Goal: Task Accomplishment & Management: Manage account settings

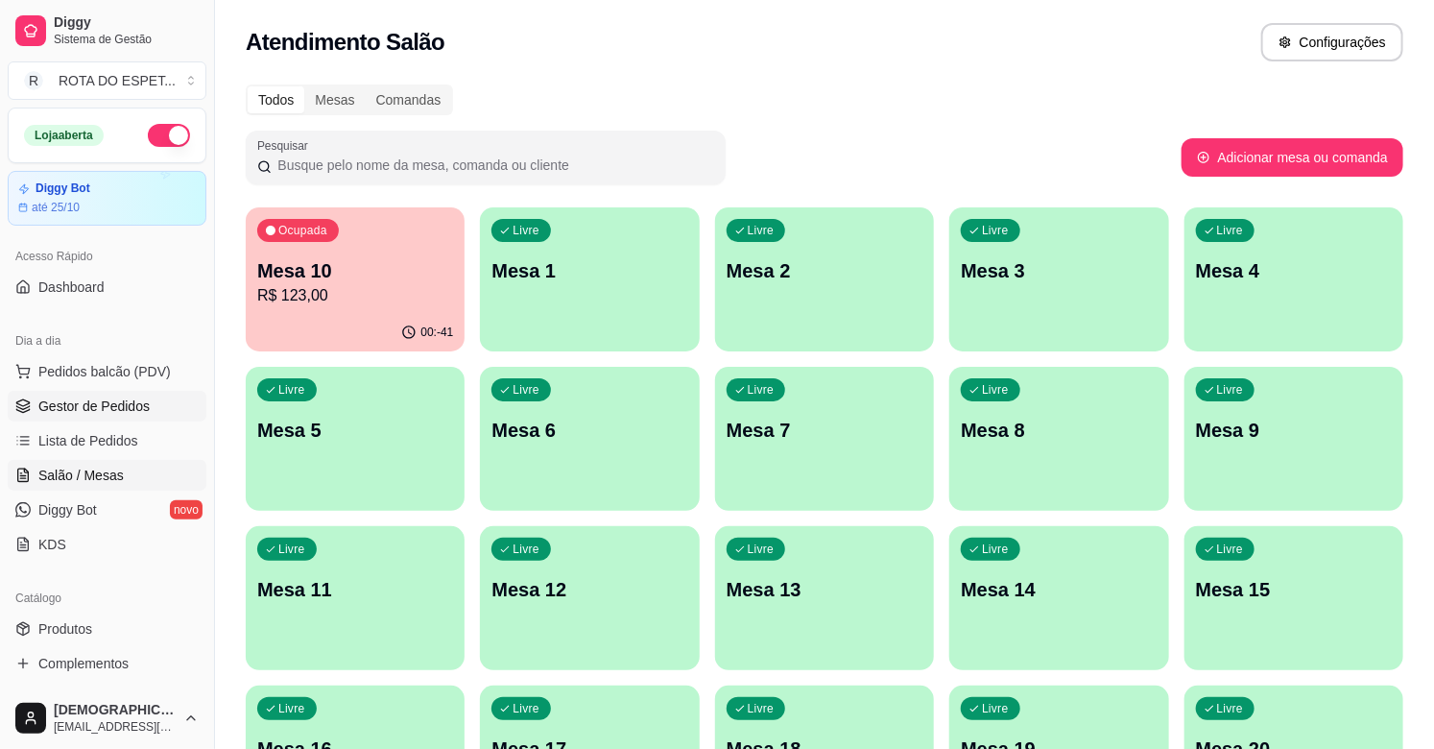
click at [120, 397] on span "Gestor de Pedidos" at bounding box center [93, 405] width 111 height 19
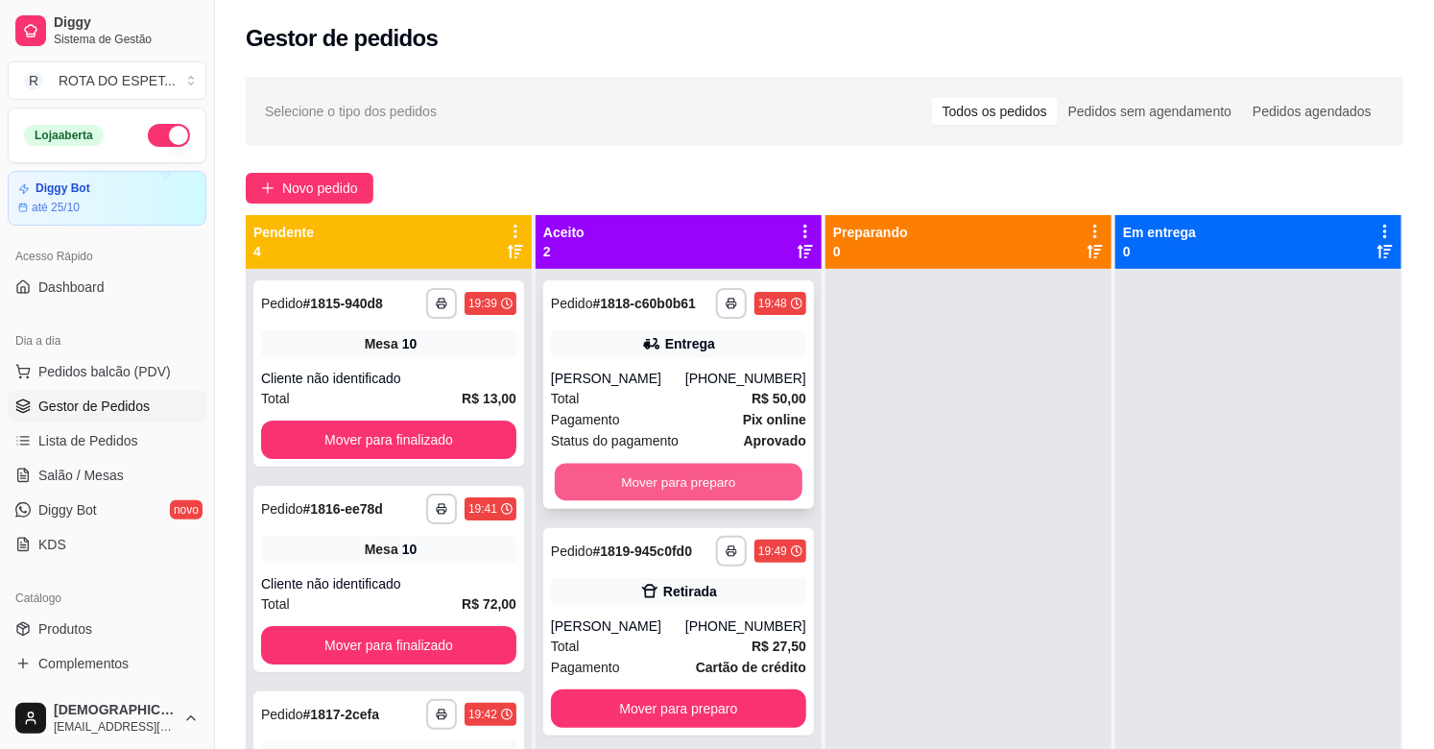
click at [660, 470] on button "Mover para preparo" at bounding box center [679, 482] width 248 height 37
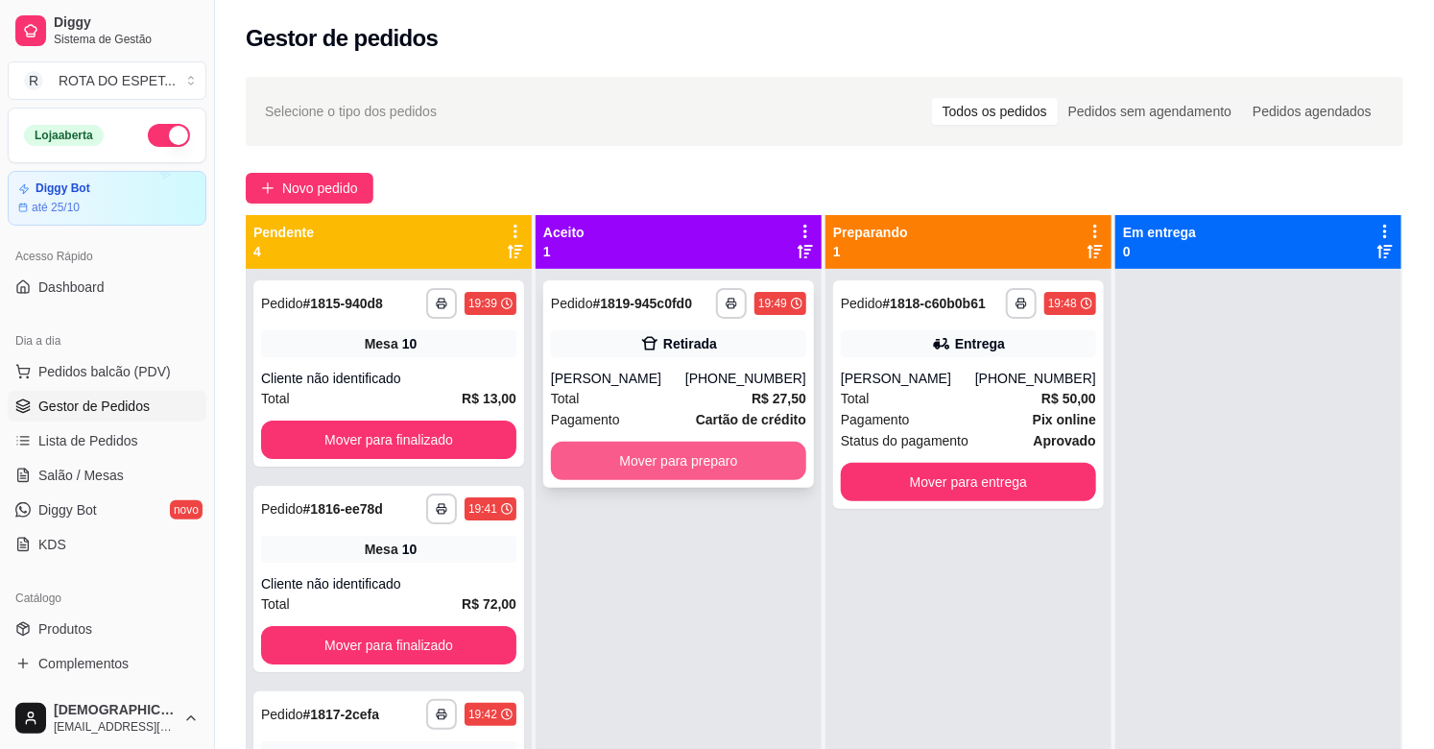
click at [677, 453] on button "Mover para preparo" at bounding box center [678, 460] width 255 height 38
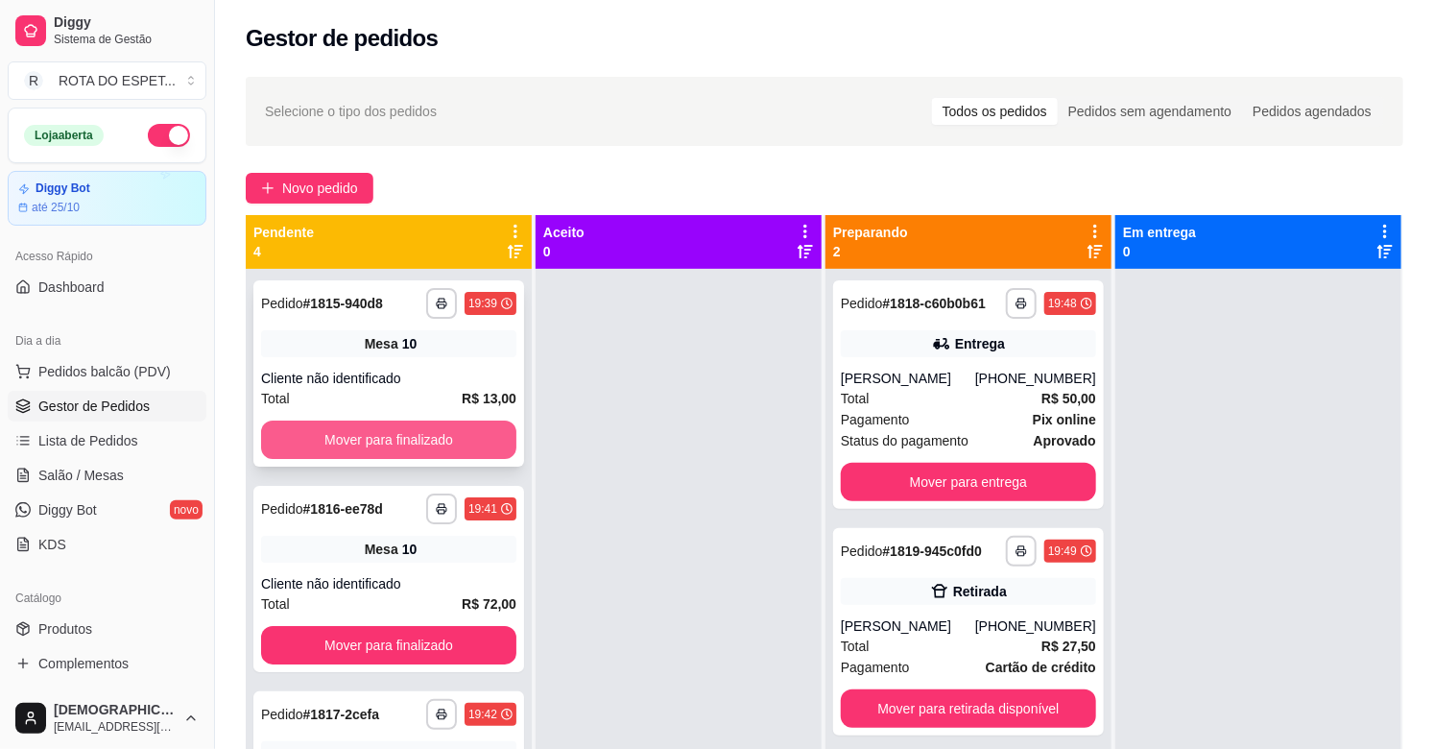
click at [387, 442] on button "Mover para finalizado" at bounding box center [388, 439] width 255 height 38
click at [387, 442] on button "Mover para finalizado" at bounding box center [389, 439] width 248 height 37
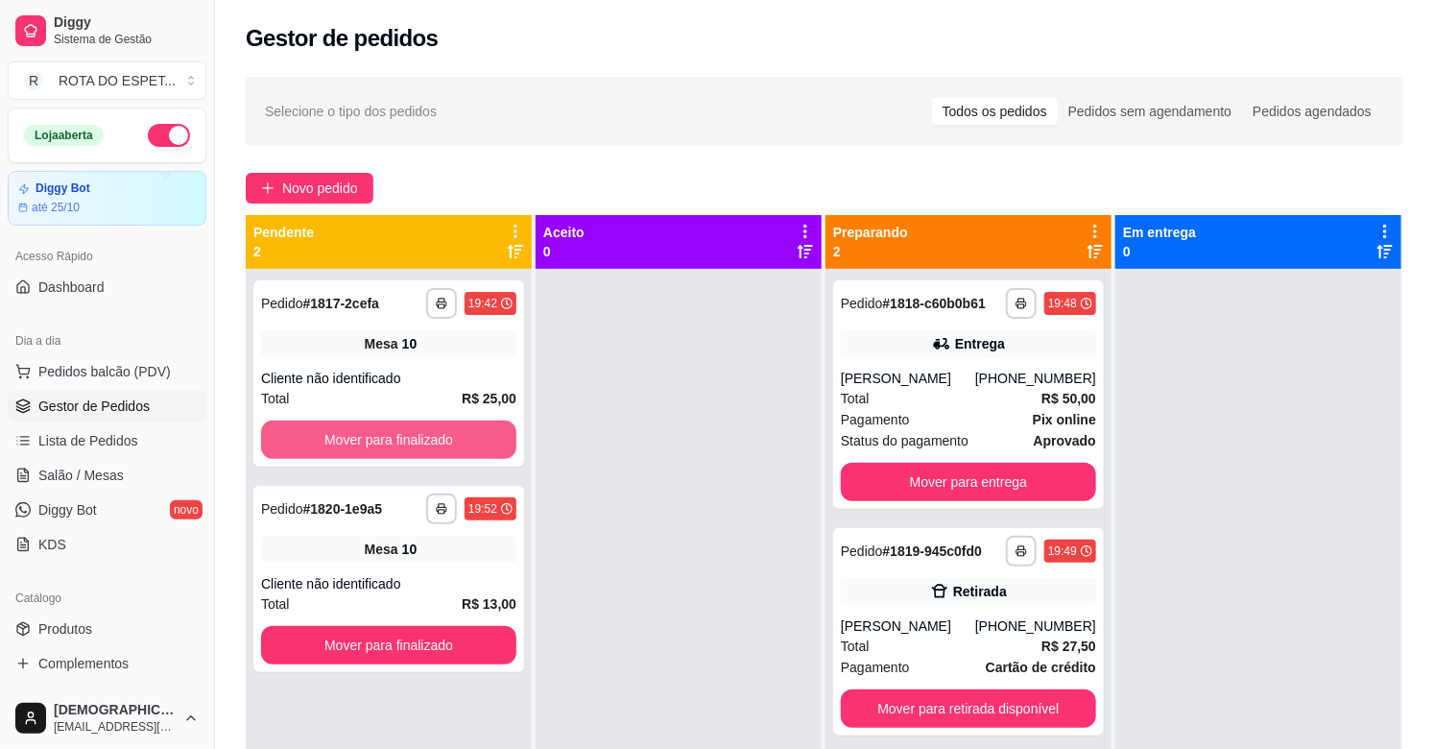
click at [387, 442] on button "Mover para finalizado" at bounding box center [388, 439] width 255 height 38
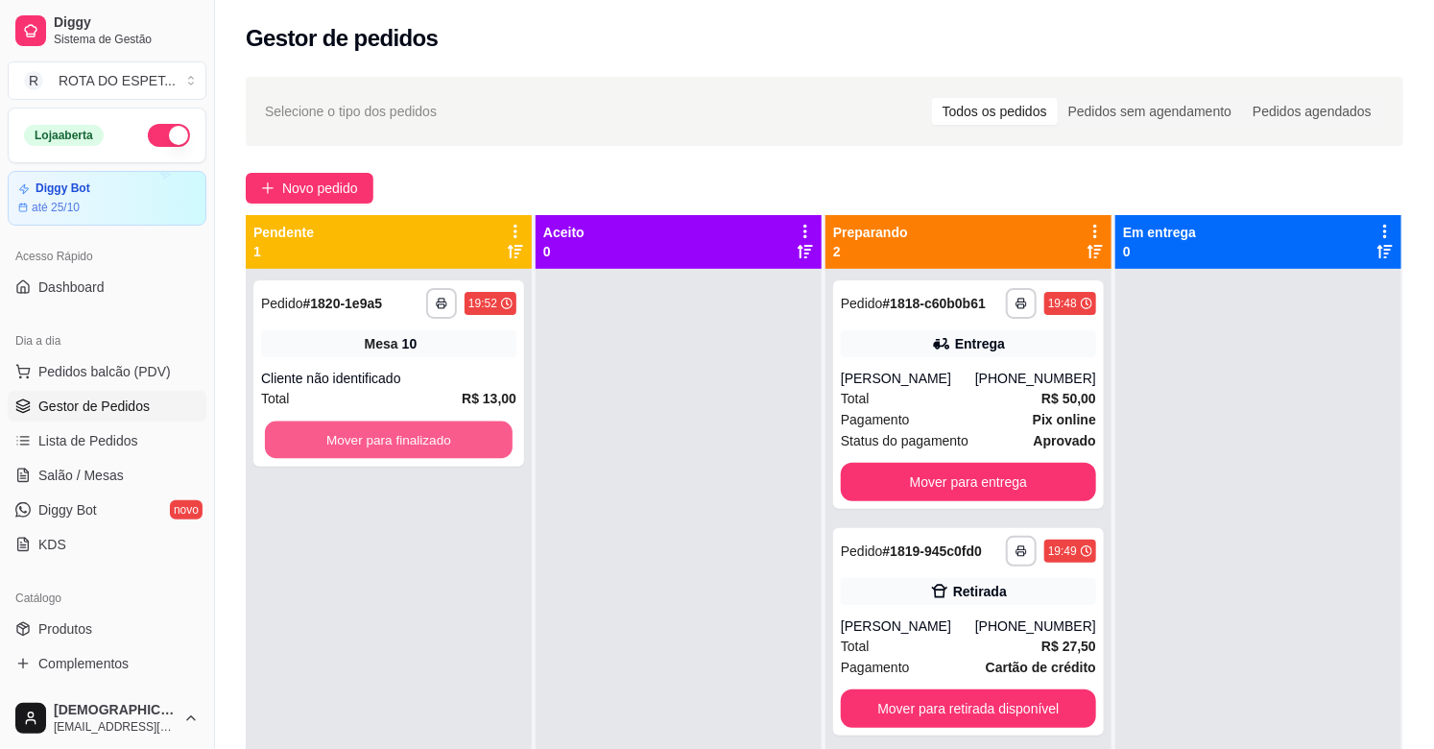
click at [387, 442] on button "Mover para finalizado" at bounding box center [389, 439] width 248 height 37
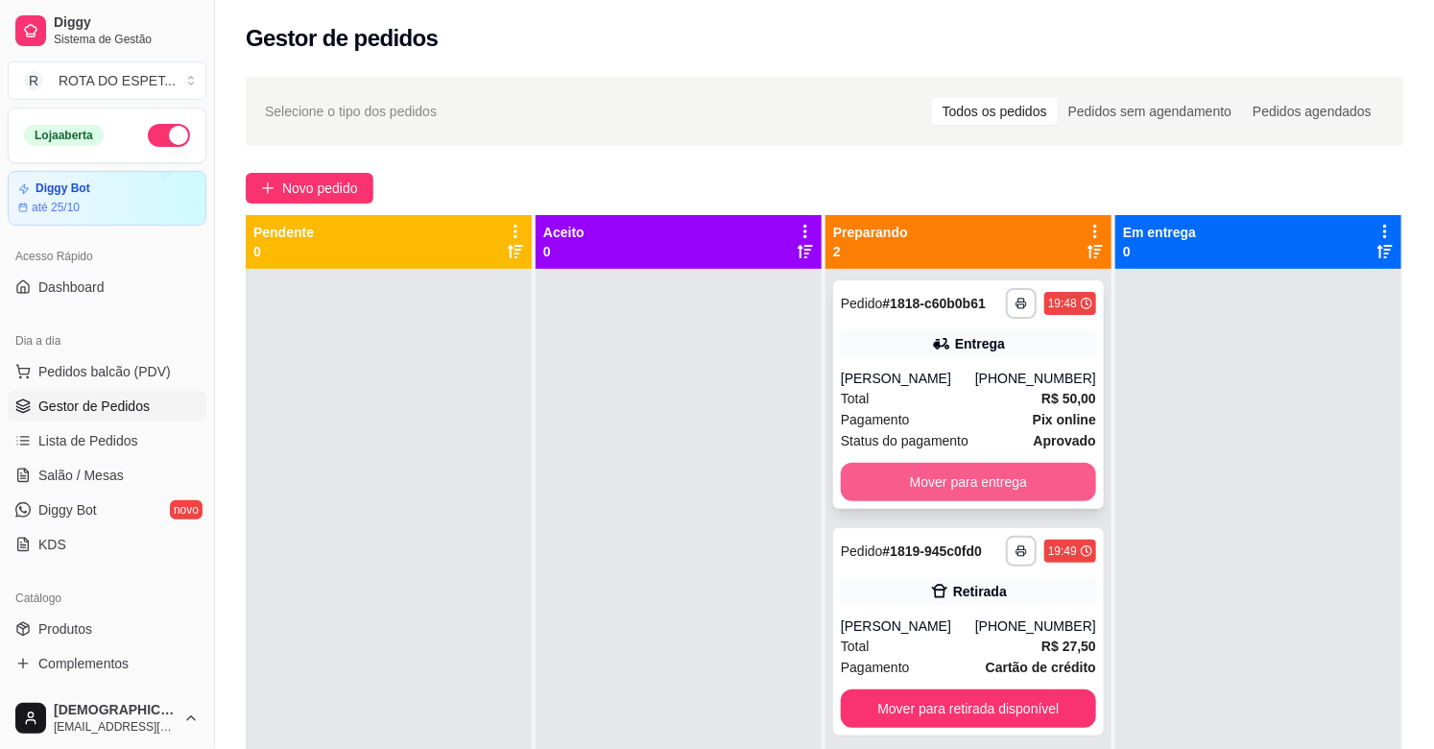
click at [892, 477] on button "Mover para entrega" at bounding box center [968, 482] width 255 height 38
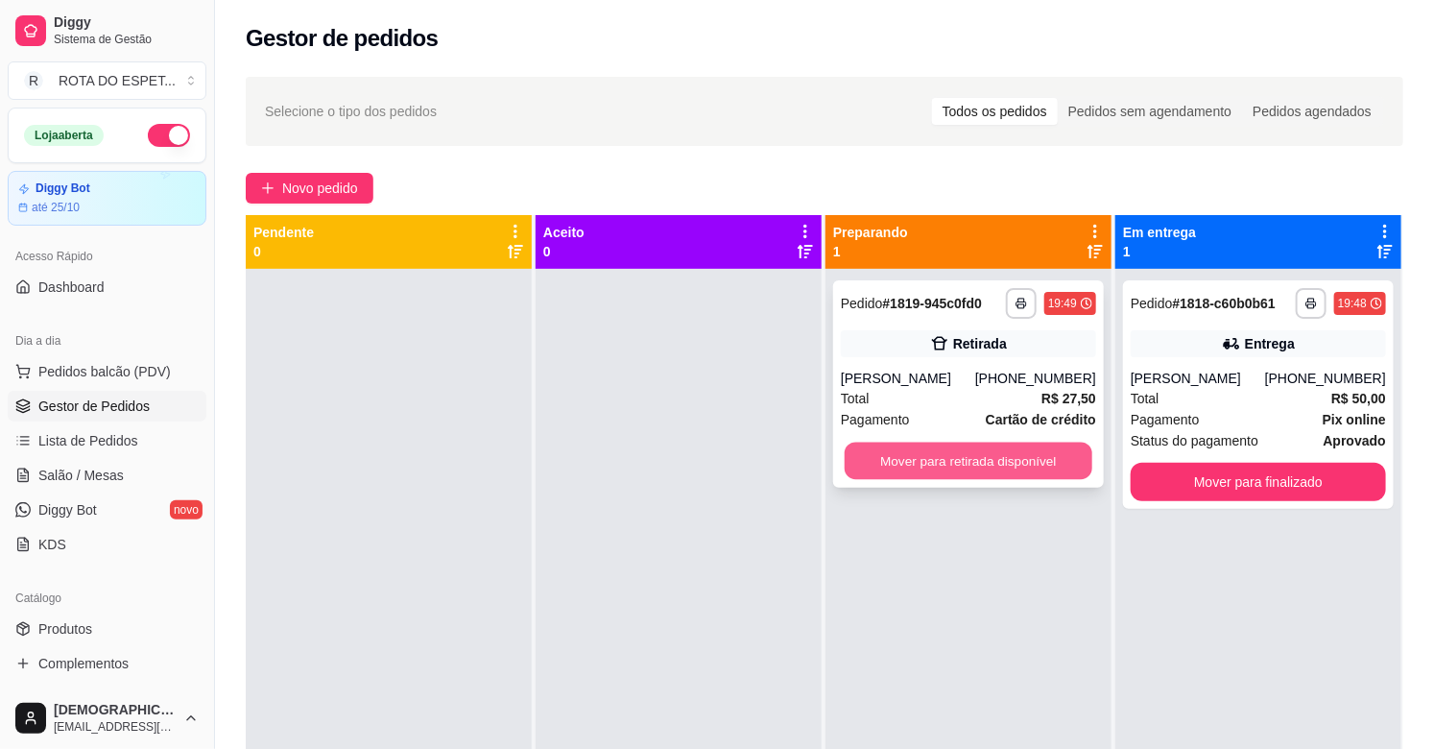
click at [898, 473] on button "Mover para retirada disponível" at bounding box center [968, 460] width 248 height 37
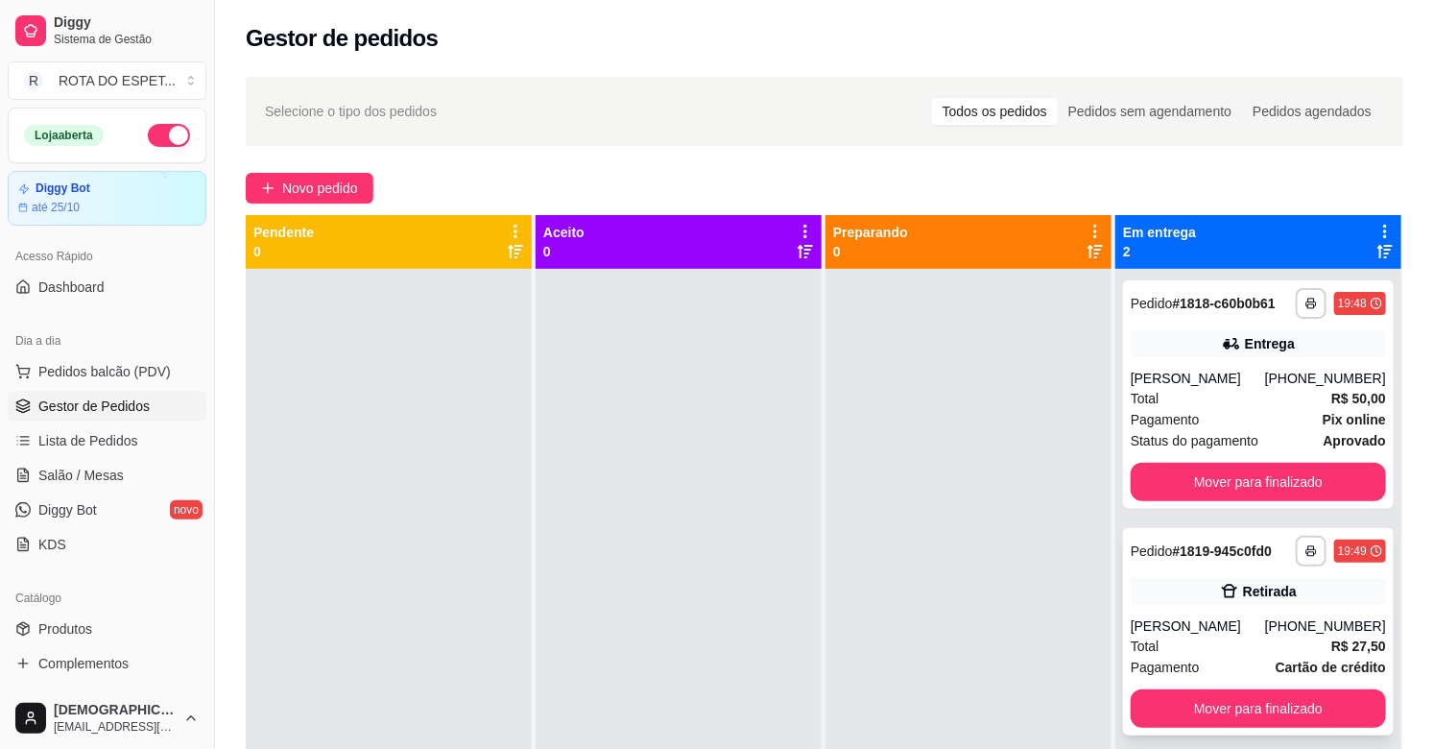
click at [1222, 600] on icon at bounding box center [1229, 591] width 19 height 19
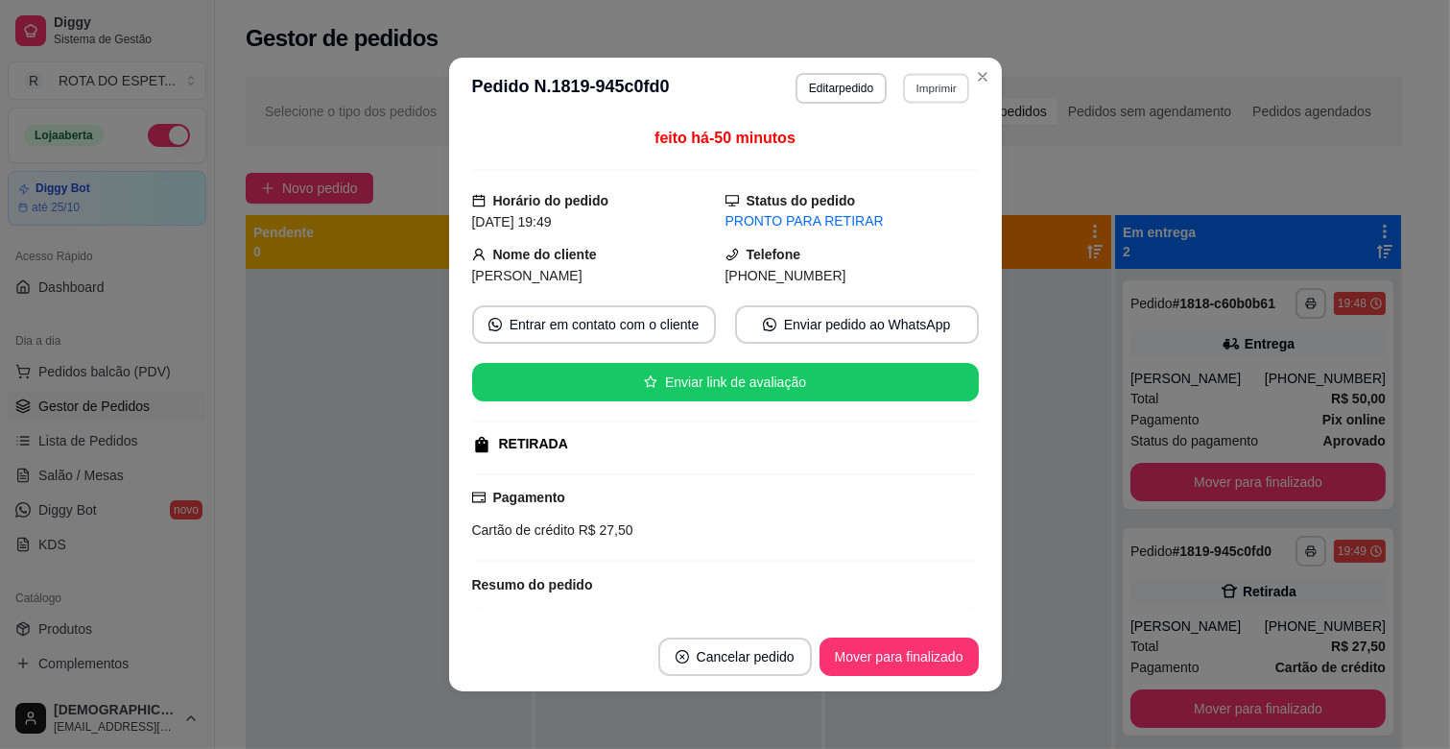
click at [903, 82] on button "Imprimir" at bounding box center [936, 88] width 66 height 30
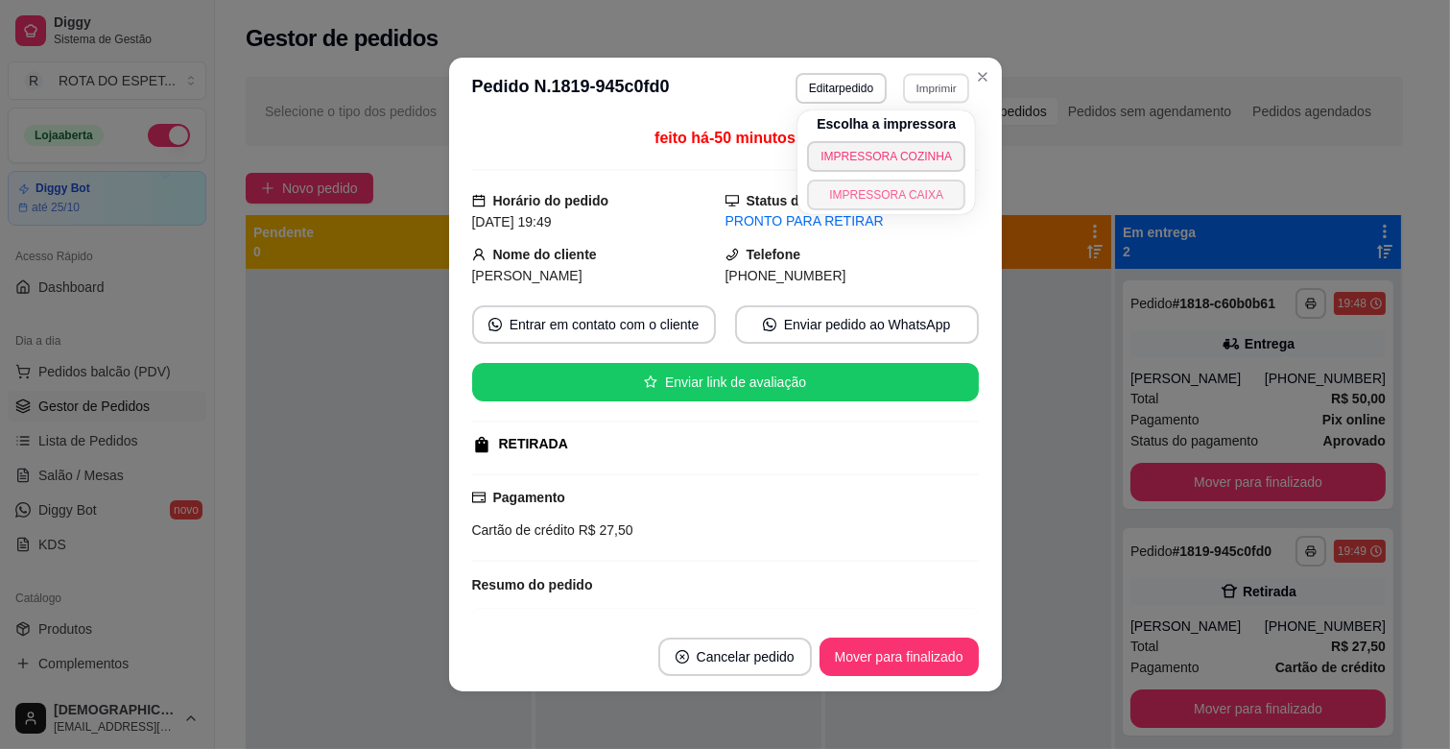
click at [907, 186] on button "IMPRESSORA CAIXA" at bounding box center [886, 194] width 158 height 31
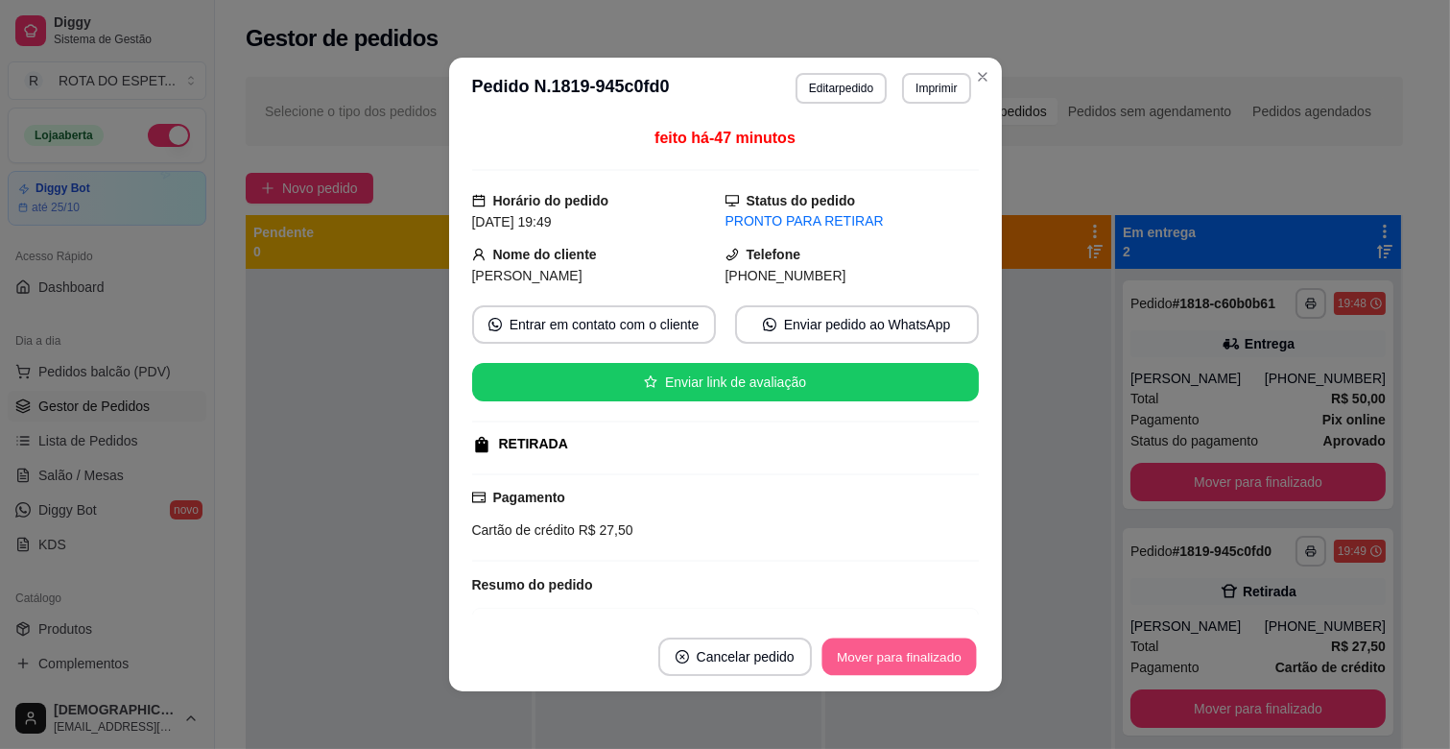
click at [879, 664] on button "Mover para finalizado" at bounding box center [898, 656] width 155 height 37
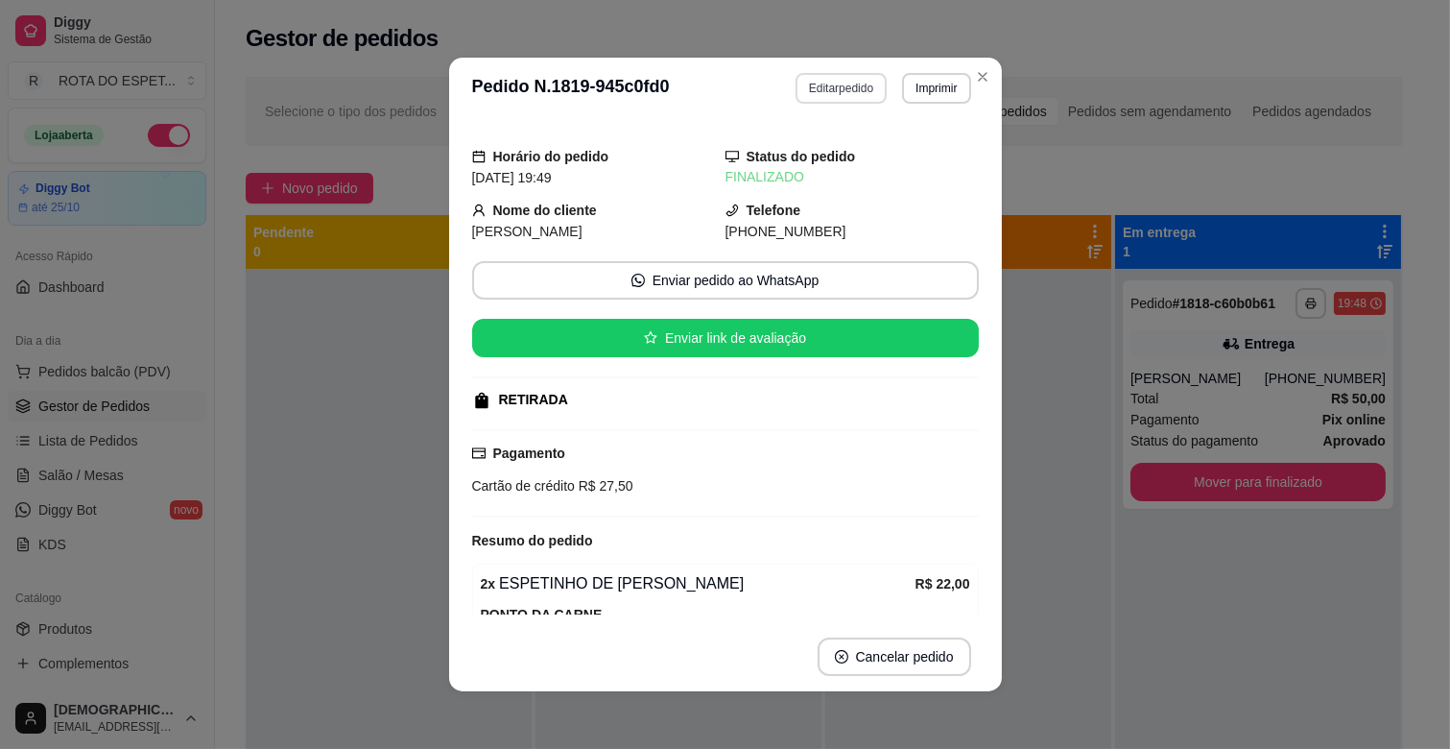
click at [823, 88] on button "Editar pedido" at bounding box center [841, 88] width 91 height 31
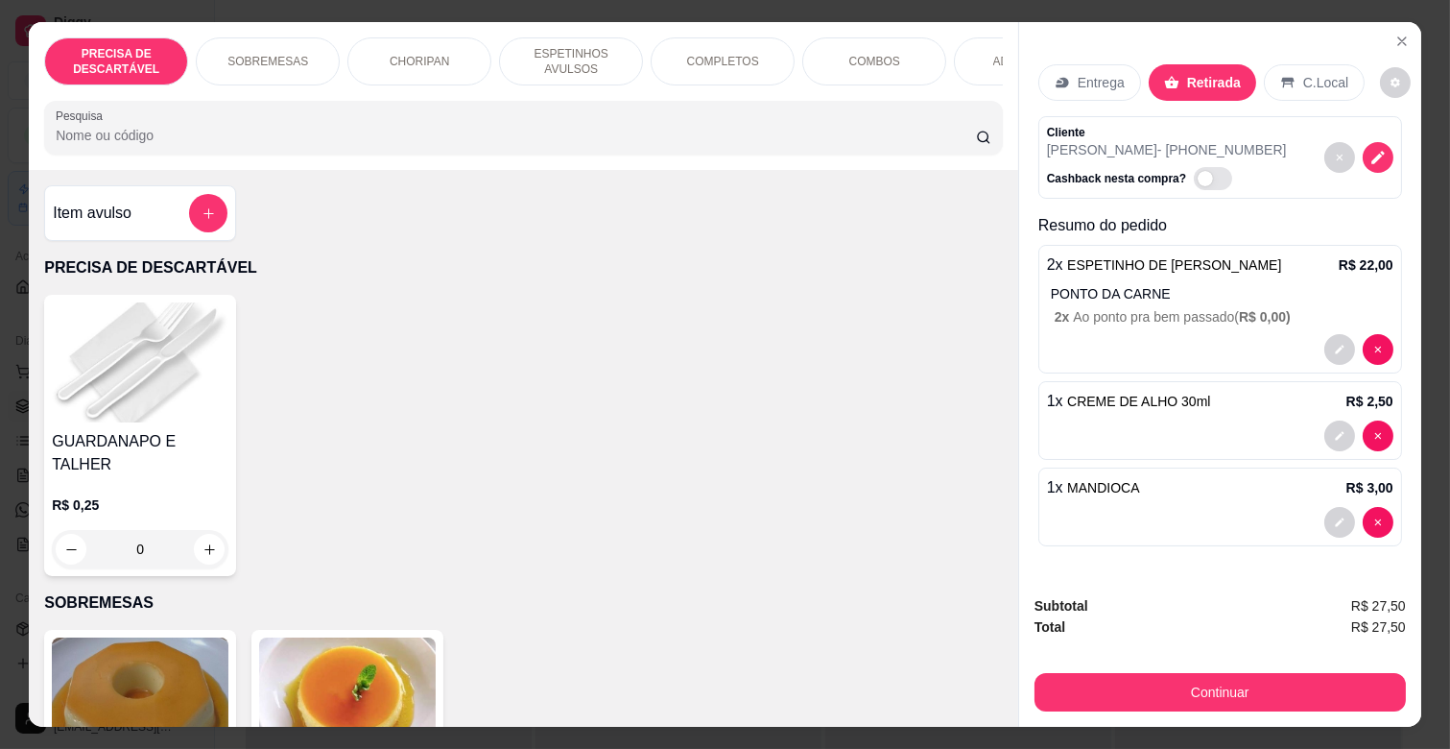
scroll to position [0, 852]
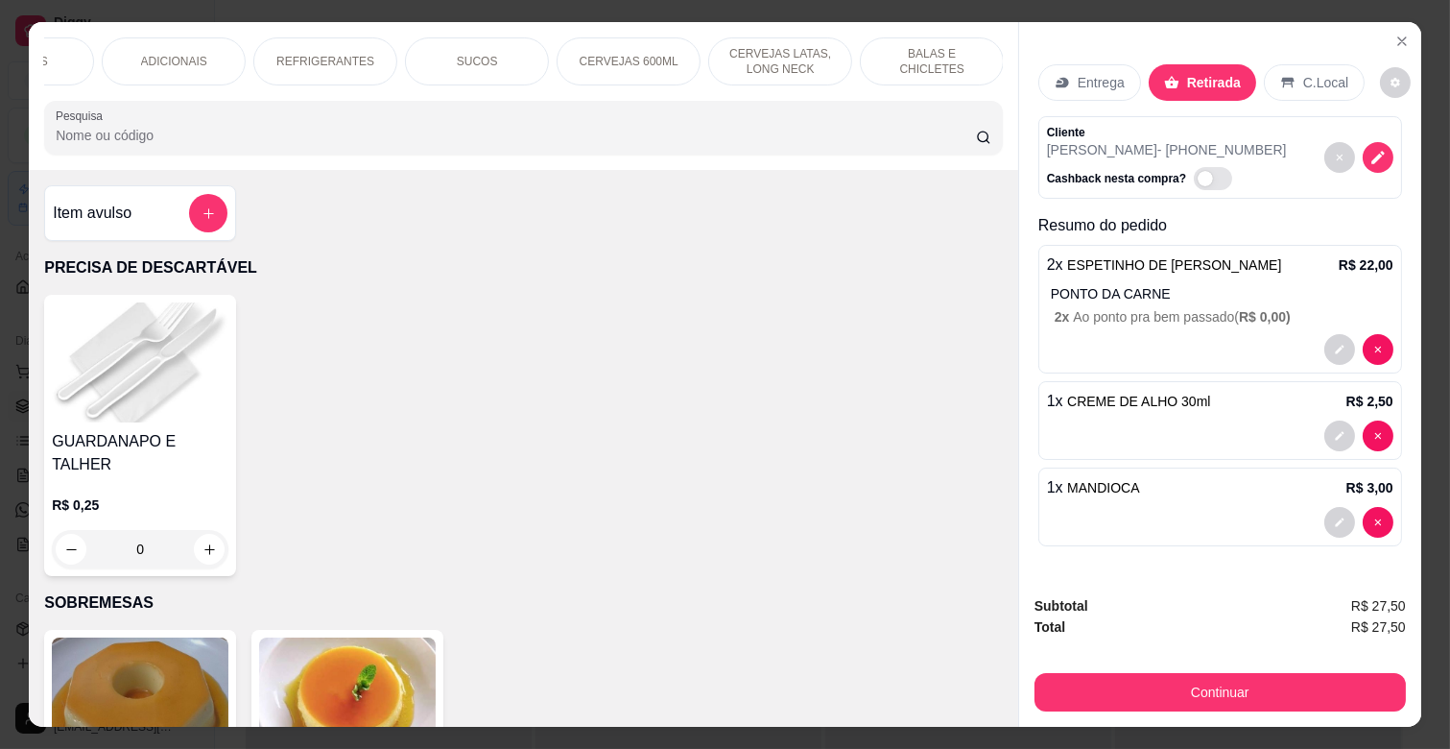
click at [352, 61] on div "REFRIGERANTES" at bounding box center [325, 61] width 144 height 48
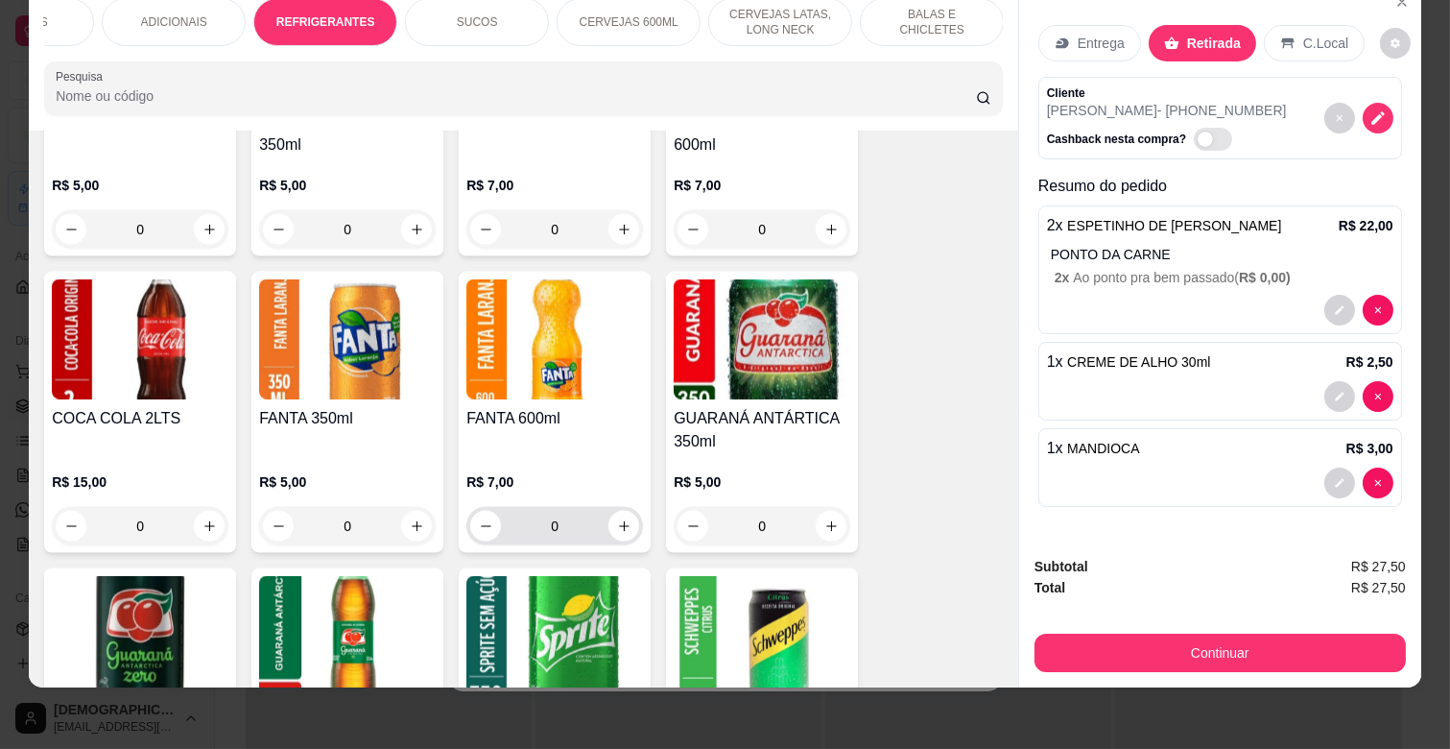
scroll to position [5049, 0]
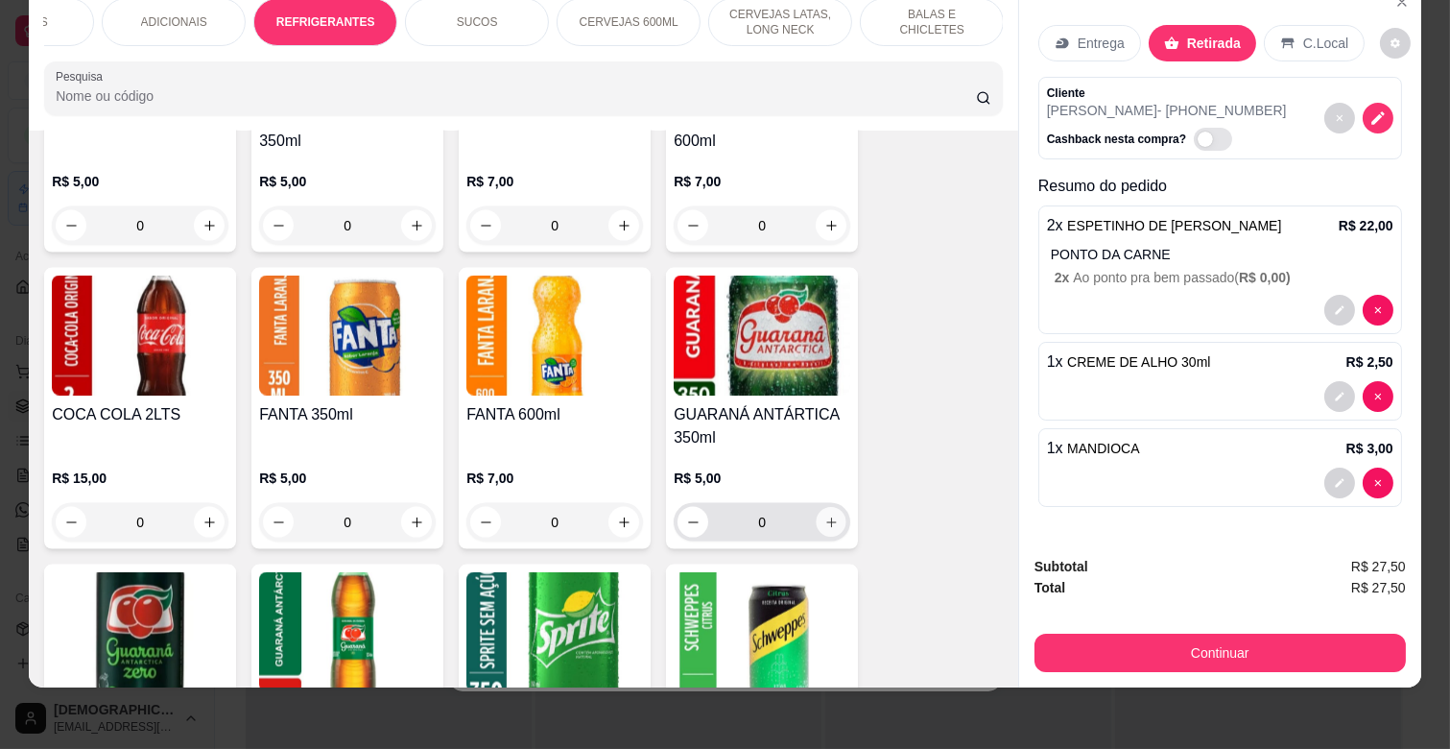
click at [826, 508] on button "increase-product-quantity" at bounding box center [832, 523] width 30 height 30
type input "1"
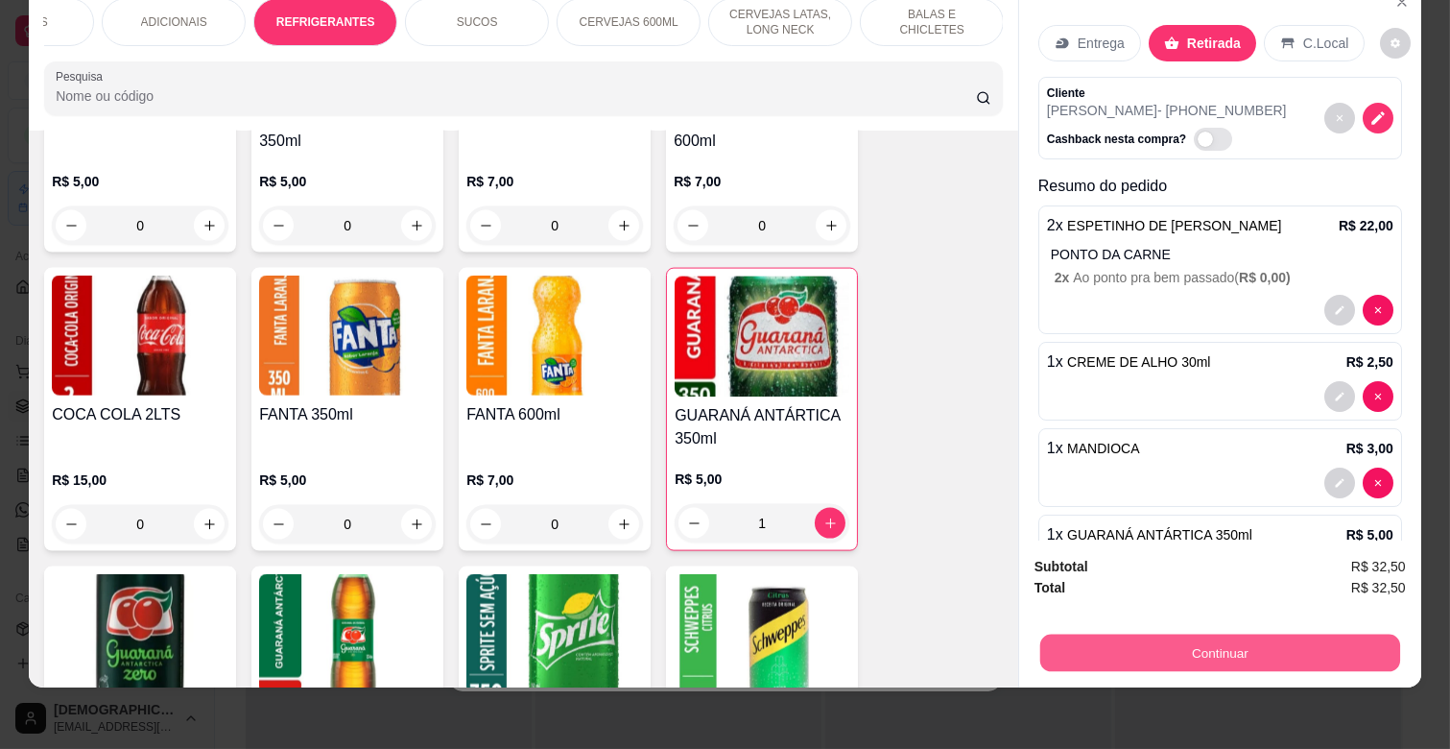
click at [1204, 650] on button "Continuar" at bounding box center [1220, 651] width 360 height 37
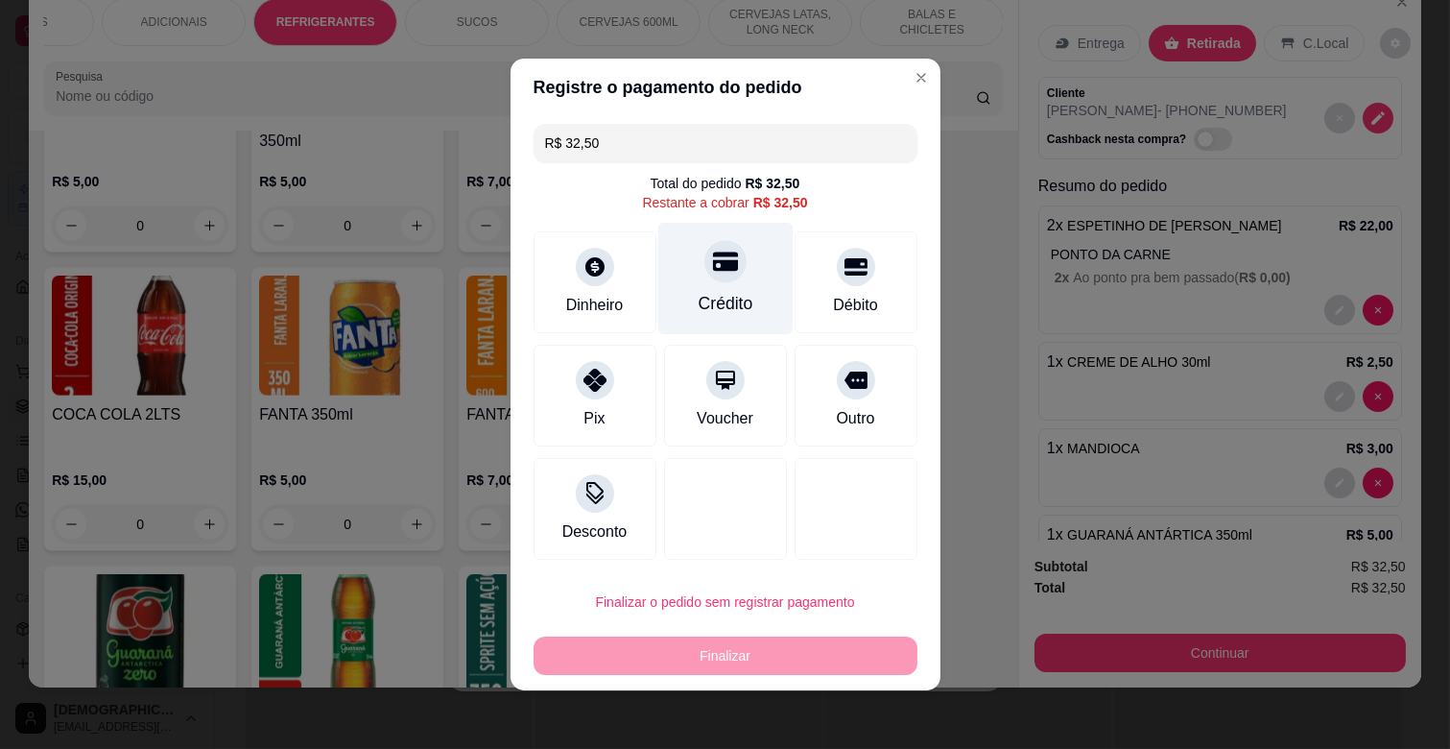
click at [701, 297] on div "Crédito" at bounding box center [725, 303] width 55 height 25
type input "R$ 0,00"
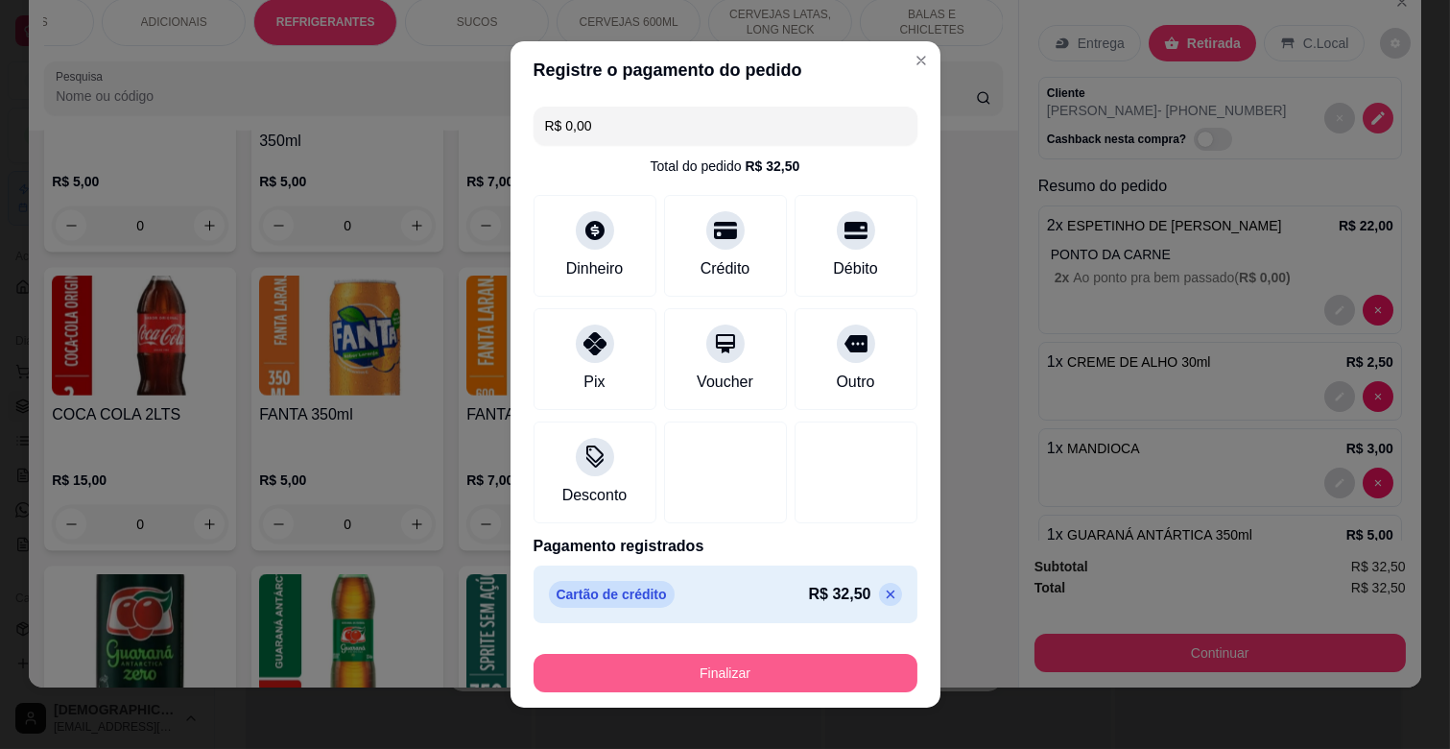
click at [754, 678] on button "Finalizar" at bounding box center [726, 673] width 384 height 38
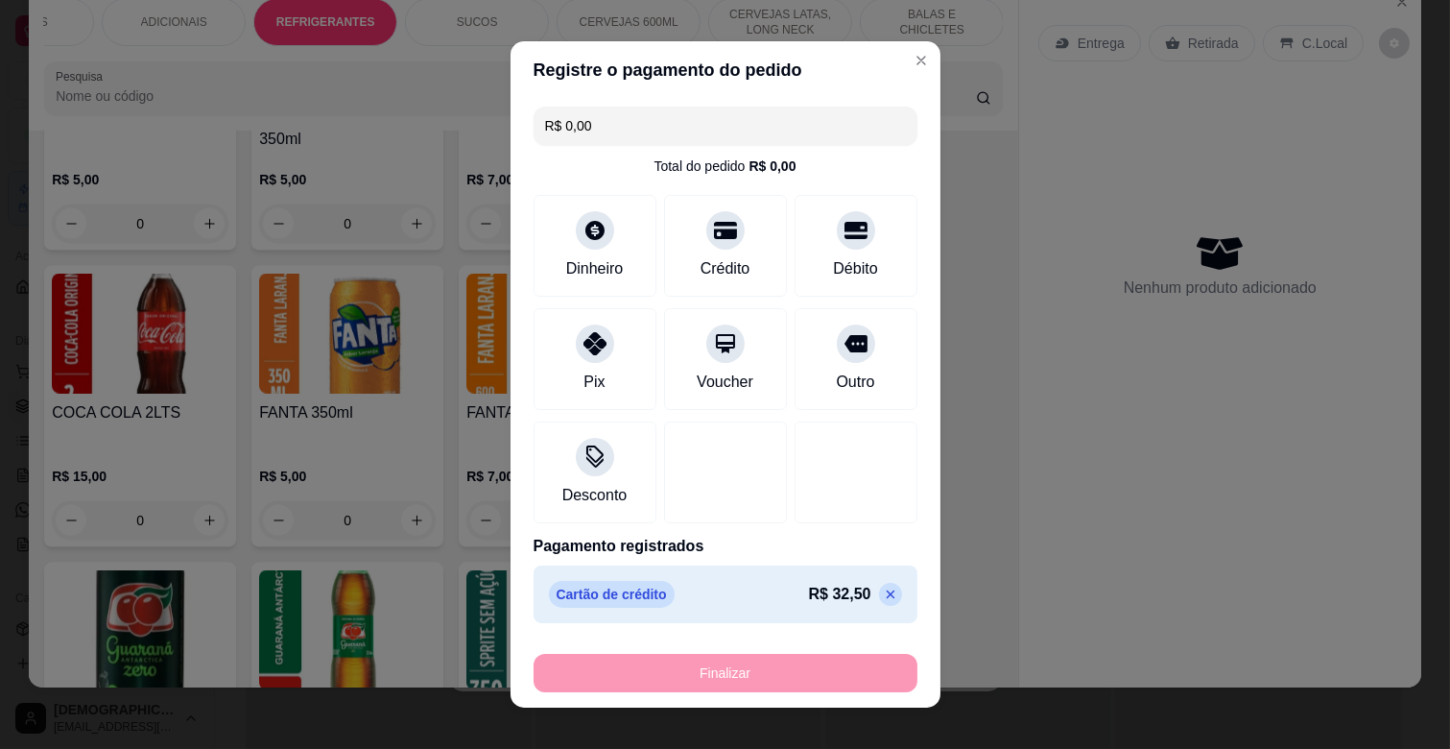
type input "0"
type input "-R$ 32,50"
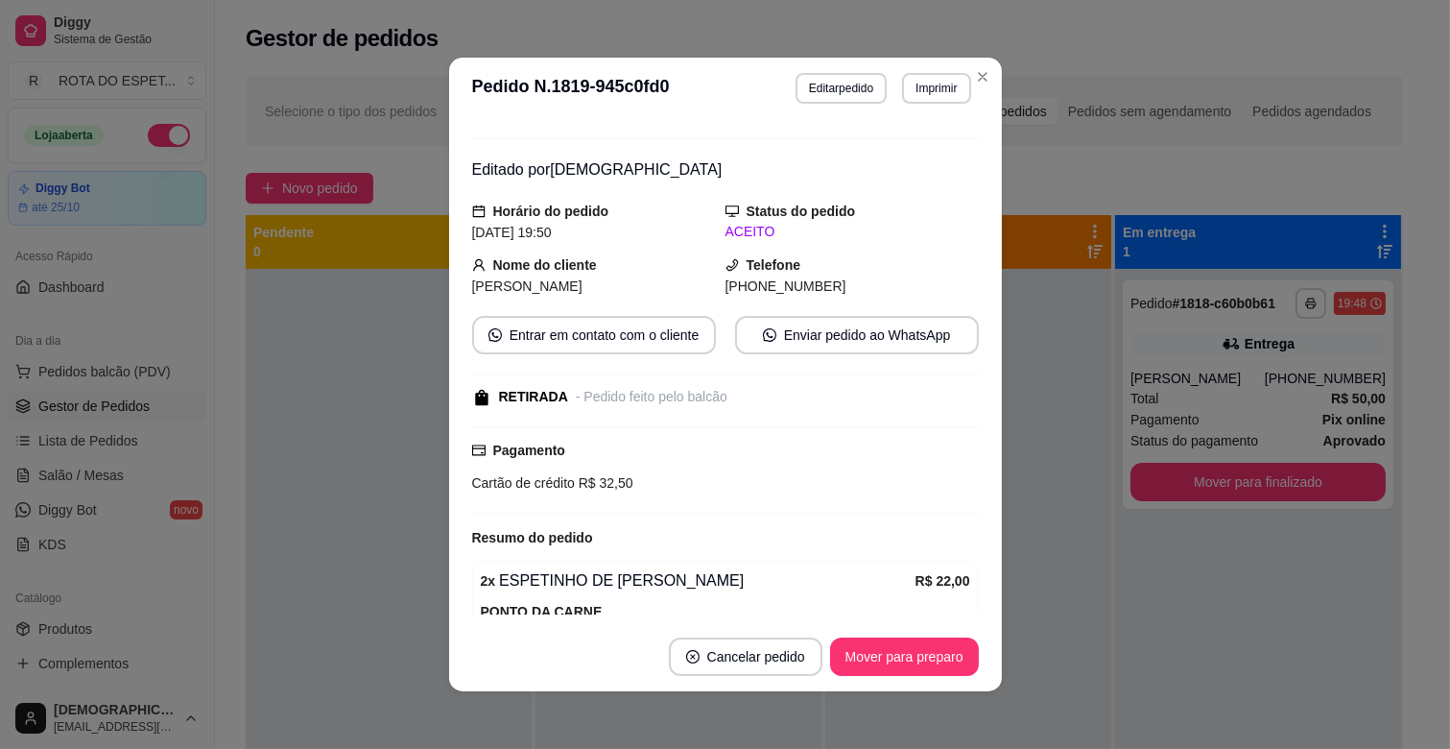
scroll to position [0, 0]
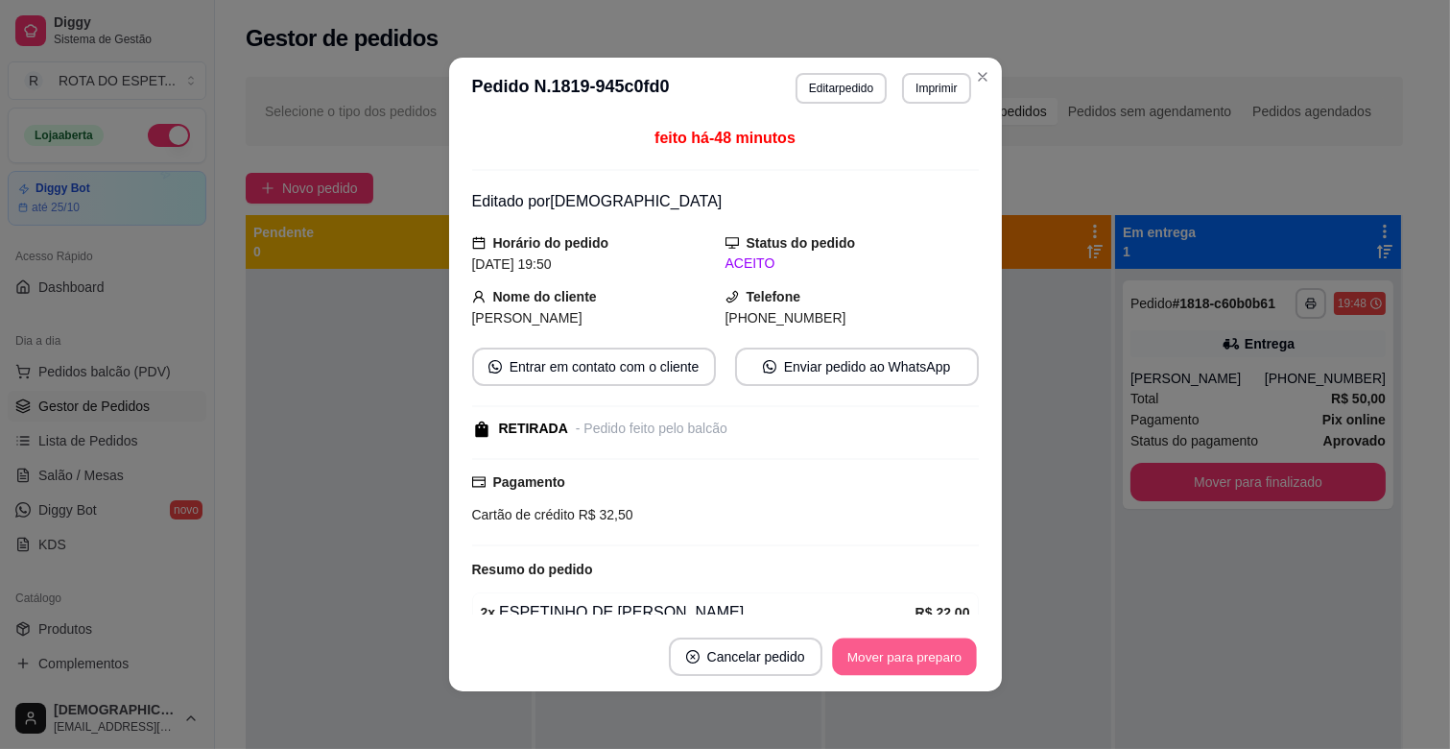
click at [926, 662] on button "Mover para preparo" at bounding box center [904, 656] width 144 height 37
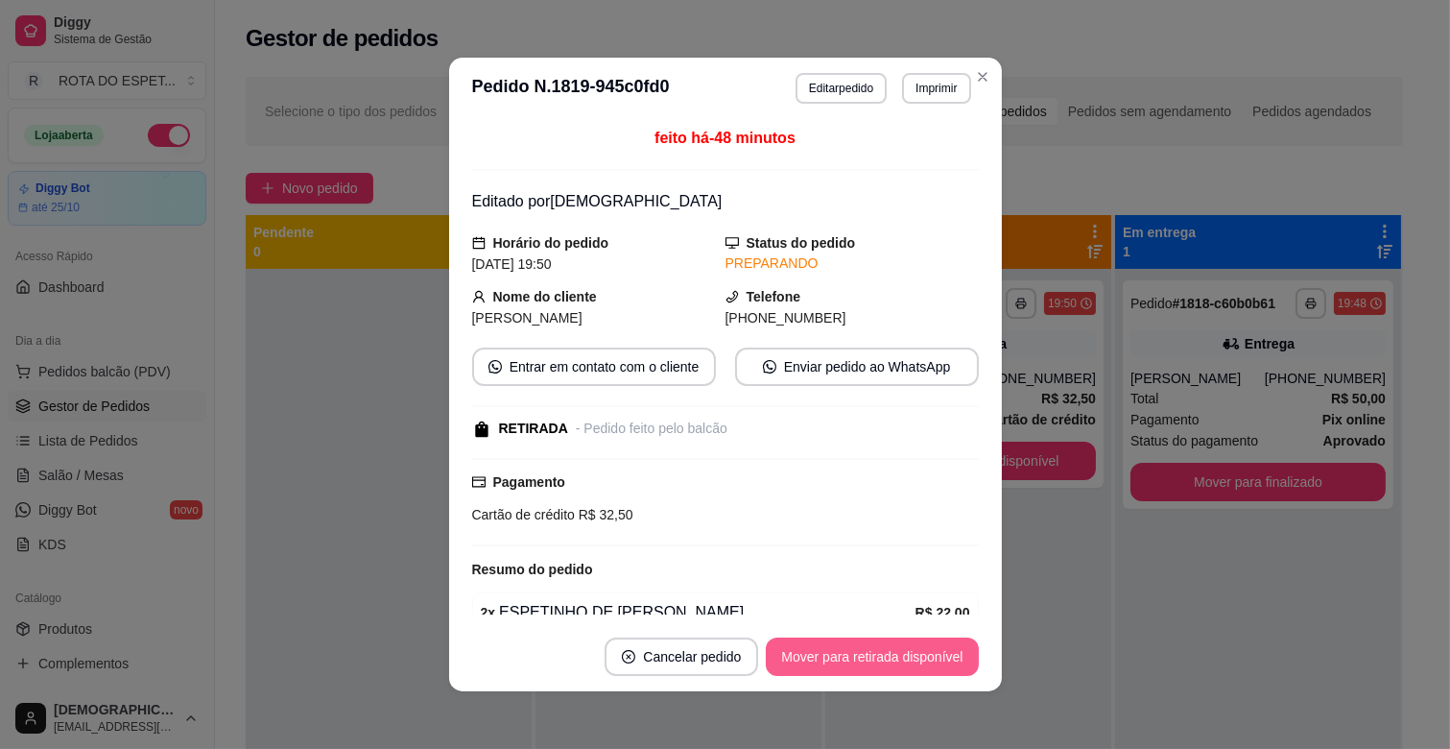
click at [904, 648] on button "Mover para retirada disponível" at bounding box center [872, 656] width 212 height 38
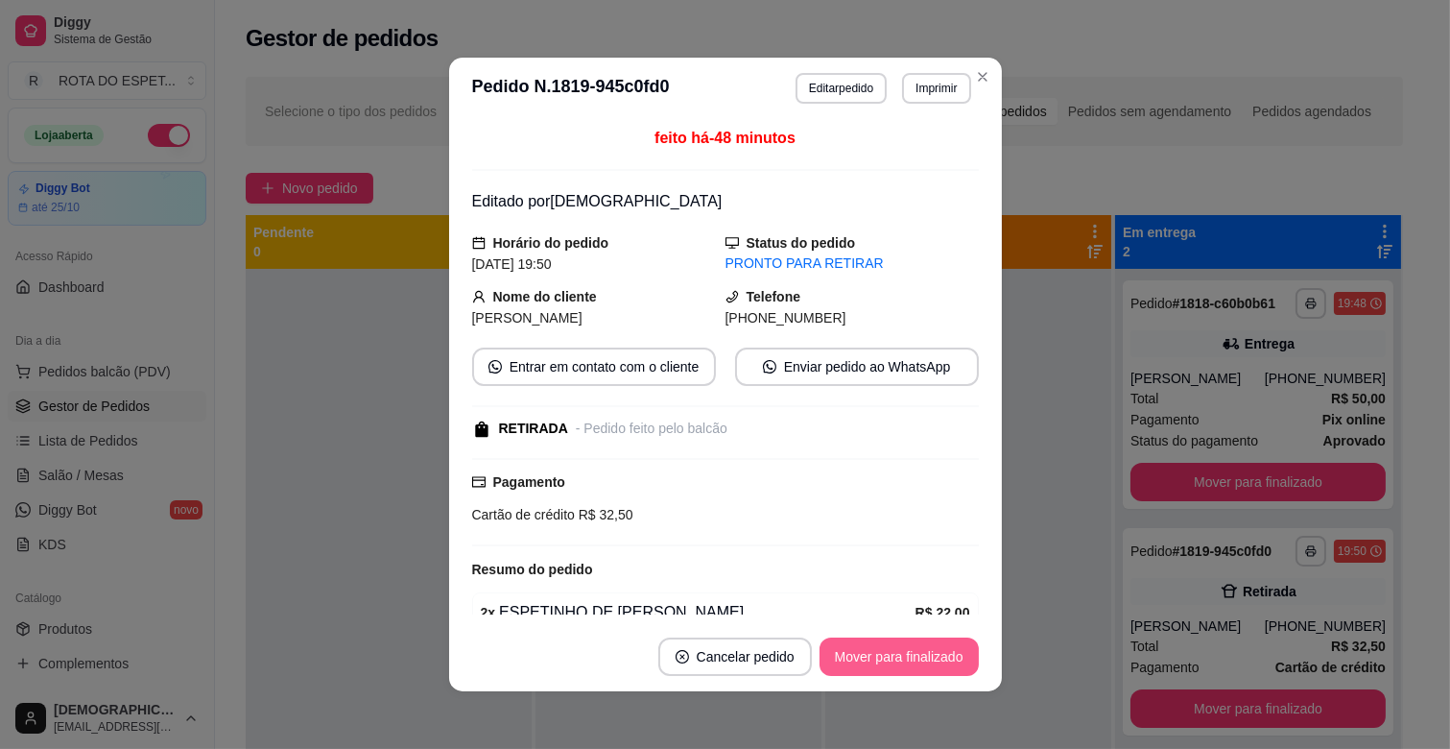
click at [908, 660] on button "Mover para finalizado" at bounding box center [899, 656] width 159 height 38
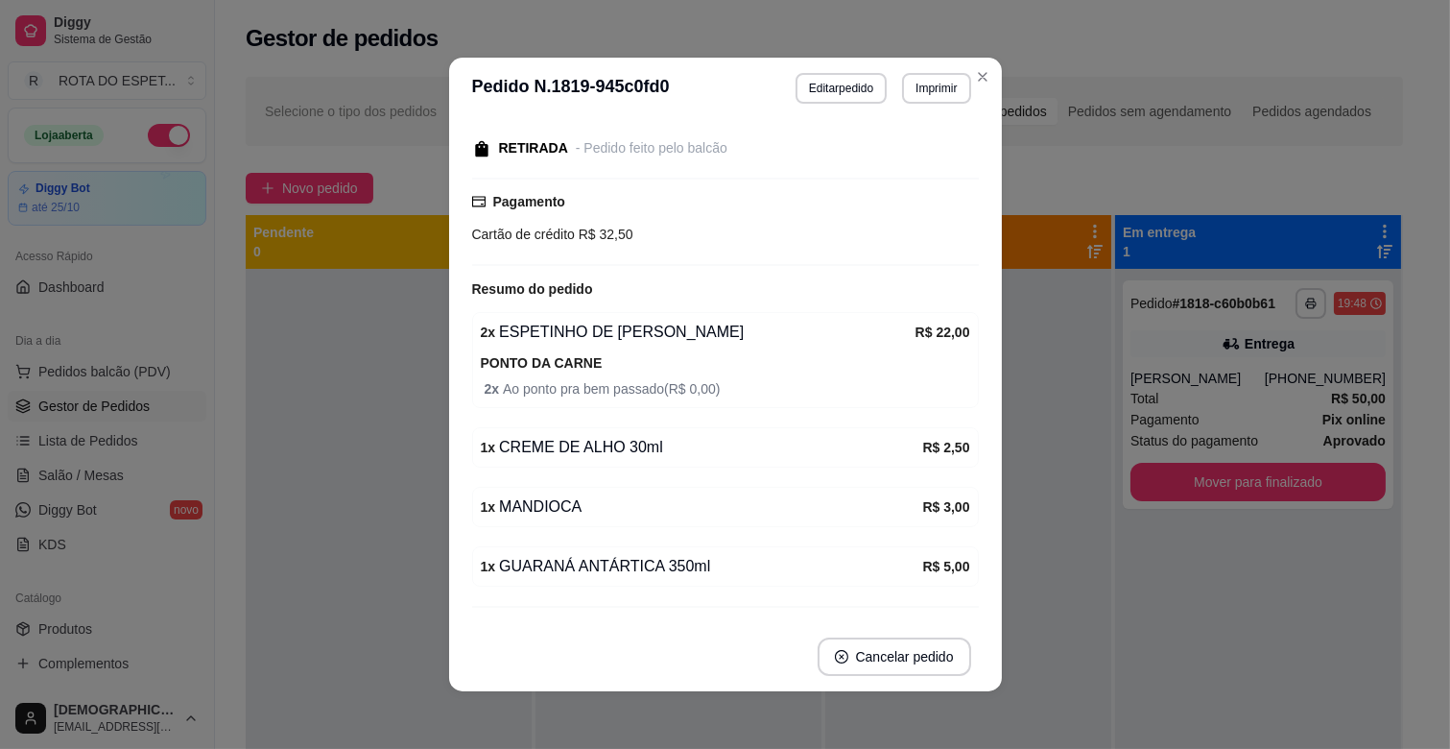
scroll to position [266, 0]
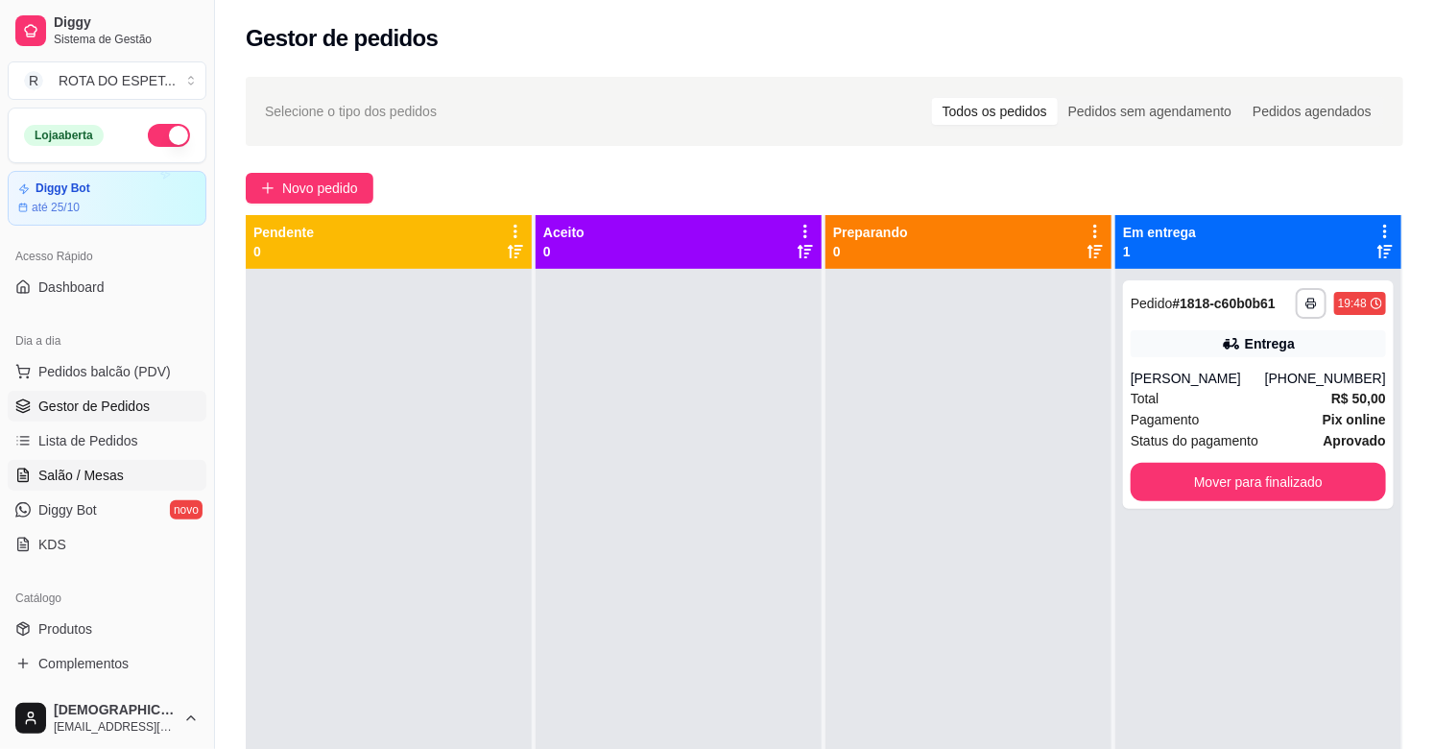
click at [130, 471] on link "Salão / Mesas" at bounding box center [107, 475] width 199 height 31
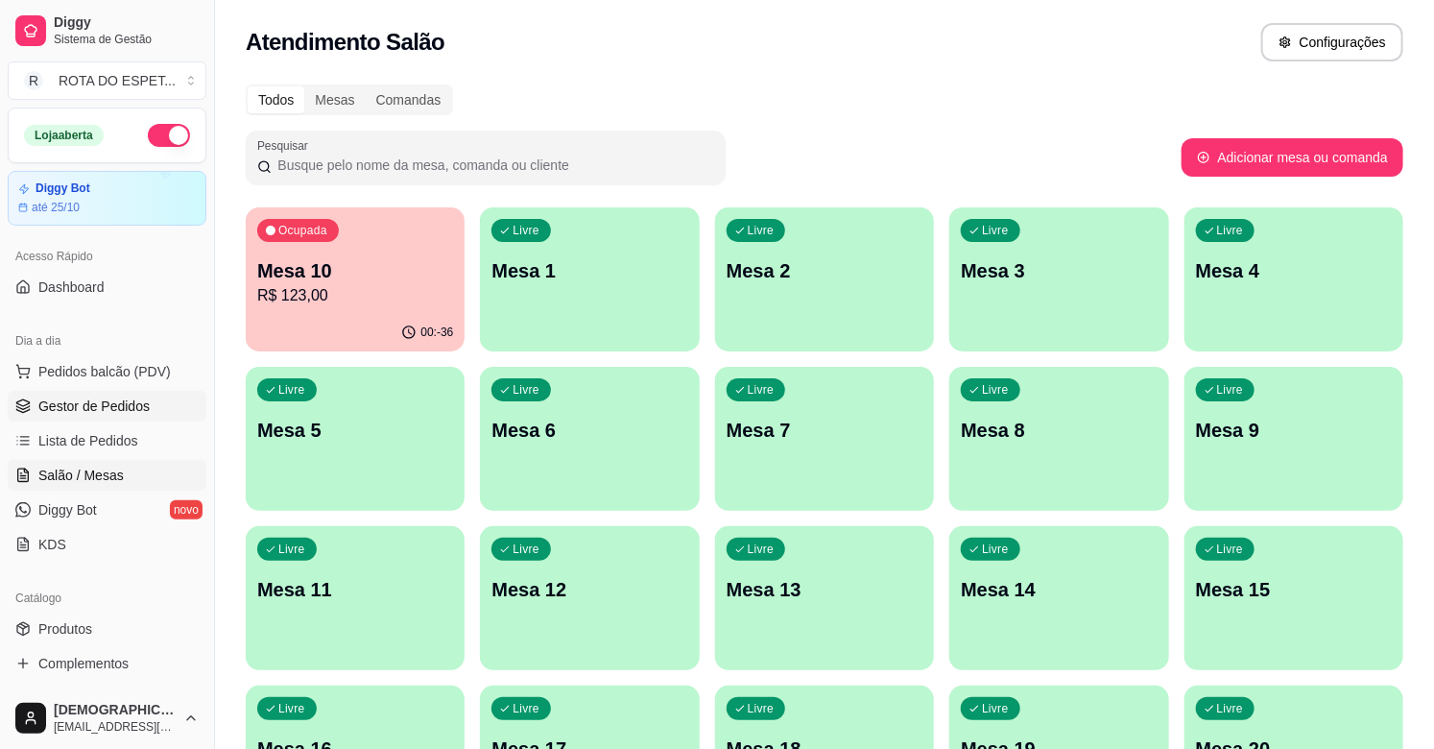
click at [122, 407] on span "Gestor de Pedidos" at bounding box center [93, 405] width 111 height 19
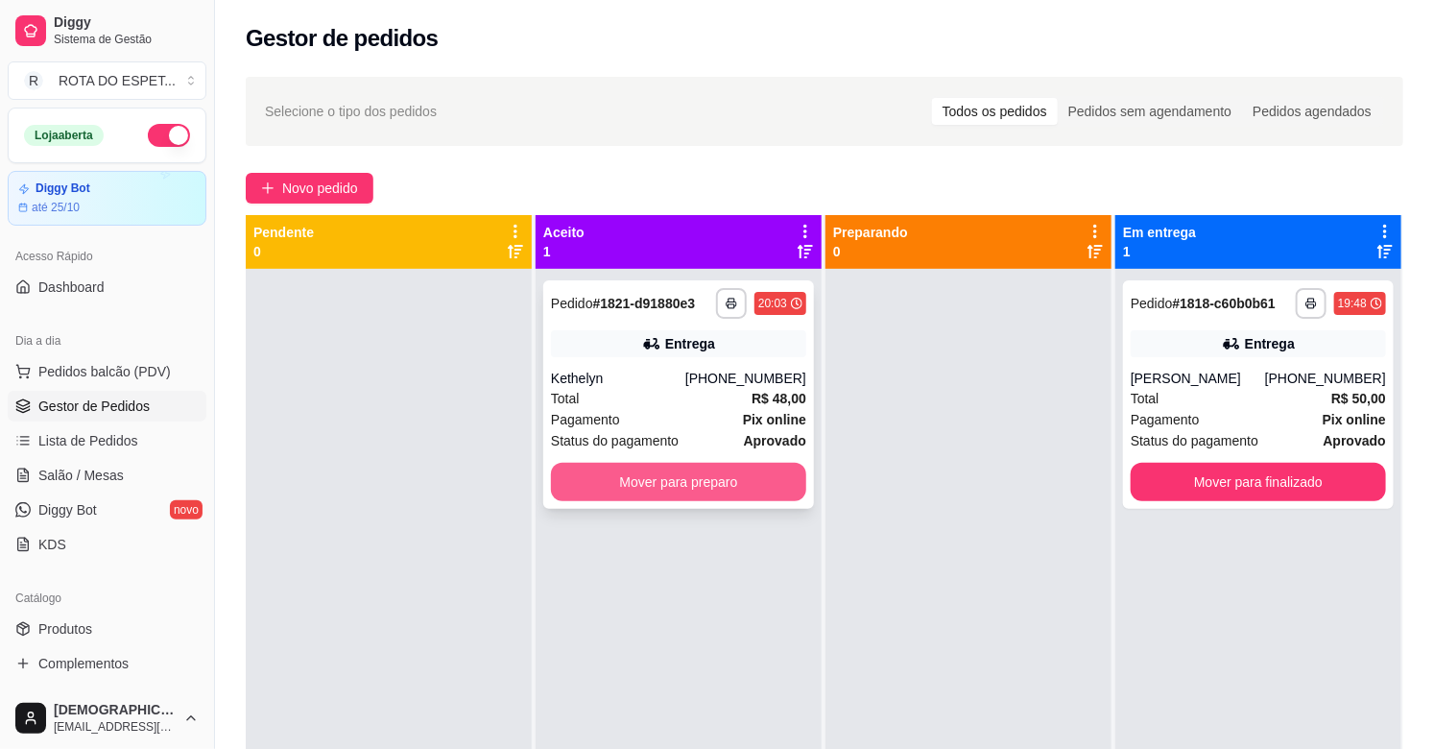
click at [681, 492] on button "Mover para preparo" at bounding box center [678, 482] width 255 height 38
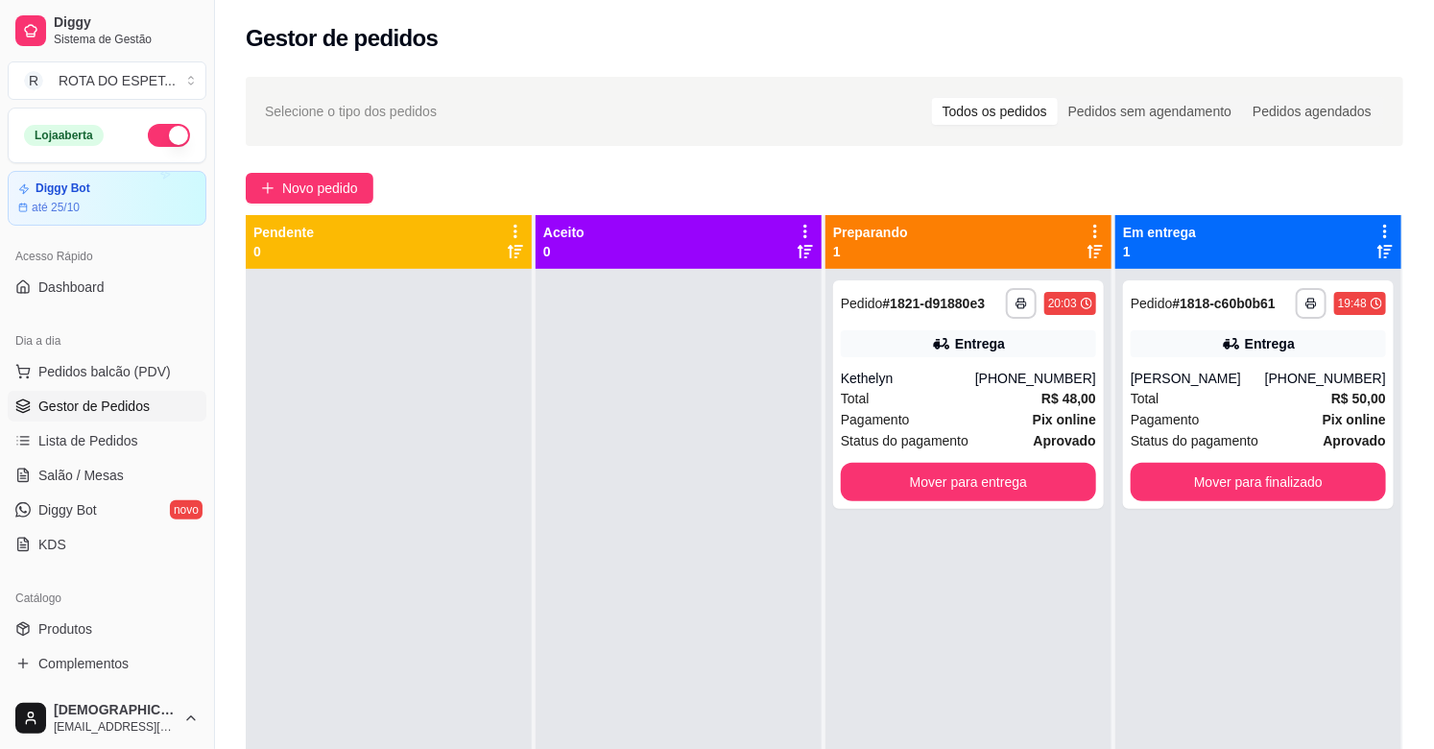
click at [649, 624] on div at bounding box center [678, 643] width 286 height 749
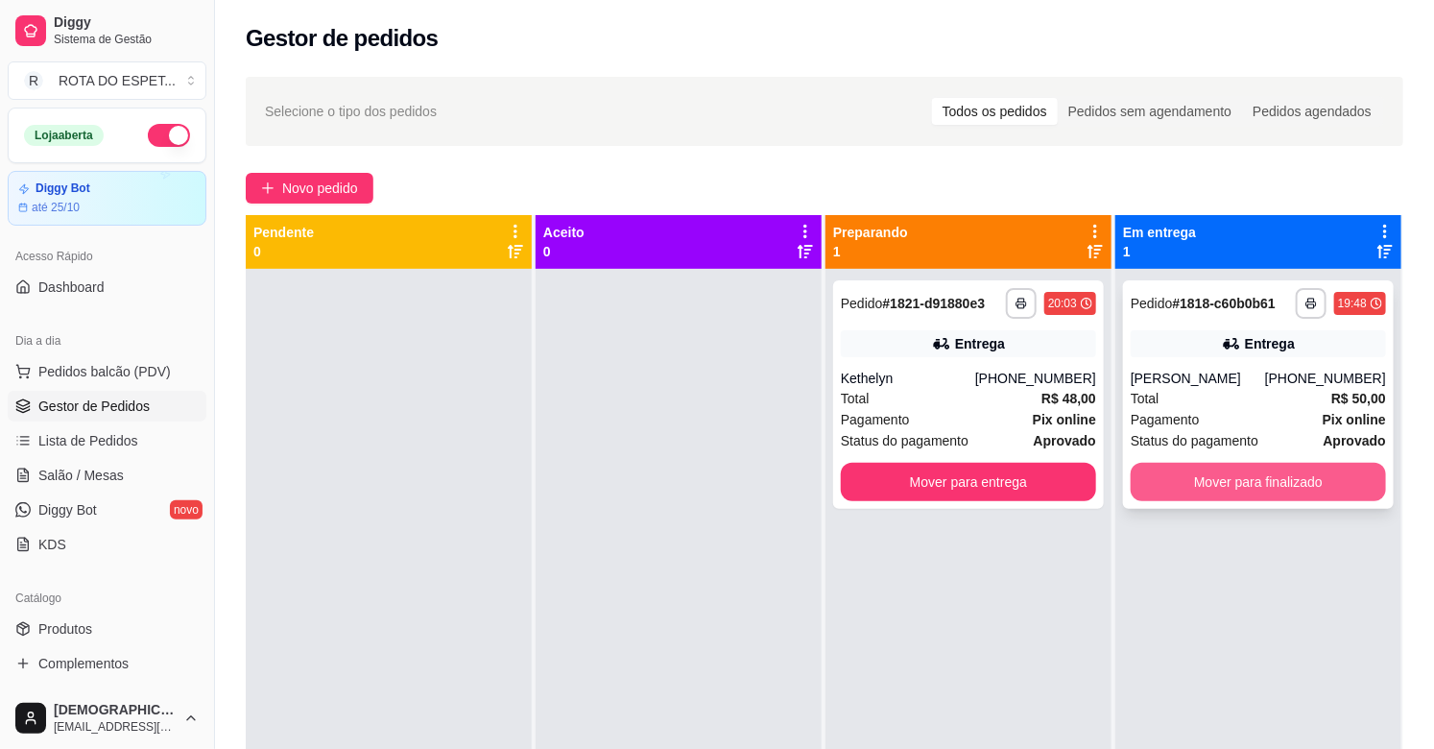
click at [1347, 484] on button "Mover para finalizado" at bounding box center [1257, 482] width 255 height 38
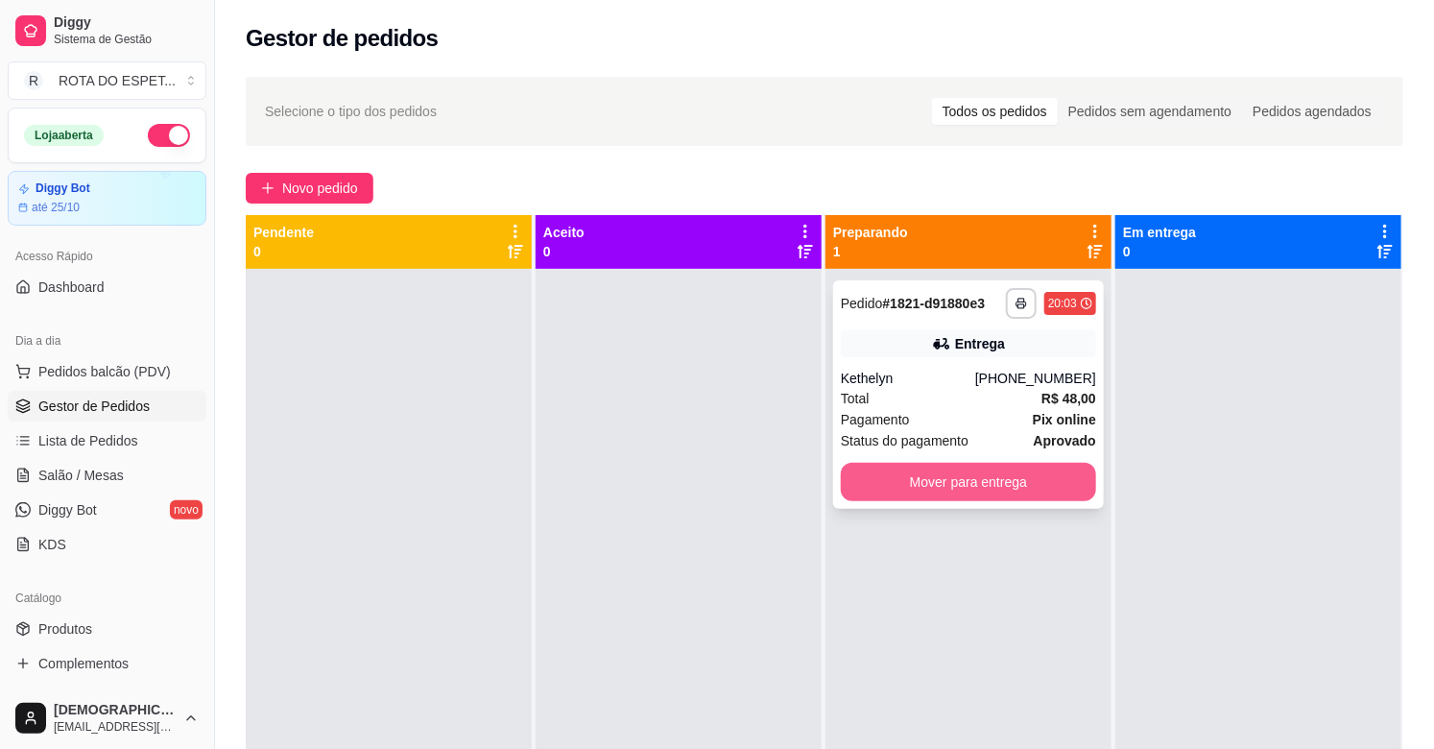
click at [896, 495] on button "Mover para entrega" at bounding box center [968, 482] width 255 height 38
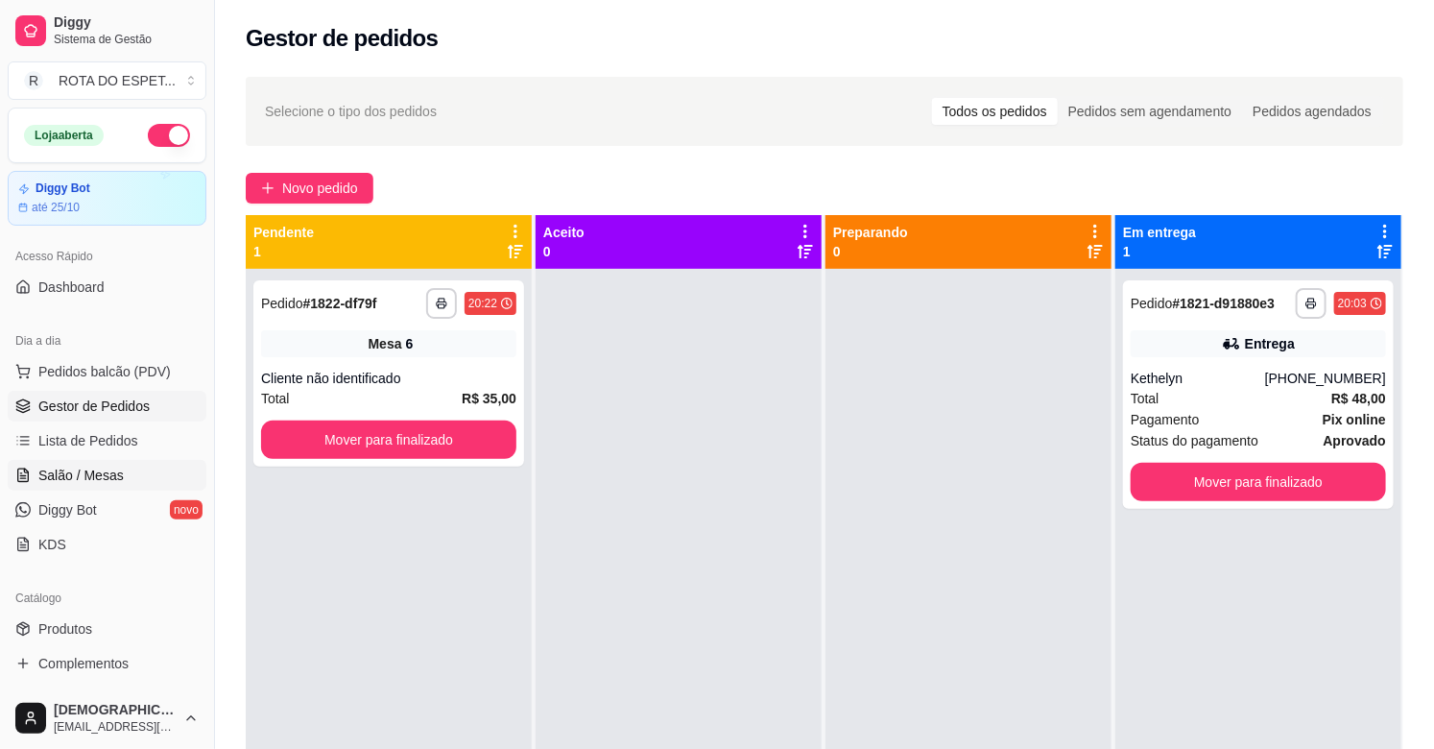
click at [59, 486] on link "Salão / Mesas" at bounding box center [107, 475] width 199 height 31
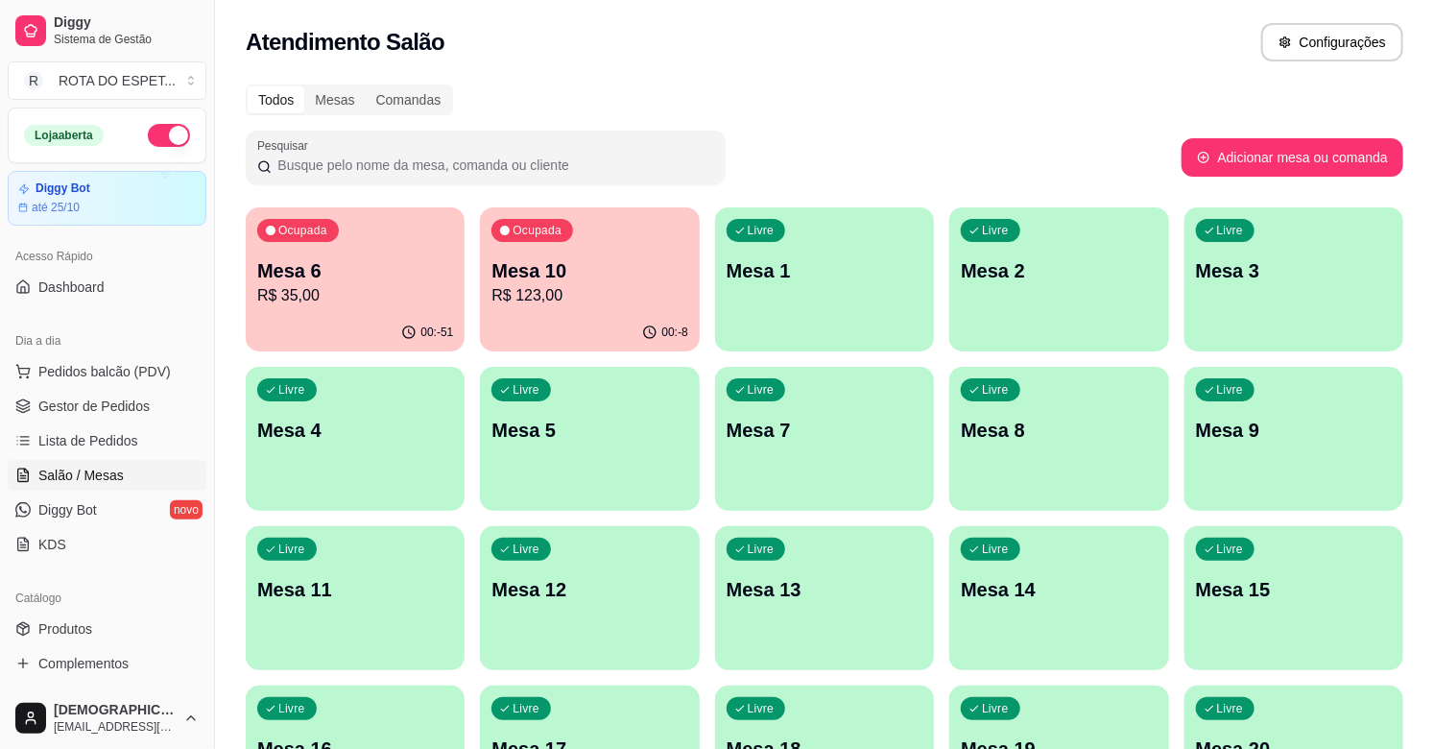
click at [601, 285] on p "R$ 123,00" at bounding box center [589, 295] width 196 height 23
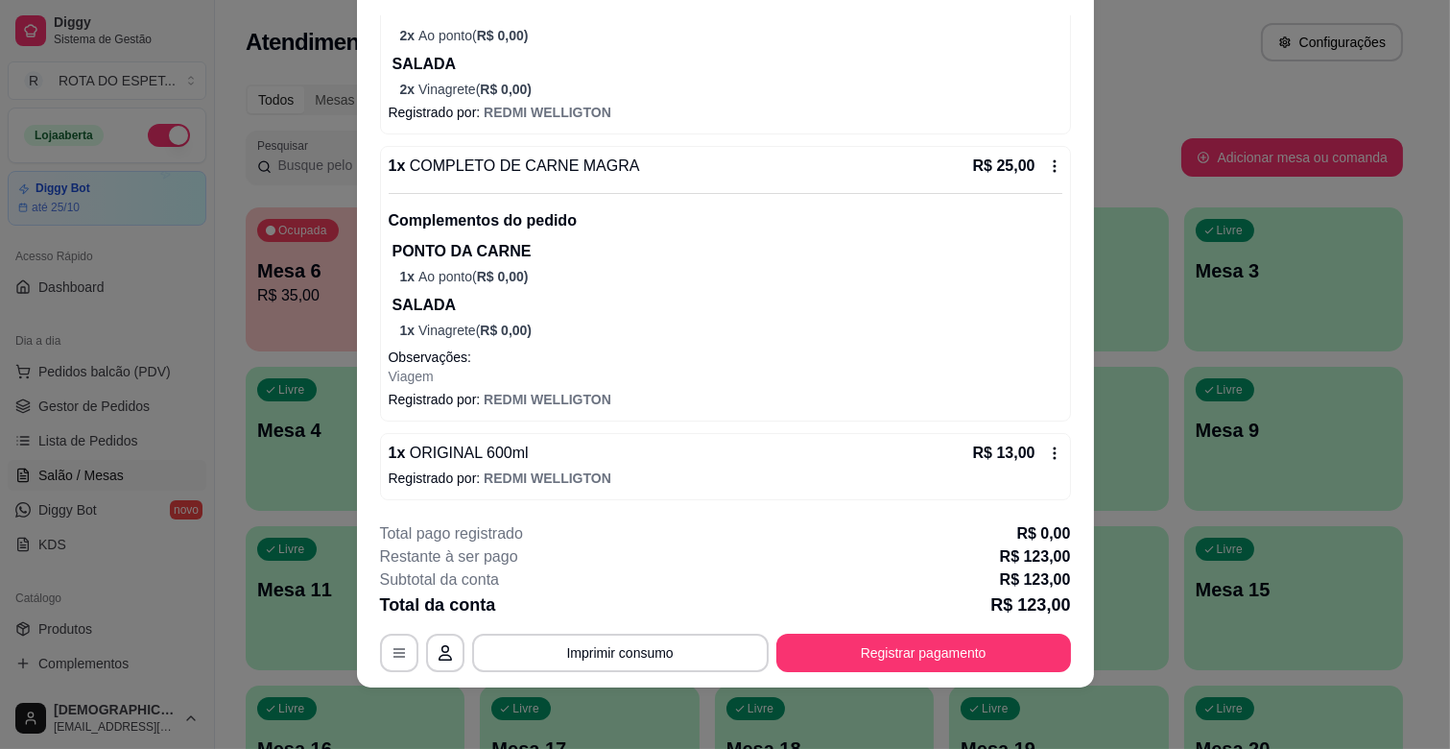
scroll to position [559, 0]
click at [938, 650] on button "Registrar pagamento" at bounding box center [923, 652] width 286 height 37
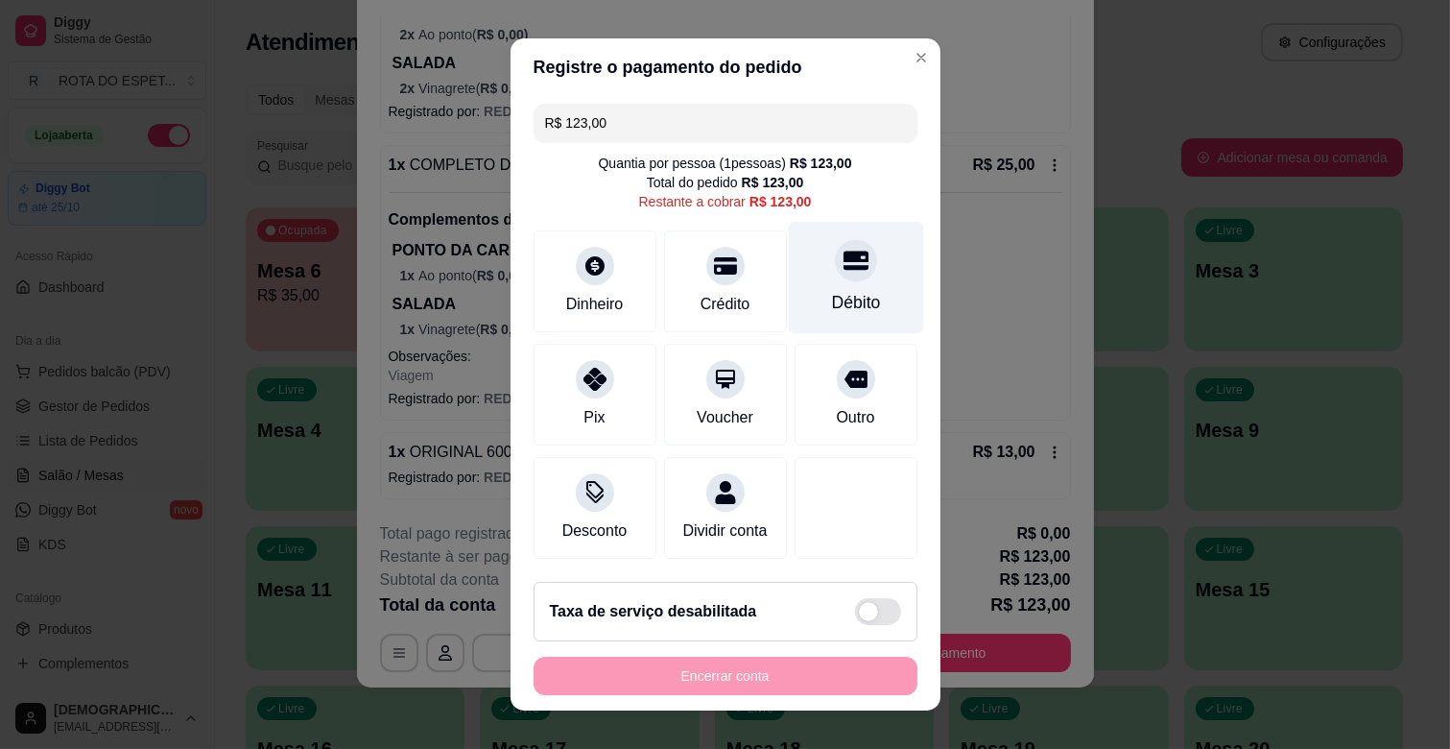
click at [835, 243] on div at bounding box center [856, 260] width 42 height 42
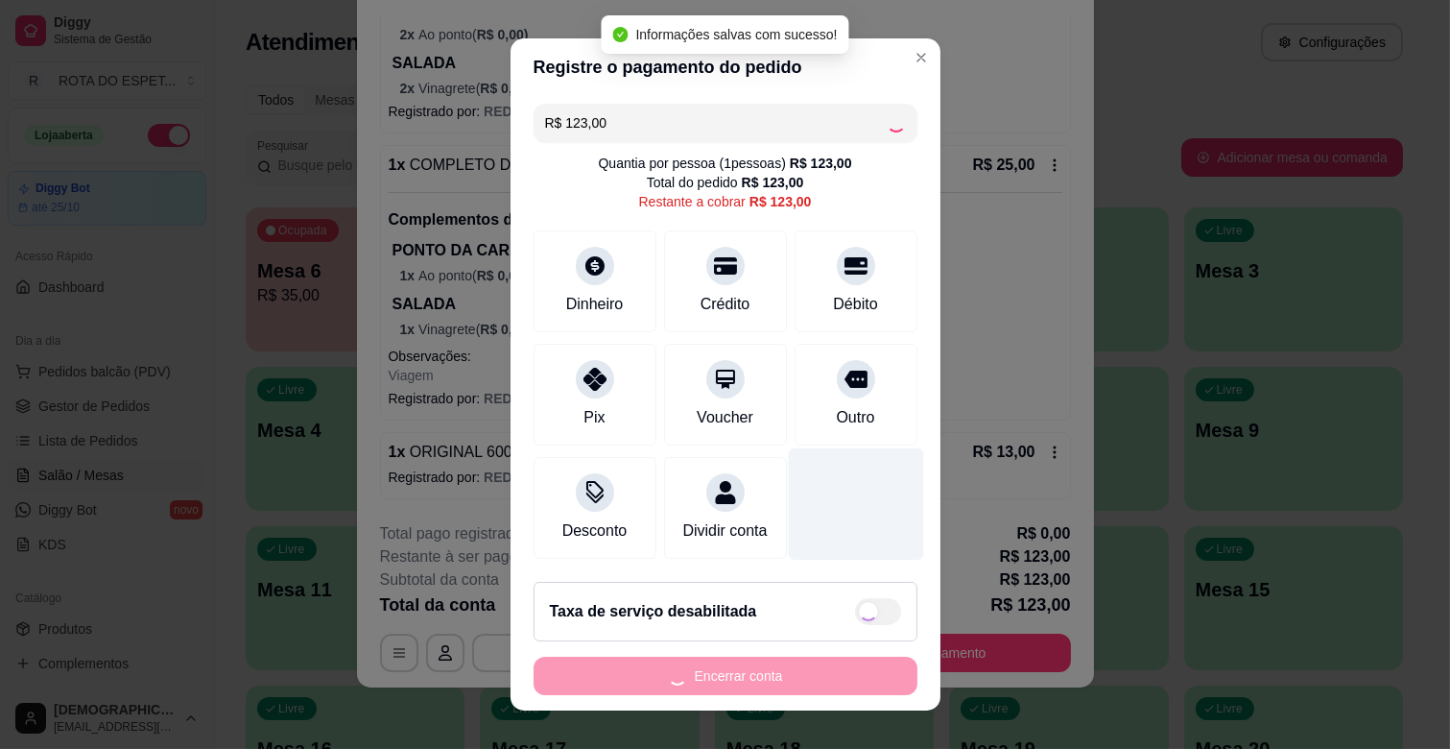
type input "R$ 0,00"
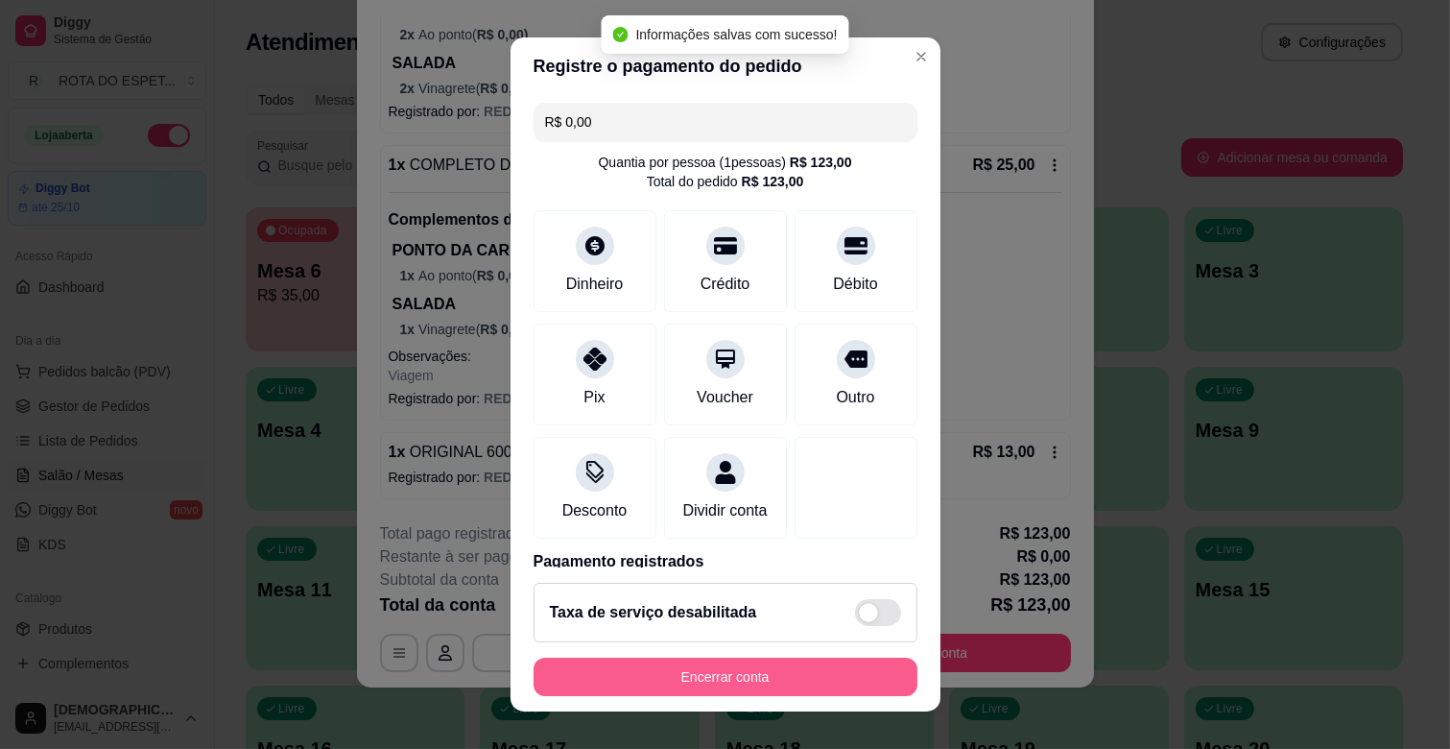
click at [713, 679] on button "Encerrar conta" at bounding box center [726, 676] width 384 height 38
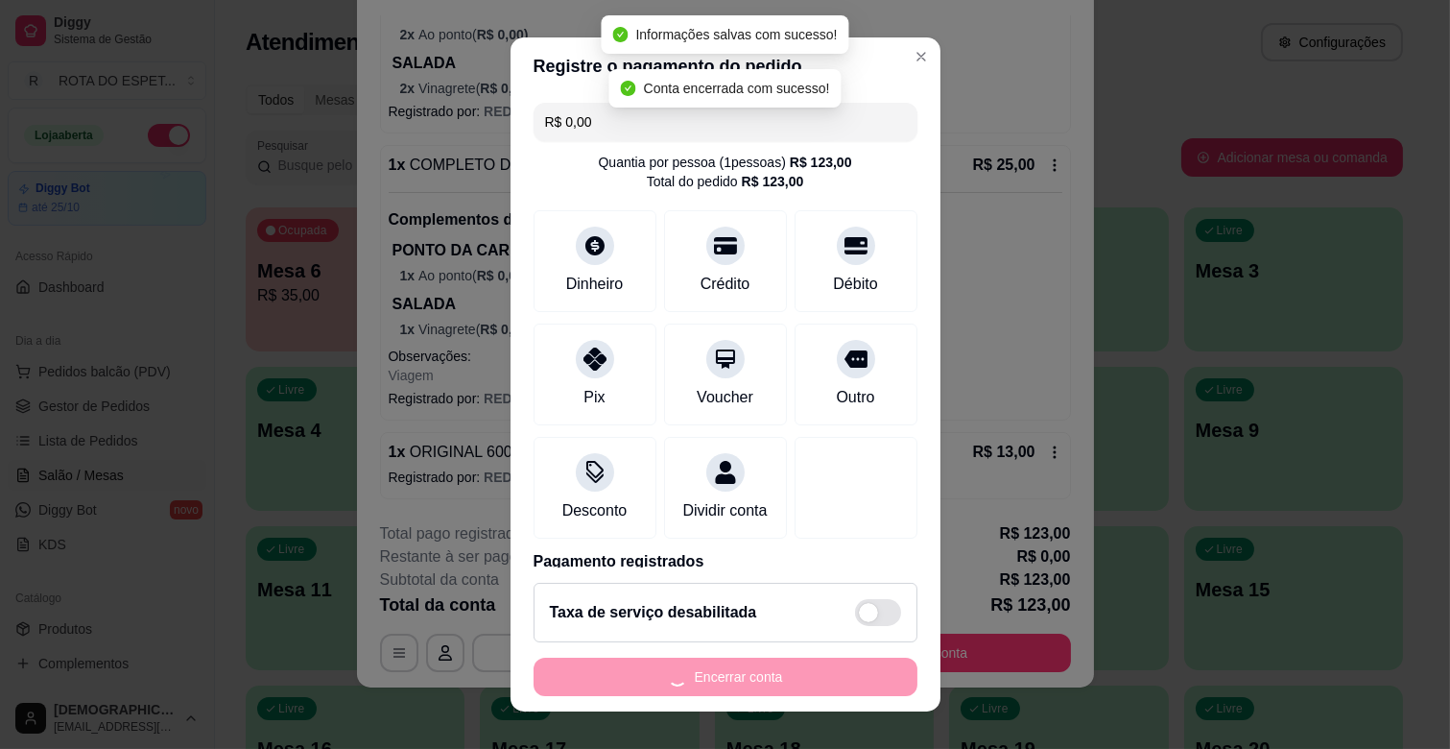
scroll to position [0, 0]
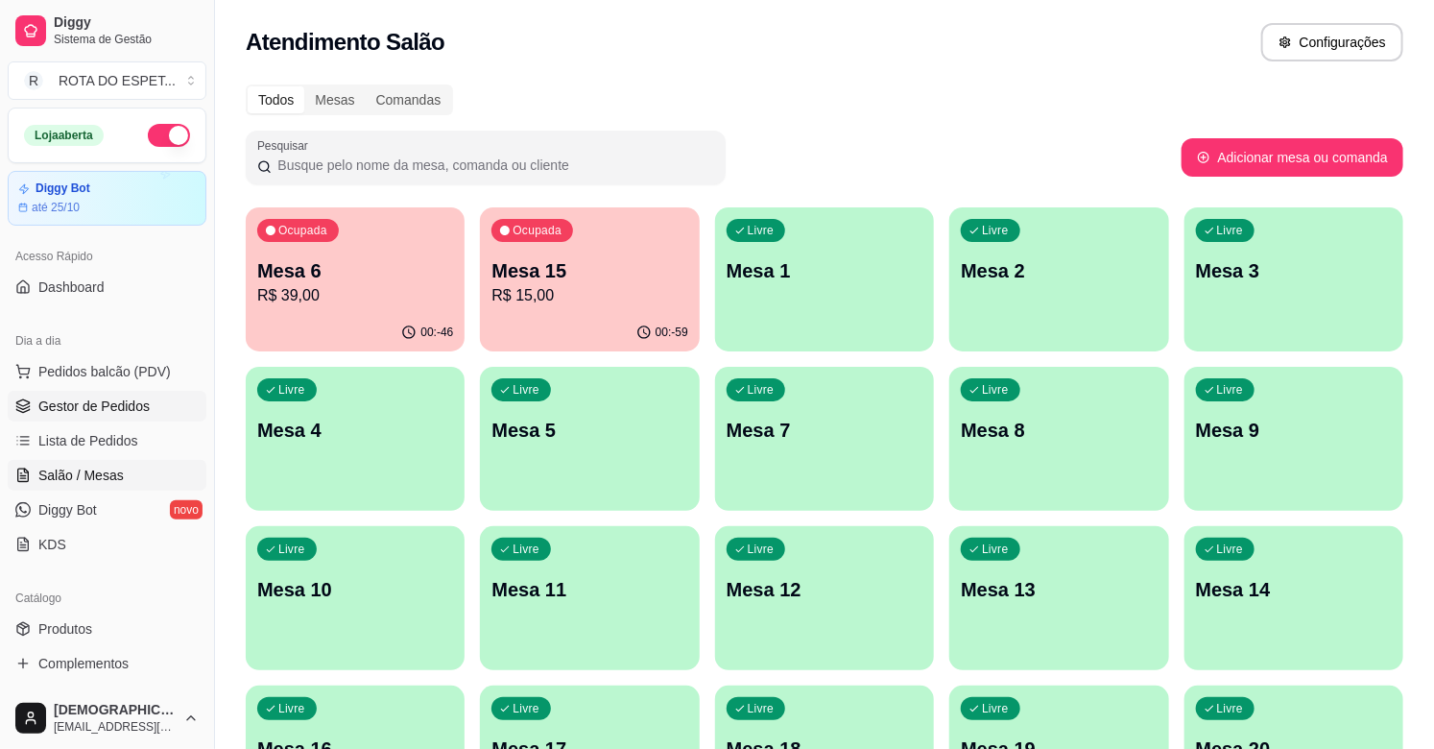
click at [131, 398] on span "Gestor de Pedidos" at bounding box center [93, 405] width 111 height 19
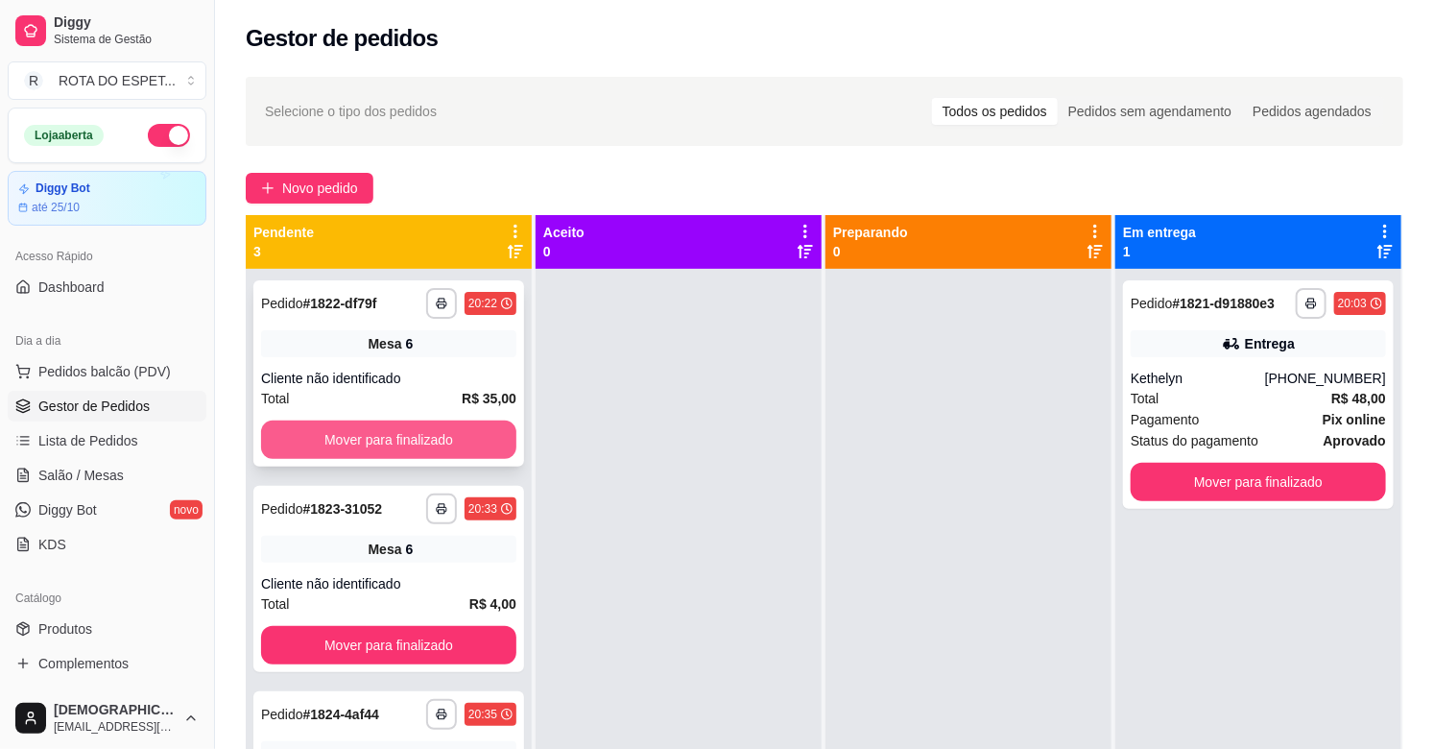
click at [440, 429] on button "Mover para finalizado" at bounding box center [388, 439] width 255 height 38
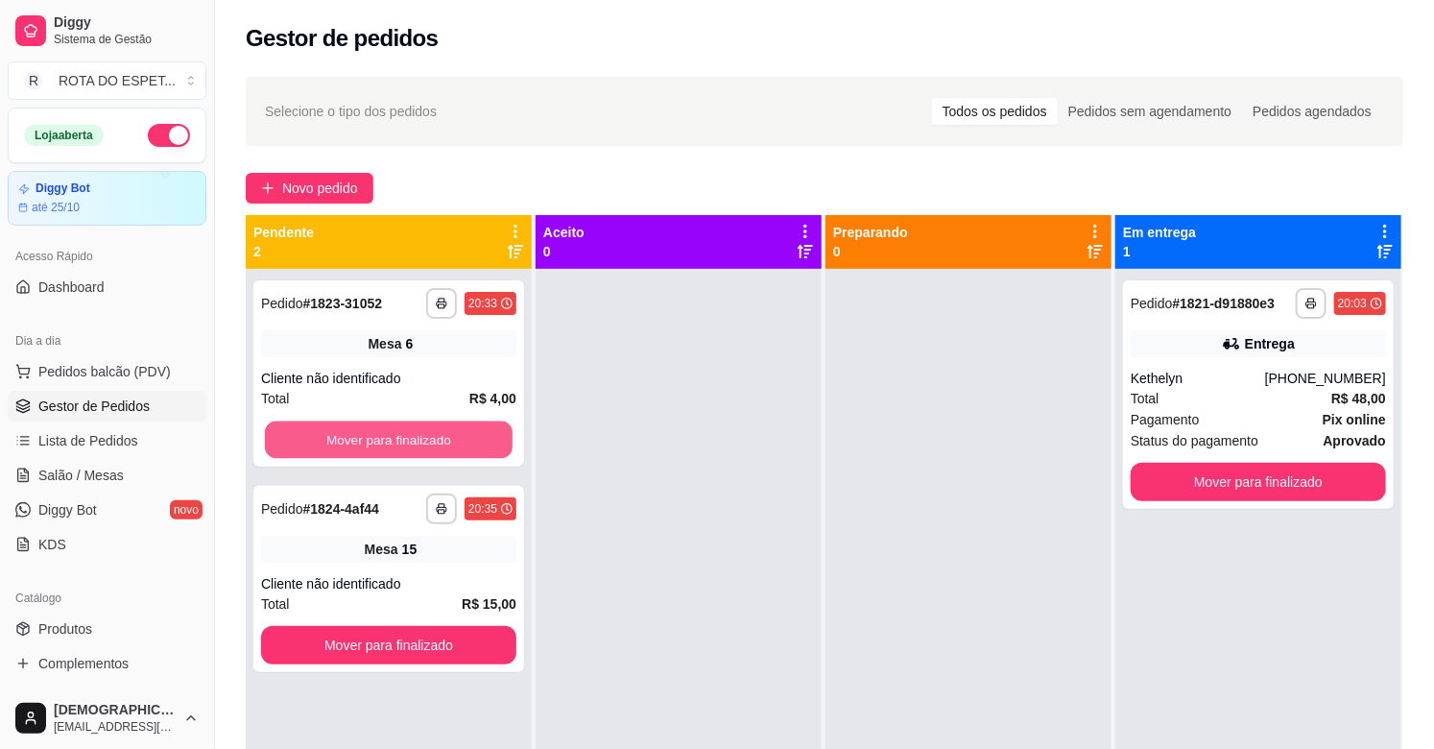
click at [440, 429] on button "Mover para finalizado" at bounding box center [389, 439] width 248 height 37
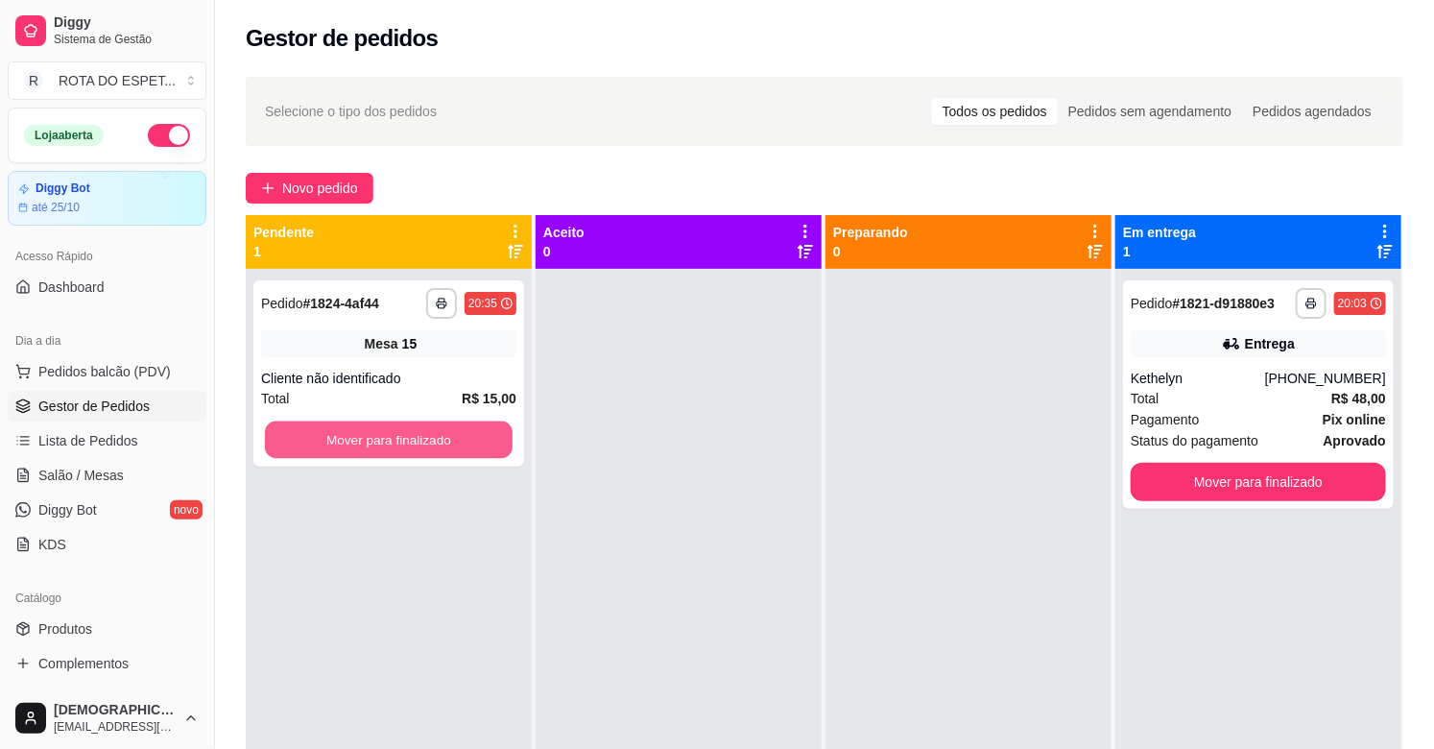
click at [440, 429] on button "Mover para finalizado" at bounding box center [389, 439] width 248 height 37
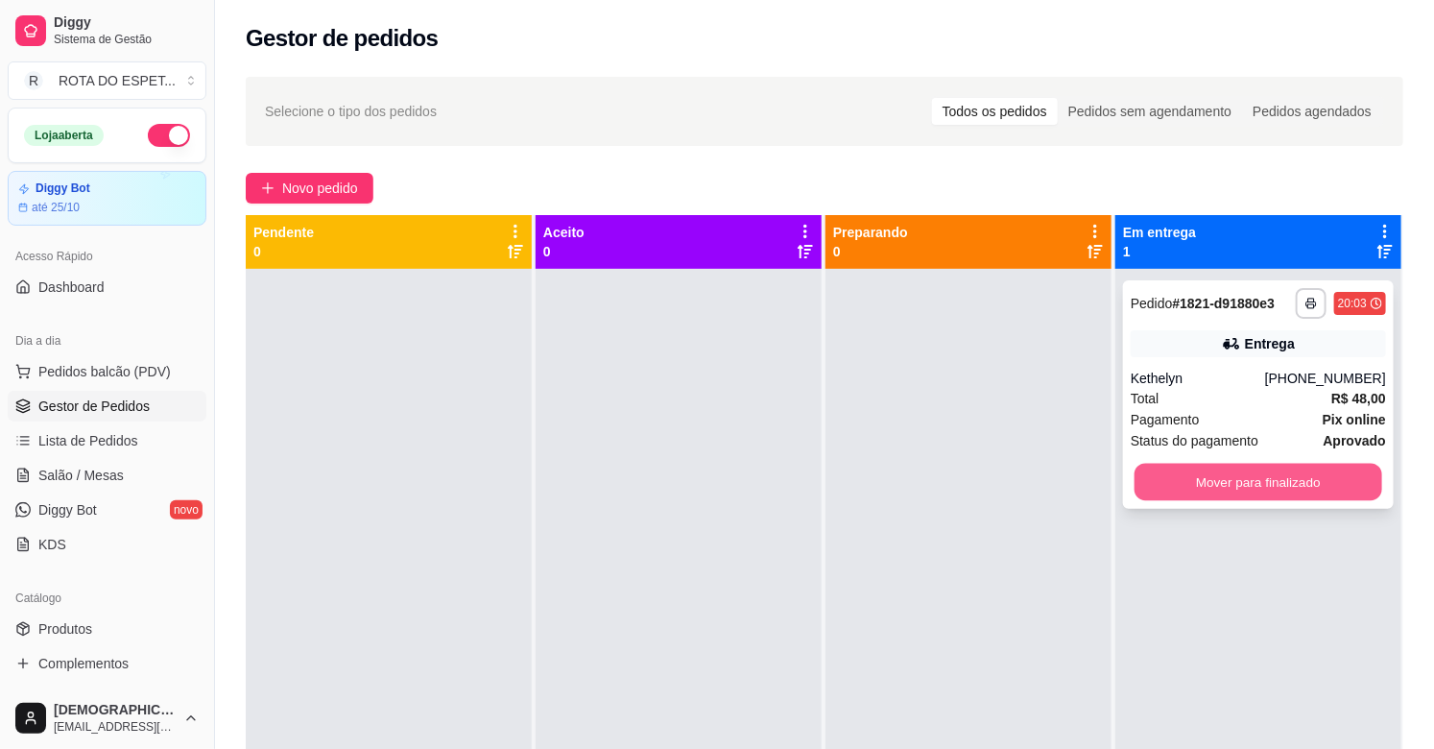
click at [1288, 487] on button "Mover para finalizado" at bounding box center [1258, 482] width 248 height 37
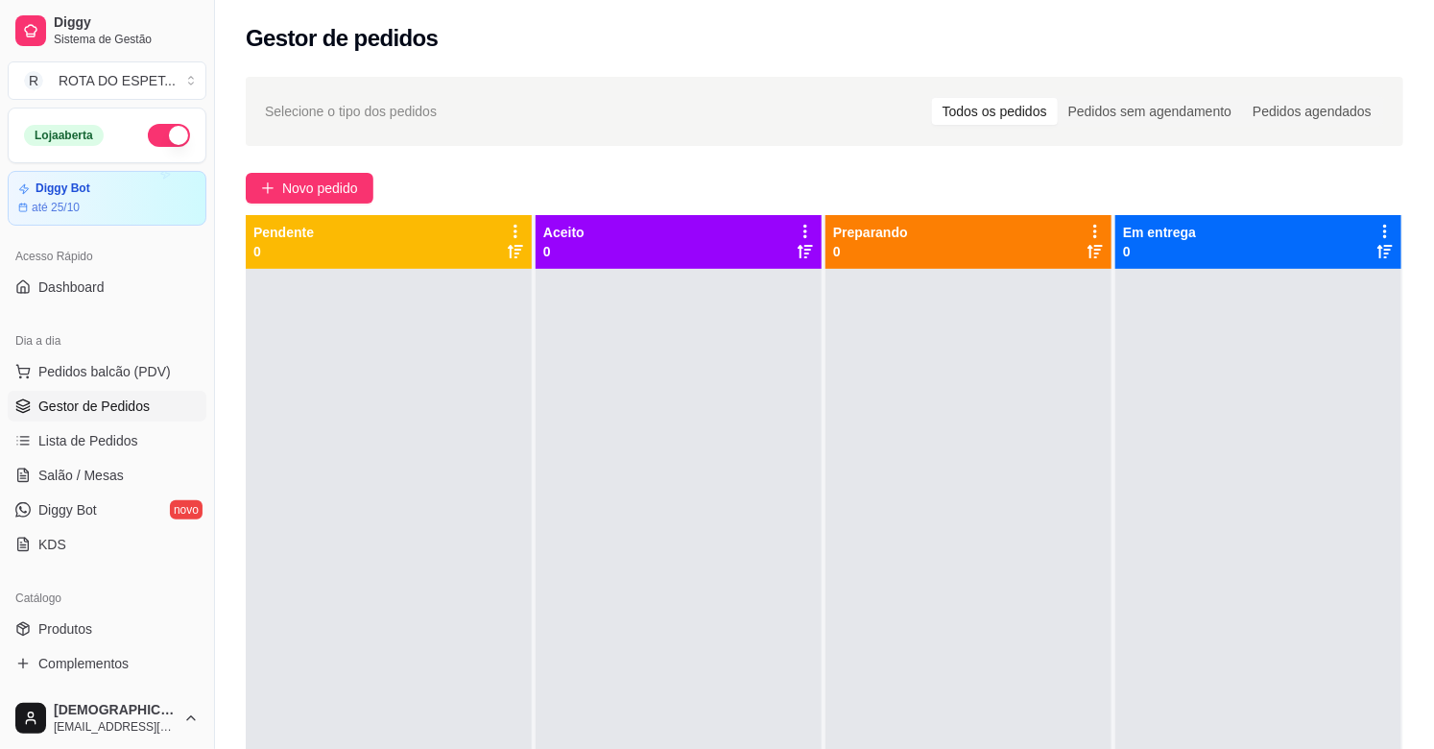
click at [943, 509] on div at bounding box center [968, 643] width 286 height 749
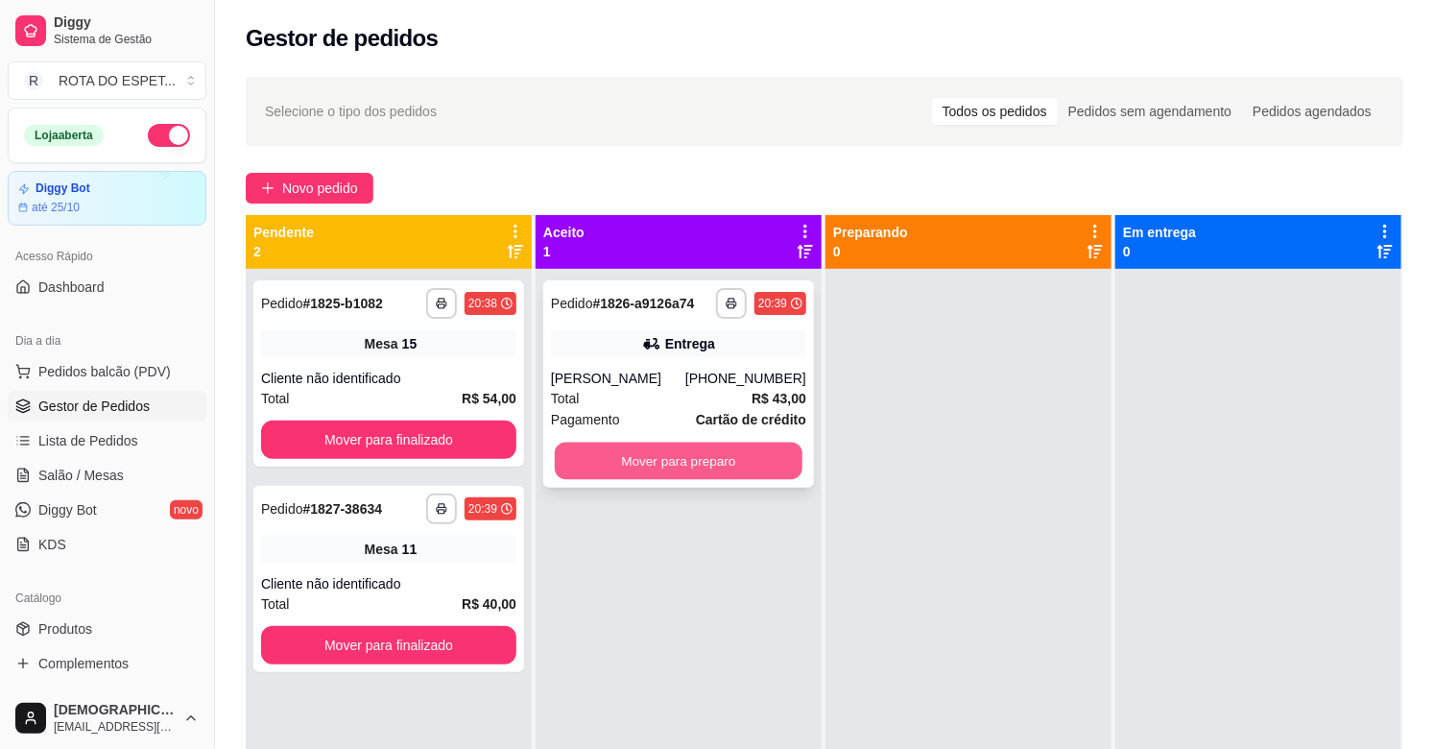
click at [675, 455] on button "Mover para preparo" at bounding box center [679, 460] width 248 height 37
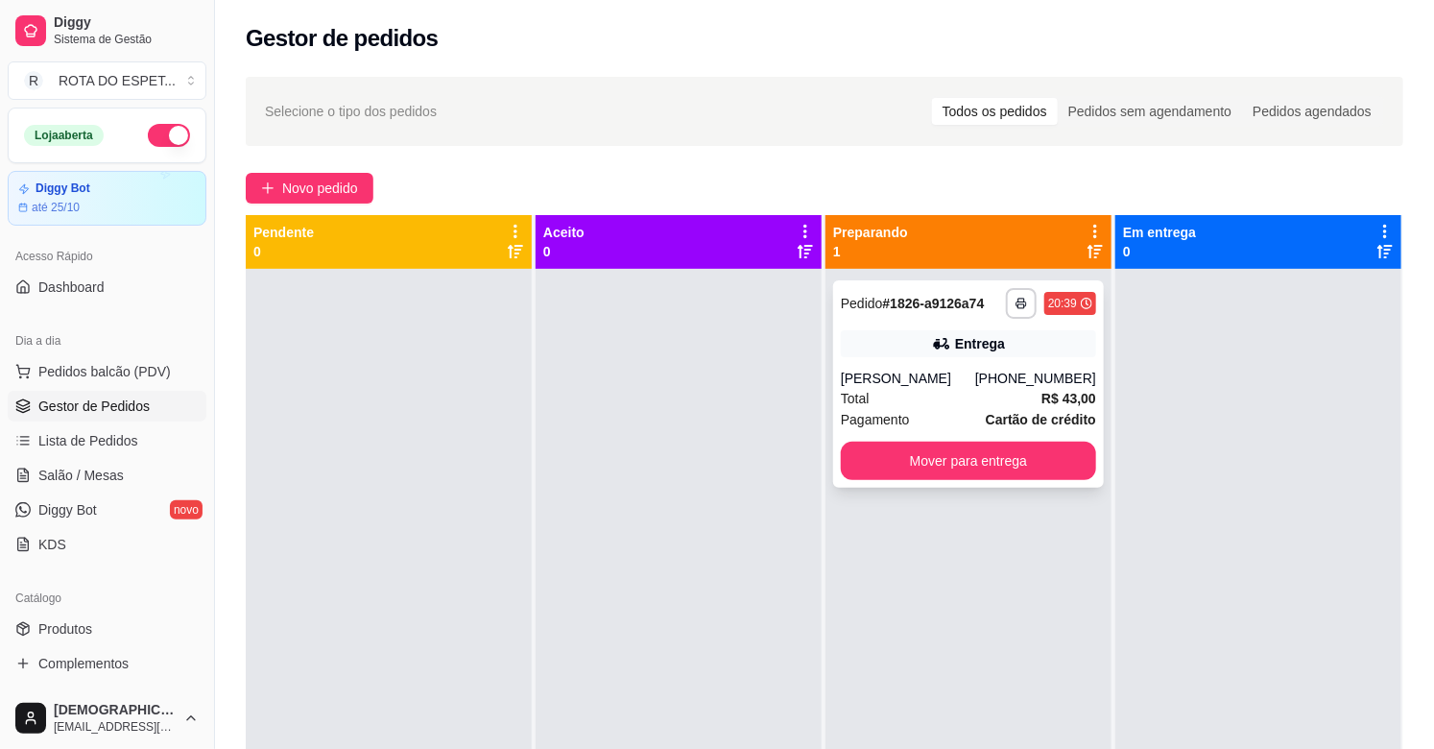
click at [962, 406] on div "Total R$ 43,00" at bounding box center [968, 398] width 255 height 21
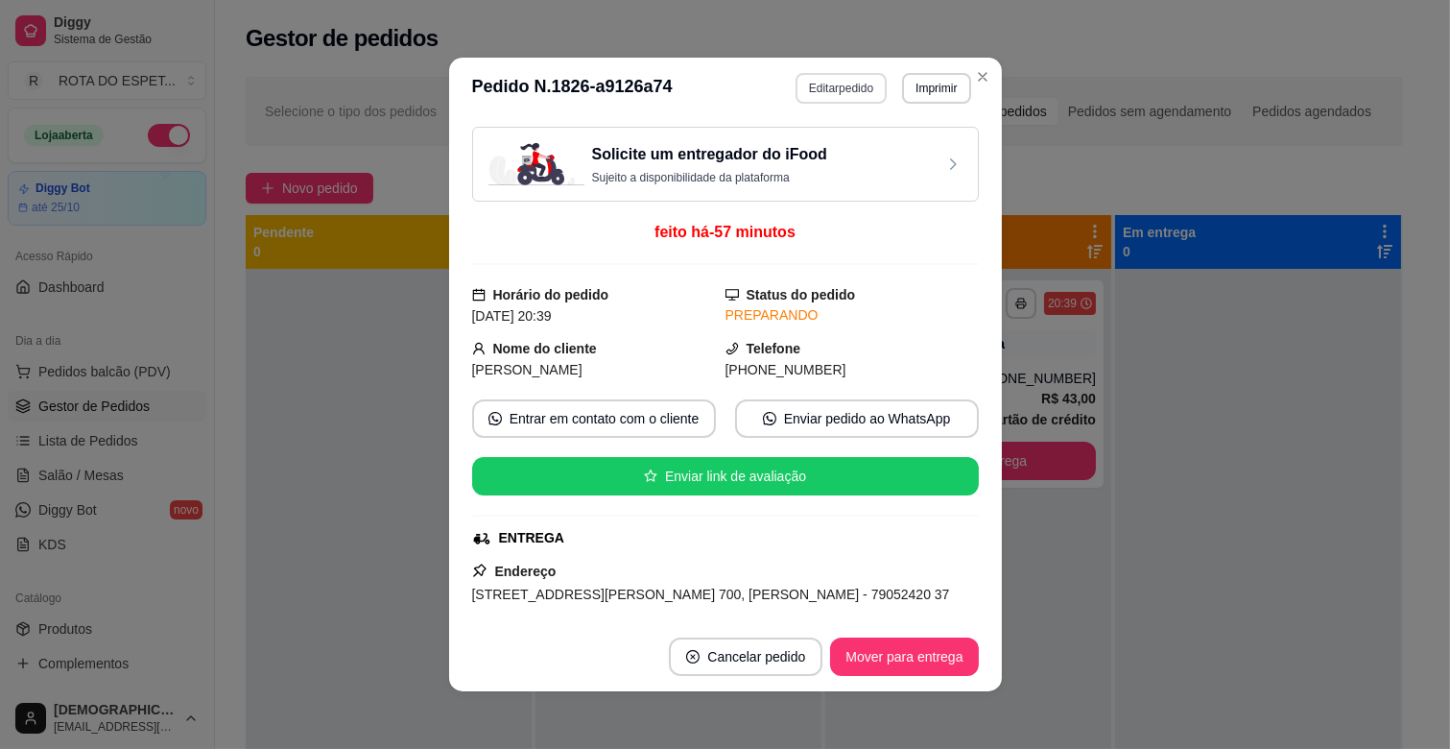
click at [842, 91] on button "Editar pedido" at bounding box center [841, 88] width 91 height 31
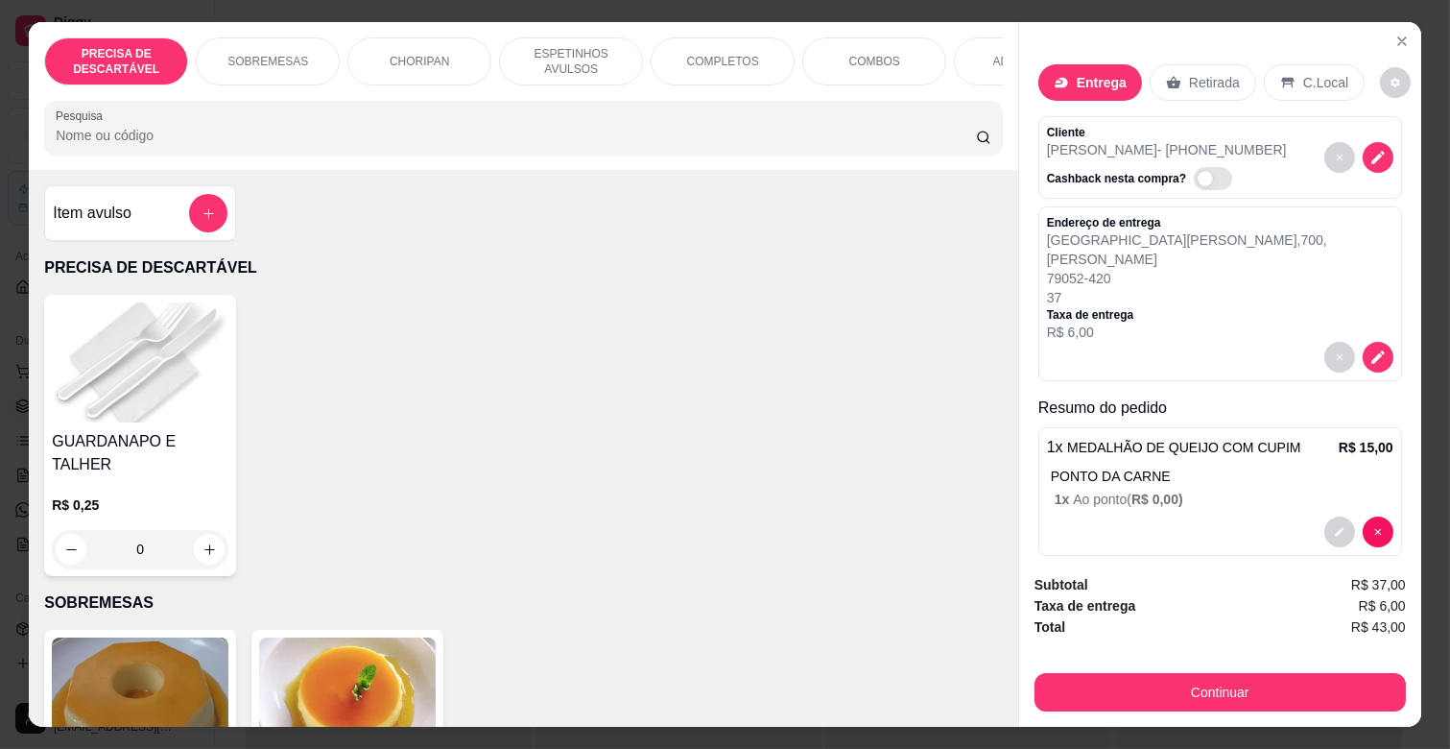
click at [583, 58] on p "ESPETINHOS AVULSOS" at bounding box center [570, 61] width 111 height 31
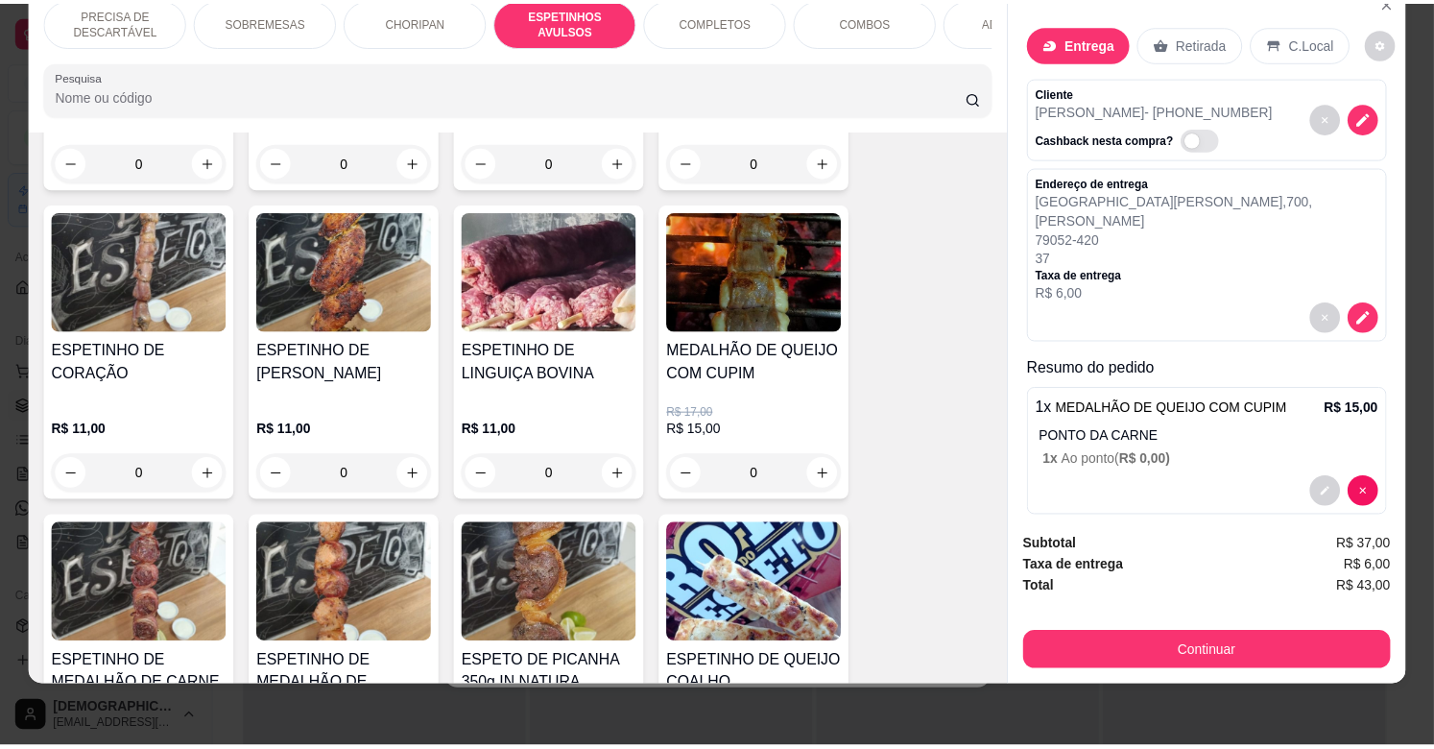
scroll to position [1379, 0]
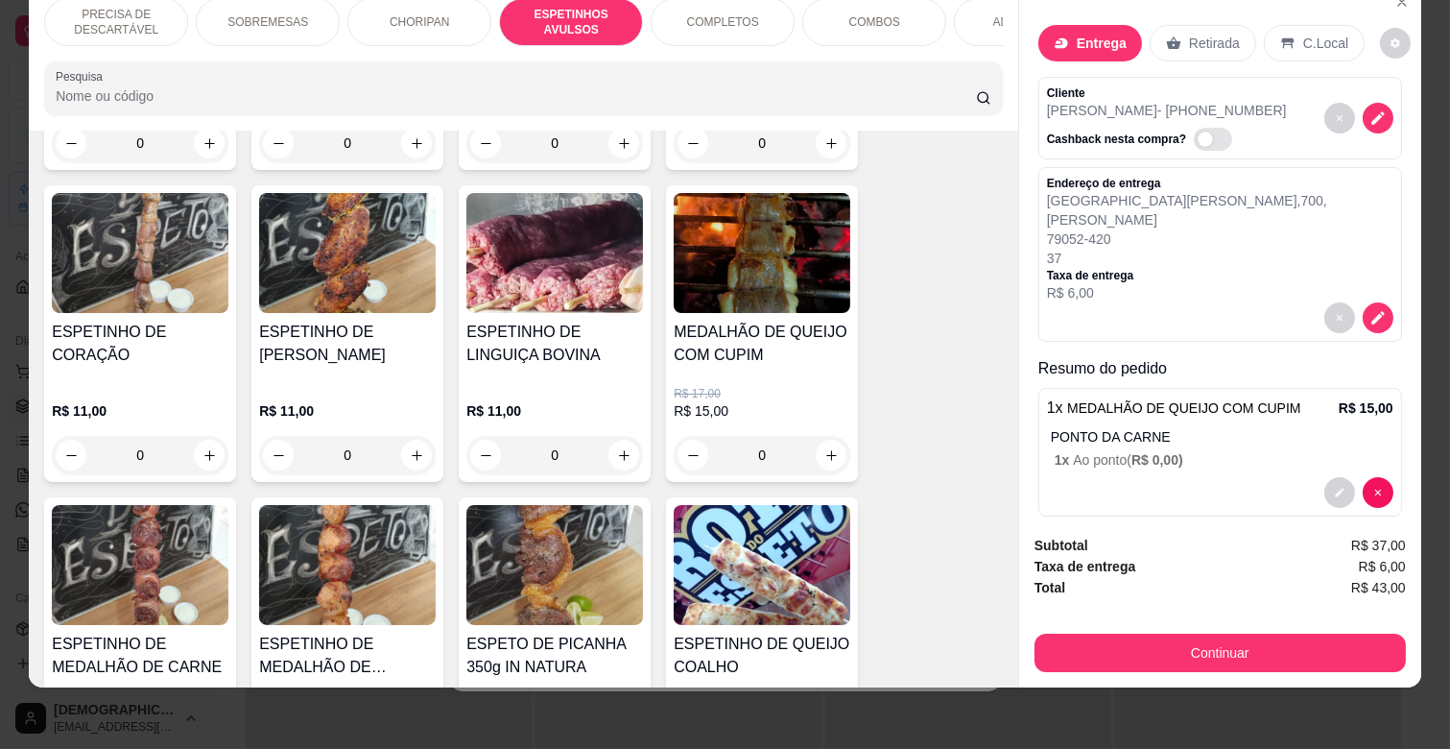
click at [822, 436] on div "0" at bounding box center [762, 455] width 177 height 38
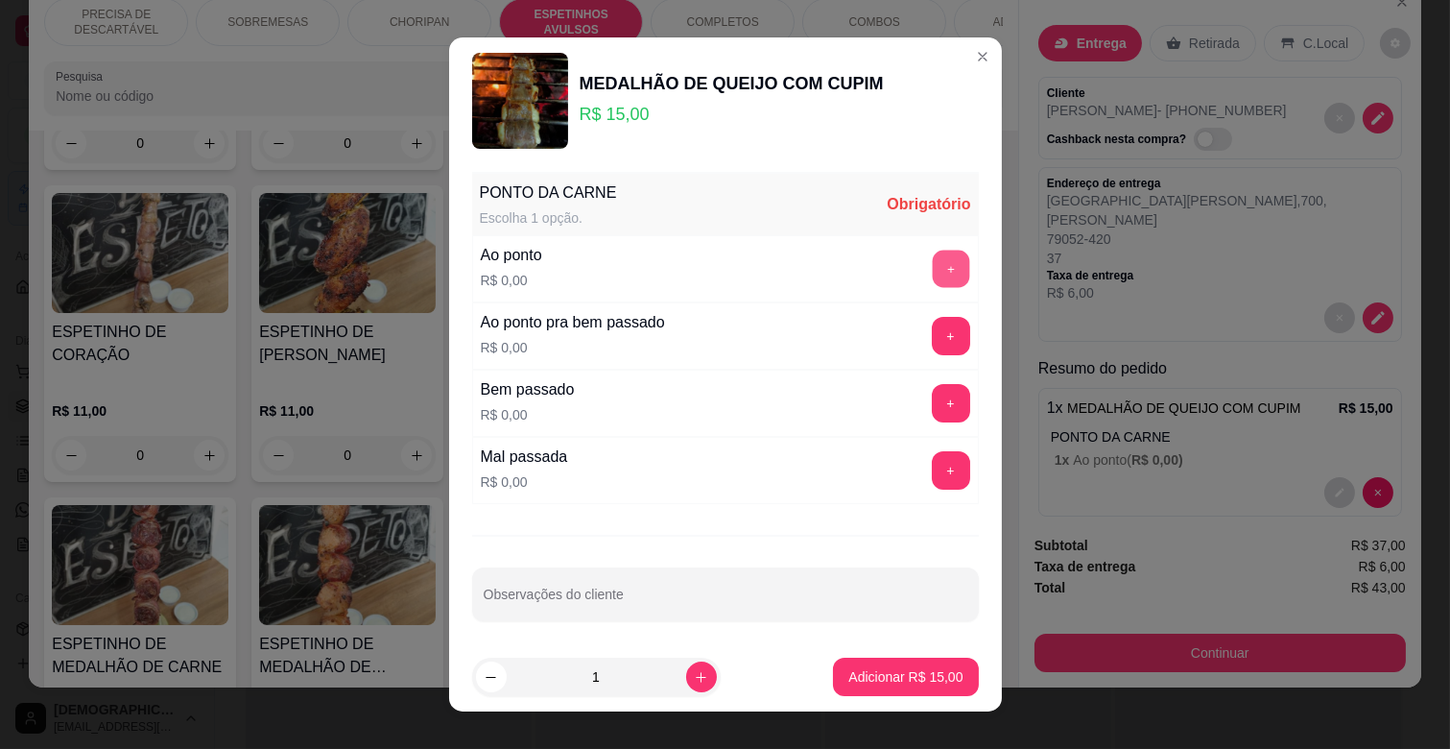
click at [932, 273] on button "+" at bounding box center [950, 268] width 37 height 37
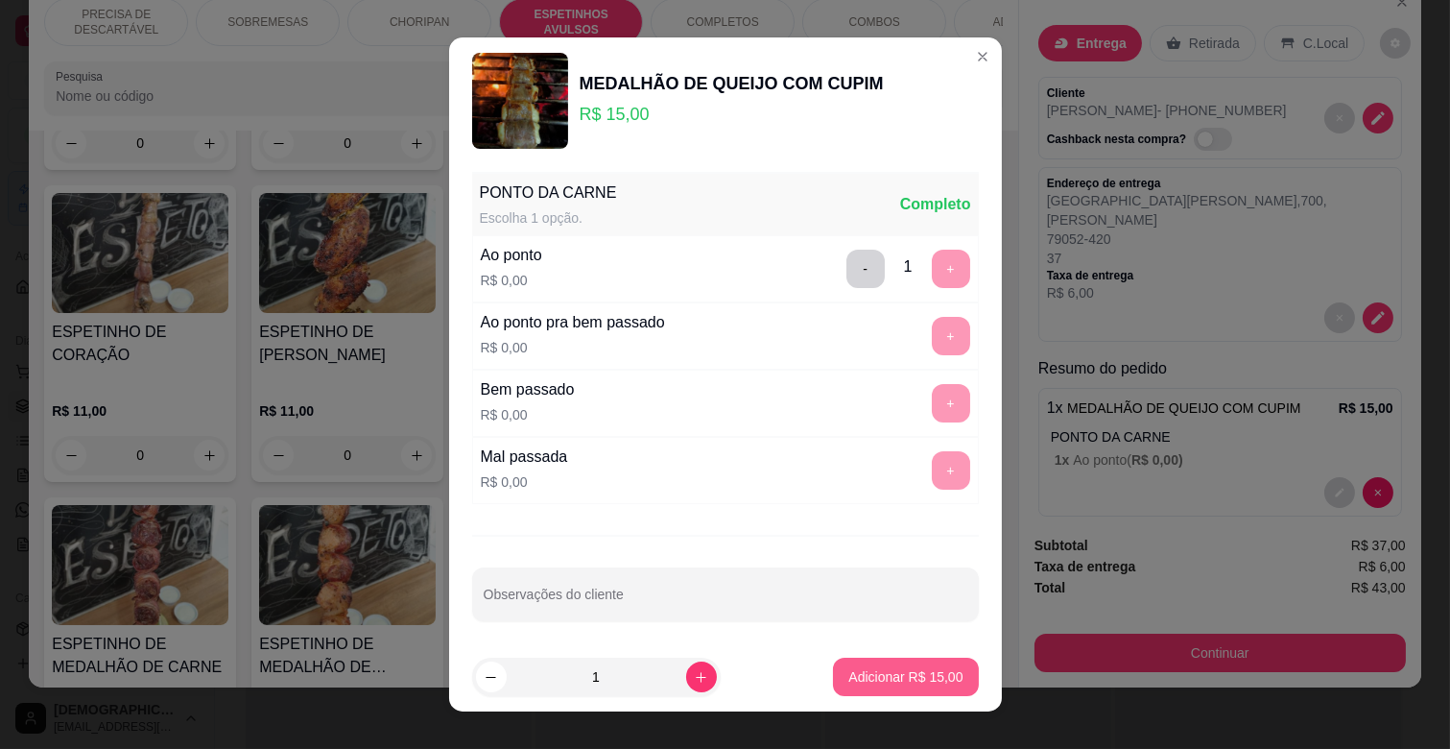
click at [875, 667] on p "Adicionar R$ 15,00" at bounding box center [905, 676] width 114 height 19
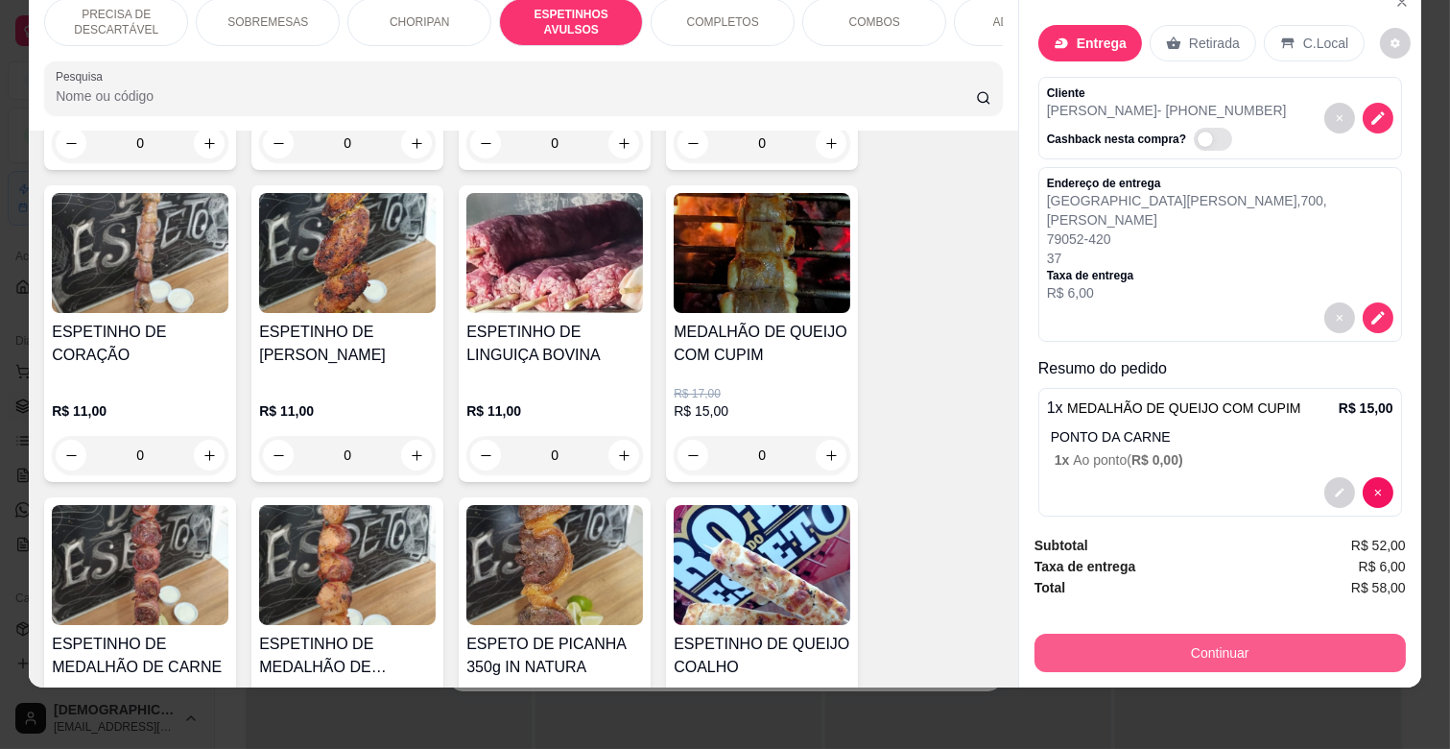
click at [1251, 638] on button "Continuar" at bounding box center [1219, 652] width 371 height 38
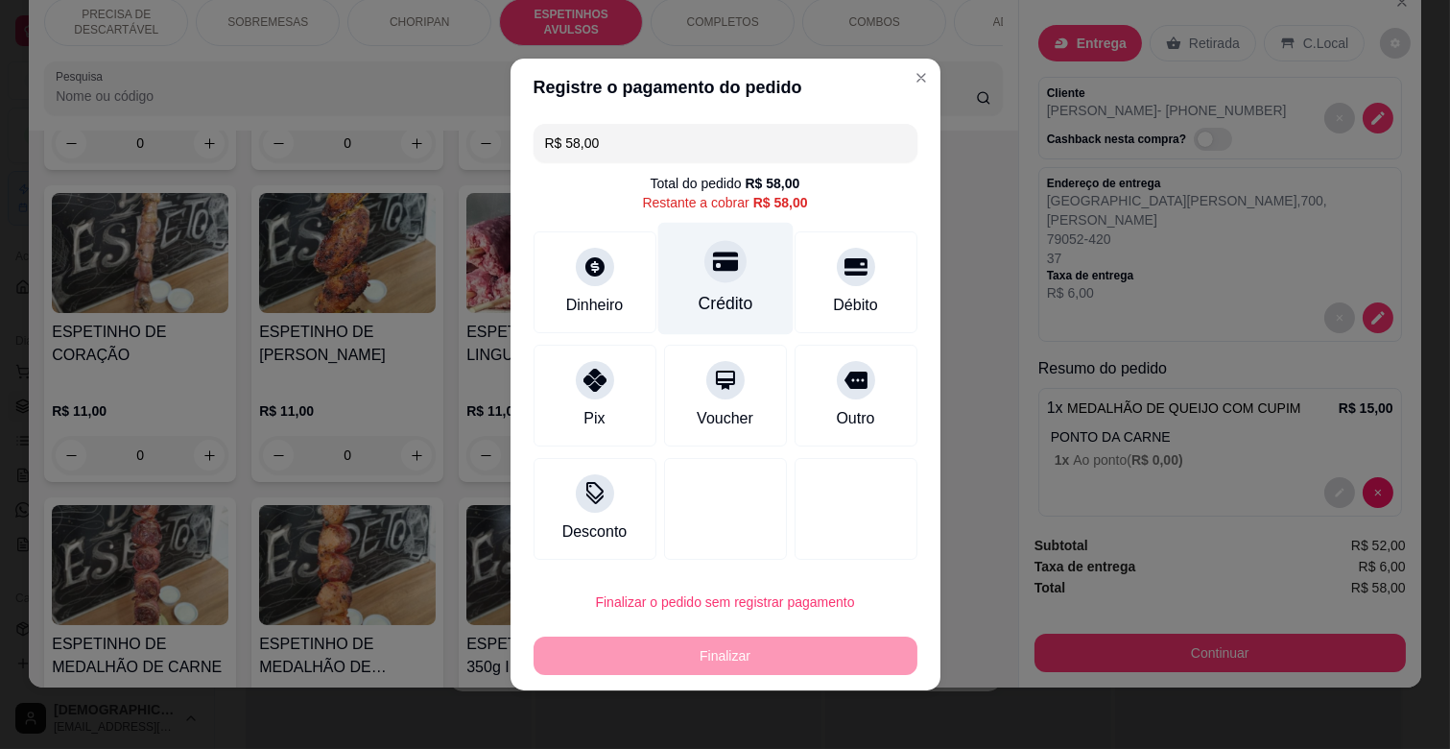
click at [741, 284] on div "Crédito" at bounding box center [724, 279] width 135 height 112
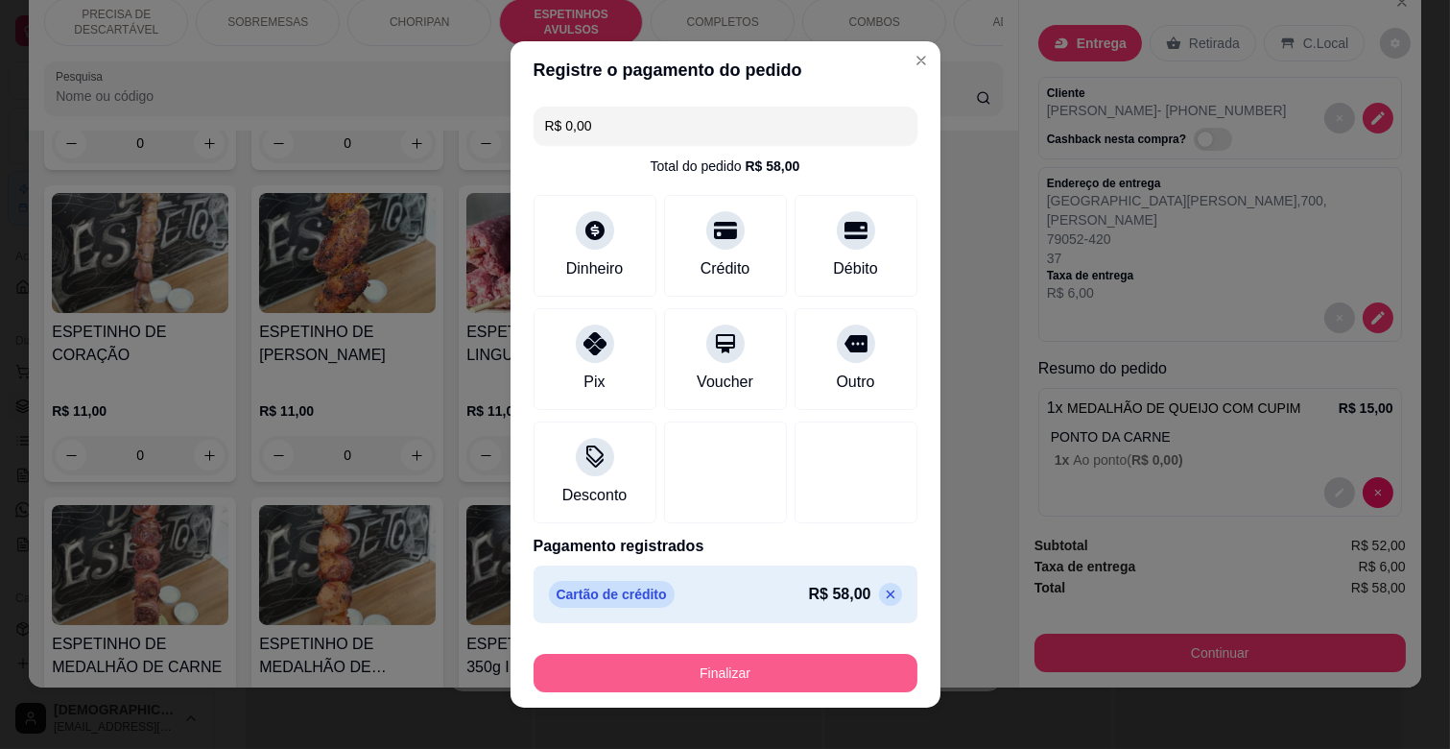
click at [741, 666] on button "Finalizar" at bounding box center [726, 673] width 384 height 38
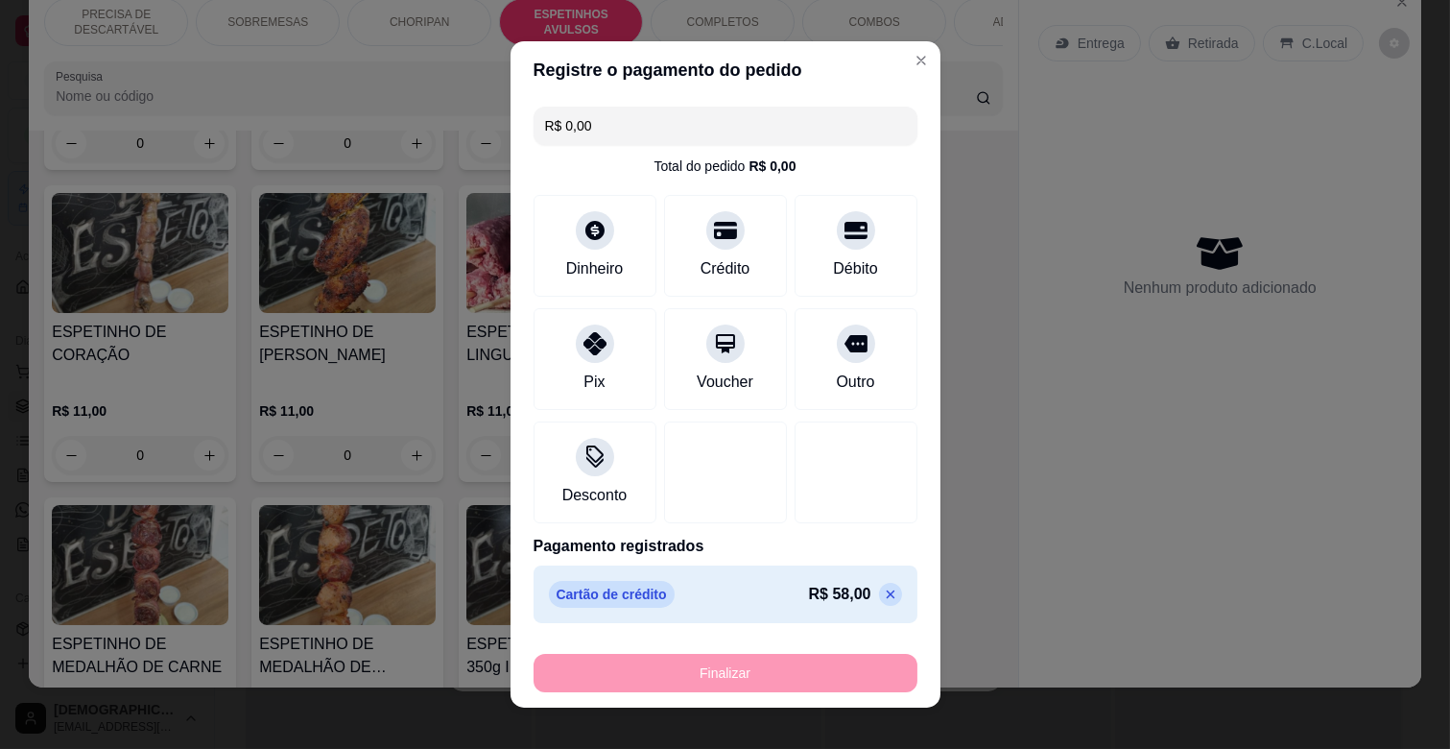
type input "-R$ 58,00"
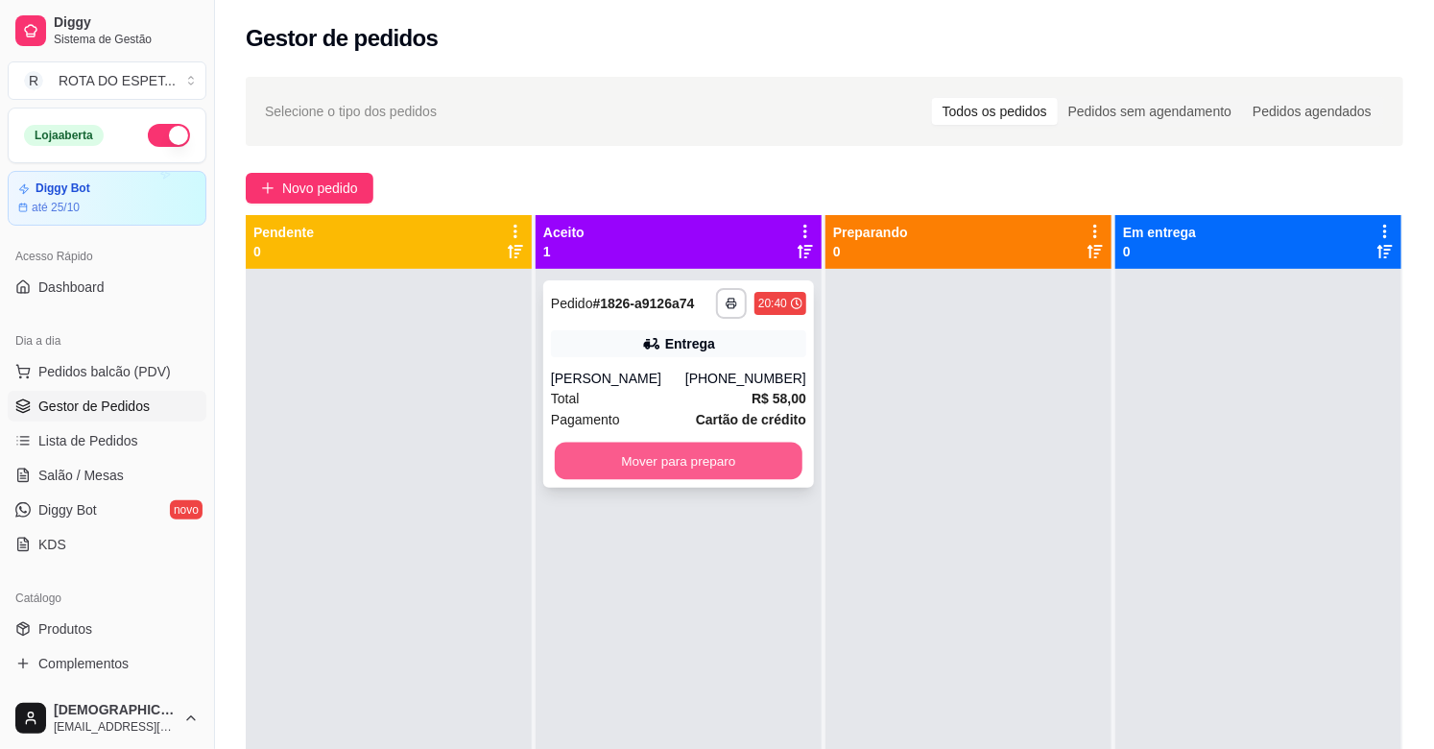
click at [723, 458] on button "Mover para preparo" at bounding box center [679, 460] width 248 height 37
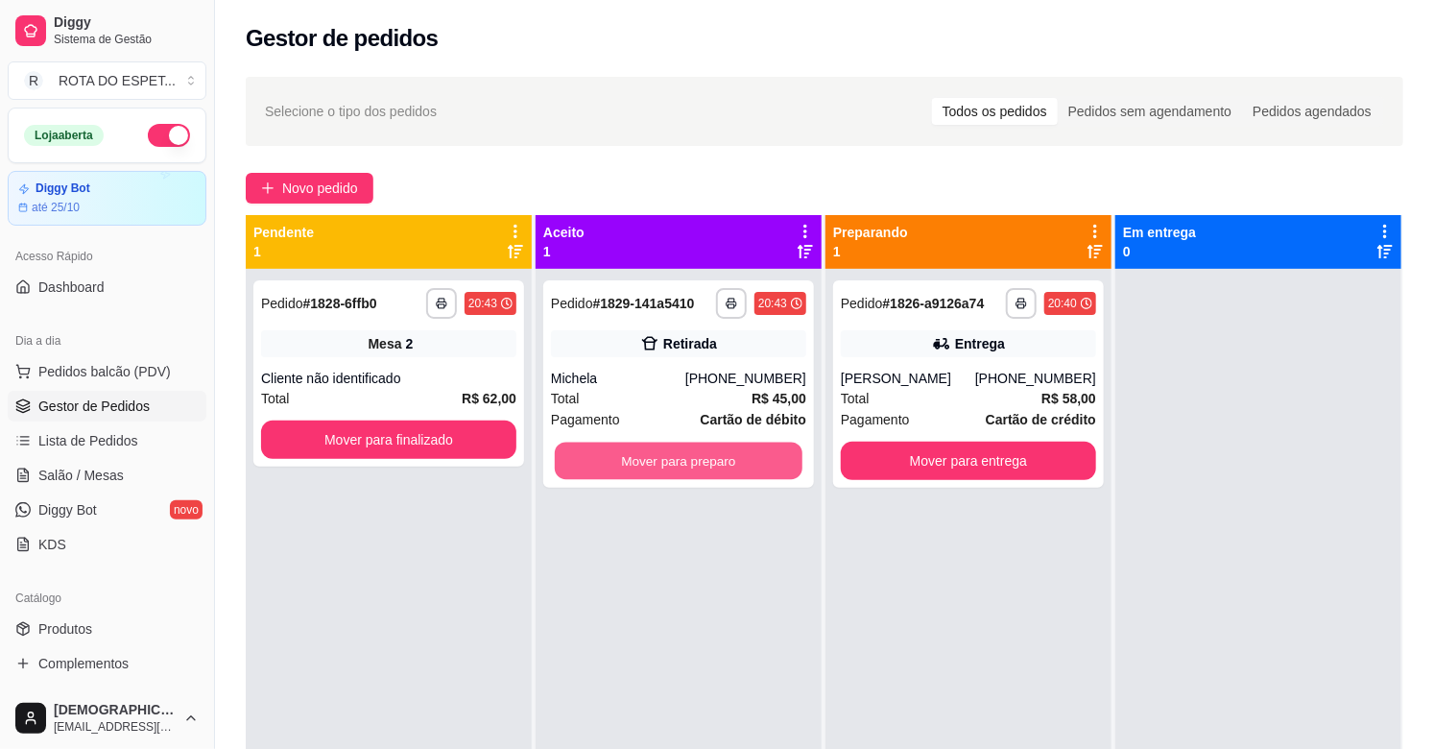
click at [723, 458] on button "Mover para preparo" at bounding box center [679, 460] width 248 height 37
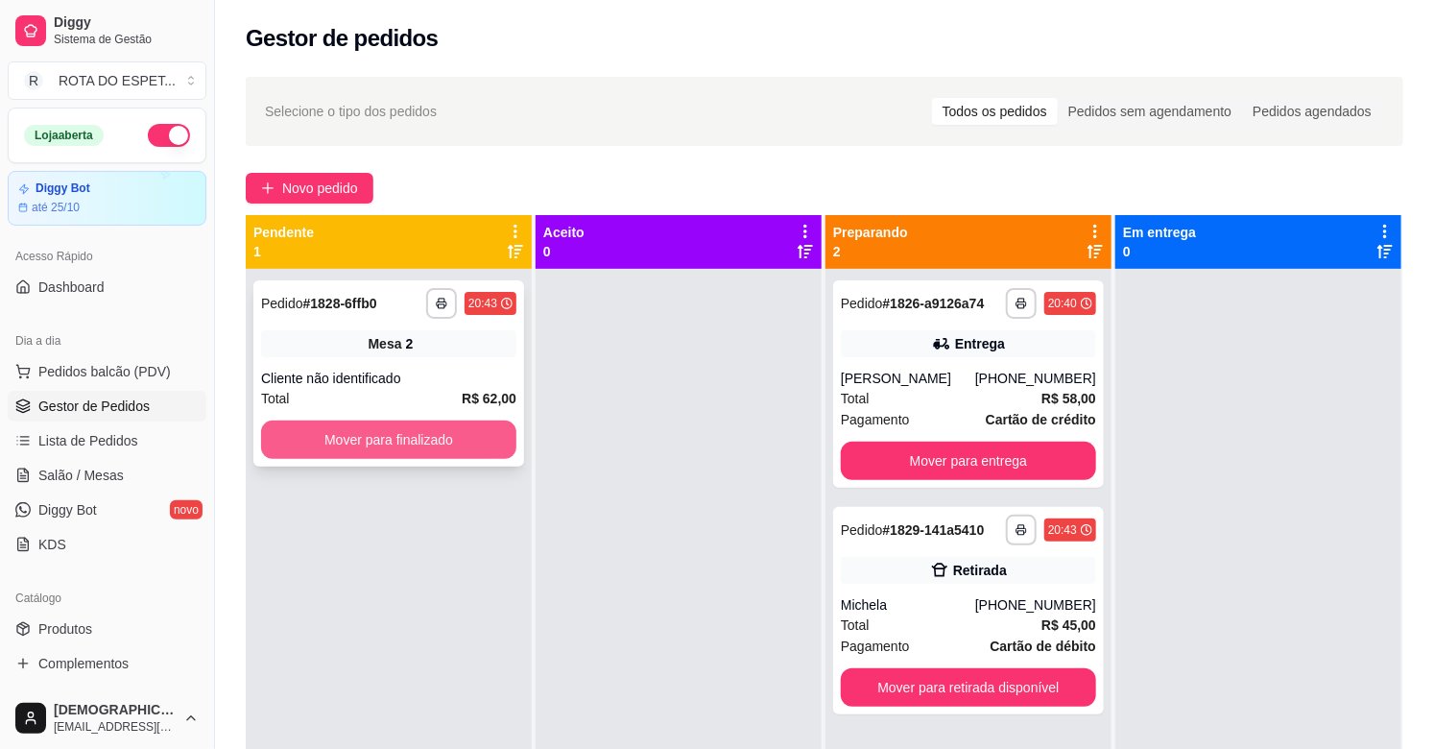
click at [426, 437] on button "Mover para finalizado" at bounding box center [388, 439] width 255 height 38
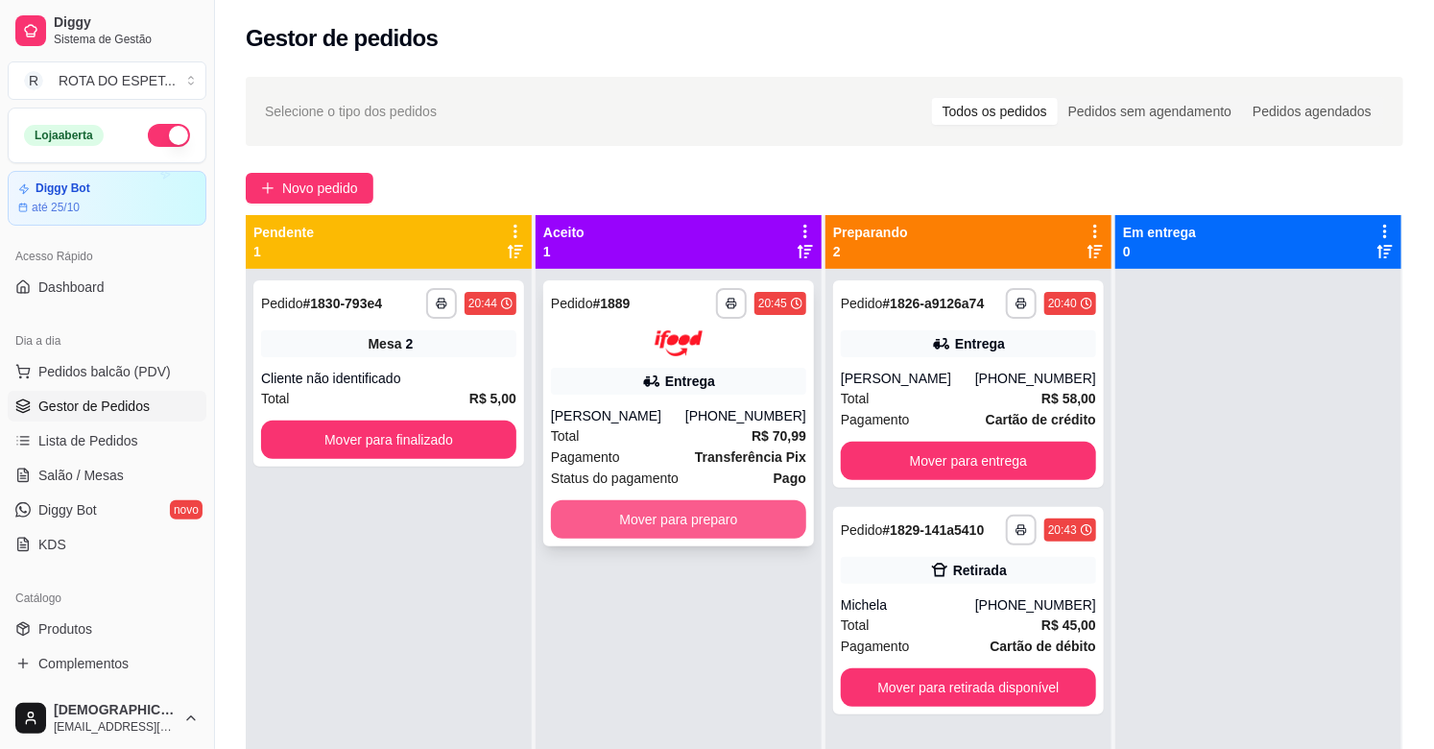
click at [685, 529] on button "Mover para preparo" at bounding box center [678, 519] width 255 height 38
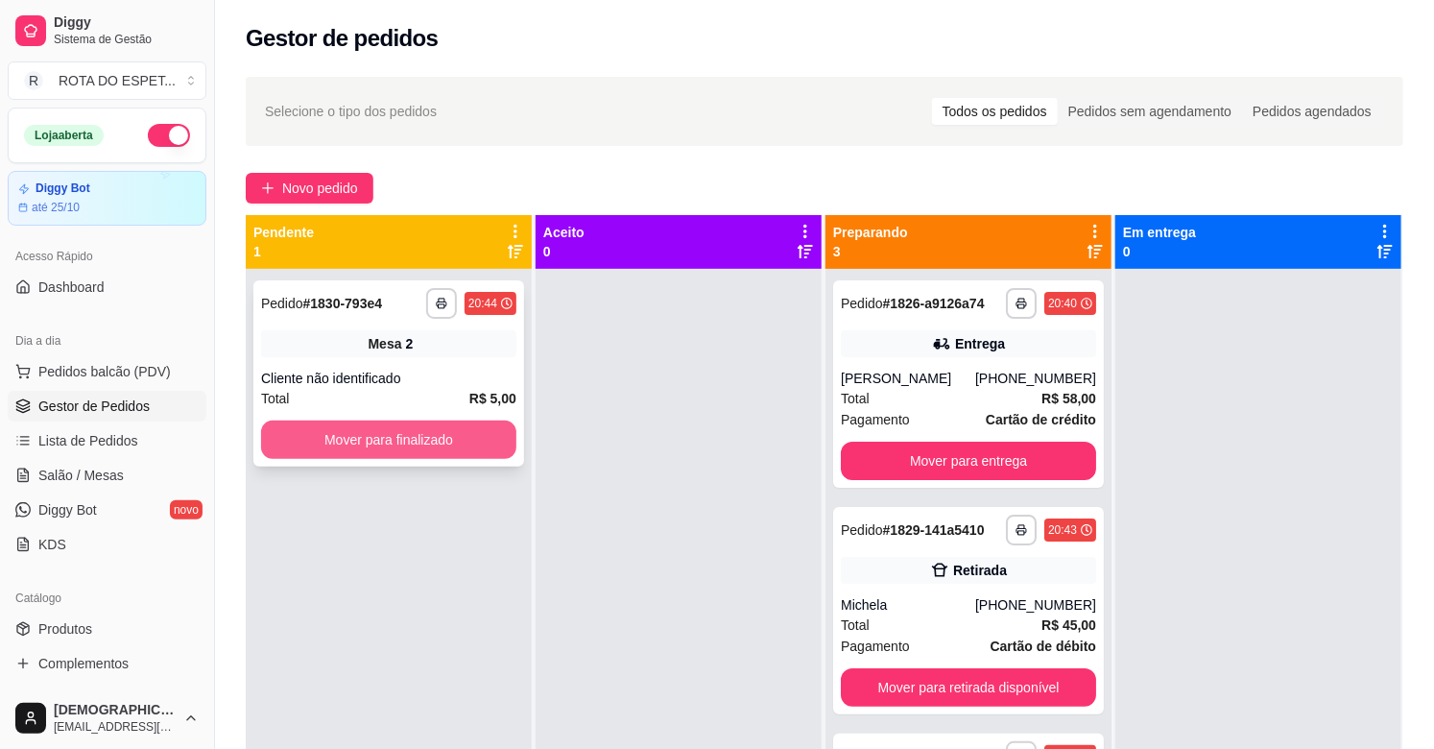
click at [453, 441] on button "Mover para finalizado" at bounding box center [388, 439] width 255 height 38
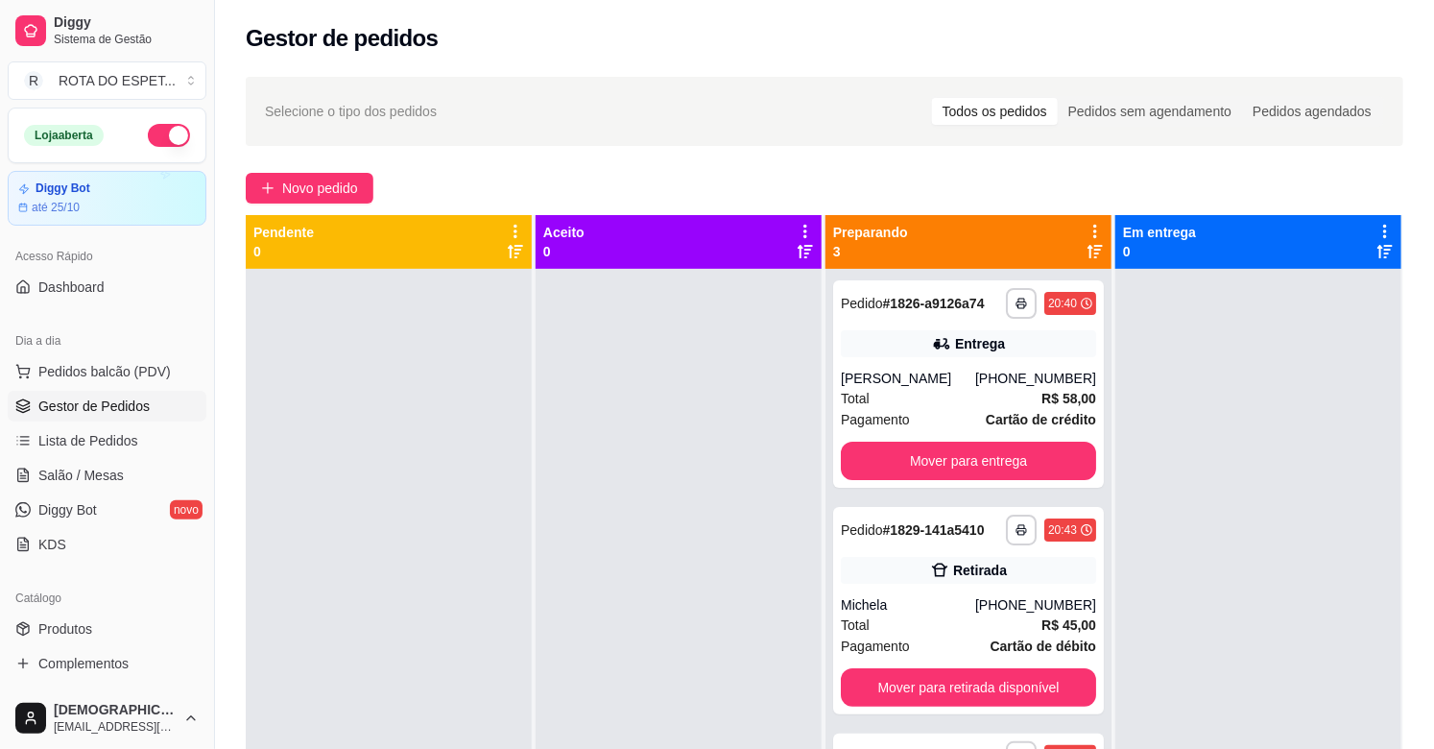
click at [682, 633] on div at bounding box center [678, 643] width 286 height 749
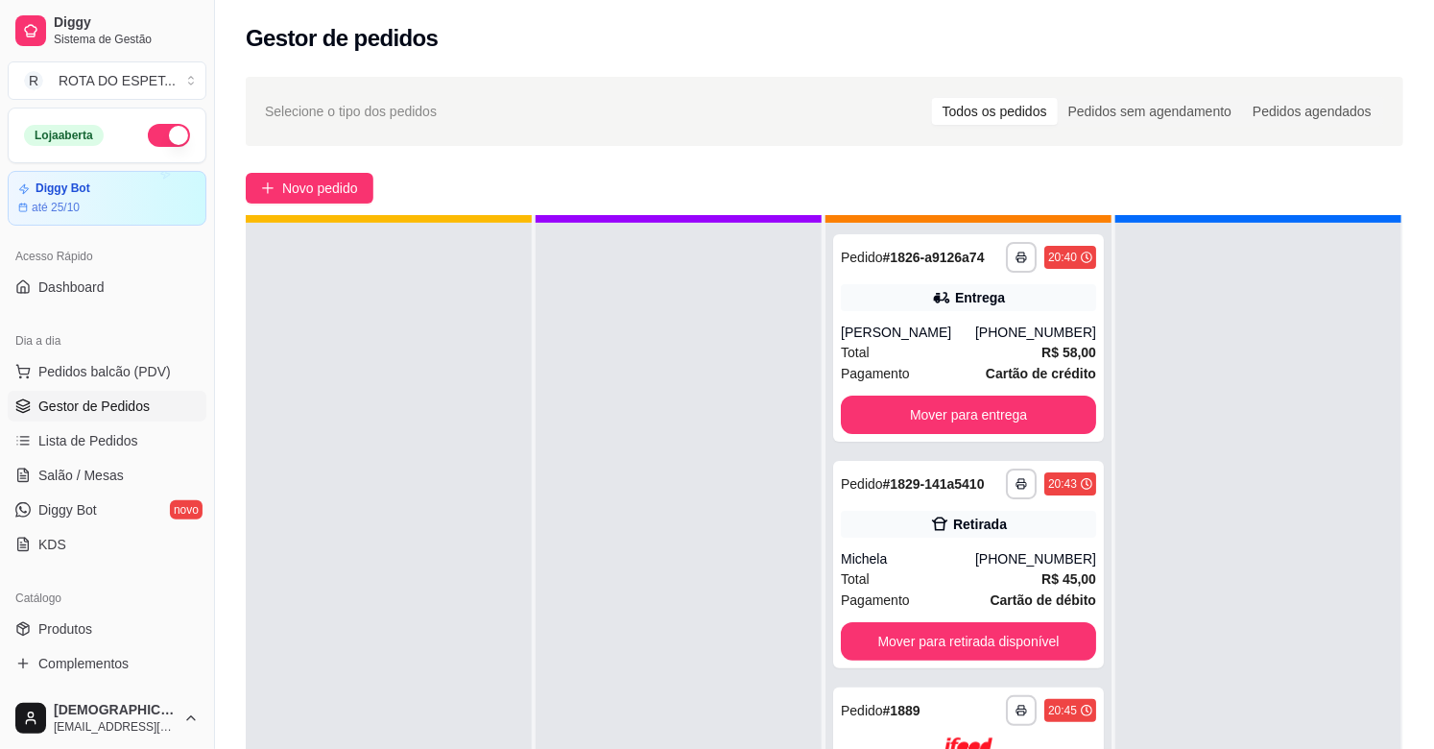
scroll to position [53, 0]
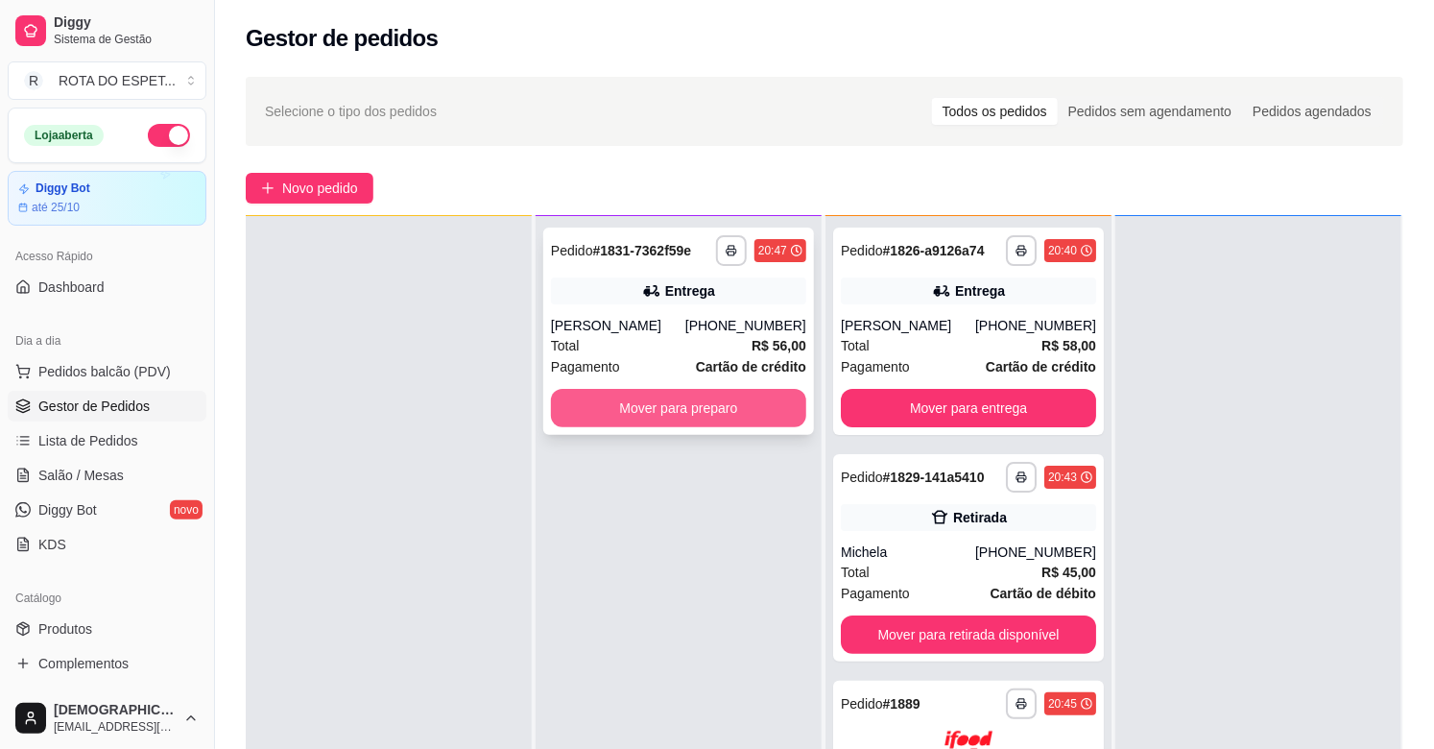
click at [665, 416] on button "Mover para preparo" at bounding box center [678, 408] width 255 height 38
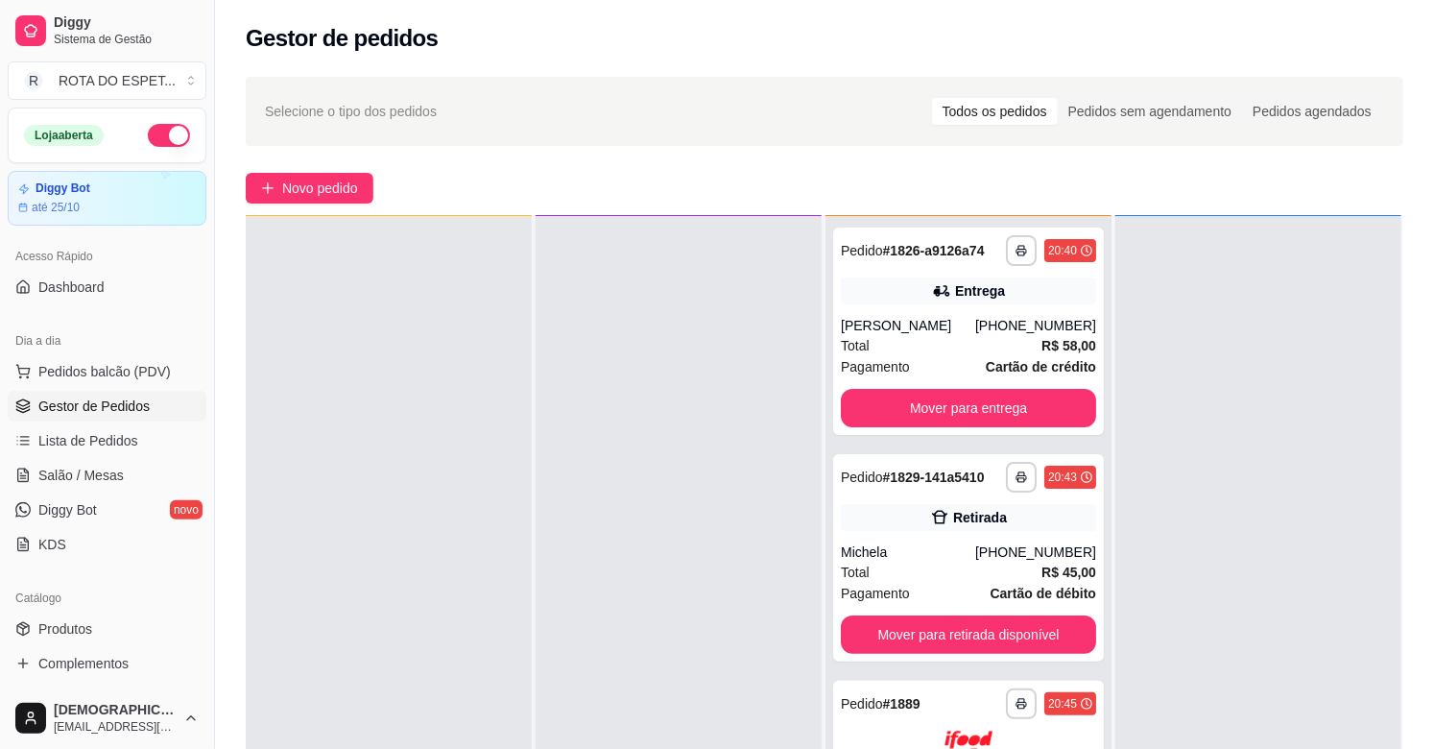
click at [726, 456] on div at bounding box center [678, 590] width 286 height 749
click at [578, 636] on div at bounding box center [678, 590] width 286 height 749
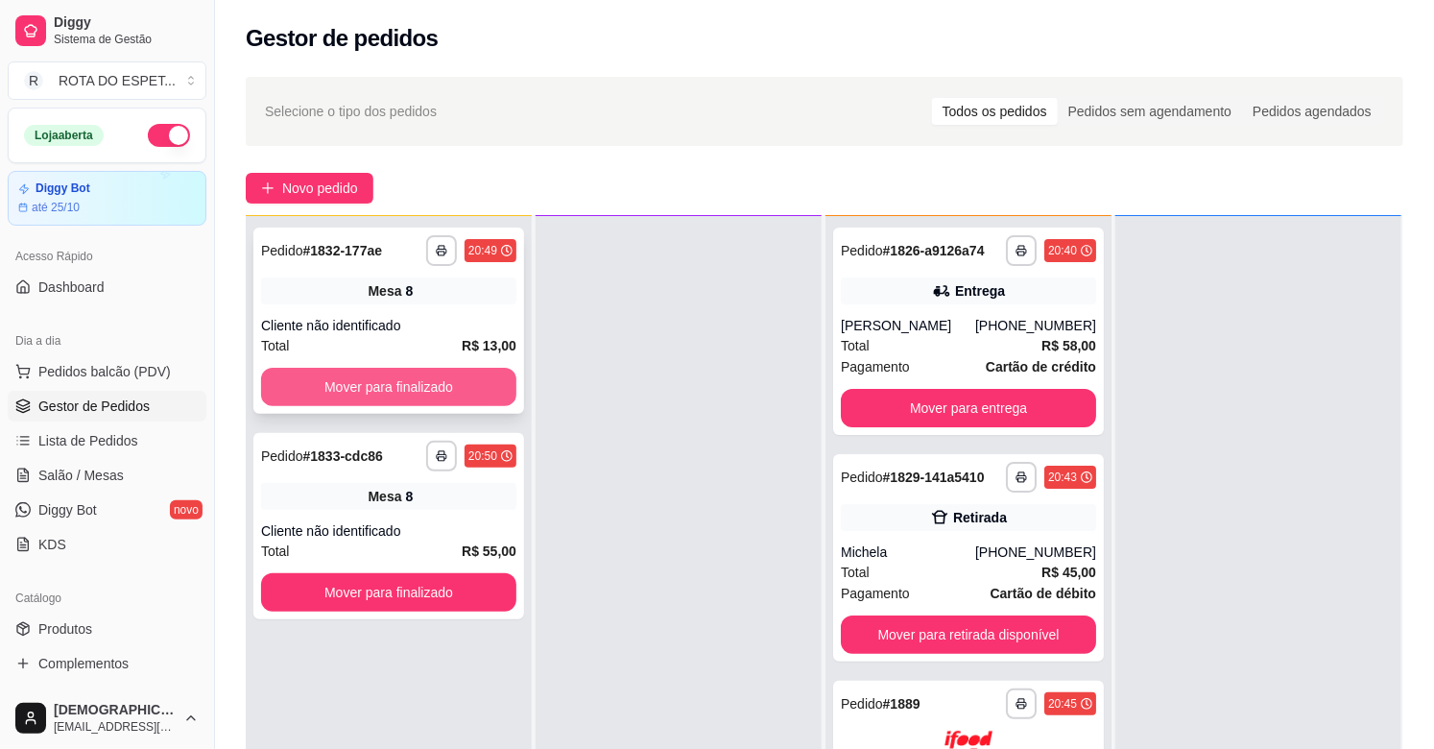
click at [427, 389] on button "Mover para finalizado" at bounding box center [388, 387] width 255 height 38
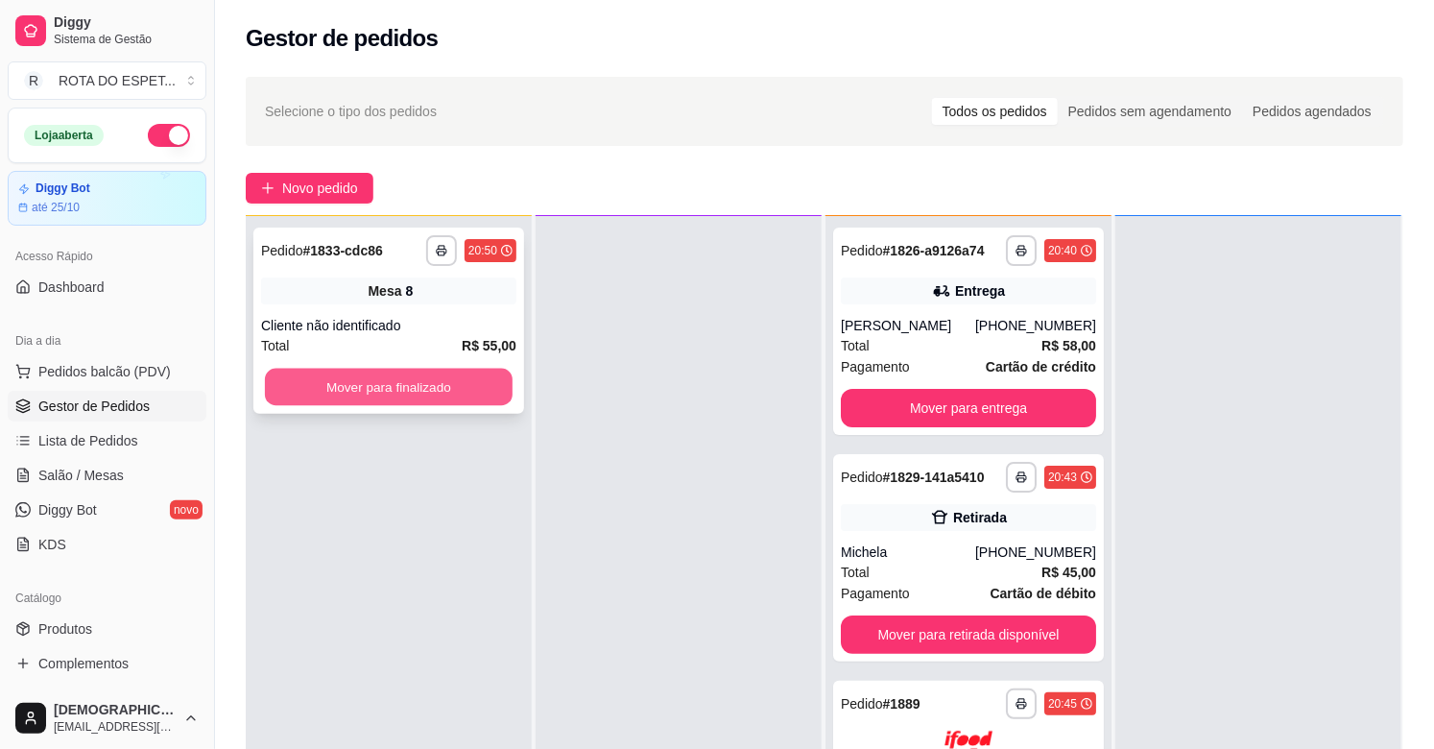
click at [433, 387] on button "Mover para finalizado" at bounding box center [389, 387] width 248 height 37
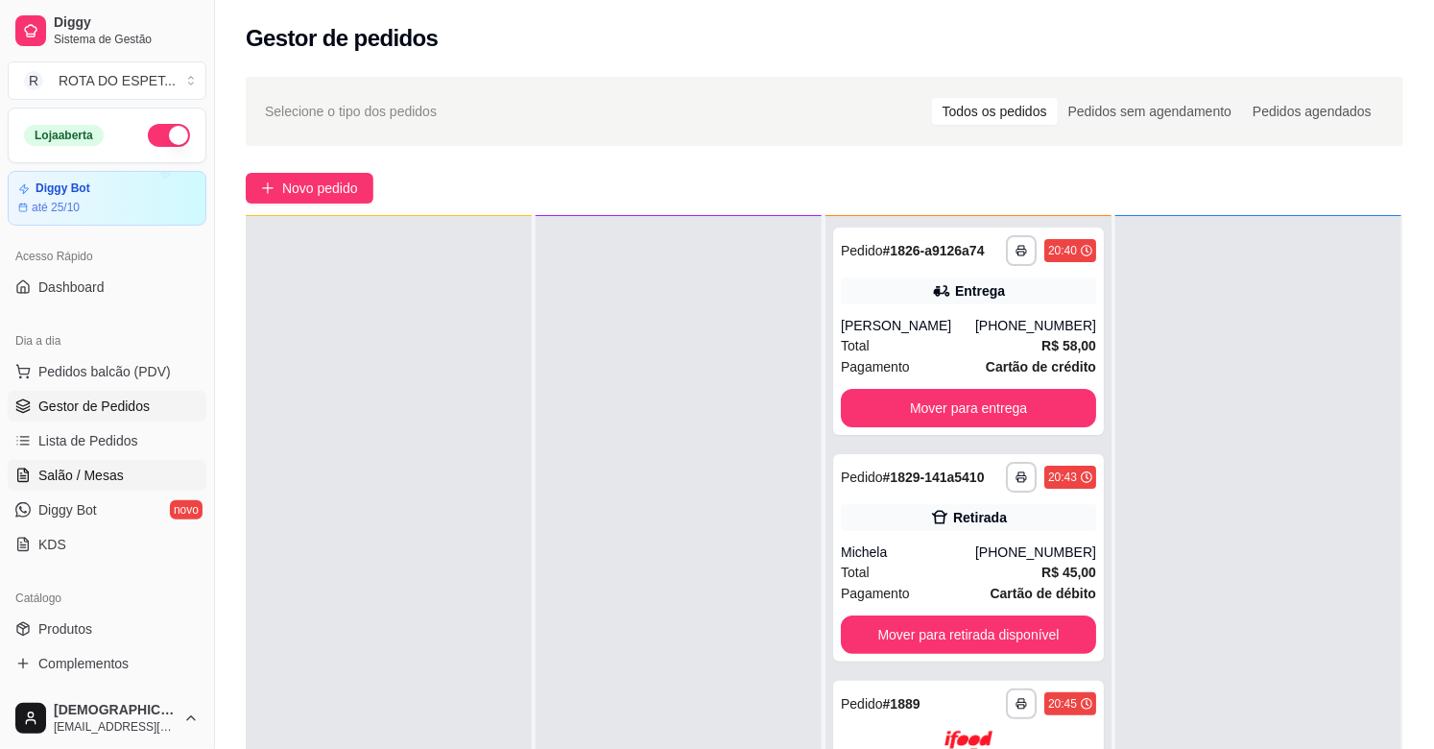
click at [144, 476] on link "Salão / Mesas" at bounding box center [107, 475] width 199 height 31
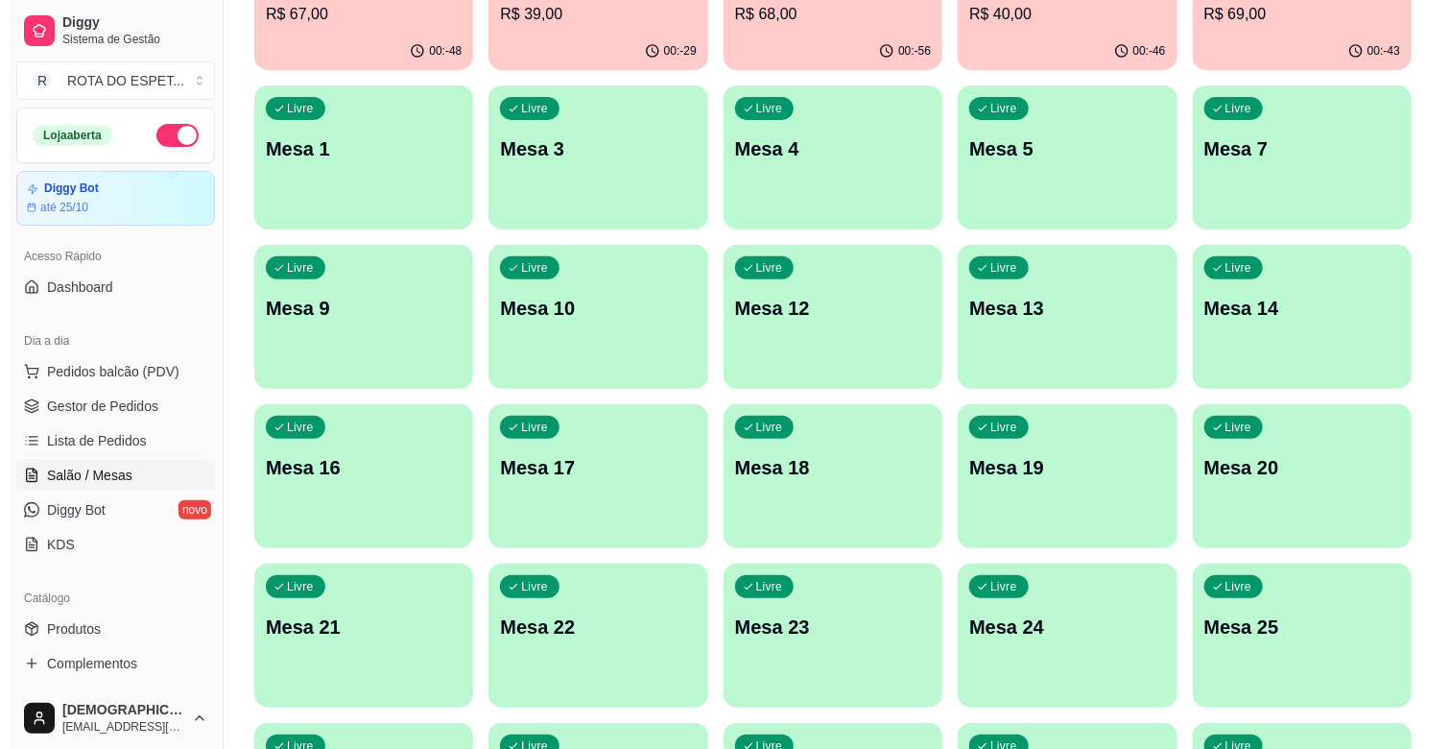
scroll to position [426, 0]
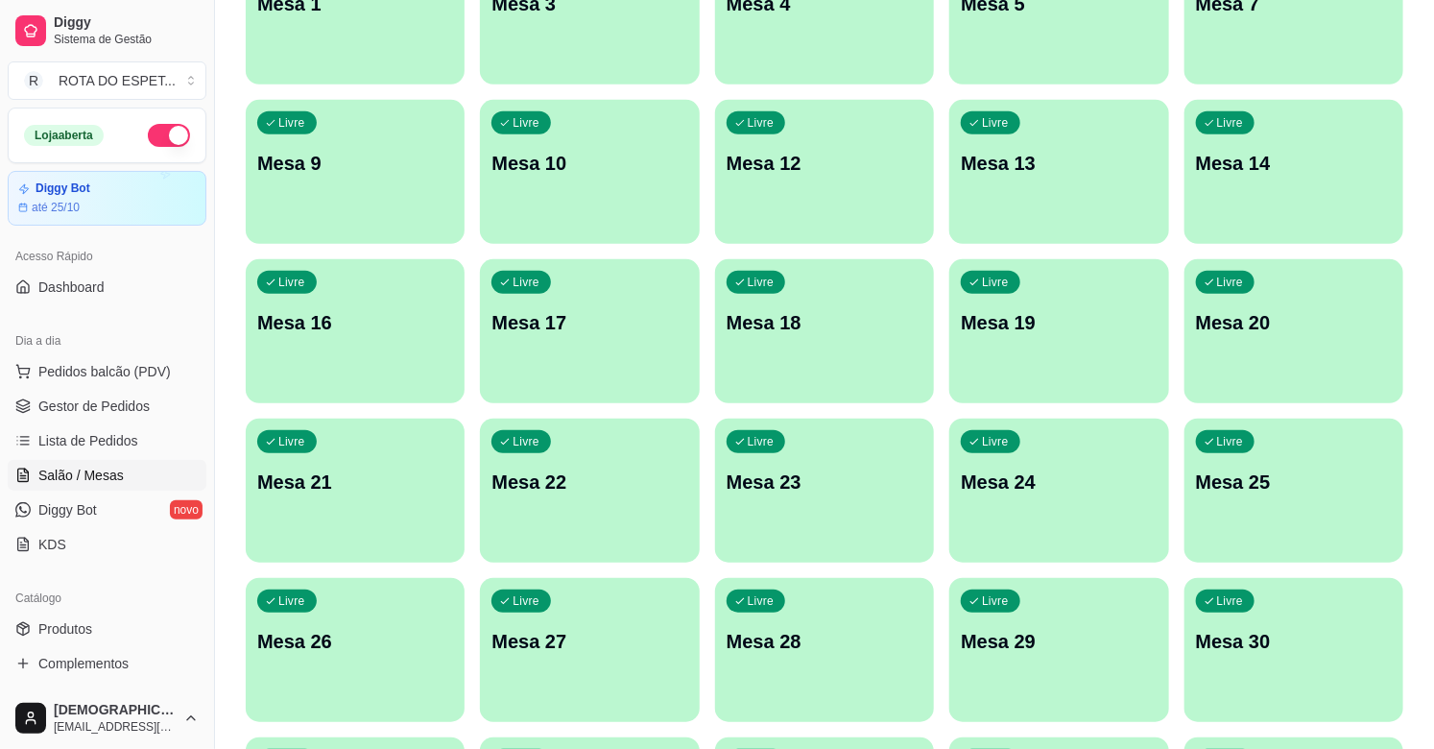
click at [1252, 343] on div "Livre Mesa 20" at bounding box center [1293, 319] width 219 height 121
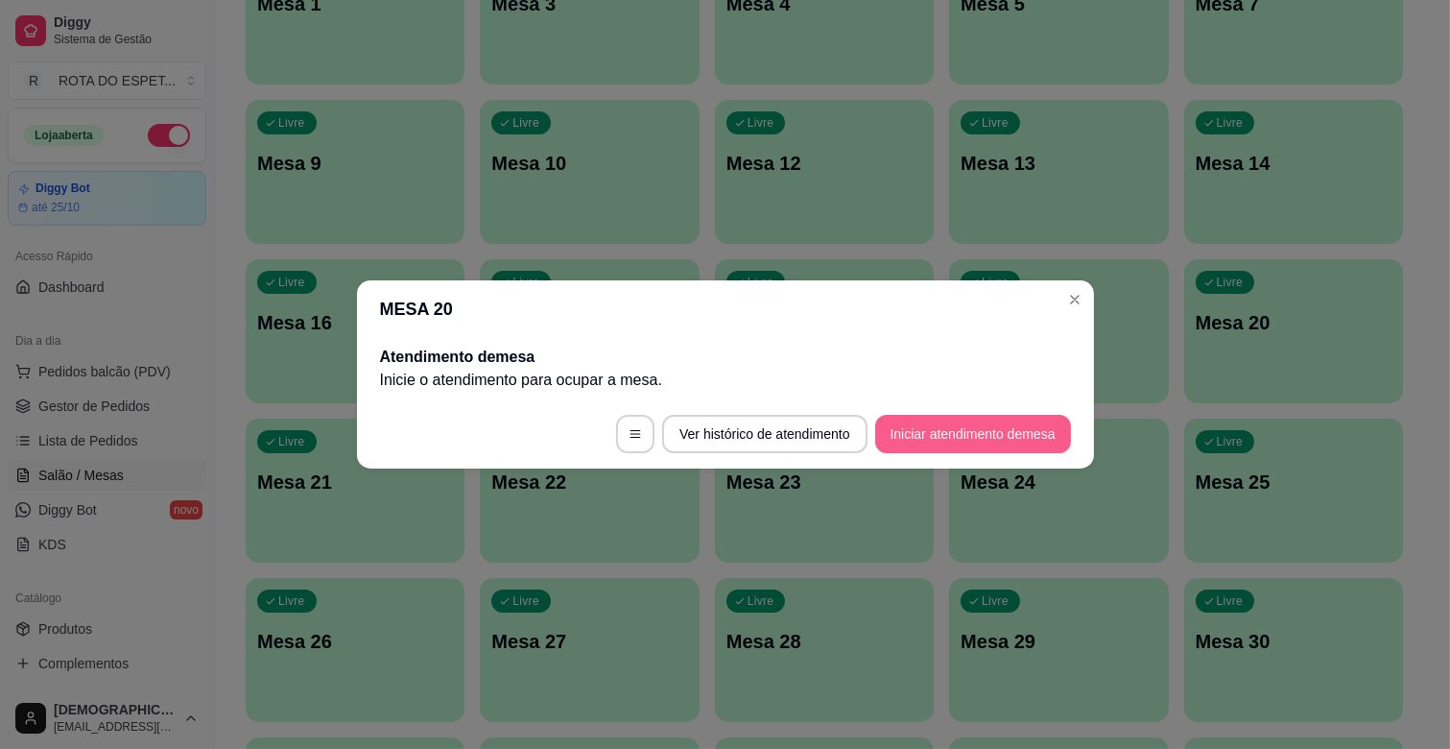
click at [1003, 435] on button "Iniciar atendimento de mesa" at bounding box center [973, 434] width 196 height 38
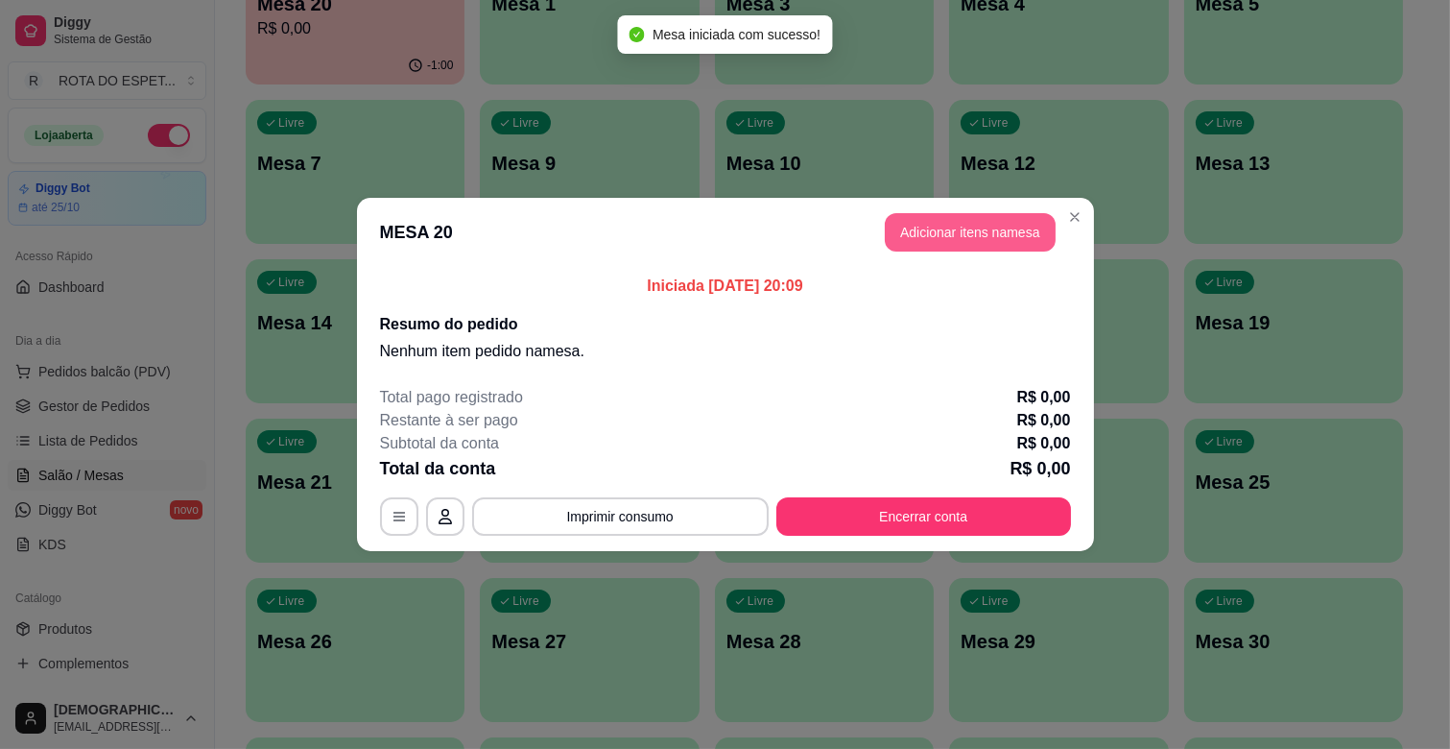
click at [1024, 222] on button "Adicionar itens na mesa" at bounding box center [970, 232] width 171 height 38
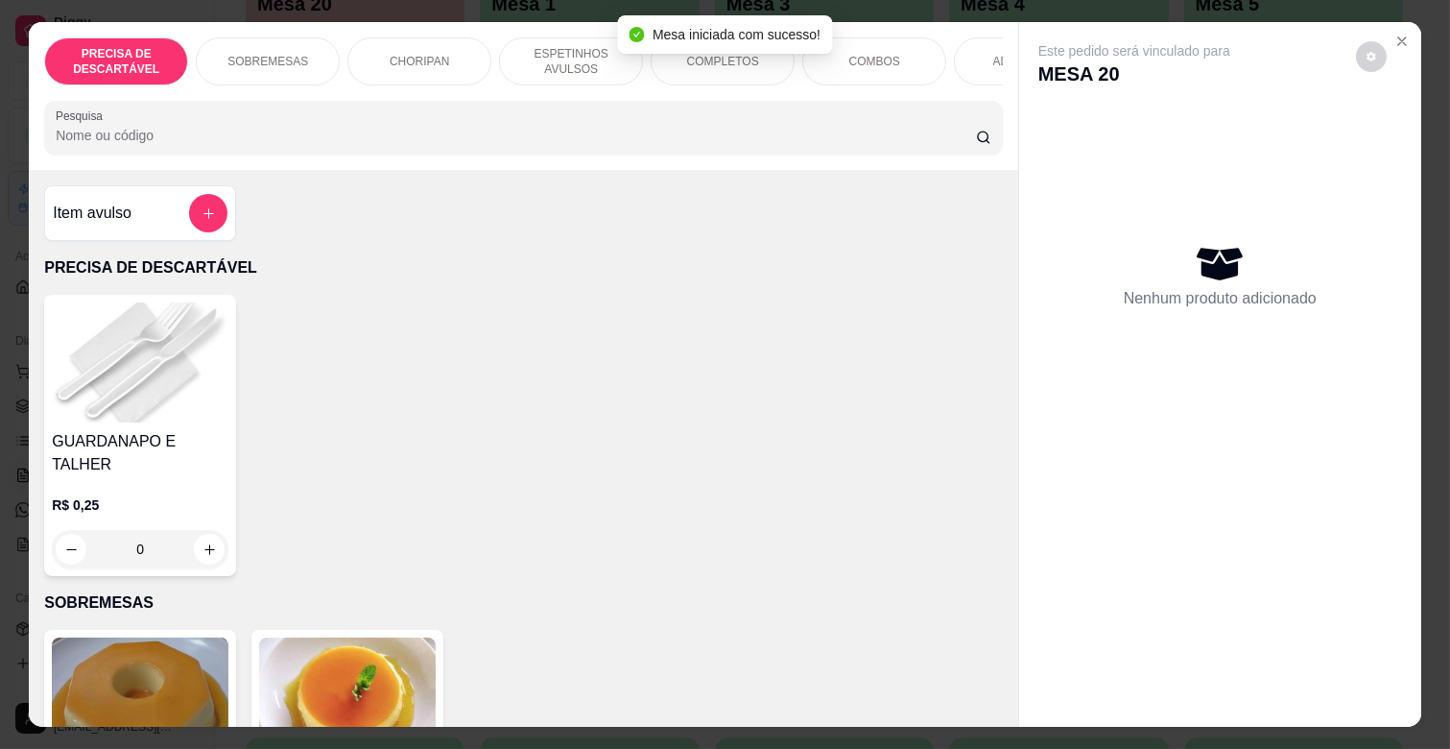
click at [562, 58] on p "ESPETINHOS AVULSOS" at bounding box center [570, 61] width 111 height 31
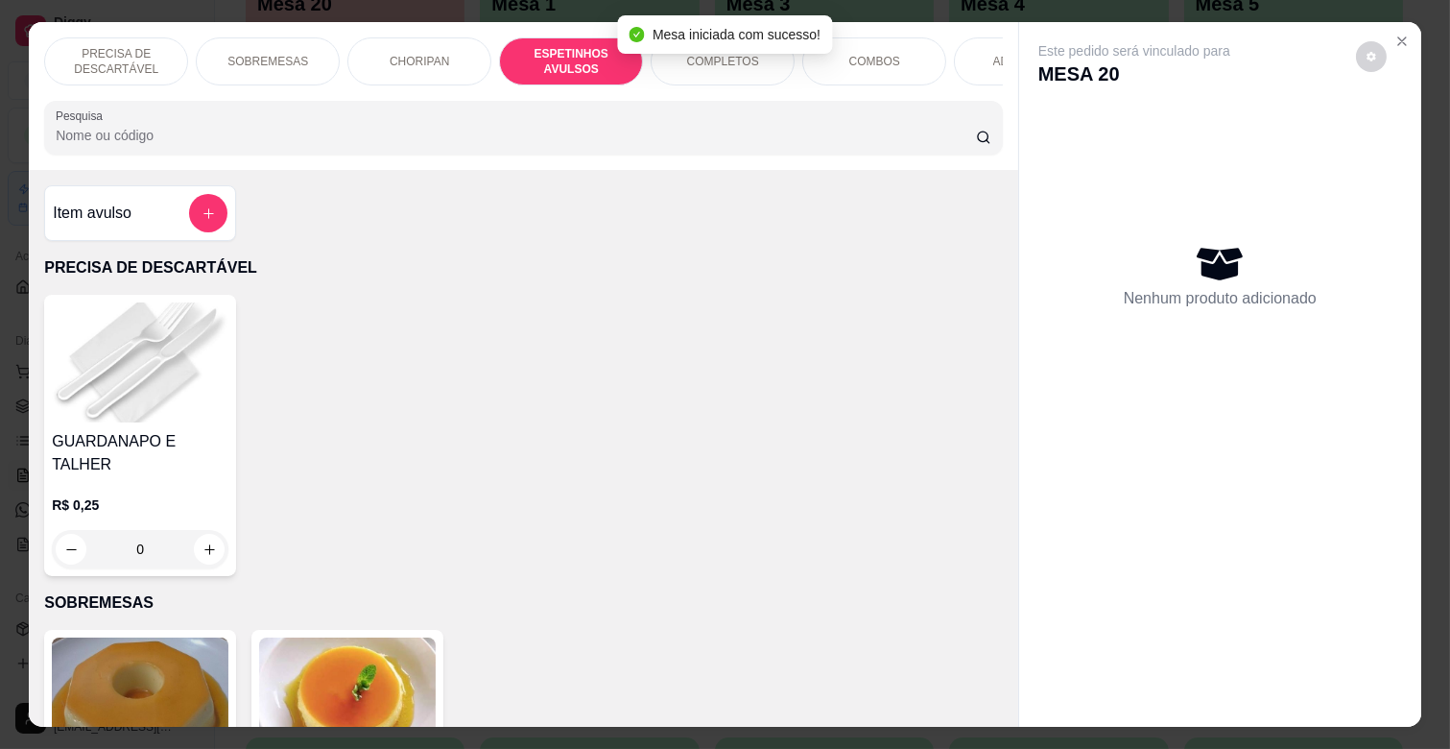
scroll to position [46, 0]
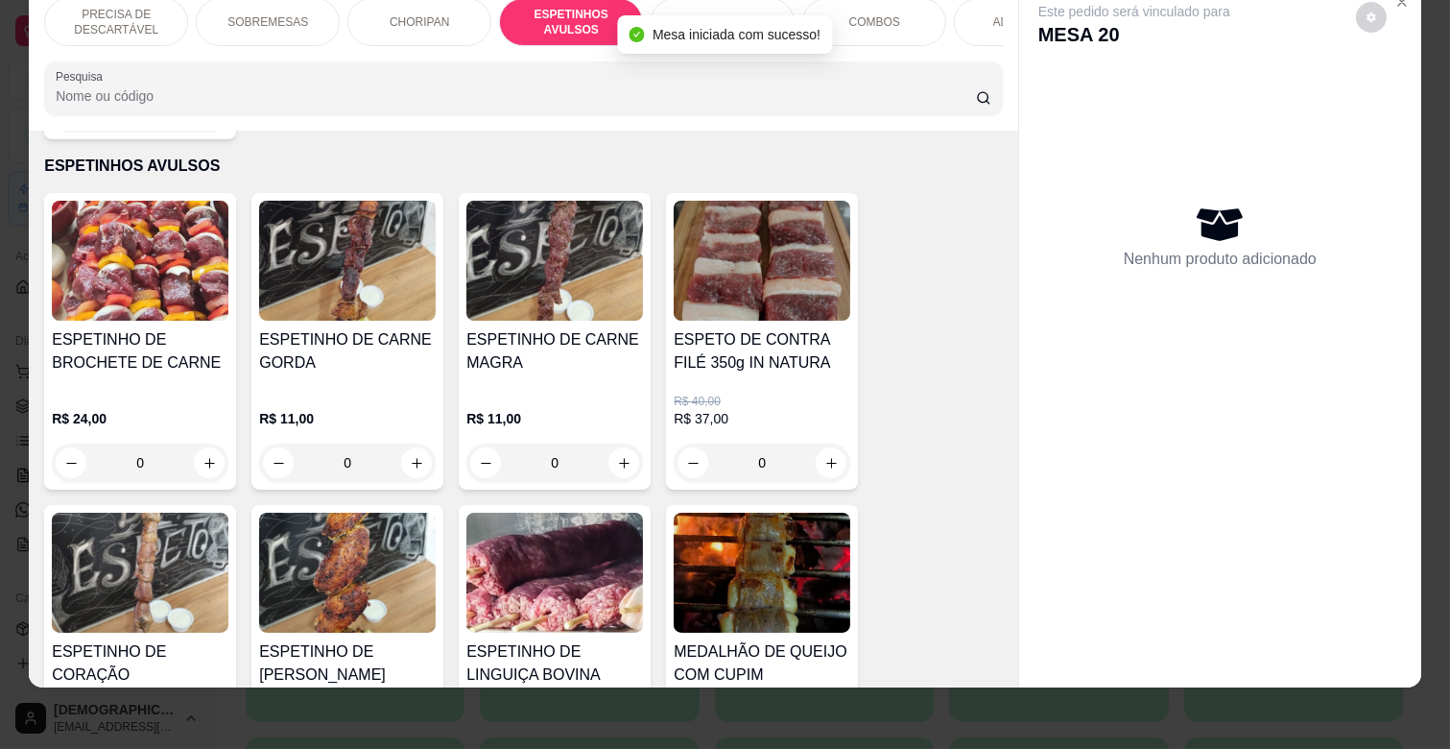
click at [568, 328] on h4 "ESPETINHO DE CARNE MAGRA" at bounding box center [554, 351] width 177 height 46
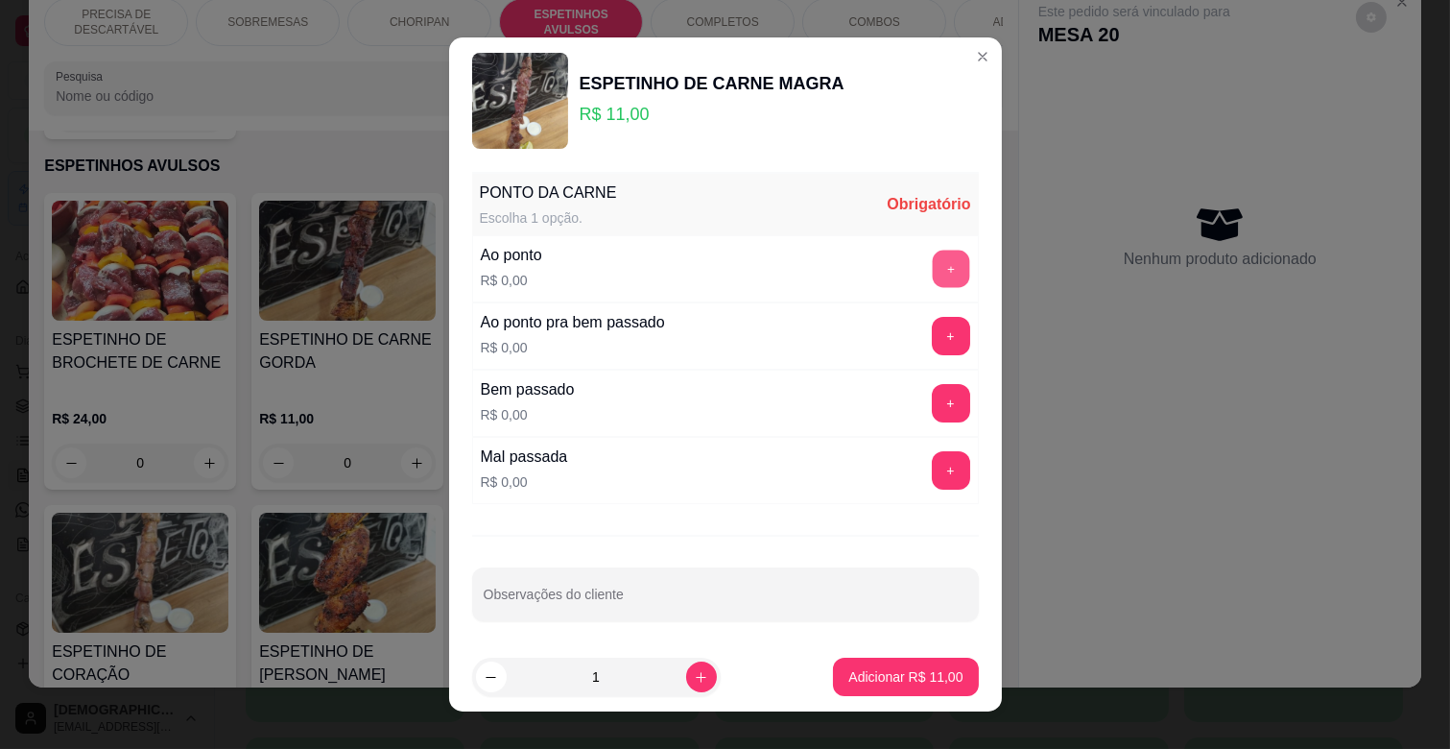
click at [932, 262] on button "+" at bounding box center [950, 268] width 37 height 37
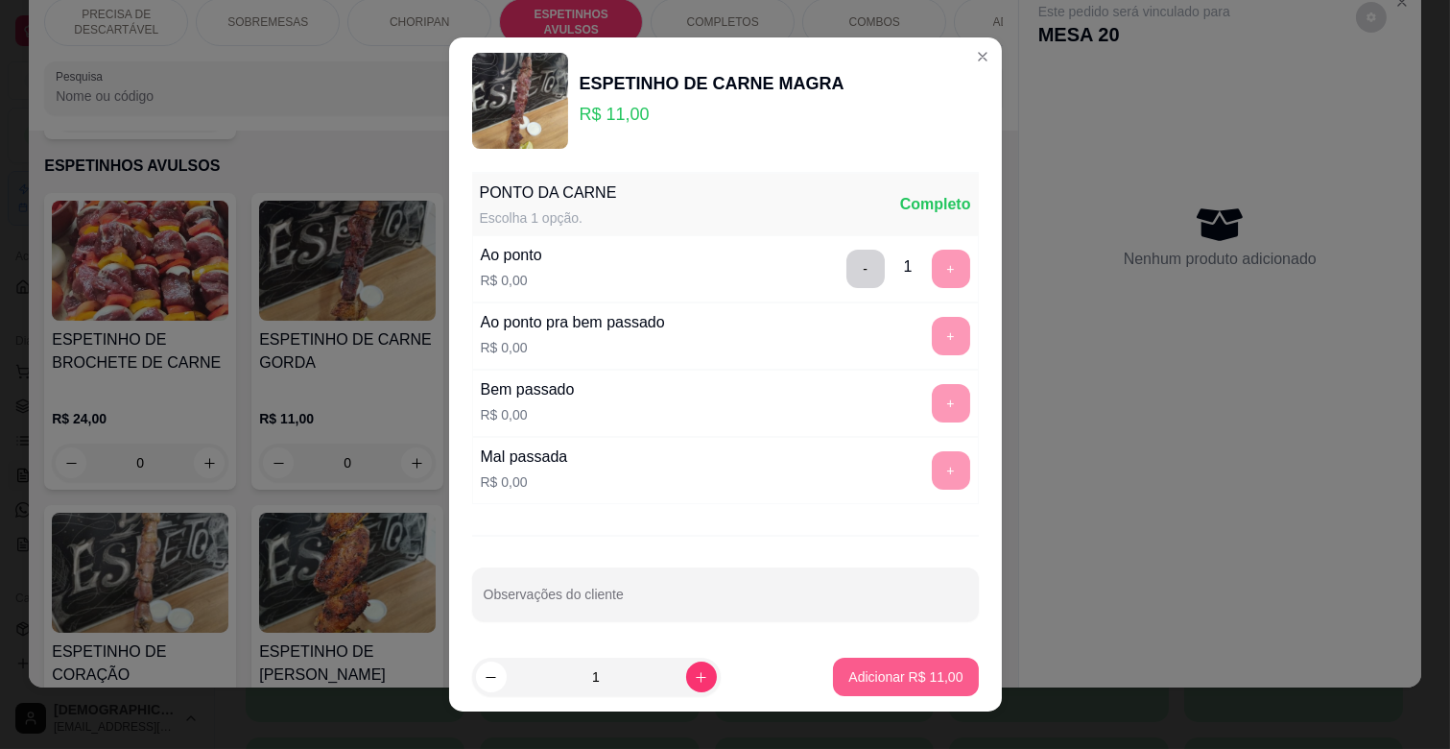
click at [905, 679] on p "Adicionar R$ 11,00" at bounding box center [905, 676] width 114 height 19
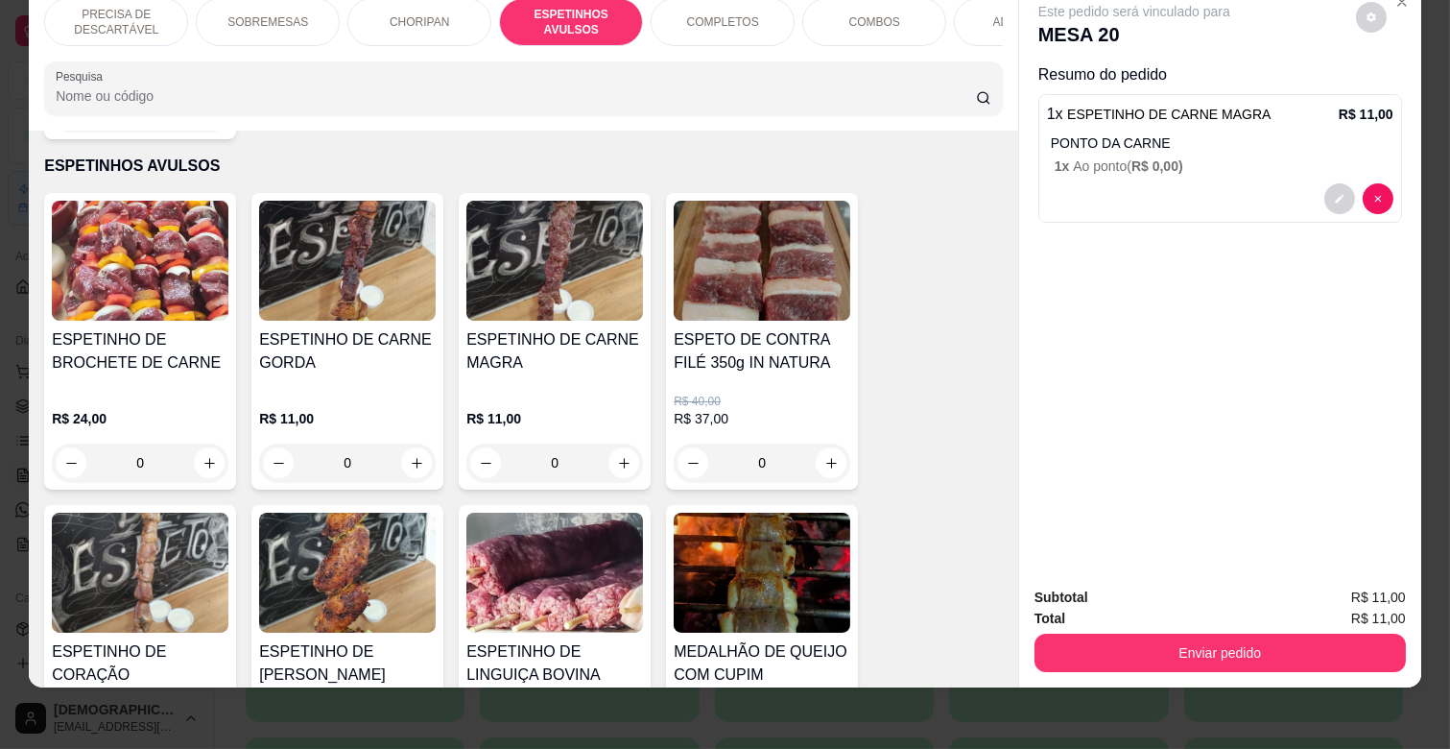
click at [276, 530] on img at bounding box center [347, 572] width 177 height 120
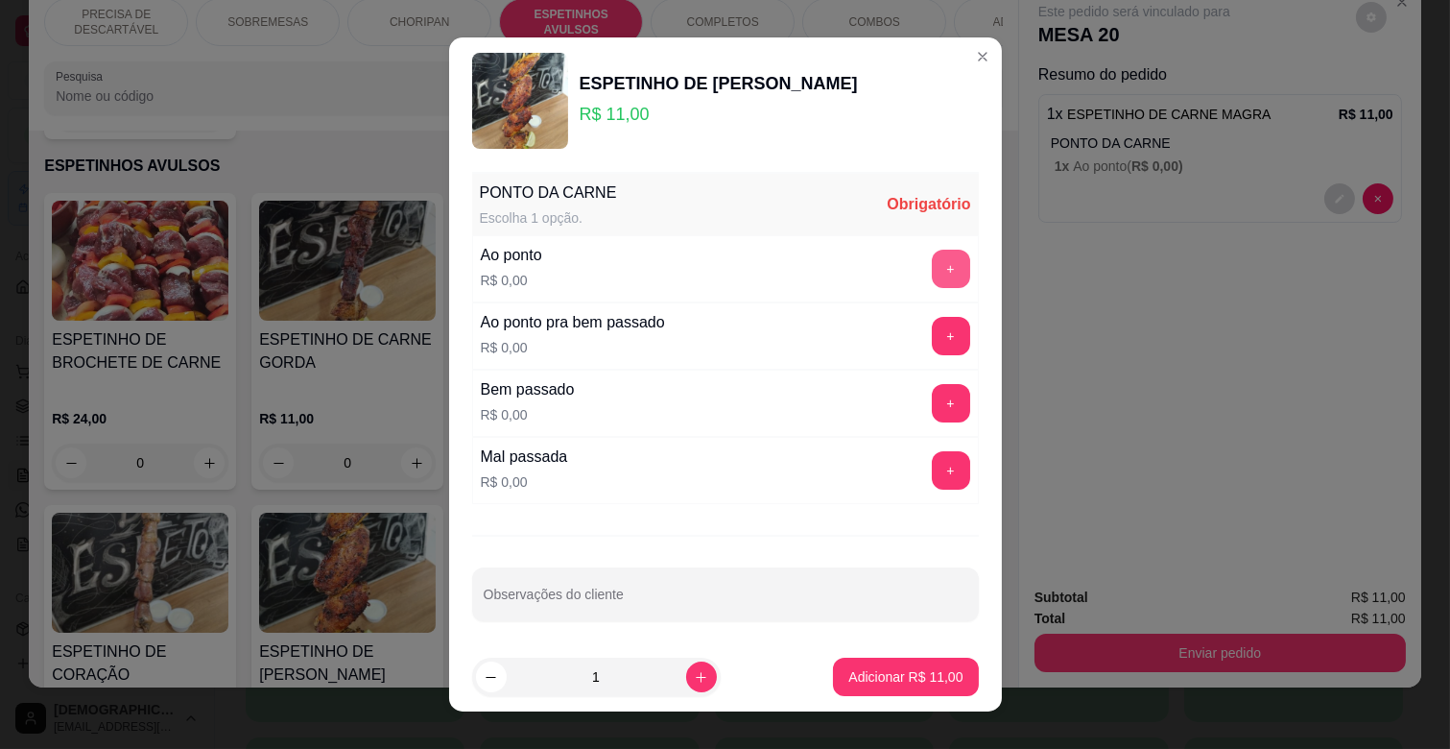
click at [932, 280] on button "+" at bounding box center [951, 269] width 38 height 38
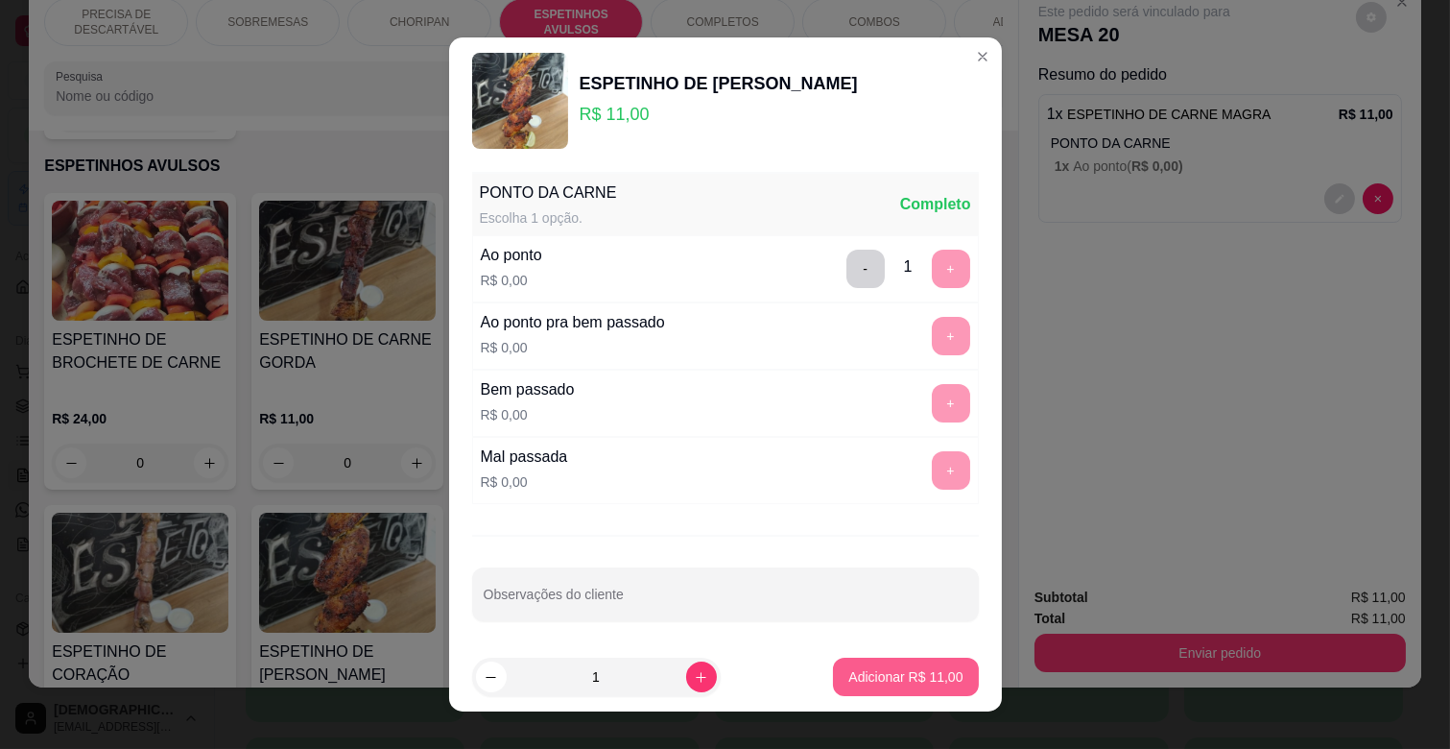
click at [867, 687] on button "Adicionar R$ 11,00" at bounding box center [905, 676] width 145 height 38
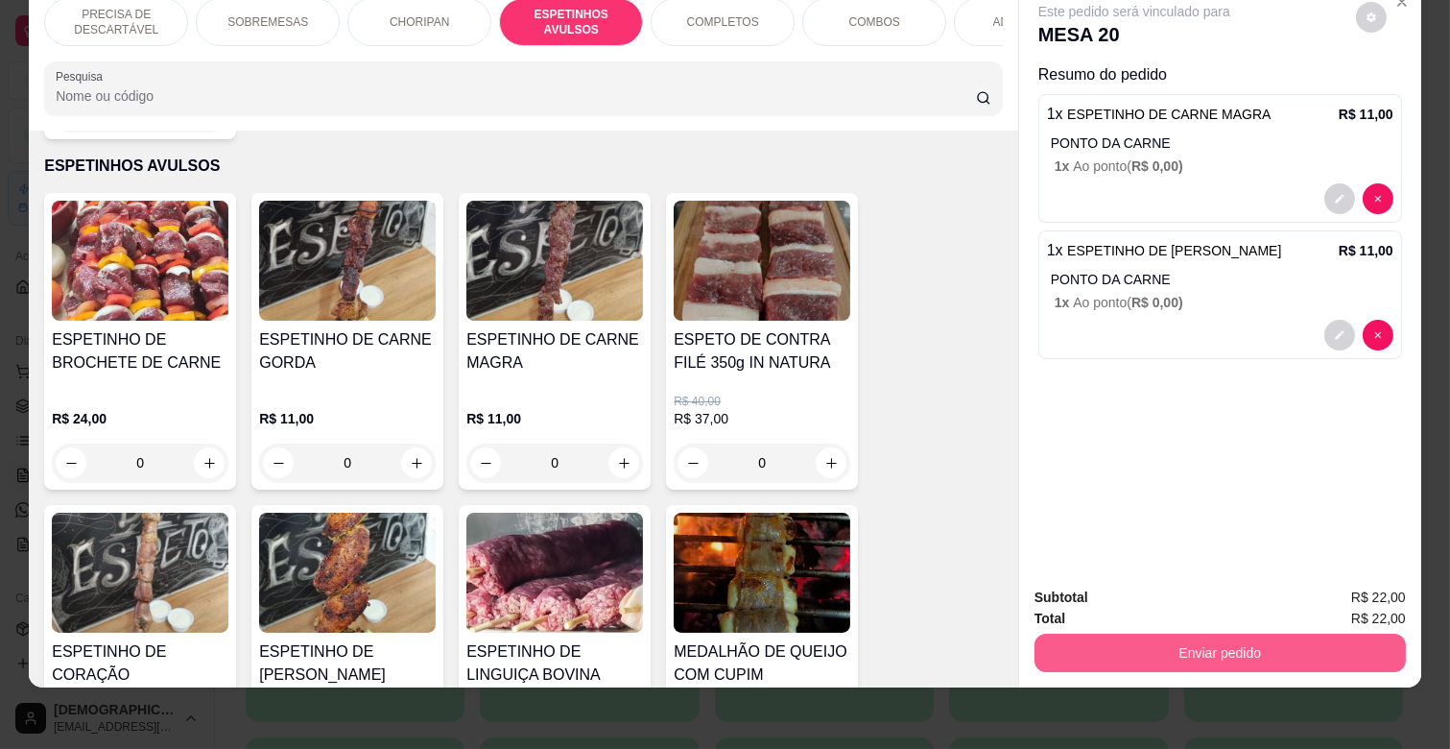
click at [1140, 633] on button "Enviar pedido" at bounding box center [1219, 652] width 371 height 38
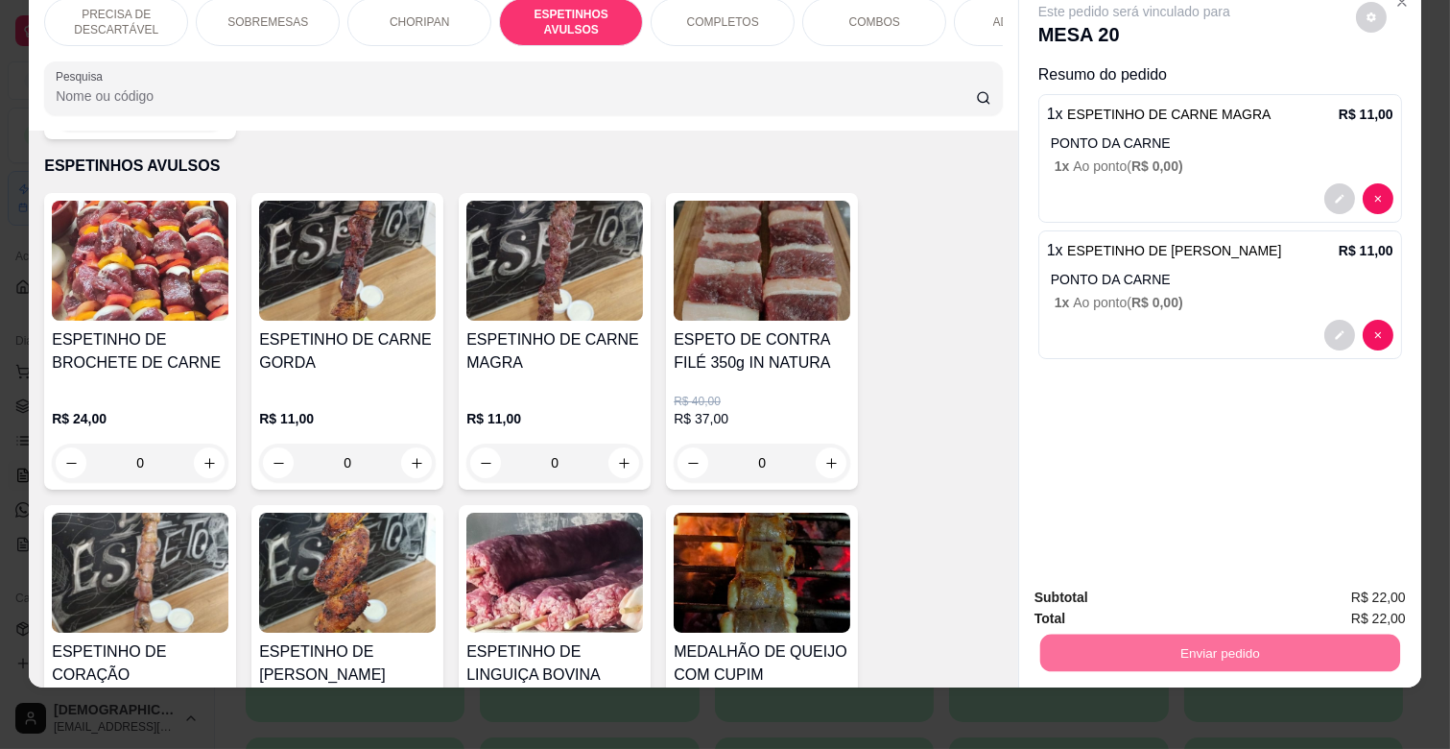
click at [1392, 587] on button "Enviar pedido" at bounding box center [1355, 590] width 108 height 36
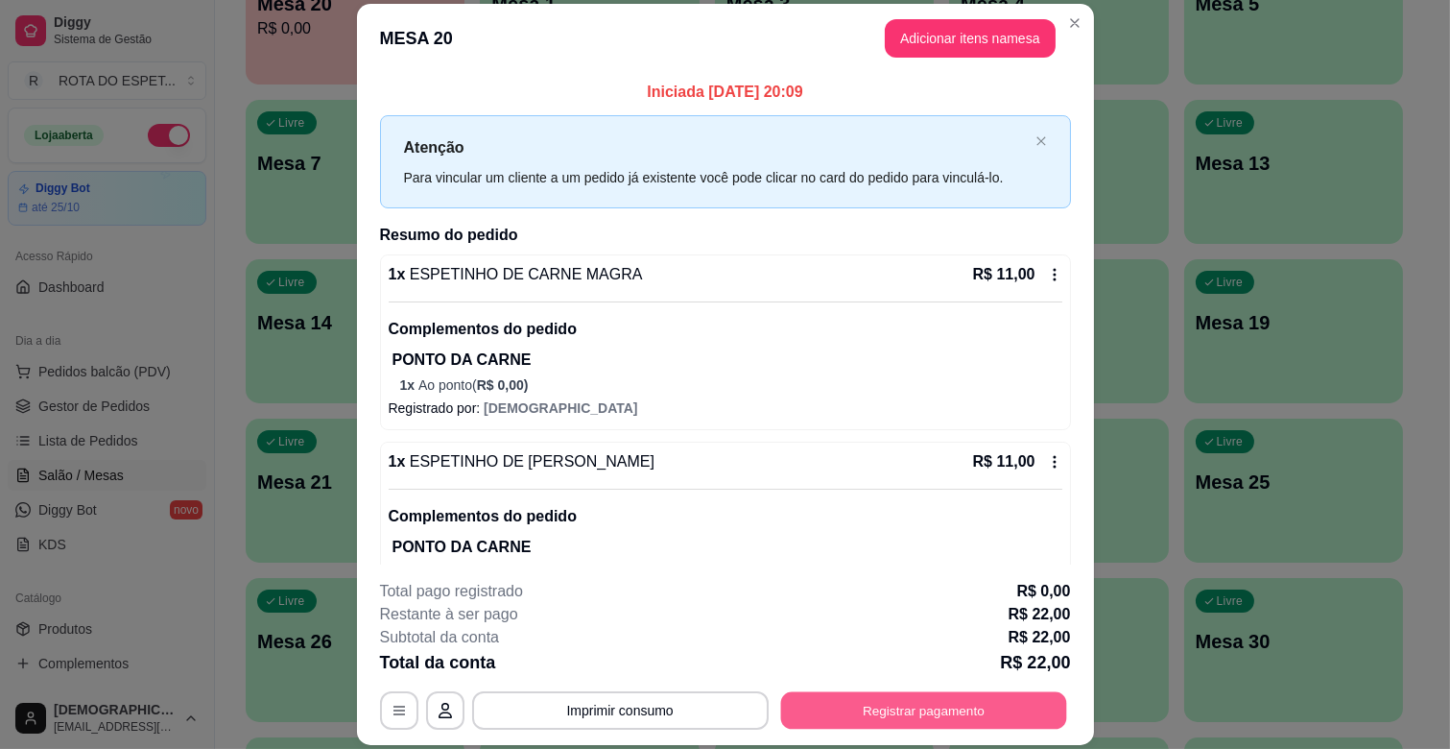
click at [964, 718] on button "Registrar pagamento" at bounding box center [923, 710] width 286 height 37
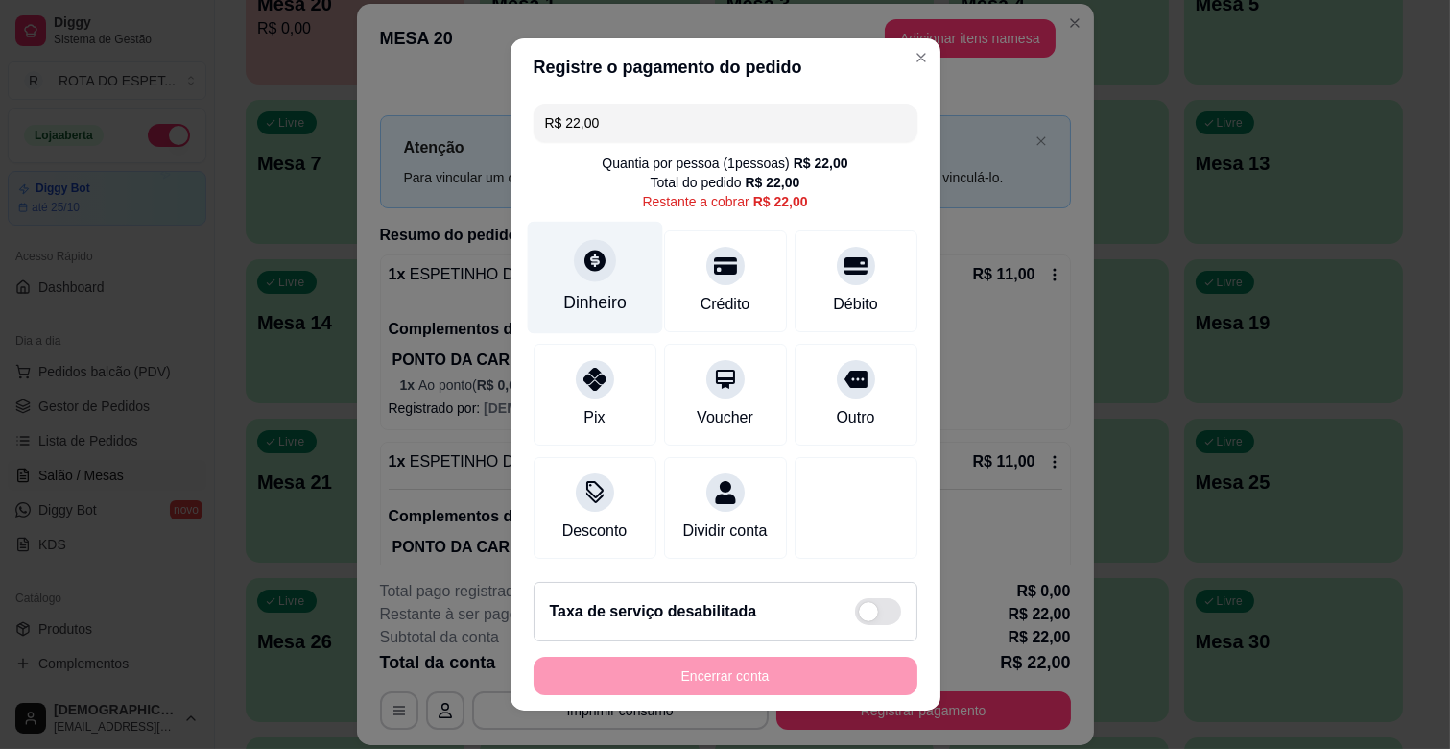
click at [577, 282] on div "Dinheiro" at bounding box center [594, 278] width 135 height 112
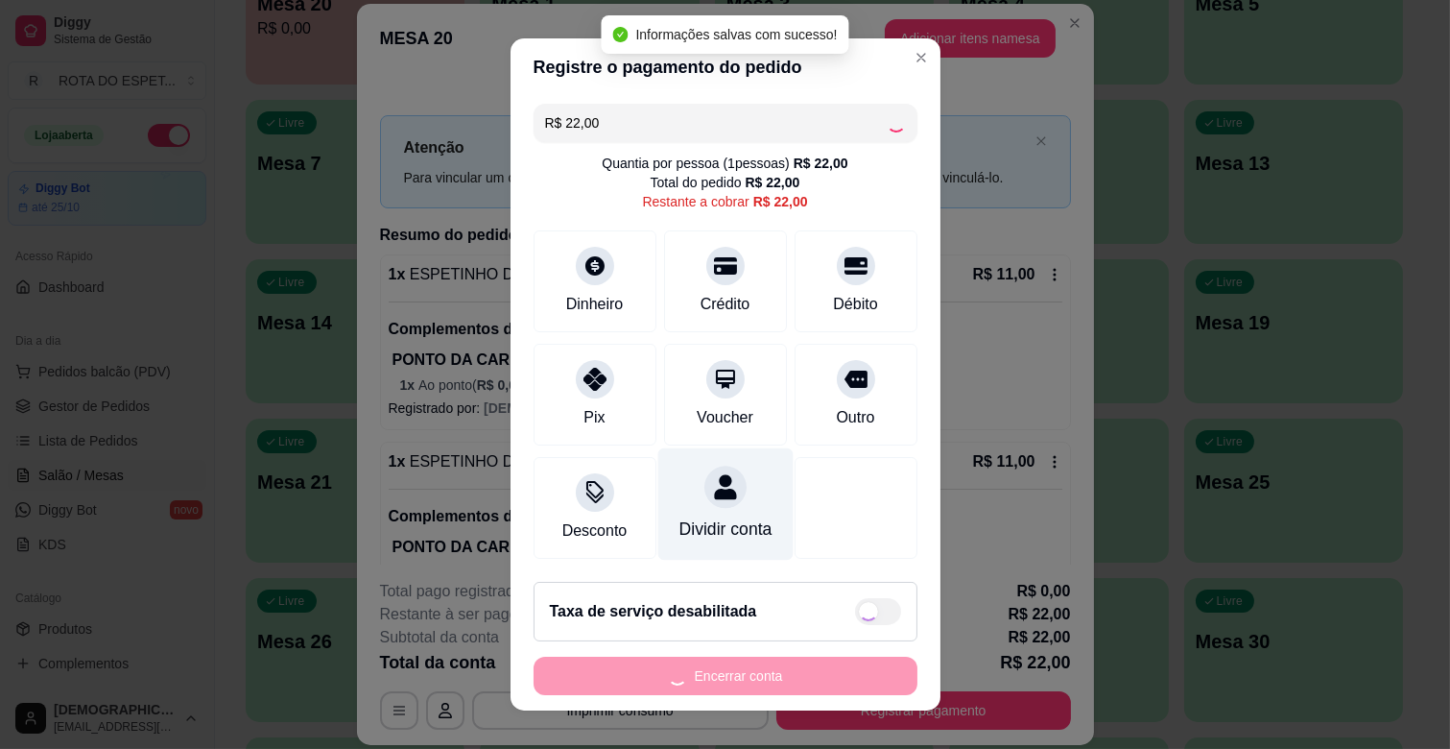
type input "R$ 0,00"
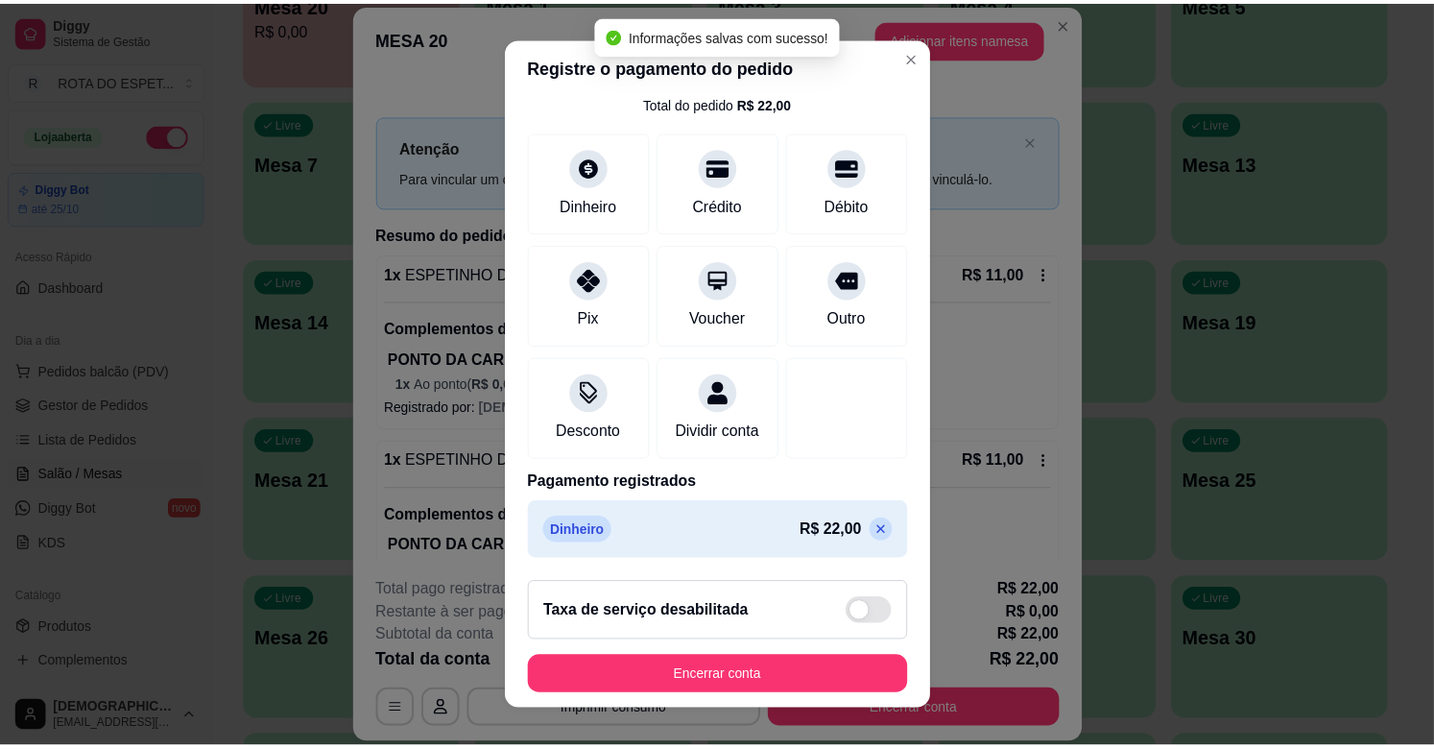
scroll to position [102, 0]
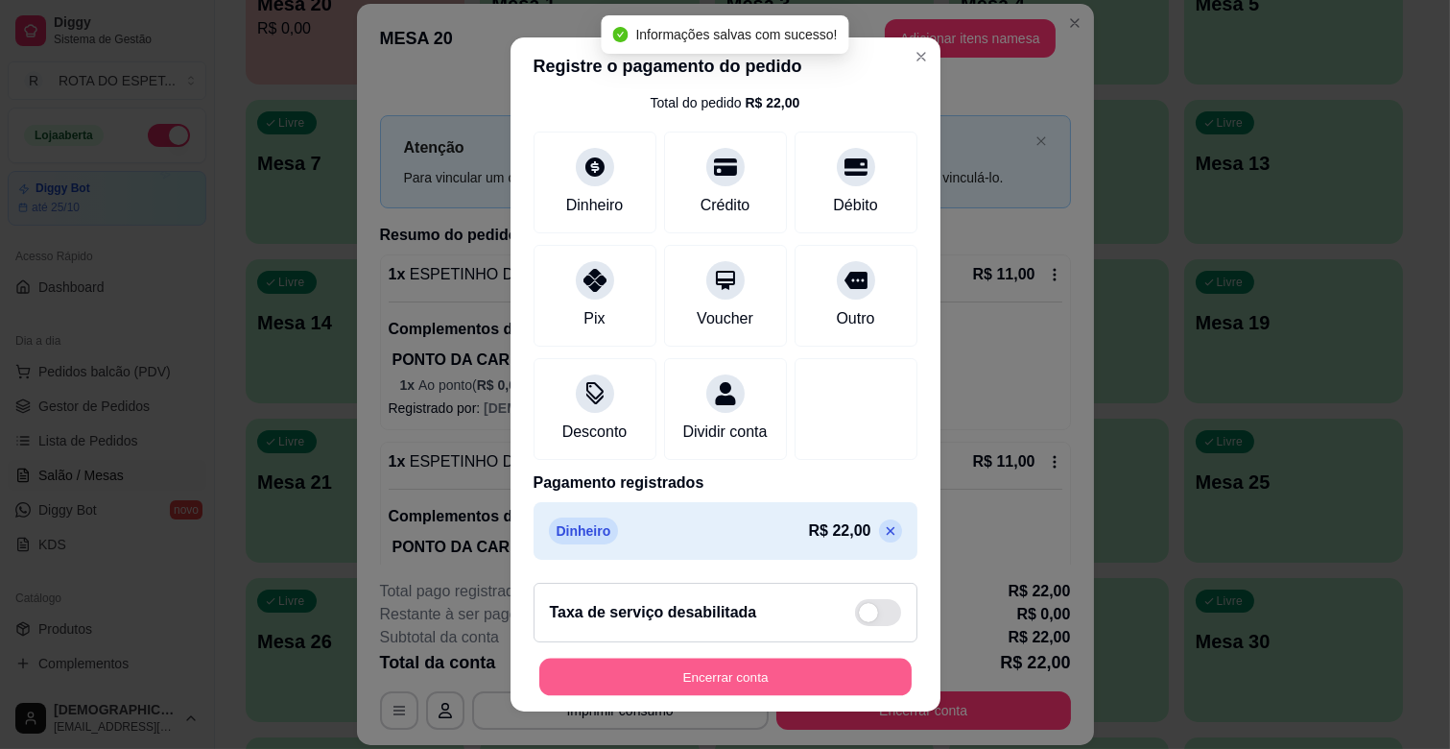
click at [773, 669] on button "Encerrar conta" at bounding box center [725, 676] width 372 height 37
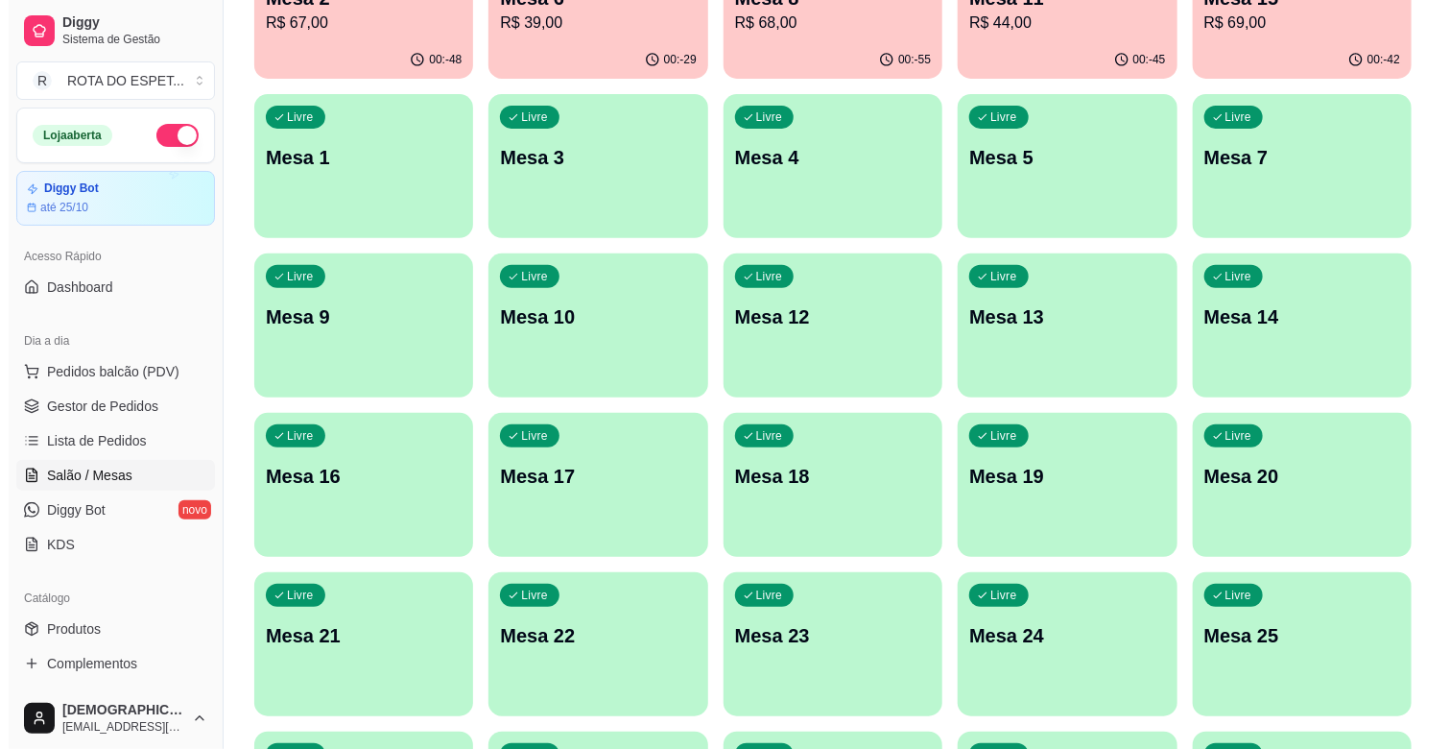
scroll to position [0, 0]
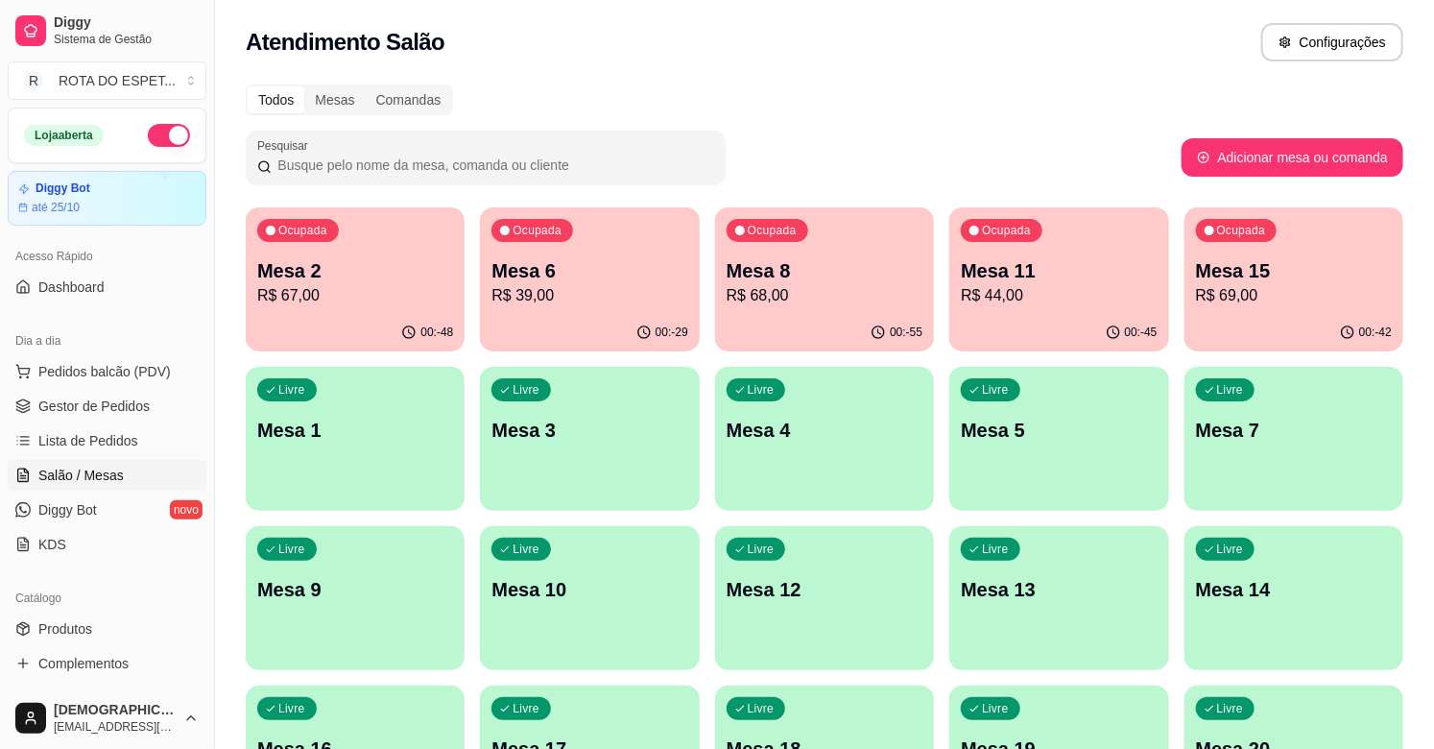
click at [611, 286] on p "R$ 39,00" at bounding box center [589, 295] width 196 height 23
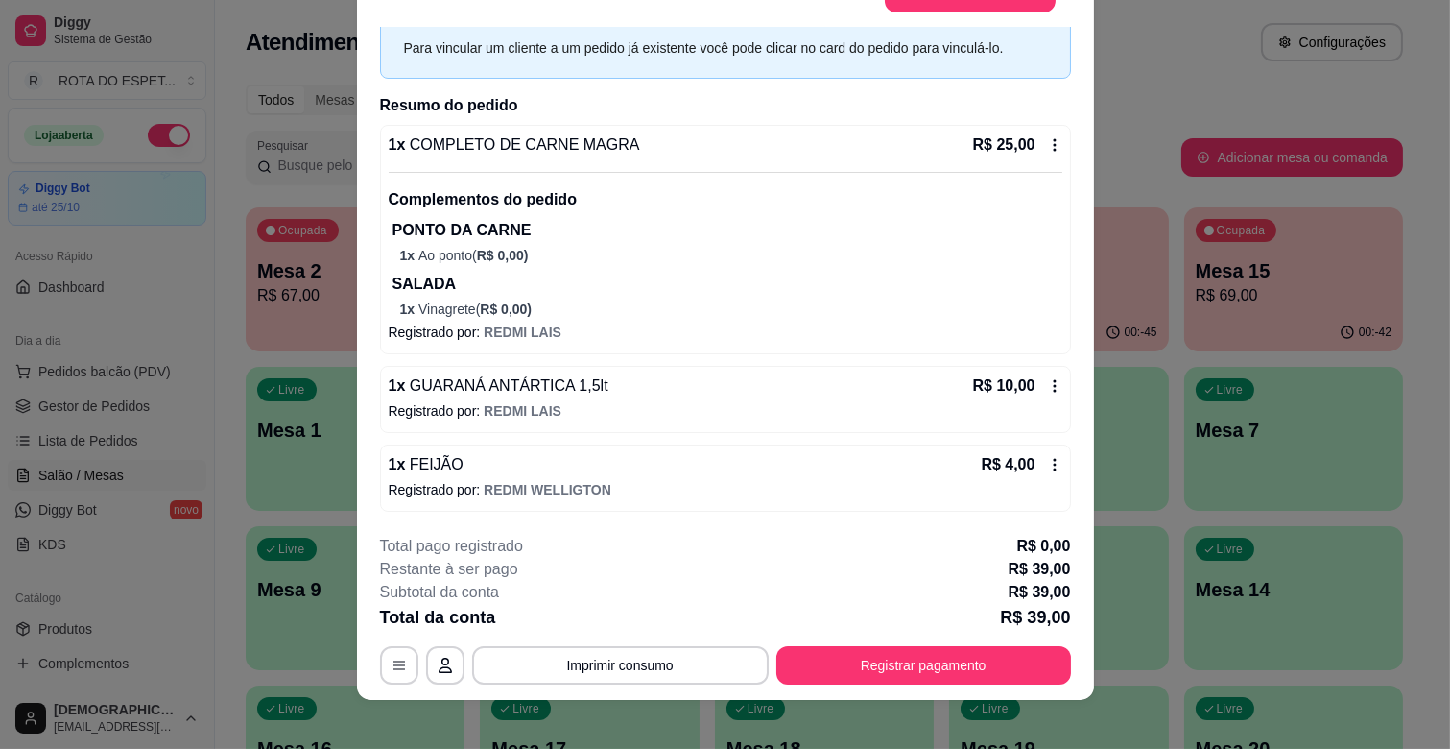
scroll to position [58, 0]
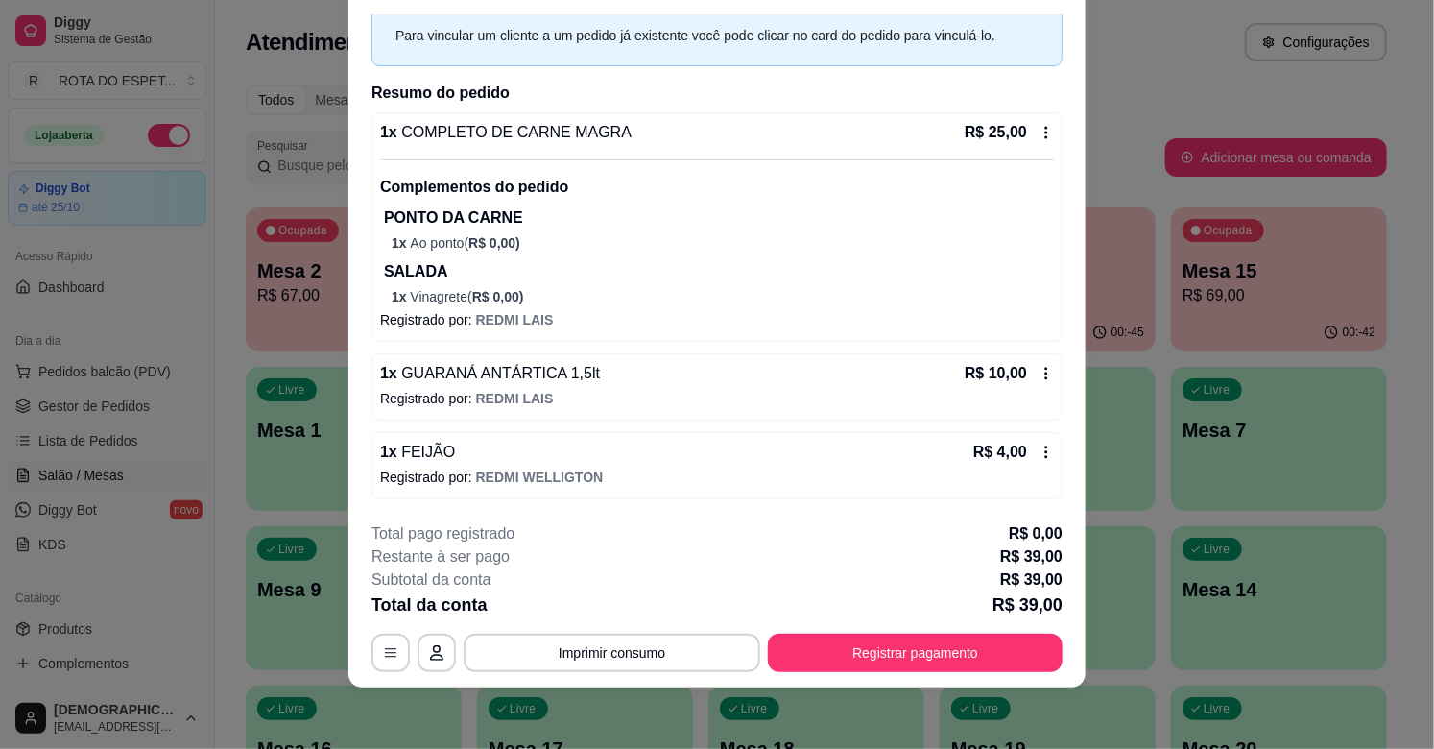
click at [127, 399] on span "Gestor de Pedidos" at bounding box center [93, 405] width 111 height 19
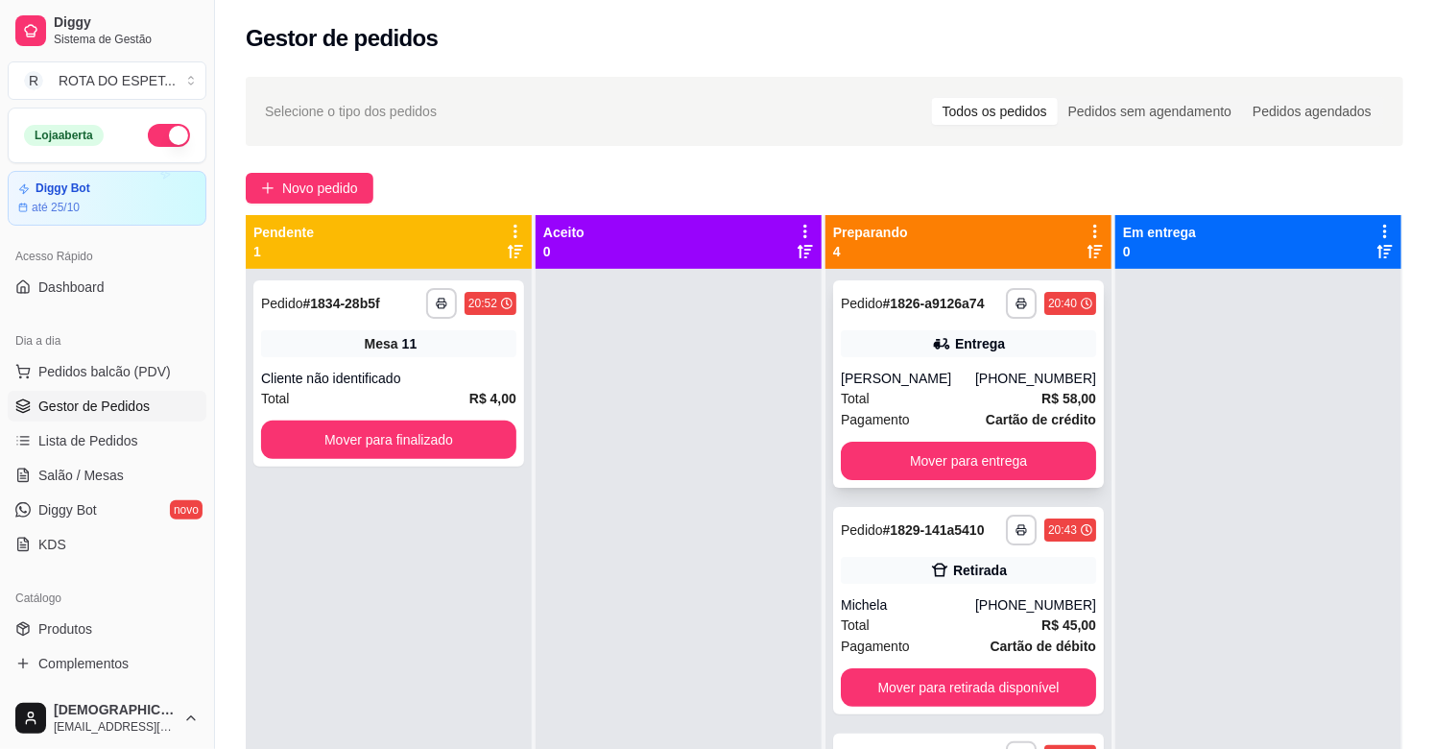
click at [926, 436] on div "**********" at bounding box center [968, 383] width 271 height 207
click at [936, 447] on button "Mover para entrega" at bounding box center [968, 460] width 255 height 38
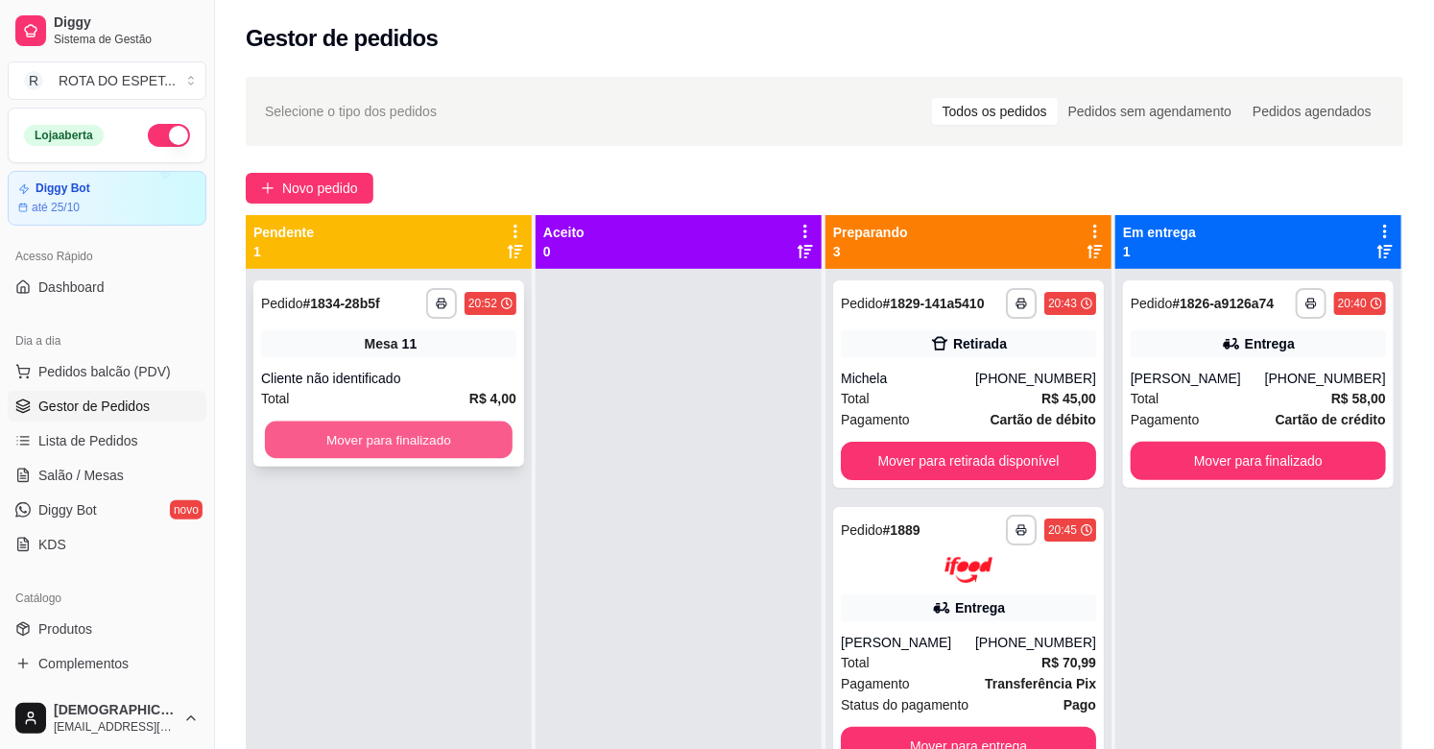
click at [374, 441] on button "Mover para finalizado" at bounding box center [389, 439] width 248 height 37
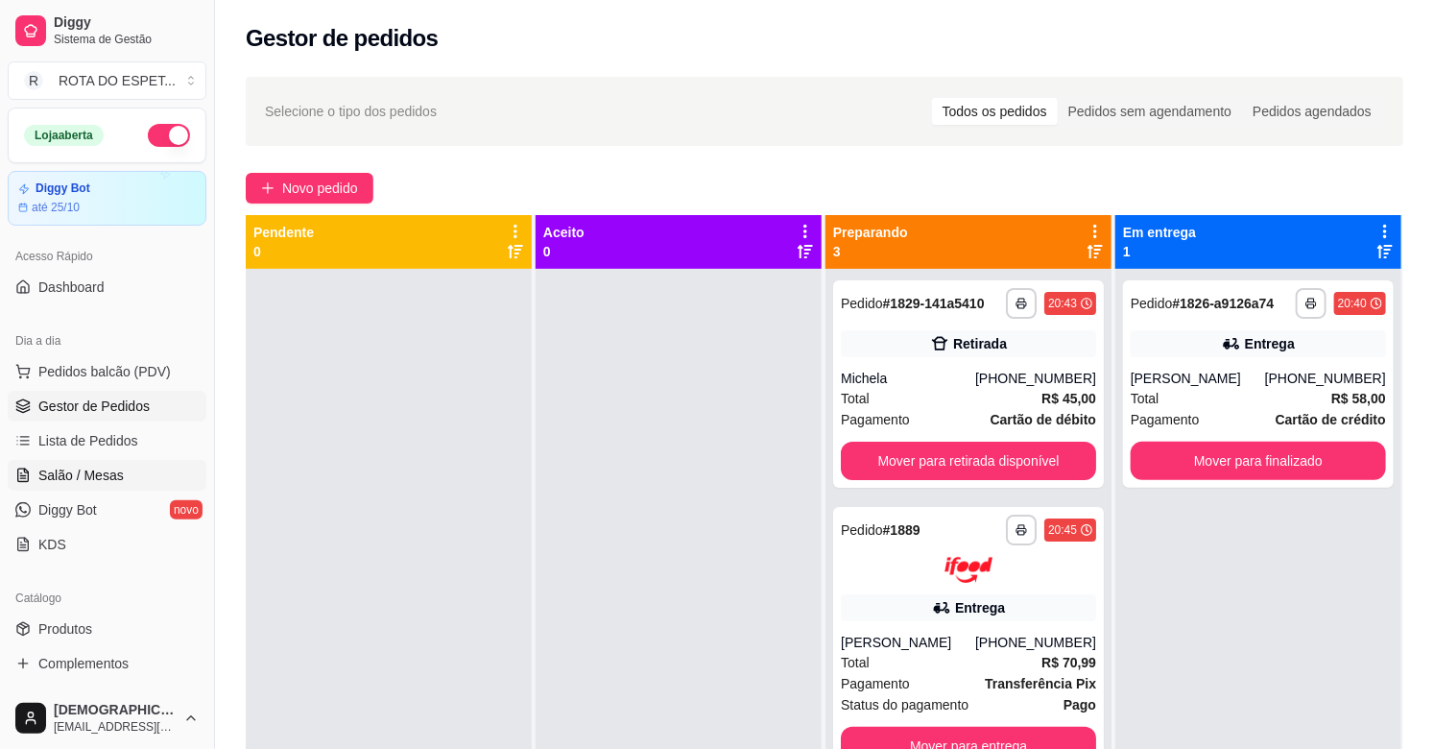
click at [63, 478] on span "Salão / Mesas" at bounding box center [80, 474] width 85 height 19
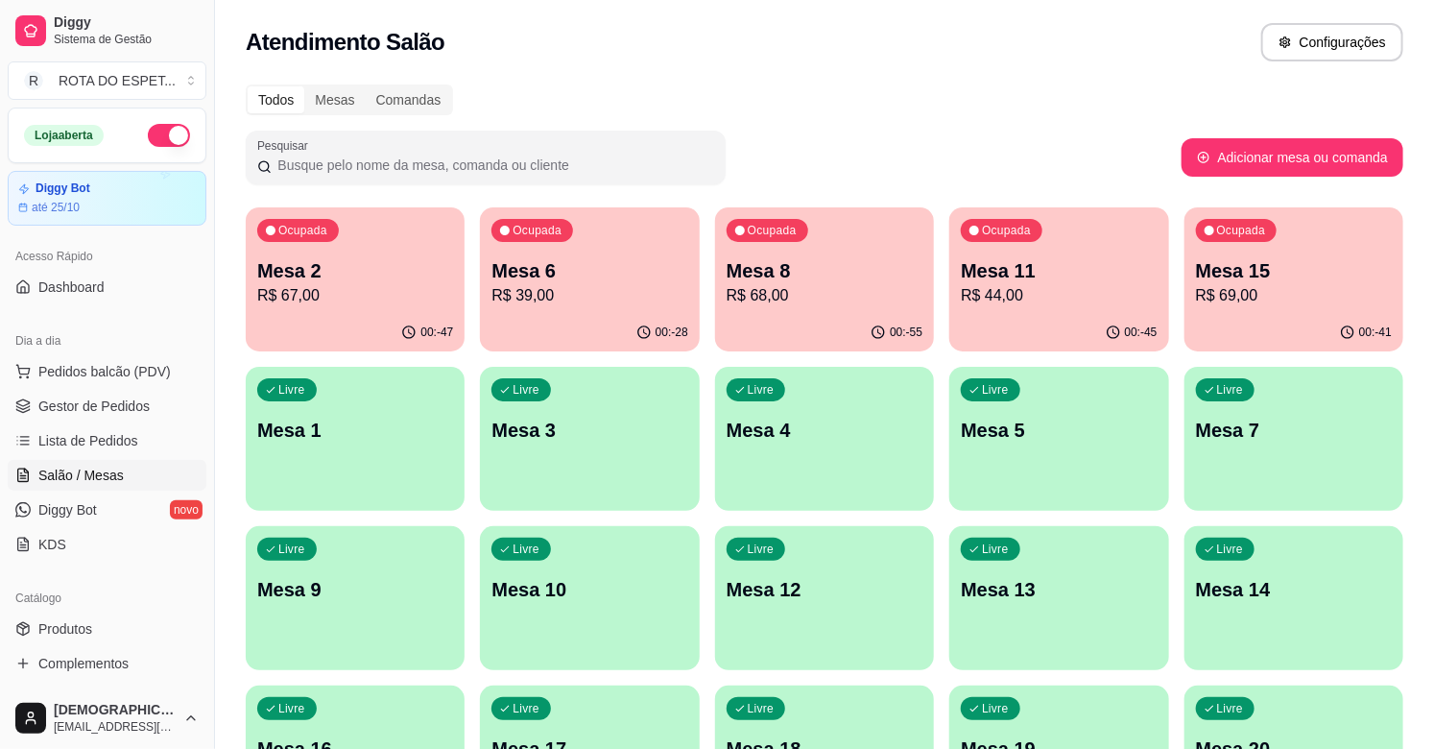
click at [588, 288] on p "R$ 39,00" at bounding box center [589, 295] width 196 height 23
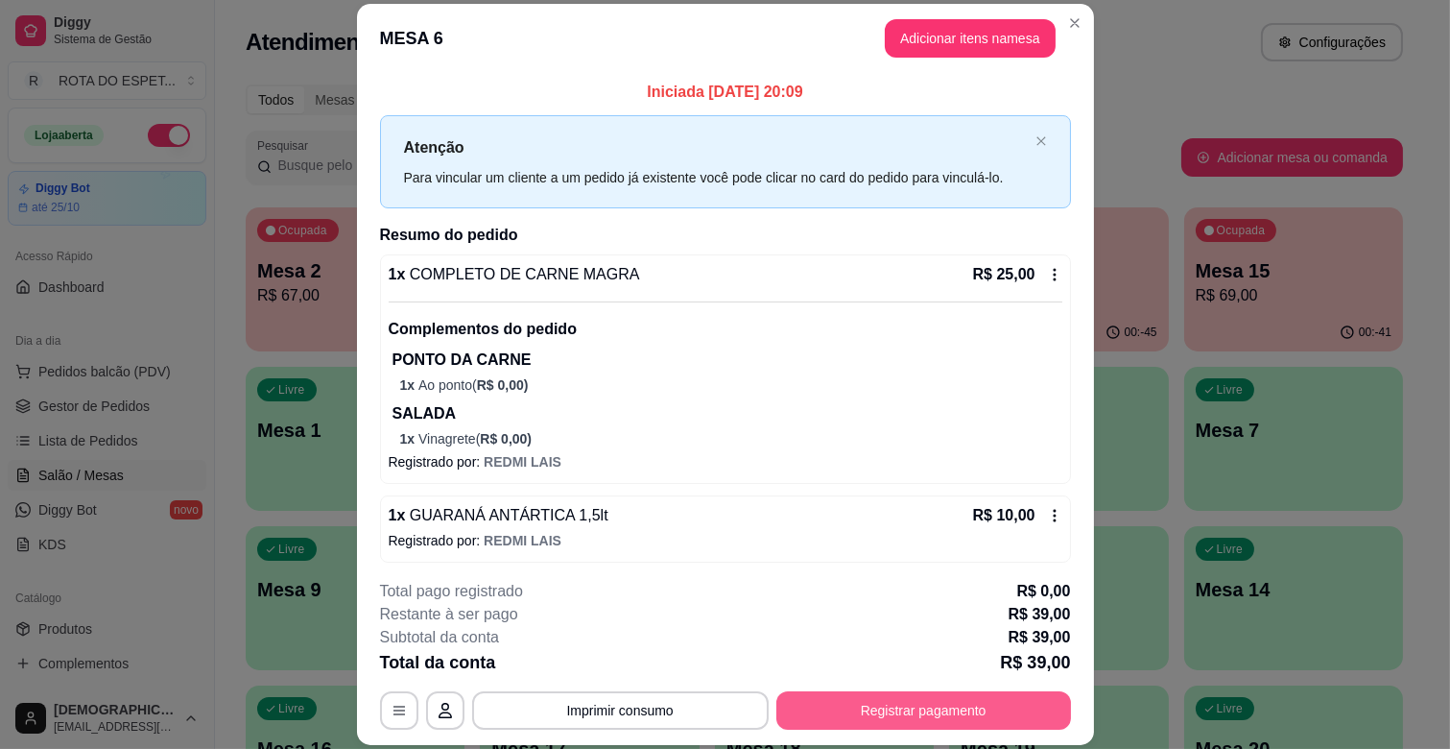
click at [938, 715] on button "Registrar pagamento" at bounding box center [923, 710] width 295 height 38
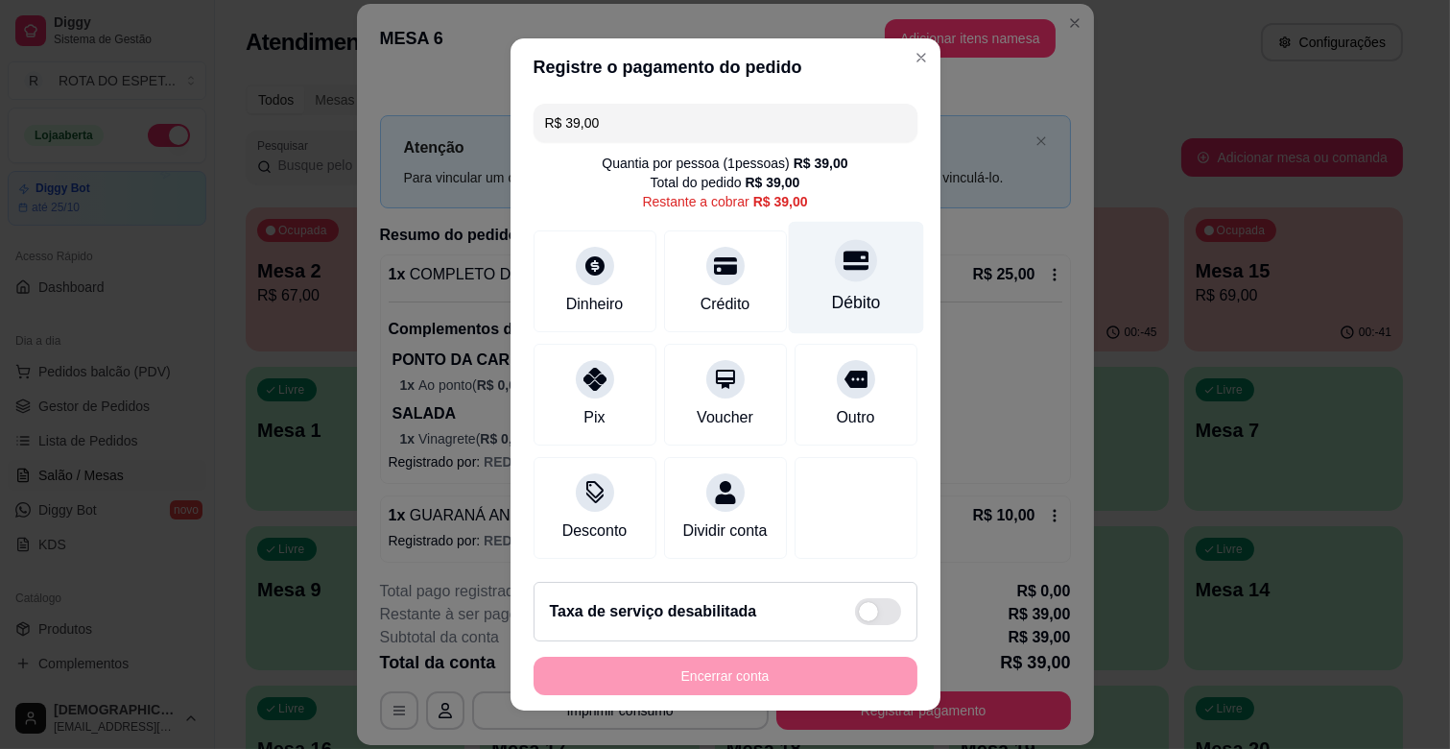
click at [861, 295] on div "Débito" at bounding box center [855, 278] width 135 height 112
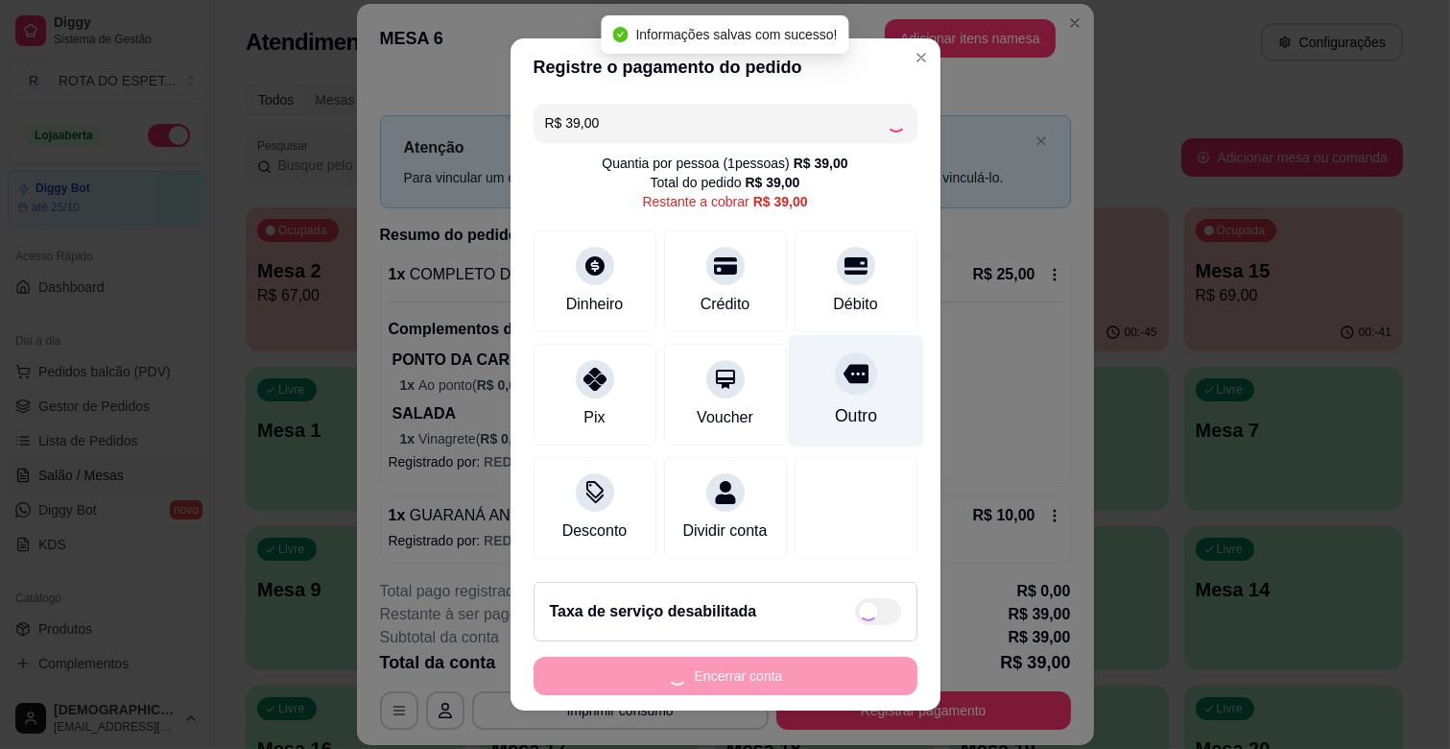
type input "R$ 0,00"
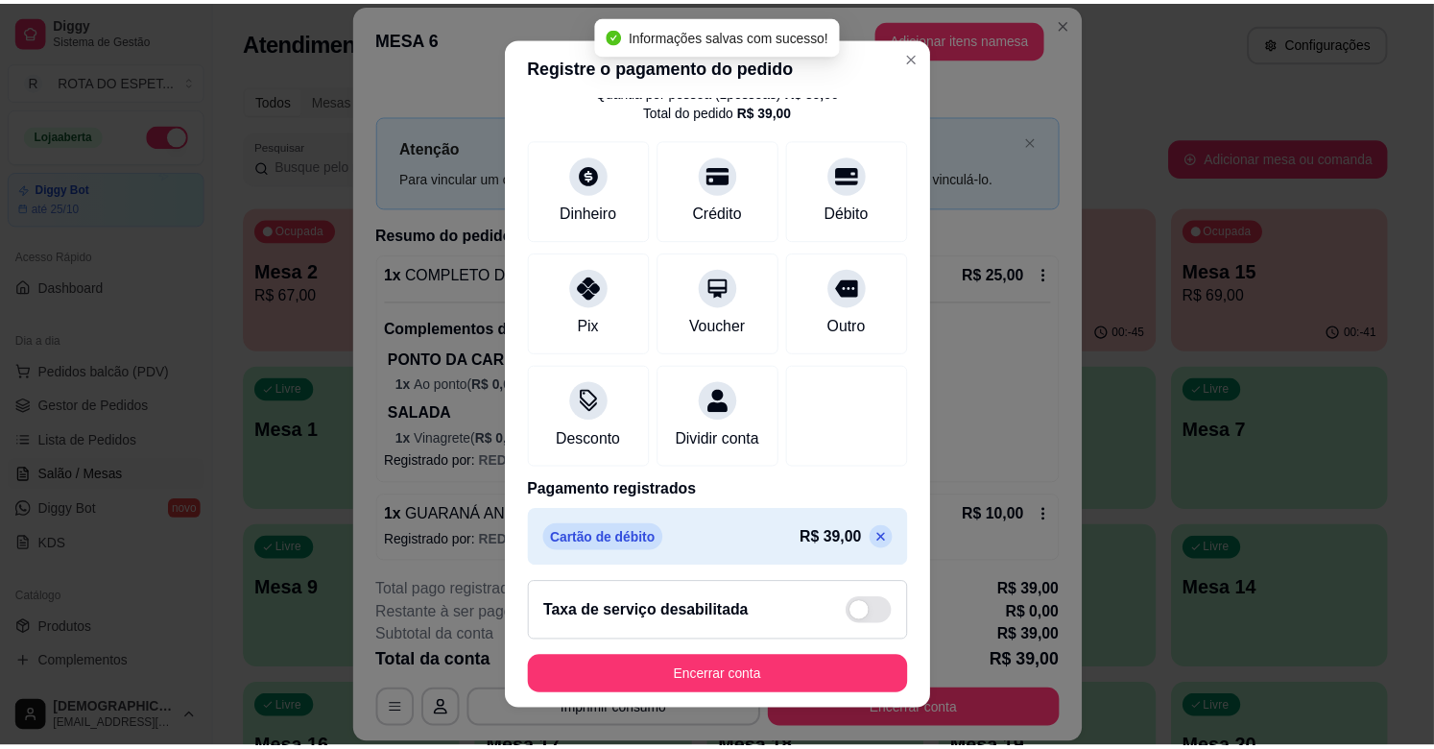
scroll to position [102, 0]
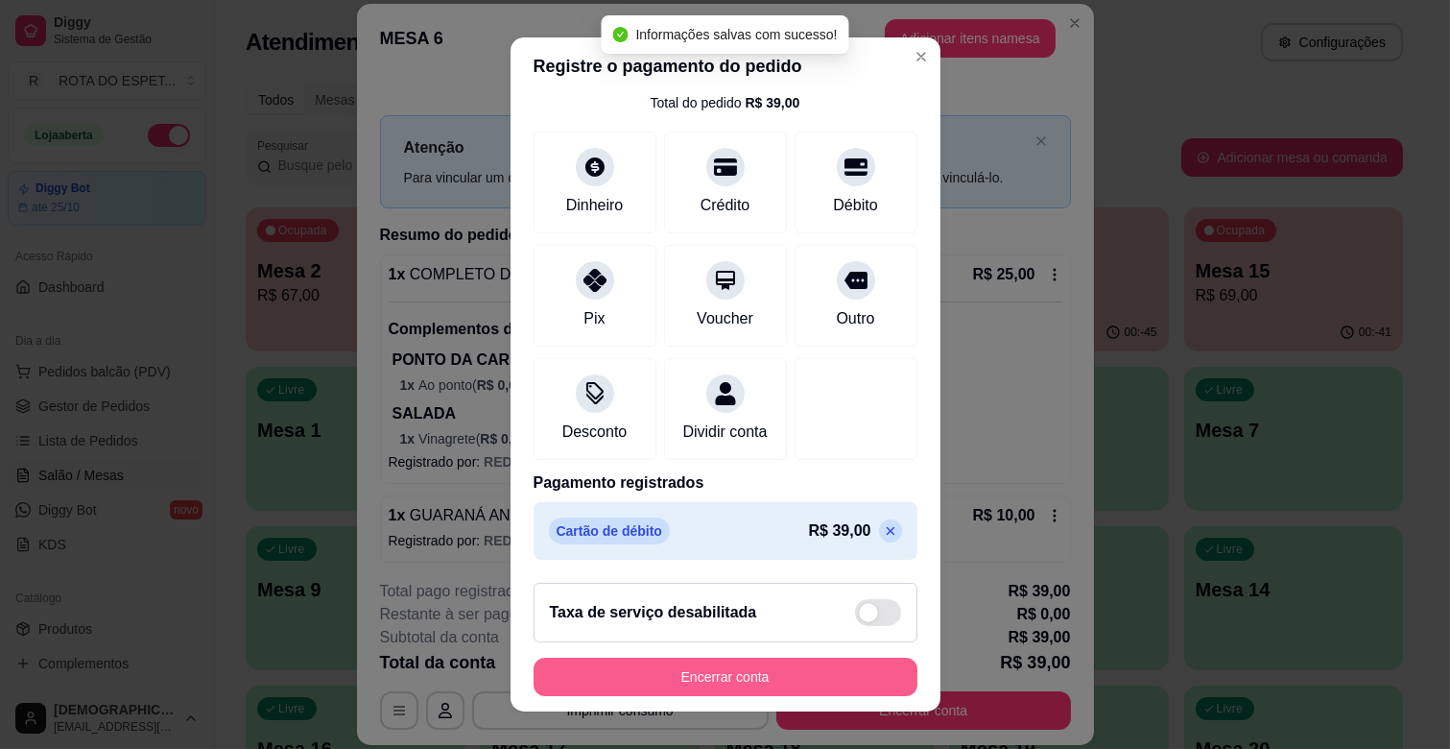
click at [774, 672] on button "Encerrar conta" at bounding box center [726, 676] width 384 height 38
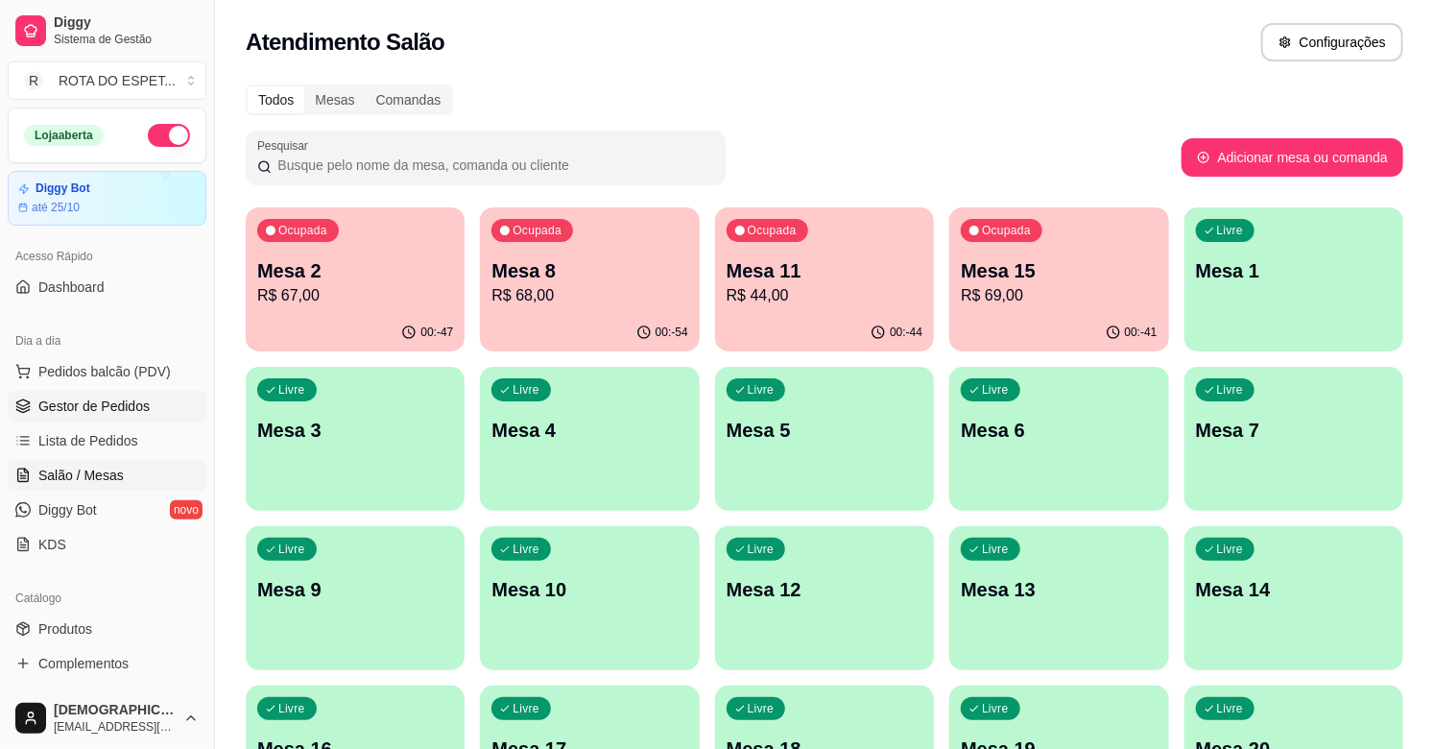
click at [135, 414] on span "Gestor de Pedidos" at bounding box center [93, 405] width 111 height 19
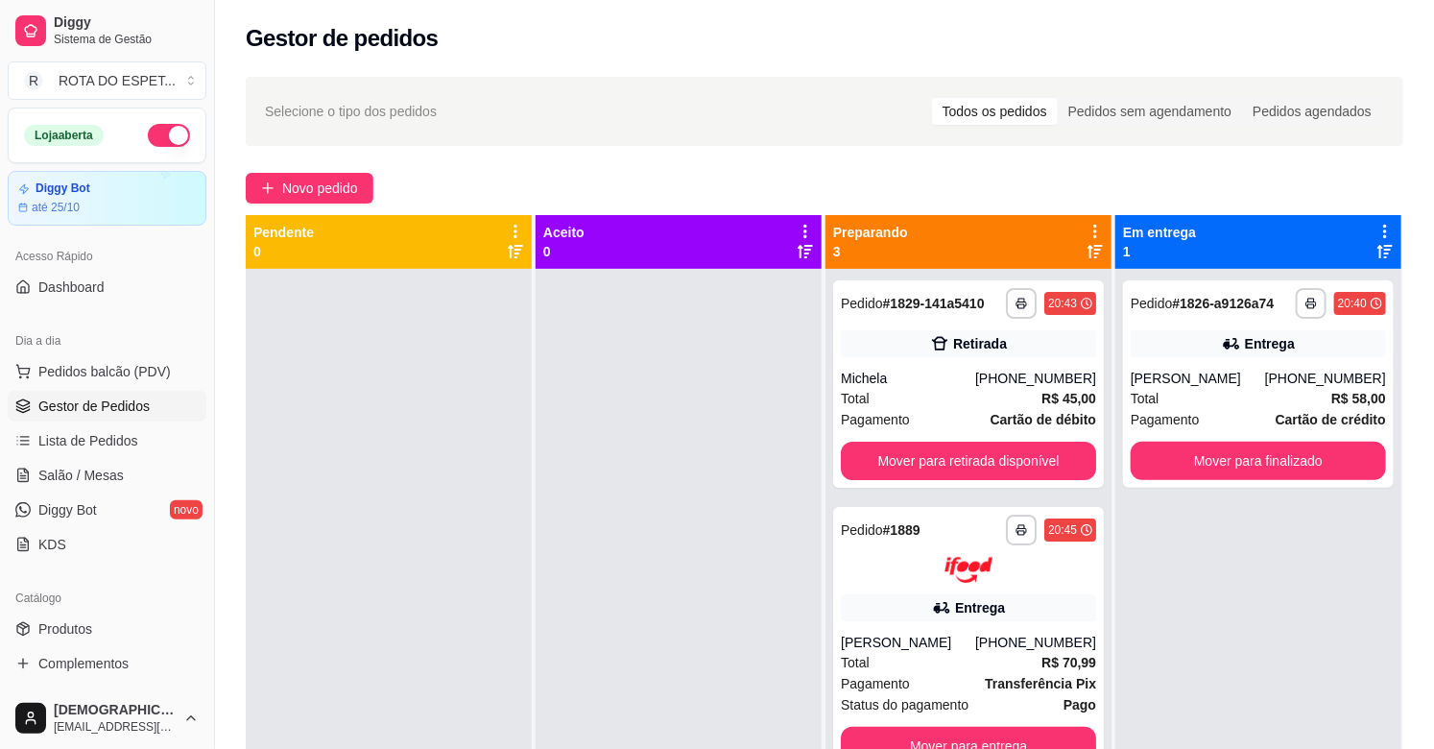
click at [654, 534] on div at bounding box center [678, 643] width 286 height 749
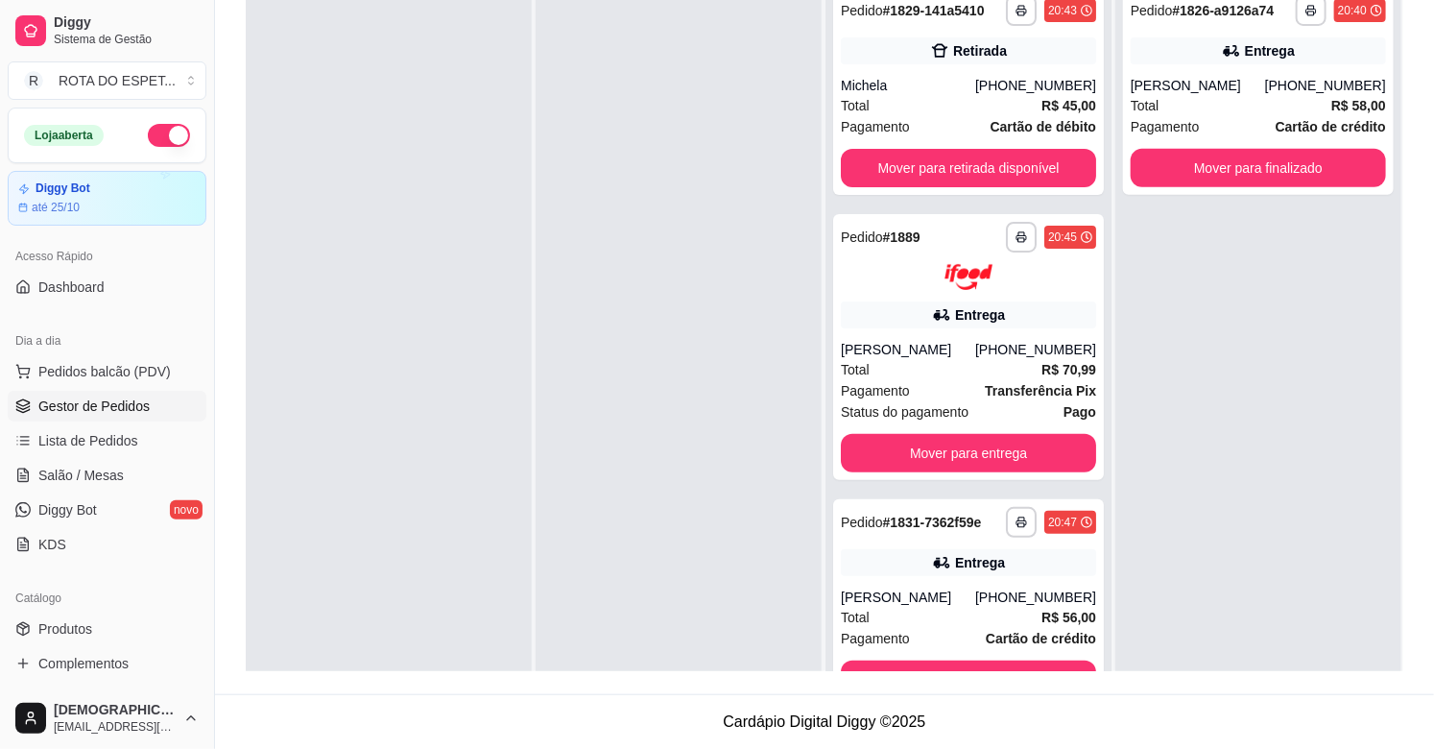
click at [654, 568] on div at bounding box center [678, 350] width 286 height 749
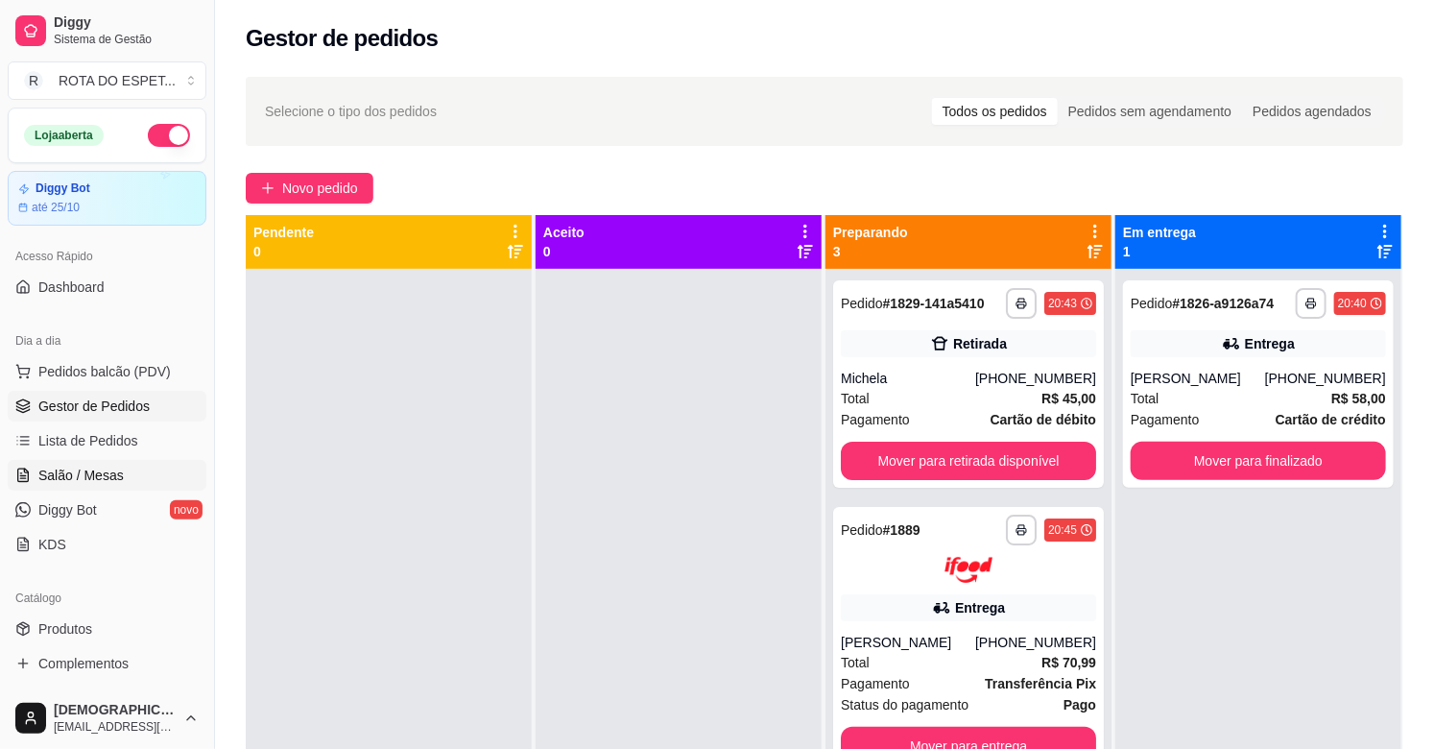
click at [118, 475] on span "Salão / Mesas" at bounding box center [80, 474] width 85 height 19
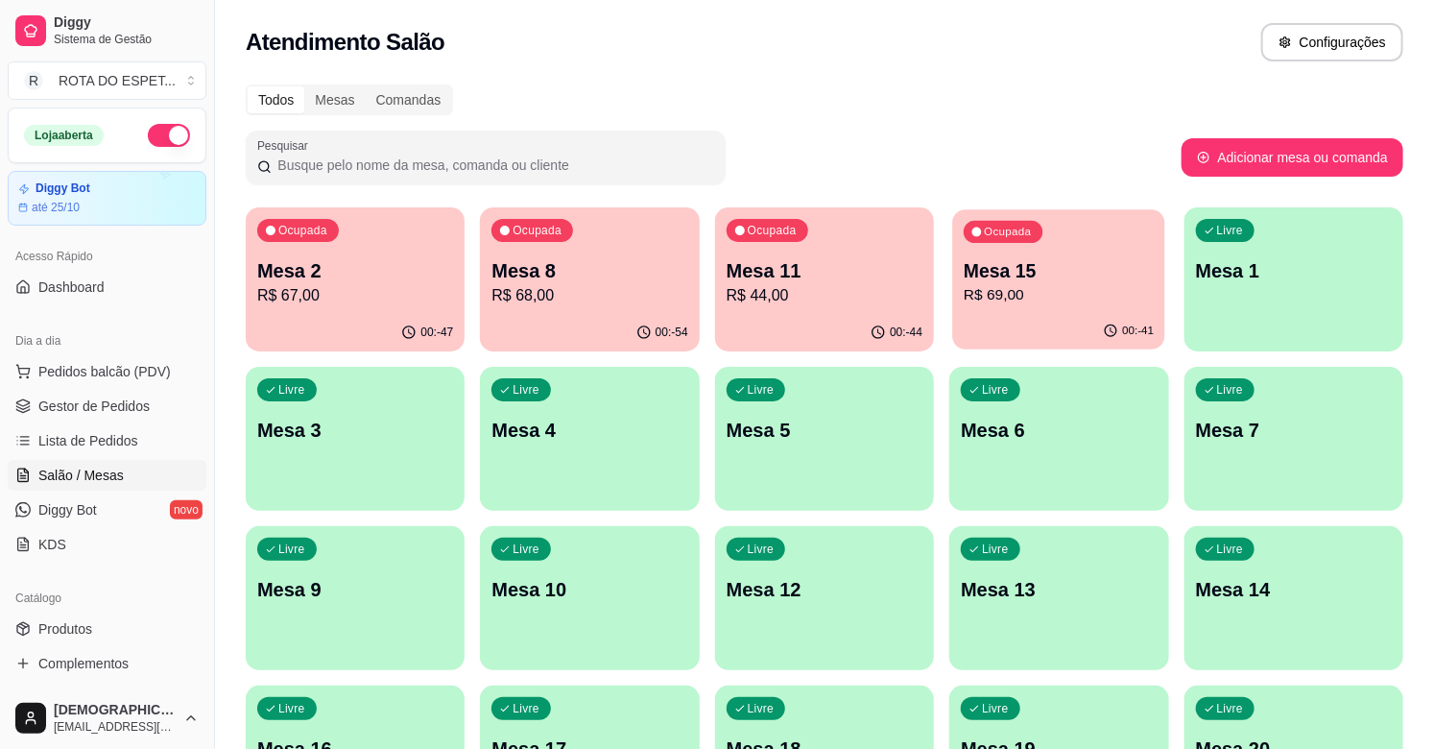
click at [1109, 279] on p "Mesa 15" at bounding box center [1058, 271] width 190 height 26
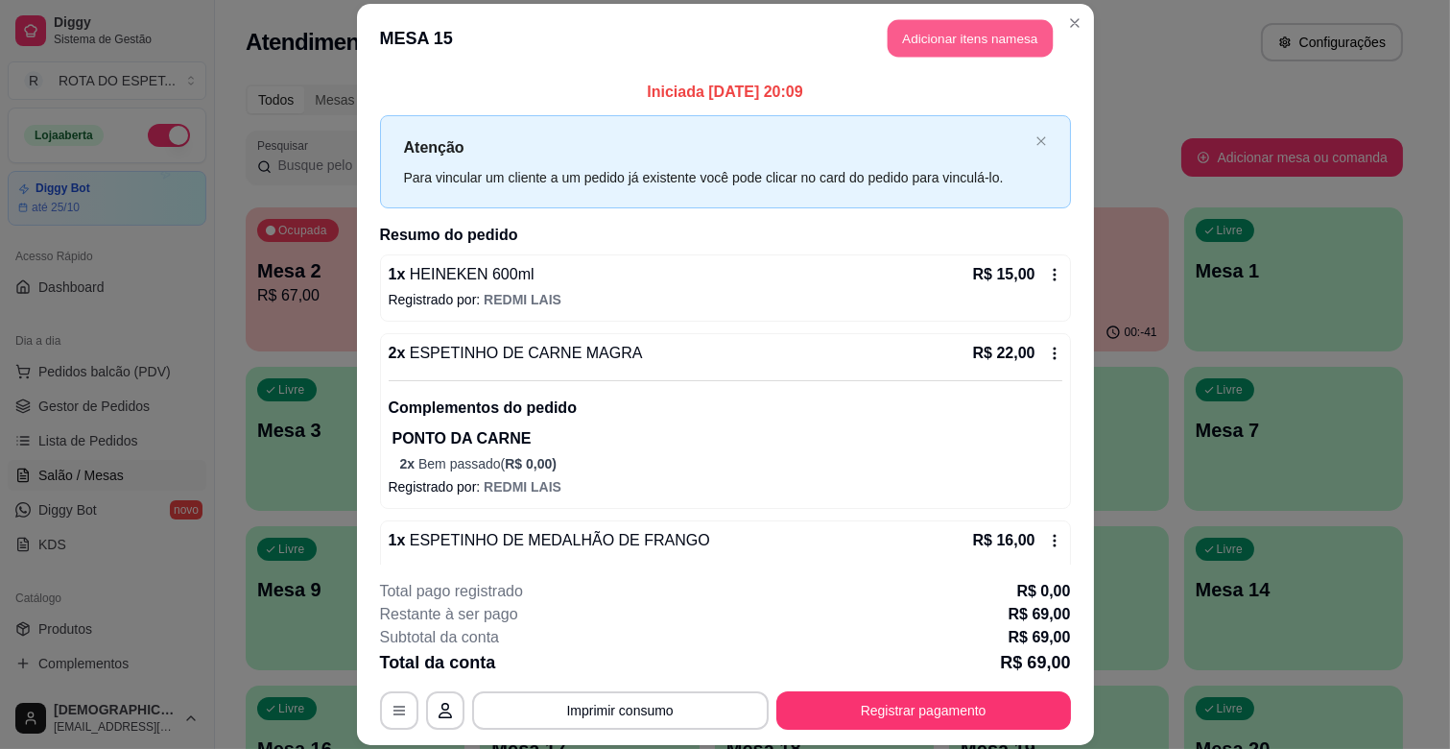
click at [1006, 30] on button "Adicionar itens na mesa" at bounding box center [970, 38] width 165 height 37
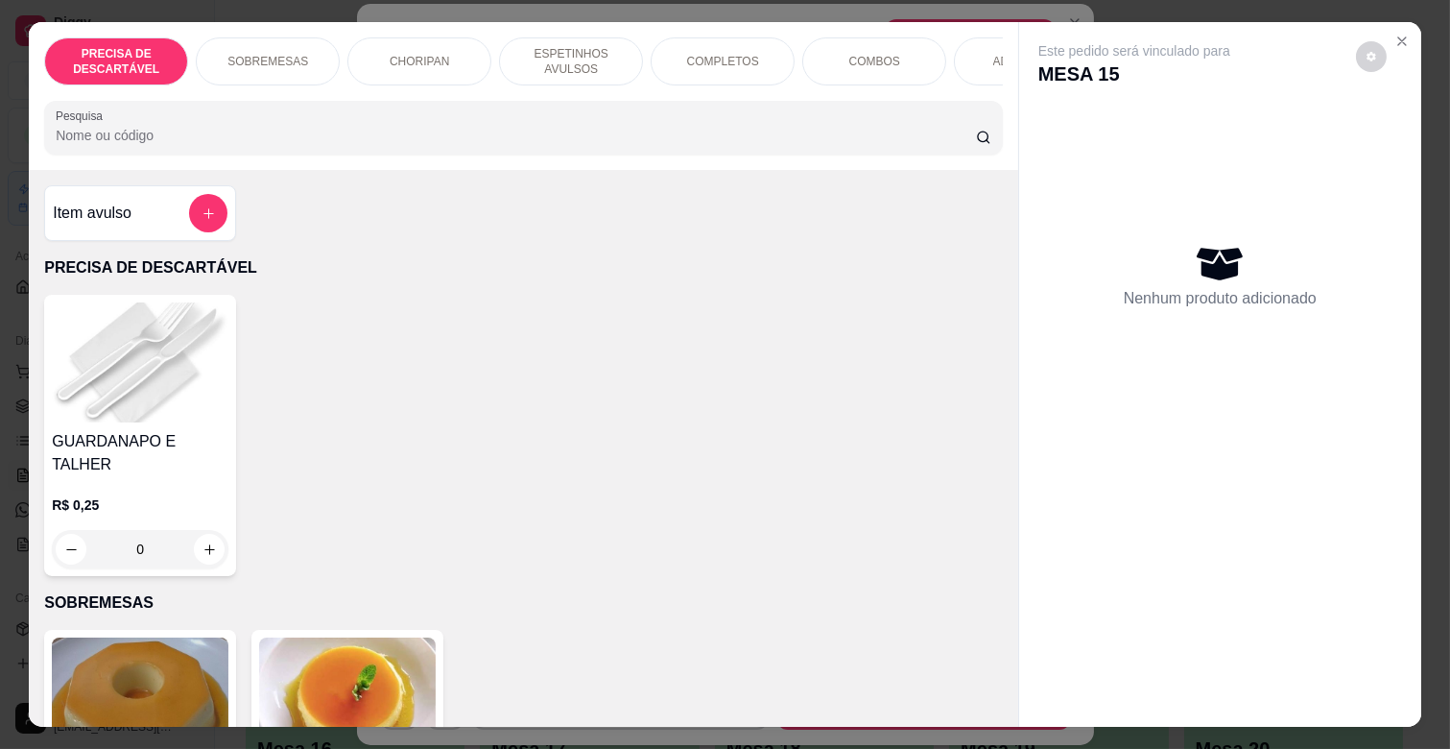
scroll to position [0, 839]
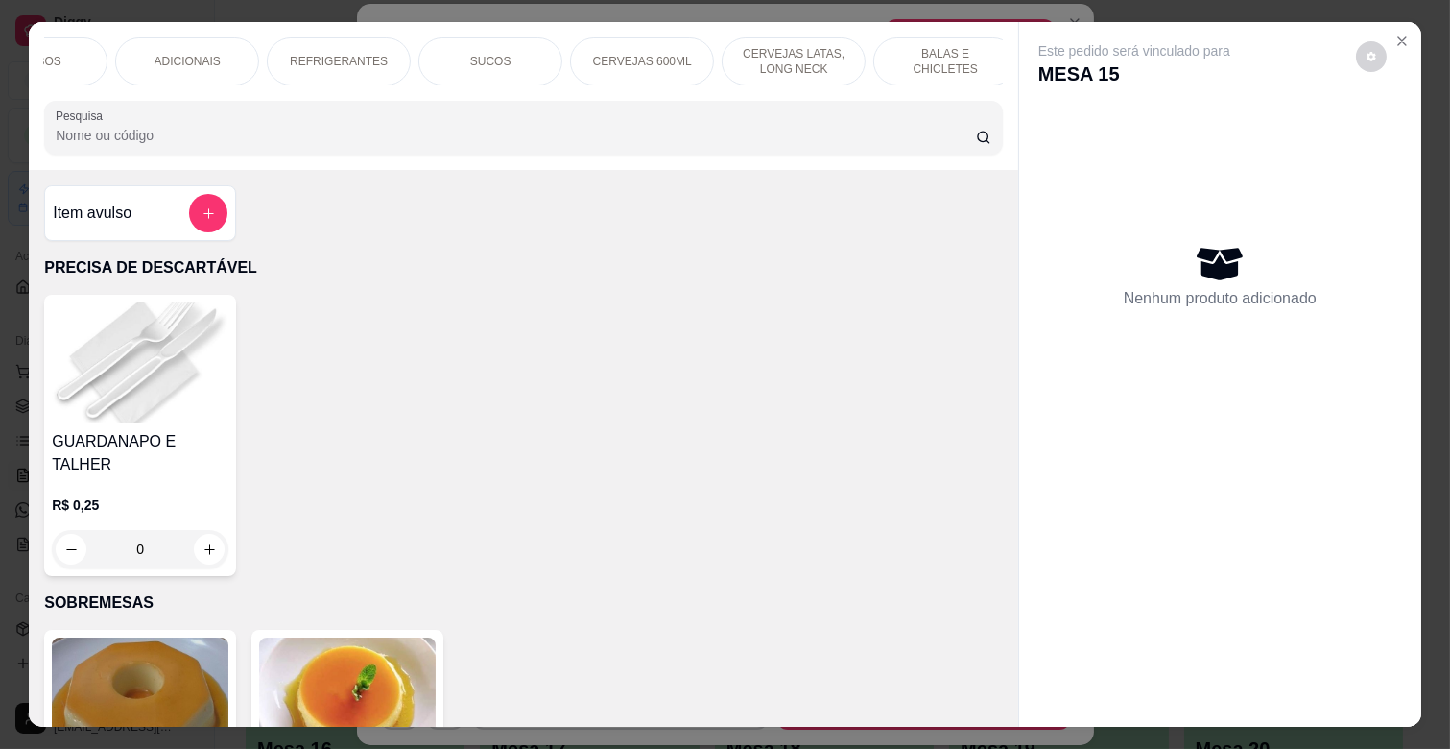
click at [301, 54] on p "REFRIGERANTES" at bounding box center [339, 61] width 98 height 15
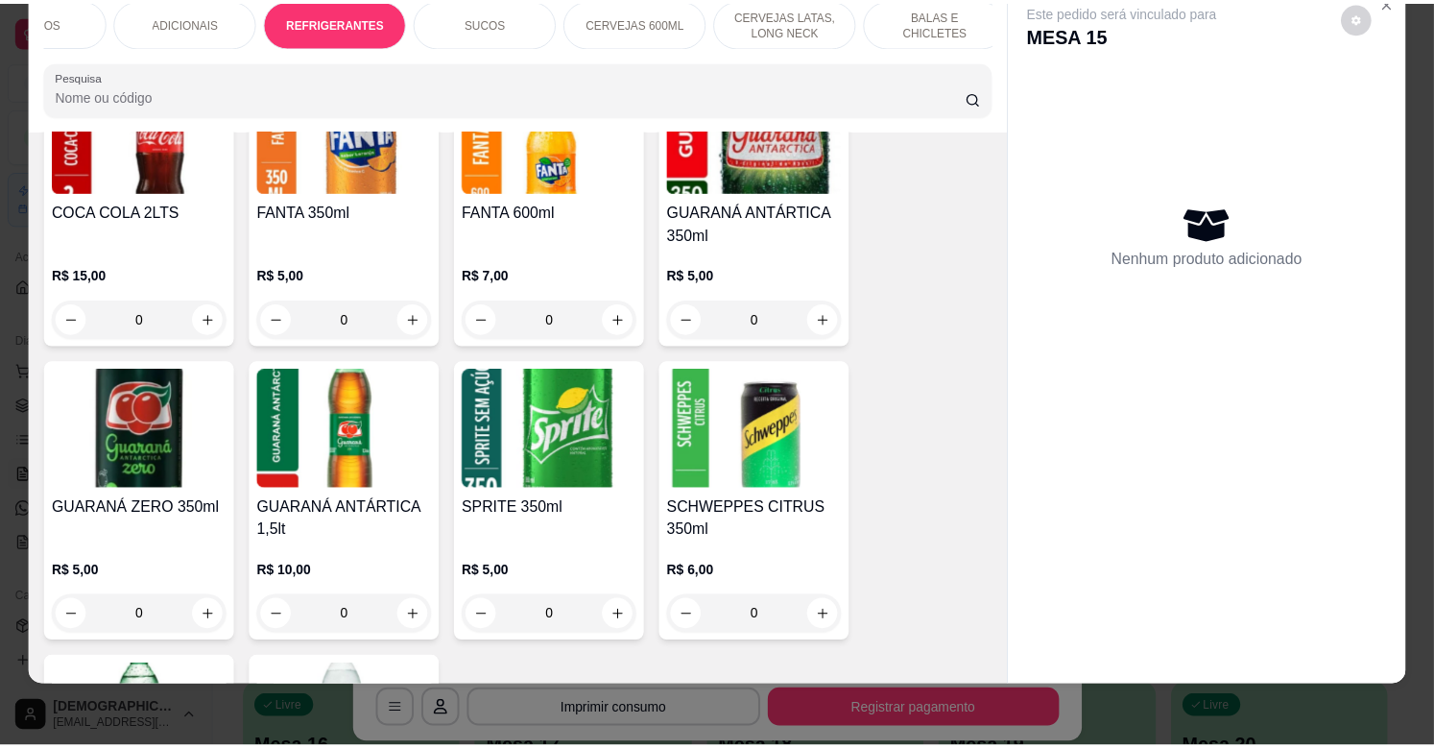
scroll to position [5260, 0]
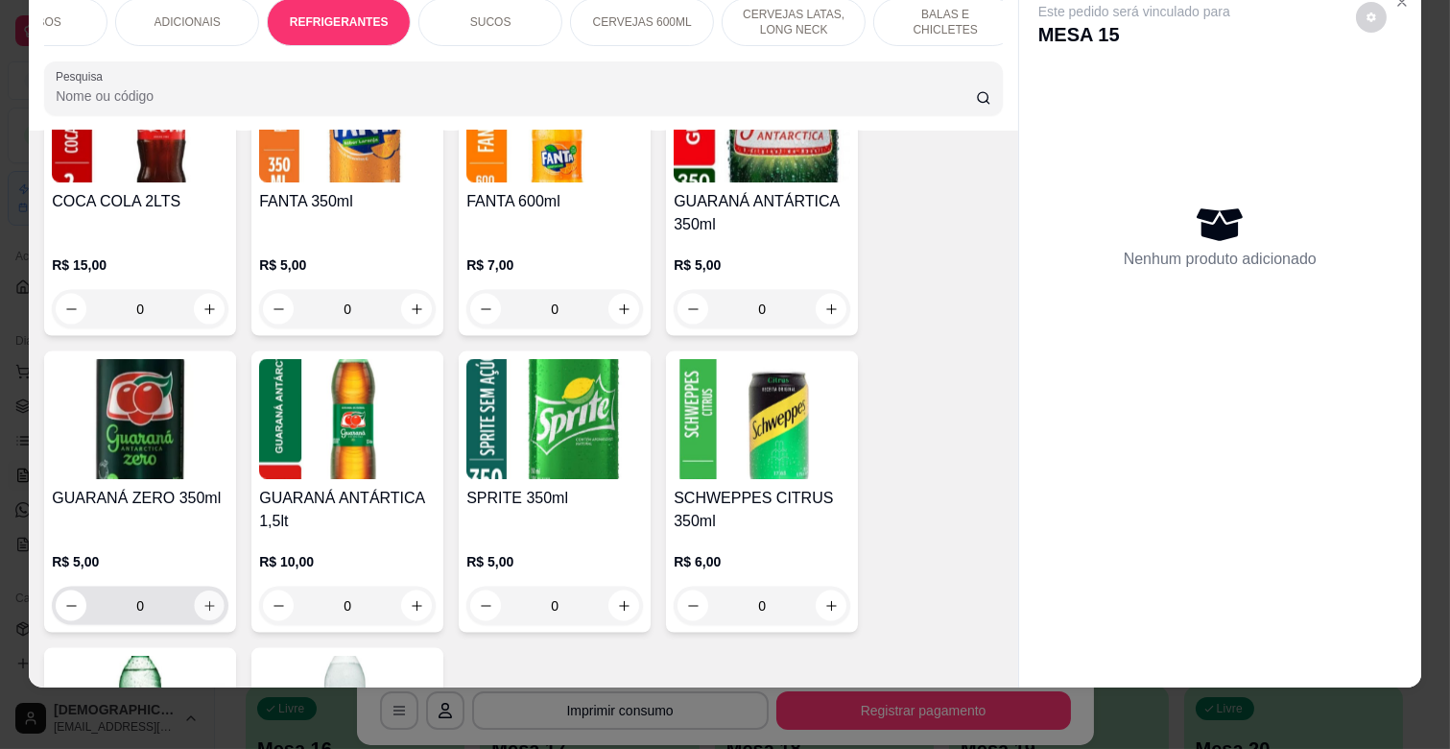
click at [203, 599] on icon "increase-product-quantity" at bounding box center [209, 606] width 14 height 14
type input "1"
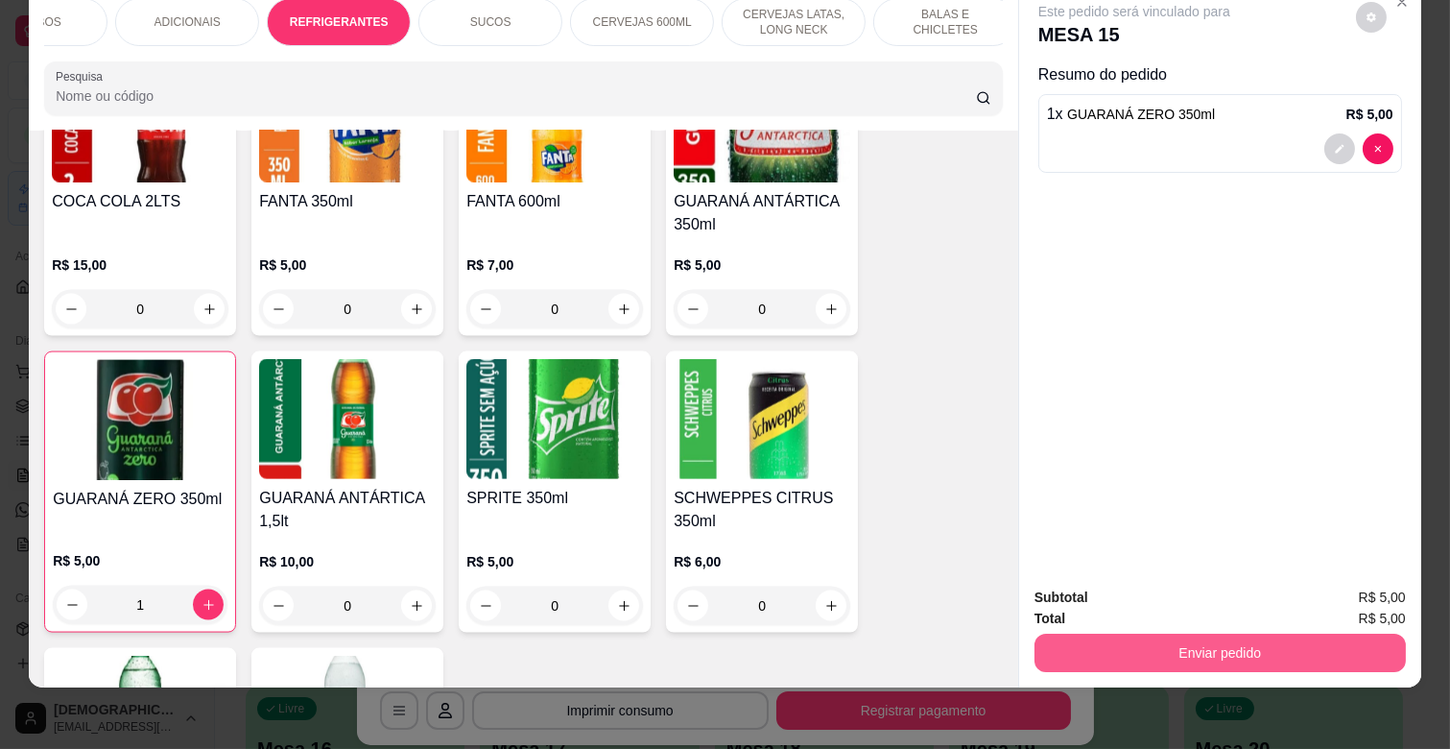
click at [1246, 634] on button "Enviar pedido" at bounding box center [1219, 652] width 371 height 38
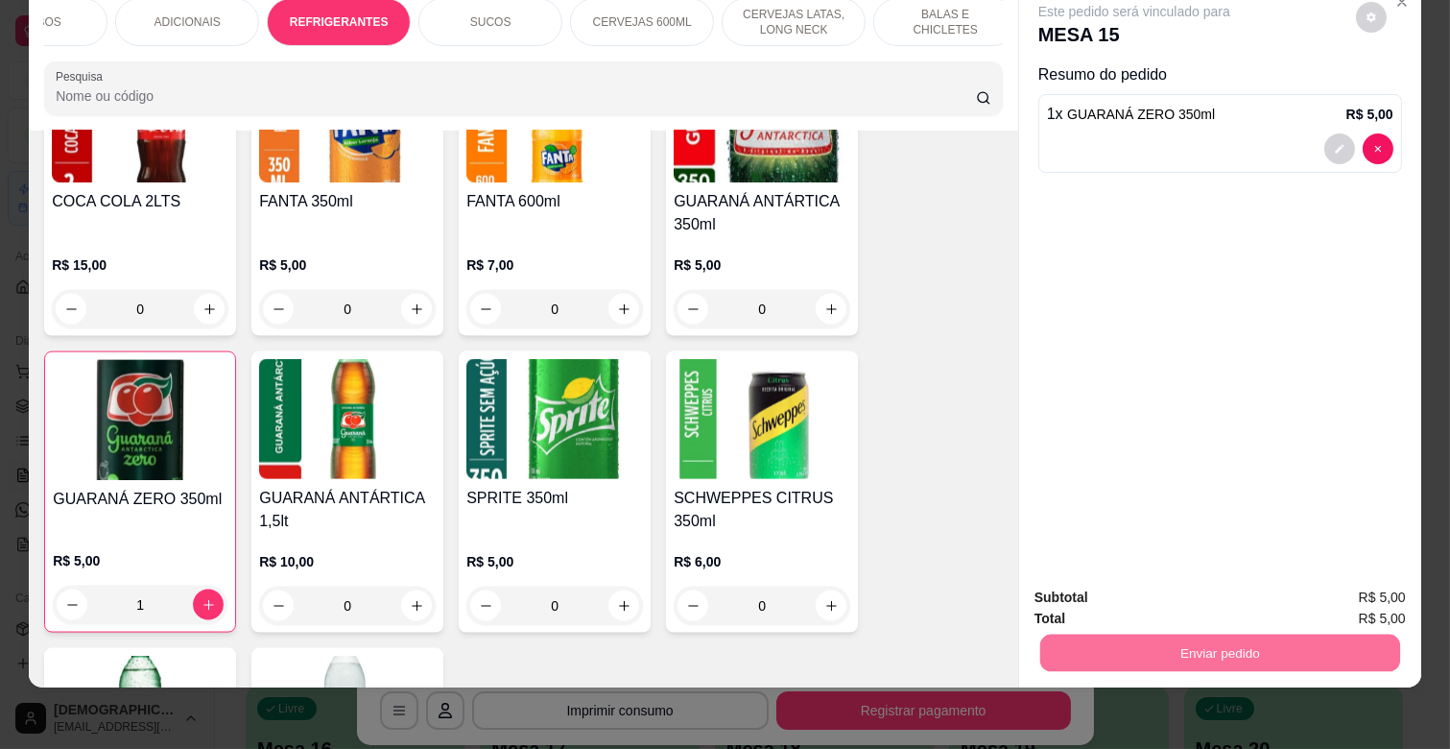
click at [1328, 582] on button "Enviar pedido" at bounding box center [1355, 589] width 108 height 36
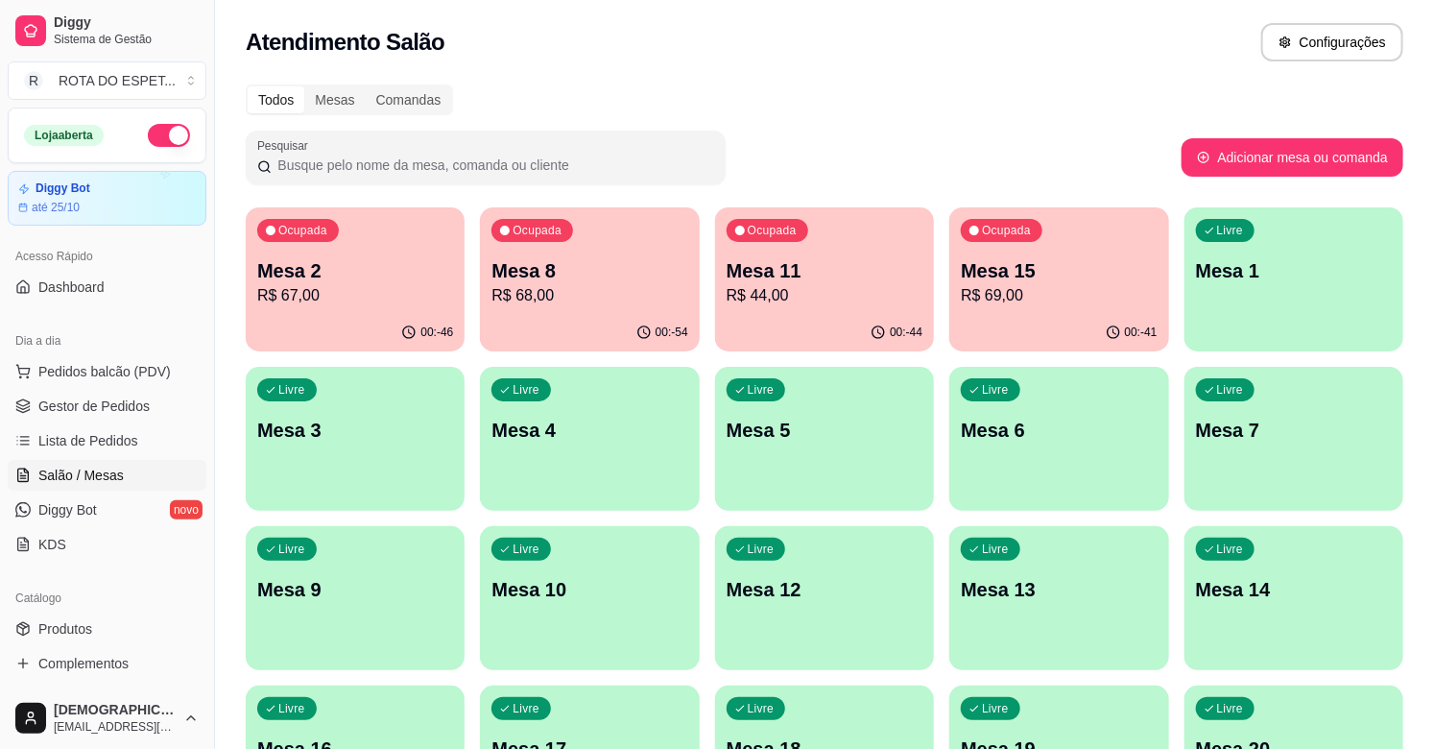
click at [1118, 74] on div "Todos Mesas Comandas Pesquisar Adicionar mesa ou comanda Ocupada Mesa 2 R$ 67,0…" at bounding box center [824, 701] width 1219 height 1257
click at [123, 391] on link "Gestor de Pedidos" at bounding box center [107, 406] width 199 height 31
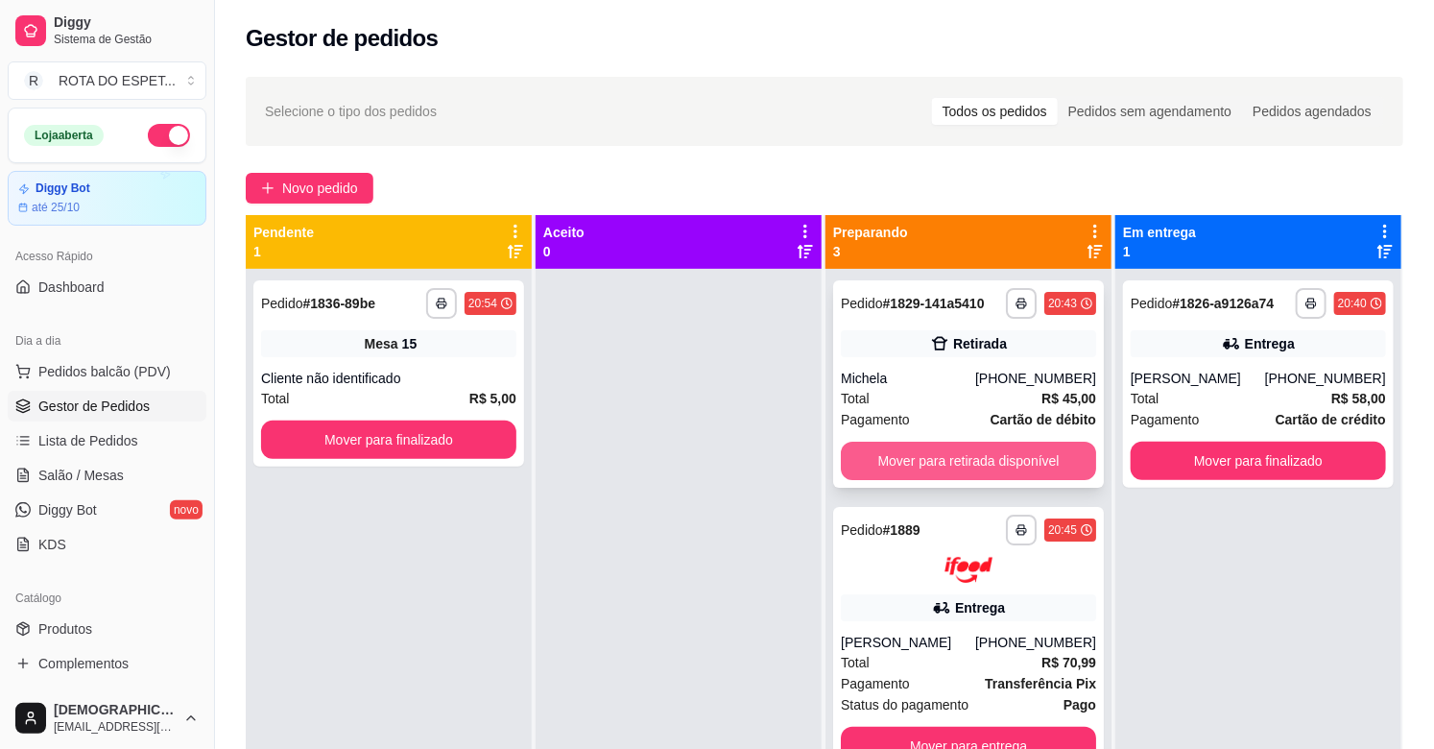
click at [886, 447] on button "Mover para retirada disponível" at bounding box center [968, 460] width 255 height 38
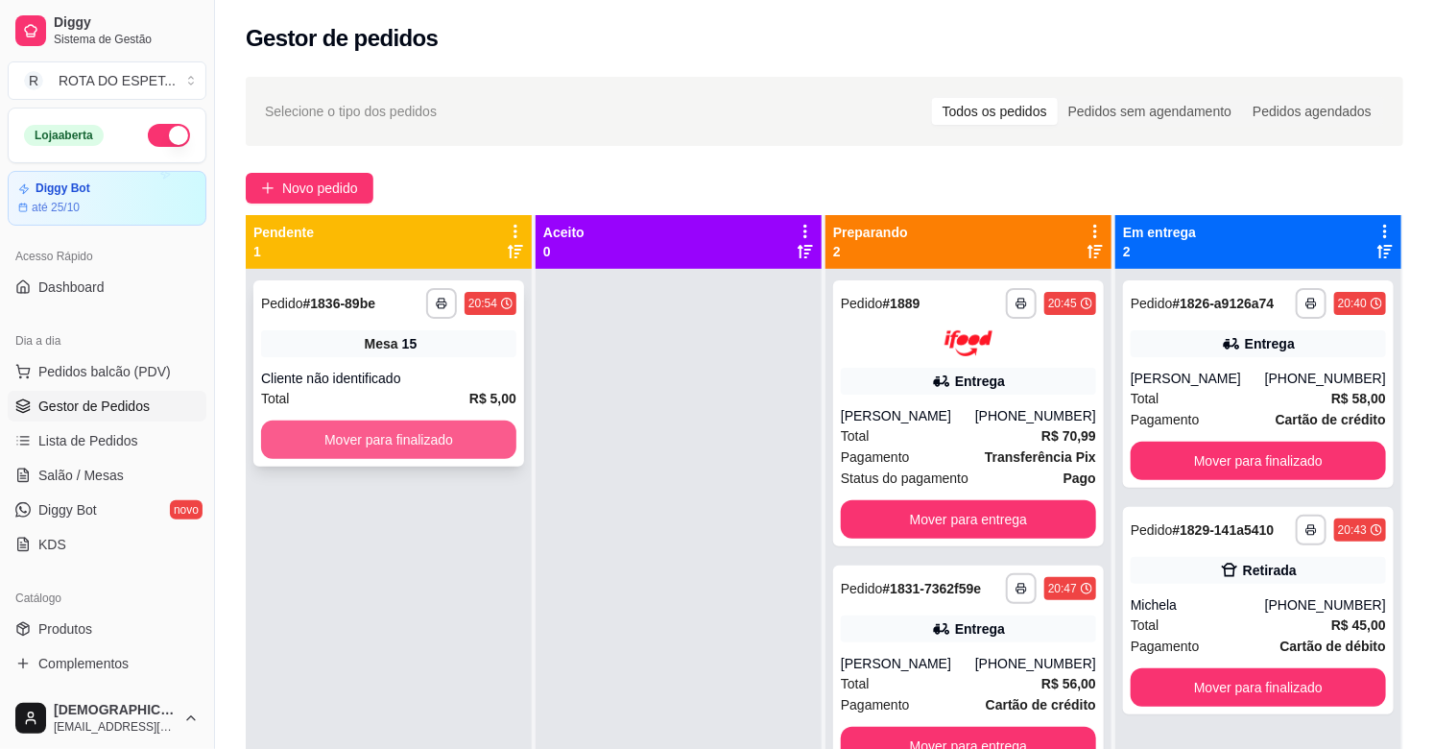
click at [473, 435] on button "Mover para finalizado" at bounding box center [388, 439] width 255 height 38
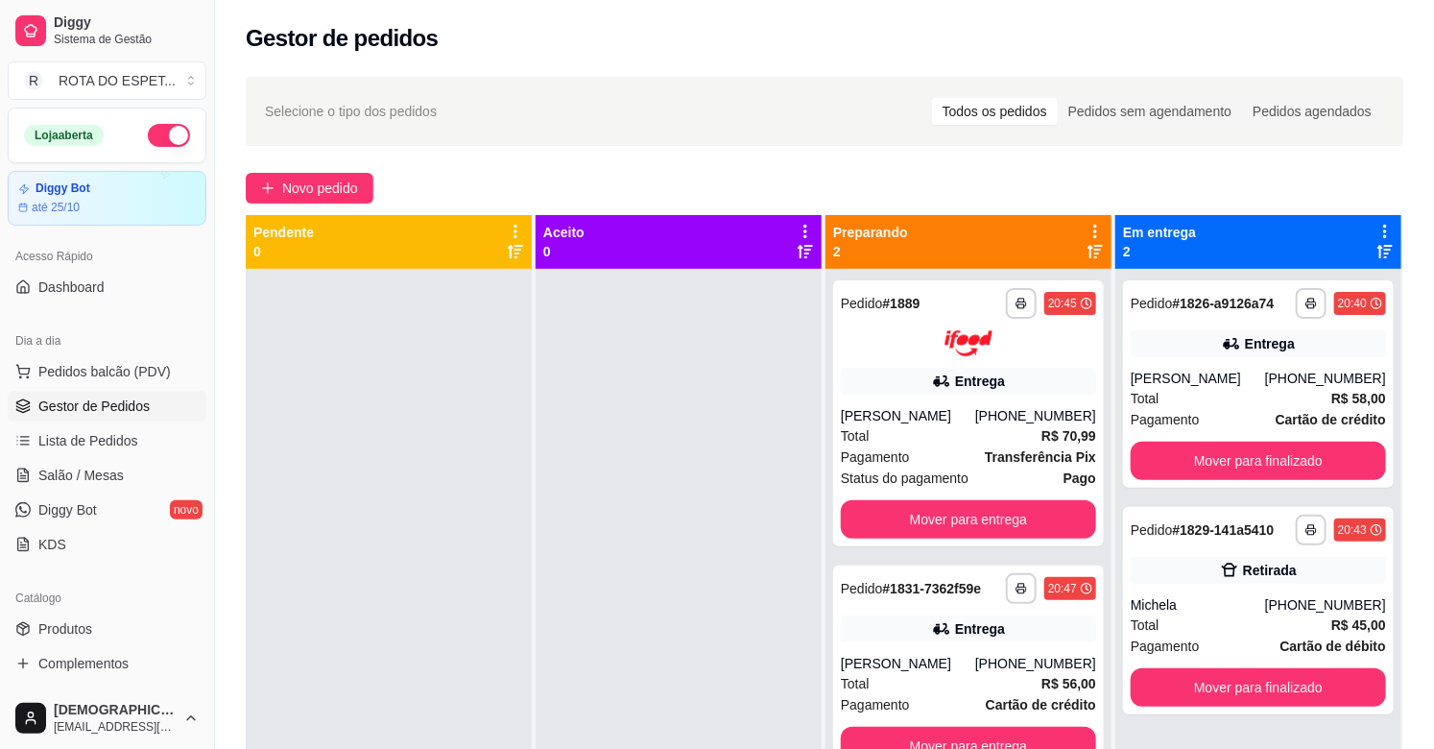
click at [586, 589] on div at bounding box center [678, 643] width 286 height 749
click at [614, 681] on div at bounding box center [678, 643] width 286 height 749
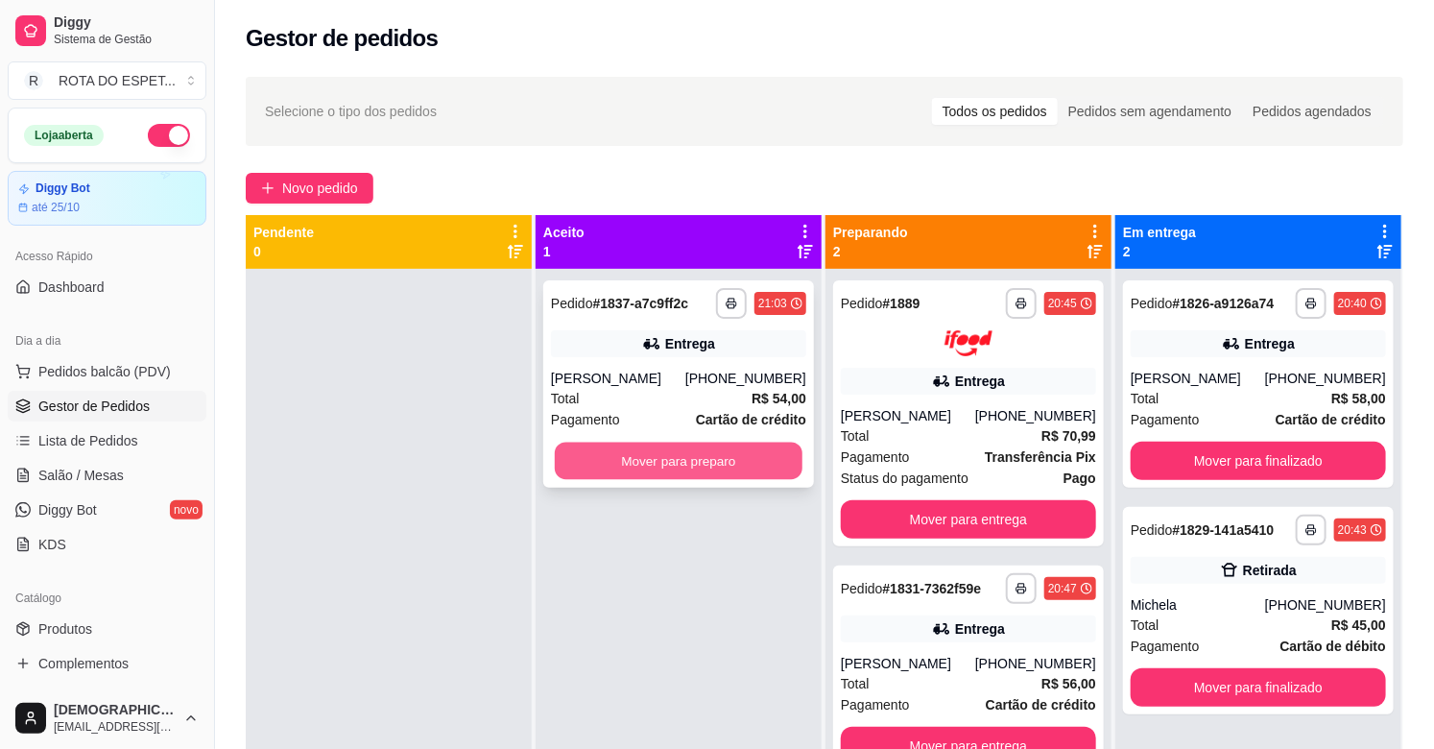
click at [638, 463] on button "Mover para preparo" at bounding box center [679, 460] width 248 height 37
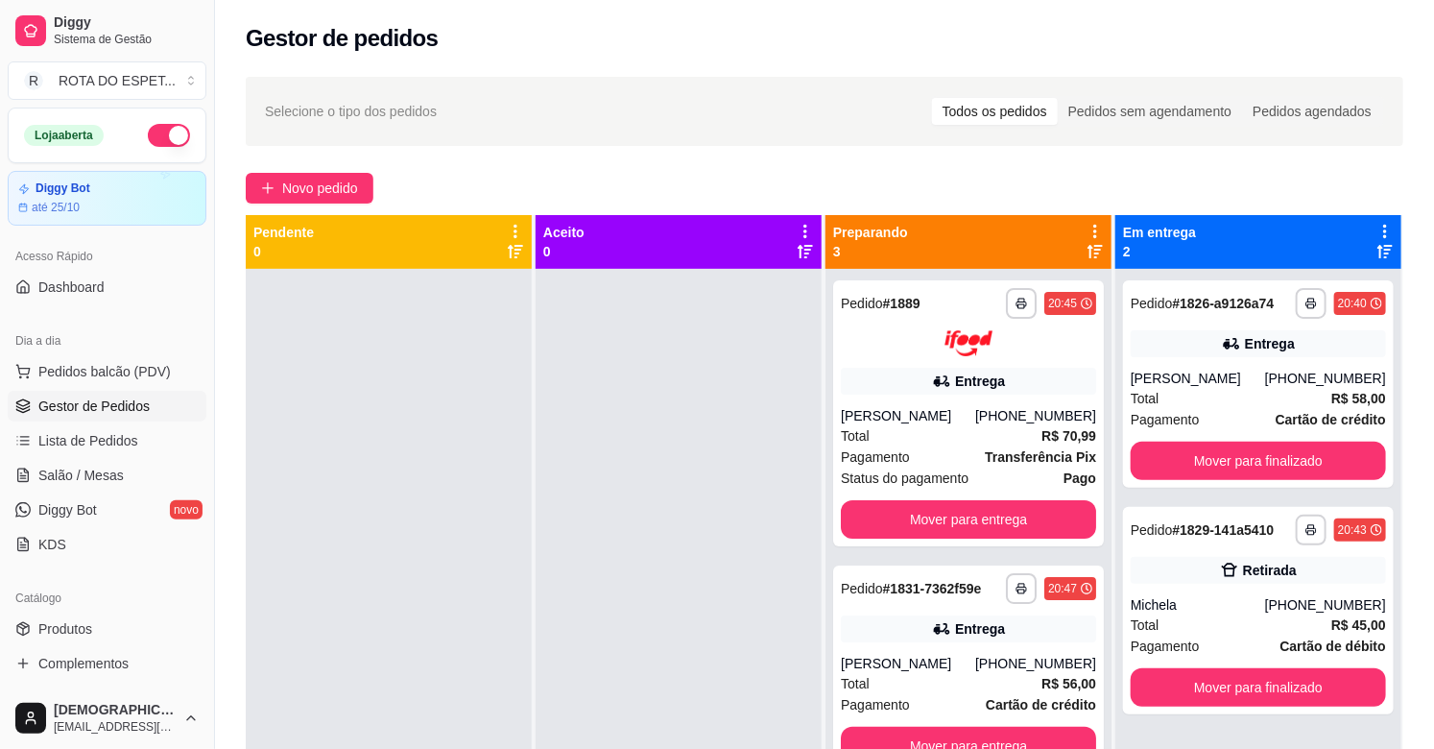
click at [591, 600] on div at bounding box center [678, 643] width 286 height 749
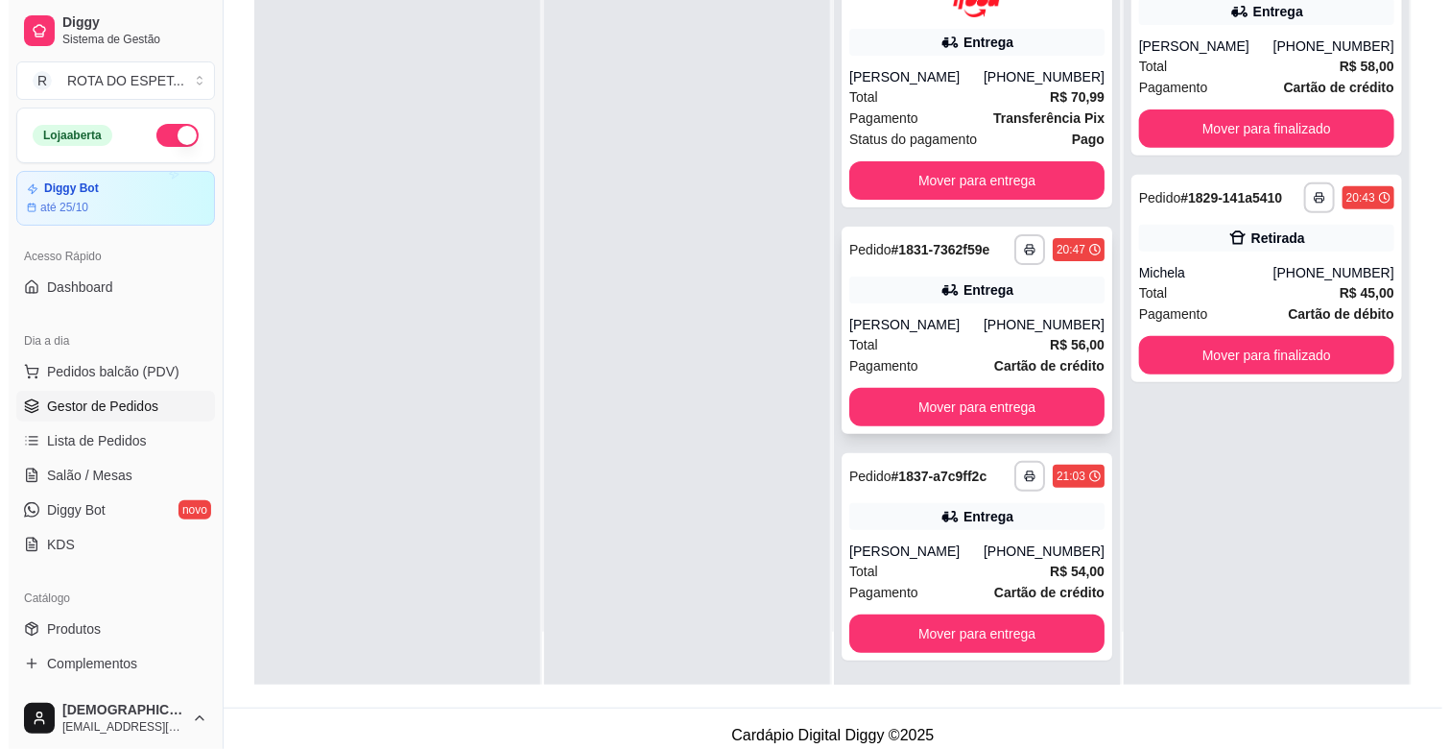
scroll to position [293, 0]
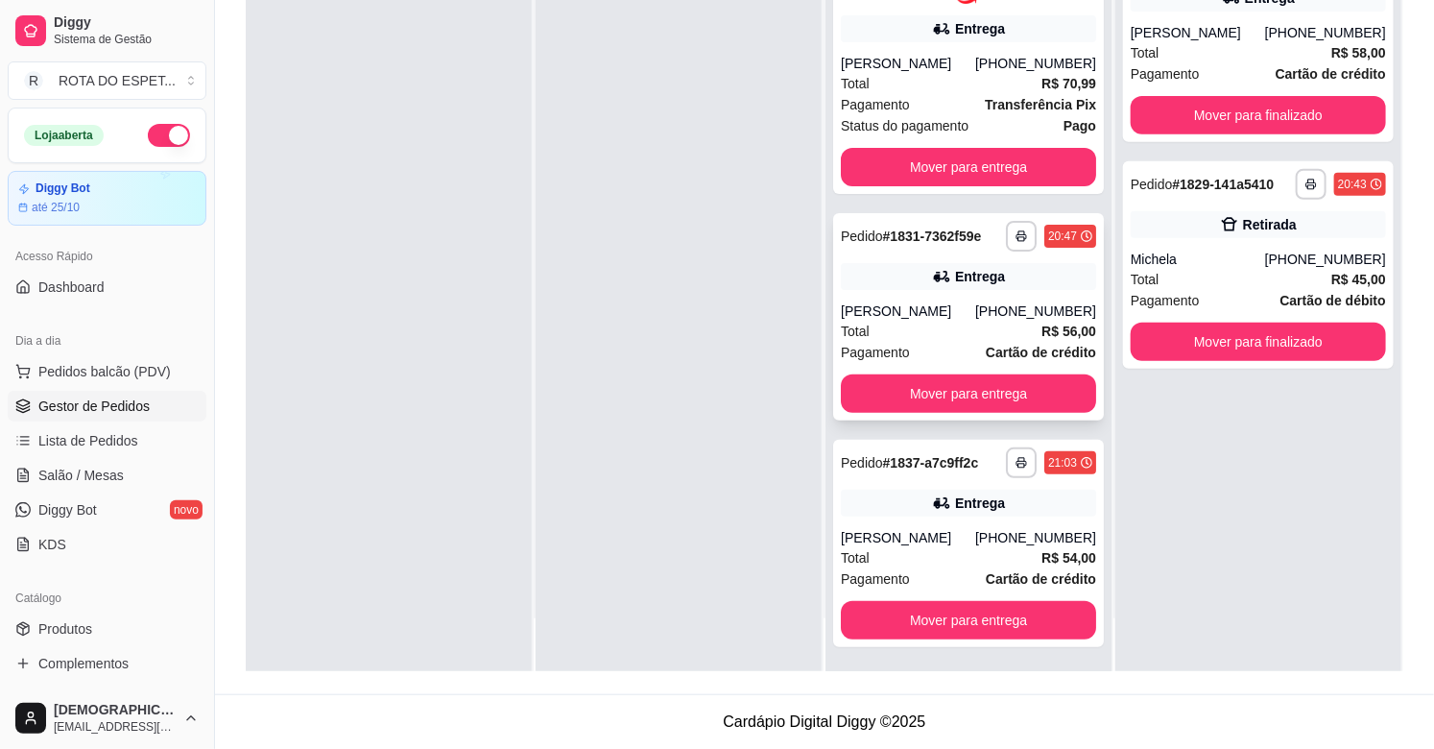
click at [946, 321] on div "Total R$ 56,00" at bounding box center [968, 331] width 255 height 21
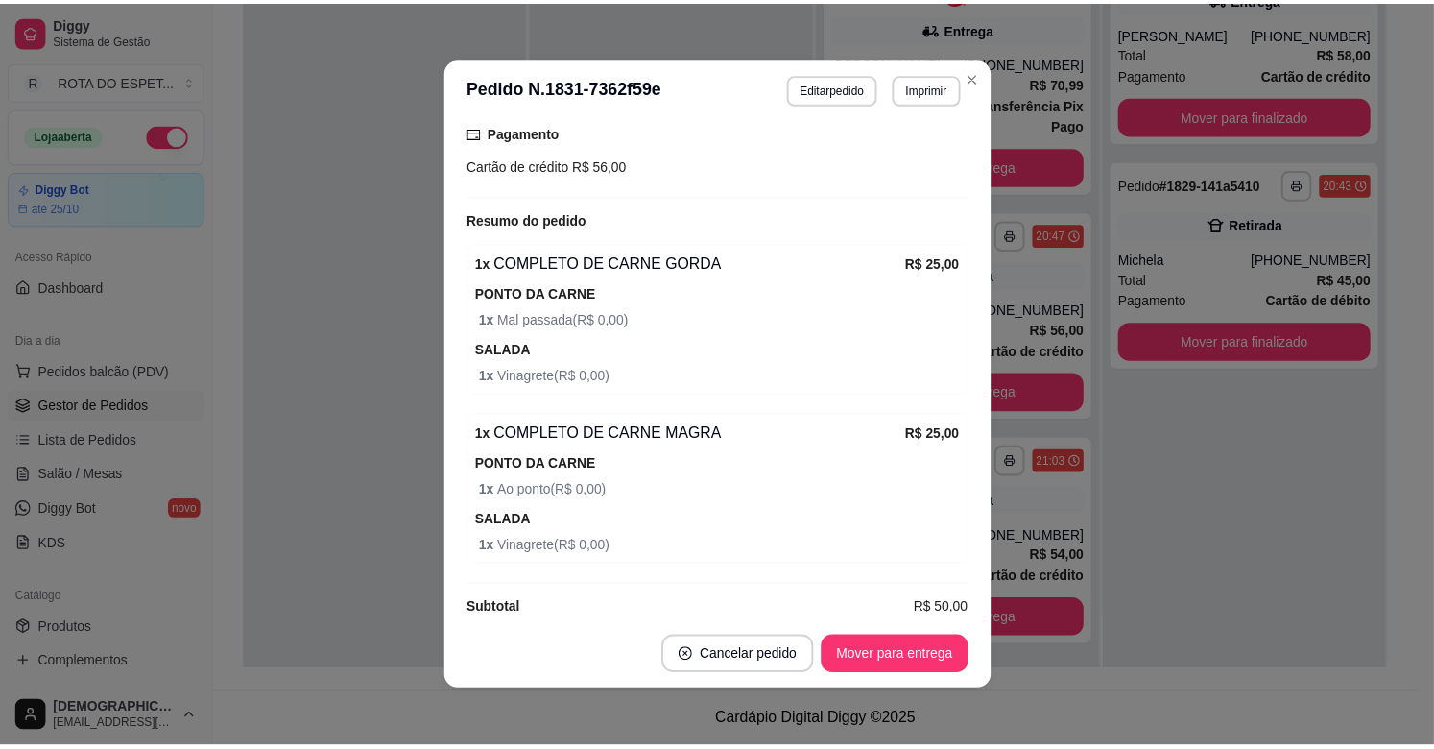
scroll to position [659, 0]
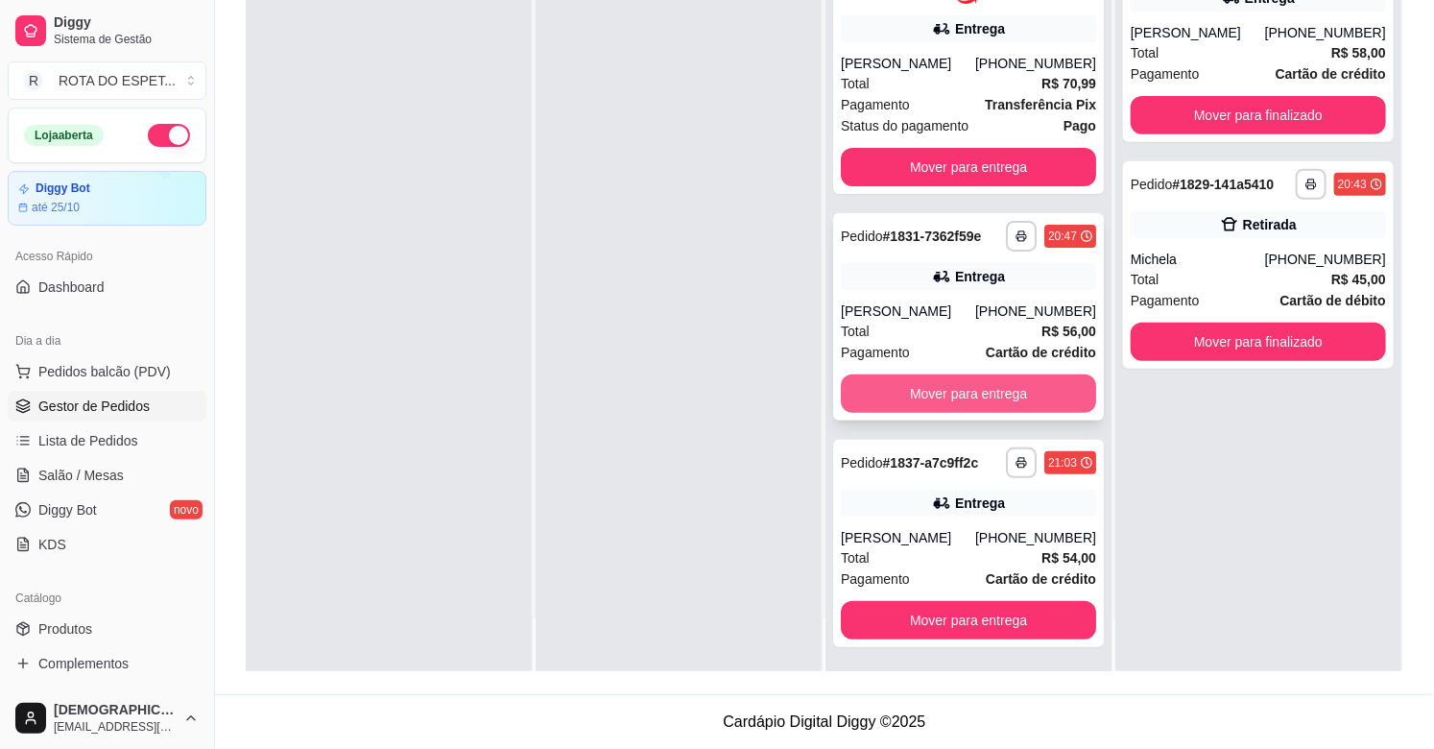
click at [981, 396] on button "Mover para entrega" at bounding box center [968, 393] width 255 height 38
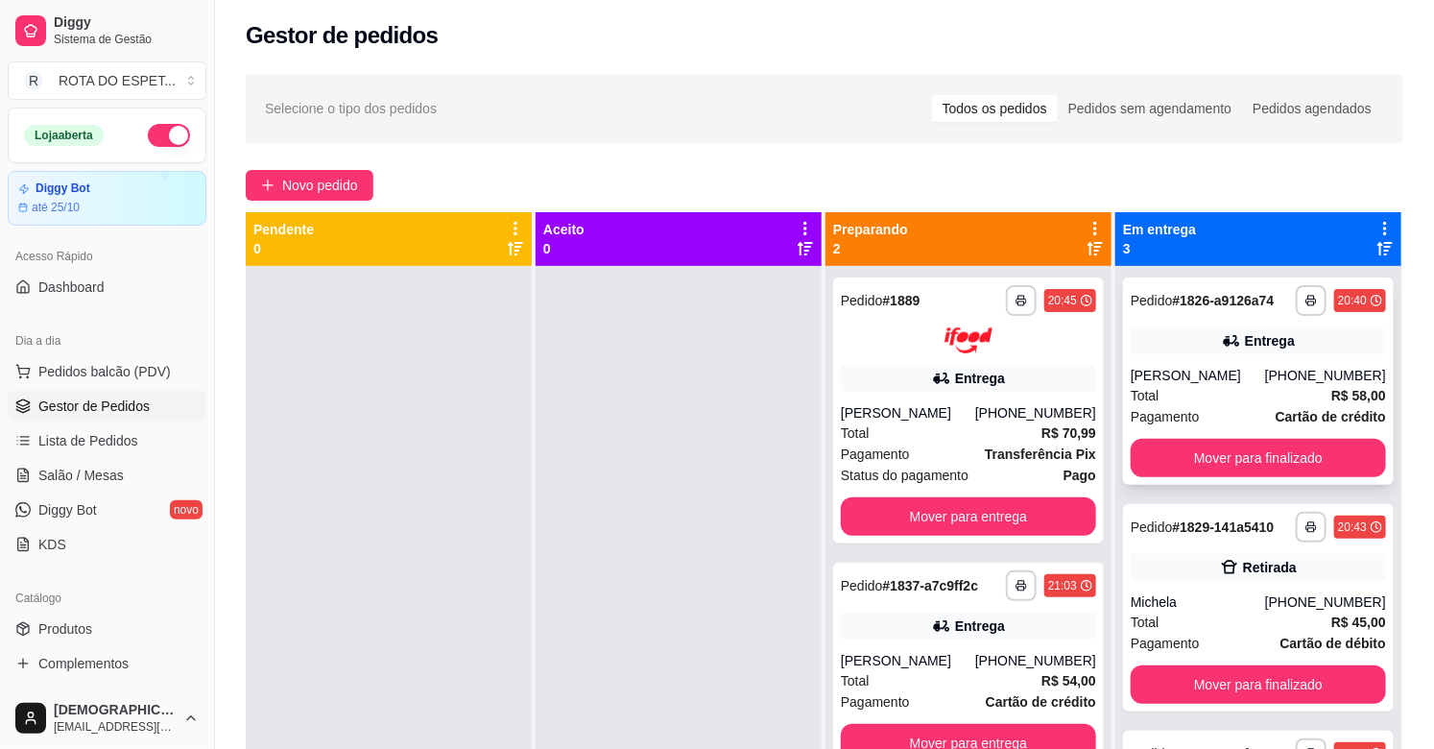
scroll to position [0, 0]
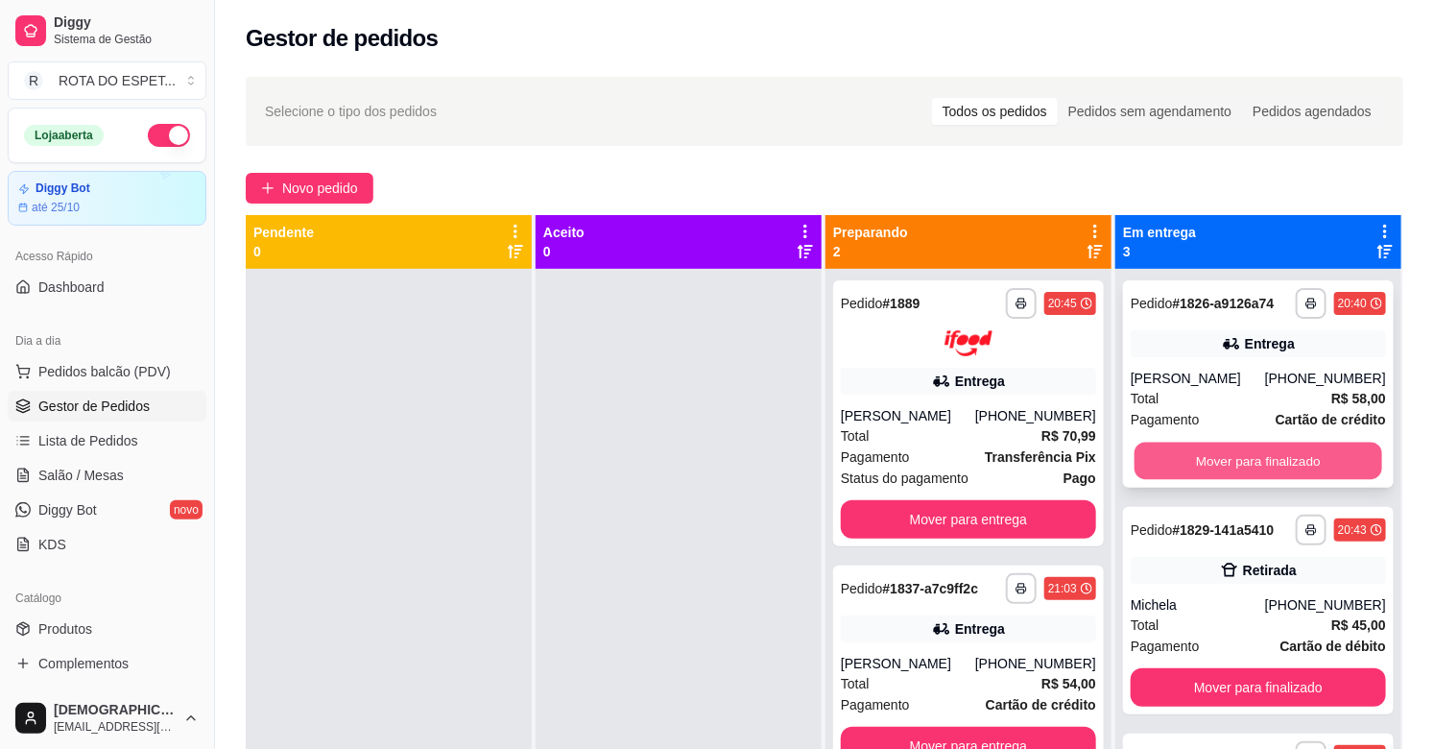
click at [1233, 451] on button "Mover para finalizado" at bounding box center [1258, 460] width 248 height 37
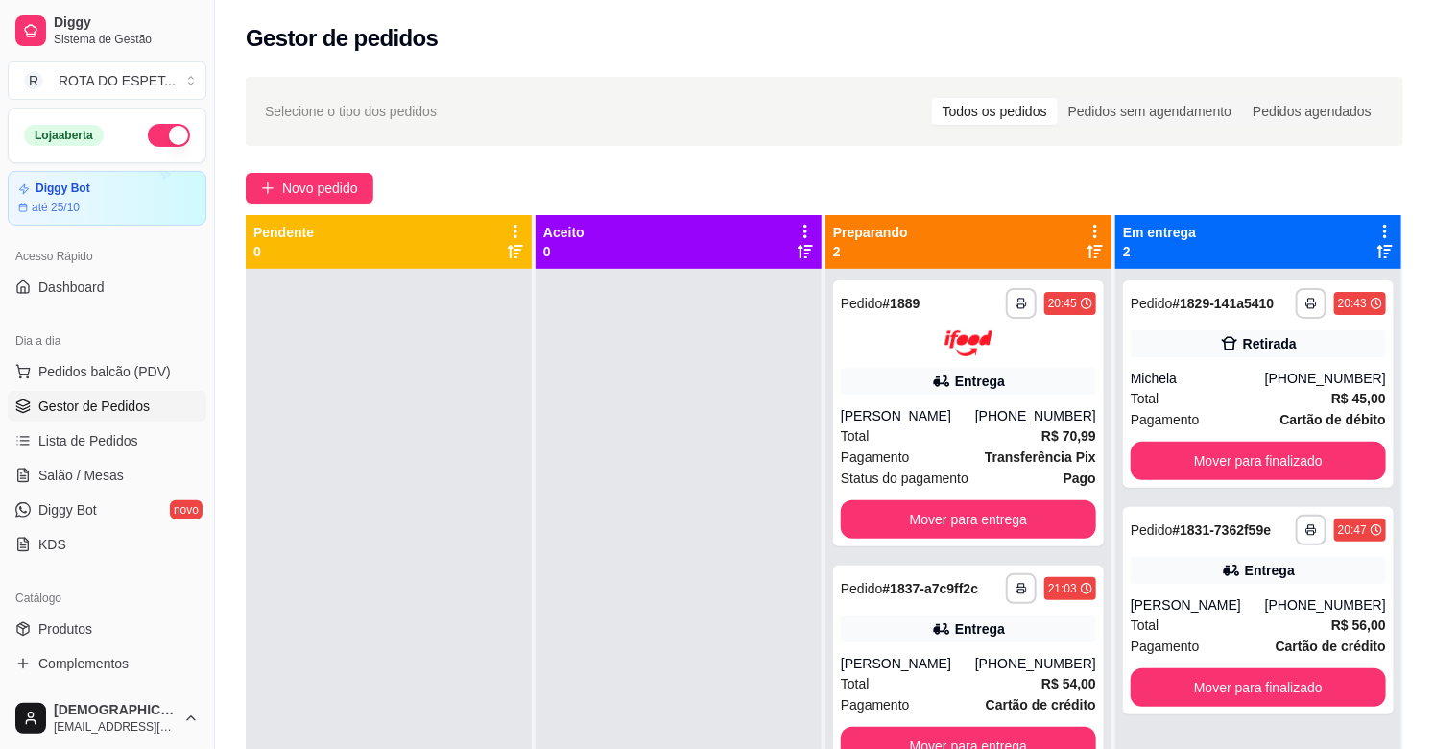
click at [618, 608] on div at bounding box center [678, 643] width 286 height 749
click at [1217, 467] on button "Mover para finalizado" at bounding box center [1257, 460] width 255 height 38
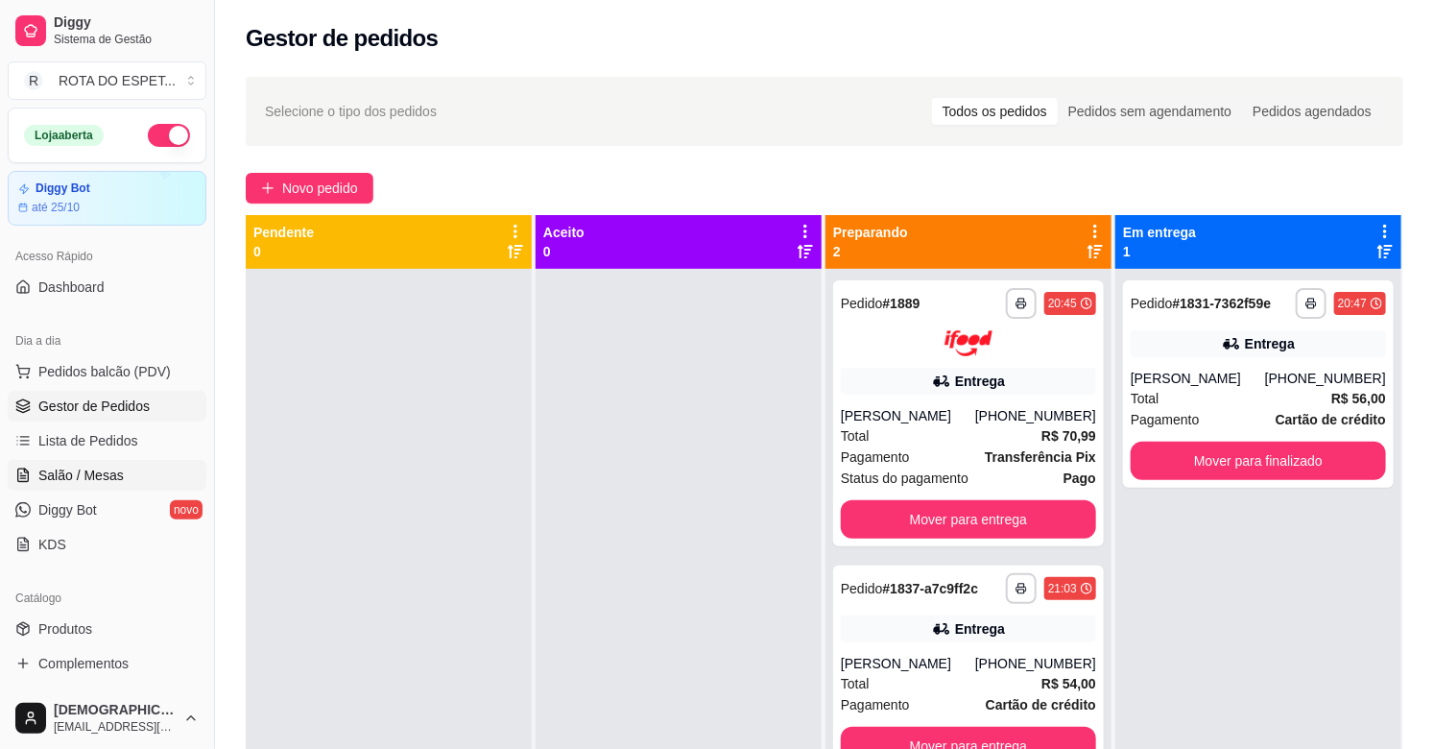
click at [131, 474] on link "Salão / Mesas" at bounding box center [107, 475] width 199 height 31
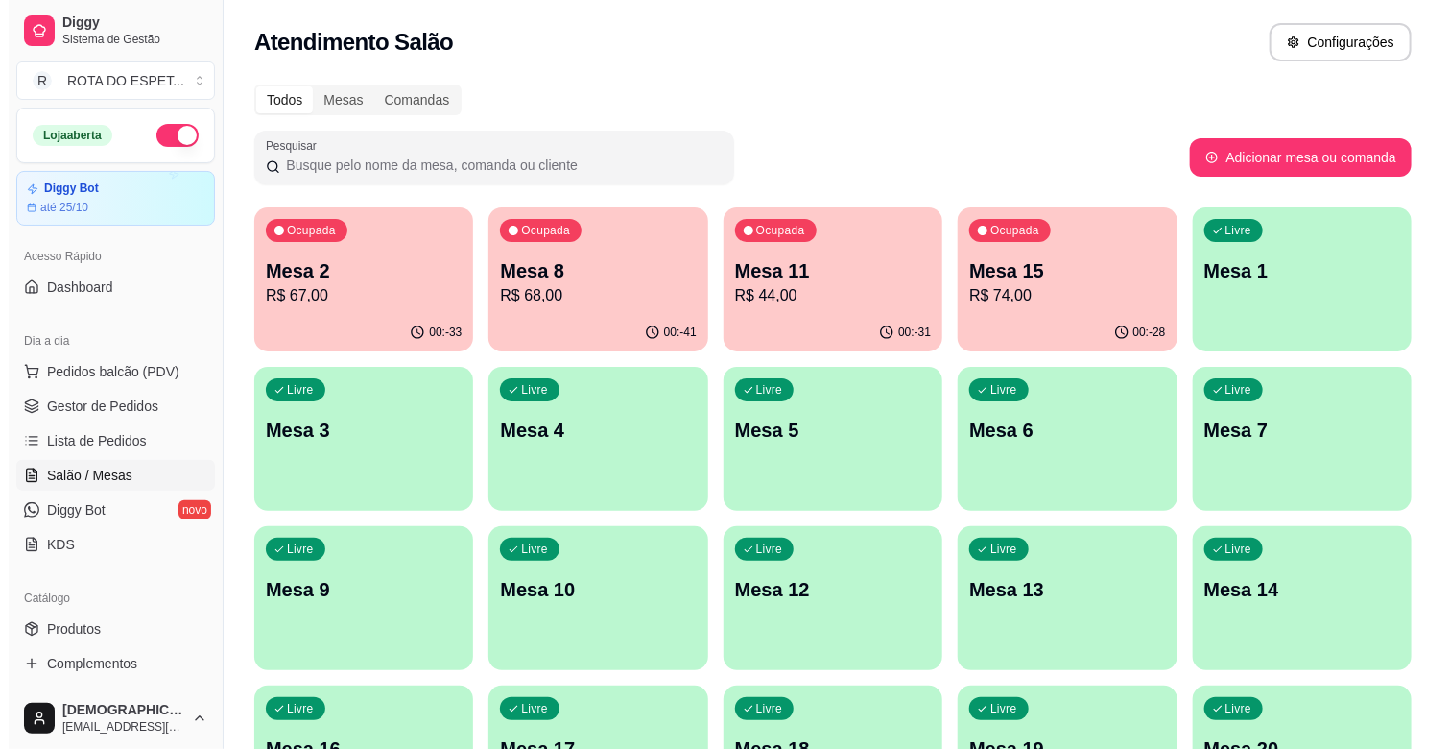
scroll to position [213, 0]
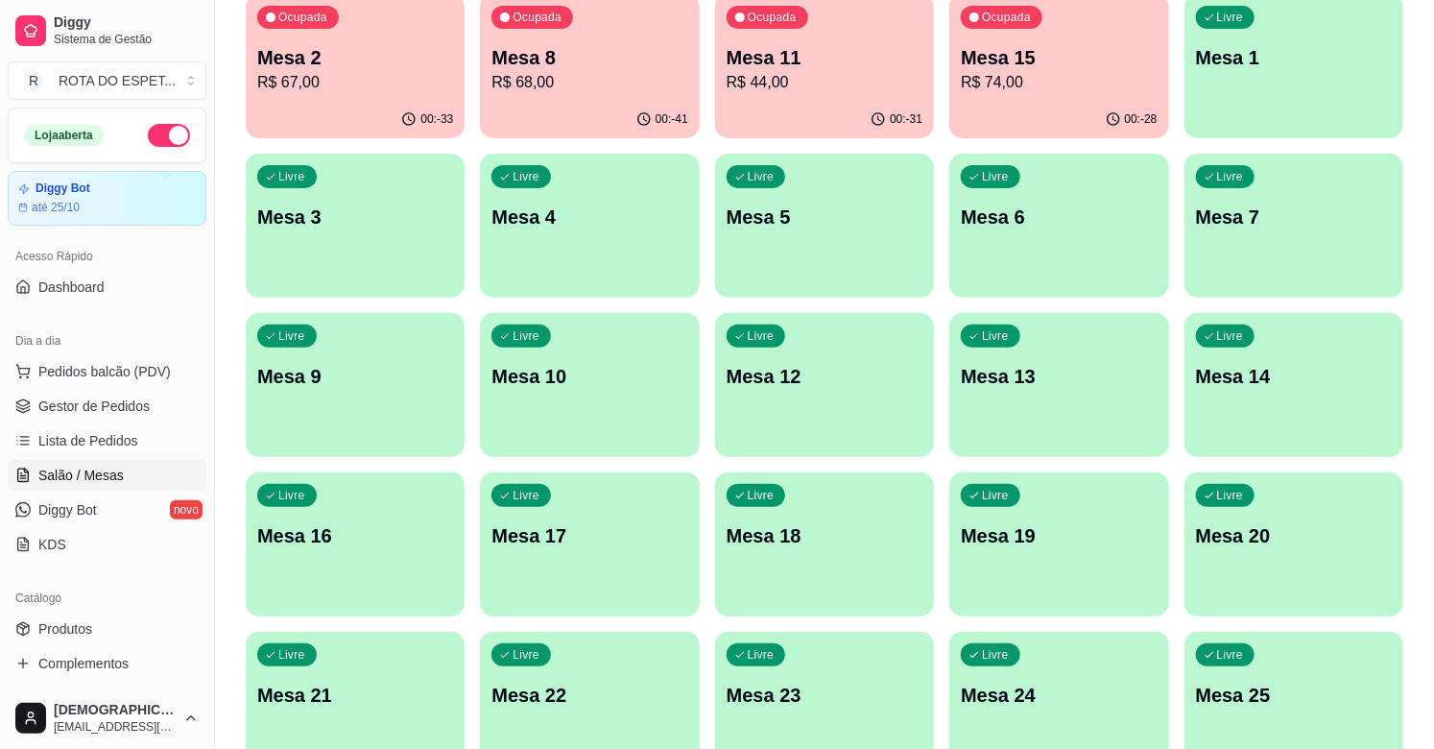
click at [348, 688] on p "Mesa 21" at bounding box center [355, 694] width 196 height 27
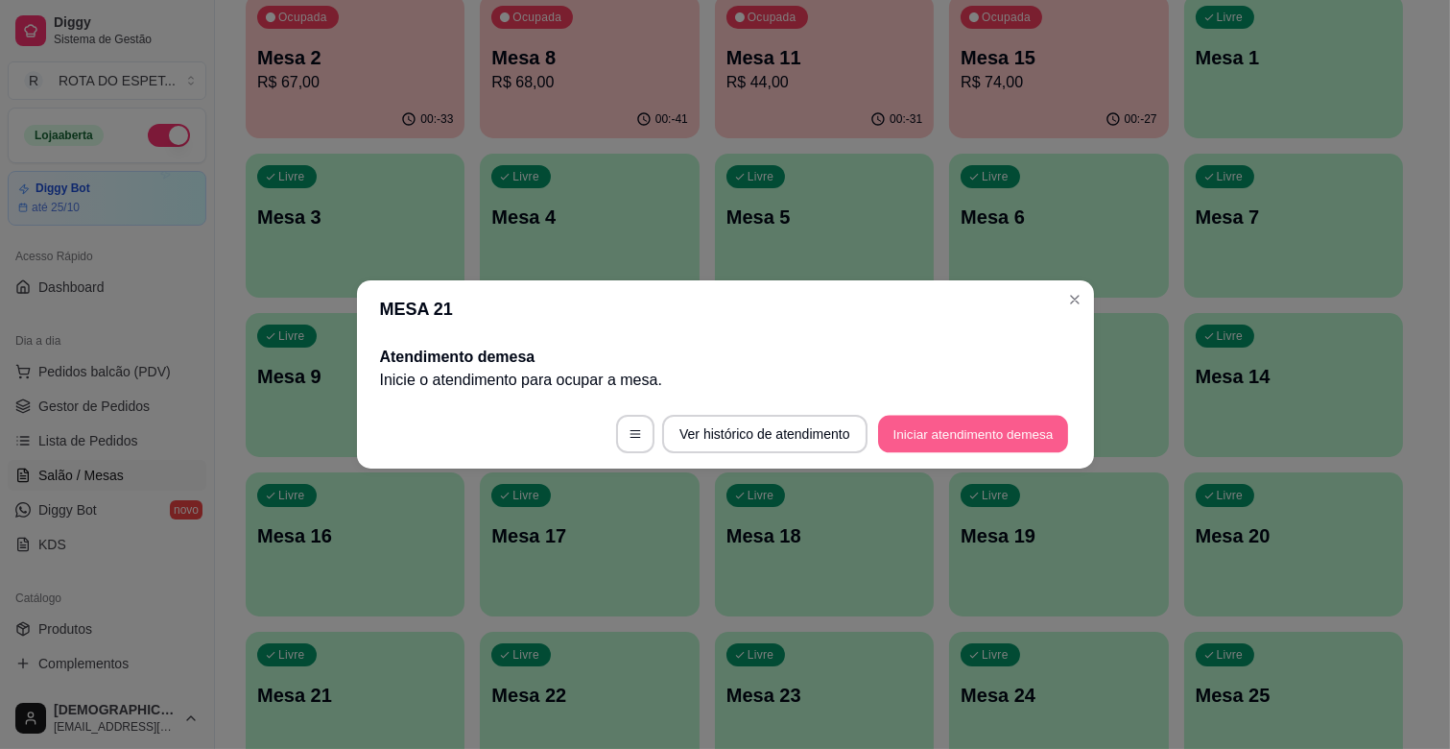
click at [1030, 439] on button "Iniciar atendimento de mesa" at bounding box center [973, 434] width 190 height 37
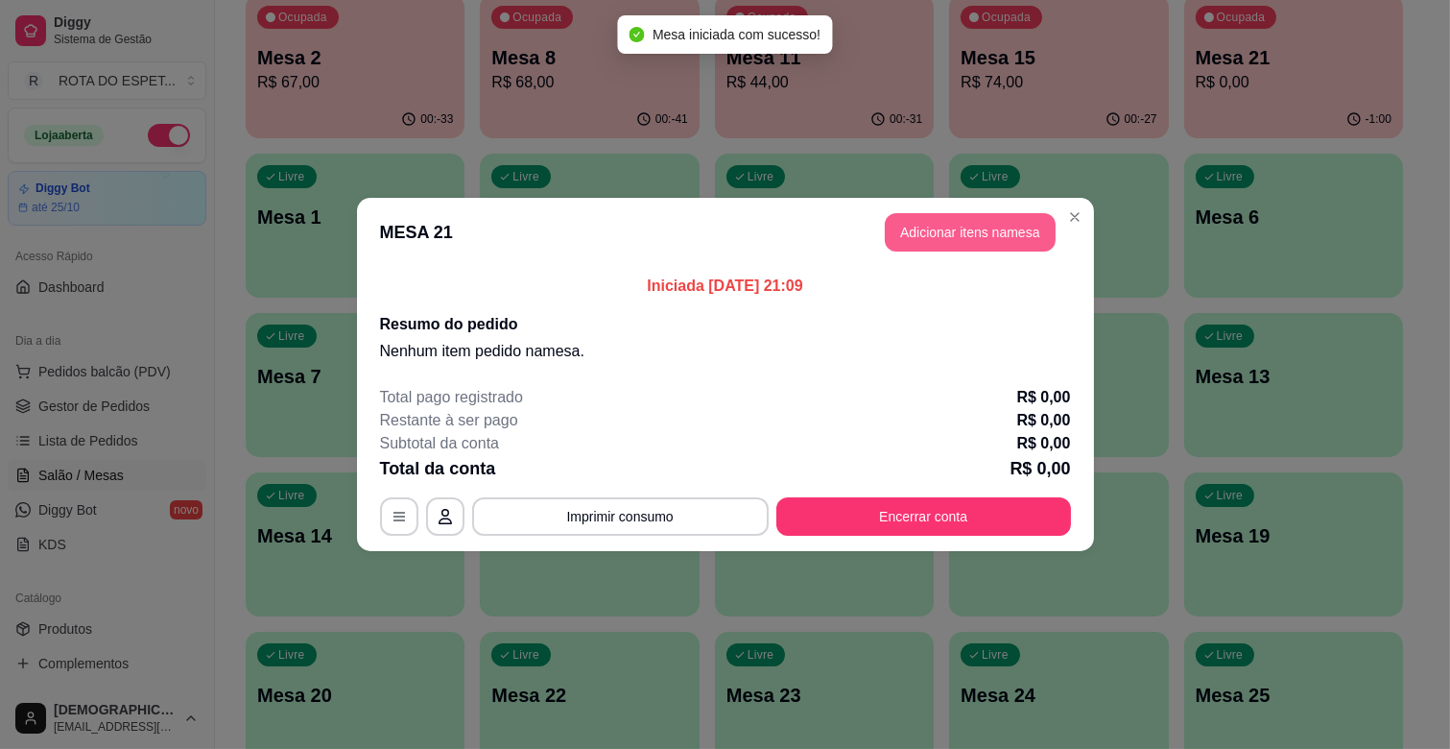
click at [989, 218] on button "Adicionar itens na mesa" at bounding box center [970, 232] width 171 height 38
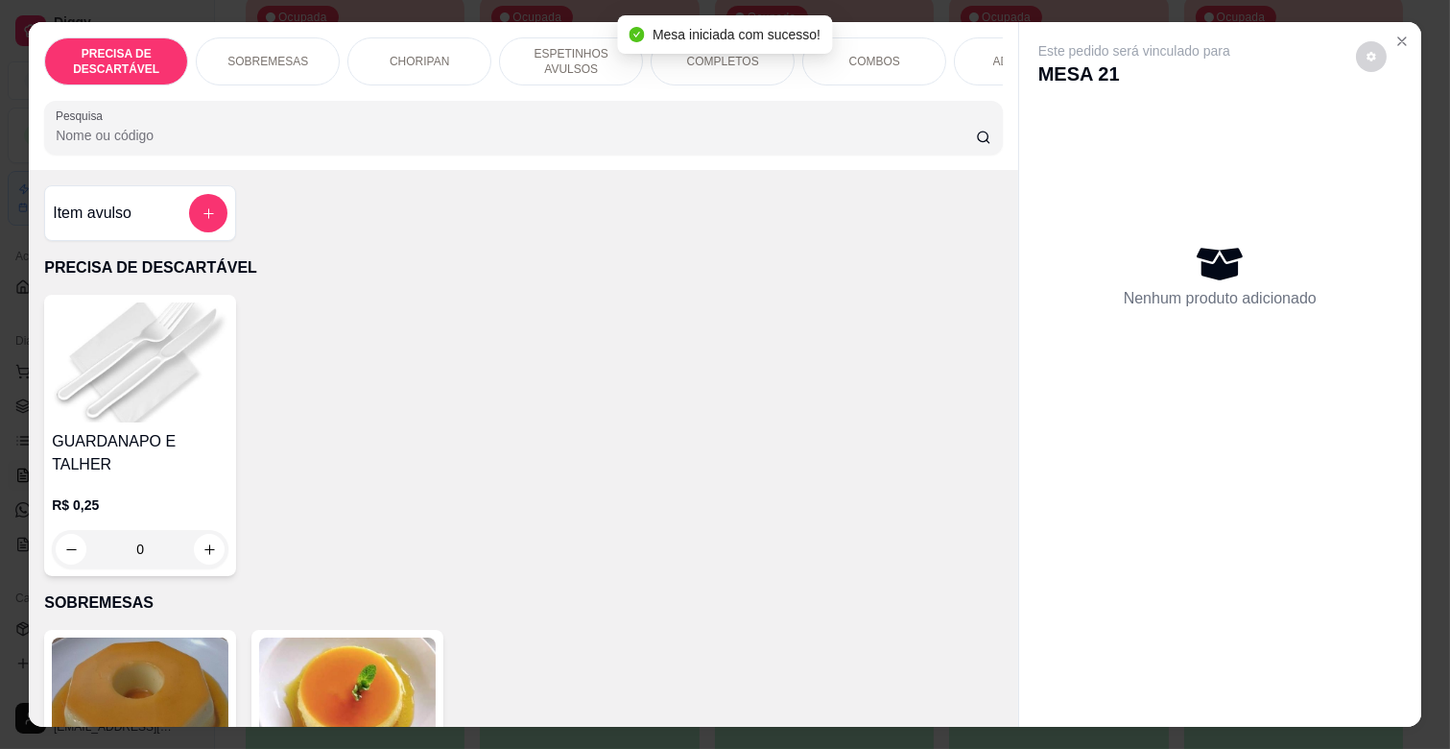
click at [678, 61] on div "COMPLETOS" at bounding box center [723, 61] width 144 height 48
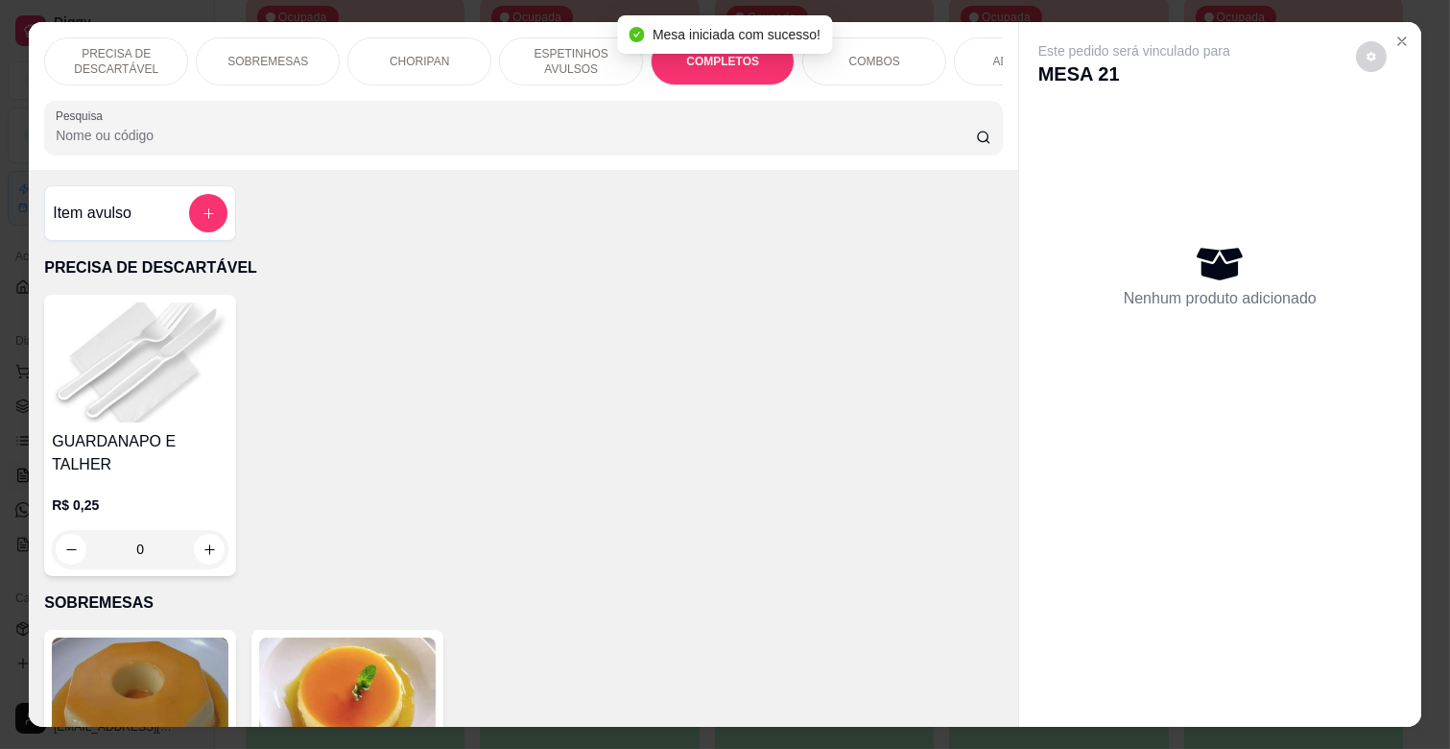
scroll to position [46, 0]
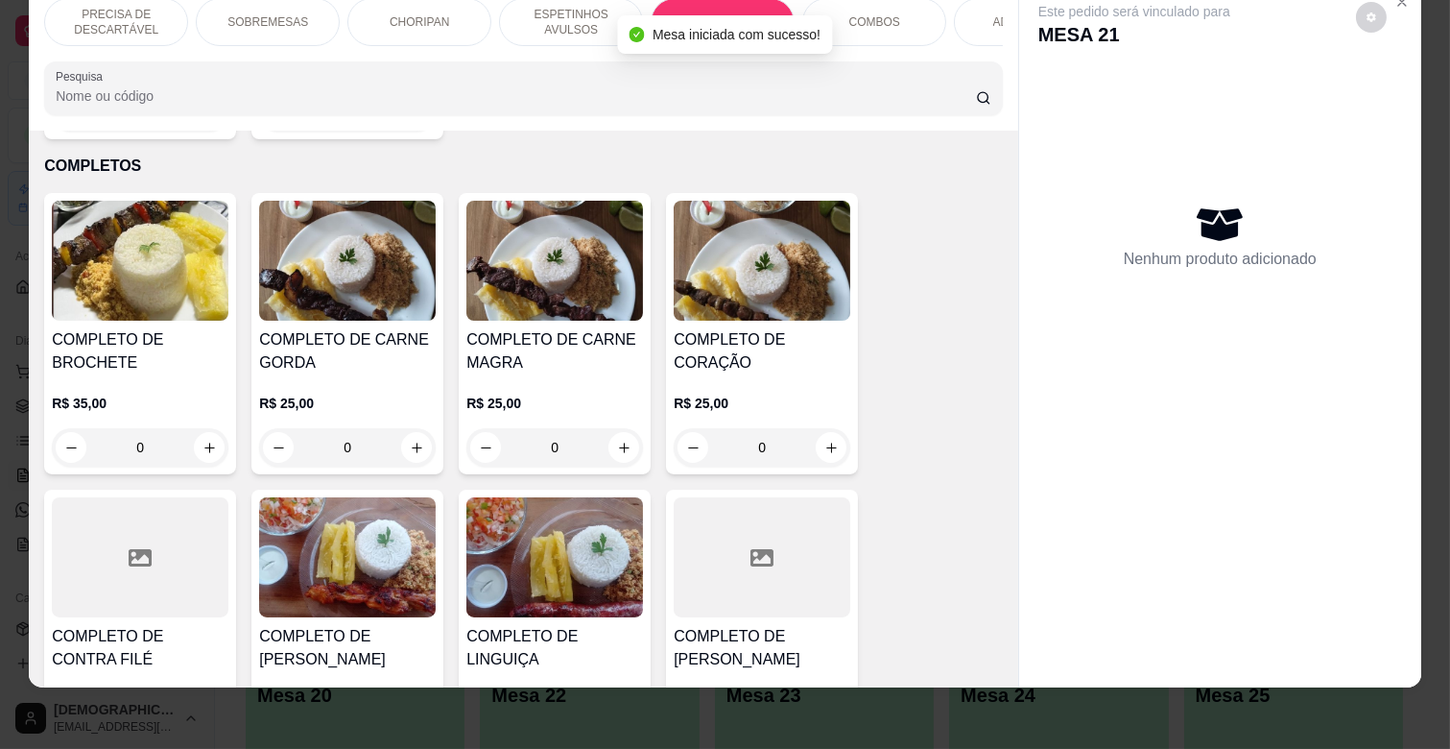
click at [544, 374] on div "R$ 25,00 0" at bounding box center [554, 420] width 177 height 92
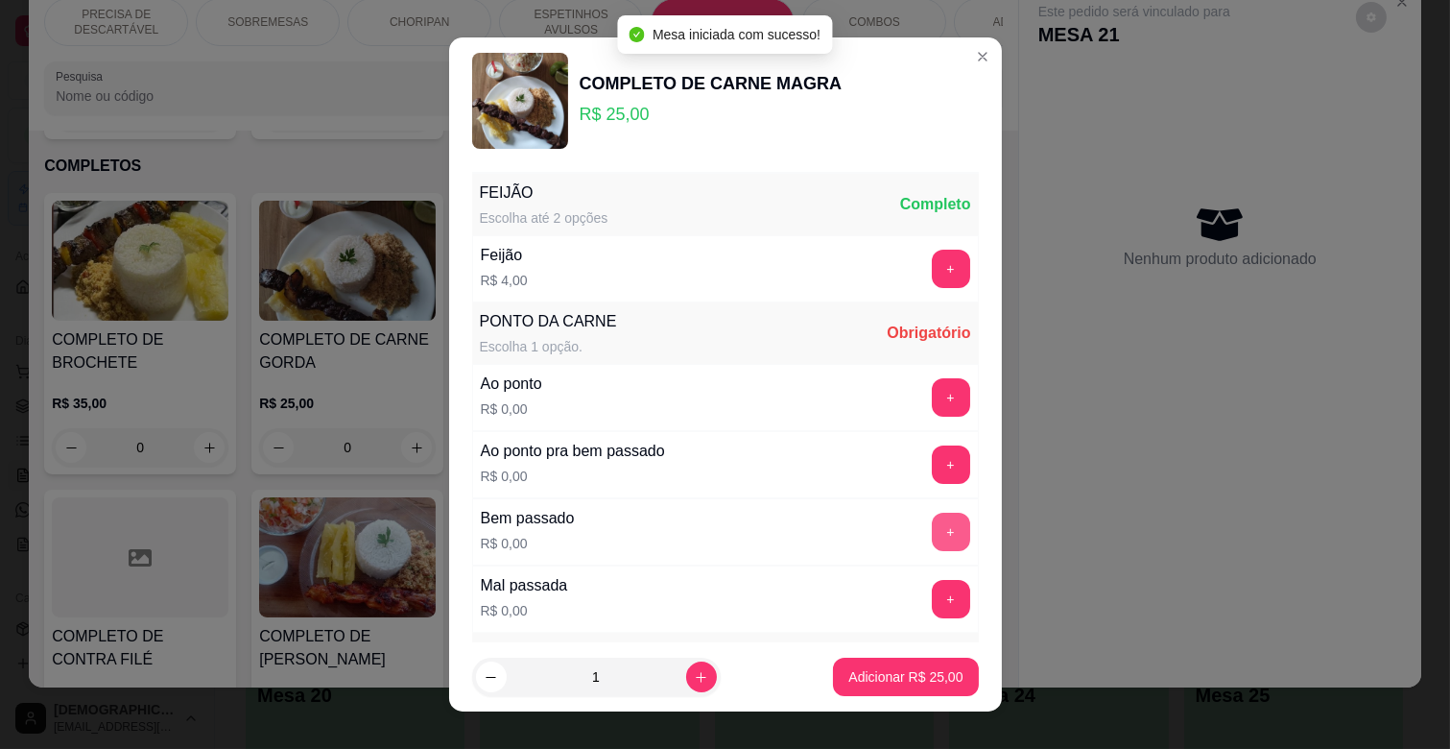
click at [932, 535] on button "+" at bounding box center [951, 531] width 38 height 38
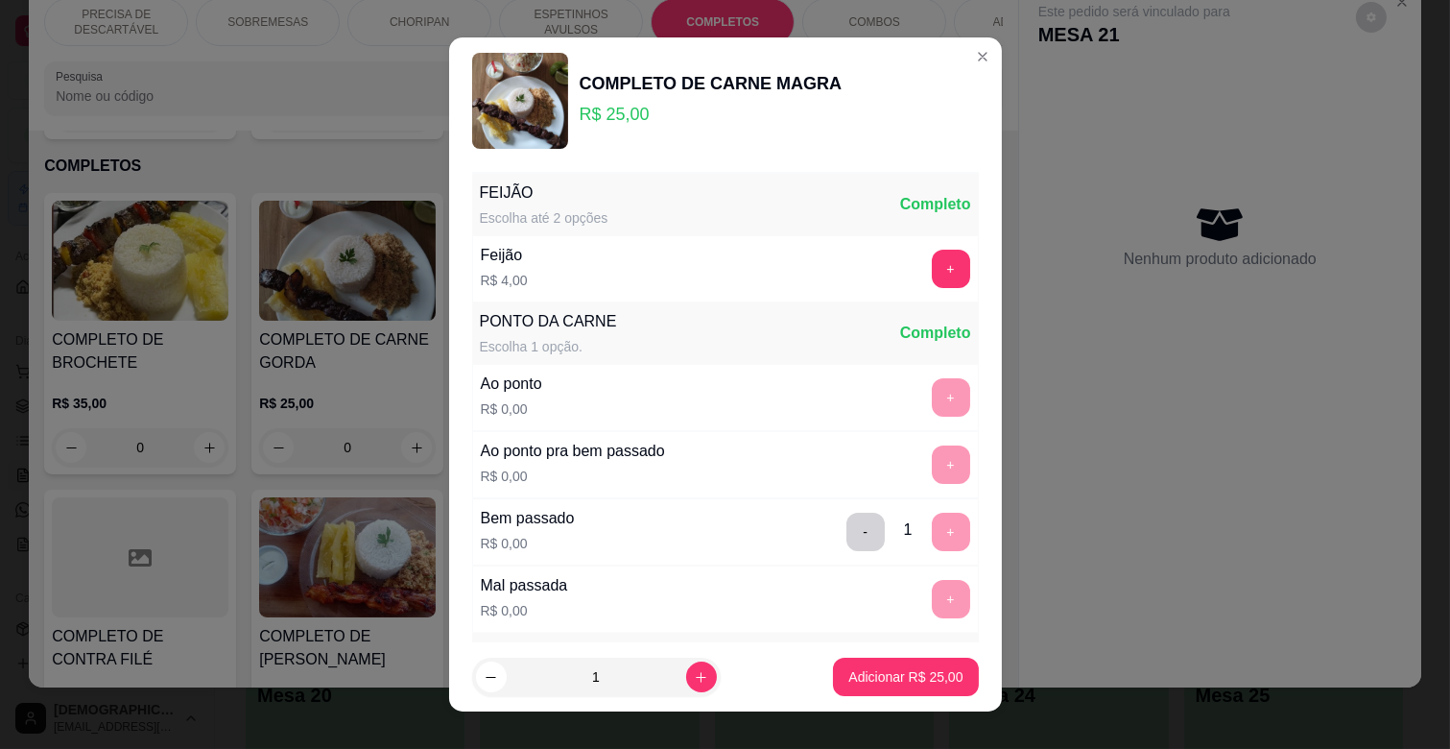
scroll to position [466, 0]
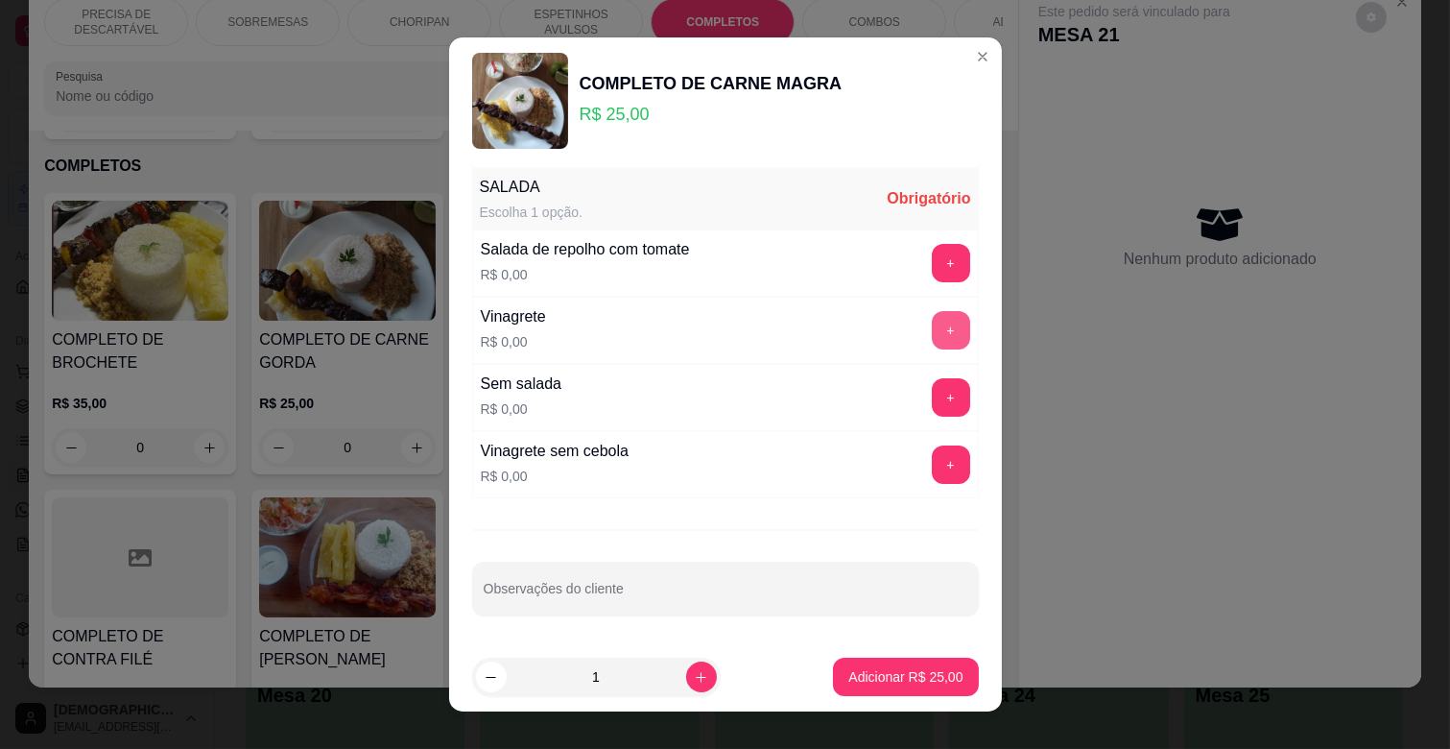
click at [932, 320] on button "+" at bounding box center [951, 330] width 38 height 38
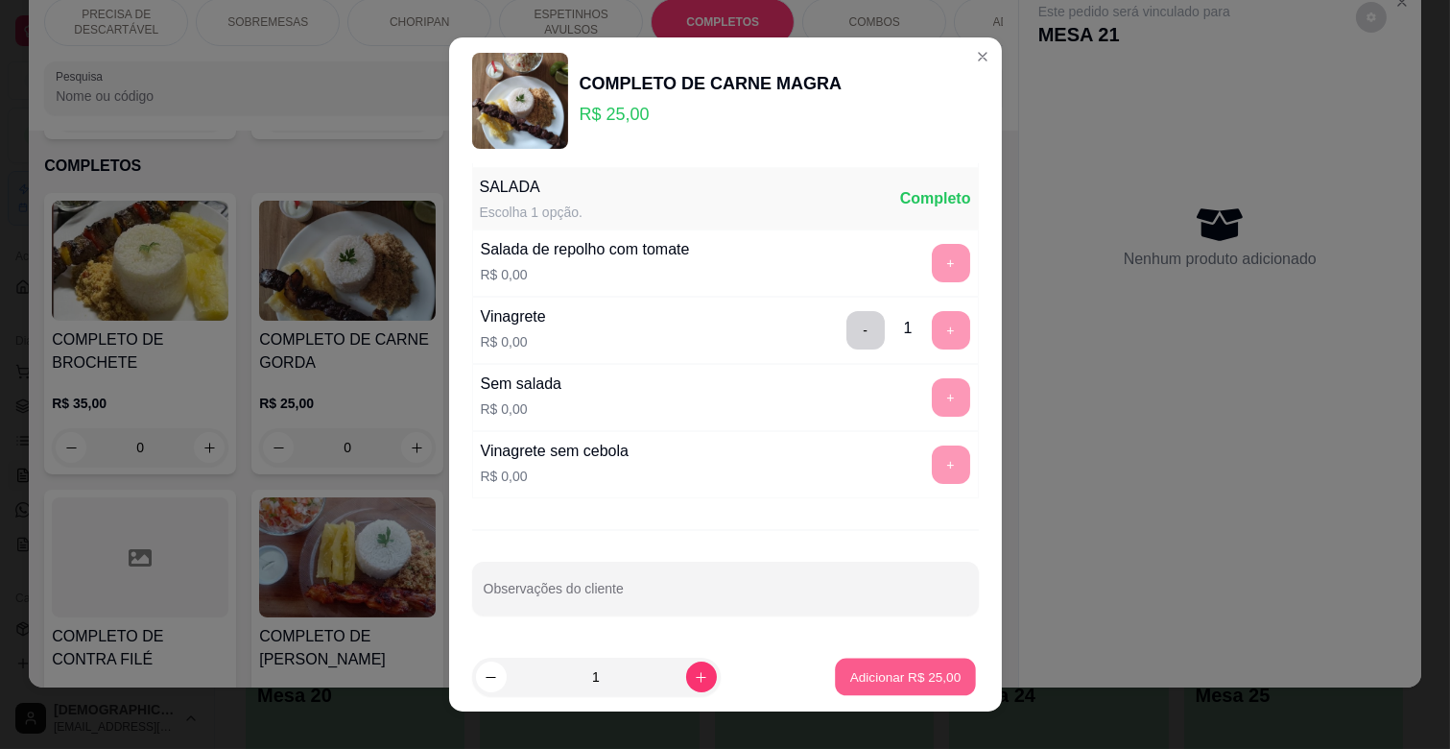
click at [928, 682] on p "Adicionar R$ 25,00" at bounding box center [905, 676] width 111 height 18
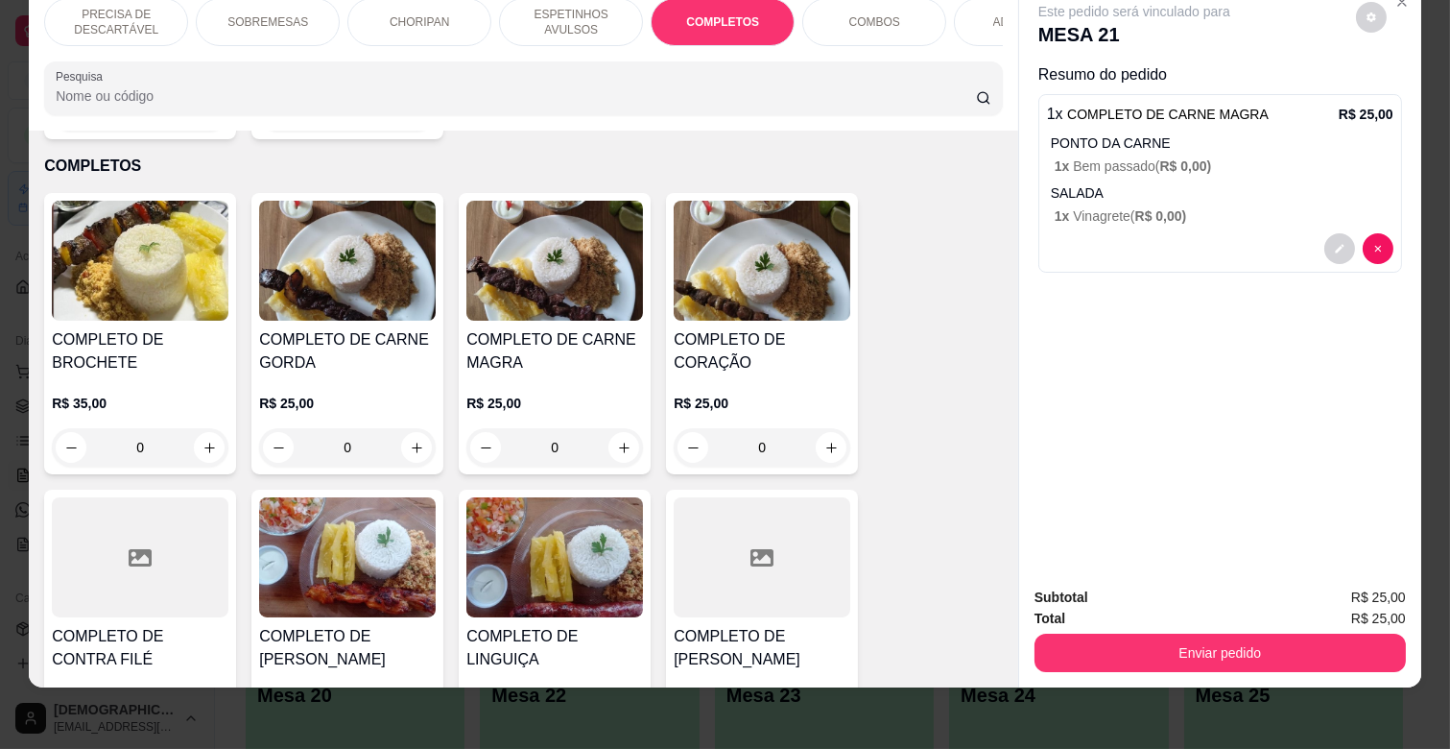
click at [993, 14] on p "ADICIONAIS" at bounding box center [1026, 21] width 66 height 15
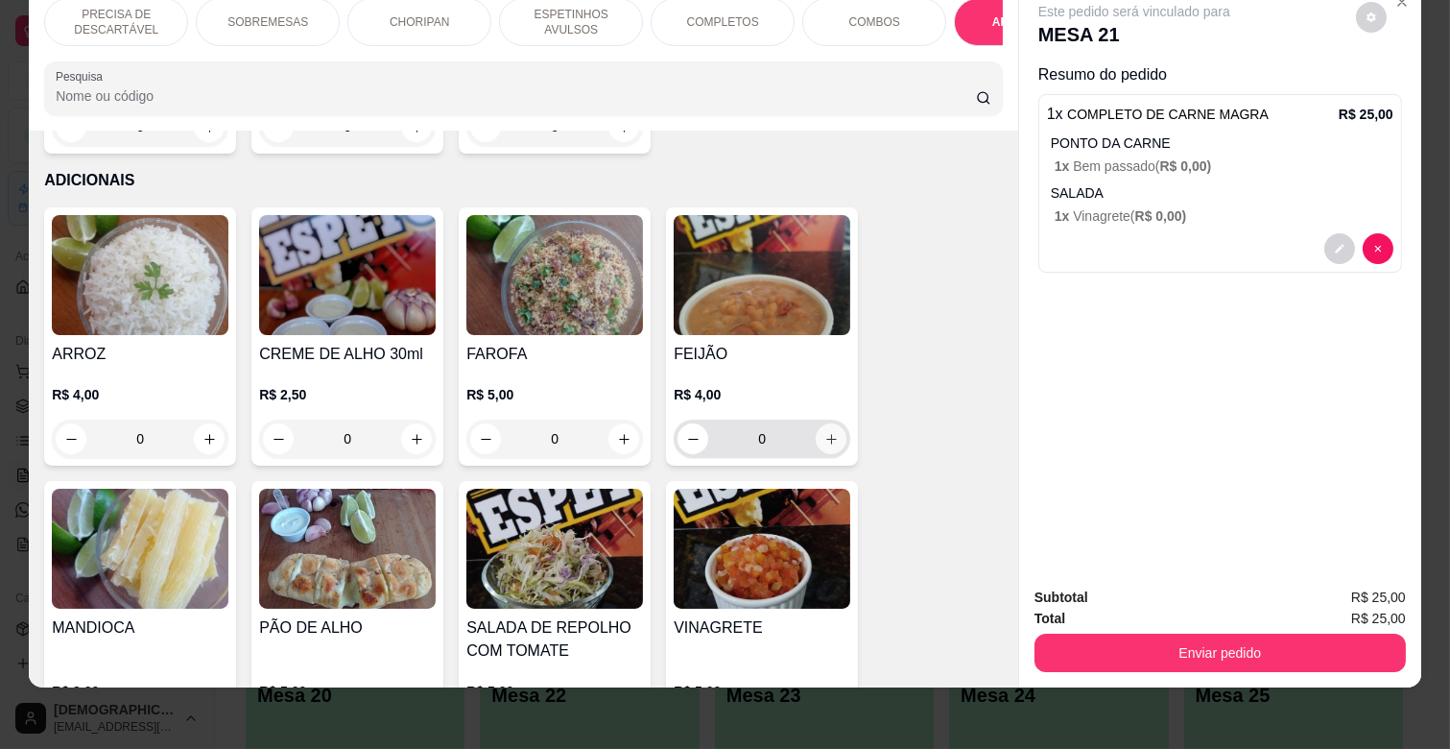
click at [827, 423] on button "increase-product-quantity" at bounding box center [831, 438] width 31 height 31
type input "1"
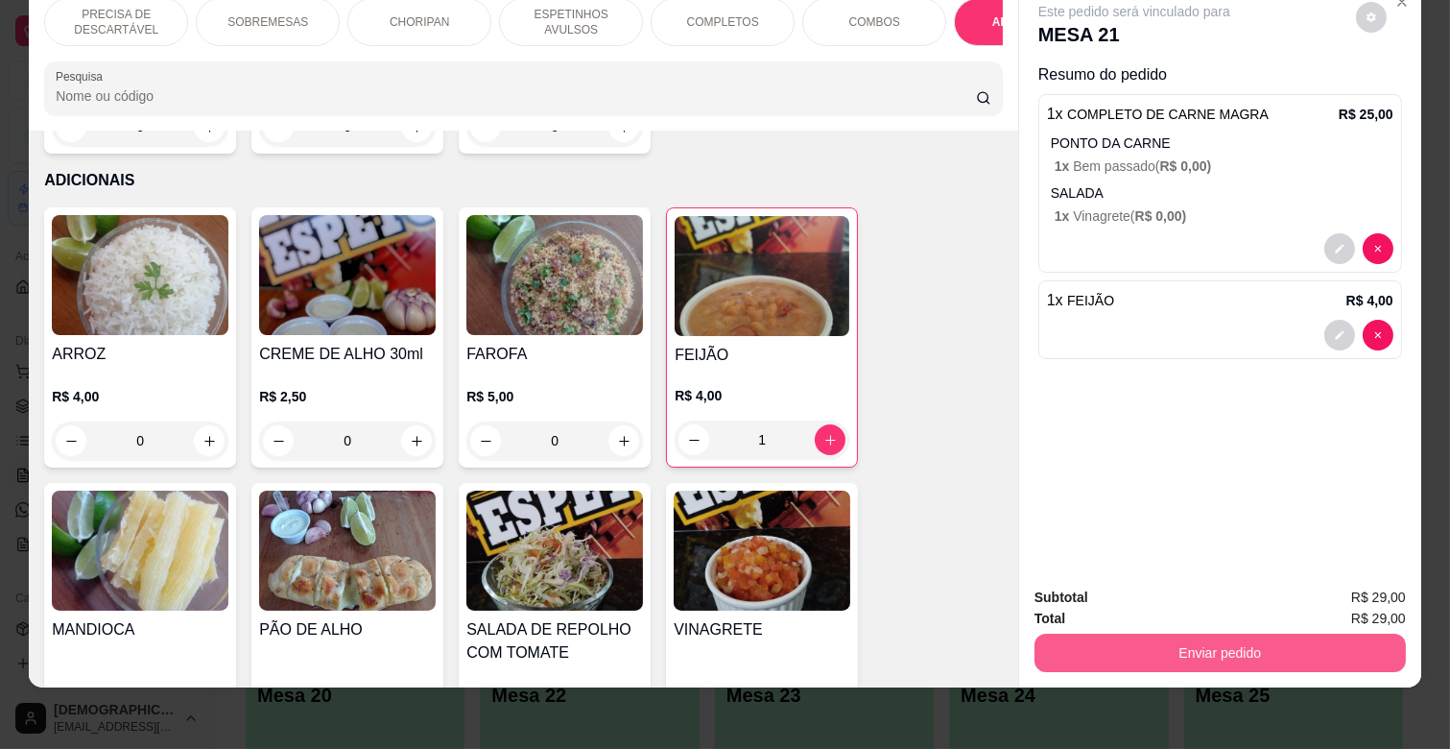
click at [1291, 633] on button "Enviar pedido" at bounding box center [1219, 652] width 371 height 38
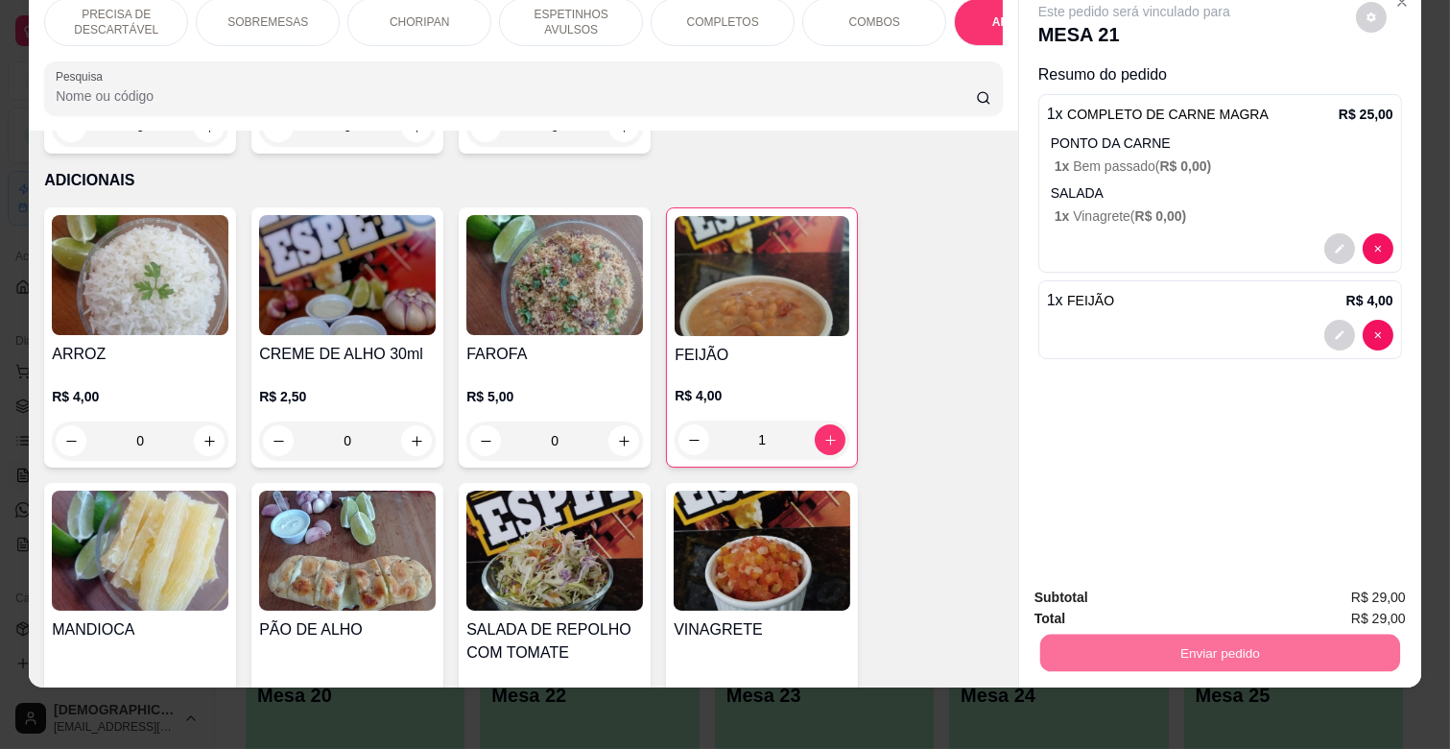
click at [1320, 578] on button "Enviar pedido" at bounding box center [1355, 590] width 108 height 36
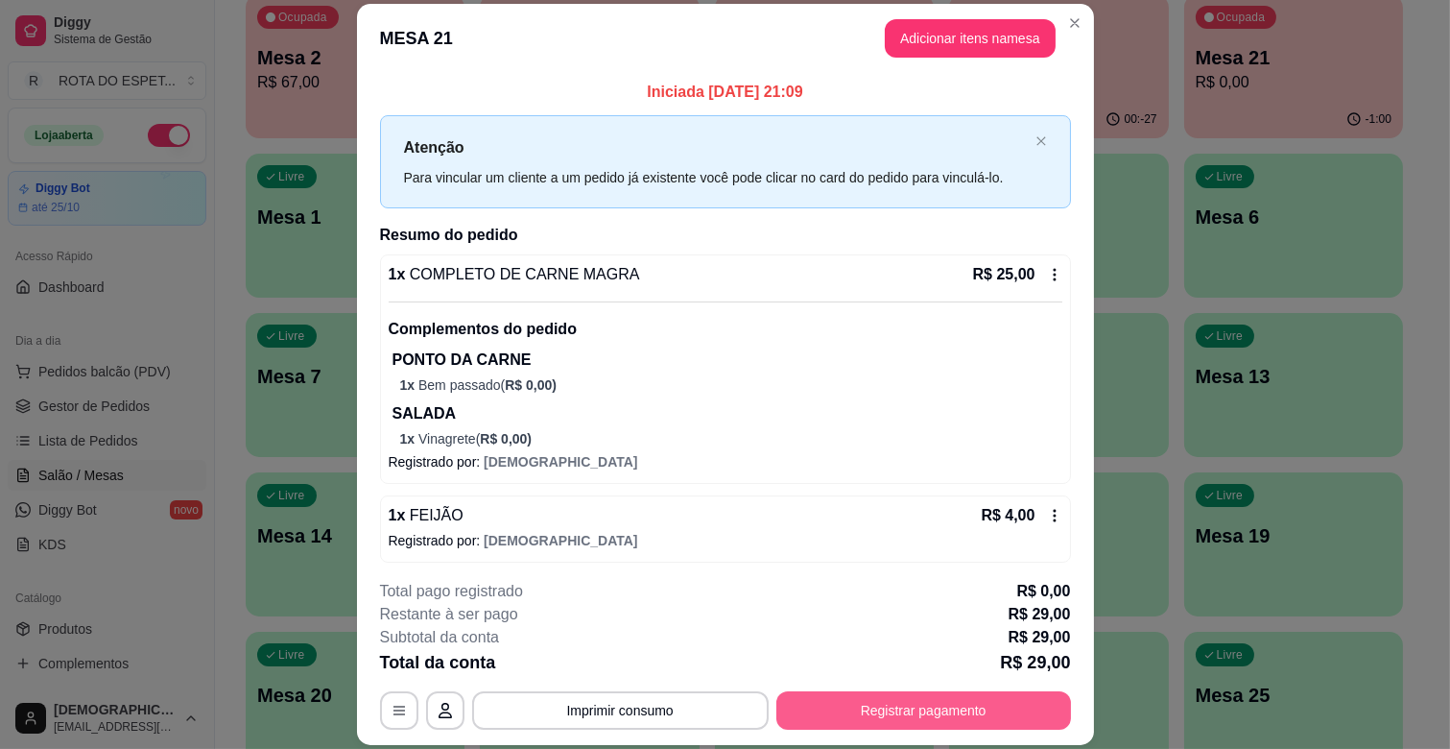
click at [941, 723] on button "Registrar pagamento" at bounding box center [923, 710] width 295 height 38
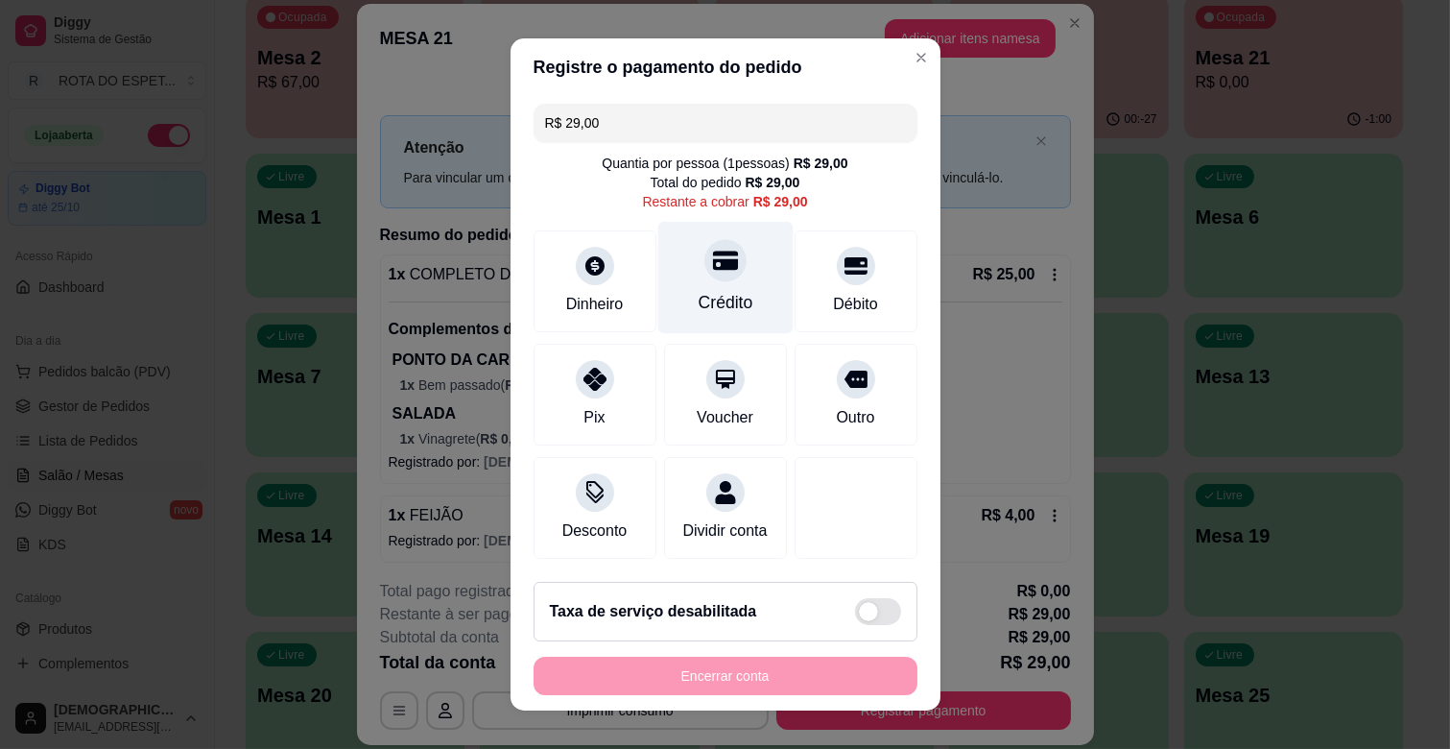
click at [699, 282] on div "Crédito" at bounding box center [724, 278] width 135 height 112
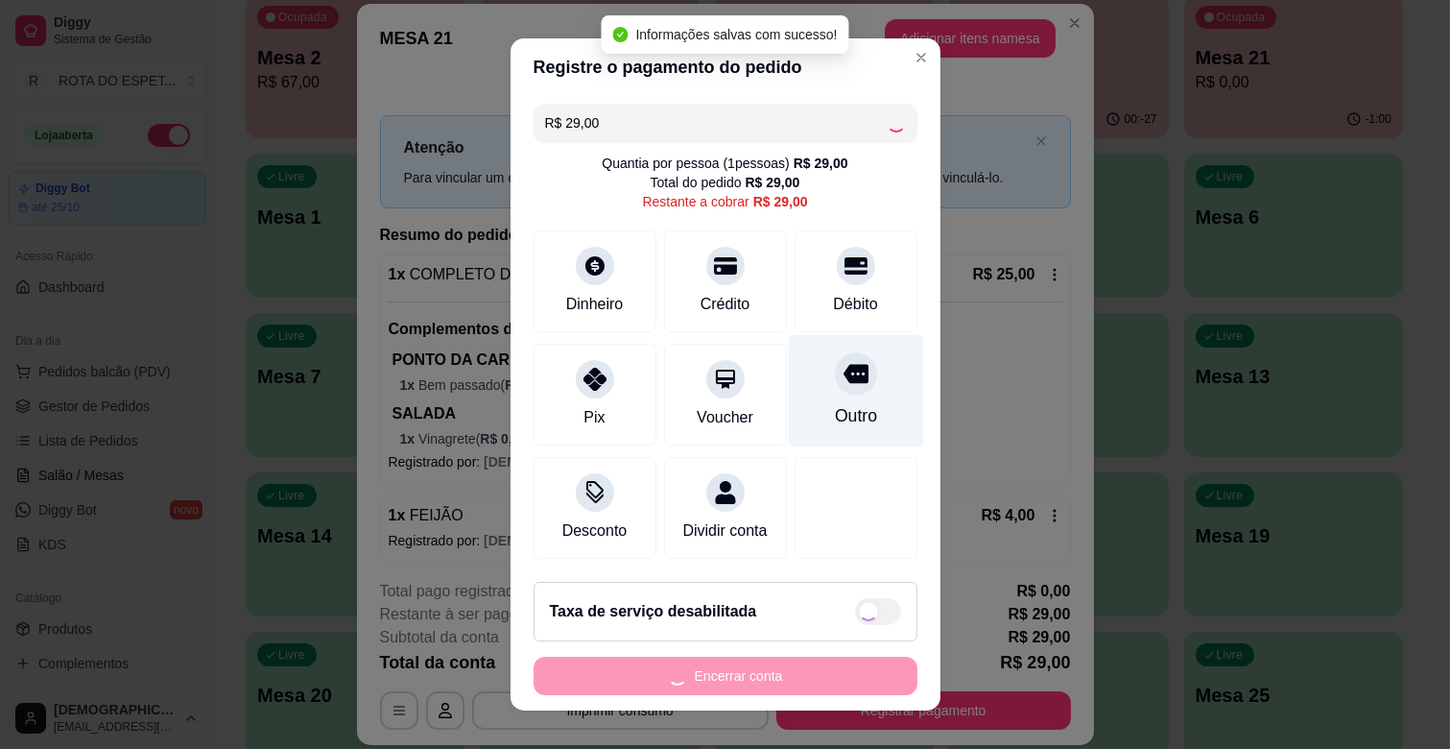
type input "R$ 0,00"
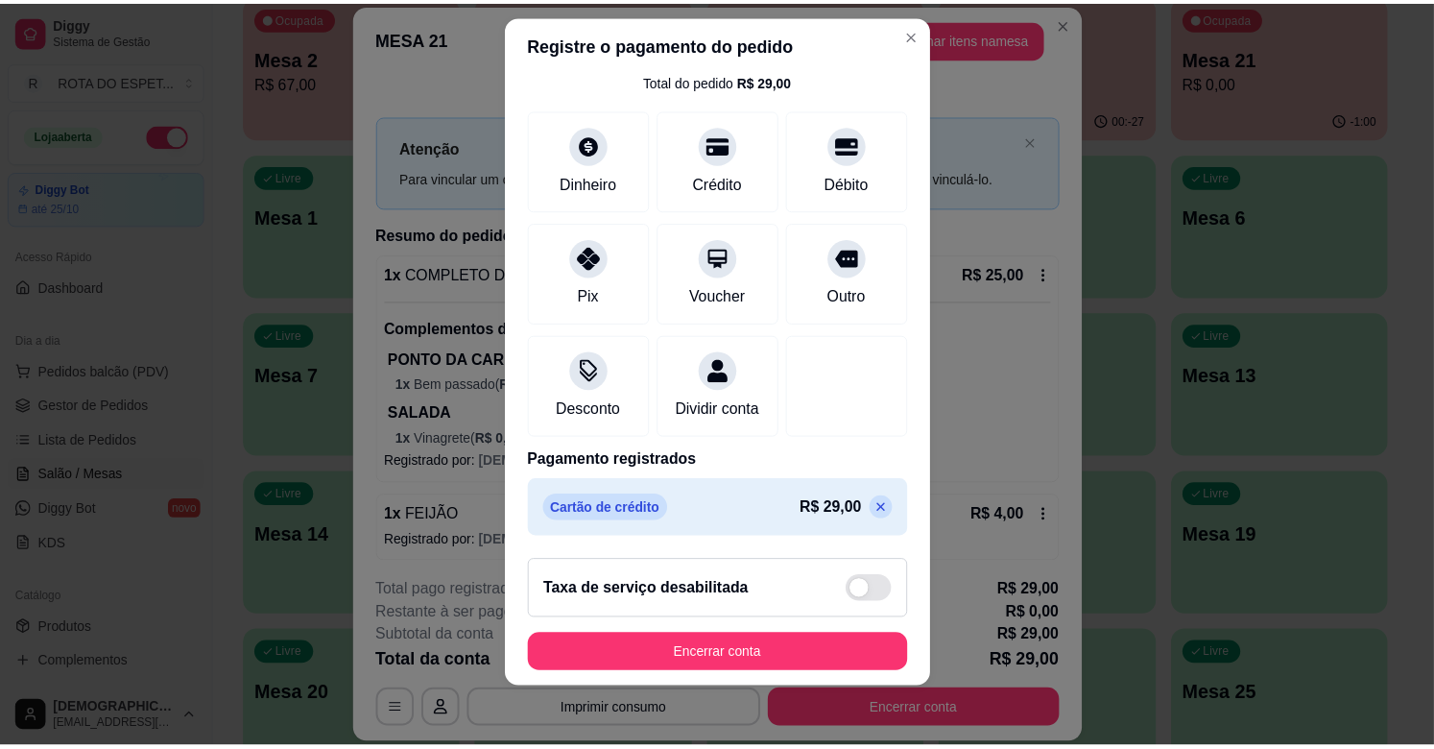
scroll to position [24, 0]
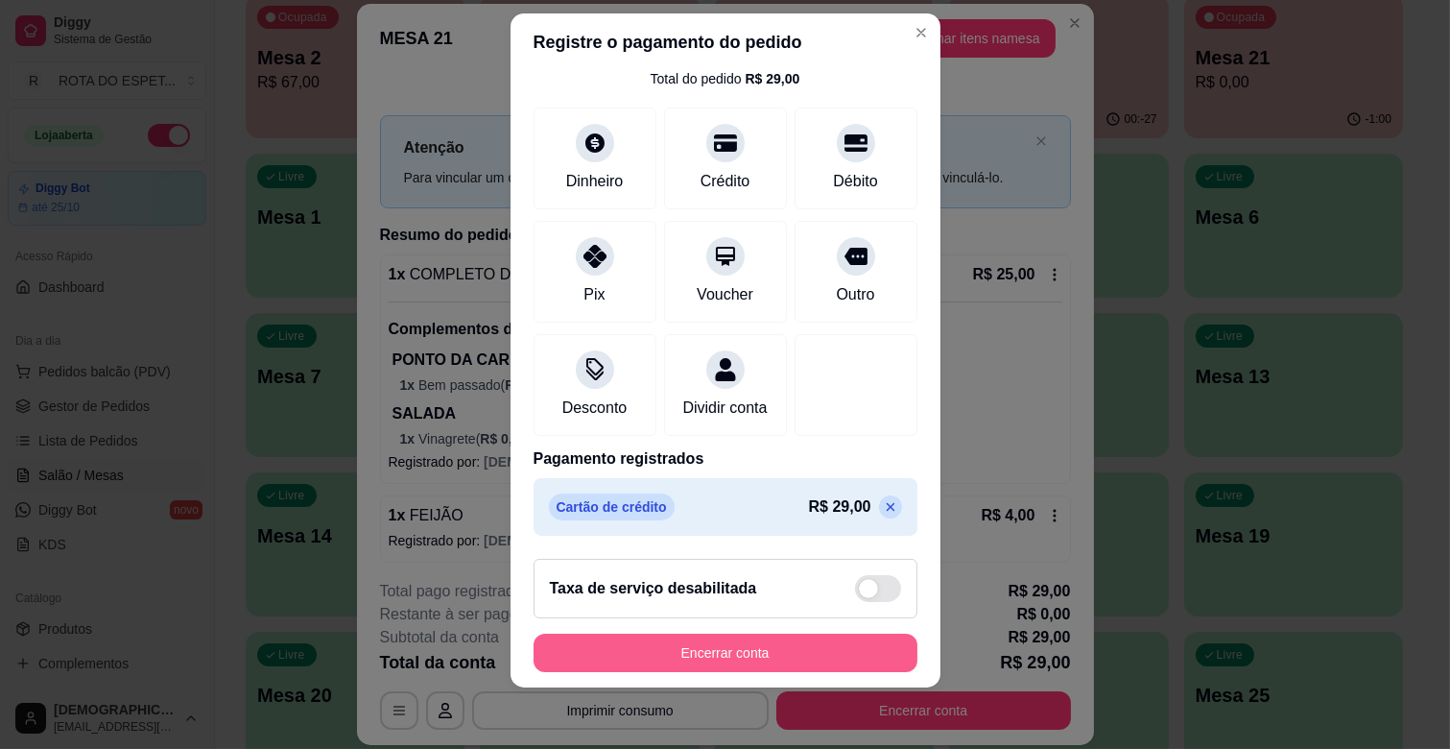
click at [780, 653] on button "Encerrar conta" at bounding box center [726, 652] width 384 height 38
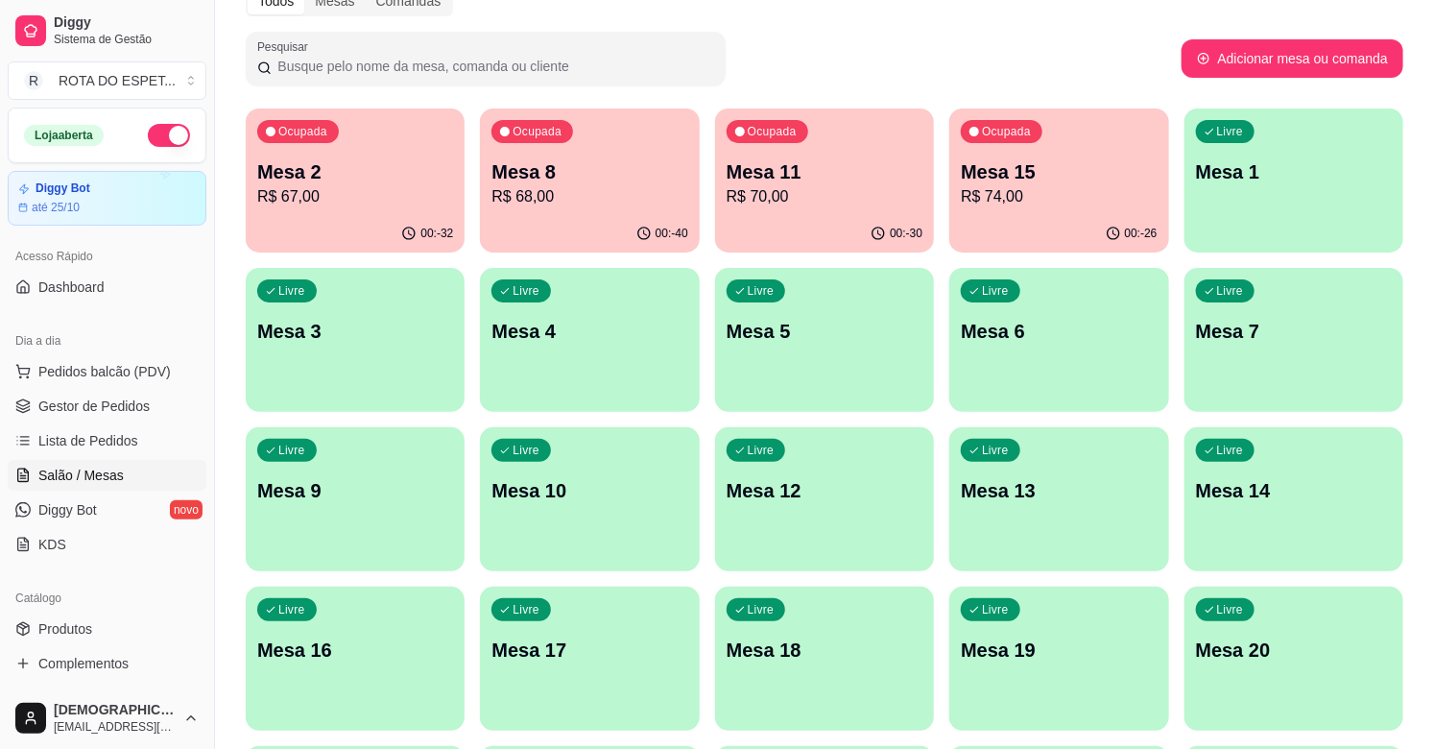
scroll to position [0, 0]
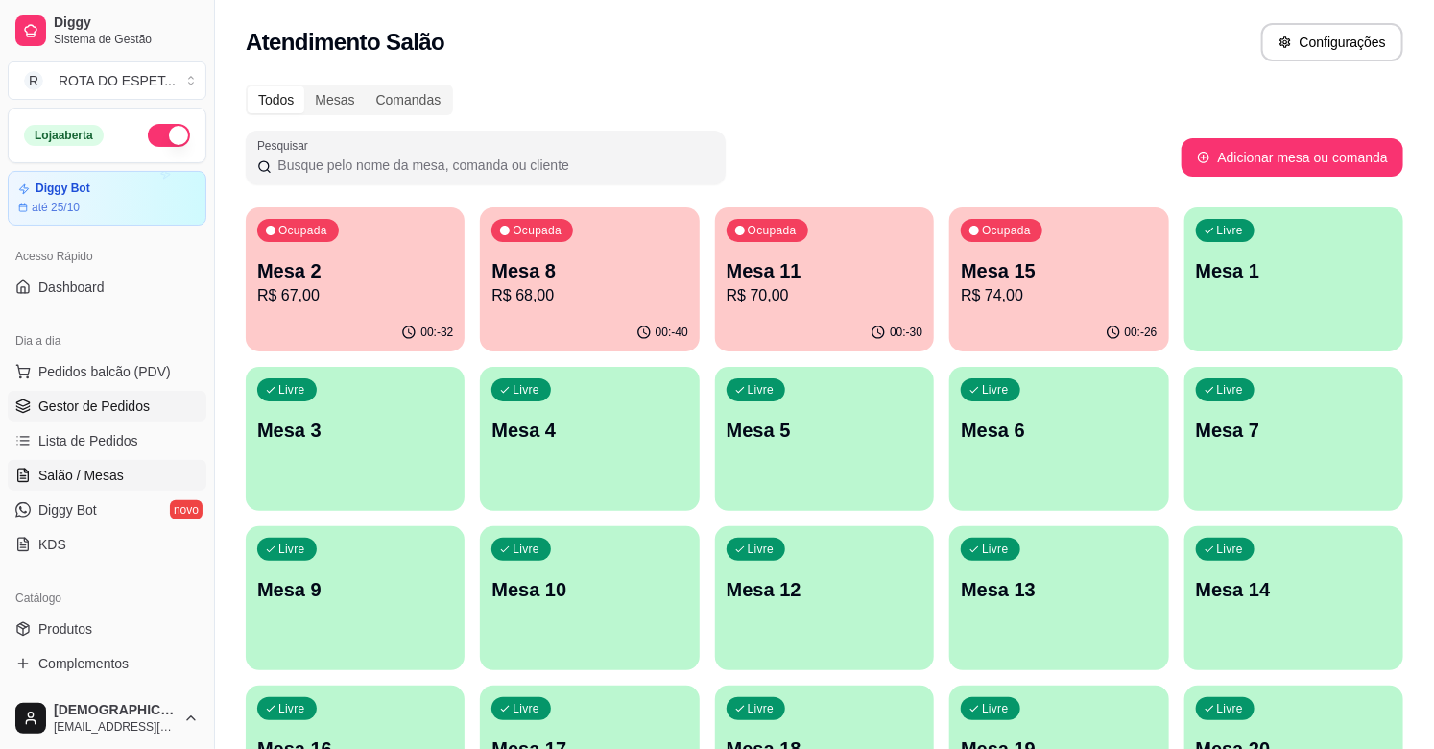
click at [74, 404] on span "Gestor de Pedidos" at bounding box center [93, 405] width 111 height 19
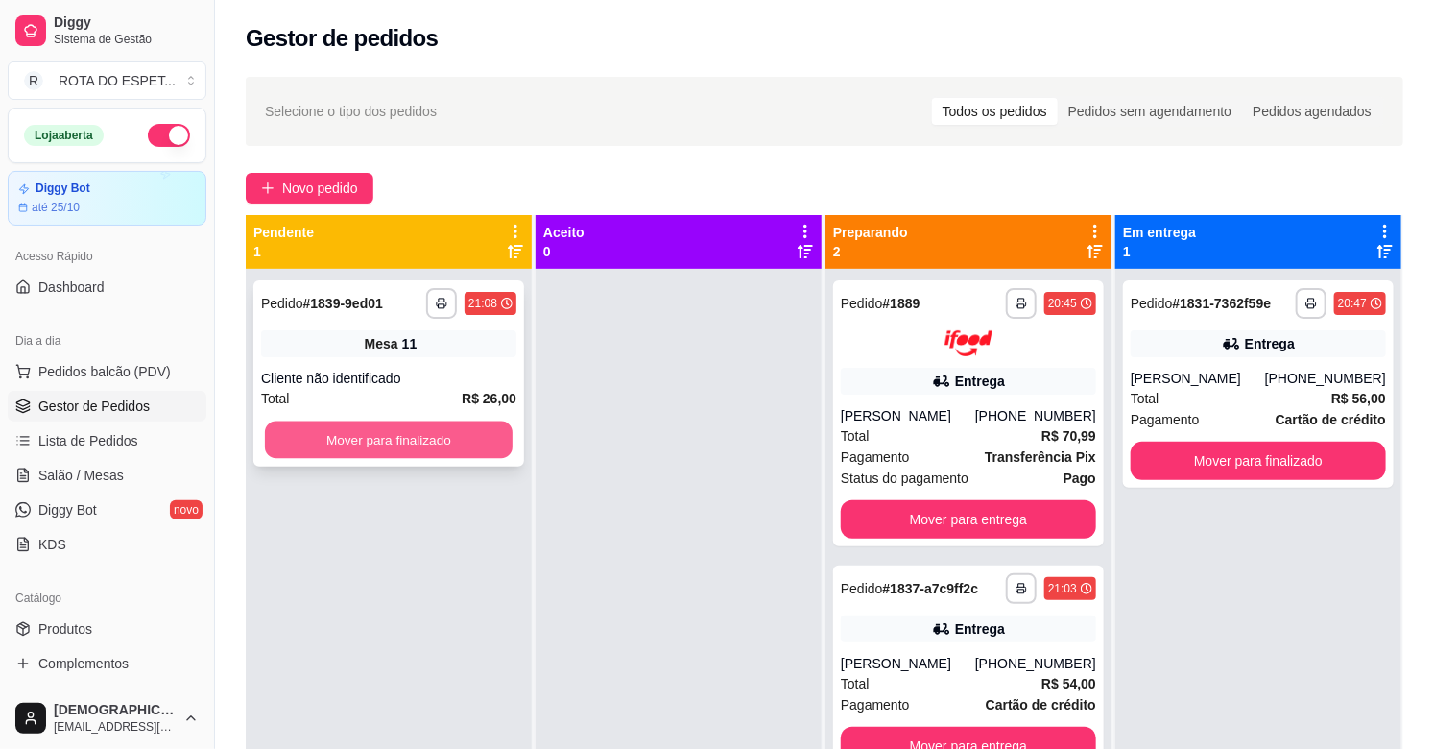
click at [440, 438] on button "Mover para finalizado" at bounding box center [389, 439] width 248 height 37
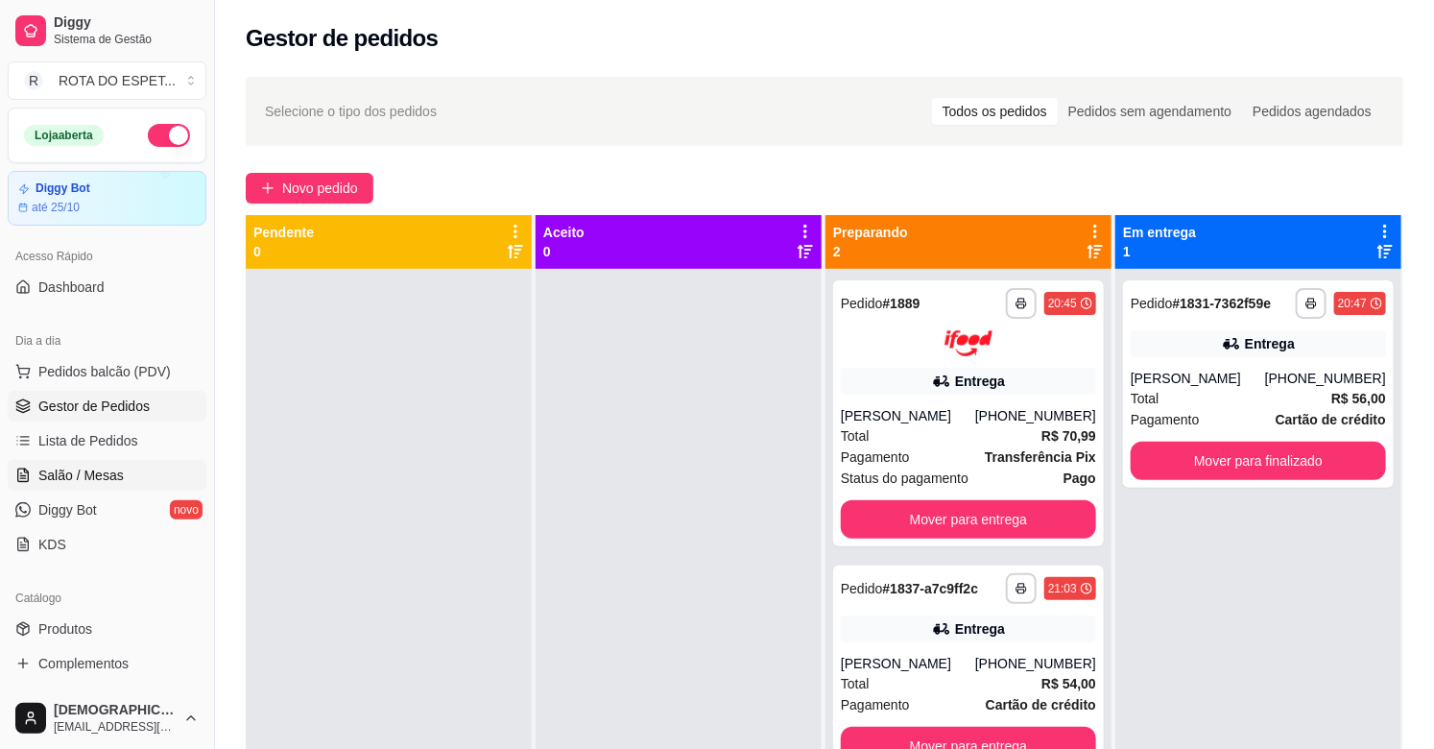
click at [113, 482] on span "Salão / Mesas" at bounding box center [80, 474] width 85 height 19
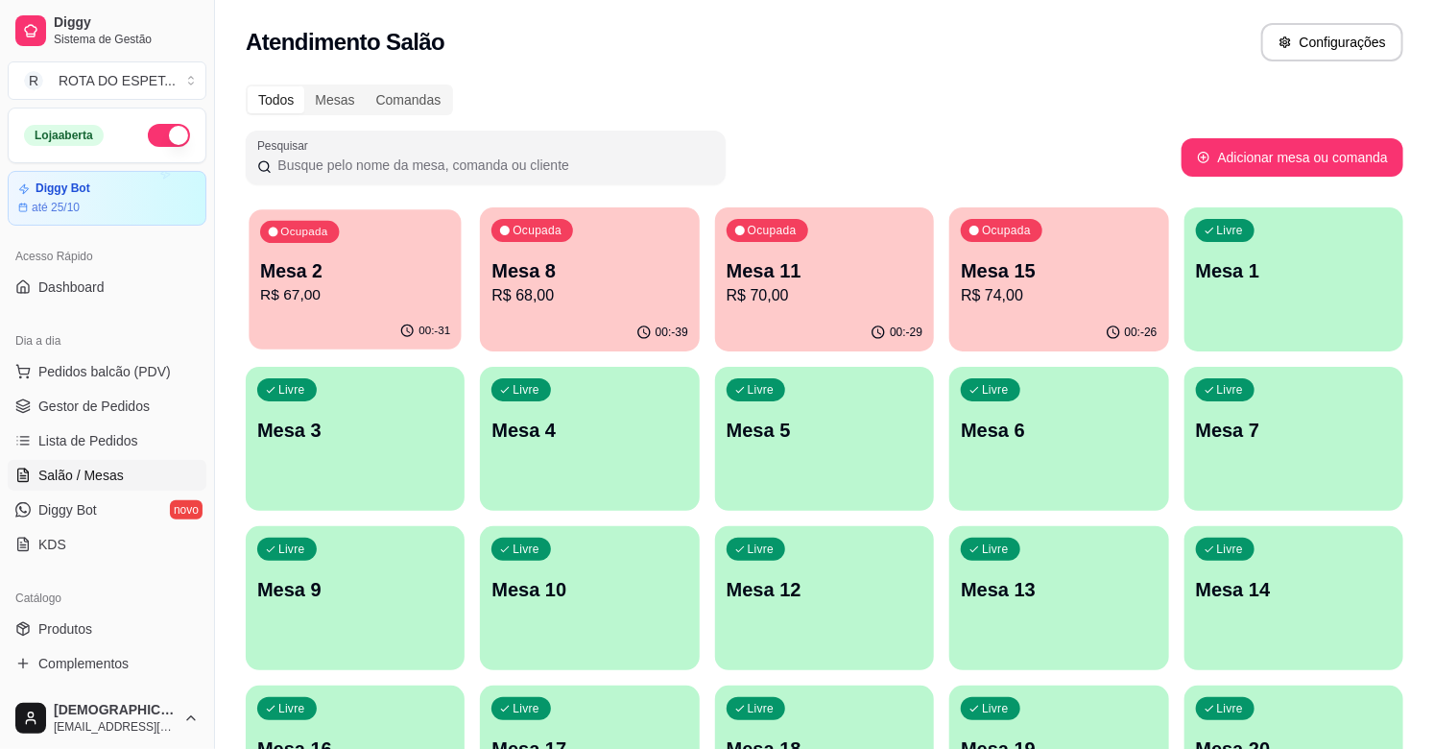
click at [360, 312] on div "Ocupada Mesa 2 R$ 67,00" at bounding box center [355, 261] width 213 height 104
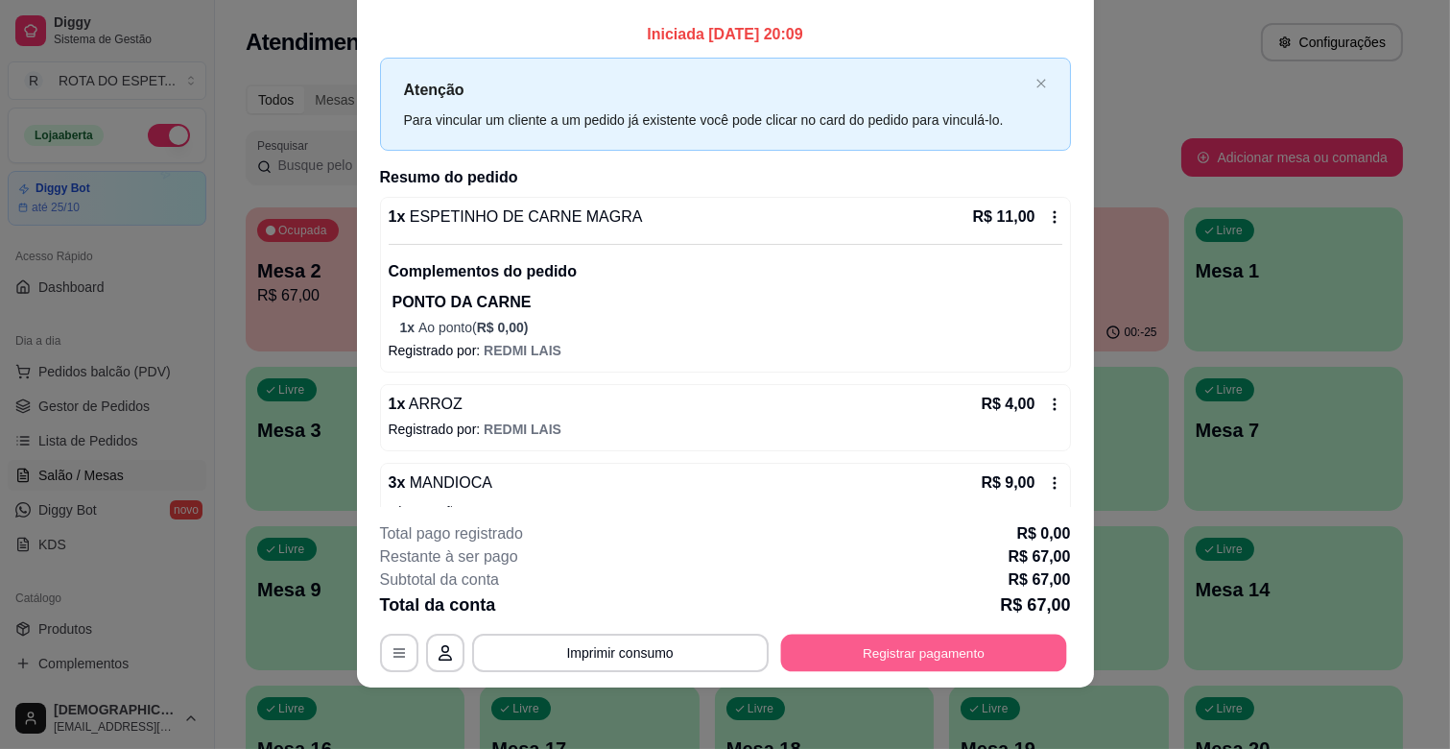
click at [990, 665] on button "Registrar pagamento" at bounding box center [923, 652] width 286 height 37
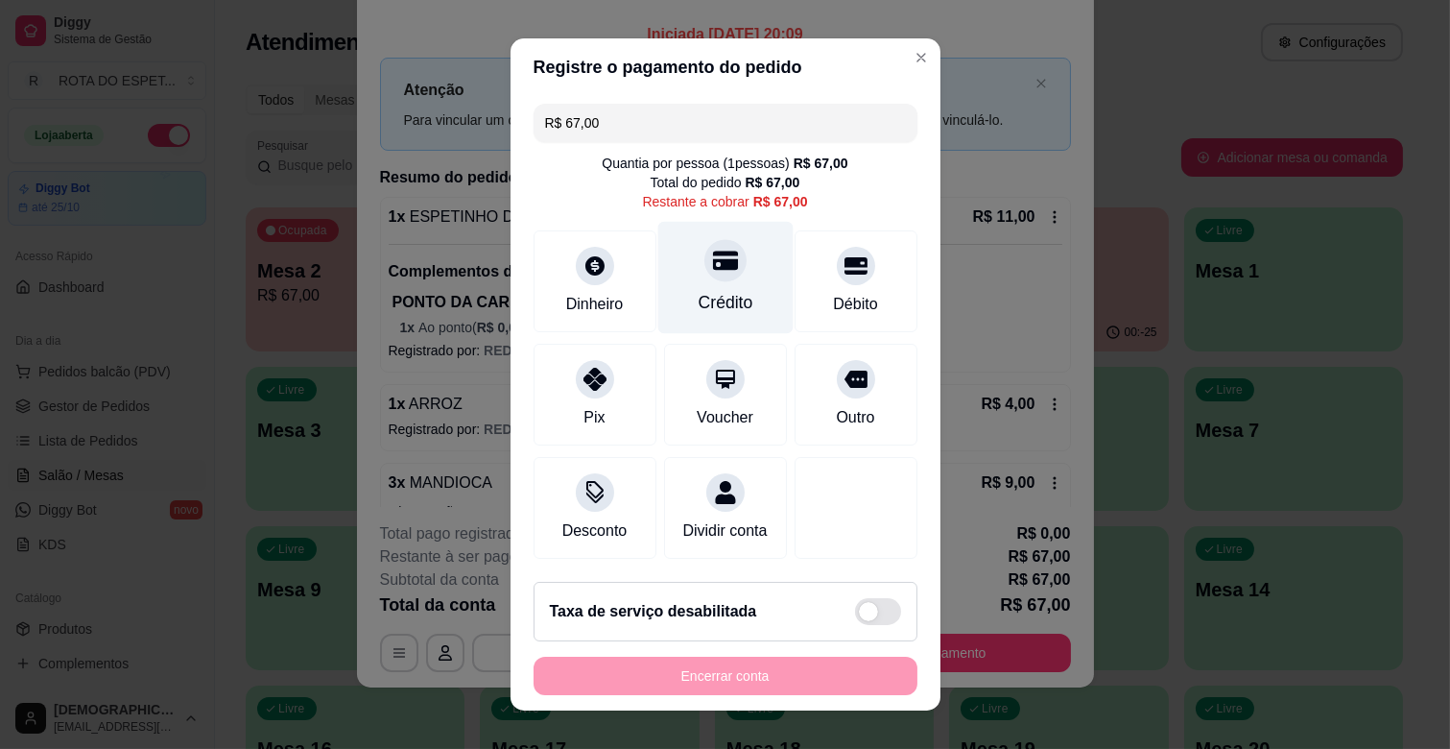
click at [743, 299] on div "Crédito" at bounding box center [724, 278] width 135 height 112
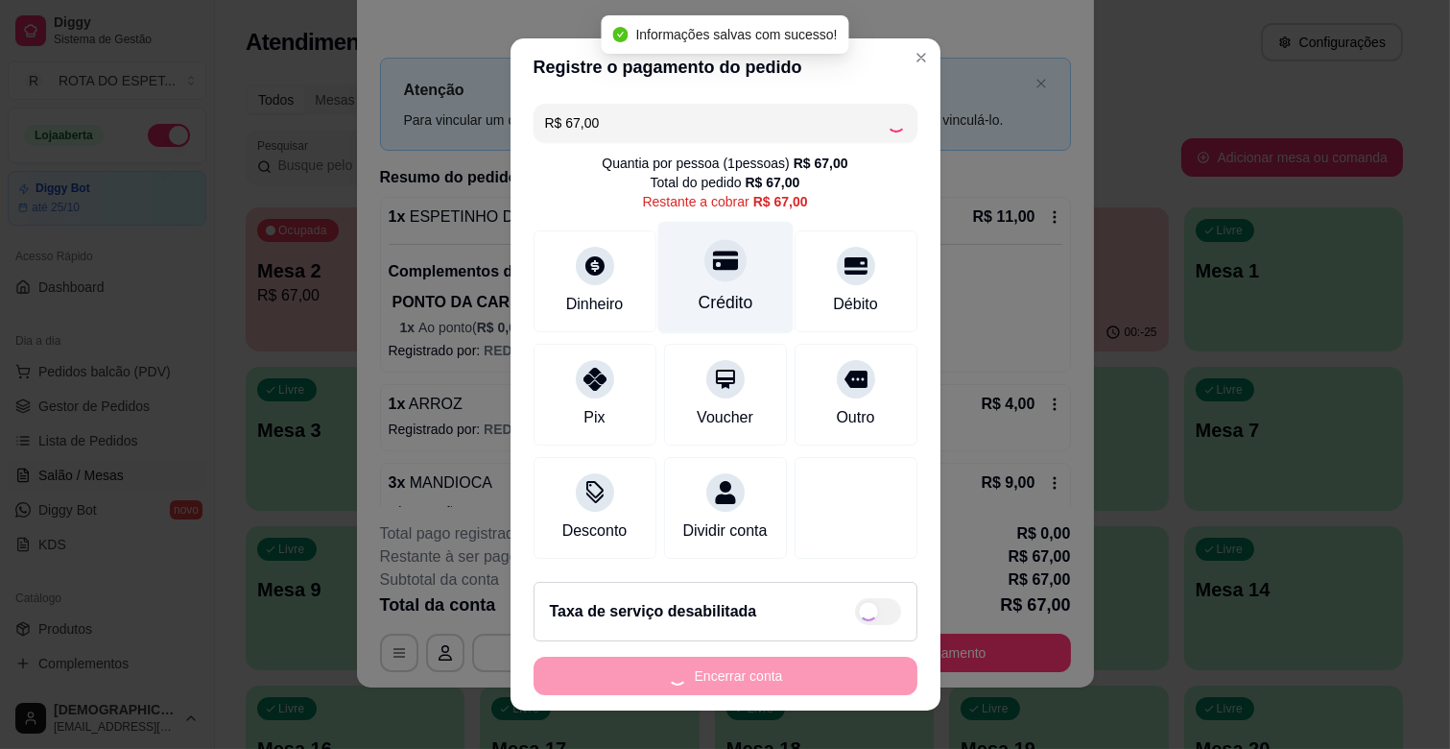
type input "R$ 0,00"
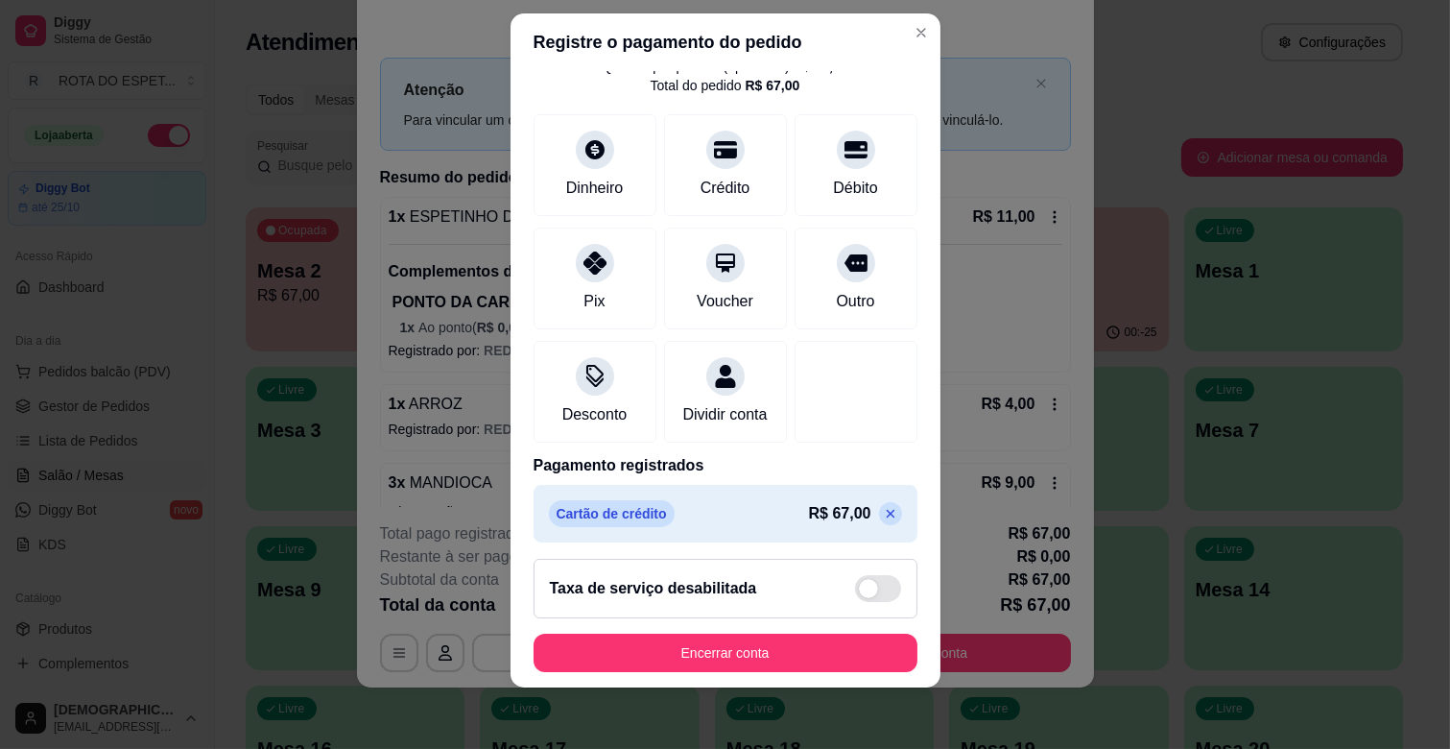
scroll to position [102, 0]
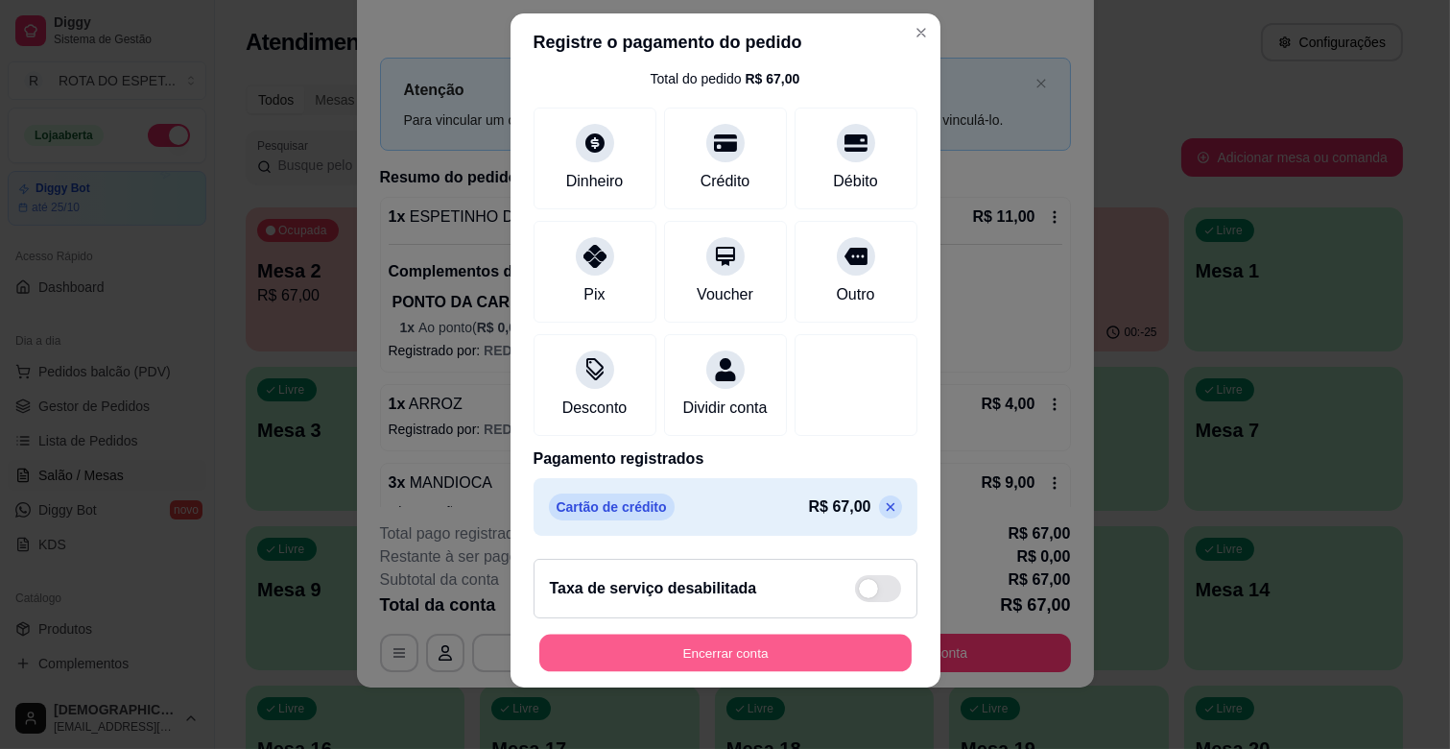
click at [746, 660] on button "Encerrar conta" at bounding box center [725, 652] width 372 height 37
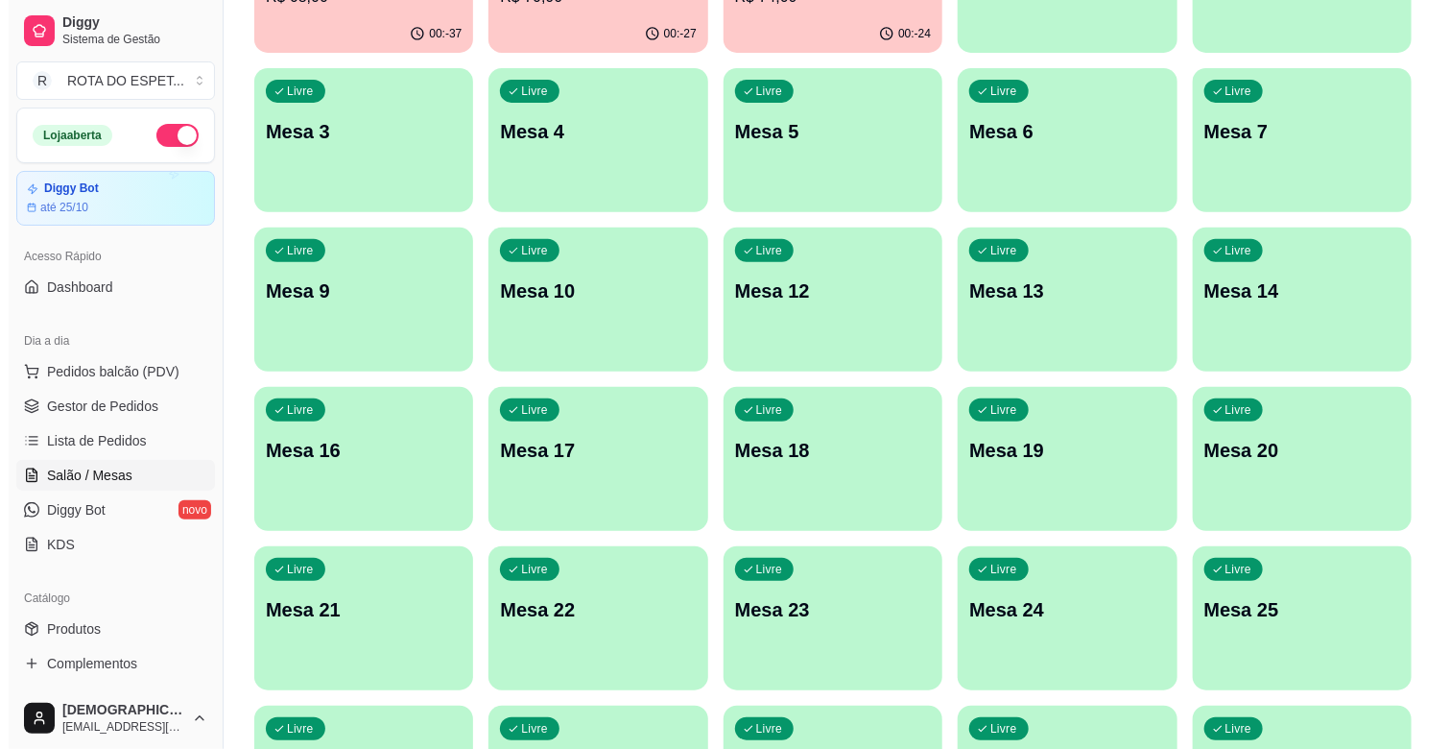
scroll to position [320, 0]
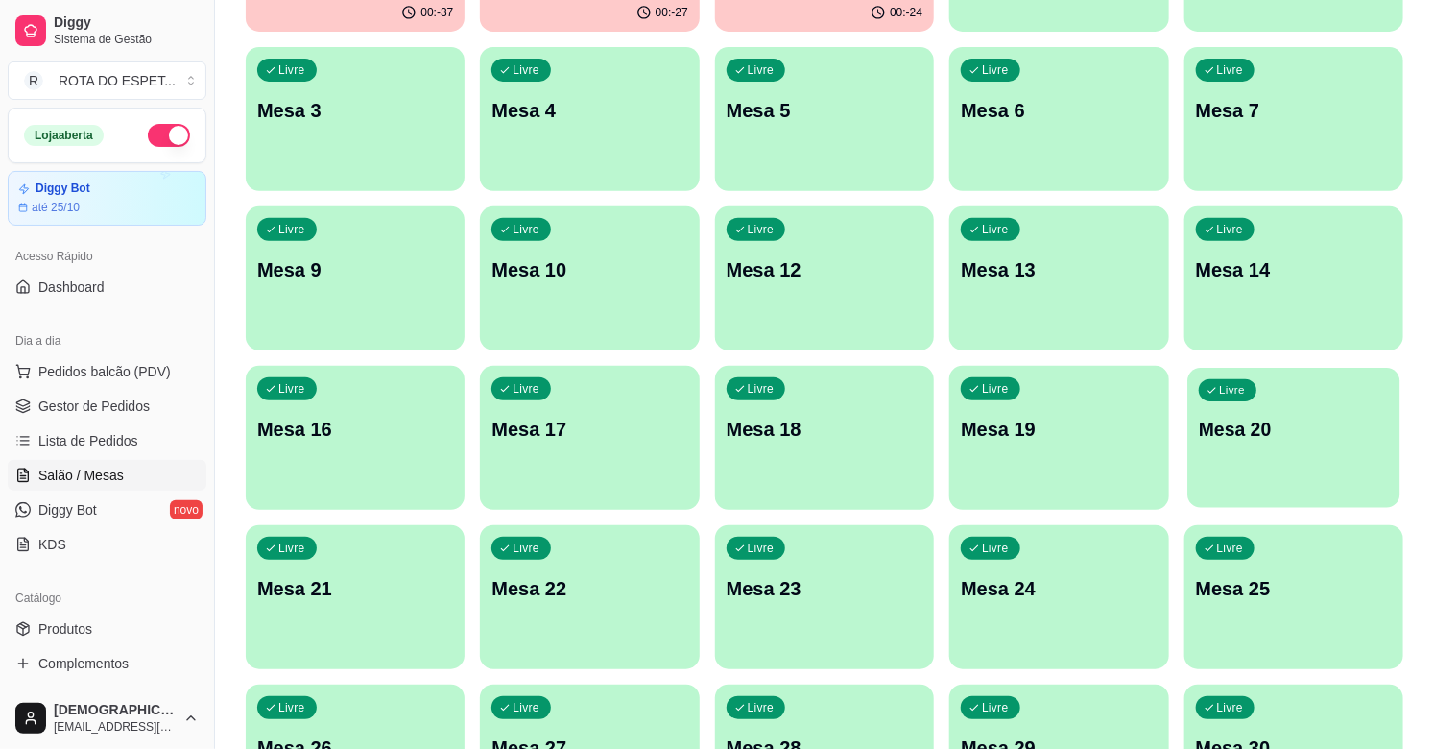
click at [1272, 464] on div "Livre Mesa 20" at bounding box center [1293, 426] width 213 height 117
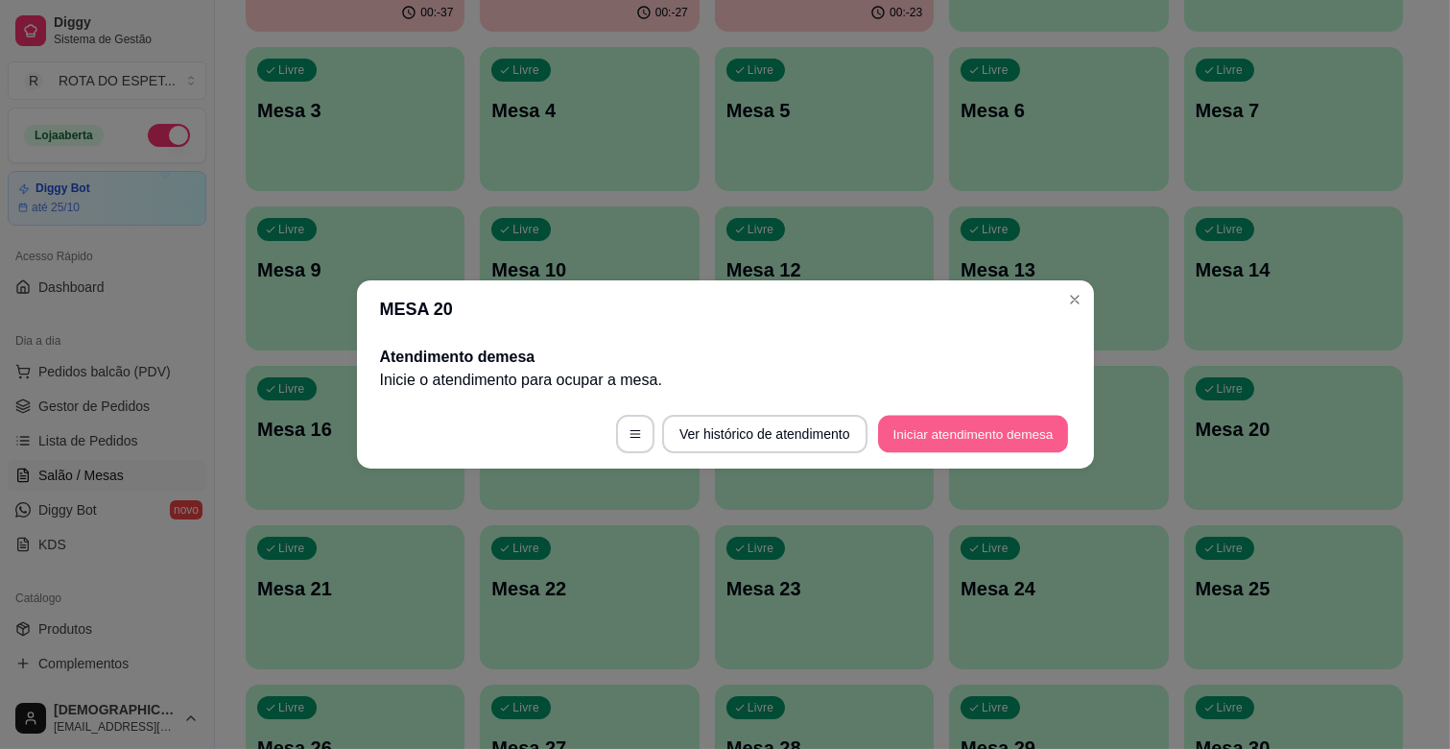
click at [1017, 426] on button "Iniciar atendimento de mesa" at bounding box center [973, 434] width 190 height 37
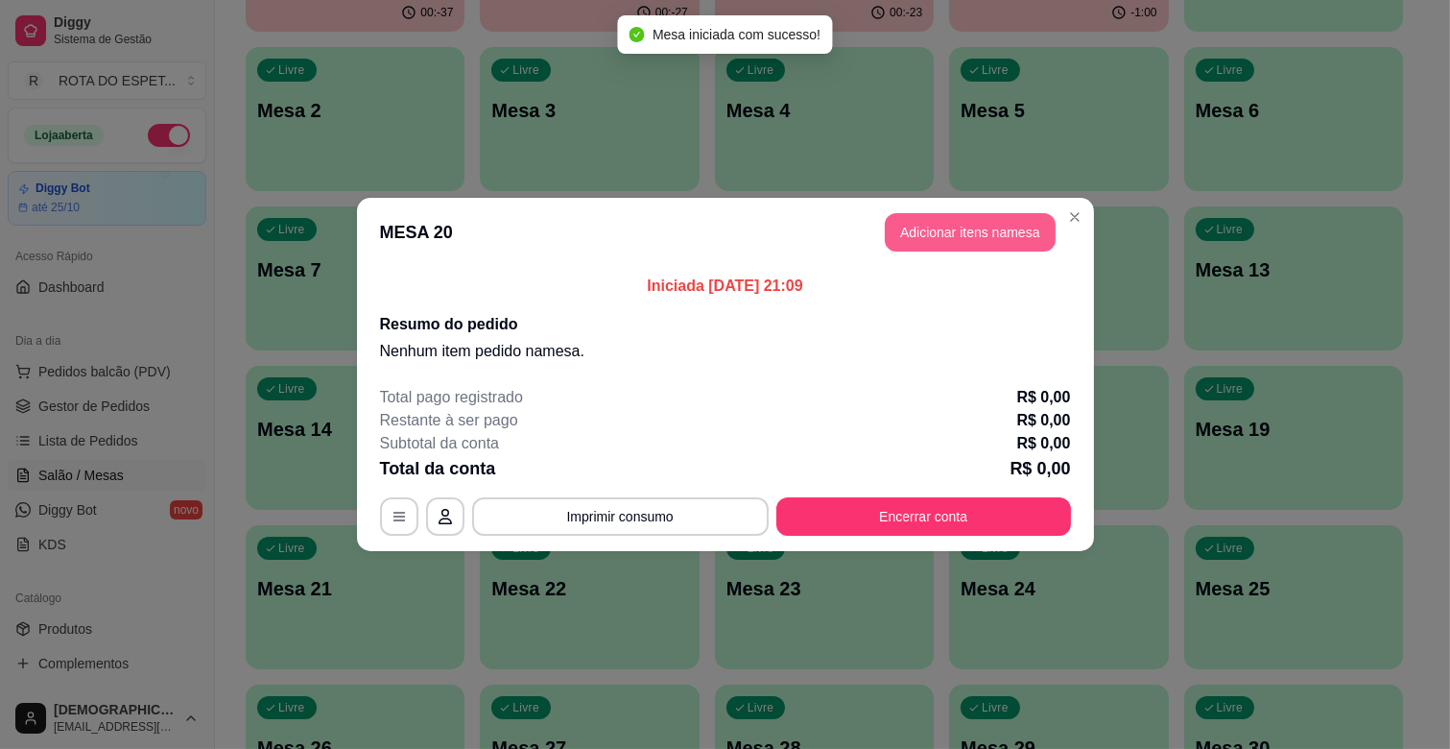
click at [992, 232] on button "Adicionar itens na mesa" at bounding box center [970, 232] width 171 height 38
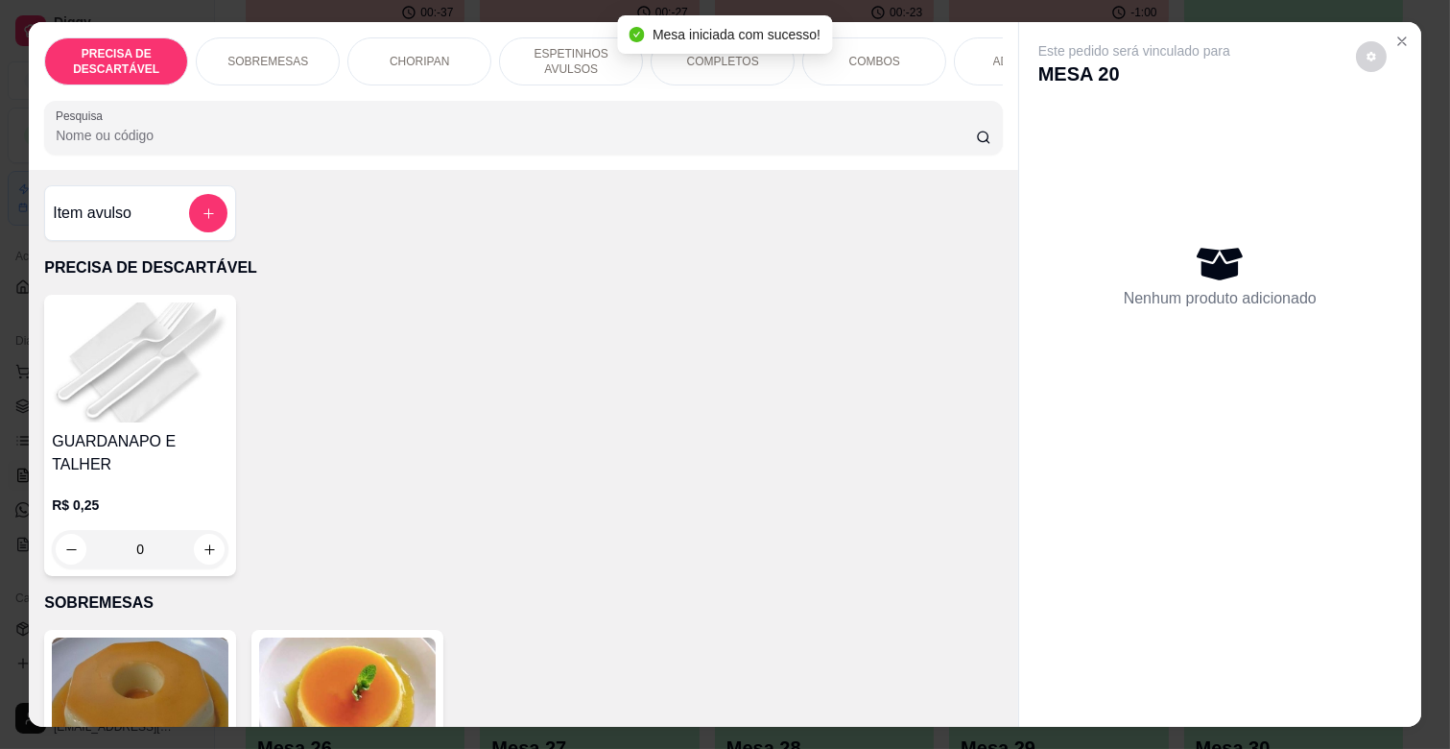
click at [568, 68] on p "ESPETINHOS AVULSOS" at bounding box center [570, 61] width 111 height 31
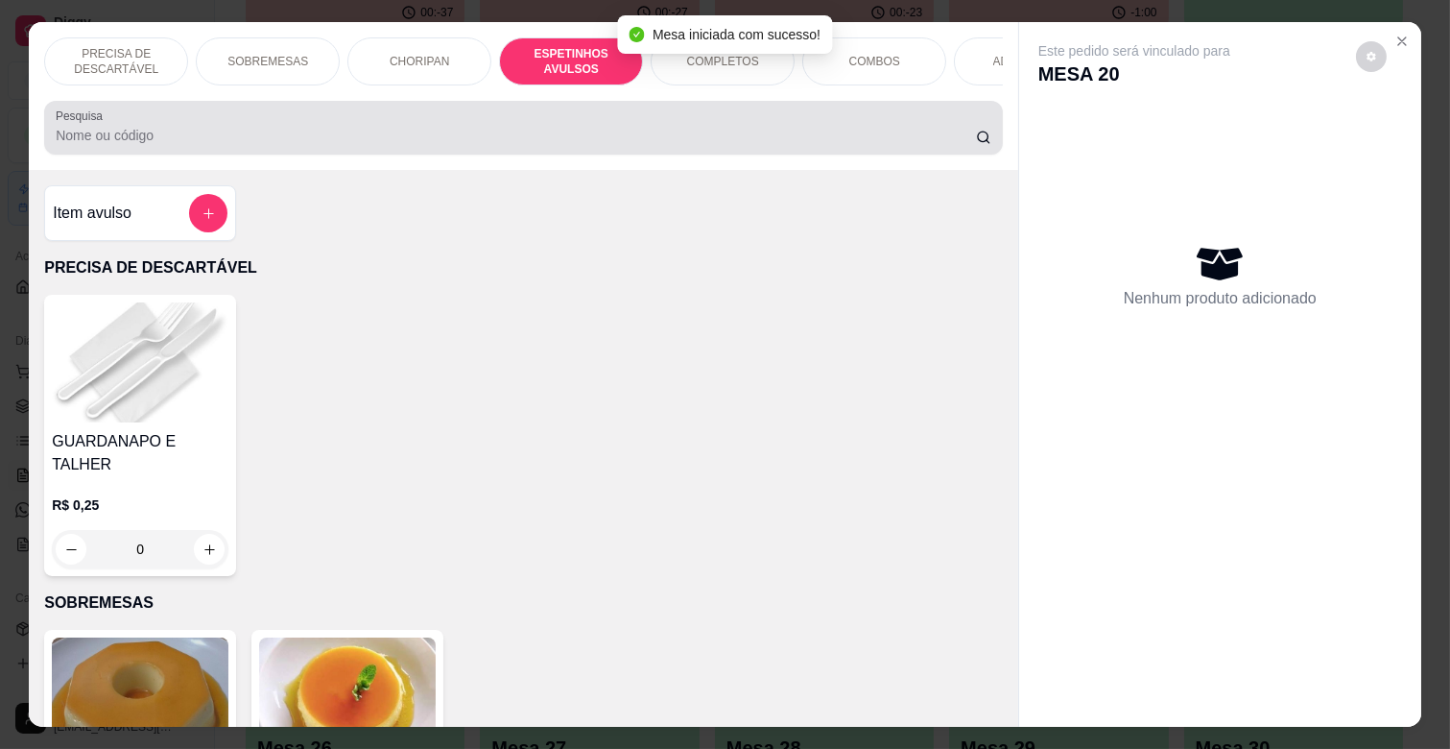
scroll to position [46, 0]
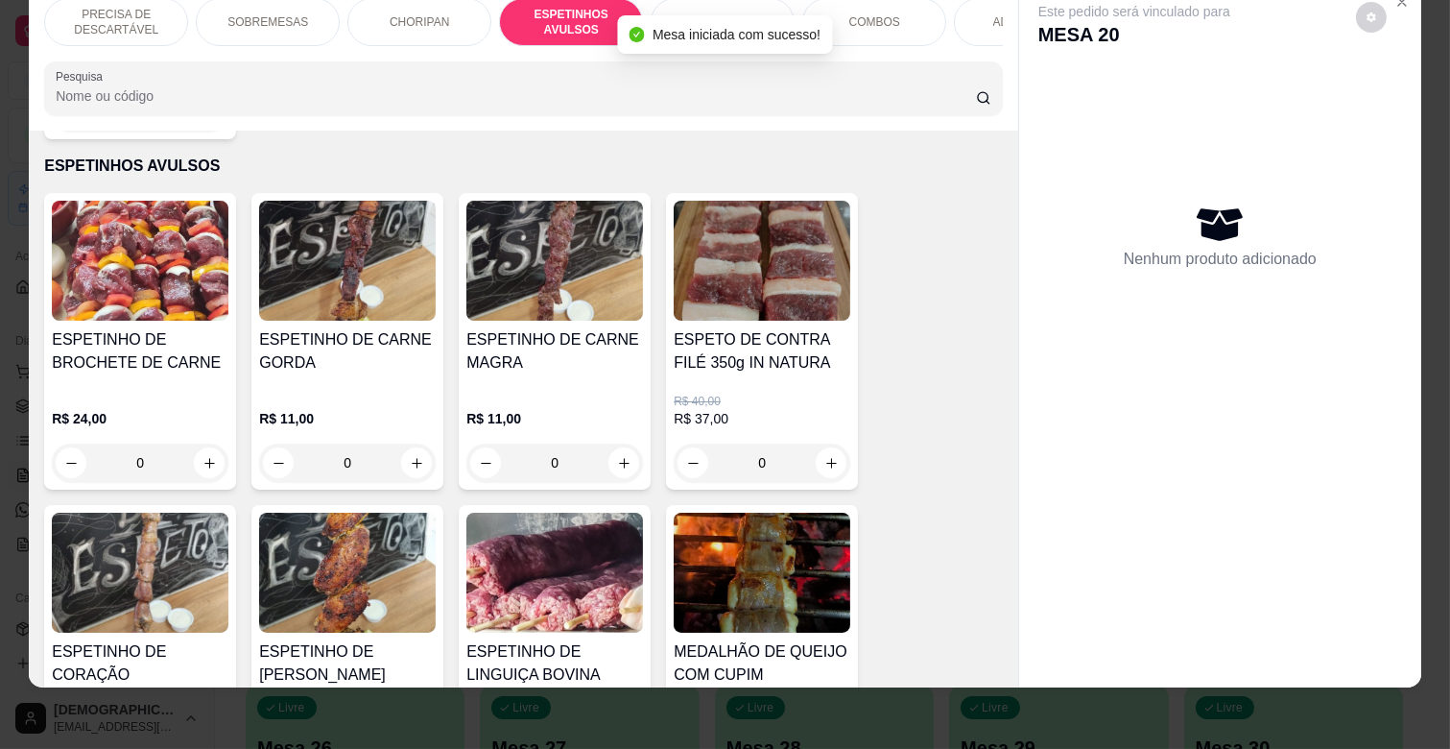
click at [377, 356] on div "ESPETINHO DE CARNE GORDA" at bounding box center [347, 358] width 177 height 61
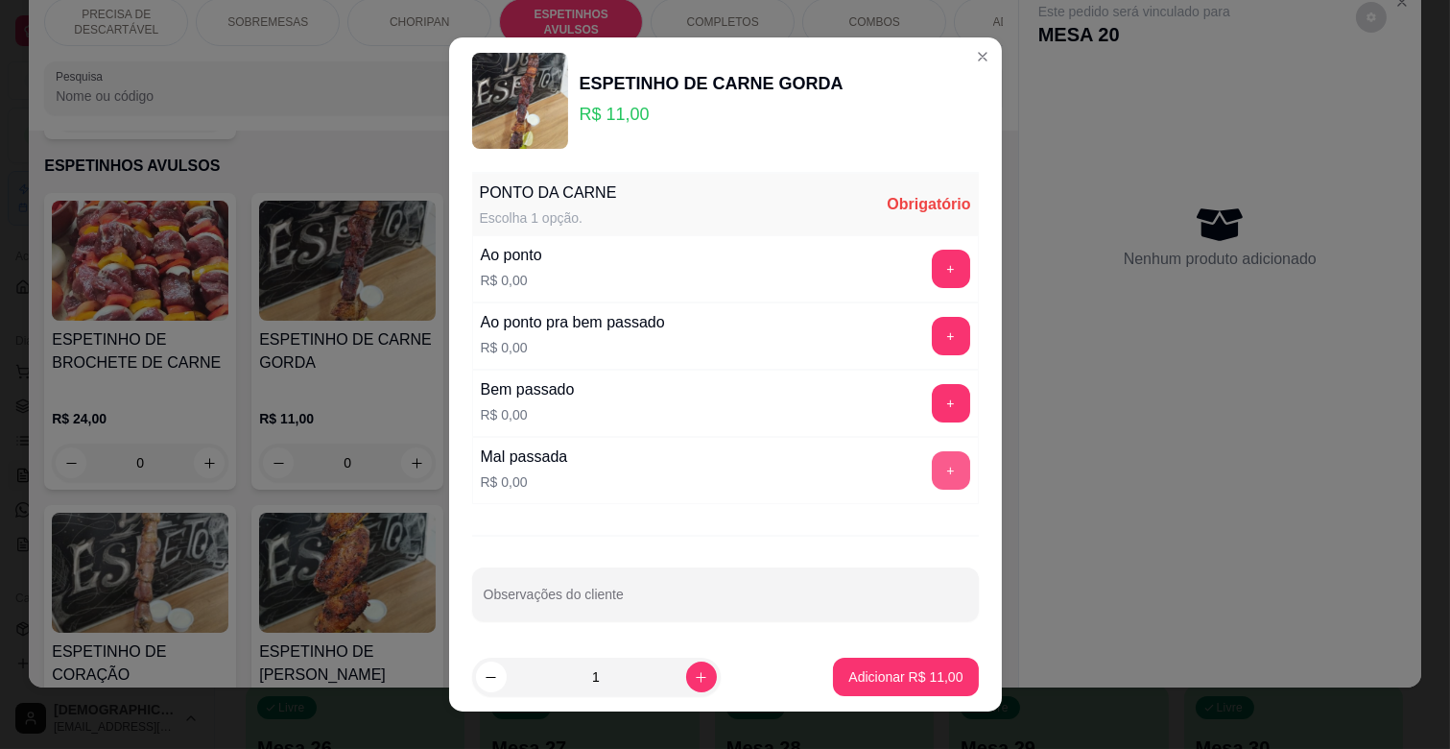
click at [932, 475] on button "+" at bounding box center [951, 470] width 38 height 38
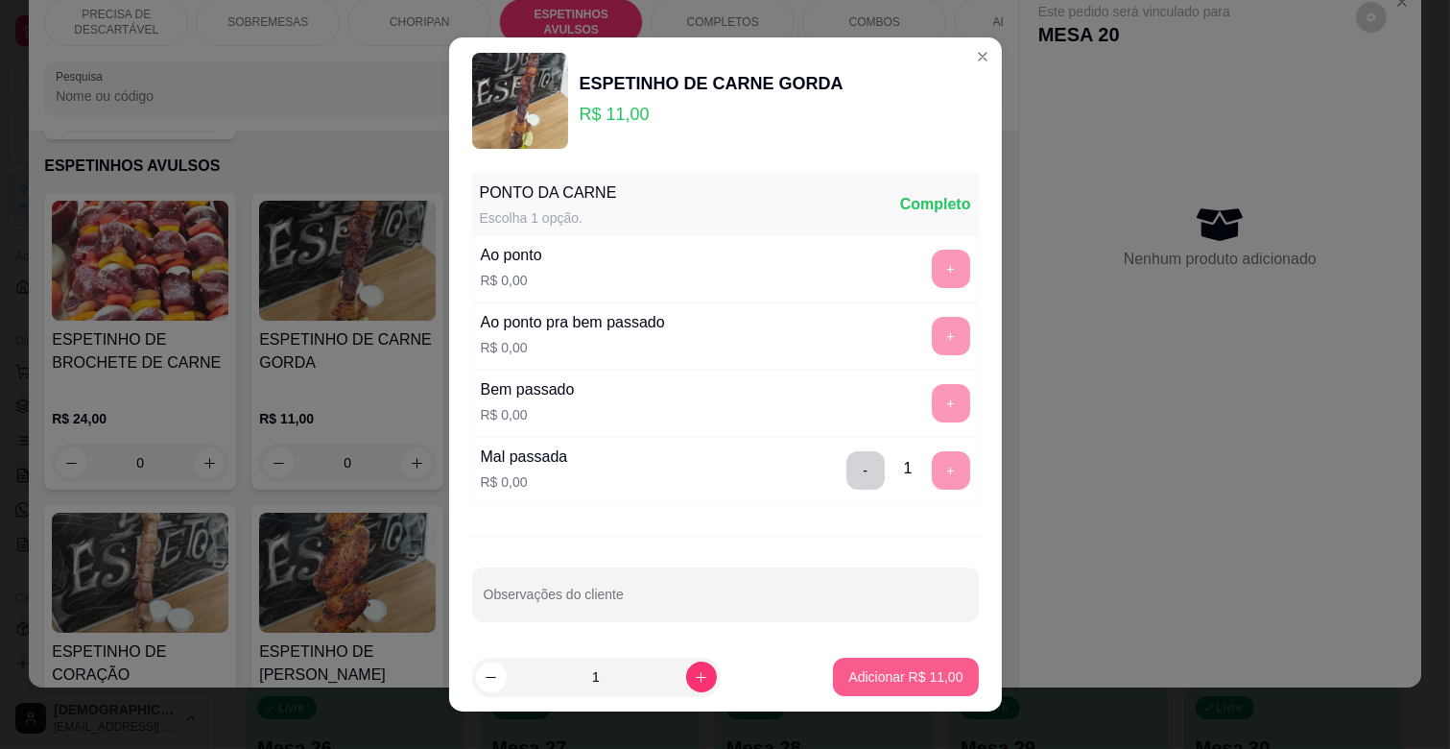
click at [915, 685] on p "Adicionar R$ 11,00" at bounding box center [905, 676] width 114 height 19
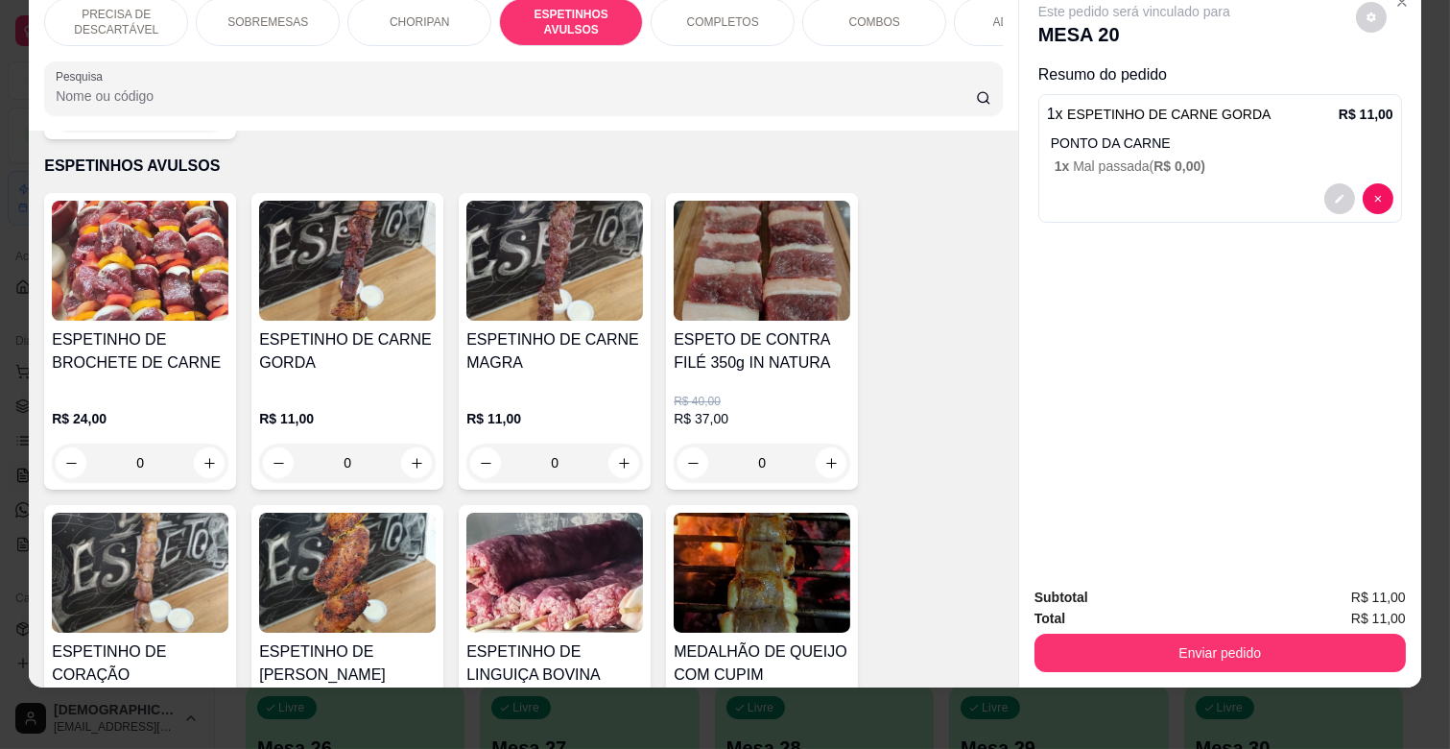
click at [534, 286] on img at bounding box center [554, 261] width 177 height 120
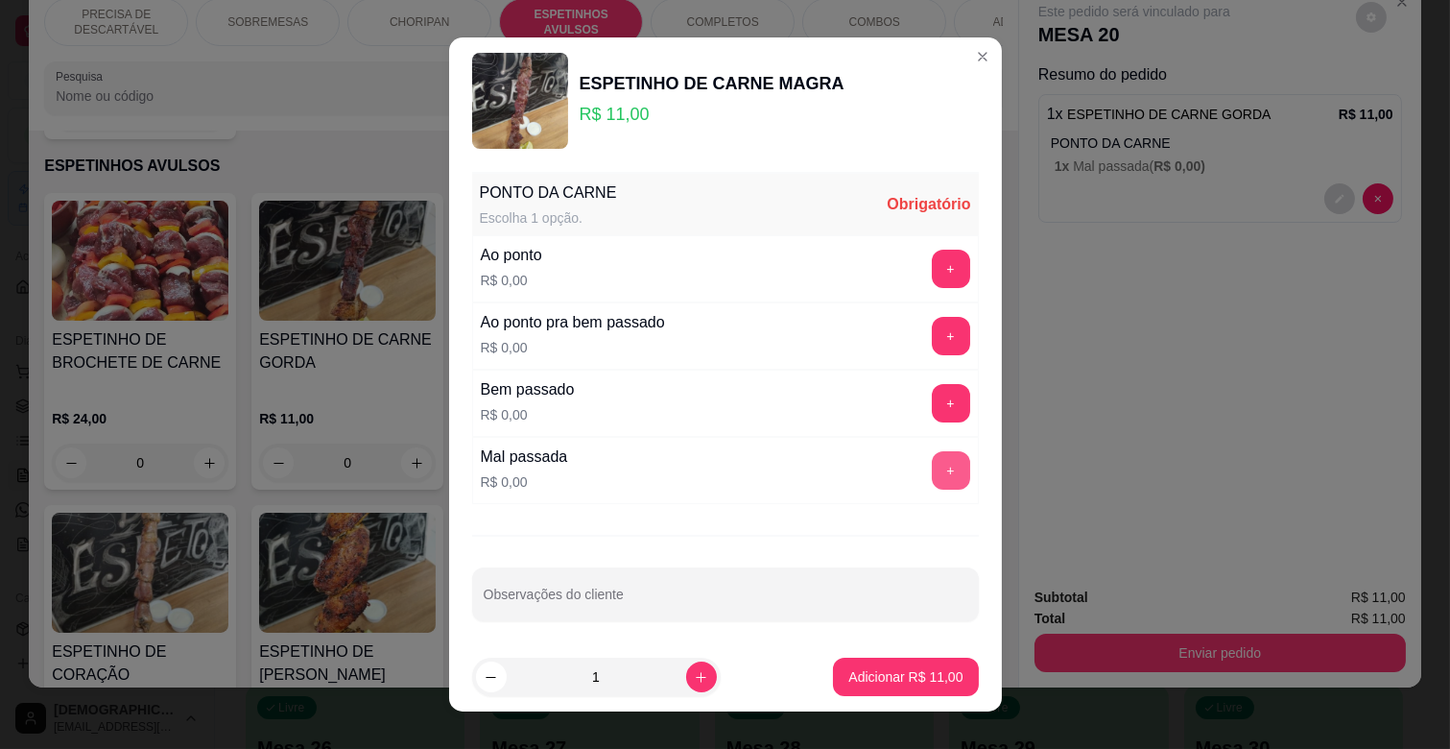
click at [932, 464] on button "+" at bounding box center [951, 470] width 38 height 38
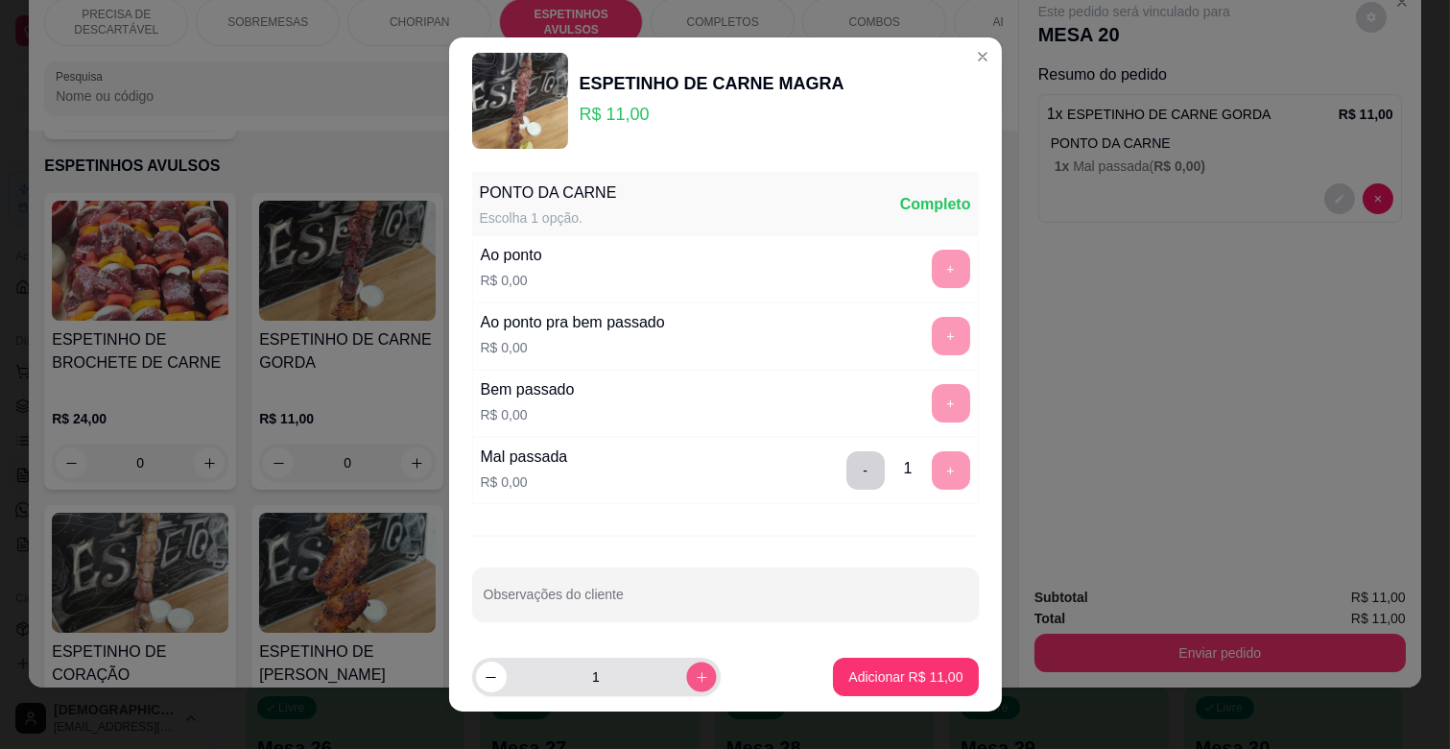
click at [686, 666] on button "increase-product-quantity" at bounding box center [701, 676] width 30 height 30
type input "2"
click at [886, 674] on p "Adicionar R$ 22,00" at bounding box center [905, 676] width 114 height 19
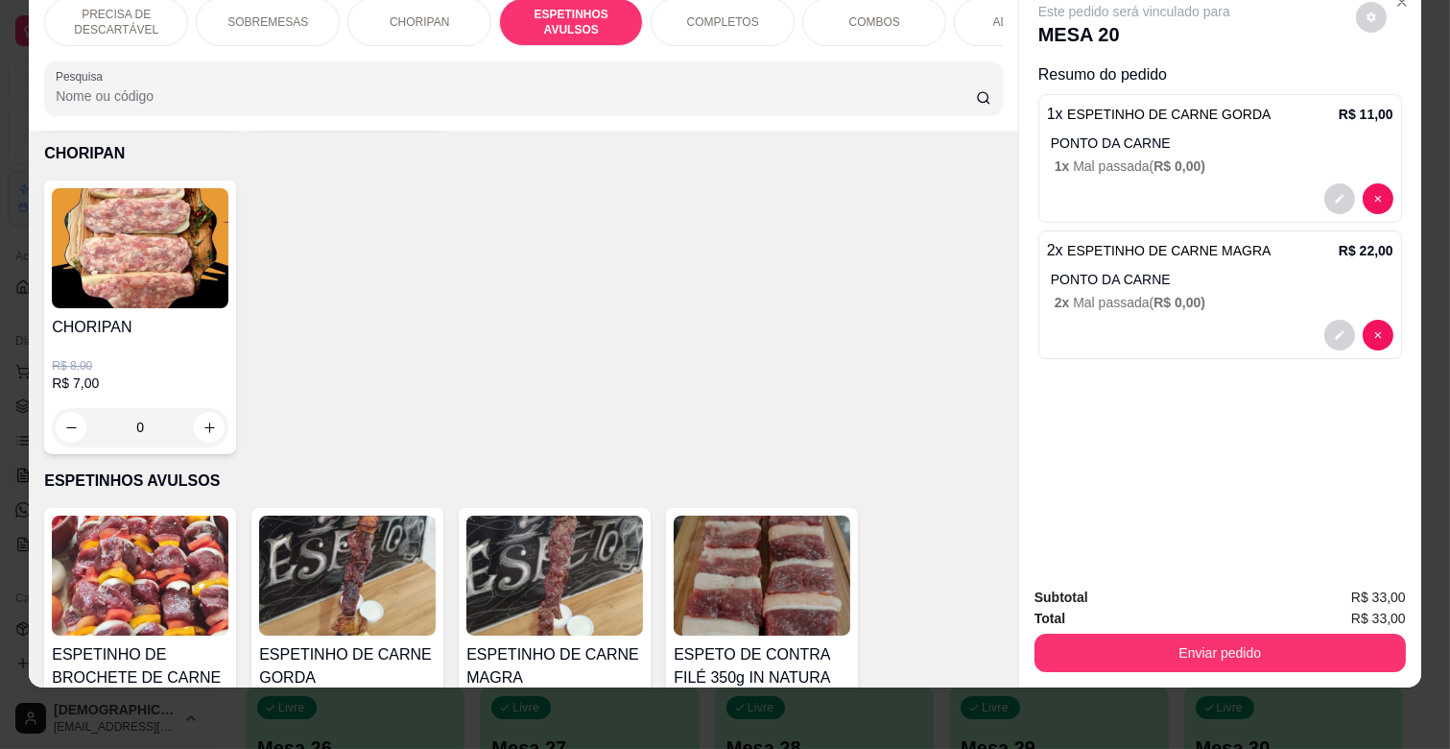
scroll to position [740, 0]
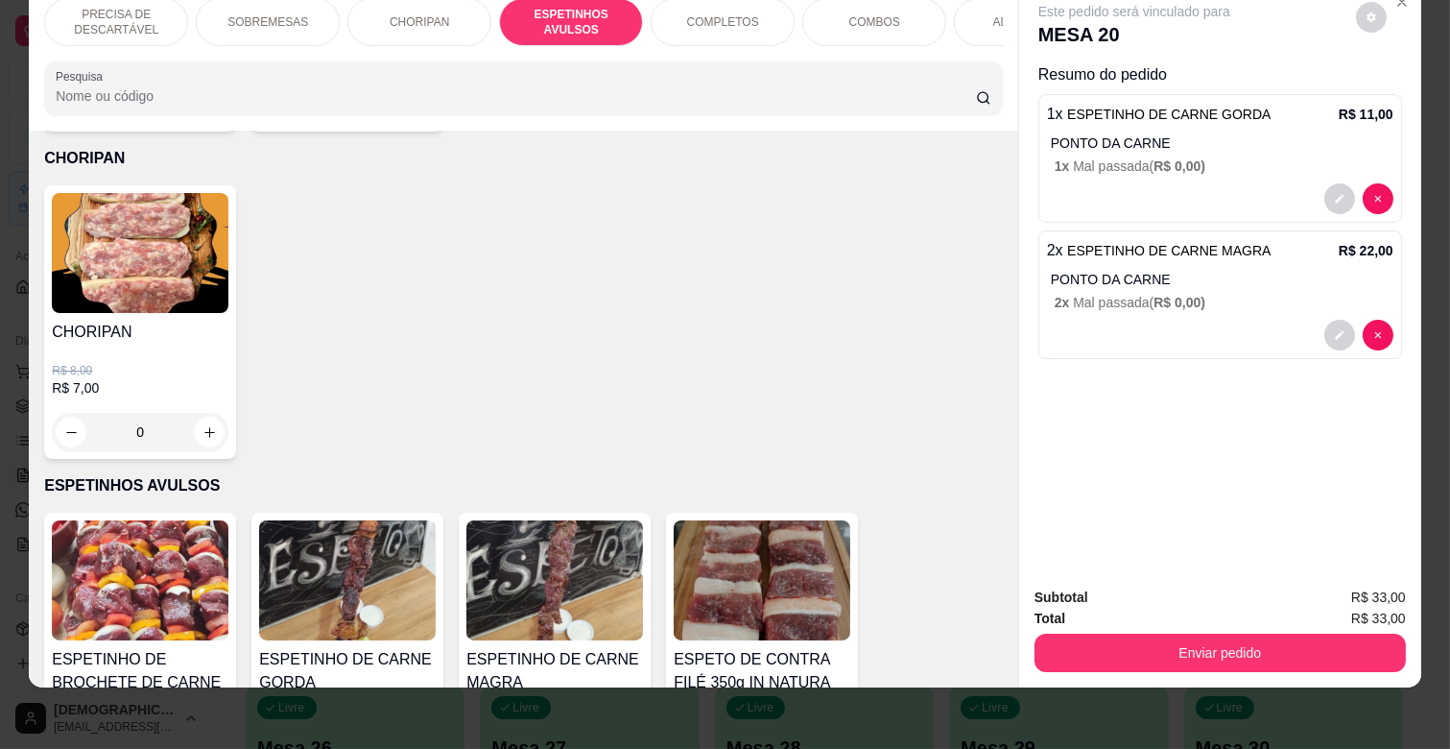
click at [982, 8] on div "ADICIONAIS" at bounding box center [1026, 22] width 144 height 48
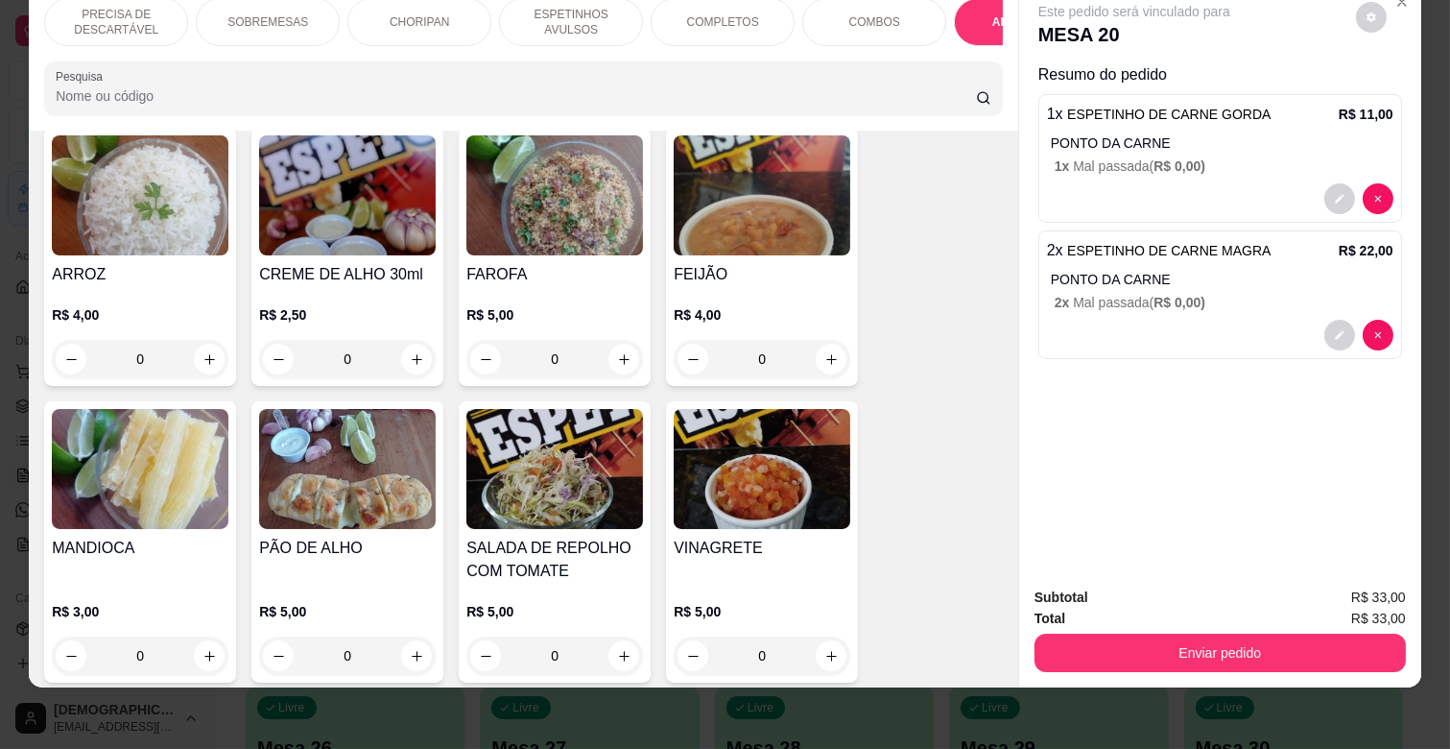
scroll to position [3822, 0]
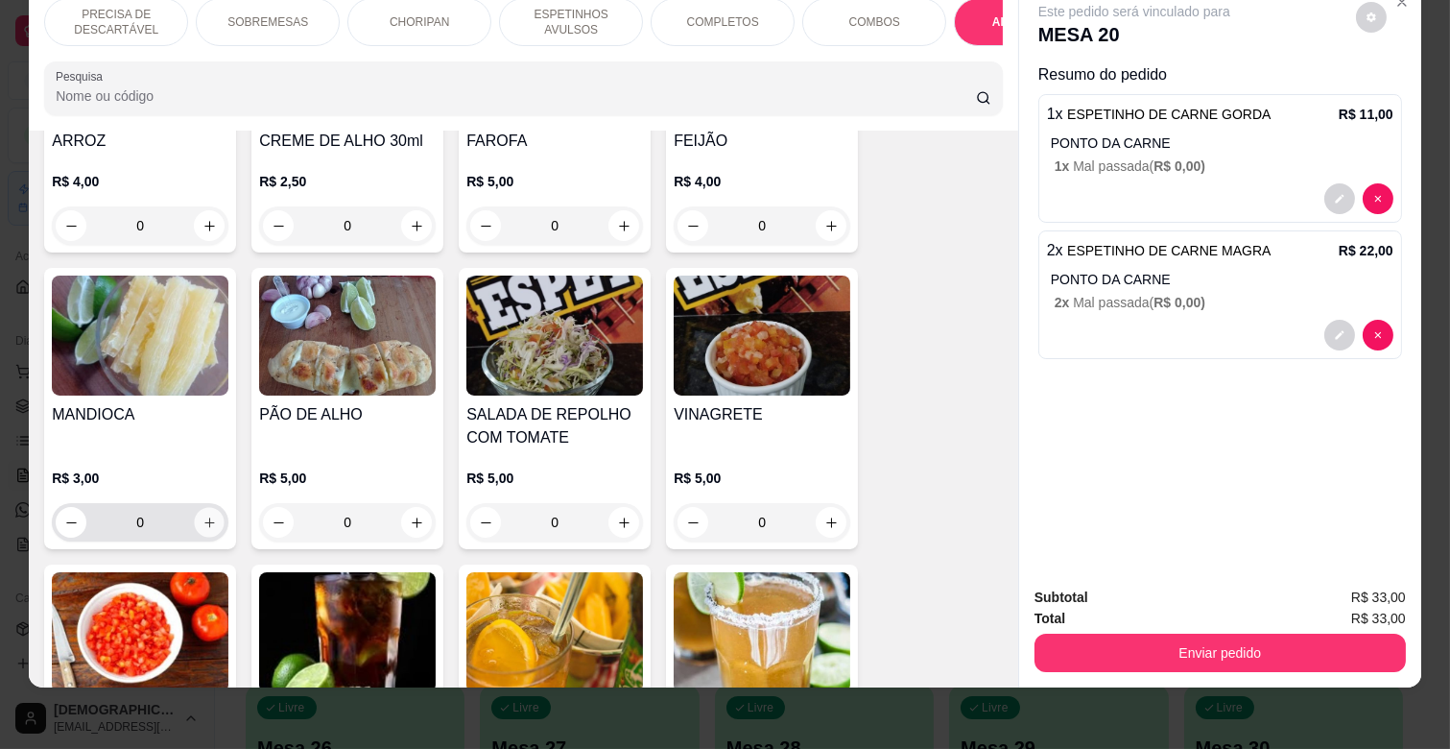
click at [202, 515] on icon "increase-product-quantity" at bounding box center [209, 522] width 14 height 14
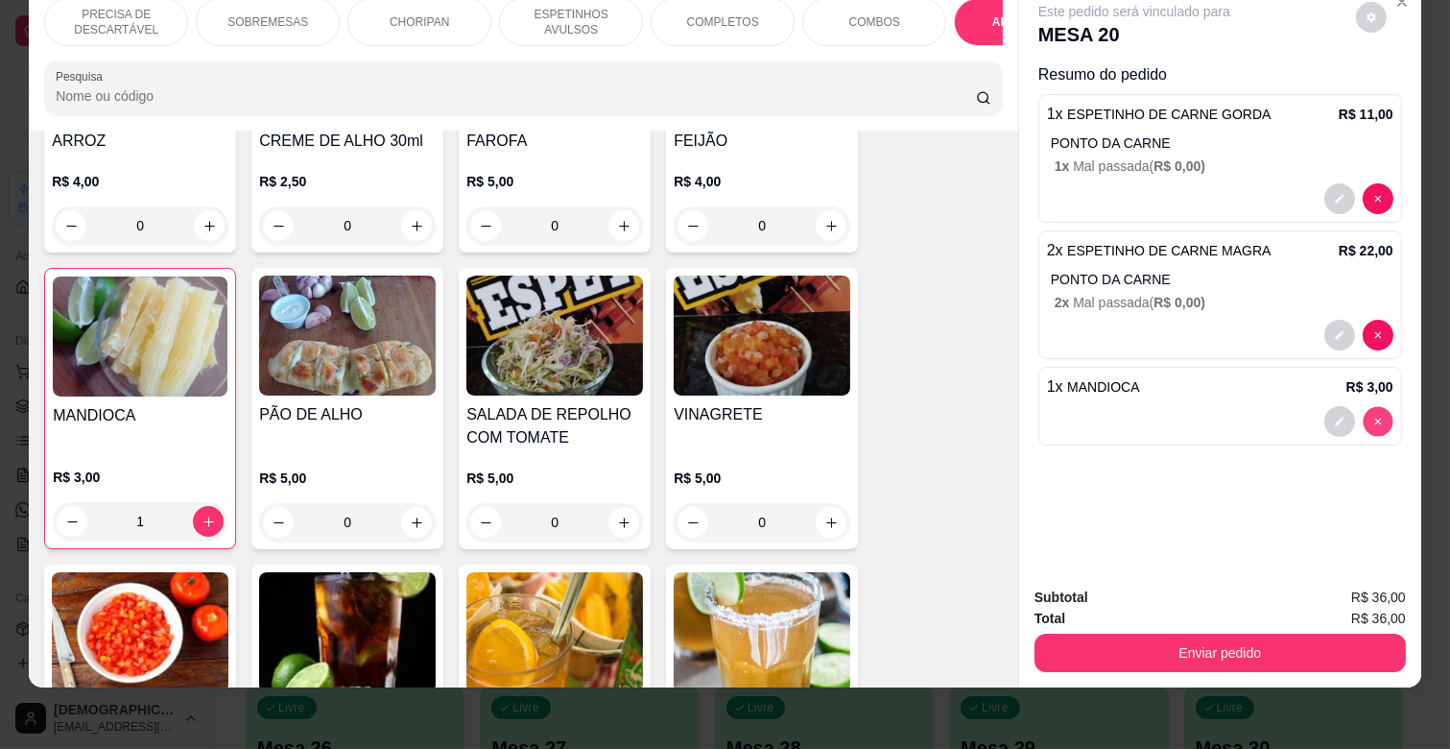
type input "0"
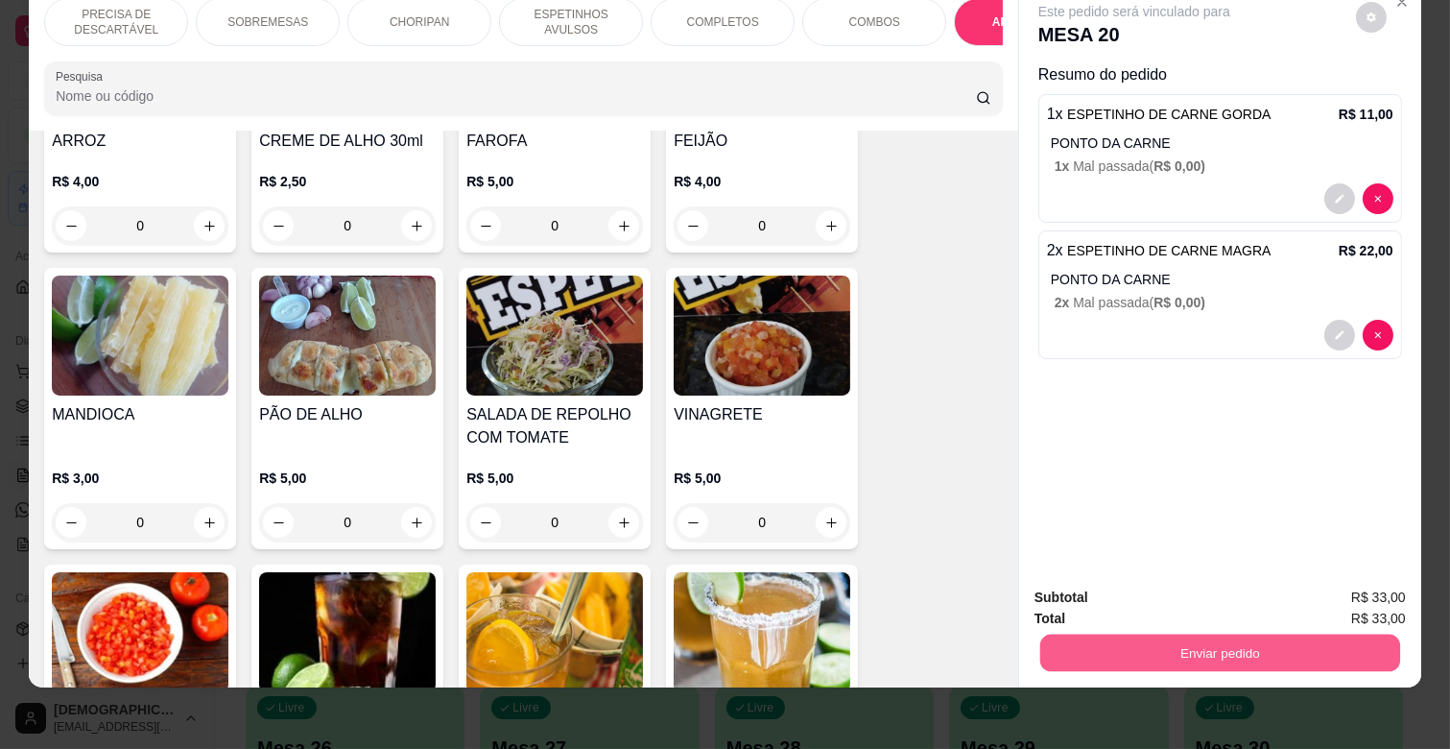
click at [1341, 633] on button "Enviar pedido" at bounding box center [1220, 651] width 360 height 37
click at [1365, 597] on button "Enviar pedido" at bounding box center [1355, 590] width 106 height 36
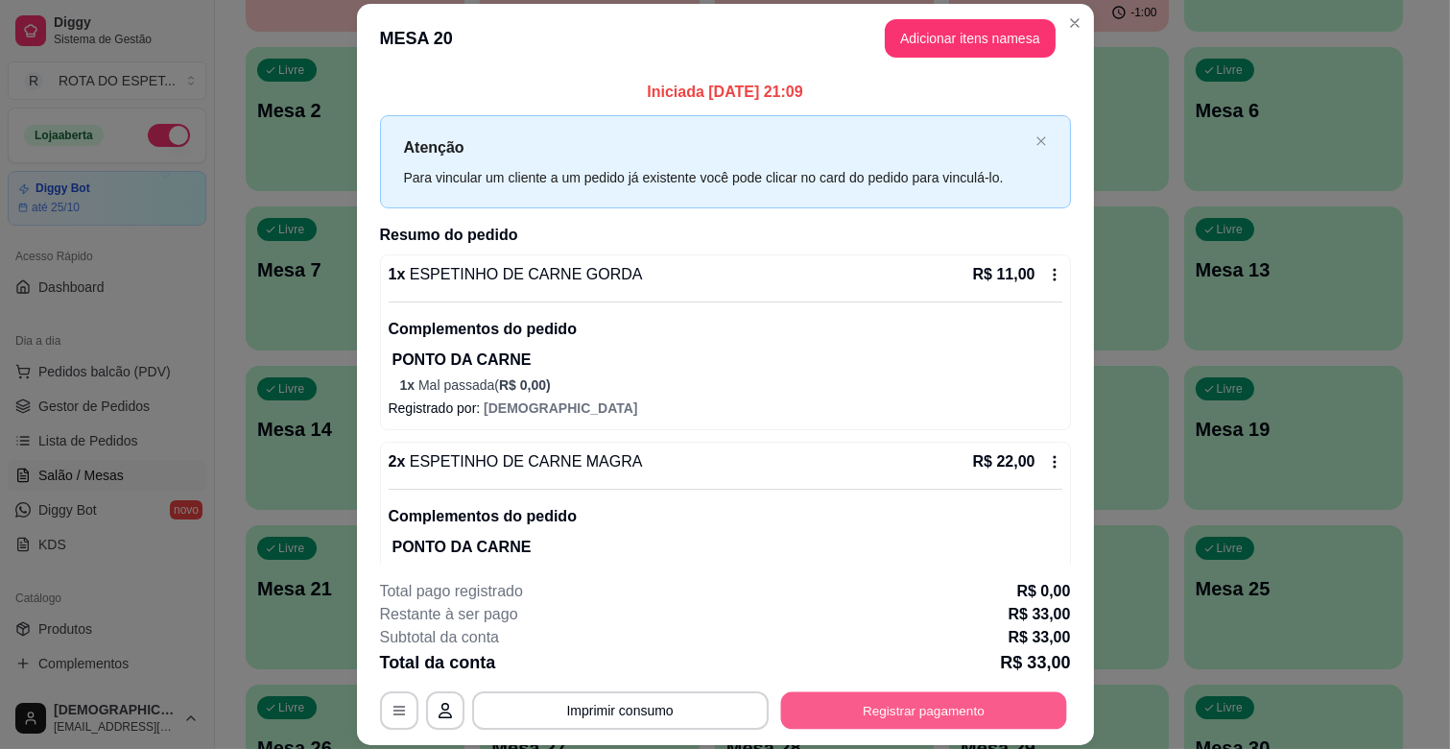
click at [932, 714] on button "Registrar pagamento" at bounding box center [923, 710] width 286 height 37
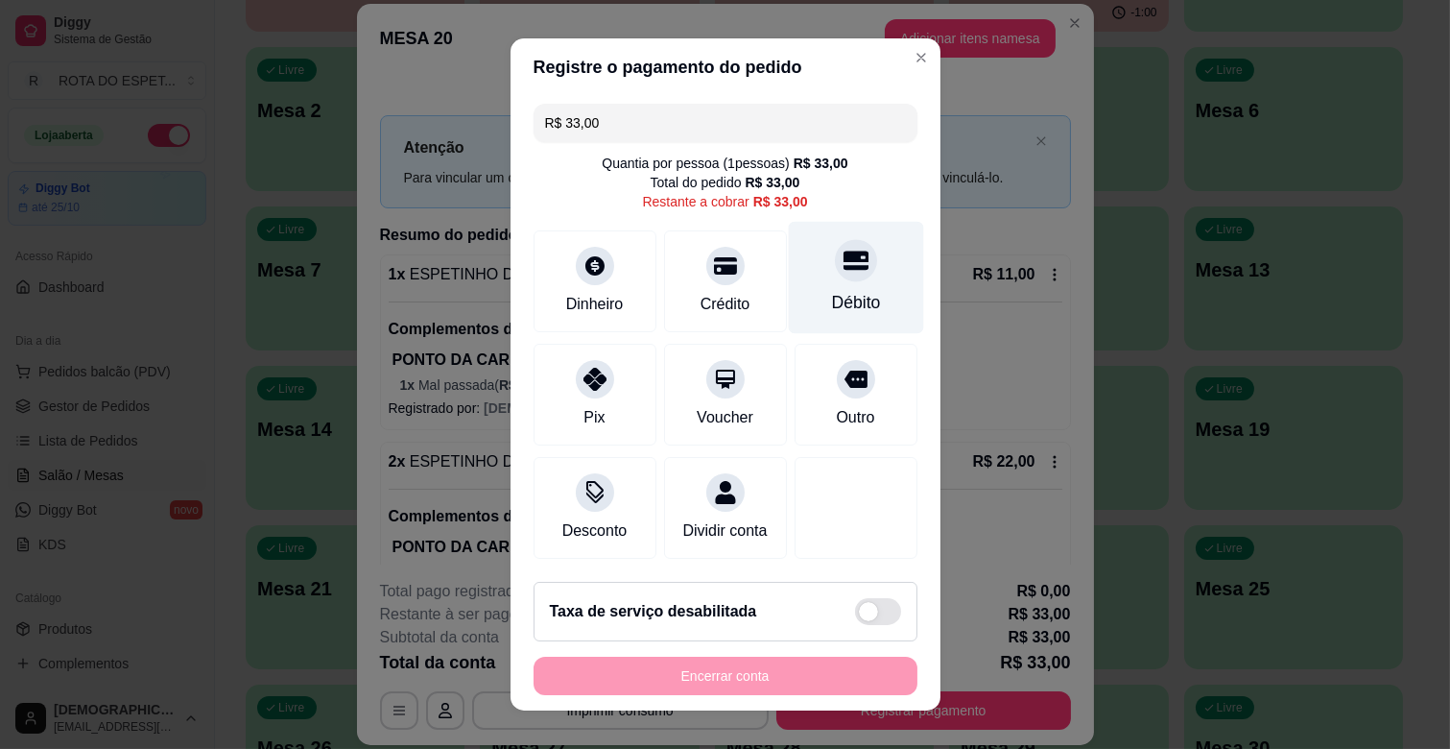
click at [854, 294] on div "Débito" at bounding box center [855, 278] width 135 height 112
type input "R$ 0,00"
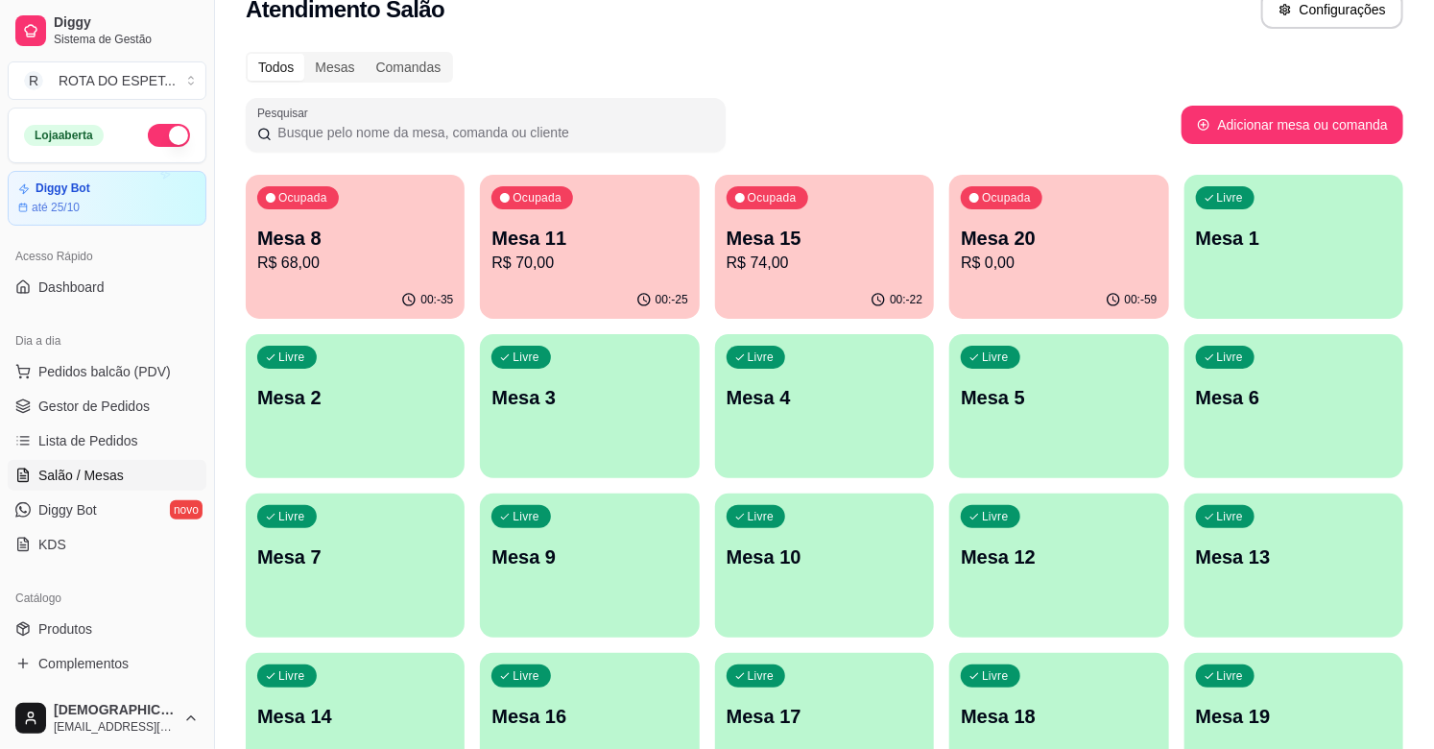
scroll to position [0, 0]
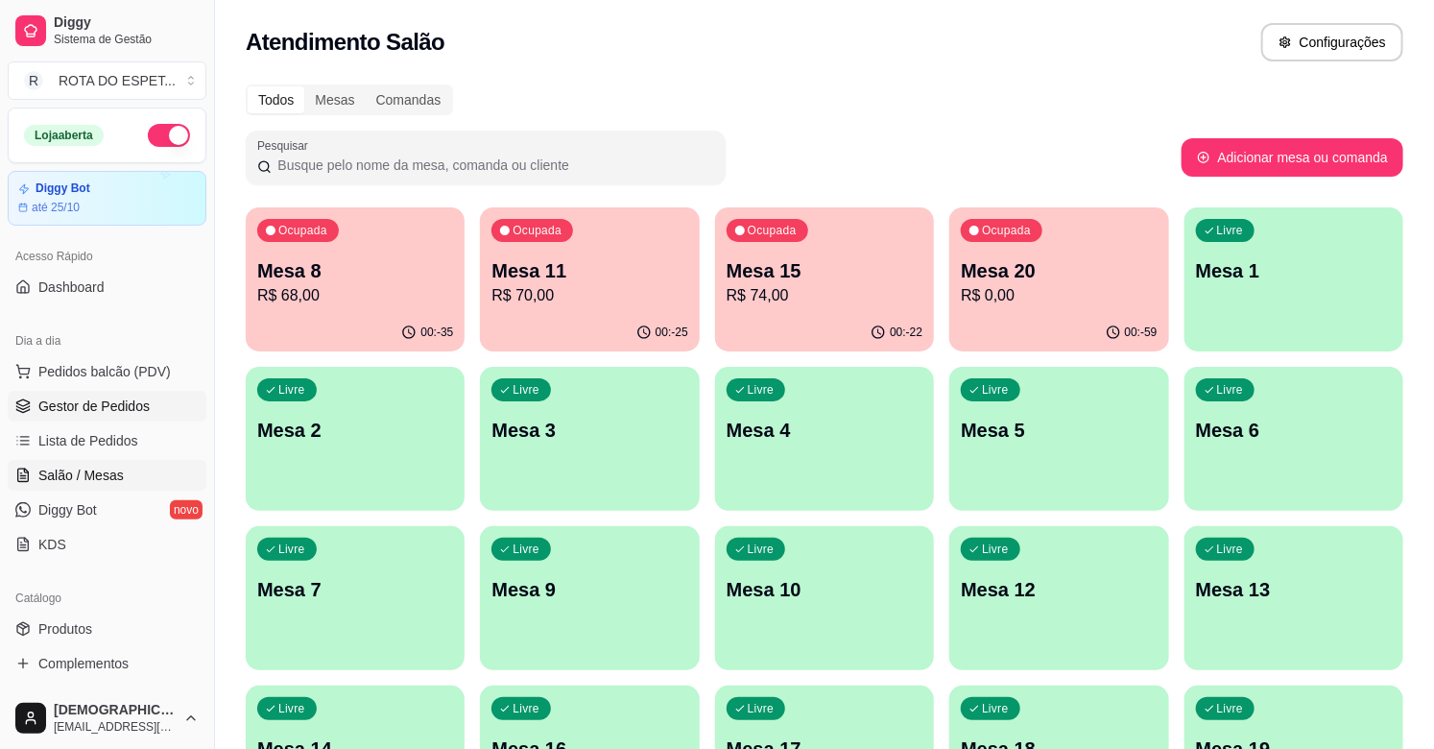
click at [126, 400] on span "Gestor de Pedidos" at bounding box center [93, 405] width 111 height 19
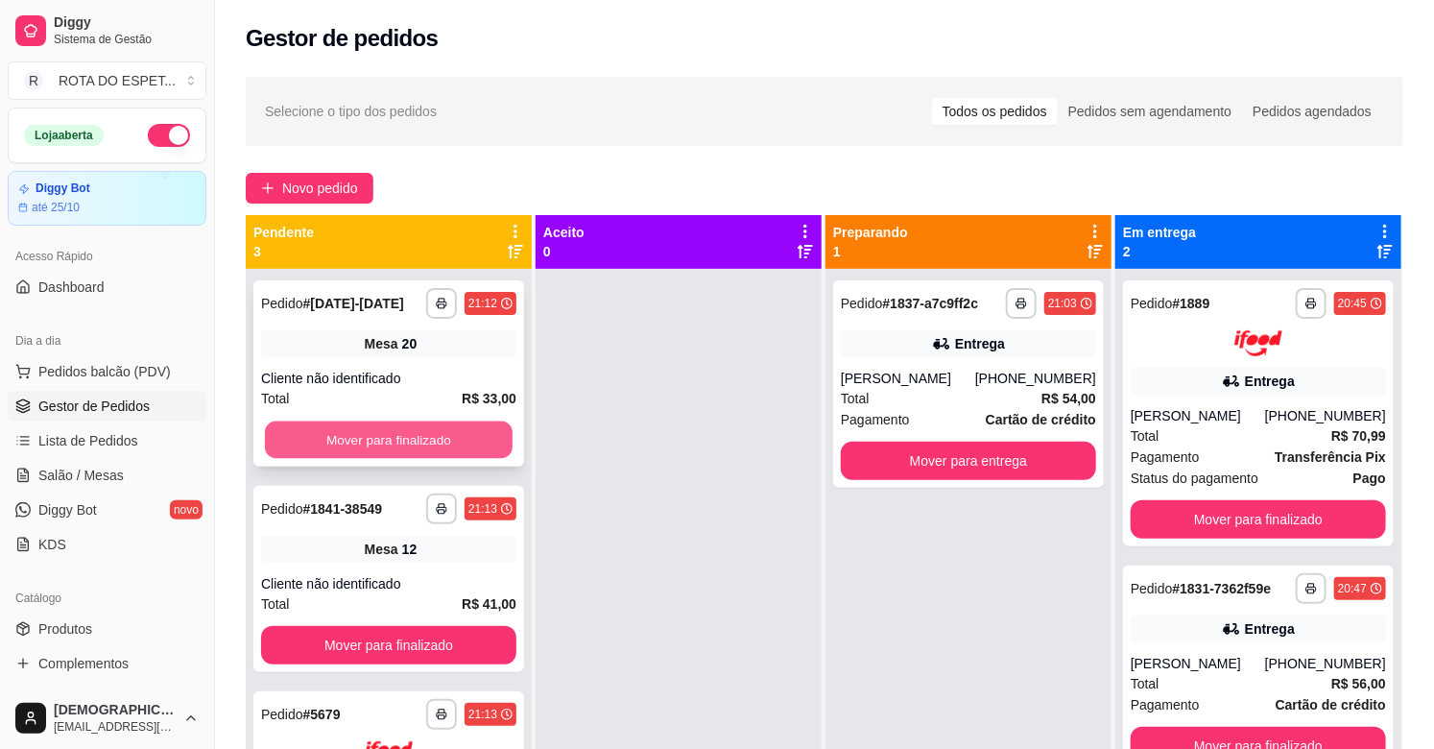
click at [416, 424] on button "Mover para finalizado" at bounding box center [389, 439] width 248 height 37
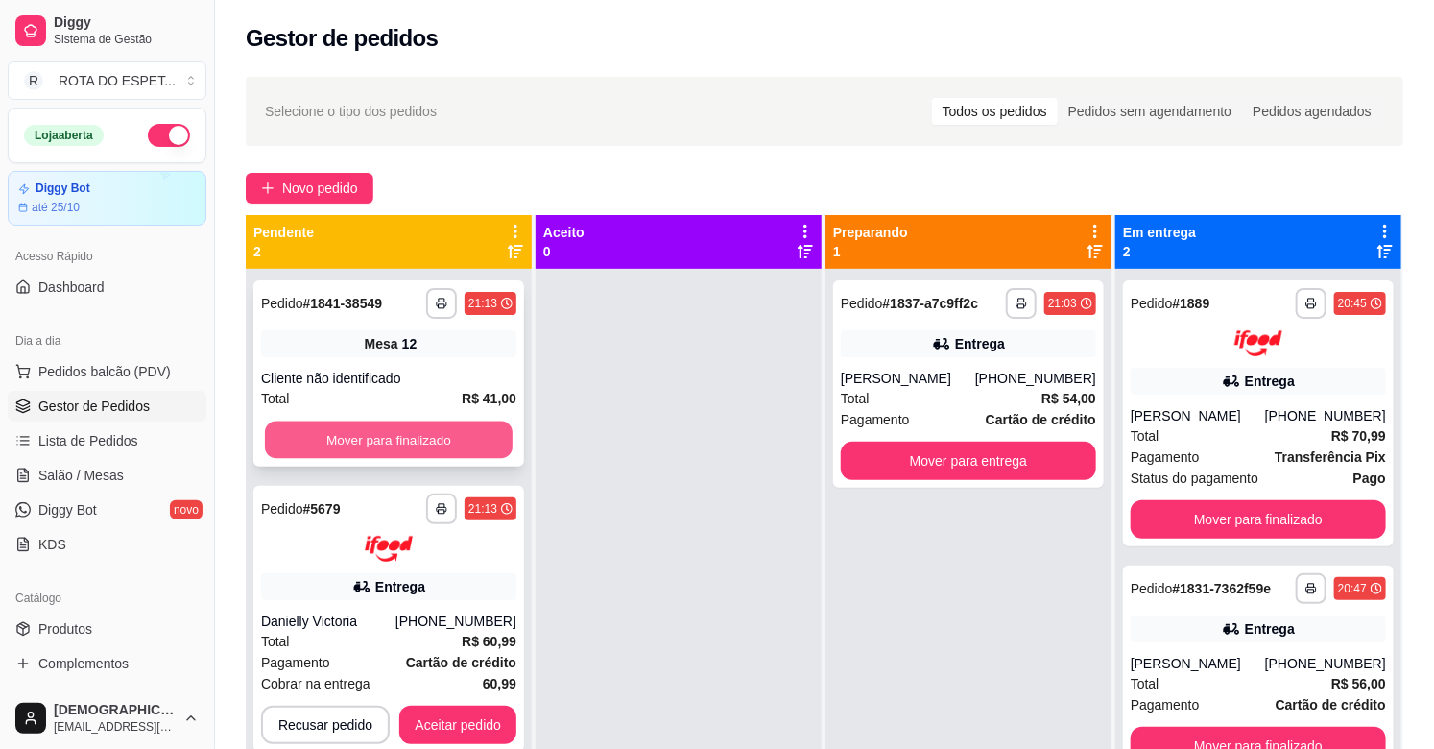
click at [424, 428] on button "Mover para finalizado" at bounding box center [389, 439] width 248 height 37
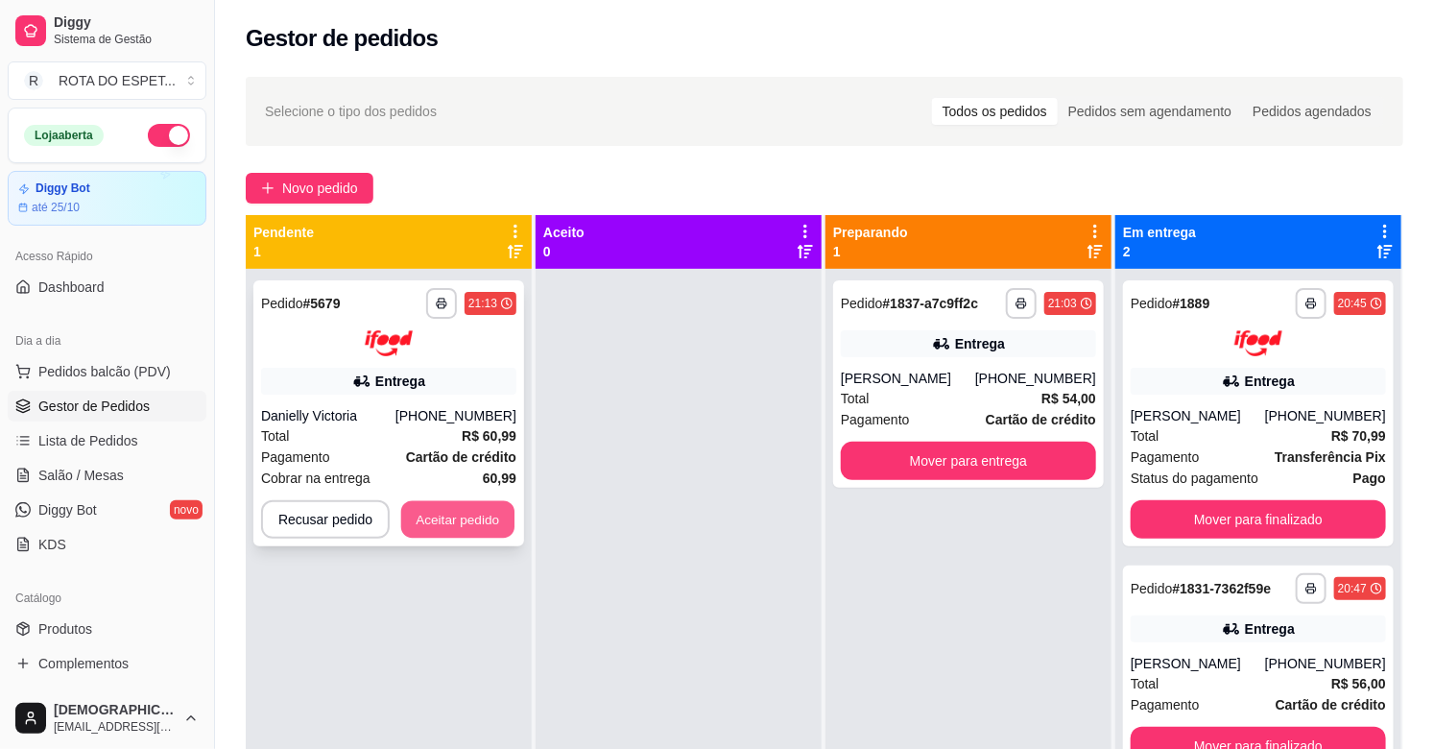
click at [463, 514] on button "Aceitar pedido" at bounding box center [457, 518] width 113 height 37
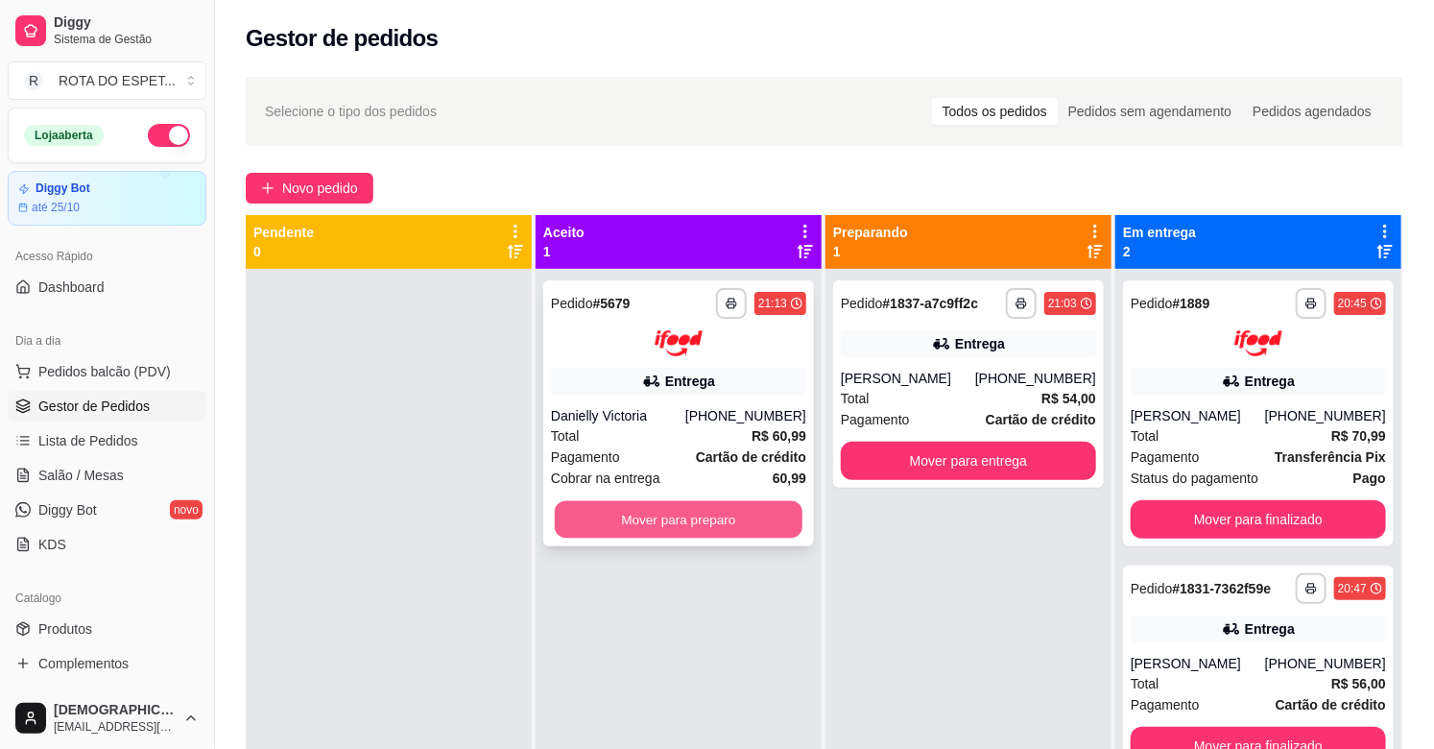
click at [705, 511] on button "Mover para preparo" at bounding box center [679, 518] width 248 height 37
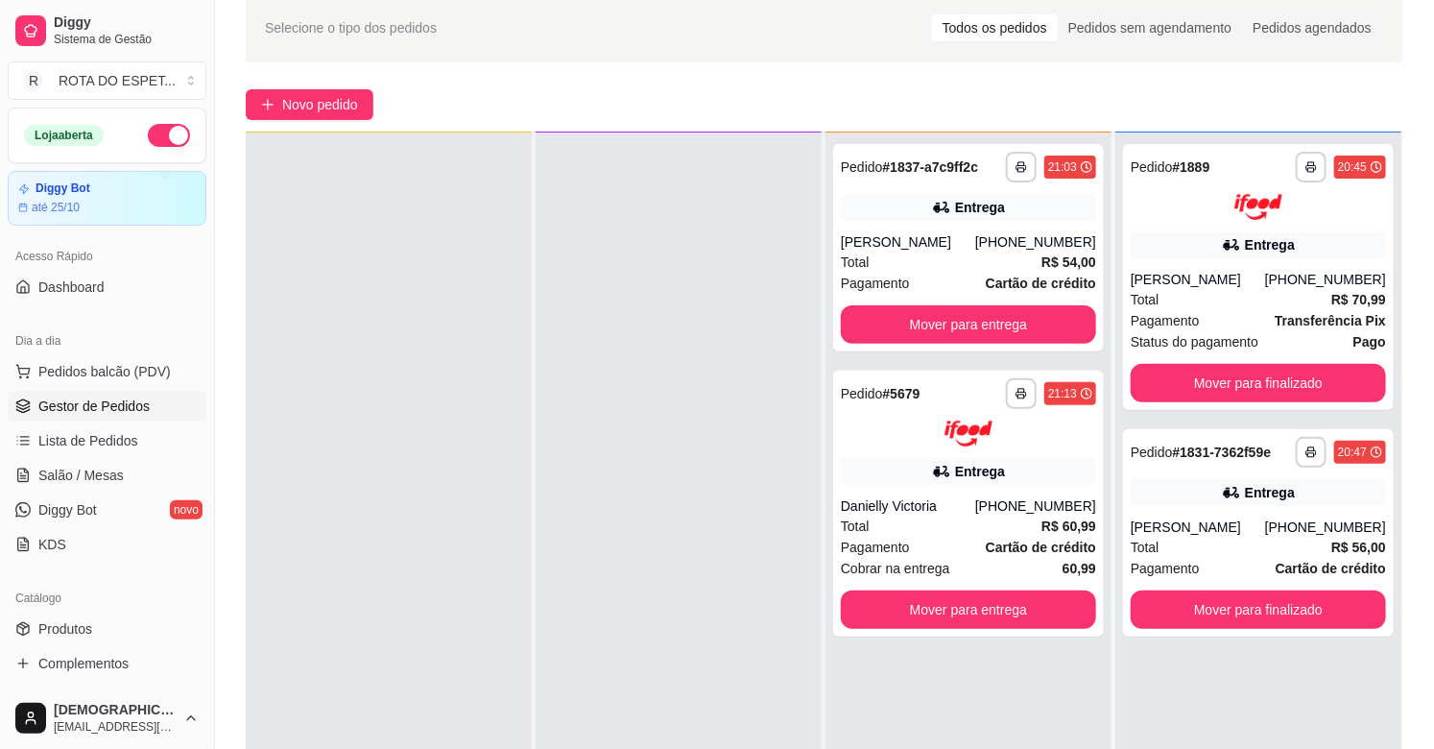
scroll to position [213, 0]
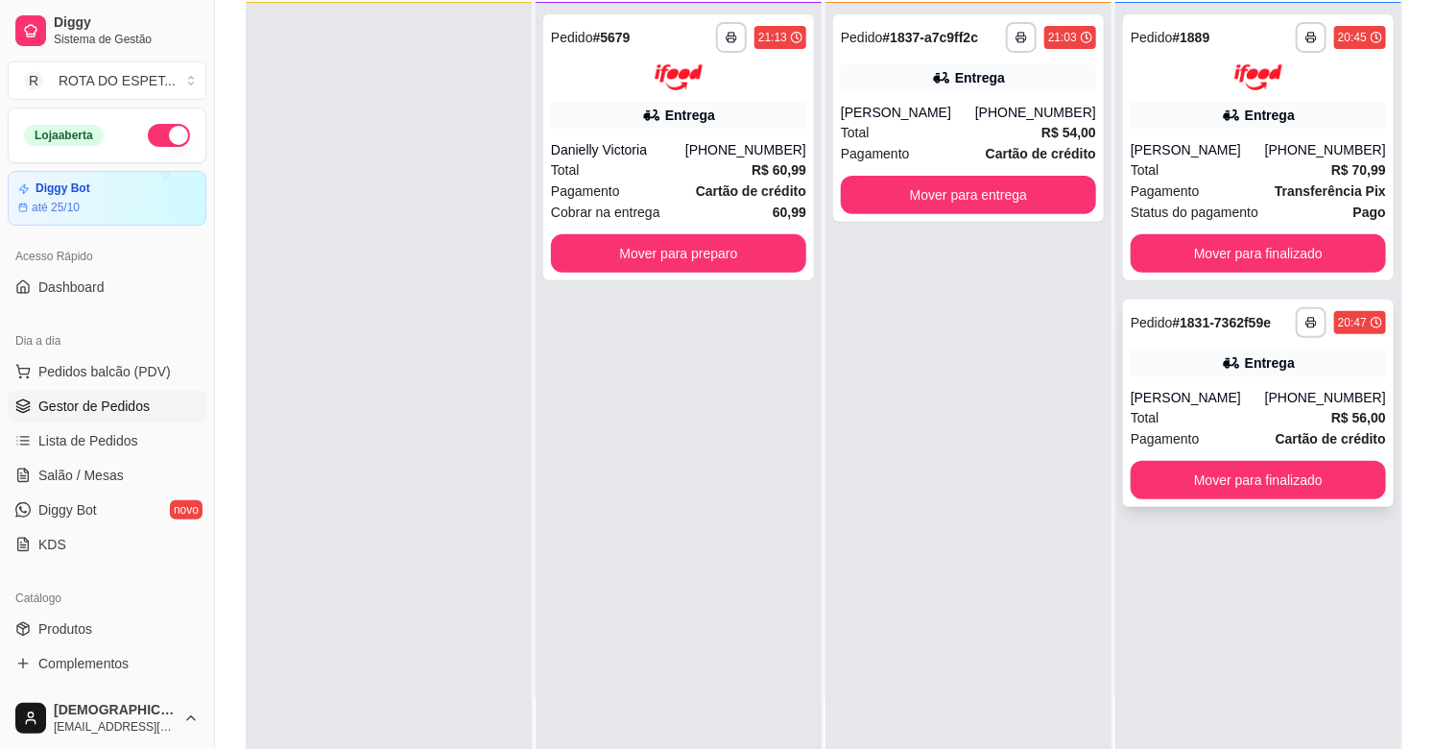
click at [1267, 499] on div "**********" at bounding box center [1258, 402] width 271 height 207
click at [1258, 476] on button "Mover para finalizado" at bounding box center [1257, 480] width 255 height 38
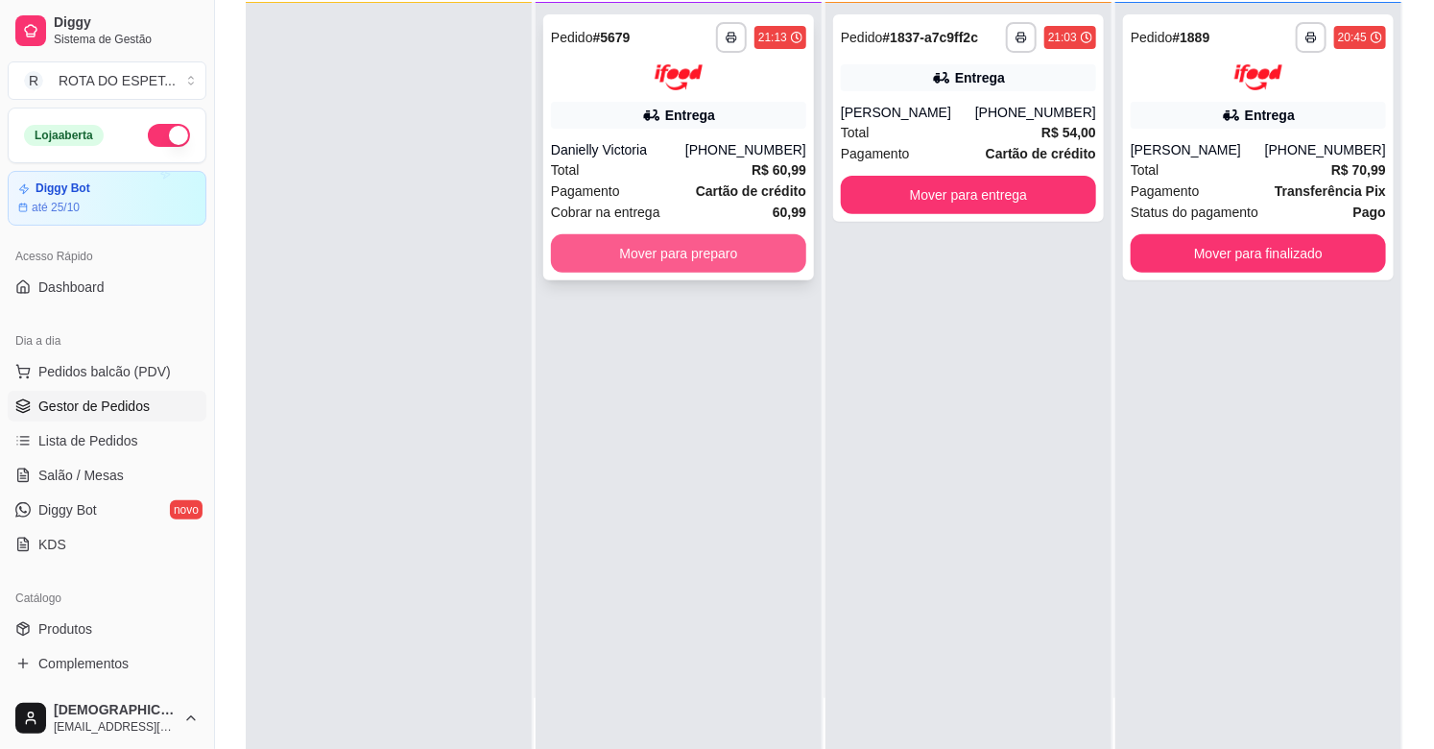
click at [717, 267] on button "Mover para preparo" at bounding box center [678, 253] width 255 height 38
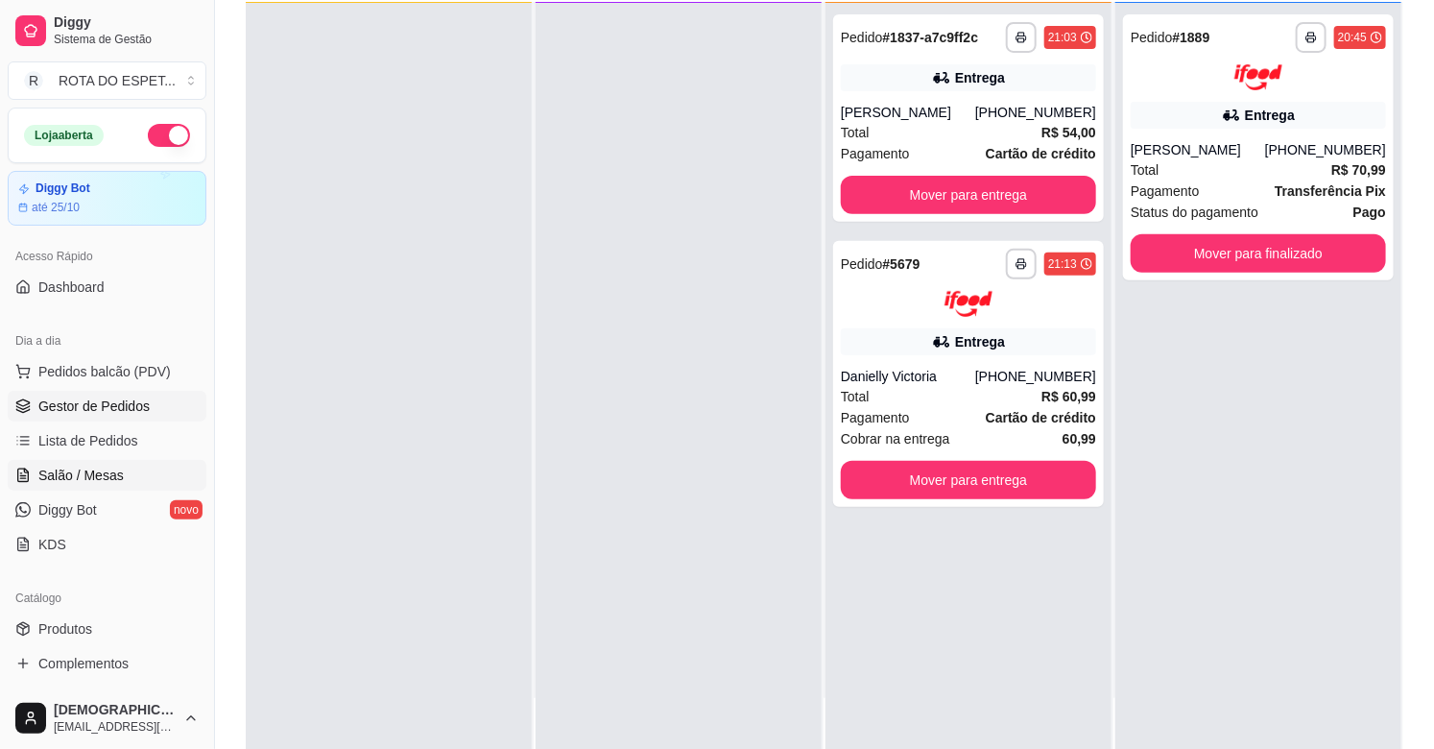
click at [110, 464] on link "Salão / Mesas" at bounding box center [107, 475] width 199 height 31
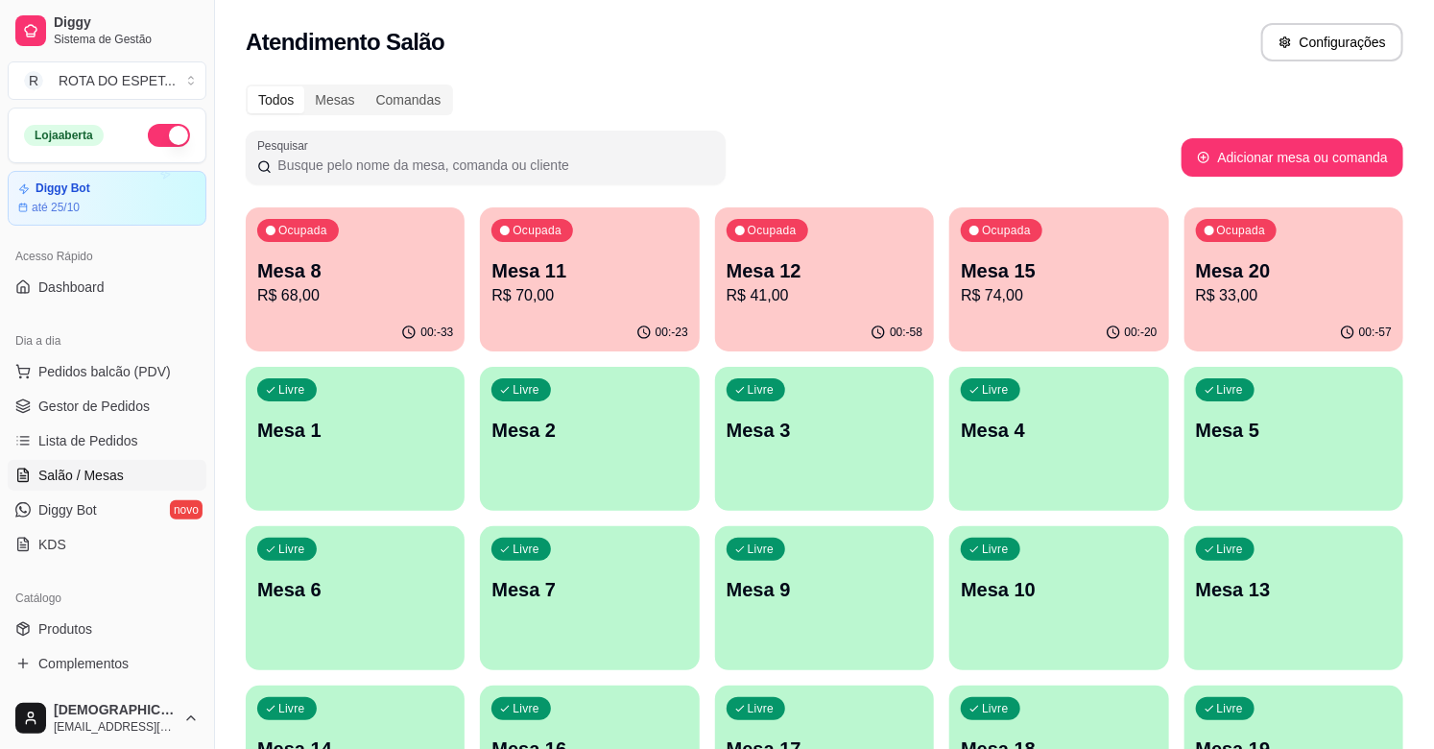
click at [1065, 290] on p "R$ 74,00" at bounding box center [1059, 295] width 196 height 23
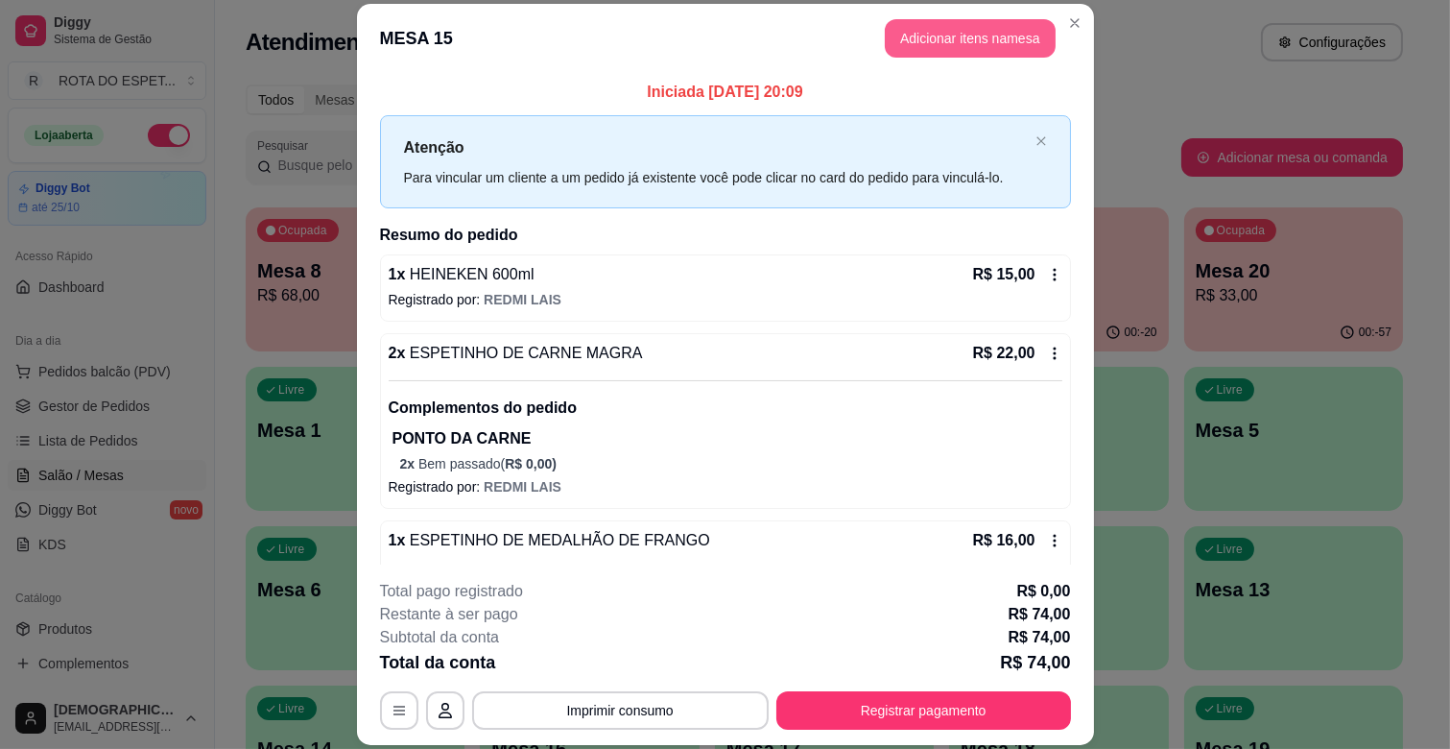
click at [1002, 36] on button "Adicionar itens na mesa" at bounding box center [970, 38] width 171 height 38
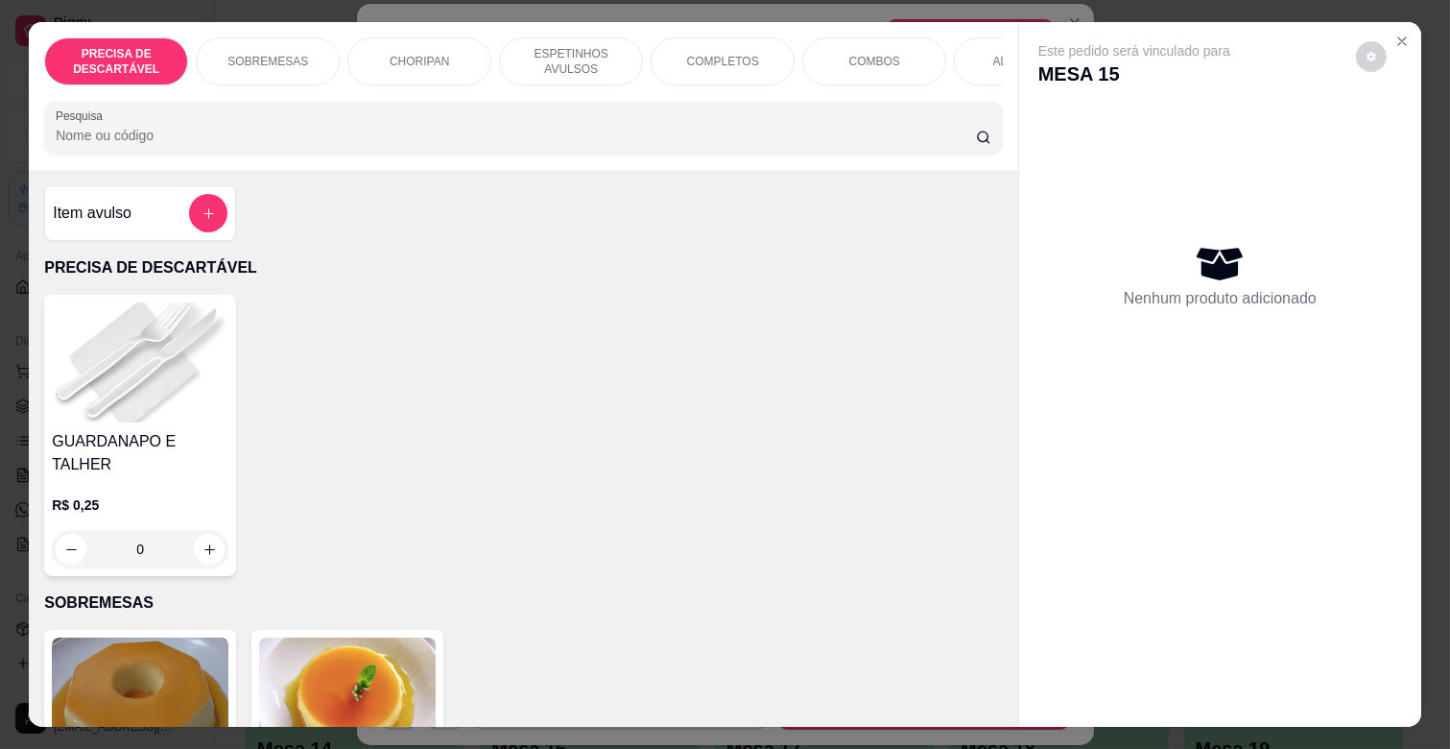
scroll to position [0, 839]
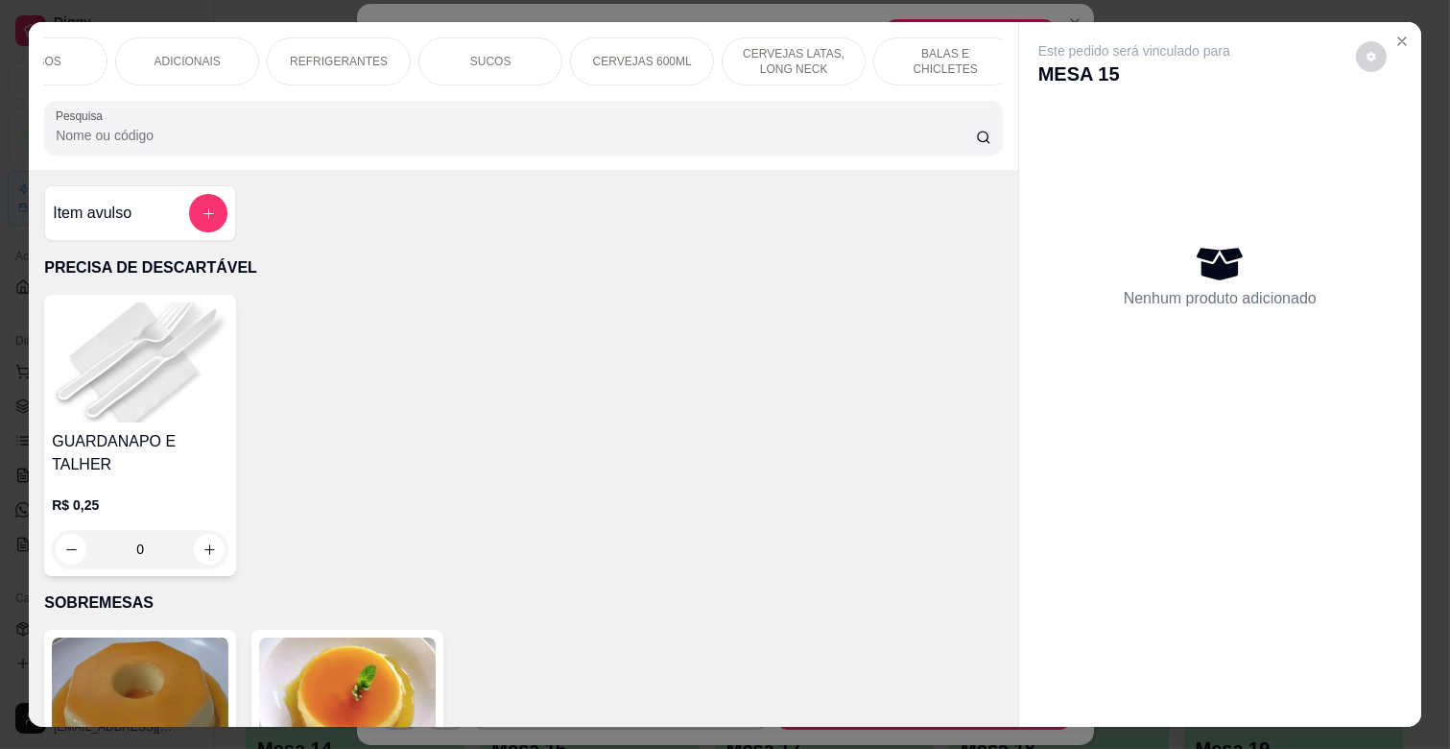
click at [773, 55] on p "CERVEJAS LATAS, LONG NECK" at bounding box center [793, 61] width 111 height 31
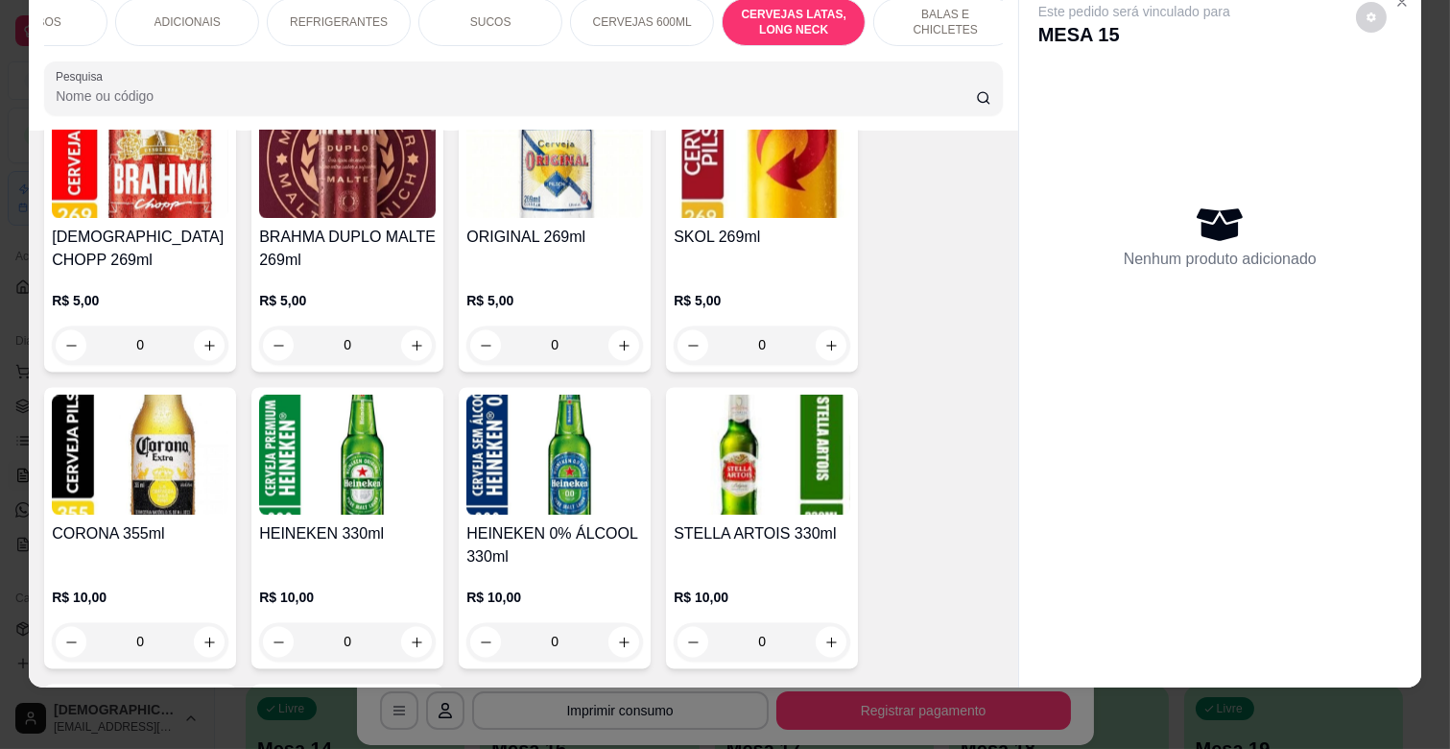
scroll to position [7098, 0]
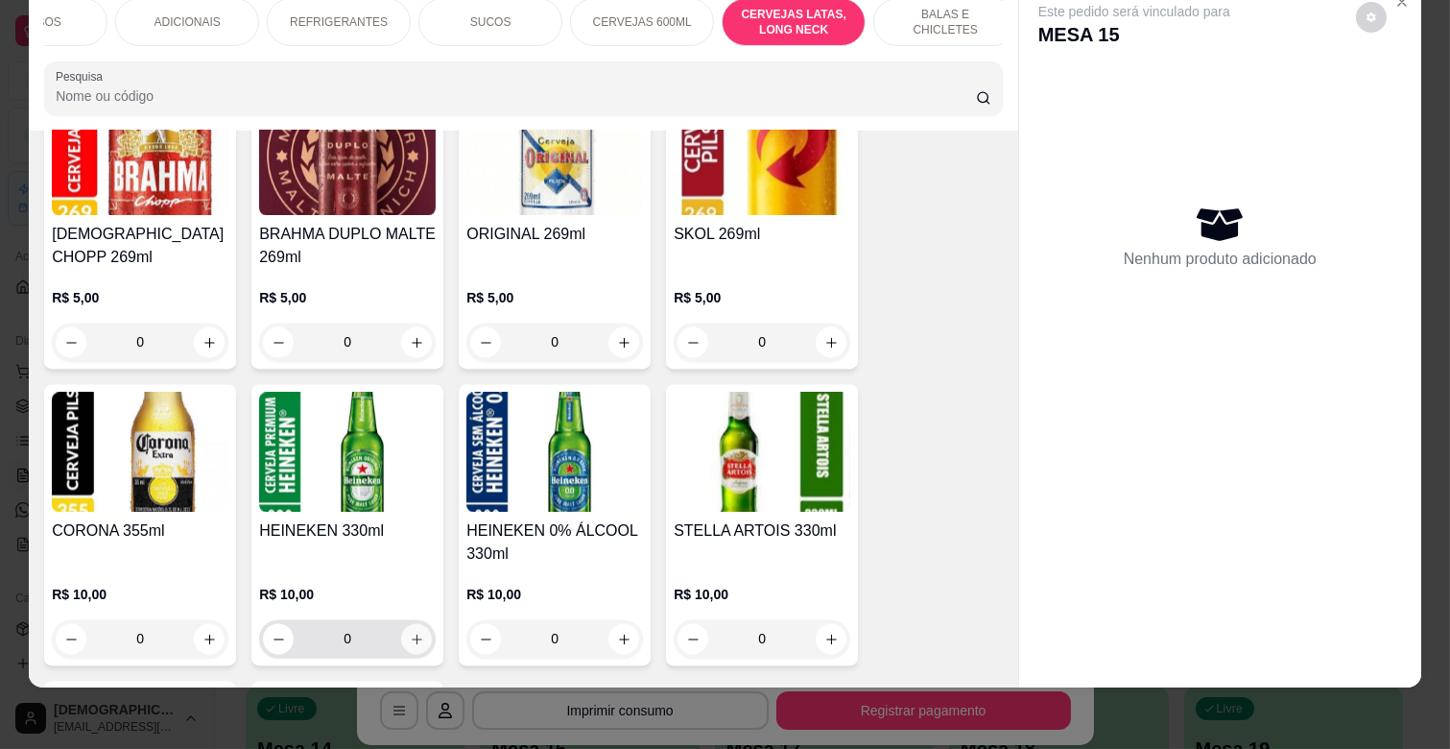
click at [411, 623] on button "increase-product-quantity" at bounding box center [416, 638] width 31 height 31
type input "1"
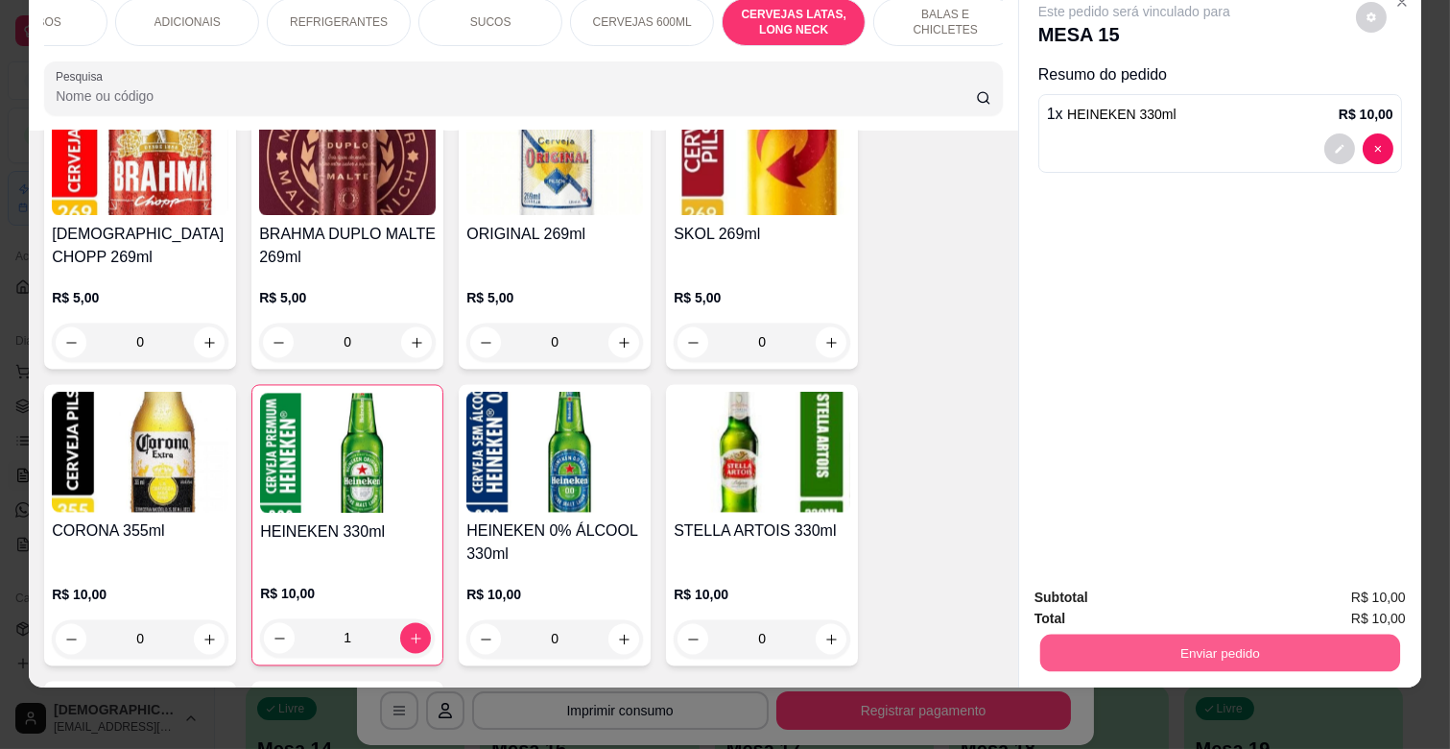
click at [1248, 644] on button "Enviar pedido" at bounding box center [1220, 651] width 360 height 37
click at [1358, 595] on button "Enviar pedido" at bounding box center [1355, 589] width 108 height 36
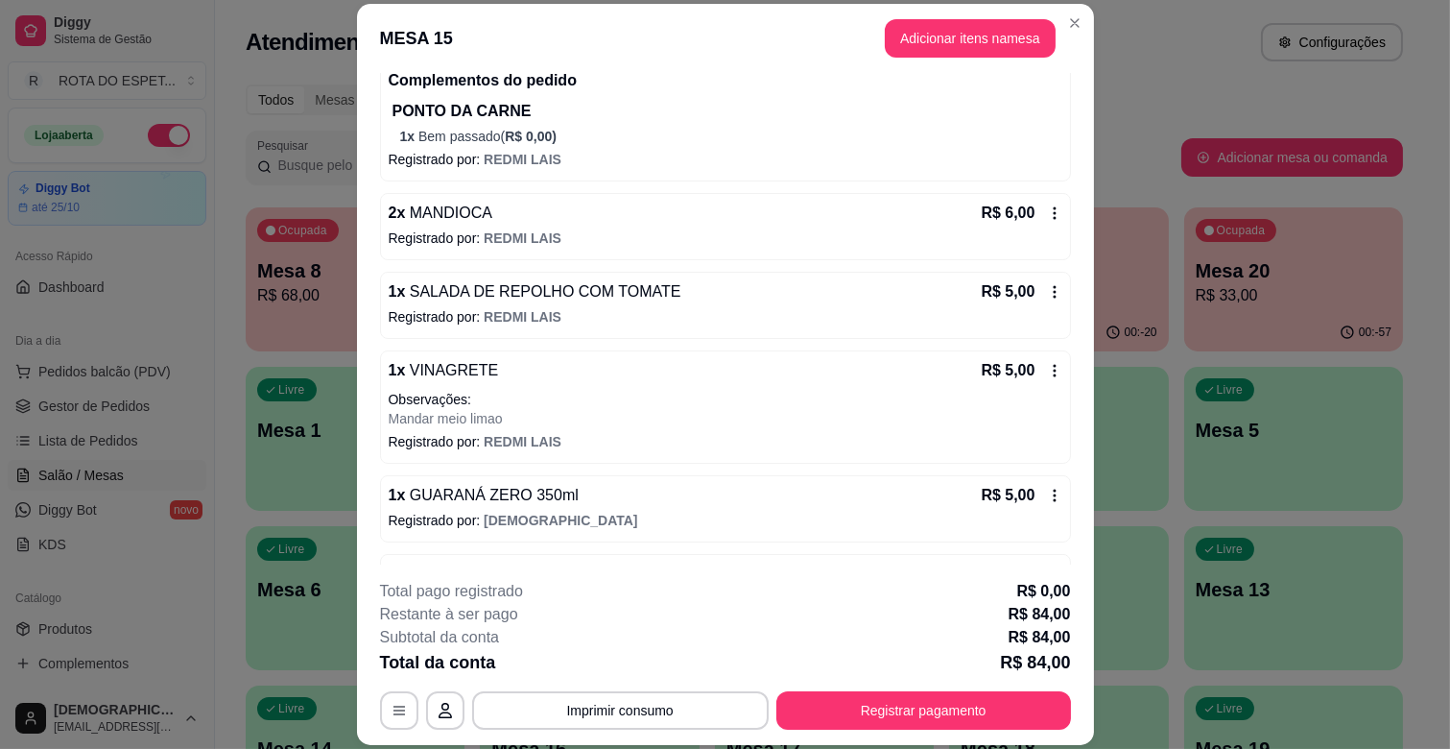
scroll to position [580, 0]
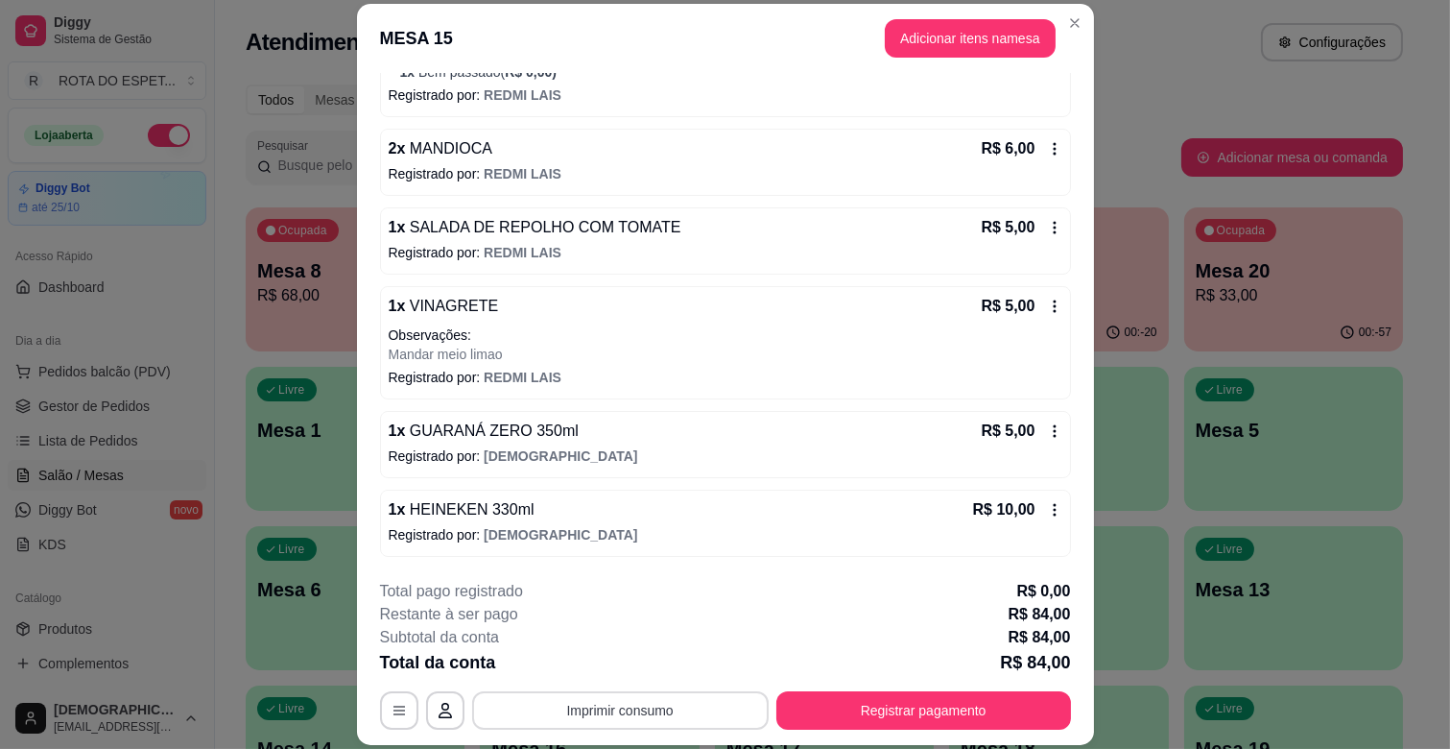
click at [665, 703] on button "Imprimir consumo" at bounding box center [620, 710] width 297 height 38
click at [677, 659] on button "IMPRESSORA CAIXA" at bounding box center [618, 666] width 158 height 31
click at [1006, 684] on div "**********" at bounding box center [725, 655] width 691 height 150
click at [1006, 697] on button "Registrar pagamento" at bounding box center [923, 710] width 295 height 38
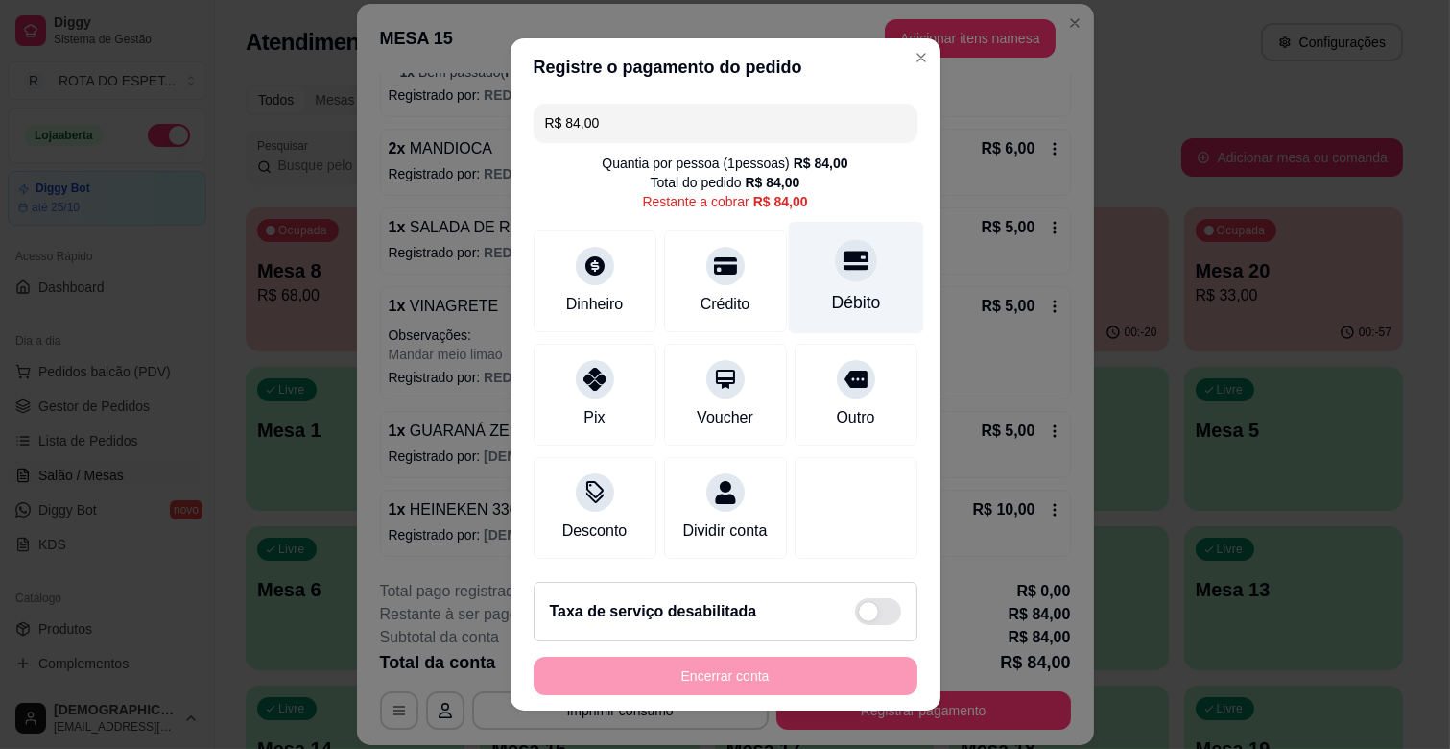
click at [835, 274] on div at bounding box center [856, 260] width 42 height 42
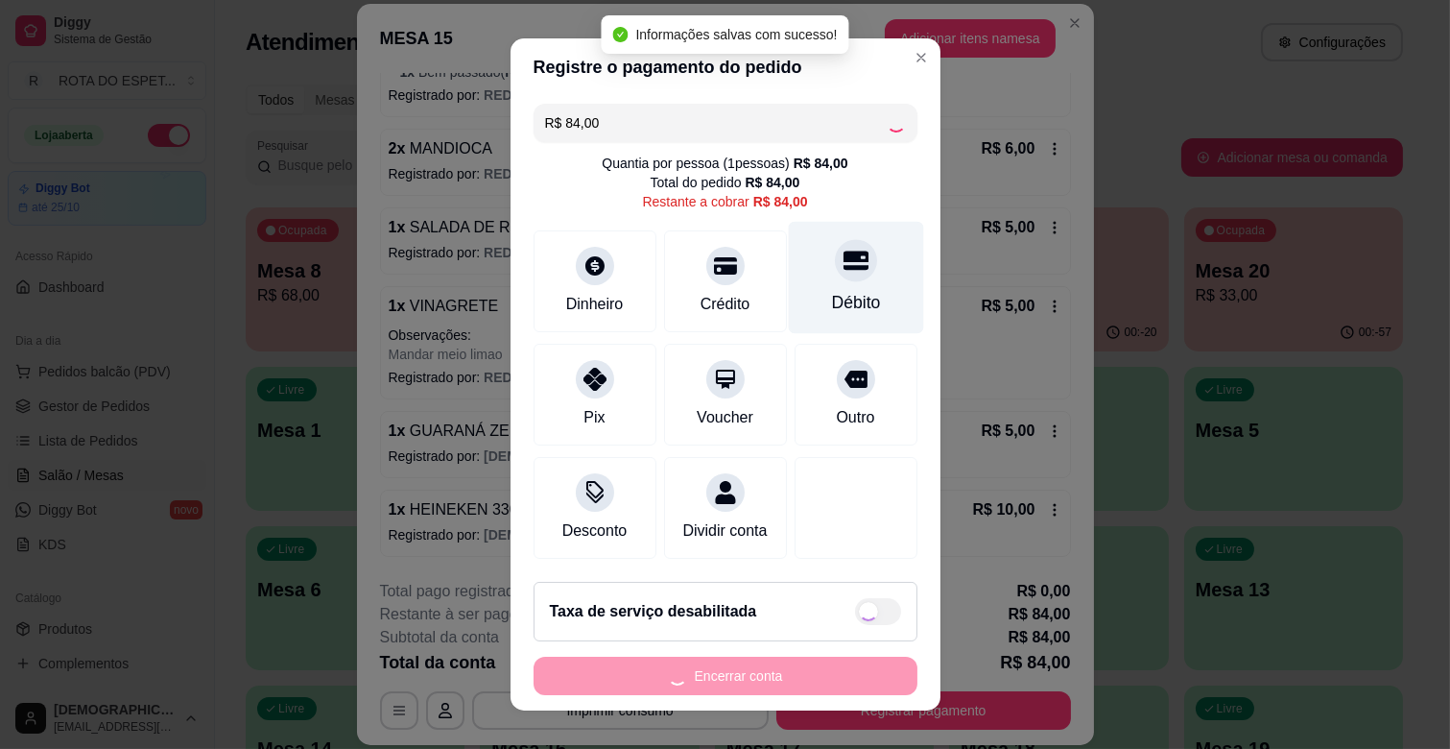
type input "R$ 0,00"
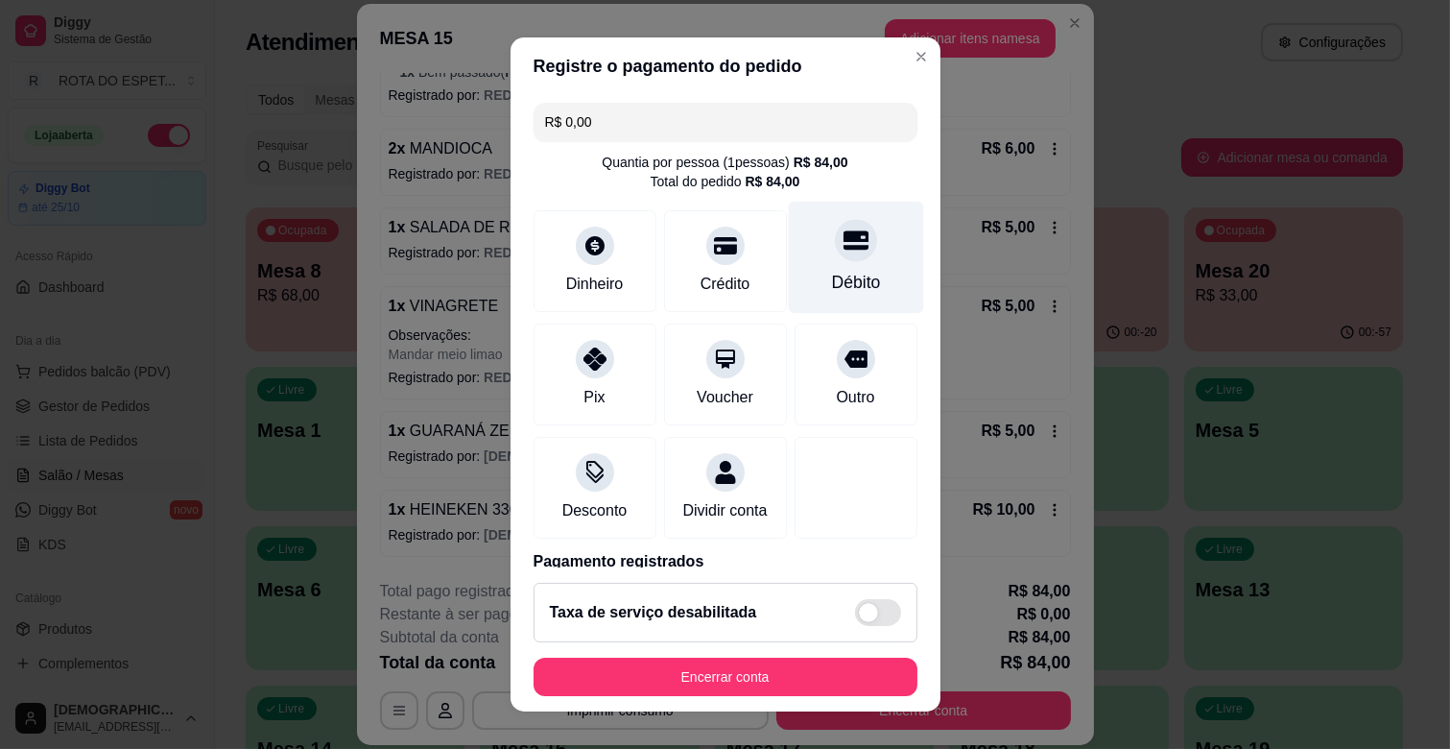
scroll to position [102, 0]
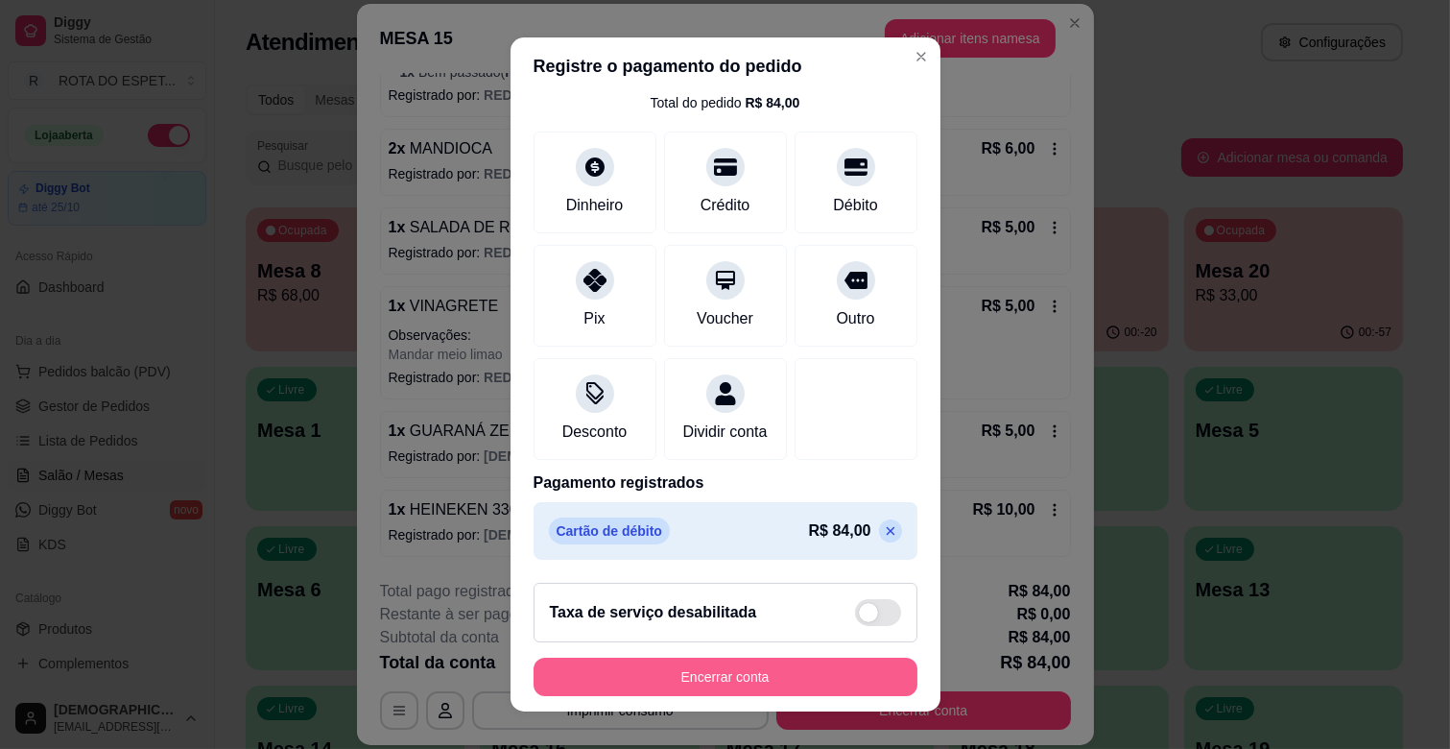
click at [783, 681] on button "Encerrar conta" at bounding box center [726, 676] width 384 height 38
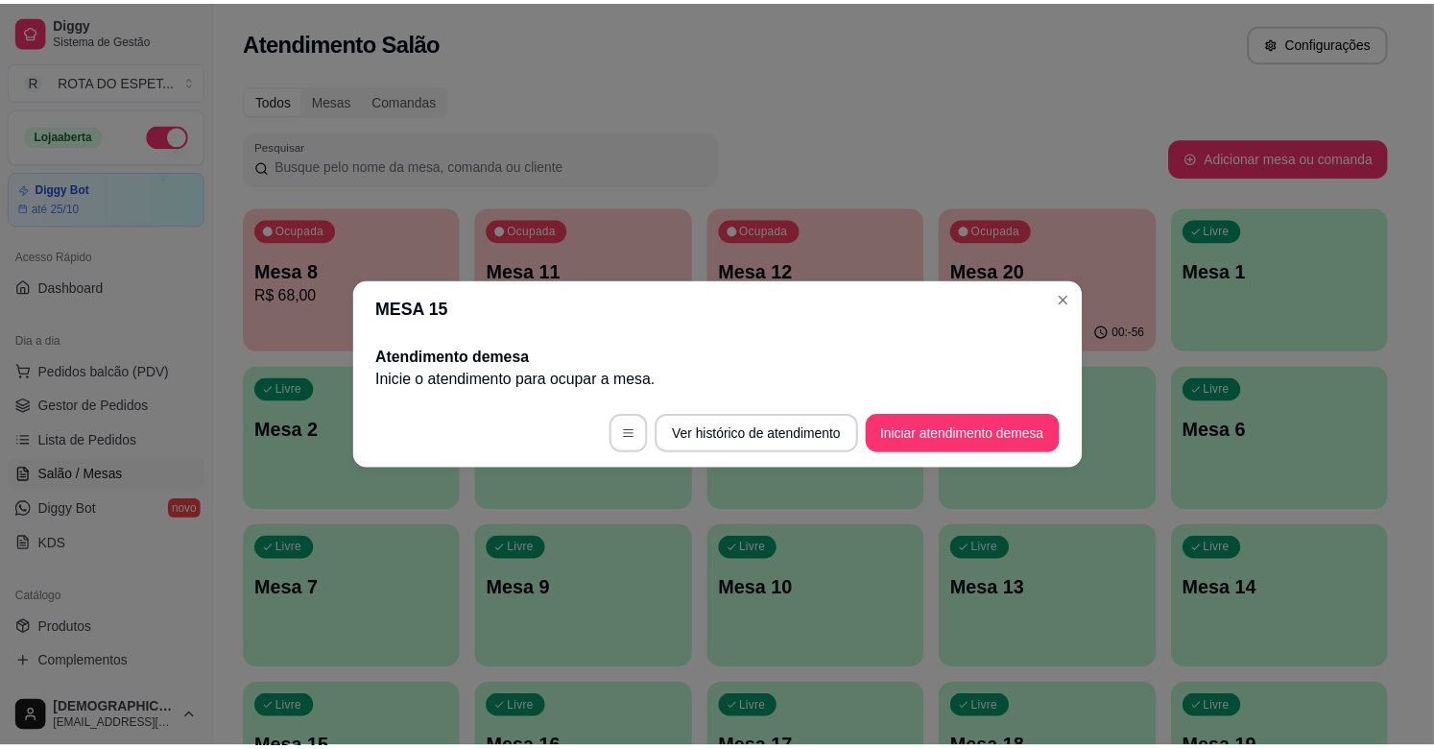
scroll to position [0, 0]
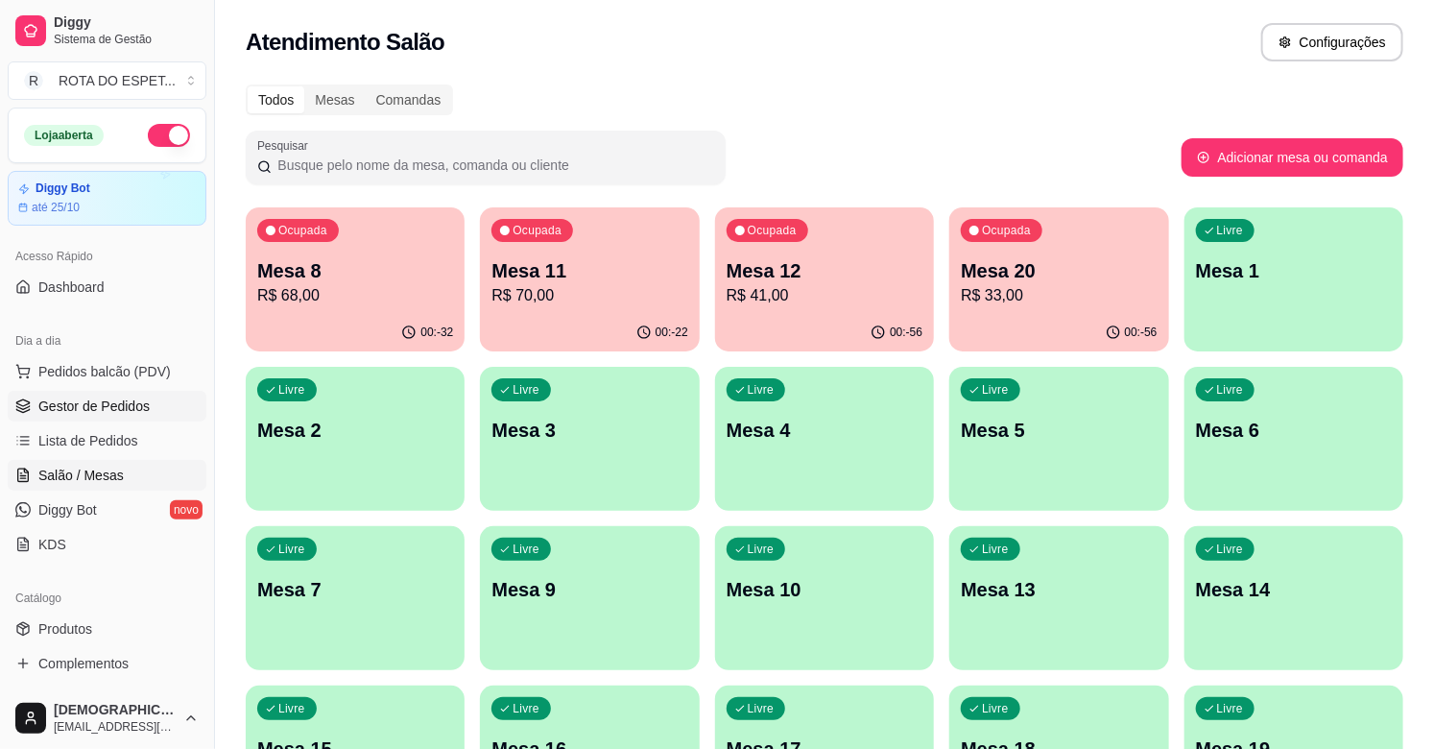
click at [83, 397] on span "Gestor de Pedidos" at bounding box center [93, 405] width 111 height 19
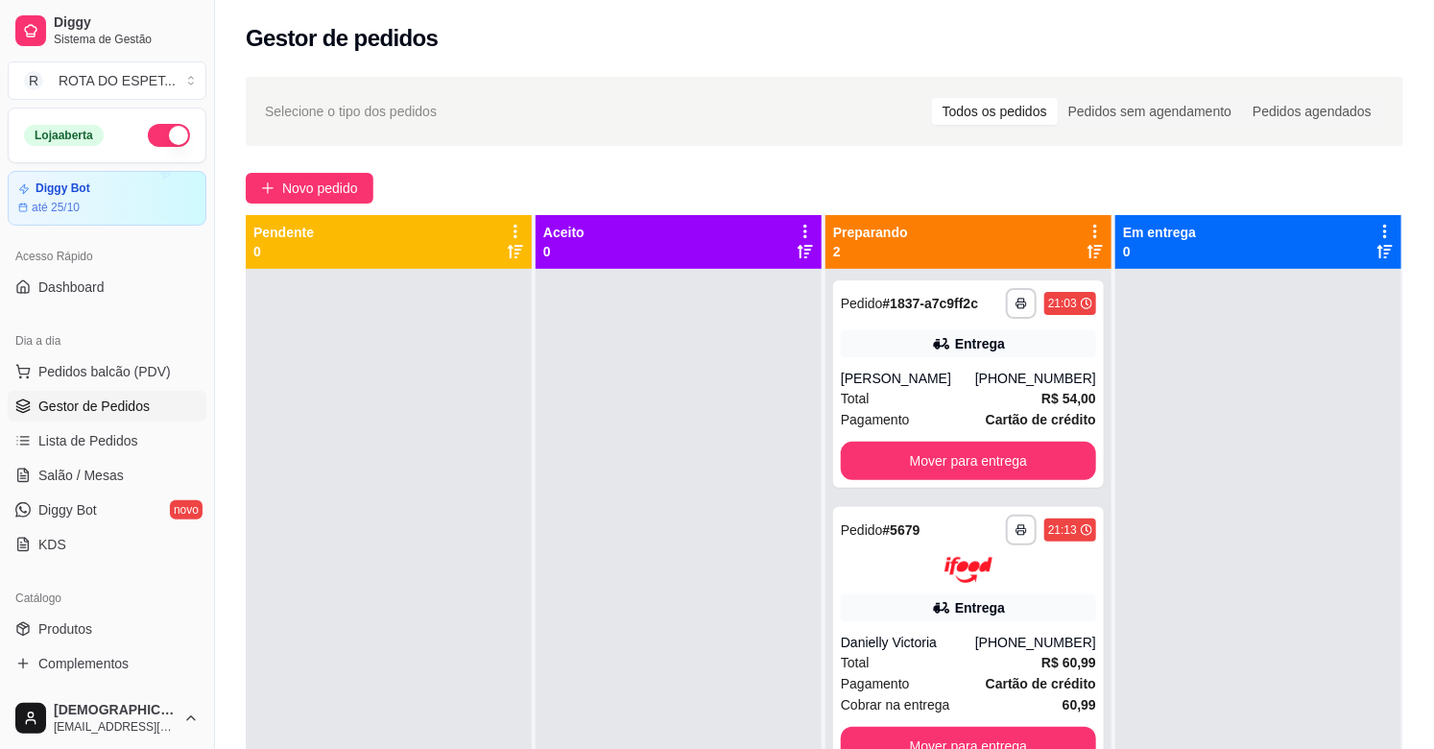
click at [651, 539] on div at bounding box center [678, 643] width 286 height 749
click at [630, 643] on div at bounding box center [678, 643] width 286 height 749
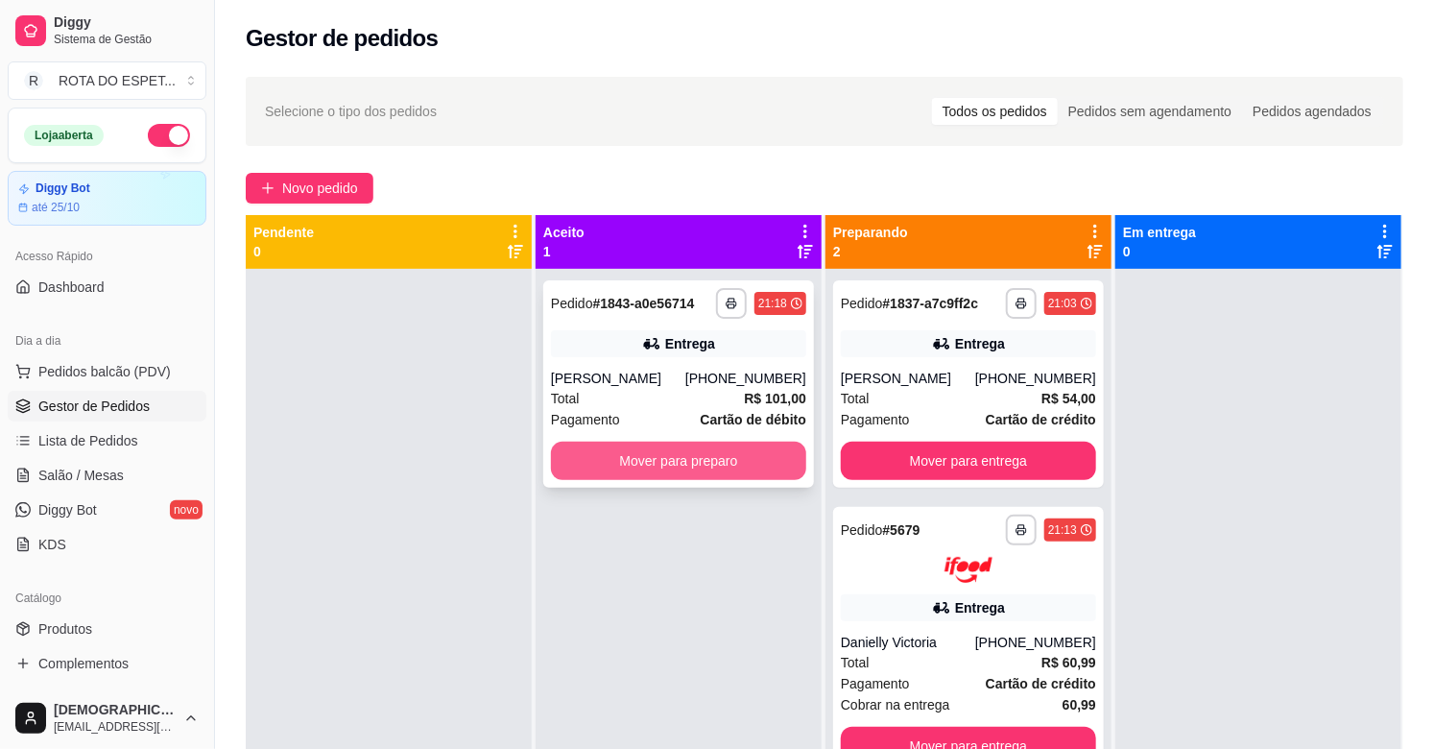
click at [696, 454] on button "Mover para preparo" at bounding box center [678, 460] width 255 height 38
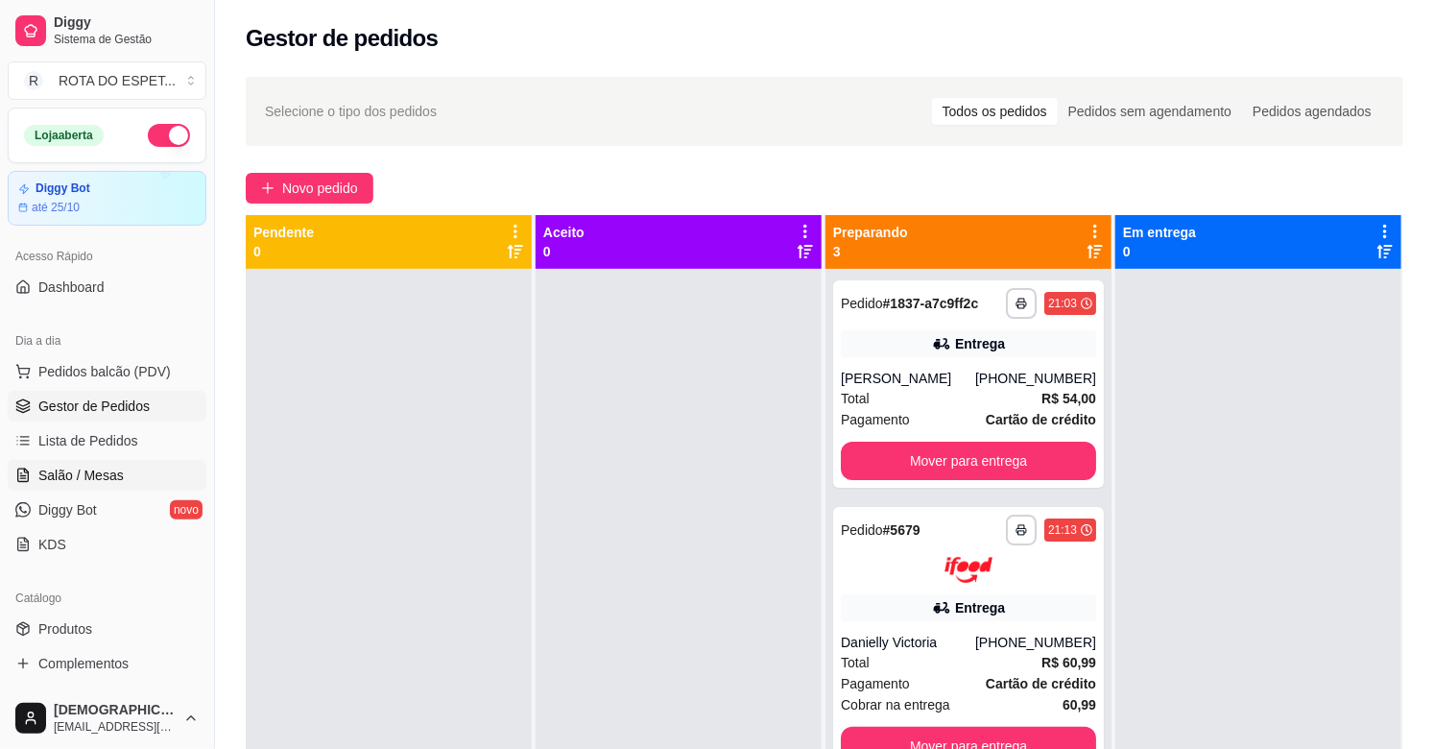
click at [108, 477] on span "Salão / Mesas" at bounding box center [80, 474] width 85 height 19
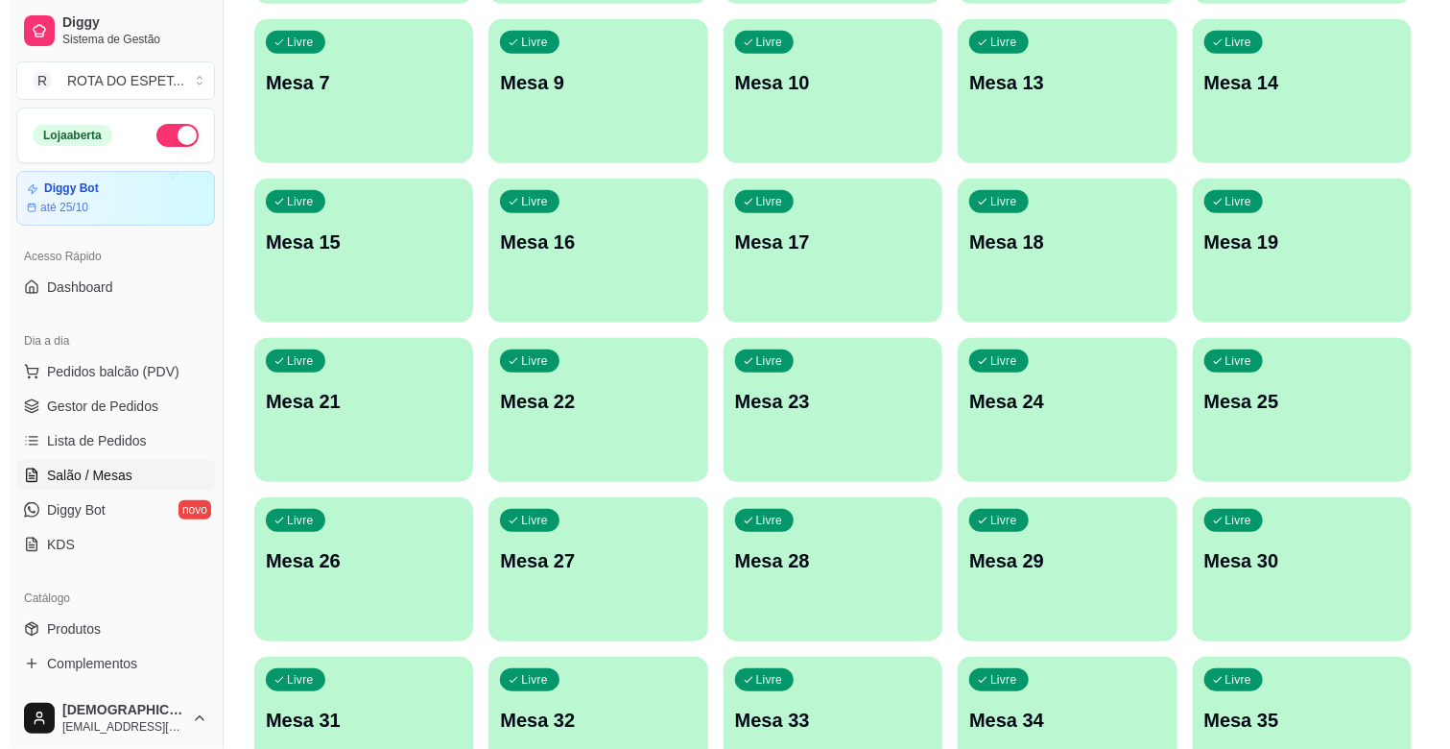
scroll to position [533, 0]
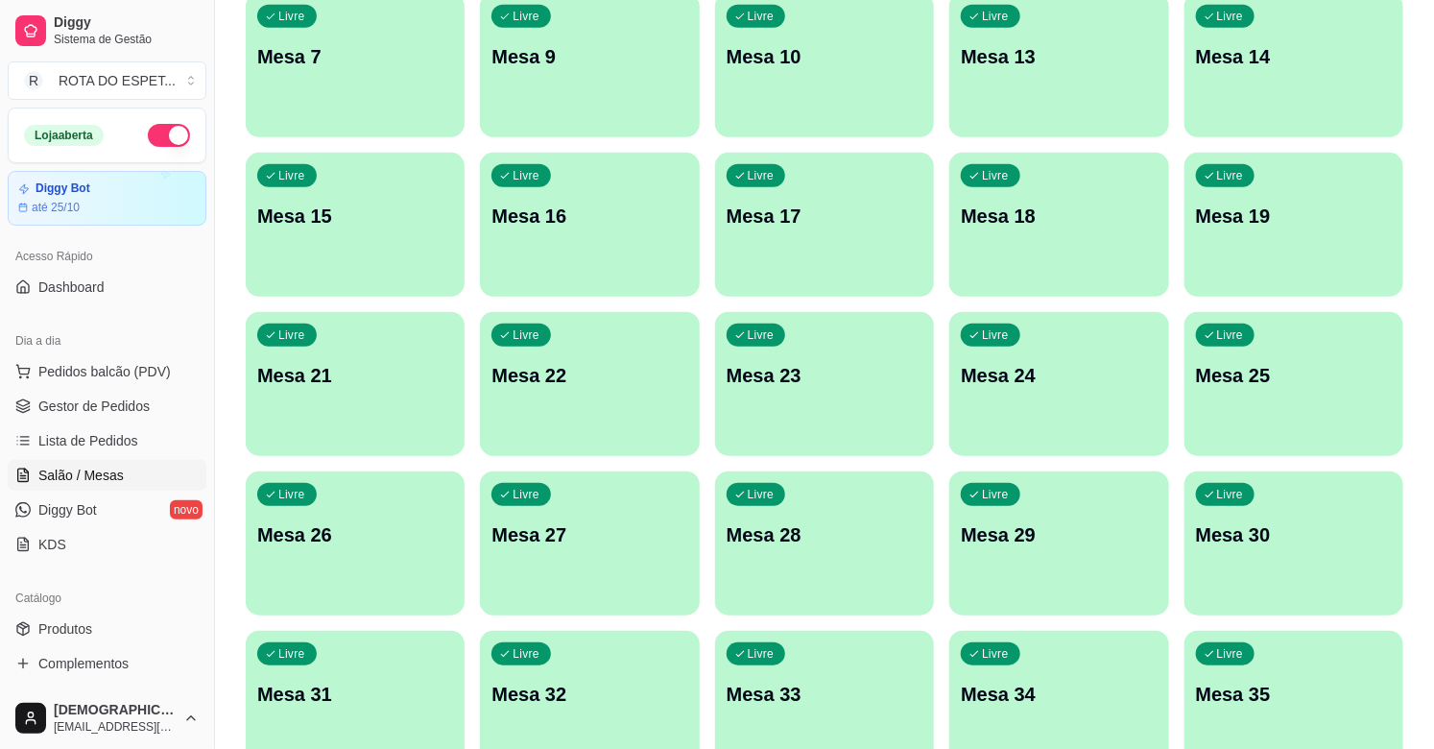
click at [622, 378] on p "Mesa 22" at bounding box center [589, 375] width 196 height 27
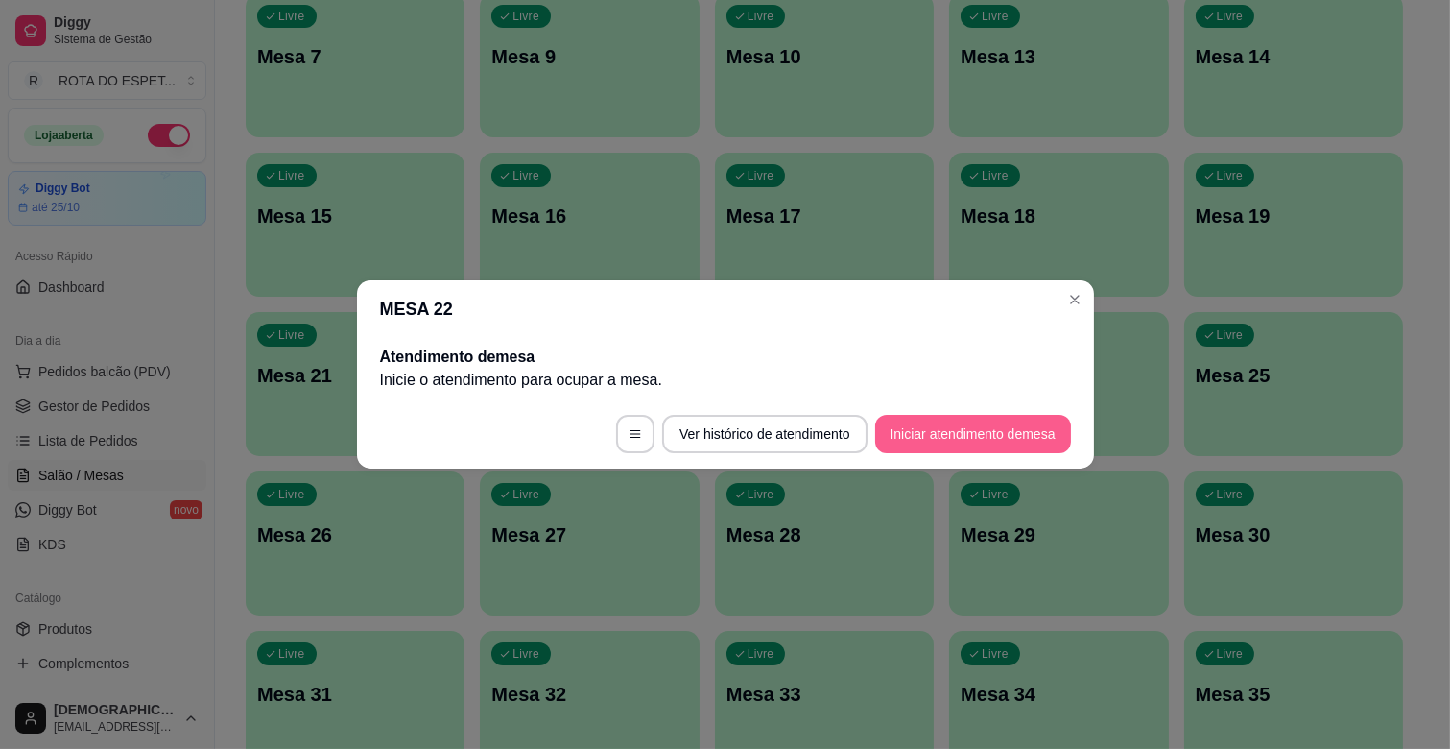
click at [986, 434] on button "Iniciar atendimento de mesa" at bounding box center [973, 434] width 196 height 38
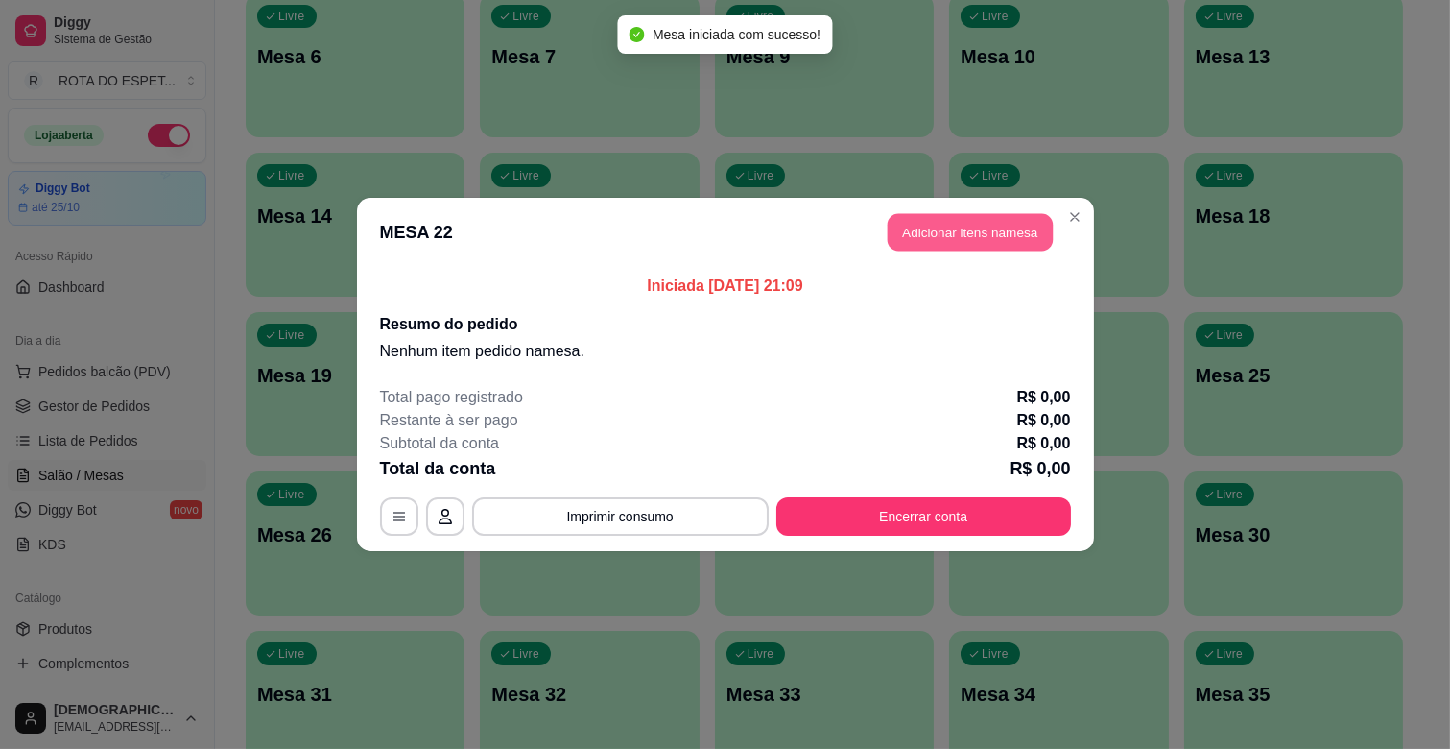
click at [1005, 231] on button "Adicionar itens na mesa" at bounding box center [970, 232] width 165 height 37
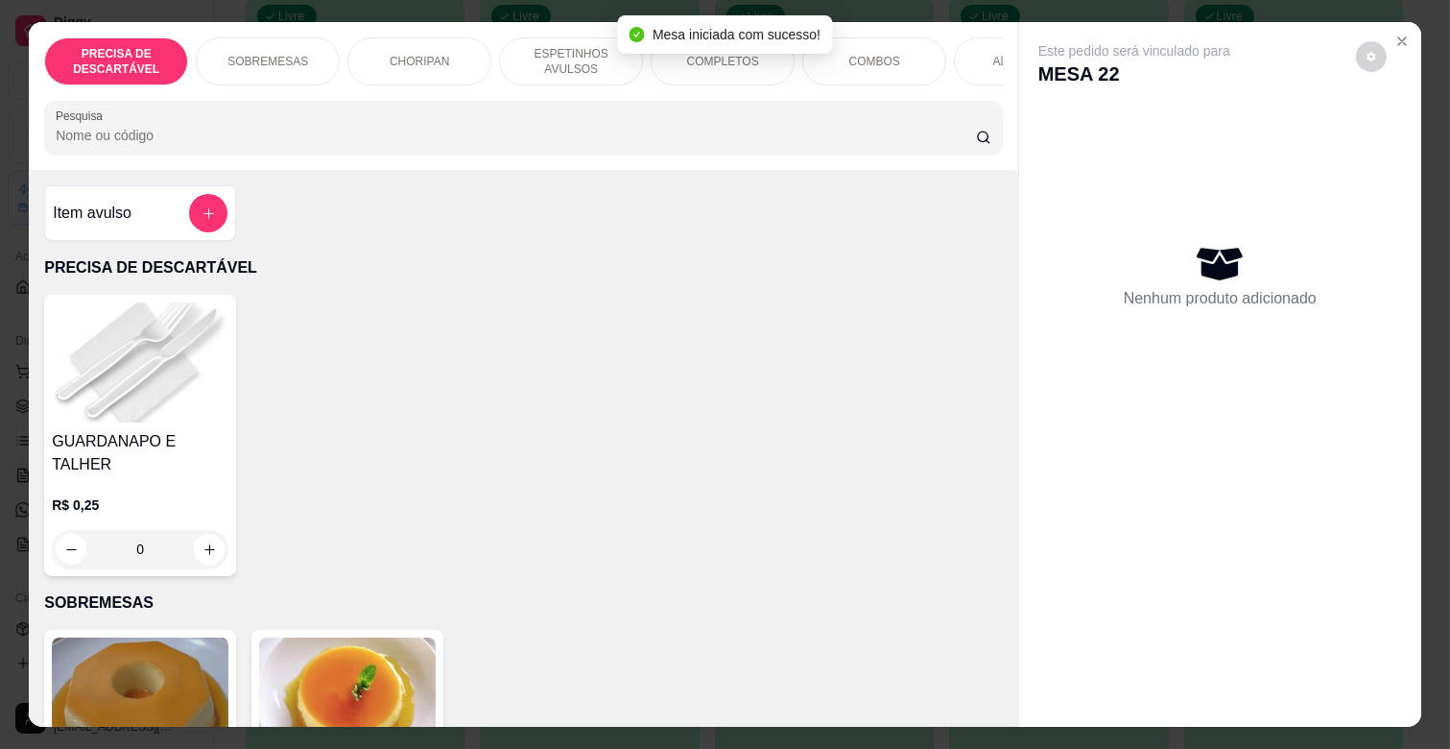
click at [552, 68] on p "ESPETINHOS AVULSOS" at bounding box center [570, 61] width 111 height 31
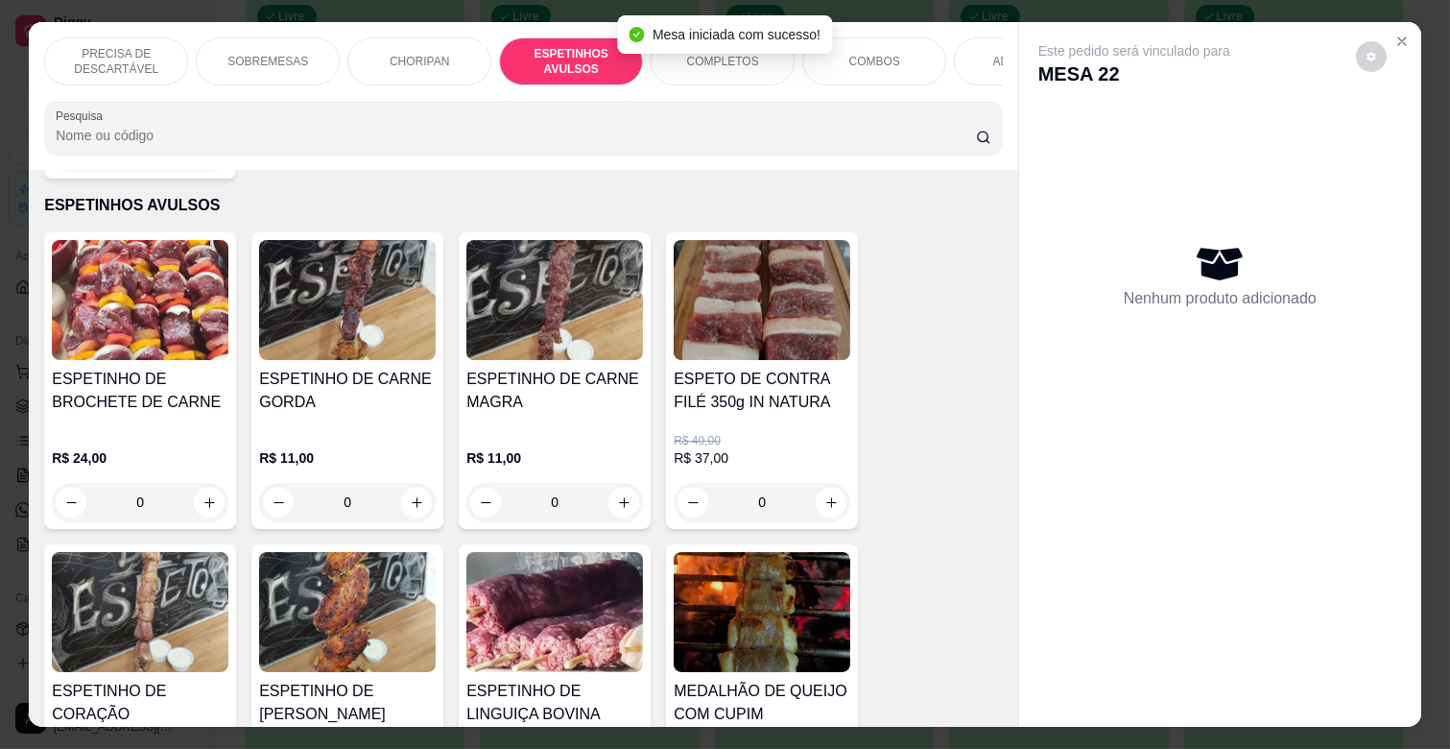
scroll to position [46, 0]
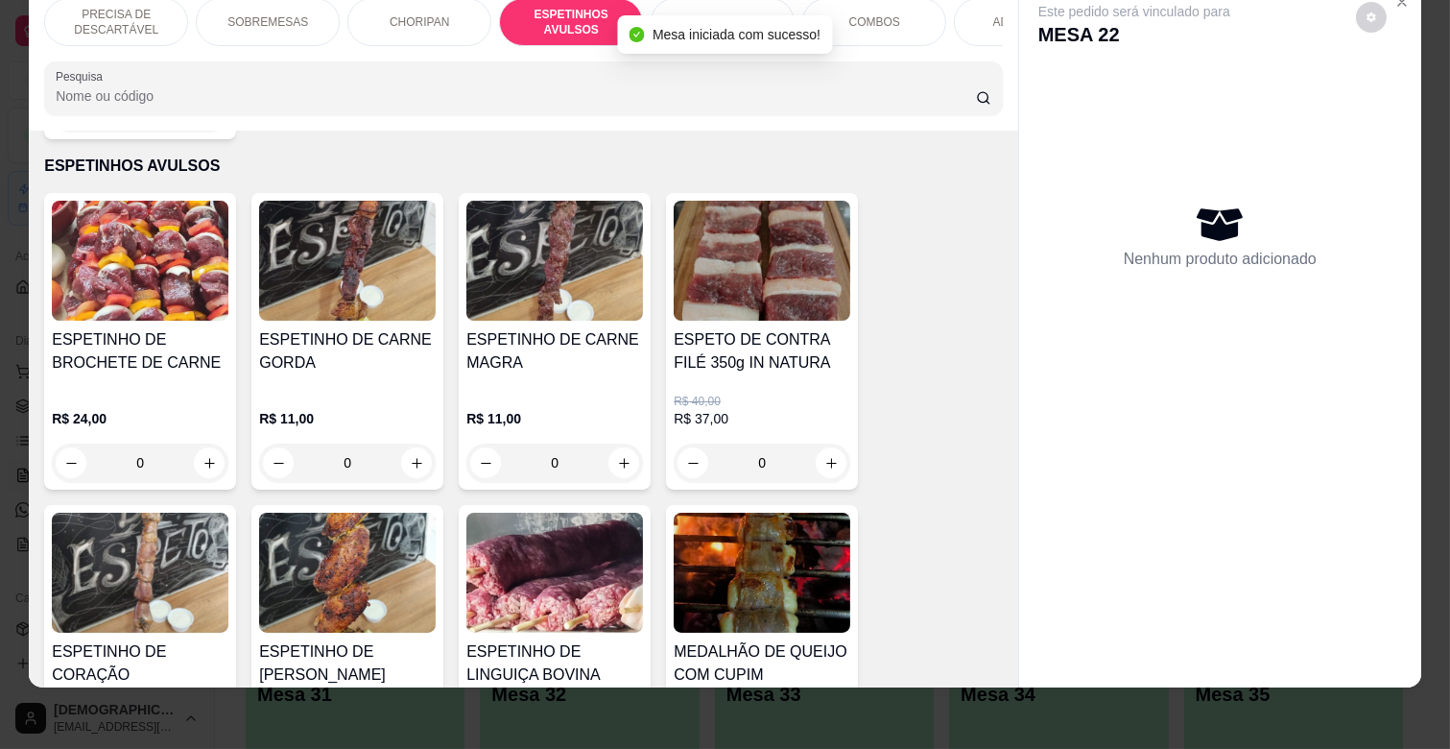
click at [545, 390] on div "R$ 11,00 0" at bounding box center [554, 436] width 177 height 92
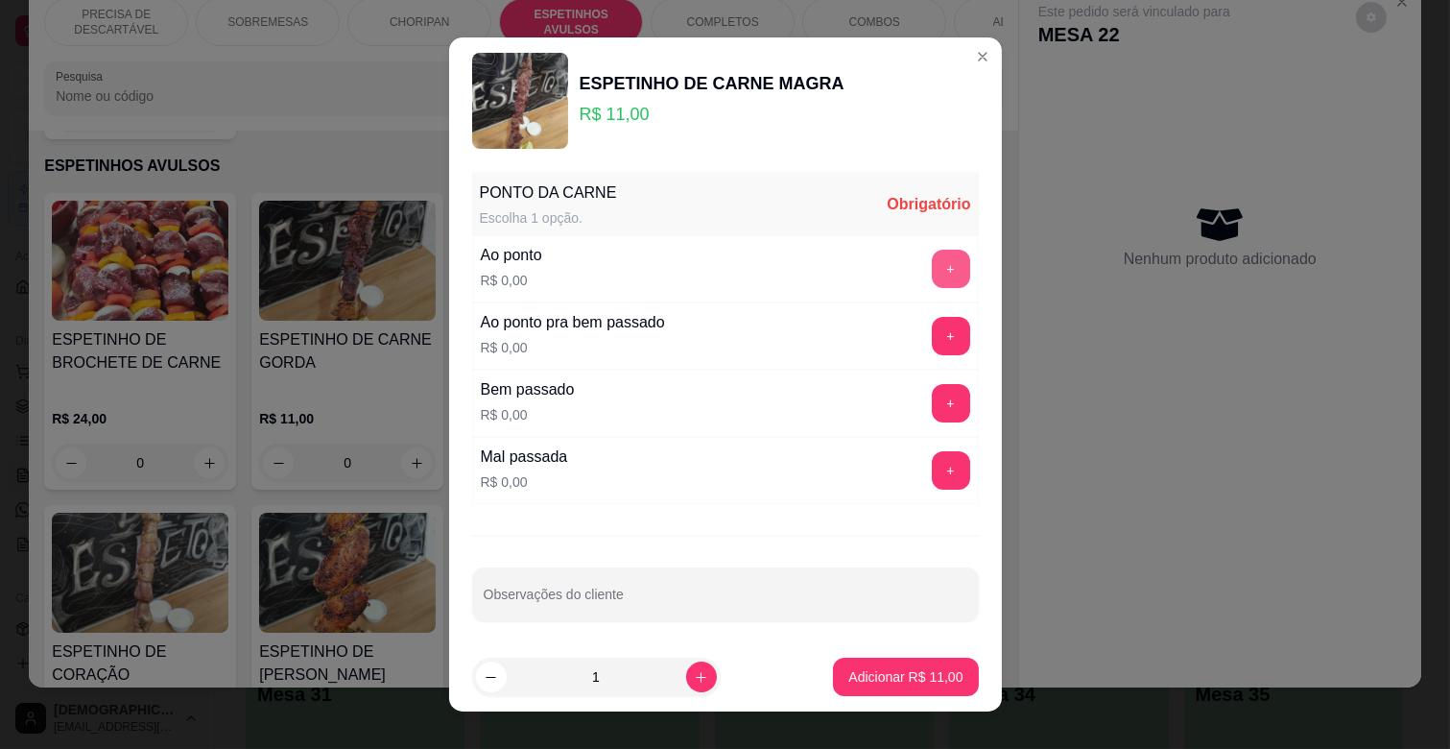
click at [932, 262] on button "+" at bounding box center [951, 269] width 38 height 38
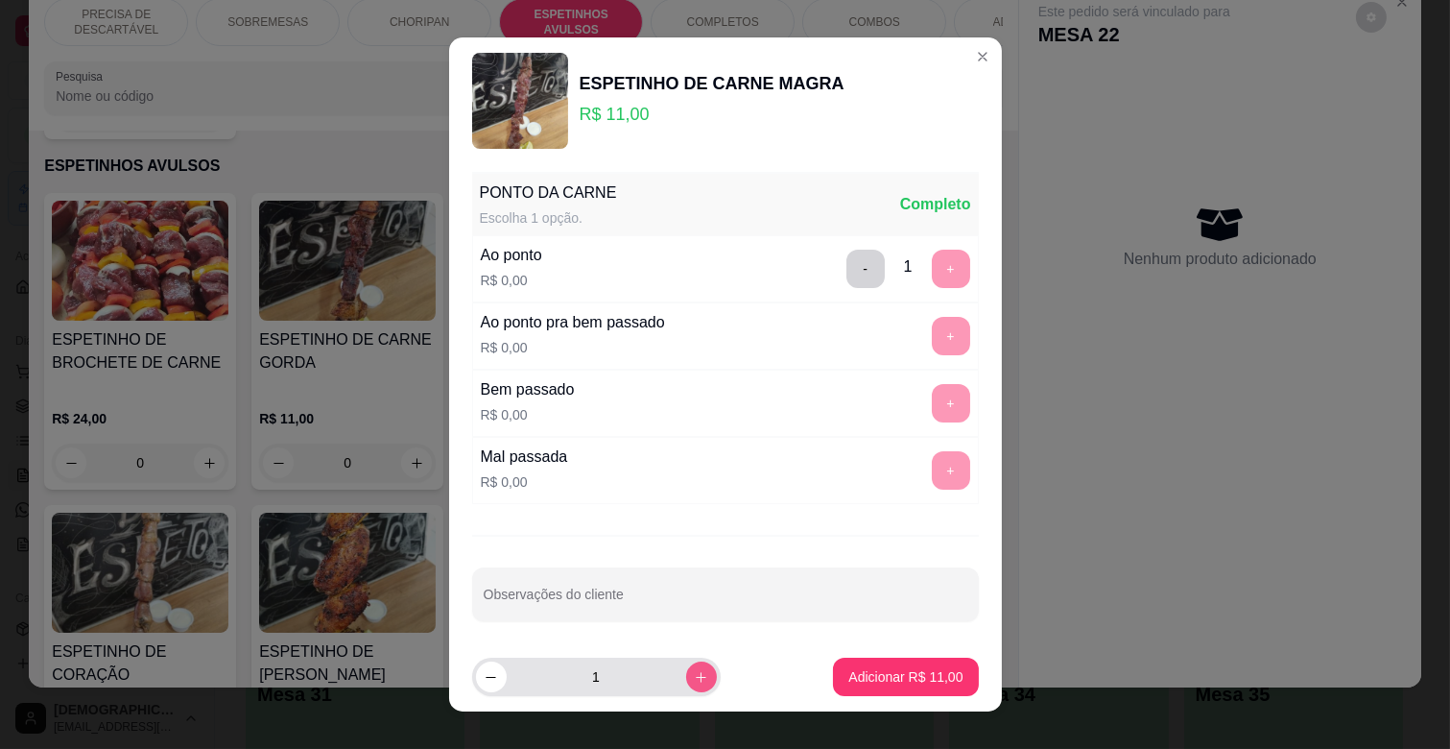
click at [694, 672] on icon "increase-product-quantity" at bounding box center [701, 677] width 14 height 14
type input "2"
click at [848, 678] on p "Adicionar R$ 22,00" at bounding box center [905, 676] width 114 height 19
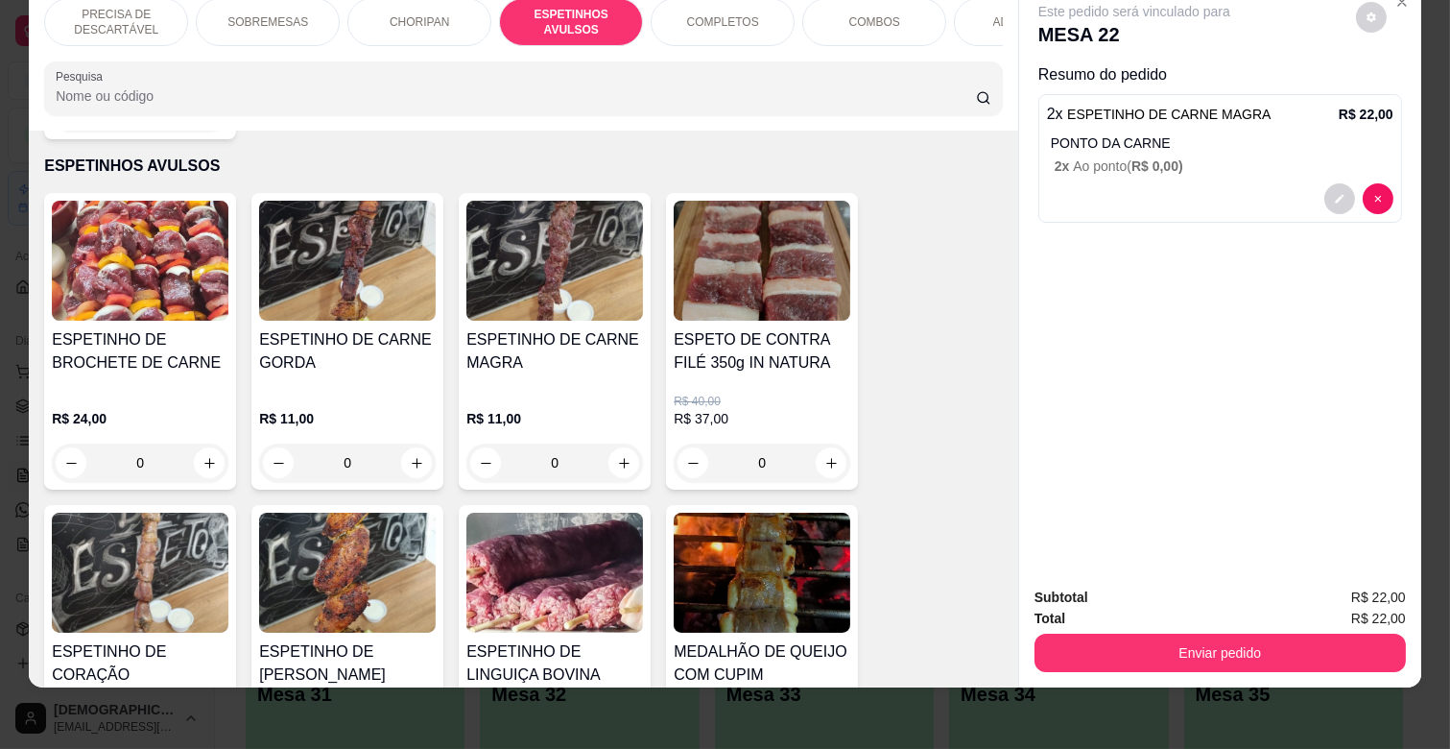
click at [980, 15] on div "ADICIONAIS" at bounding box center [1026, 22] width 144 height 48
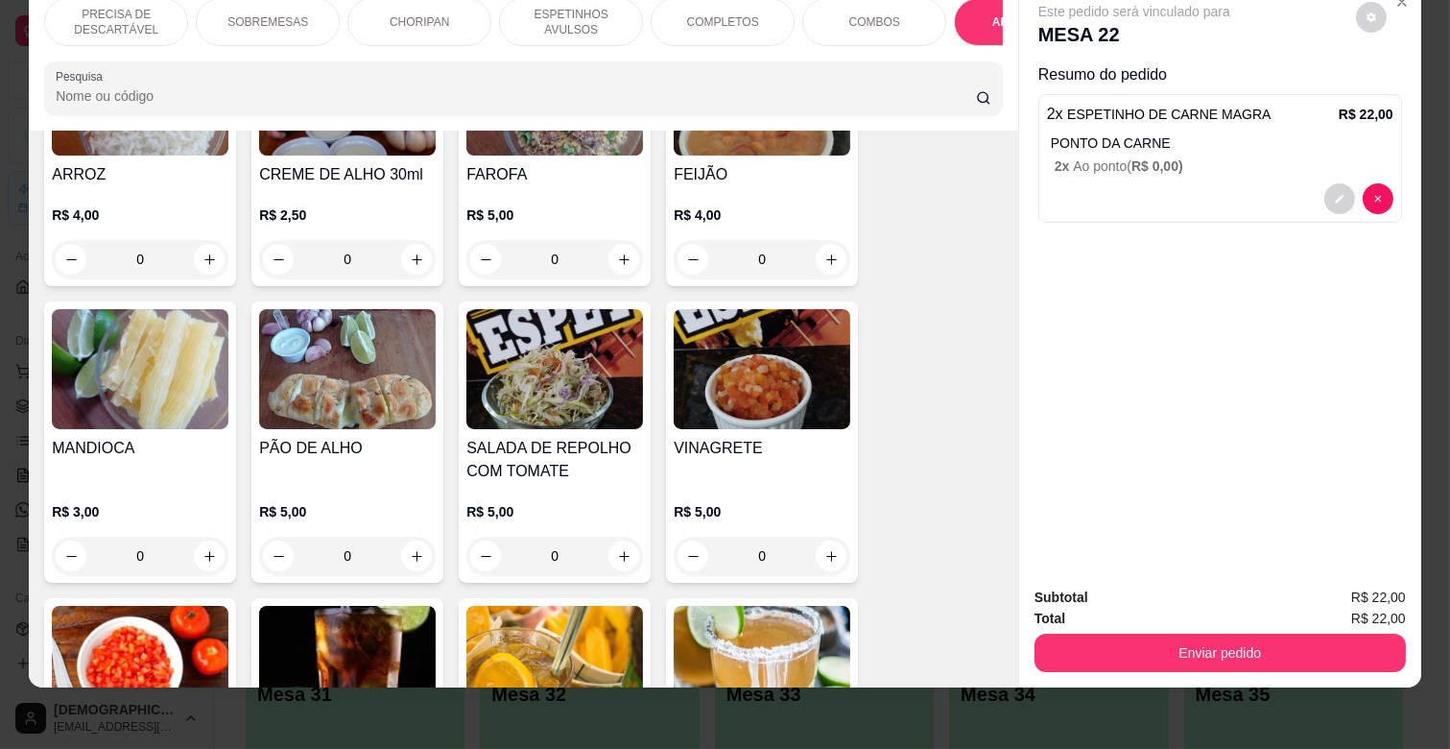
scroll to position [3929, 0]
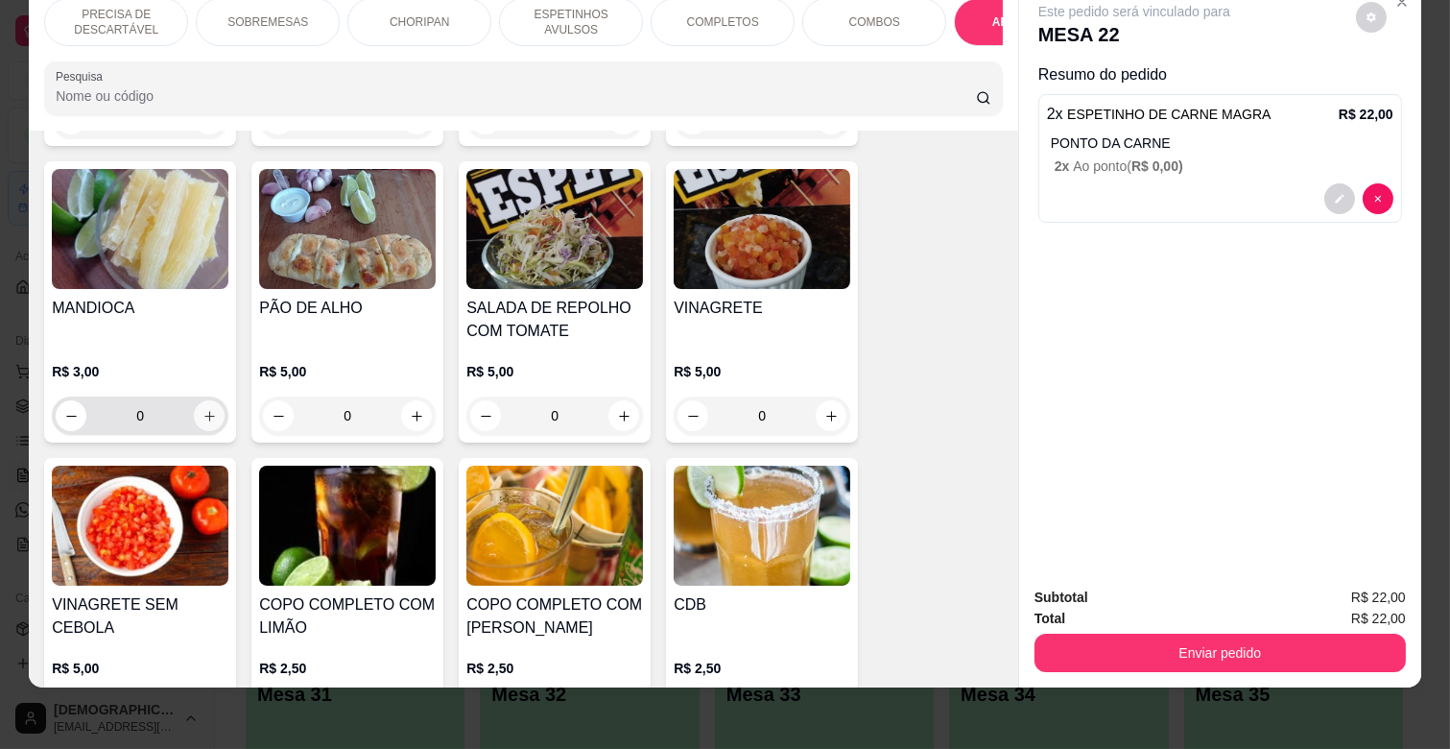
click at [209, 400] on button "increase-product-quantity" at bounding box center [209, 415] width 31 height 31
type input "1"
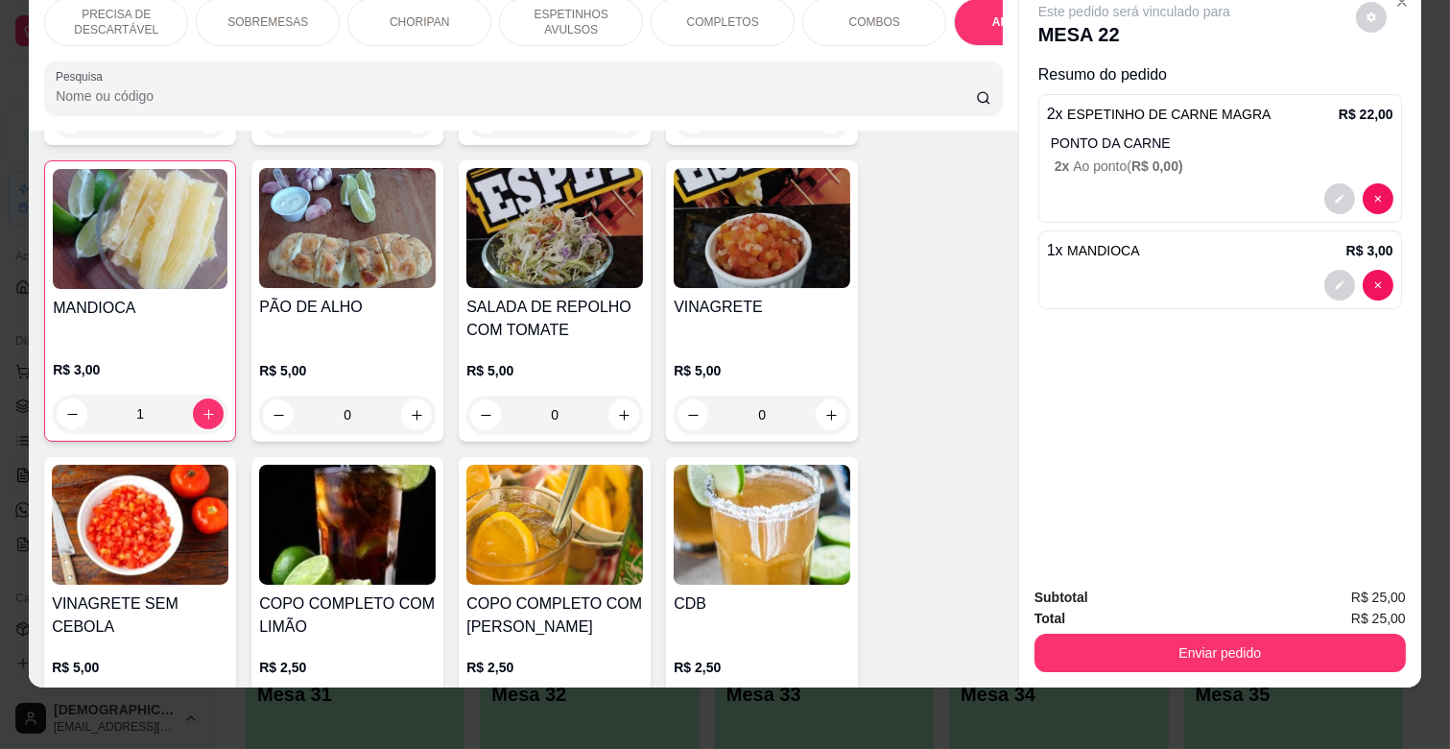
scroll to position [0, 839]
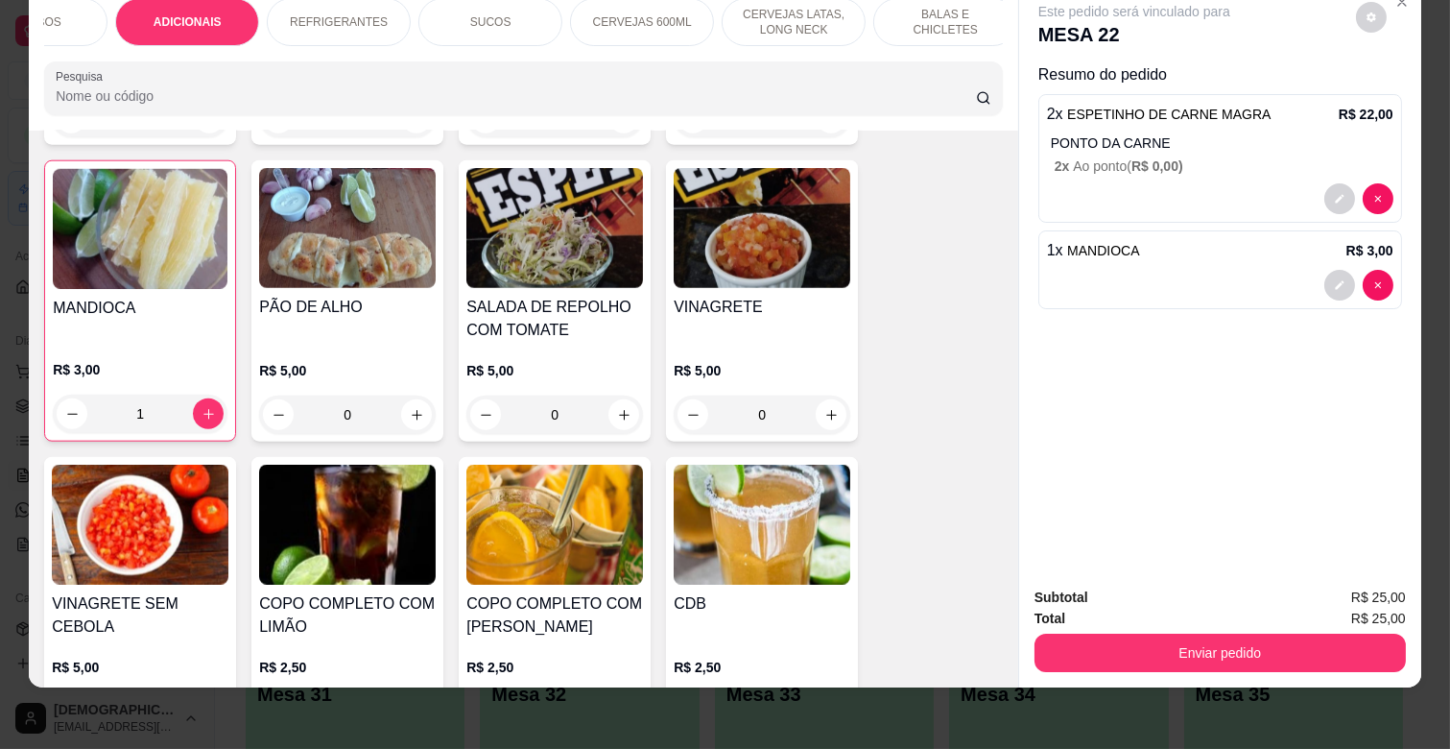
click at [351, 14] on p "REFRIGERANTES" at bounding box center [339, 21] width 98 height 15
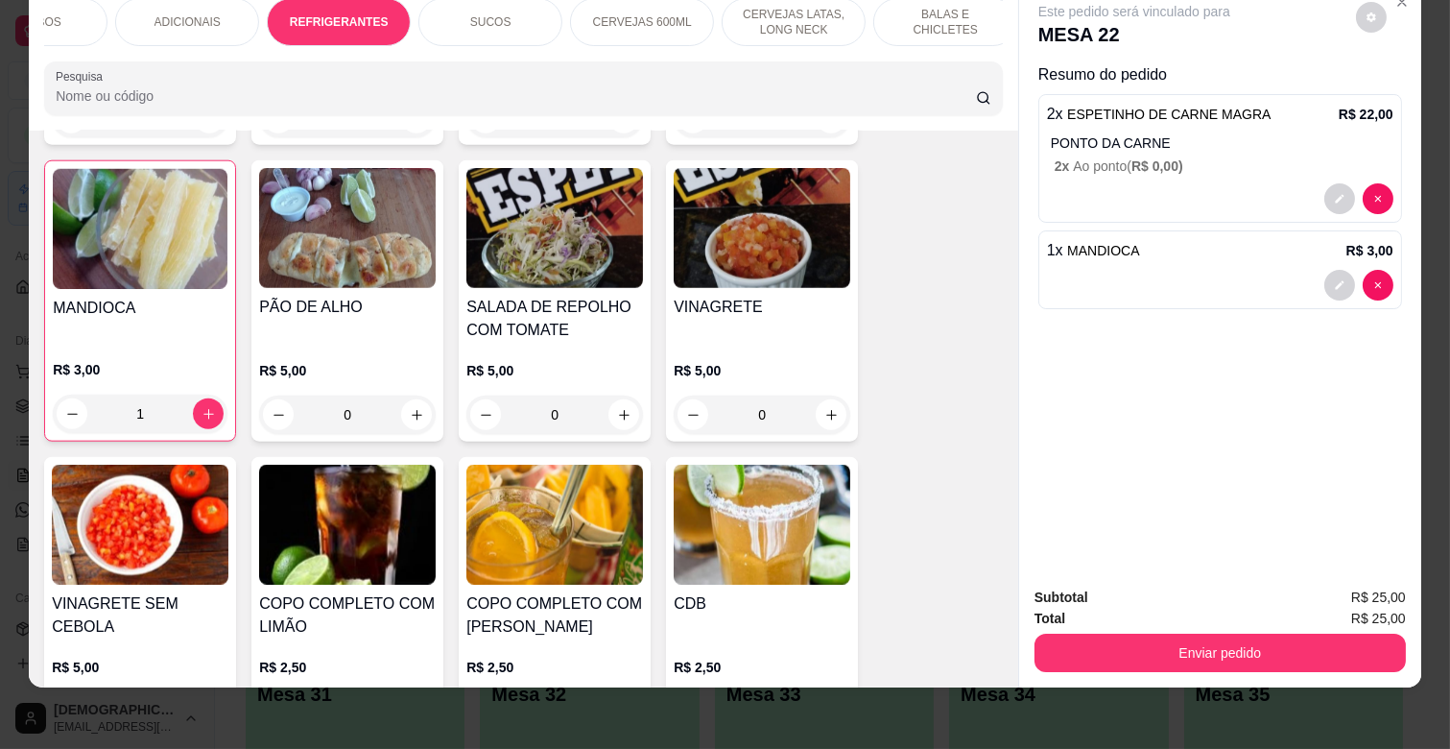
scroll to position [4513, 0]
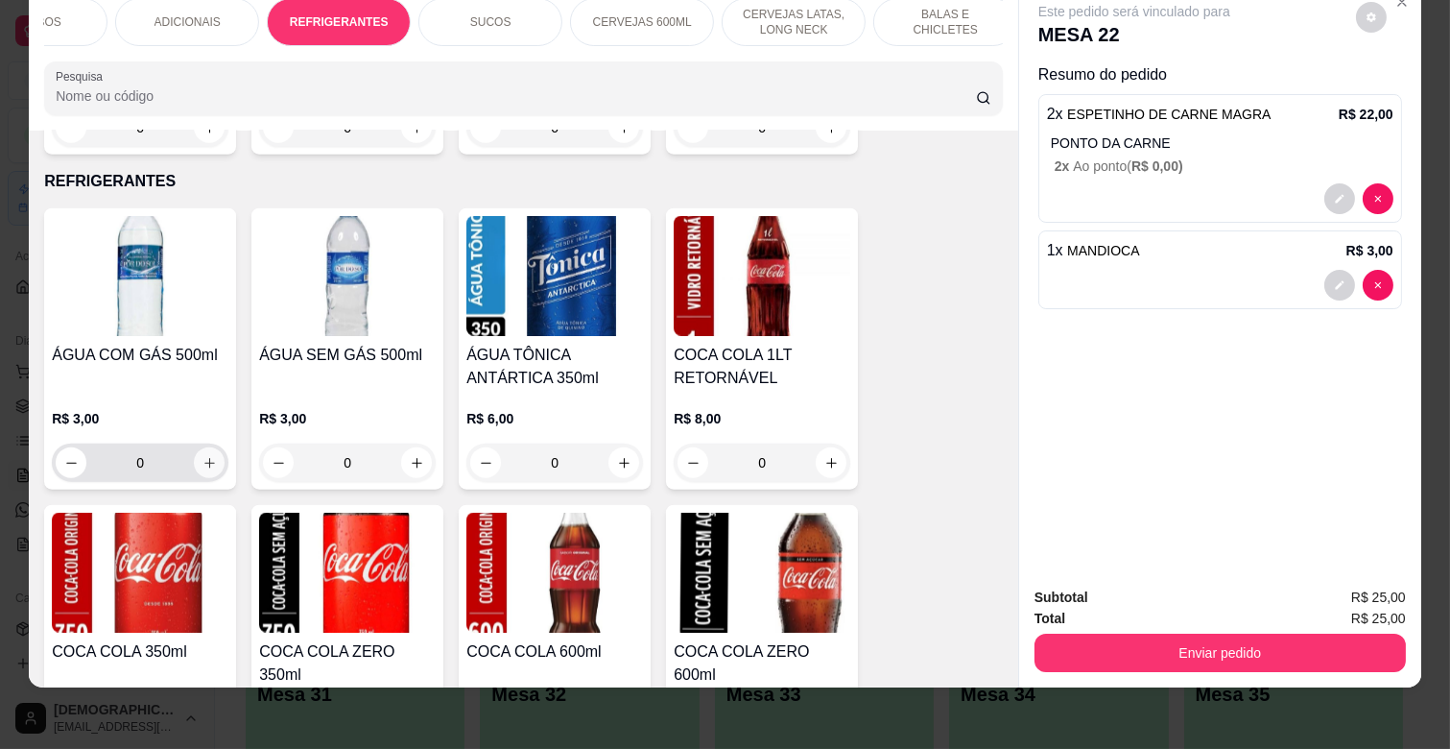
click at [207, 456] on icon "increase-product-quantity" at bounding box center [209, 463] width 14 height 14
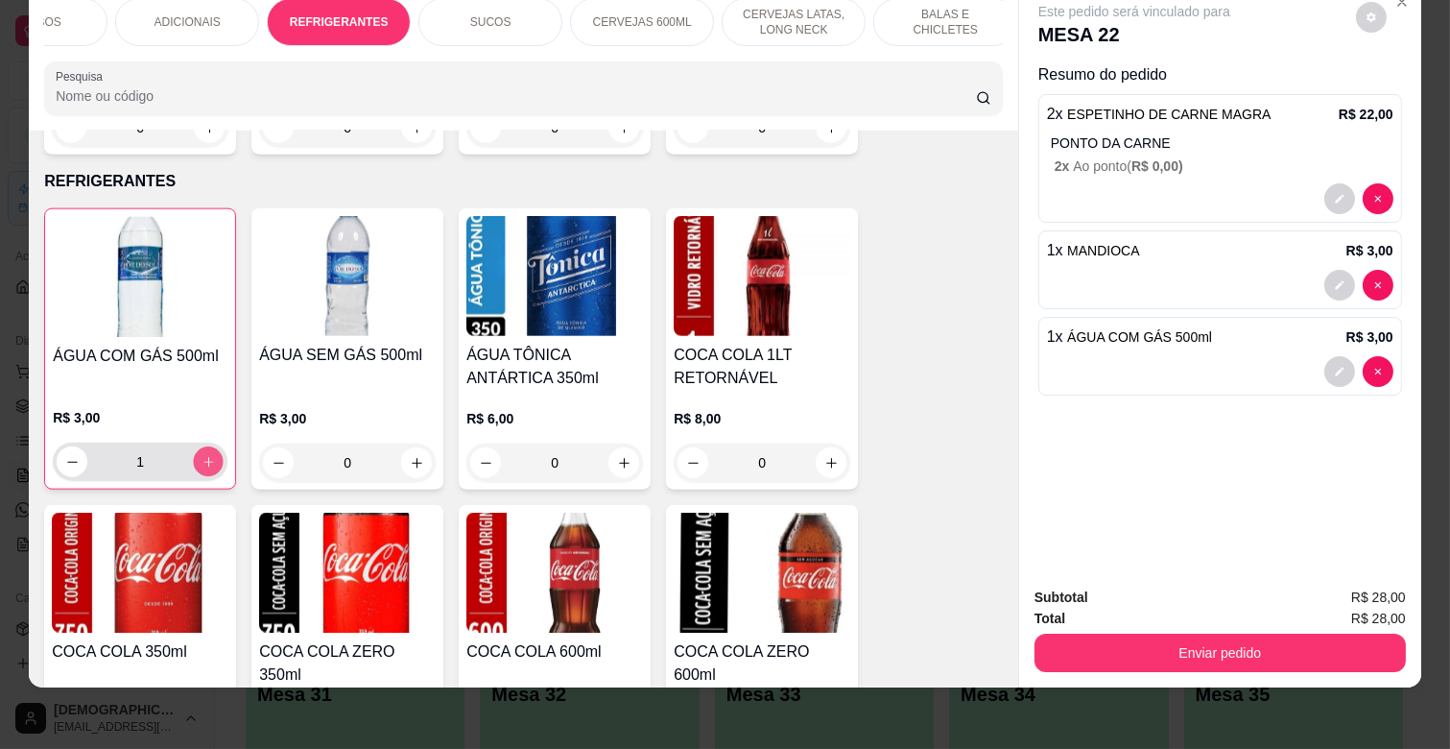
click at [207, 455] on icon "increase-product-quantity" at bounding box center [209, 462] width 14 height 14
type input "2"
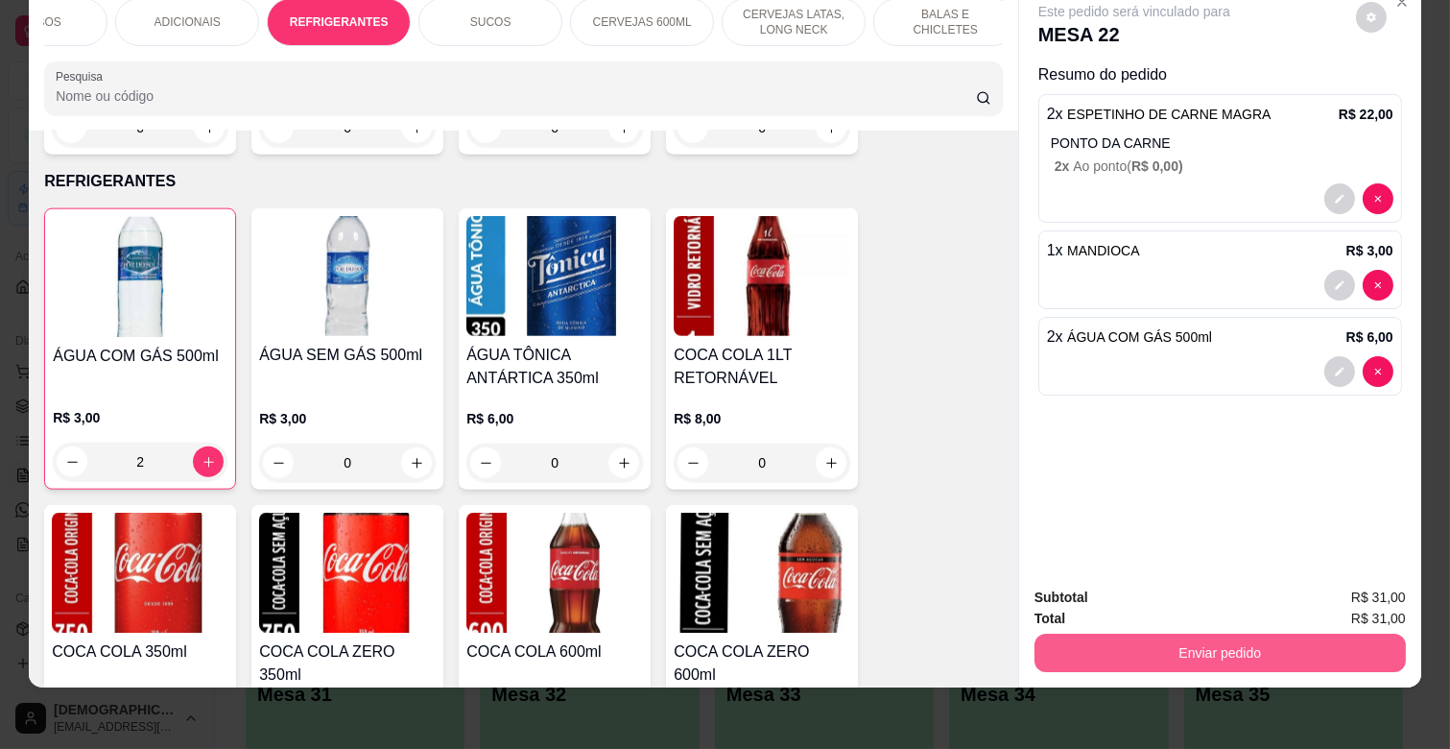
click at [1232, 644] on button "Enviar pedido" at bounding box center [1219, 652] width 371 height 38
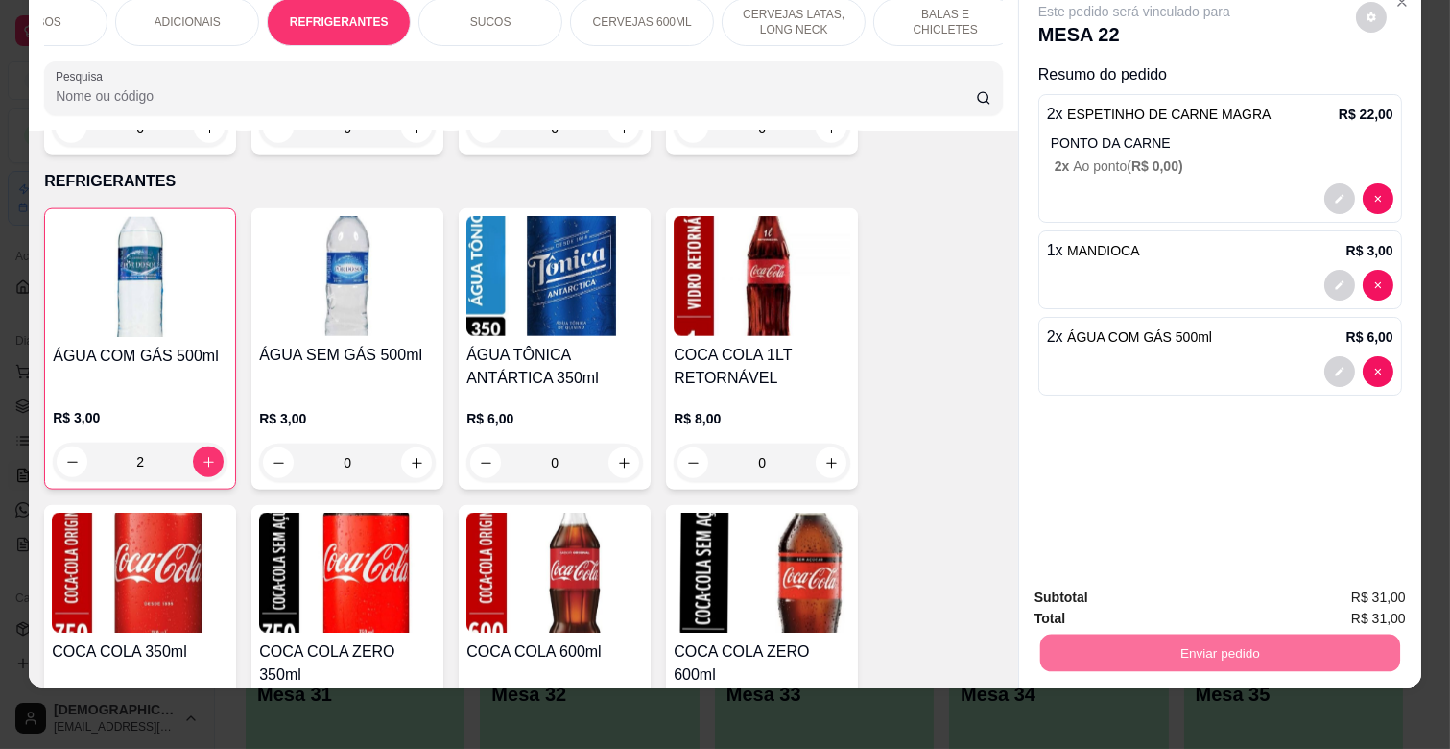
click at [1356, 583] on button "Enviar pedido" at bounding box center [1355, 590] width 106 height 36
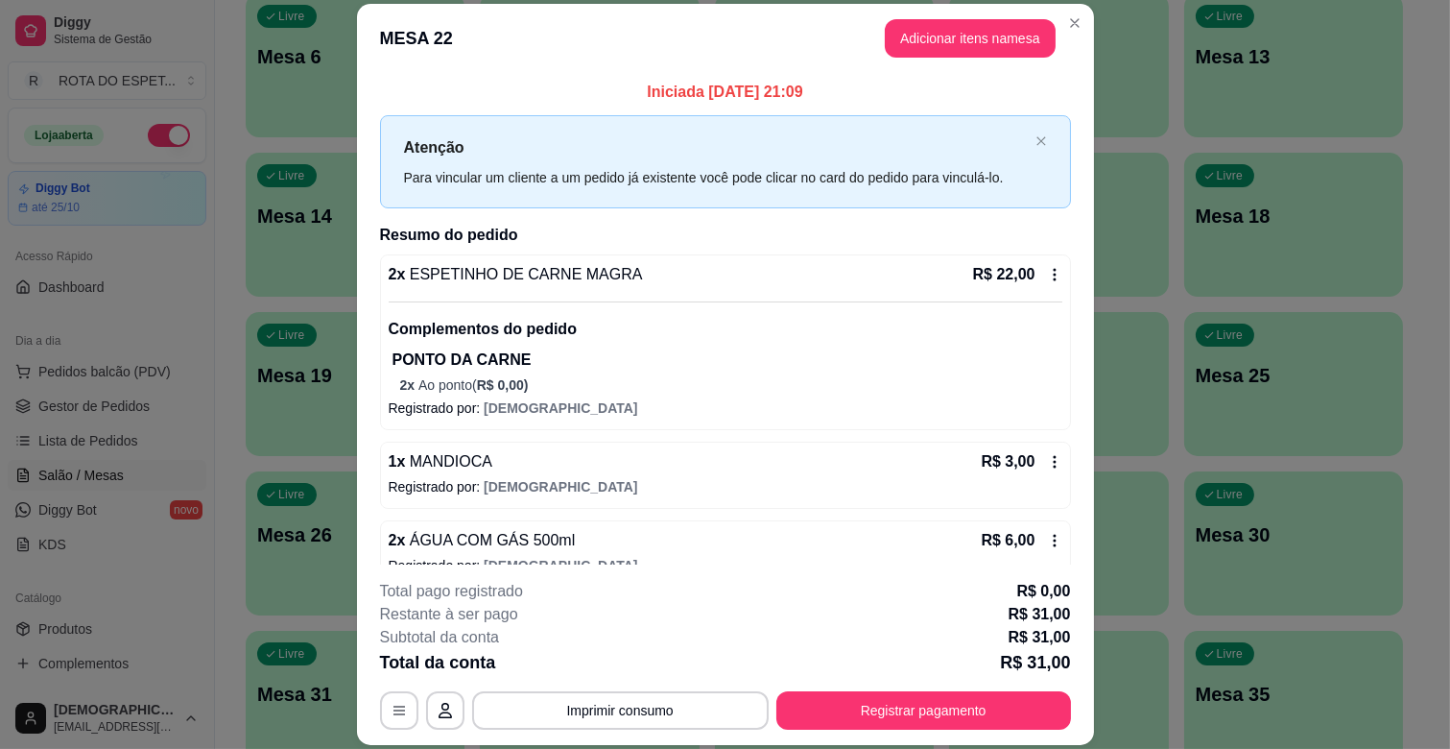
click at [965, 687] on div "**********" at bounding box center [725, 655] width 691 height 150
click at [966, 716] on button "Registrar pagamento" at bounding box center [923, 710] width 295 height 38
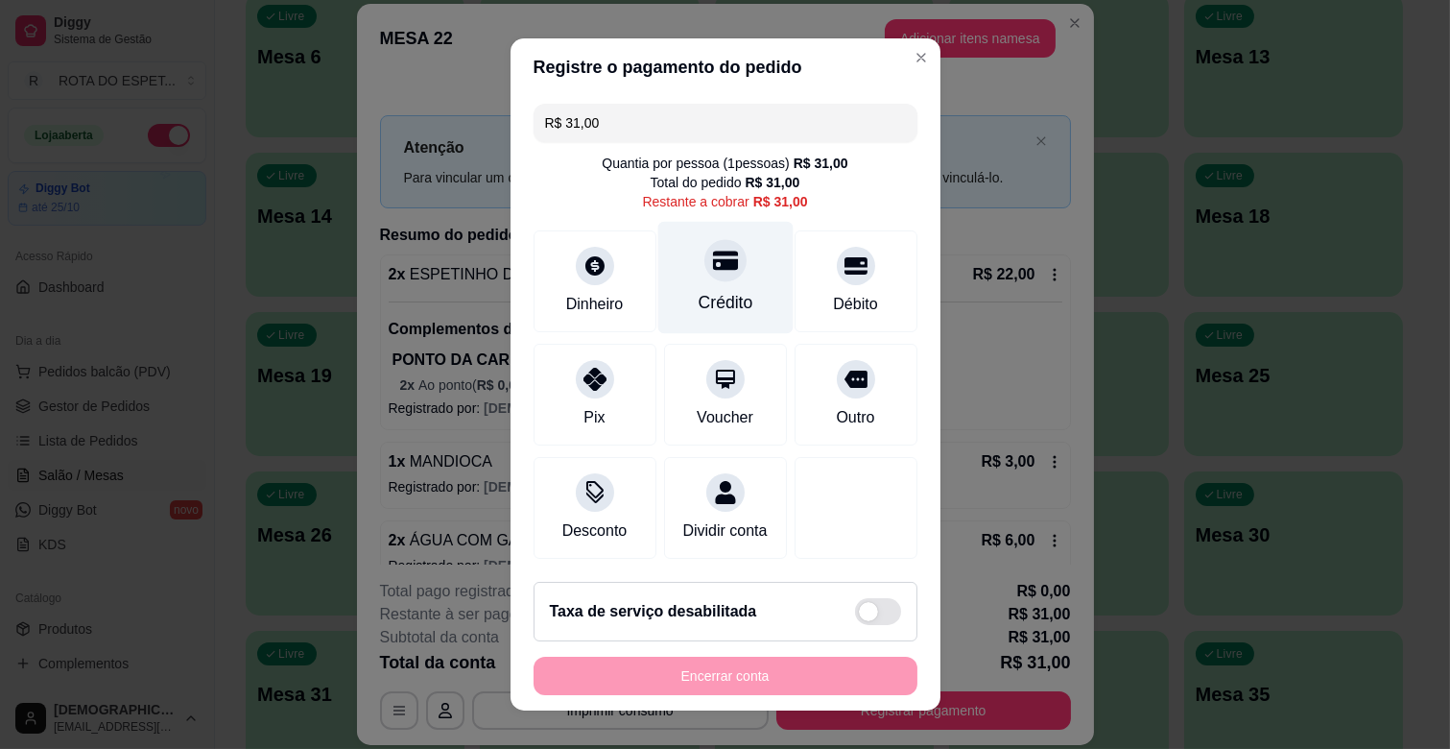
click at [733, 280] on div "Crédito" at bounding box center [724, 278] width 135 height 112
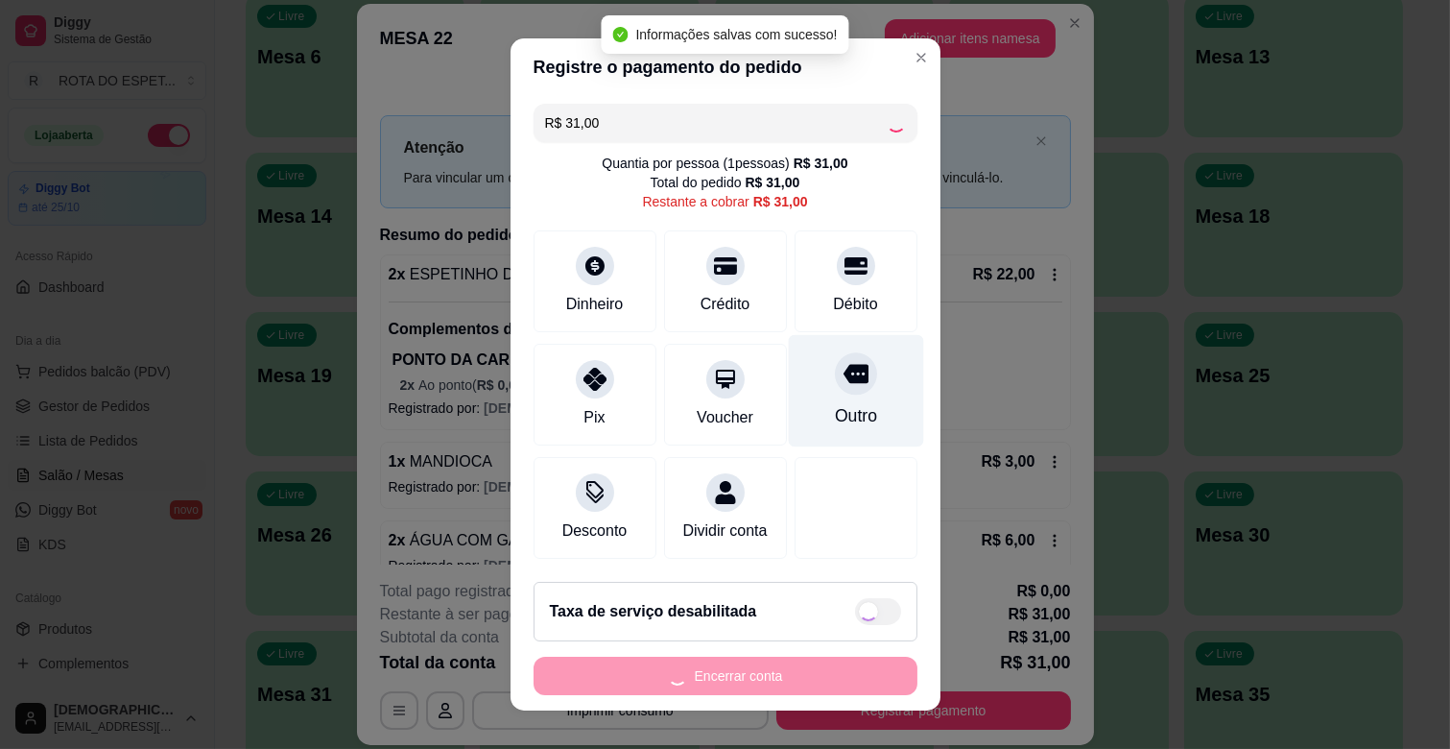
type input "R$ 0,00"
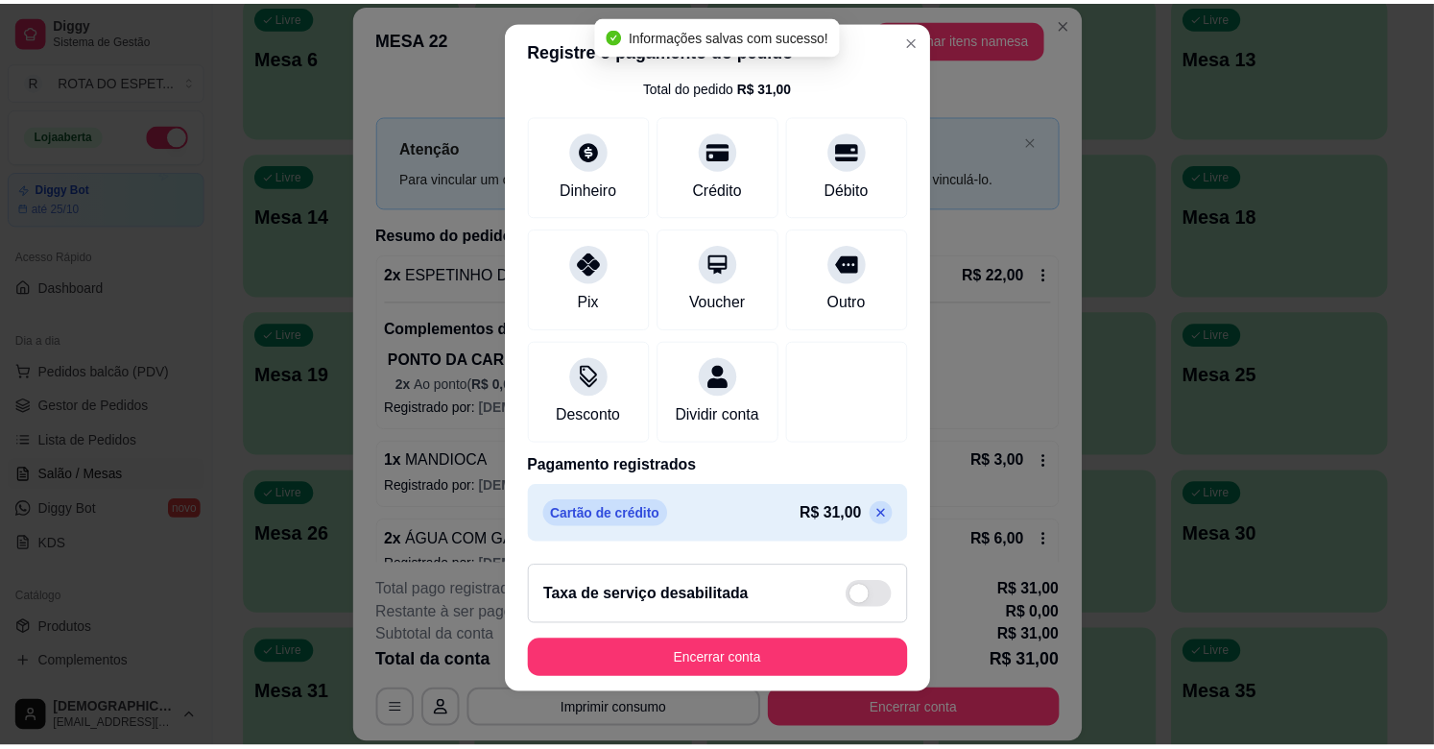
scroll to position [24, 0]
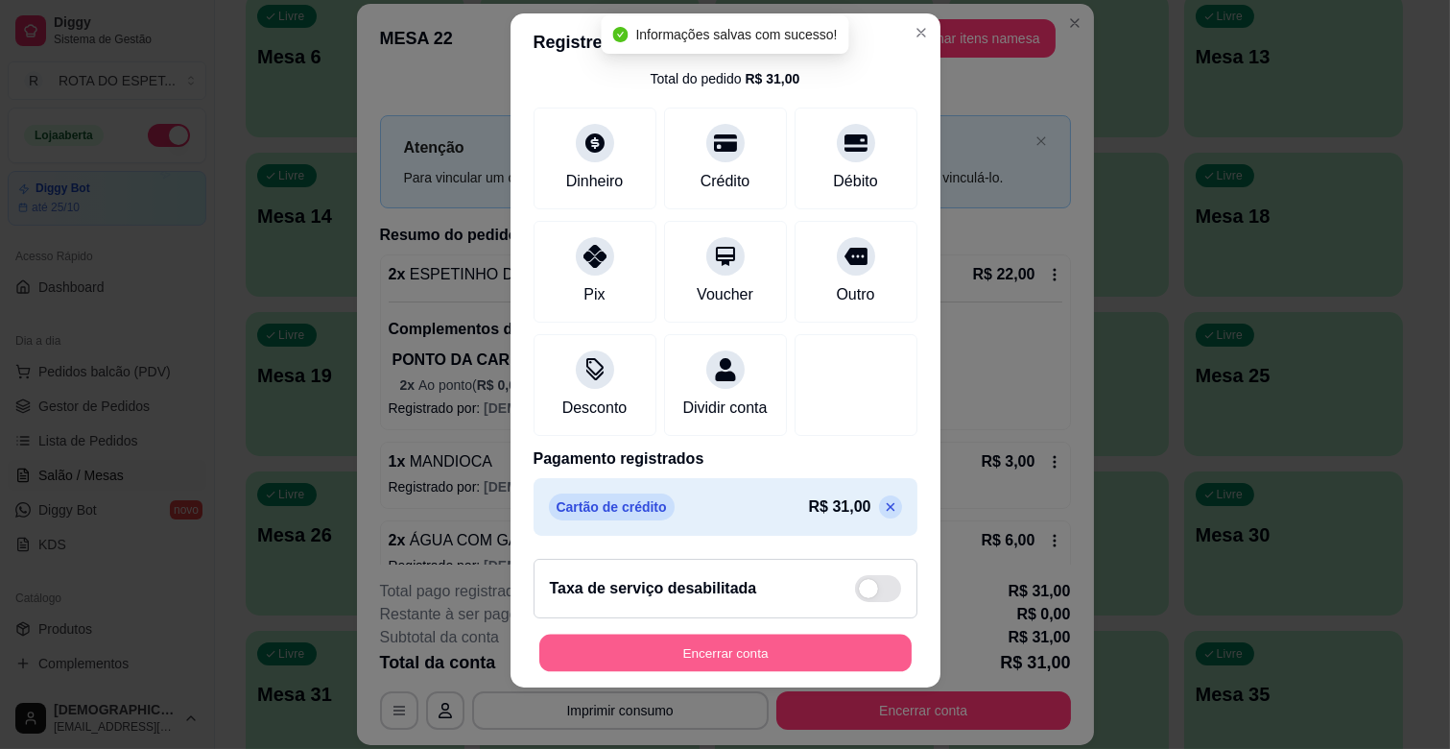
click at [814, 662] on button "Encerrar conta" at bounding box center [725, 652] width 372 height 37
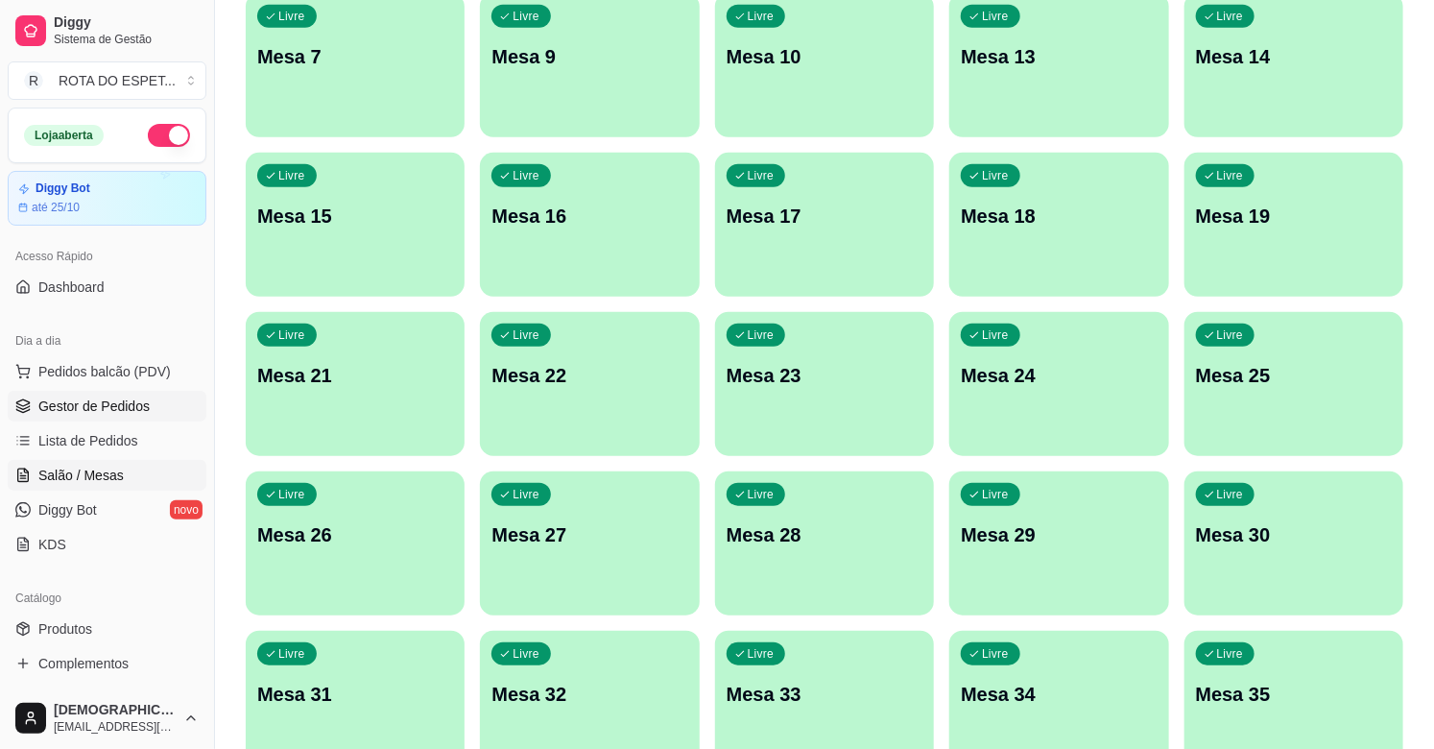
click at [146, 407] on span "Gestor de Pedidos" at bounding box center [93, 405] width 111 height 19
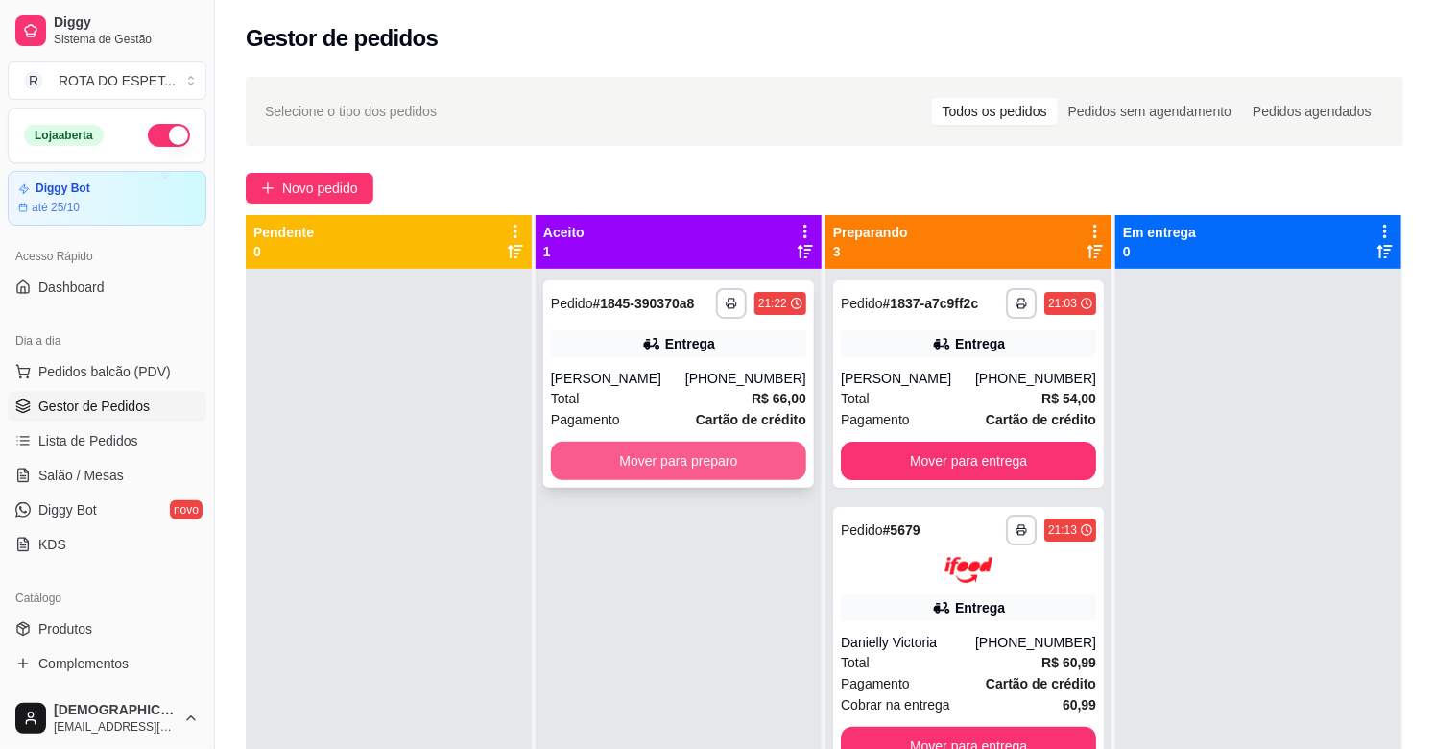
click at [693, 462] on button "Mover para preparo" at bounding box center [678, 460] width 255 height 38
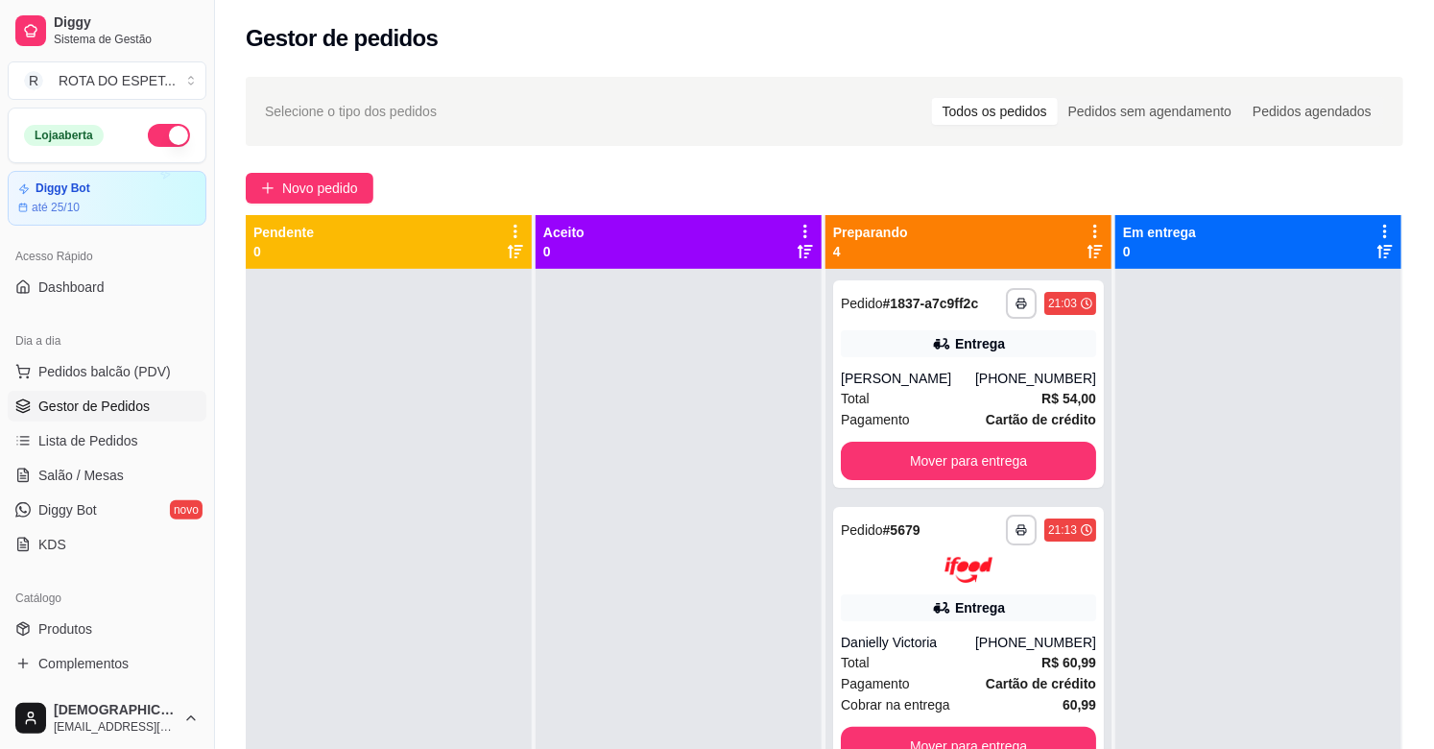
click at [697, 579] on div at bounding box center [678, 643] width 286 height 749
click at [121, 478] on link "Salão / Mesas" at bounding box center [107, 475] width 199 height 31
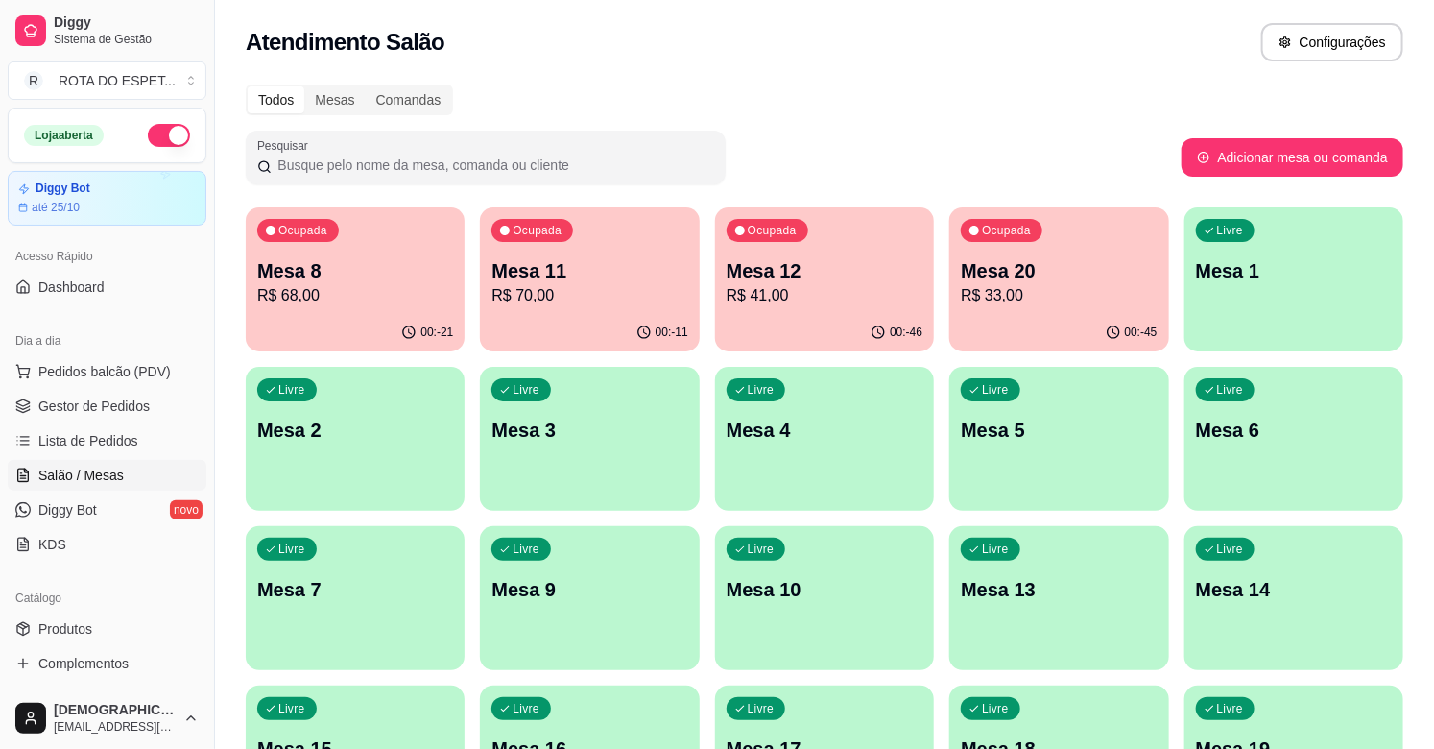
click at [377, 267] on p "Mesa 8" at bounding box center [355, 270] width 196 height 27
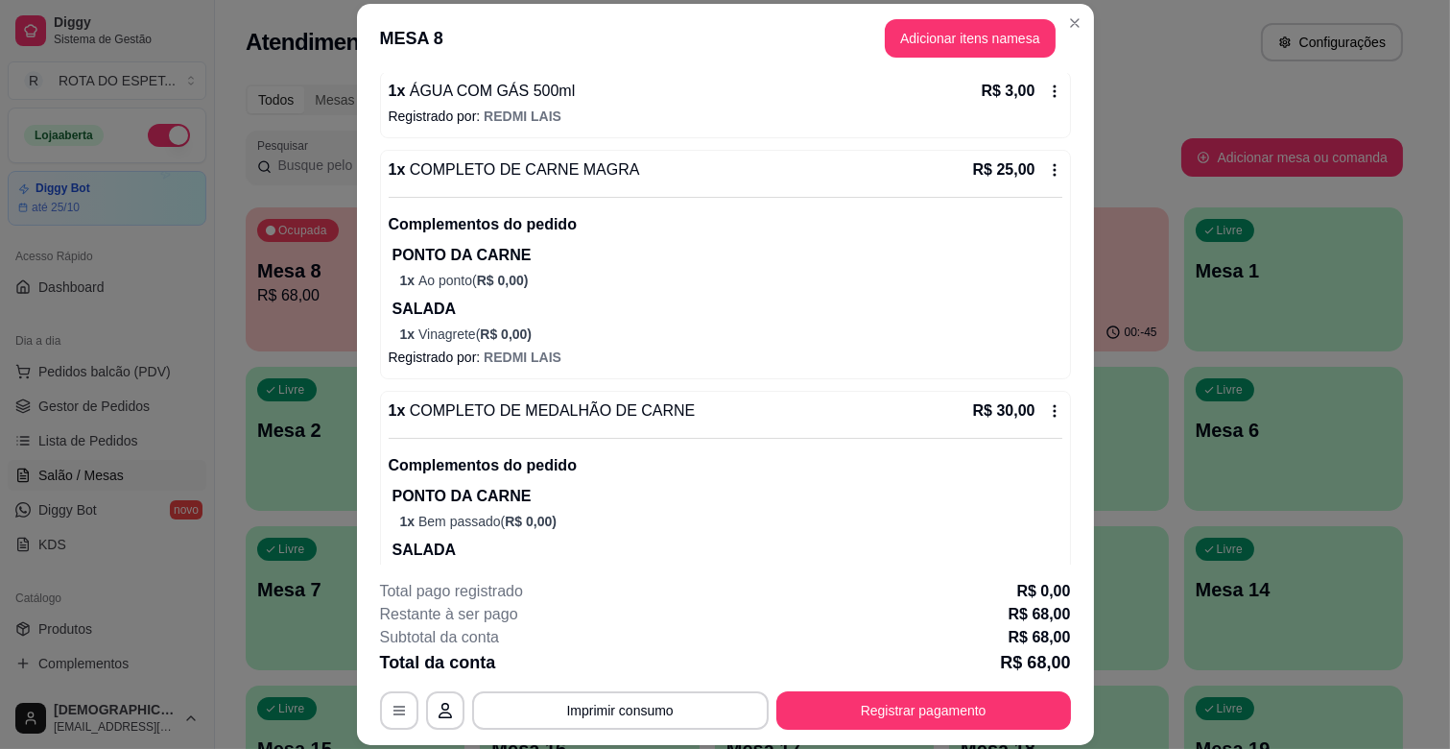
scroll to position [326, 0]
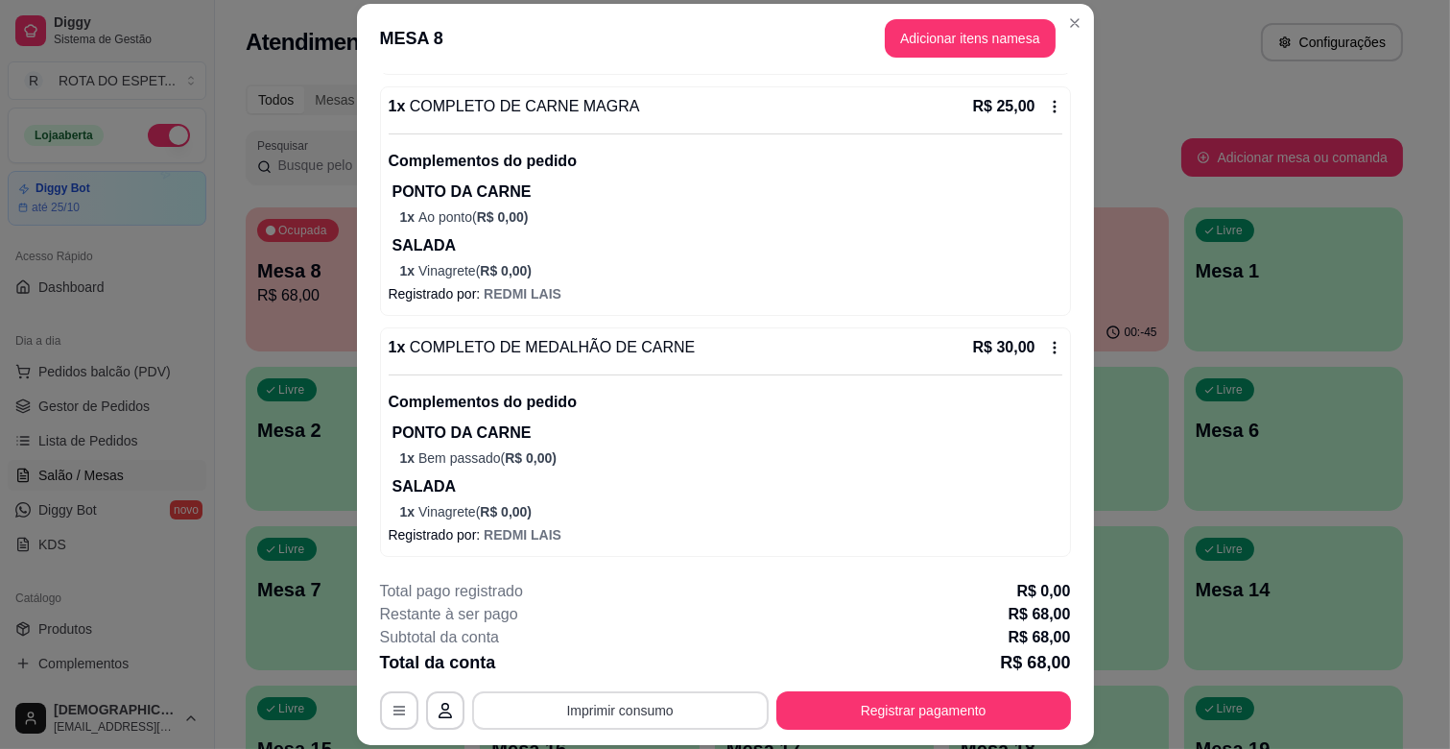
click at [634, 714] on button "Imprimir consumo" at bounding box center [620, 710] width 297 height 38
click at [651, 662] on button "IMPRESSORA CAIXA" at bounding box center [618, 666] width 158 height 31
click at [939, 702] on button "Registrar pagamento" at bounding box center [923, 710] width 295 height 38
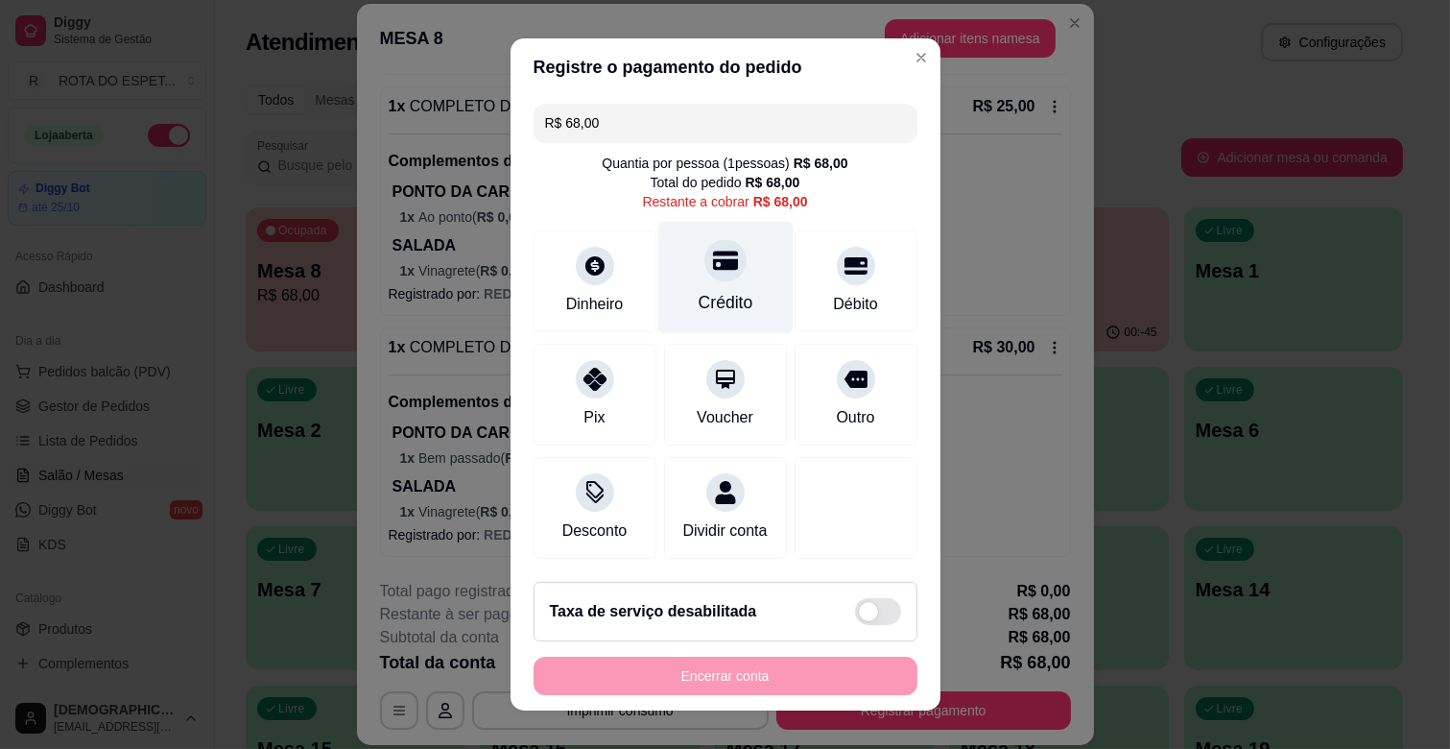
scroll to position [21, 0]
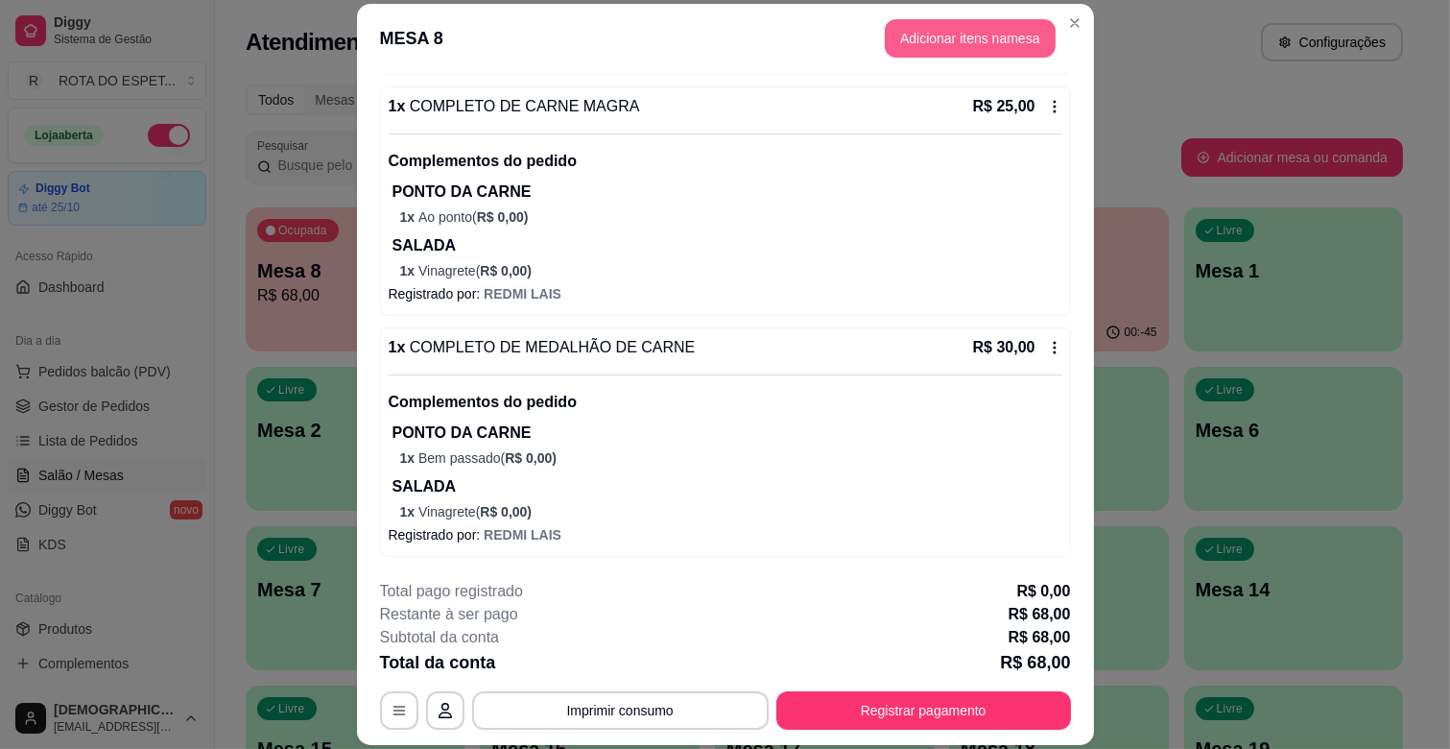
click at [972, 27] on button "Adicionar itens na mesa" at bounding box center [970, 38] width 171 height 38
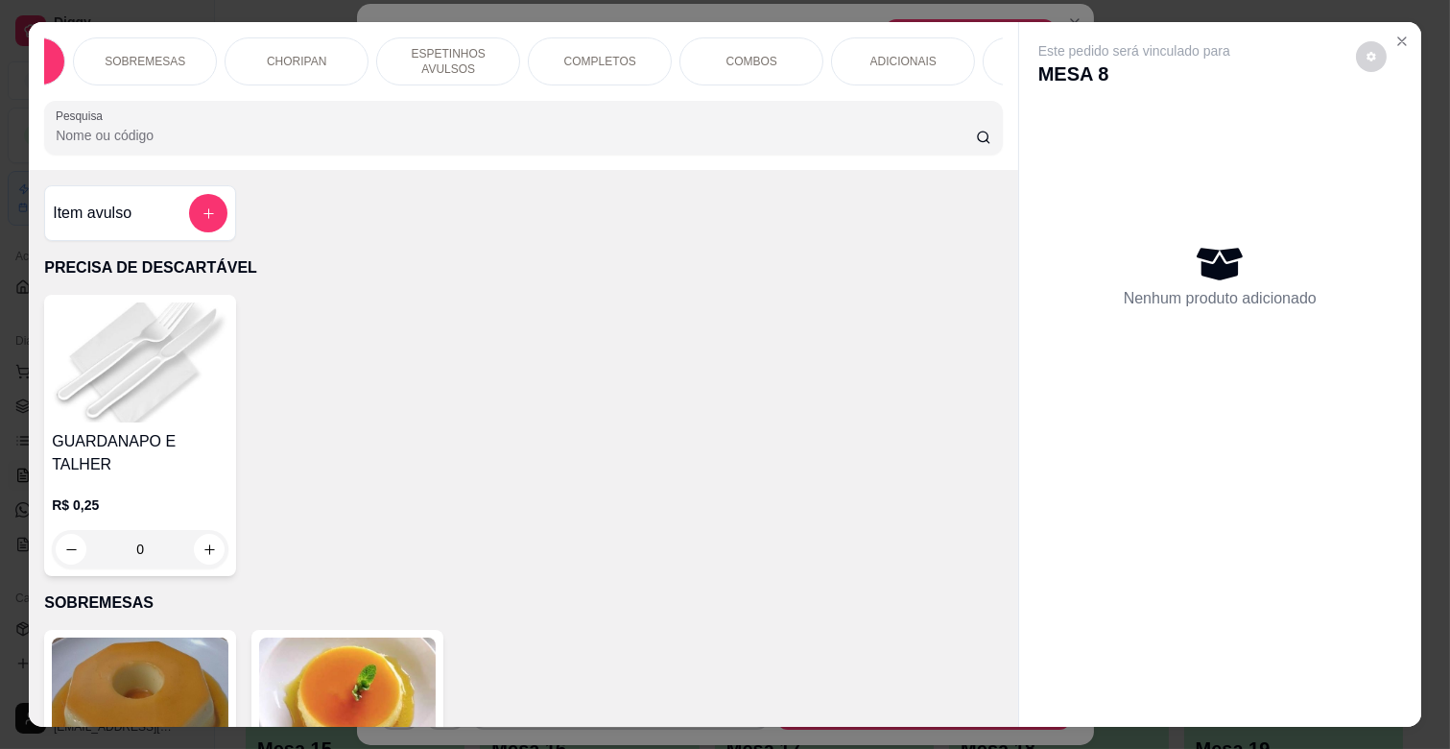
scroll to position [0, 128]
click at [91, 42] on div "SOBREMESAS" at bounding box center [140, 61] width 144 height 48
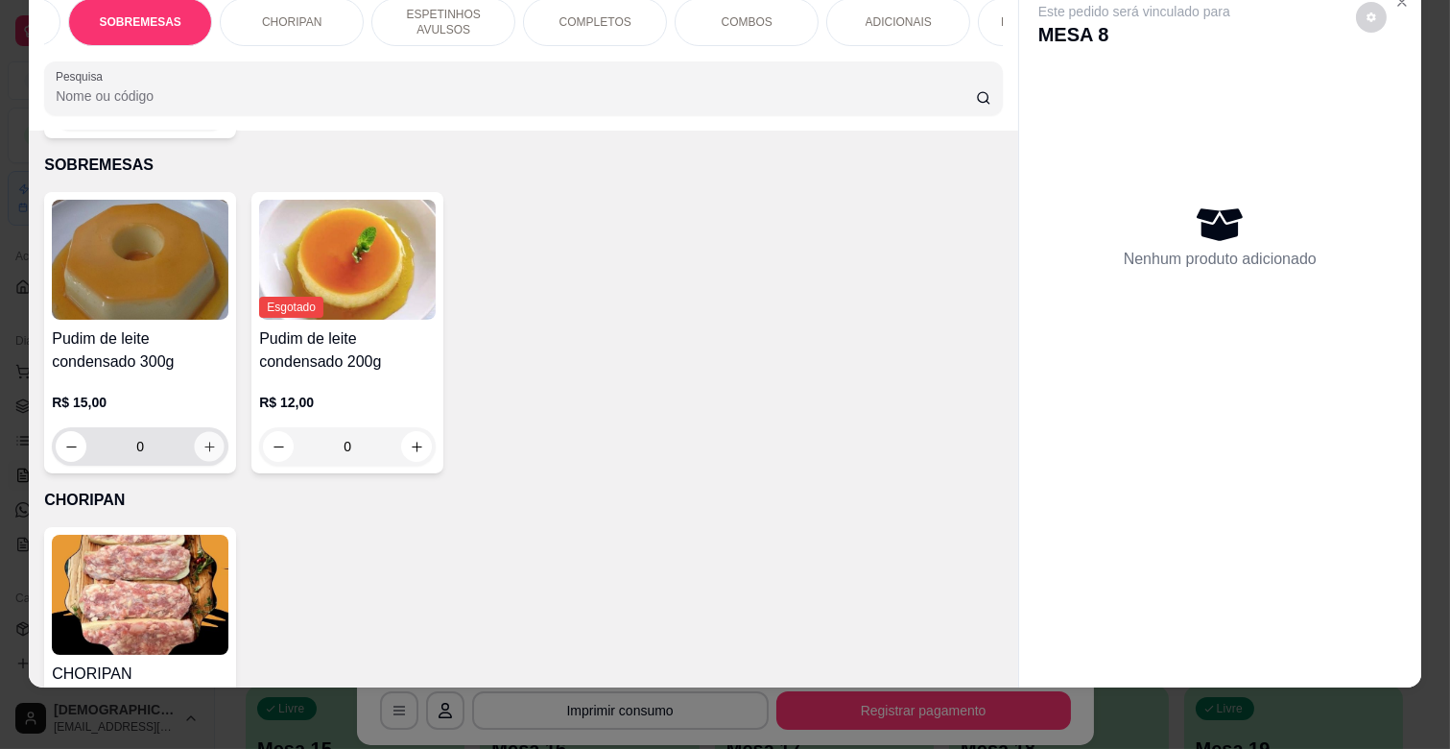
click at [195, 432] on button "increase-product-quantity" at bounding box center [210, 447] width 30 height 30
type input "1"
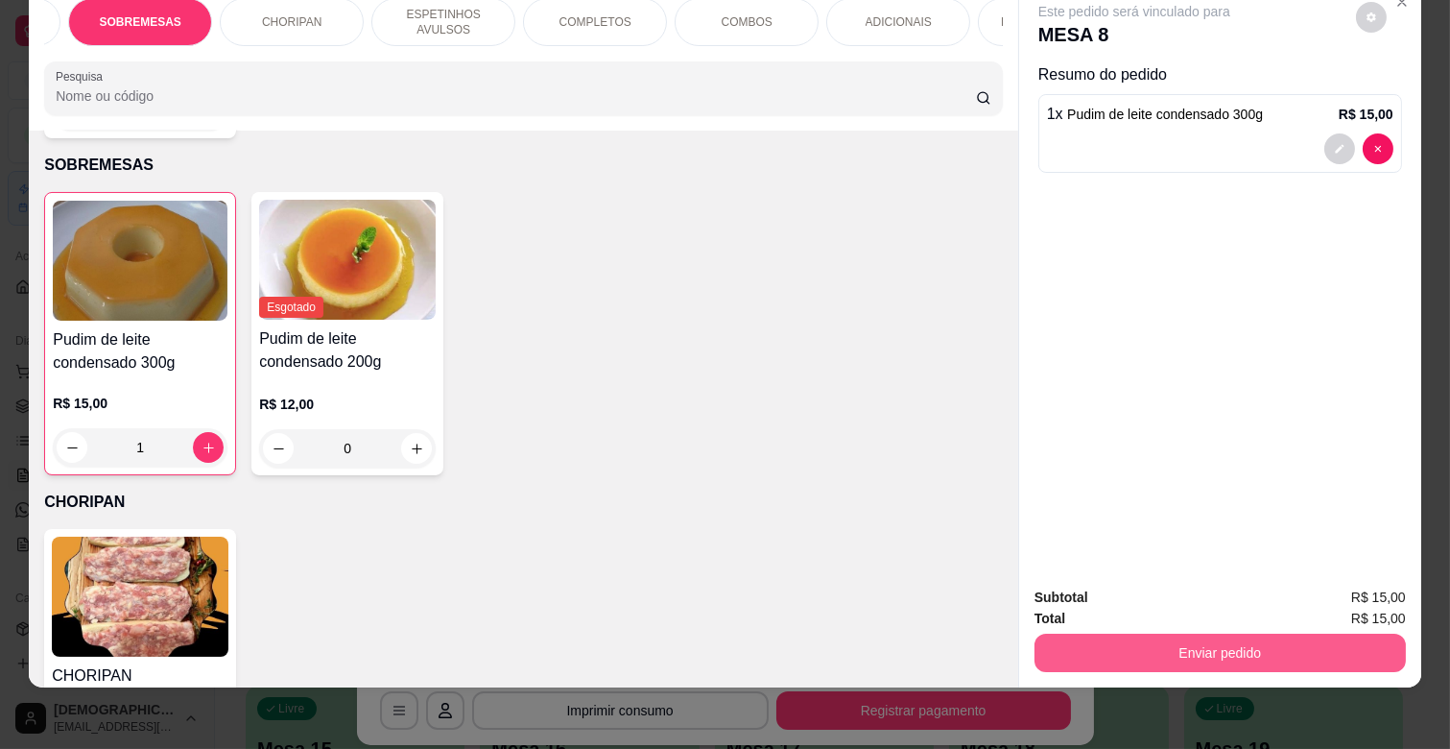
click at [1289, 633] on button "Enviar pedido" at bounding box center [1219, 652] width 371 height 38
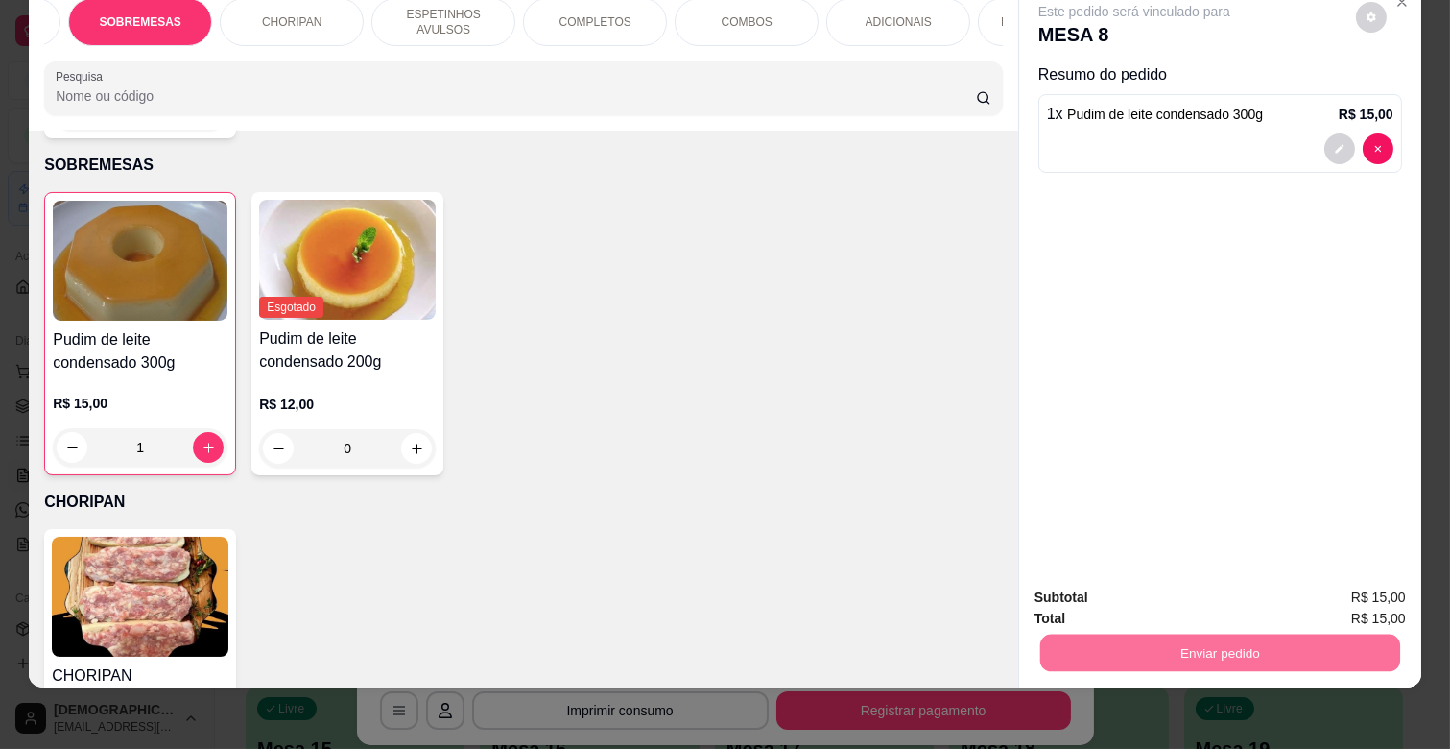
click at [1337, 577] on button "Enviar pedido" at bounding box center [1355, 589] width 108 height 36
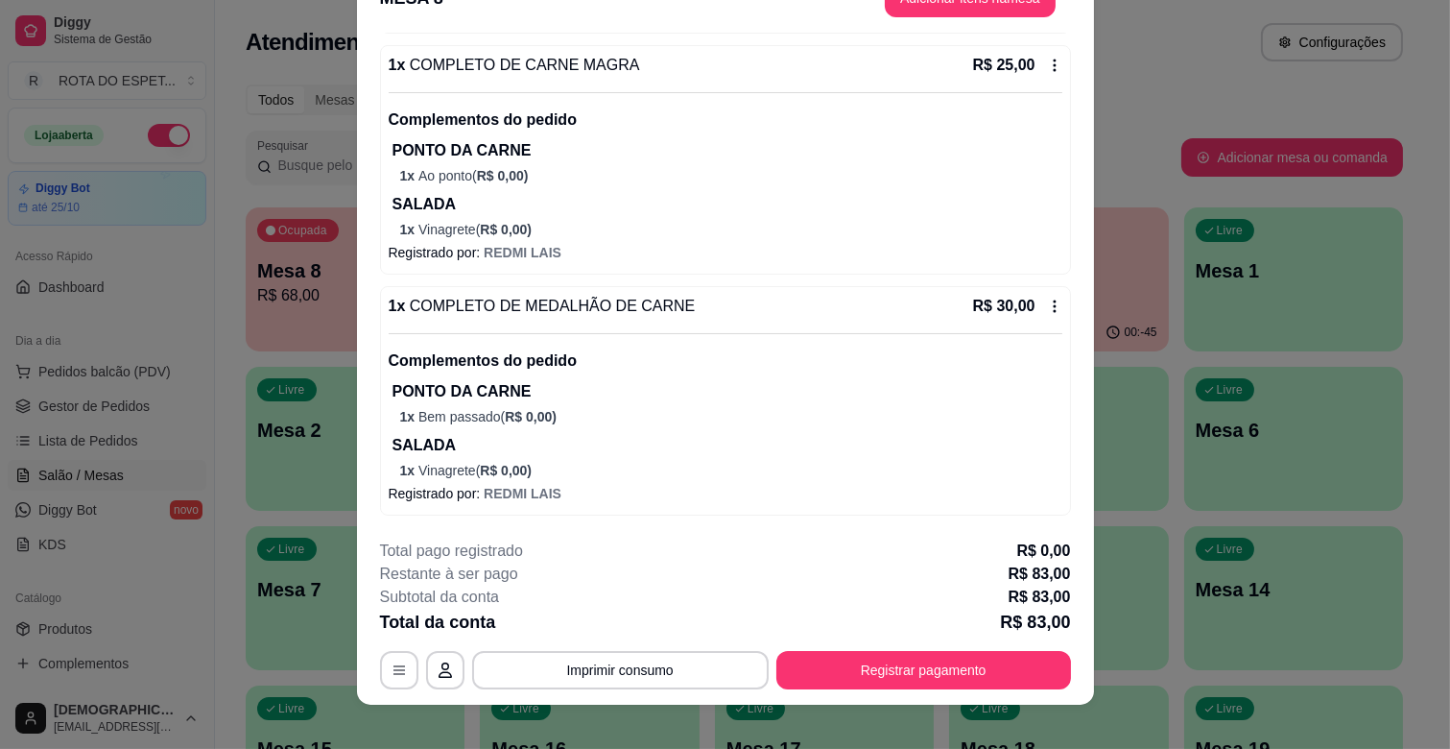
scroll to position [58, 0]
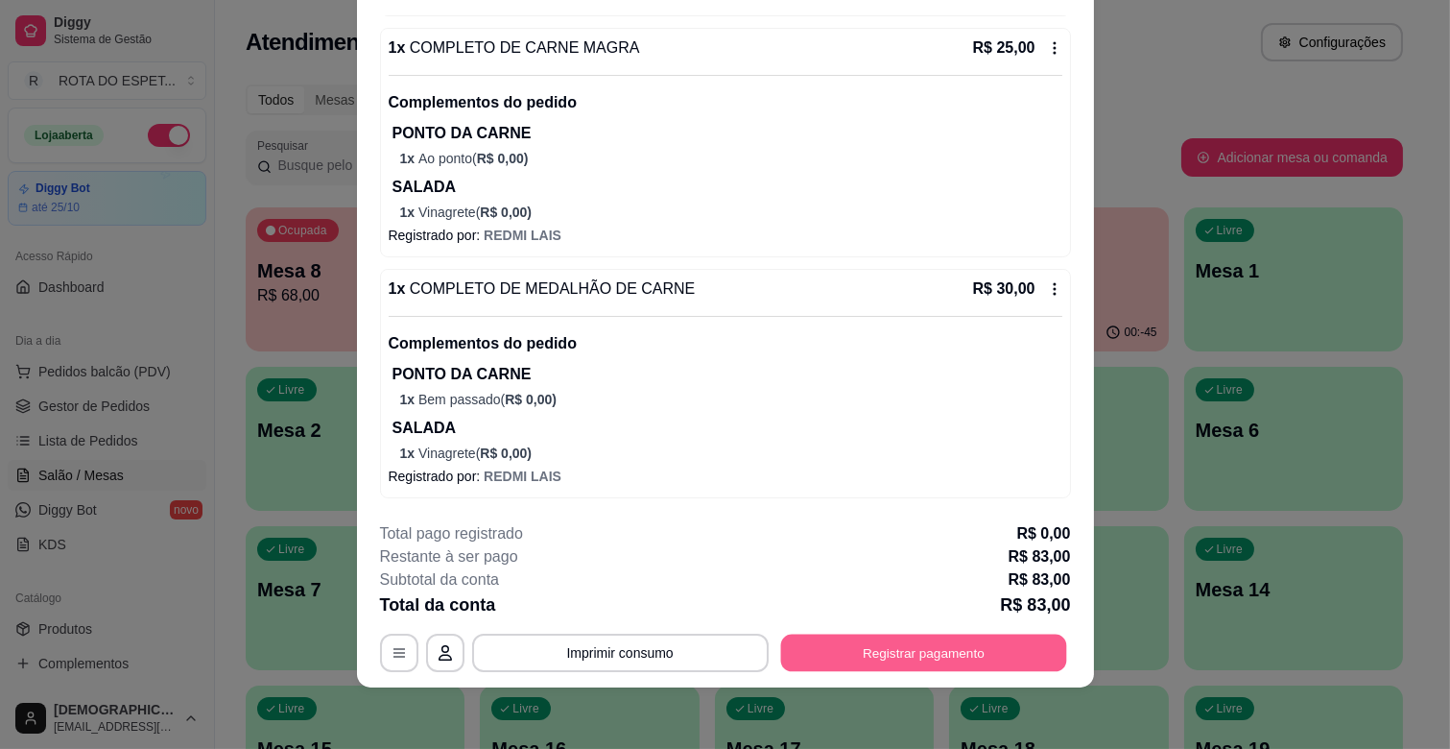
click at [992, 645] on button "Registrar pagamento" at bounding box center [923, 652] width 286 height 37
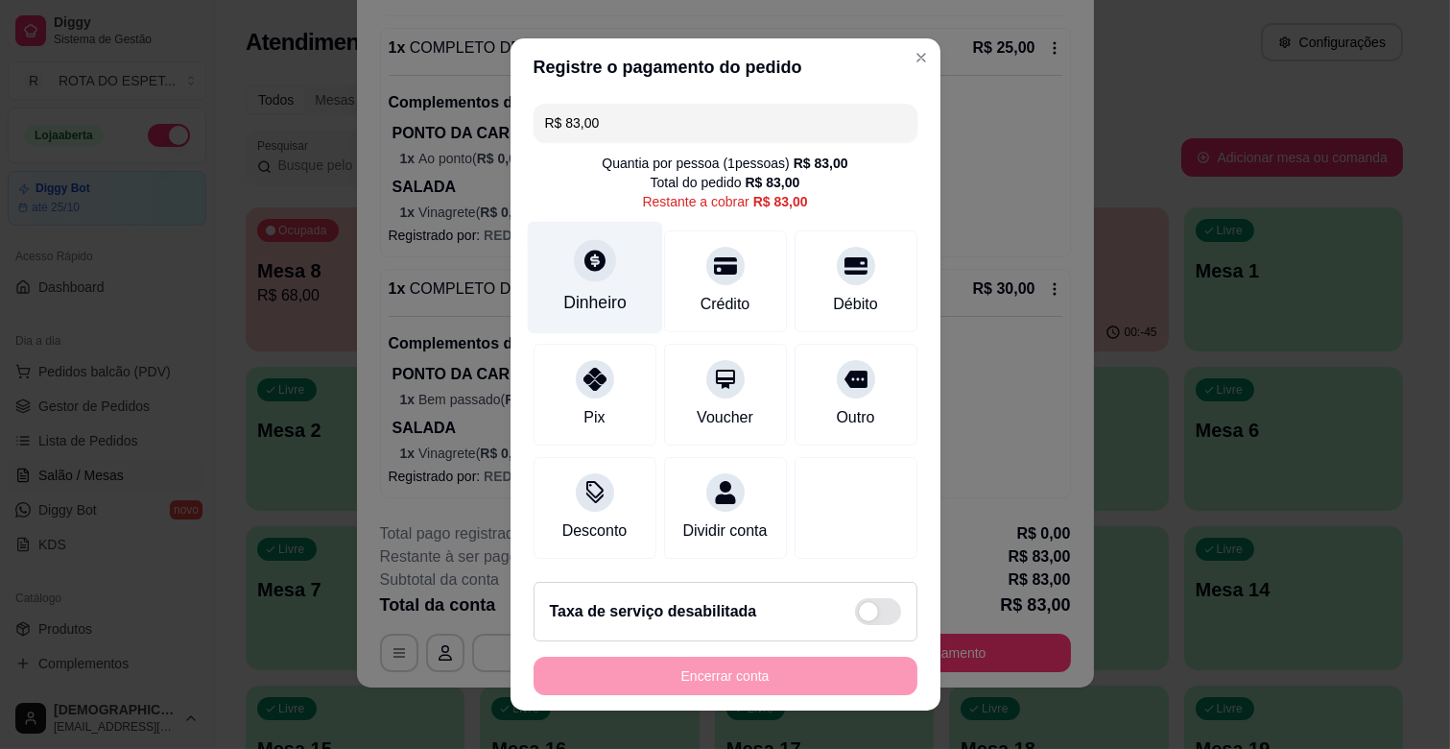
click at [582, 271] on icon at bounding box center [594, 260] width 25 height 25
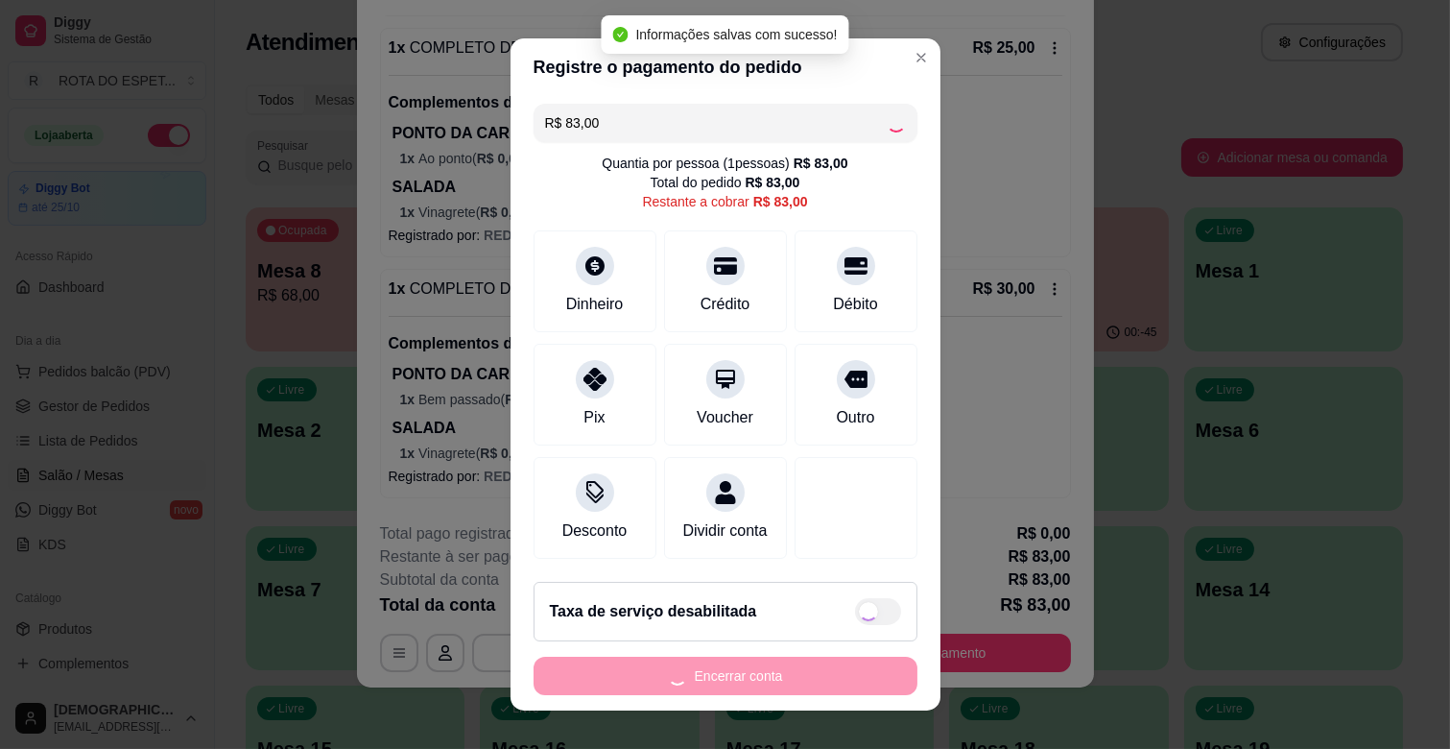
type input "R$ 0,00"
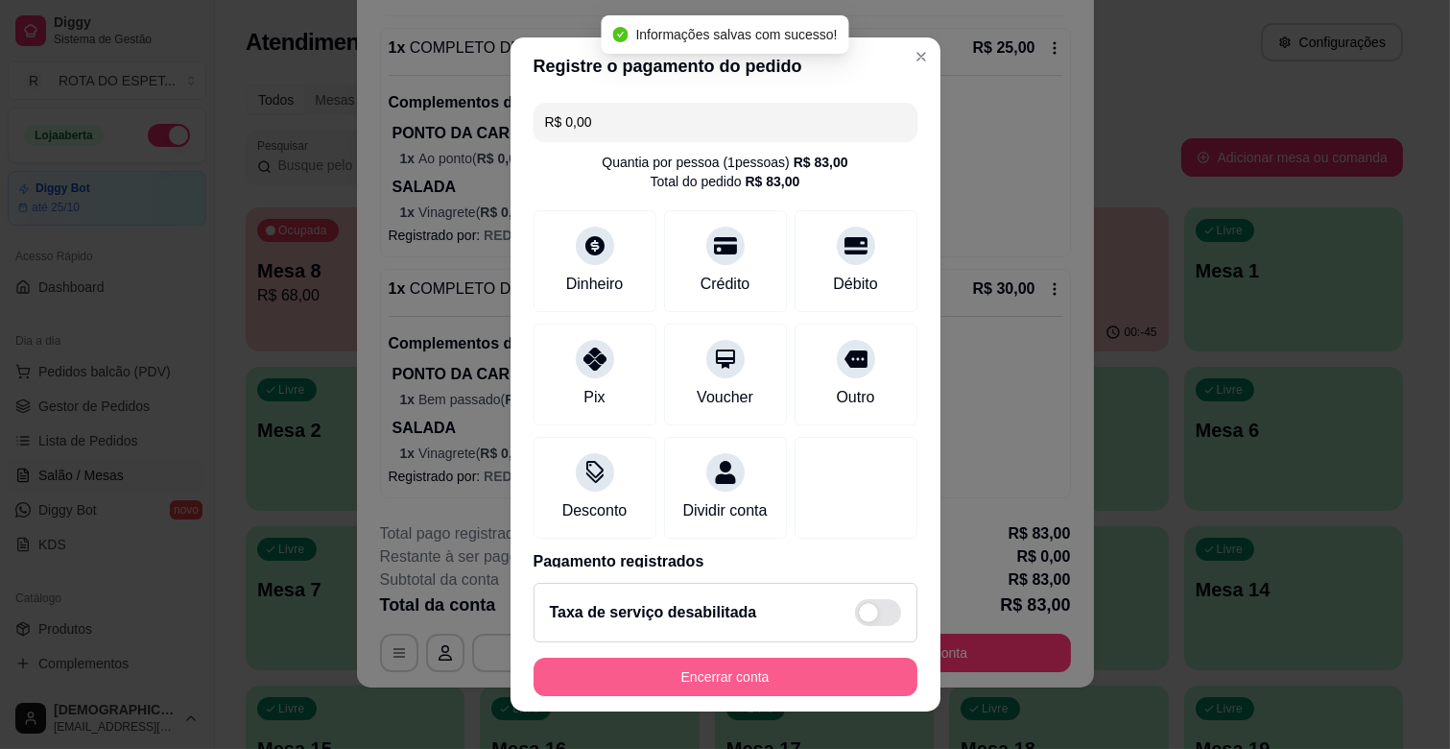
click at [801, 683] on button "Encerrar conta" at bounding box center [726, 676] width 384 height 38
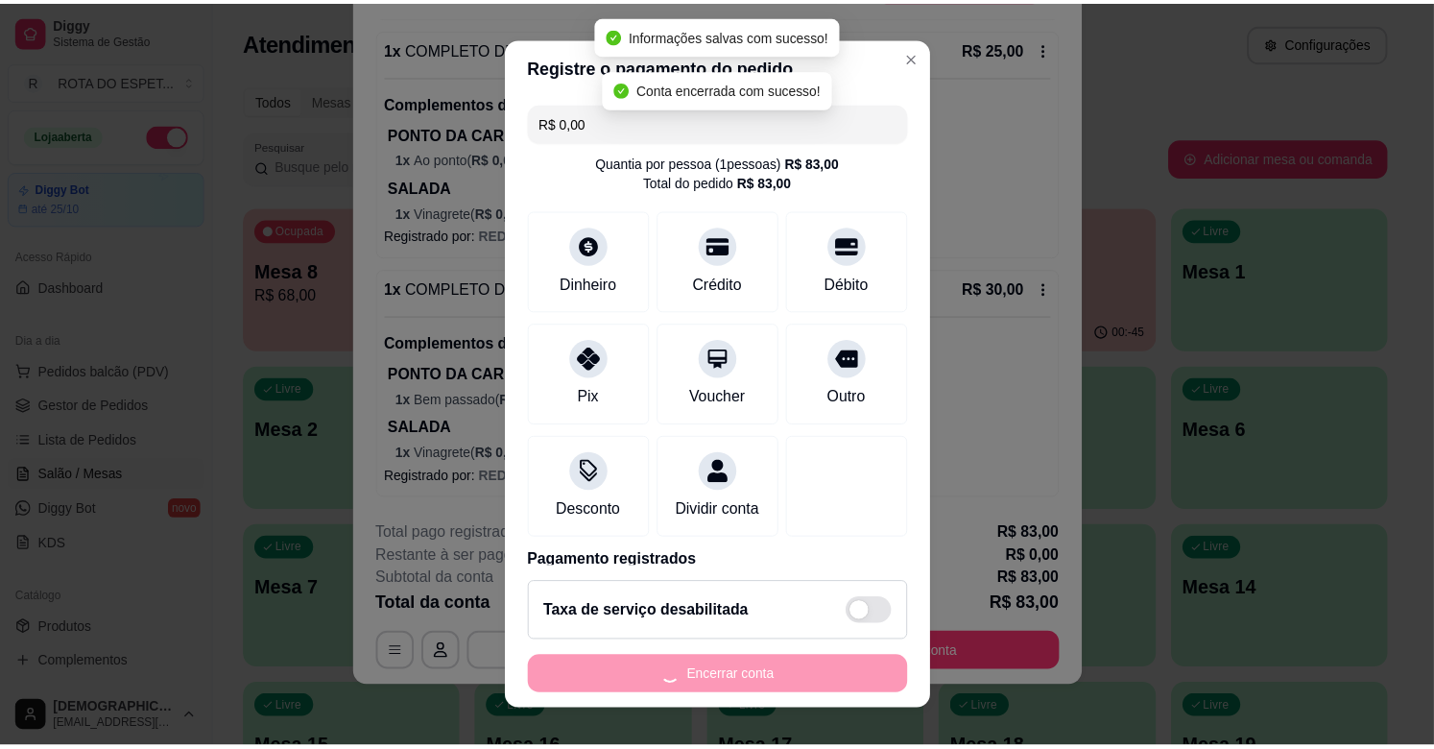
scroll to position [0, 0]
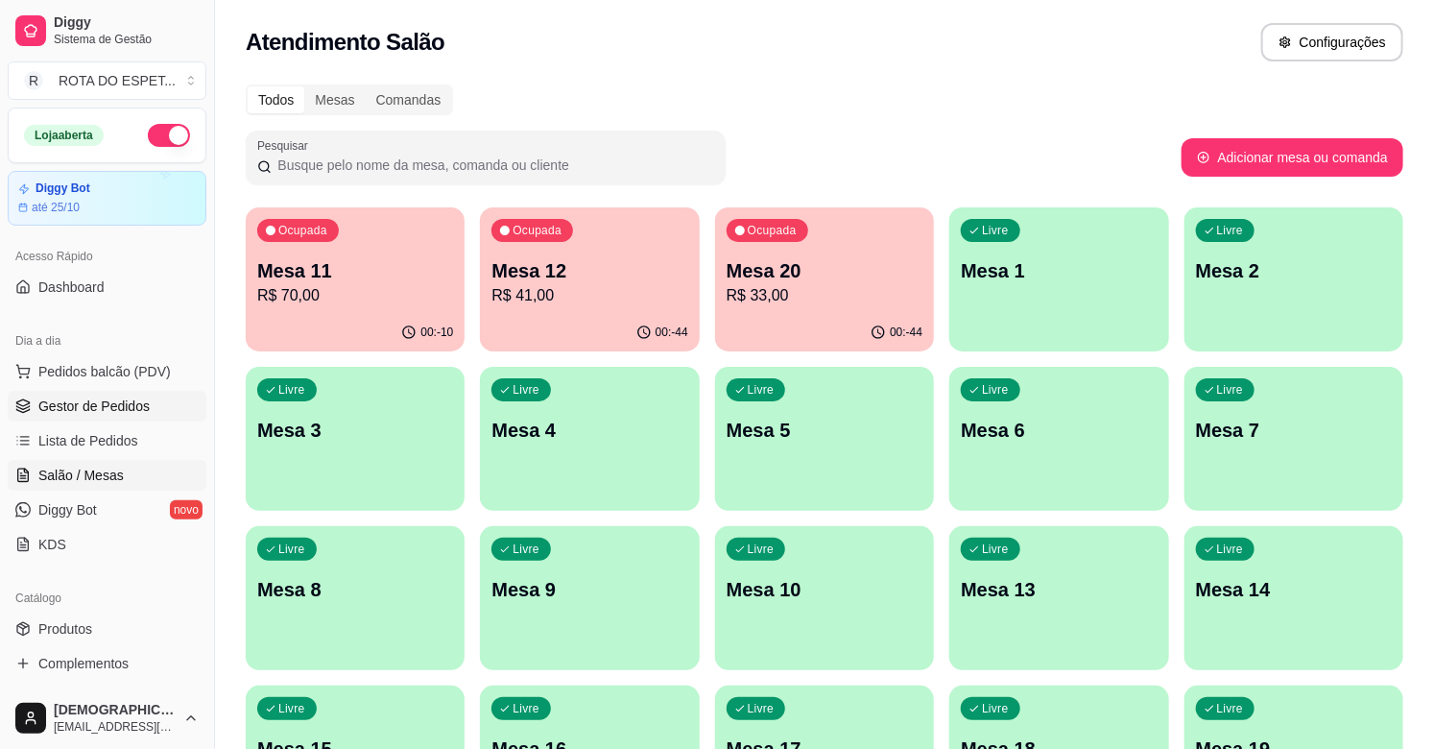
click at [134, 407] on span "Gestor de Pedidos" at bounding box center [93, 405] width 111 height 19
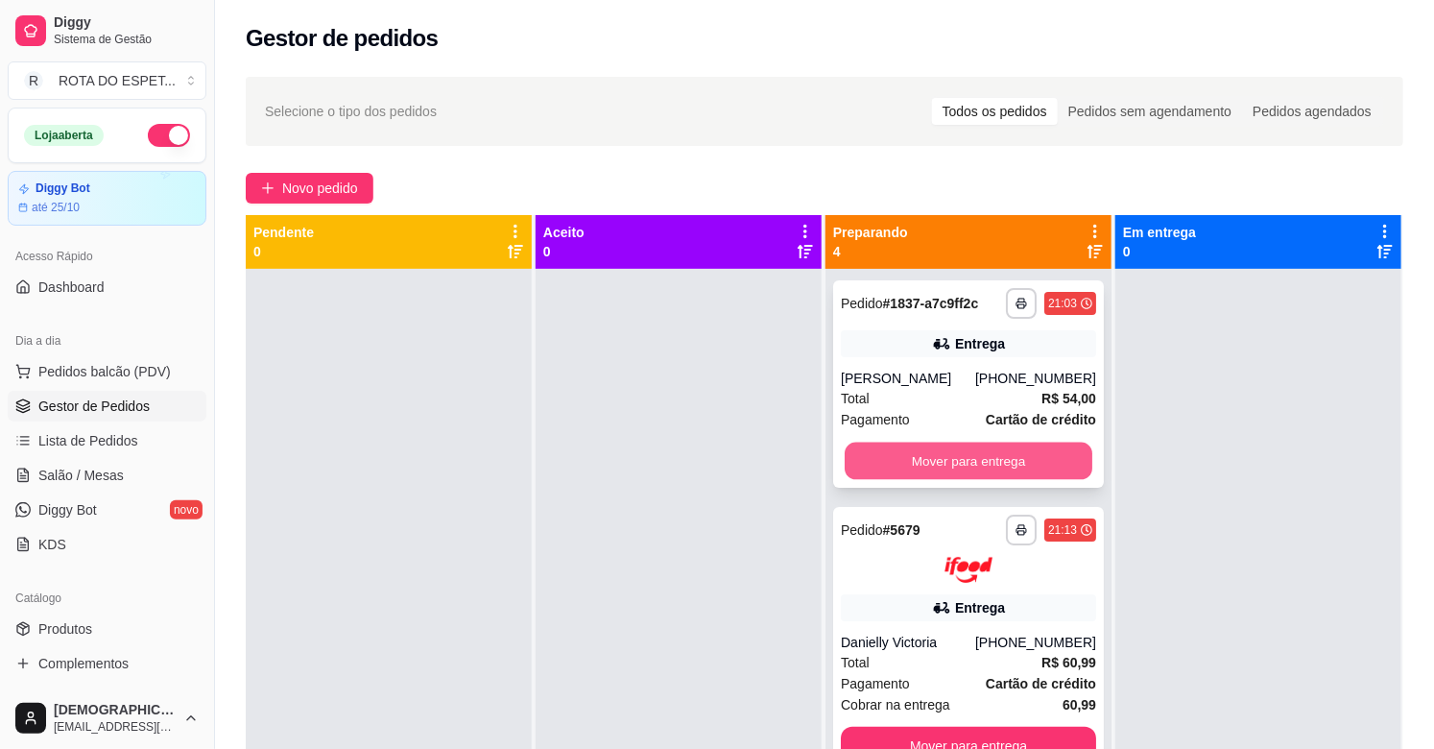
click at [963, 464] on button "Mover para entrega" at bounding box center [968, 460] width 248 height 37
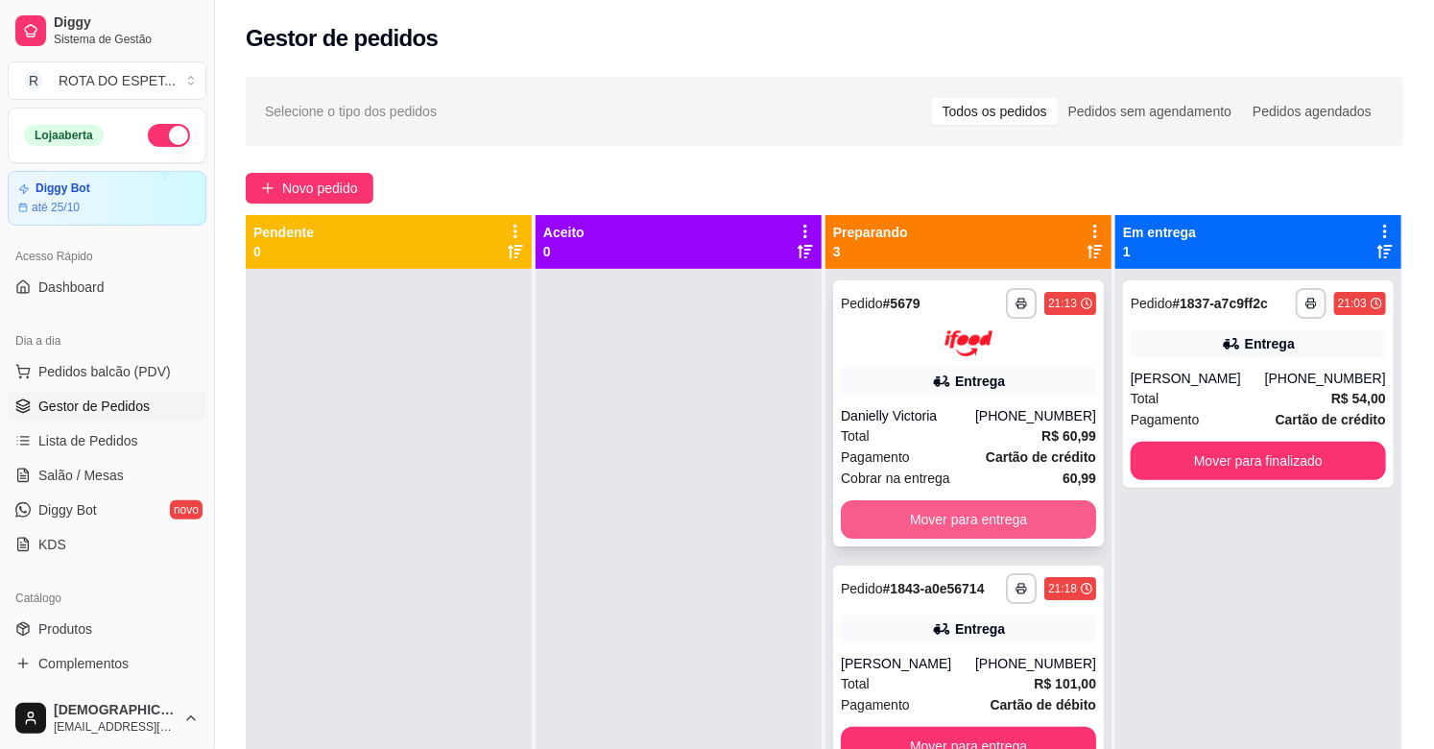
click at [946, 526] on button "Mover para entrega" at bounding box center [968, 519] width 255 height 38
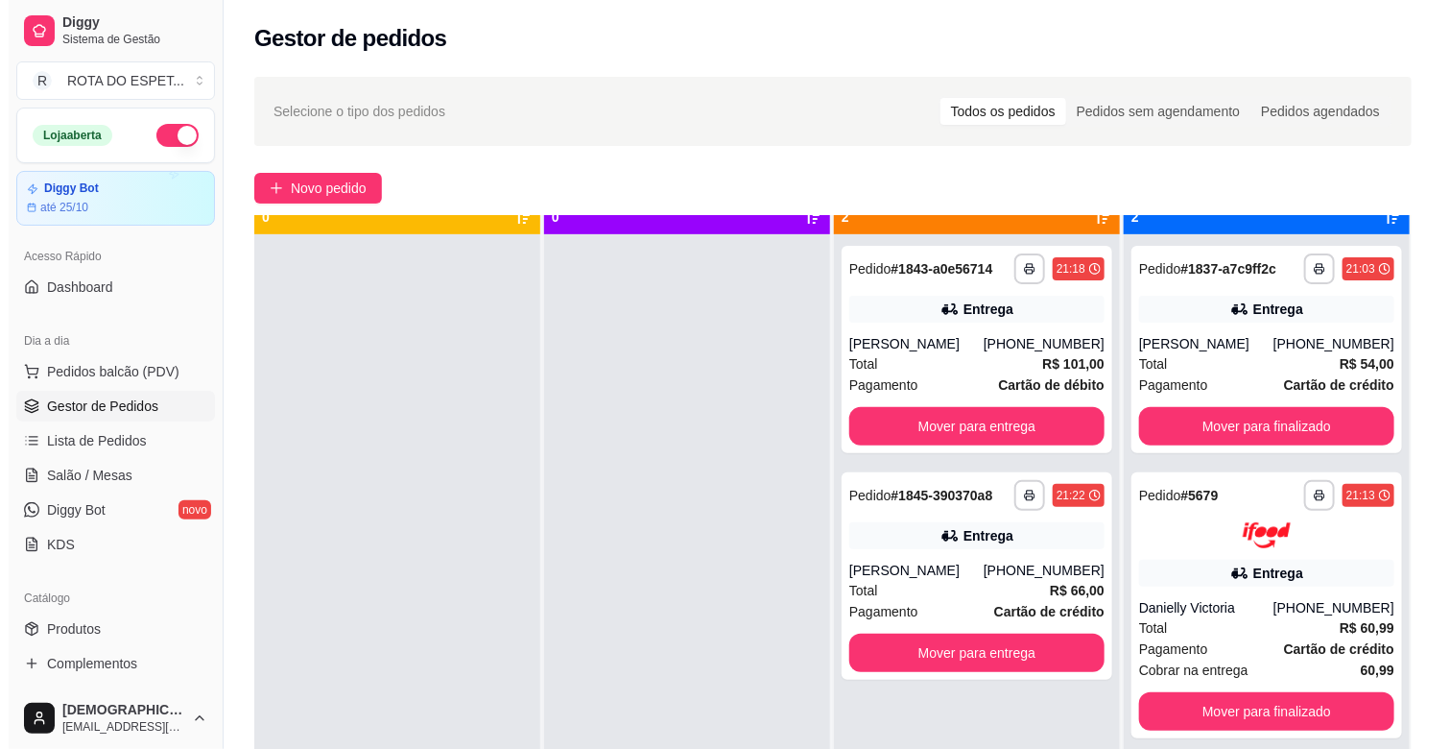
scroll to position [53, 0]
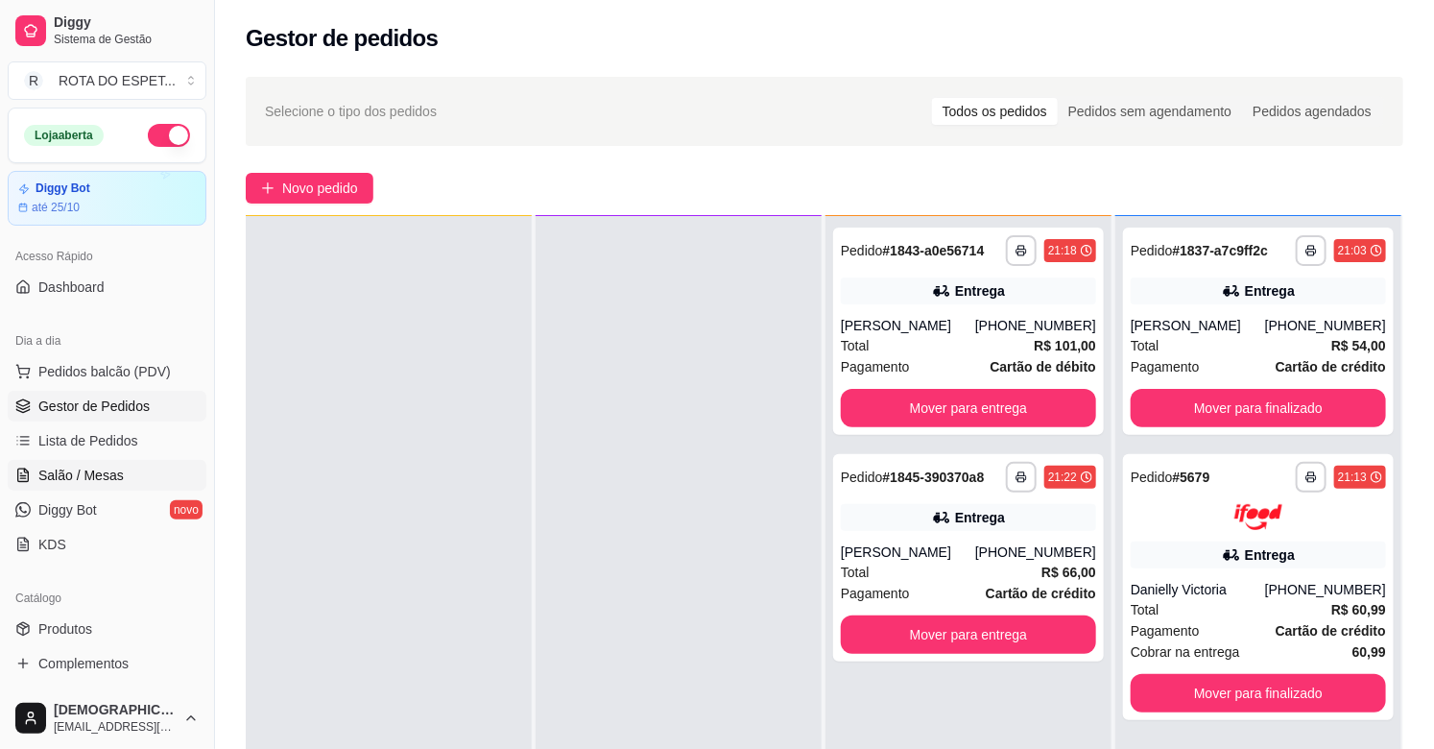
click at [110, 483] on span "Salão / Mesas" at bounding box center [80, 474] width 85 height 19
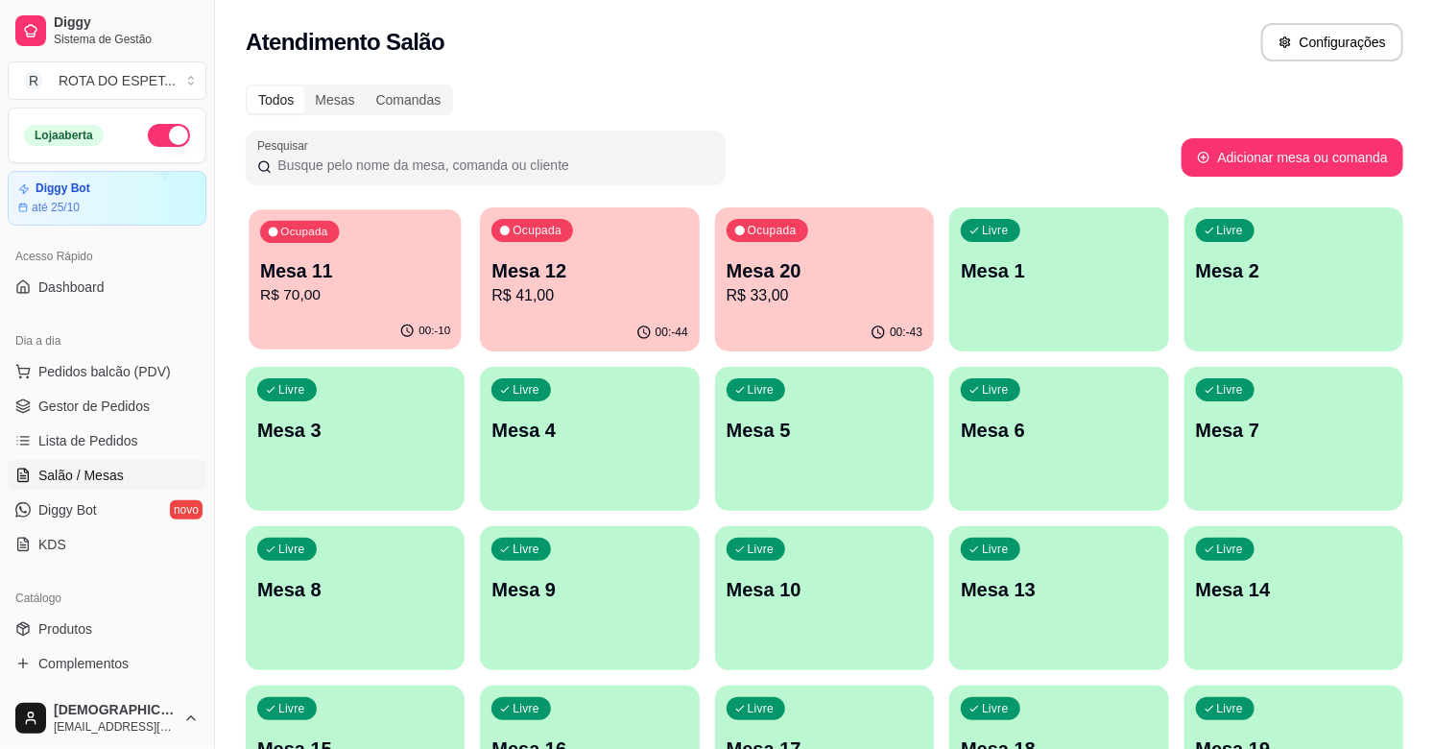
click at [401, 286] on p "R$ 70,00" at bounding box center [355, 295] width 190 height 22
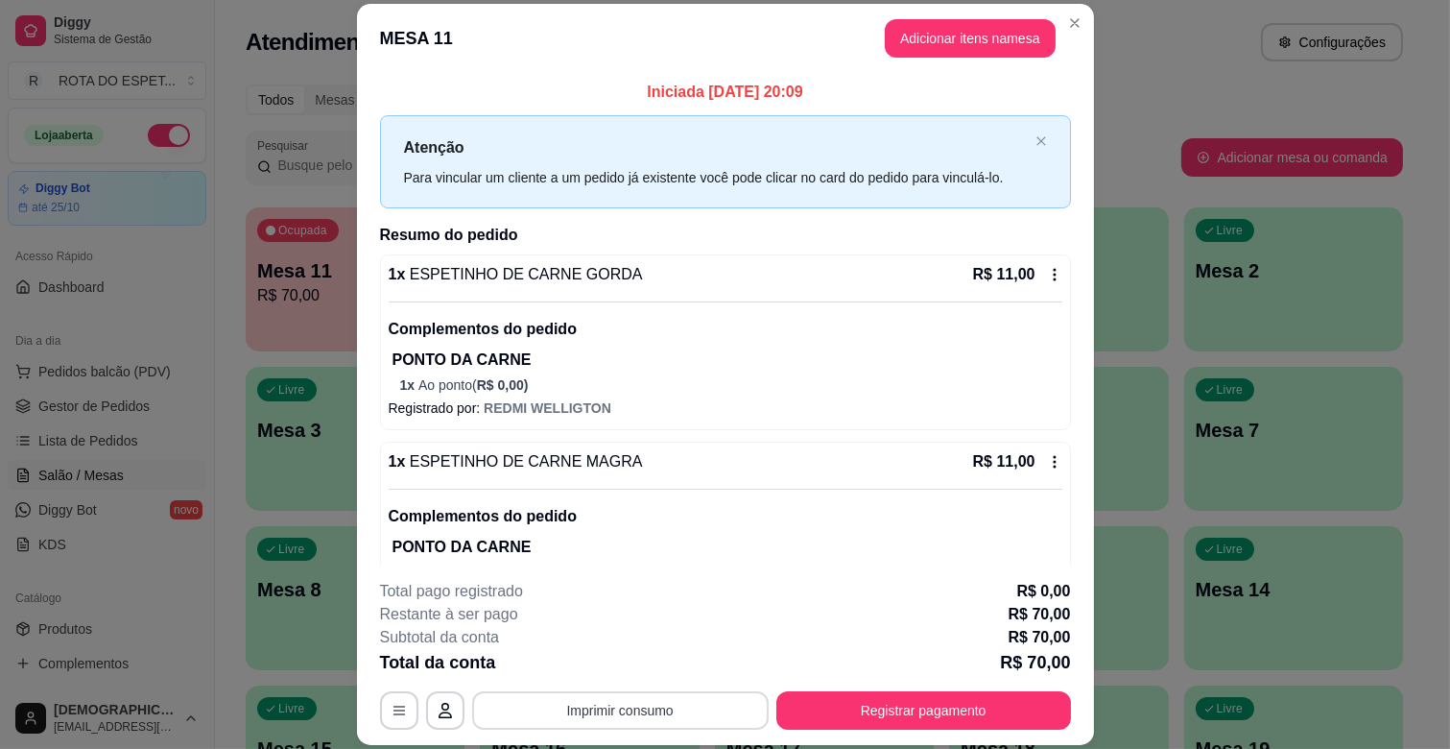
click at [660, 697] on button "Imprimir consumo" at bounding box center [620, 710] width 297 height 38
click at [630, 670] on button "IMPRESSORA CAIXA" at bounding box center [618, 666] width 158 height 31
click at [971, 725] on button "Registrar pagamento" at bounding box center [923, 710] width 295 height 38
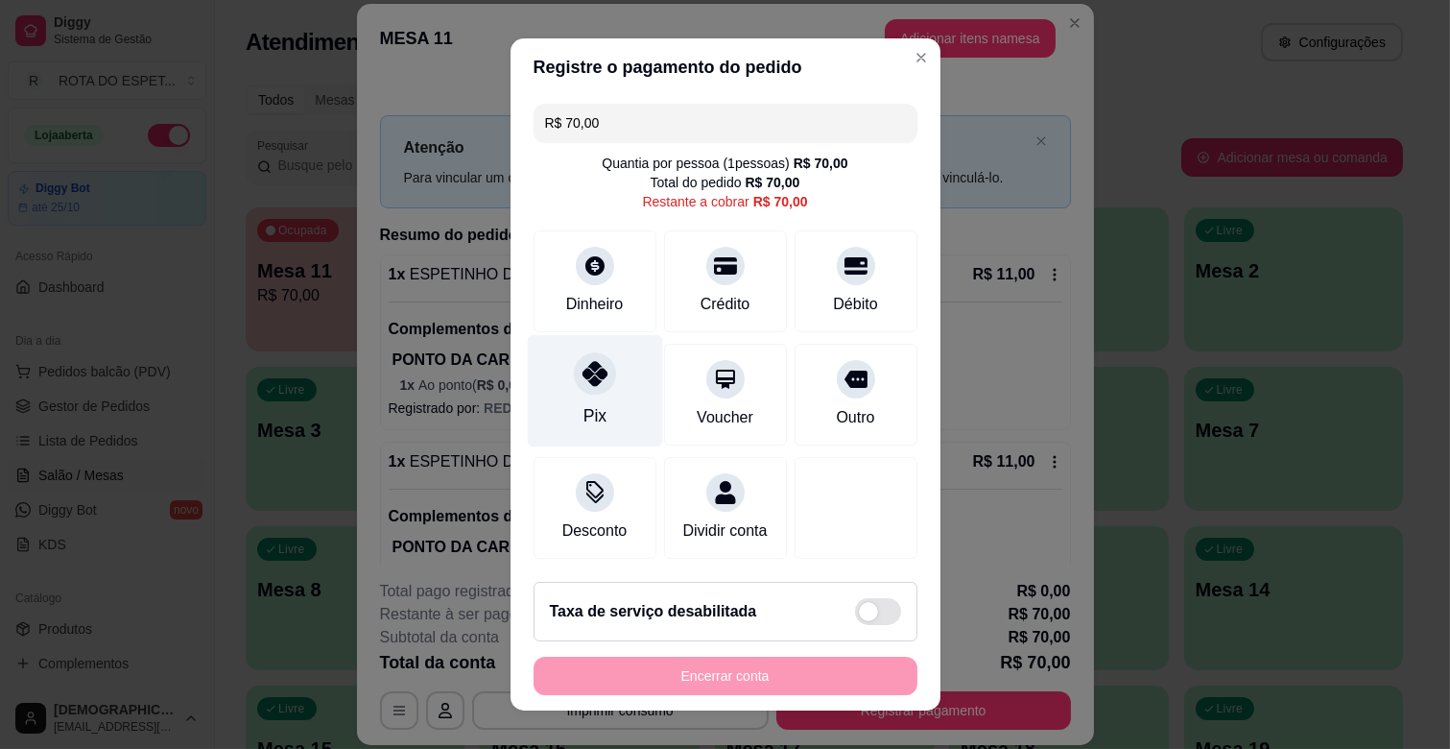
click at [566, 401] on div "Pix" at bounding box center [594, 391] width 135 height 112
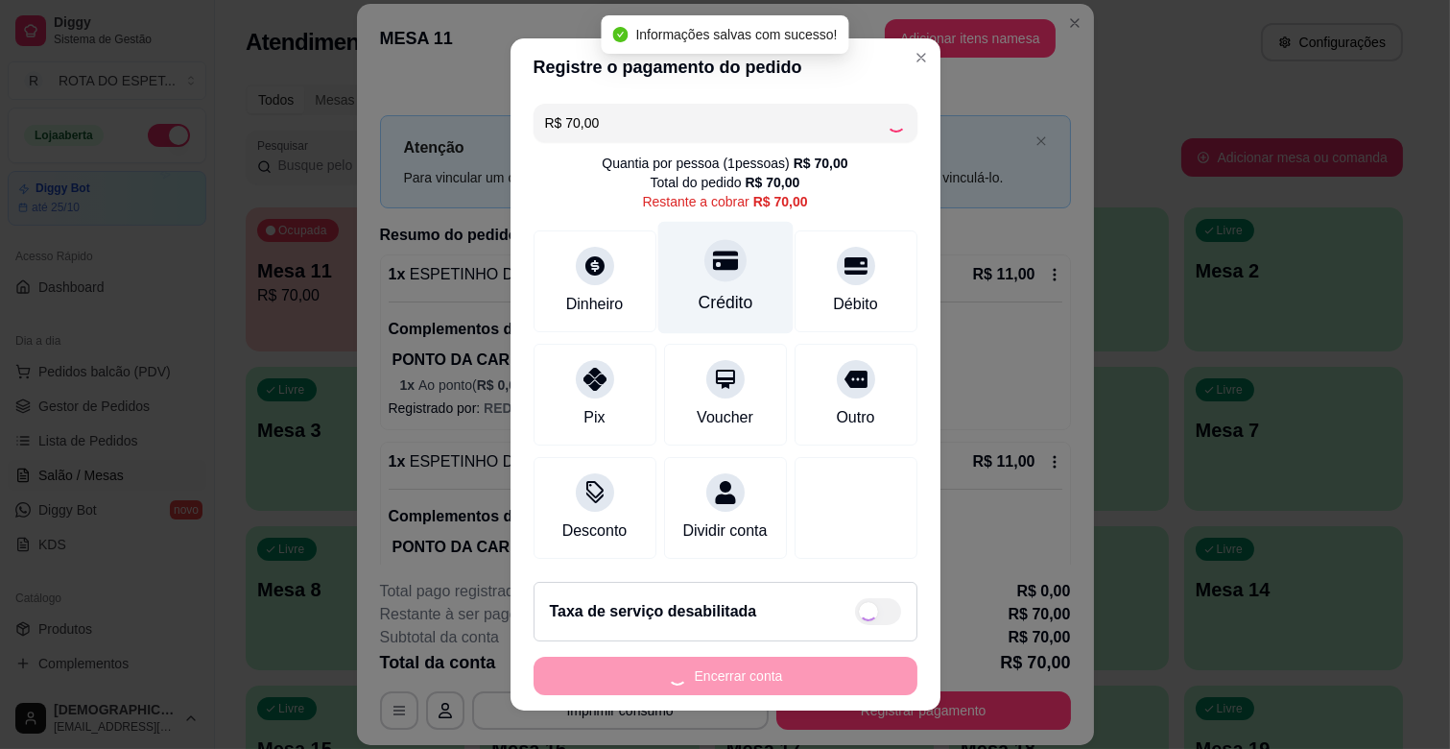
type input "R$ 0,00"
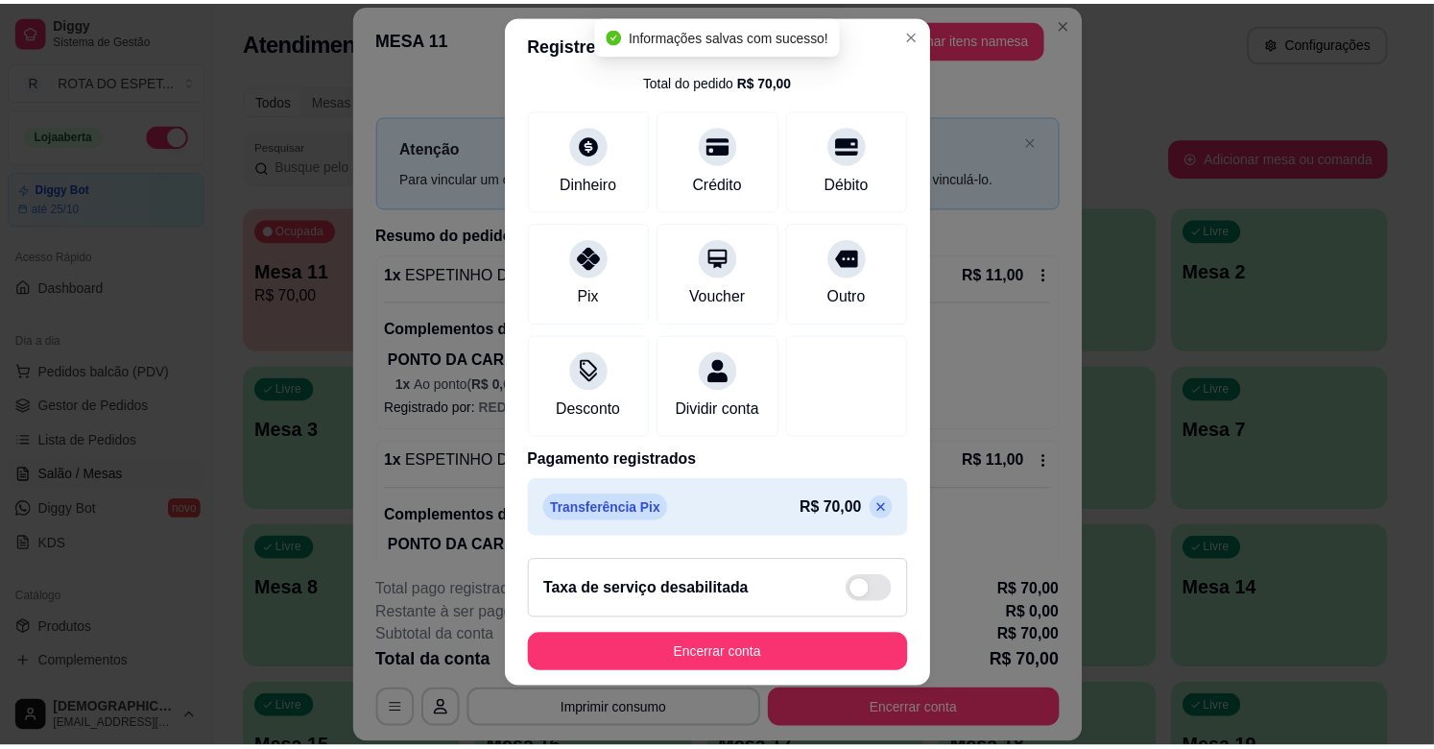
scroll to position [24, 0]
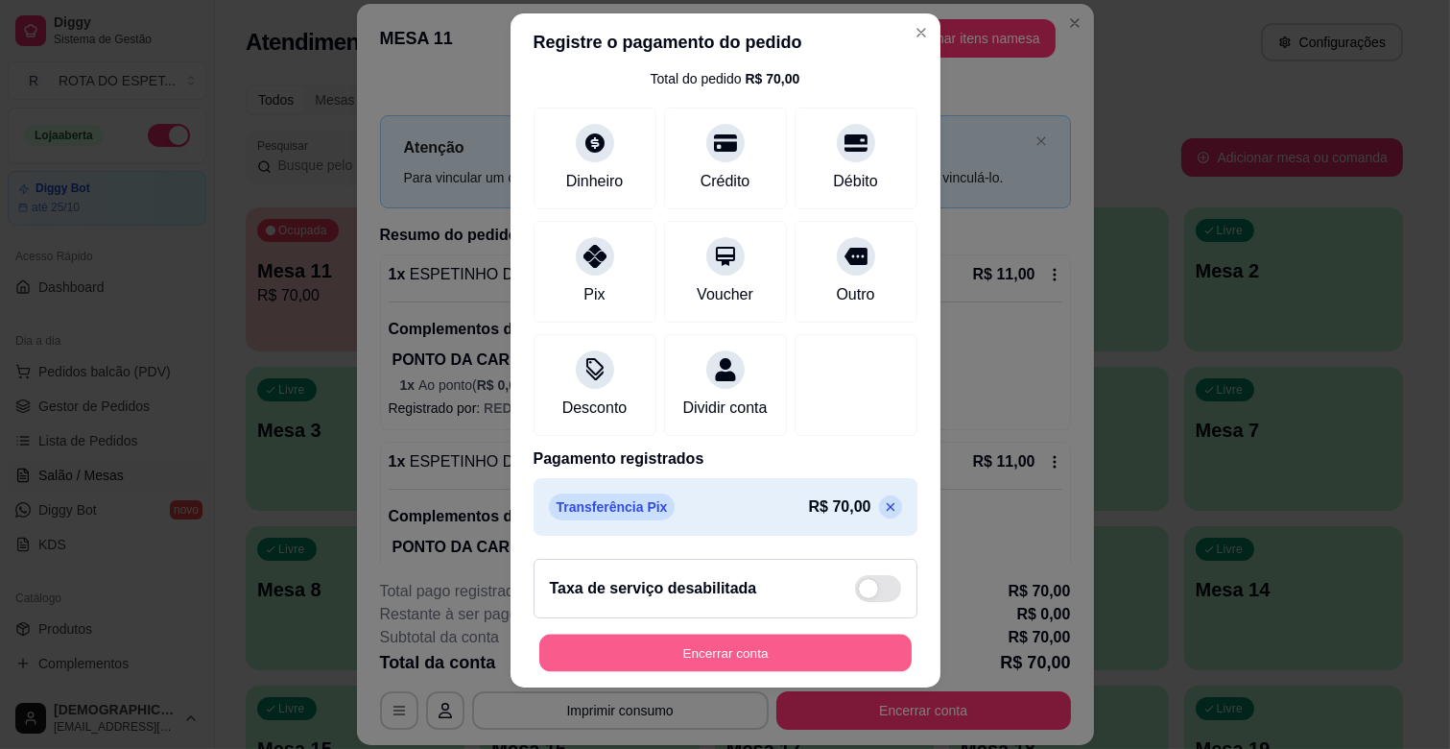
click at [804, 645] on button "Encerrar conta" at bounding box center [725, 652] width 372 height 37
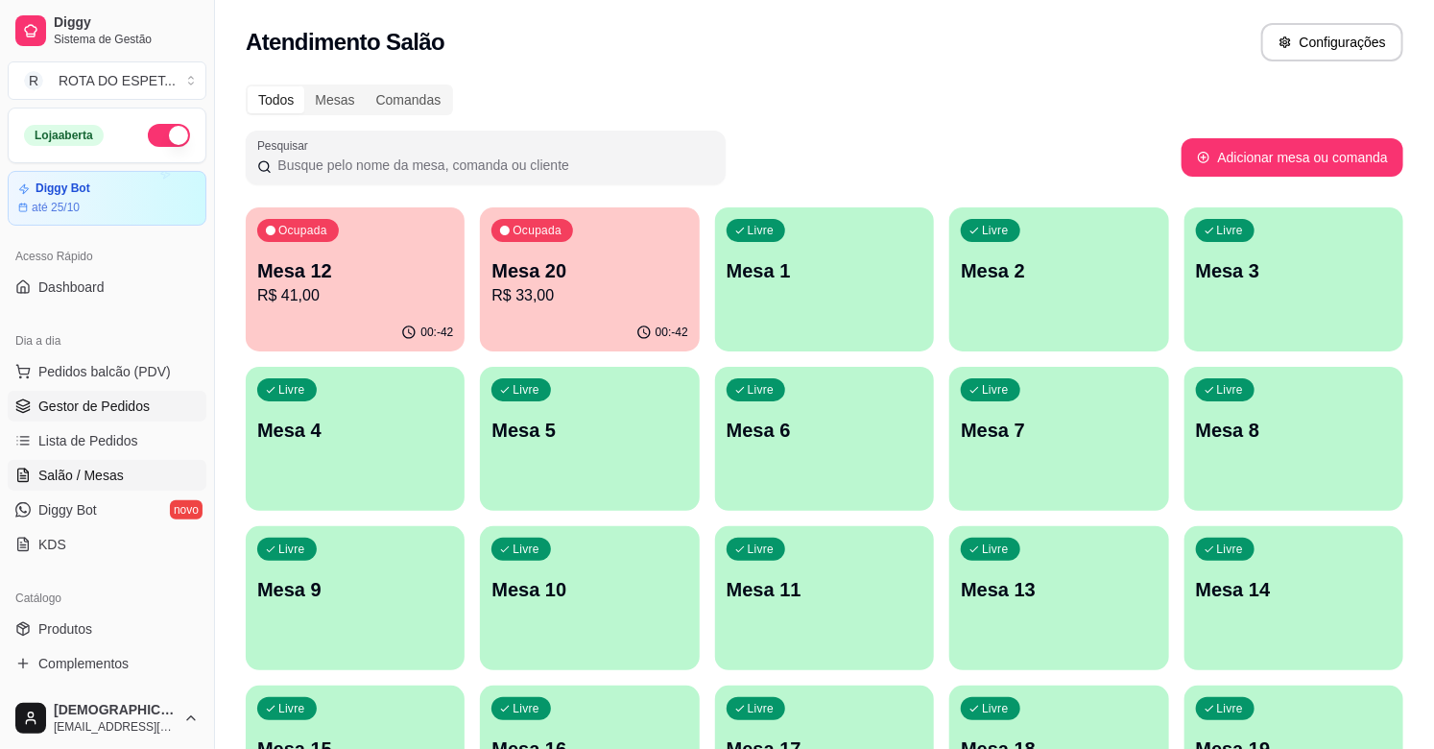
click at [81, 411] on span "Gestor de Pedidos" at bounding box center [93, 405] width 111 height 19
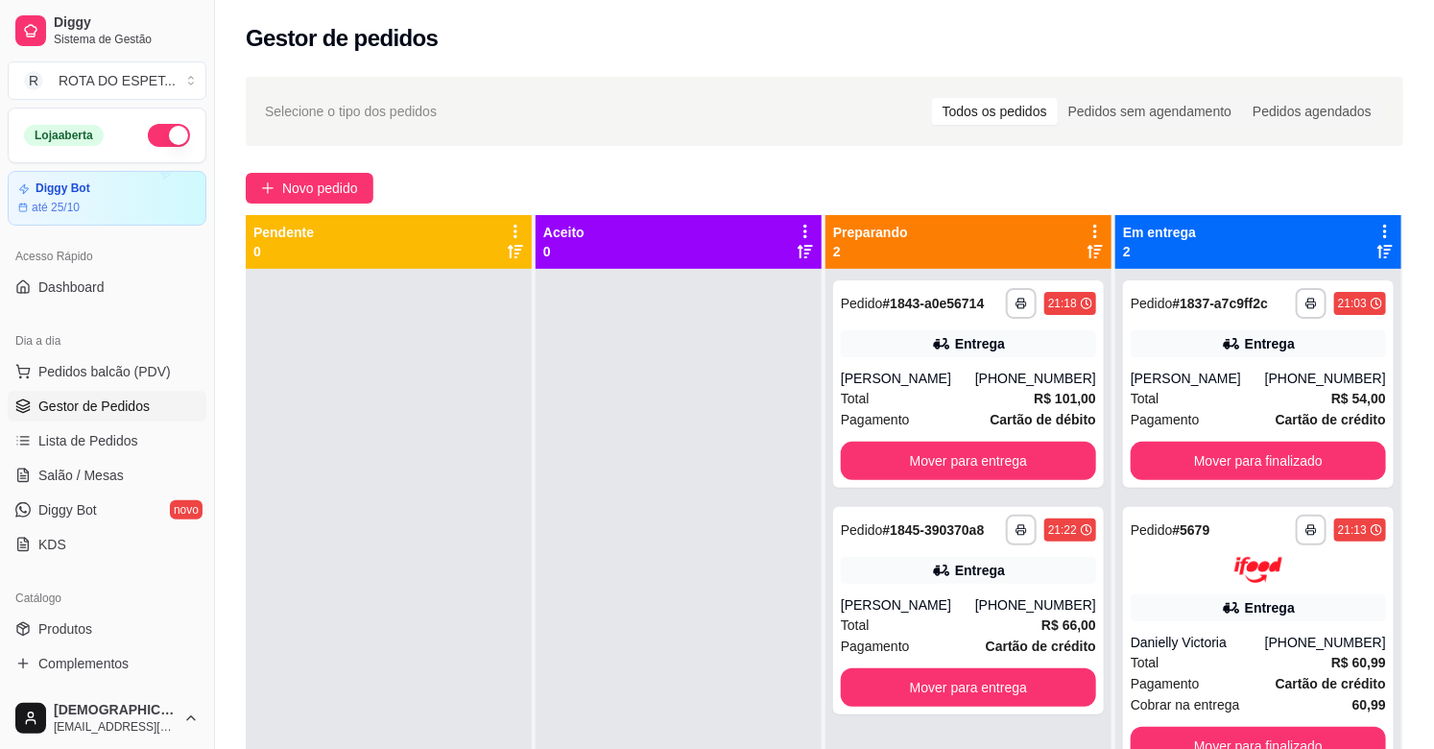
click at [633, 482] on div at bounding box center [678, 643] width 286 height 749
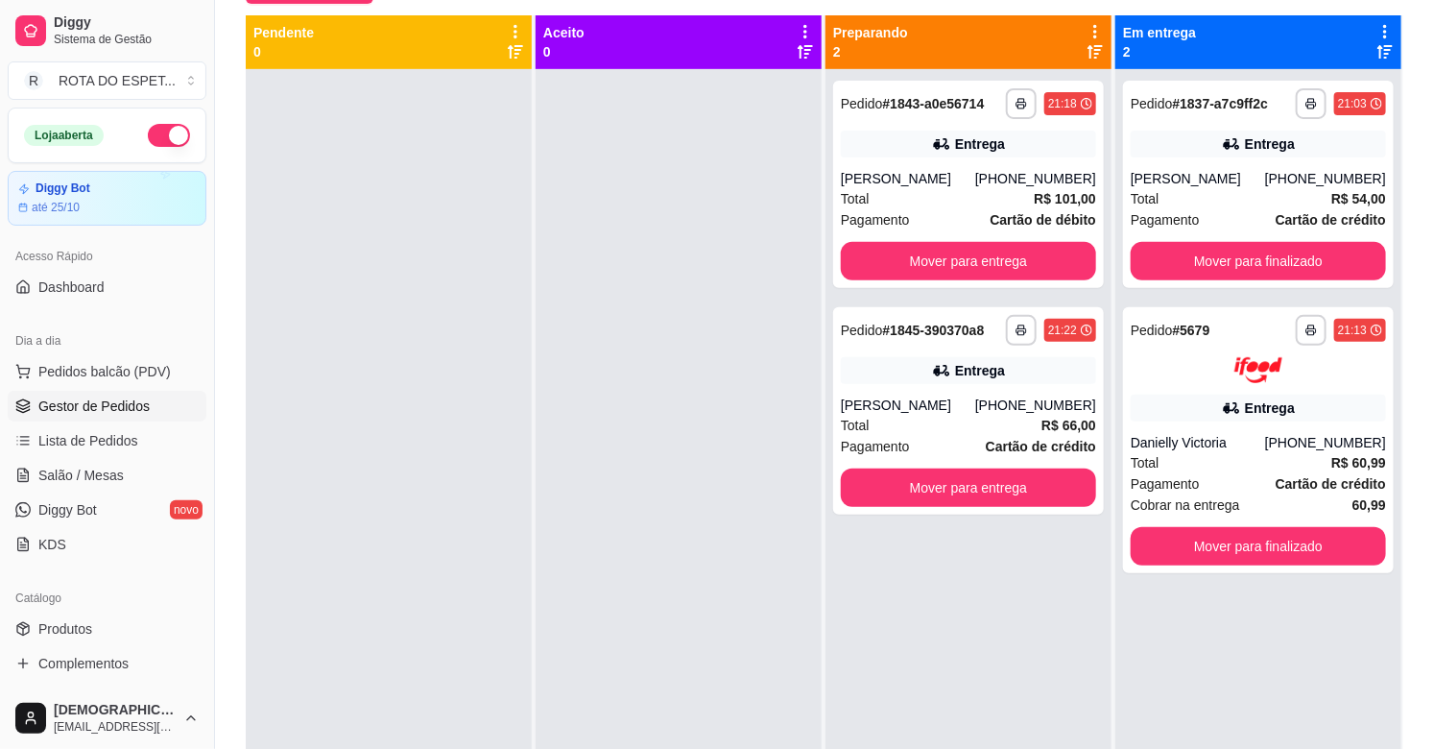
scroll to position [80, 0]
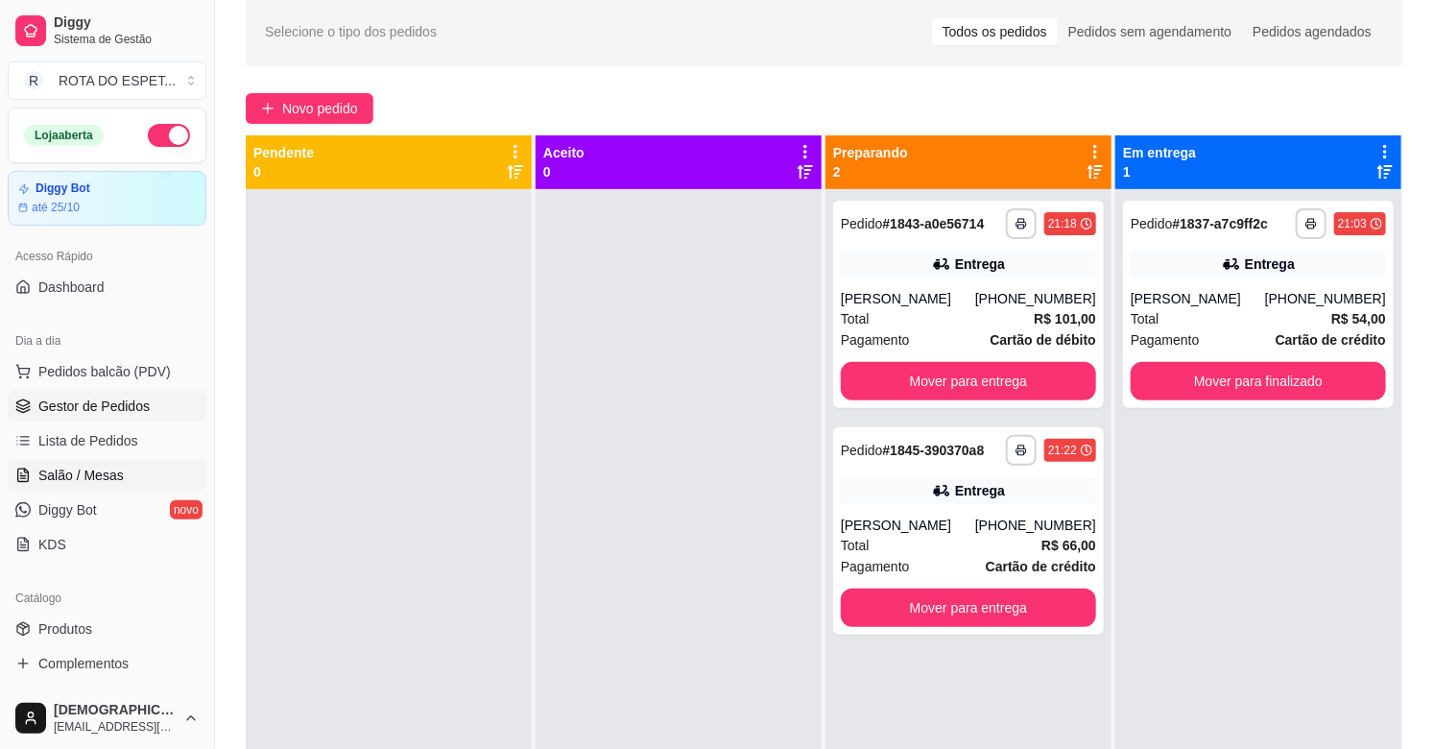
click at [92, 471] on span "Salão / Mesas" at bounding box center [80, 474] width 85 height 19
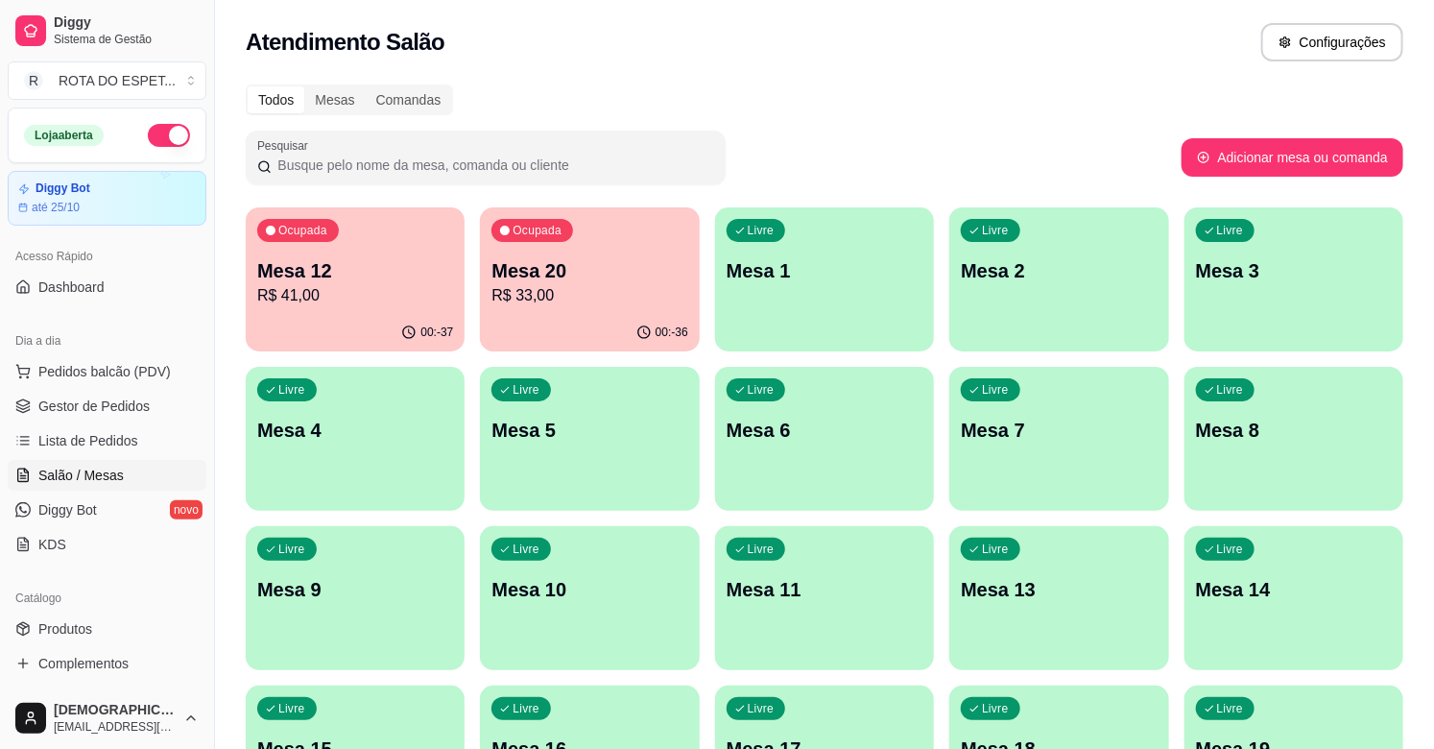
click at [376, 265] on p "Mesa 12" at bounding box center [355, 270] width 196 height 27
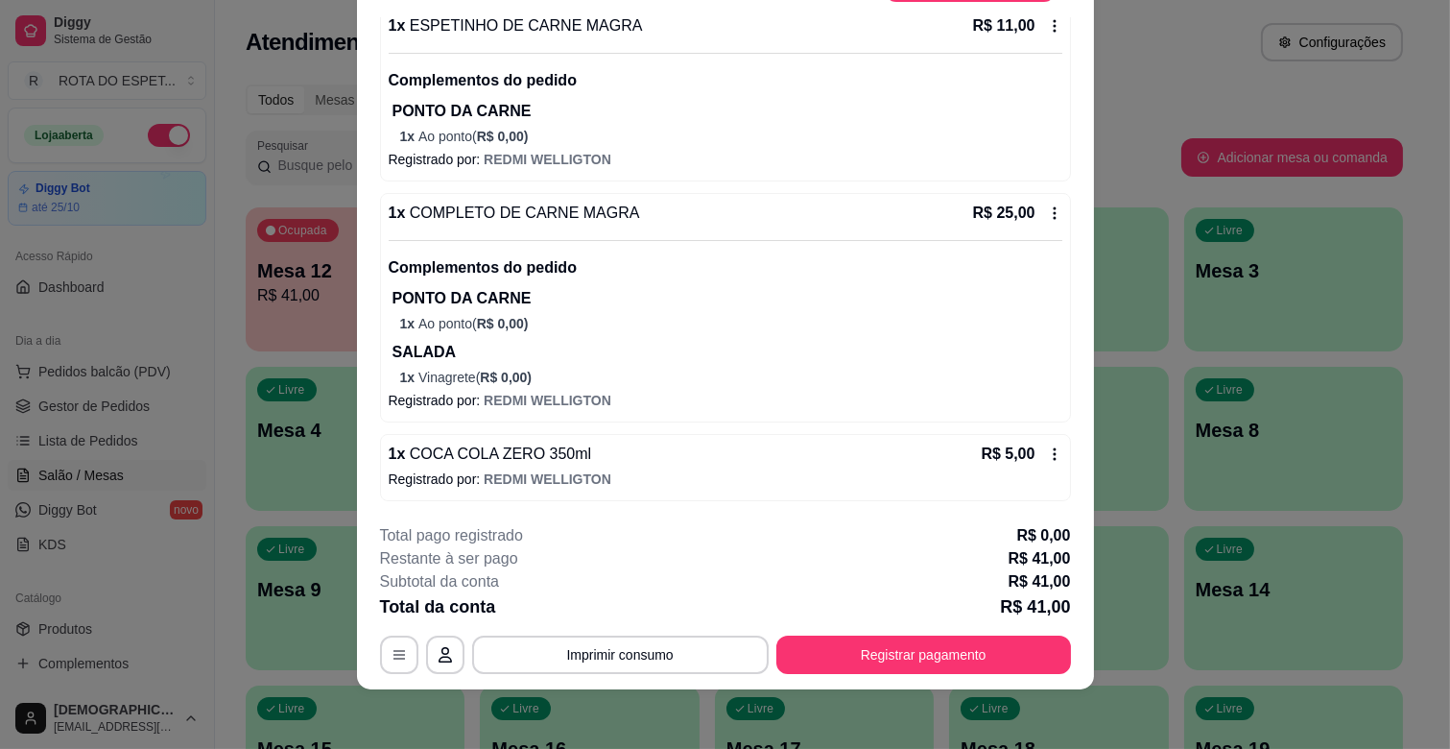
scroll to position [58, 0]
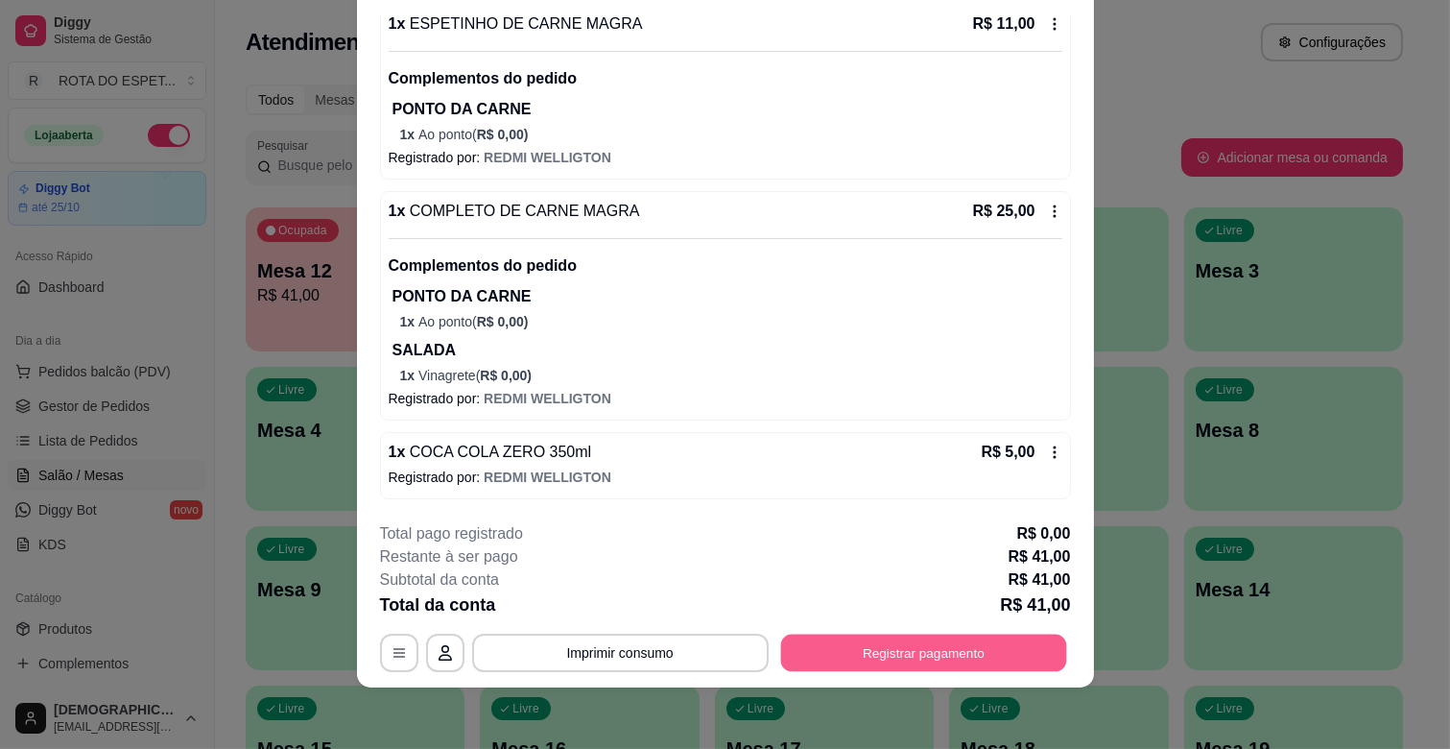
click at [917, 653] on button "Registrar pagamento" at bounding box center [923, 652] width 286 height 37
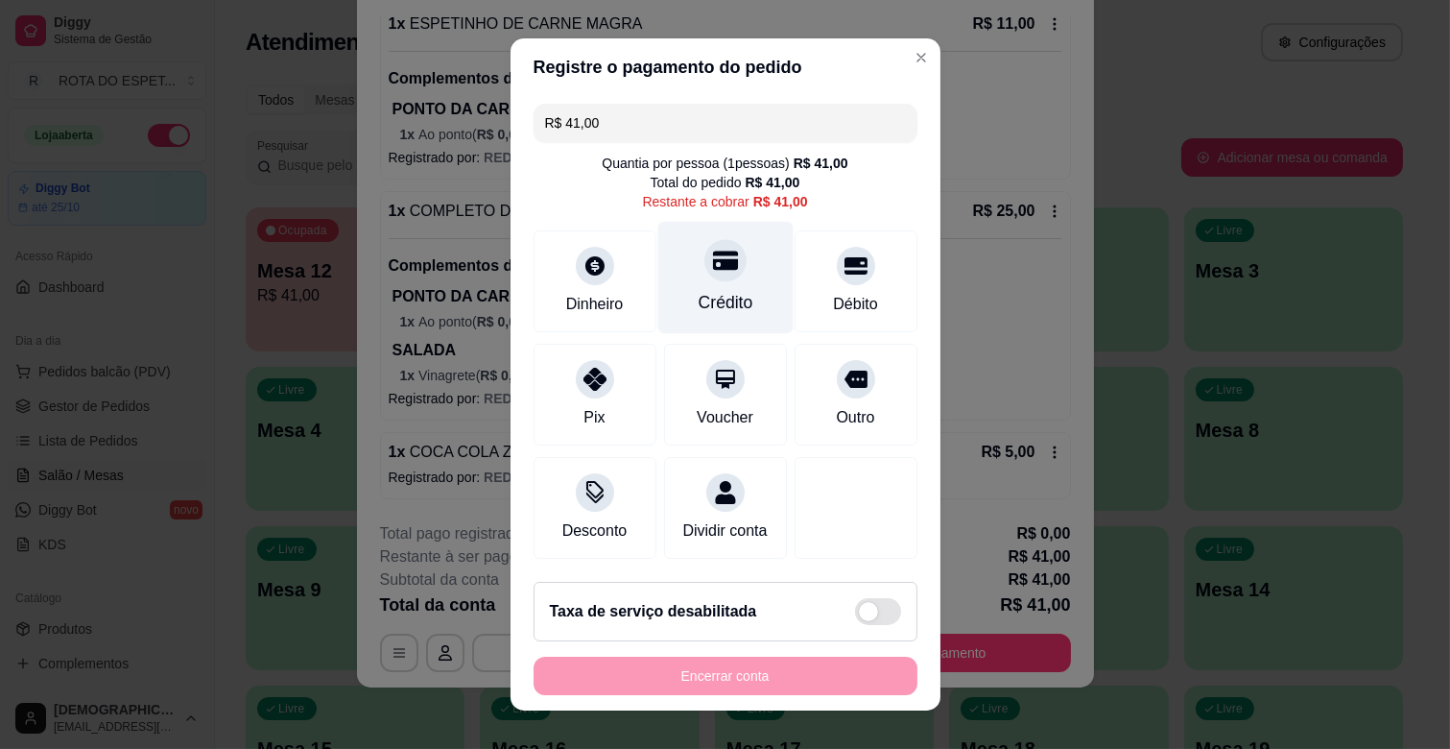
click at [701, 302] on div "Crédito" at bounding box center [725, 302] width 55 height 25
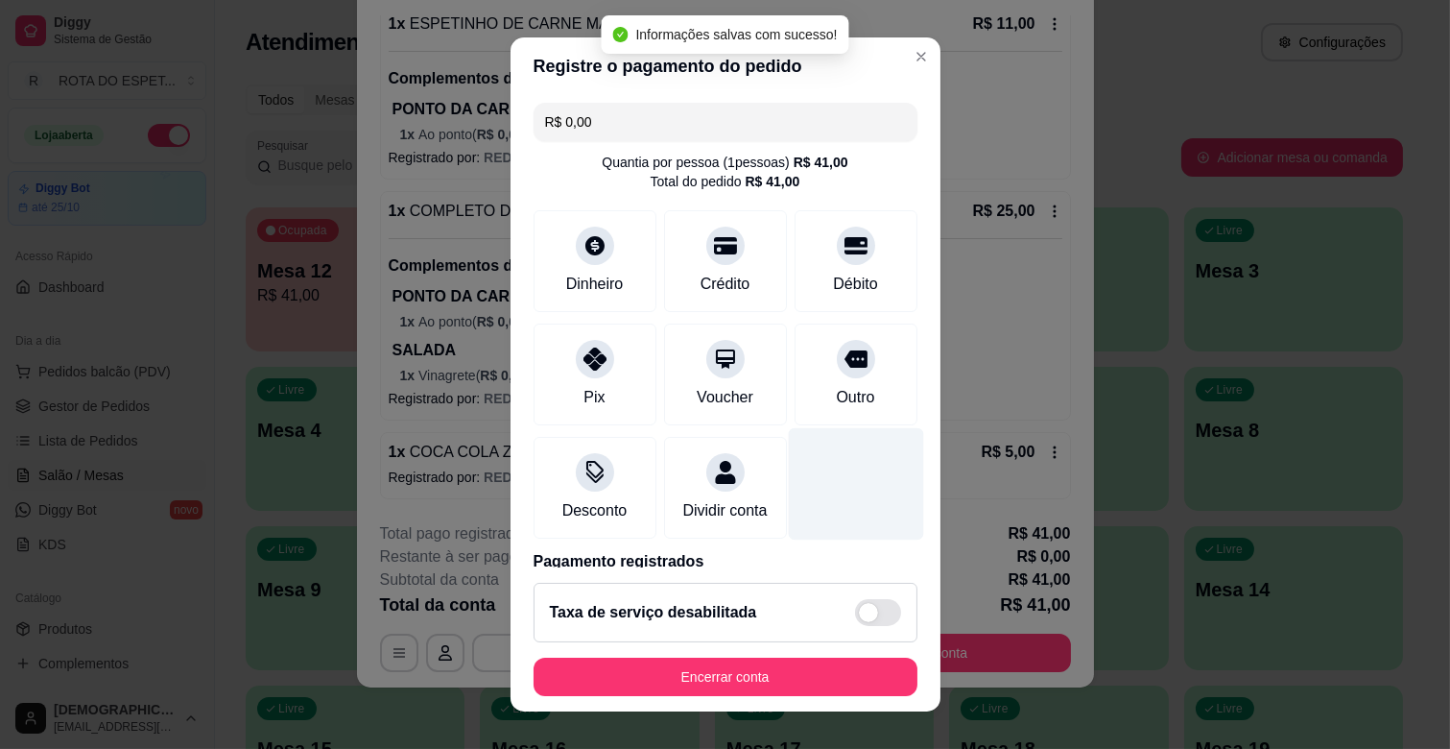
type input "R$ 0,00"
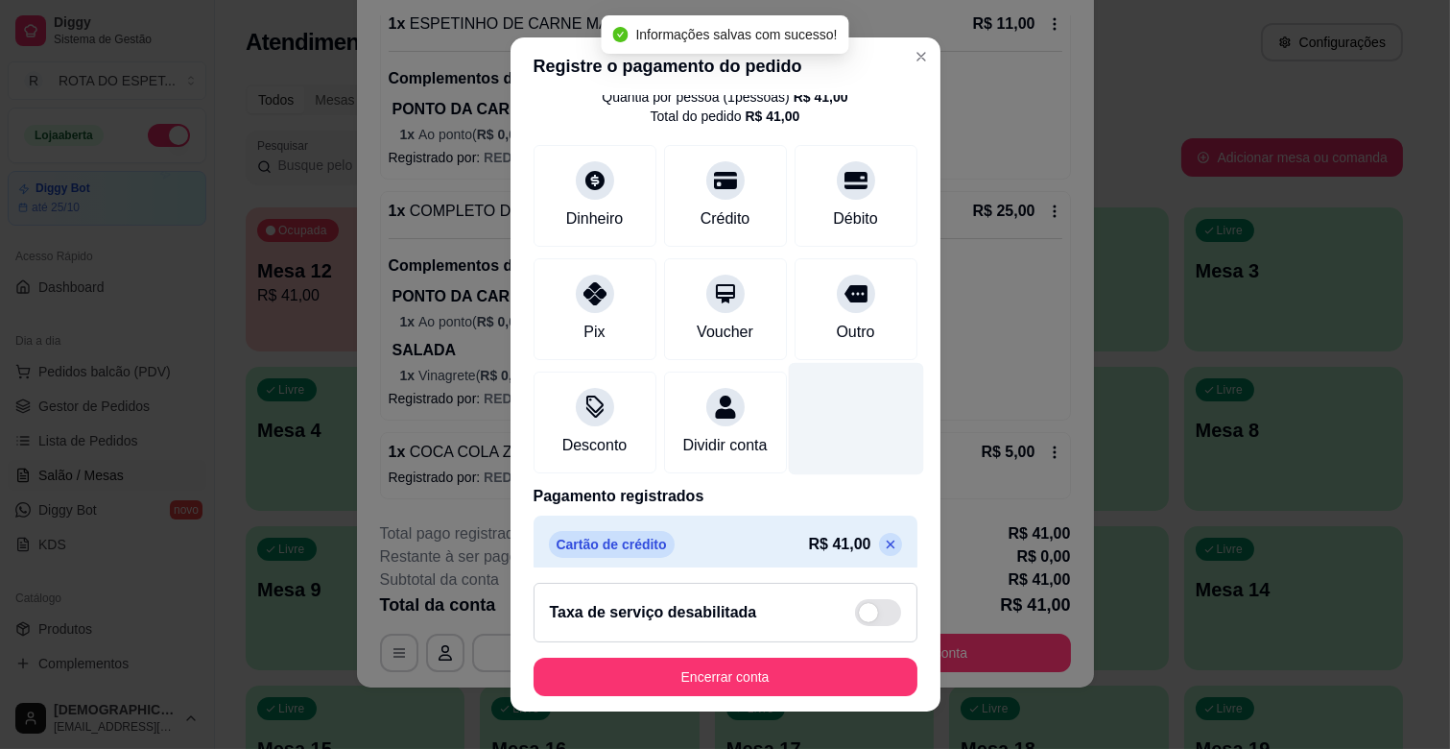
scroll to position [102, 0]
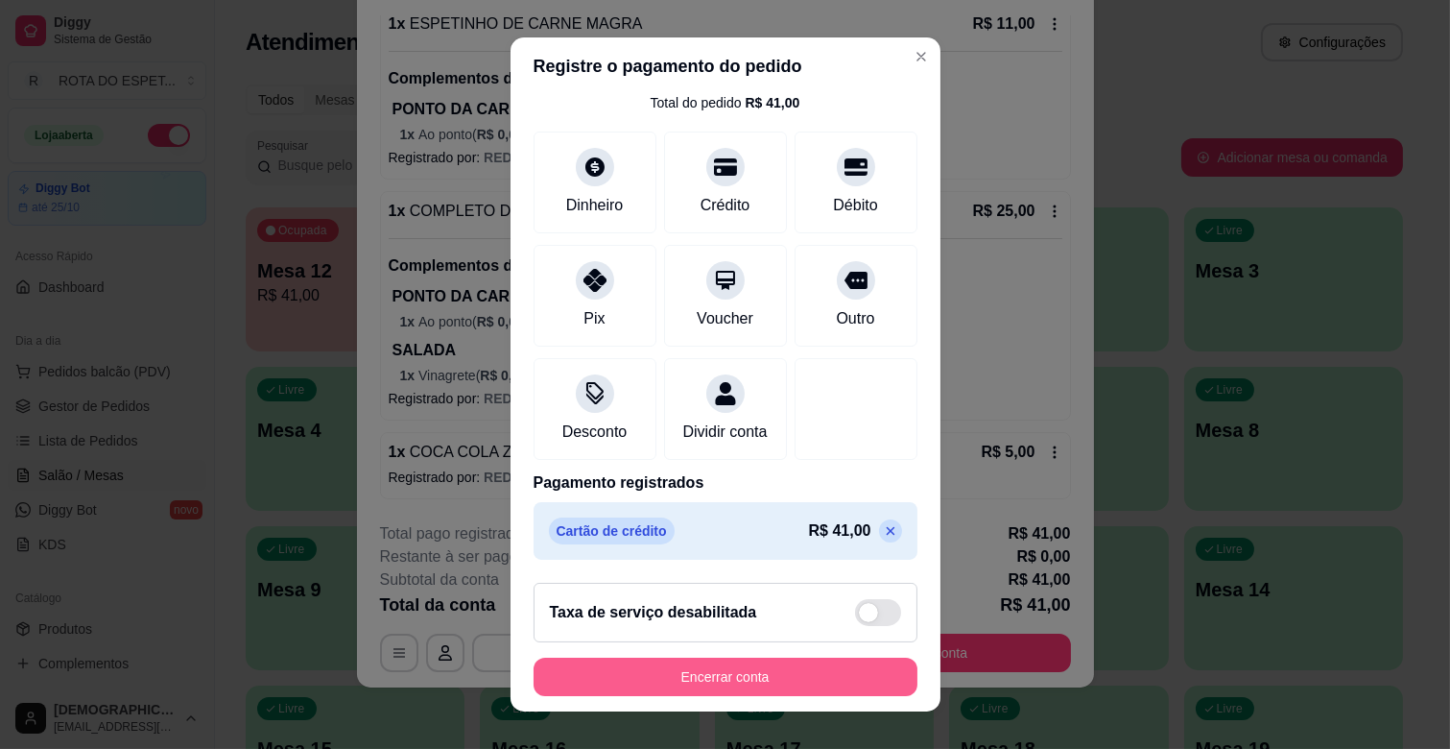
click at [782, 678] on button "Encerrar conta" at bounding box center [726, 676] width 384 height 38
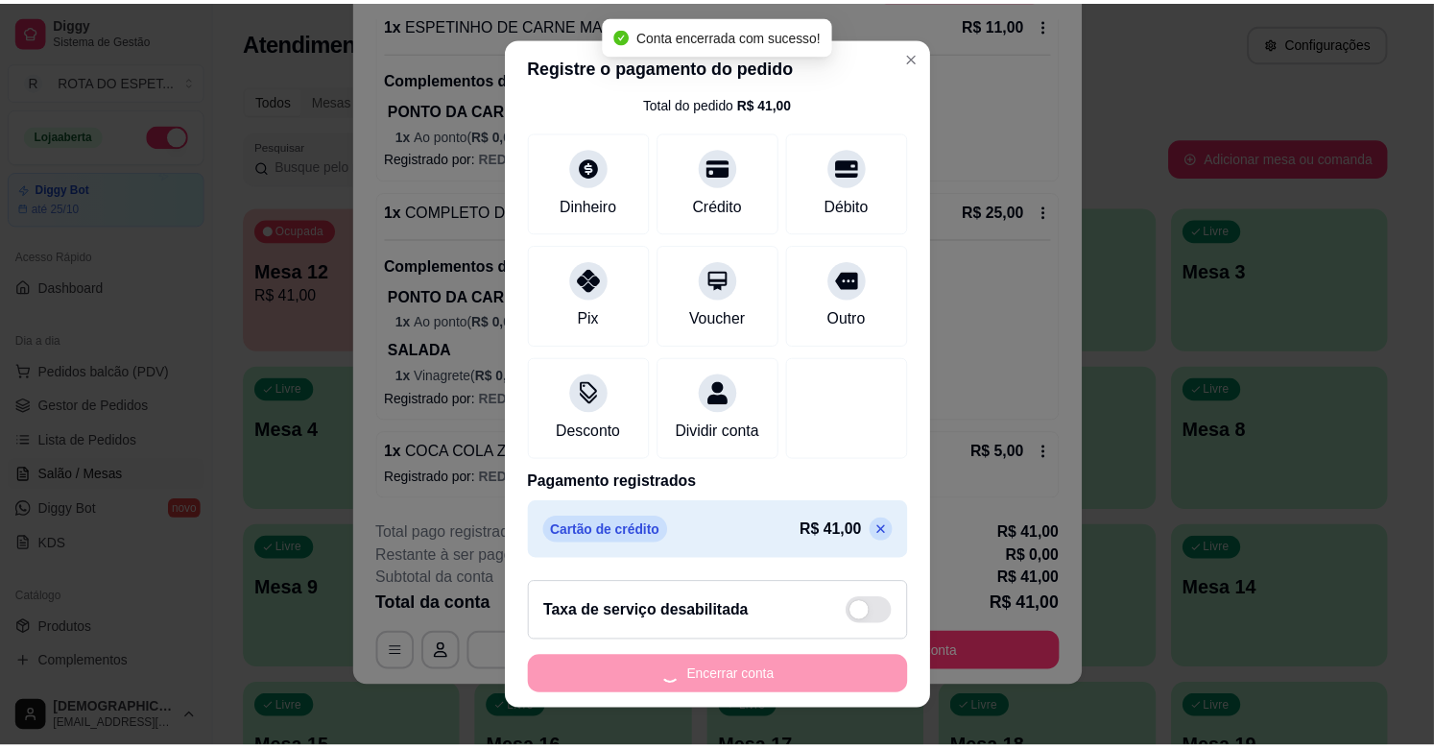
scroll to position [0, 0]
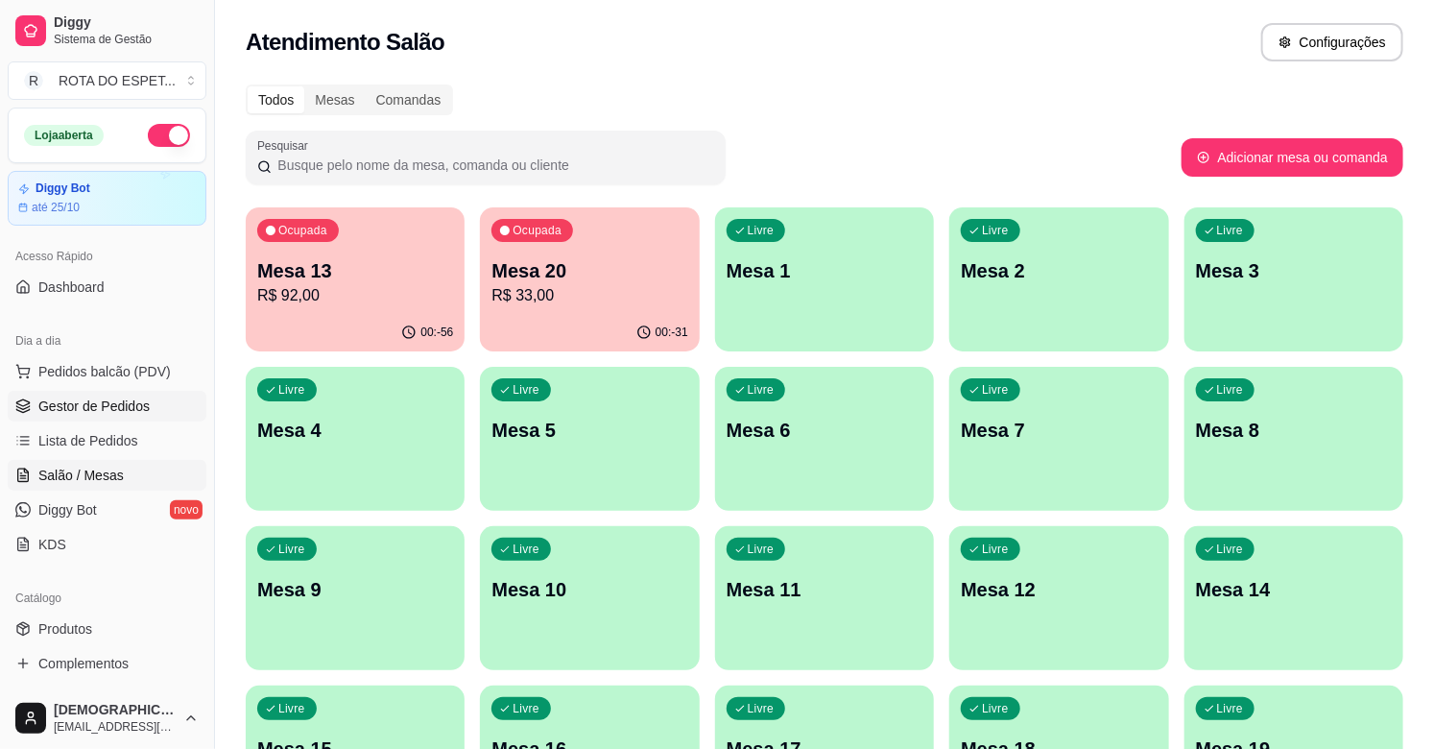
click at [41, 405] on span "Gestor de Pedidos" at bounding box center [93, 405] width 111 height 19
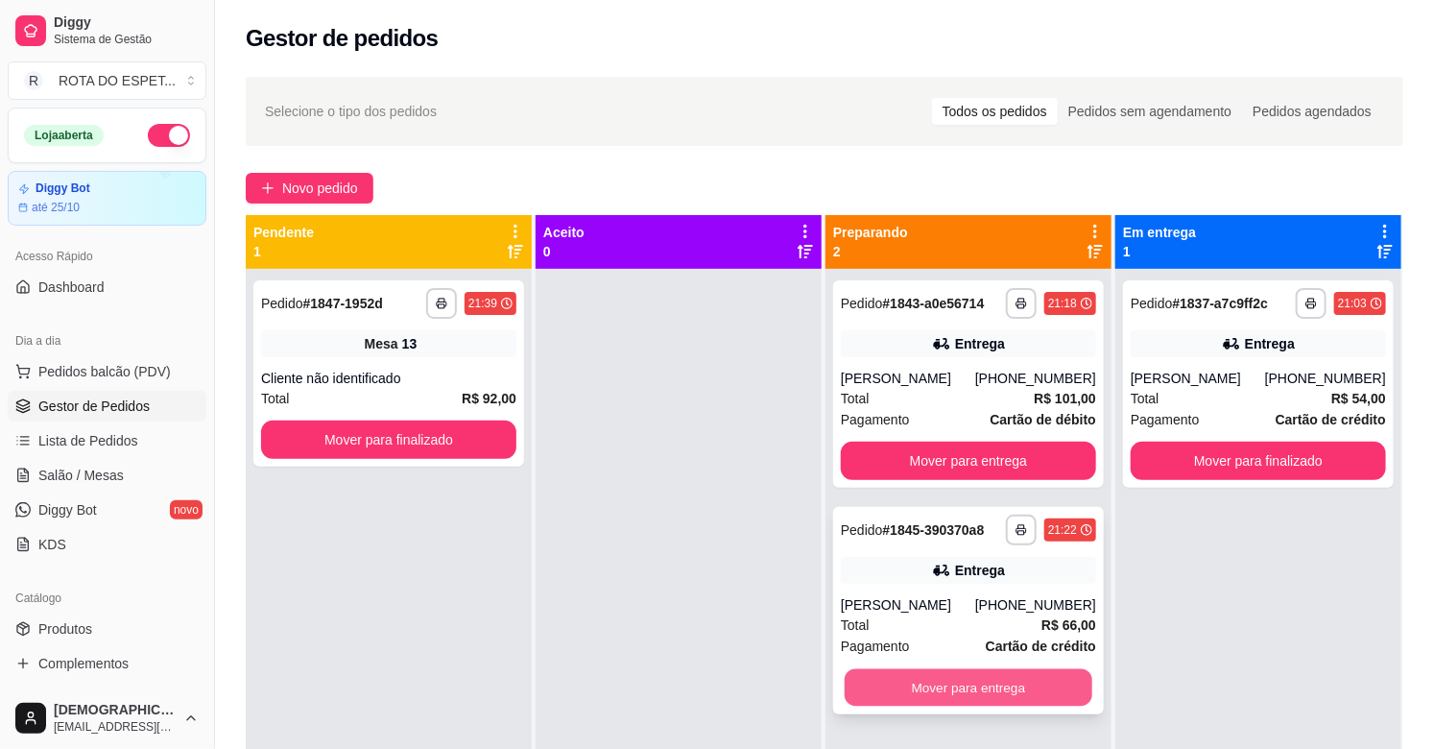
click at [966, 685] on button "Mover para entrega" at bounding box center [968, 687] width 248 height 37
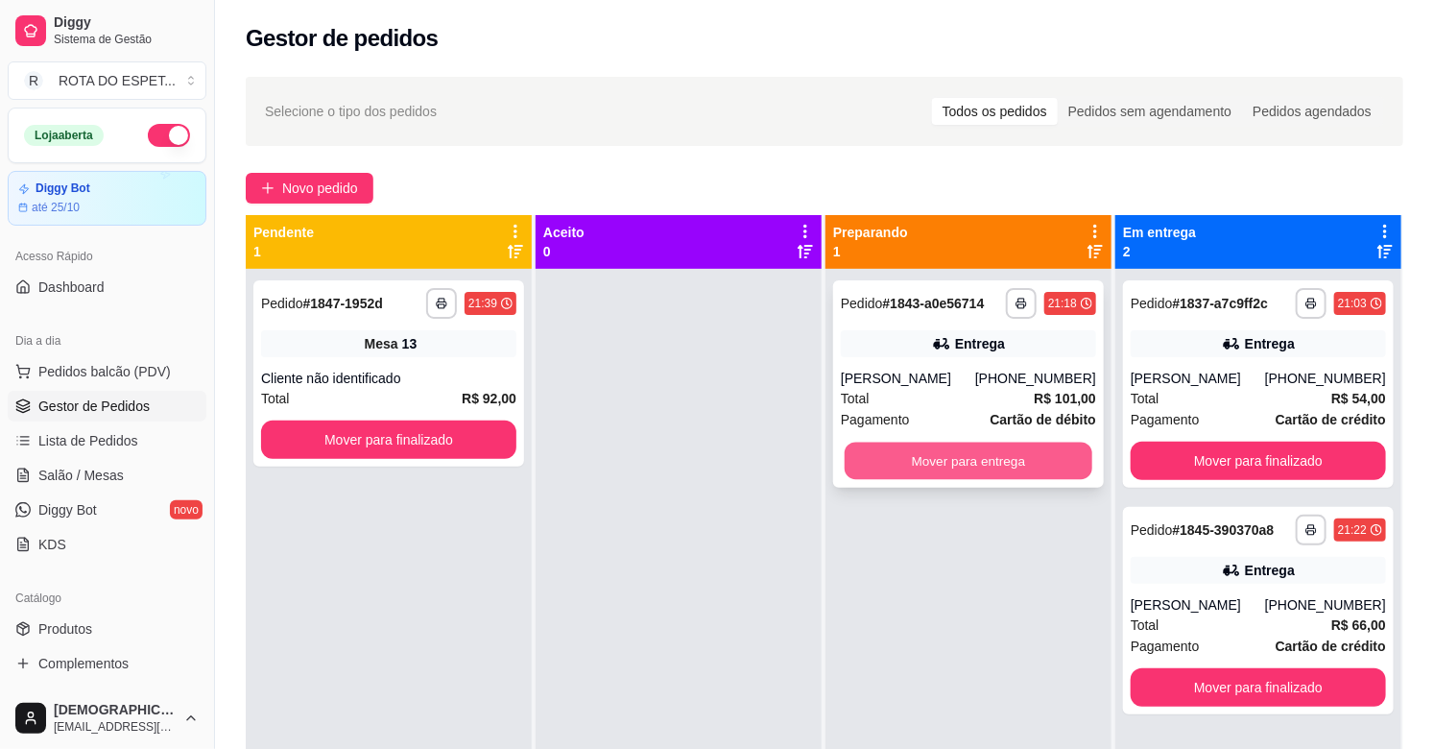
click at [1005, 451] on button "Mover para entrega" at bounding box center [968, 460] width 248 height 37
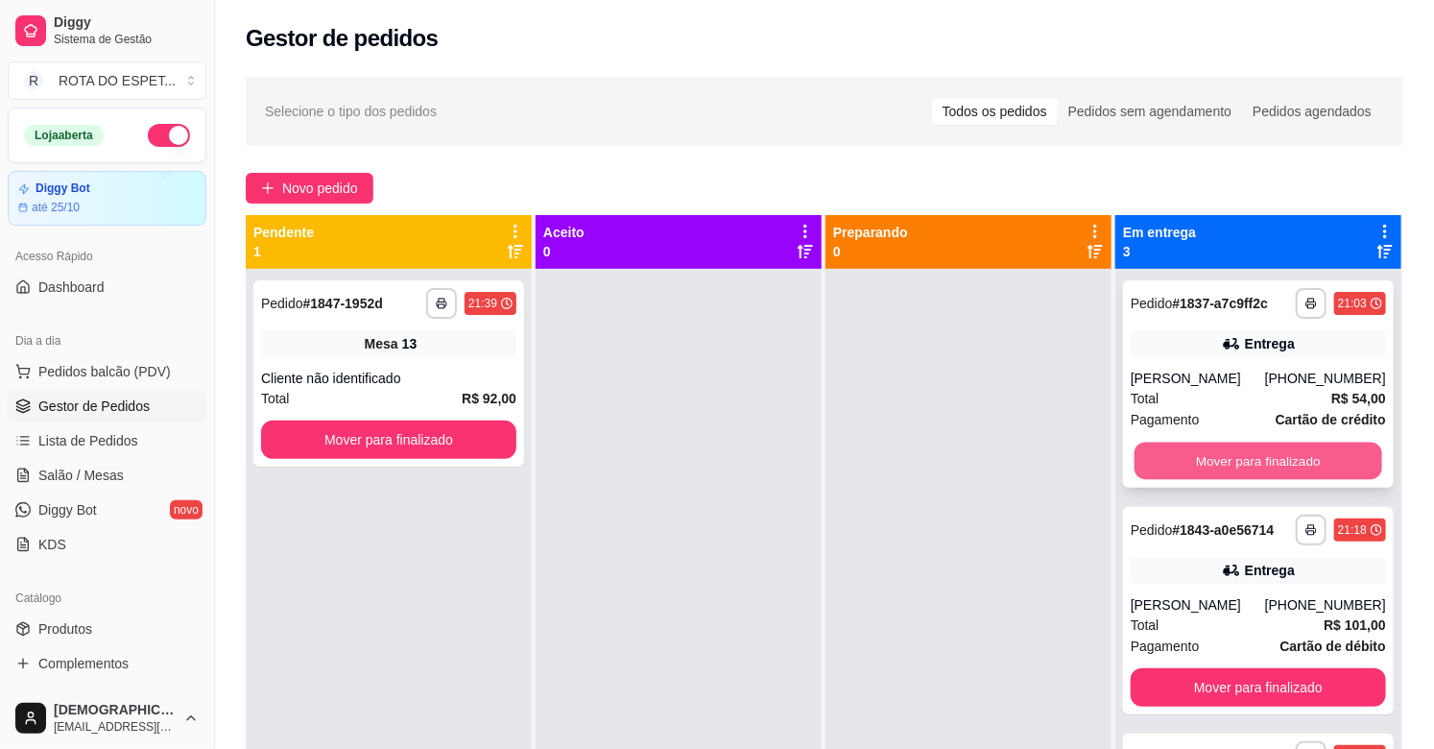
click at [1250, 448] on button "Mover para finalizado" at bounding box center [1258, 460] width 248 height 37
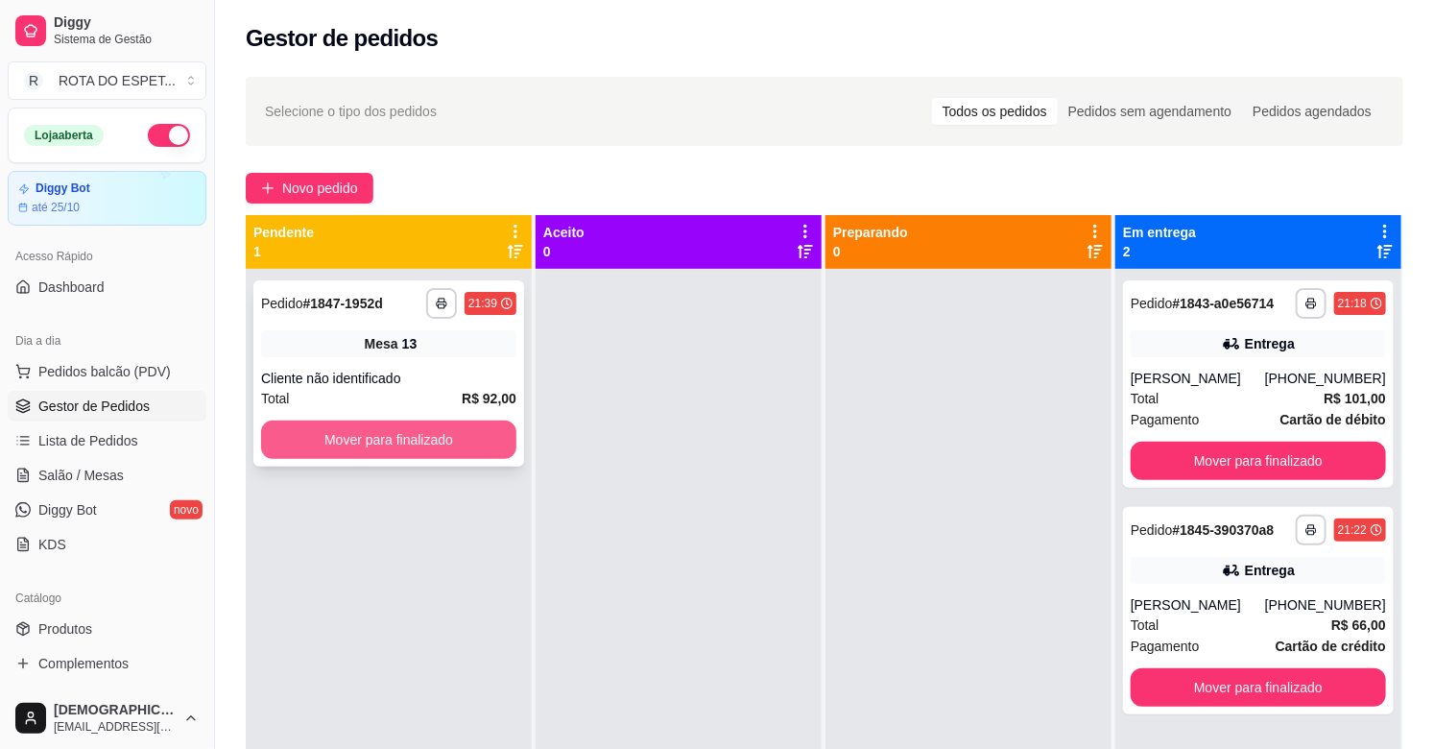
click at [447, 442] on button "Mover para finalizado" at bounding box center [388, 439] width 255 height 38
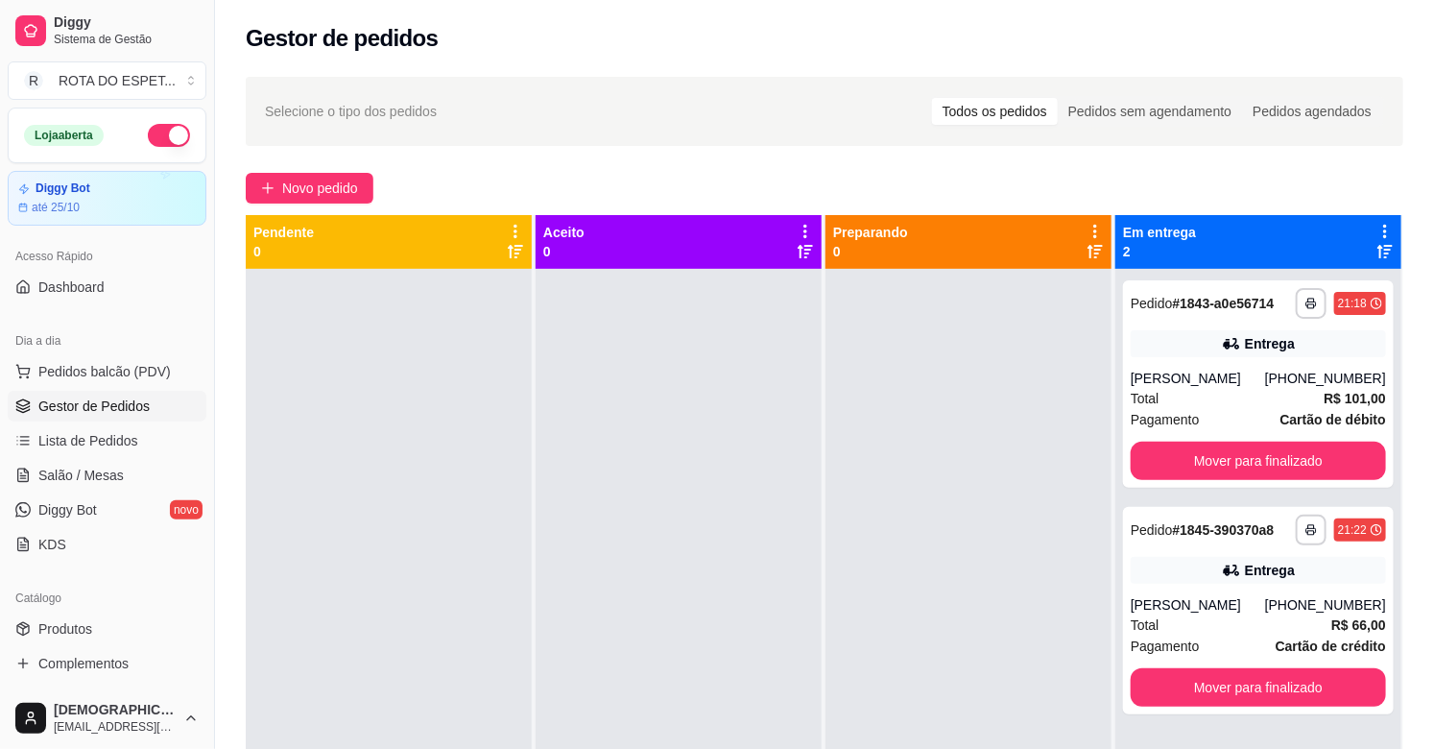
click at [616, 611] on div at bounding box center [678, 643] width 286 height 749
click at [599, 607] on div at bounding box center [678, 643] width 286 height 749
click at [1312, 466] on button "Mover para finalizado" at bounding box center [1257, 460] width 255 height 38
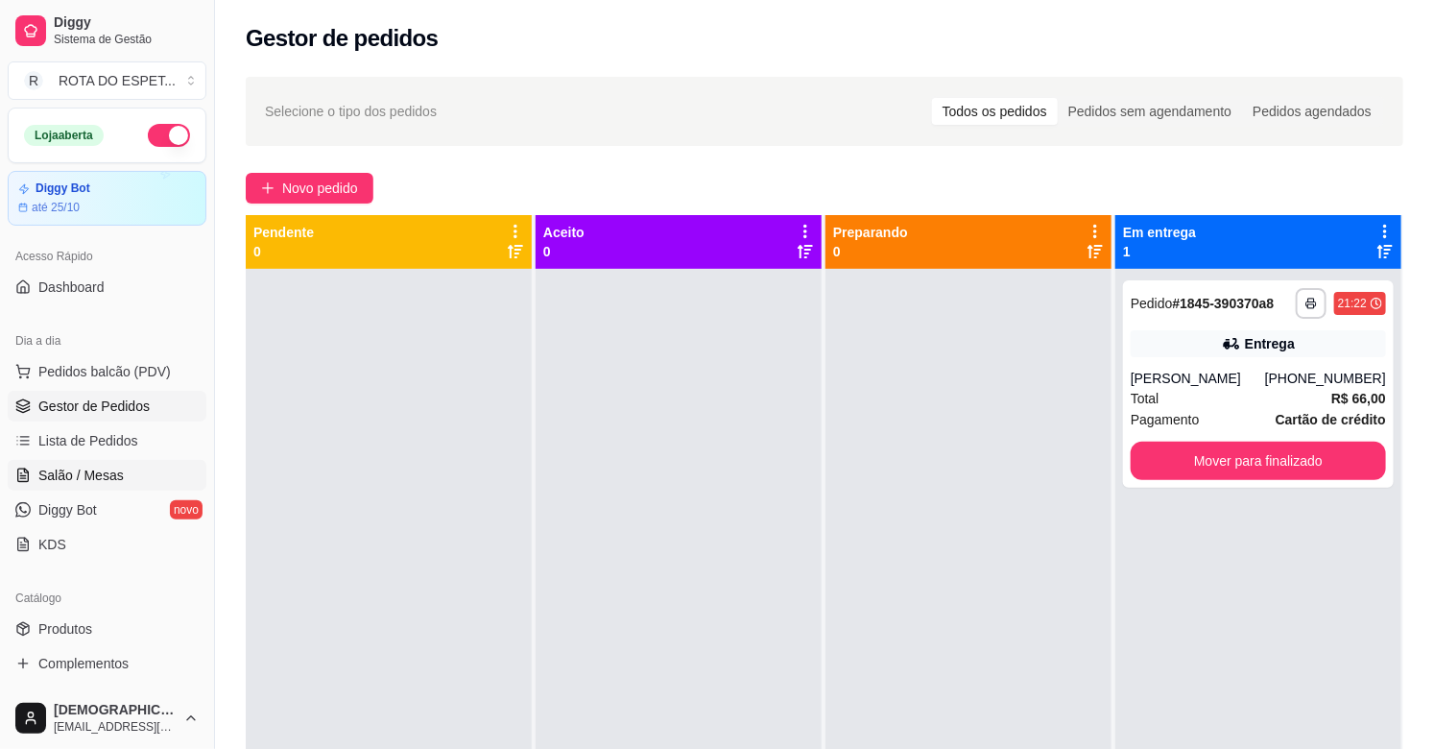
click at [135, 476] on link "Salão / Mesas" at bounding box center [107, 475] width 199 height 31
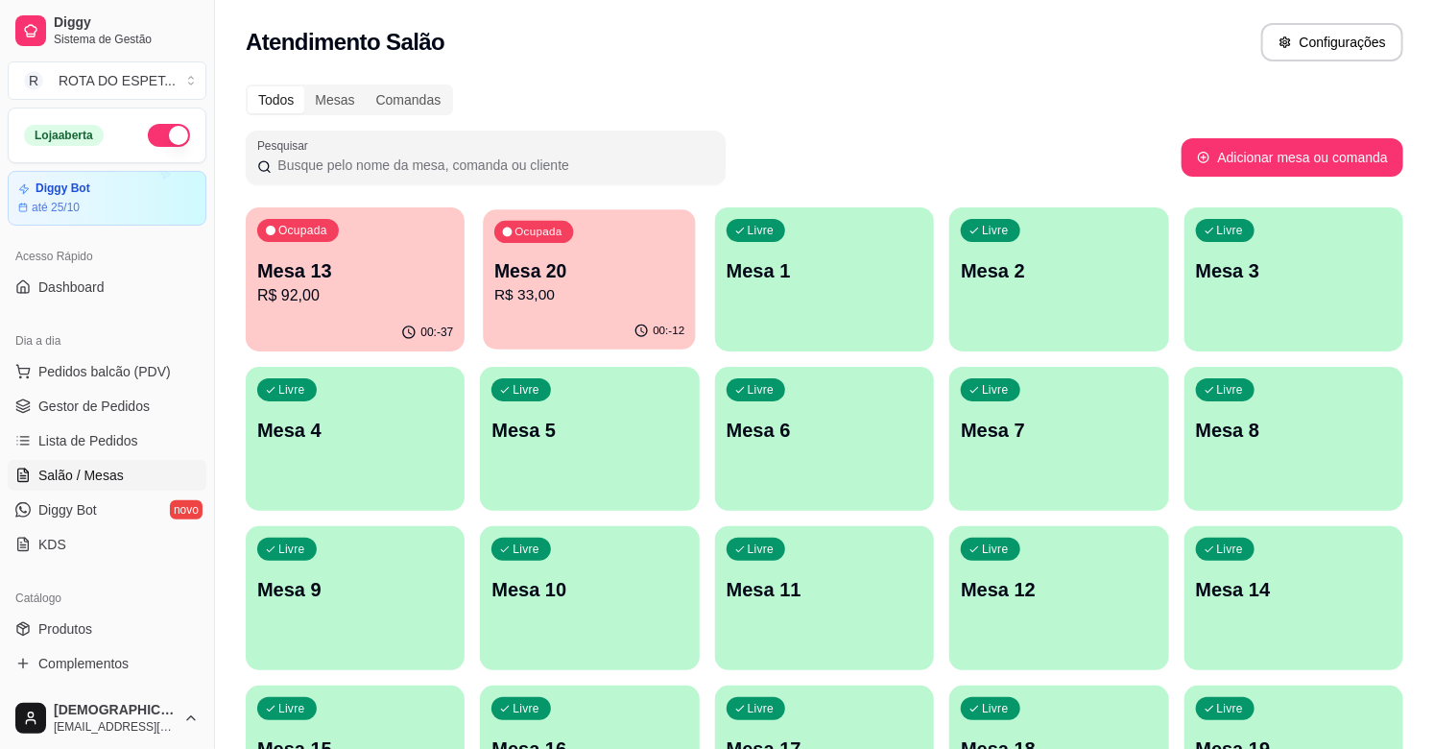
click at [600, 282] on div "Mesa 20 R$ 33,00" at bounding box center [589, 282] width 190 height 48
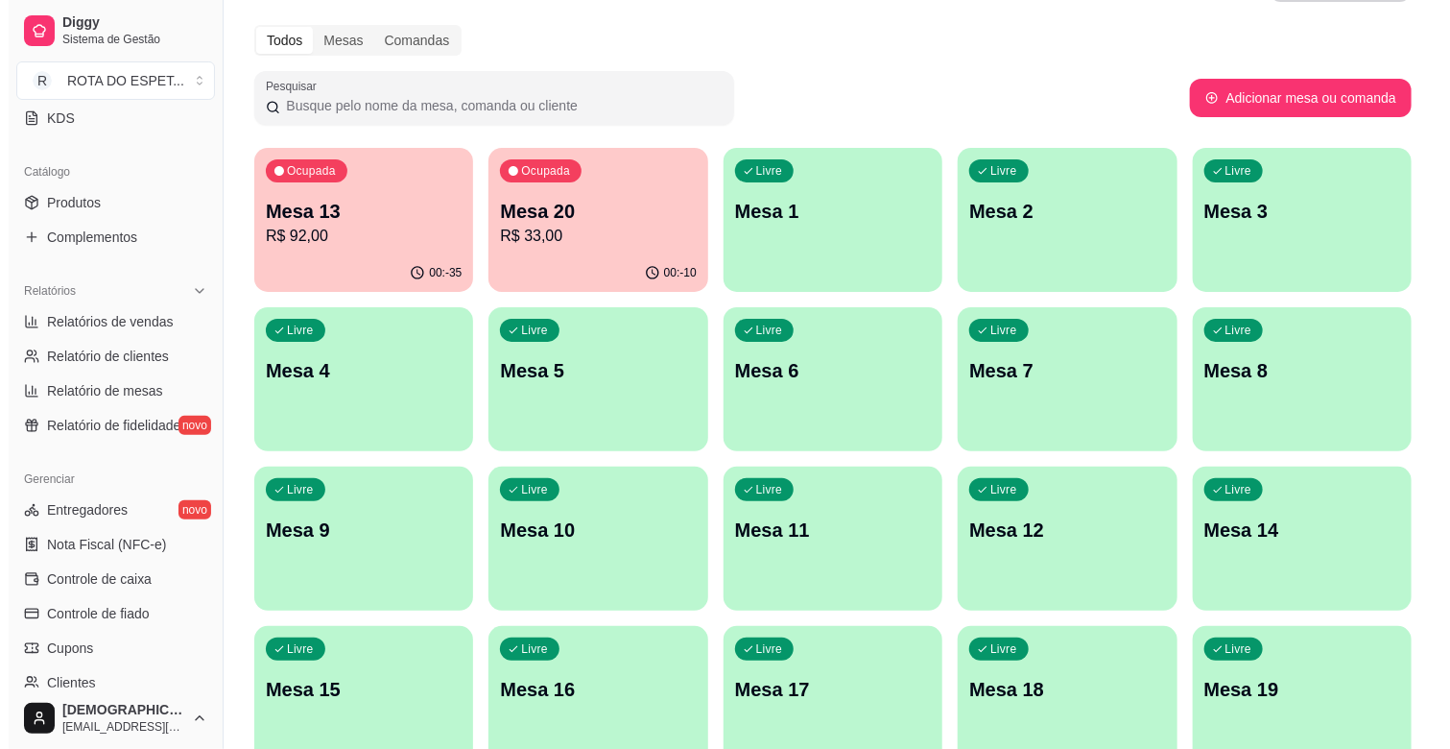
scroll to position [426, 0]
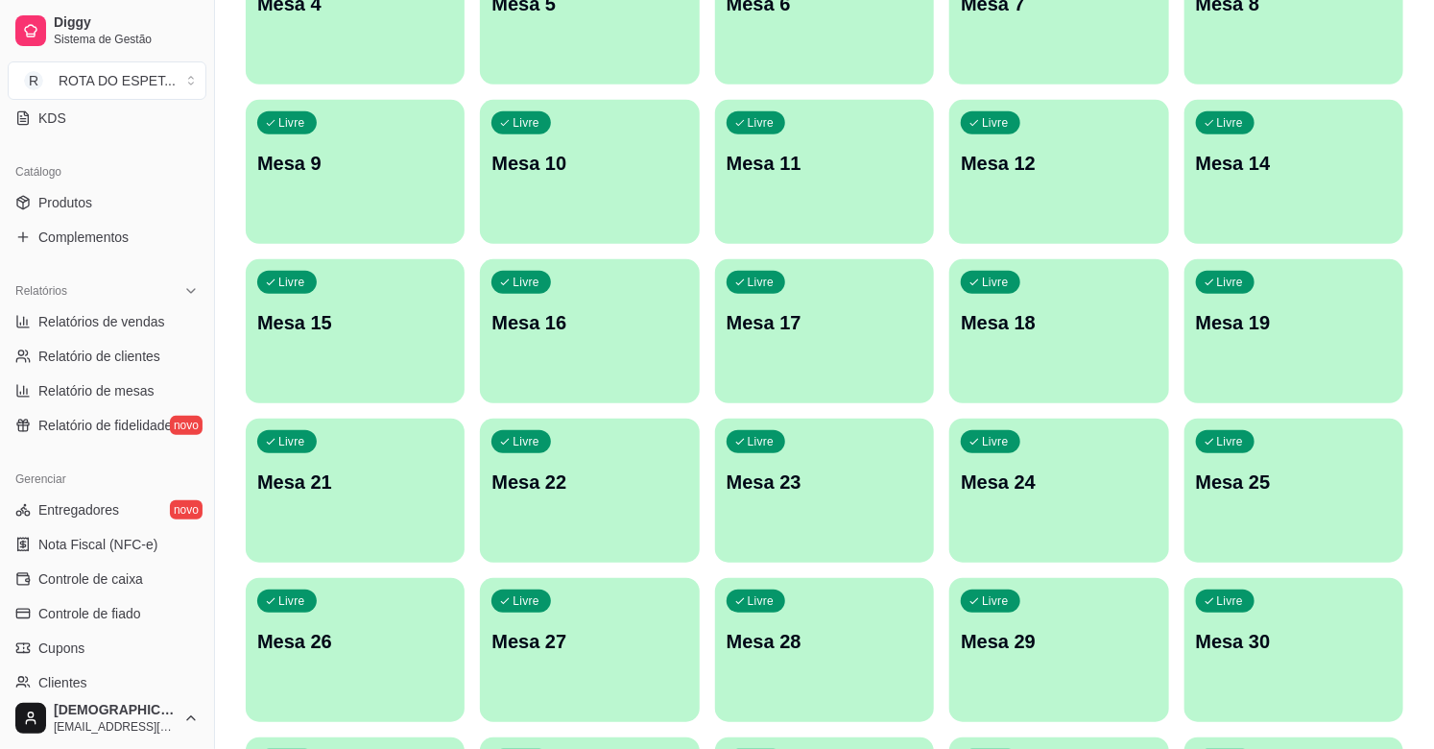
click at [313, 519] on div "Livre Mesa 21" at bounding box center [355, 478] width 219 height 121
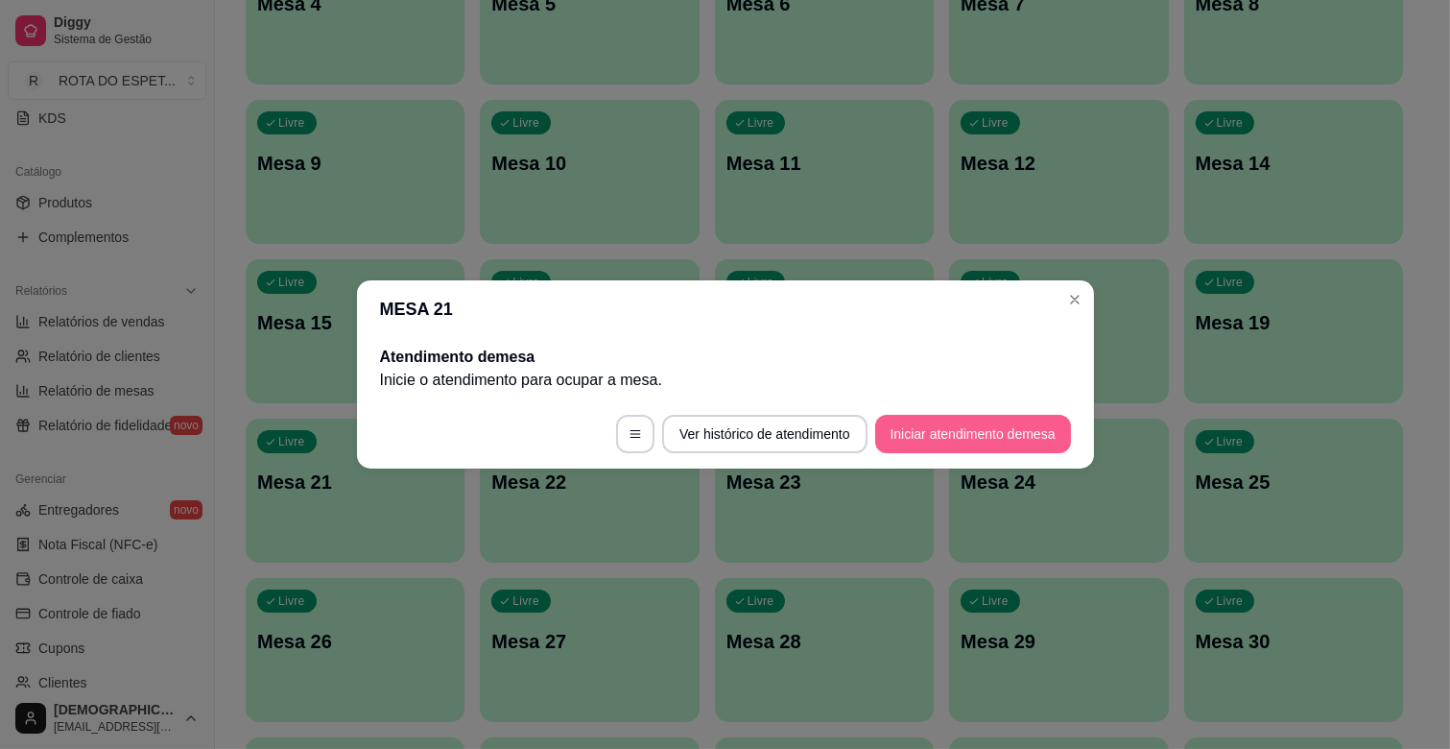
click at [1005, 428] on button "Iniciar atendimento de mesa" at bounding box center [973, 434] width 196 height 38
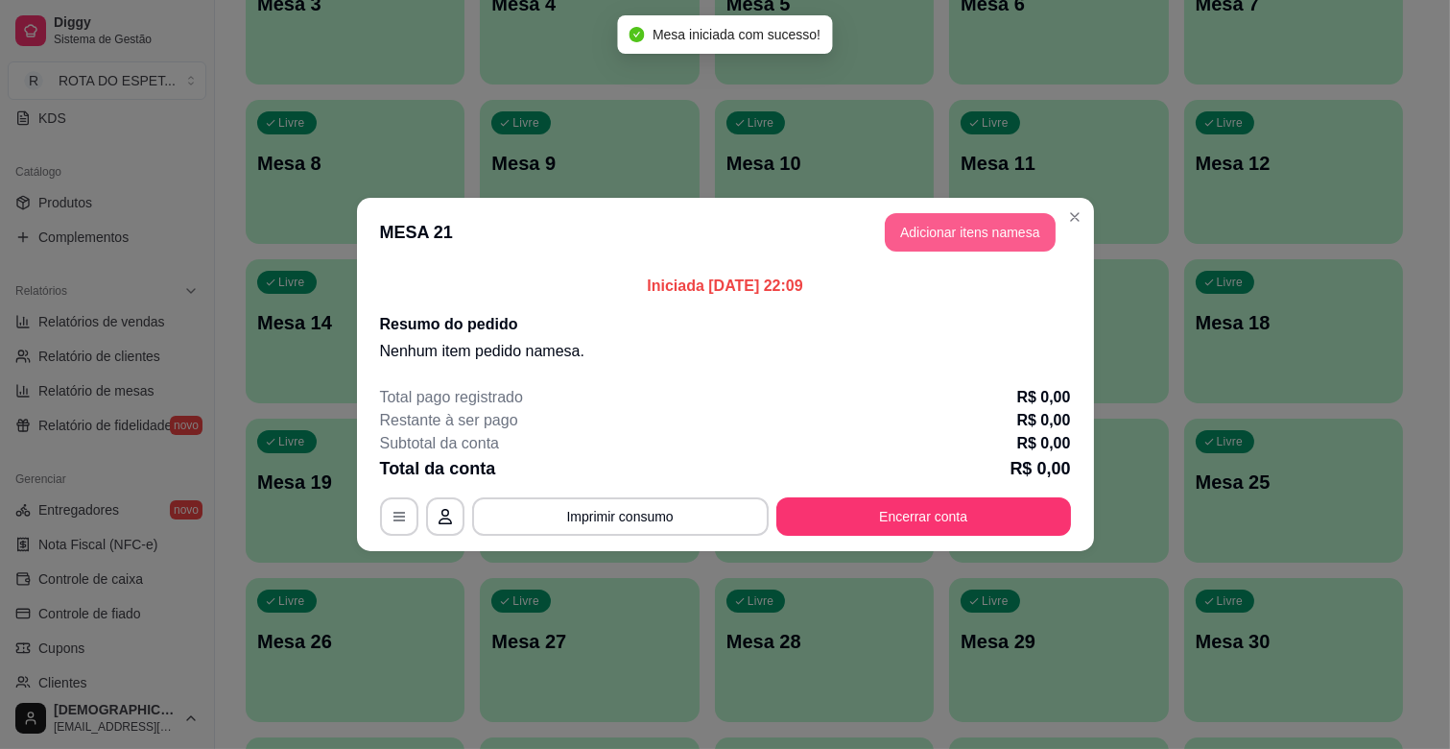
click at [991, 223] on button "Adicionar itens na mesa" at bounding box center [970, 232] width 171 height 38
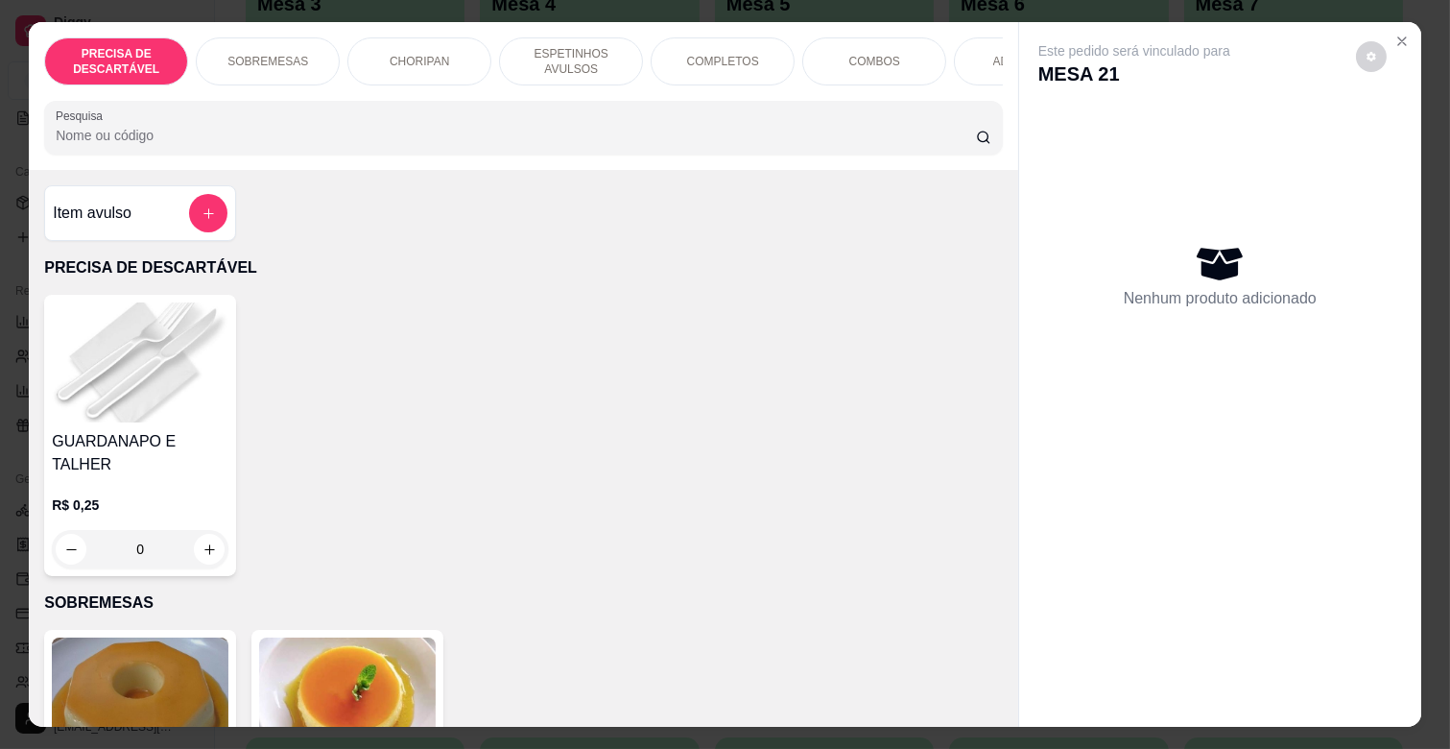
click at [714, 69] on div "COMPLETOS" at bounding box center [723, 61] width 144 height 48
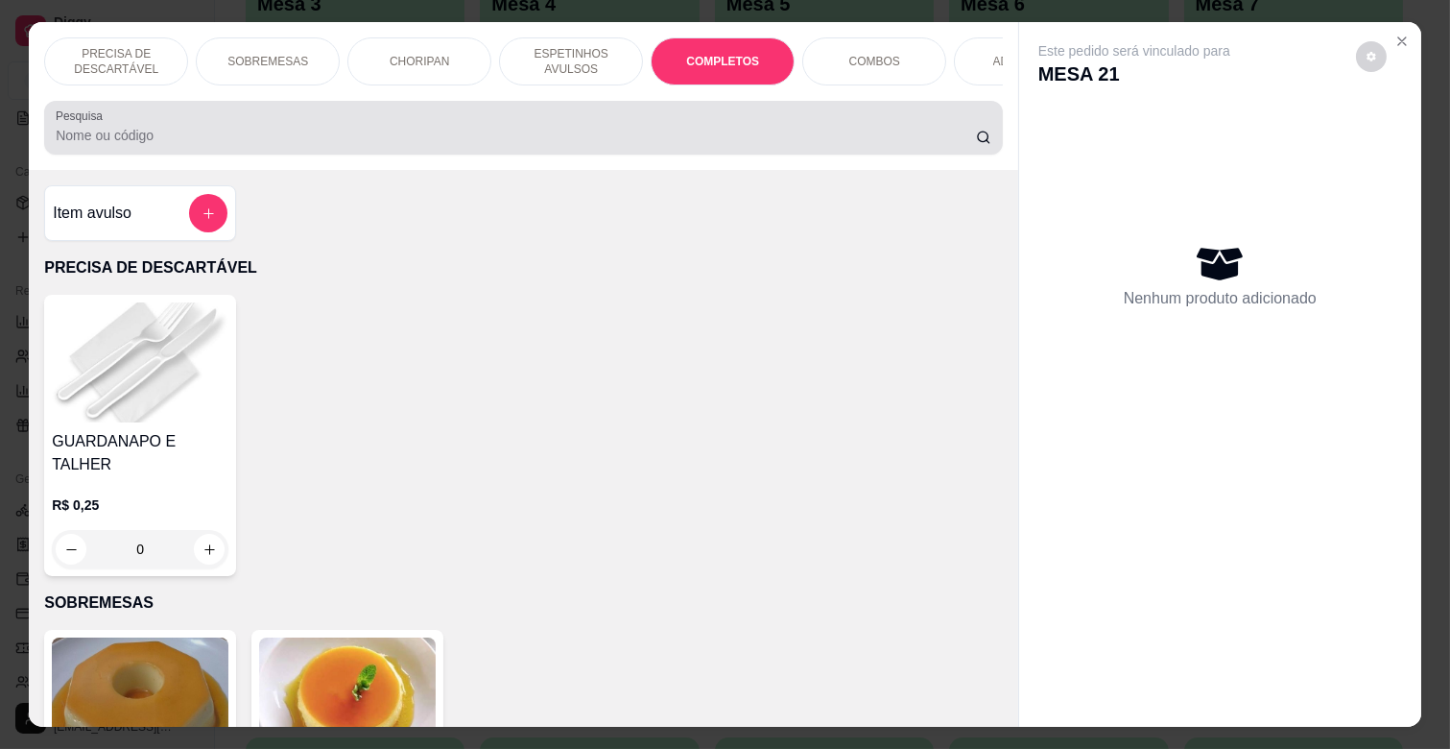
scroll to position [46, 0]
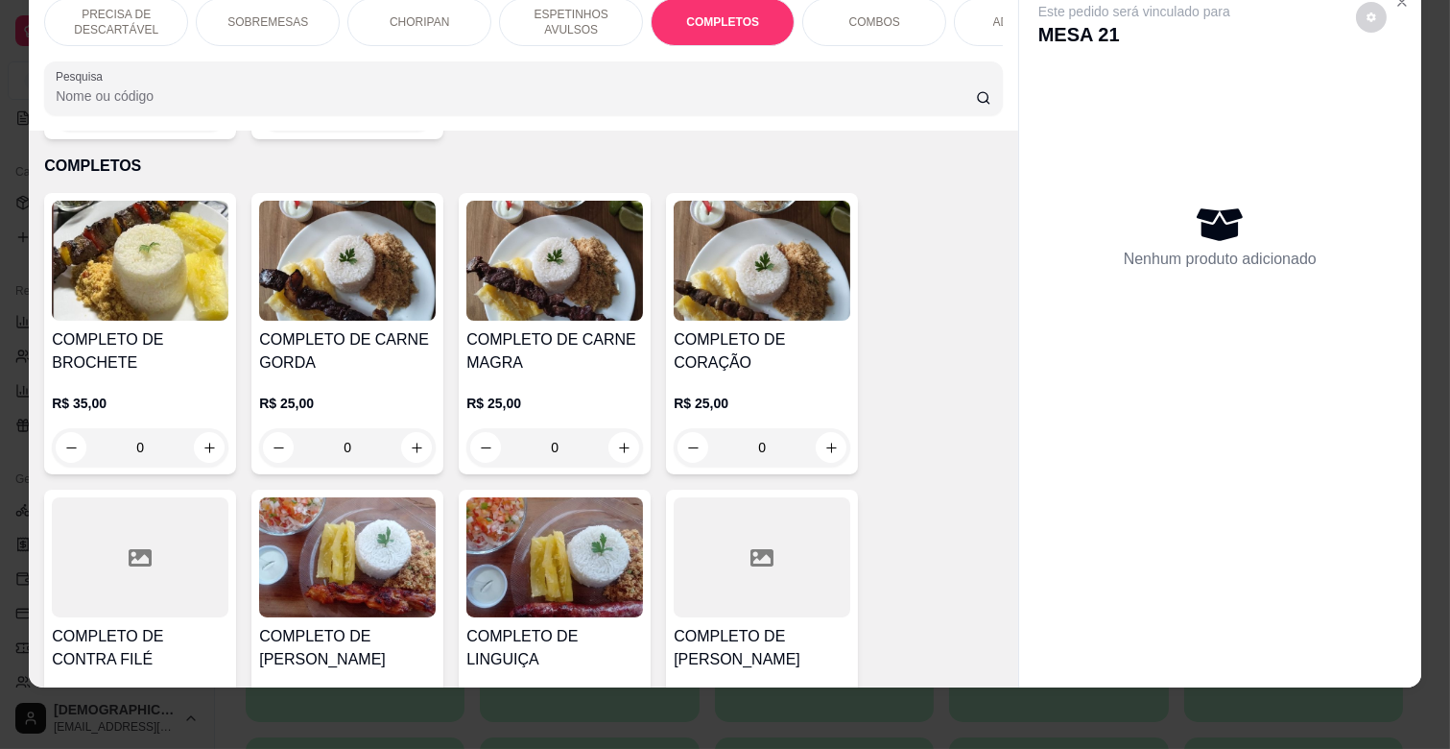
click at [340, 337] on h4 "COMPLETO DE CARNE GORDA" at bounding box center [347, 351] width 177 height 46
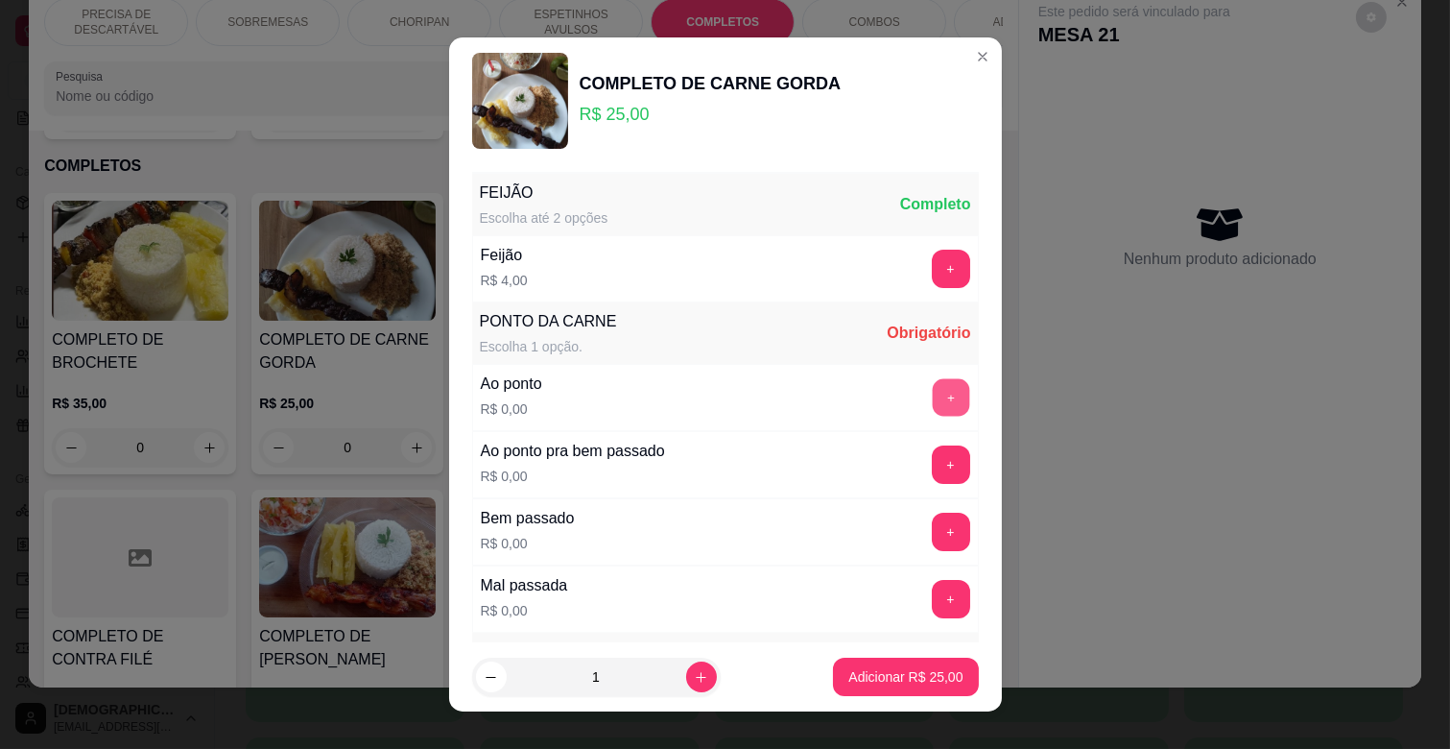
click at [932, 400] on button "+" at bounding box center [950, 397] width 37 height 37
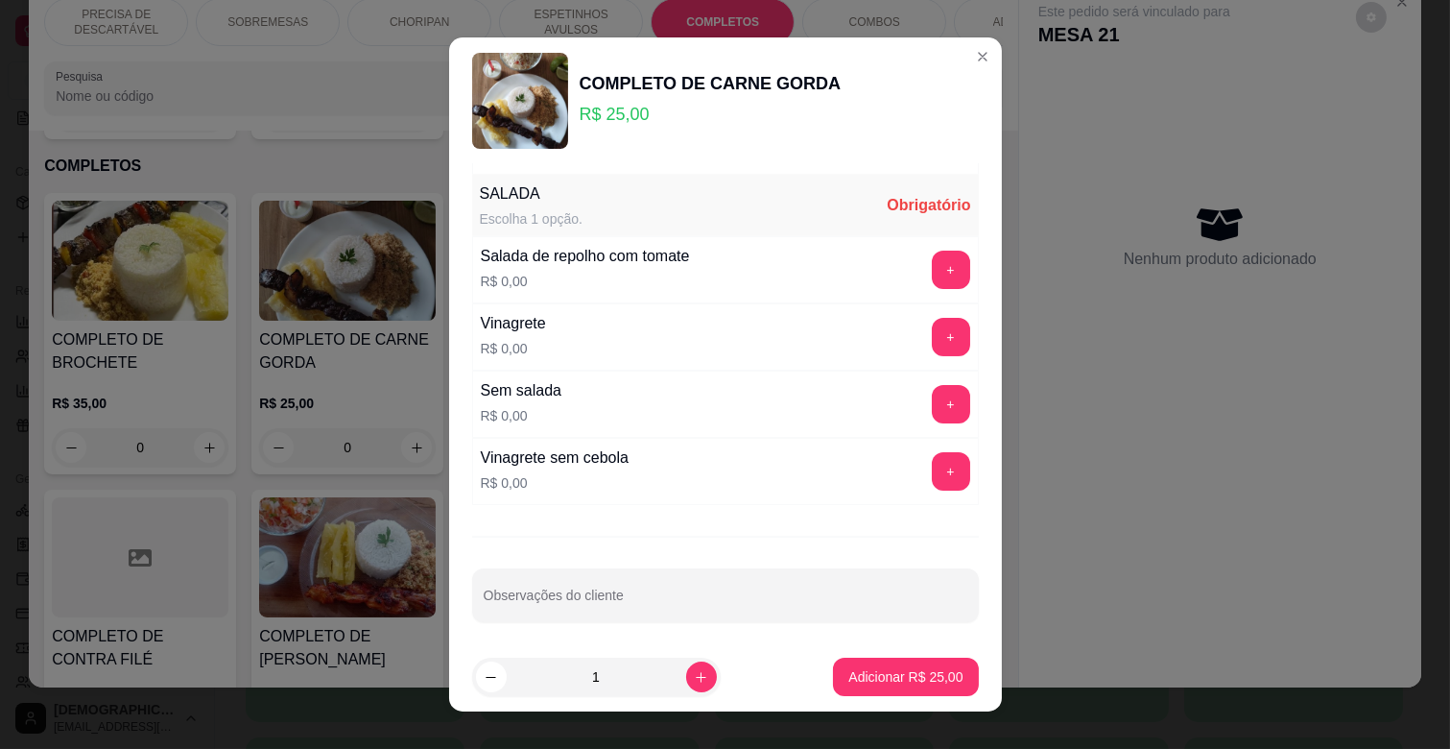
scroll to position [466, 0]
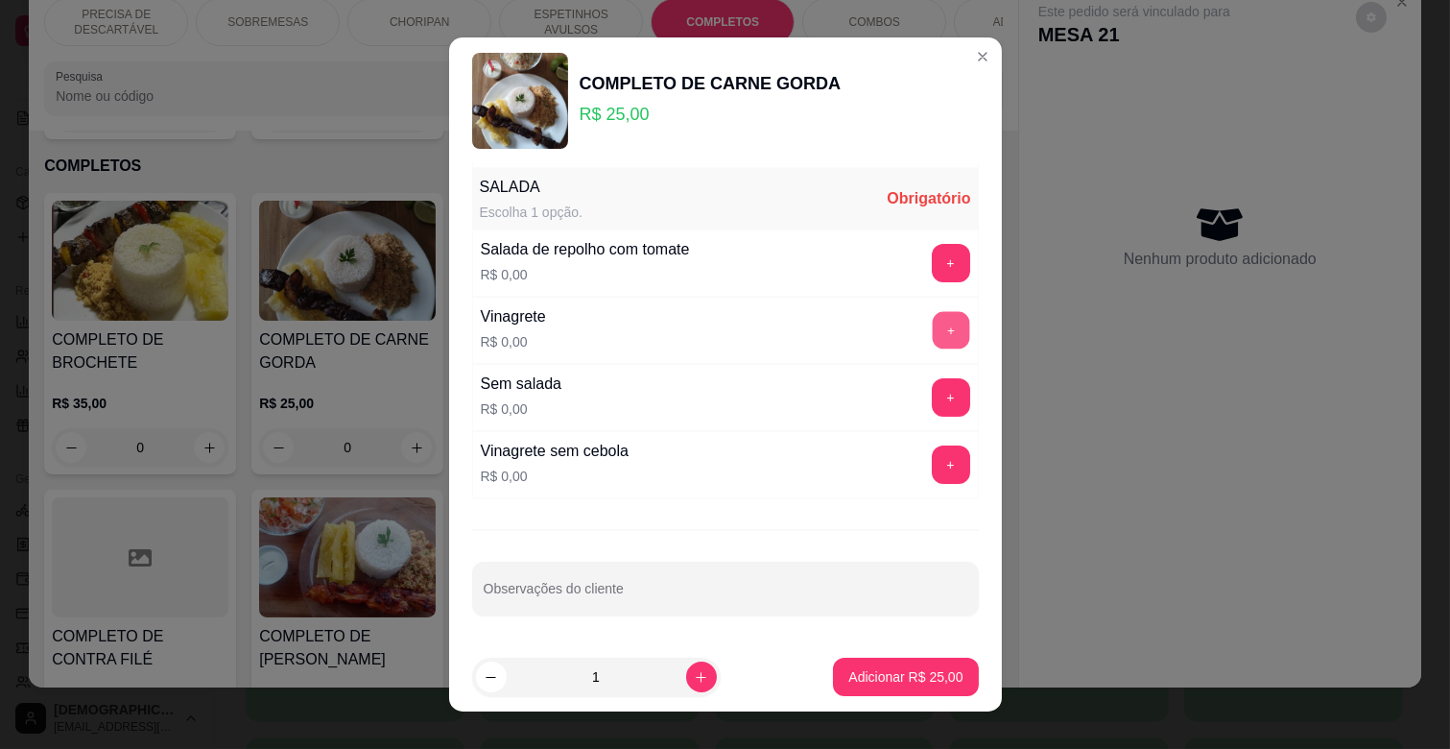
click at [932, 332] on button "+" at bounding box center [950, 330] width 37 height 37
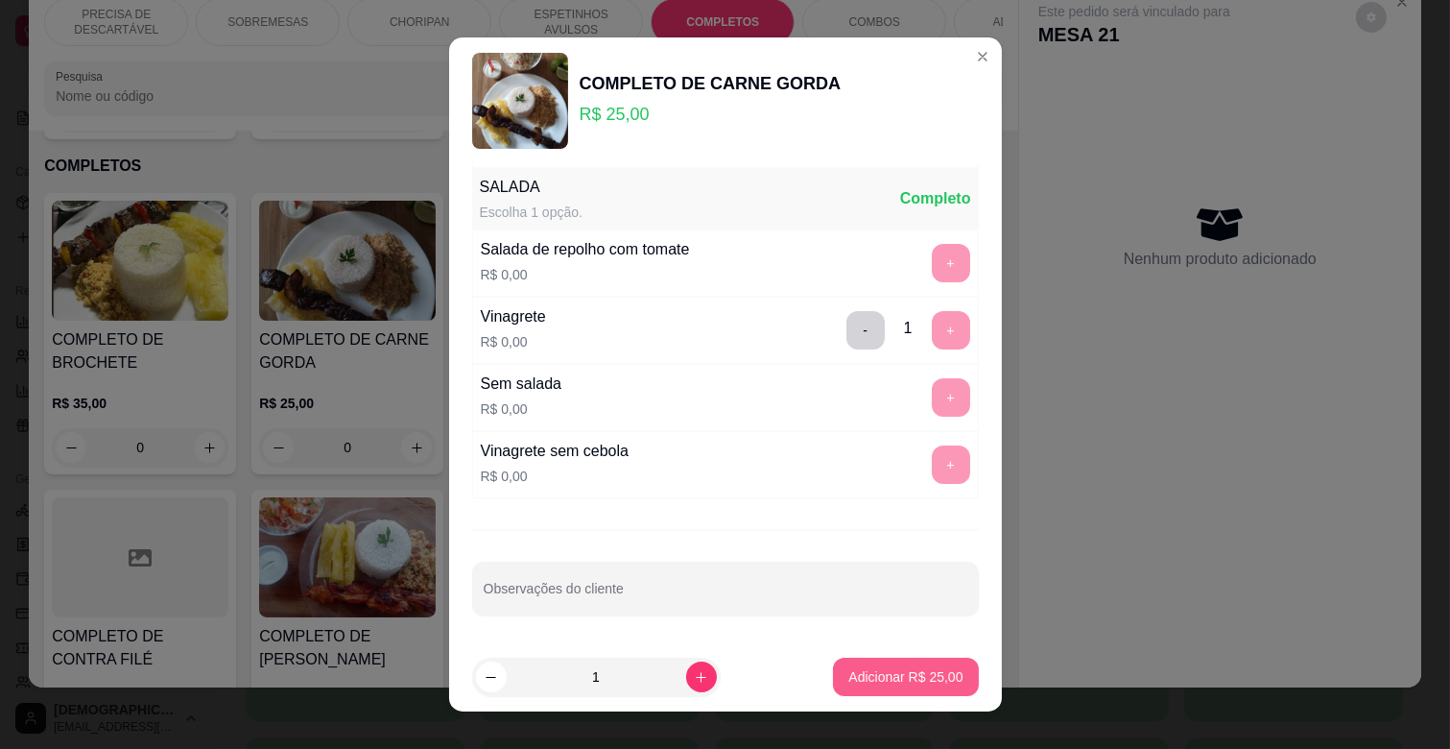
click at [921, 679] on p "Adicionar R$ 25,00" at bounding box center [905, 676] width 114 height 19
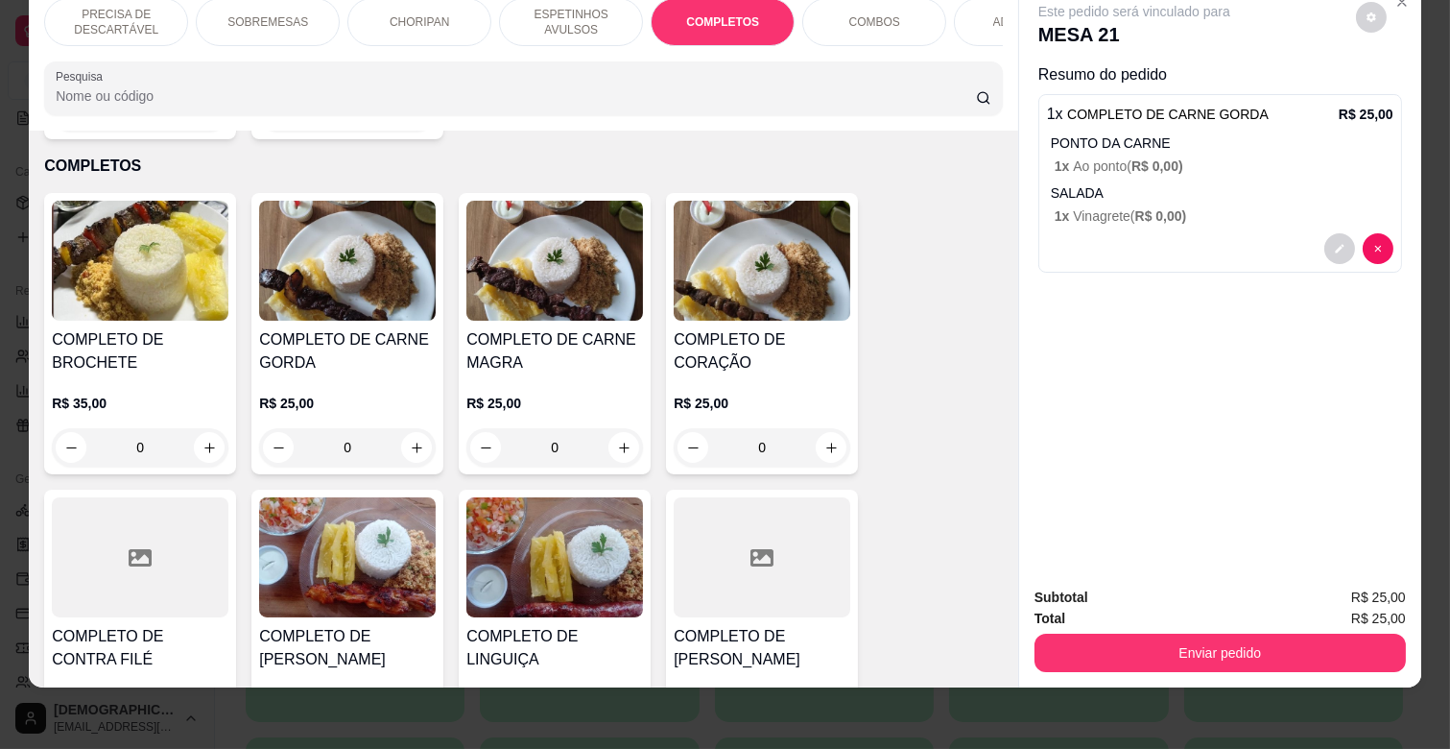
click at [543, 12] on p "ESPETINHOS AVULSOS" at bounding box center [570, 22] width 111 height 31
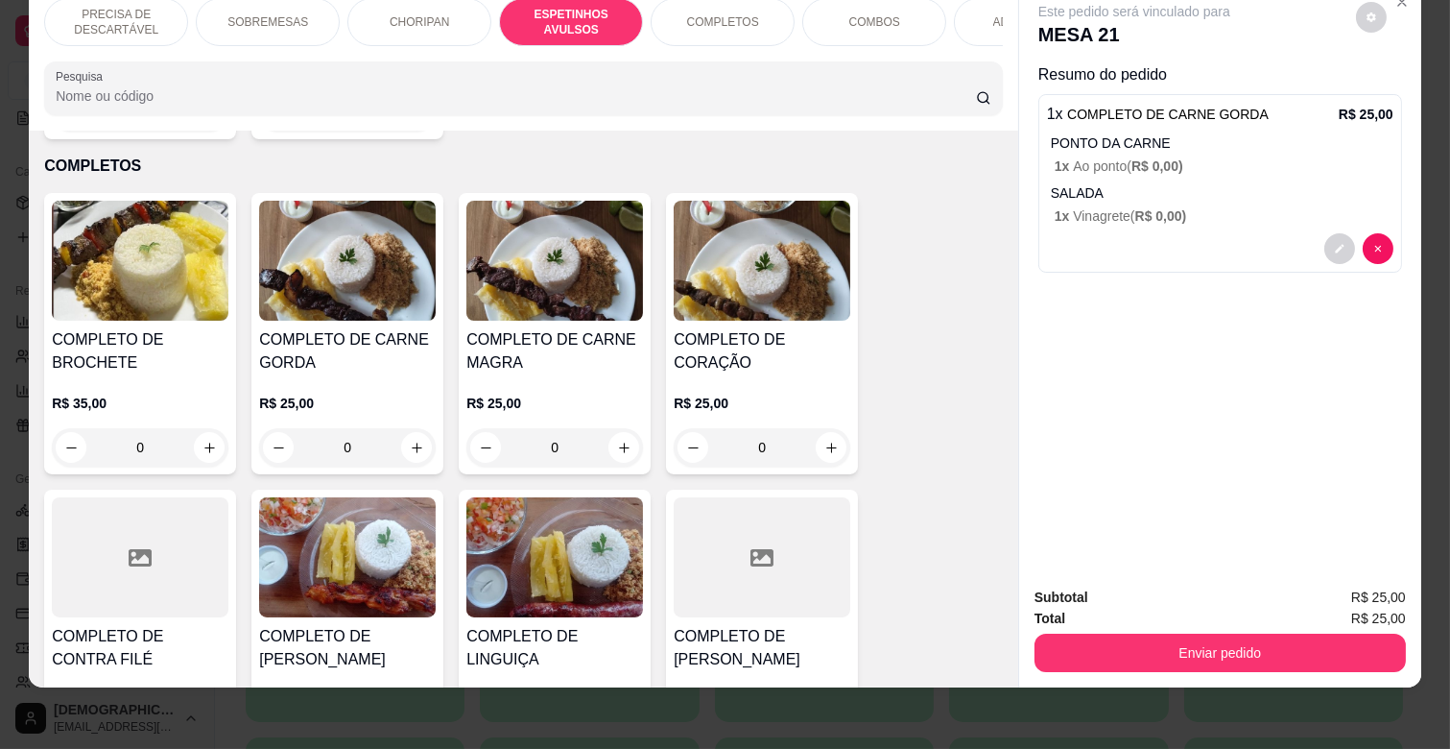
scroll to position [1059, 0]
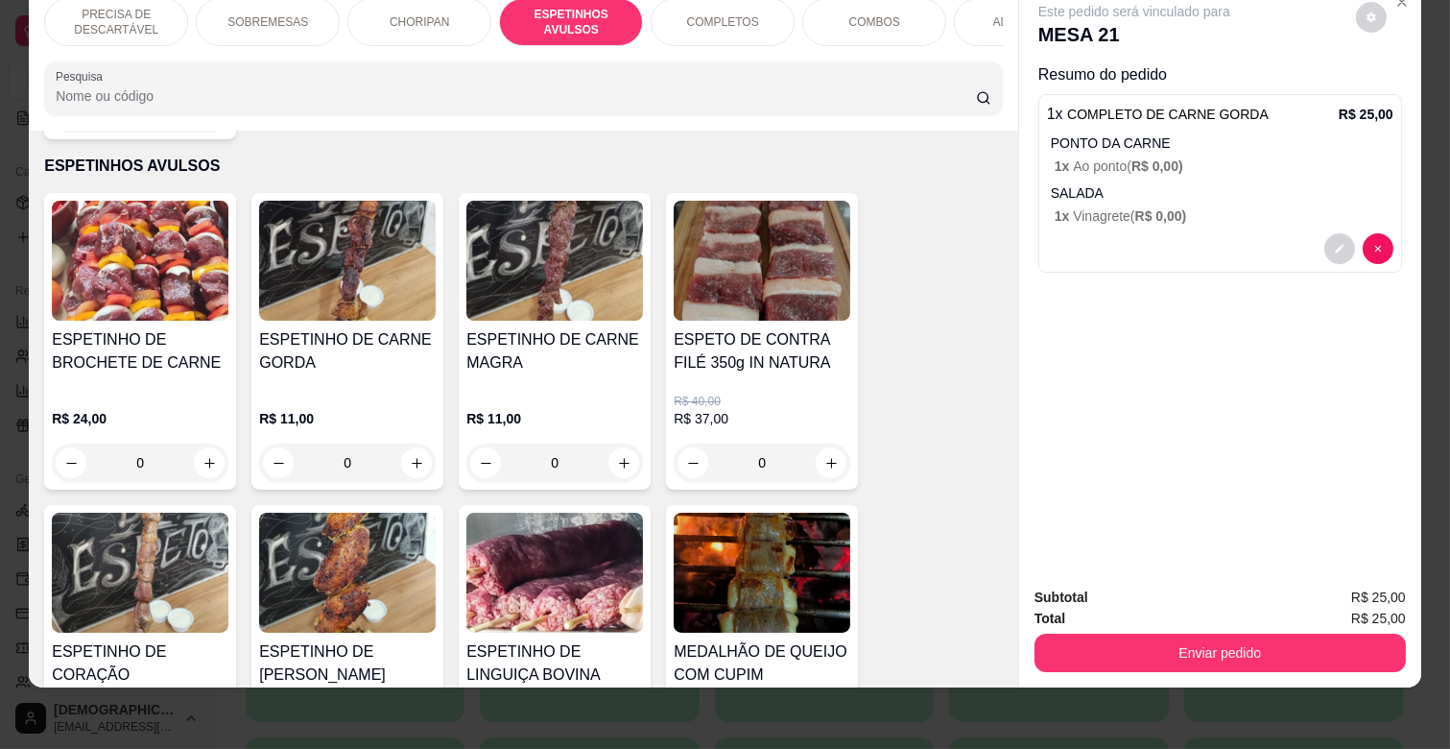
click at [566, 552] on img at bounding box center [554, 572] width 177 height 120
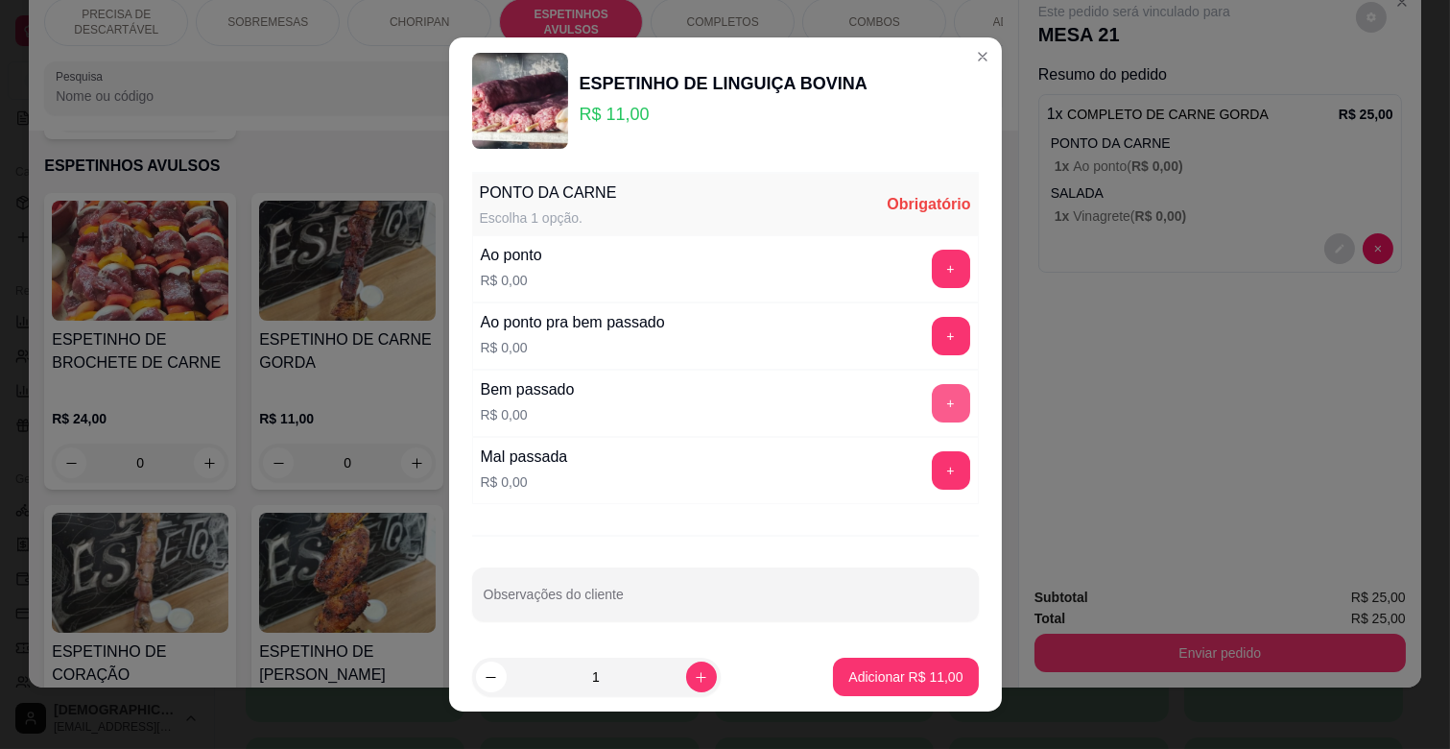
click at [932, 408] on button "+" at bounding box center [951, 403] width 38 height 38
click at [846, 410] on button "-" at bounding box center [864, 403] width 37 height 37
click at [932, 272] on button "+" at bounding box center [951, 269] width 38 height 38
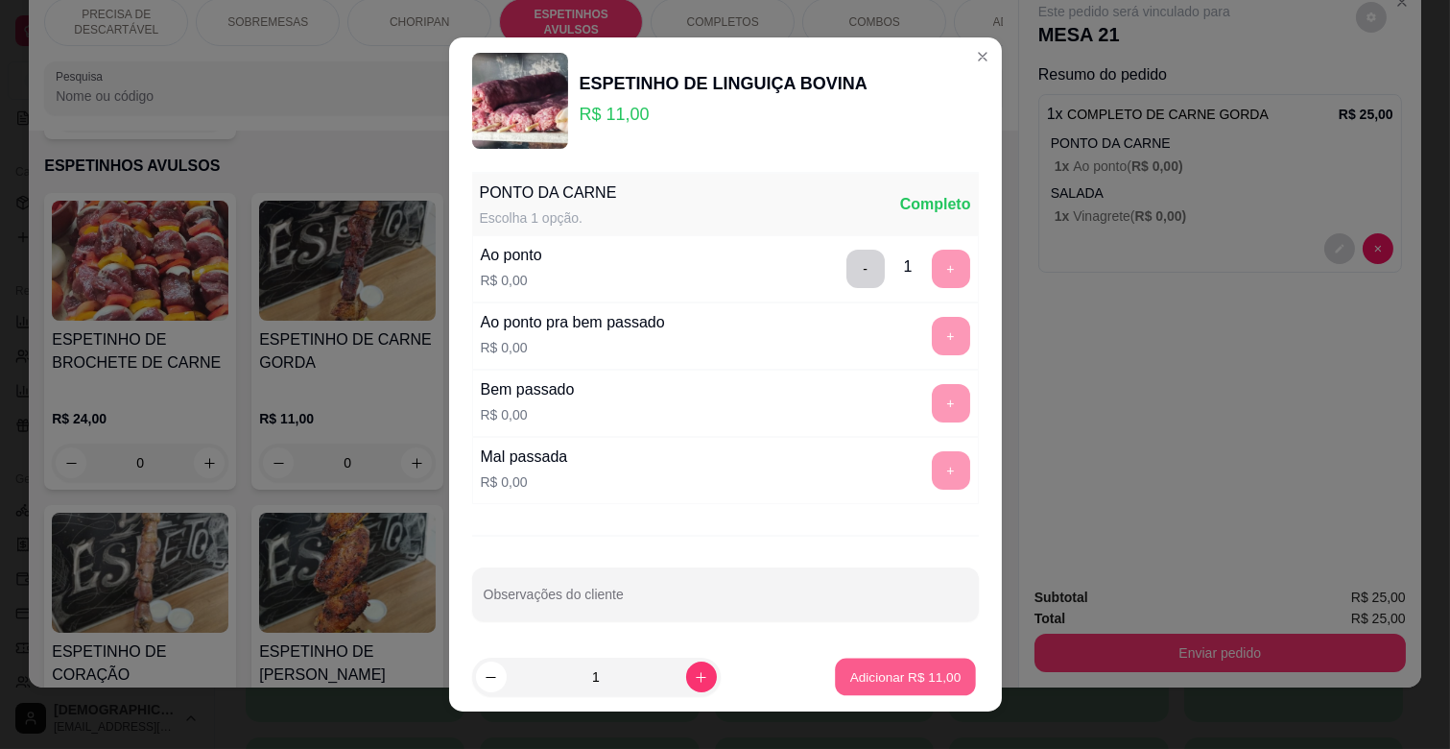
click at [914, 685] on p "Adicionar R$ 11,00" at bounding box center [905, 676] width 111 height 18
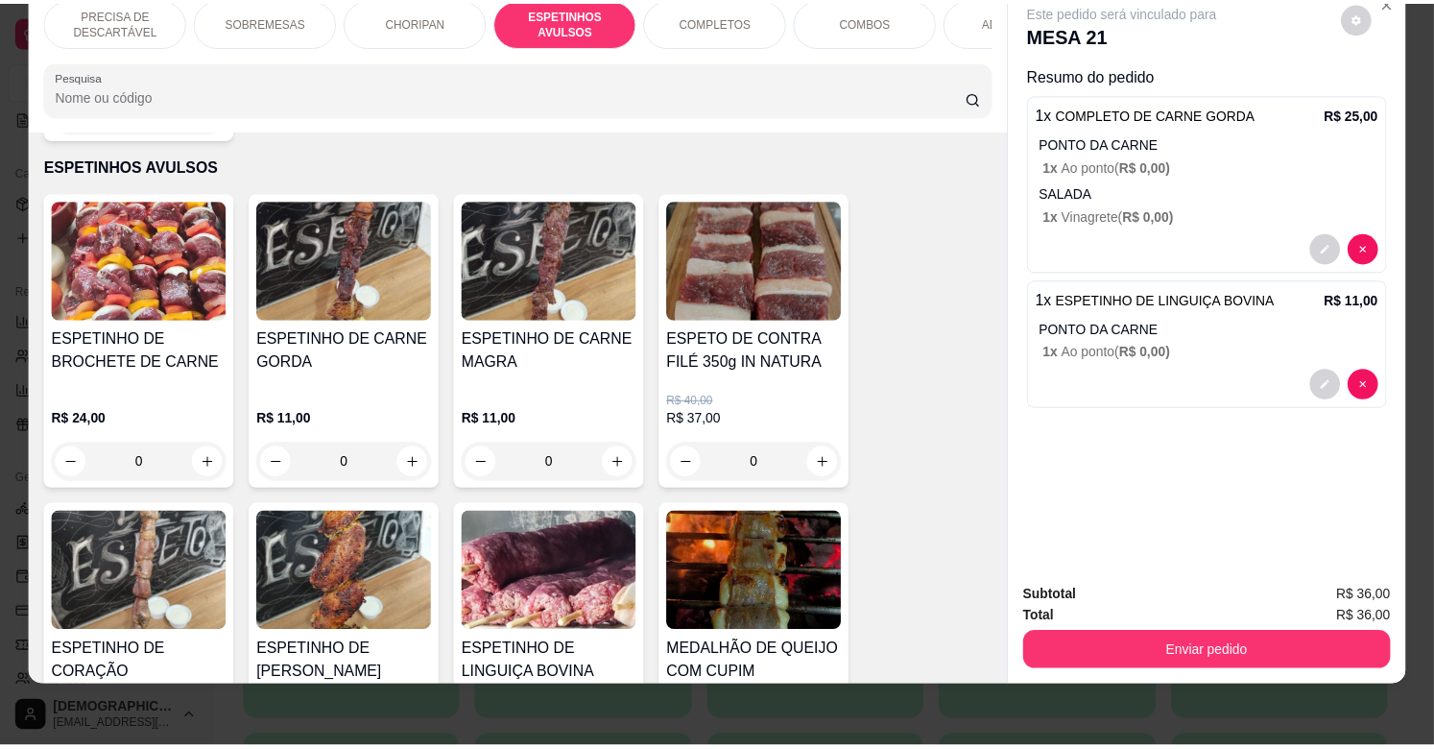
scroll to position [953, 0]
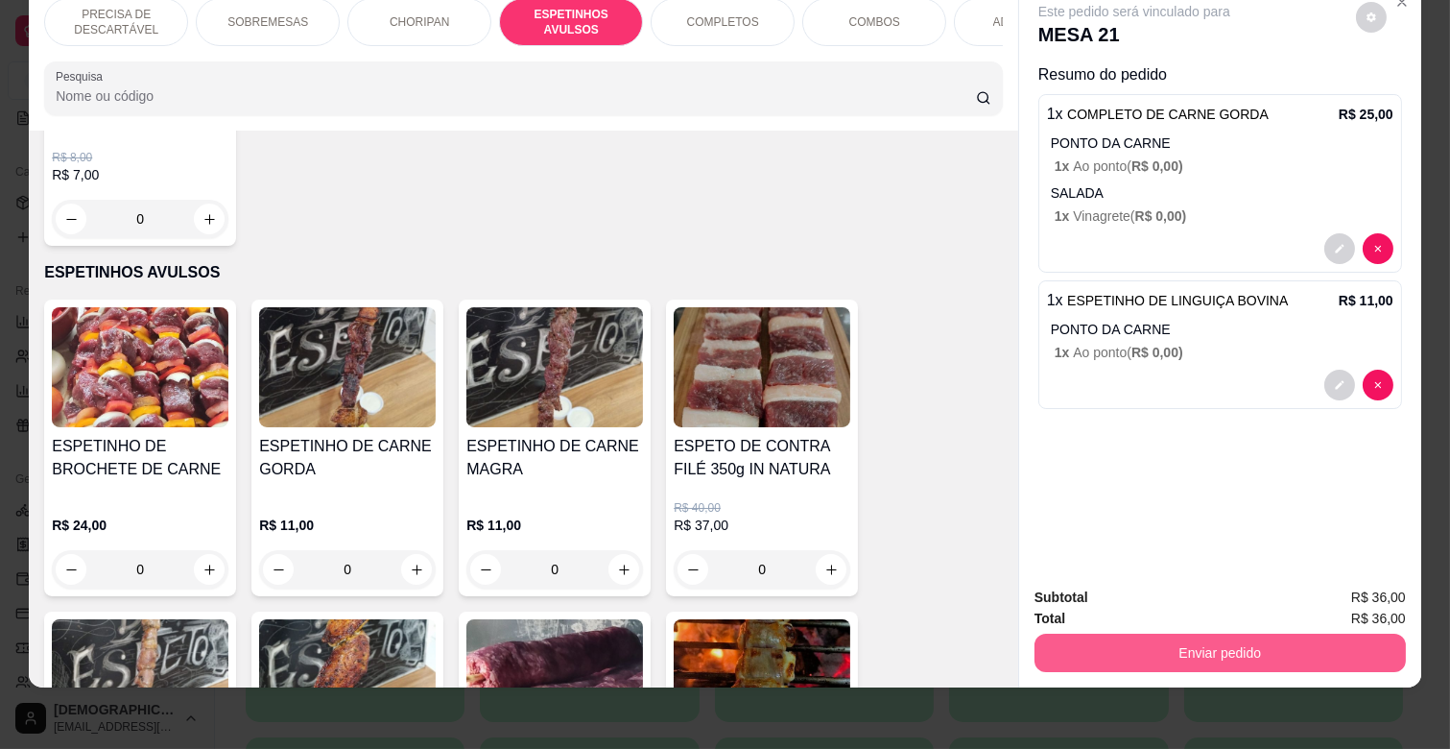
click at [1373, 640] on button "Enviar pedido" at bounding box center [1219, 652] width 371 height 38
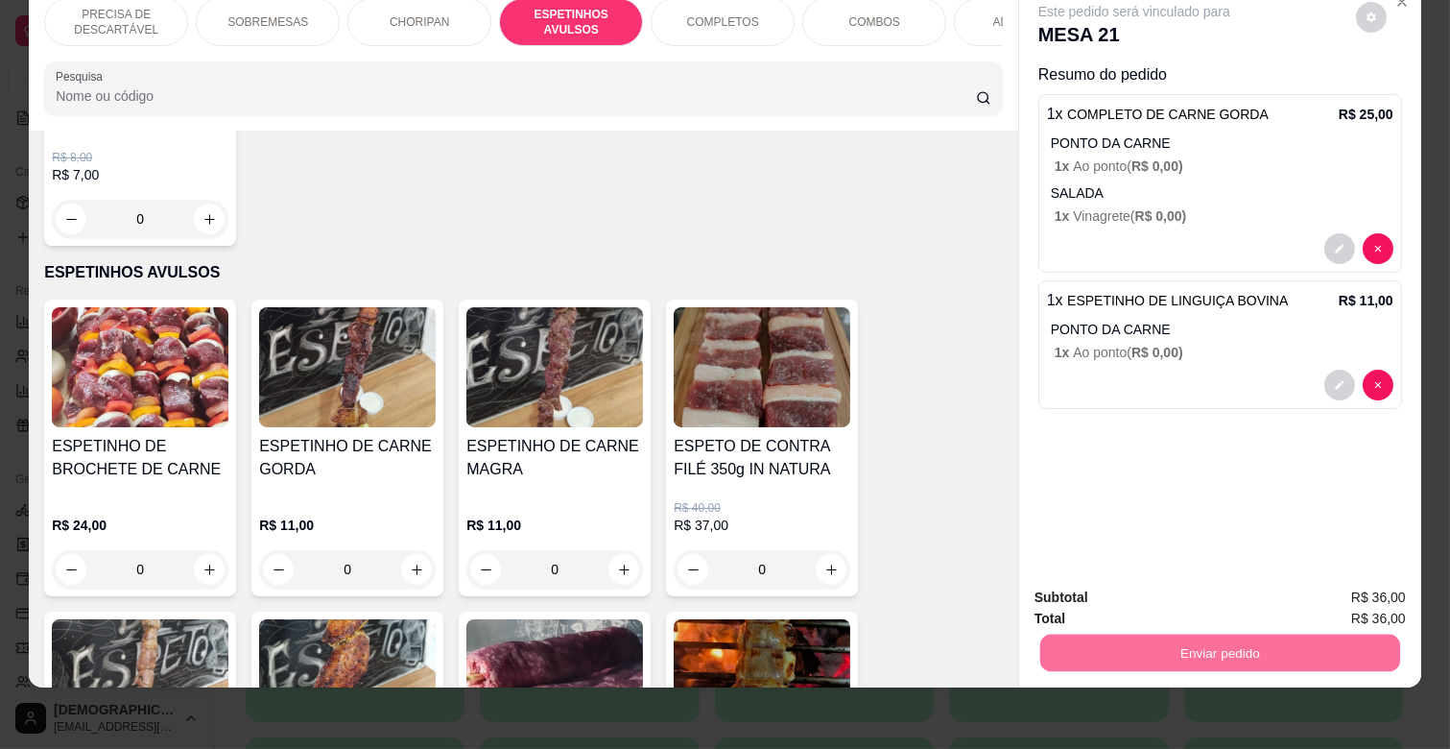
click at [1353, 583] on button "Enviar pedido" at bounding box center [1355, 590] width 108 height 36
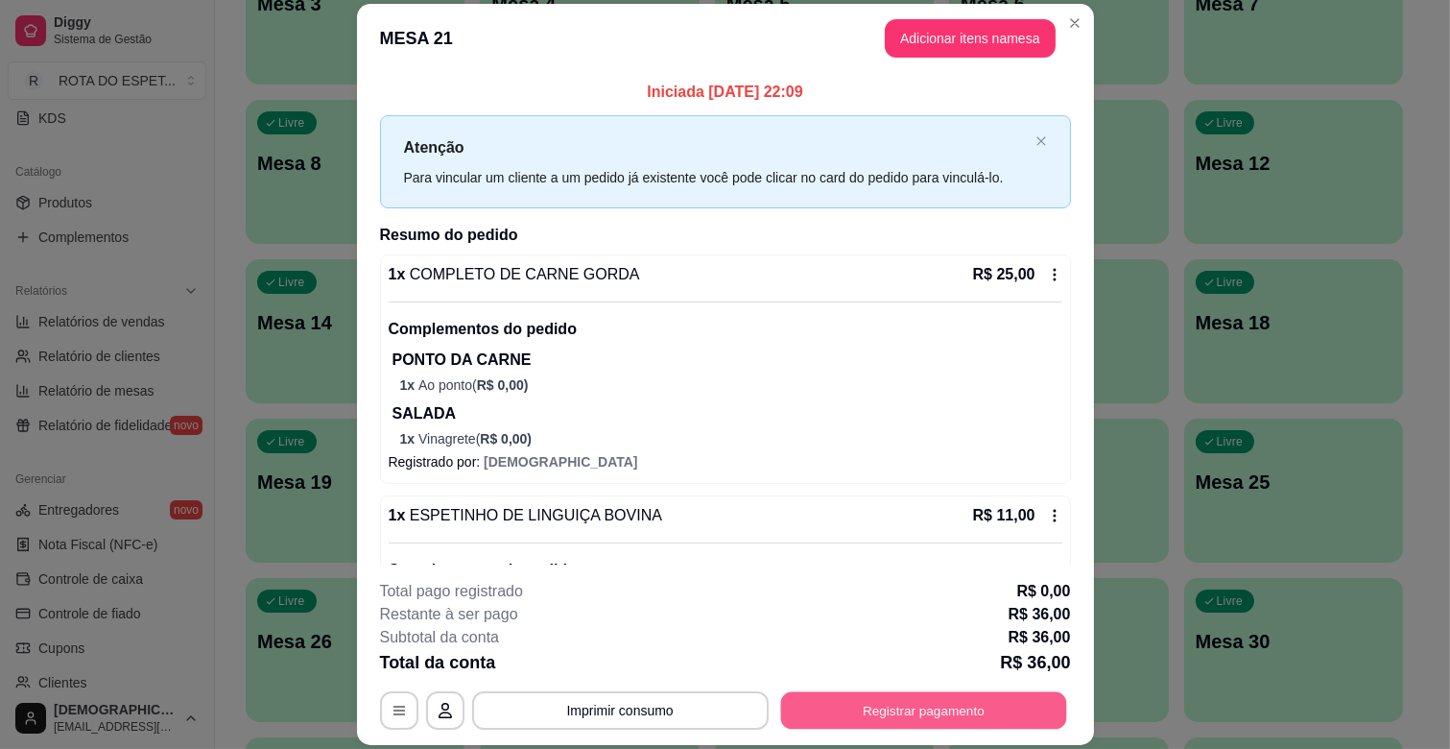
click at [958, 726] on button "Registrar pagamento" at bounding box center [923, 710] width 286 height 37
click at [957, 722] on button "Registrar pagamento" at bounding box center [923, 710] width 286 height 37
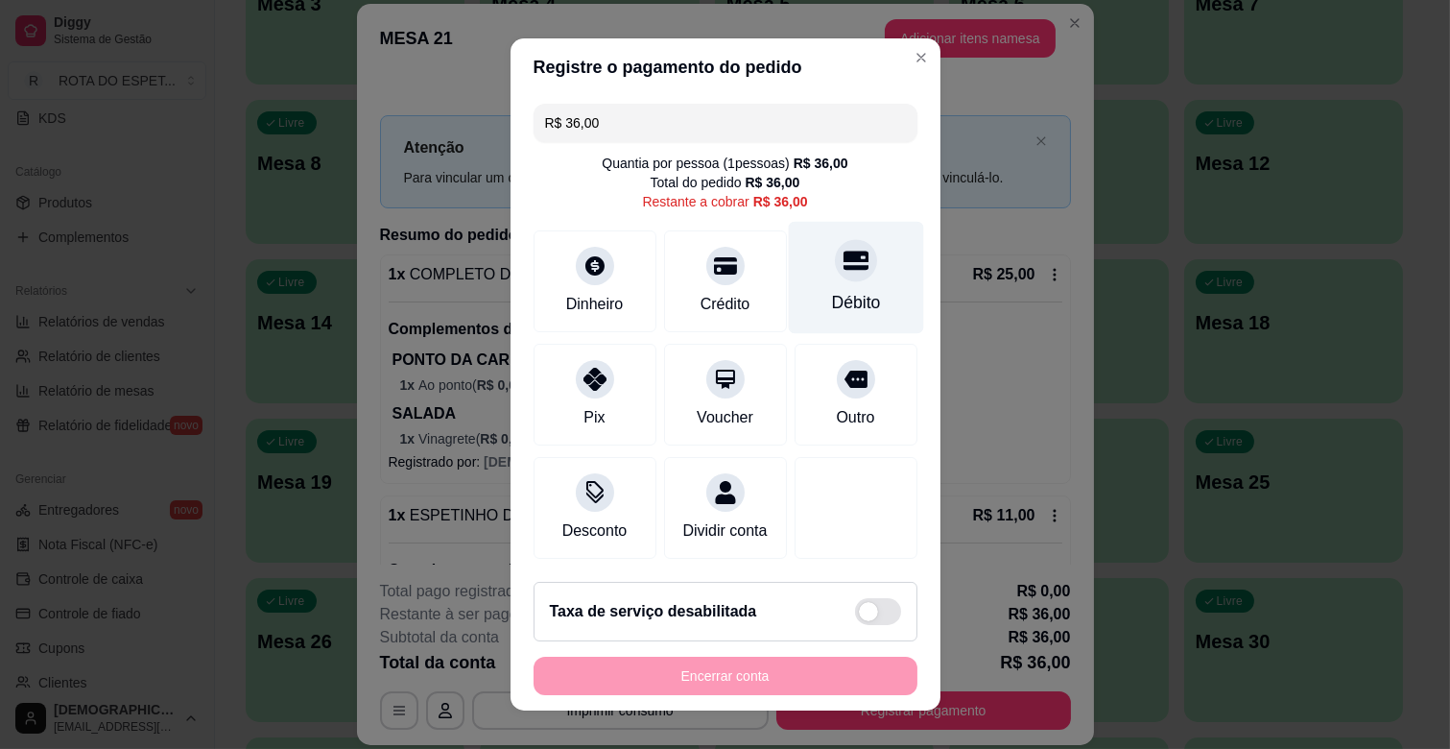
click at [855, 285] on div "Débito" at bounding box center [855, 278] width 135 height 112
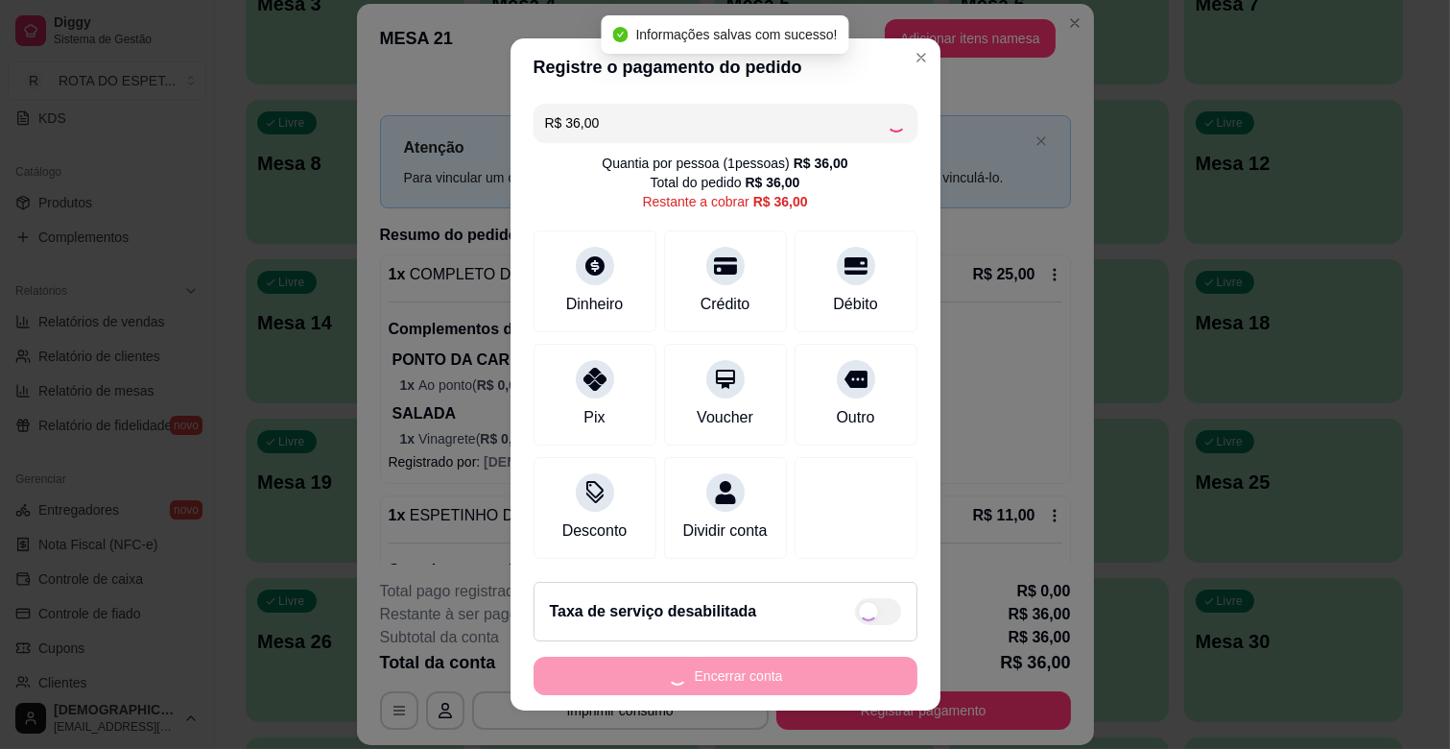
type input "R$ 0,00"
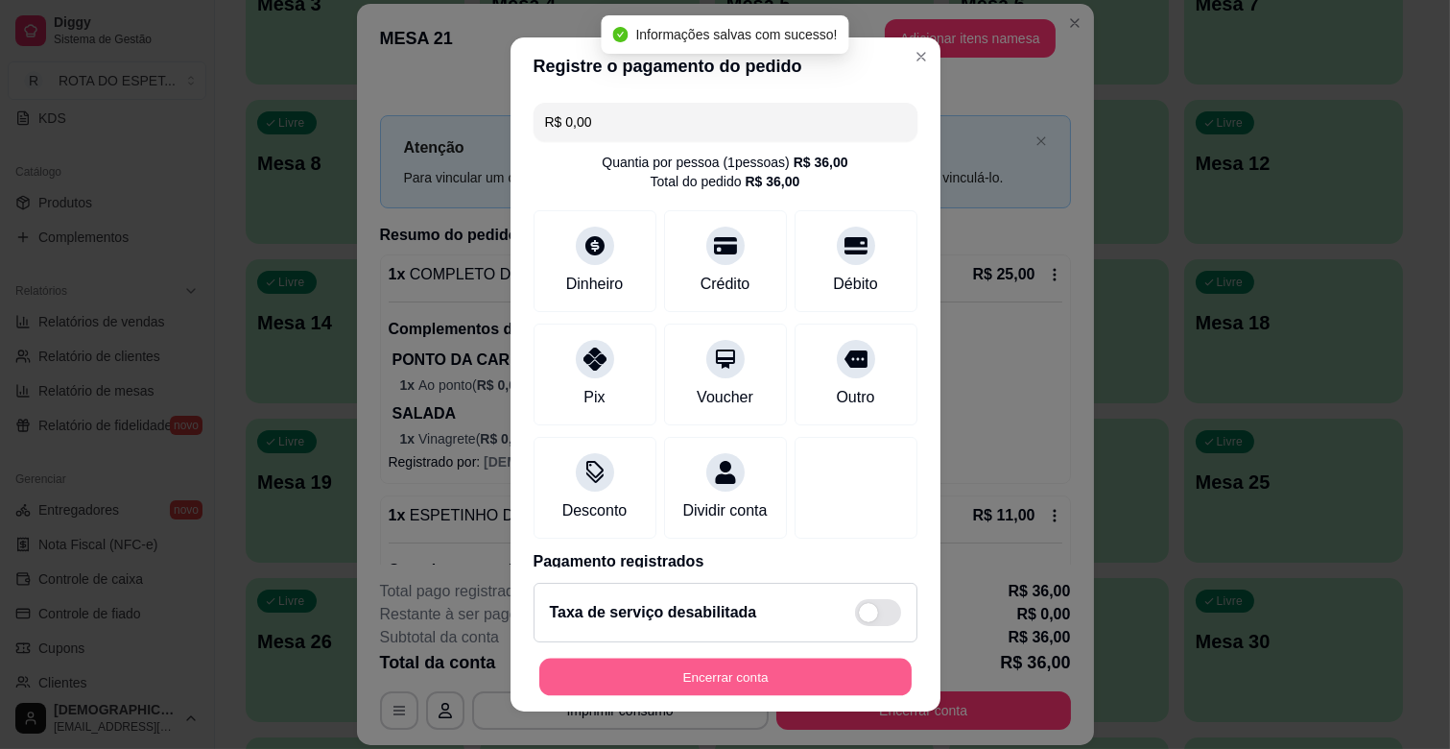
click at [874, 664] on button "Encerrar conta" at bounding box center [725, 676] width 372 height 37
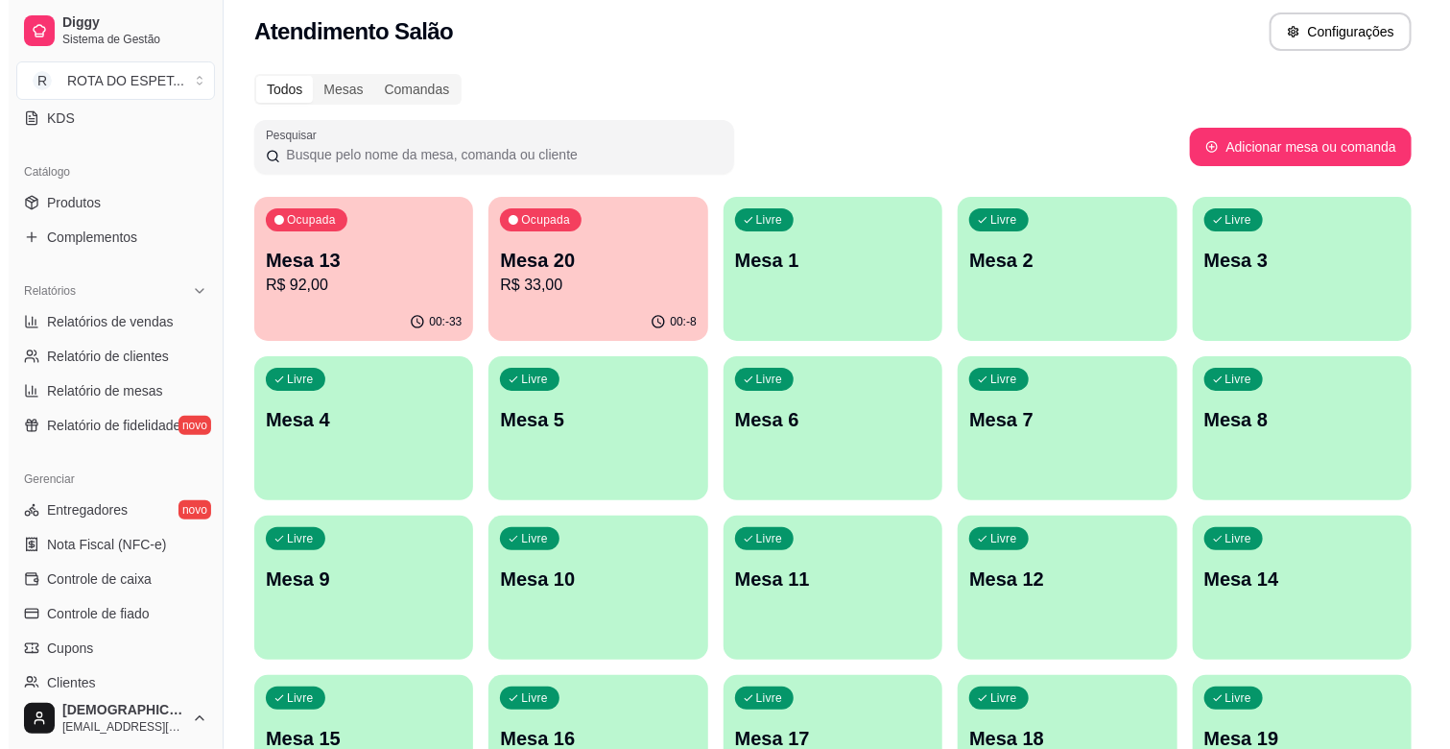
scroll to position [0, 0]
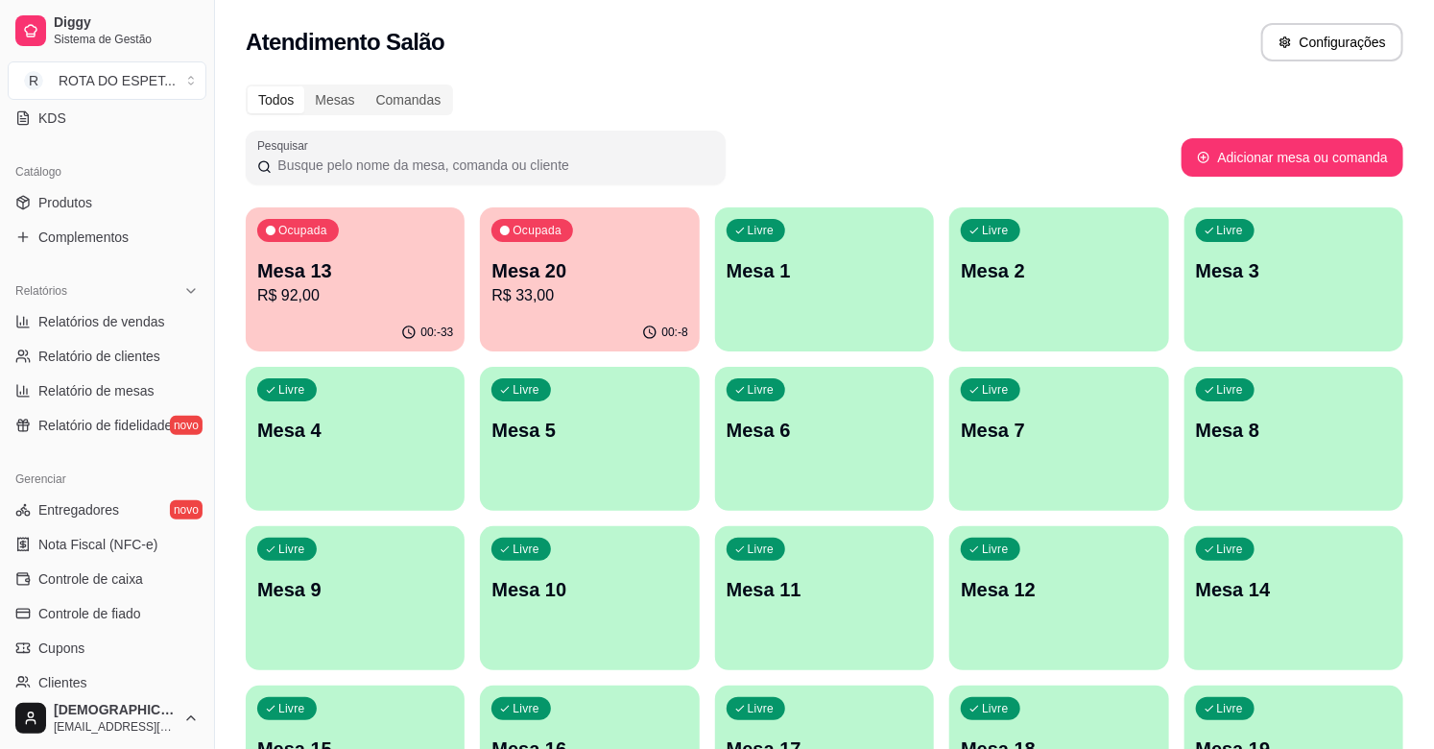
click at [591, 231] on div "Ocupada Mesa 20 R$ 33,00" at bounding box center [589, 260] width 219 height 107
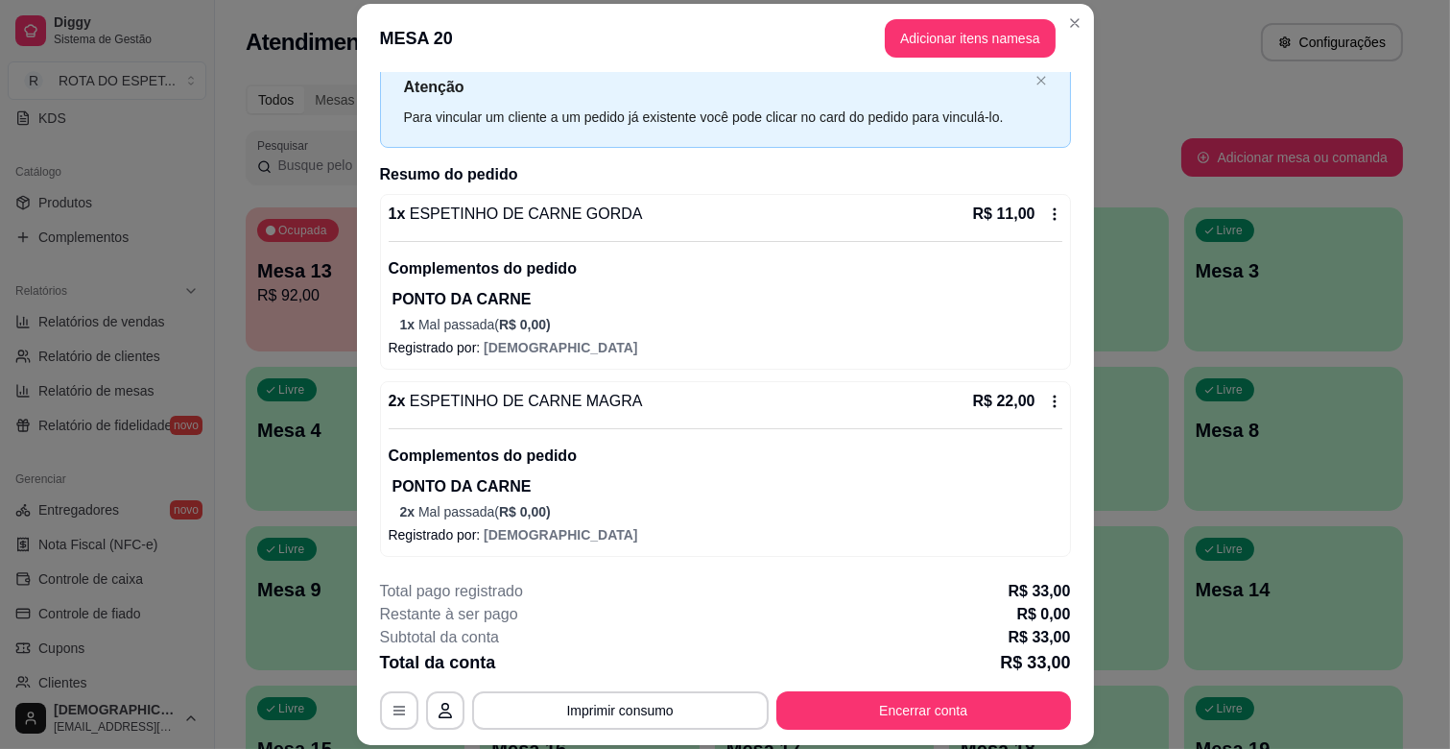
scroll to position [58, 0]
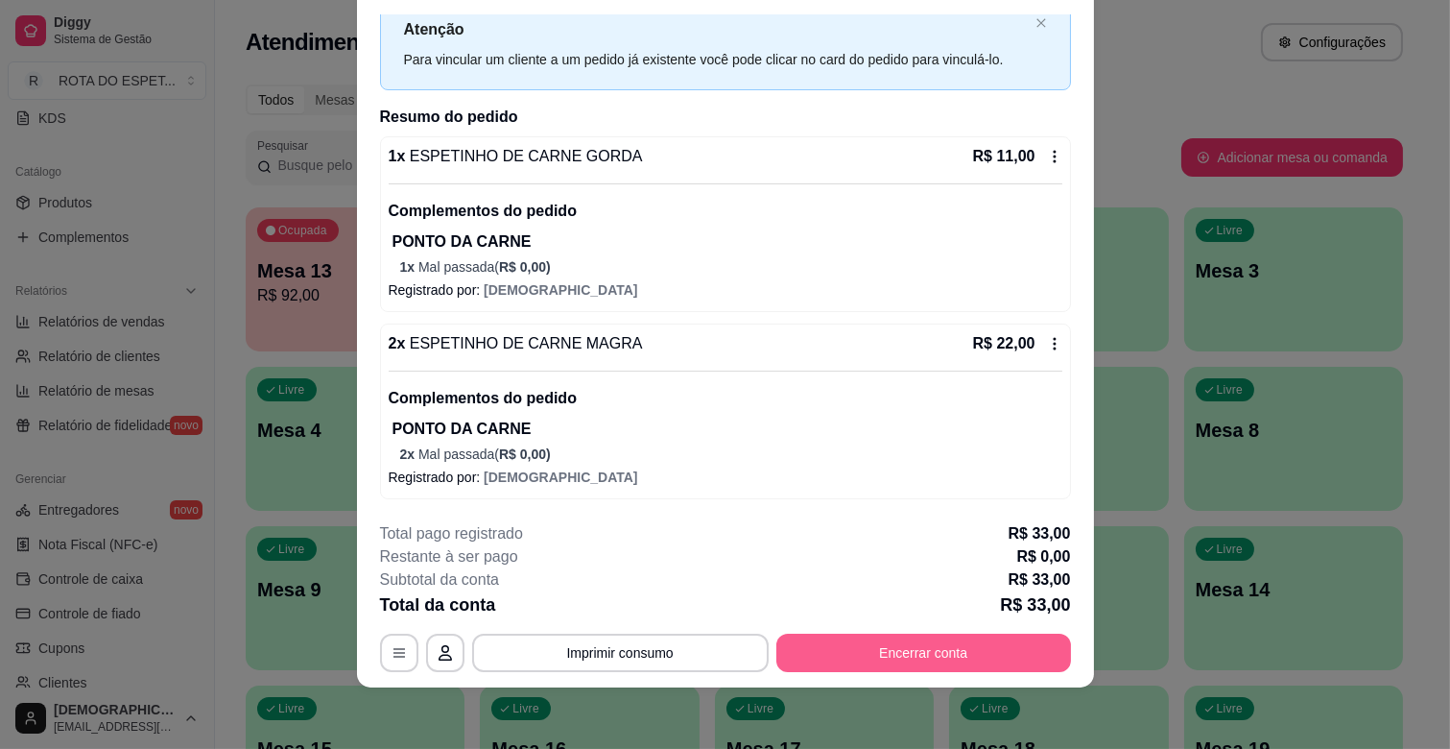
click at [873, 649] on button "Encerrar conta" at bounding box center [923, 652] width 295 height 38
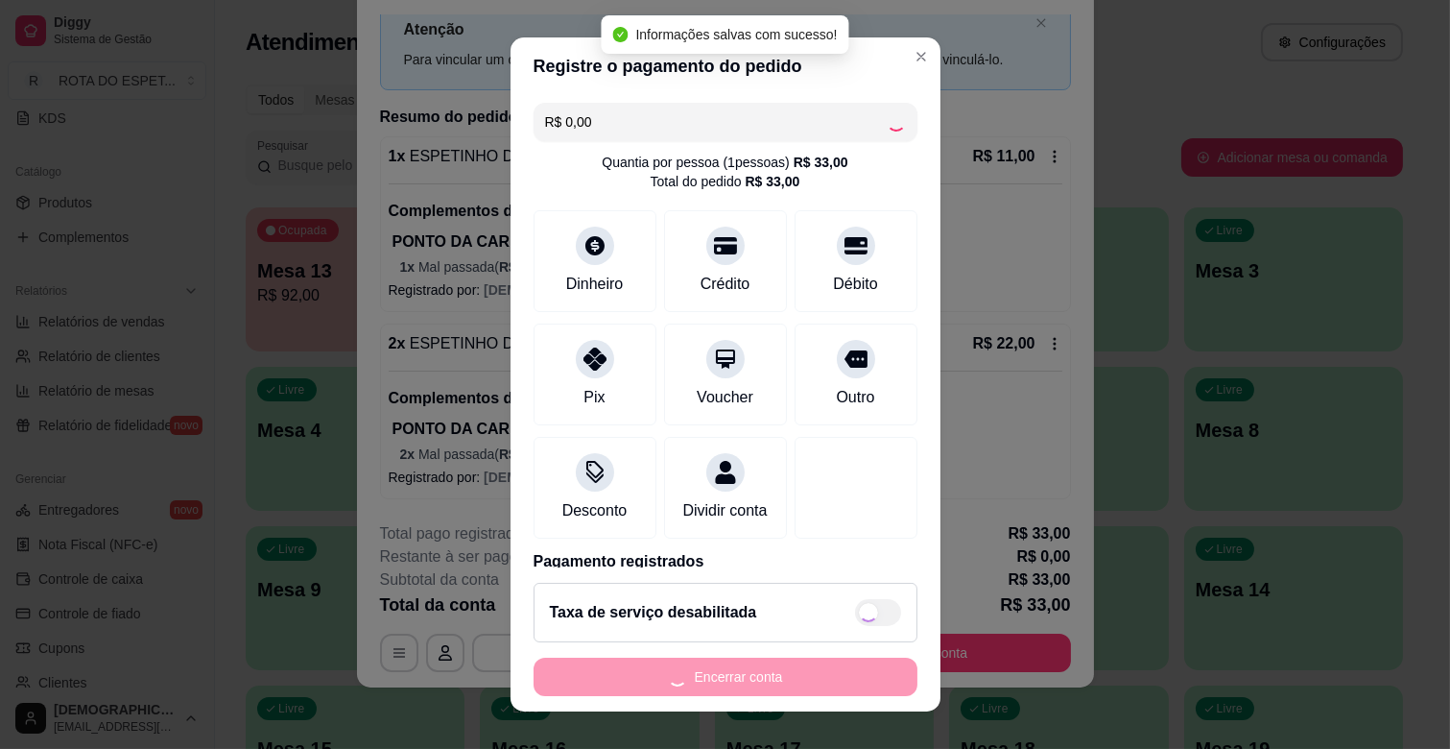
checkbox input "true"
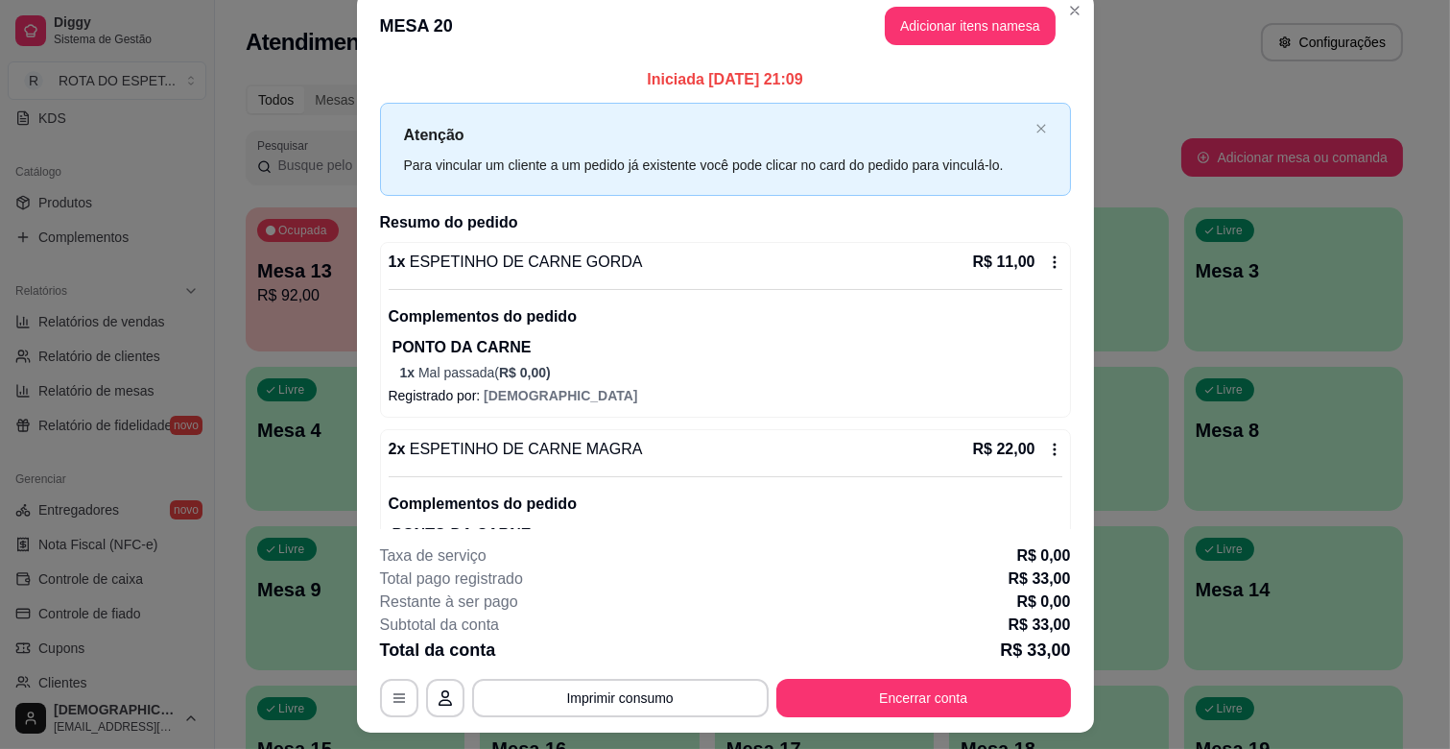
scroll to position [0, 0]
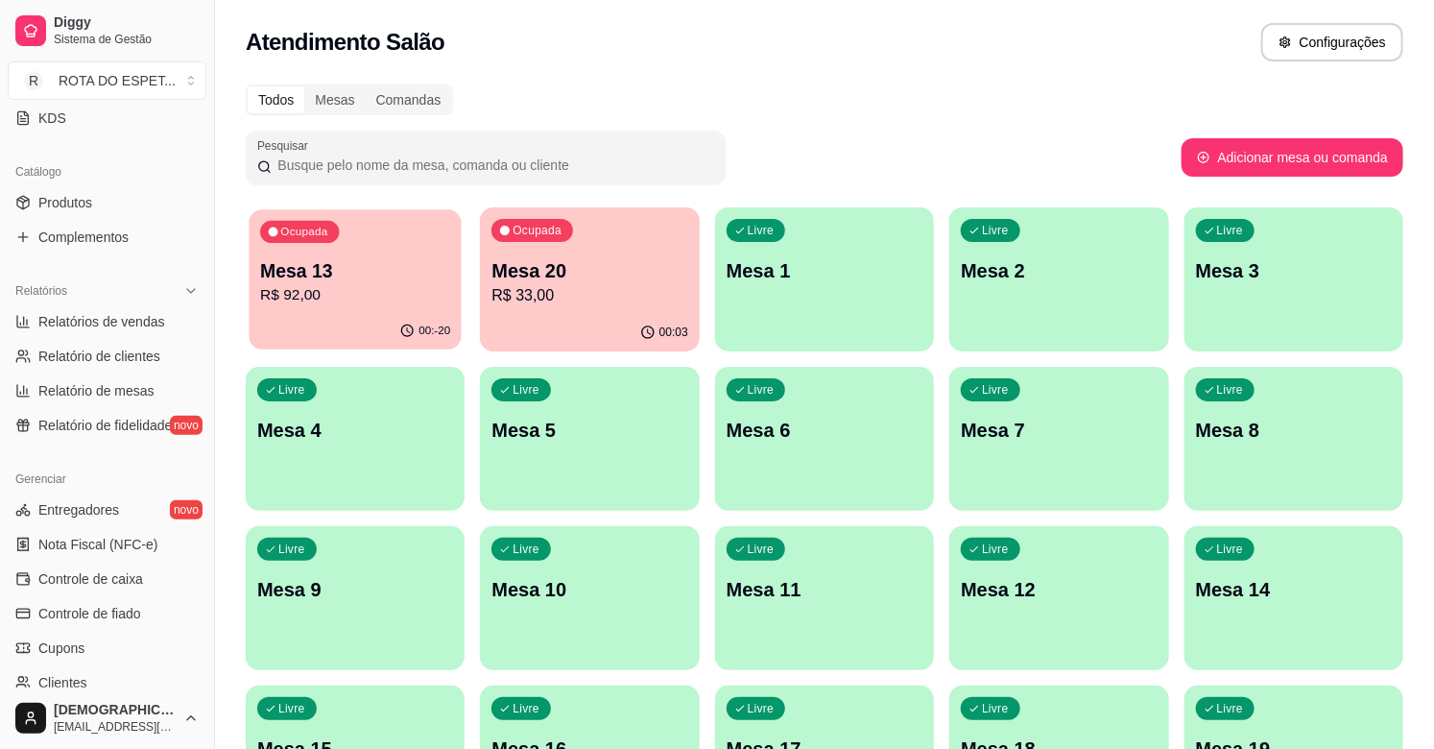
click at [274, 272] on p "Mesa 13" at bounding box center [355, 271] width 190 height 26
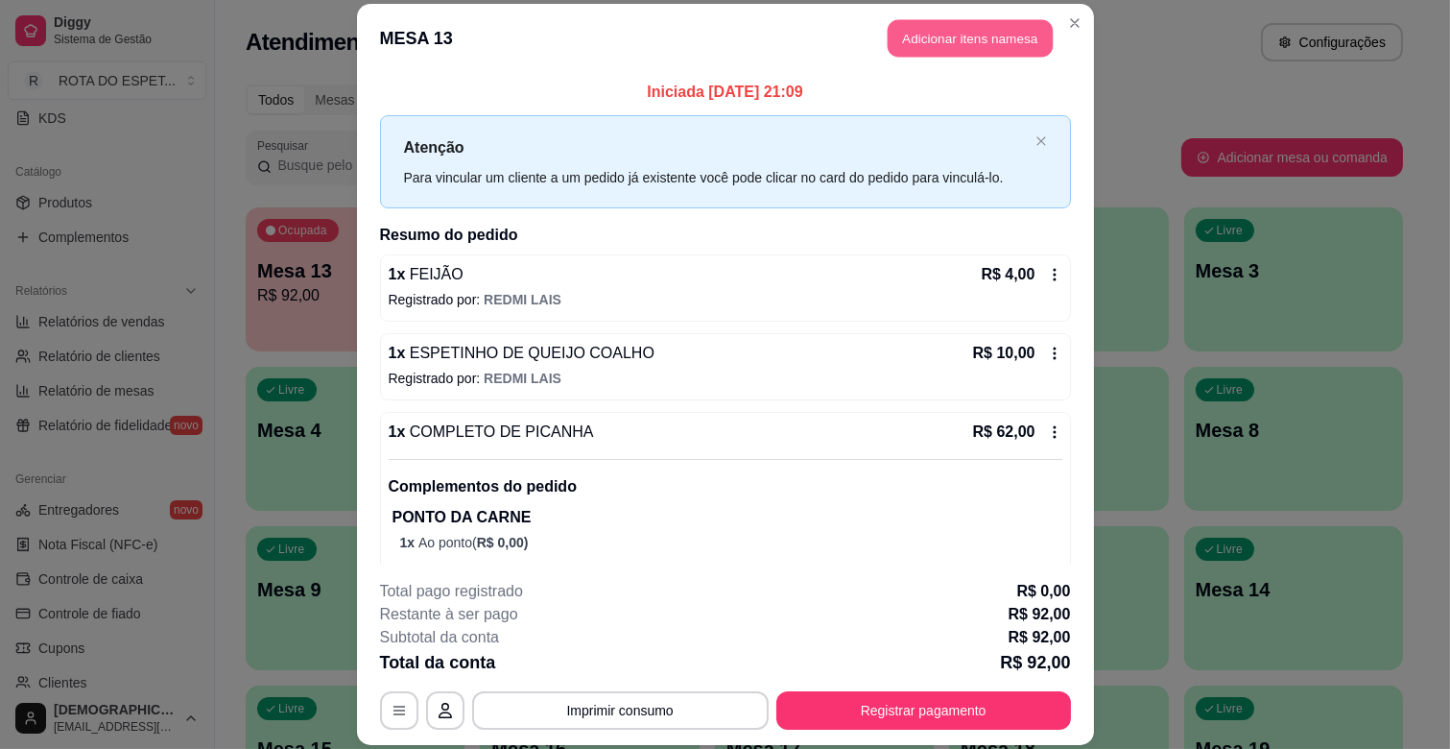
click at [888, 41] on button "Adicionar itens na mesa" at bounding box center [970, 38] width 165 height 37
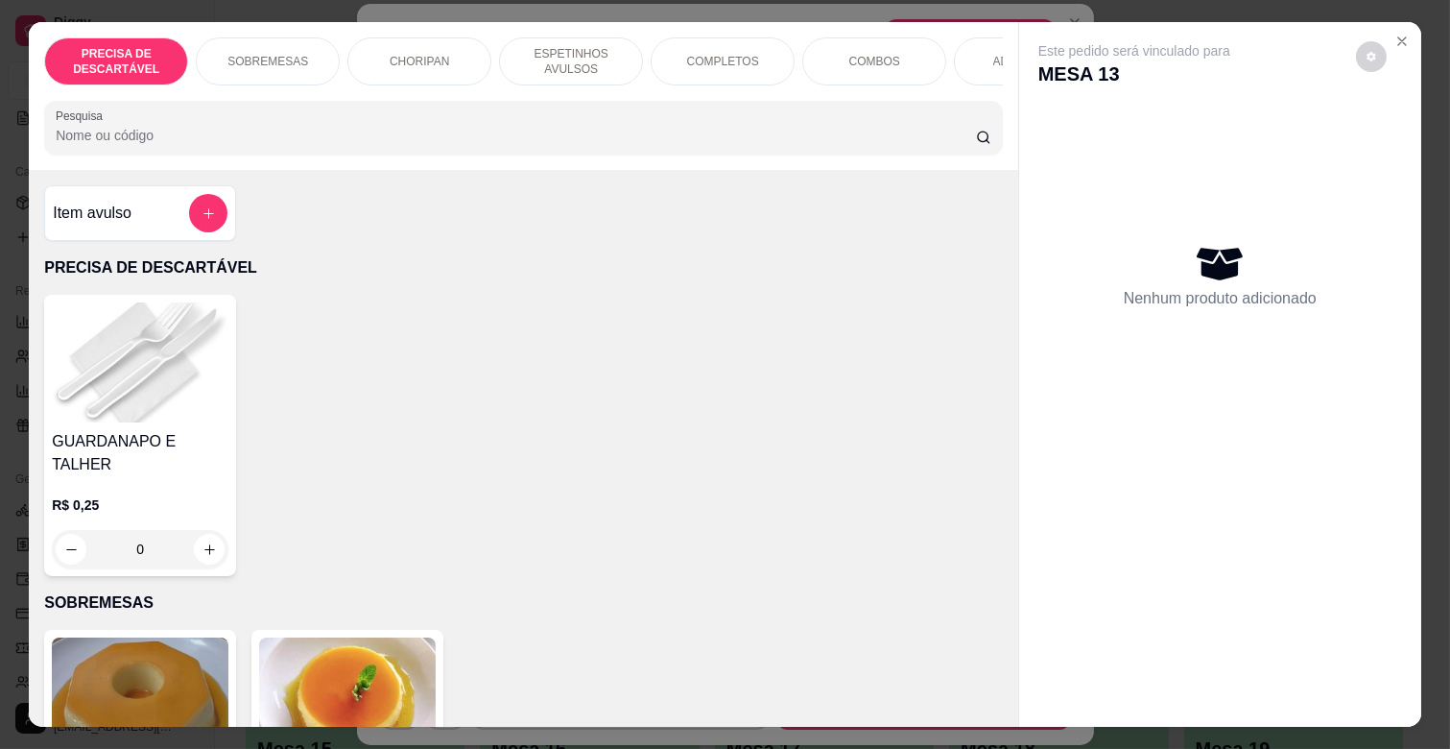
scroll to position [0, 852]
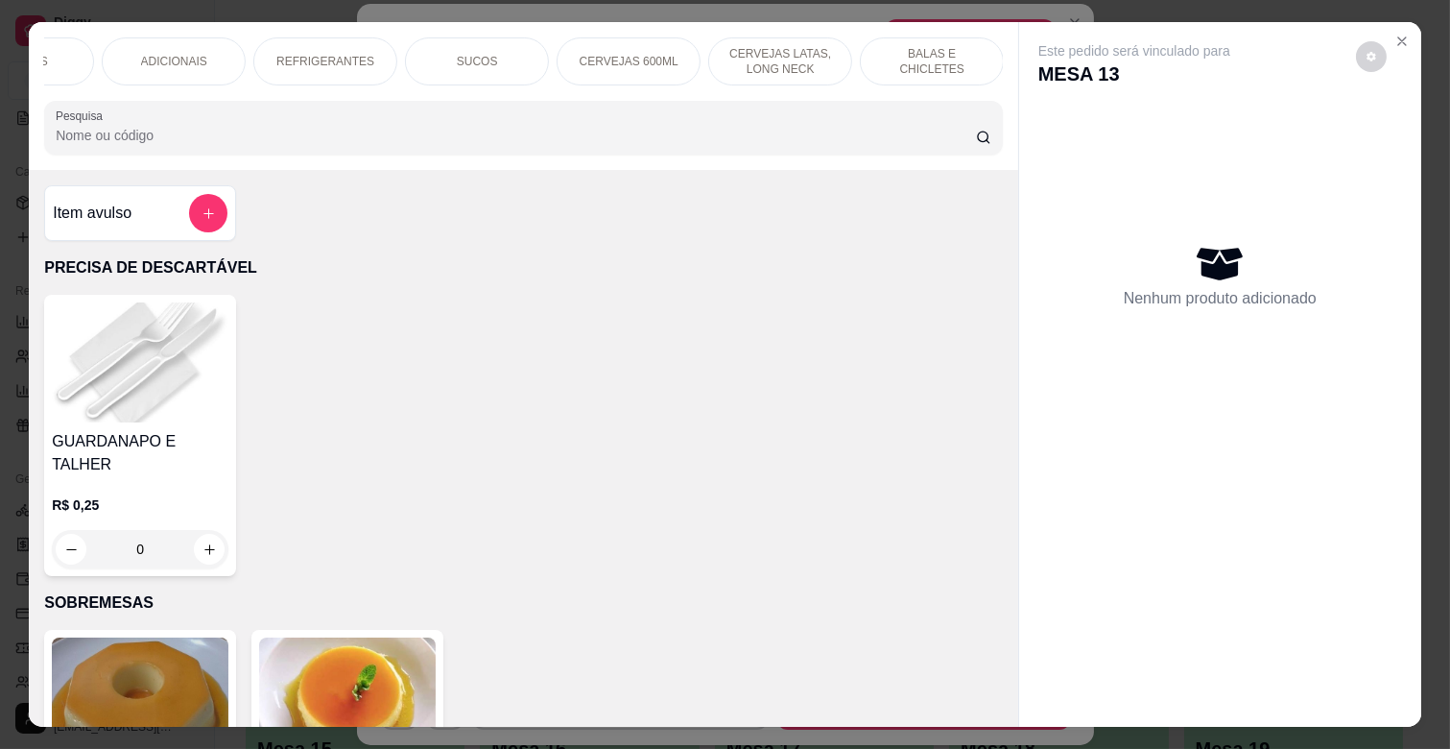
click at [890, 51] on p "BALAS E CHICLETES" at bounding box center [931, 61] width 111 height 31
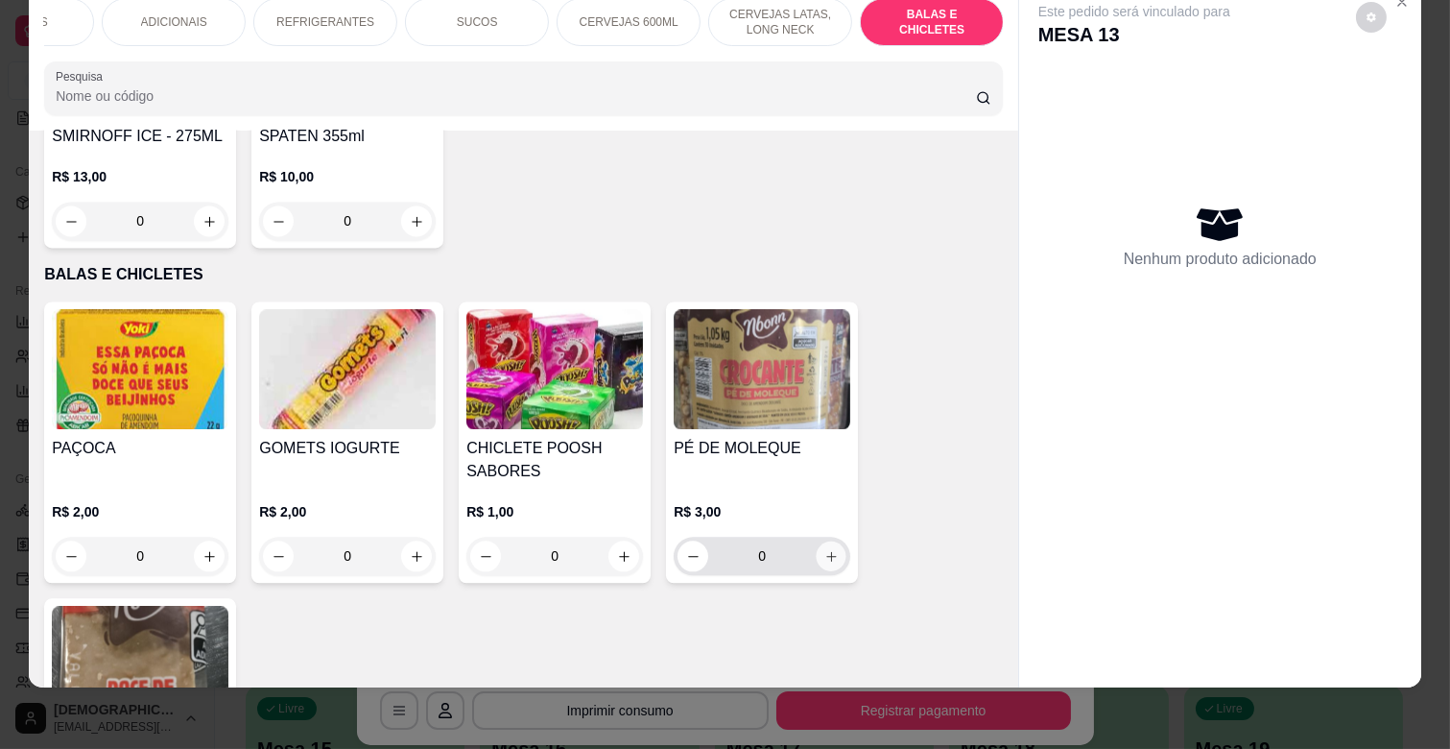
click at [817, 541] on button "increase-product-quantity" at bounding box center [832, 556] width 30 height 30
type input "1"
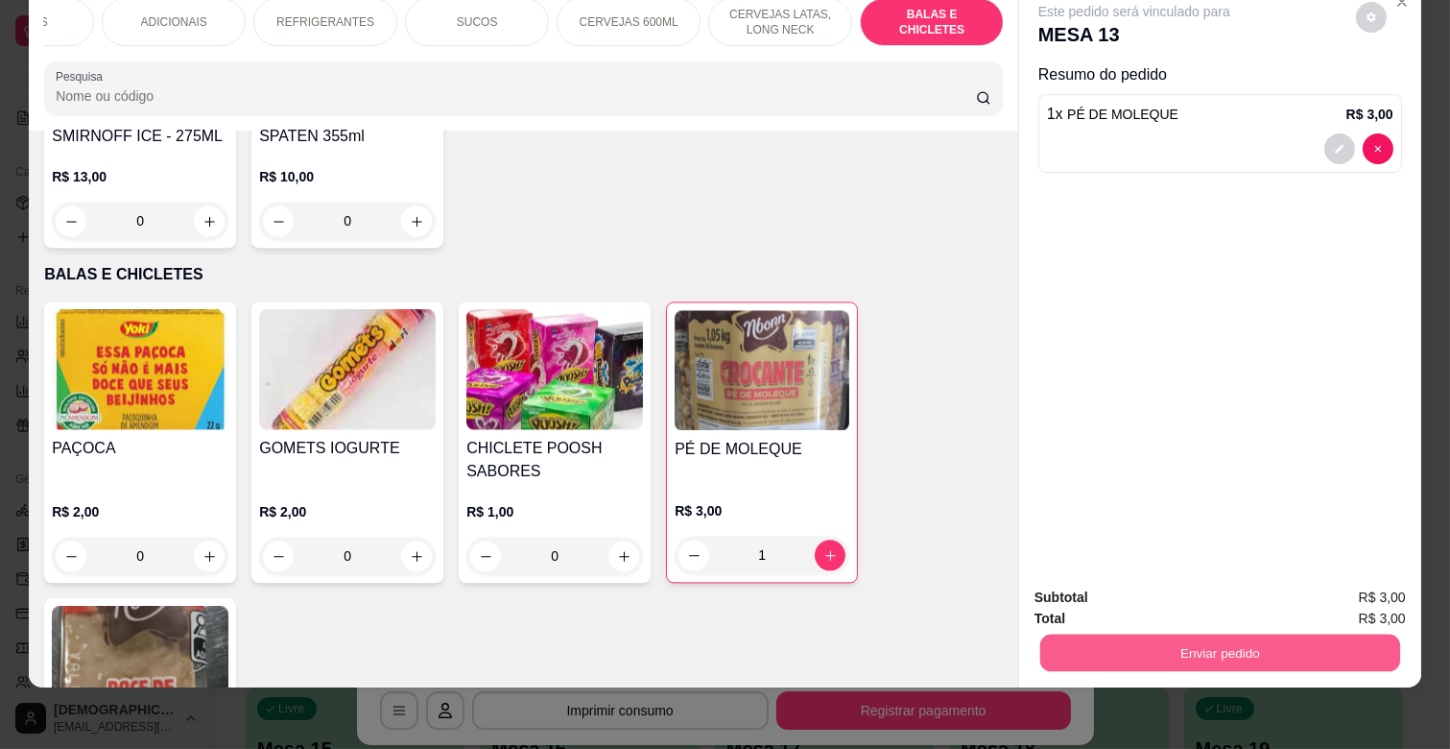
click at [1147, 633] on button "Enviar pedido" at bounding box center [1220, 651] width 360 height 37
click at [1339, 583] on button "Enviar pedido" at bounding box center [1355, 589] width 108 height 36
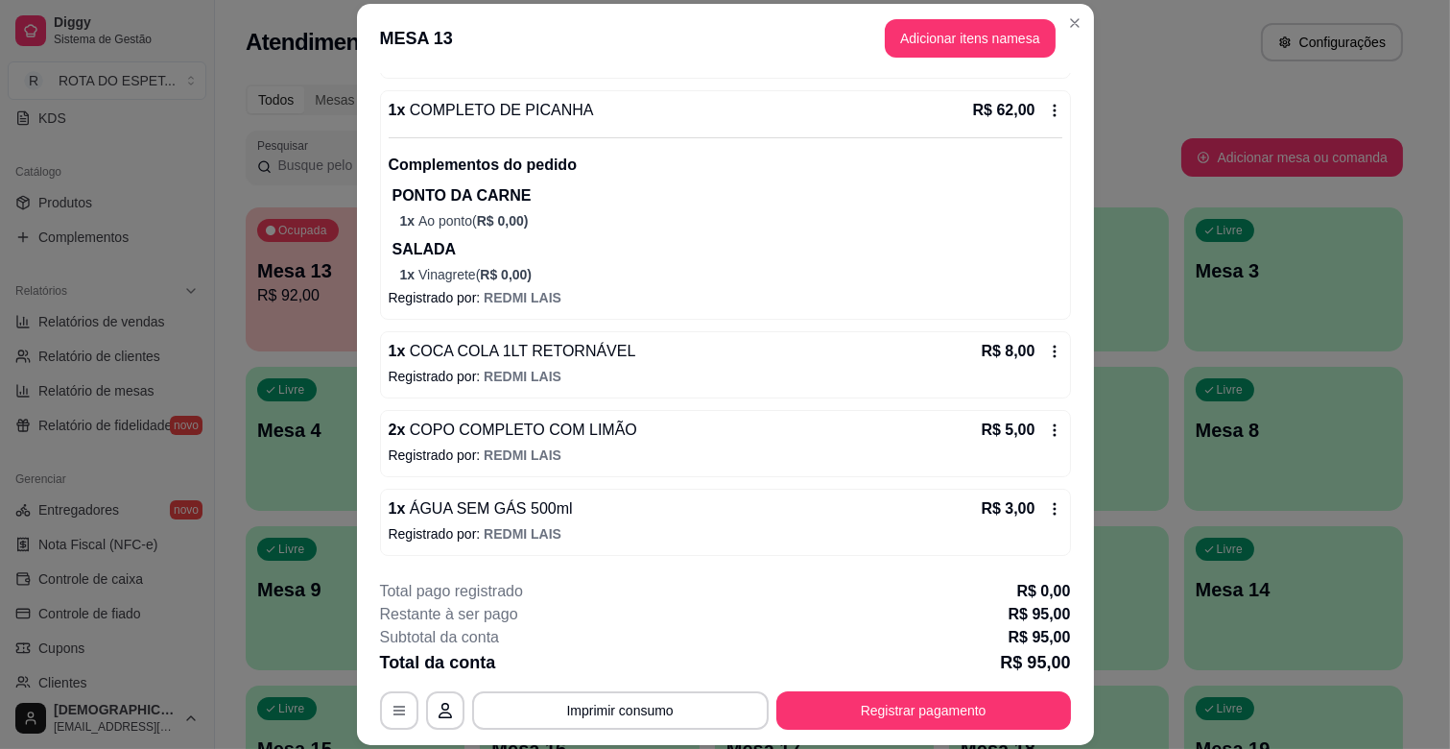
scroll to position [400, 0]
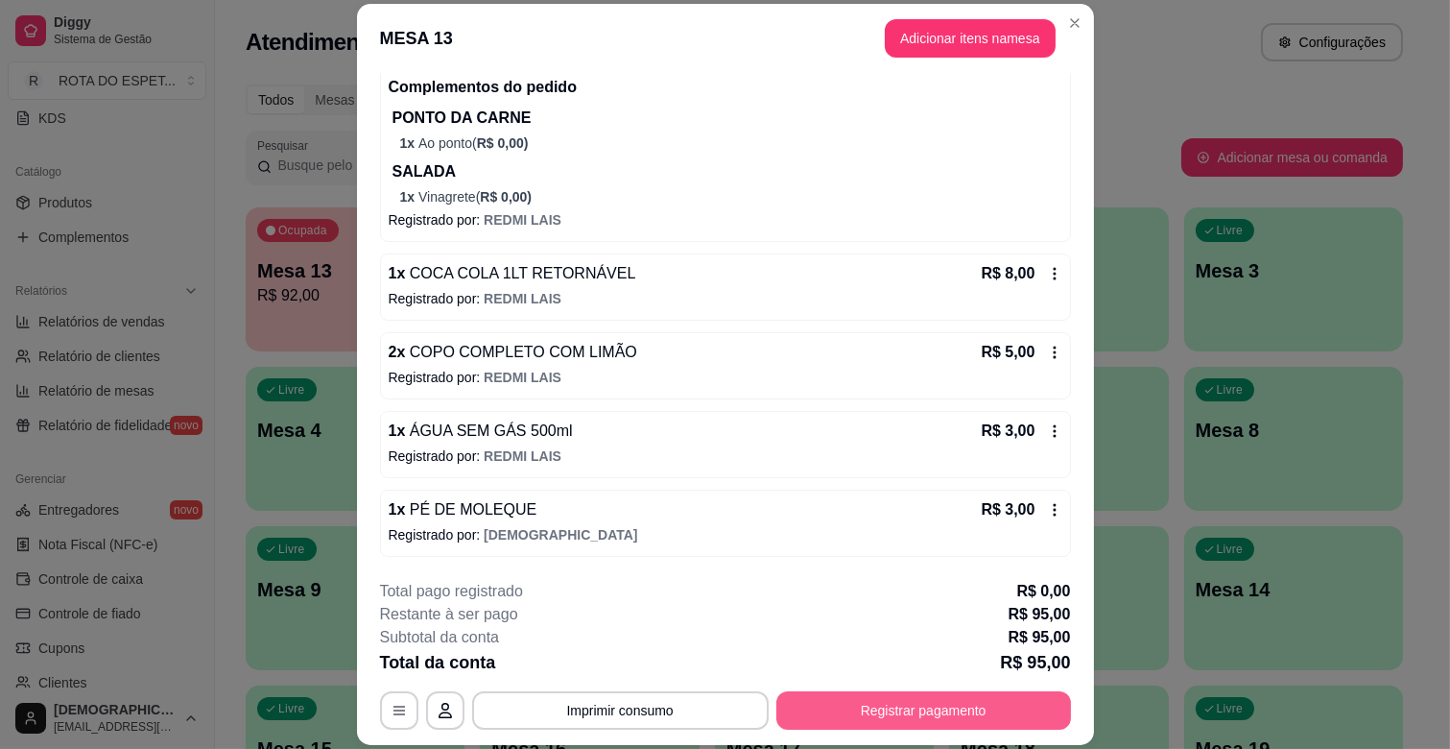
click at [1003, 713] on button "Registrar pagamento" at bounding box center [923, 710] width 295 height 38
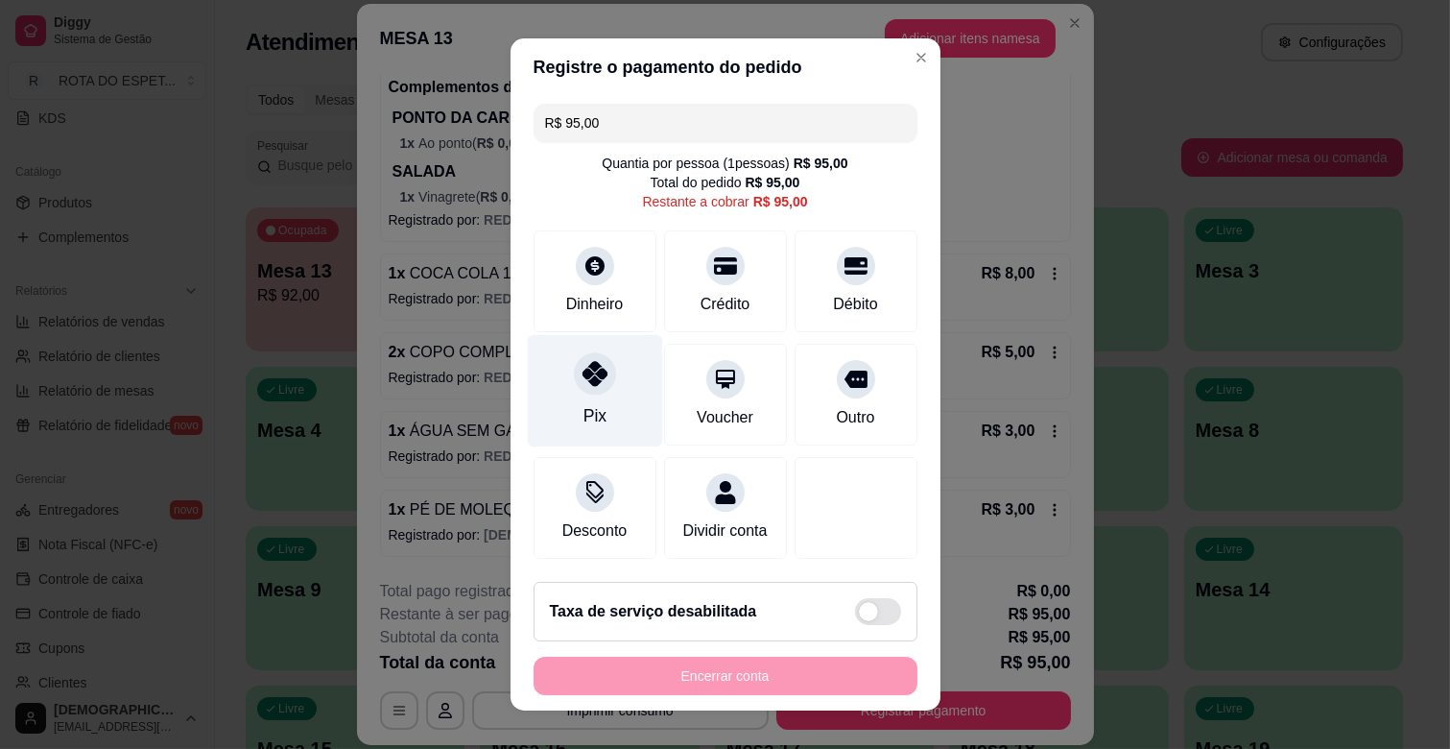
click at [563, 407] on div "Pix" at bounding box center [594, 391] width 135 height 112
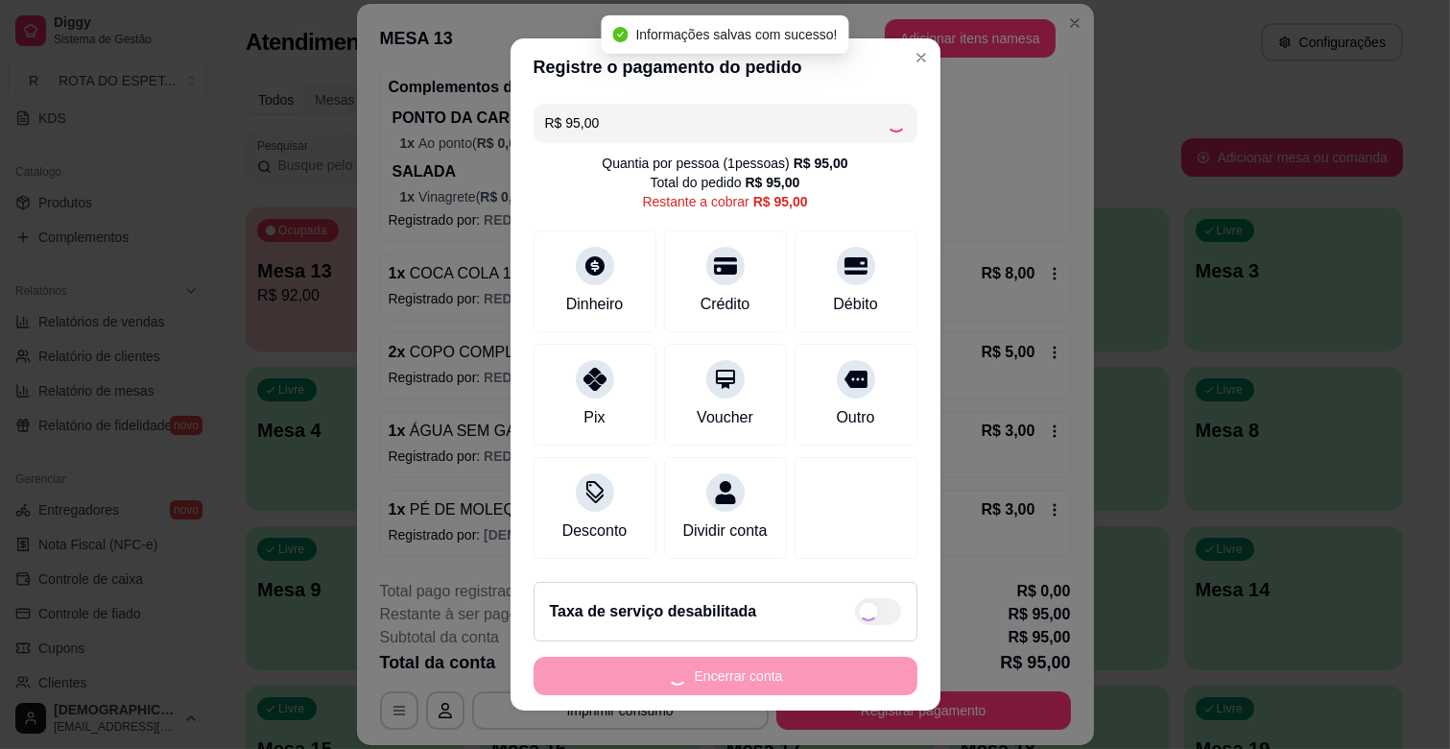
type input "R$ 0,00"
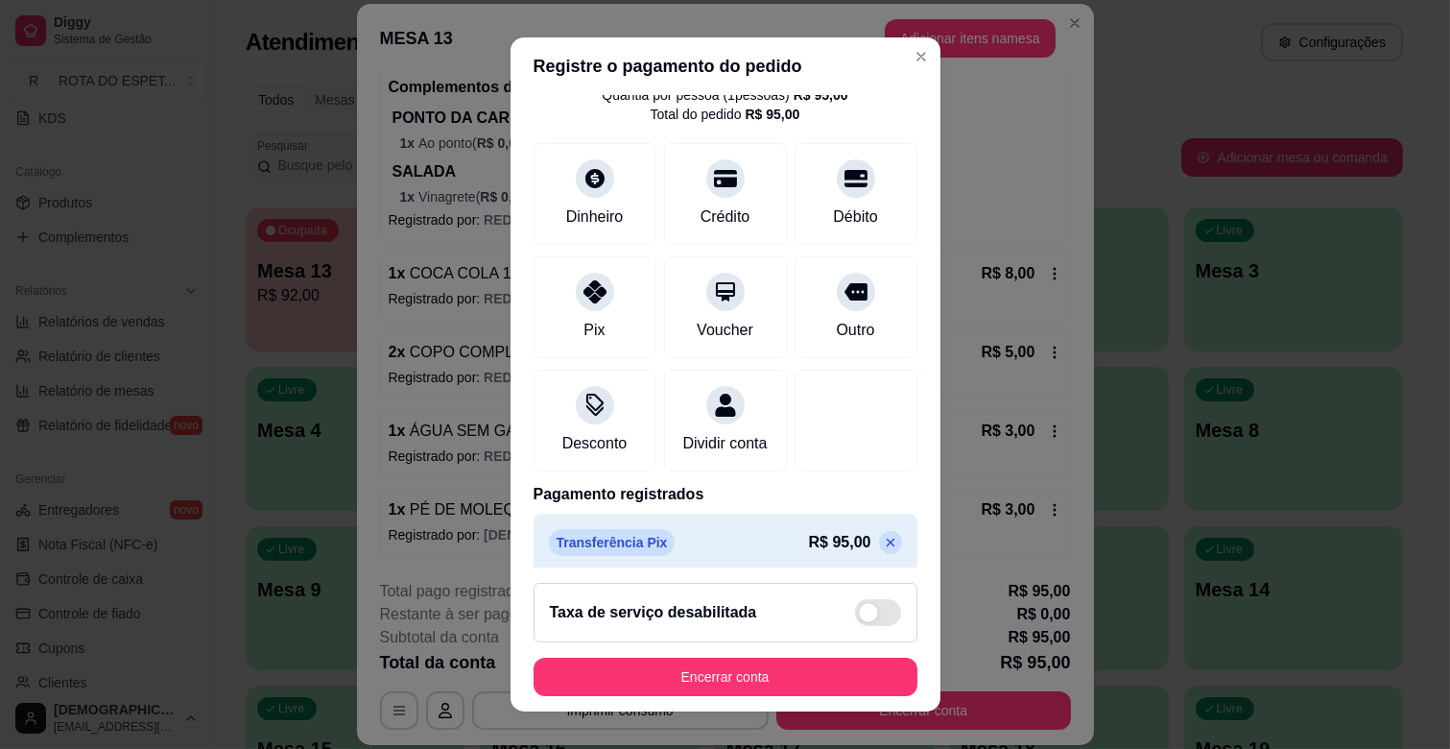
scroll to position [102, 0]
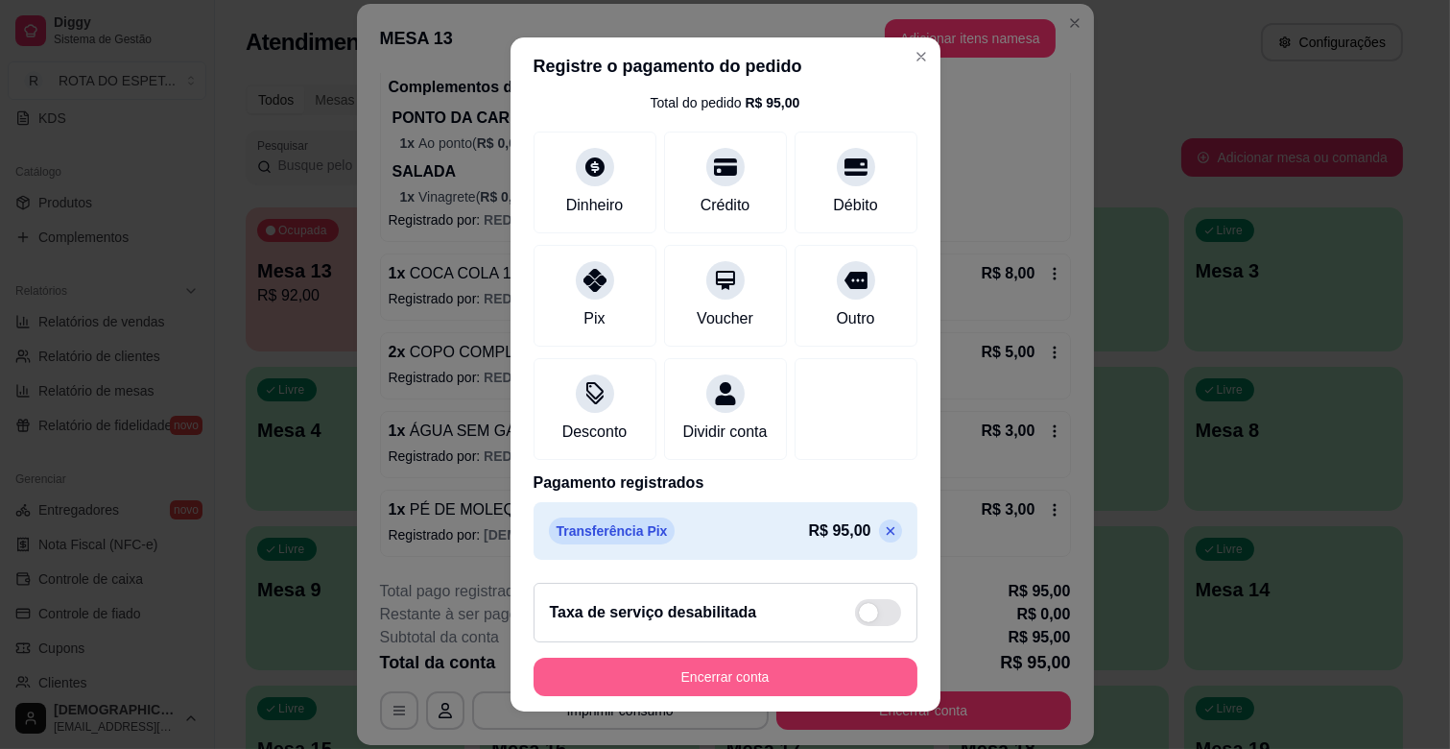
click at [737, 694] on button "Encerrar conta" at bounding box center [726, 676] width 384 height 38
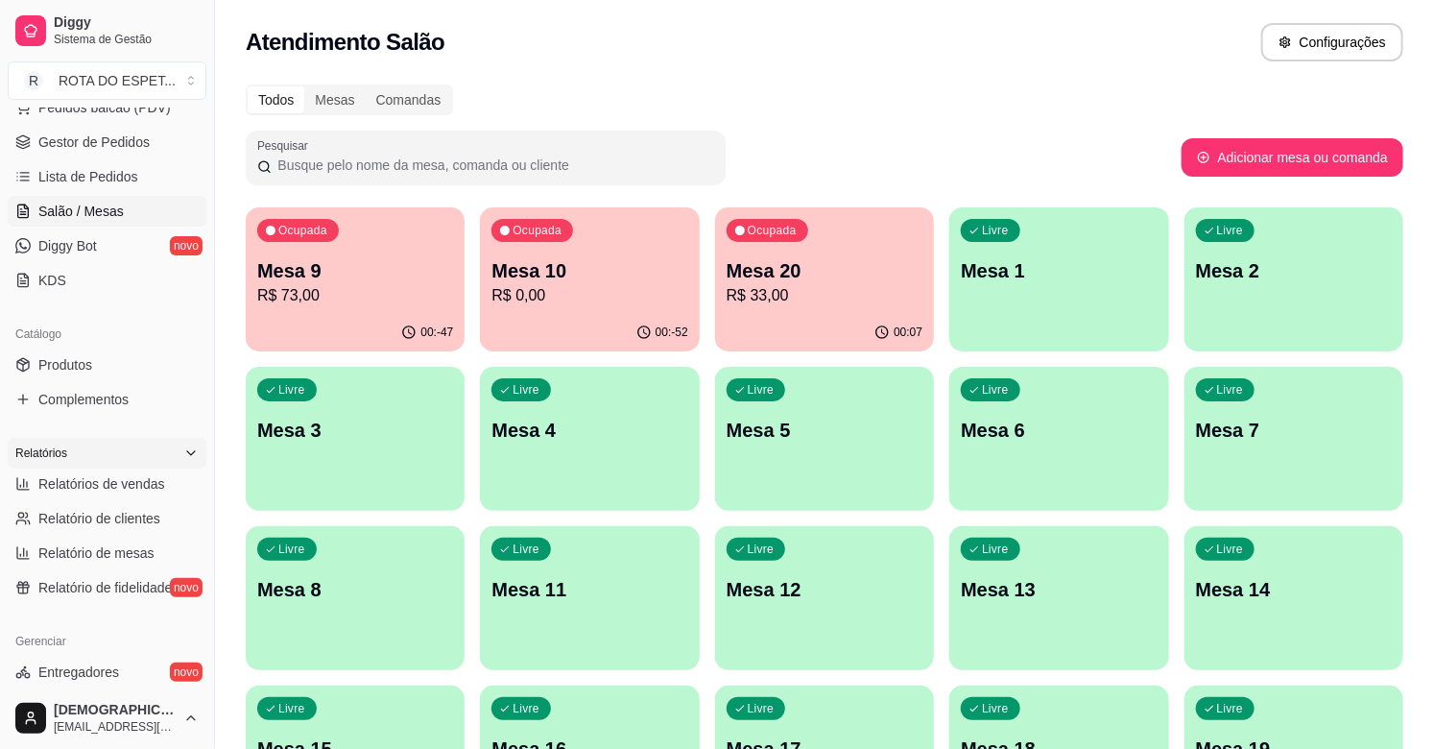
scroll to position [0, 0]
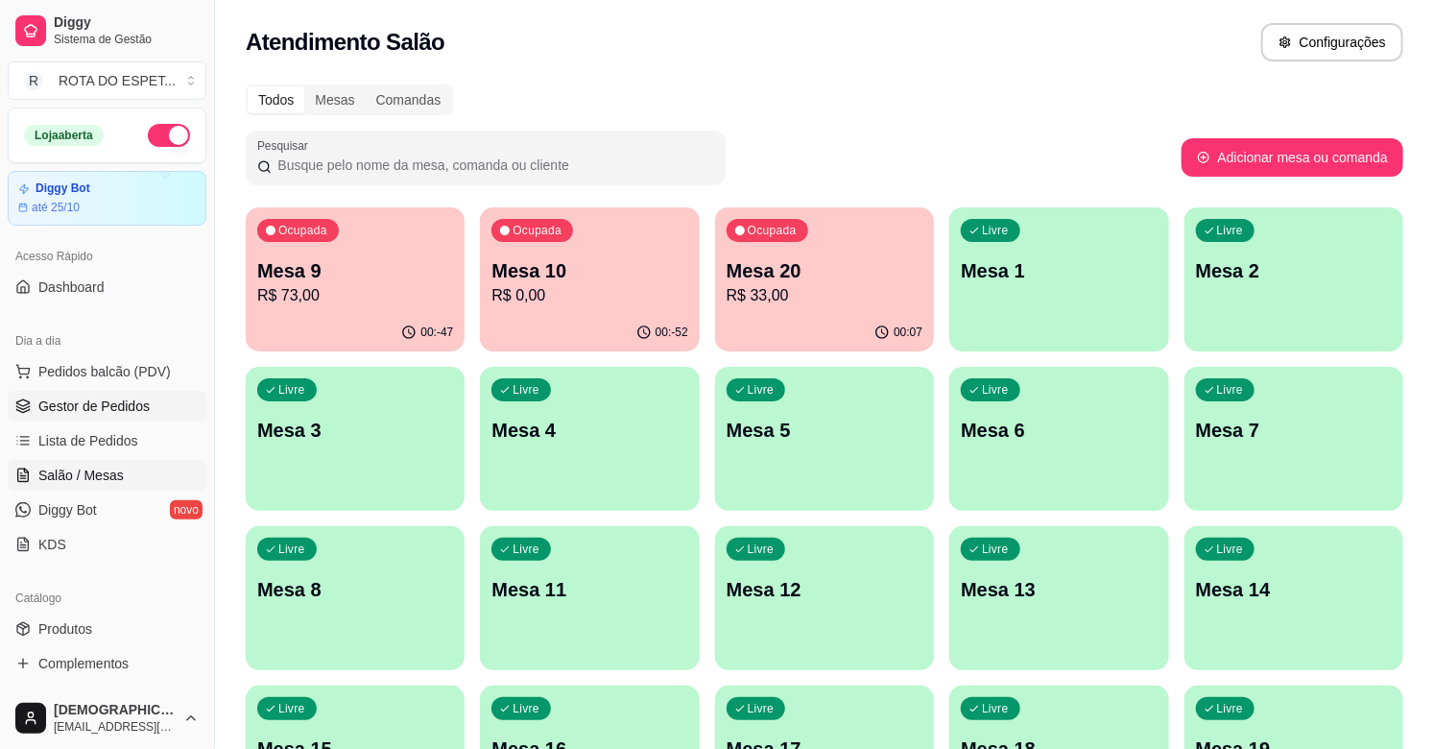
click at [120, 405] on span "Gestor de Pedidos" at bounding box center [93, 405] width 111 height 19
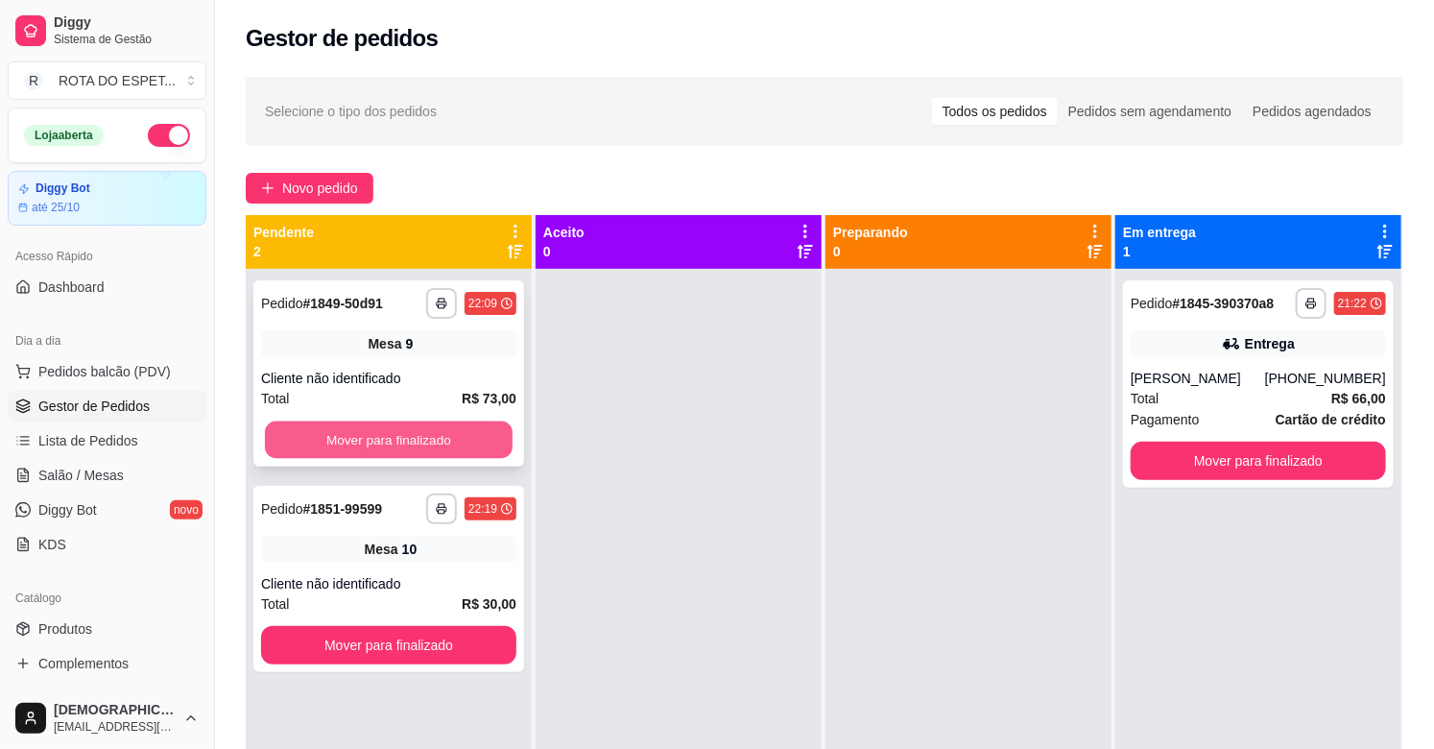
click at [422, 432] on button "Mover para finalizado" at bounding box center [389, 439] width 248 height 37
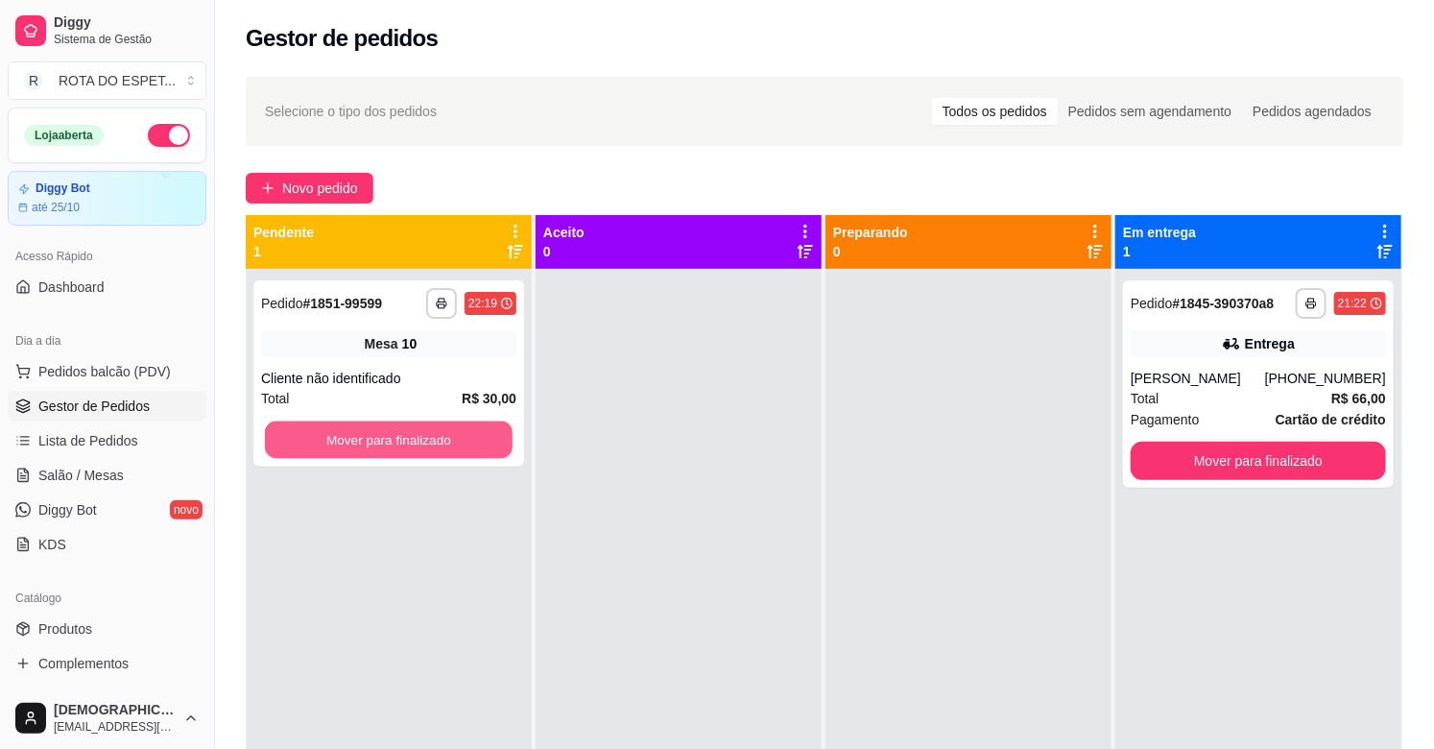
click at [422, 432] on button "Mover para finalizado" at bounding box center [389, 439] width 248 height 37
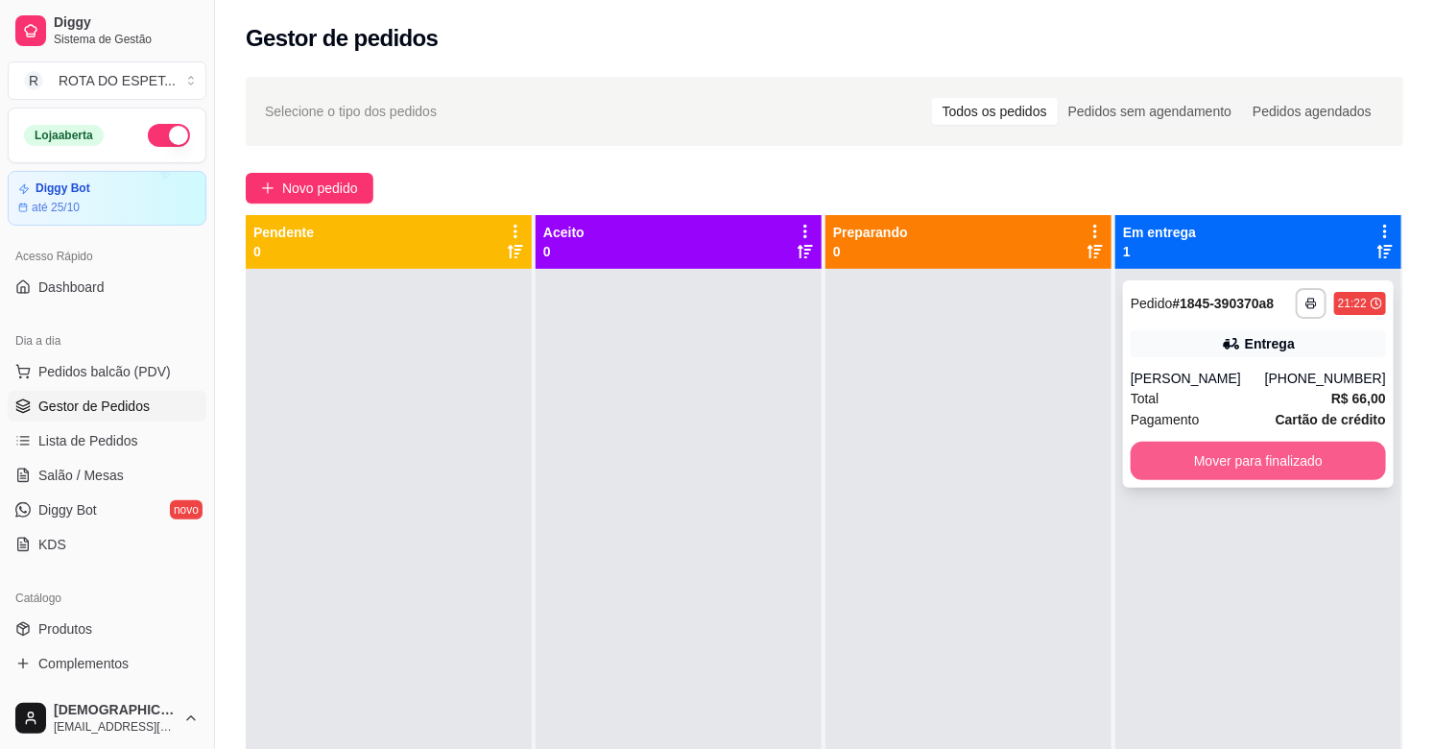
click at [1224, 453] on button "Mover para finalizado" at bounding box center [1257, 460] width 255 height 38
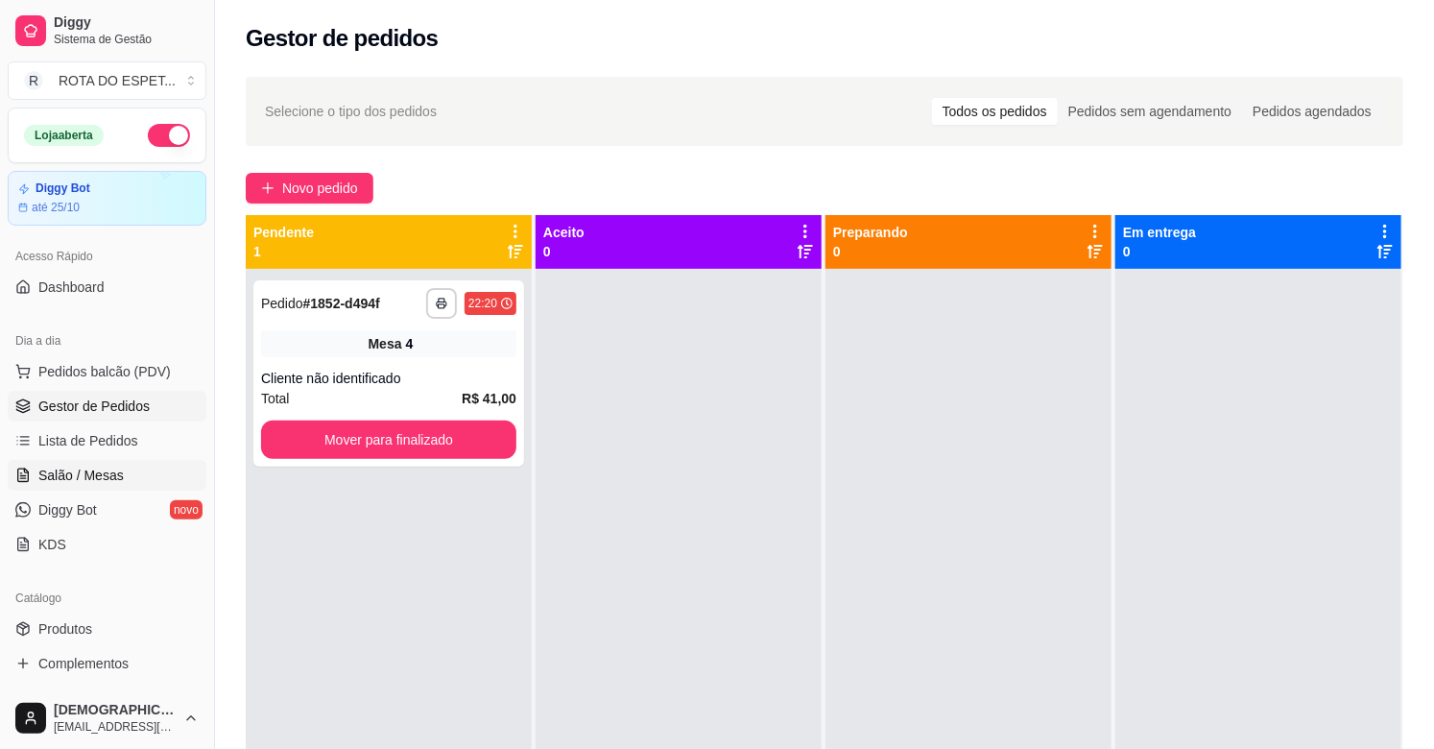
click at [106, 477] on span "Salão / Mesas" at bounding box center [80, 474] width 85 height 19
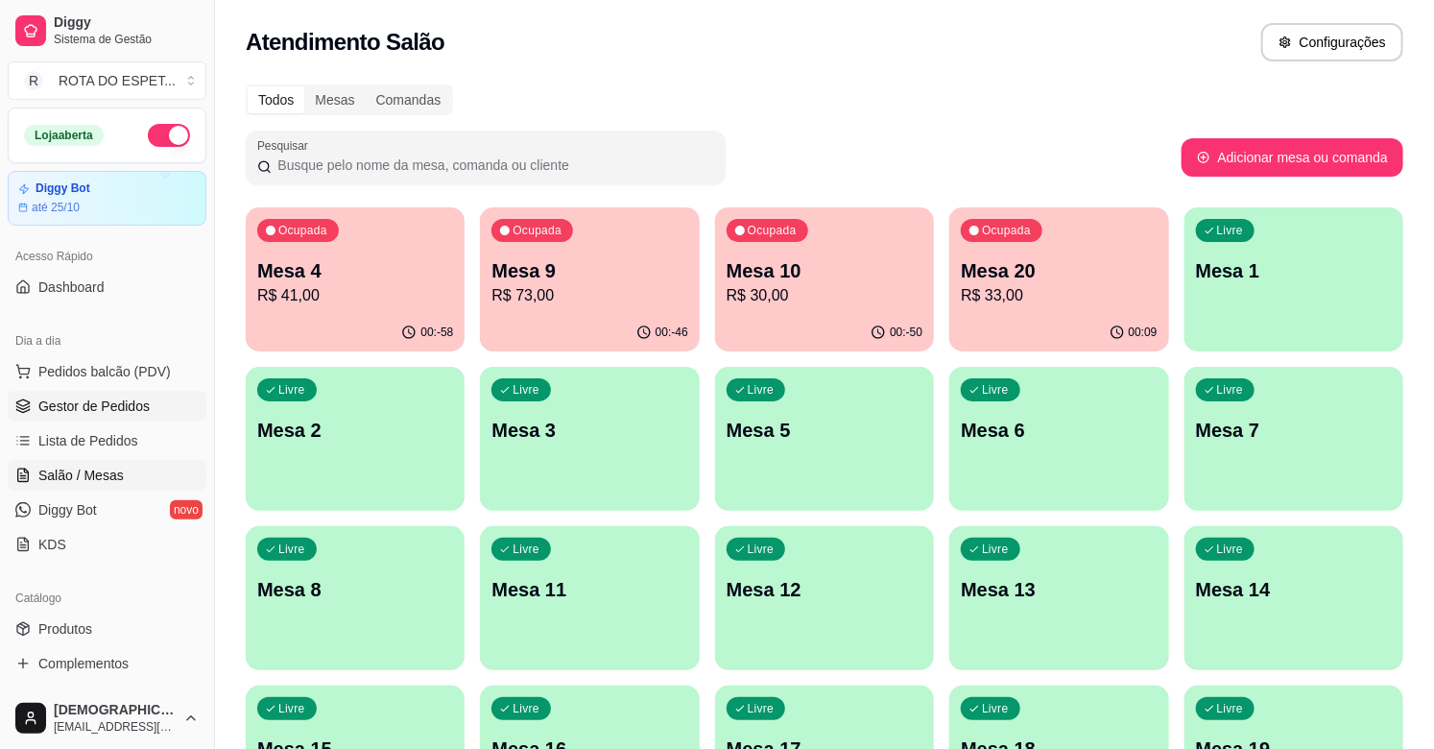
click at [96, 406] on span "Gestor de Pedidos" at bounding box center [93, 405] width 111 height 19
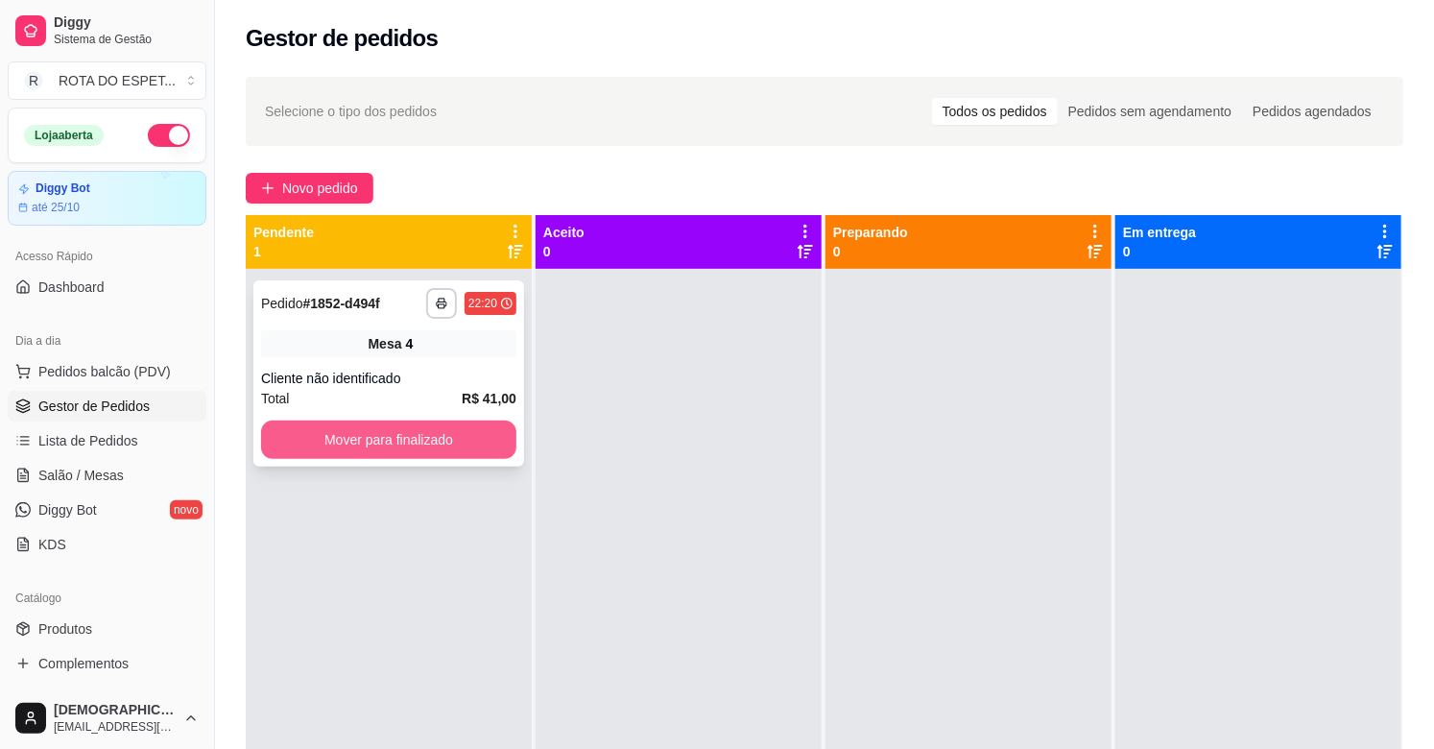
click at [357, 433] on button "Mover para finalizado" at bounding box center [388, 439] width 255 height 38
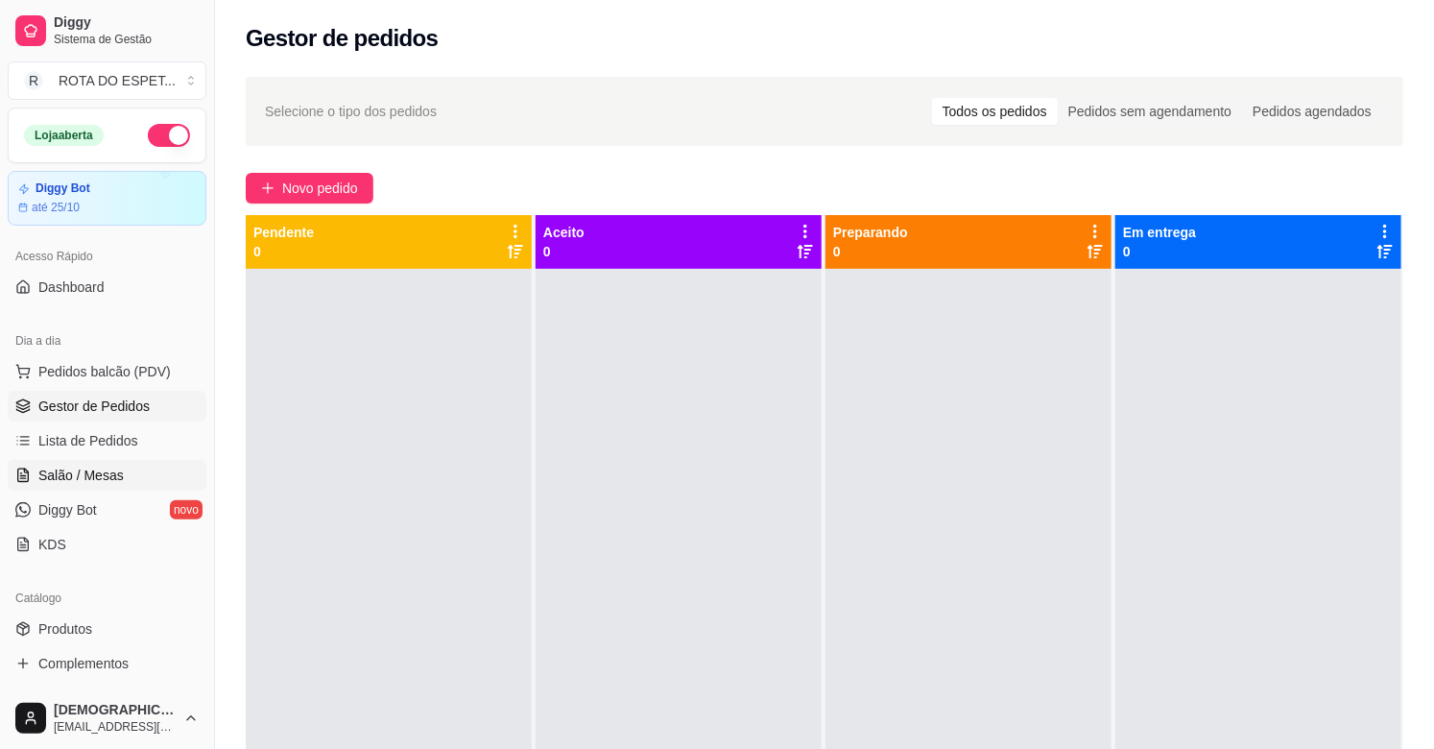
click at [100, 473] on span "Salão / Mesas" at bounding box center [80, 474] width 85 height 19
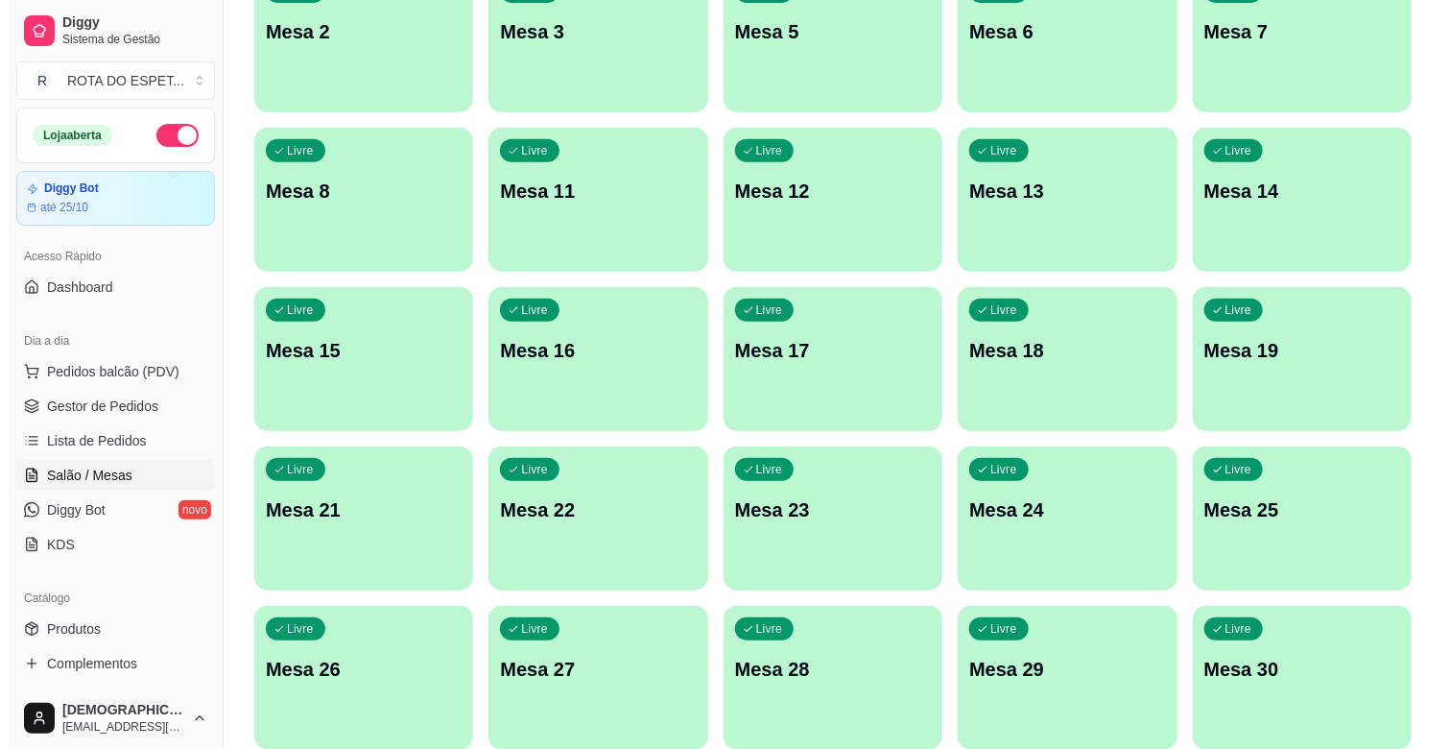
scroll to position [426, 0]
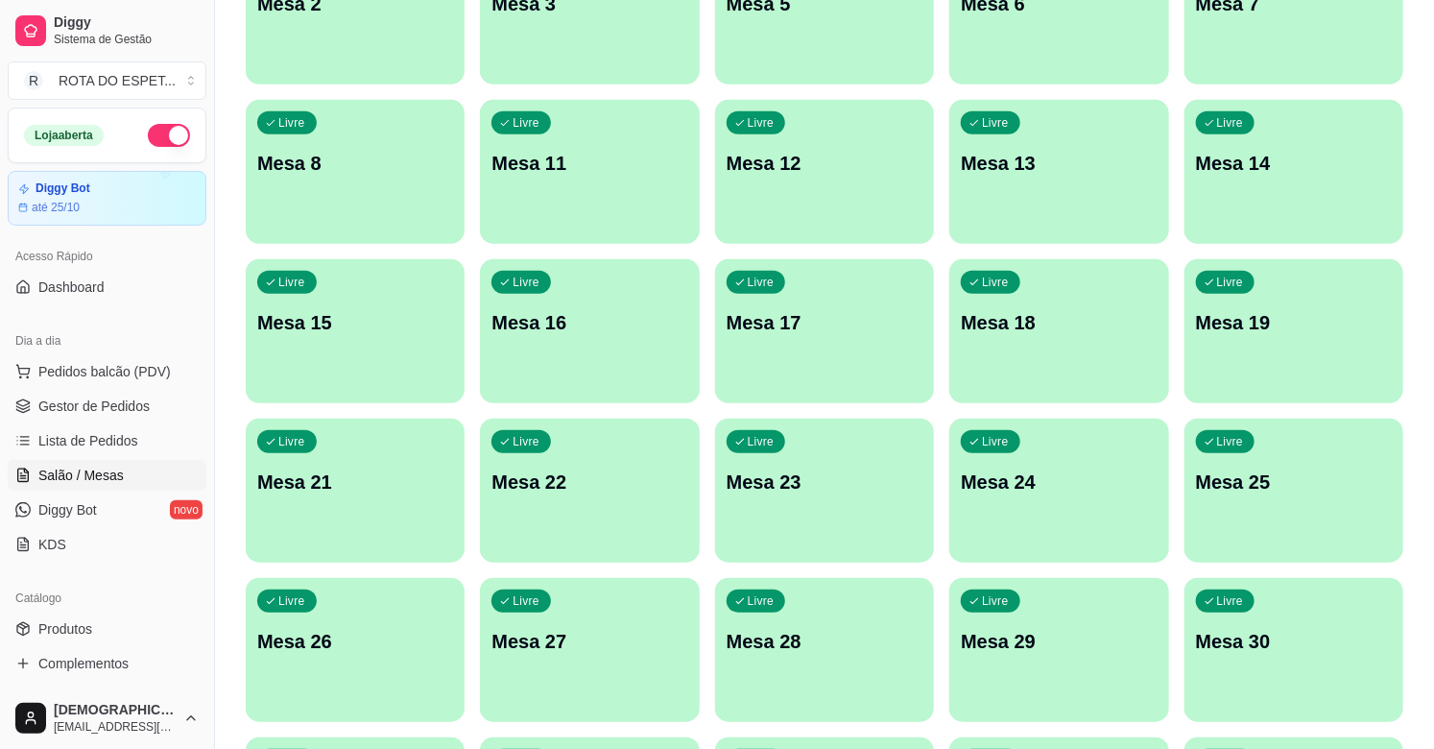
click at [854, 513] on div "Livre Mesa 23" at bounding box center [824, 478] width 219 height 121
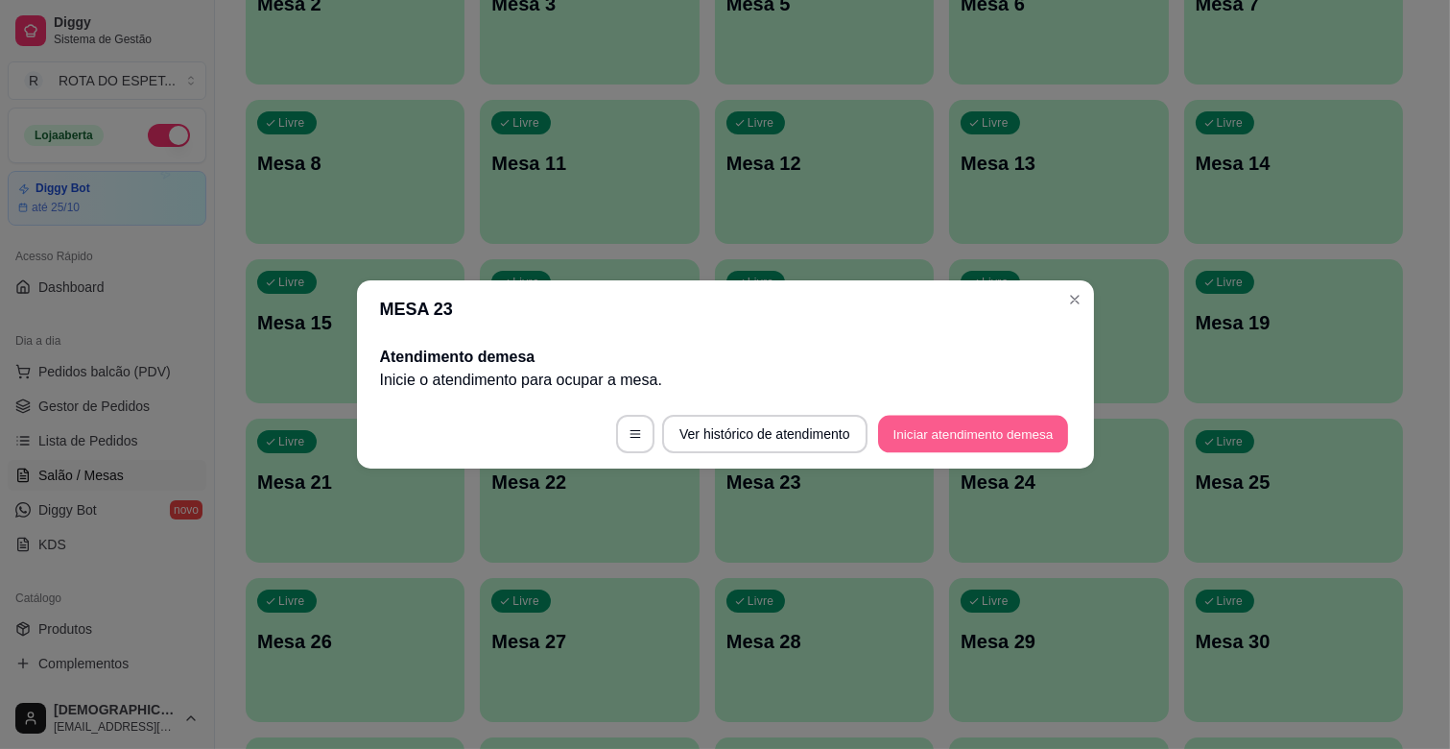
click at [933, 437] on button "Iniciar atendimento de mesa" at bounding box center [973, 434] width 190 height 37
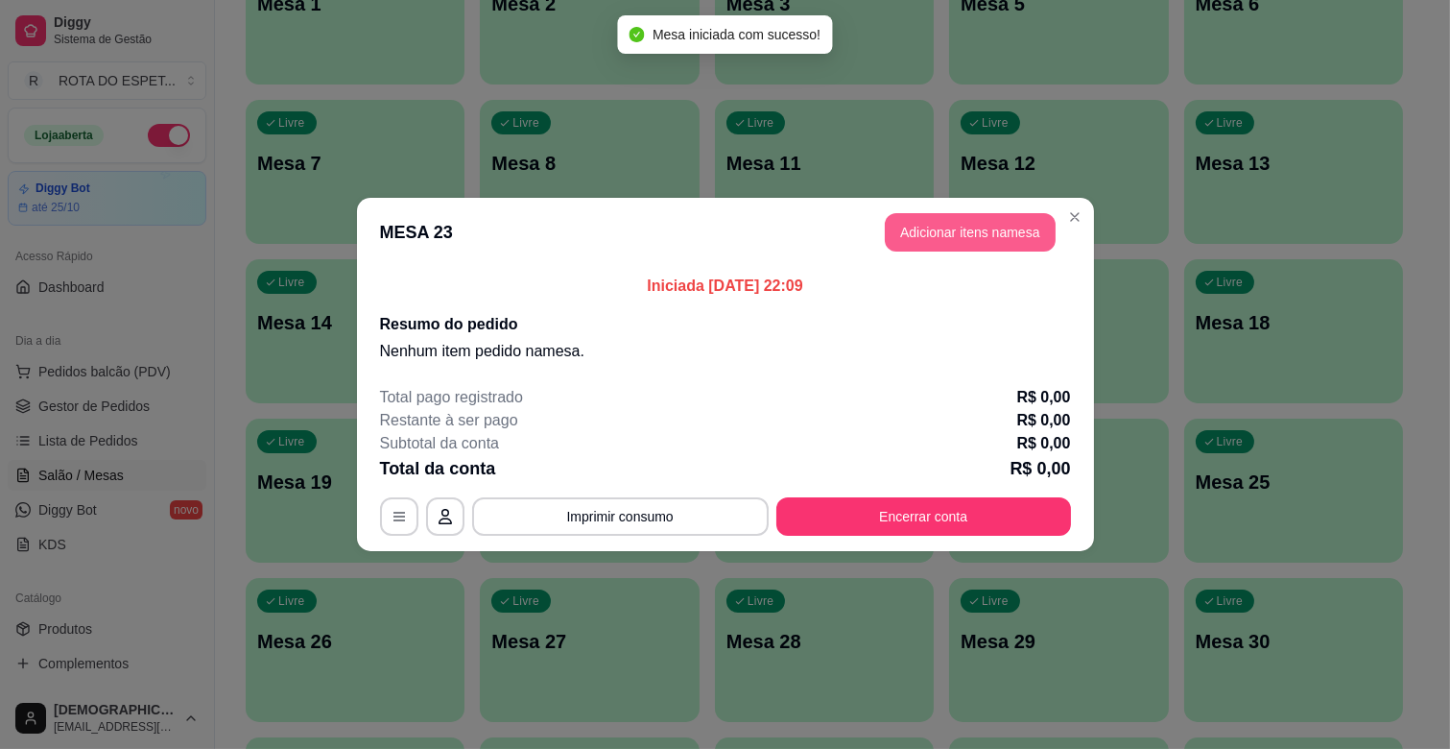
click at [990, 231] on button "Adicionar itens na mesa" at bounding box center [970, 232] width 171 height 38
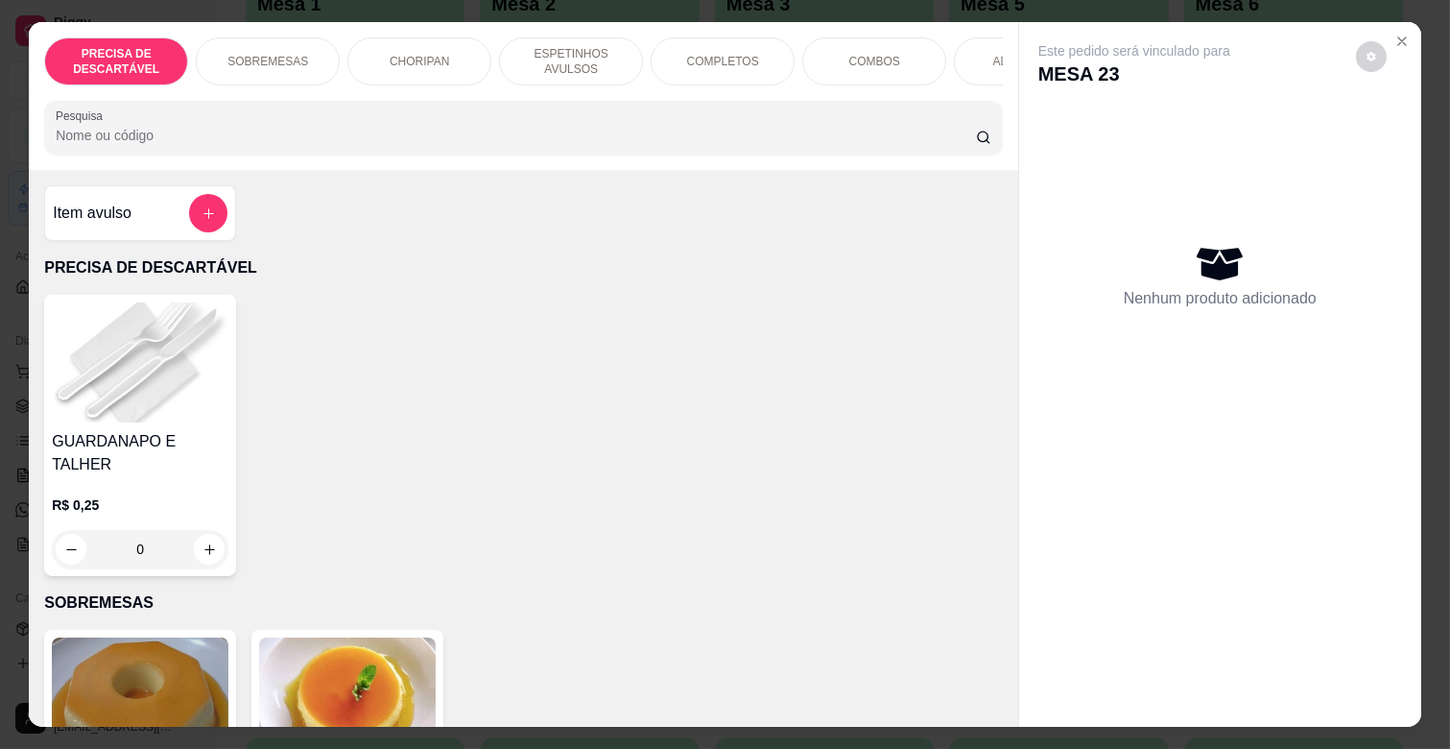
click at [701, 54] on p "COMPLETOS" at bounding box center [723, 61] width 72 height 15
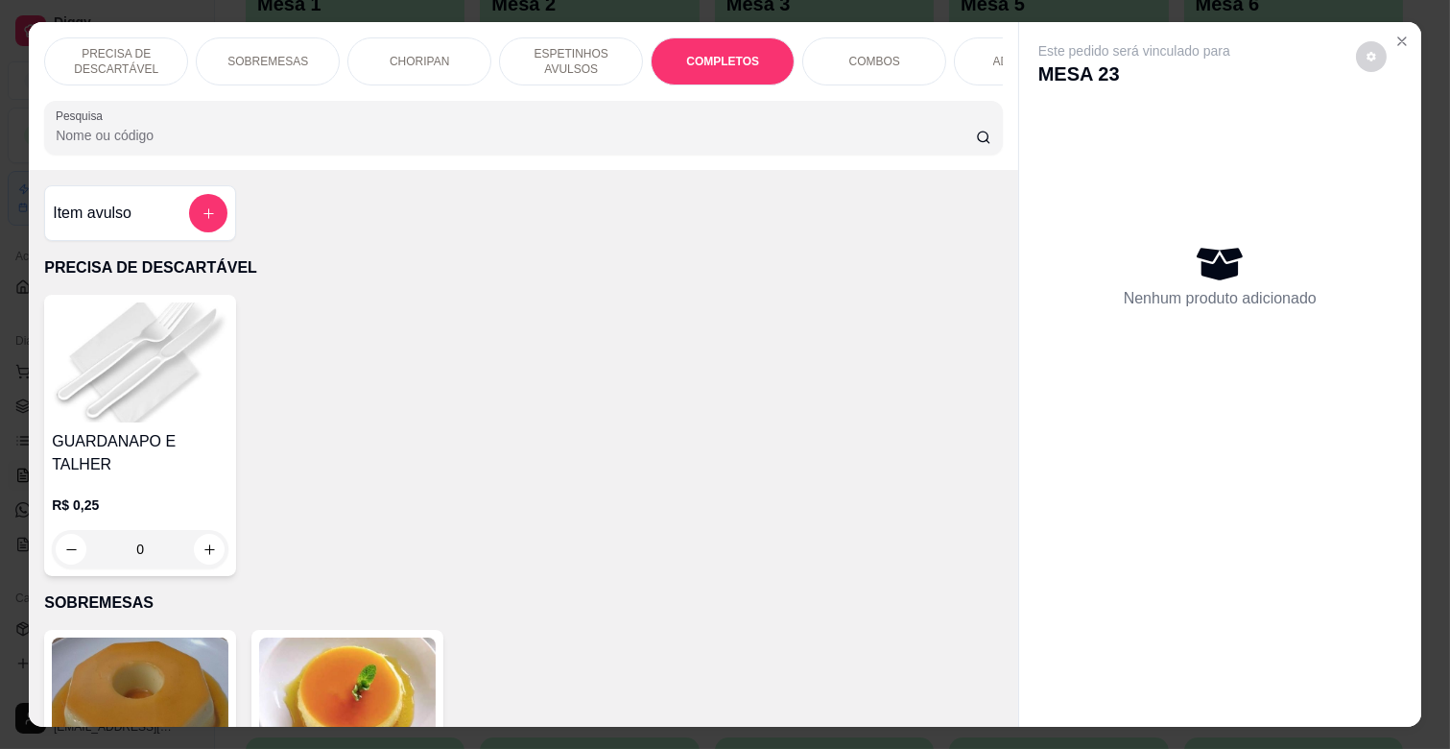
scroll to position [46, 0]
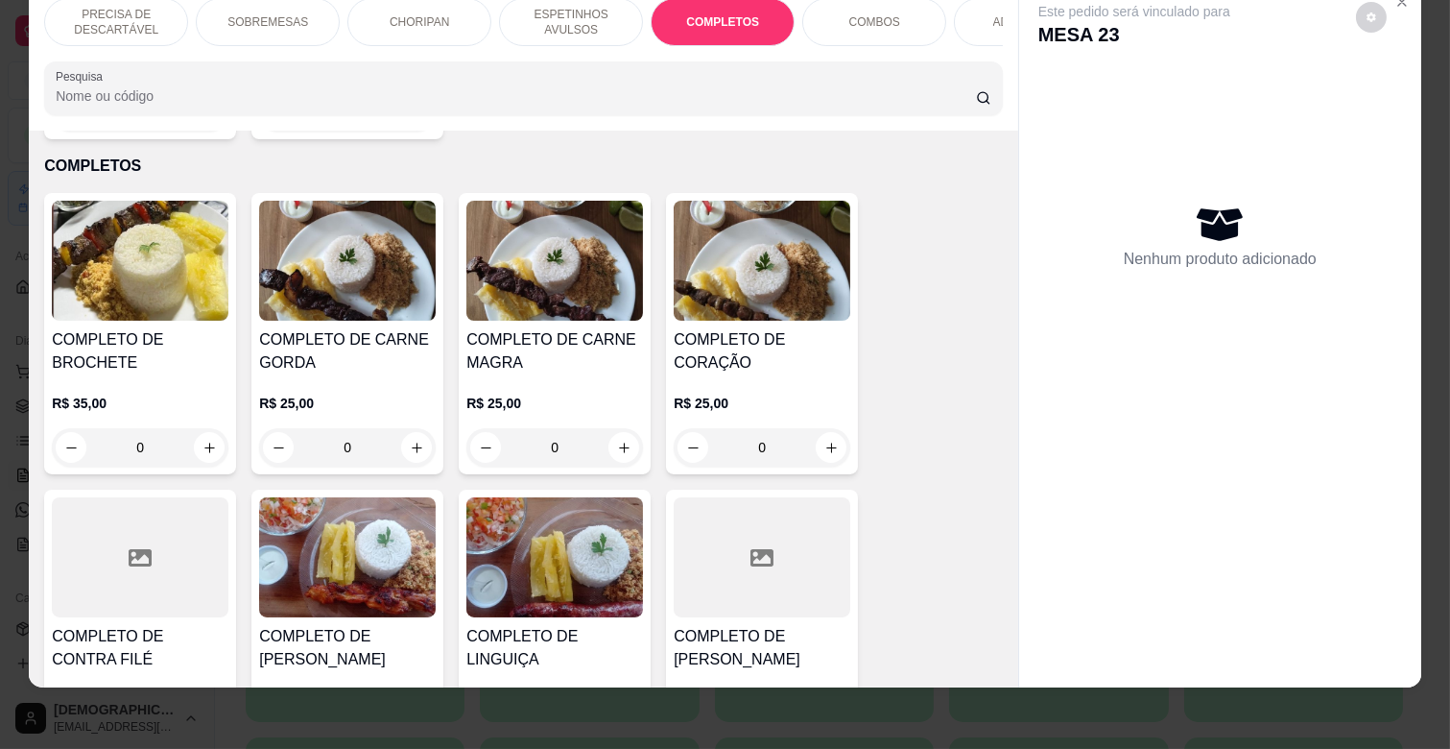
click at [559, 328] on h4 "COMPLETO DE CARNE MAGRA" at bounding box center [554, 351] width 177 height 46
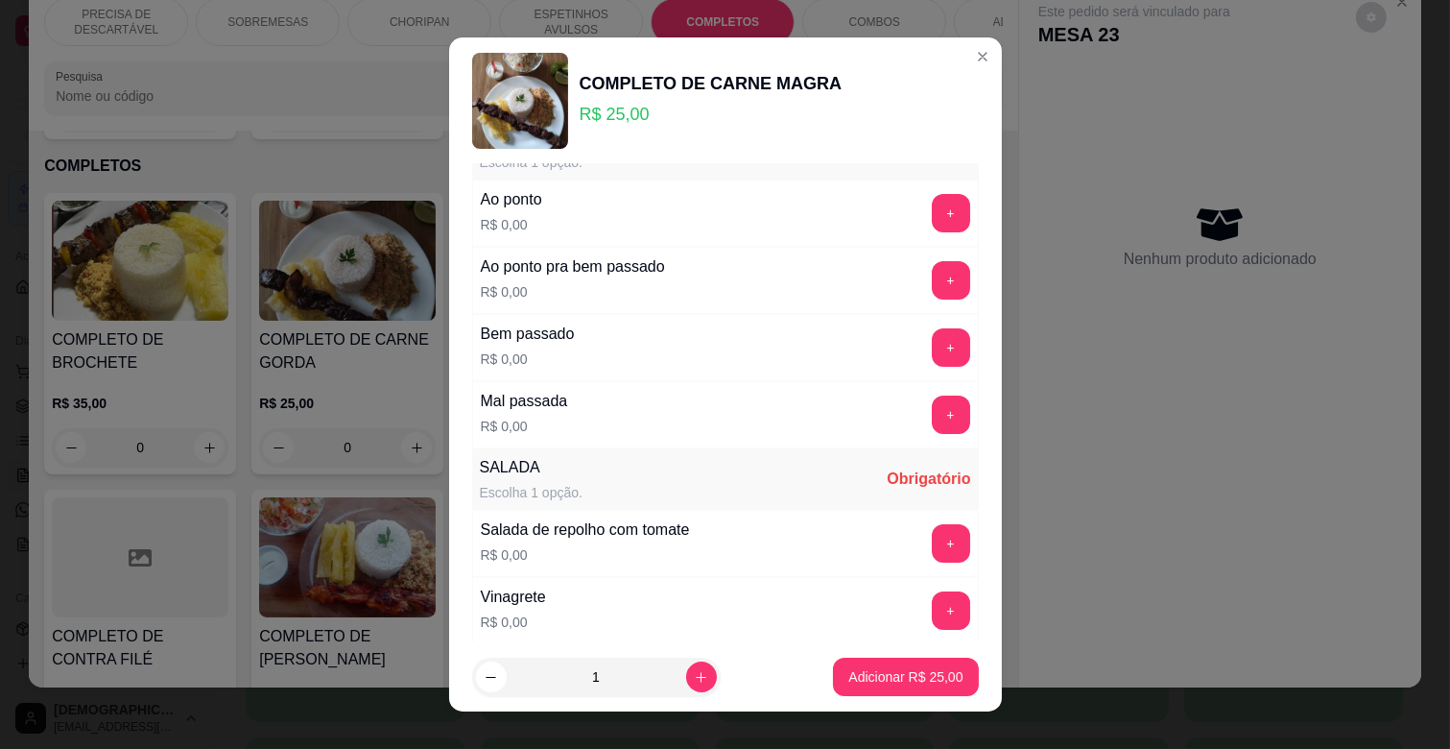
scroll to position [320, 0]
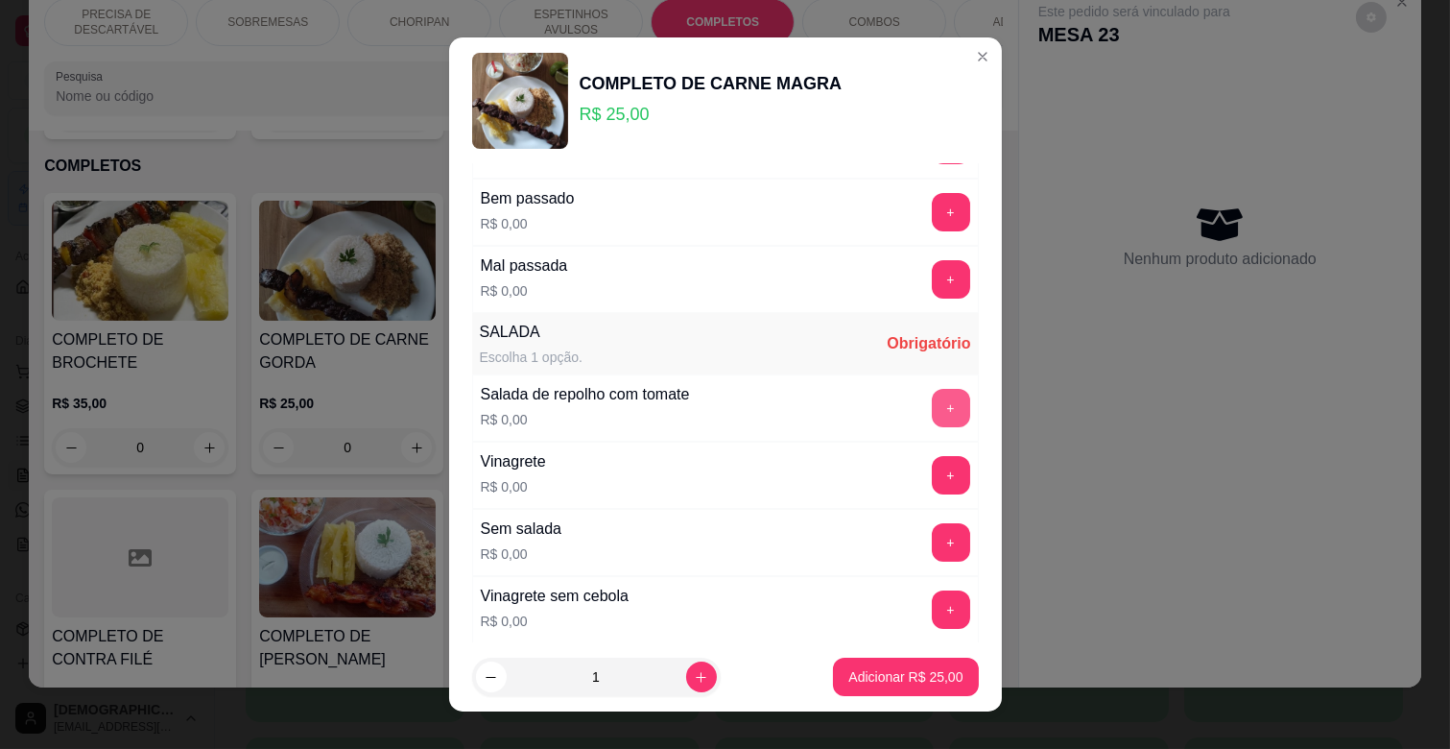
click at [932, 400] on button "+" at bounding box center [951, 408] width 38 height 38
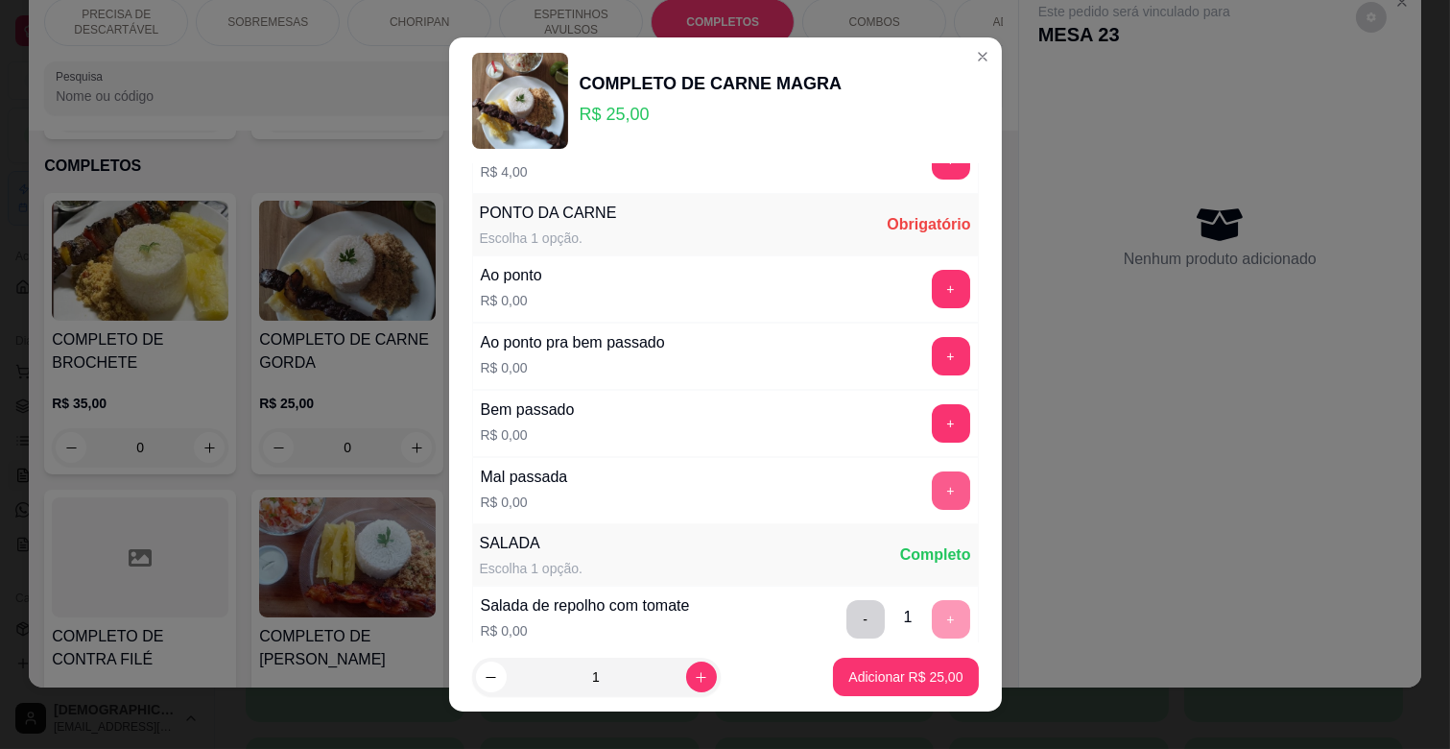
scroll to position [107, 0]
click at [932, 427] on button "+" at bounding box center [951, 425] width 38 height 38
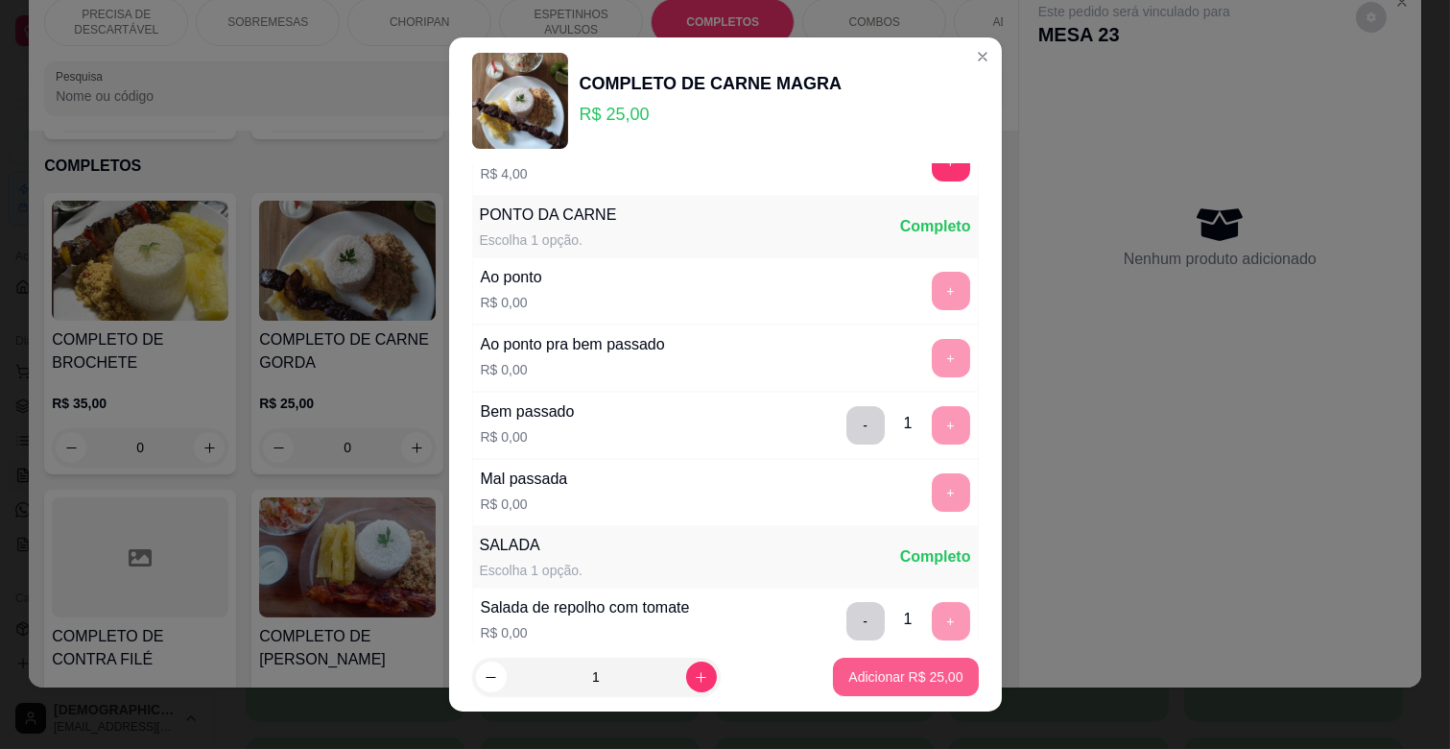
click at [890, 678] on p "Adicionar R$ 25,00" at bounding box center [905, 676] width 114 height 19
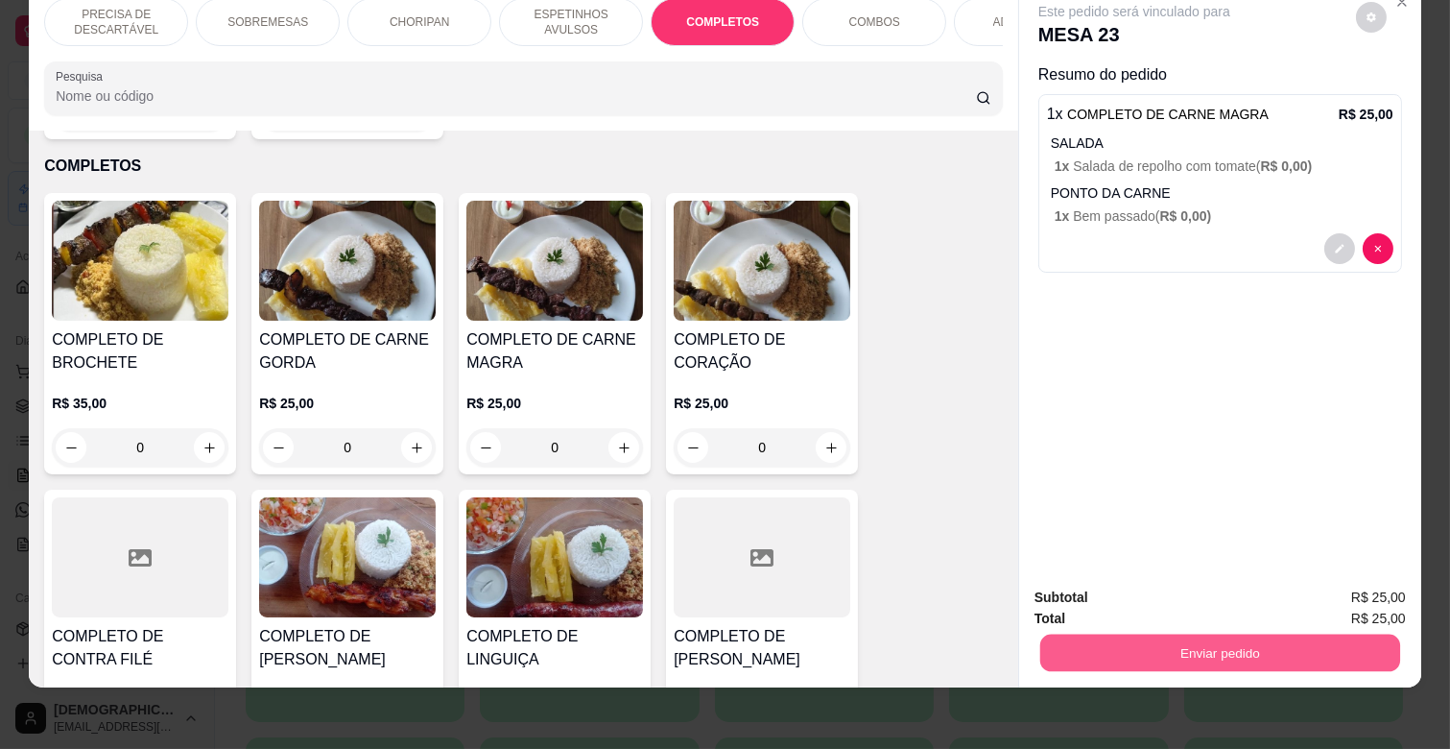
click at [1154, 649] on button "Enviar pedido" at bounding box center [1220, 651] width 360 height 37
click at [1361, 580] on button "Enviar pedido" at bounding box center [1355, 590] width 106 height 36
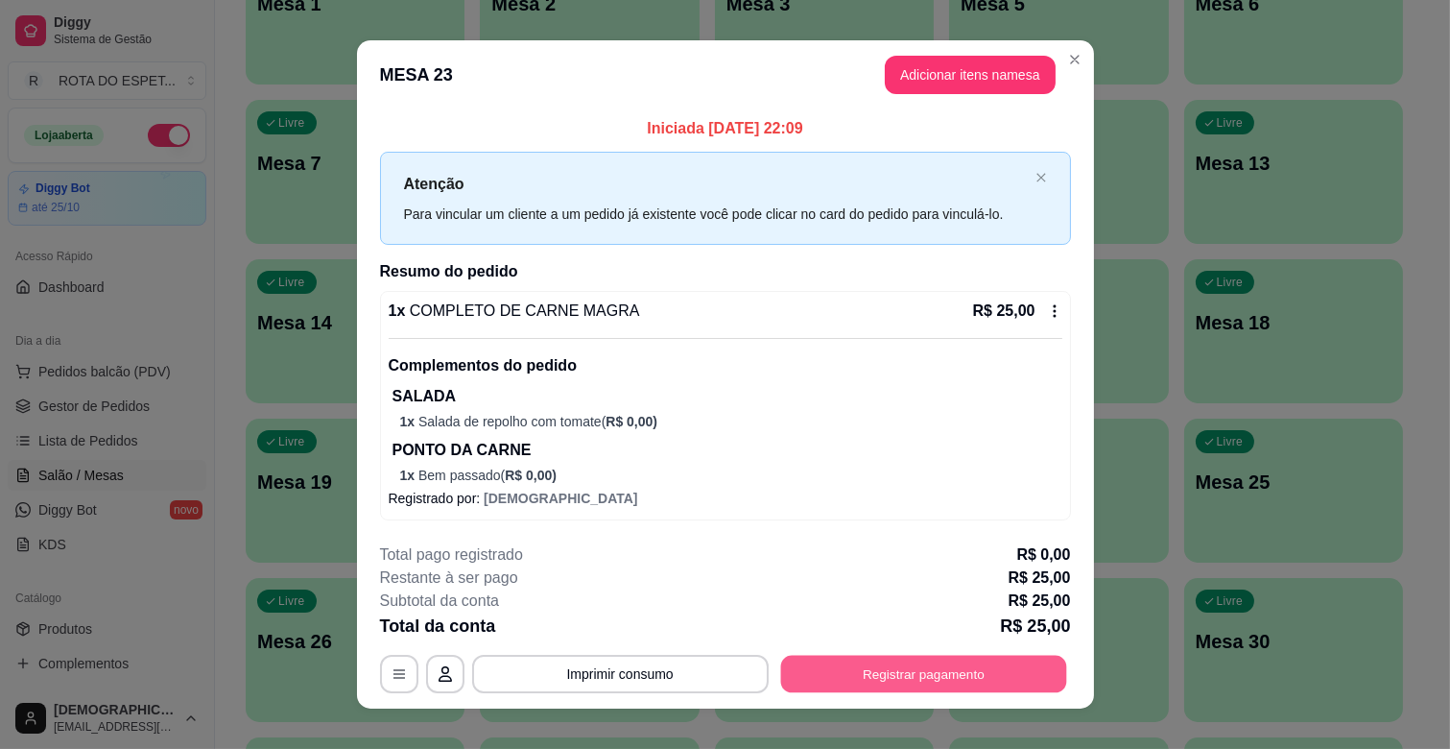
click at [924, 660] on button "Registrar pagamento" at bounding box center [923, 673] width 286 height 37
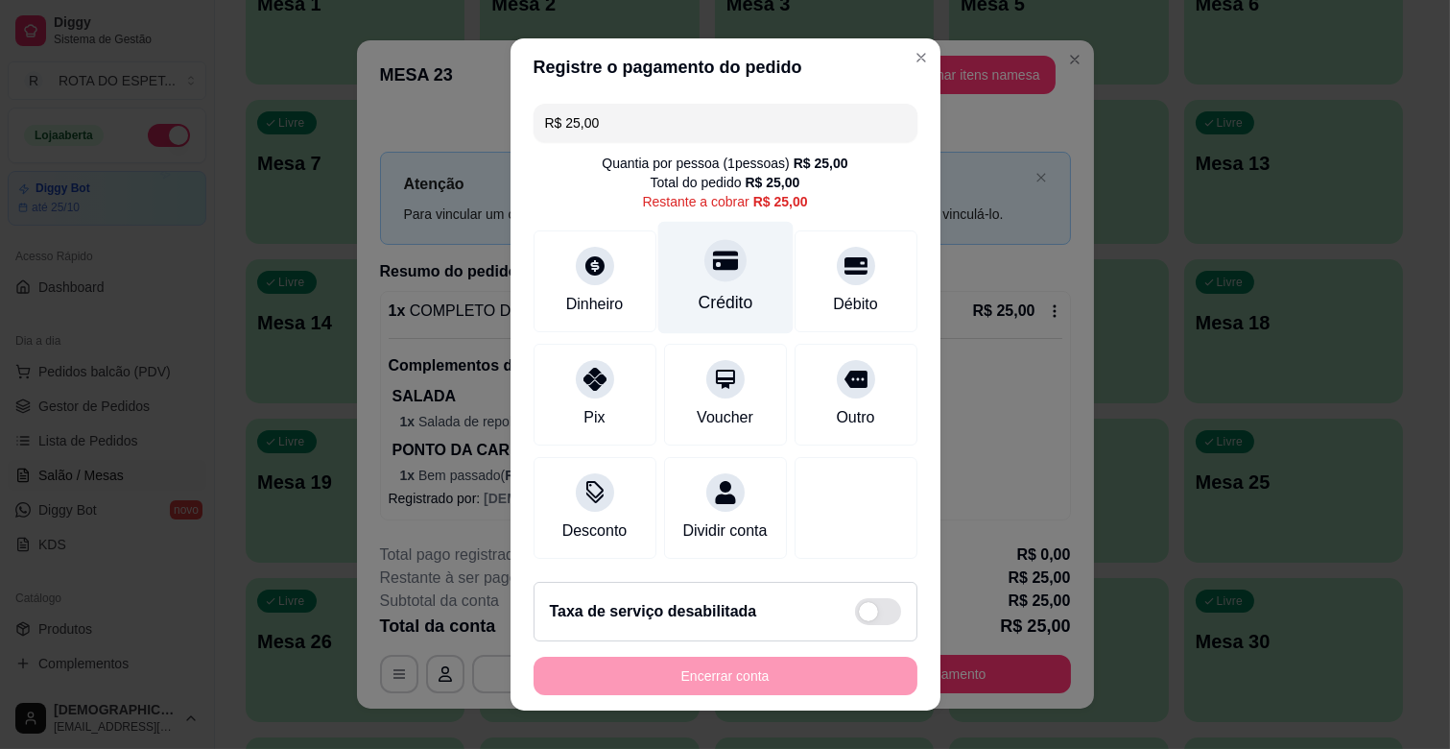
click at [725, 282] on div "Crédito" at bounding box center [724, 278] width 135 height 112
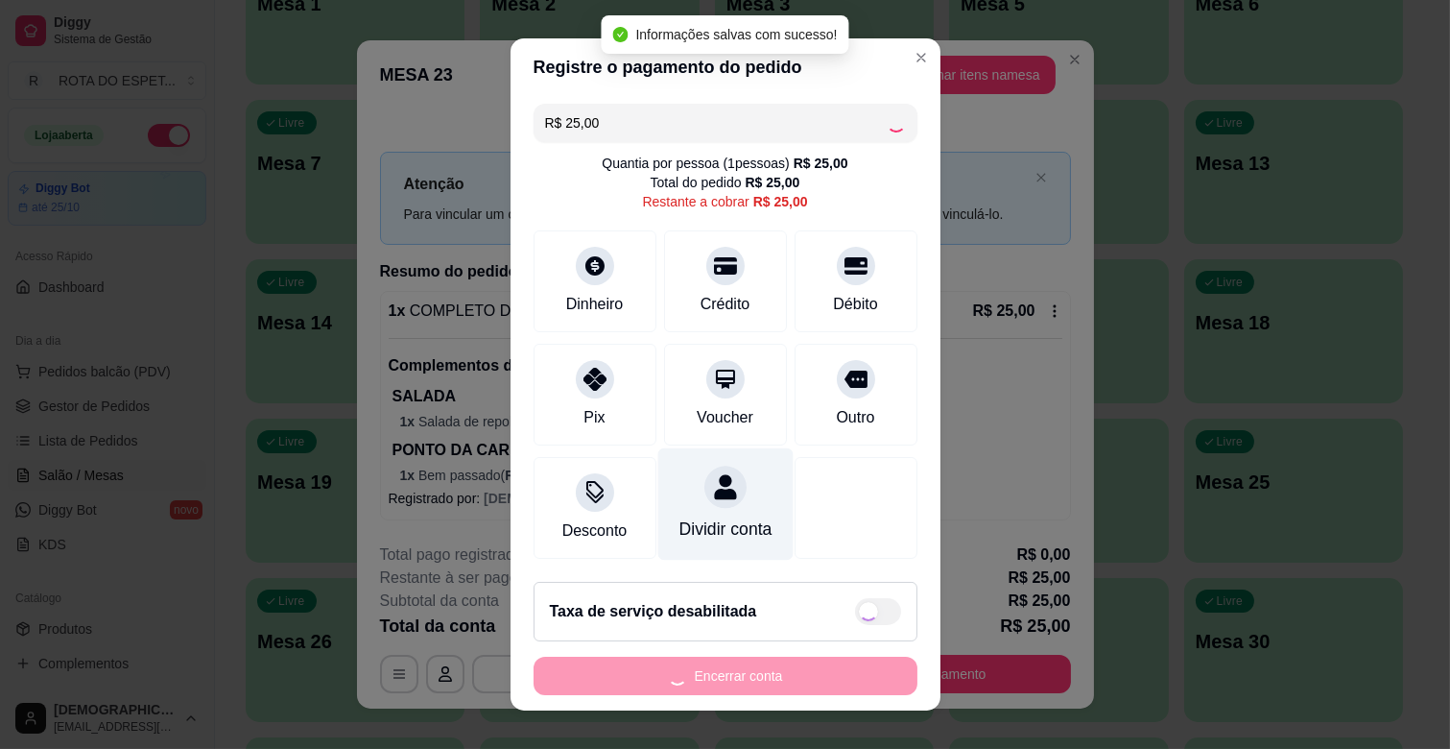
type input "R$ 0,00"
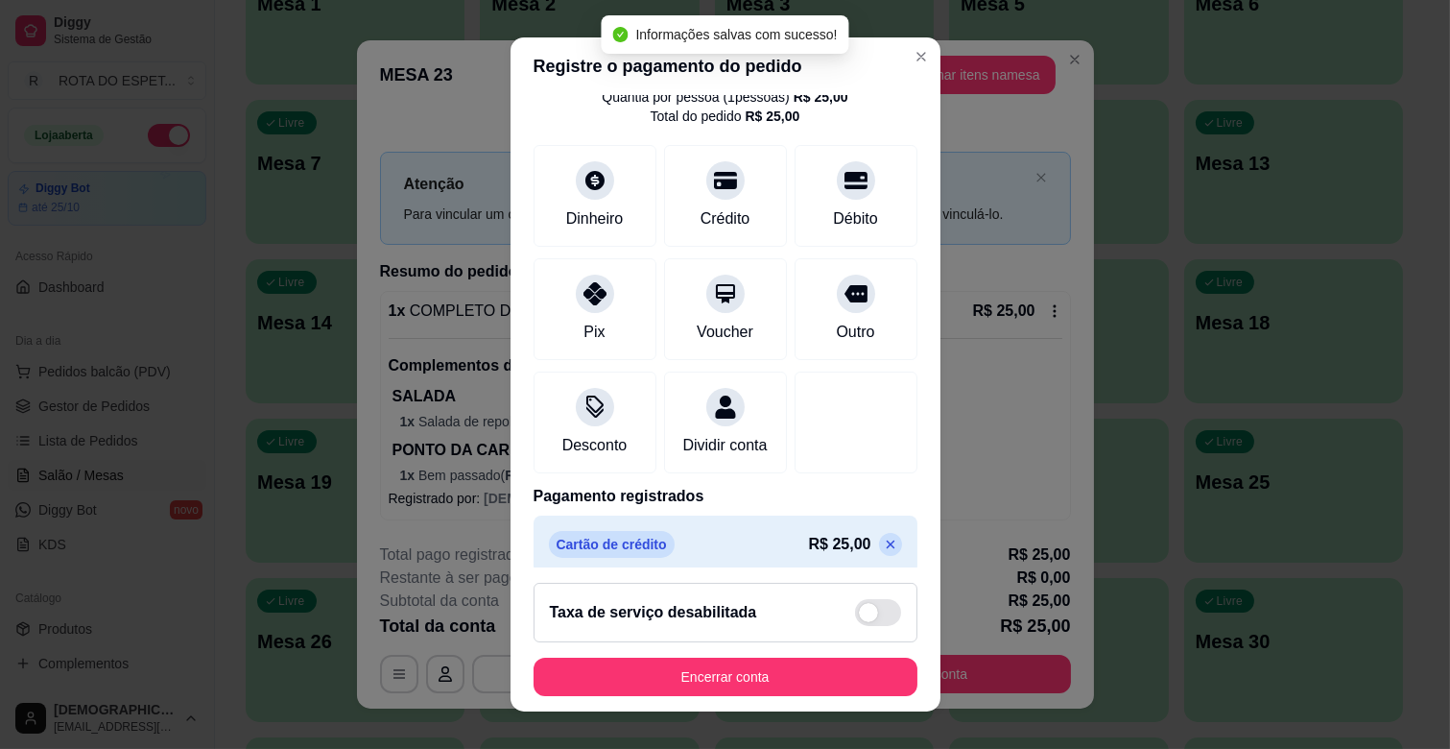
scroll to position [102, 0]
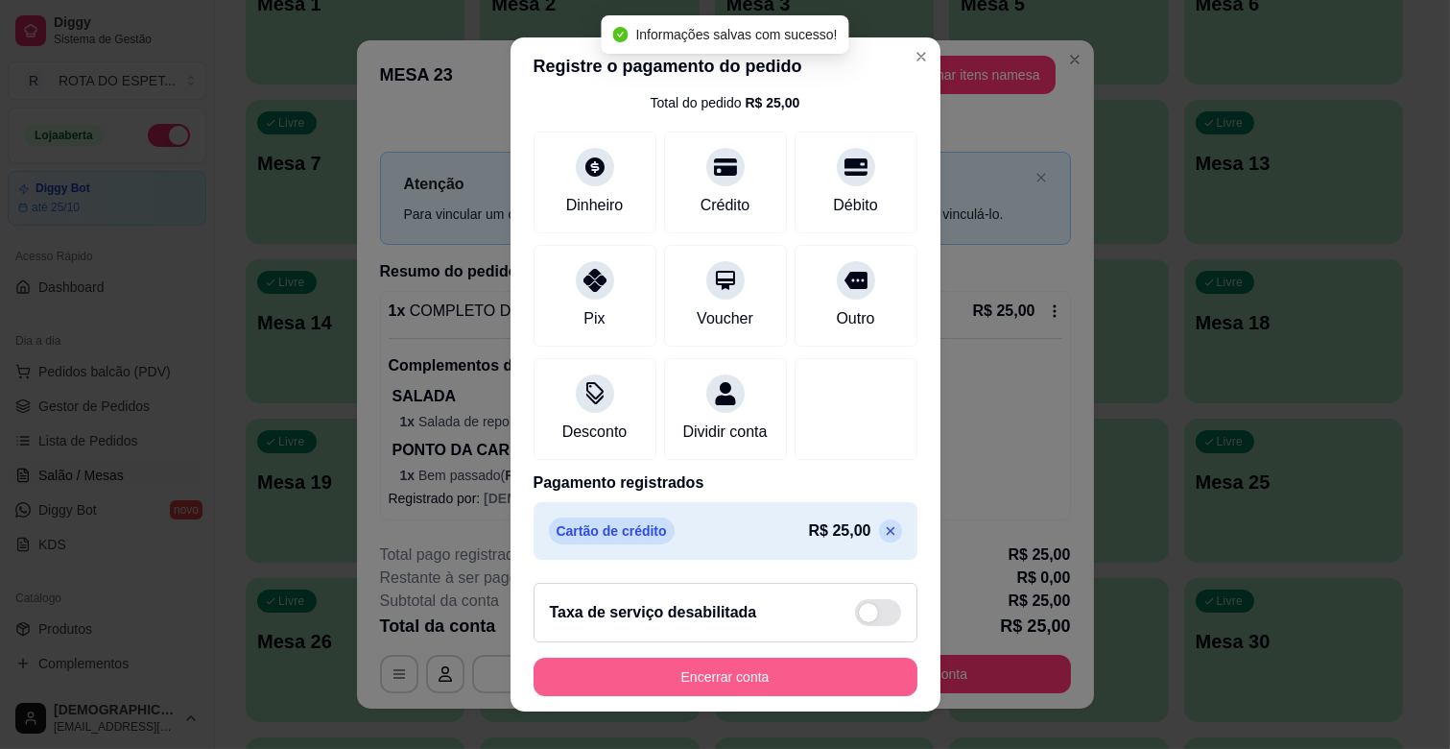
click at [773, 669] on button "Encerrar conta" at bounding box center [726, 676] width 384 height 38
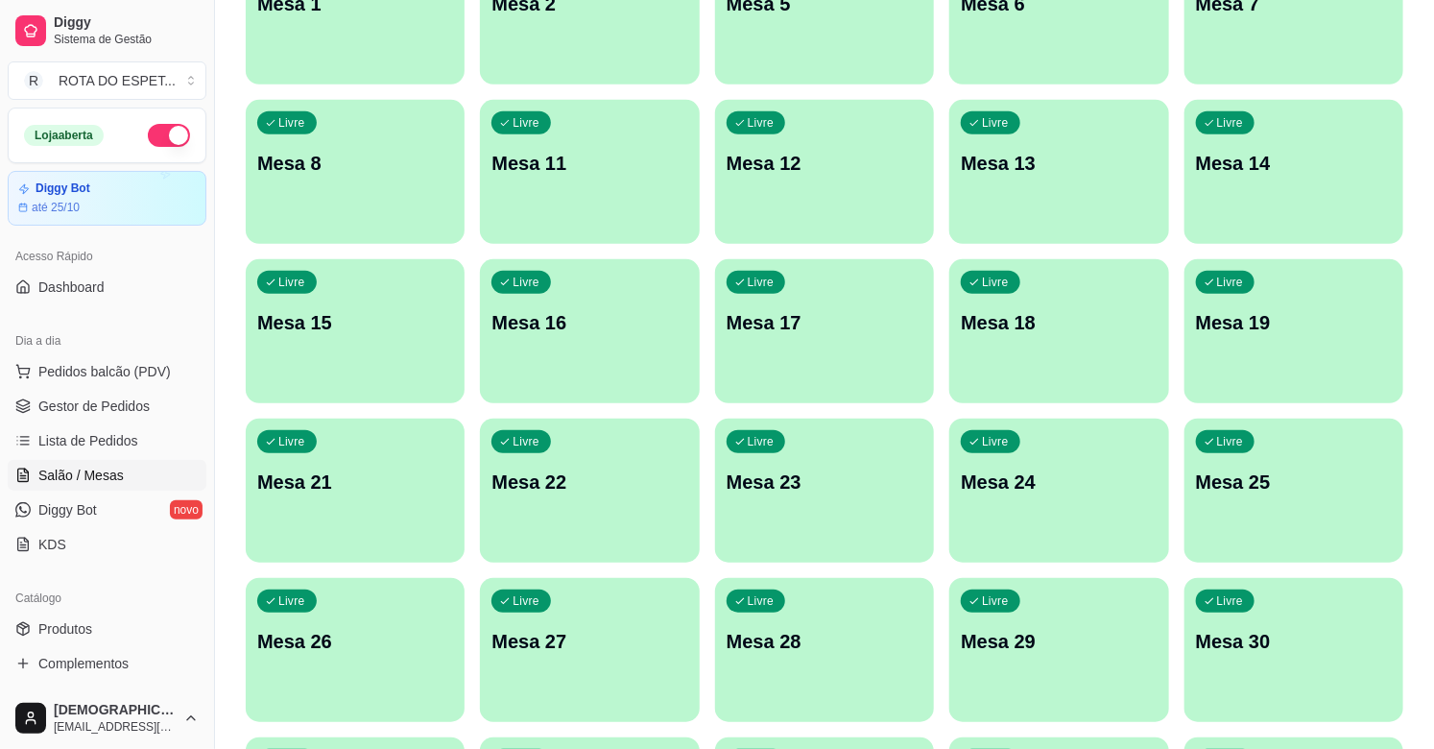
click at [1046, 510] on div "Livre Mesa 24" at bounding box center [1058, 478] width 219 height 121
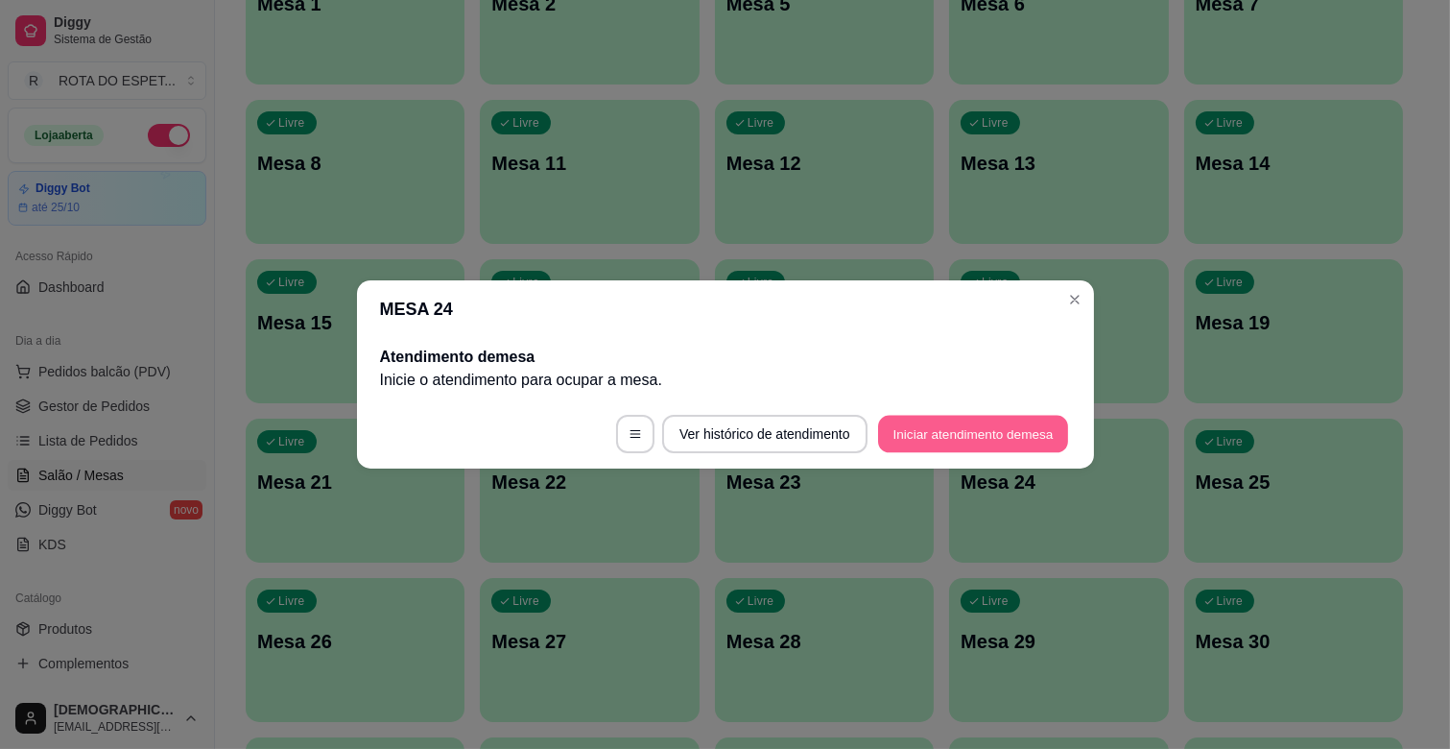
click at [979, 423] on button "Iniciar atendimento de mesa" at bounding box center [973, 434] width 190 height 37
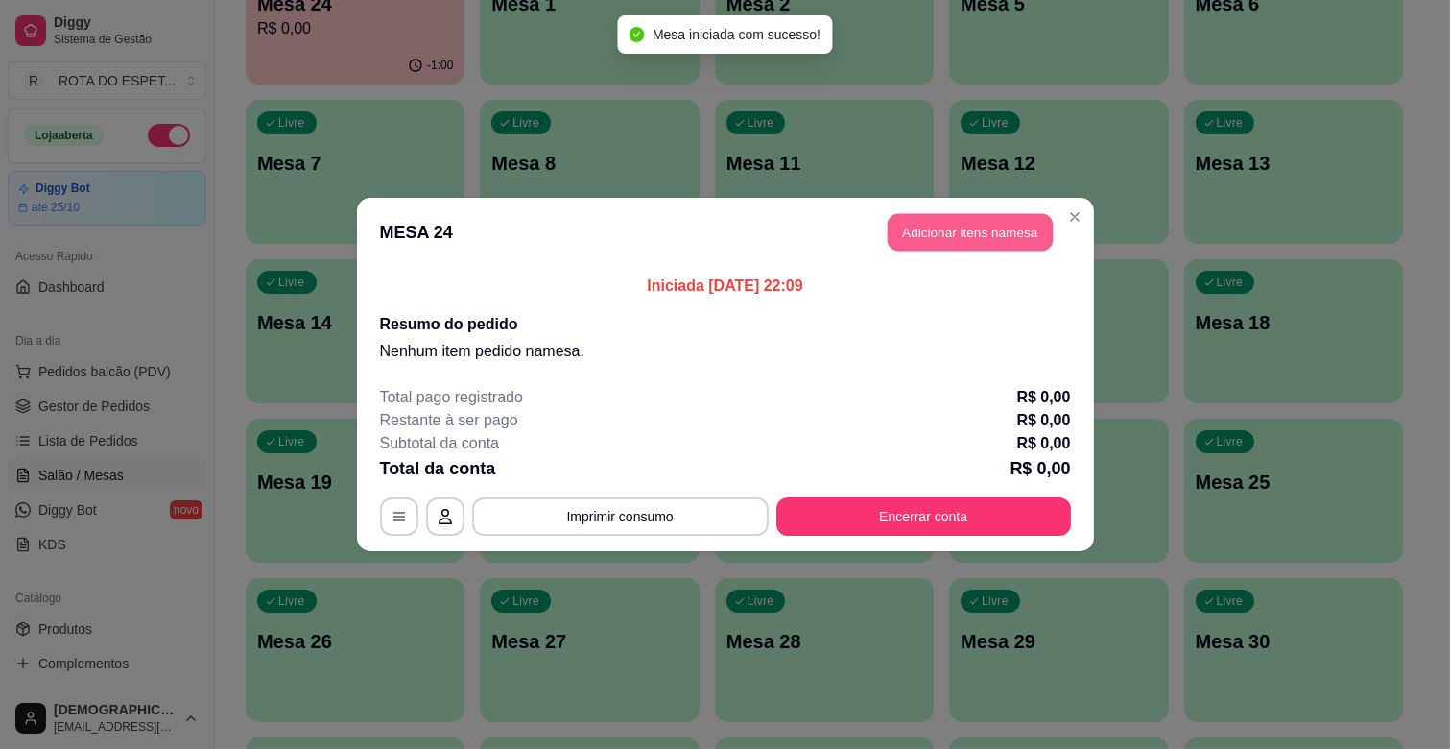
click at [990, 238] on button "Adicionar itens na mesa" at bounding box center [970, 232] width 165 height 37
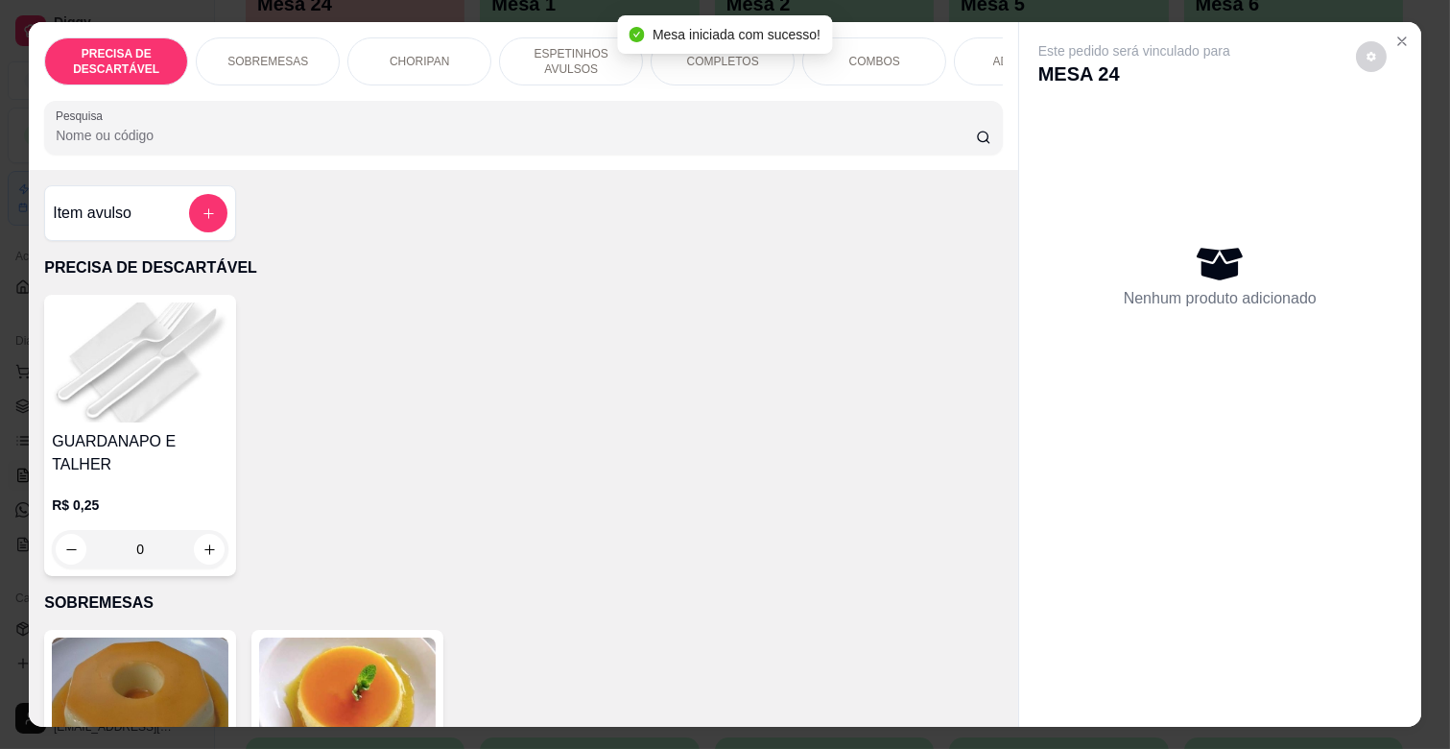
click at [579, 58] on p "ESPETINHOS AVULSOS" at bounding box center [570, 61] width 111 height 31
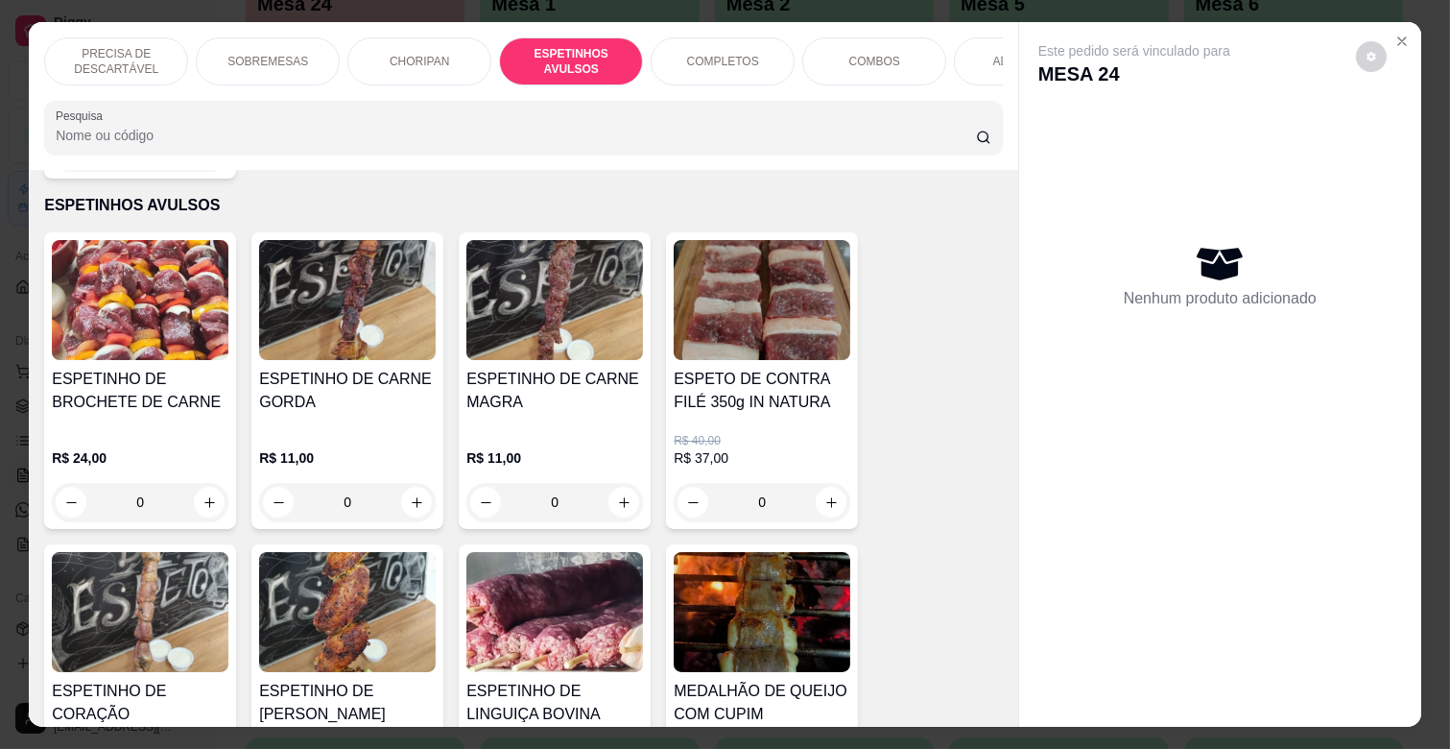
scroll to position [46, 0]
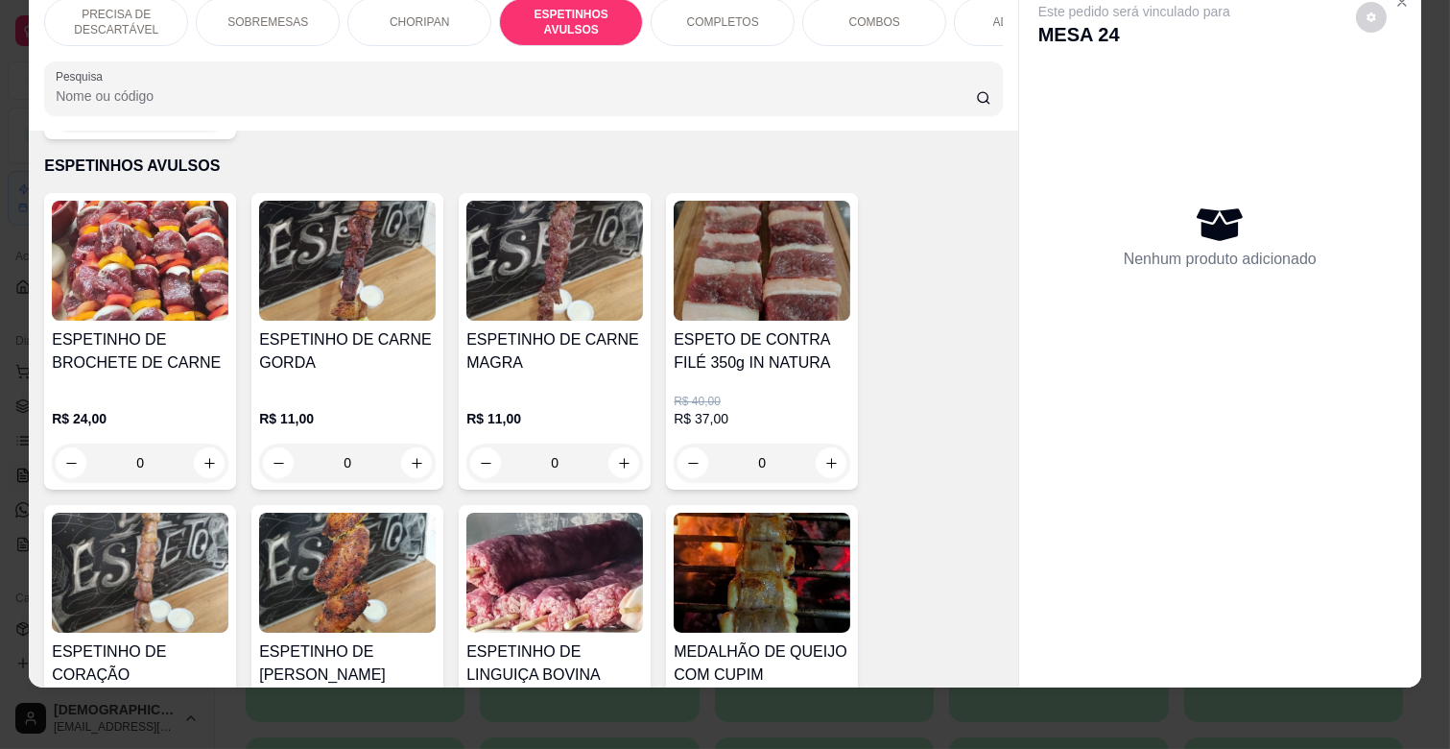
click at [580, 334] on h4 "ESPETINHO DE CARNE MAGRA" at bounding box center [554, 351] width 177 height 46
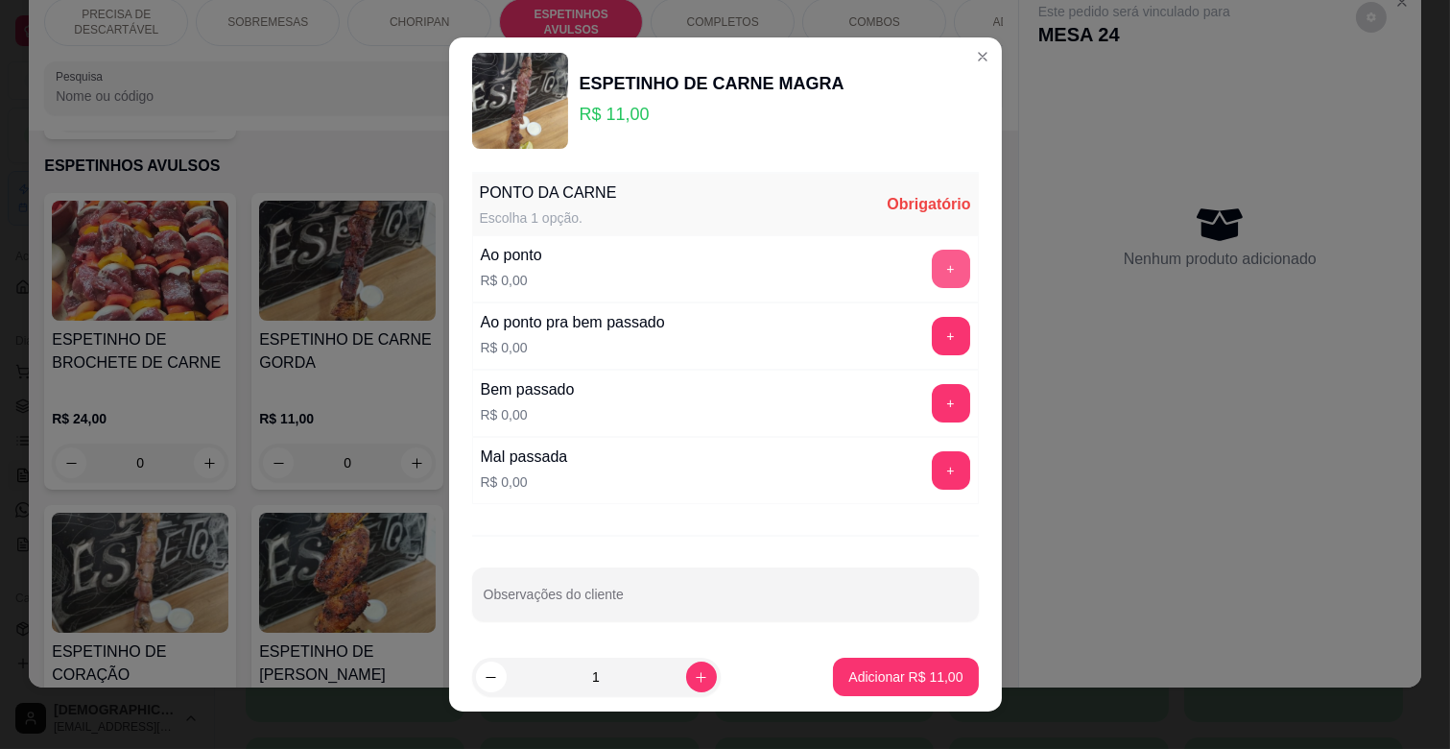
click at [932, 278] on button "+" at bounding box center [951, 269] width 38 height 38
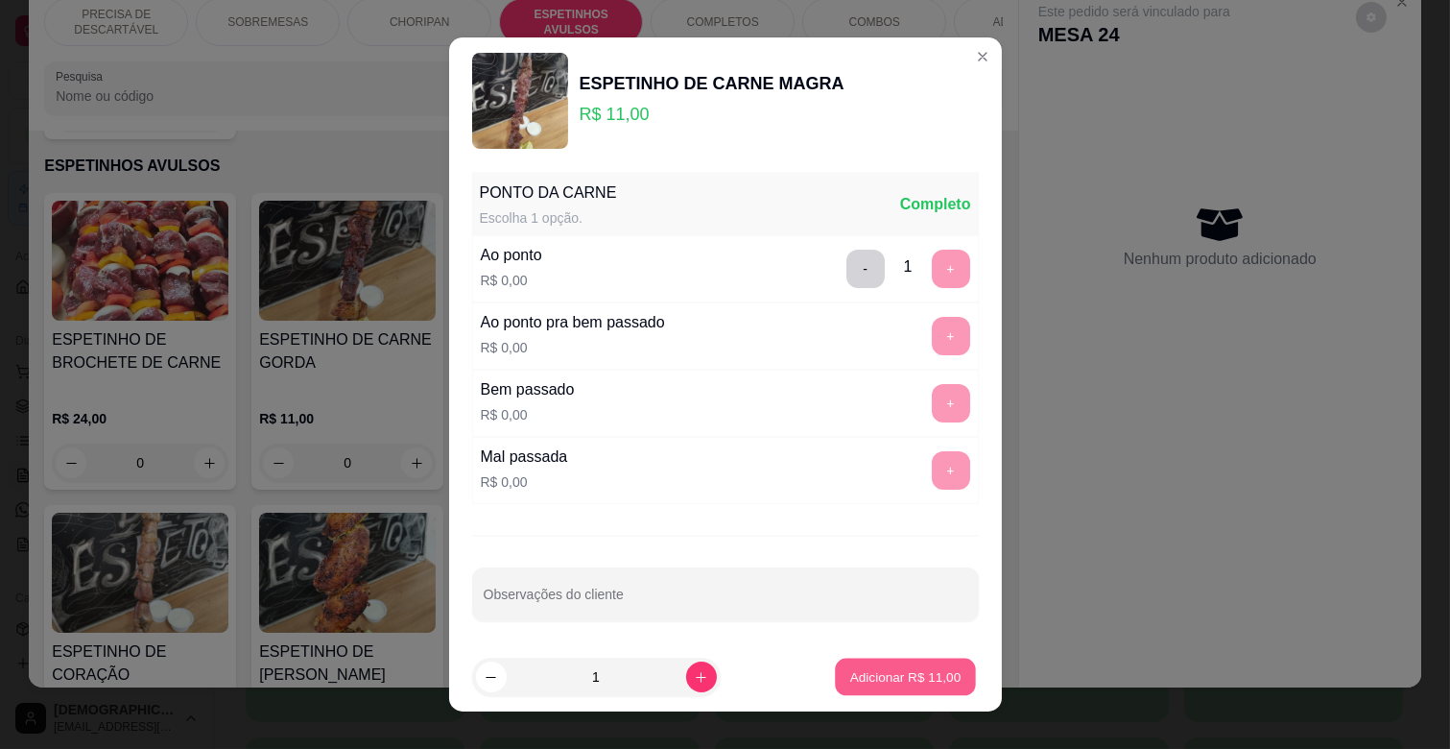
click at [928, 677] on p "Adicionar R$ 11,00" at bounding box center [905, 676] width 111 height 18
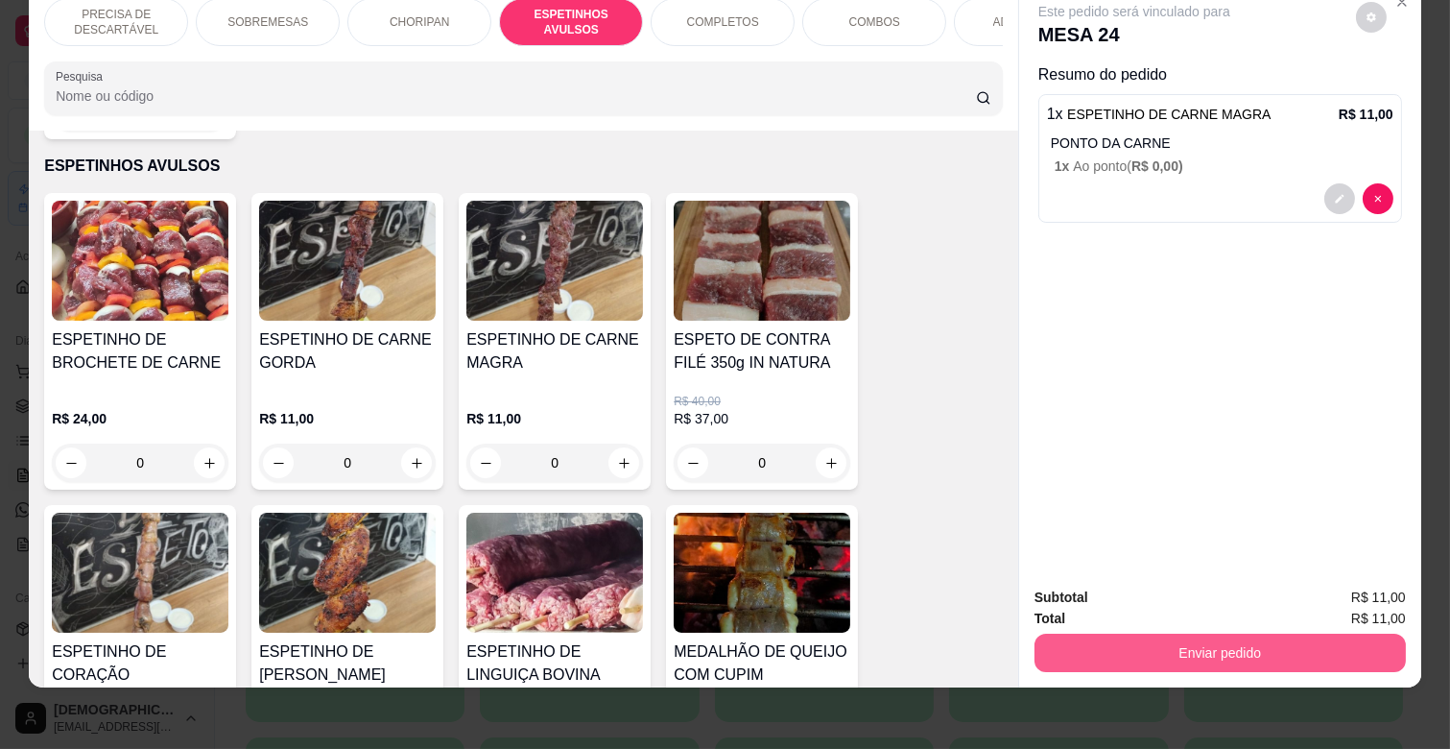
click at [1165, 634] on button "Enviar pedido" at bounding box center [1219, 652] width 371 height 38
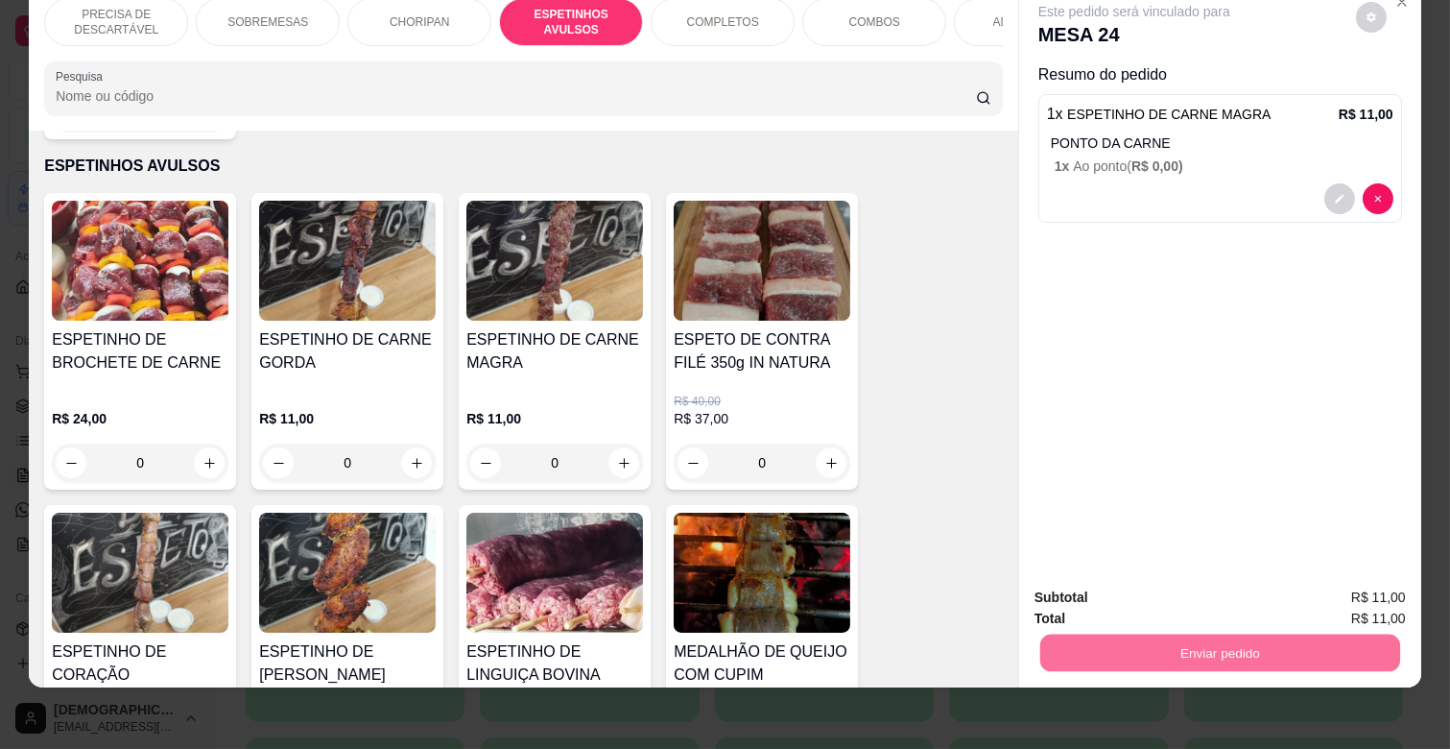
click at [1357, 586] on button "Enviar pedido" at bounding box center [1355, 590] width 108 height 36
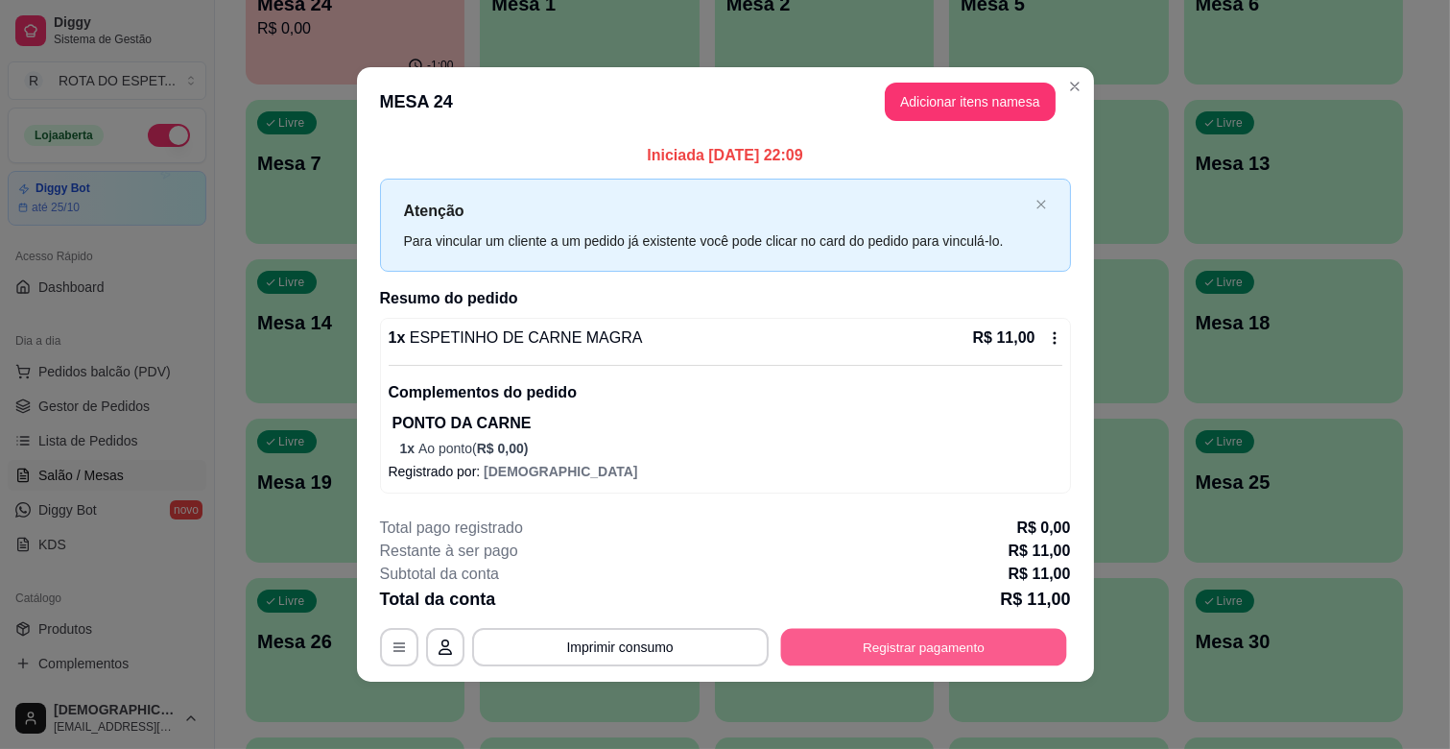
click at [929, 646] on button "Registrar pagamento" at bounding box center [923, 647] width 286 height 37
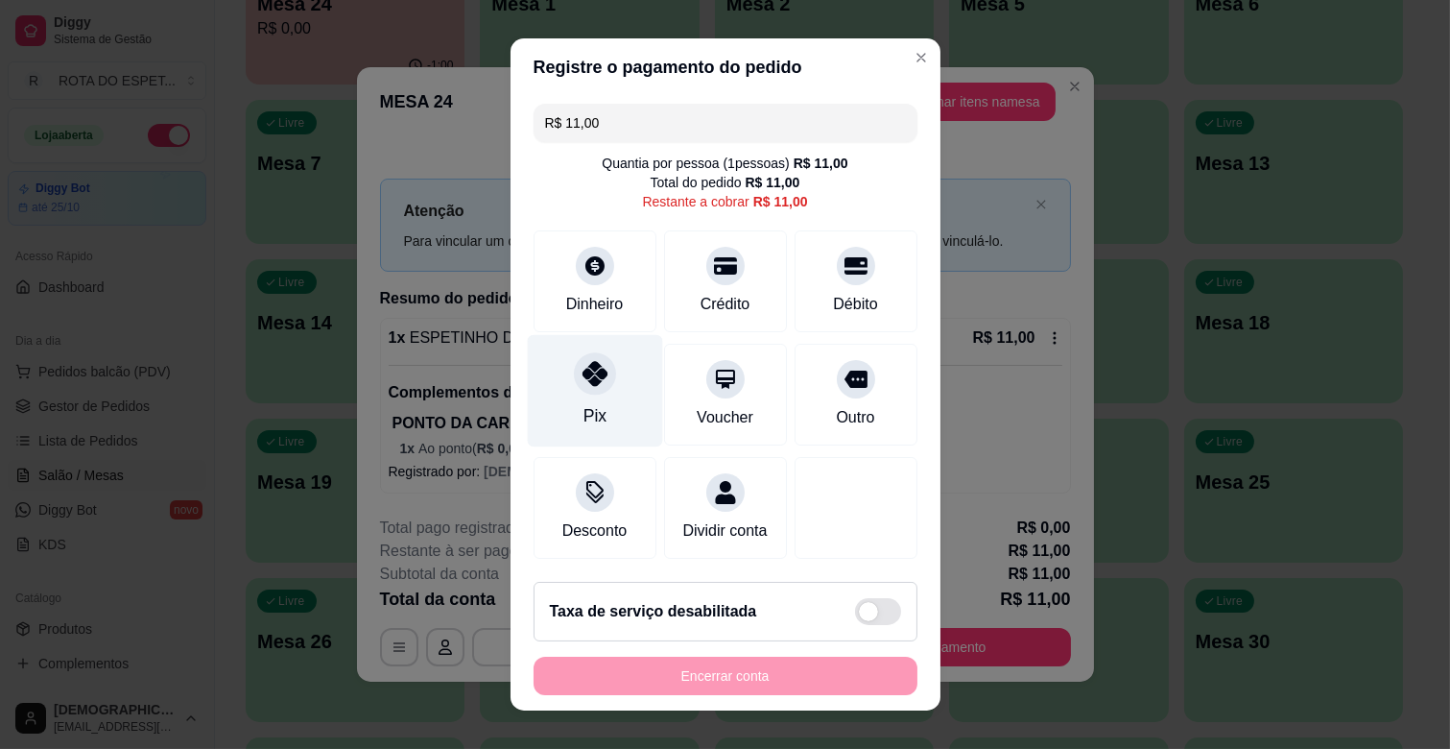
click at [581, 386] on div at bounding box center [595, 373] width 42 height 42
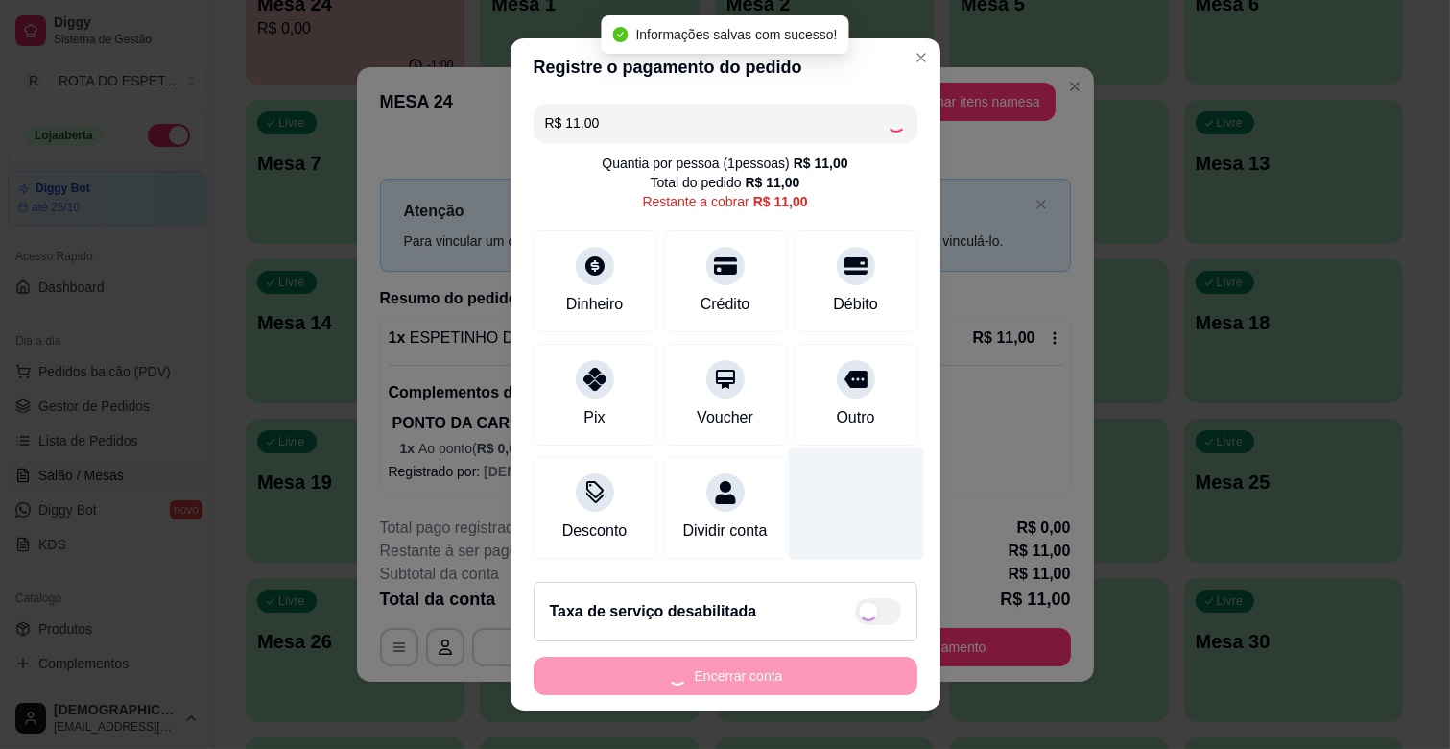
type input "R$ 0,00"
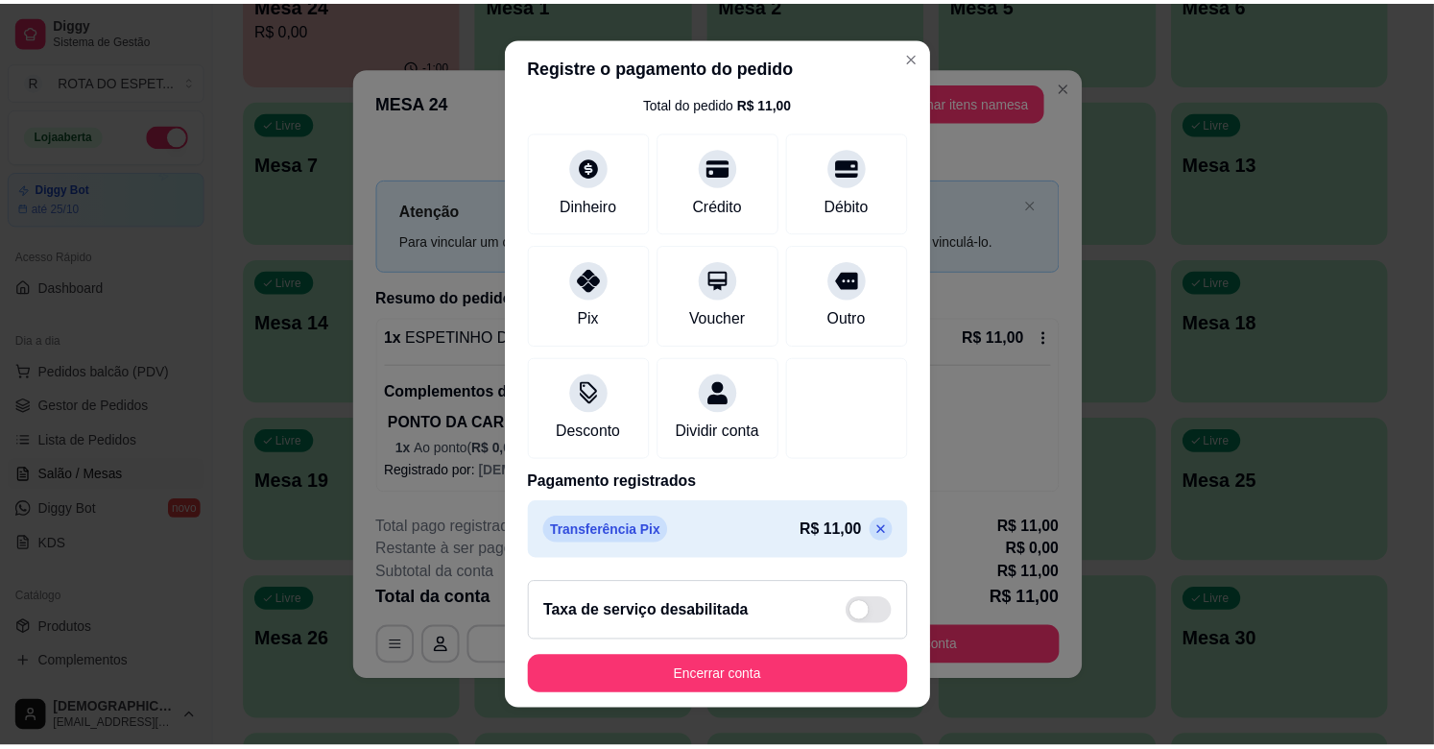
scroll to position [24, 0]
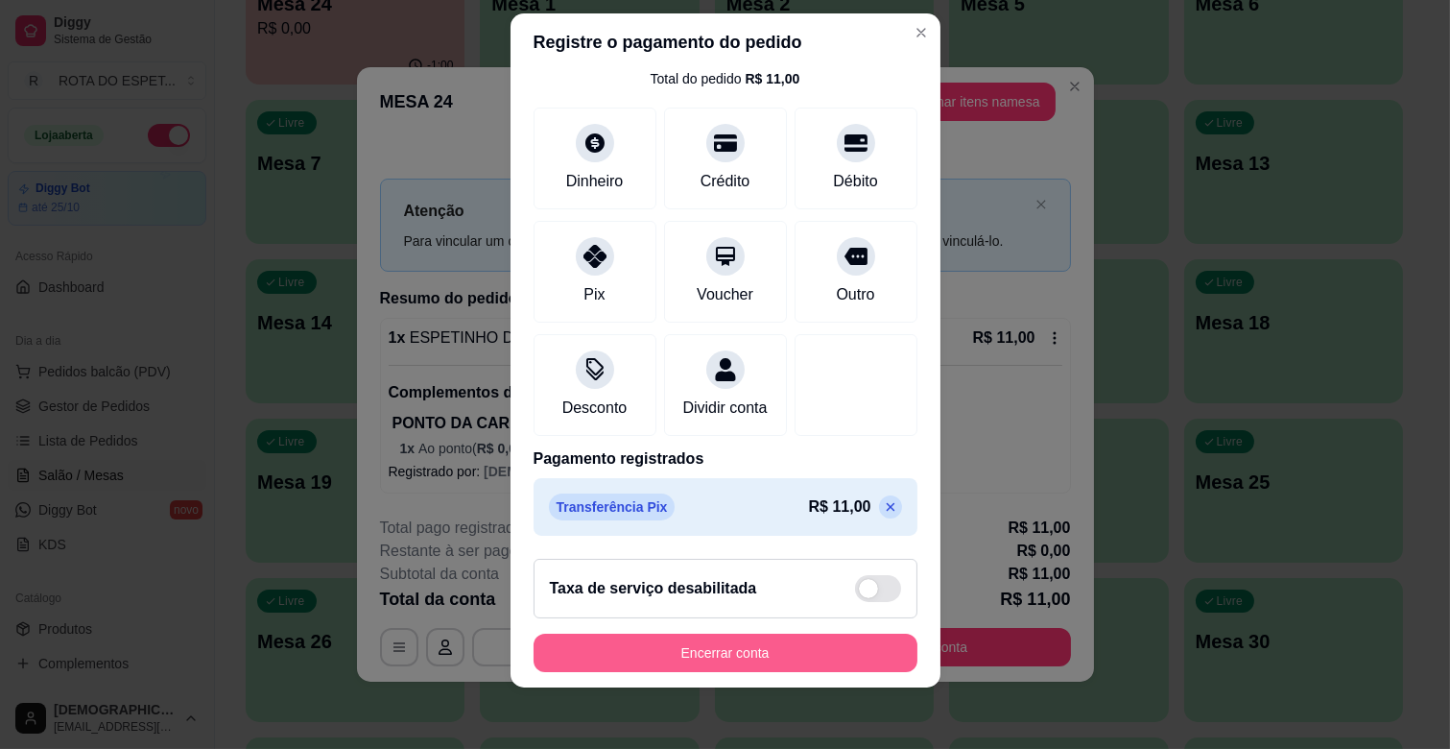
click at [790, 657] on button "Encerrar conta" at bounding box center [726, 652] width 384 height 38
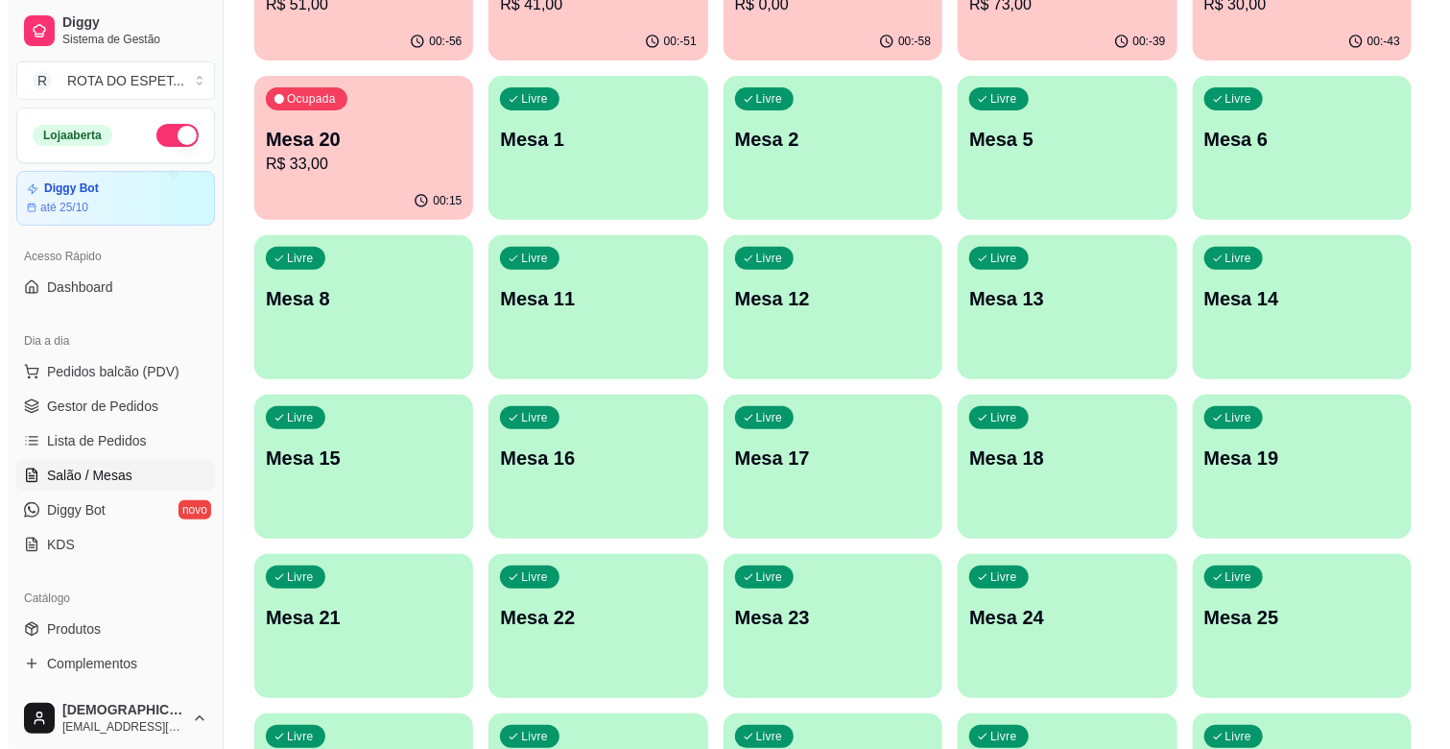
scroll to position [0, 0]
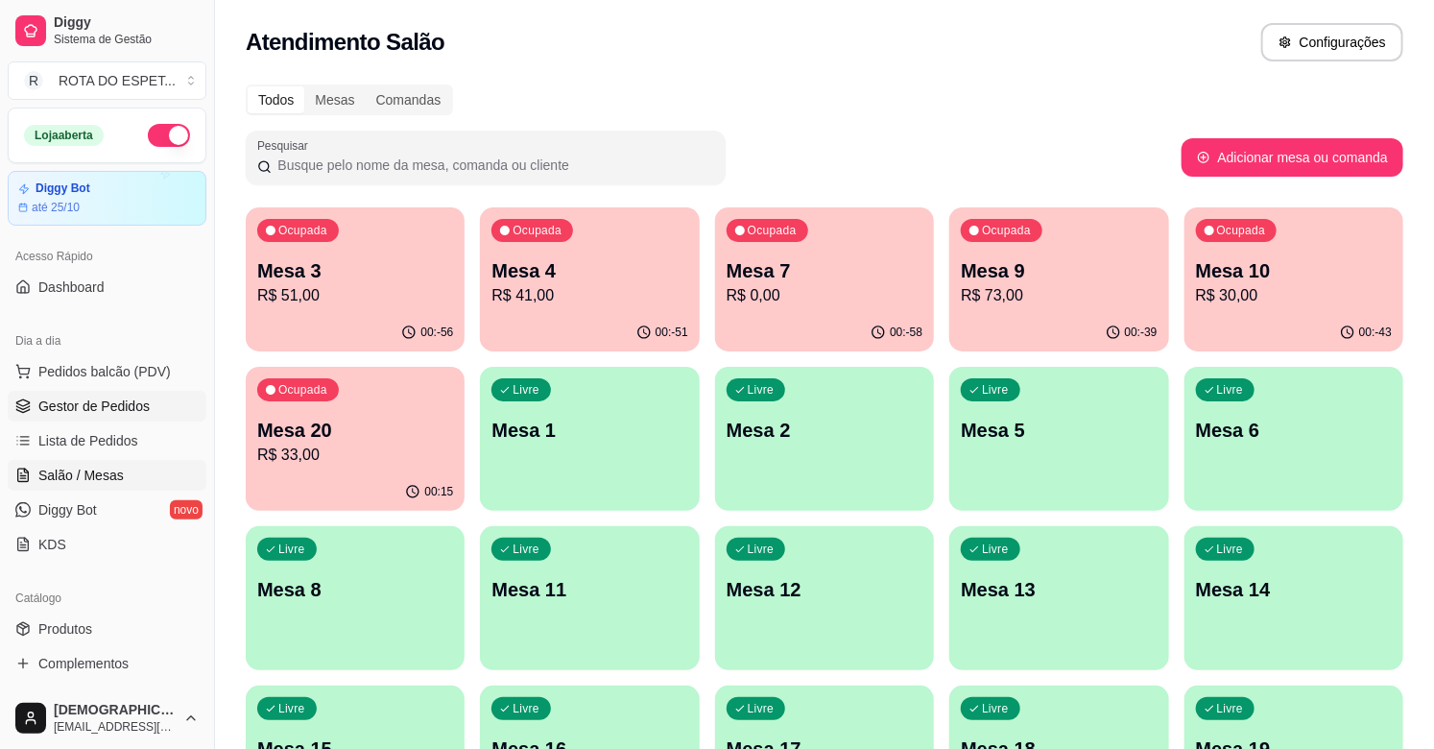
click at [134, 393] on link "Gestor de Pedidos" at bounding box center [107, 406] width 199 height 31
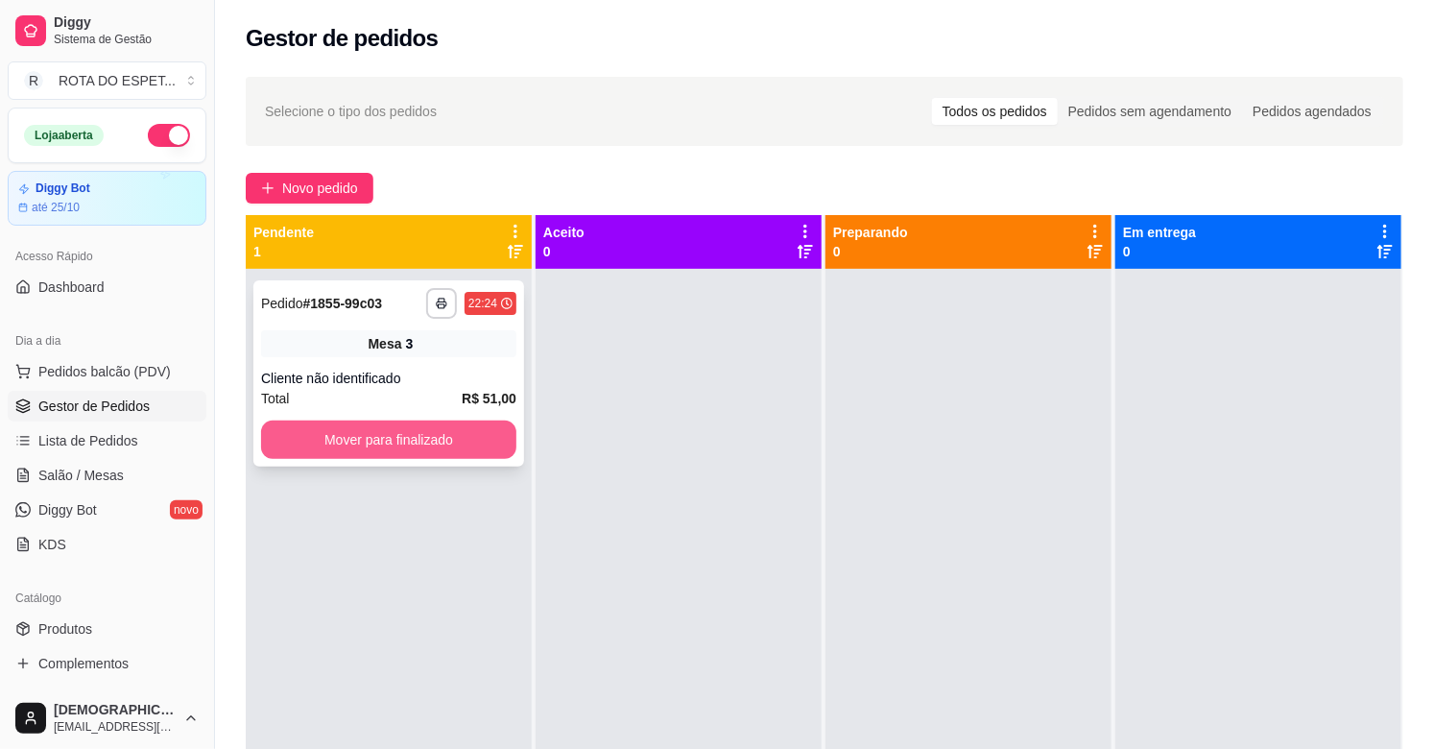
click at [391, 441] on button "Mover para finalizado" at bounding box center [388, 439] width 255 height 38
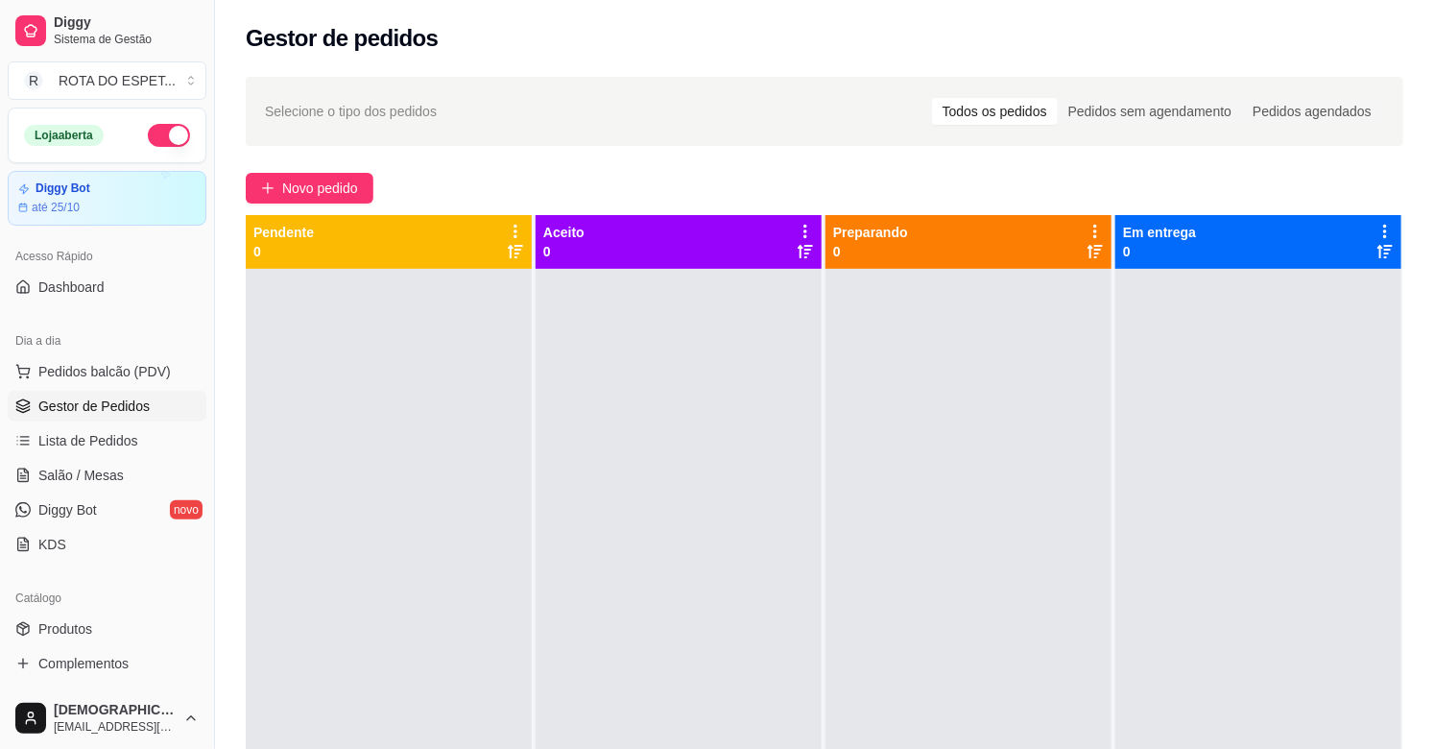
click at [669, 614] on div at bounding box center [678, 643] width 286 height 749
click at [637, 627] on div at bounding box center [678, 643] width 286 height 749
click at [99, 406] on span "Gestor de Pedidos" at bounding box center [93, 405] width 111 height 19
click at [121, 472] on link "Salão / Mesas" at bounding box center [107, 475] width 199 height 31
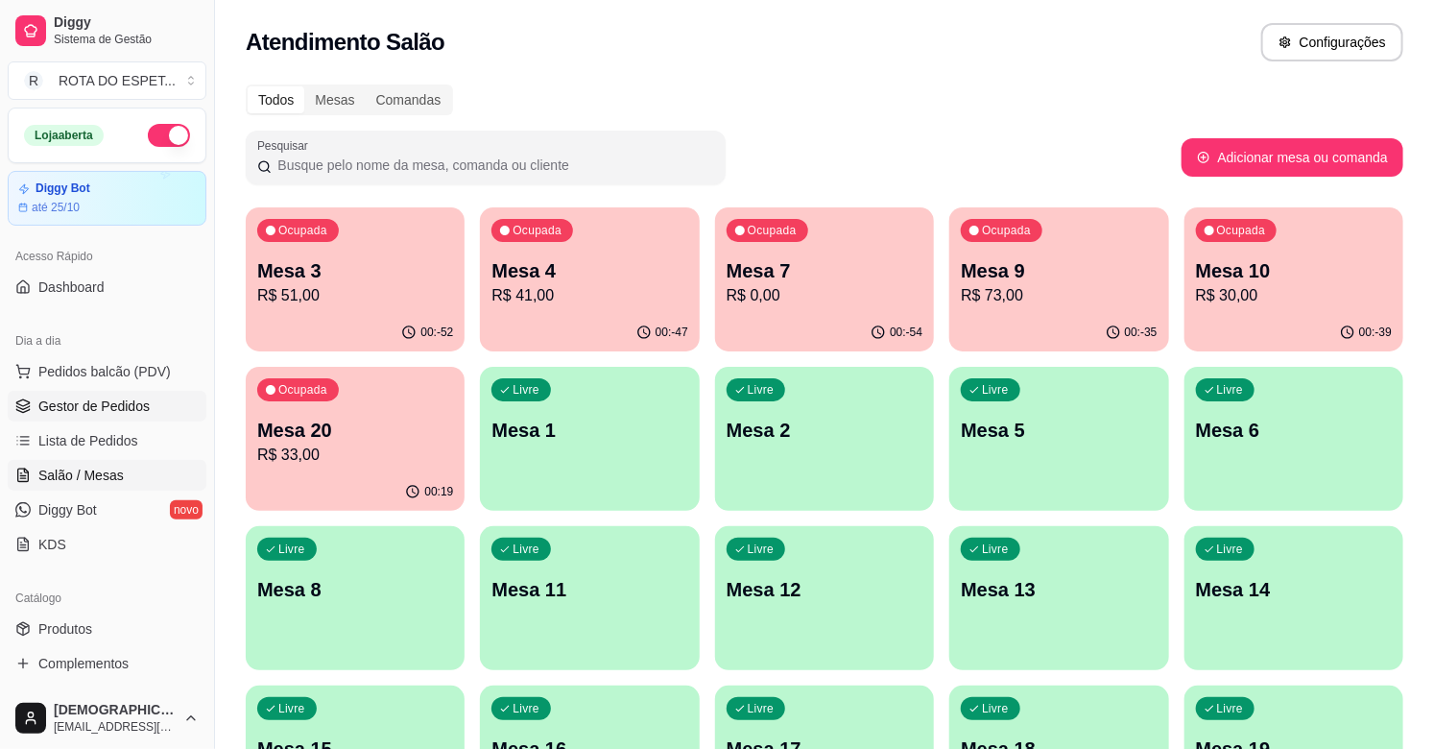
click at [127, 414] on span "Gestor de Pedidos" at bounding box center [93, 405] width 111 height 19
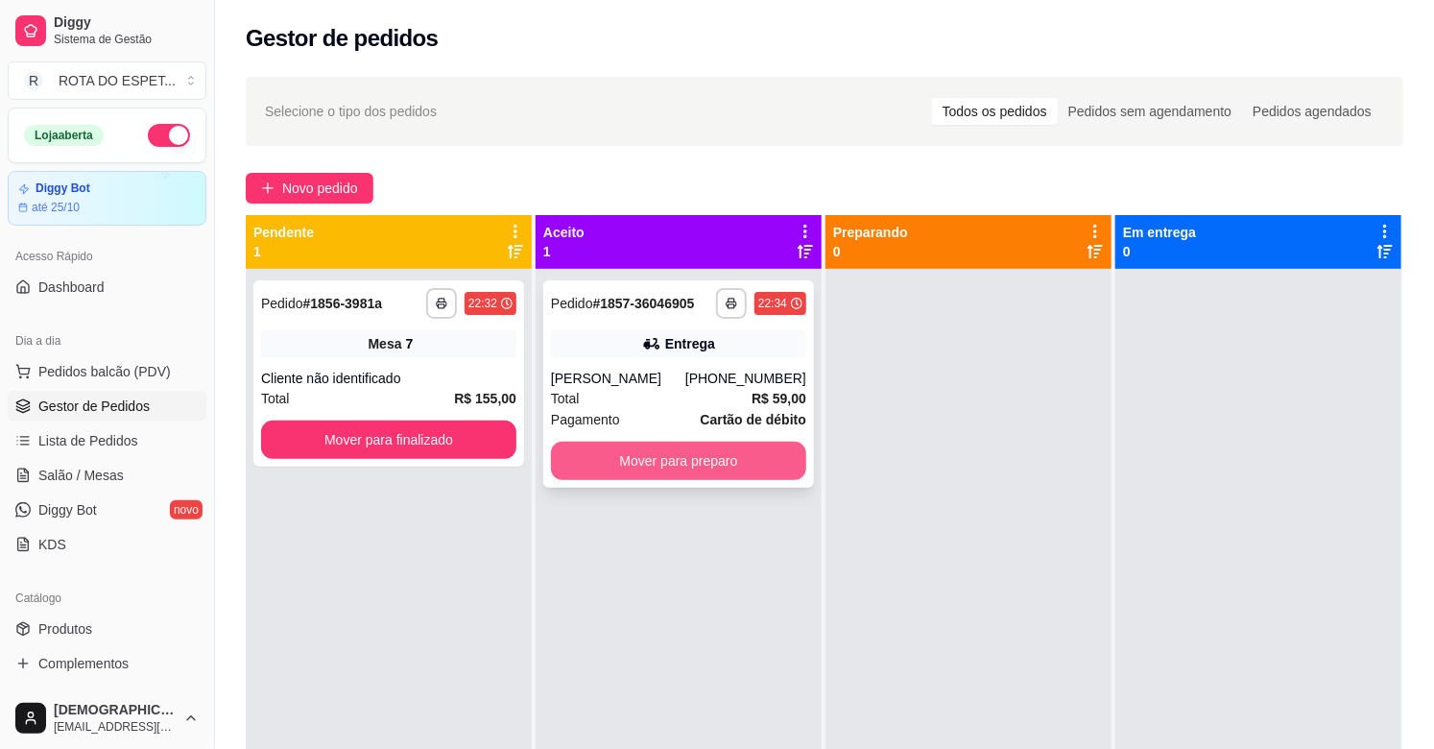
click at [717, 462] on button "Mover para preparo" at bounding box center [678, 460] width 255 height 38
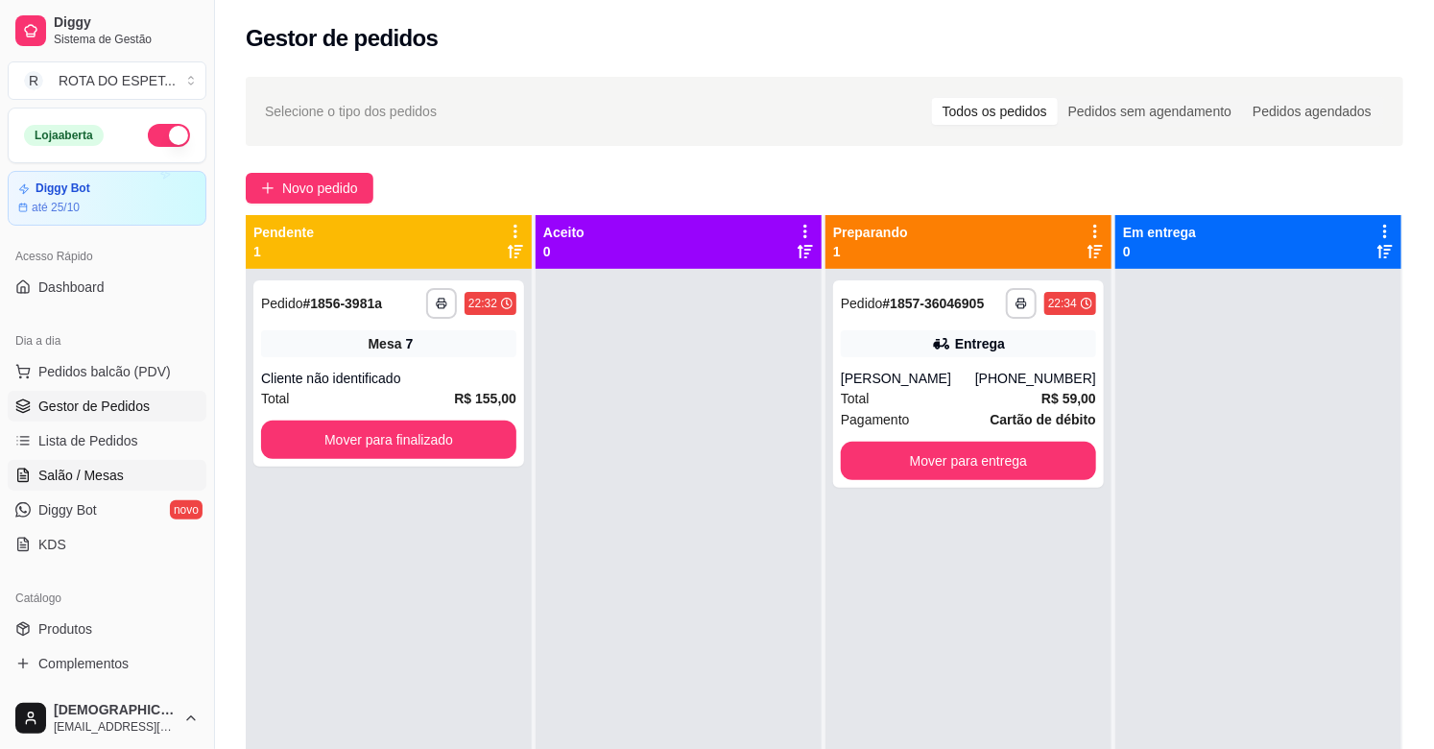
click at [82, 466] on span "Salão / Mesas" at bounding box center [80, 474] width 85 height 19
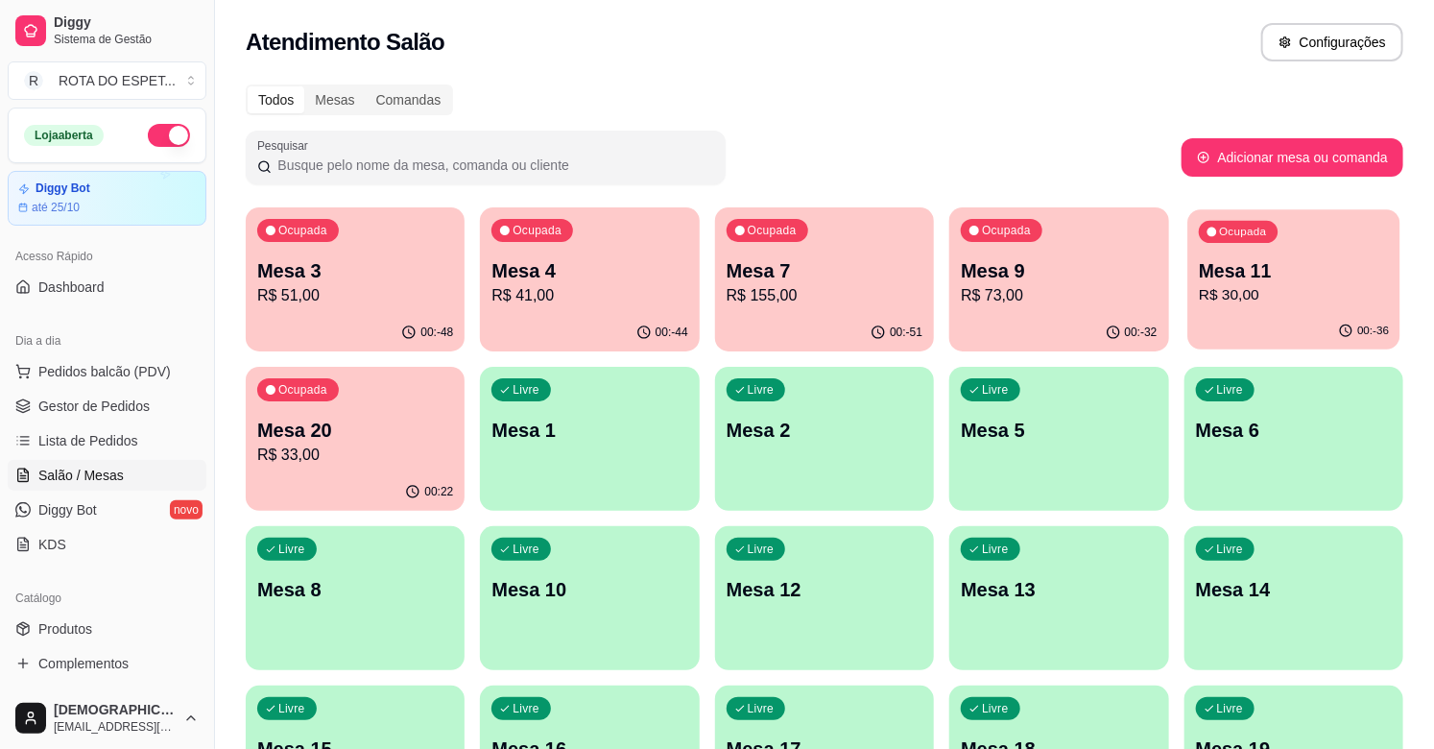
click at [1242, 298] on p "R$ 30,00" at bounding box center [1294, 295] width 190 height 22
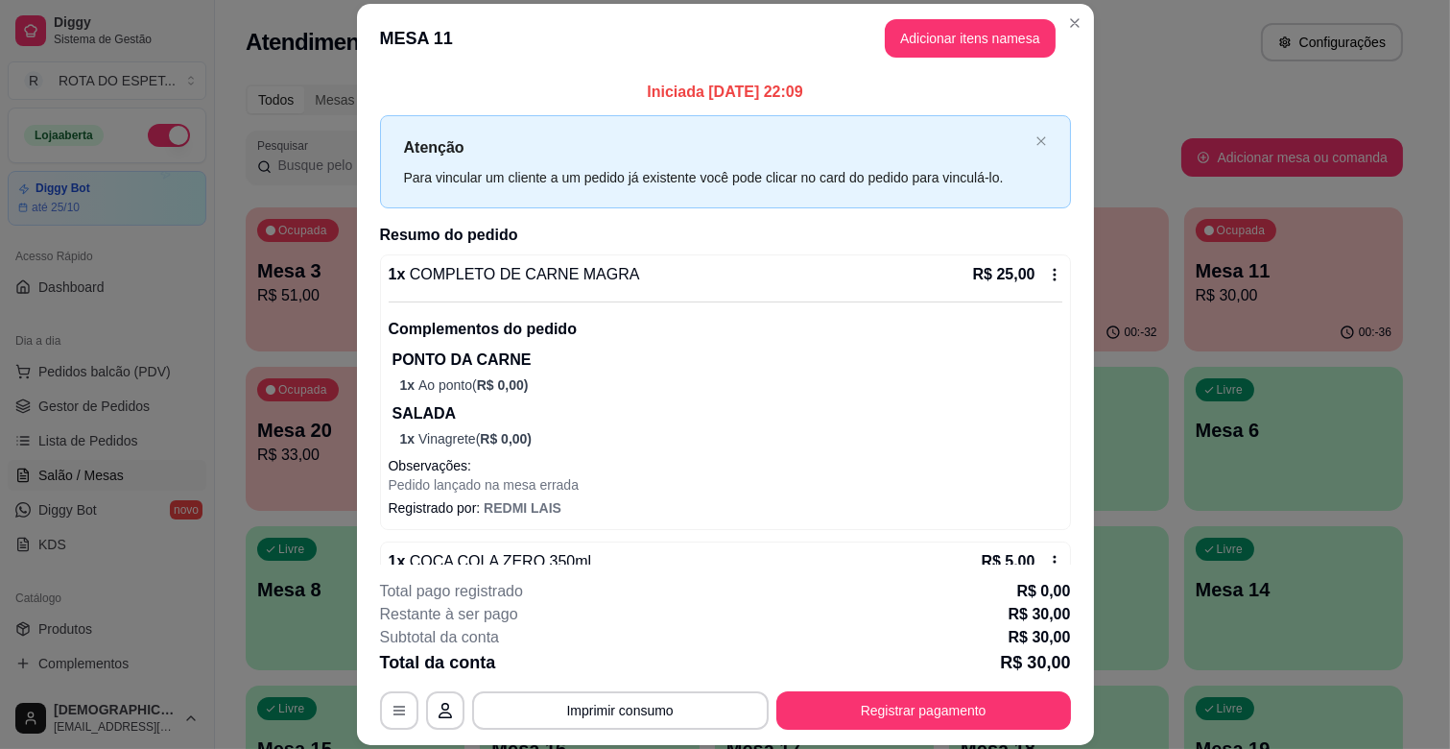
scroll to position [98, 0]
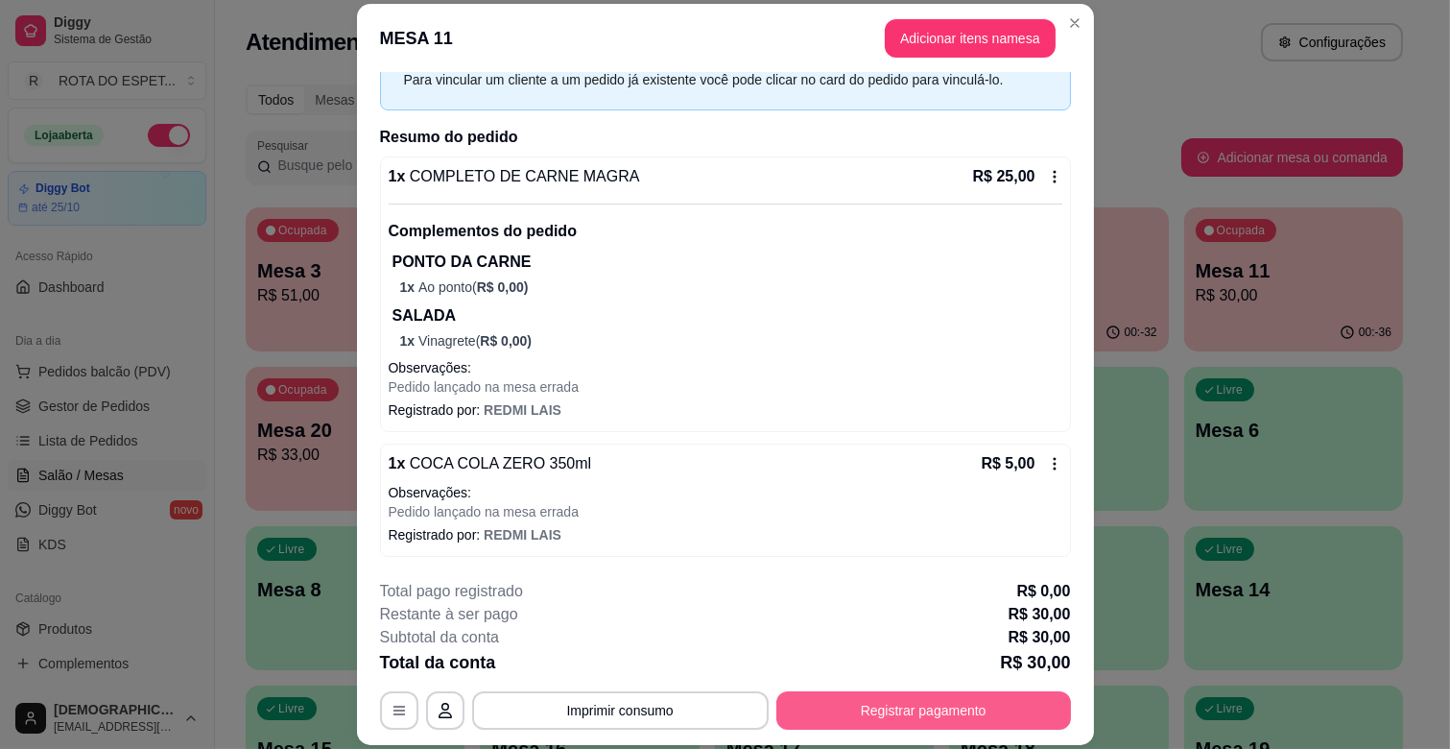
click at [924, 707] on button "Registrar pagamento" at bounding box center [923, 710] width 295 height 38
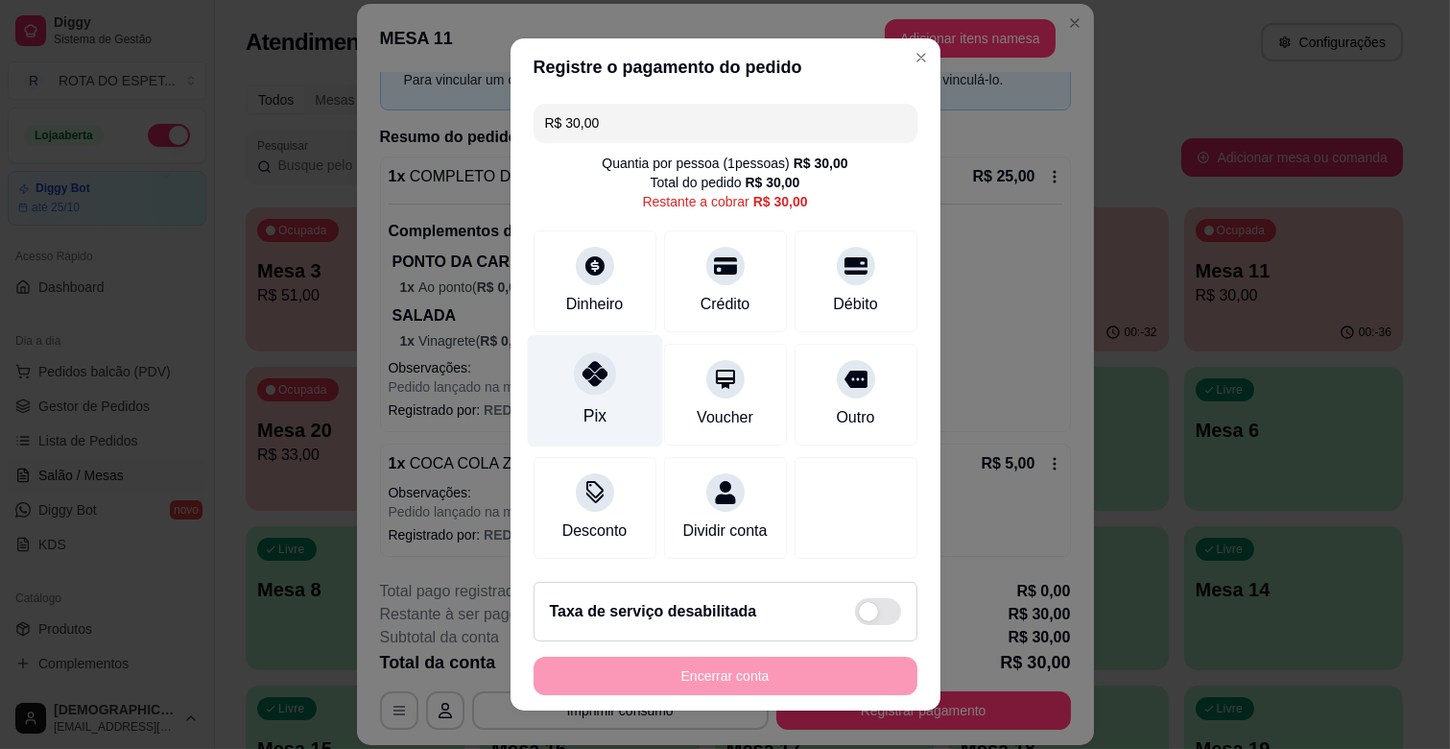
click at [583, 409] on div "Pix" at bounding box center [594, 415] width 23 height 25
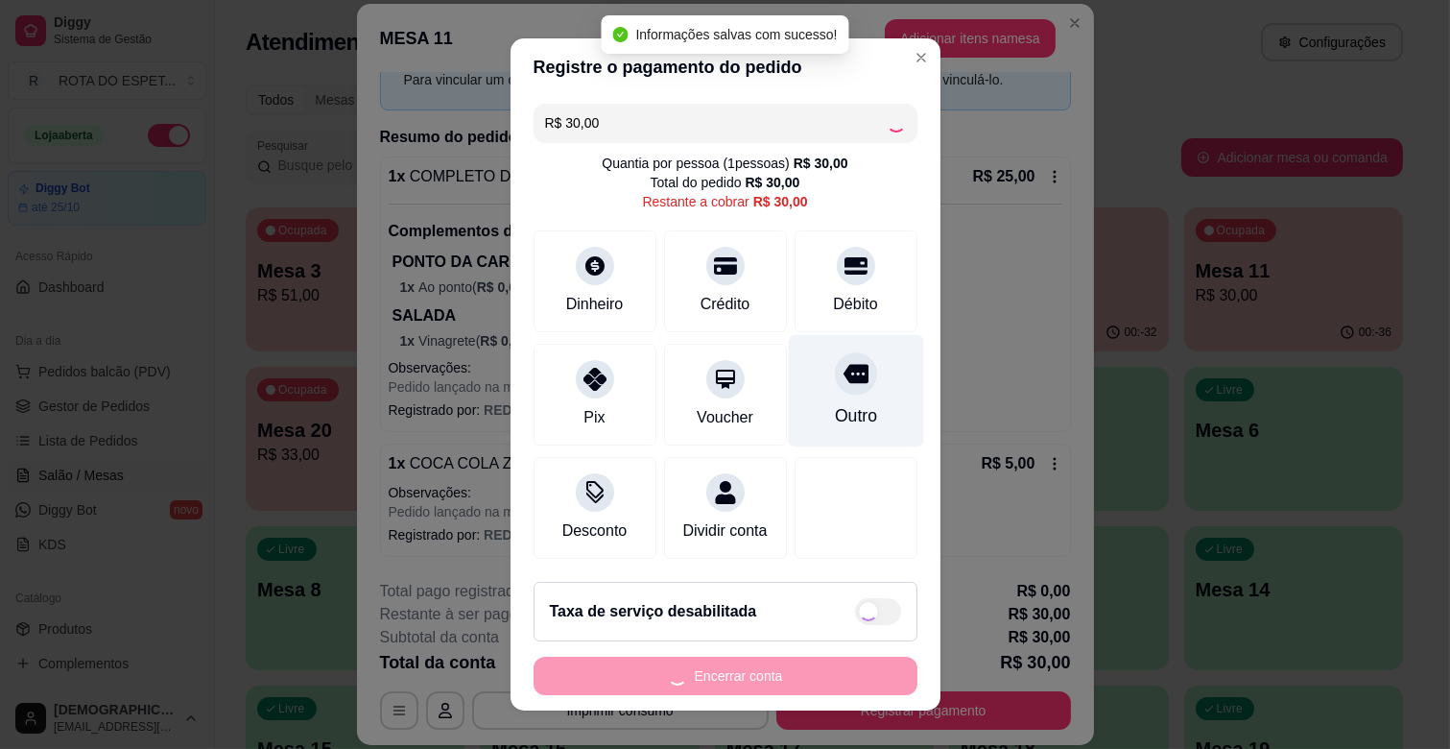
type input "R$ 0,00"
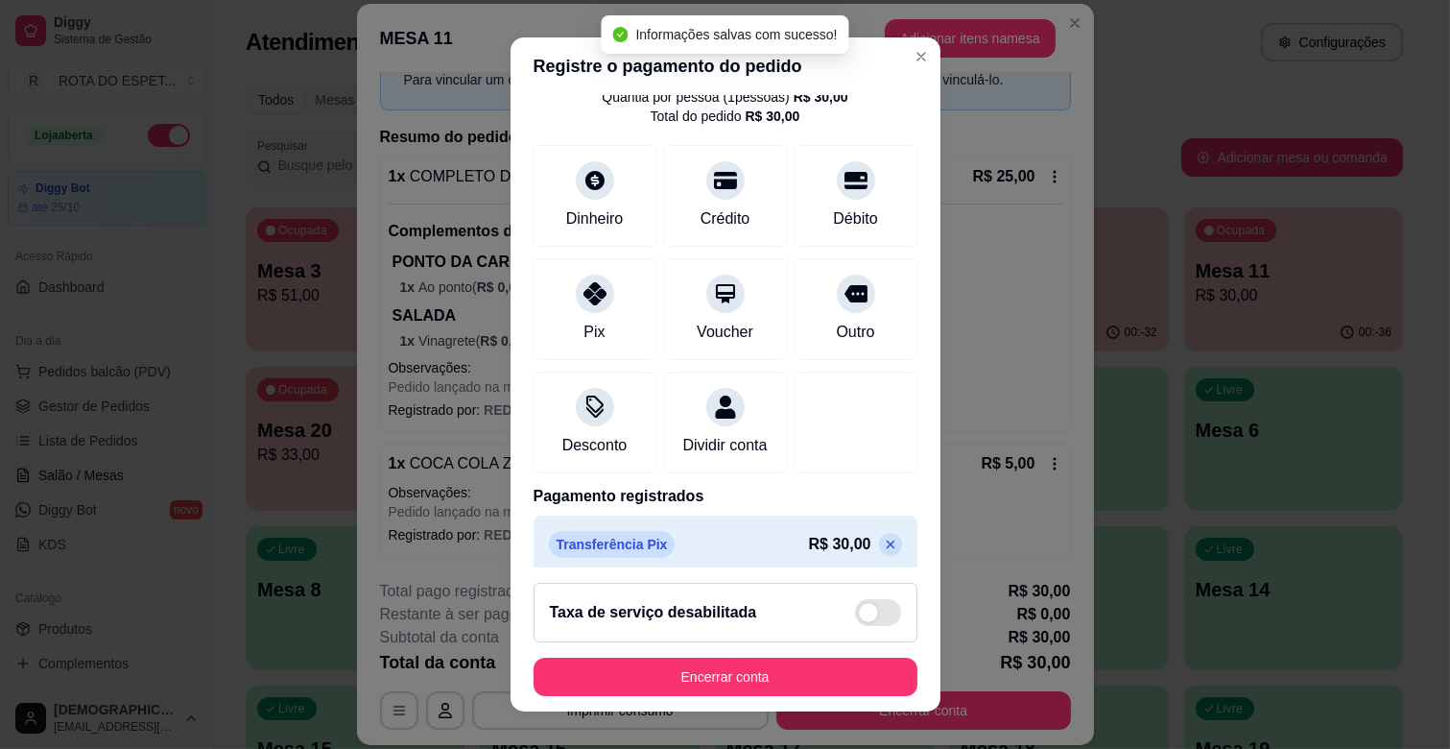
scroll to position [102, 0]
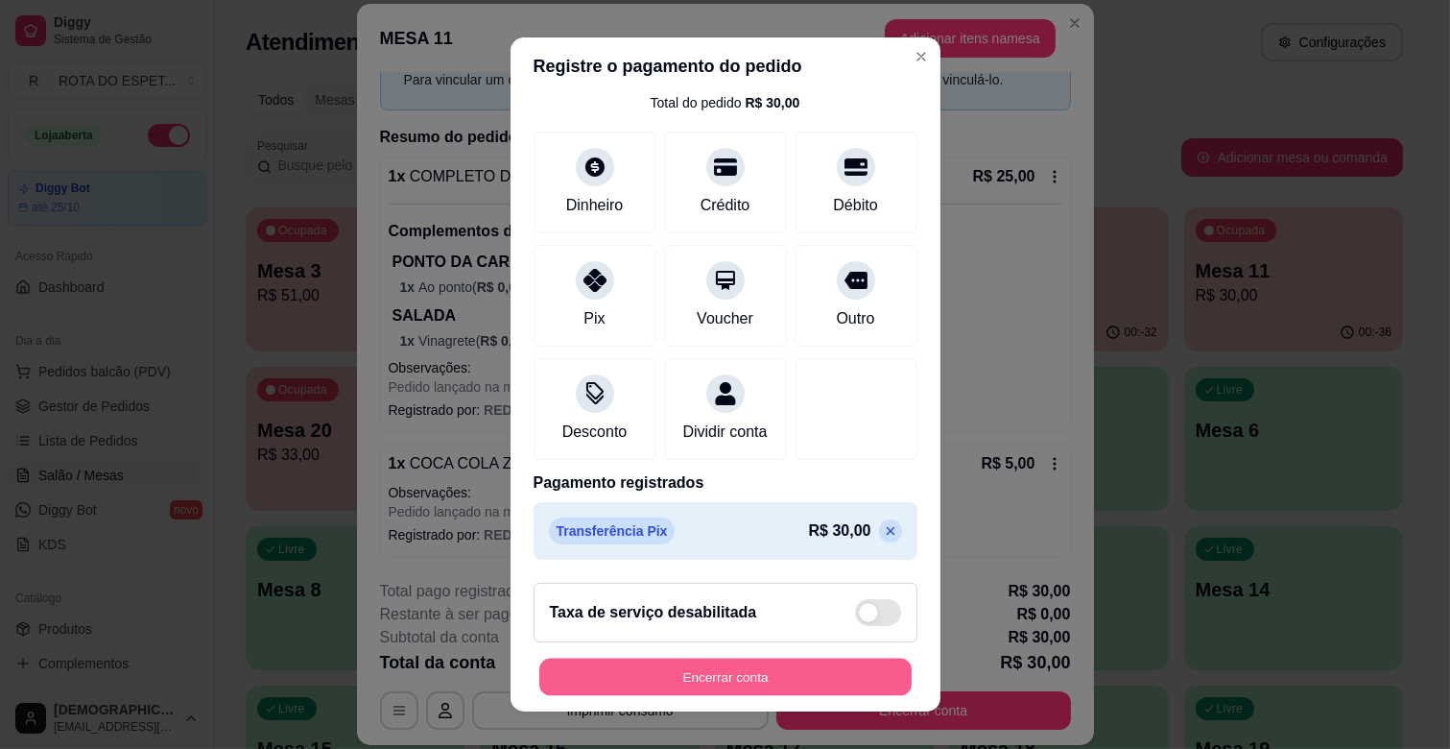
click at [795, 666] on button "Encerrar conta" at bounding box center [725, 676] width 372 height 37
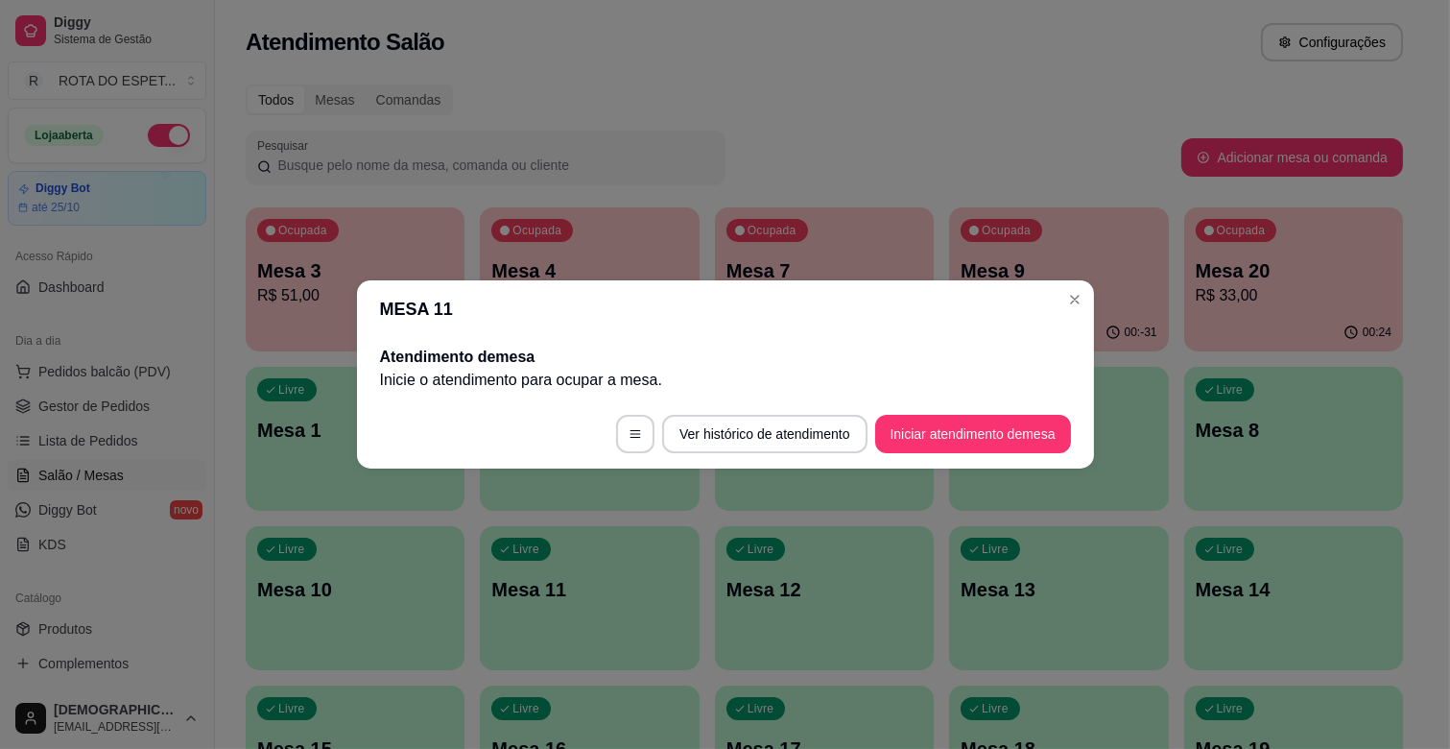
scroll to position [0, 0]
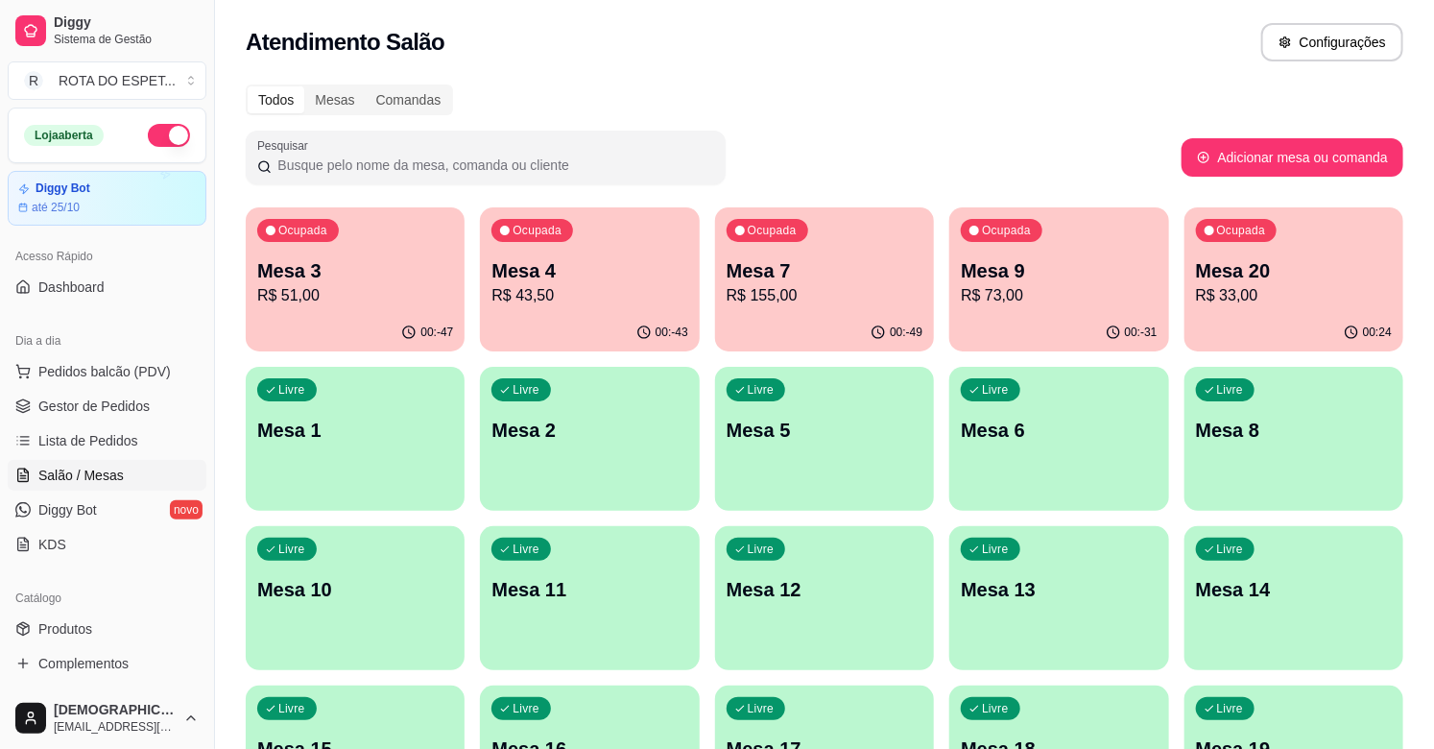
click at [1078, 290] on p "R$ 73,00" at bounding box center [1059, 295] width 196 height 23
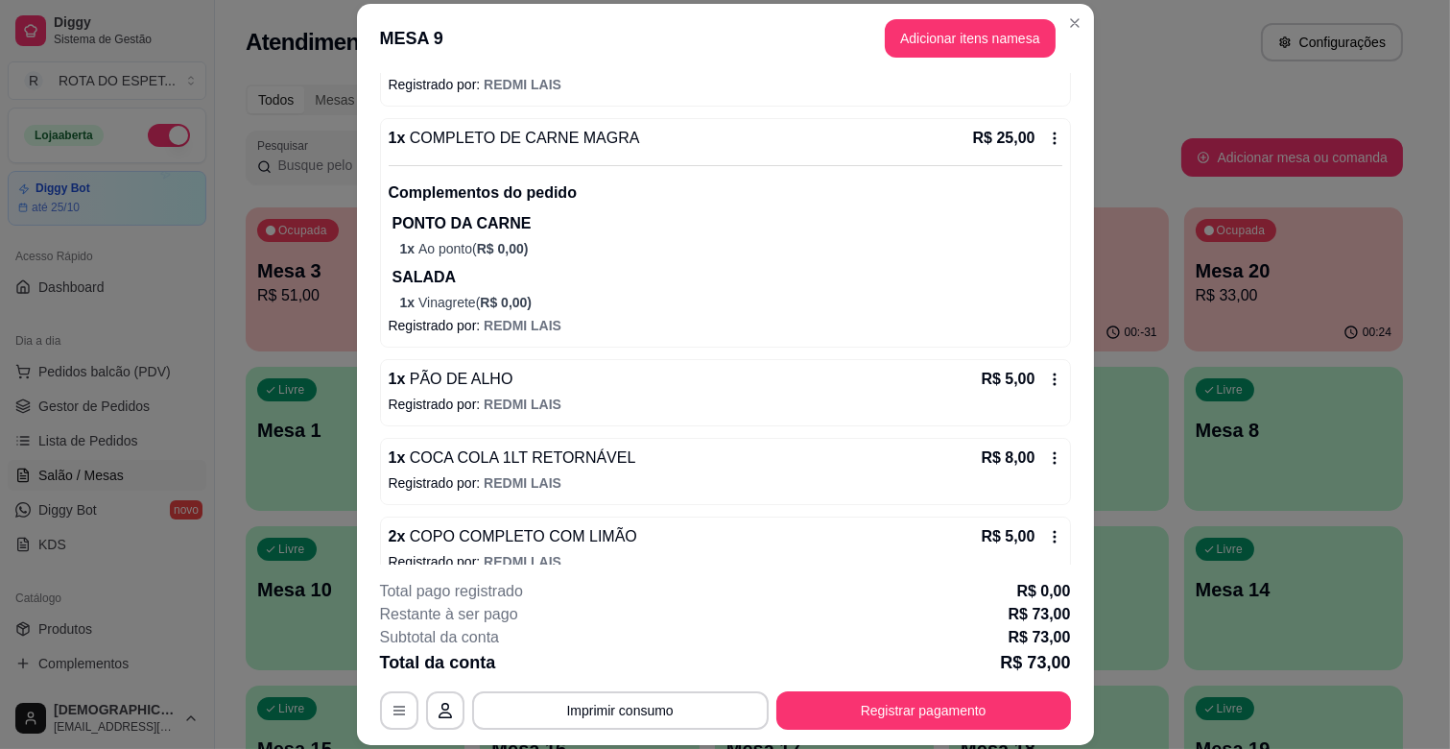
scroll to position [405, 0]
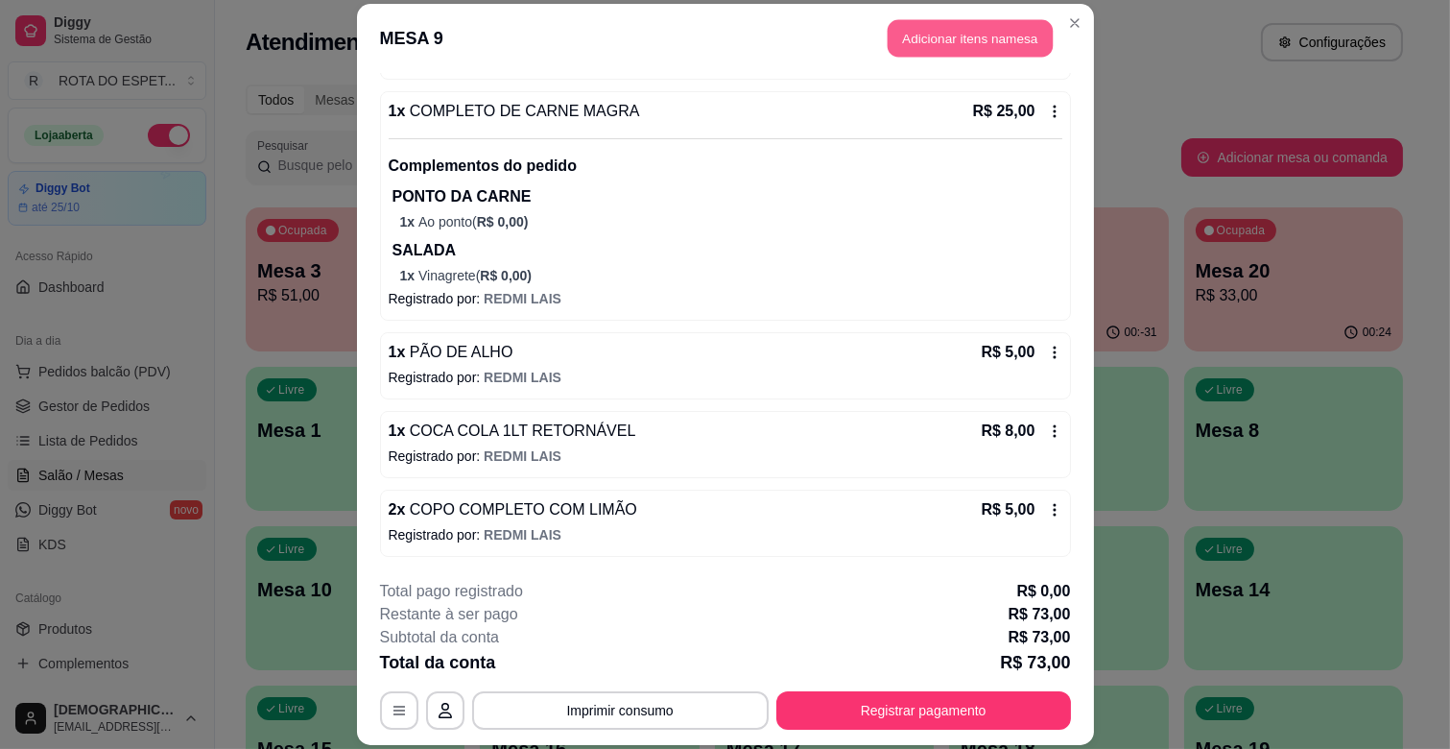
click at [996, 22] on button "Adicionar itens na mesa" at bounding box center [970, 38] width 165 height 37
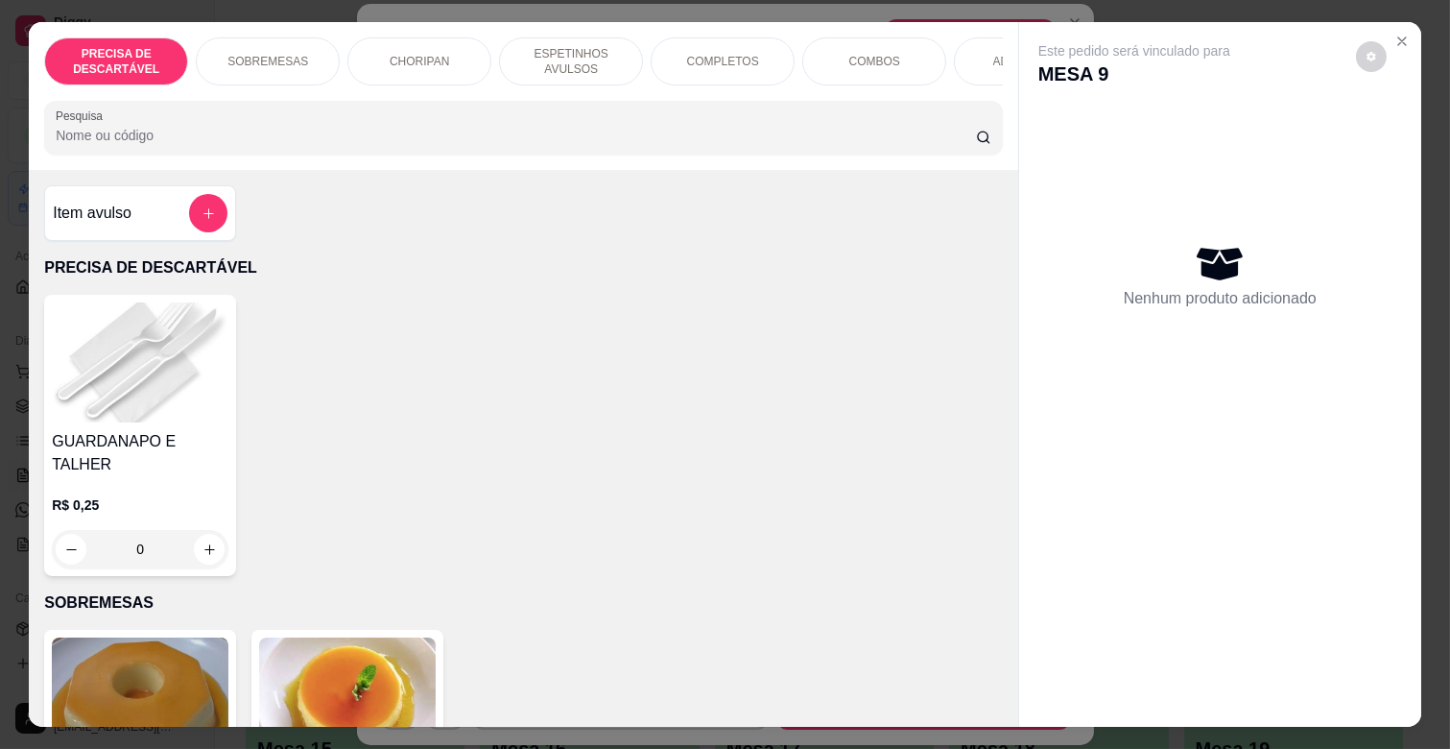
scroll to position [0, 852]
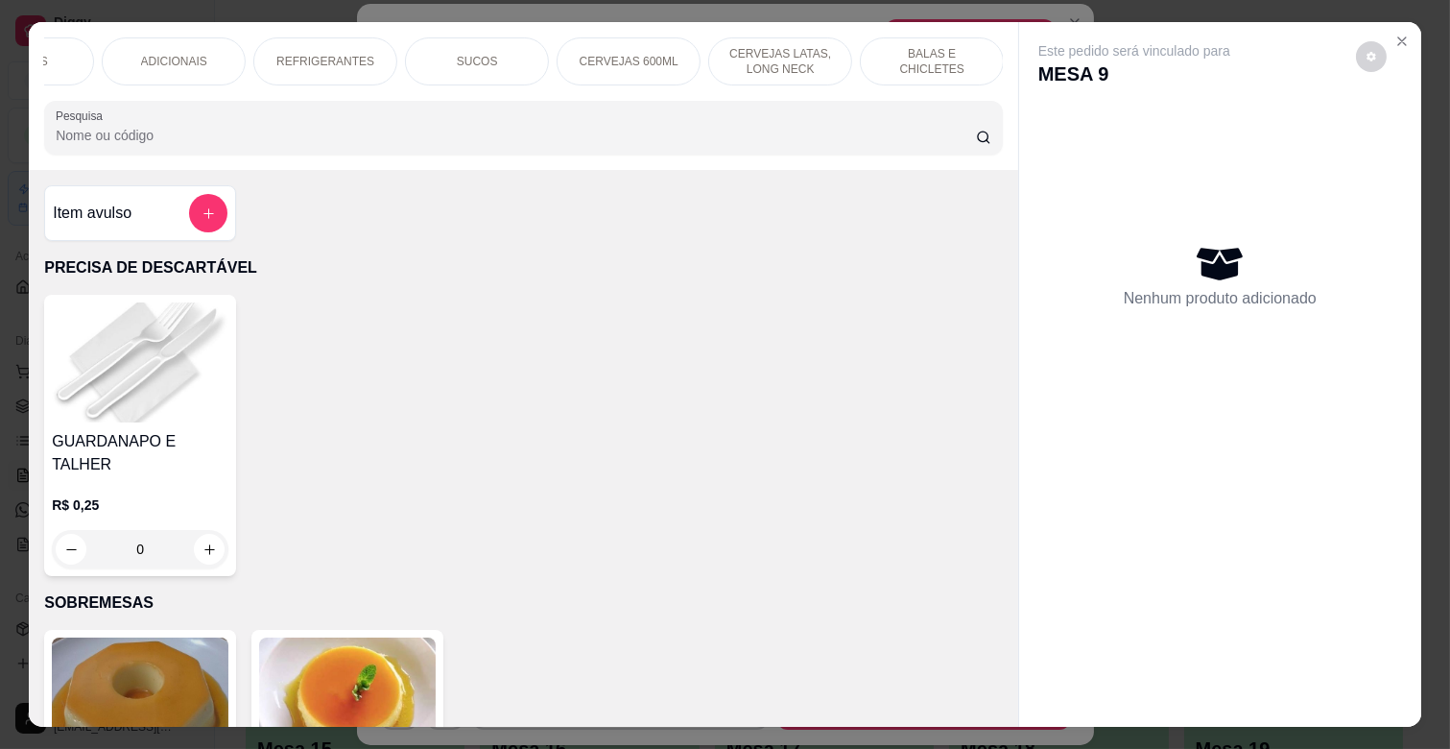
click at [952, 49] on p "BALAS E CHICLETES" at bounding box center [931, 61] width 111 height 31
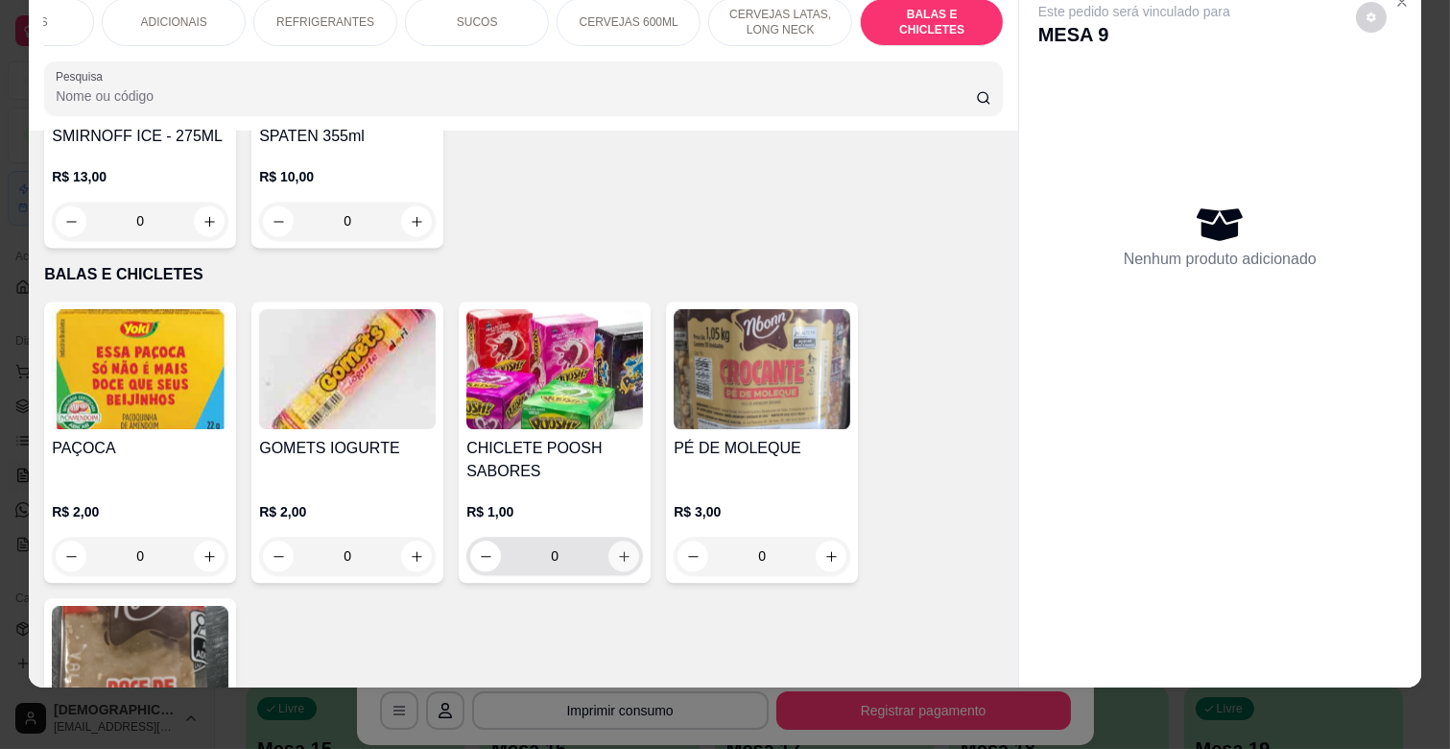
click at [618, 540] on button "increase-product-quantity" at bounding box center [623, 555] width 31 height 31
type input "1"
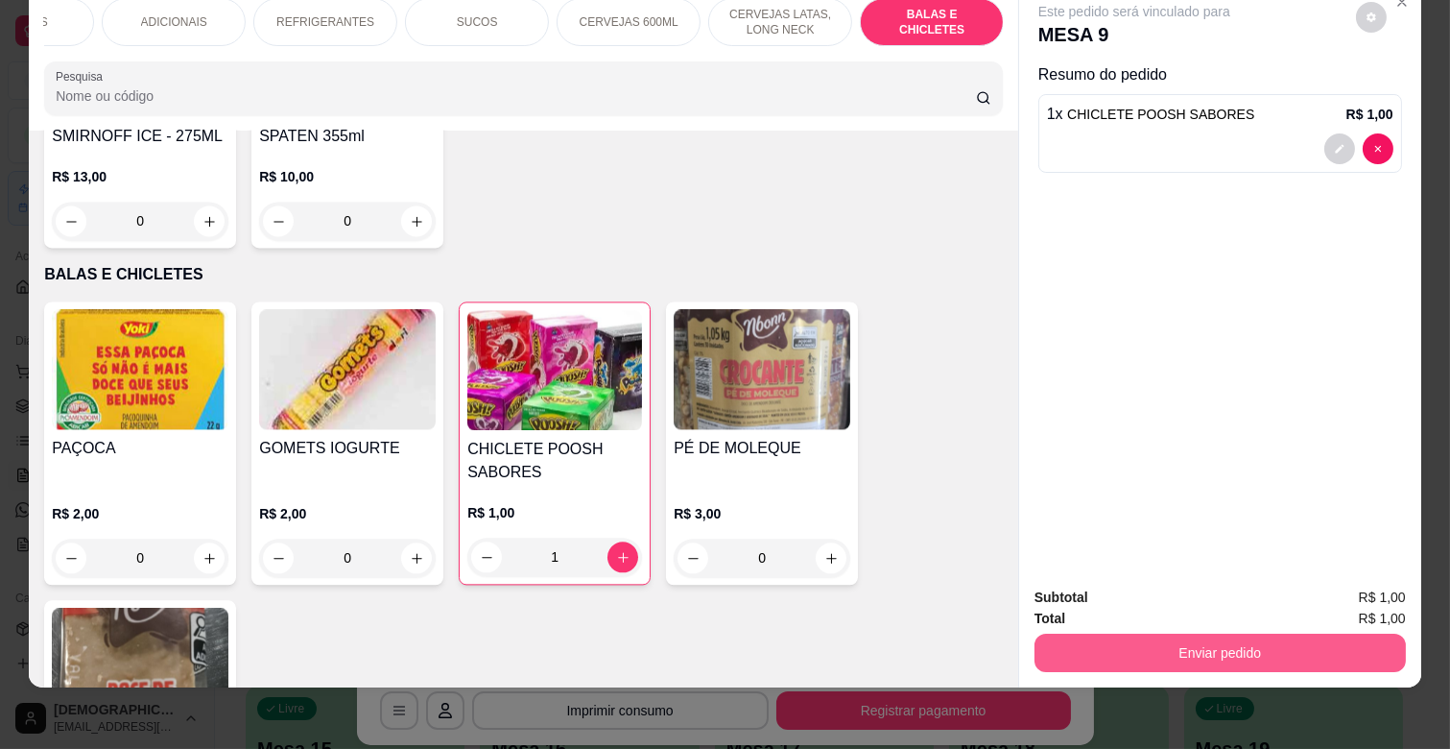
click at [1124, 633] on button "Enviar pedido" at bounding box center [1219, 652] width 371 height 38
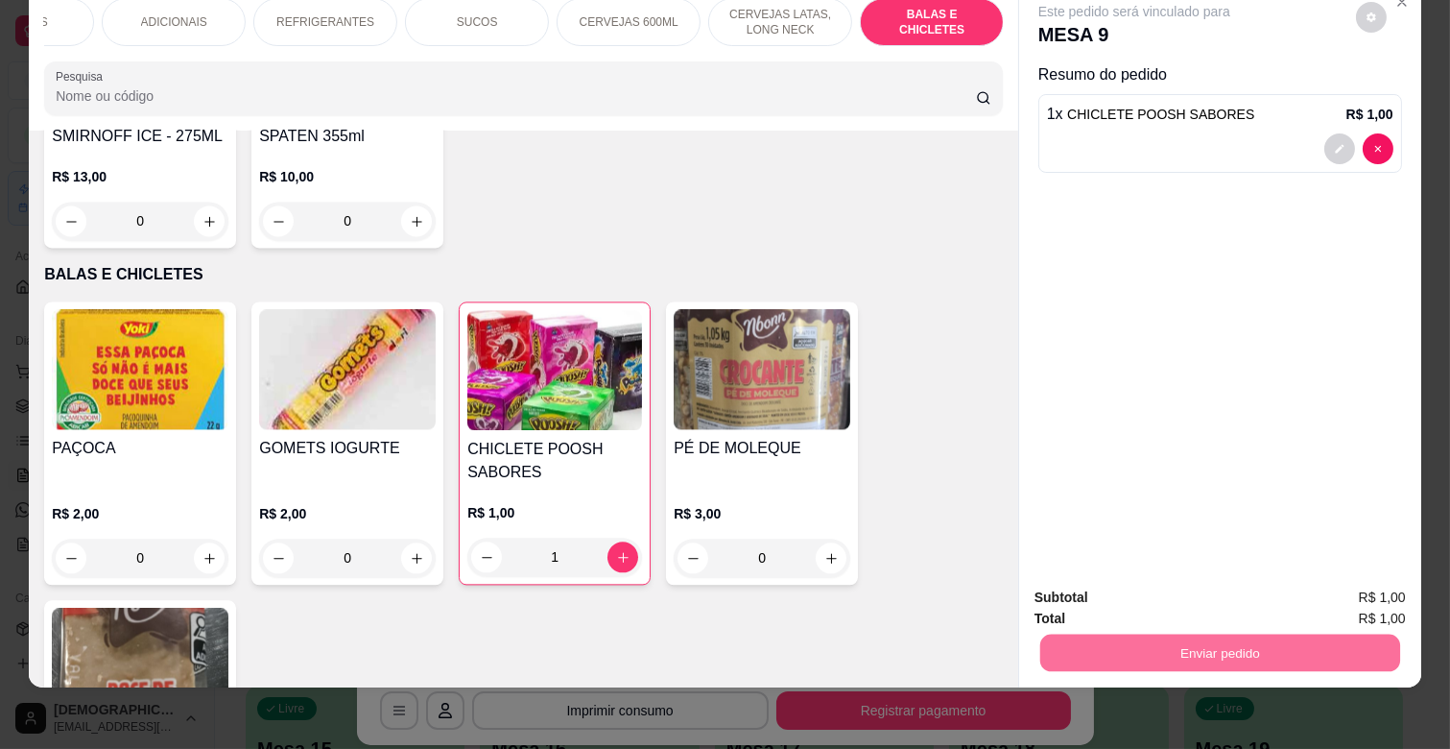
click at [1348, 580] on button "Enviar pedido" at bounding box center [1355, 589] width 106 height 36
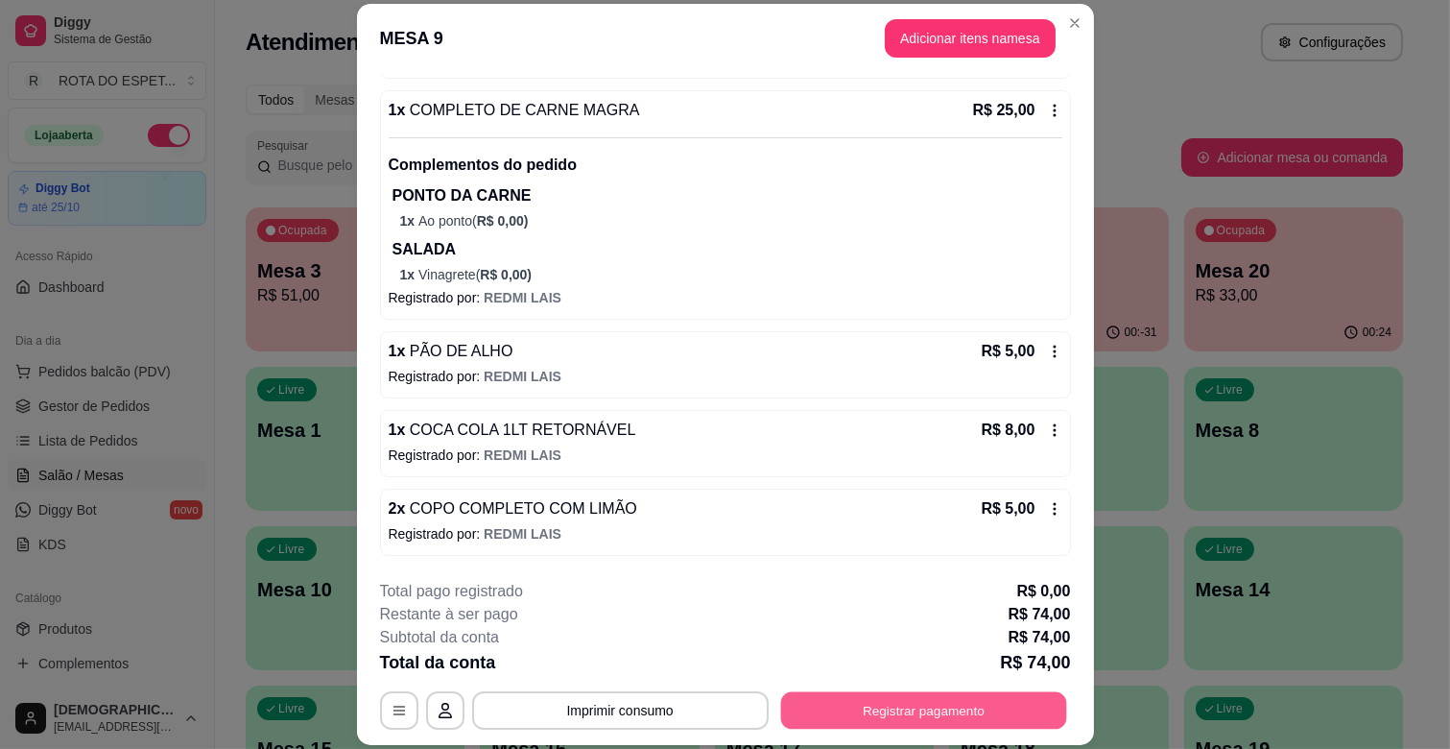
click at [975, 710] on button "Registrar pagamento" at bounding box center [923, 710] width 286 height 37
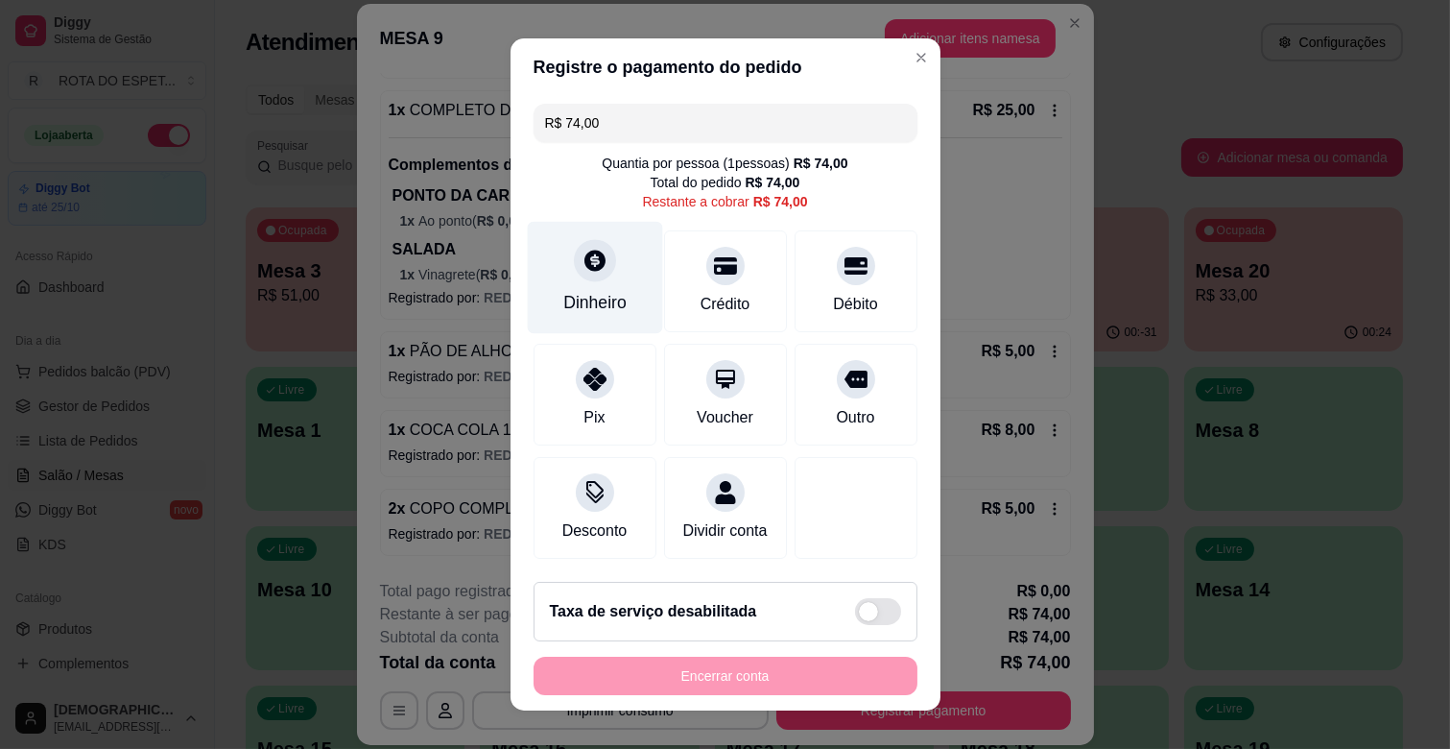
click at [610, 281] on div "Dinheiro" at bounding box center [594, 278] width 135 height 112
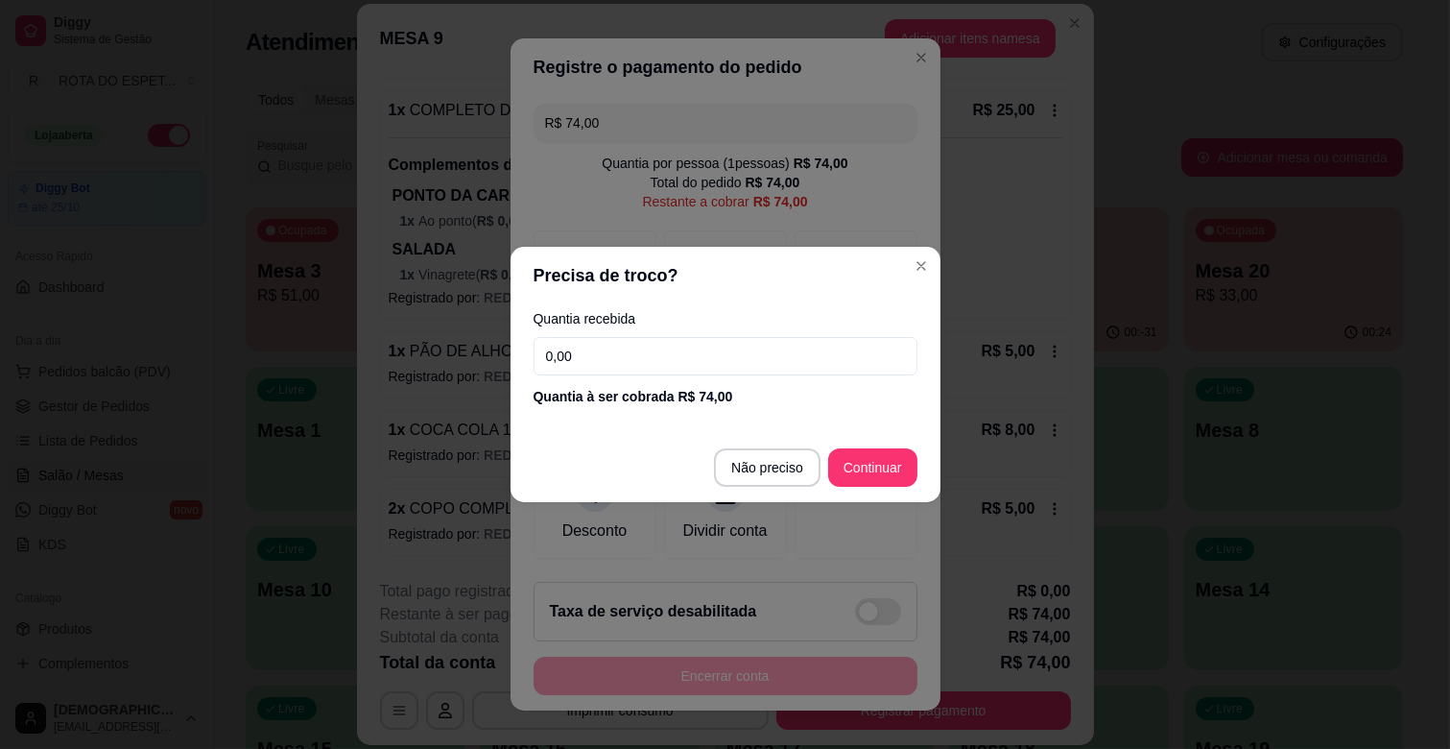
click at [773, 369] on input "0,00" at bounding box center [726, 356] width 384 height 38
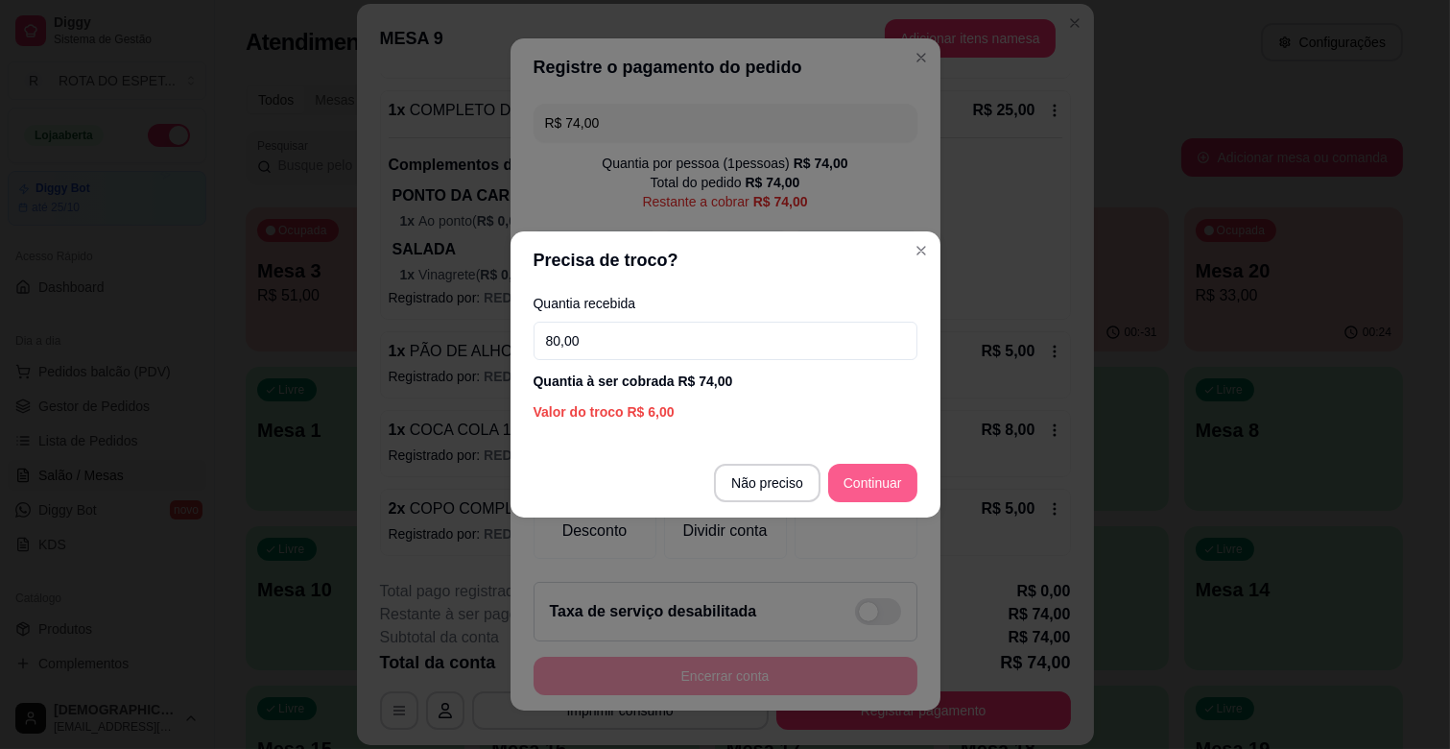
type input "80,00"
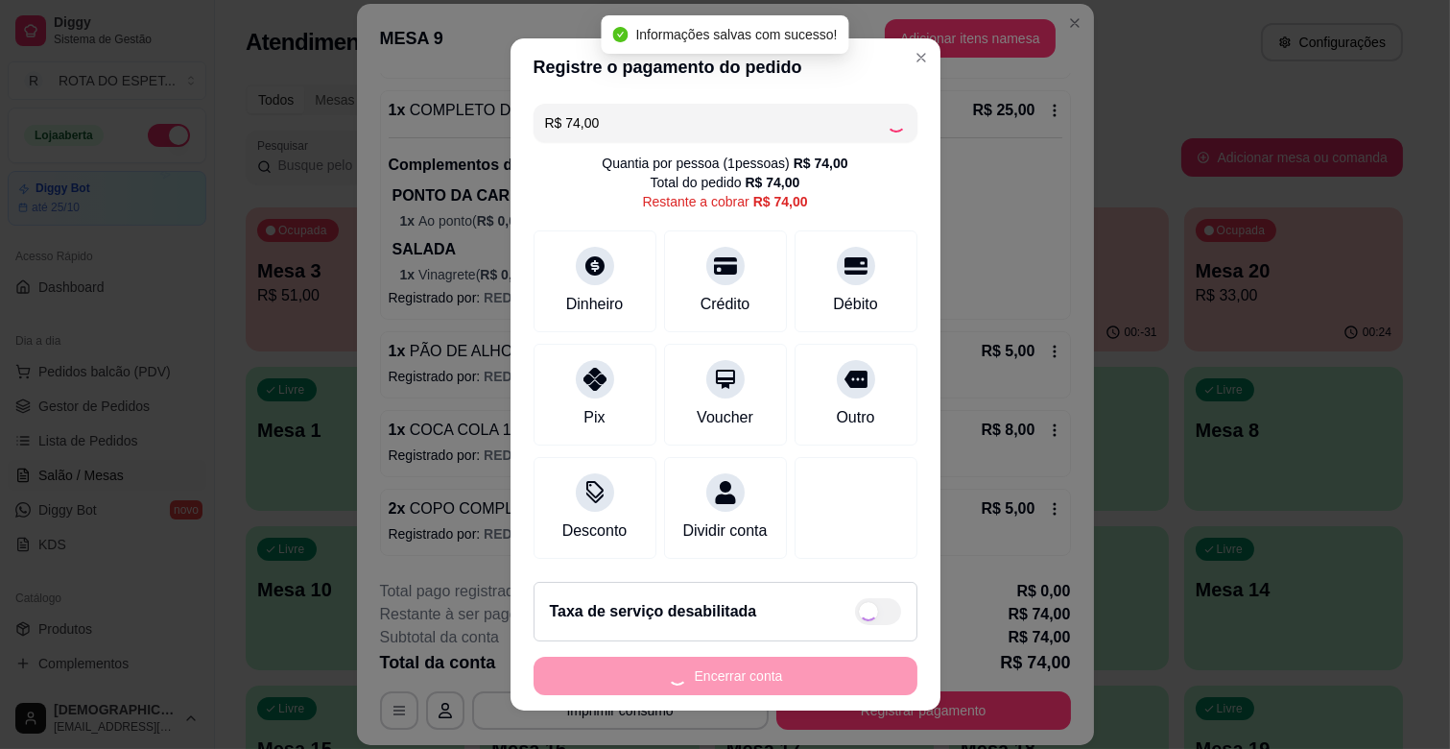
type input "R$ 0,00"
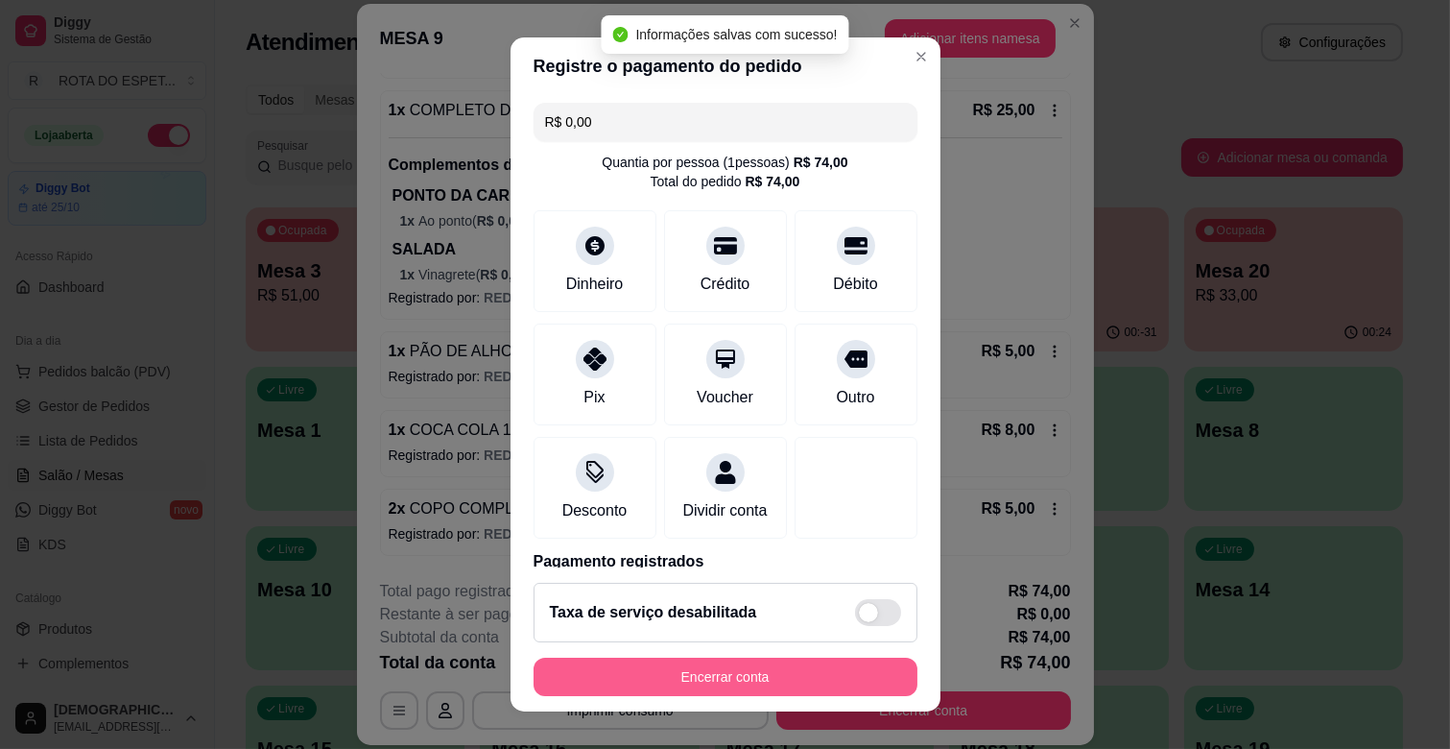
click at [798, 658] on button "Encerrar conta" at bounding box center [726, 676] width 384 height 38
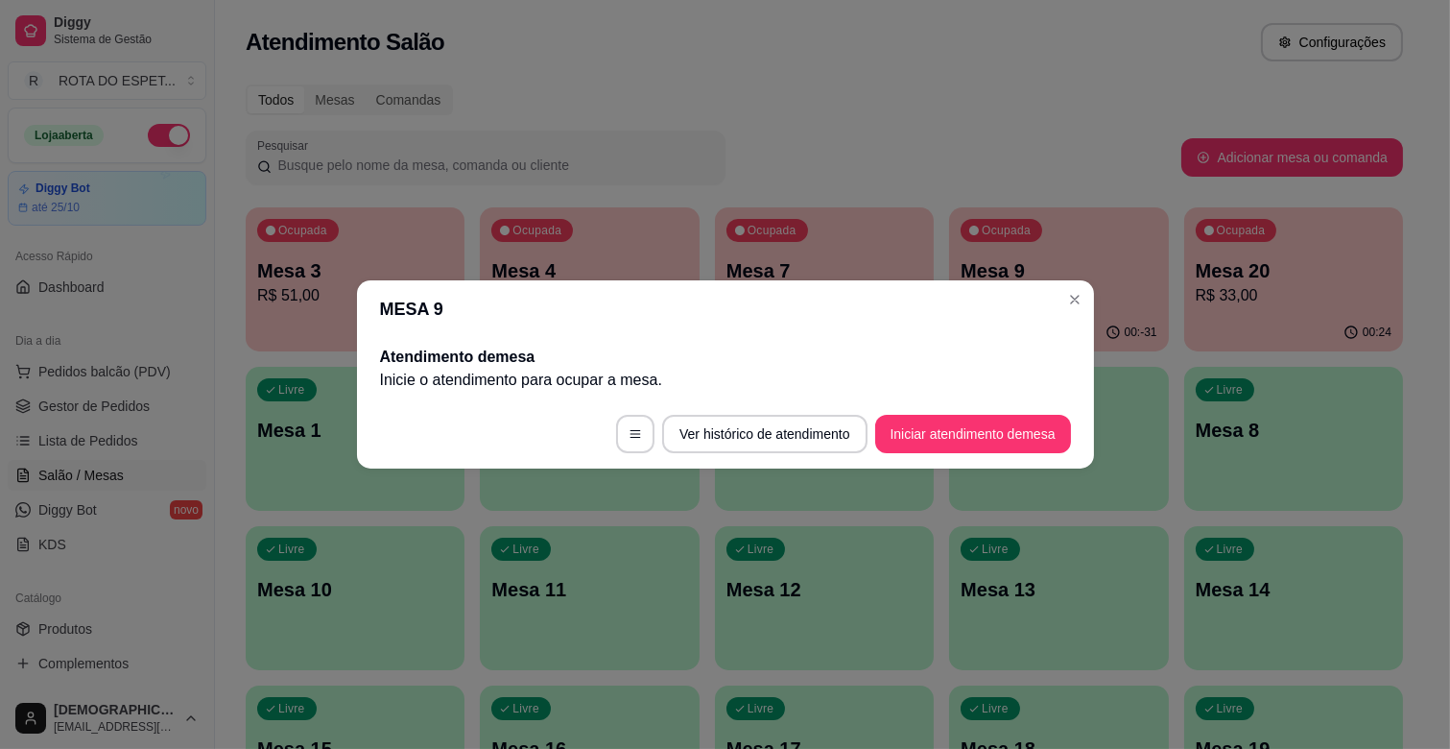
scroll to position [0, 0]
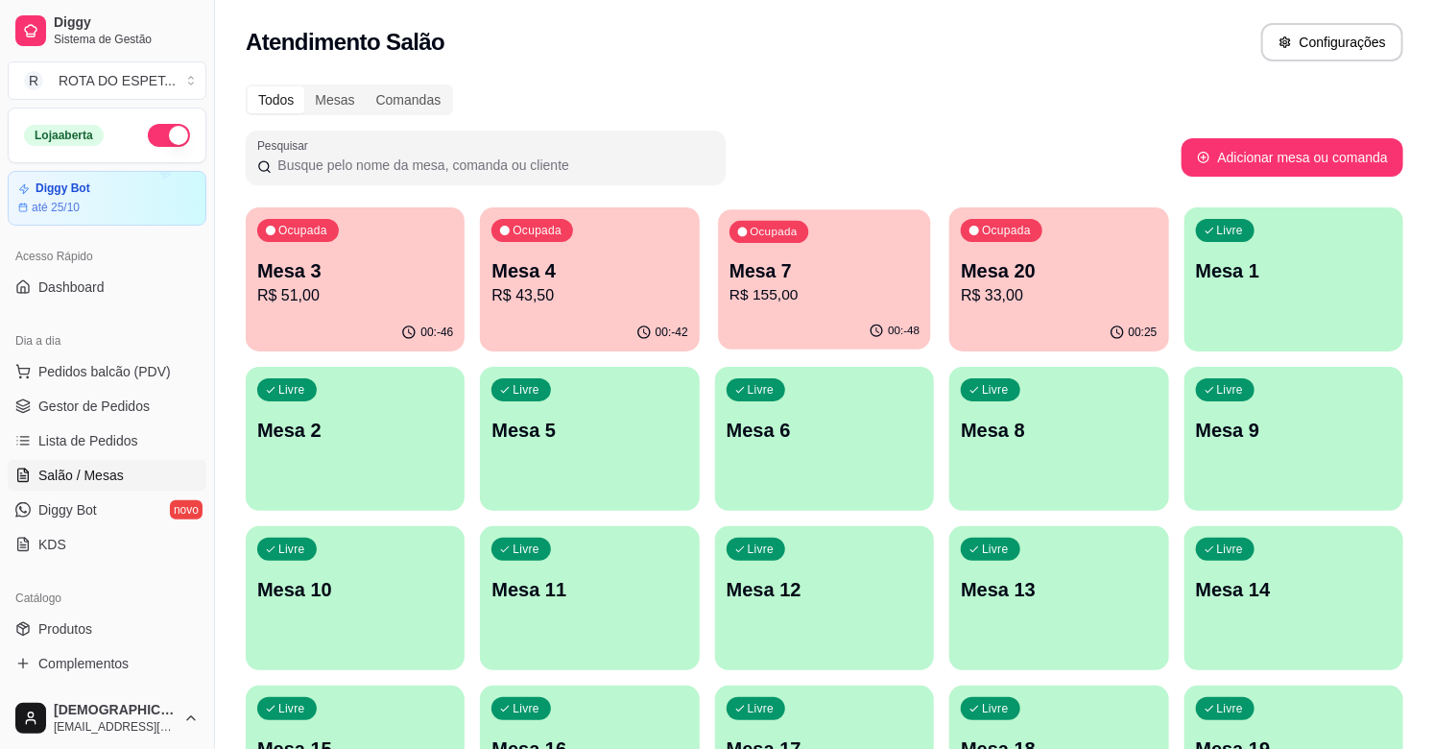
click at [879, 269] on p "Mesa 7" at bounding box center [824, 271] width 190 height 26
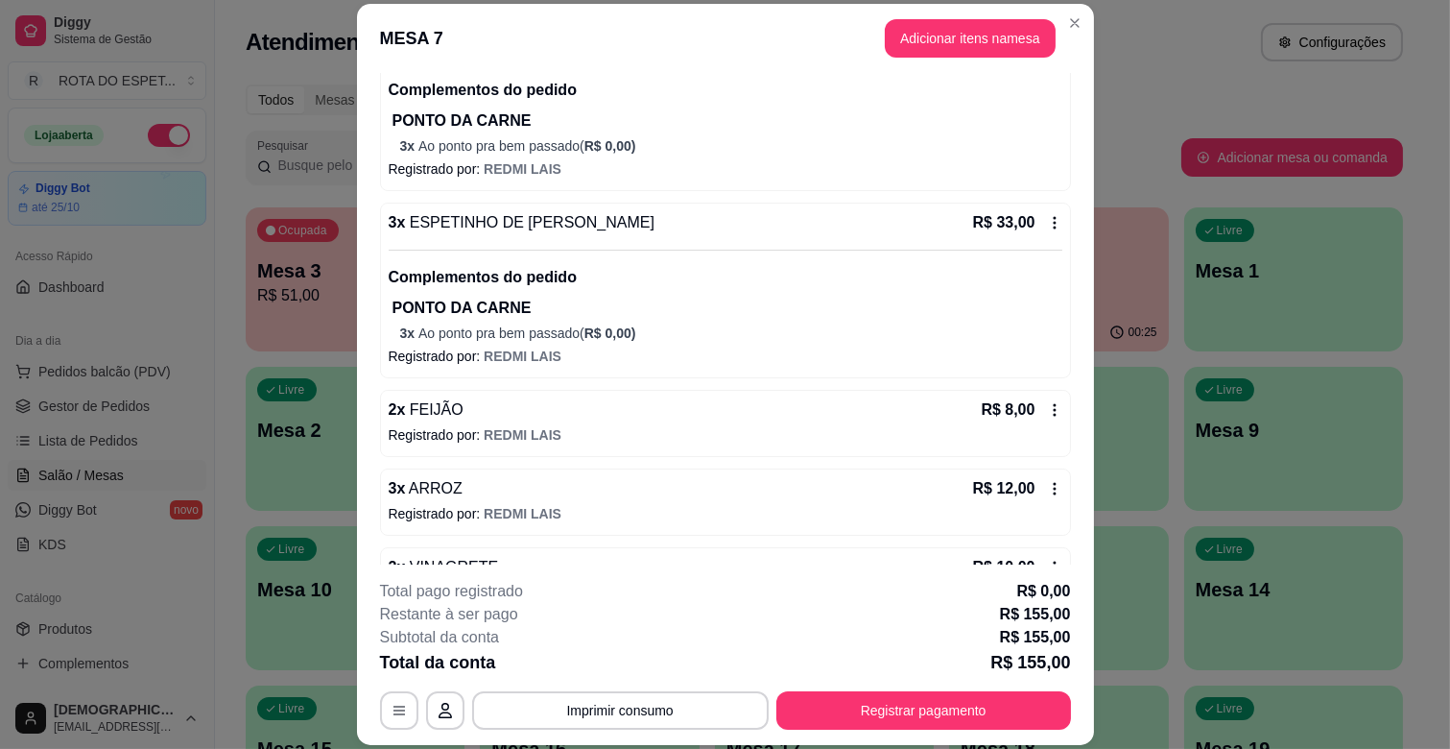
scroll to position [643, 0]
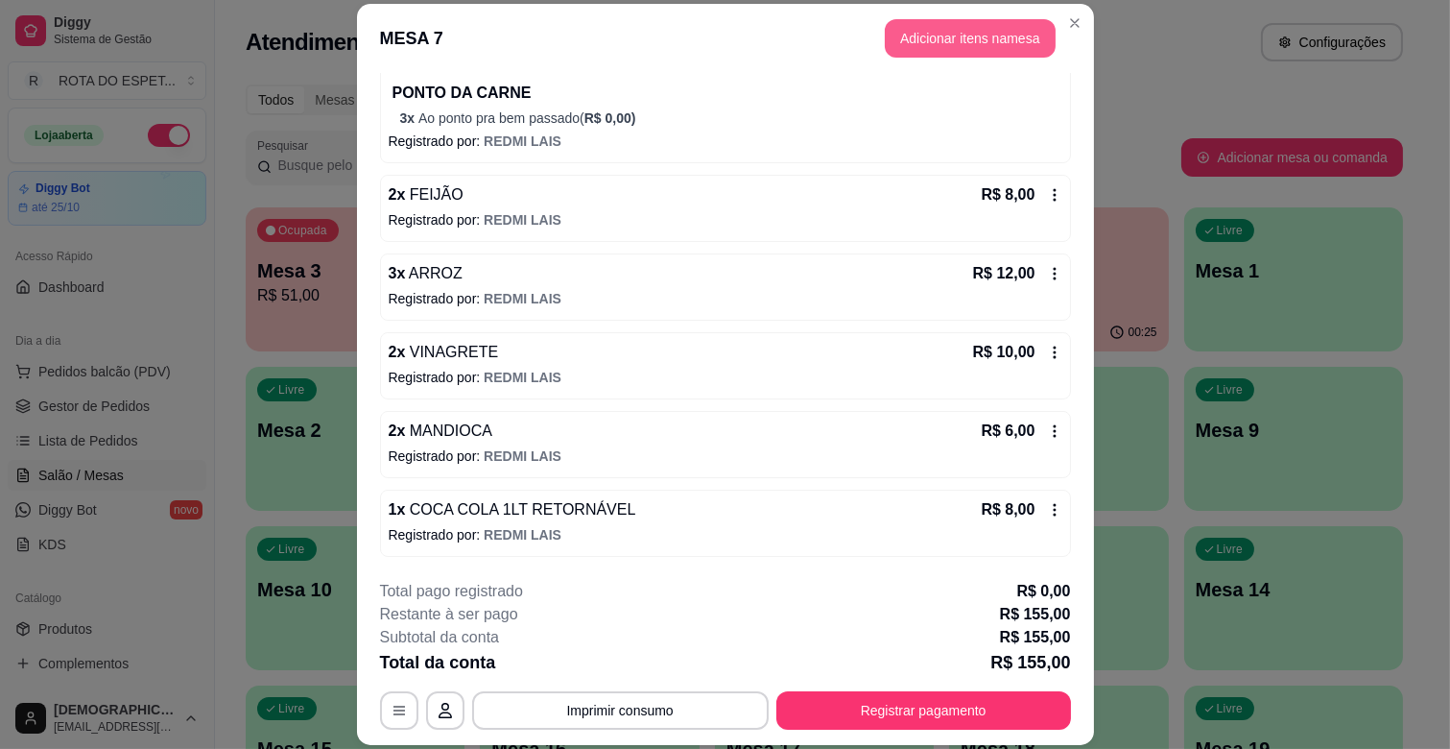
click at [995, 32] on button "Adicionar itens na mesa" at bounding box center [970, 38] width 171 height 38
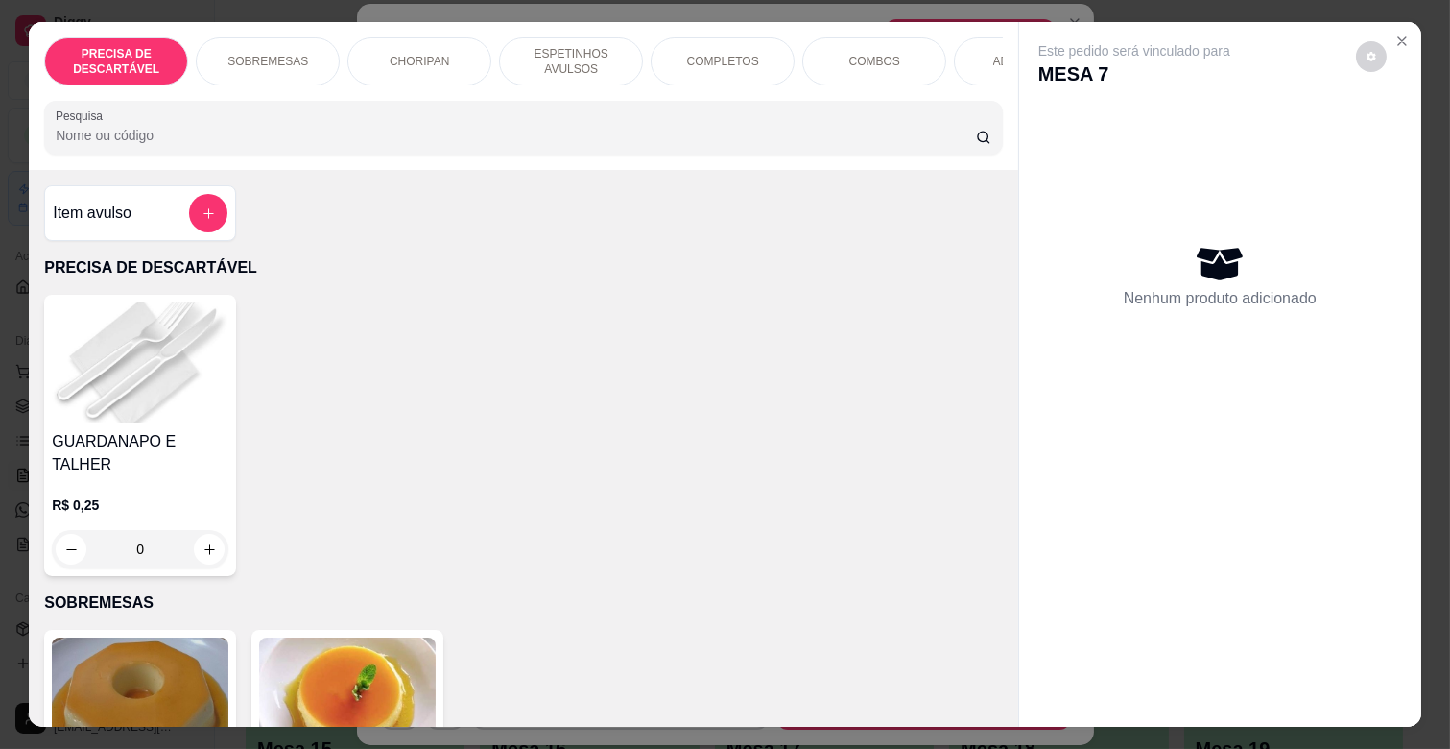
scroll to position [0, 852]
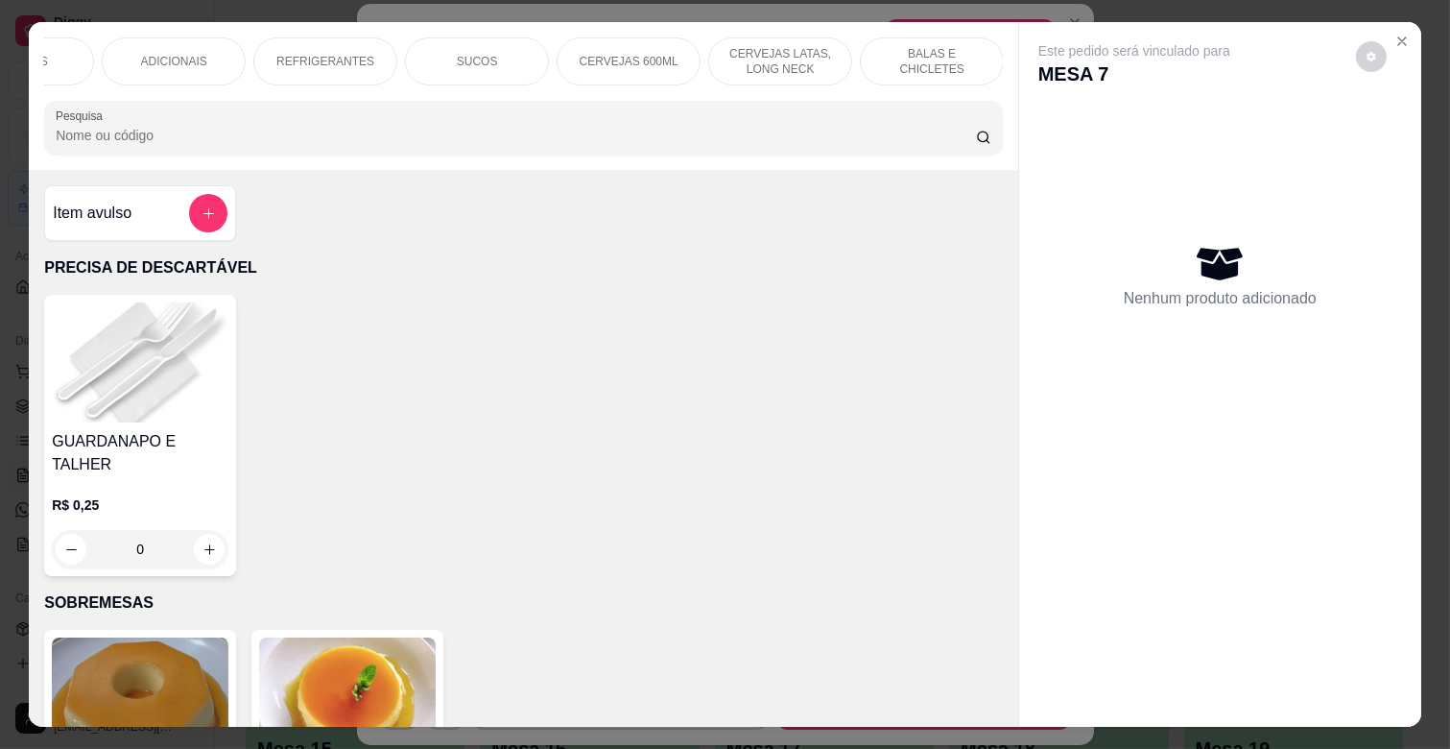
click at [321, 44] on div "REFRIGERANTES" at bounding box center [325, 61] width 144 height 48
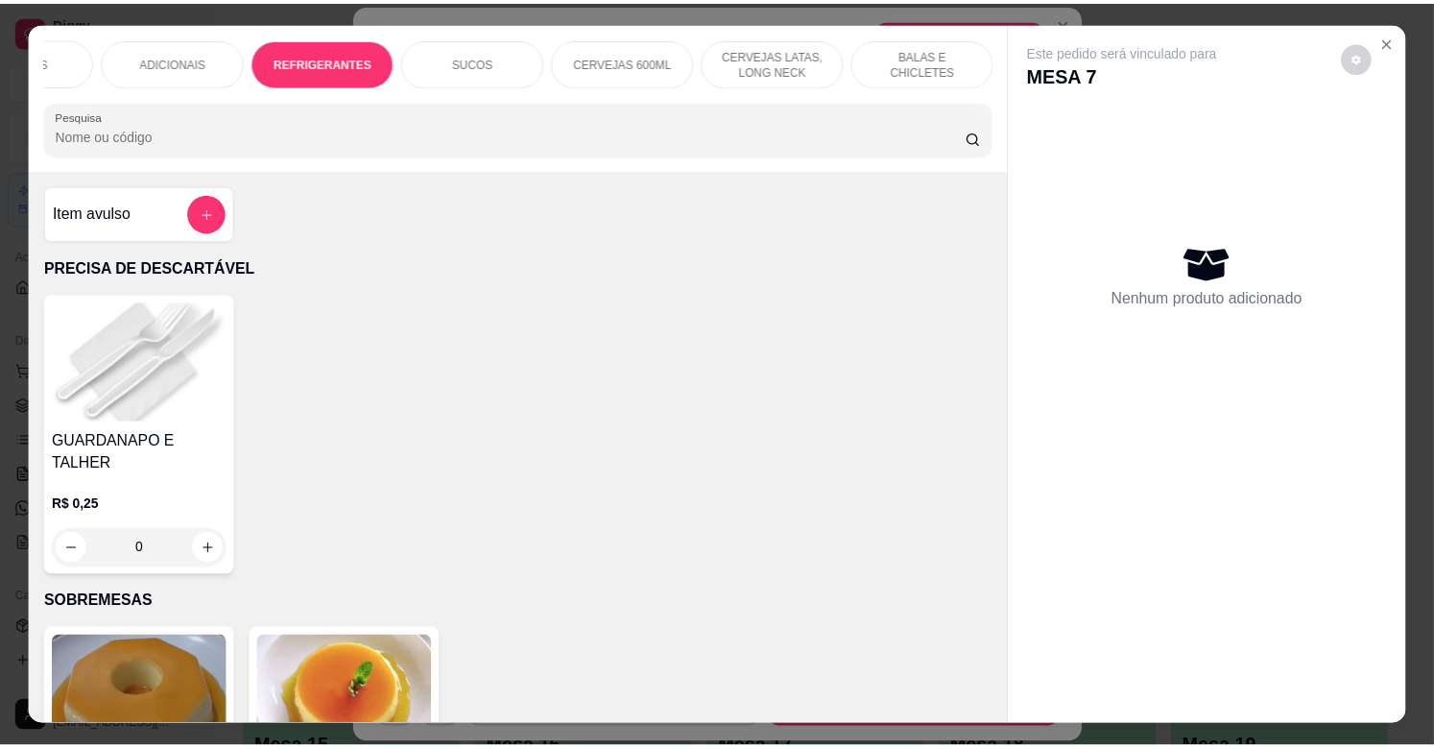
scroll to position [46, 0]
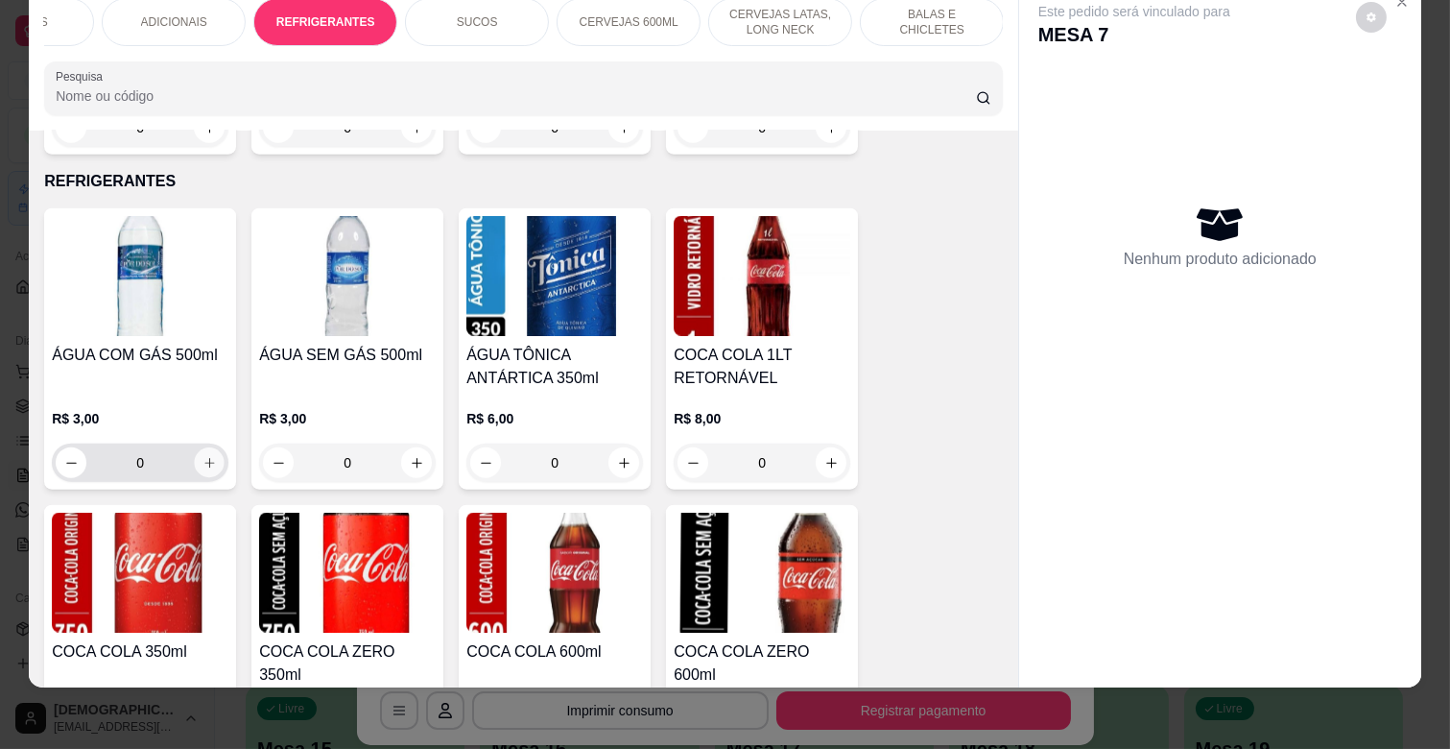
click at [202, 456] on icon "increase-product-quantity" at bounding box center [209, 463] width 14 height 14
type input "1"
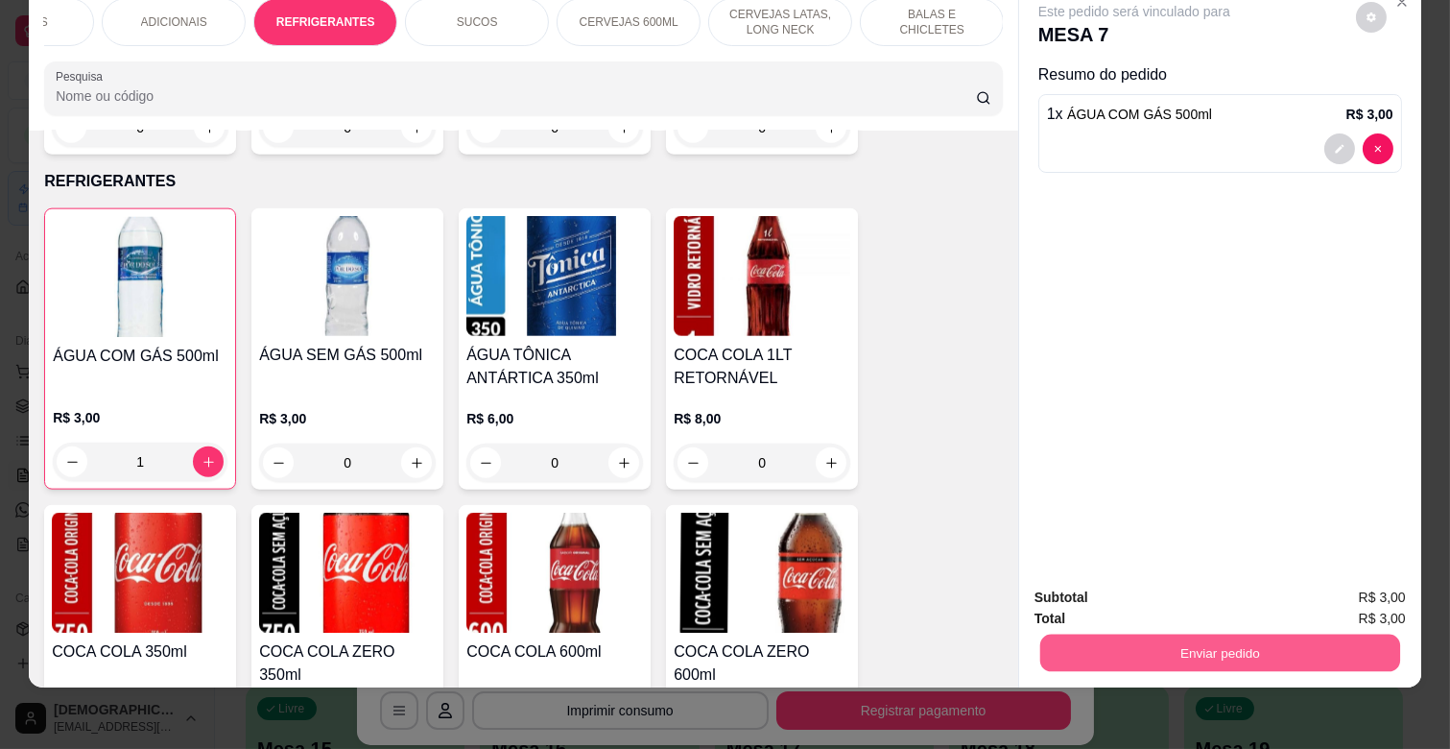
click at [1283, 641] on button "Enviar pedido" at bounding box center [1220, 651] width 360 height 37
click at [1402, 576] on button "Enviar pedido" at bounding box center [1355, 589] width 108 height 36
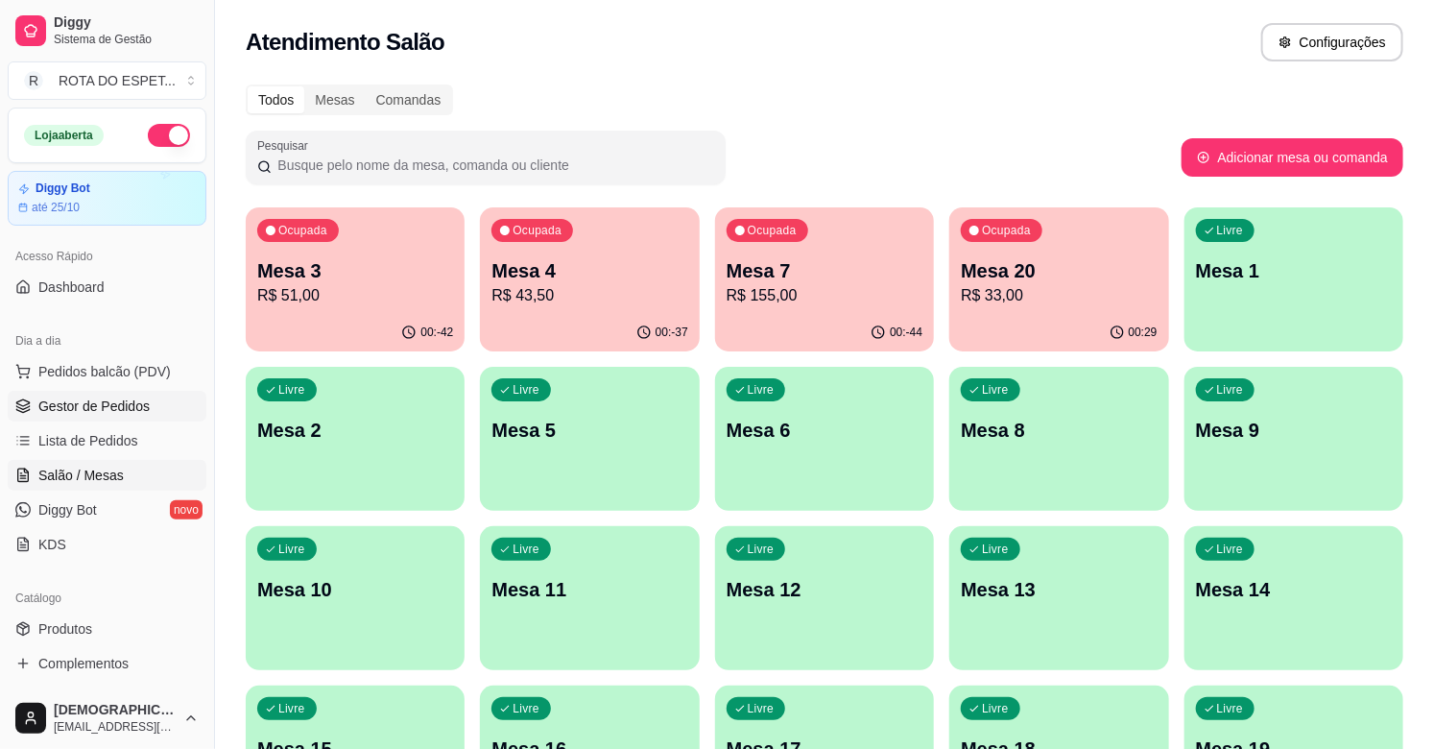
click at [61, 406] on span "Gestor de Pedidos" at bounding box center [93, 405] width 111 height 19
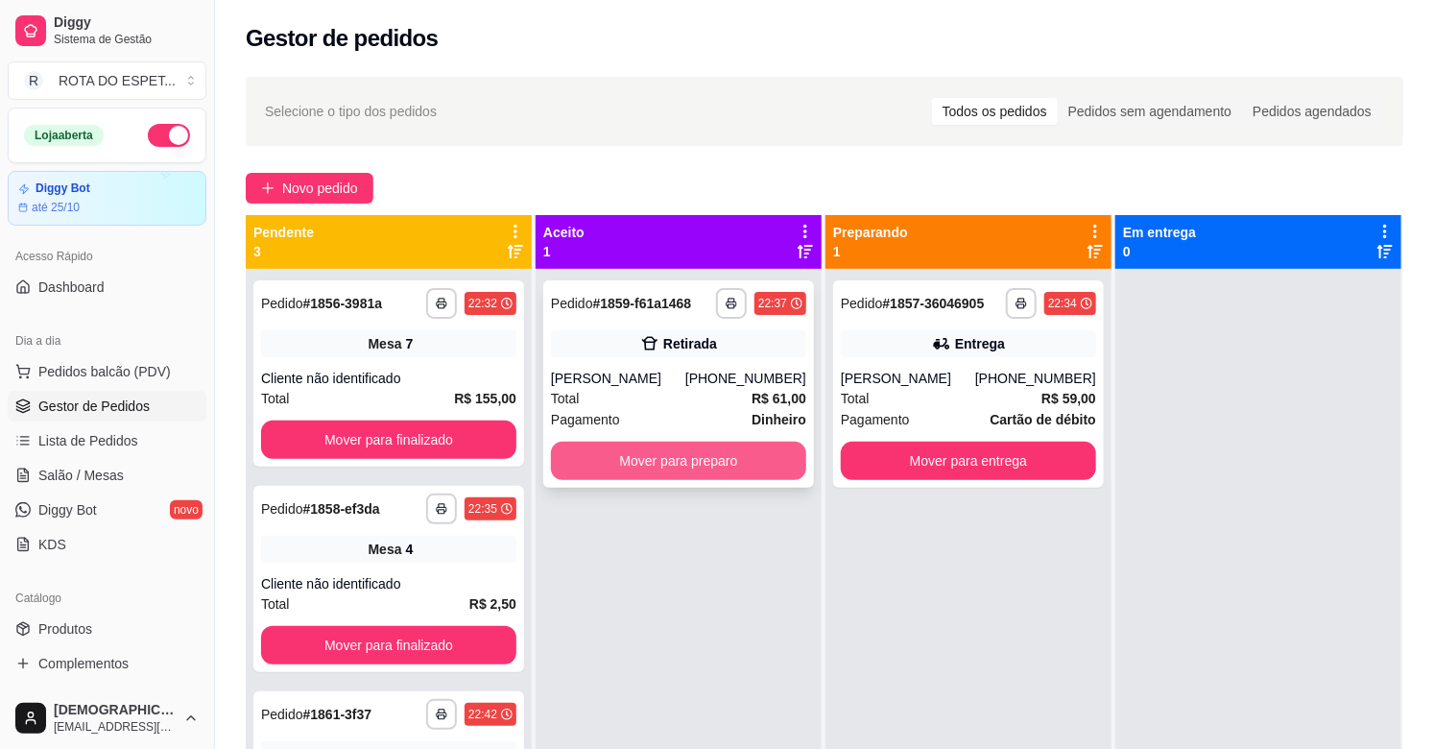
click at [722, 462] on button "Mover para preparo" at bounding box center [678, 460] width 255 height 38
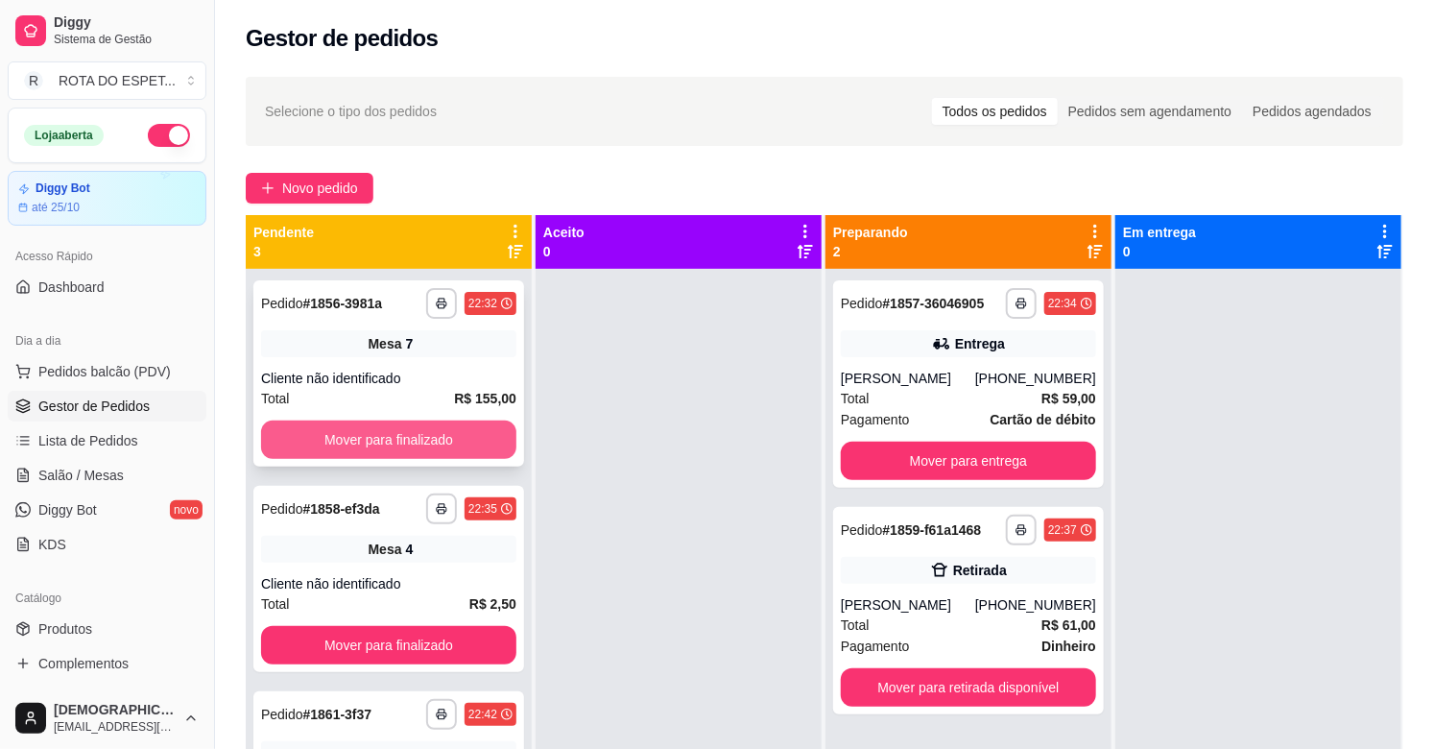
click at [403, 444] on button "Mover para finalizado" at bounding box center [388, 439] width 255 height 38
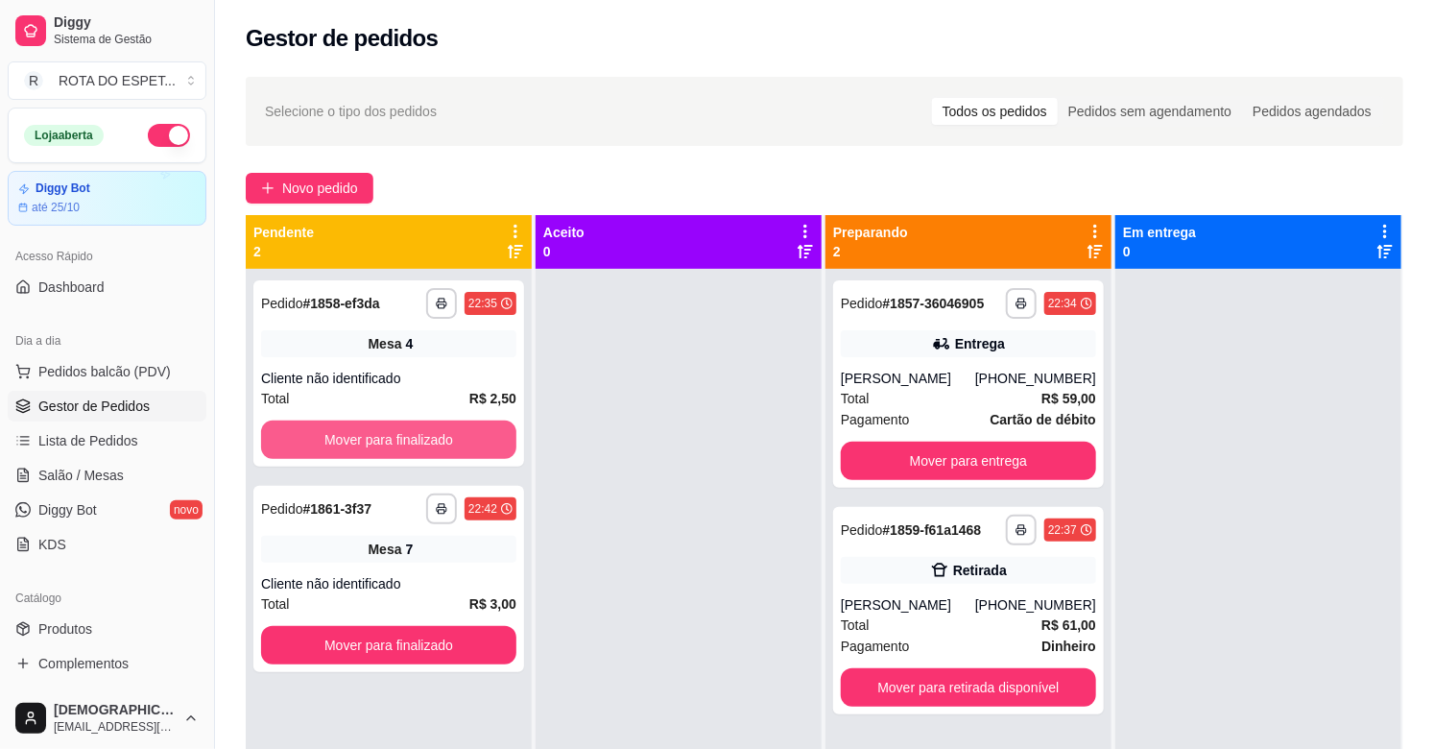
click at [403, 444] on button "Mover para finalizado" at bounding box center [388, 439] width 255 height 38
click at [403, 444] on div "Mover para finalizado" at bounding box center [388, 439] width 255 height 38
click at [404, 439] on button "Mover para finalizado" at bounding box center [389, 439] width 248 height 37
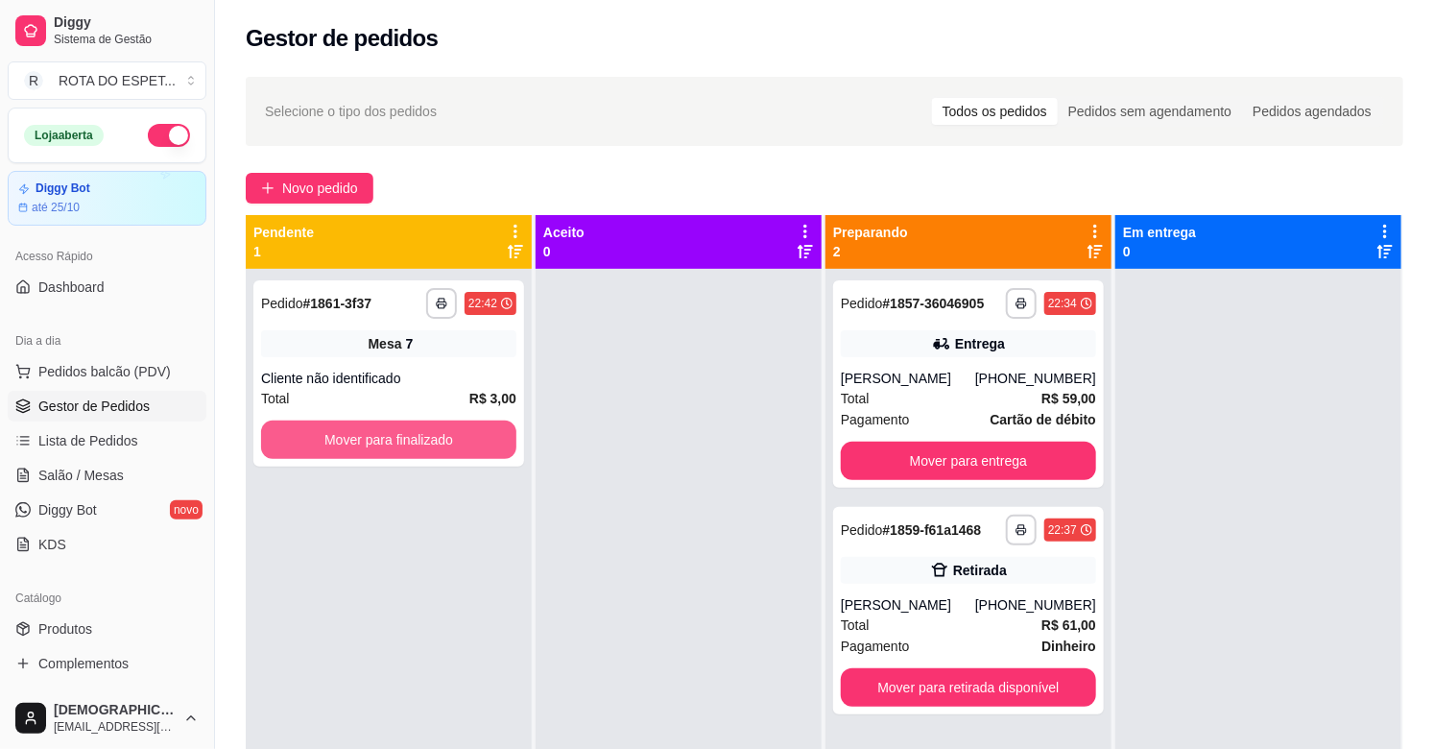
click at [404, 439] on button "Mover para finalizado" at bounding box center [388, 439] width 255 height 38
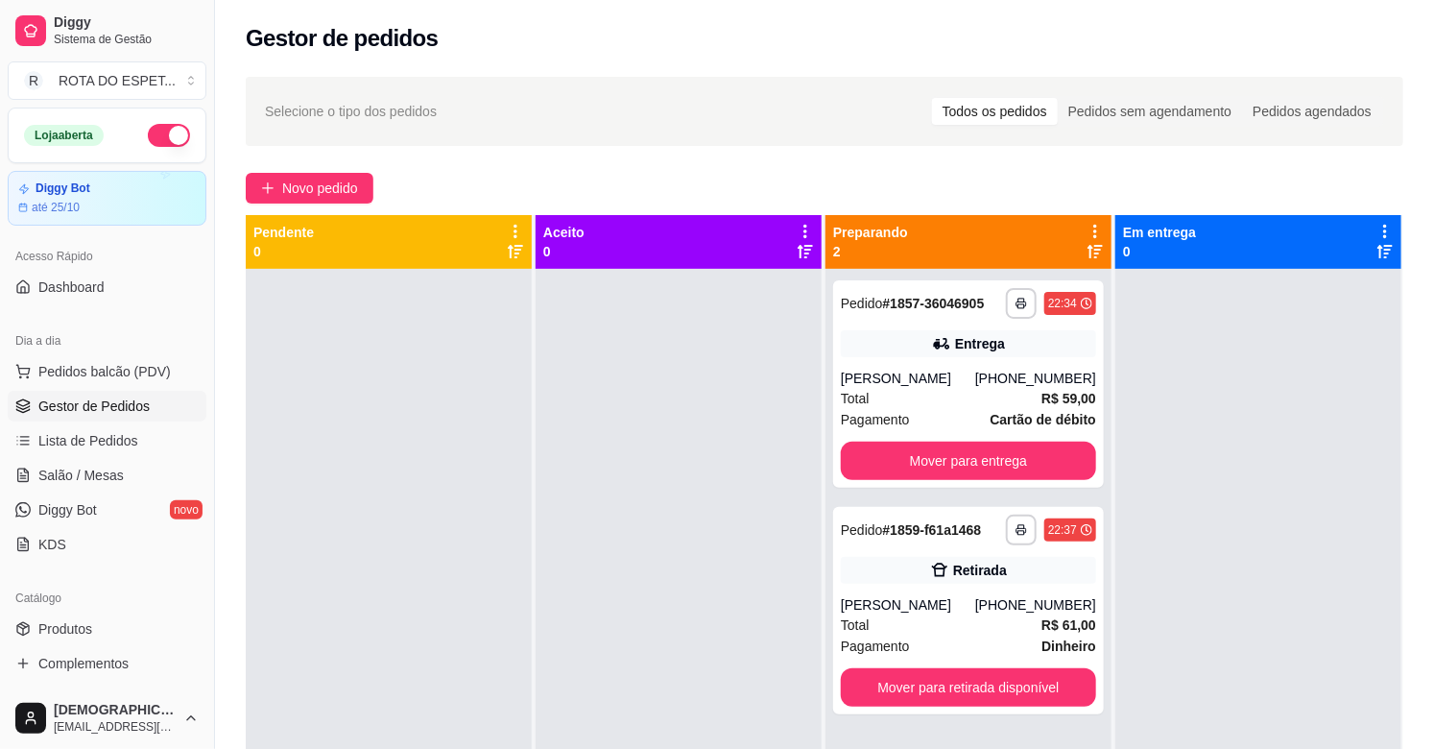
click at [641, 542] on div at bounding box center [678, 643] width 286 height 749
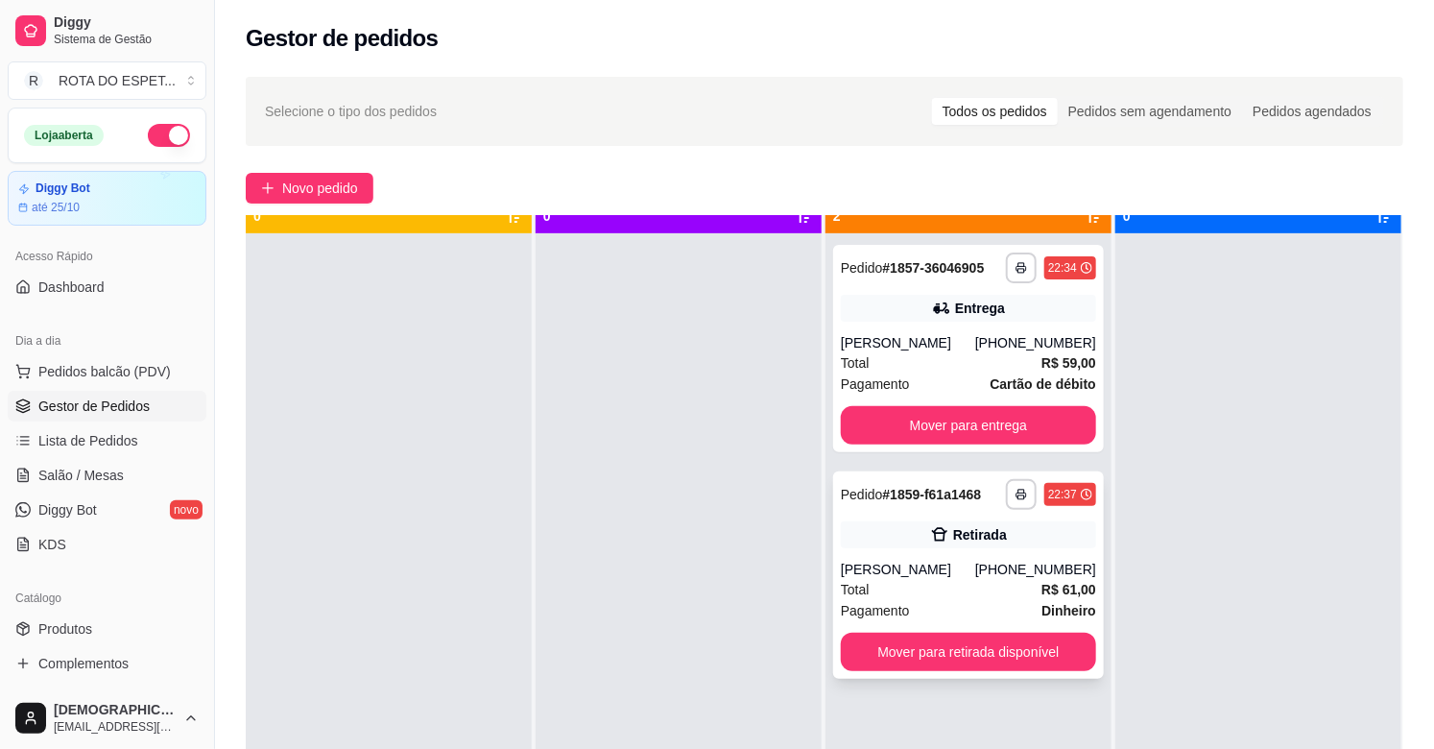
scroll to position [53, 0]
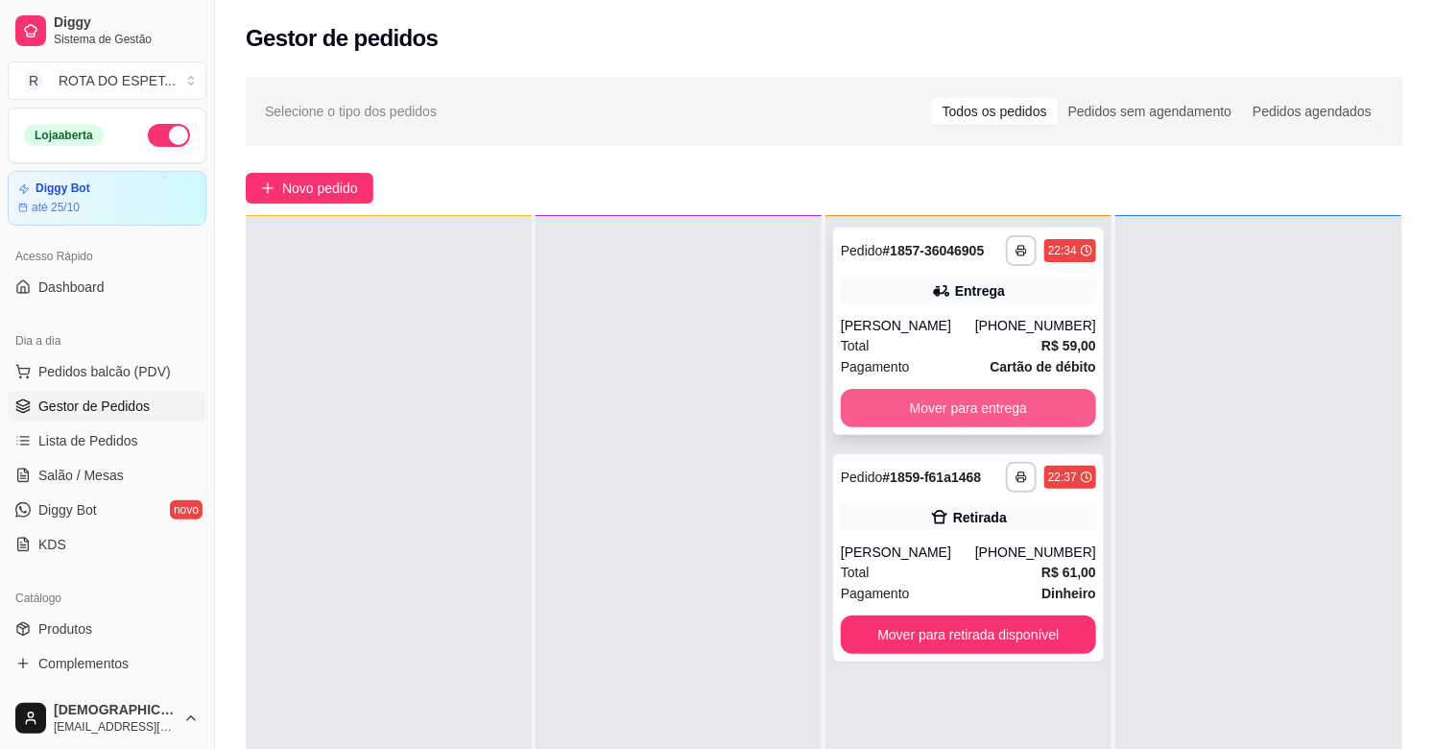
click at [979, 411] on button "Mover para entrega" at bounding box center [968, 408] width 255 height 38
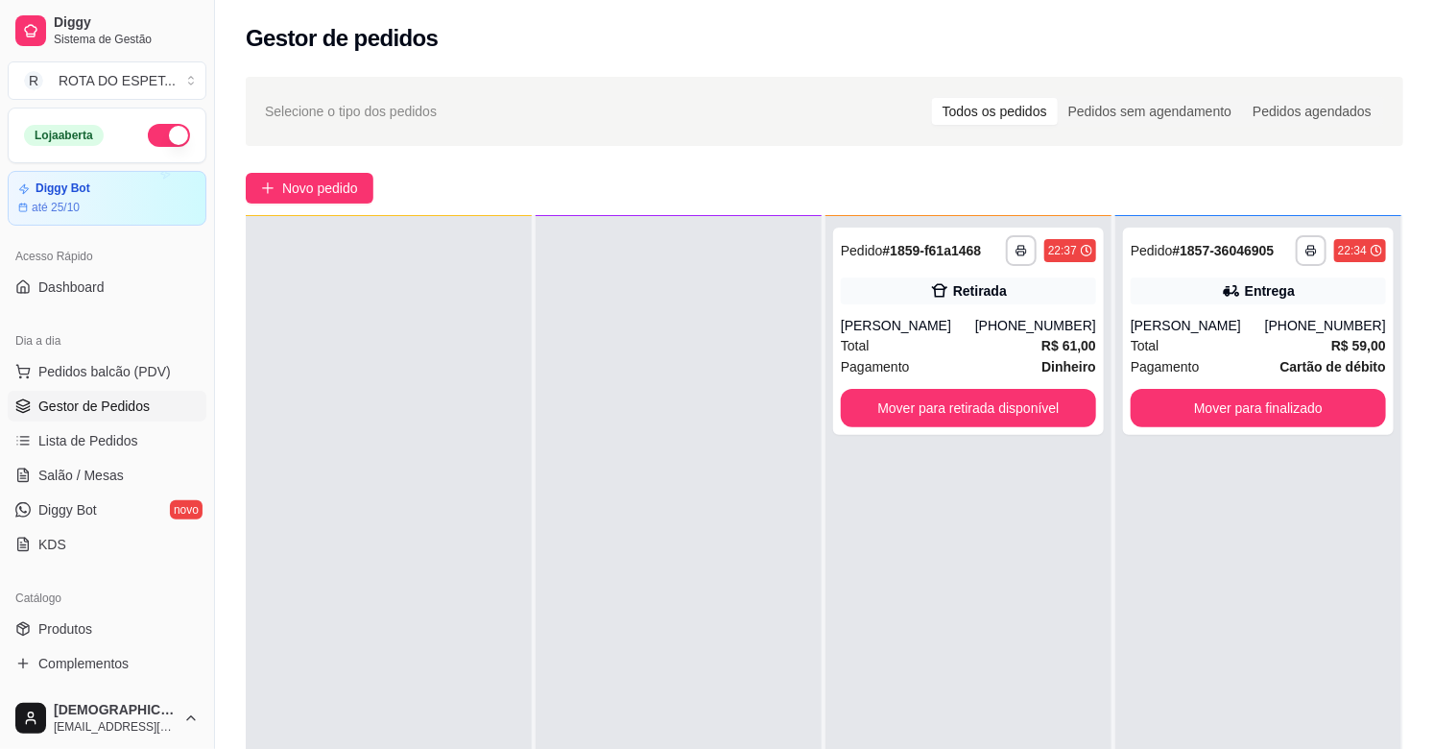
click at [691, 542] on div at bounding box center [678, 590] width 286 height 749
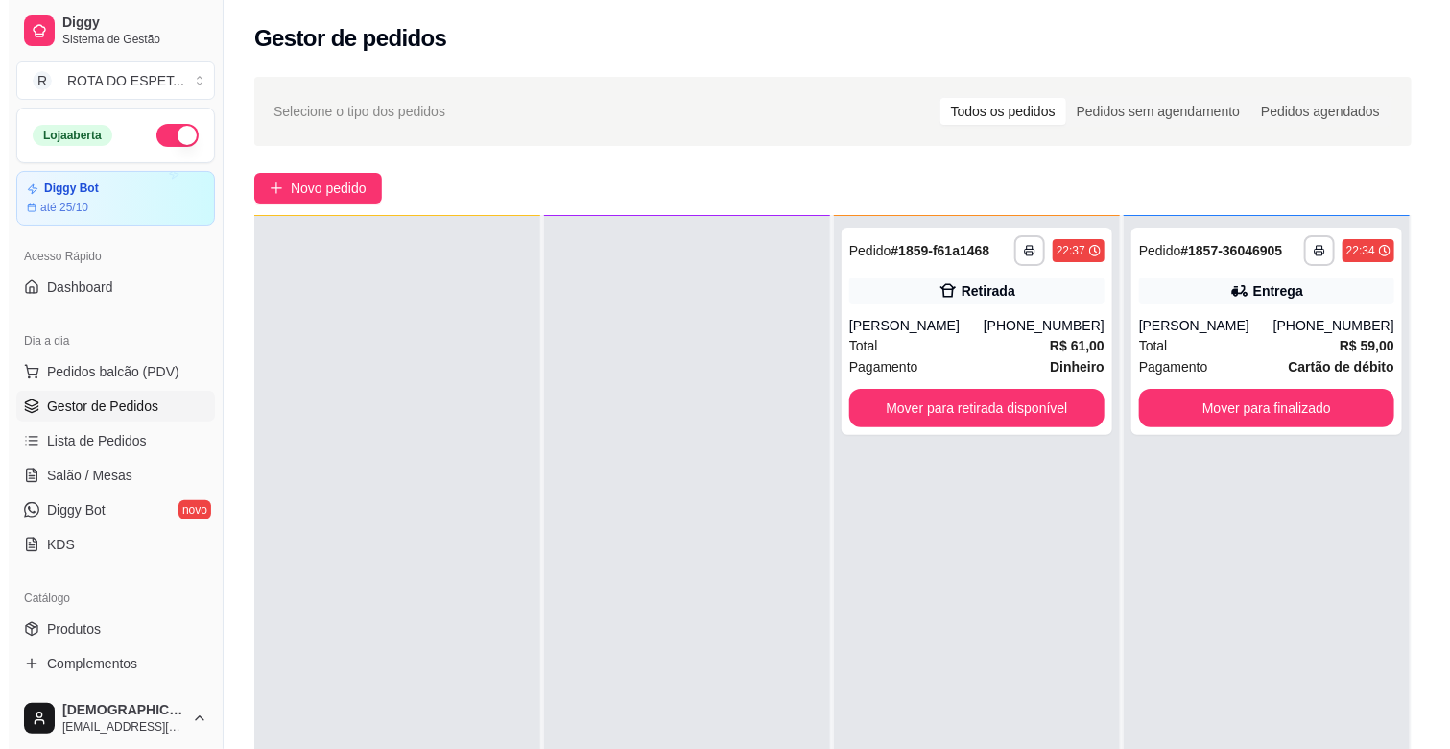
scroll to position [0, 0]
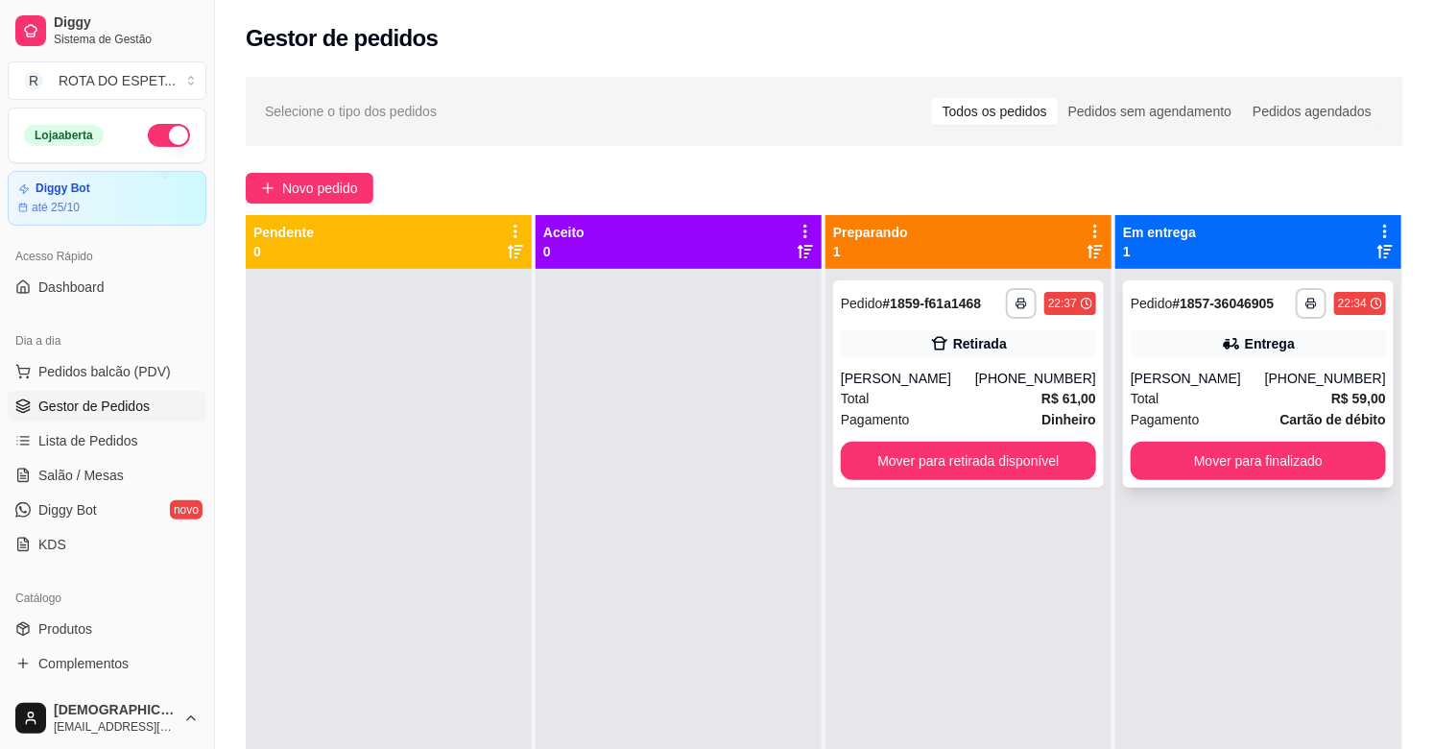
click at [1169, 370] on div "[PERSON_NAME]" at bounding box center [1197, 378] width 134 height 19
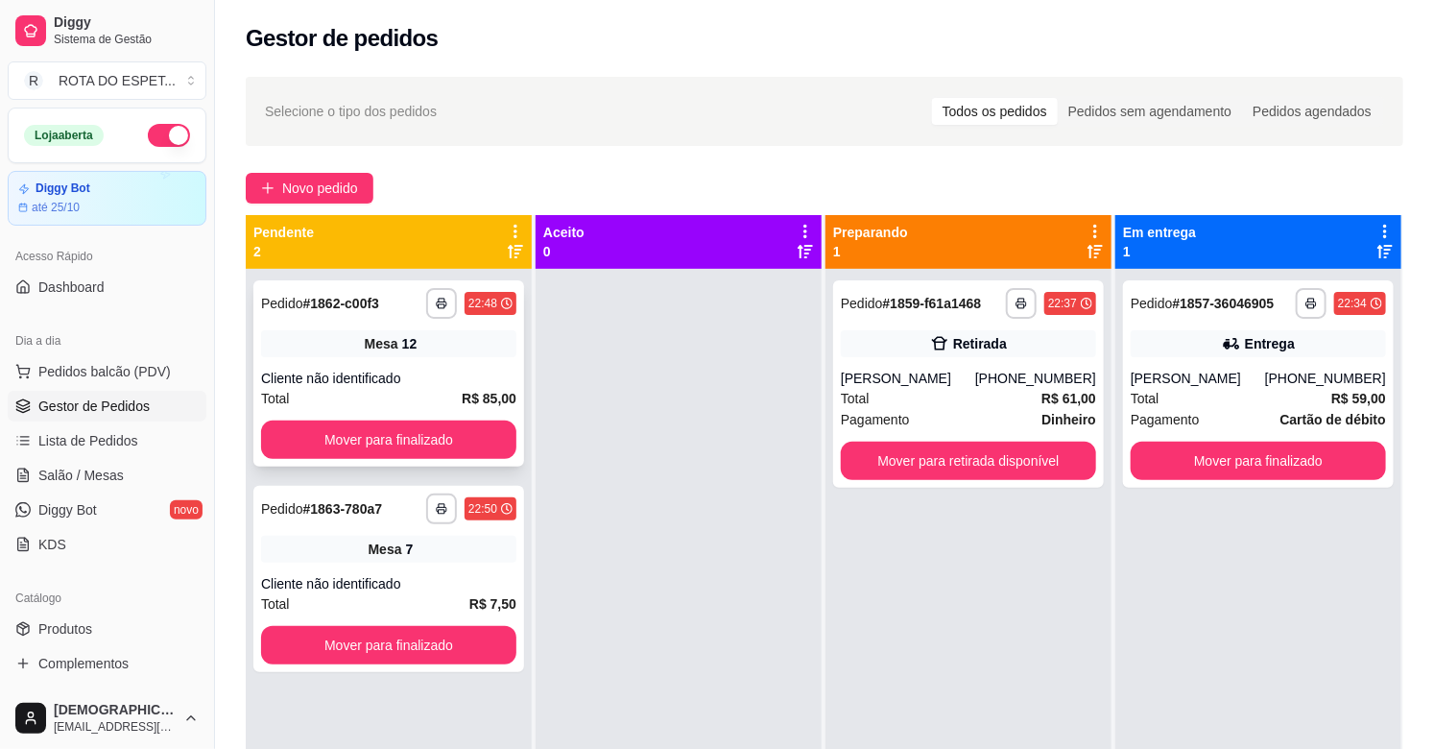
click at [473, 418] on div "**********" at bounding box center [388, 373] width 271 height 186
click at [338, 438] on button "Mover para finalizado" at bounding box center [388, 439] width 255 height 38
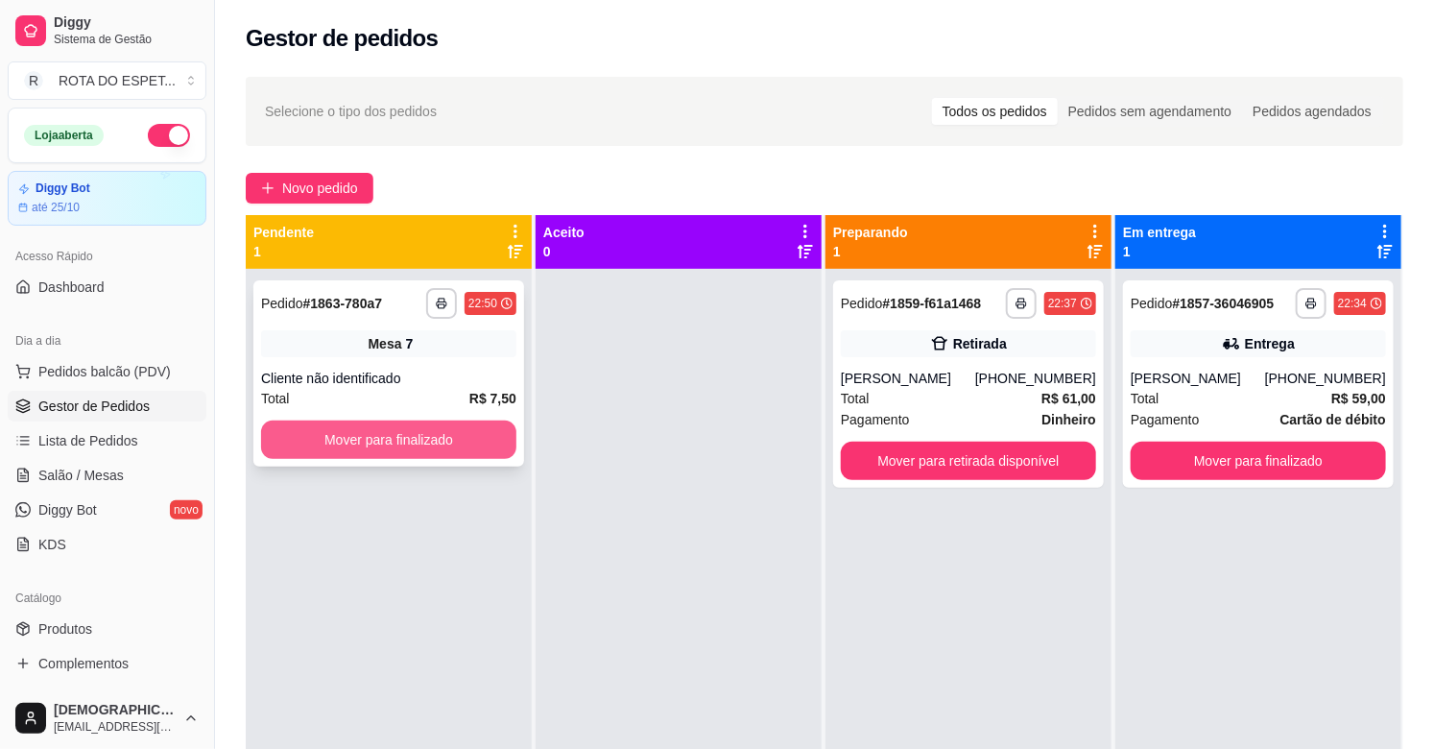
click at [348, 435] on button "Mover para finalizado" at bounding box center [388, 439] width 255 height 38
click at [569, 601] on div at bounding box center [678, 643] width 286 height 749
click at [403, 439] on button "Mover para finalizado" at bounding box center [388, 439] width 255 height 38
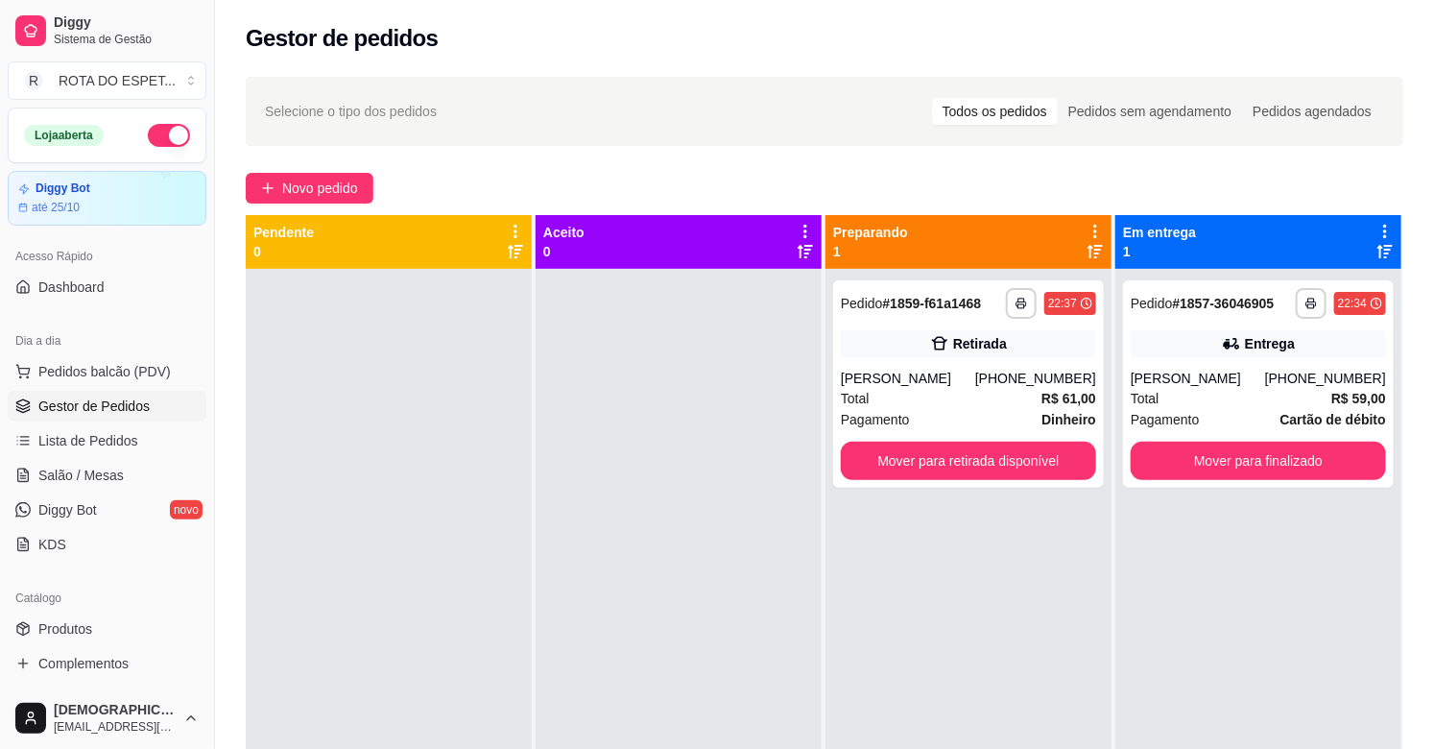
click at [718, 562] on div at bounding box center [678, 643] width 286 height 749
click at [96, 466] on span "Salão / Mesas" at bounding box center [80, 474] width 85 height 19
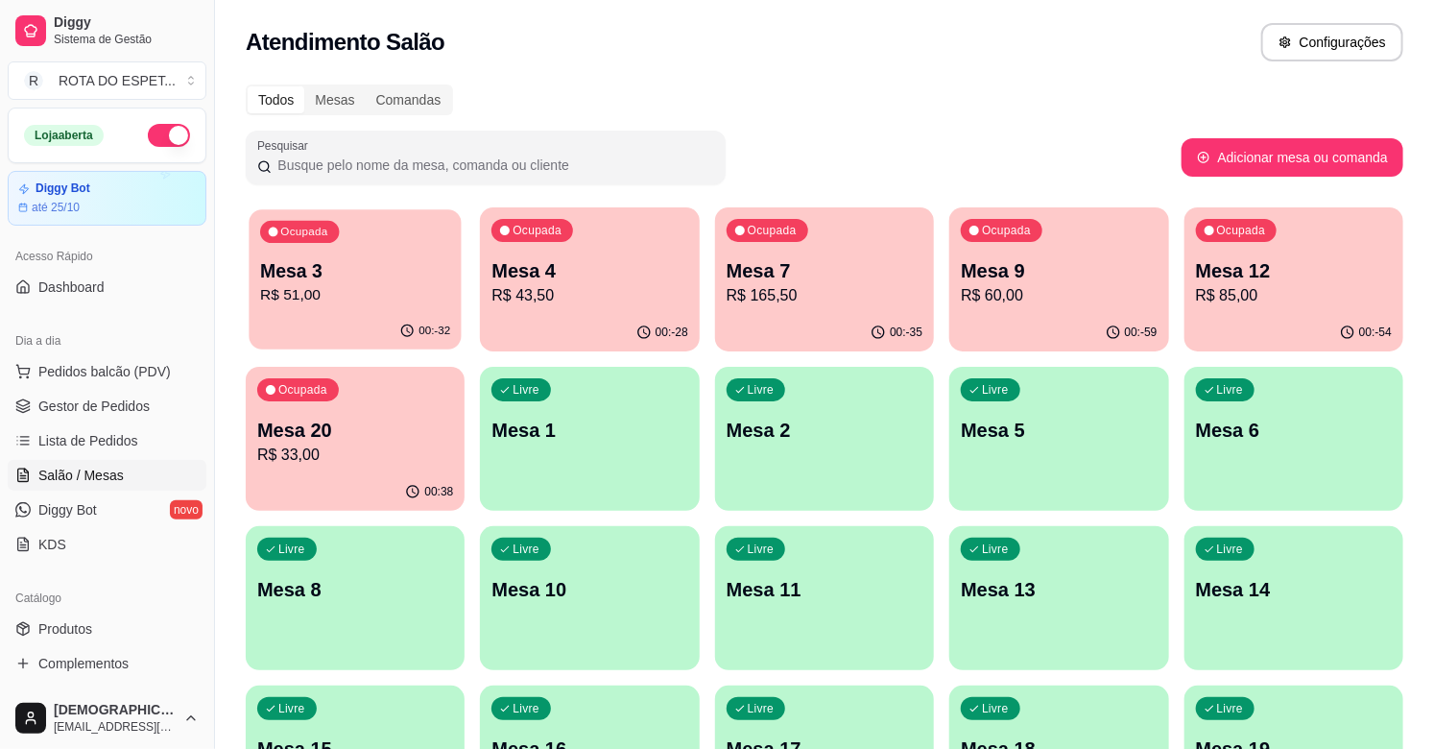
click at [327, 293] on p "R$ 51,00" at bounding box center [355, 295] width 190 height 22
click at [1347, 297] on p "R$ 85,00" at bounding box center [1294, 295] width 196 height 23
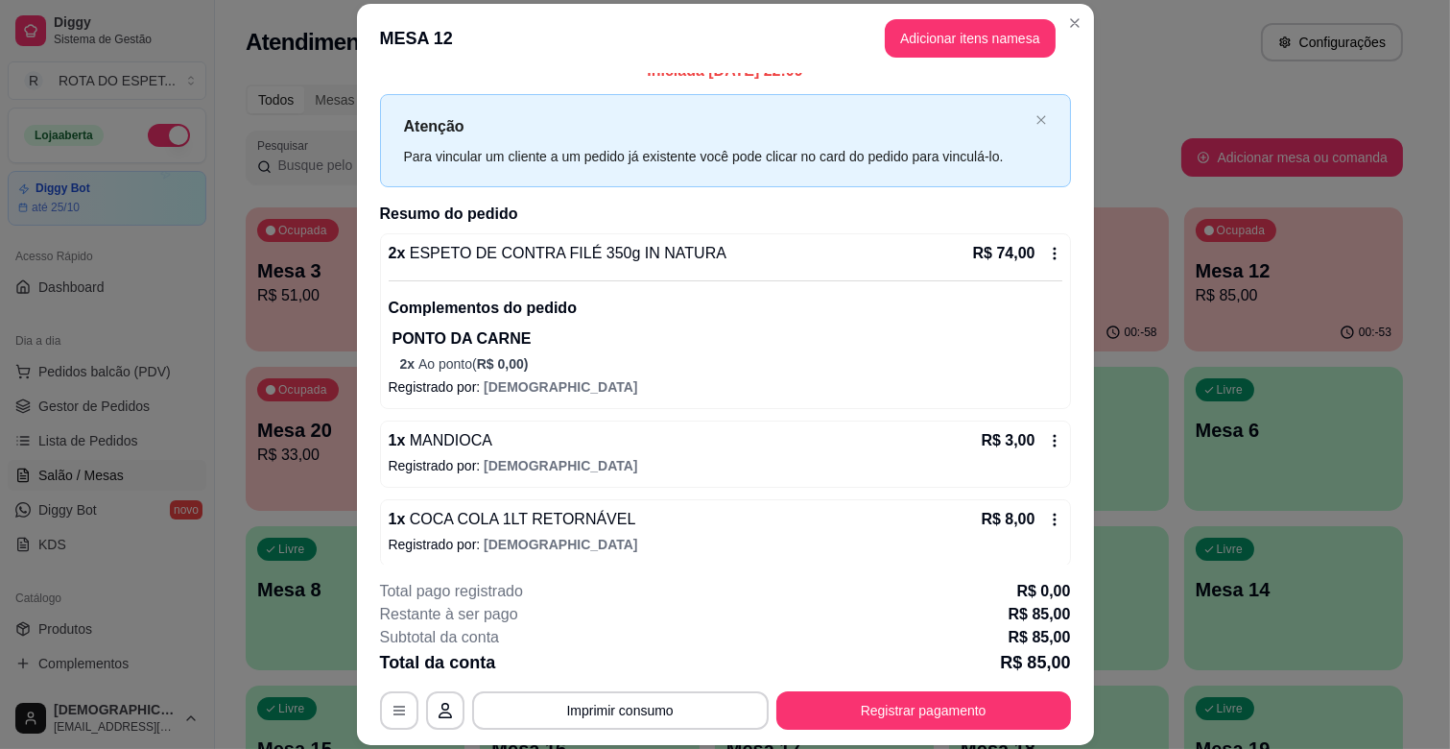
scroll to position [31, 0]
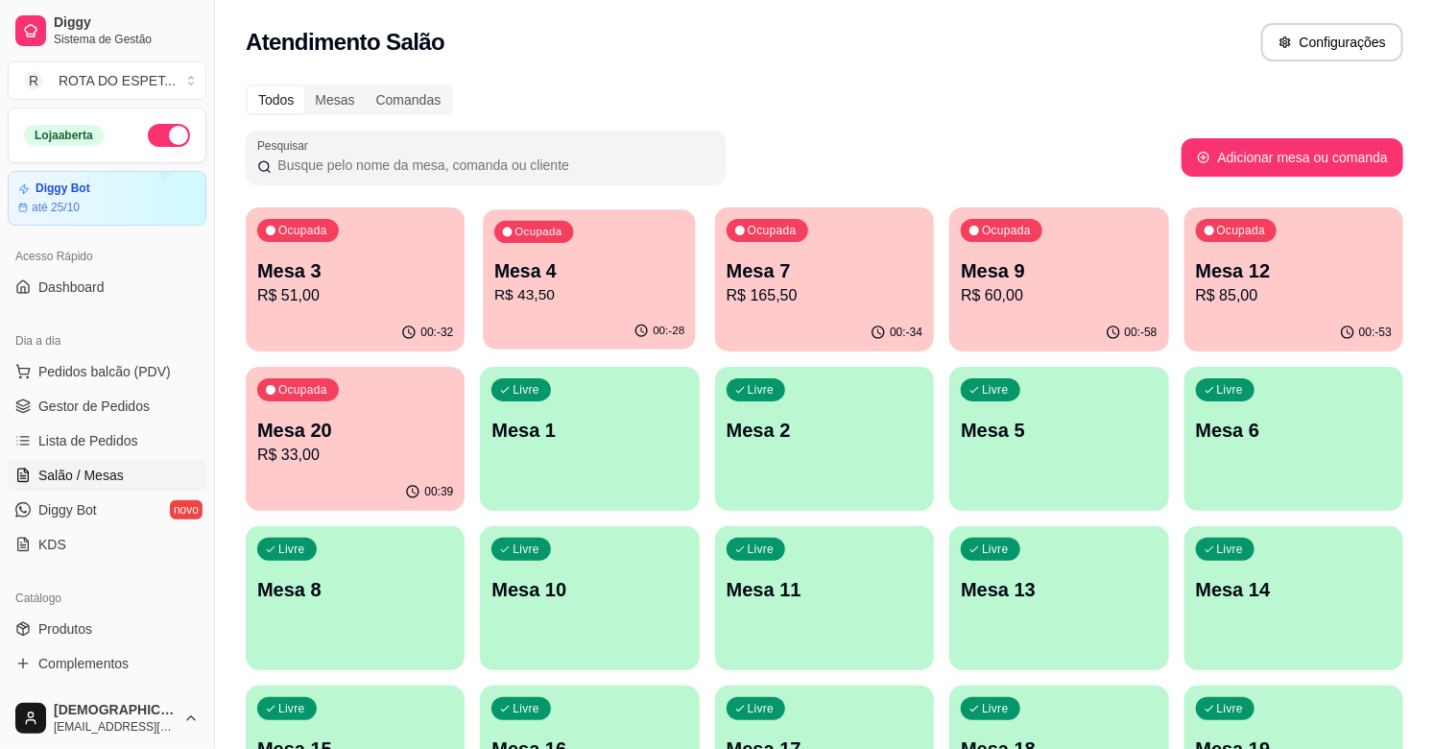
click at [606, 248] on div "Ocupada Mesa 4 R$ 43,50" at bounding box center [590, 261] width 213 height 104
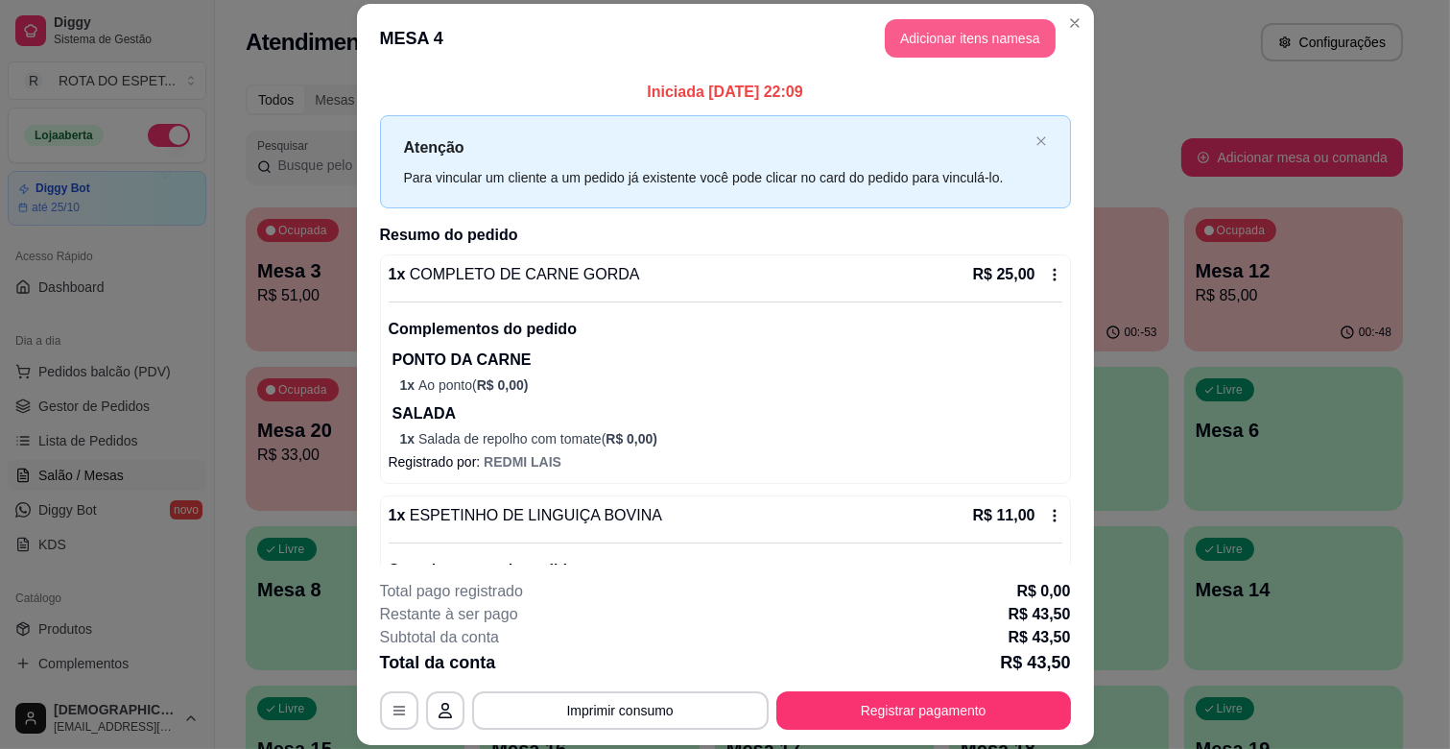
click at [965, 42] on button "Adicionar itens na mesa" at bounding box center [970, 38] width 171 height 38
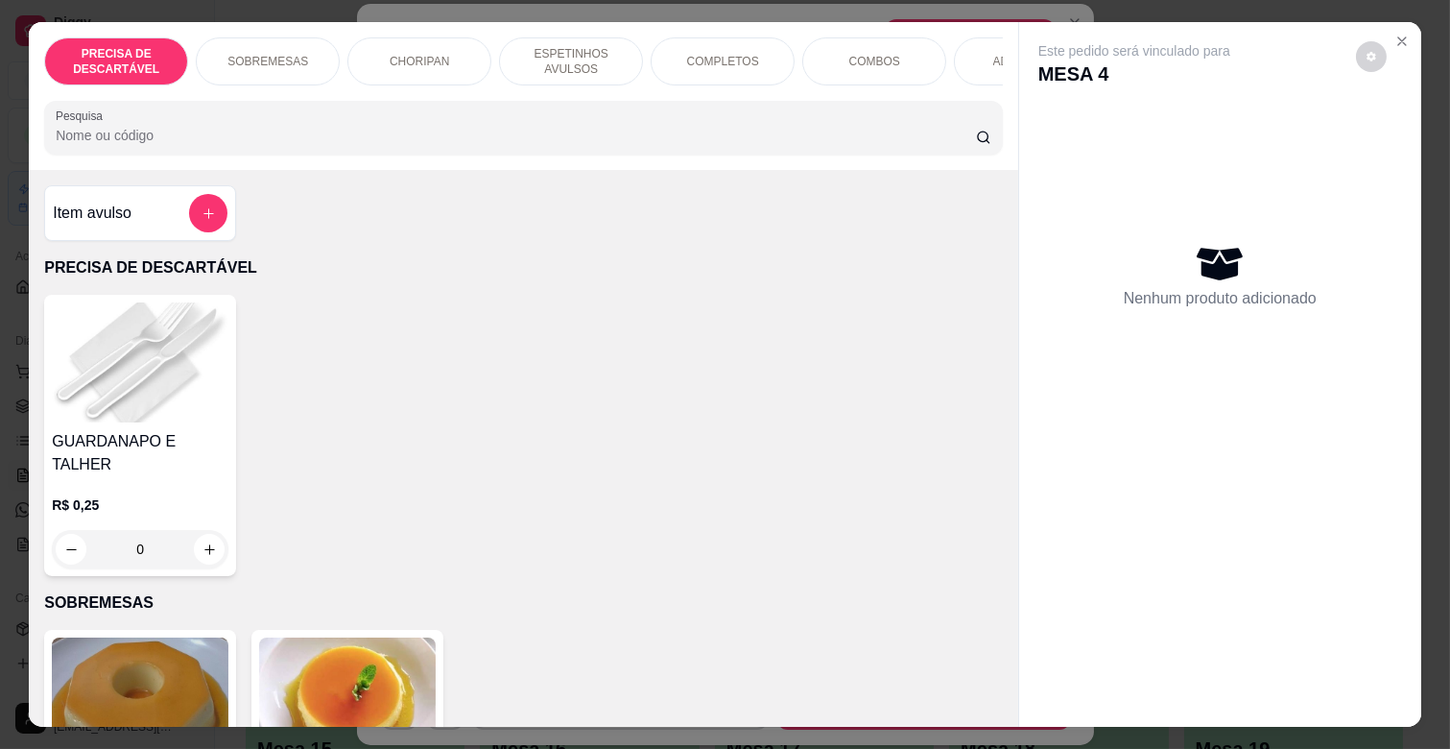
scroll to position [0, 852]
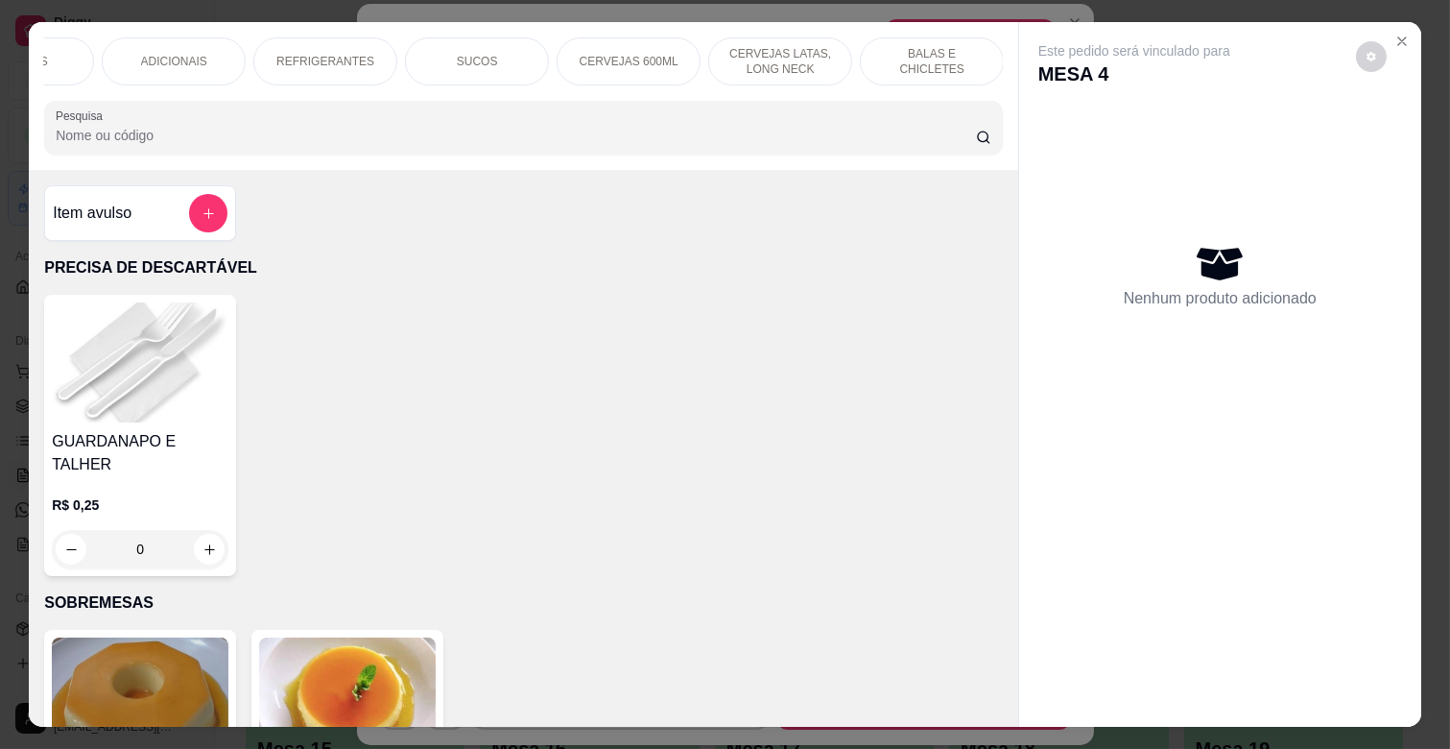
click at [889, 51] on p "BALAS E CHICLETES" at bounding box center [931, 61] width 111 height 31
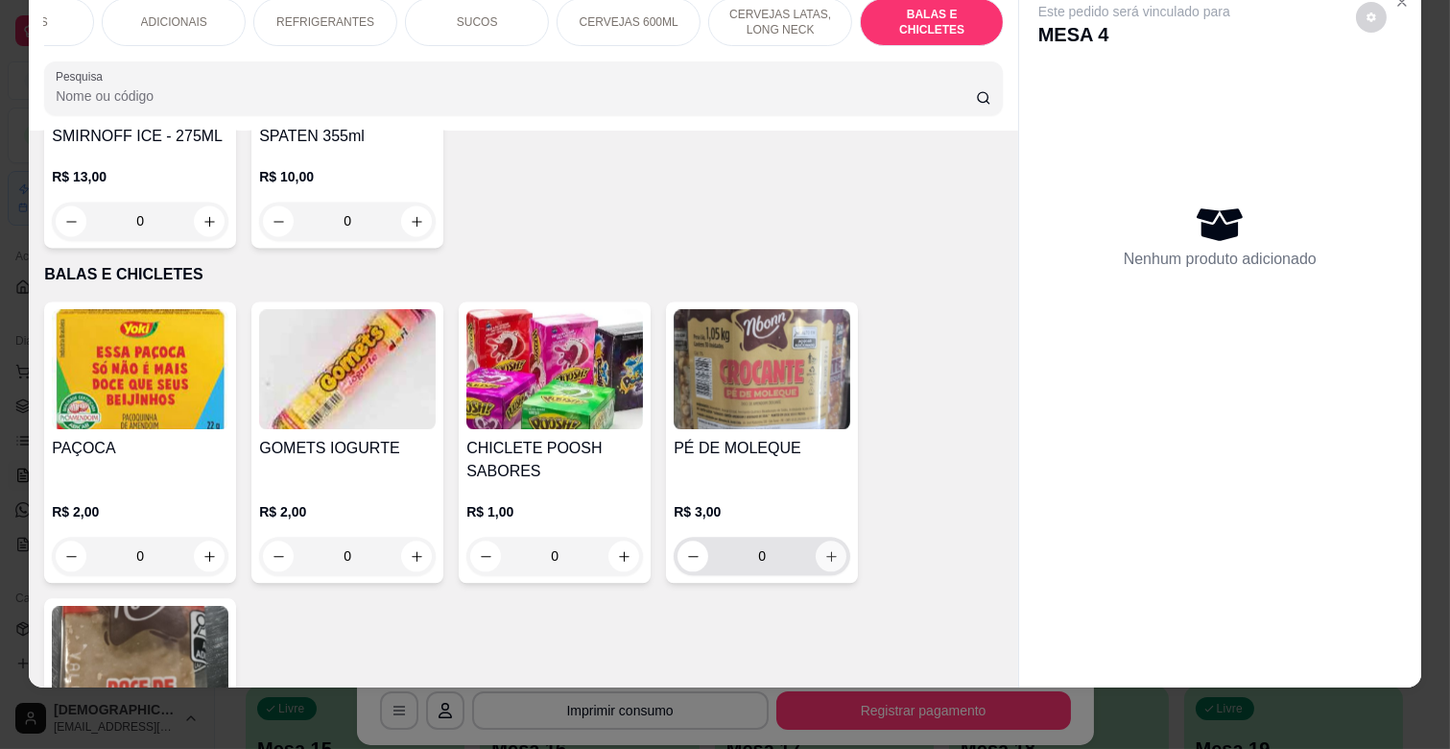
click at [833, 540] on button "increase-product-quantity" at bounding box center [831, 555] width 31 height 31
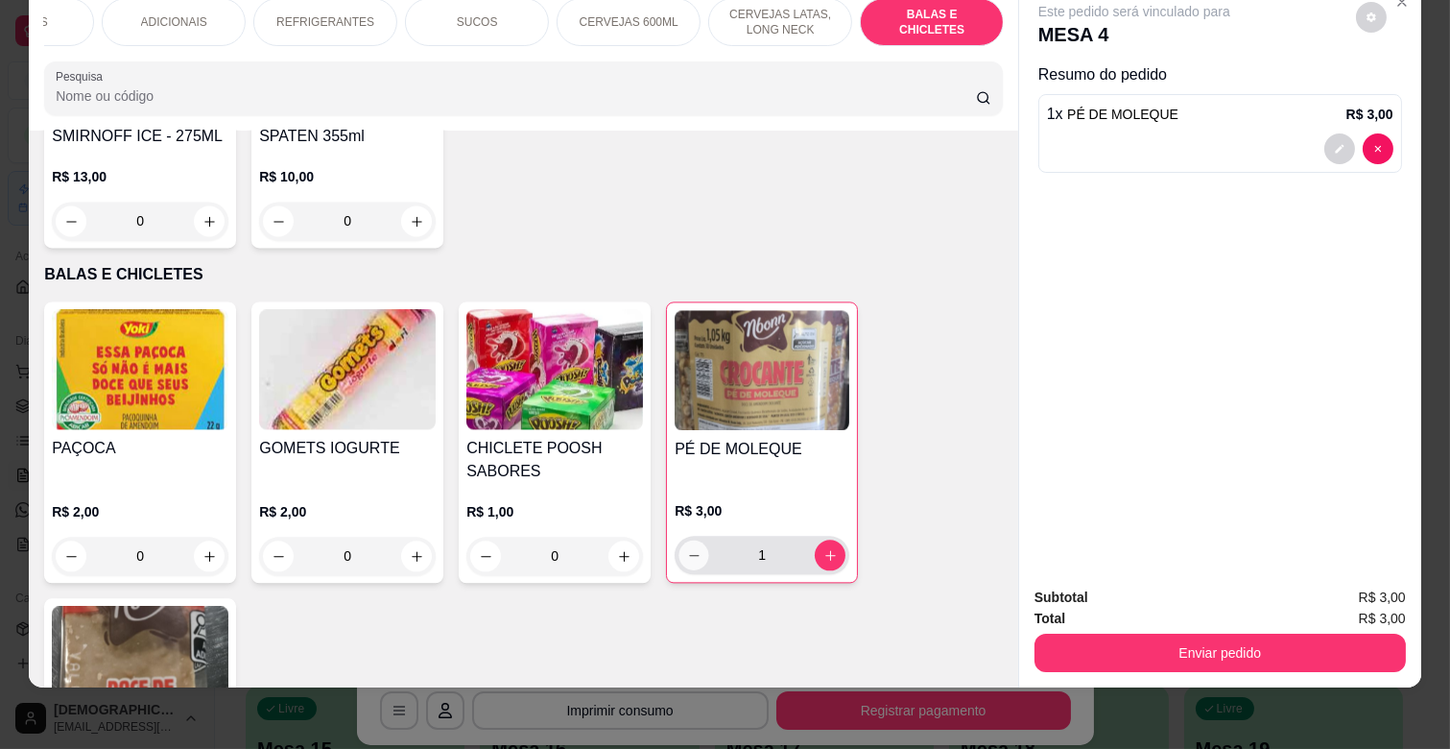
click at [692, 540] on button "decrease-product-quantity" at bounding box center [694, 555] width 30 height 30
type input "0"
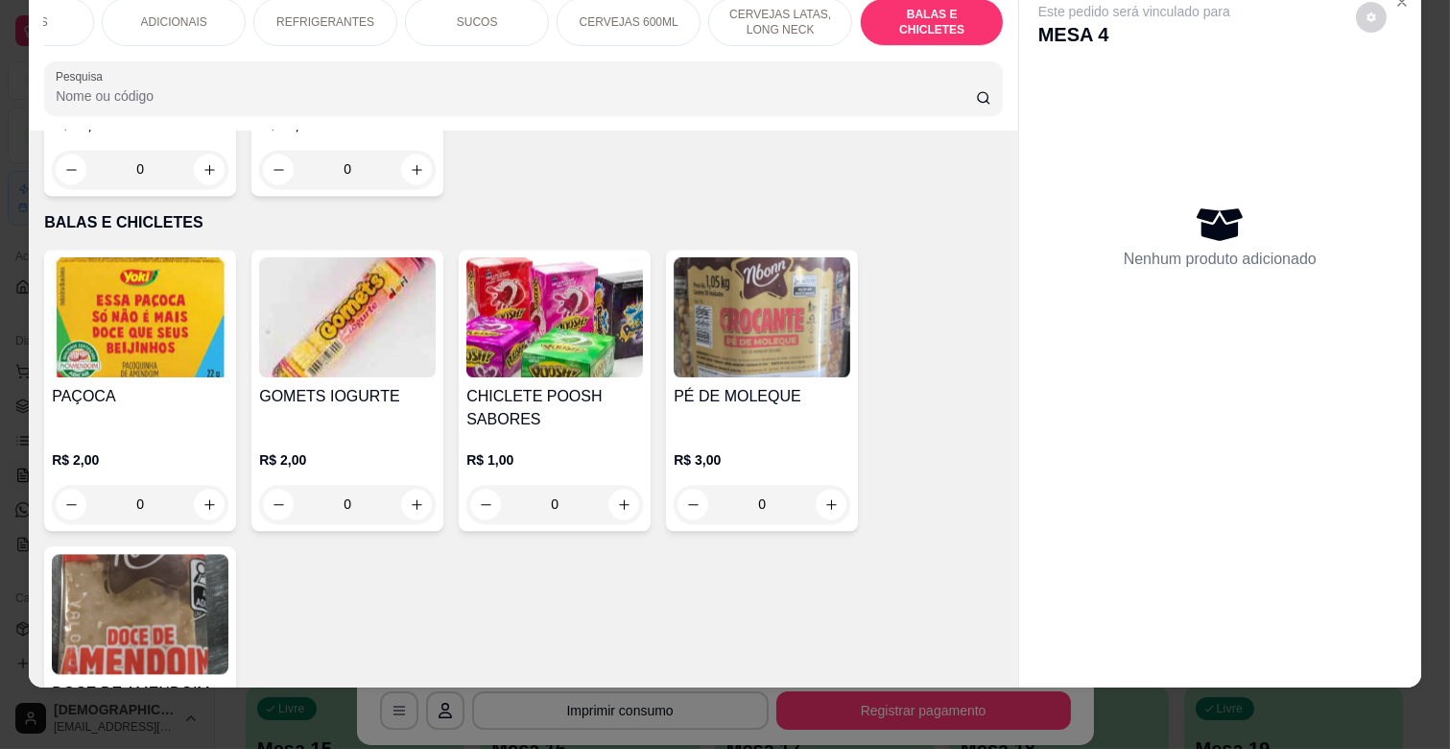
scroll to position [7859, 0]
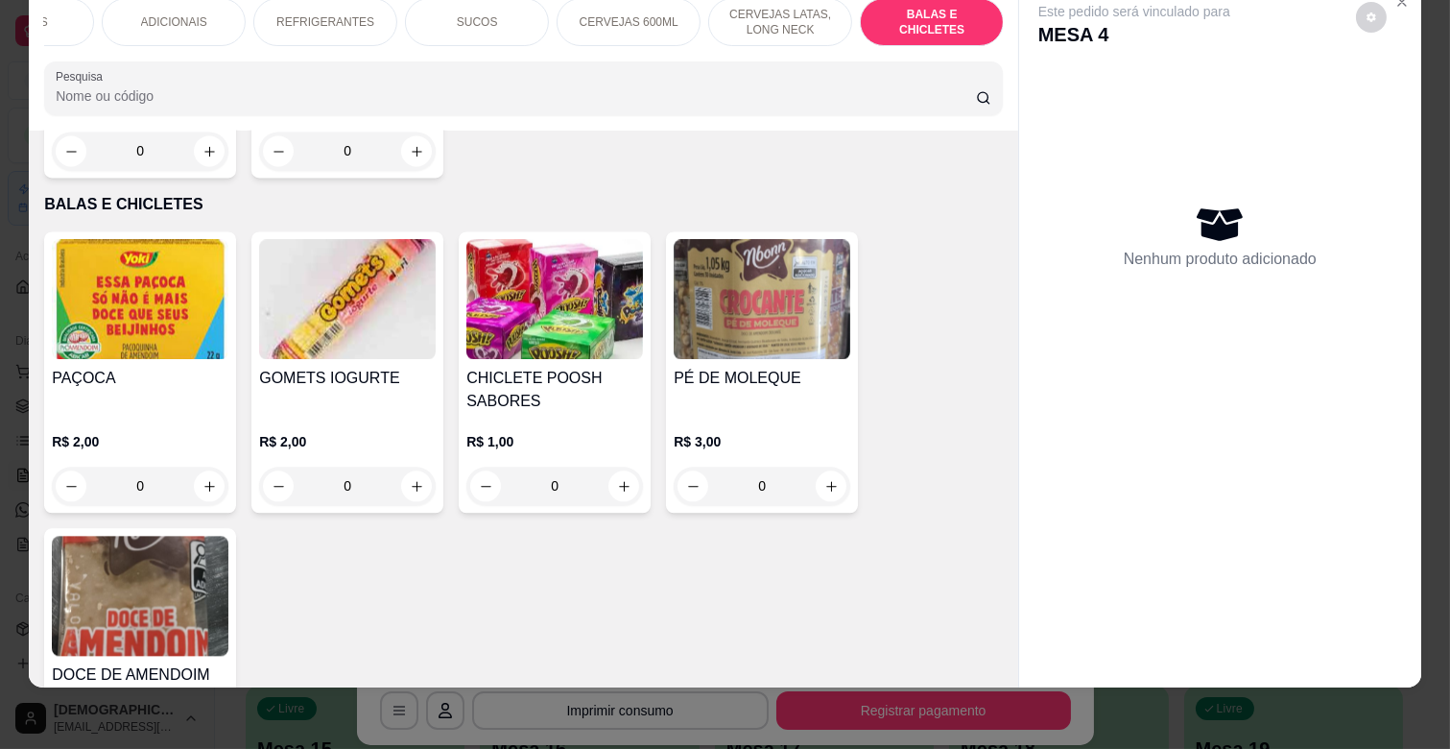
click at [194, 744] on button "increase-product-quantity" at bounding box center [209, 759] width 31 height 31
type input "1"
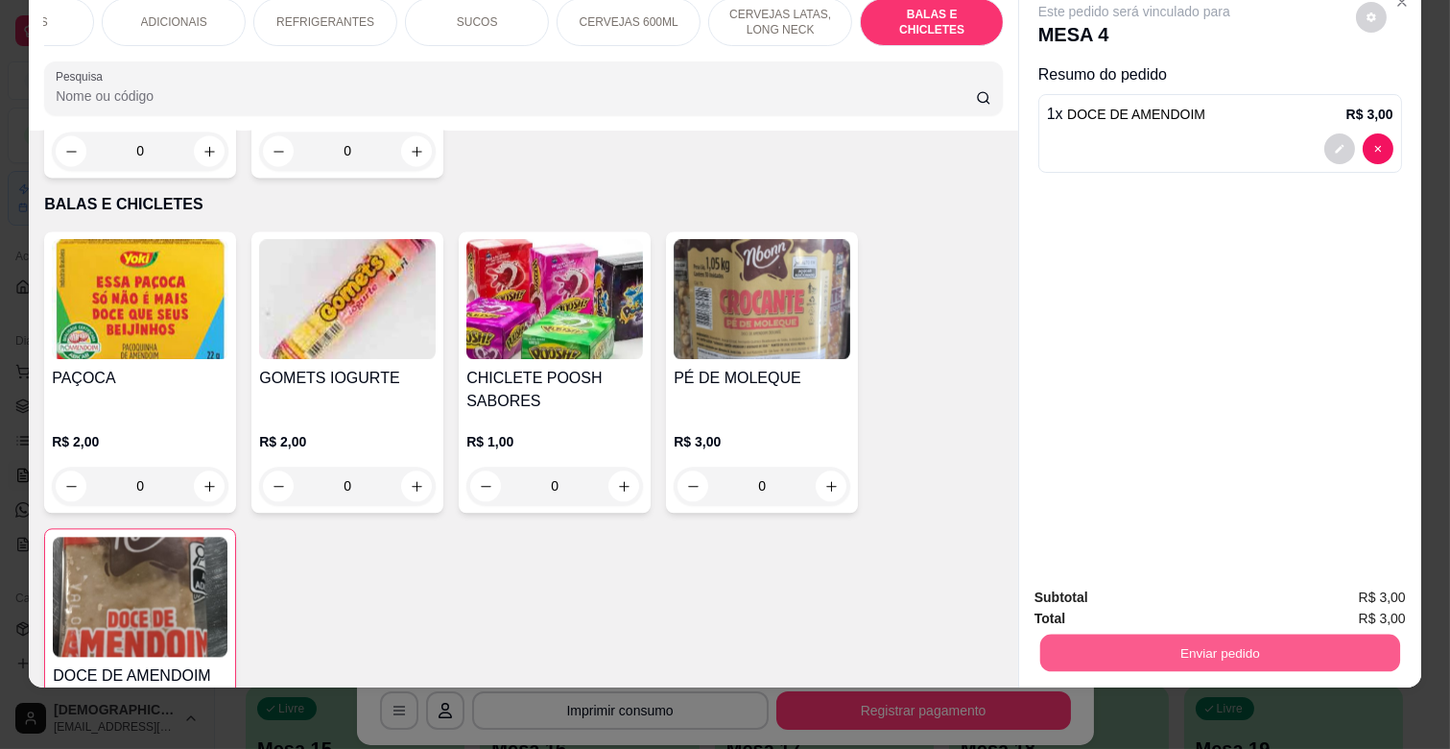
click at [1051, 633] on button "Enviar pedido" at bounding box center [1220, 651] width 360 height 37
click at [1397, 582] on button "Enviar pedido" at bounding box center [1355, 589] width 106 height 36
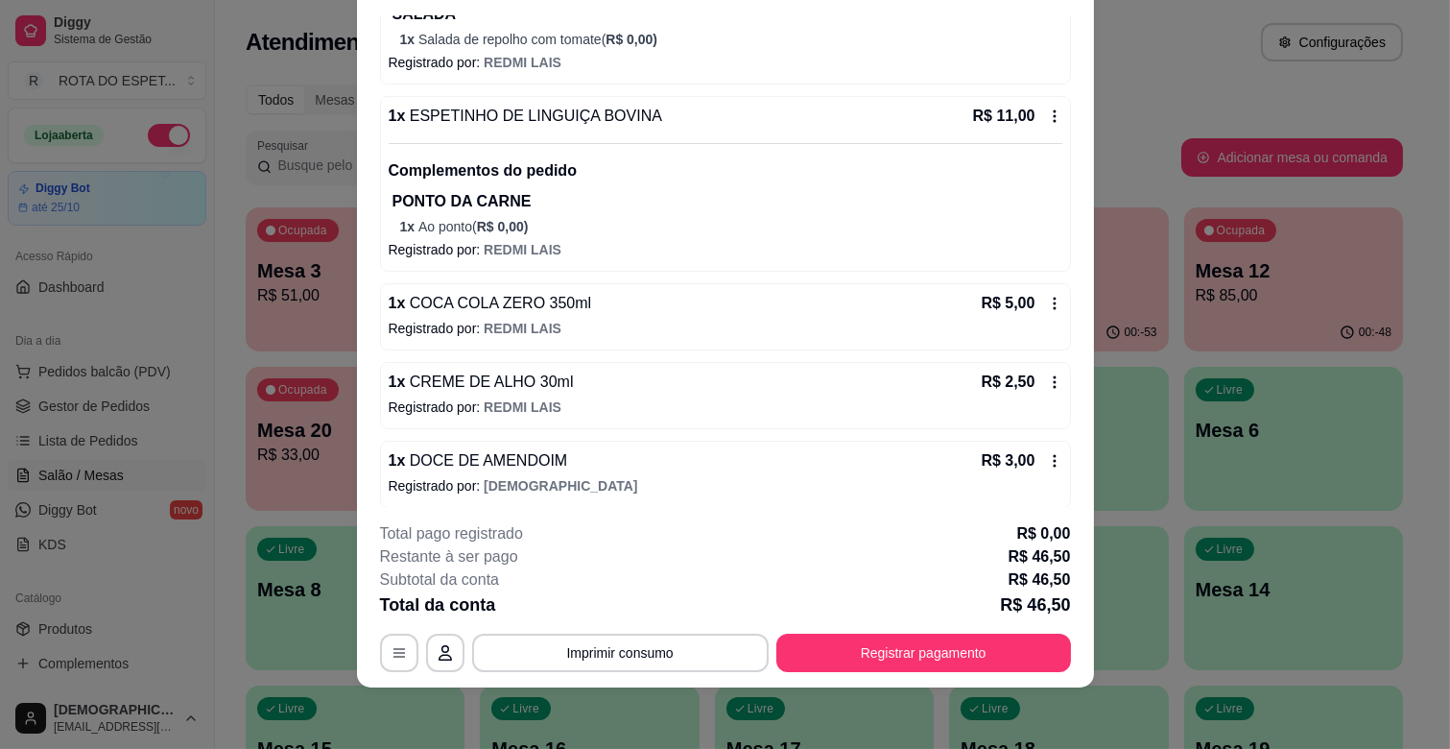
scroll to position [350, 0]
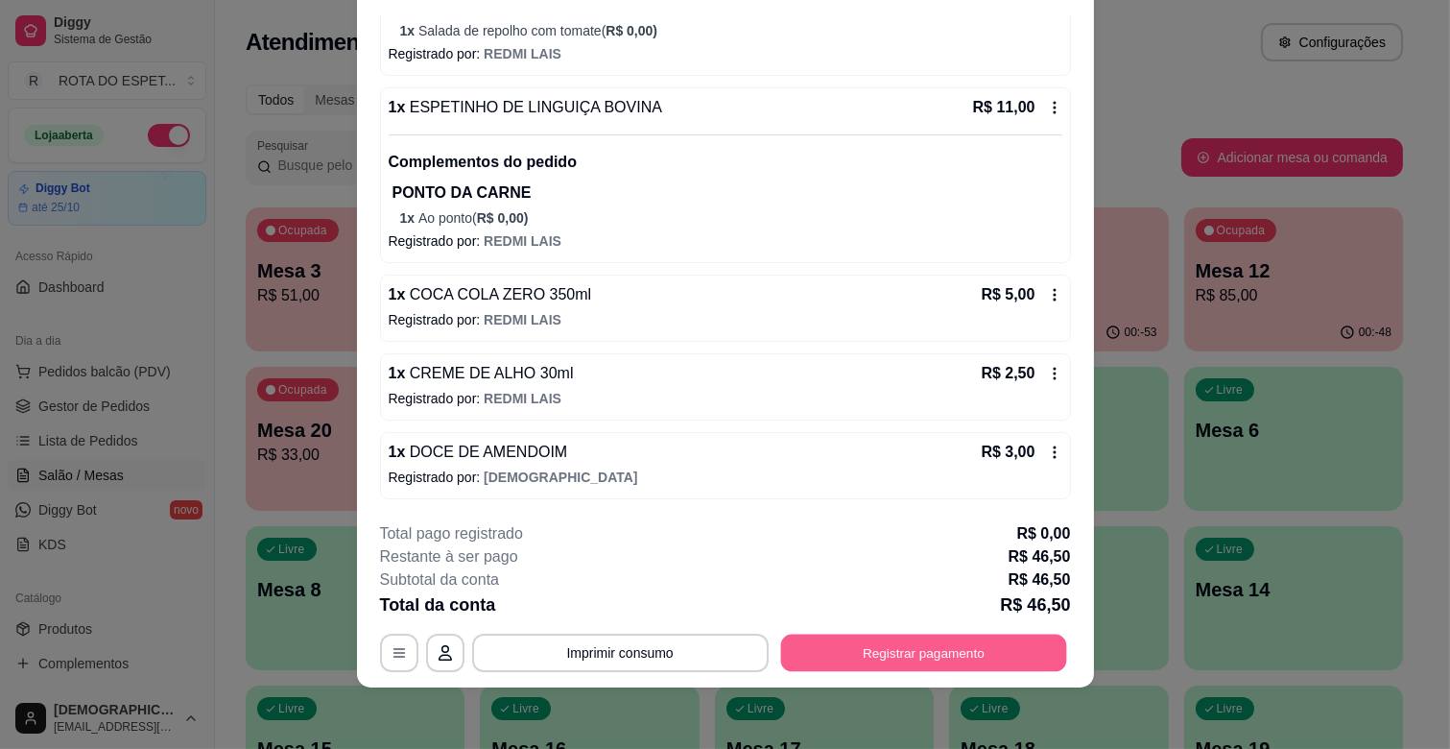
click at [971, 651] on button "Registrar pagamento" at bounding box center [923, 652] width 286 height 37
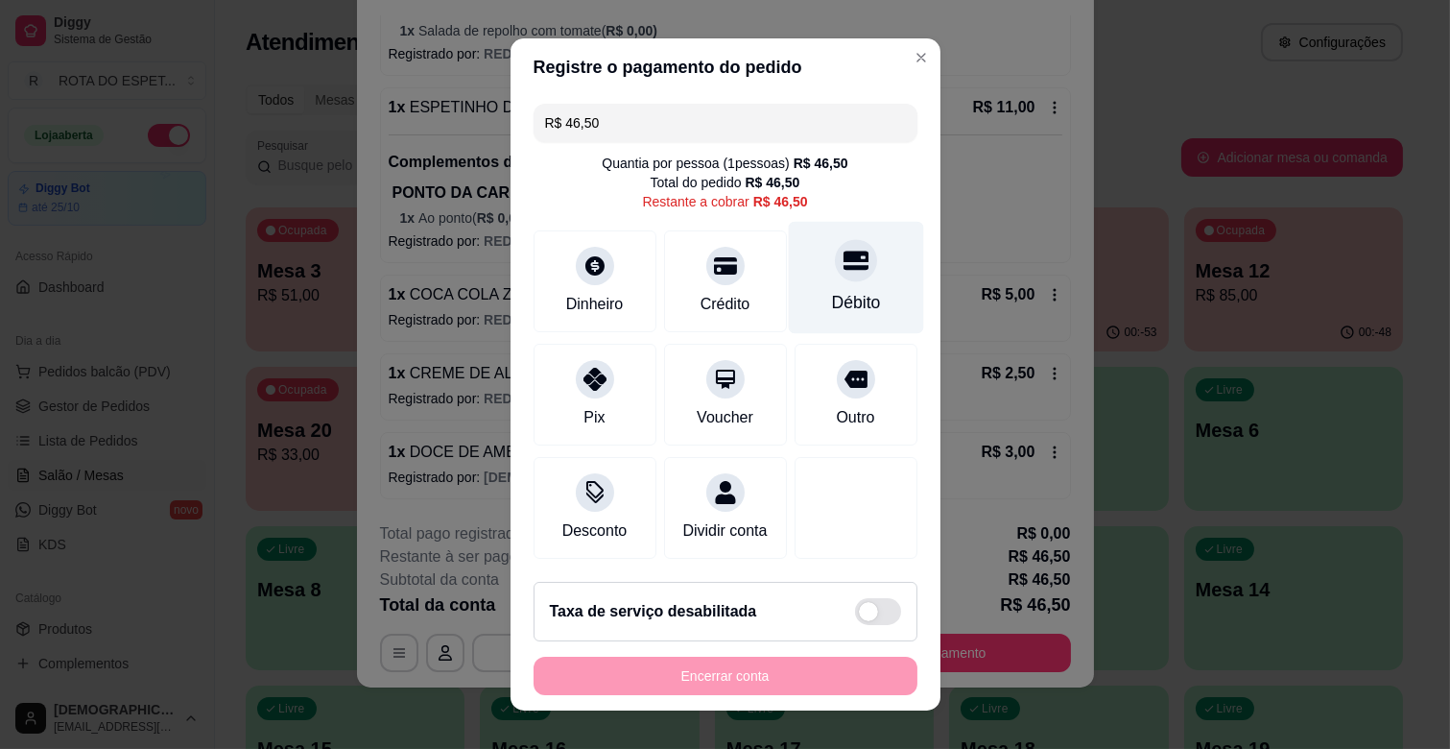
click at [831, 290] on div "Débito" at bounding box center [855, 302] width 49 height 25
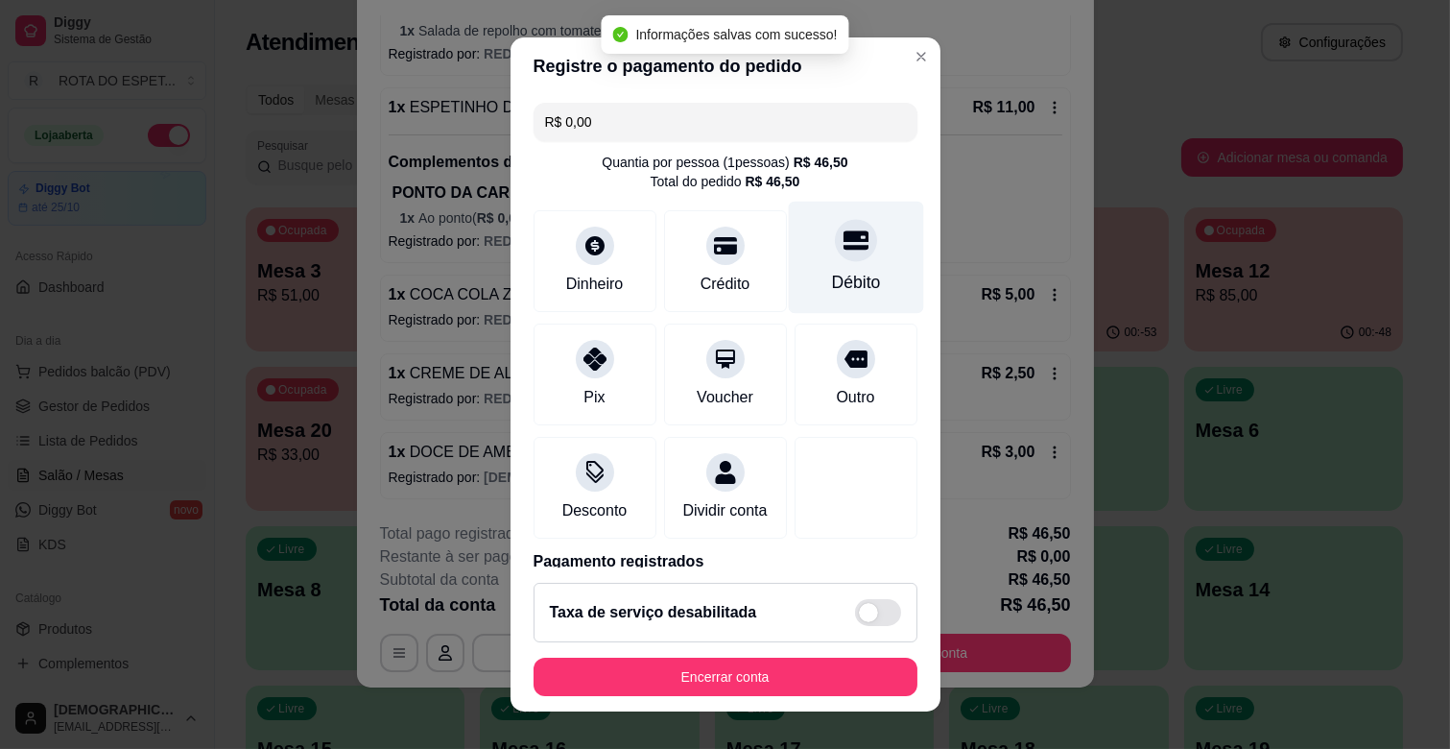
type input "R$ 0,00"
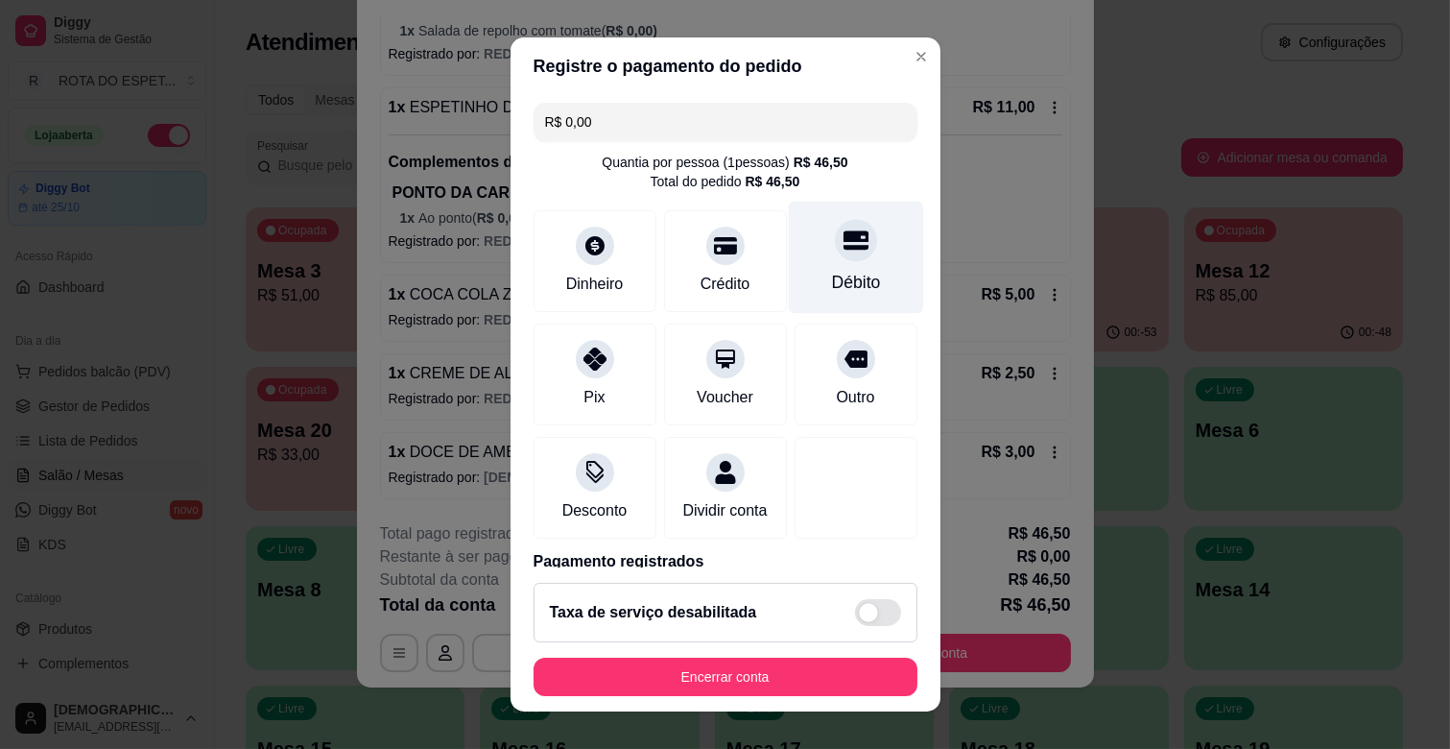
scroll to position [102, 0]
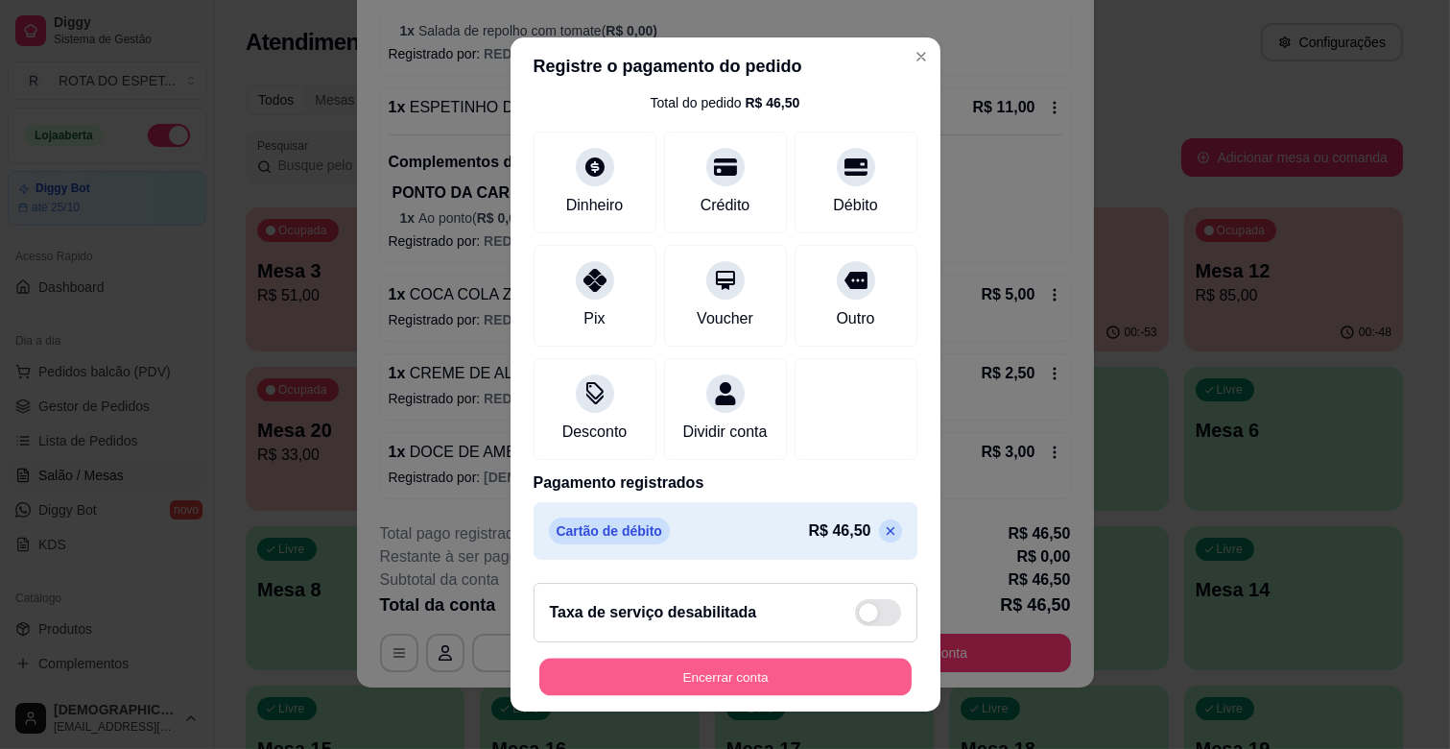
click at [797, 675] on button "Encerrar conta" at bounding box center [725, 676] width 372 height 37
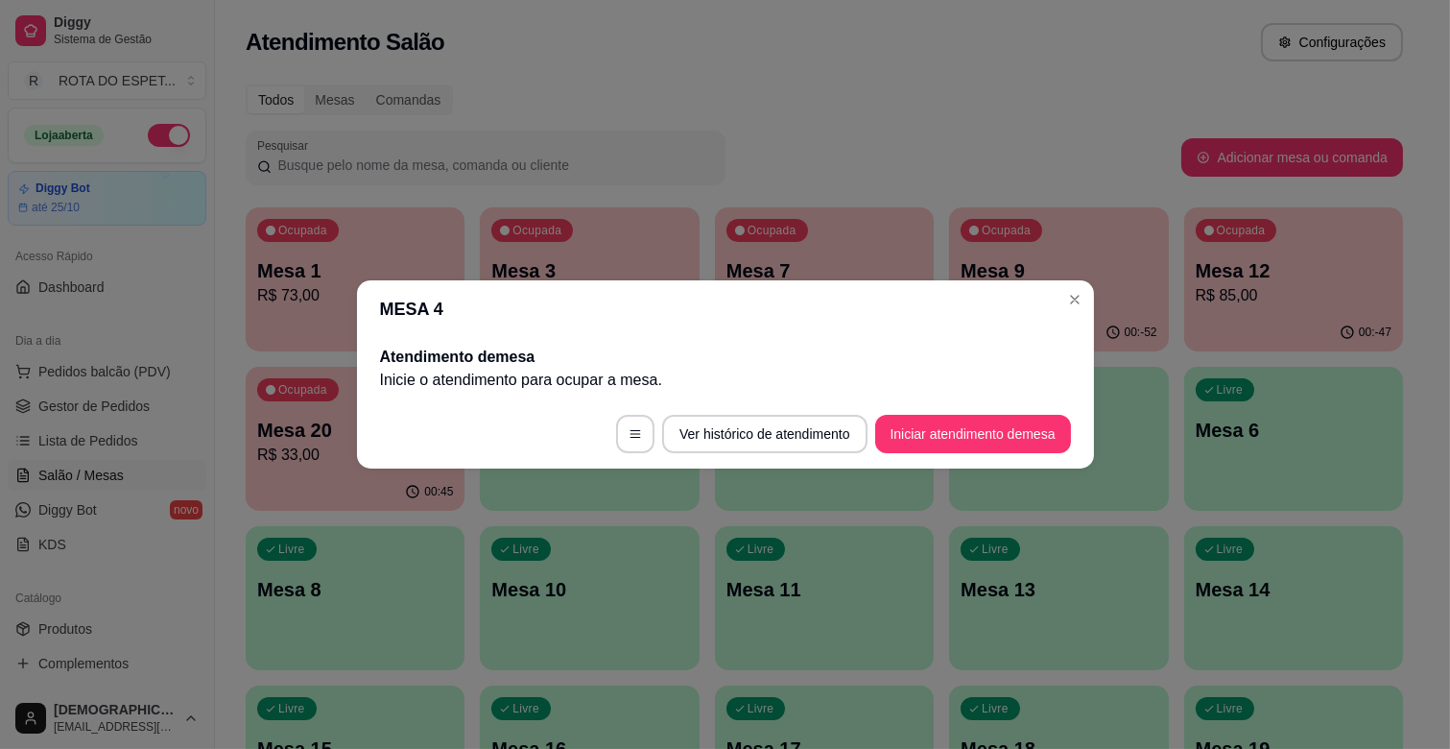
scroll to position [0, 0]
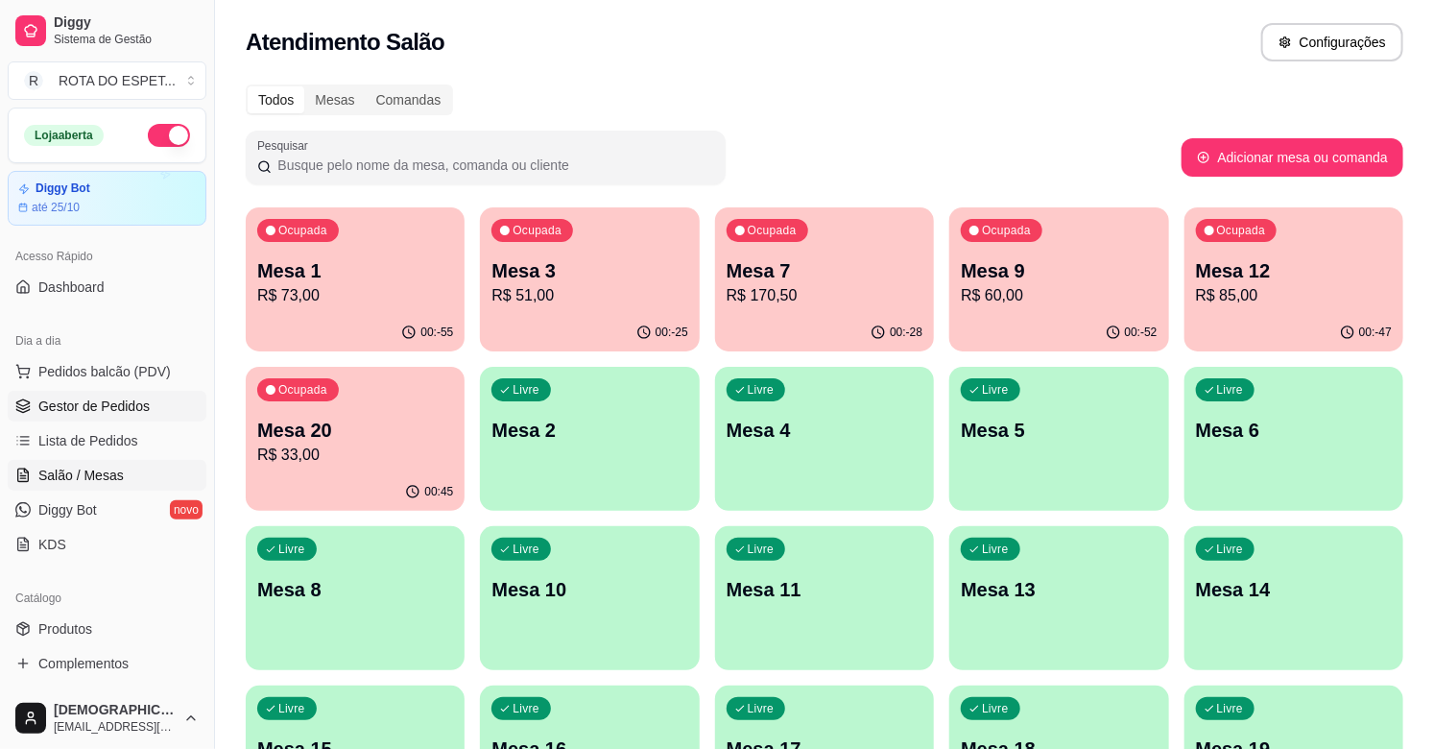
click at [101, 406] on span "Gestor de Pedidos" at bounding box center [93, 405] width 111 height 19
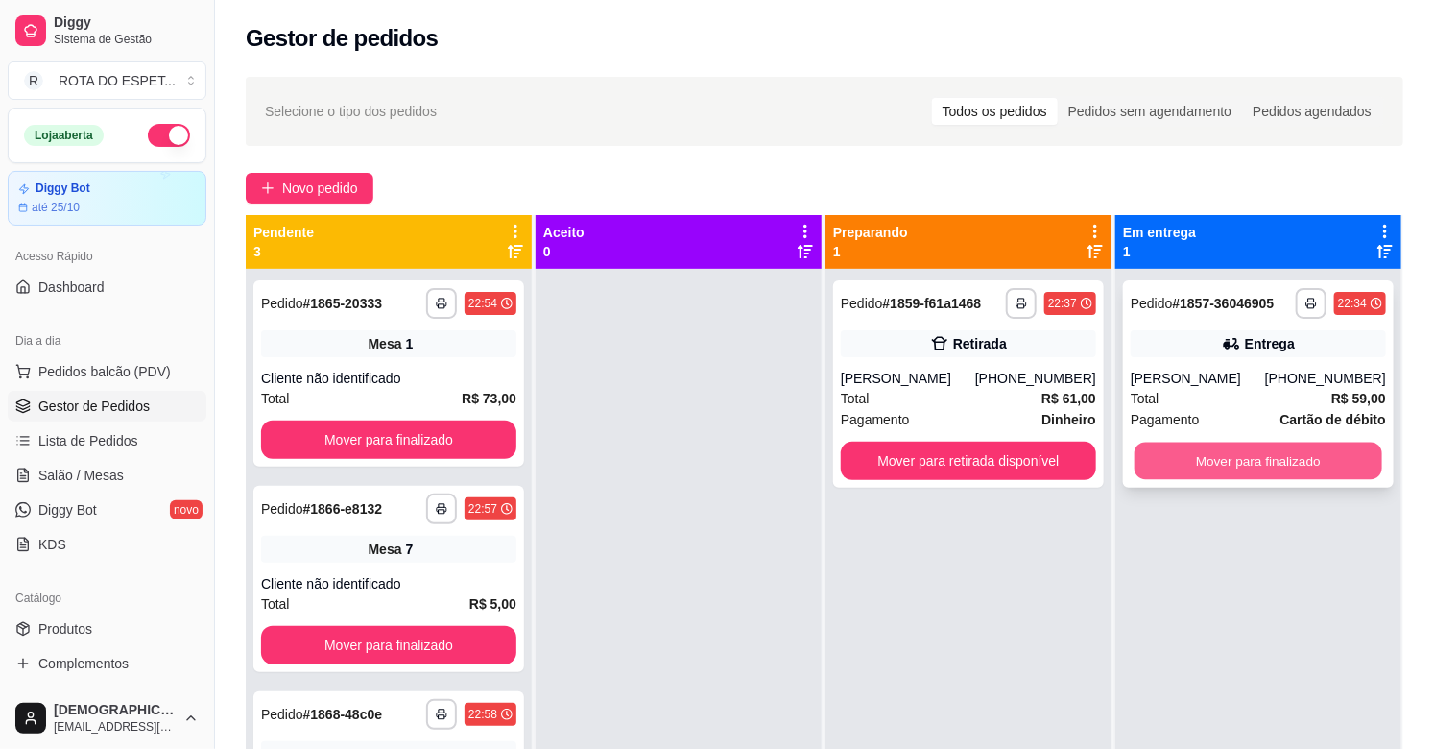
click at [1297, 454] on button "Mover para finalizado" at bounding box center [1258, 460] width 248 height 37
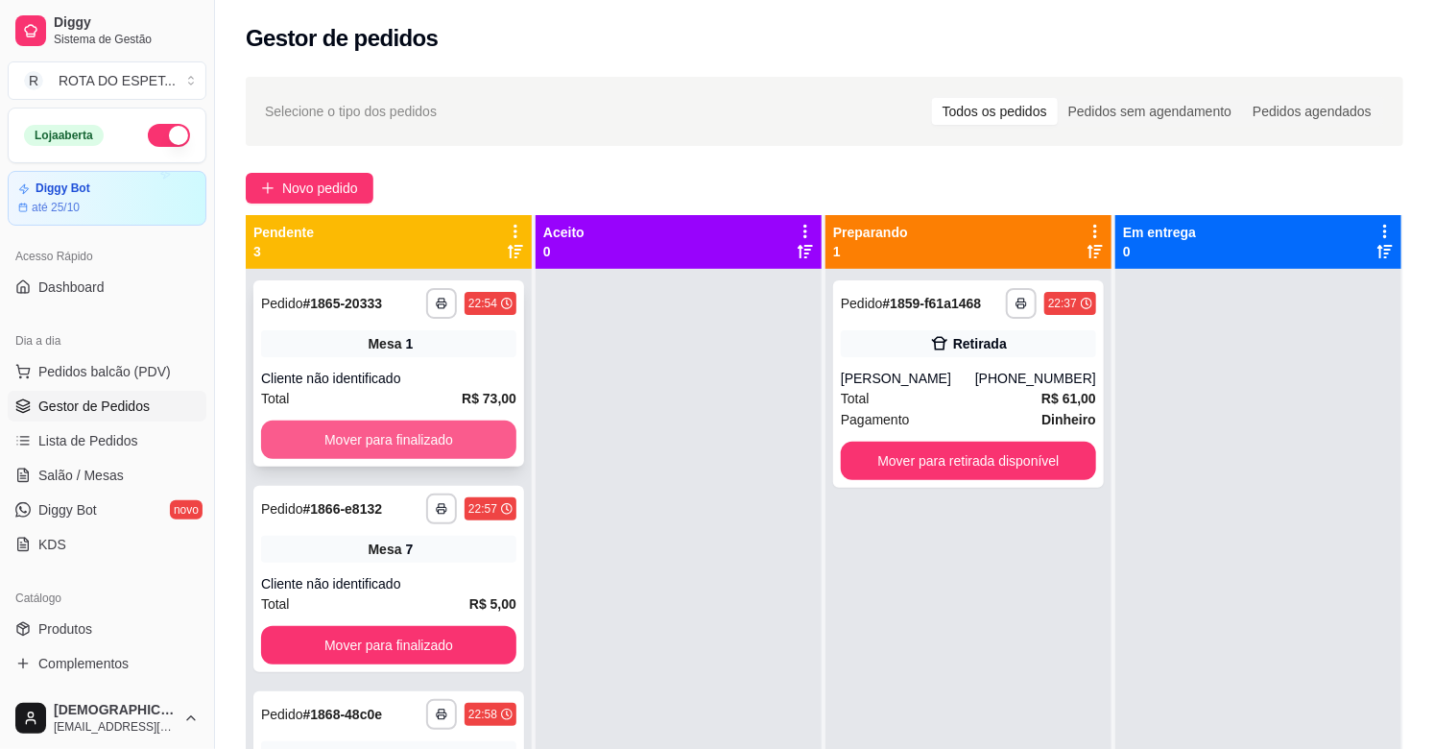
click at [418, 437] on button "Mover para finalizado" at bounding box center [388, 439] width 255 height 38
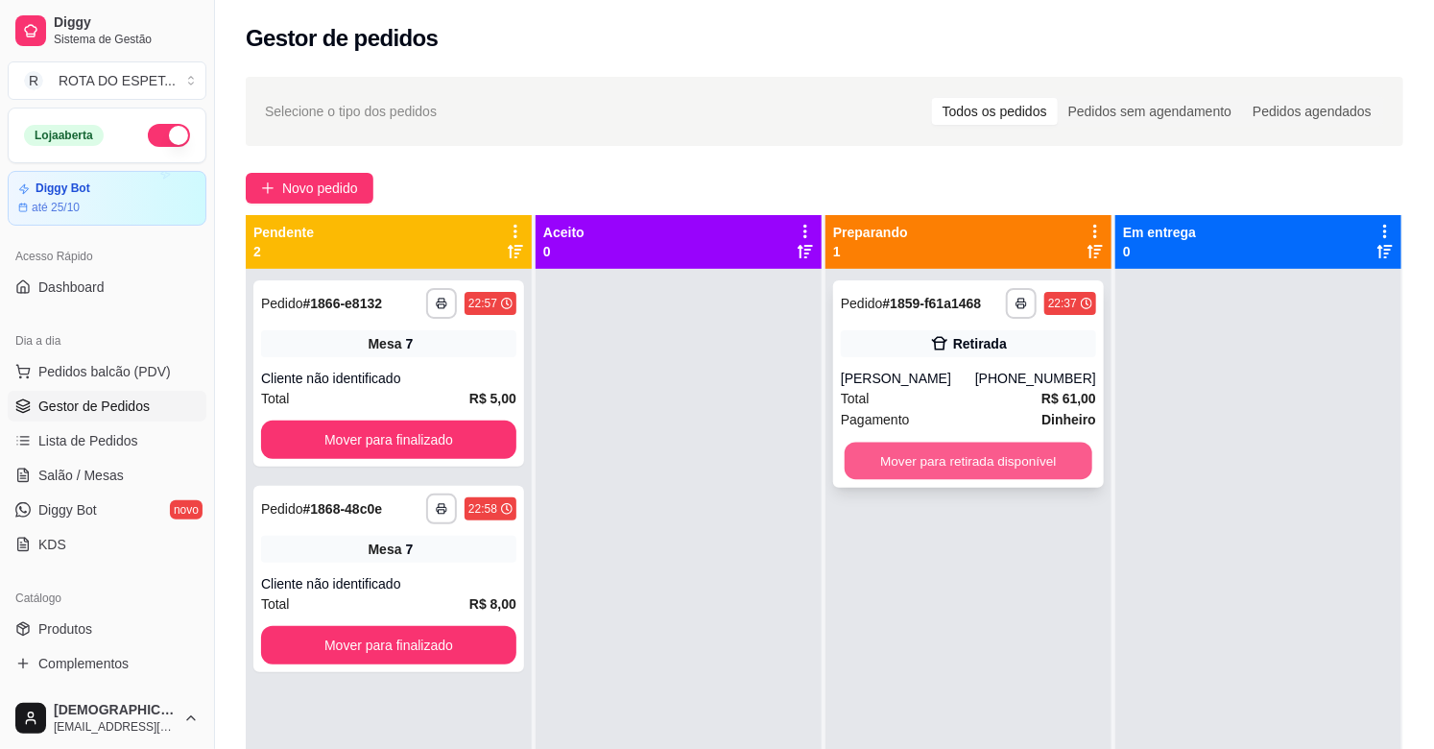
click at [1031, 462] on button "Mover para retirada disponível" at bounding box center [968, 460] width 248 height 37
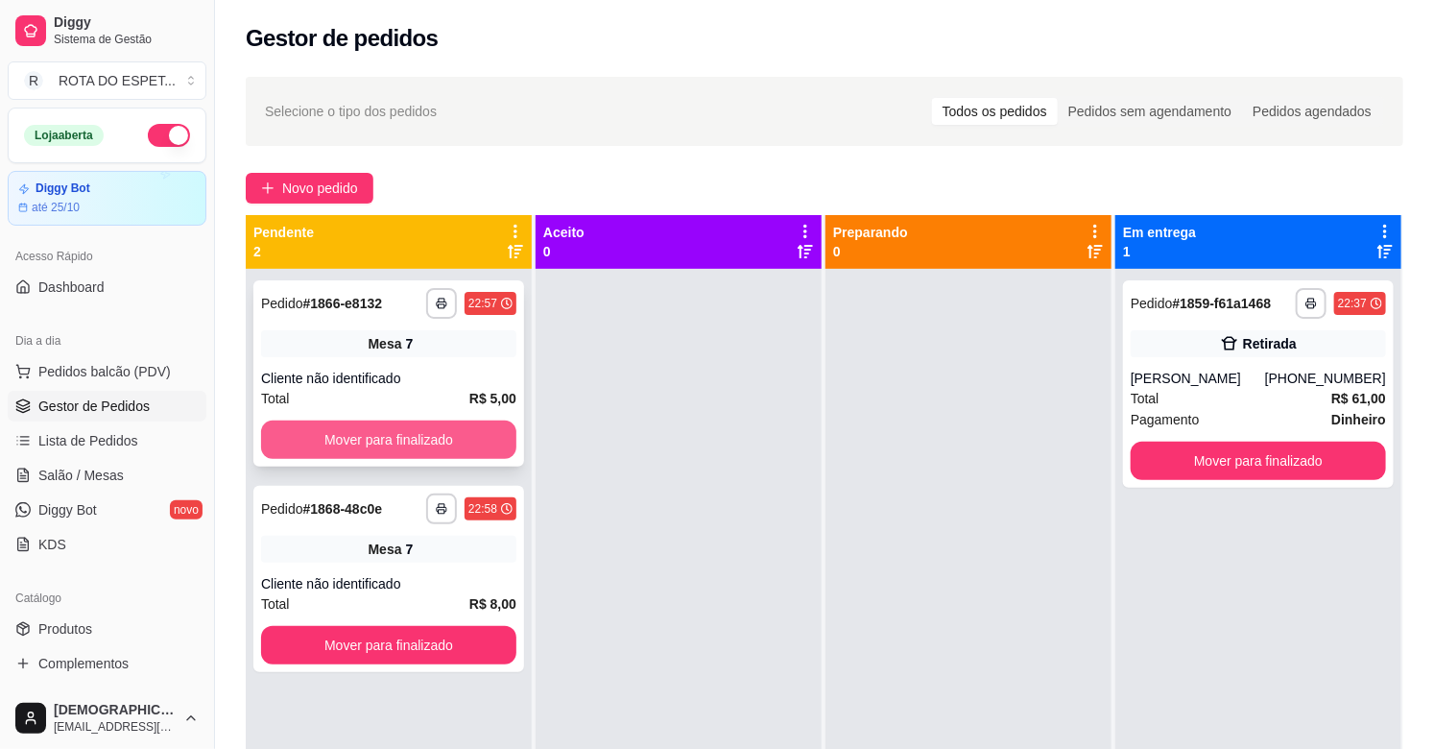
click at [453, 447] on button "Mover para finalizado" at bounding box center [388, 439] width 255 height 38
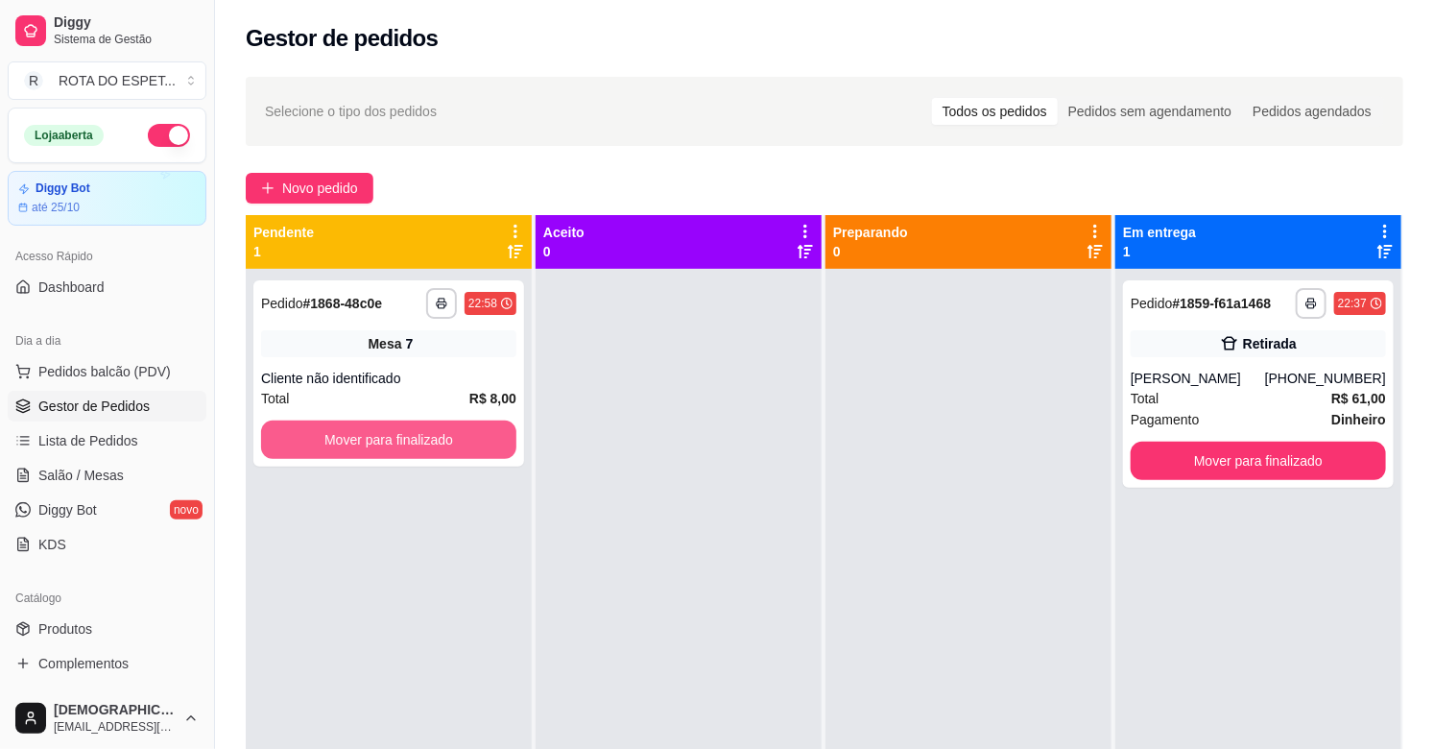
click at [453, 447] on button "Mover para finalizado" at bounding box center [388, 439] width 255 height 38
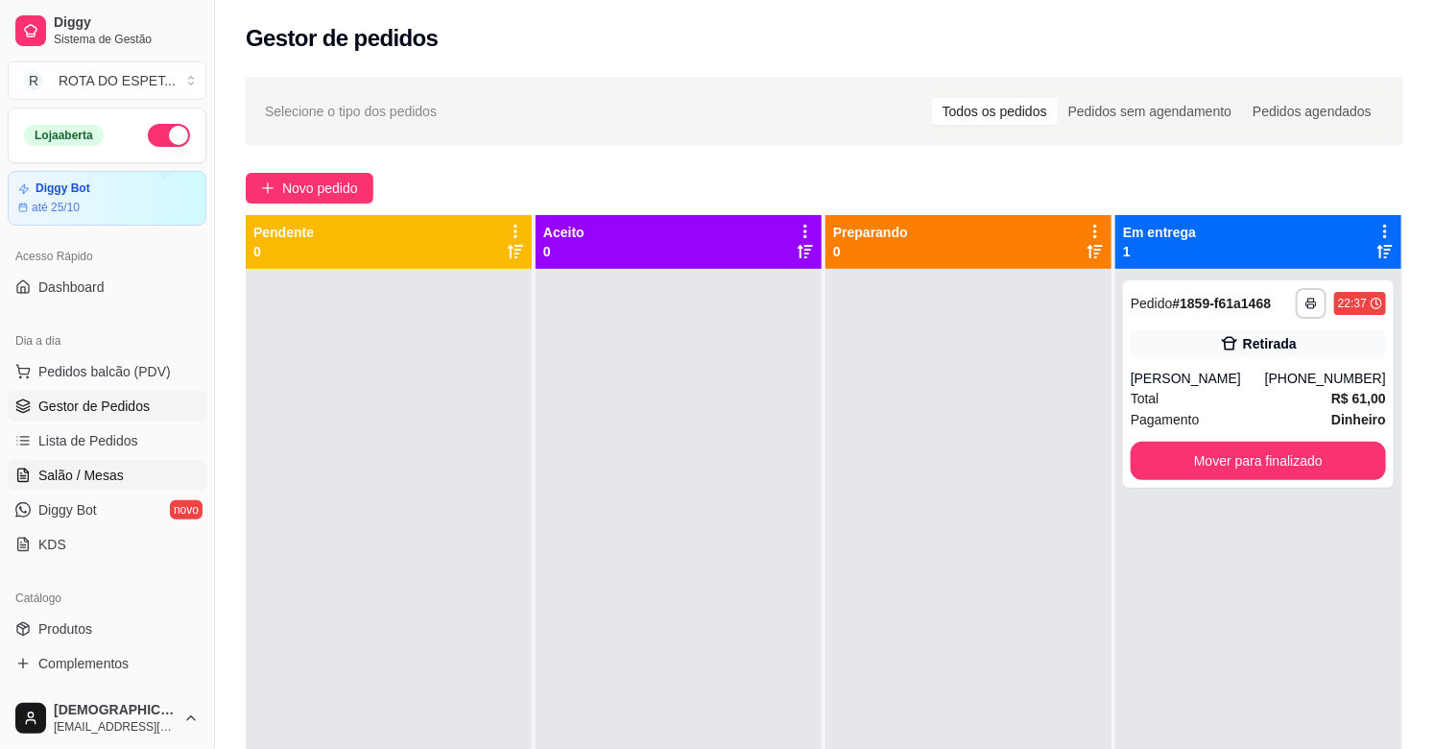
click at [122, 463] on link "Salão / Mesas" at bounding box center [107, 475] width 199 height 31
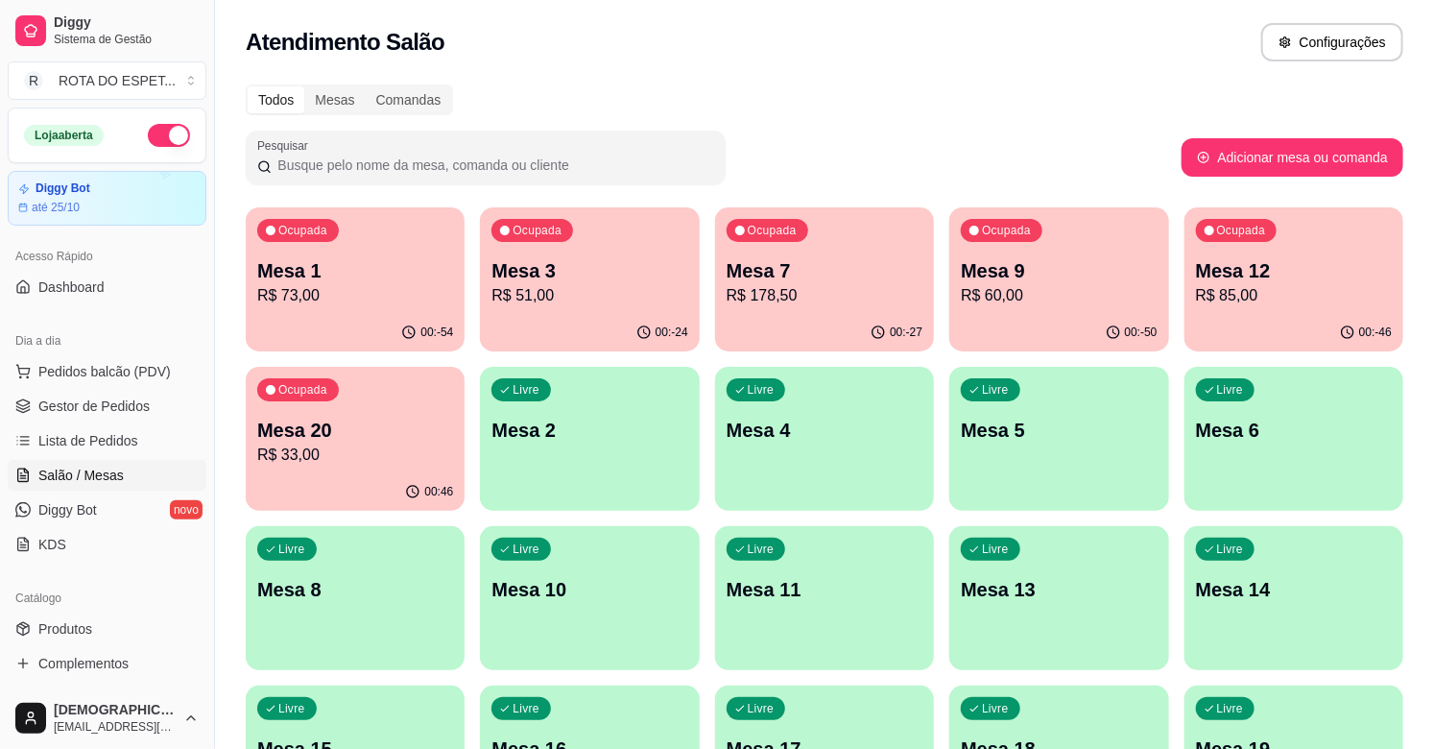
click at [595, 310] on div "Ocupada Mesa 3 R$ 51,00" at bounding box center [589, 260] width 219 height 107
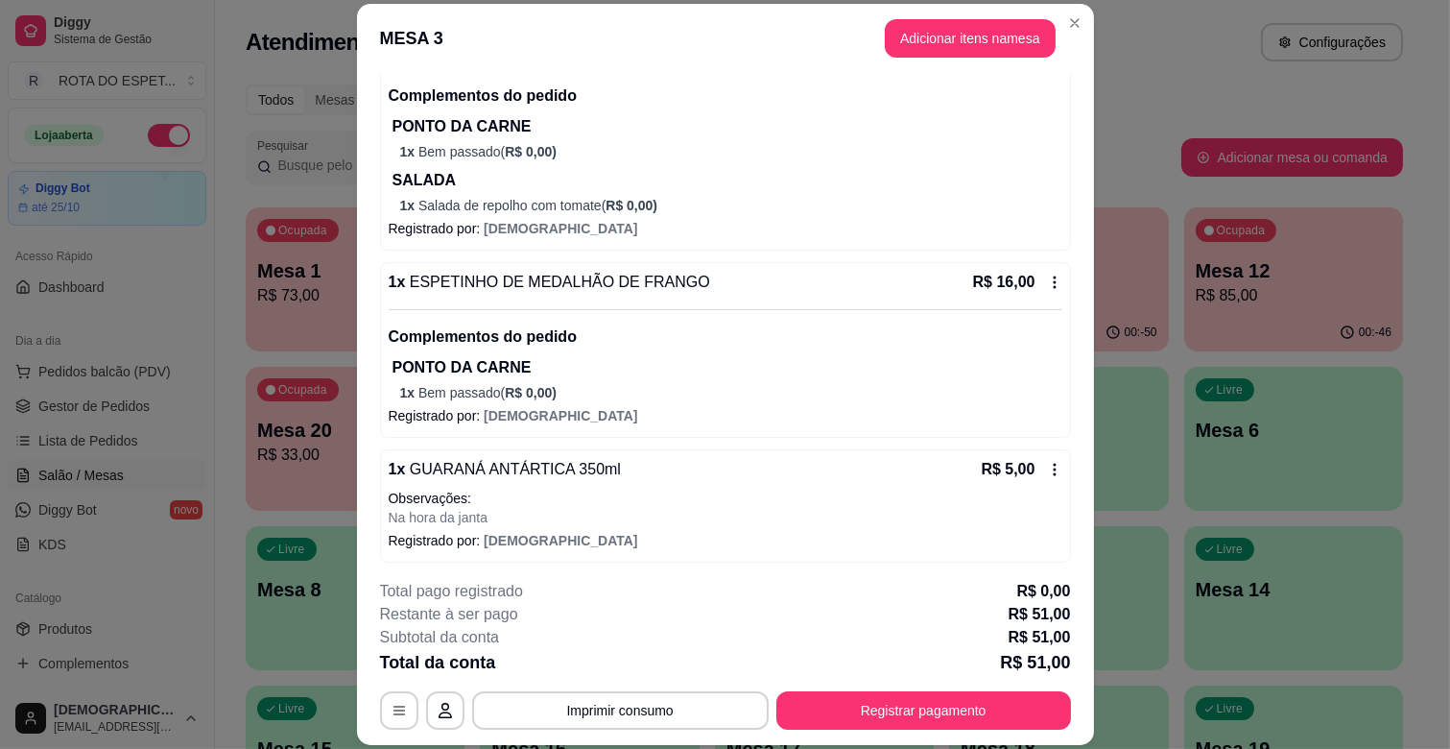
scroll to position [240, 0]
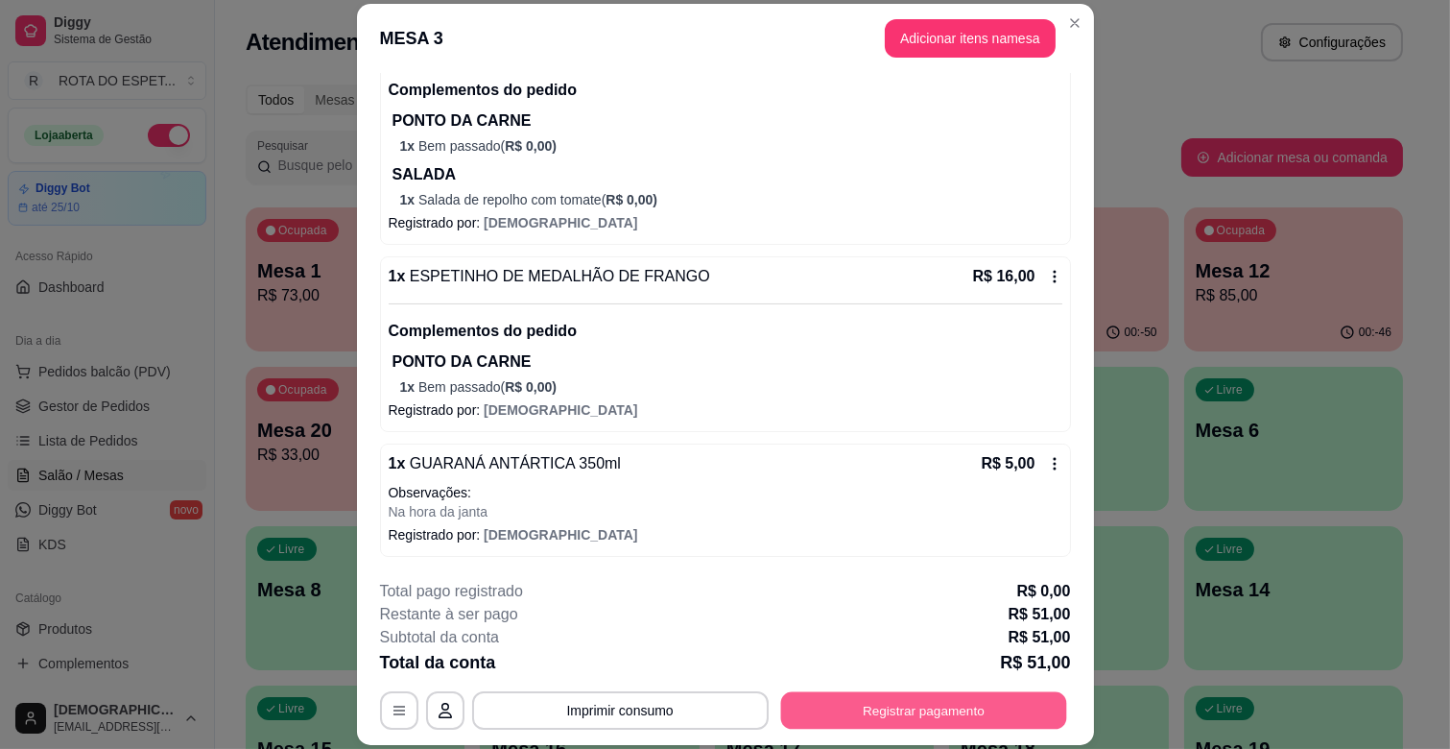
click at [937, 697] on button "Registrar pagamento" at bounding box center [923, 710] width 286 height 37
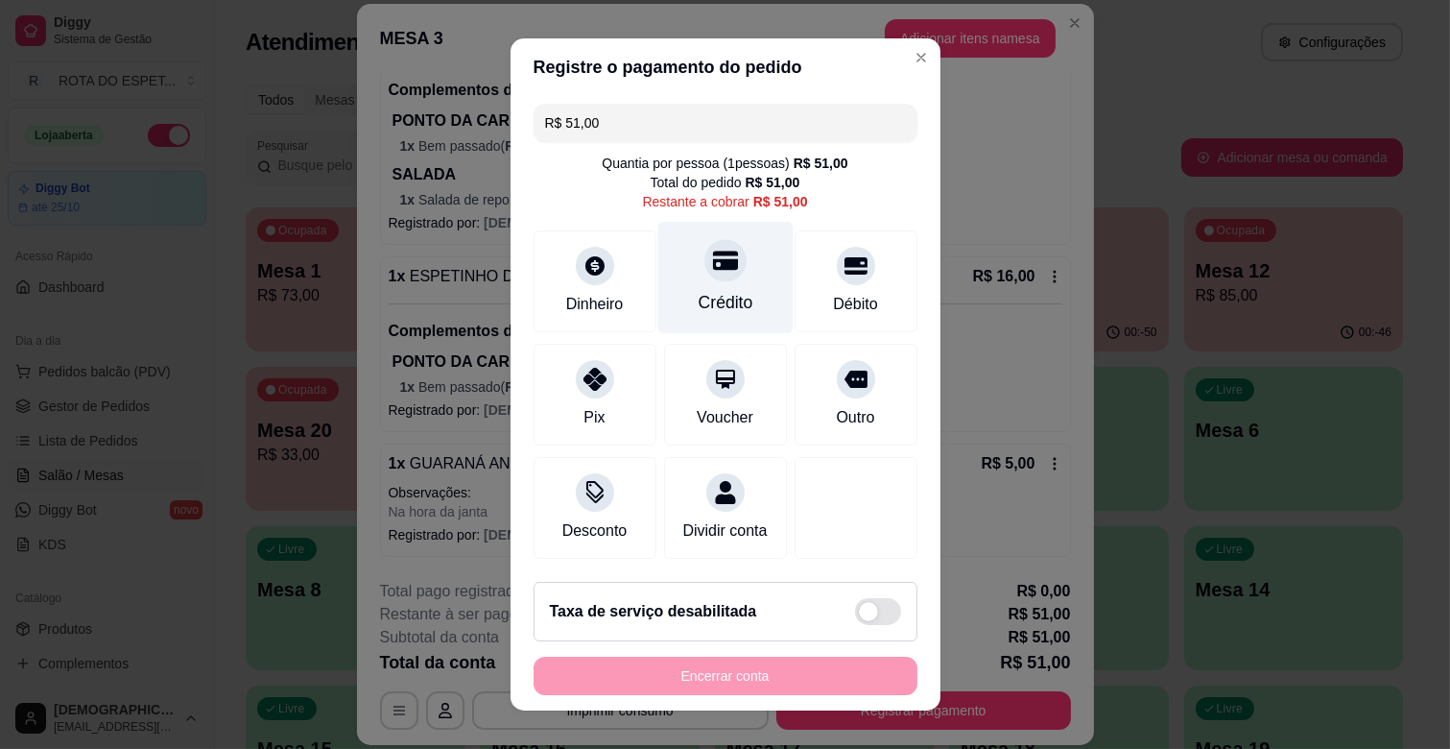
click at [725, 281] on div "Crédito" at bounding box center [724, 278] width 135 height 112
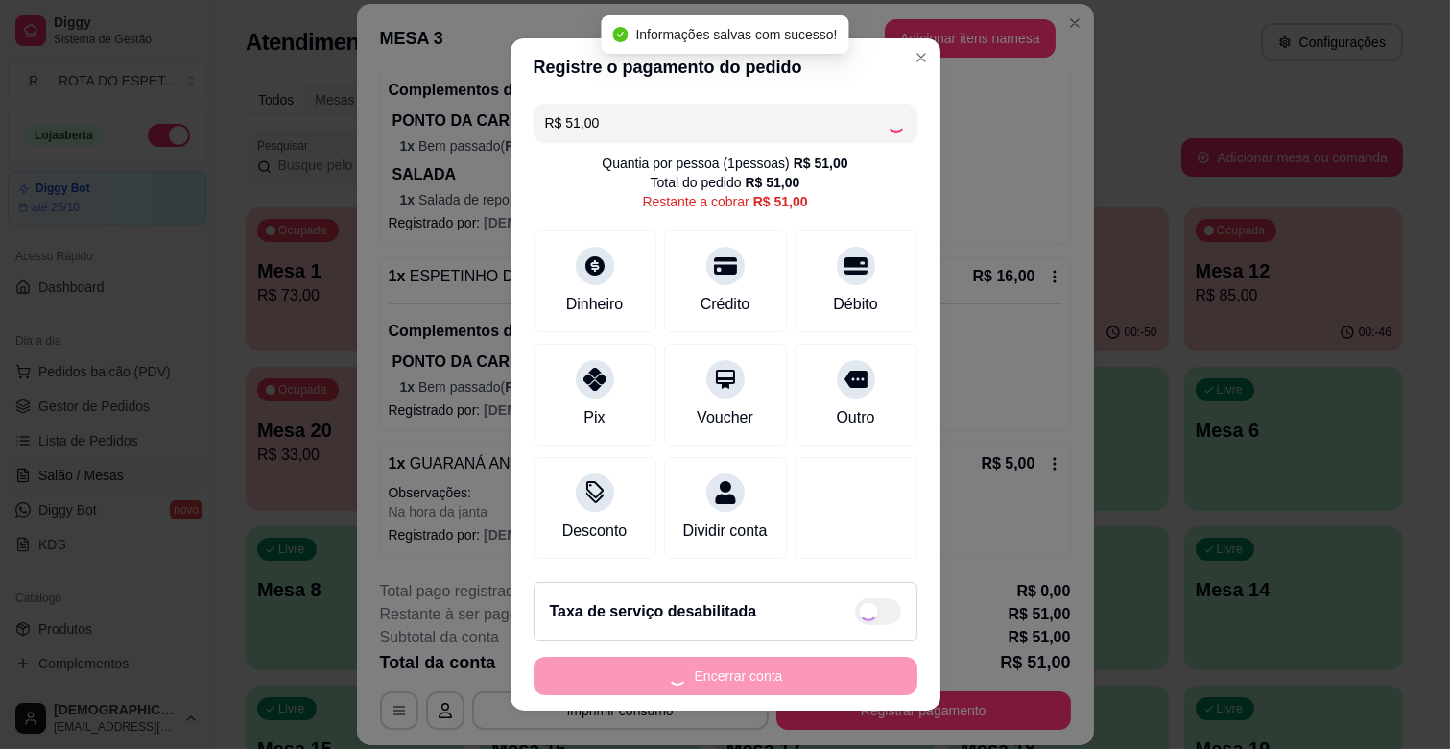
type input "R$ 0,00"
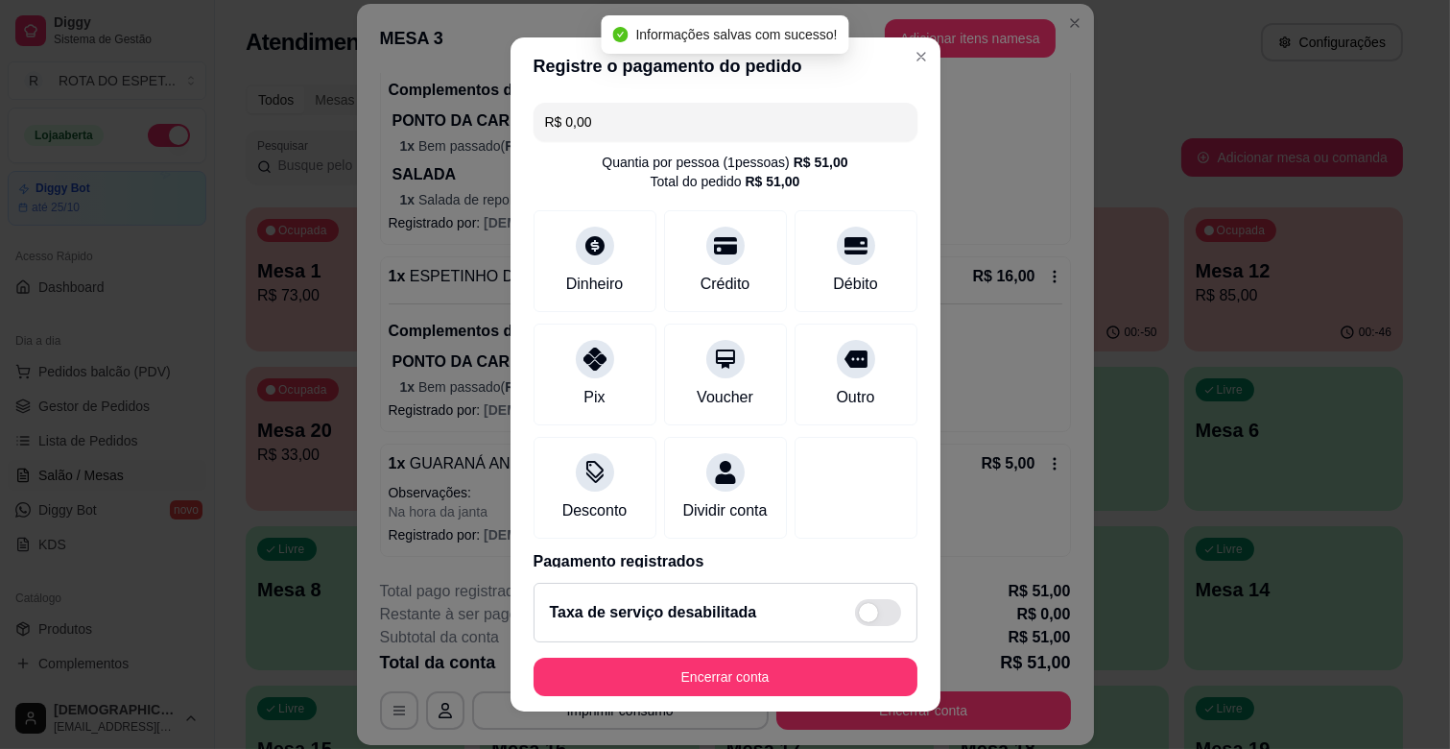
scroll to position [102, 0]
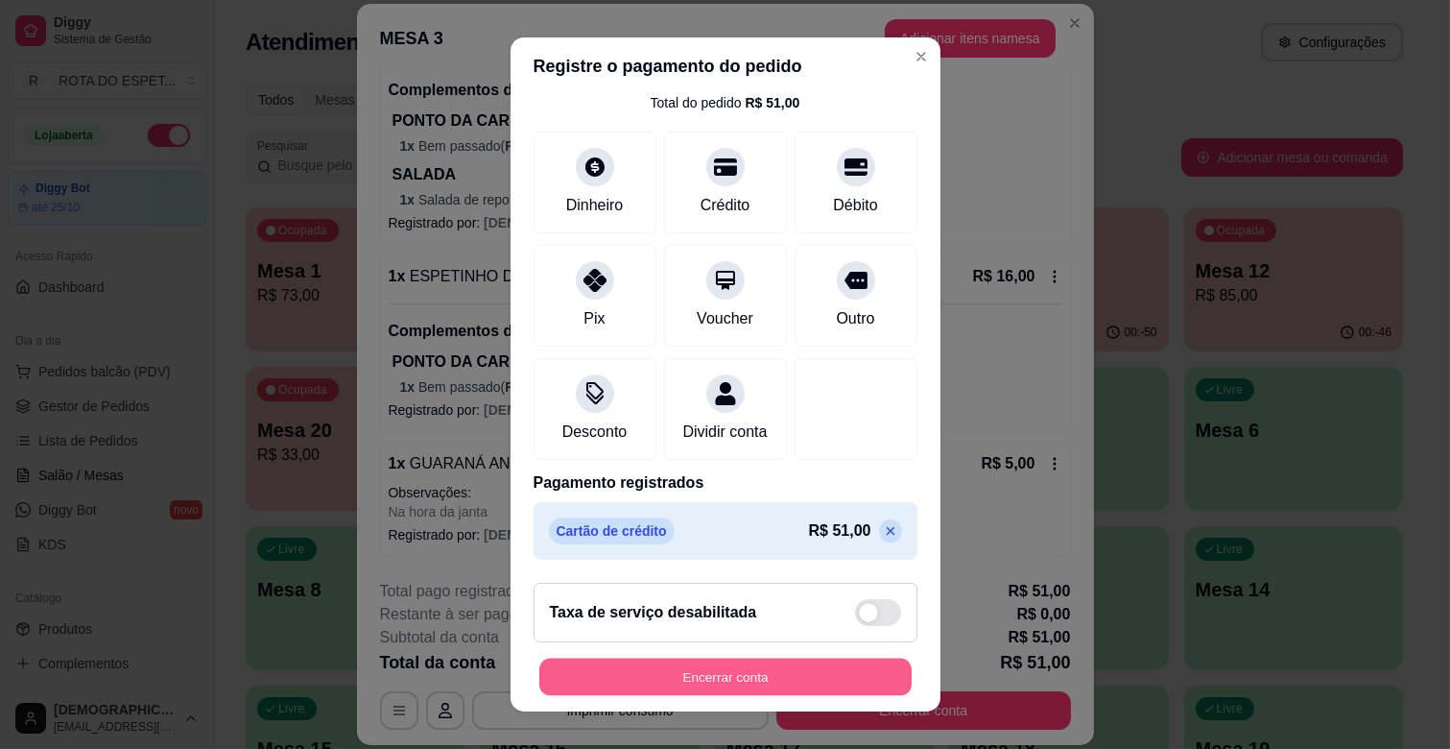
click at [760, 665] on button "Encerrar conta" at bounding box center [725, 676] width 372 height 37
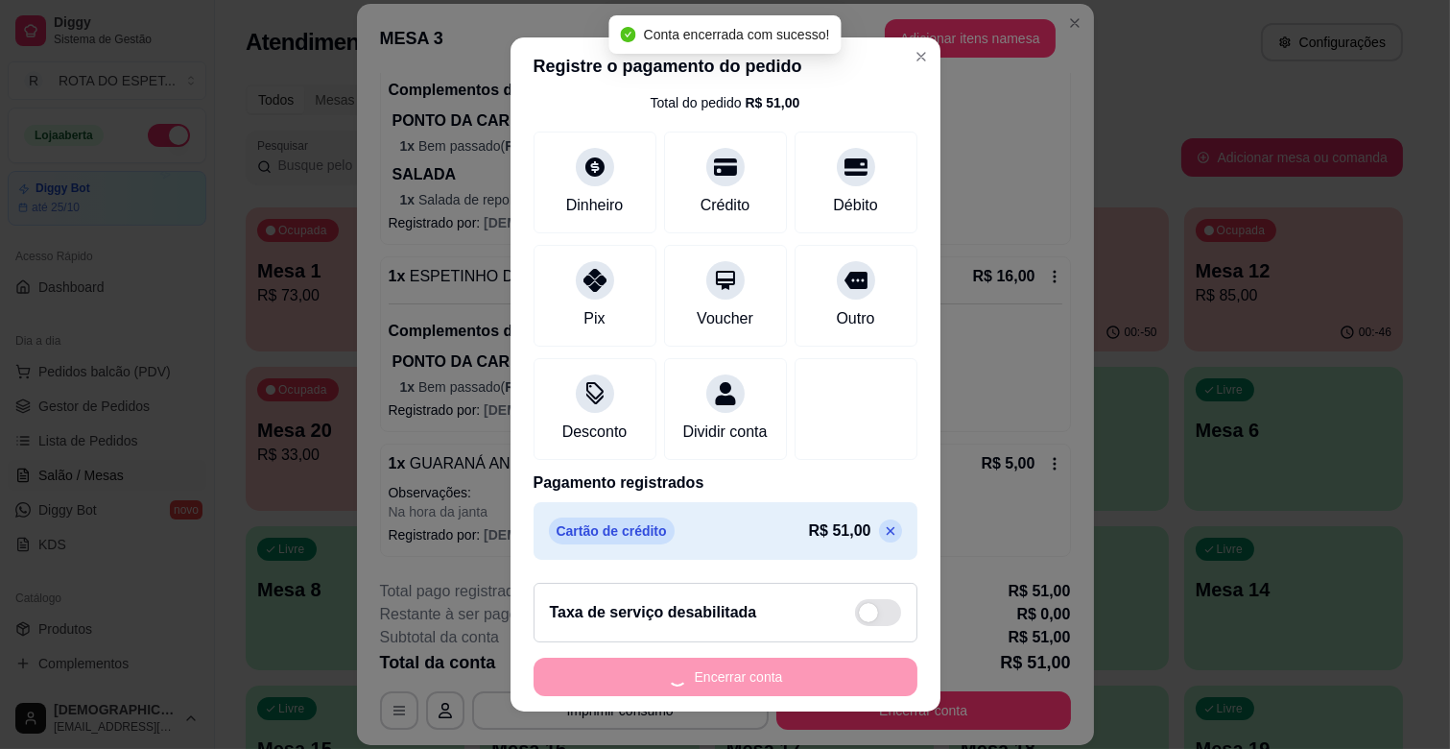
scroll to position [0, 0]
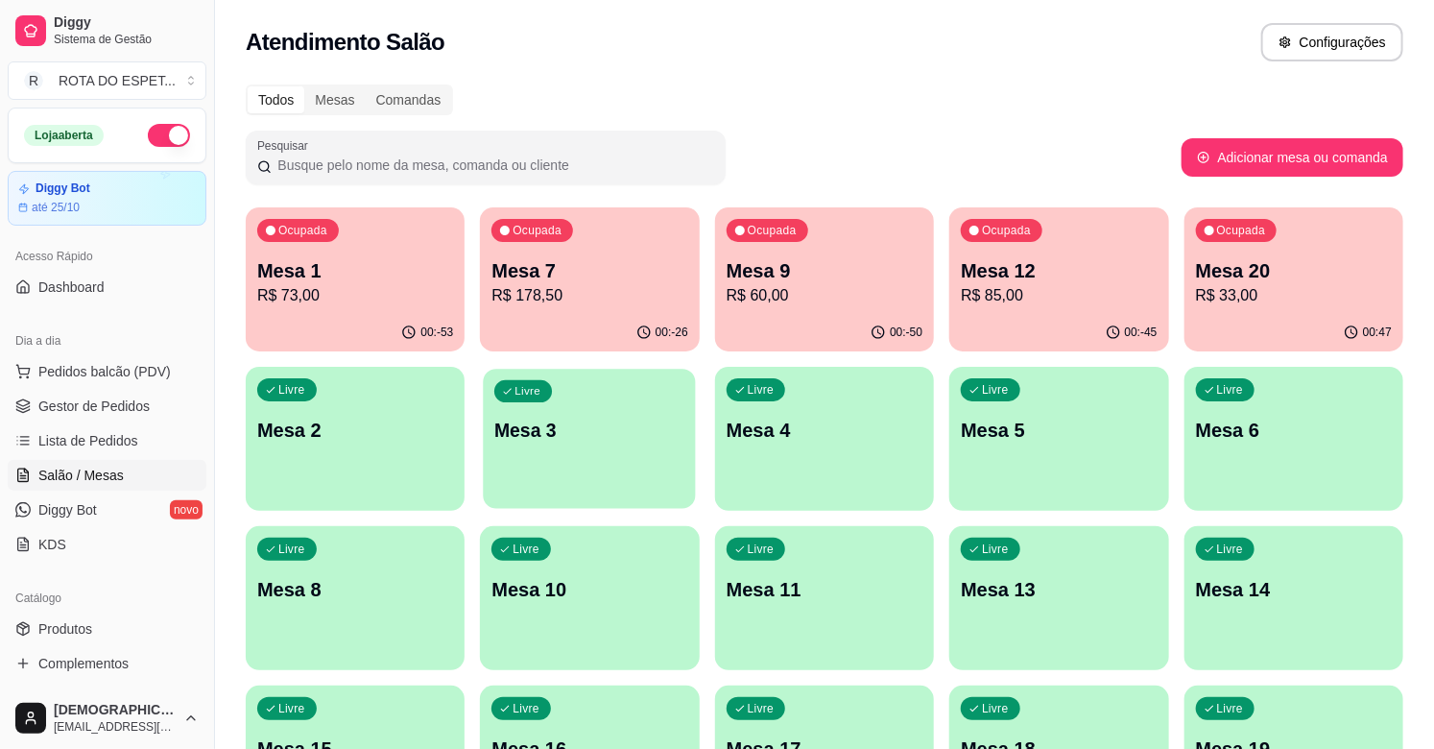
click at [560, 442] on p "Mesa 3" at bounding box center [589, 430] width 190 height 26
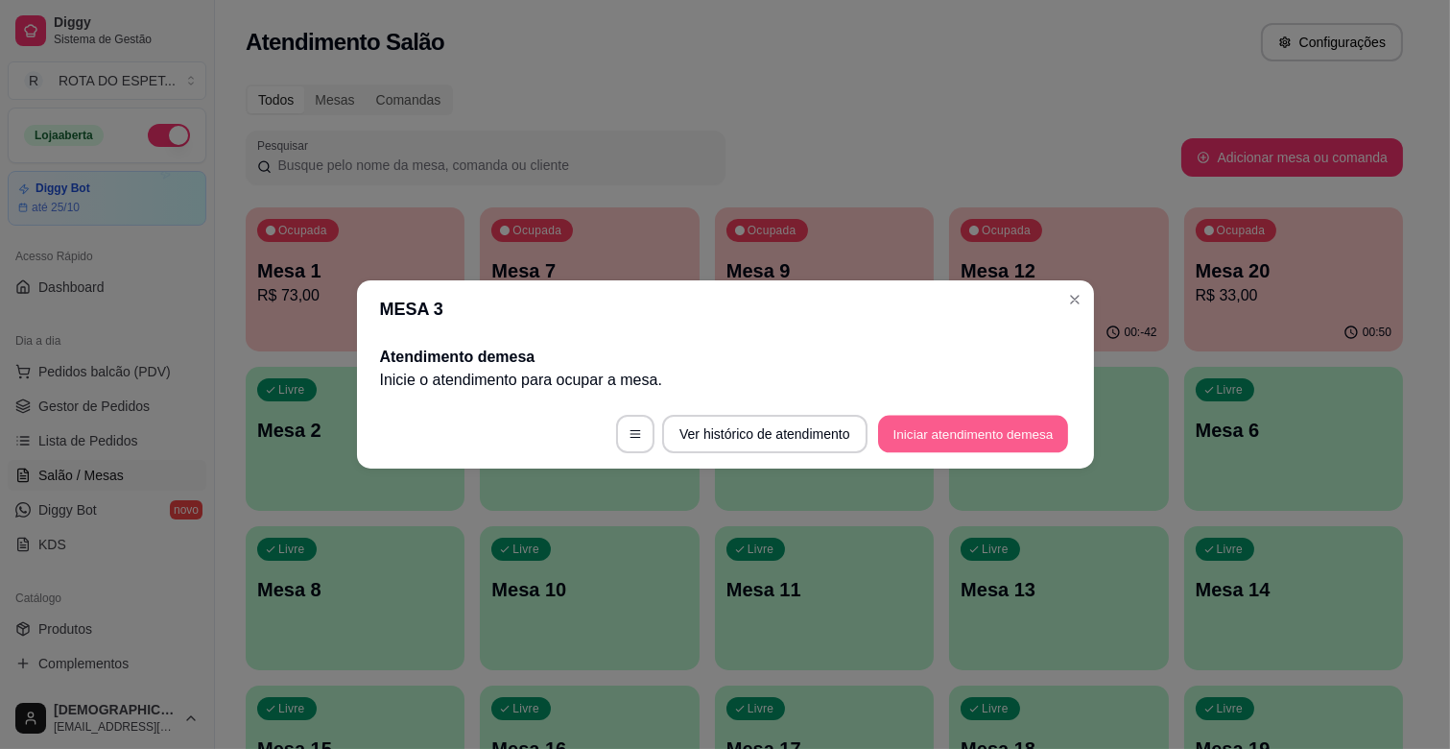
click at [1003, 447] on button "Iniciar atendimento de mesa" at bounding box center [973, 434] width 190 height 37
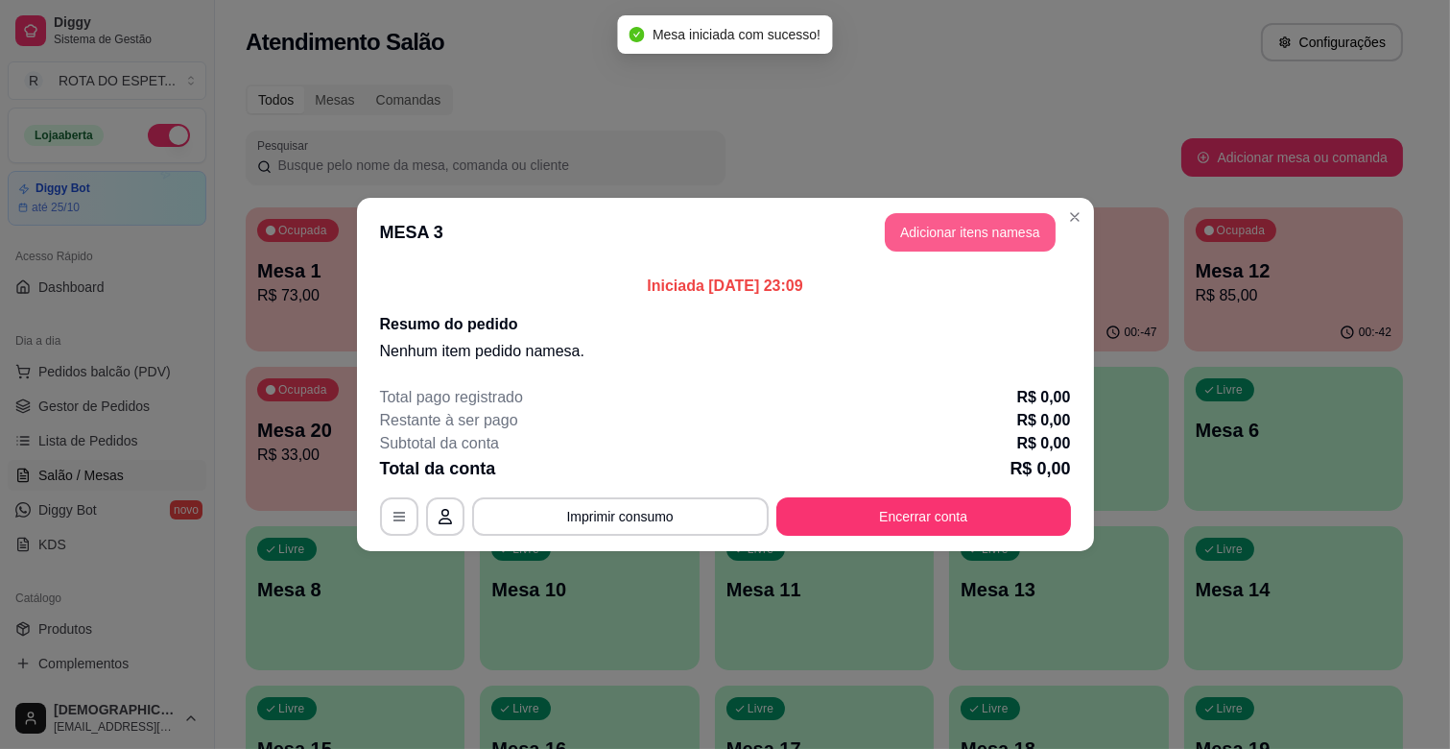
click at [991, 228] on button "Adicionar itens na mesa" at bounding box center [970, 232] width 171 height 38
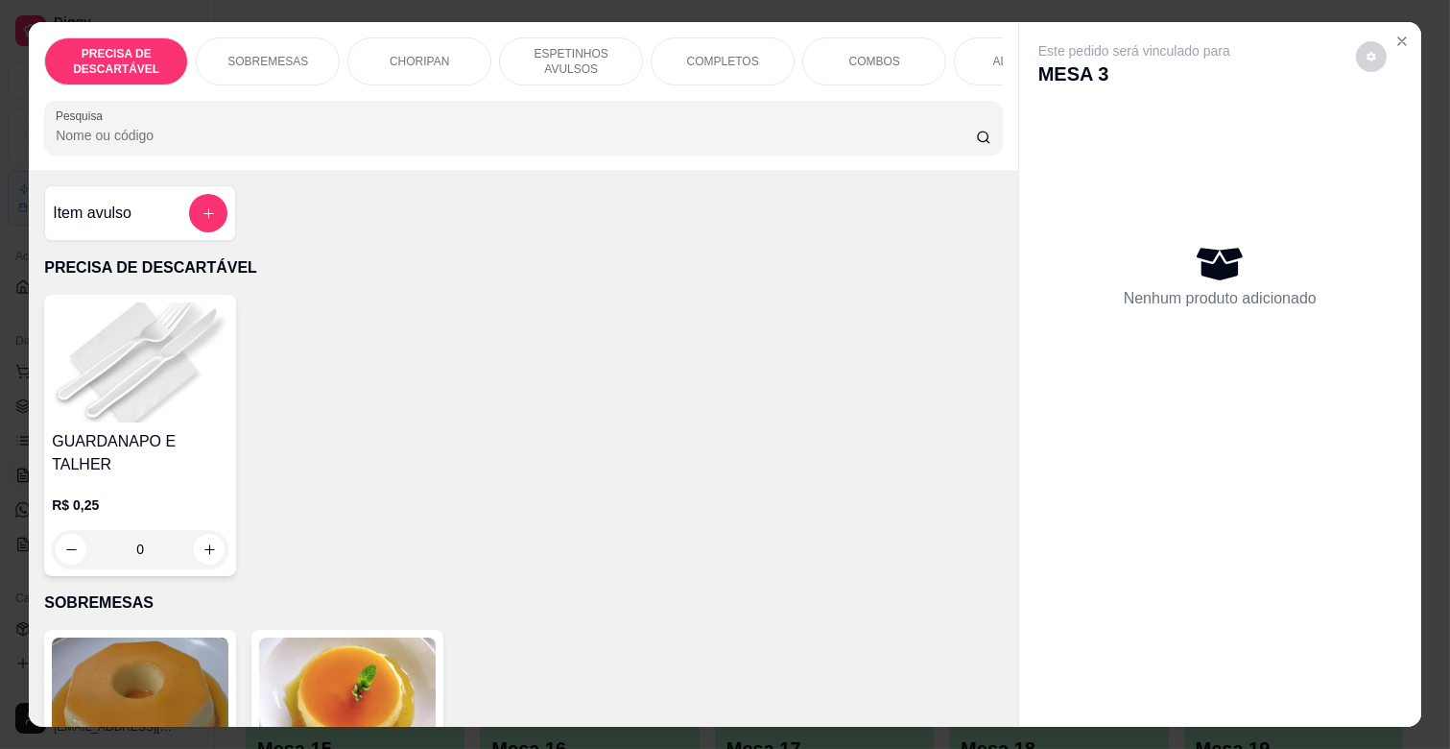
click at [543, 54] on p "ESPETINHOS AVULSOS" at bounding box center [570, 61] width 111 height 31
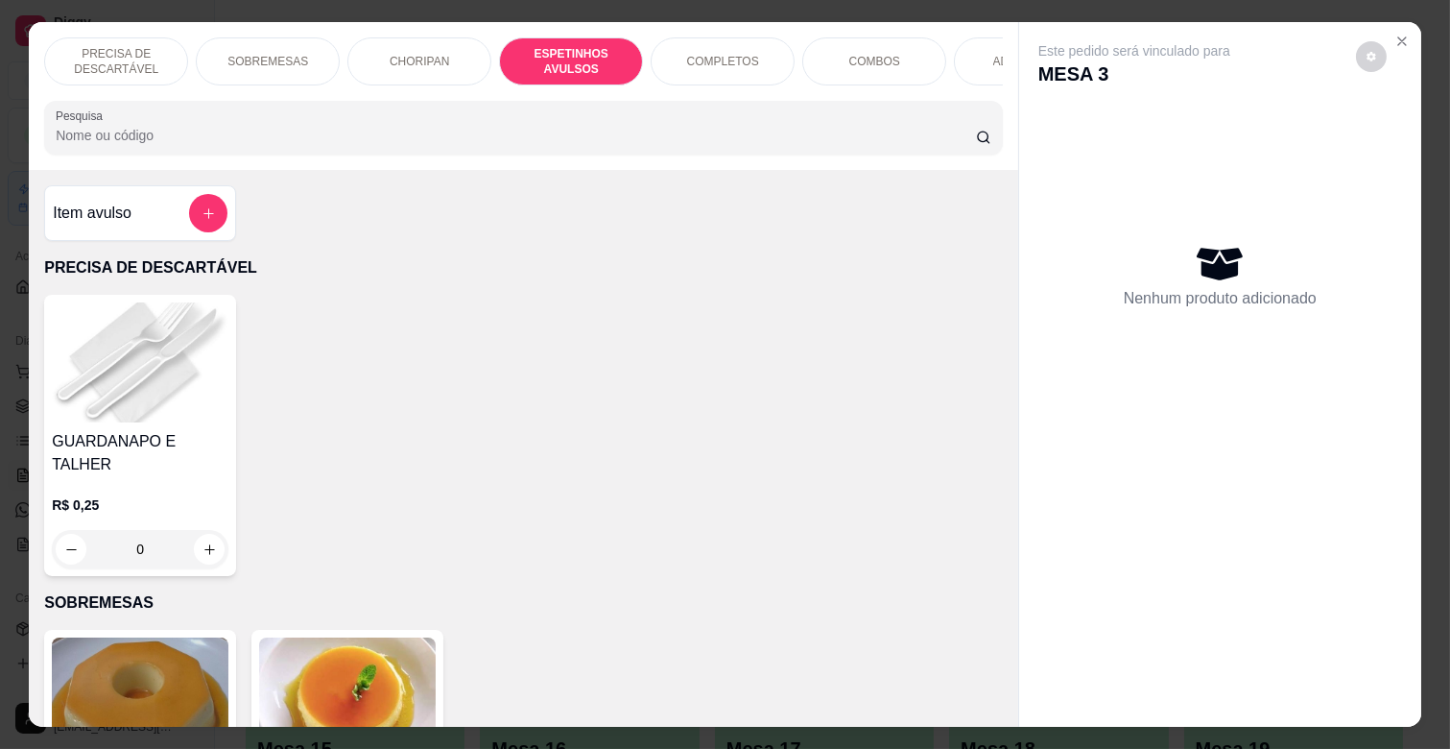
scroll to position [46, 0]
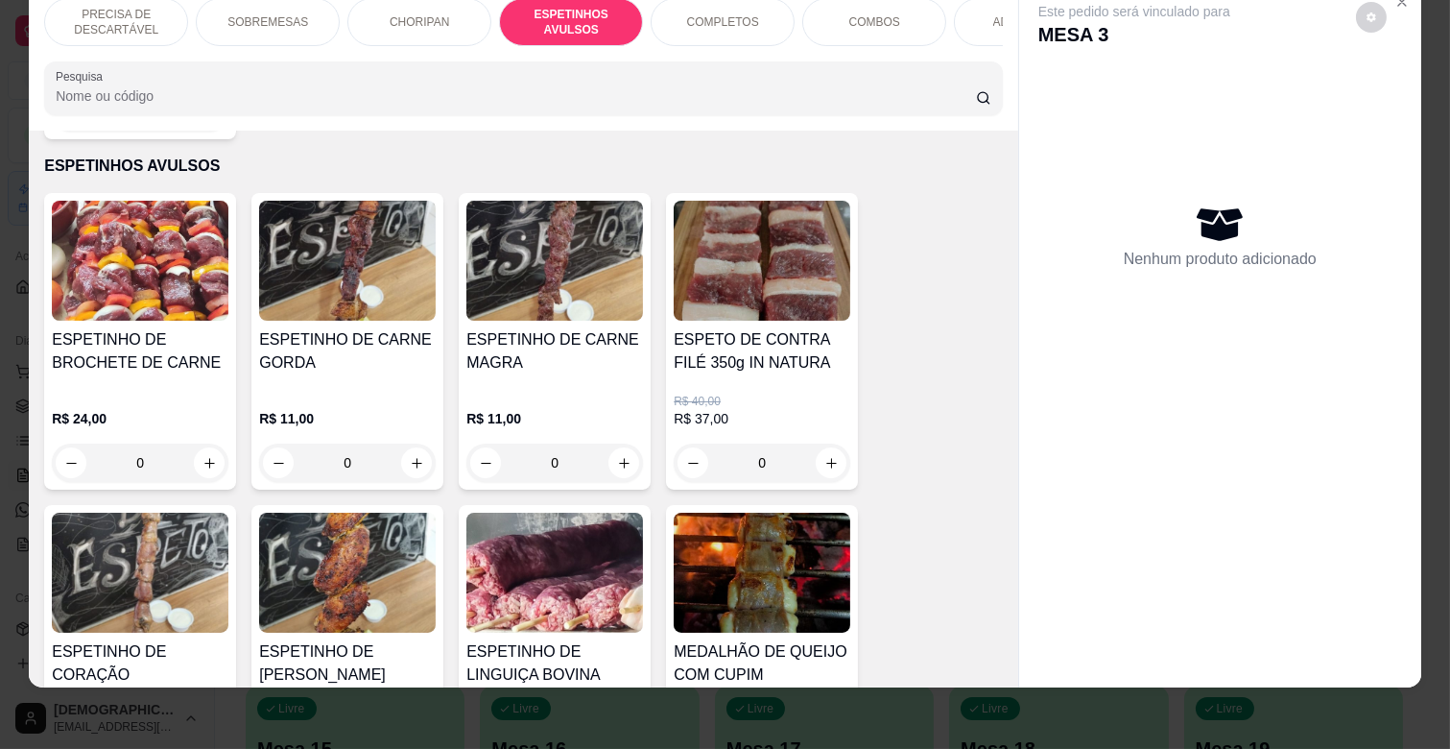
click at [592, 366] on div "ESPETINHO DE CARNE MAGRA" at bounding box center [554, 358] width 177 height 61
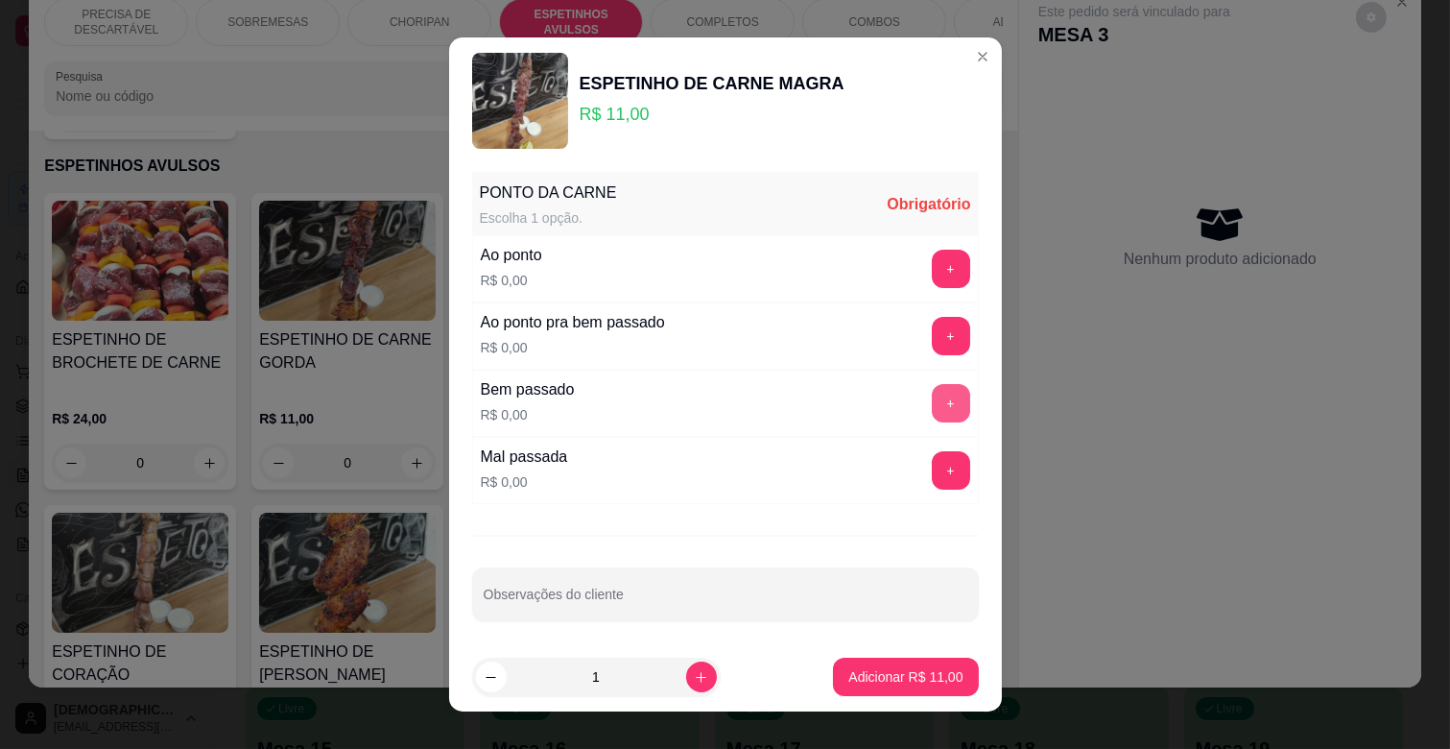
click at [932, 399] on button "+" at bounding box center [951, 403] width 38 height 38
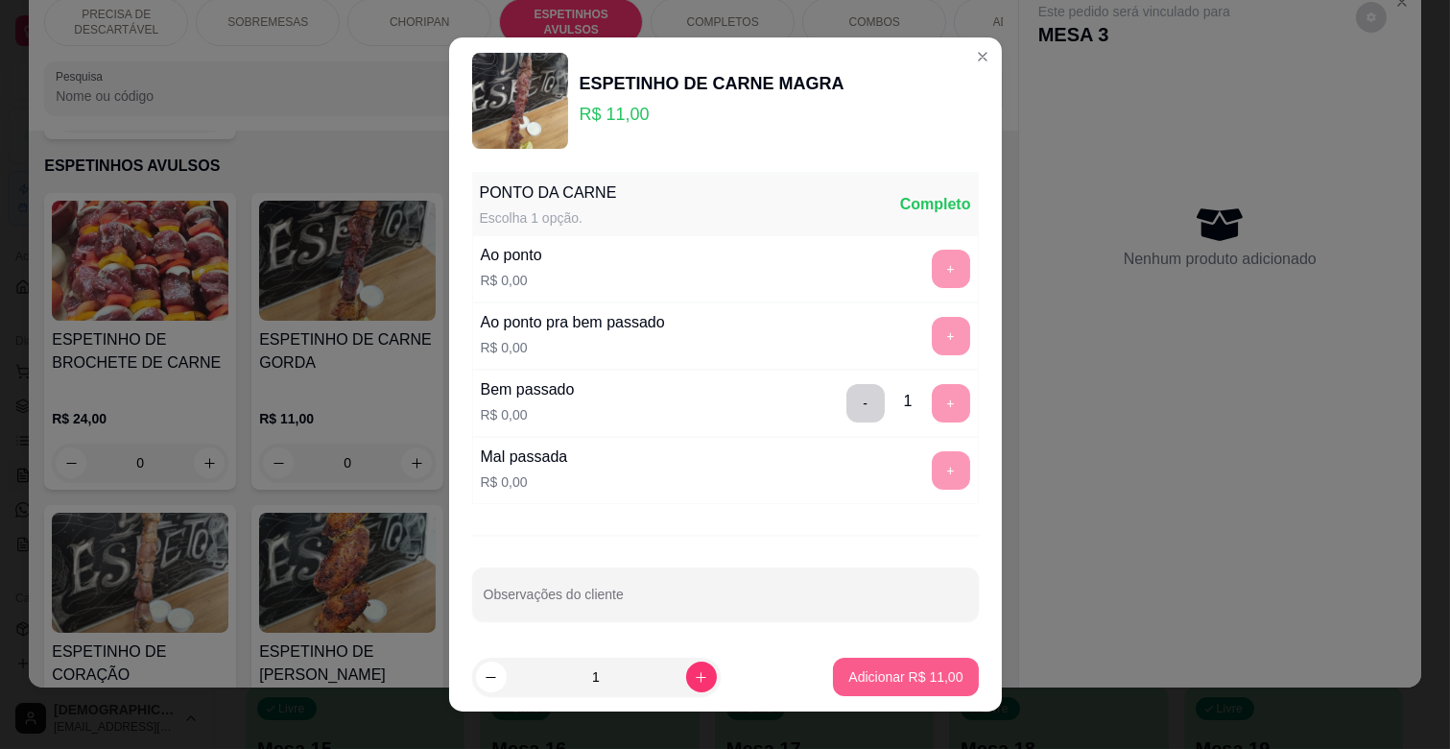
click at [877, 683] on p "Adicionar R$ 11,00" at bounding box center [905, 676] width 114 height 19
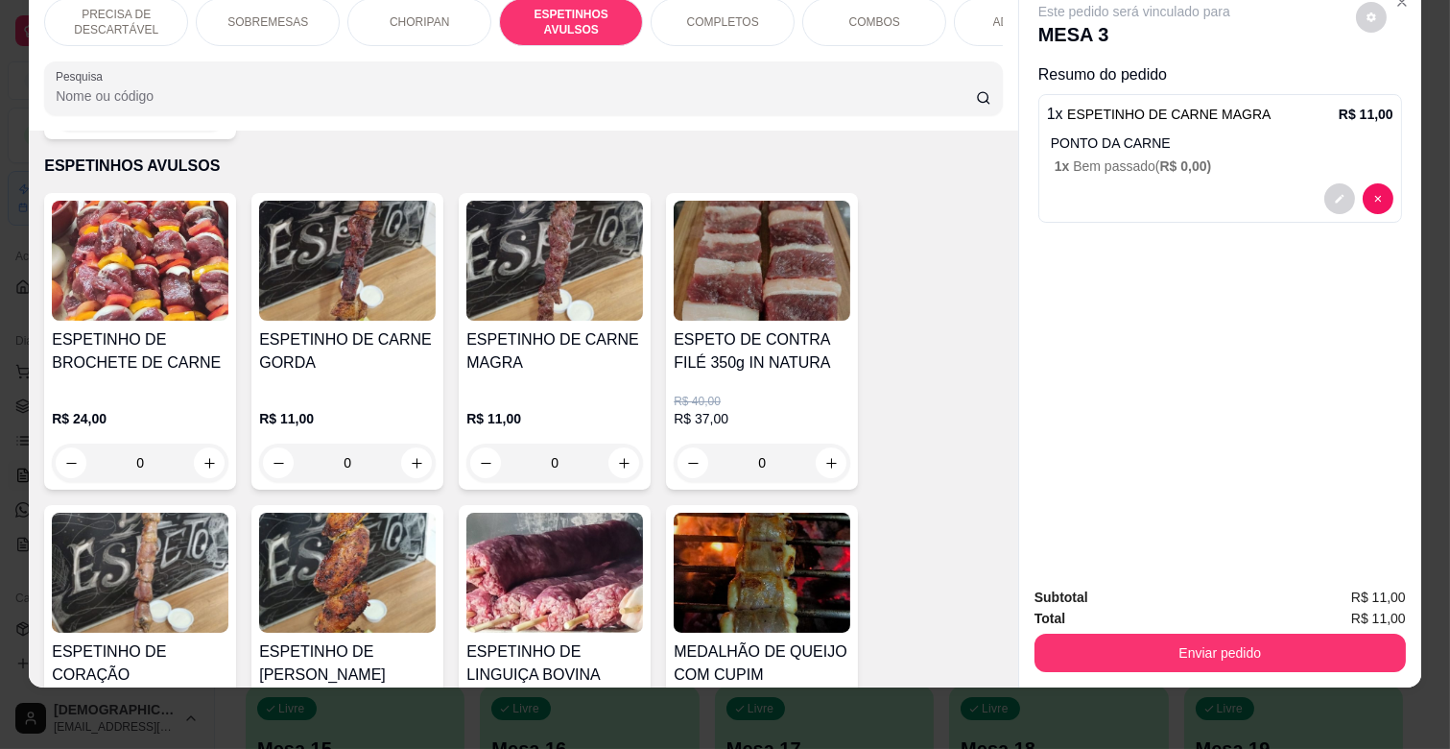
click at [295, 300] on div "ESPETINHO DE CARNE GORDA R$ 11,00 0" at bounding box center [347, 341] width 192 height 297
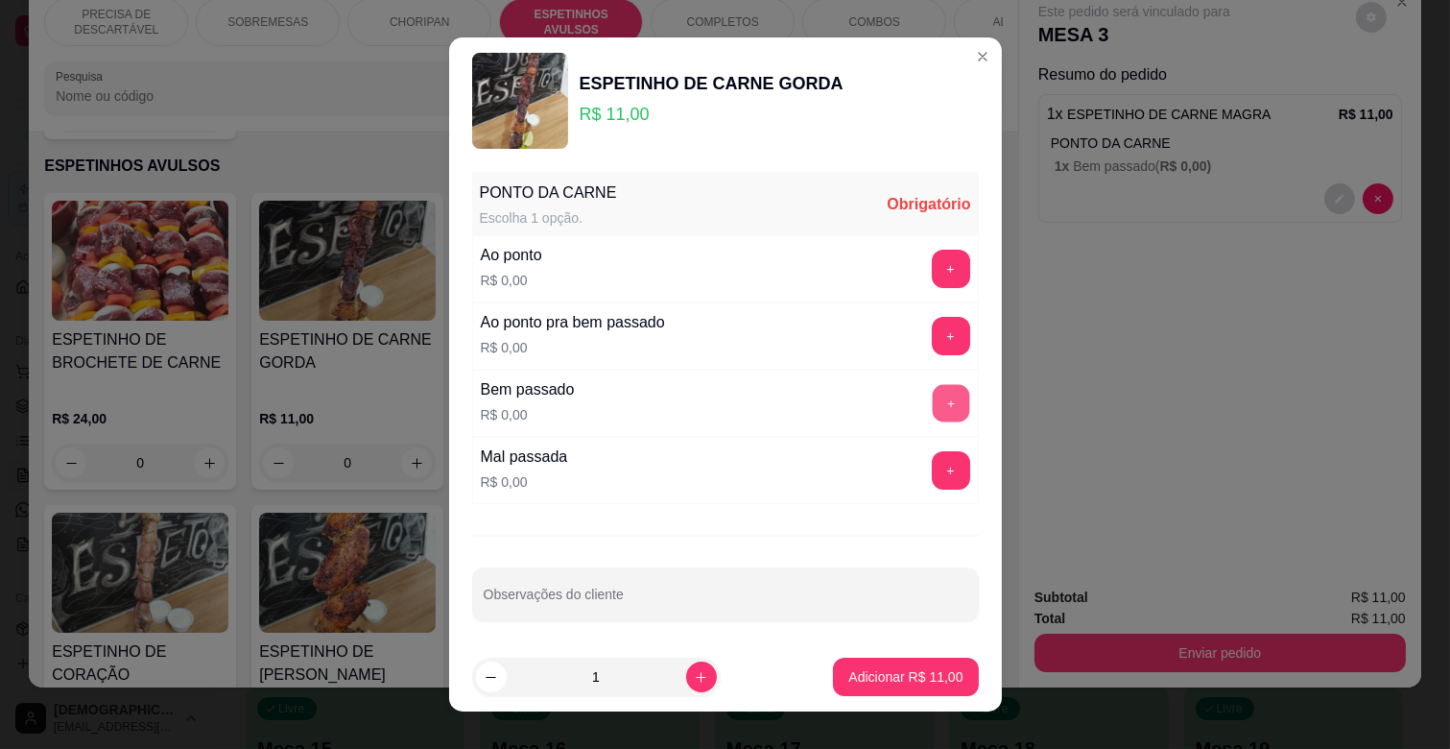
click at [932, 398] on button "+" at bounding box center [950, 403] width 37 height 37
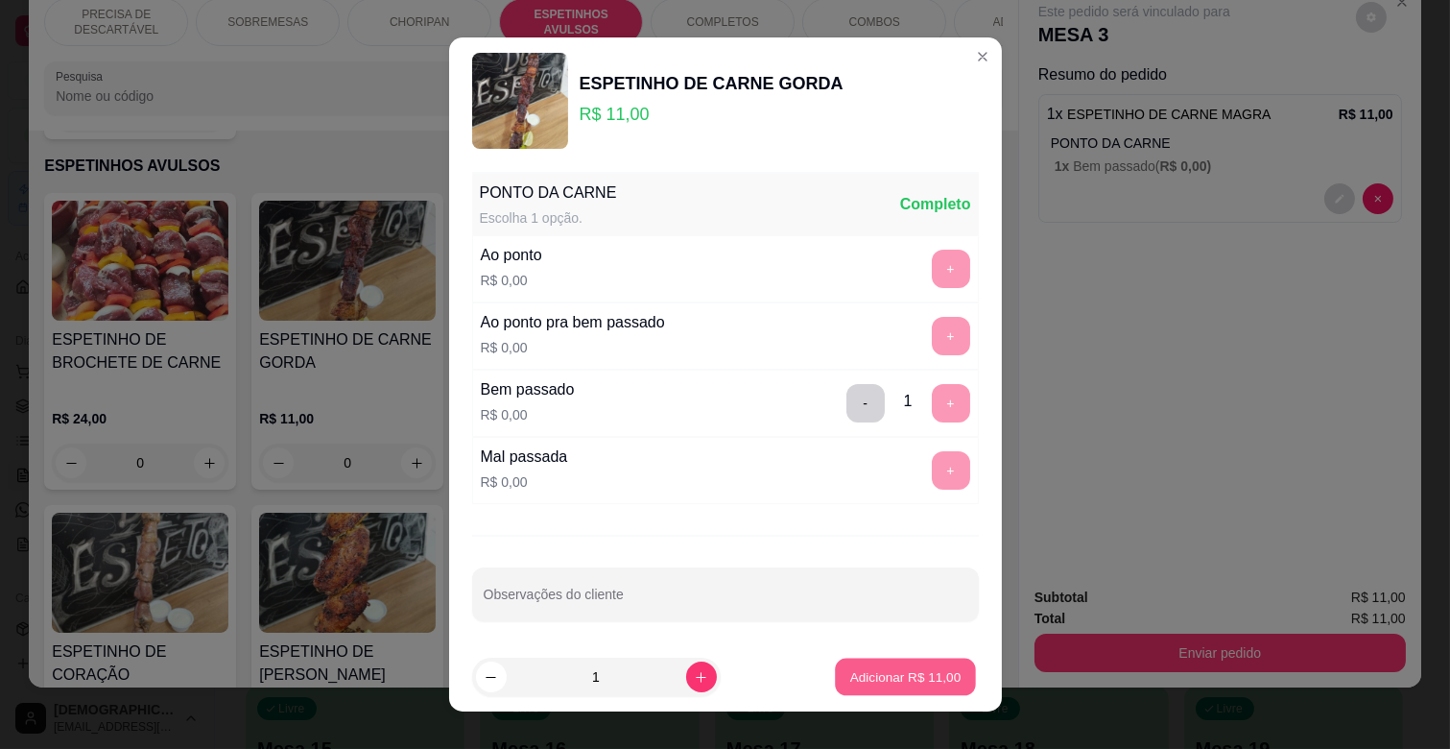
click at [885, 667] on p "Adicionar R$ 11,00" at bounding box center [905, 676] width 111 height 18
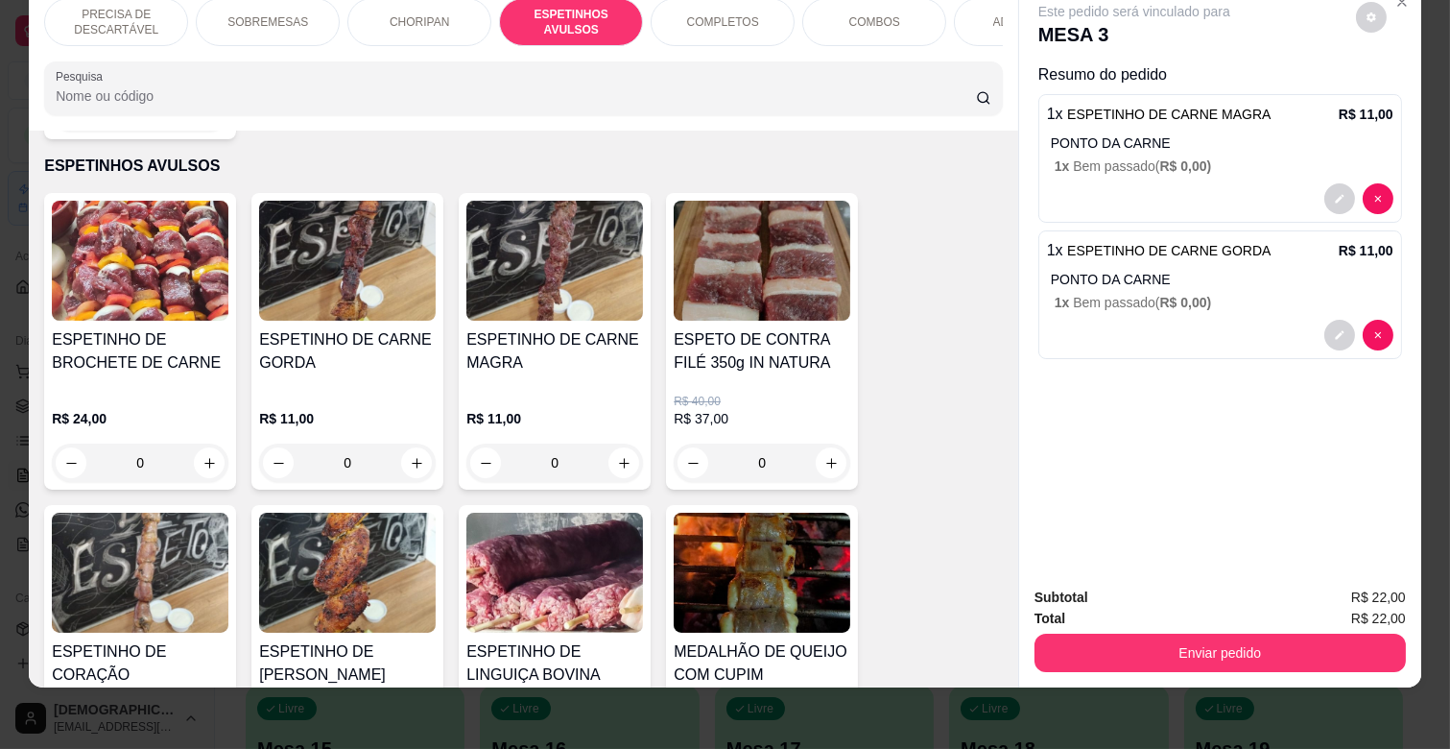
click at [972, 2] on div "ADICIONAIS" at bounding box center [1026, 22] width 144 height 48
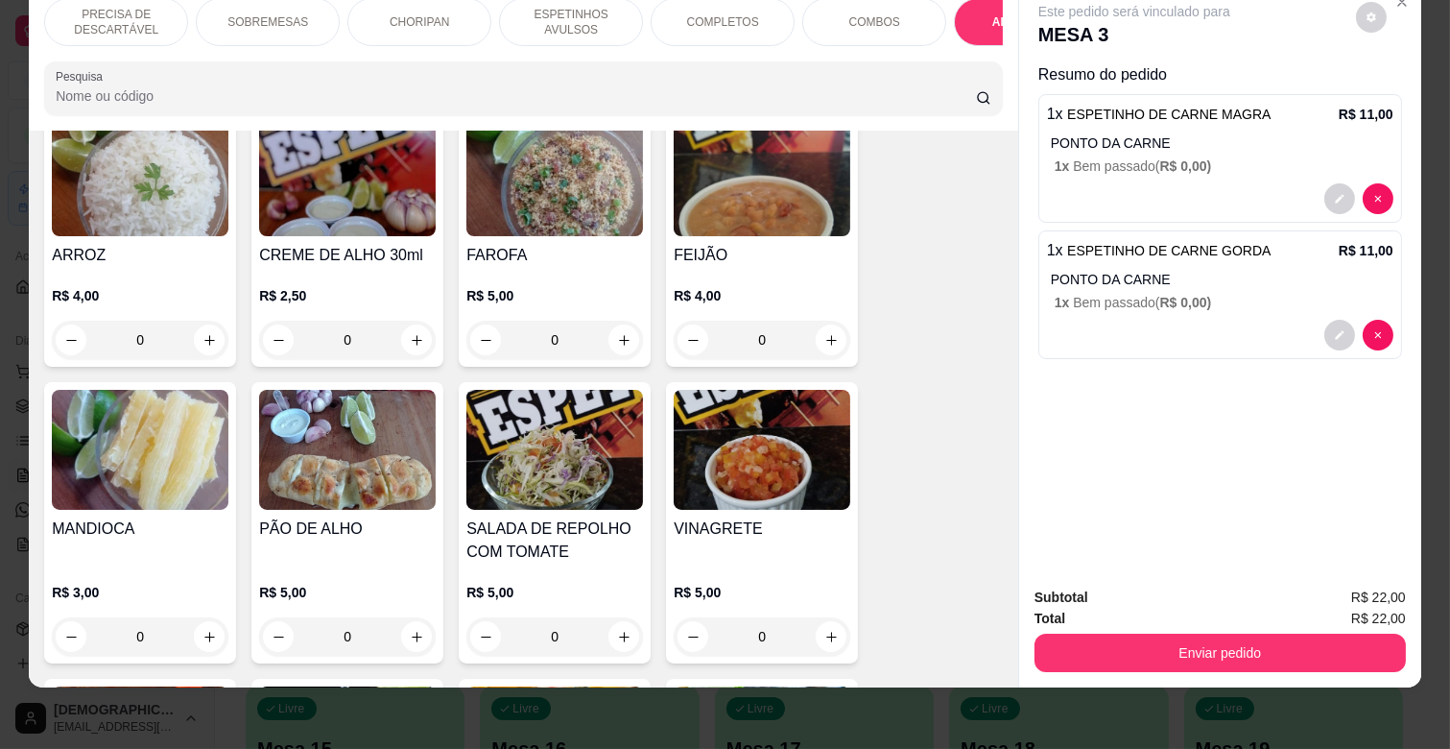
scroll to position [3716, 0]
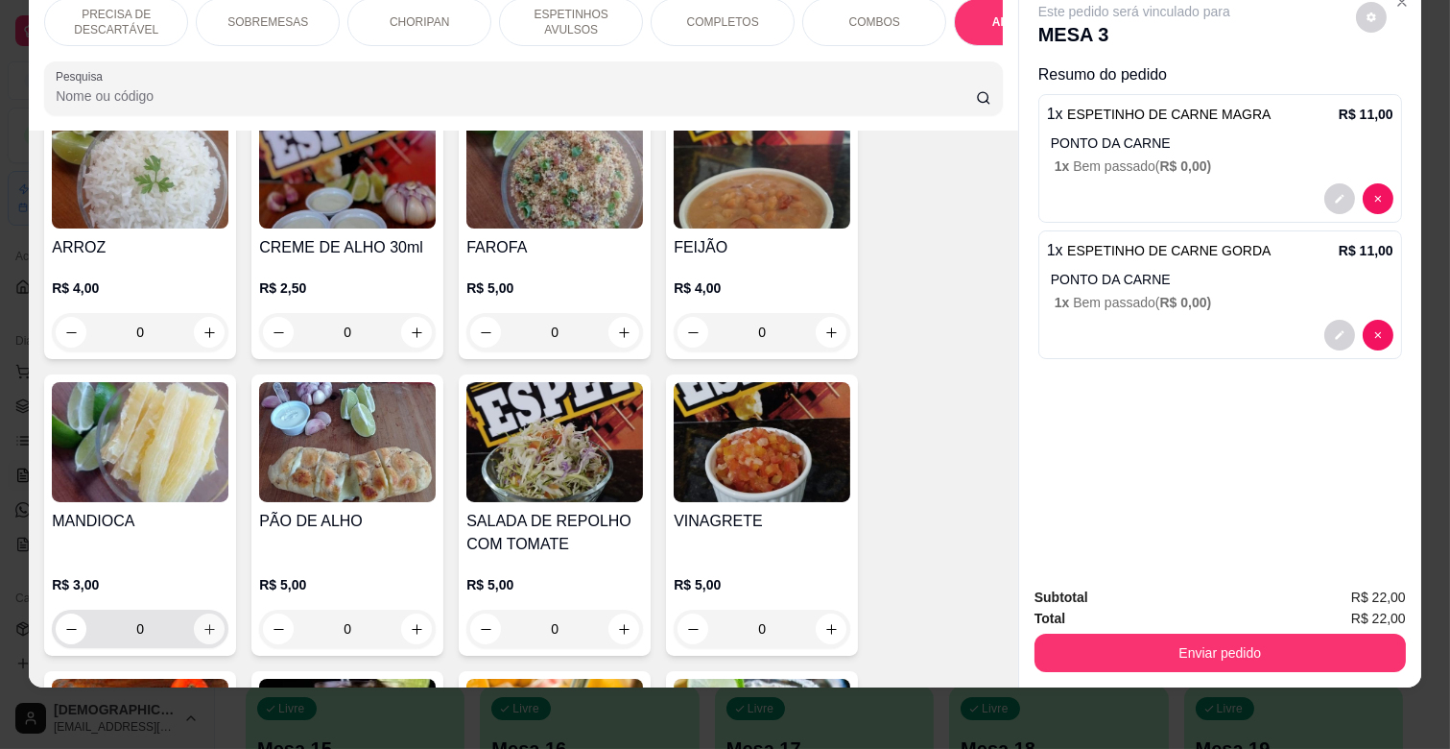
click at [204, 622] on icon "increase-product-quantity" at bounding box center [209, 629] width 14 height 14
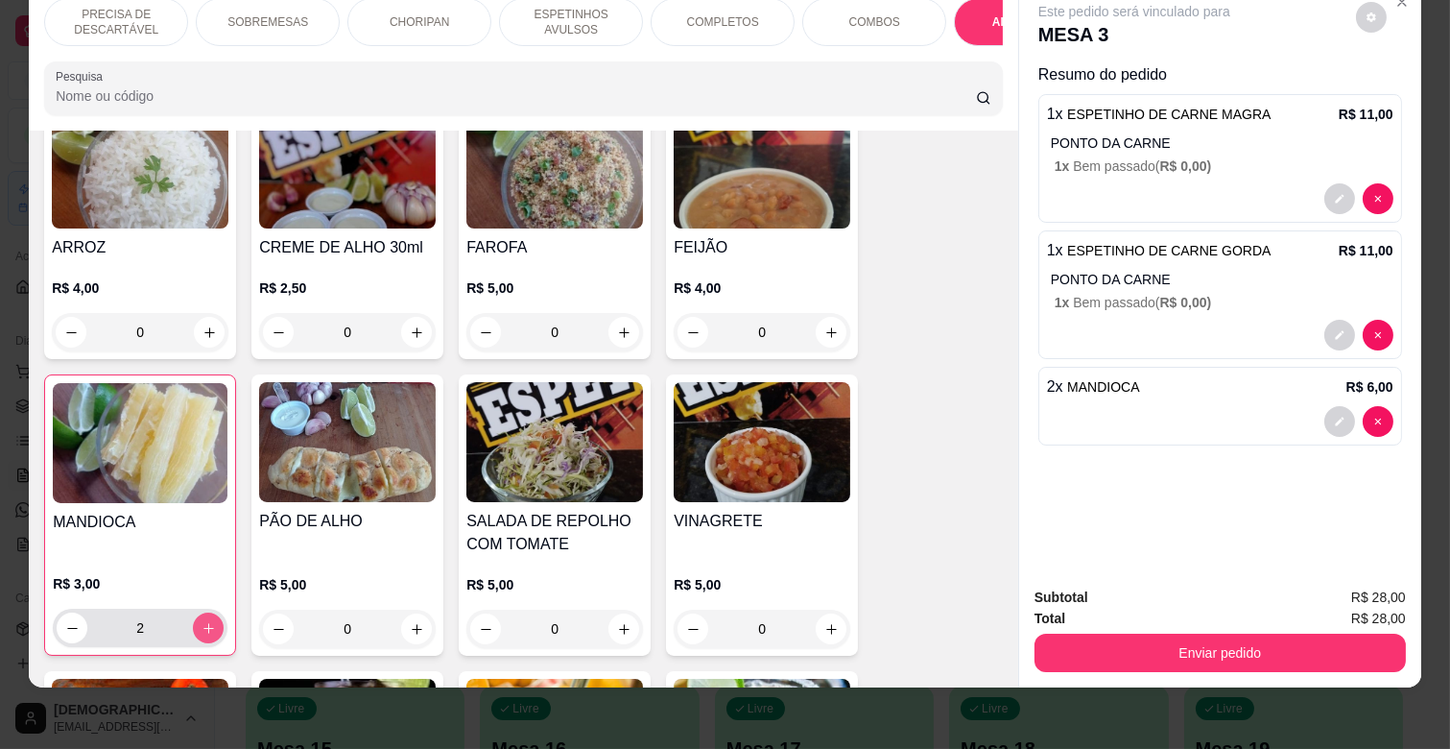
type input "2"
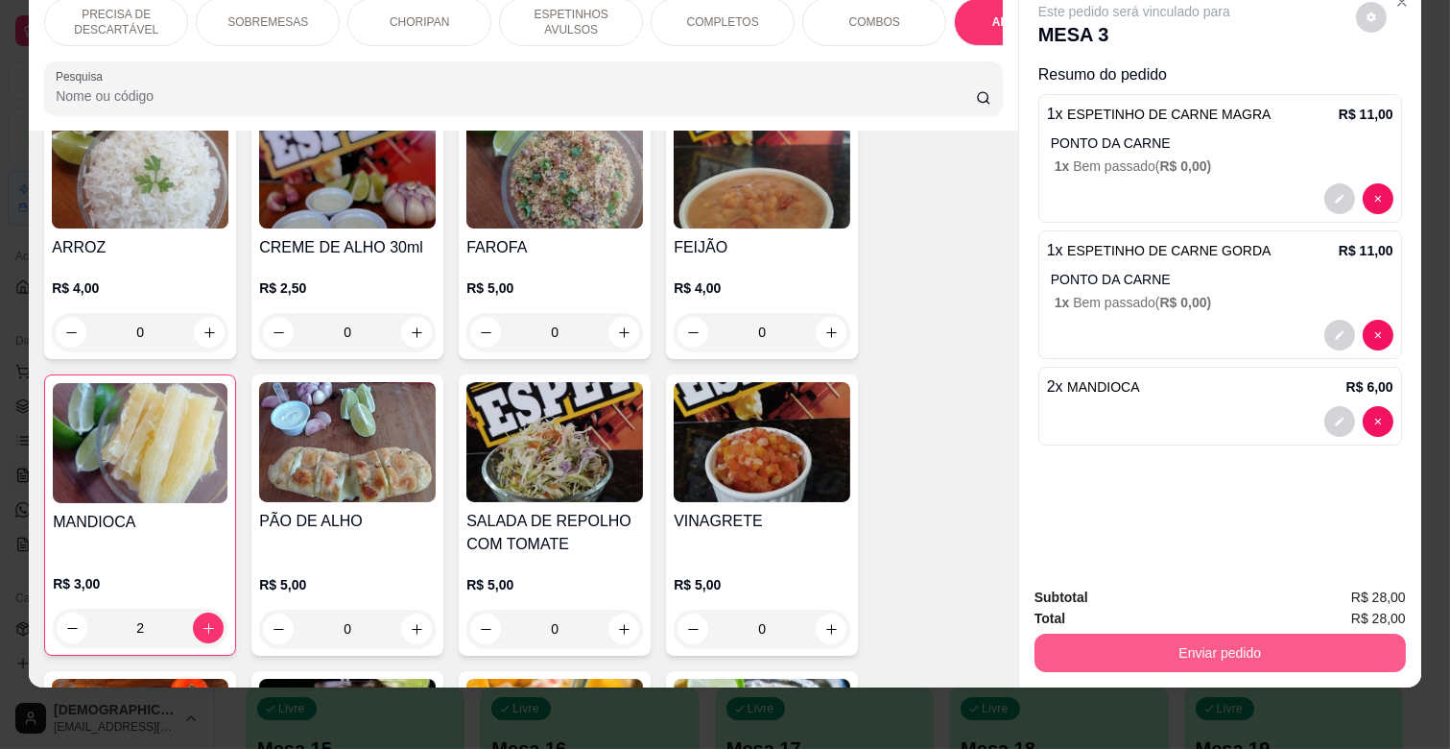
click at [1106, 649] on button "Enviar pedido" at bounding box center [1219, 652] width 371 height 38
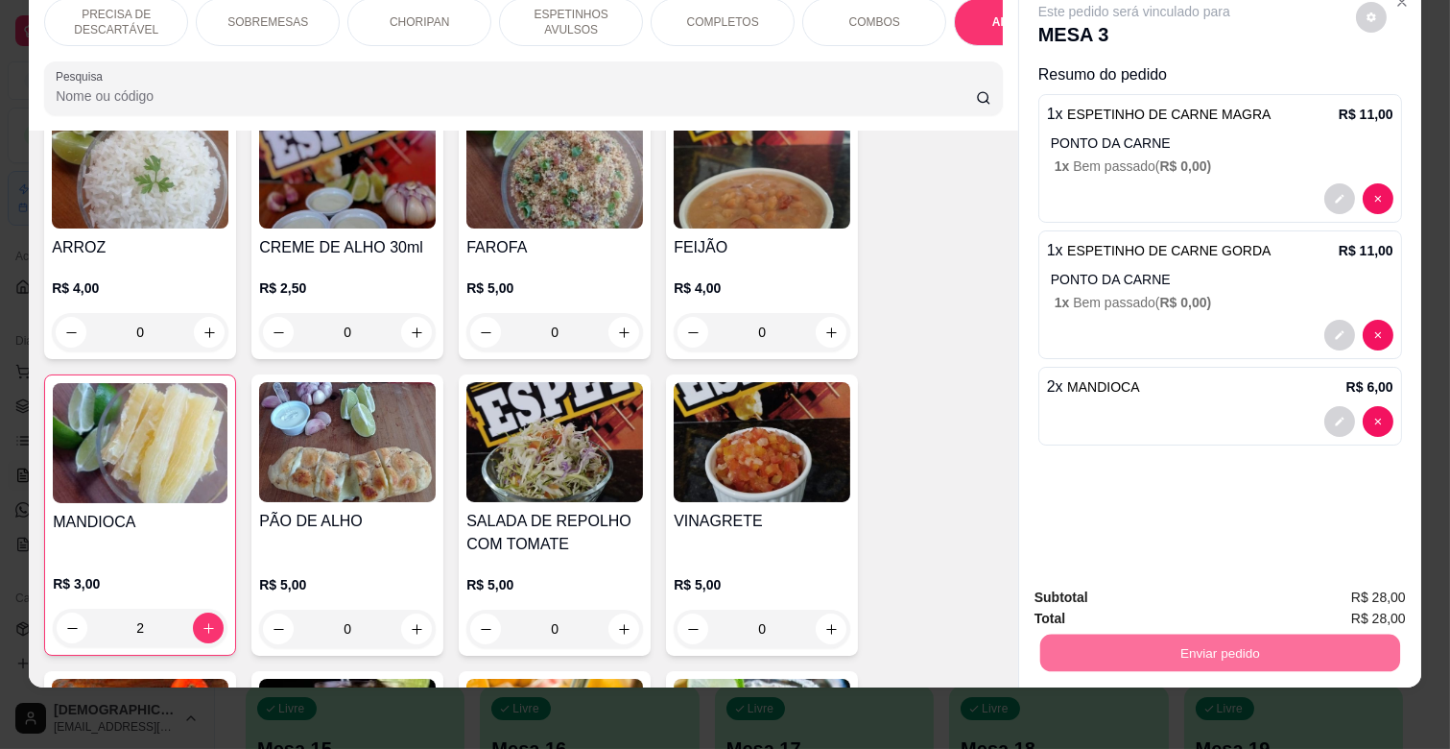
click at [1354, 578] on button "Enviar pedido" at bounding box center [1355, 589] width 108 height 36
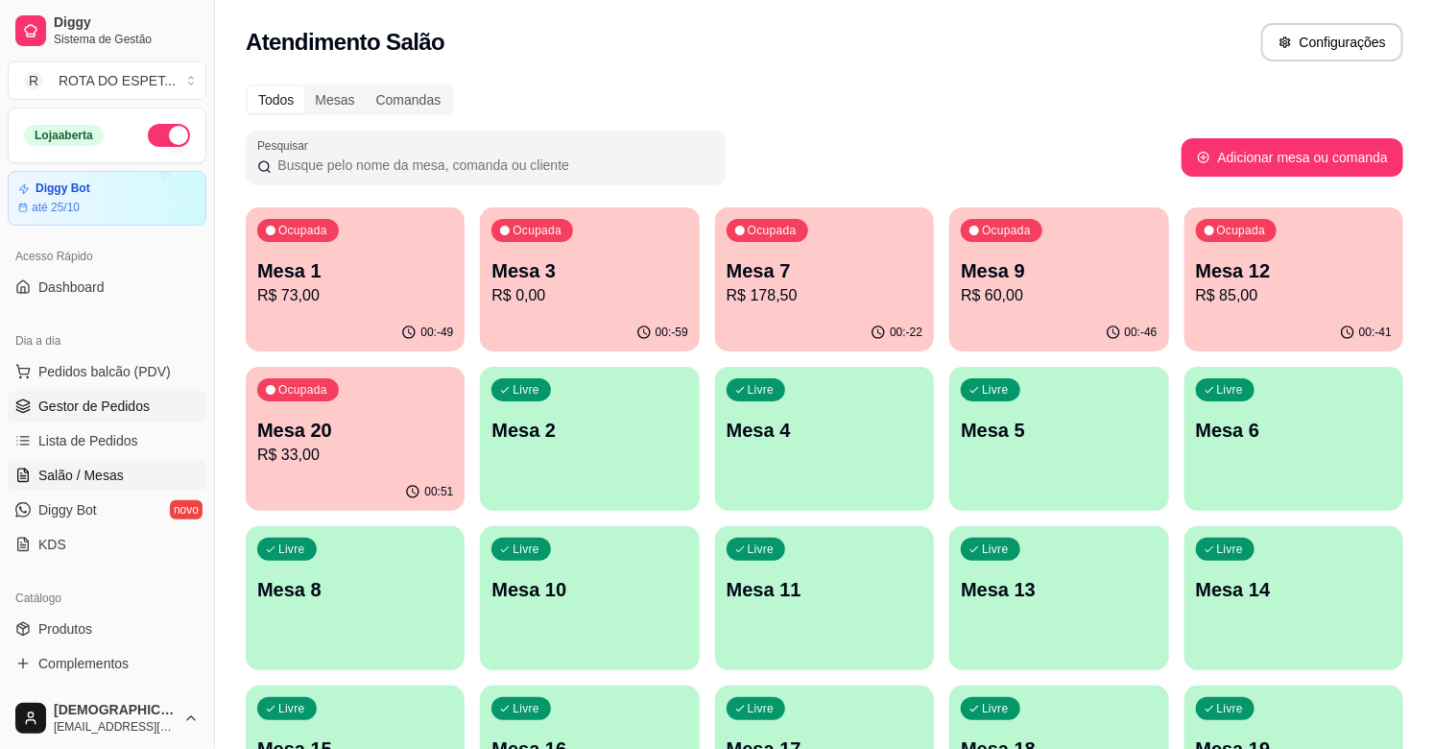
click at [115, 398] on span "Gestor de Pedidos" at bounding box center [93, 405] width 111 height 19
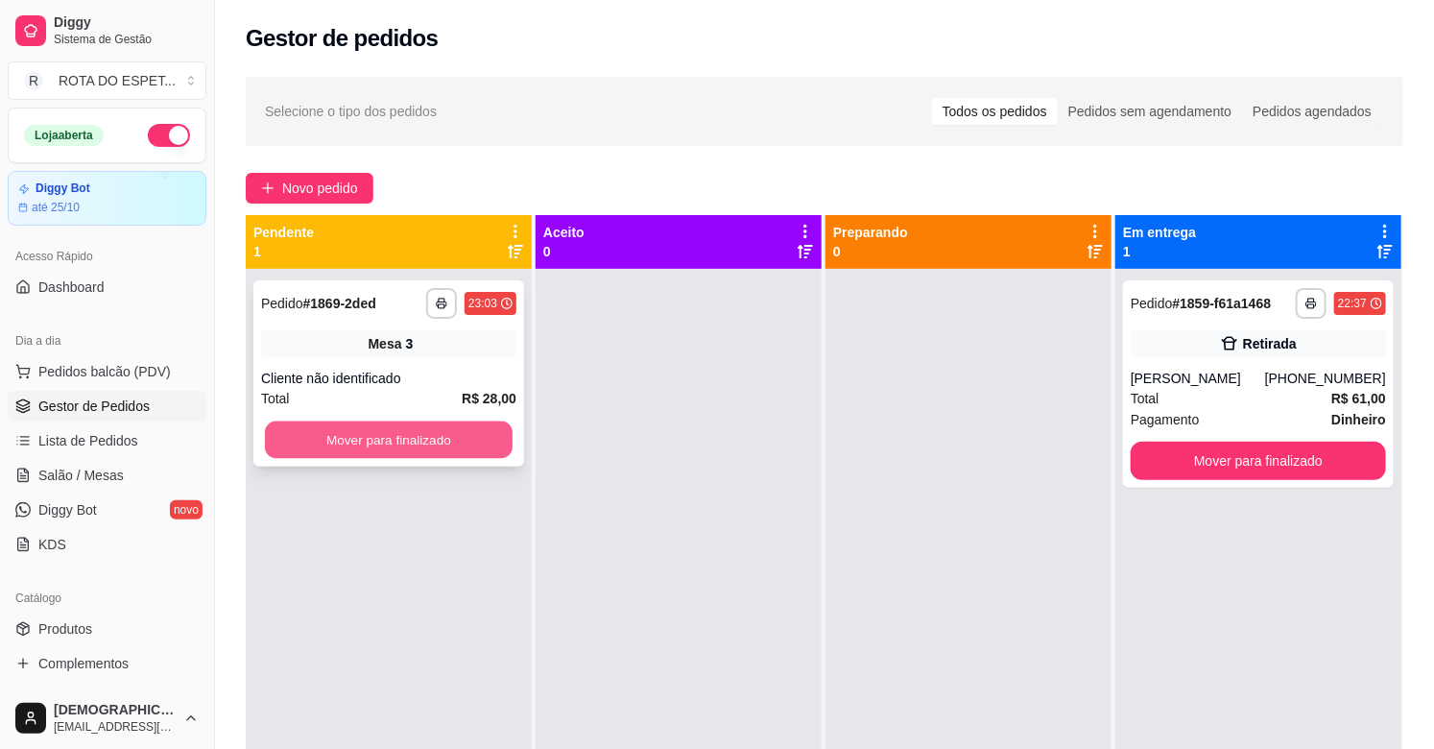
click at [435, 452] on button "Mover para finalizado" at bounding box center [389, 439] width 248 height 37
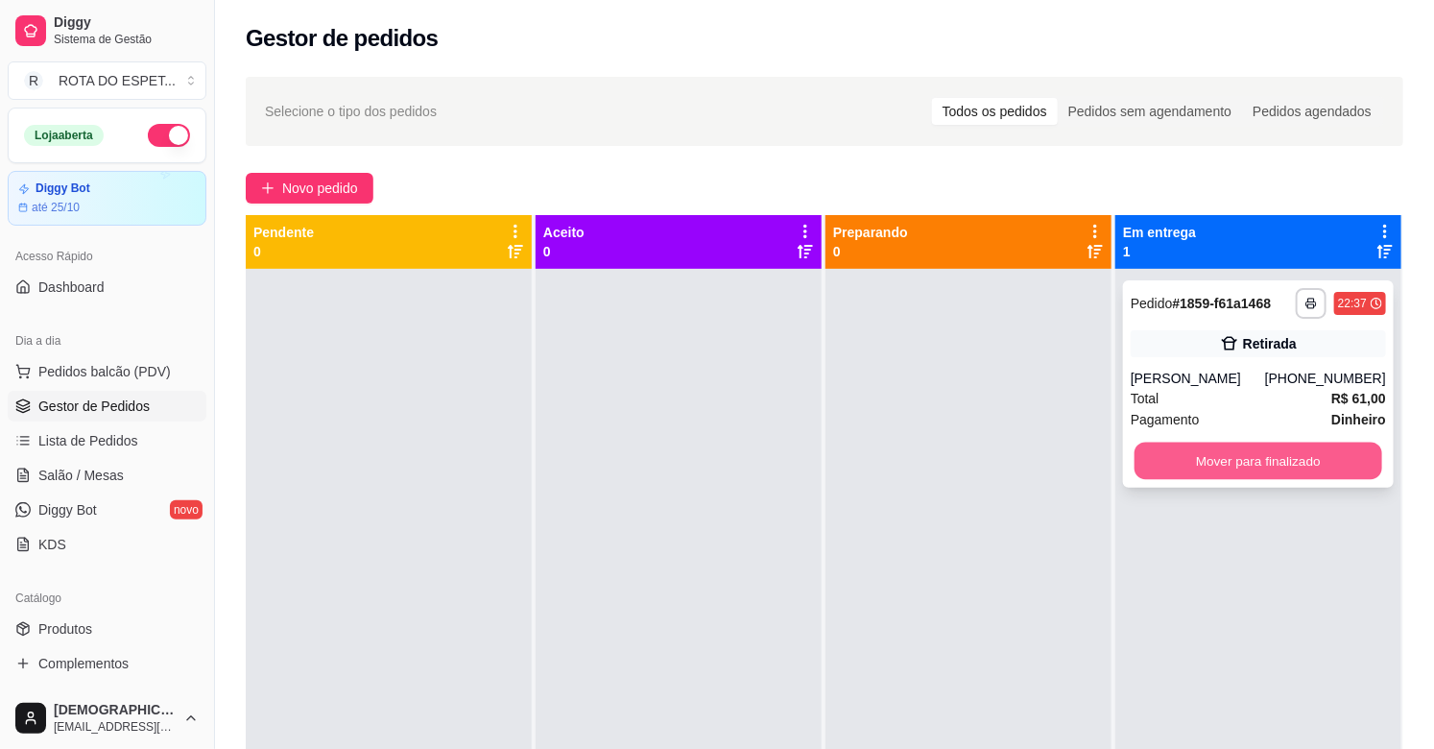
click at [1339, 463] on button "Mover para finalizado" at bounding box center [1258, 460] width 248 height 37
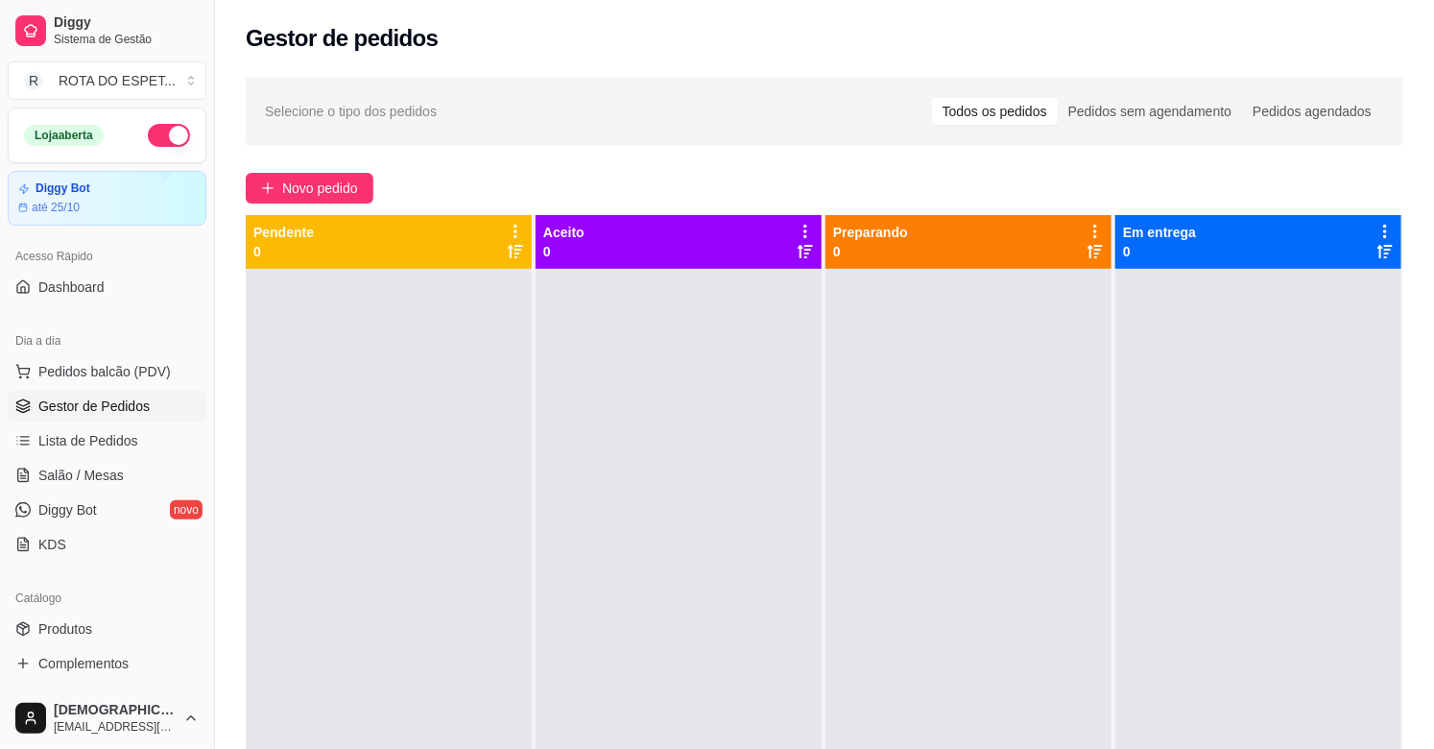
click at [996, 496] on div at bounding box center [968, 643] width 286 height 749
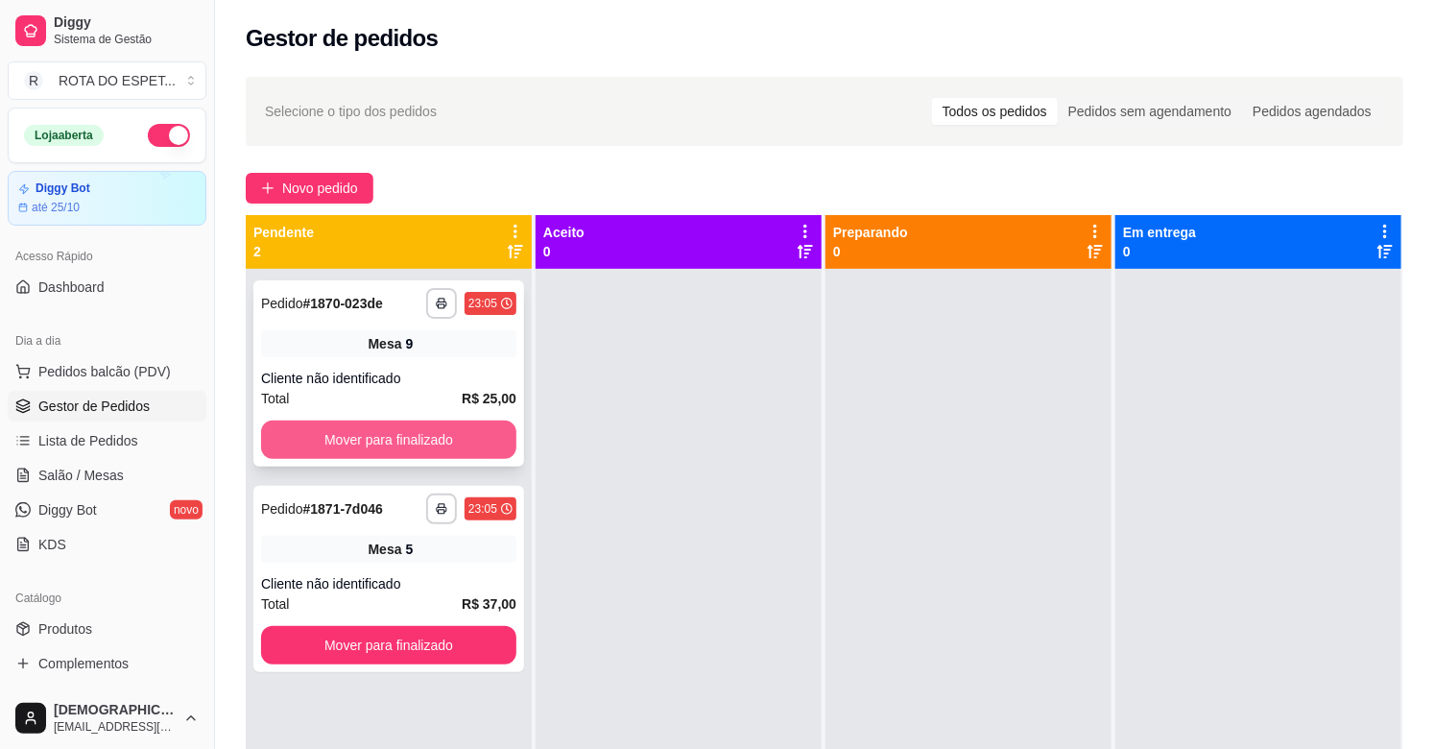
click at [476, 439] on button "Mover para finalizado" at bounding box center [388, 439] width 255 height 38
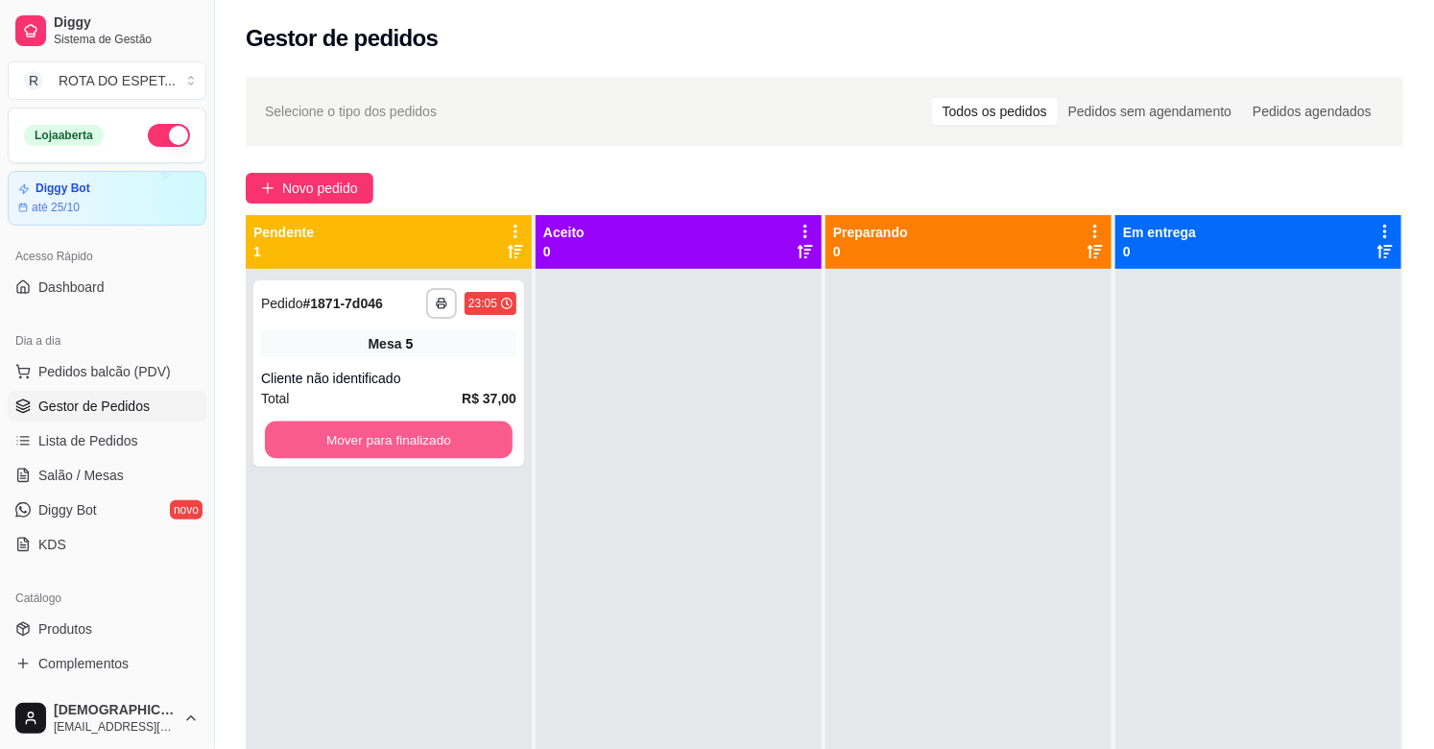
click at [476, 439] on button "Mover para finalizado" at bounding box center [389, 439] width 248 height 37
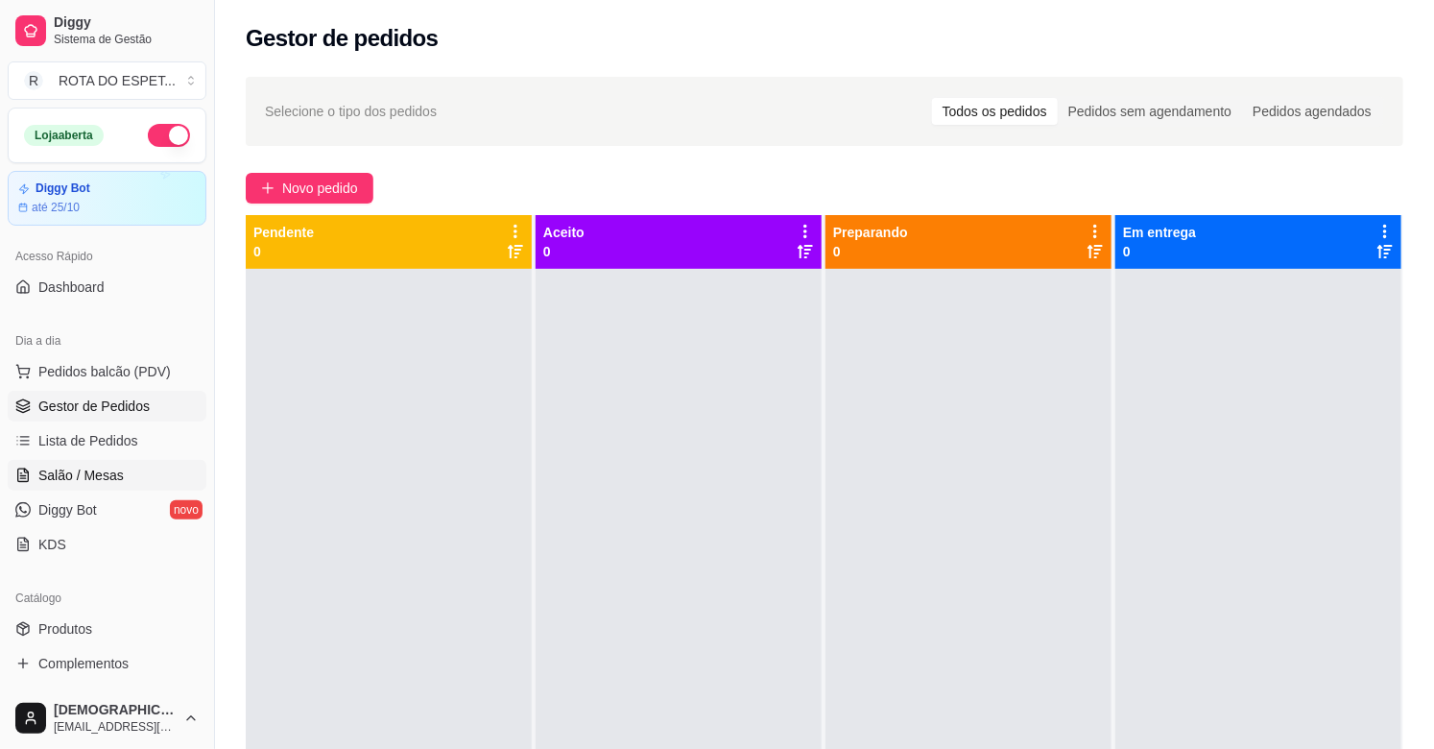
click at [104, 470] on span "Salão / Mesas" at bounding box center [80, 474] width 85 height 19
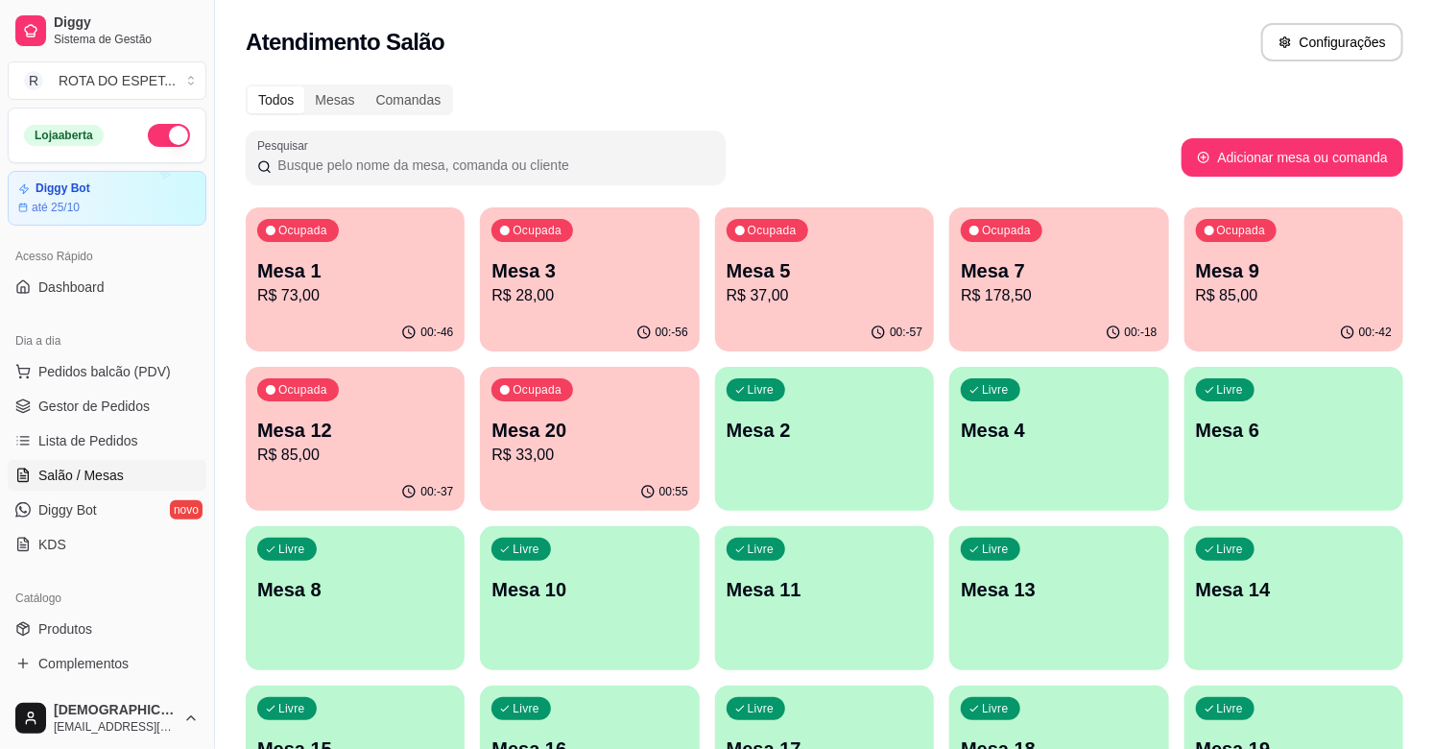
click at [649, 244] on div "Ocupada Mesa 3 R$ 28,00" at bounding box center [589, 260] width 219 height 107
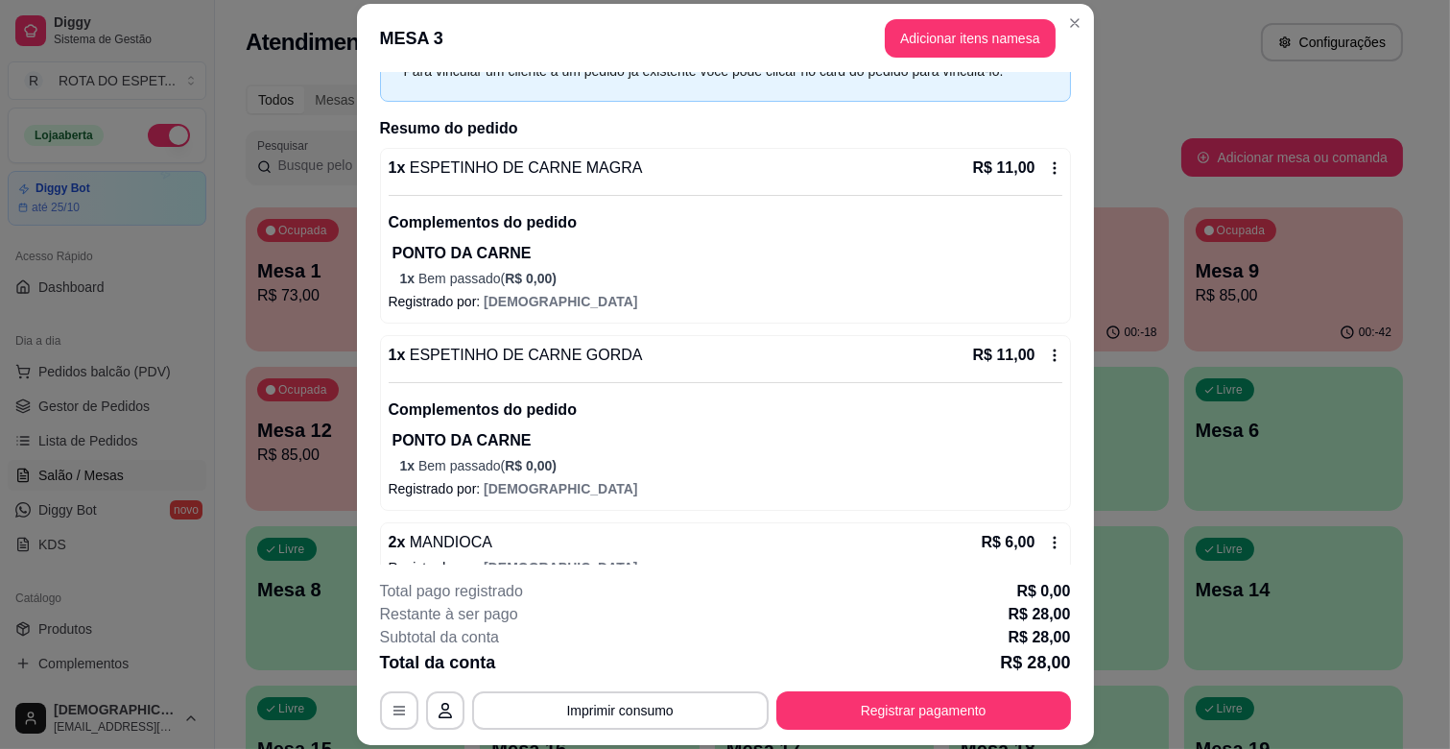
scroll to position [139, 0]
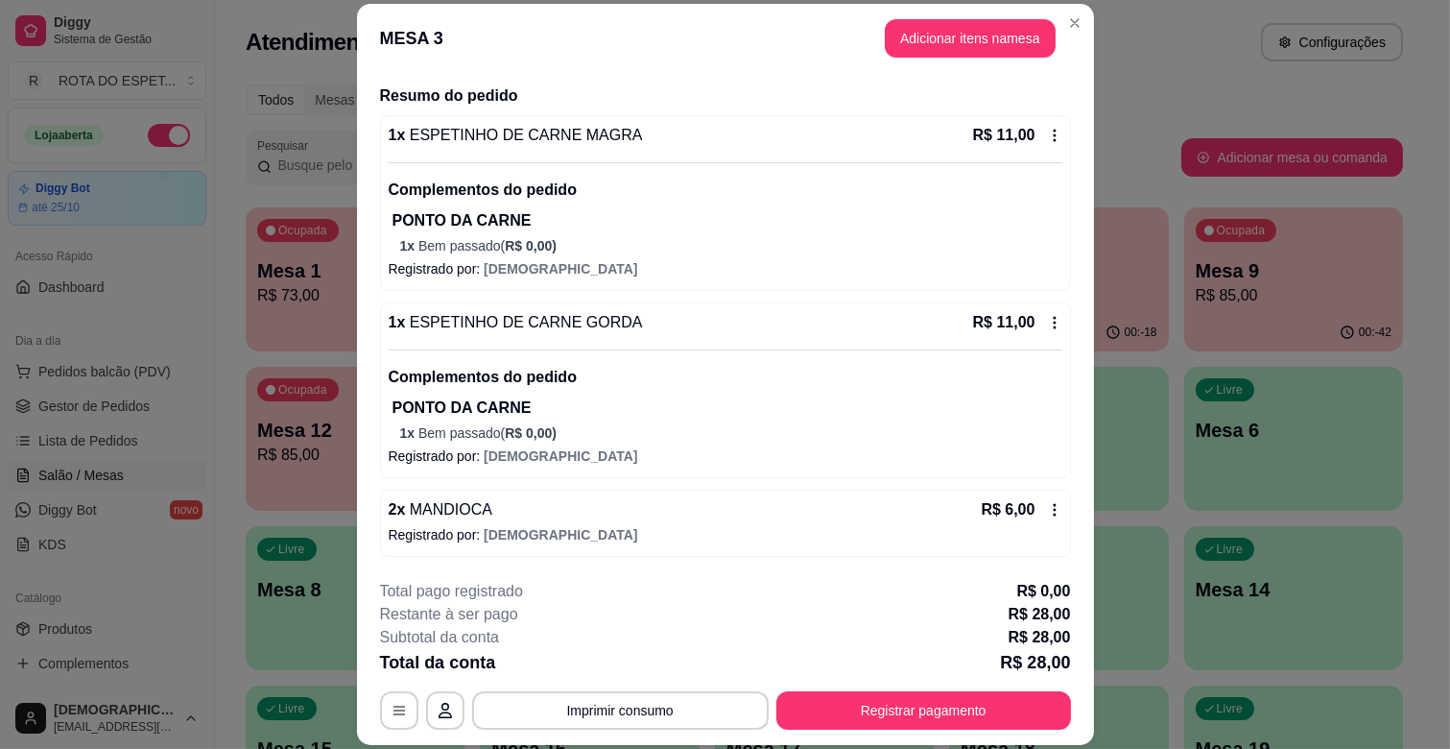
click at [1047, 510] on icon at bounding box center [1054, 509] width 15 height 15
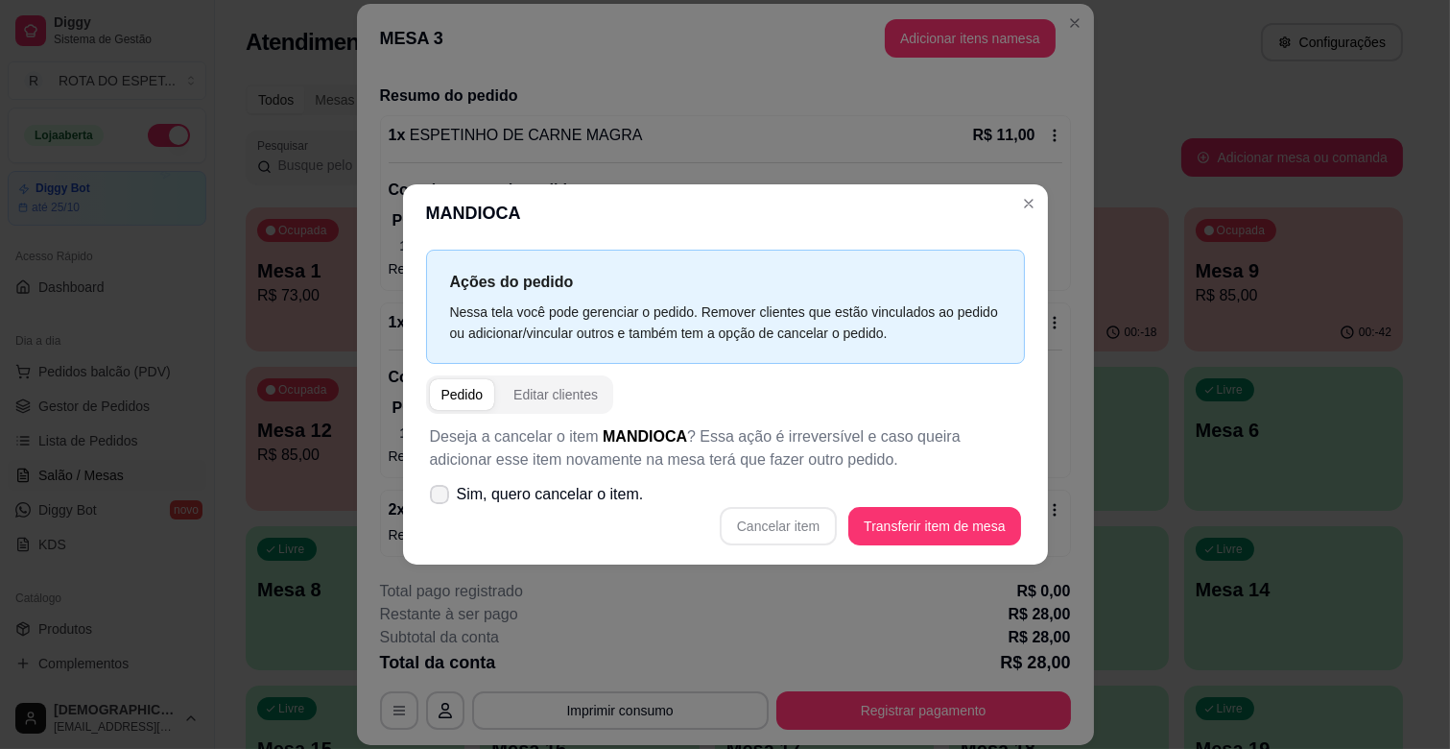
click at [452, 496] on label "Sim, quero cancelar o item." at bounding box center [536, 494] width 229 height 38
click at [441, 498] on input "Sim, quero cancelar o item." at bounding box center [435, 504] width 12 height 12
checkbox input "true"
click at [795, 518] on button "Cancelar item" at bounding box center [778, 526] width 117 height 38
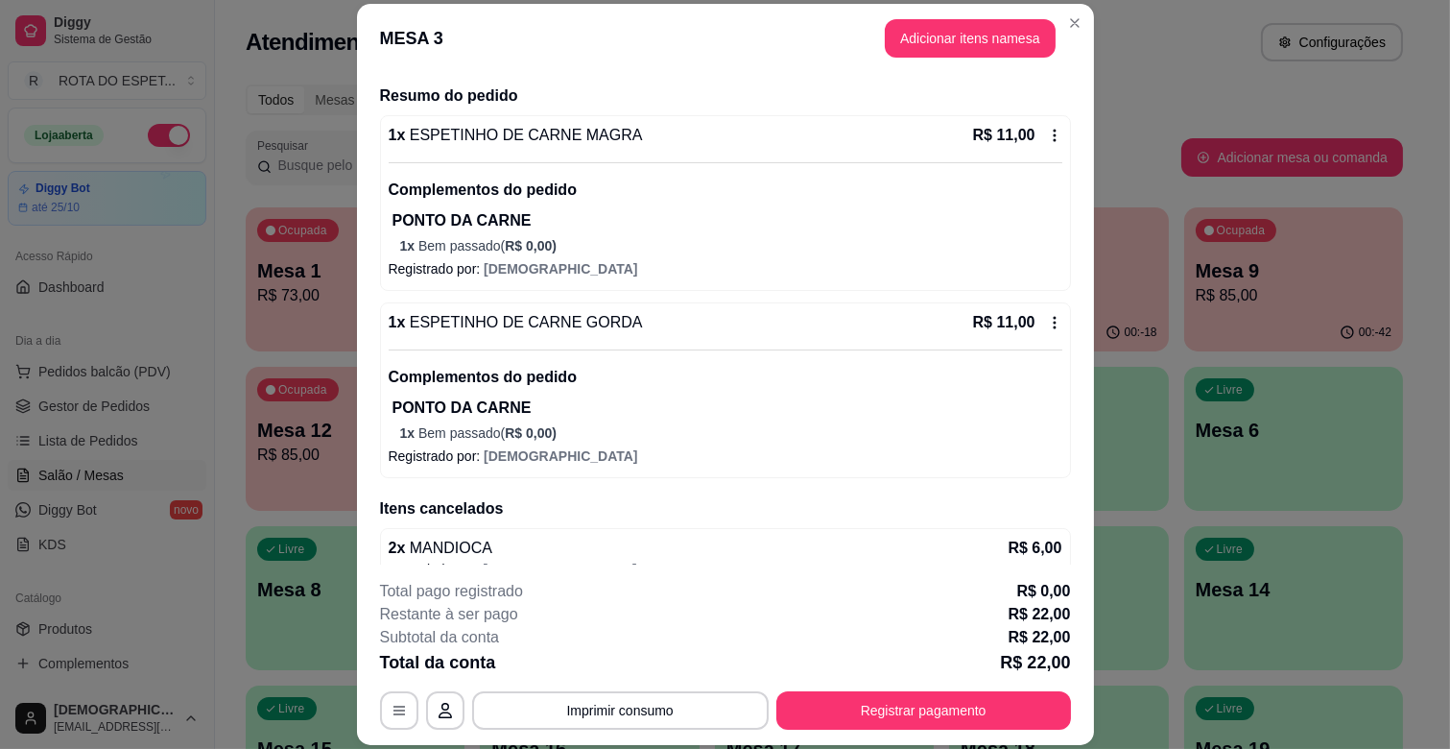
scroll to position [33, 0]
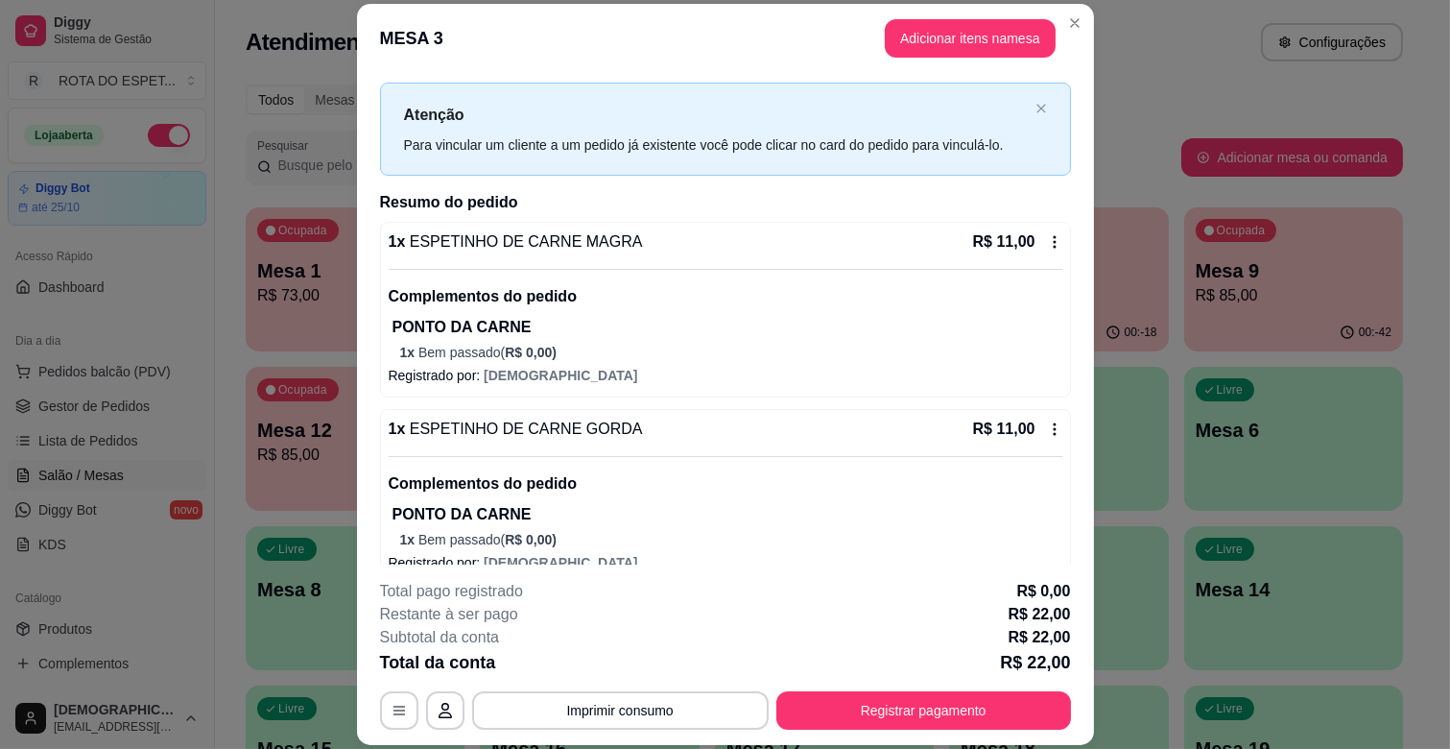
click at [1047, 242] on icon at bounding box center [1054, 241] width 15 height 15
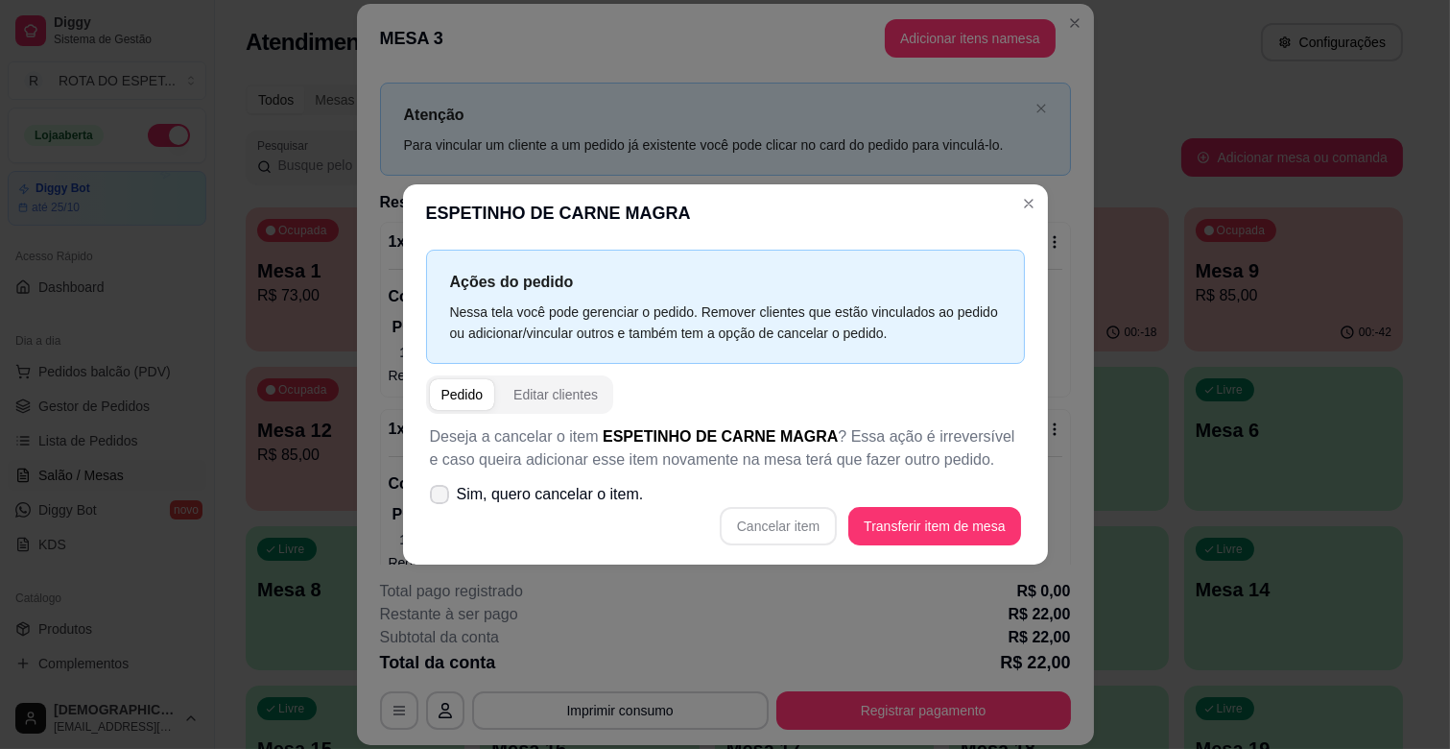
click at [533, 491] on span "Sim, quero cancelar o item." at bounding box center [550, 494] width 187 height 23
click at [441, 498] on input "Sim, quero cancelar o item." at bounding box center [435, 504] width 12 height 12
checkbox input "true"
click at [791, 523] on button "Cancelar item" at bounding box center [778, 526] width 117 height 38
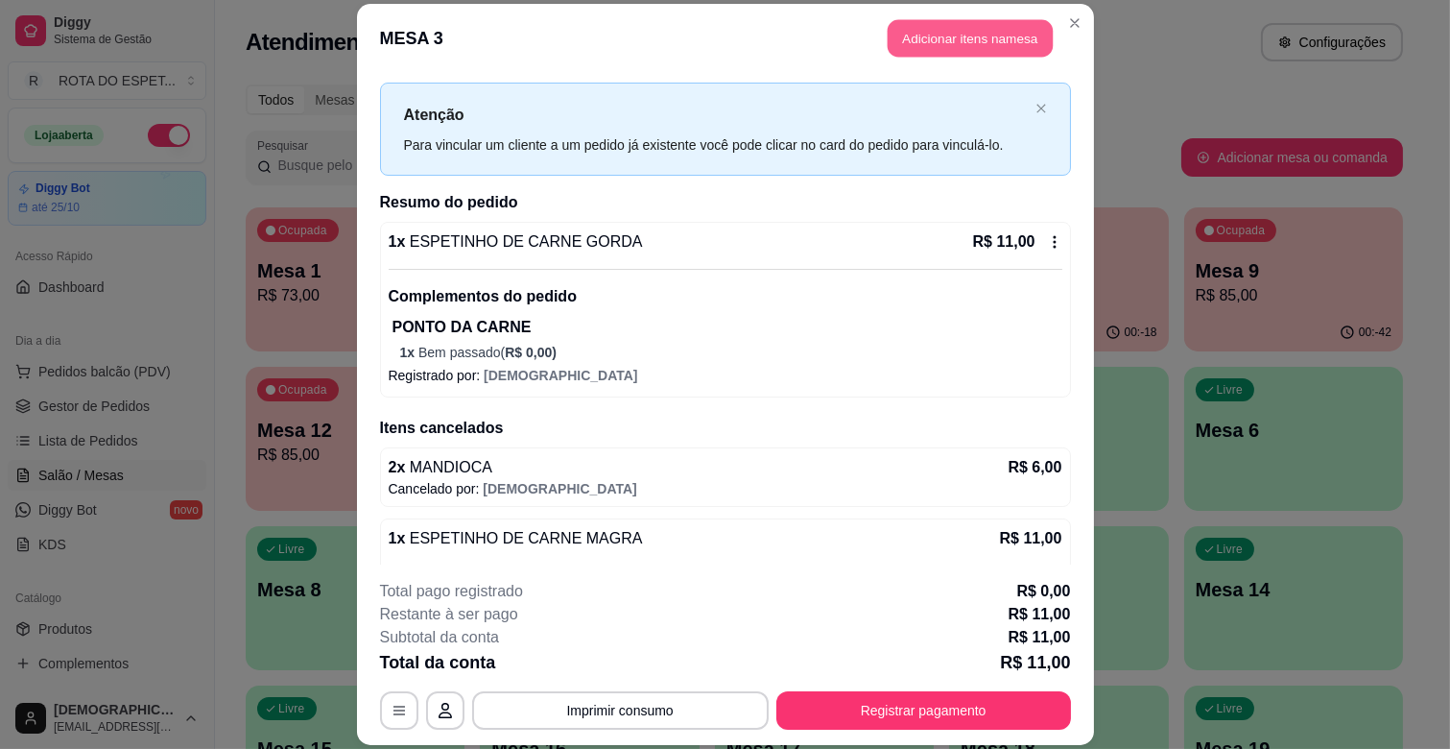
click at [951, 39] on button "Adicionar itens na mesa" at bounding box center [970, 38] width 165 height 37
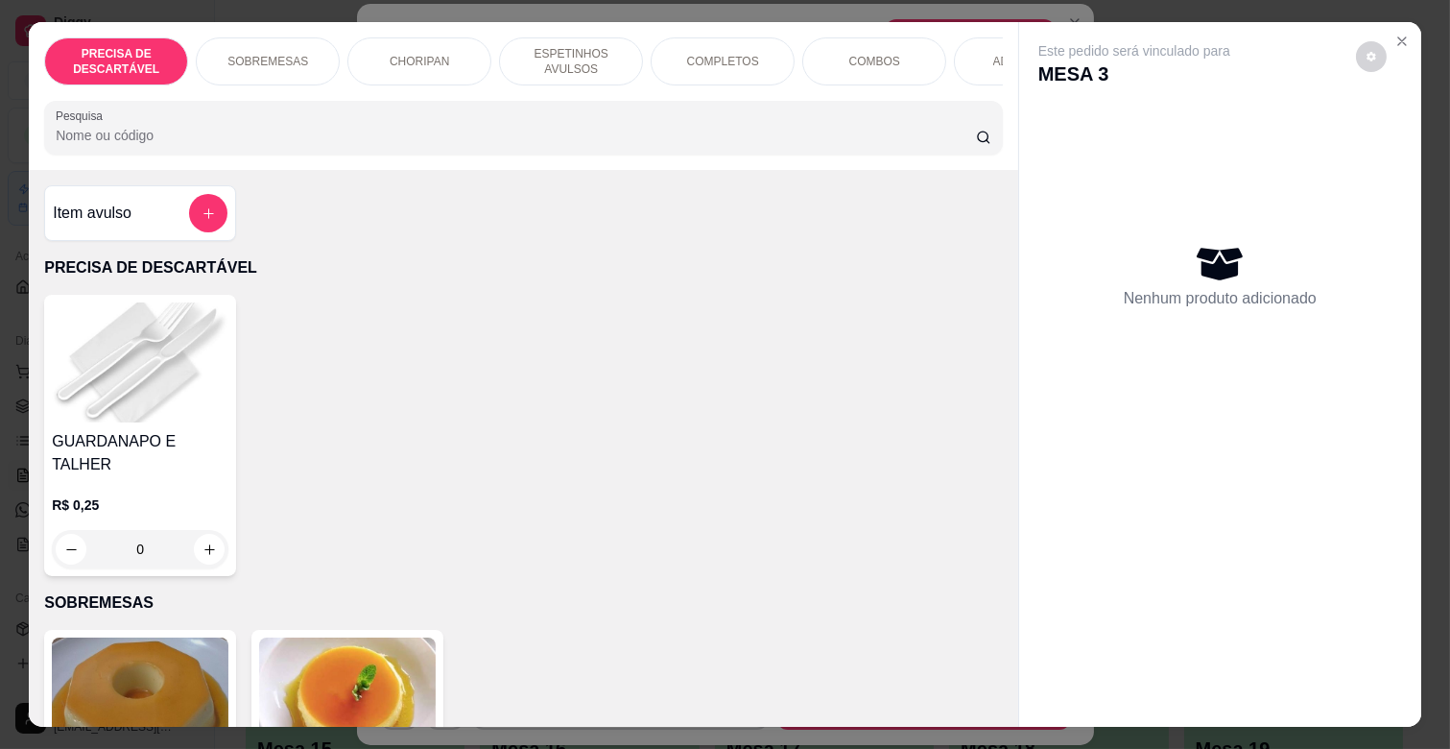
click at [742, 54] on p "COMPLETOS" at bounding box center [723, 61] width 72 height 15
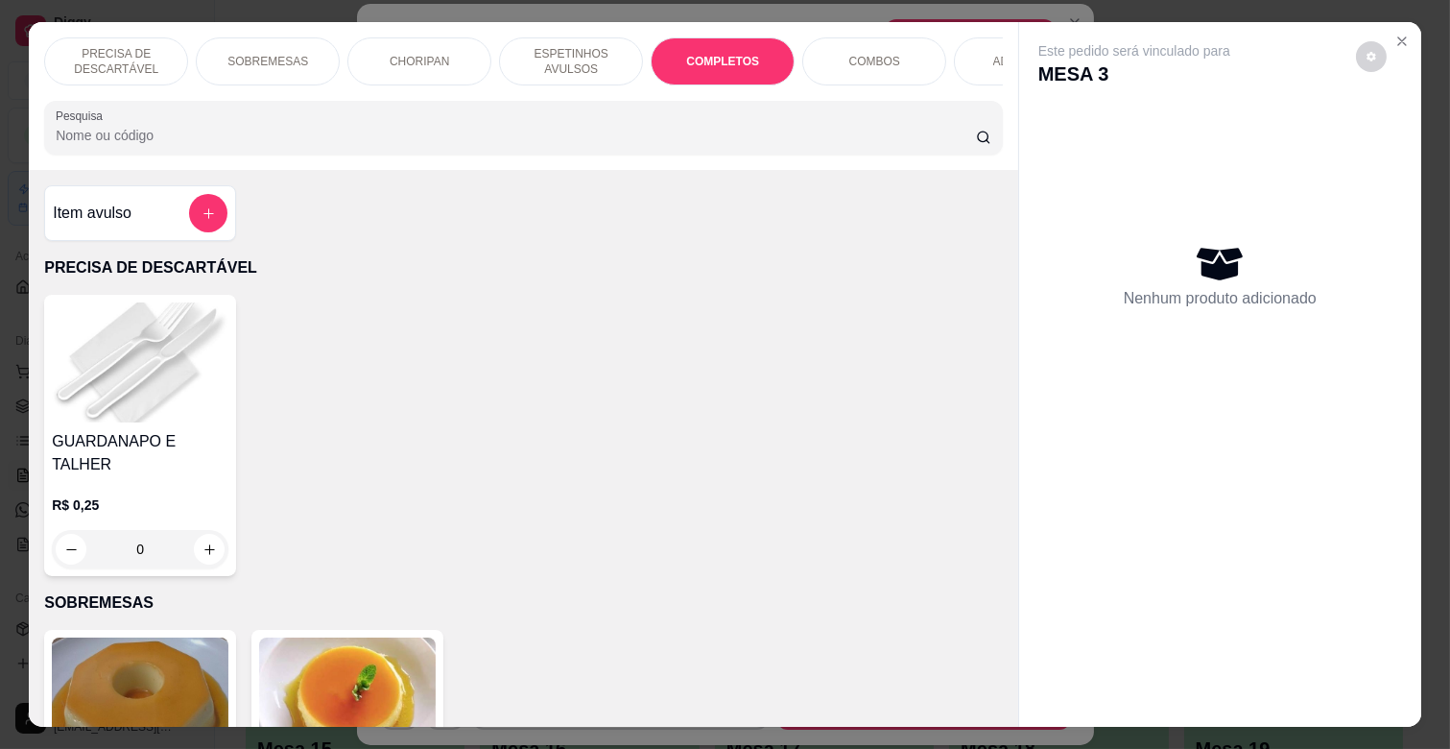
scroll to position [46, 0]
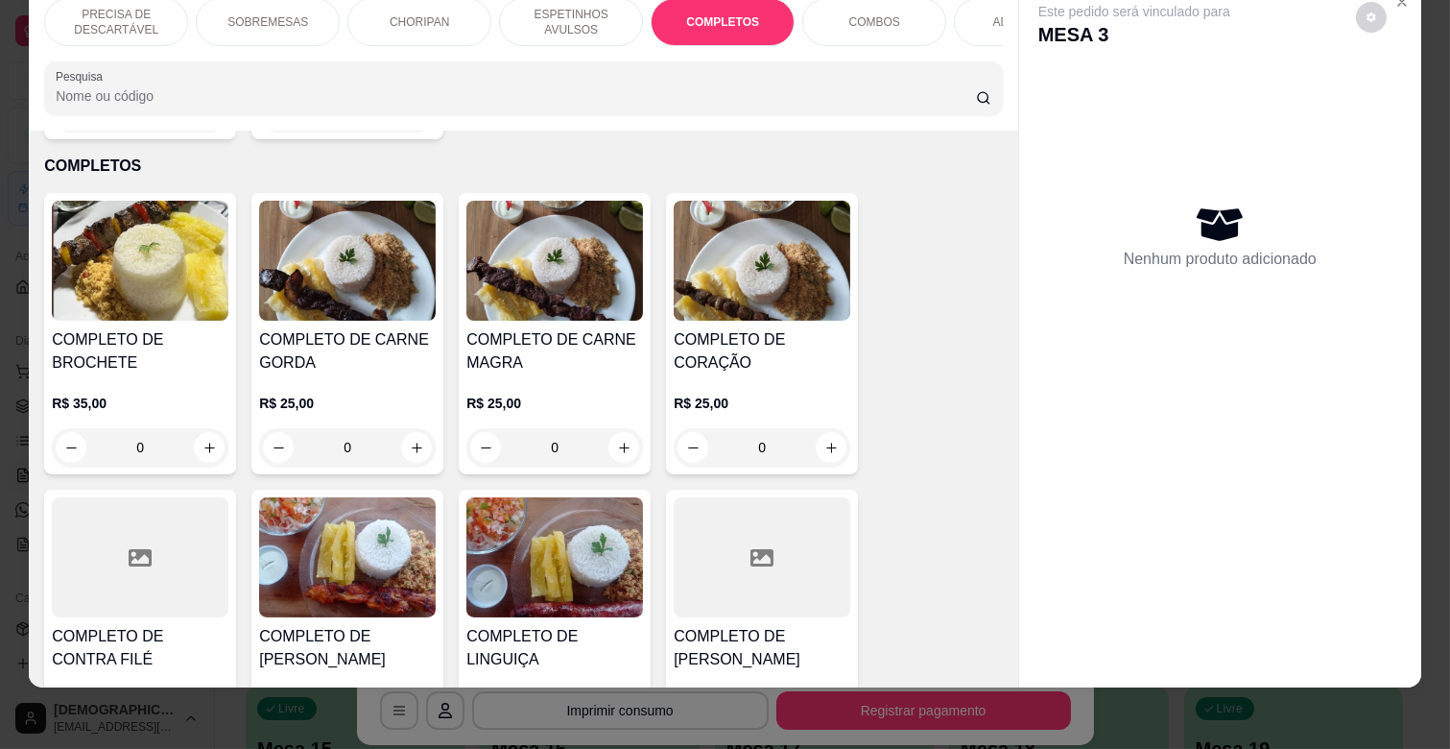
click at [562, 328] on h4 "COMPLETO DE CARNE MAGRA" at bounding box center [554, 351] width 177 height 46
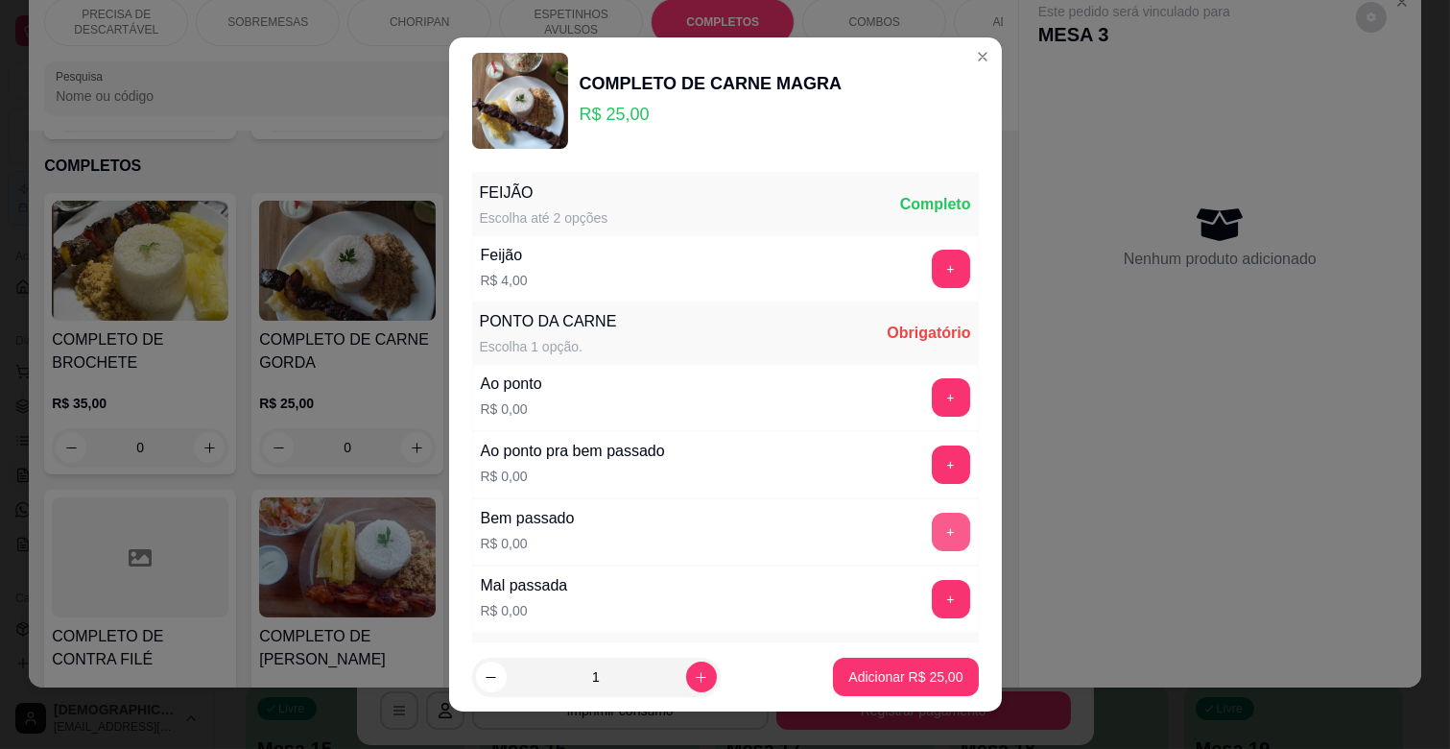
click at [932, 525] on button "+" at bounding box center [951, 531] width 38 height 38
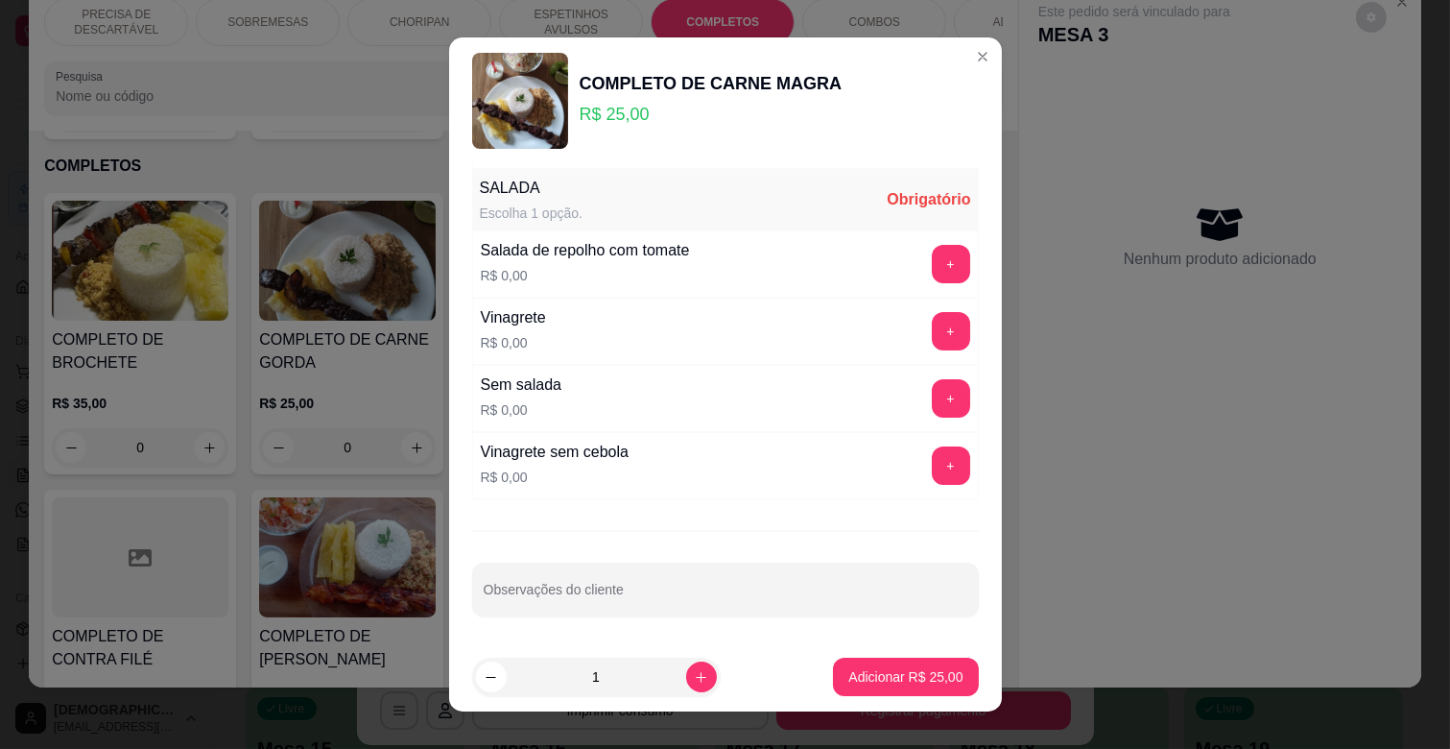
scroll to position [466, 0]
click at [932, 345] on button "+" at bounding box center [951, 330] width 38 height 38
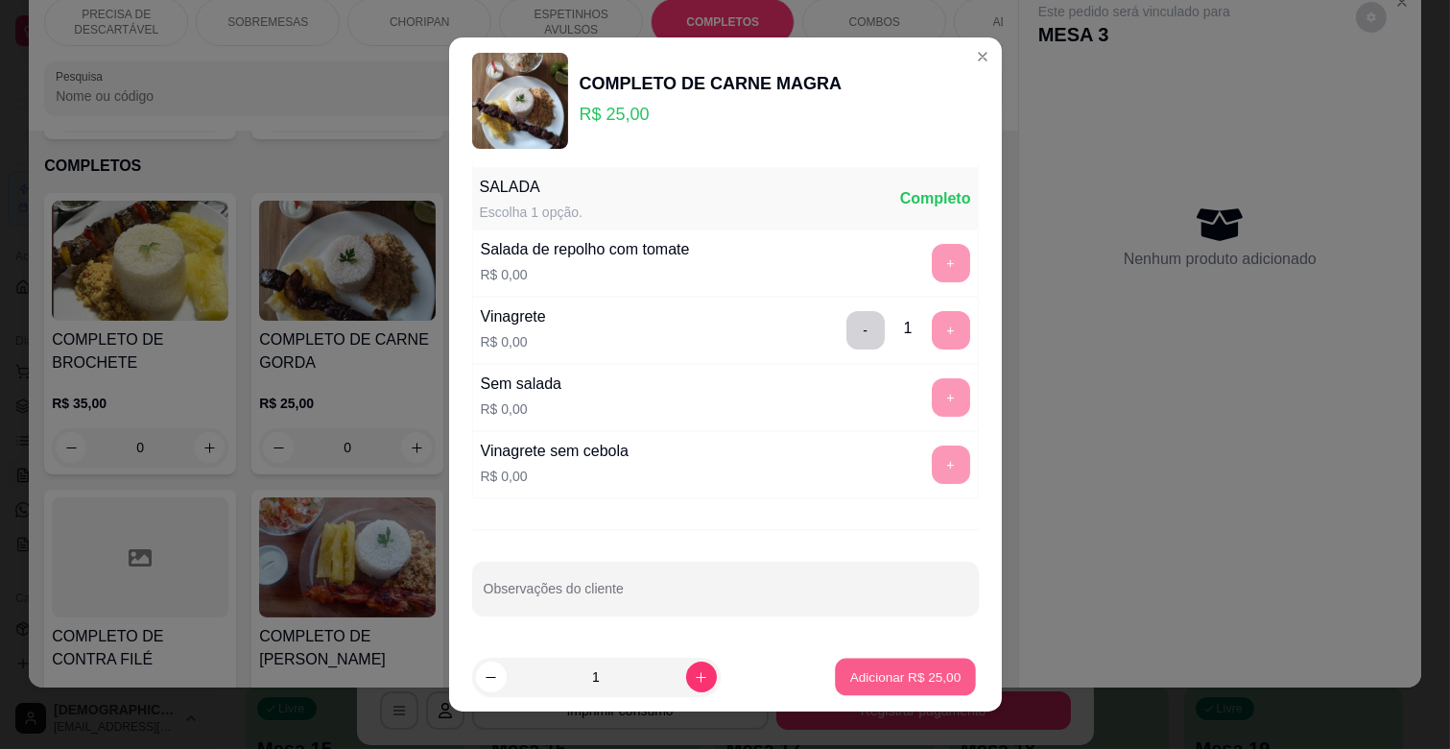
click at [904, 668] on p "Adicionar R$ 25,00" at bounding box center [905, 676] width 111 height 18
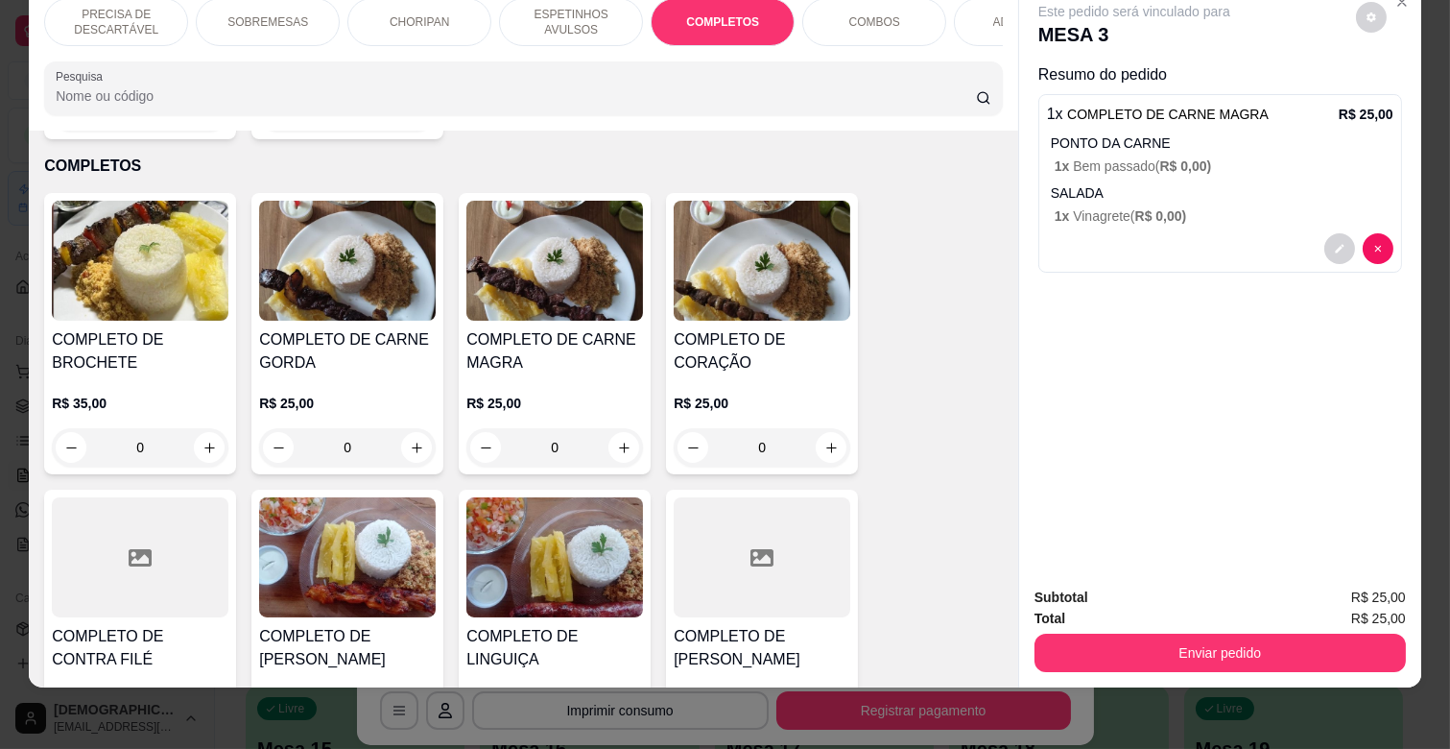
click at [962, 3] on div "ADICIONAIS" at bounding box center [1026, 22] width 144 height 48
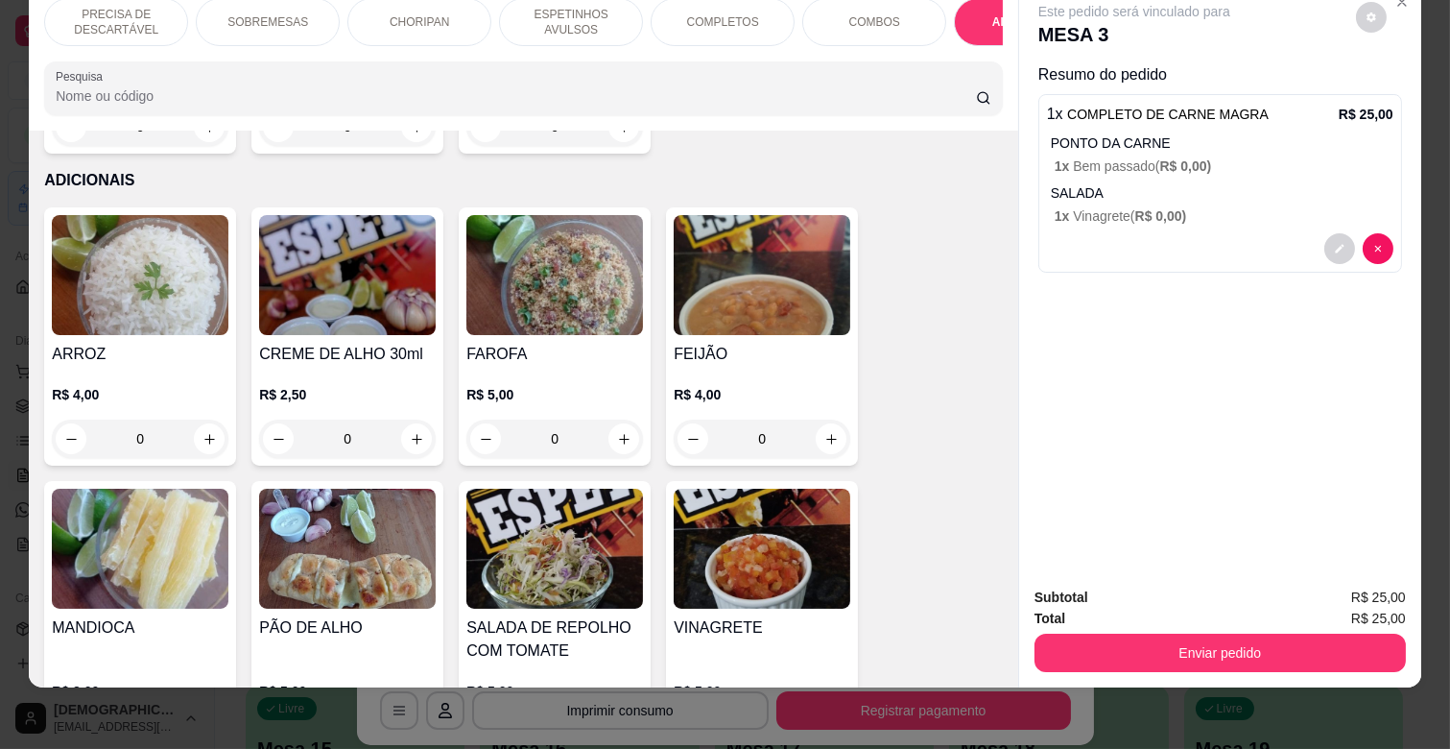
scroll to position [3716, 0]
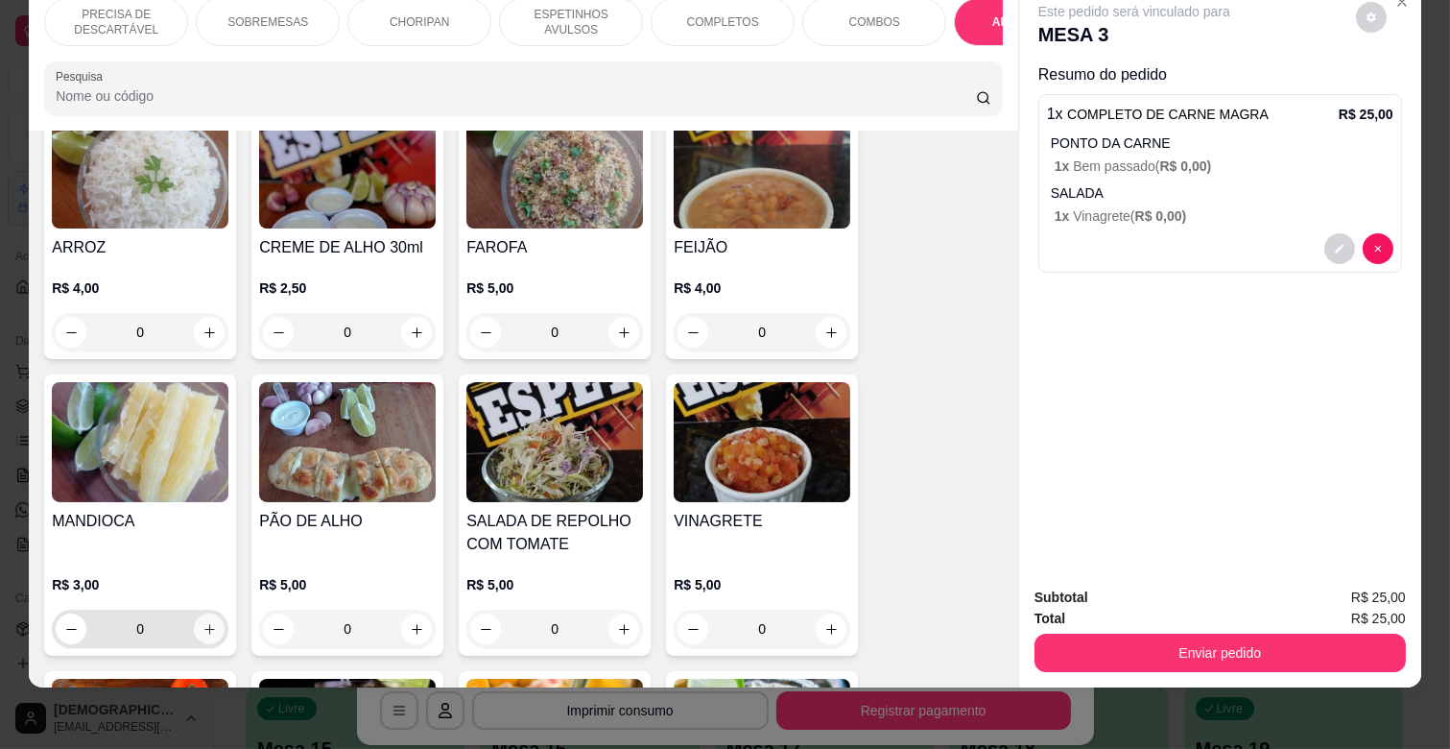
click at [204, 622] on icon "increase-product-quantity" at bounding box center [209, 629] width 14 height 14
type input "1"
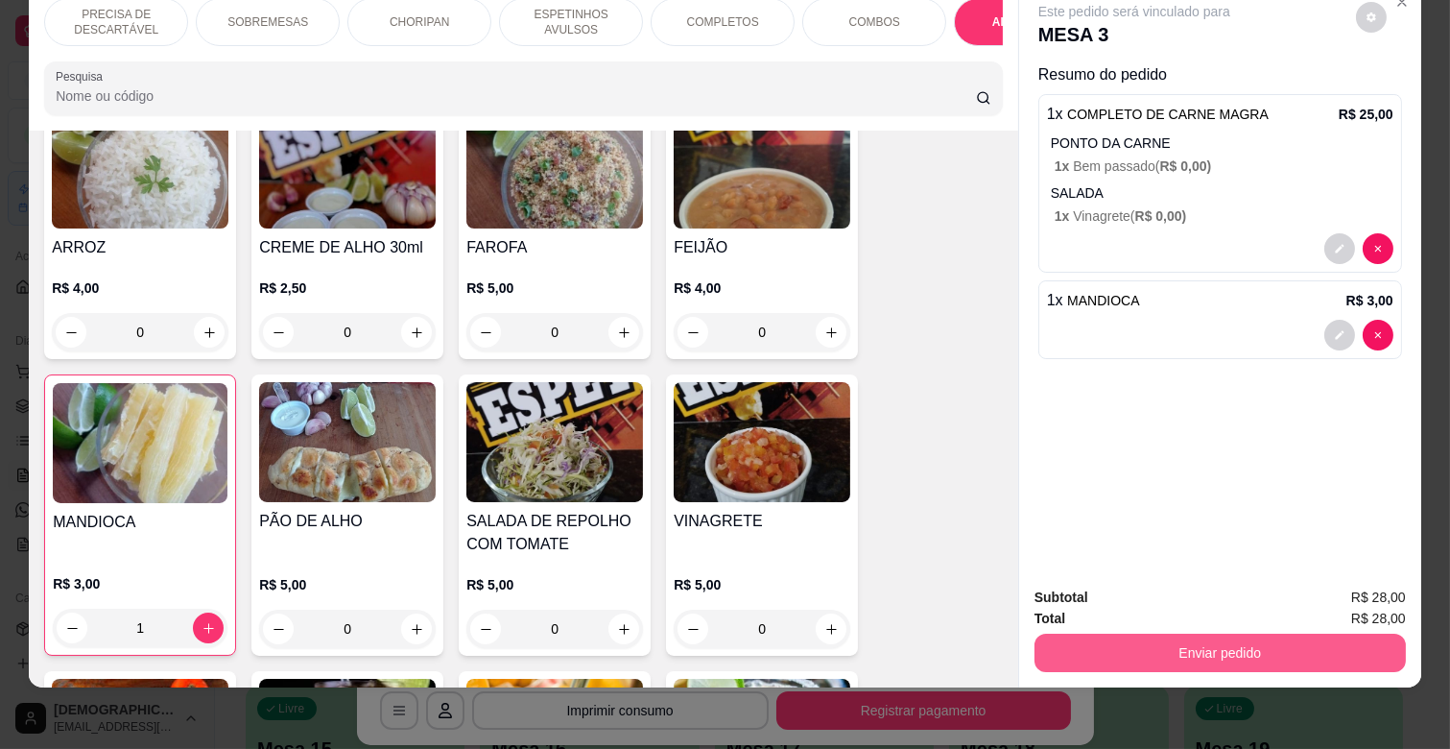
click at [1191, 636] on button "Enviar pedido" at bounding box center [1219, 652] width 371 height 38
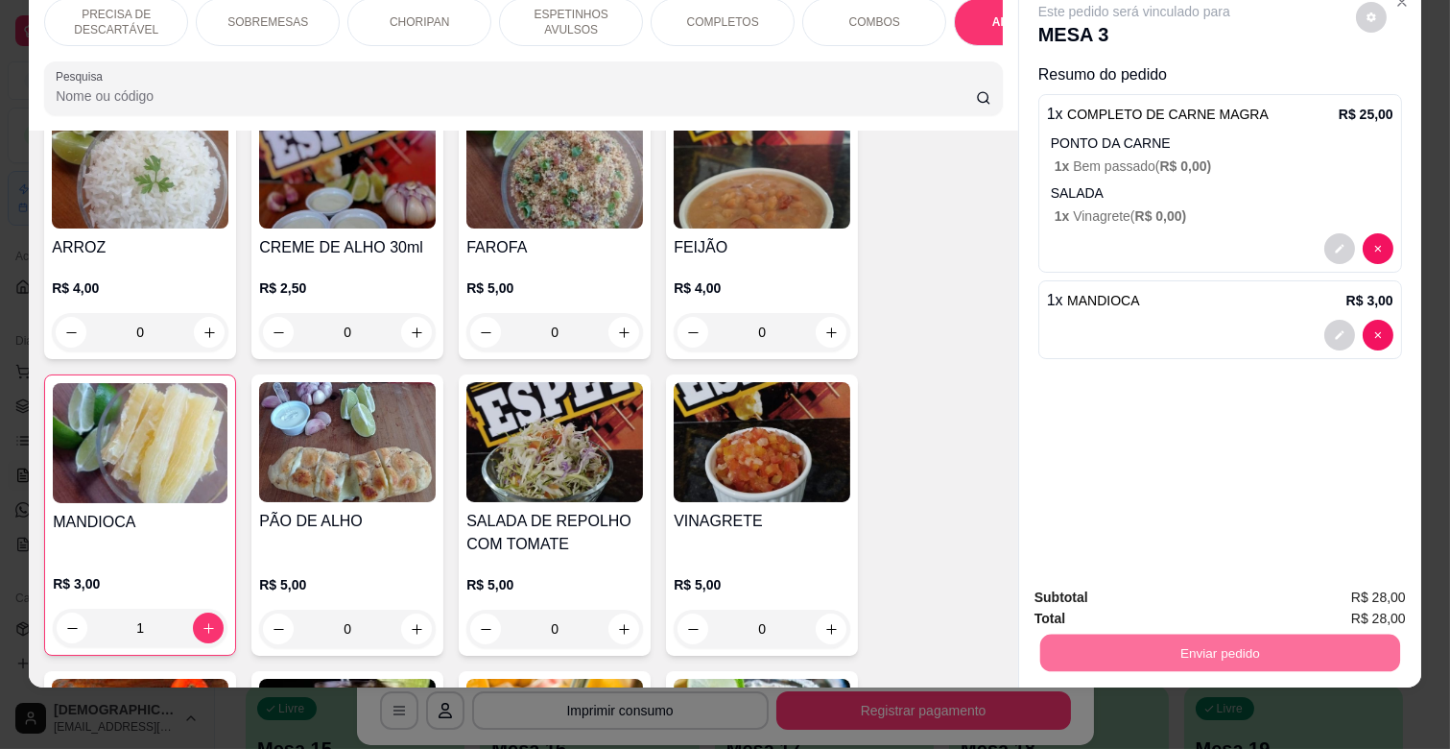
click at [1378, 585] on button "Enviar pedido" at bounding box center [1355, 589] width 108 height 36
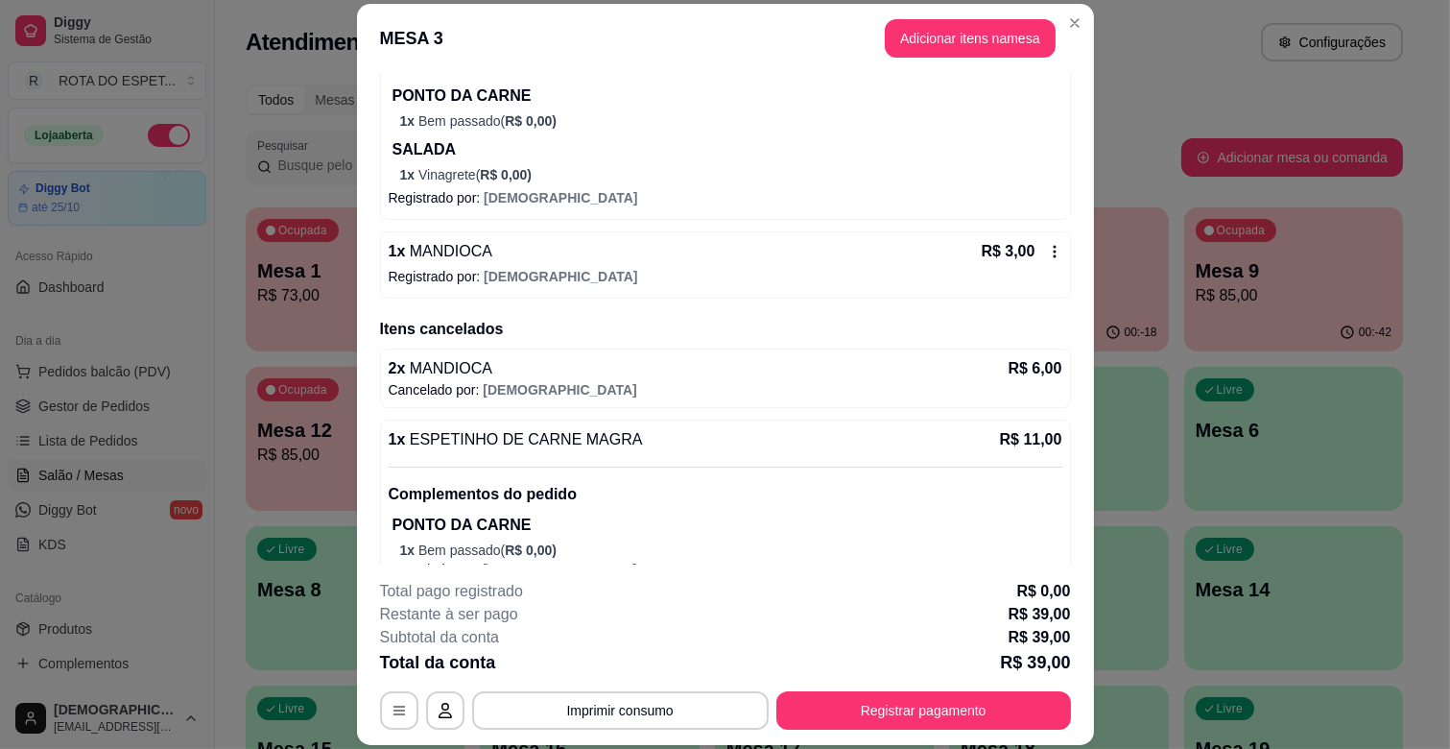
scroll to position [459, 0]
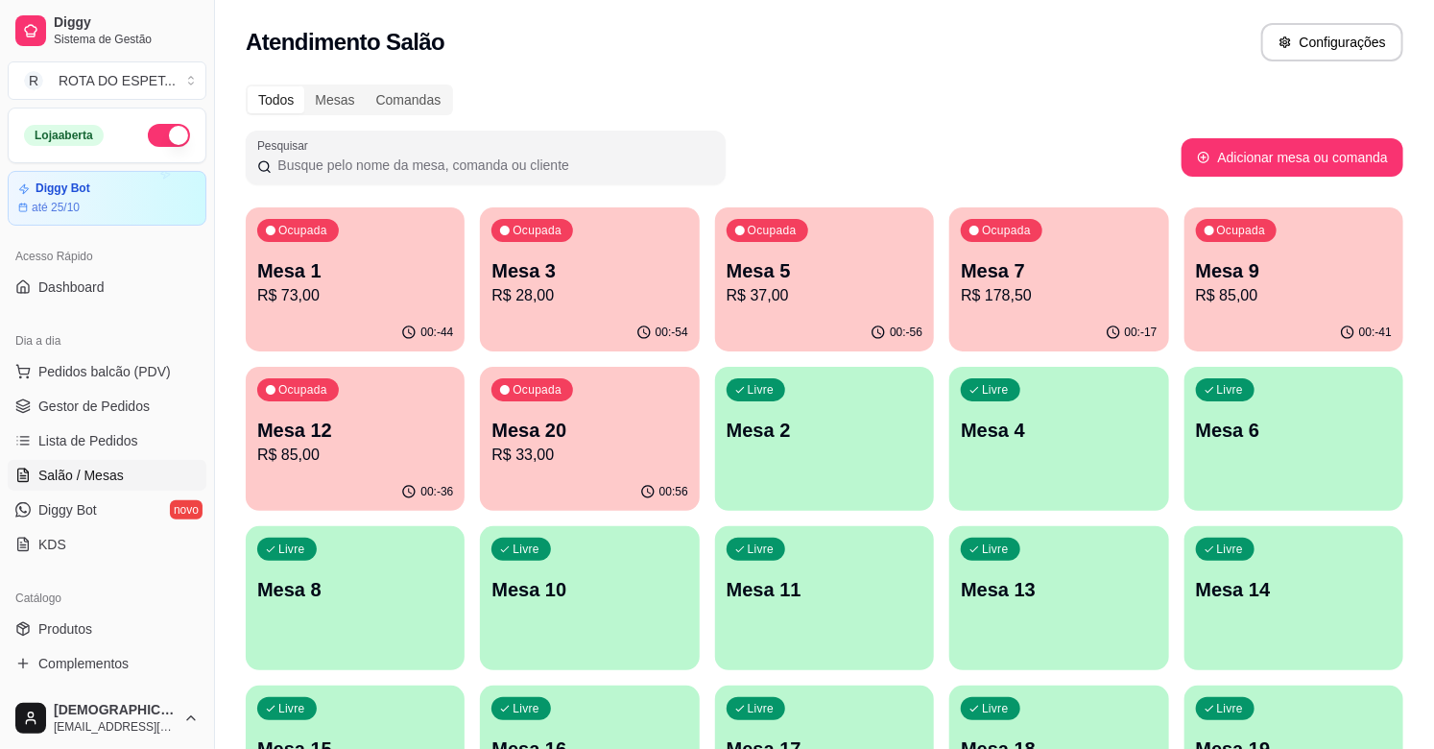
click at [551, 312] on div "Ocupada Mesa 3 R$ 28,00" at bounding box center [589, 260] width 219 height 107
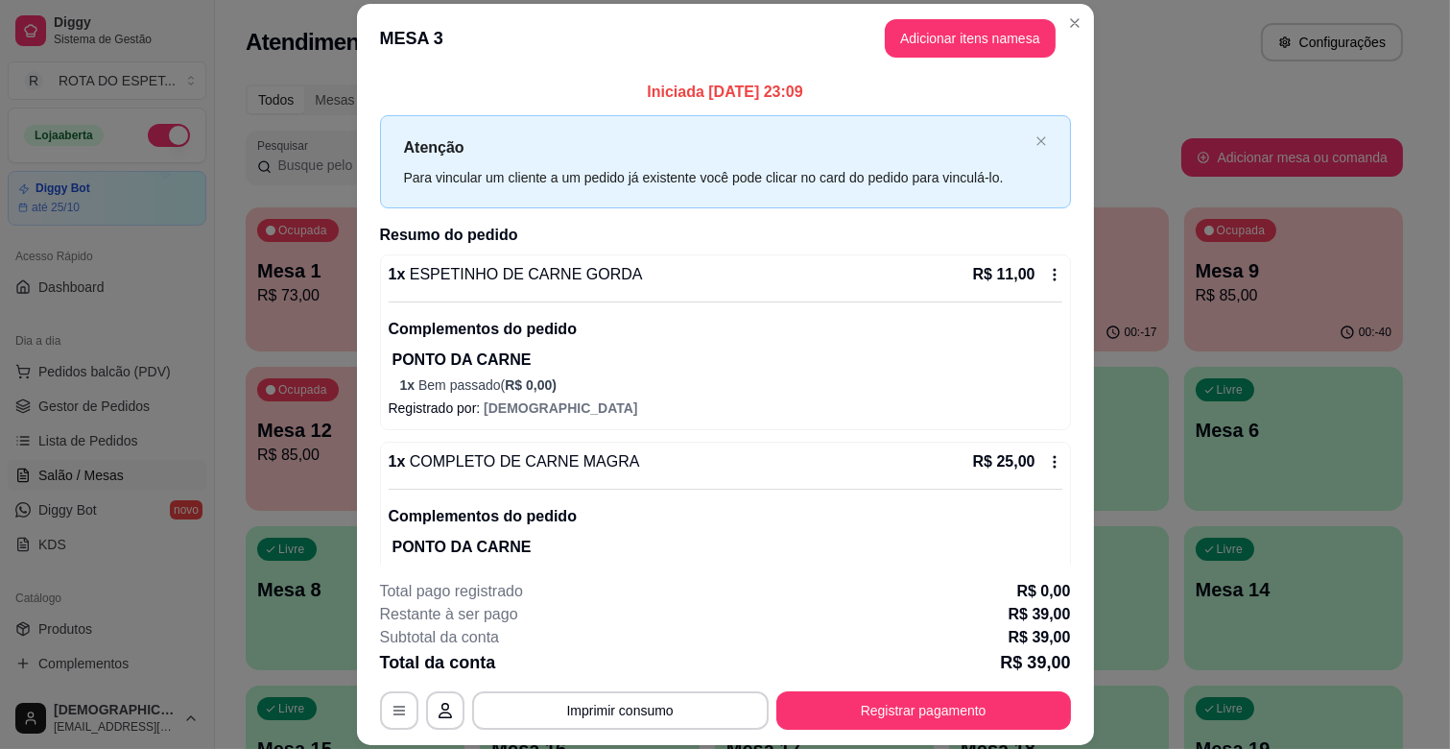
click at [1053, 273] on icon at bounding box center [1054, 275] width 3 height 12
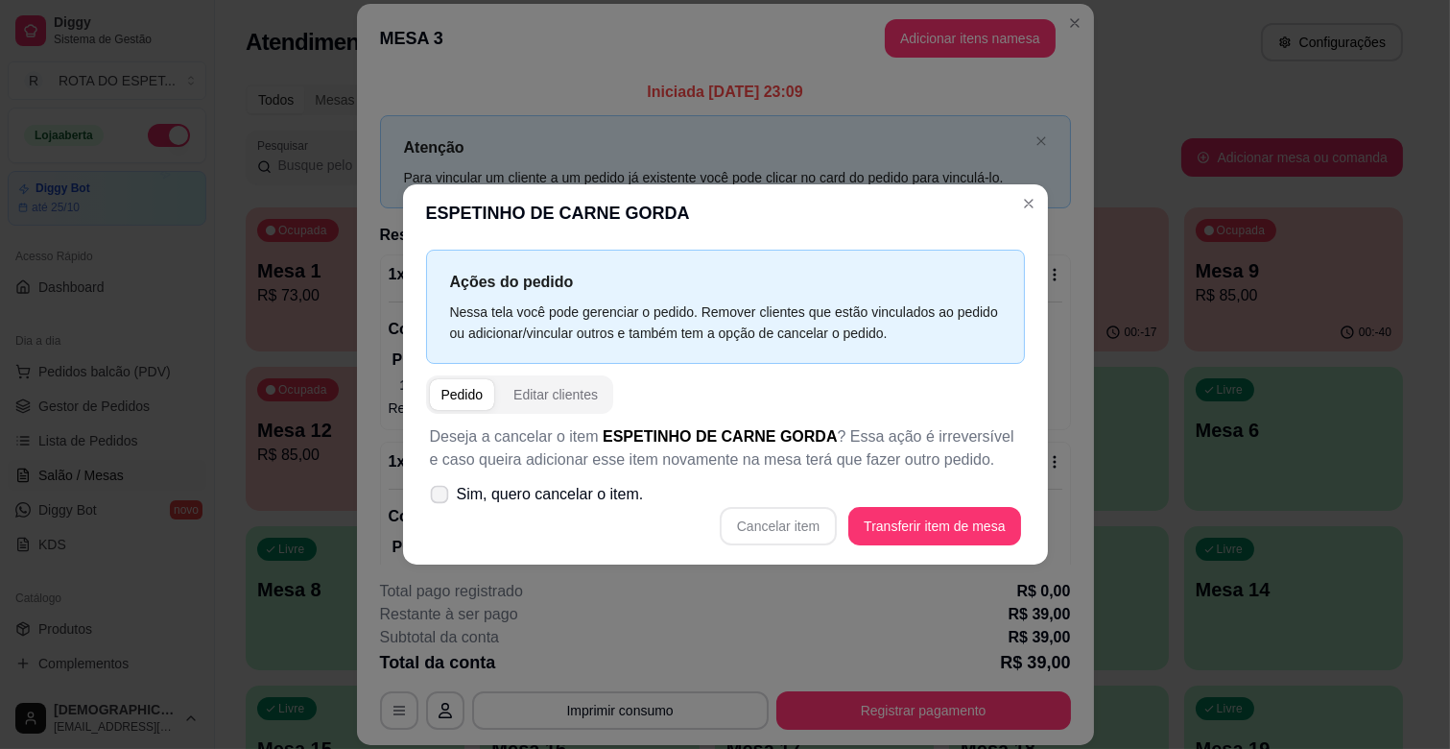
click at [476, 491] on span "Sim, quero cancelar o item." at bounding box center [550, 494] width 187 height 23
click at [441, 498] on input "Sim, quero cancelar o item." at bounding box center [435, 504] width 12 height 12
checkbox input "true"
click at [769, 529] on button "Cancelar item" at bounding box center [778, 526] width 117 height 38
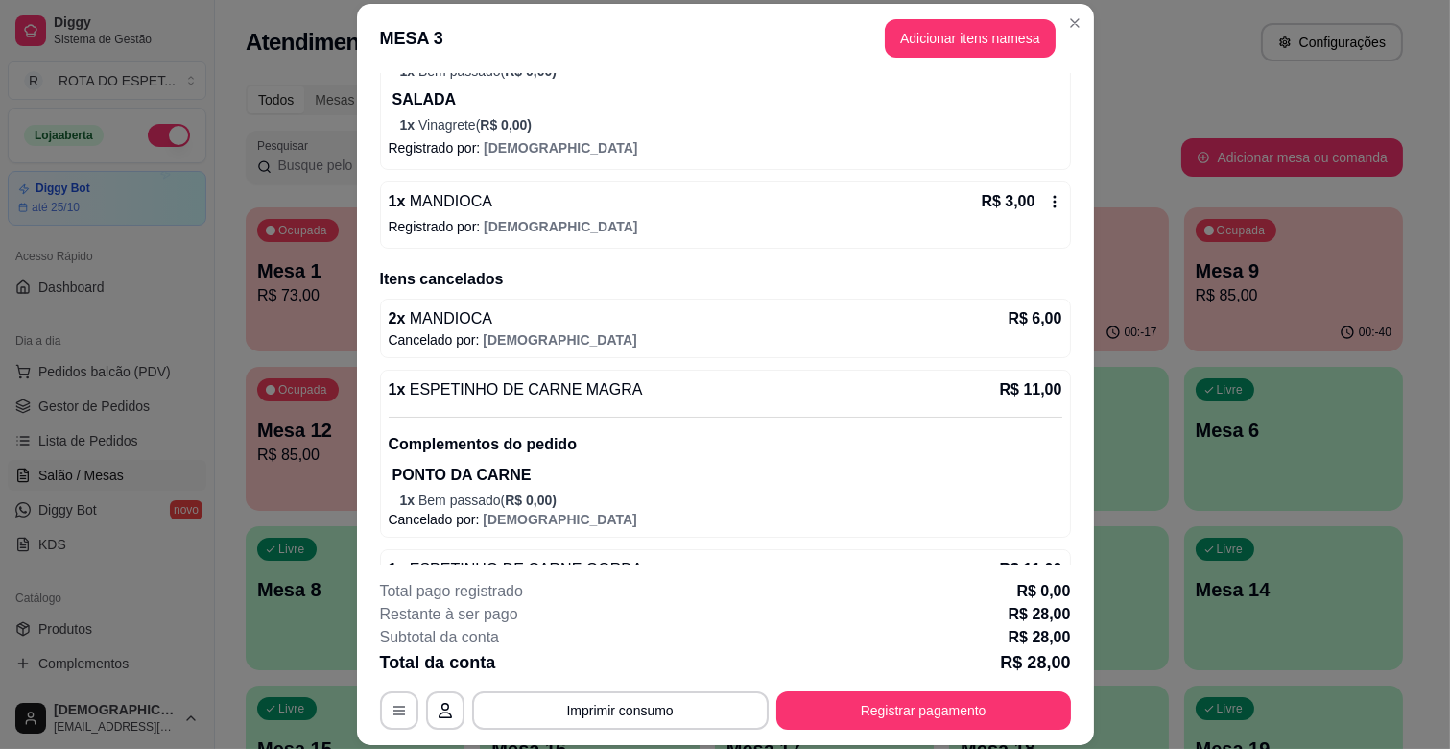
scroll to position [320, 0]
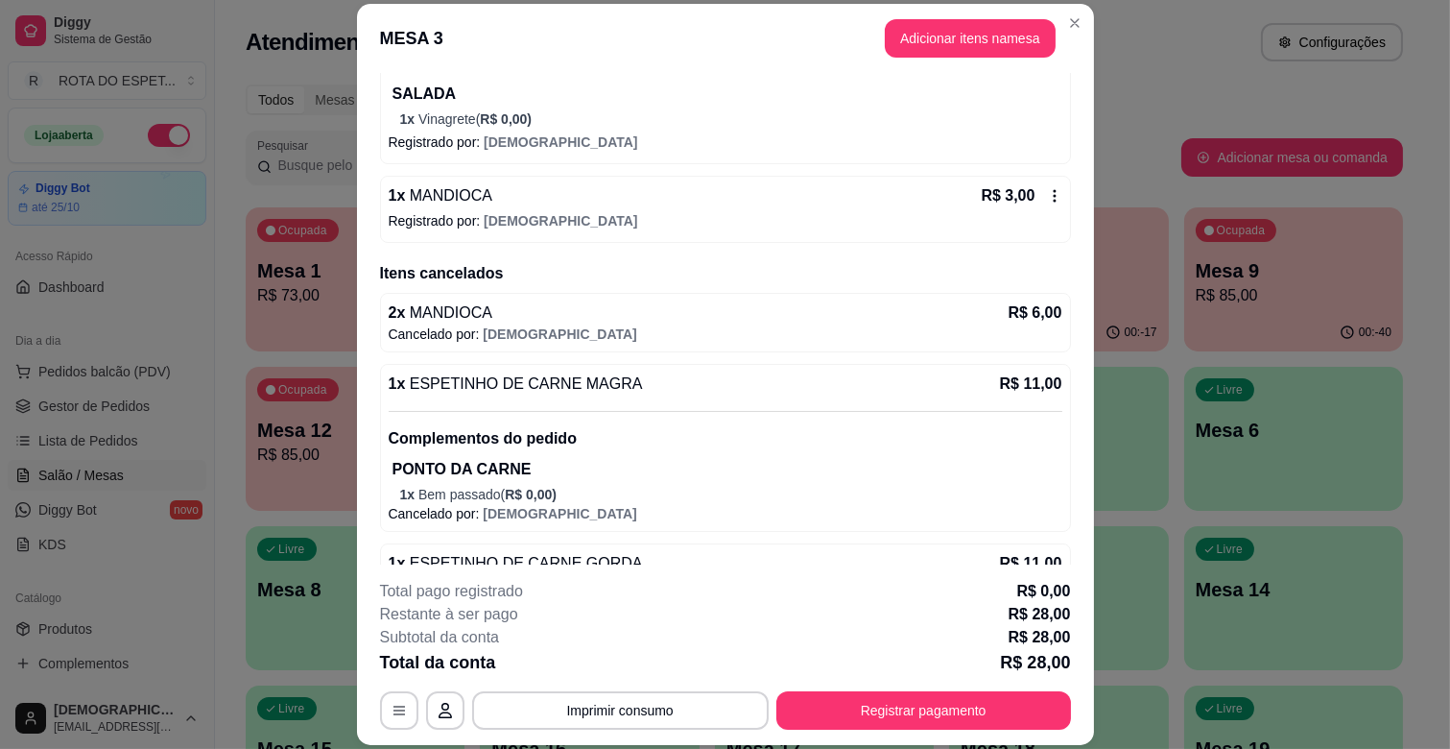
click at [1053, 199] on icon at bounding box center [1054, 196] width 3 height 12
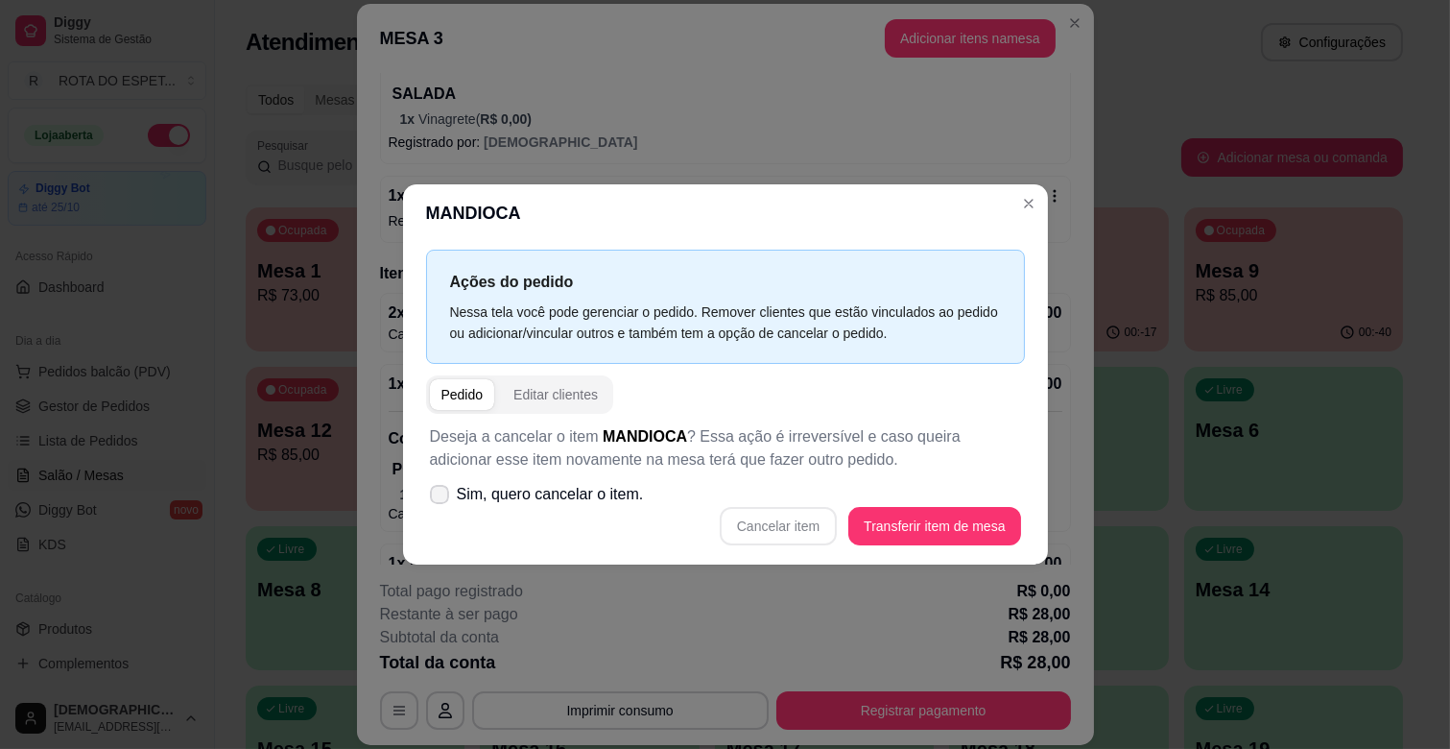
click at [476, 502] on span "Sim, quero cancelar o item." at bounding box center [550, 494] width 187 height 23
click at [441, 502] on input "Sim, quero cancelar o item." at bounding box center [435, 504] width 12 height 12
checkbox input "true"
click at [734, 519] on button "Cancelar item" at bounding box center [778, 526] width 117 height 38
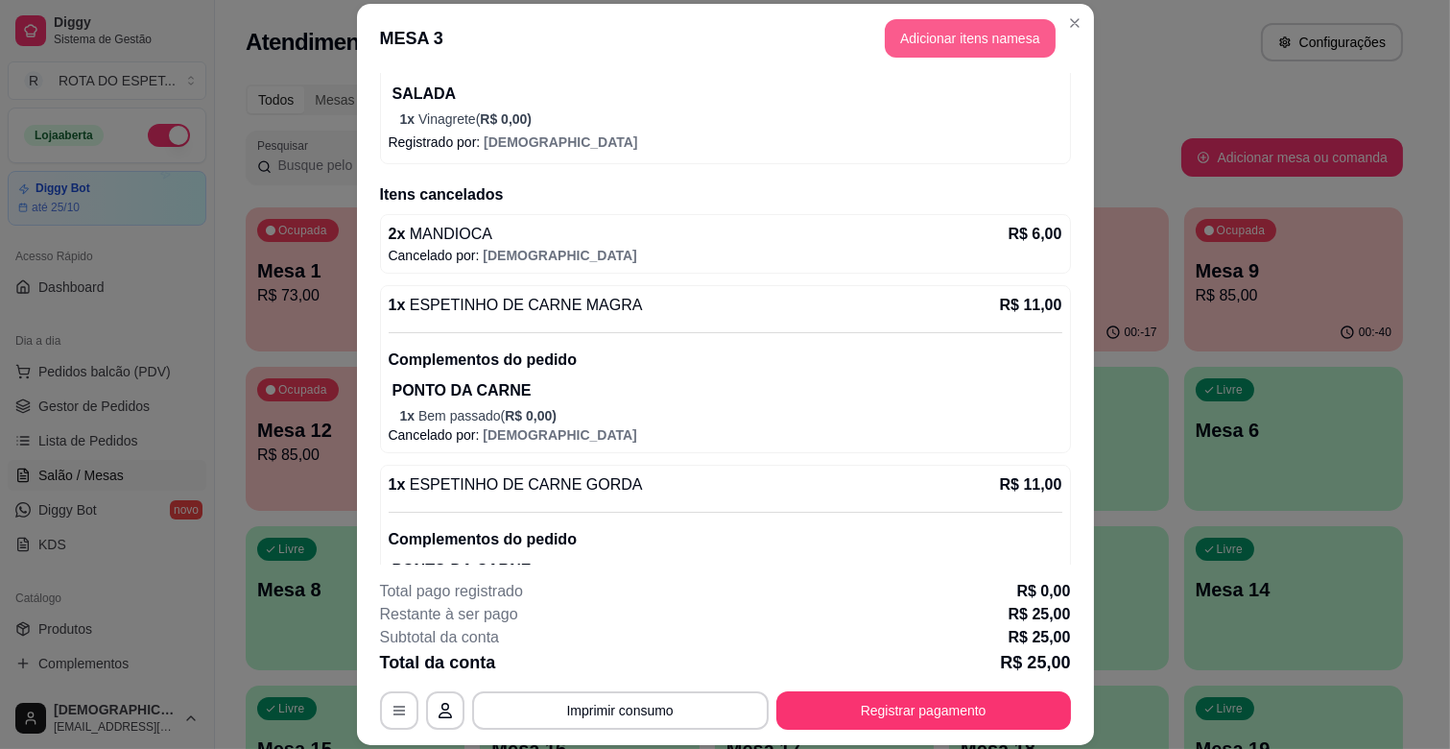
click at [986, 40] on button "Adicionar itens na mesa" at bounding box center [970, 38] width 171 height 38
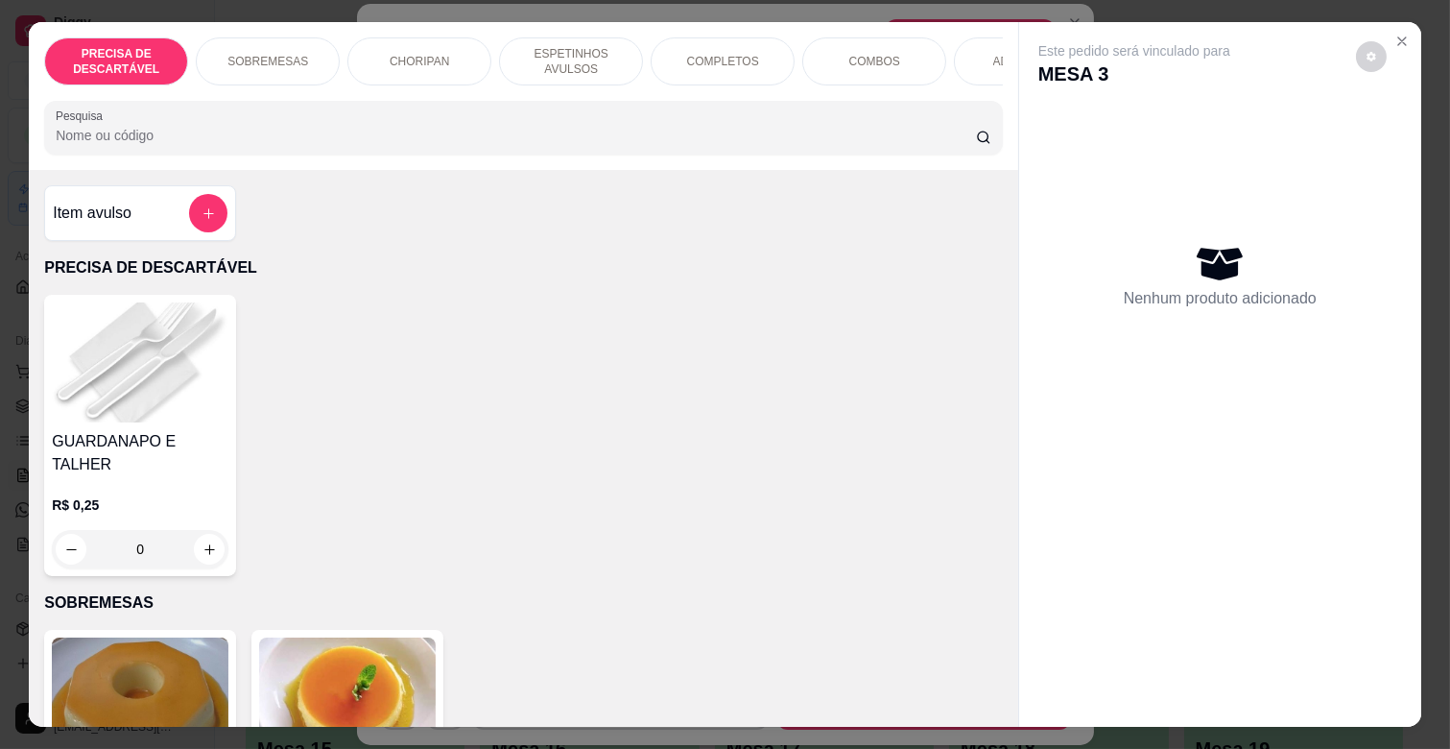
click at [689, 56] on p "COMPLETOS" at bounding box center [723, 61] width 72 height 15
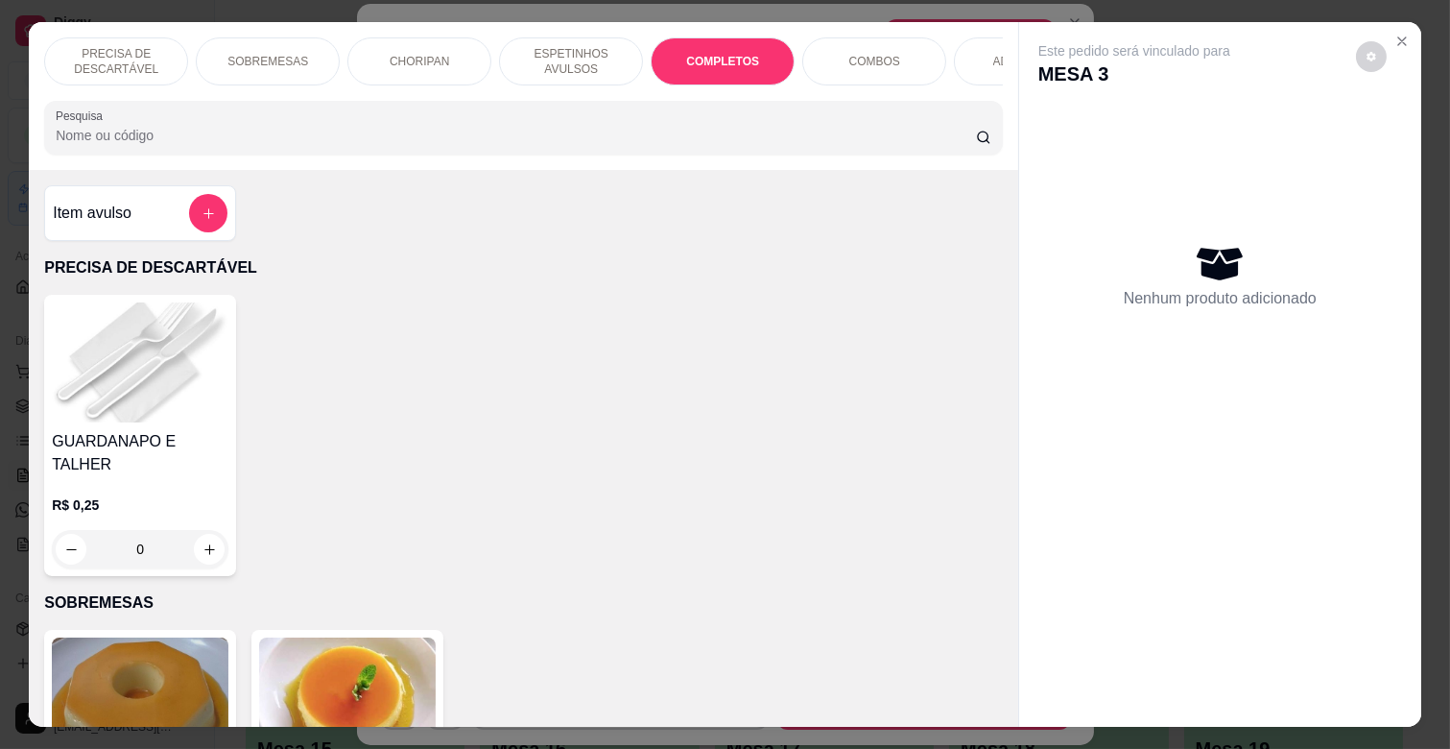
scroll to position [46, 0]
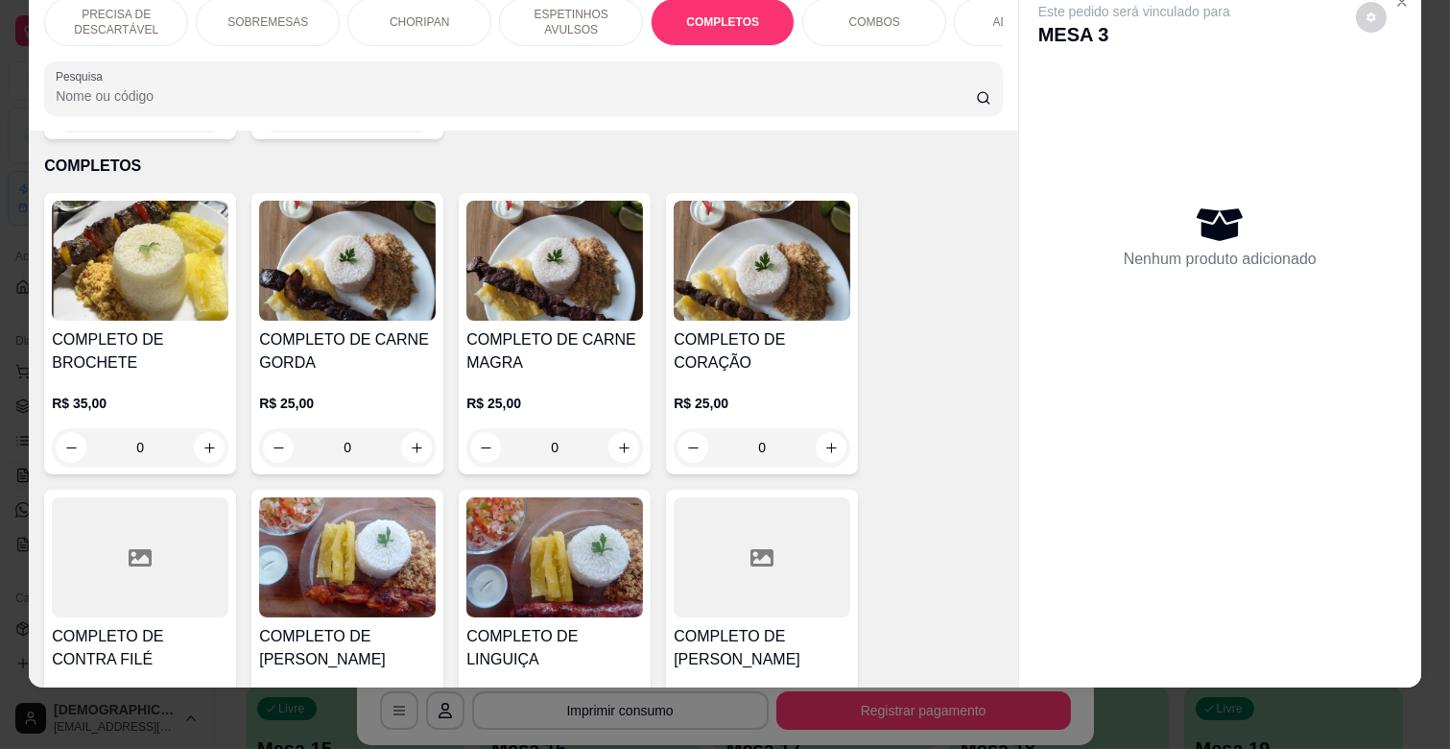
click at [378, 374] on div "R$ 25,00 0" at bounding box center [347, 420] width 177 height 92
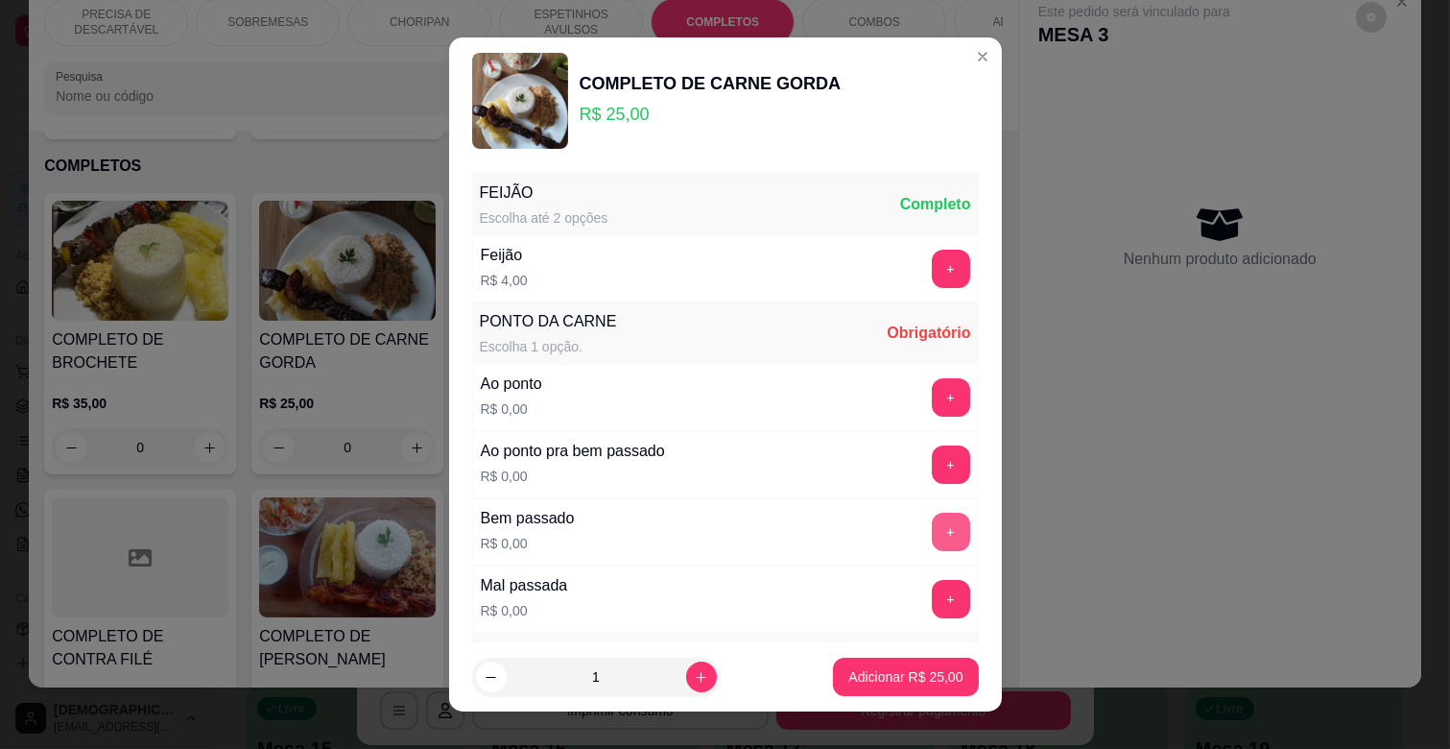
click at [932, 530] on button "+" at bounding box center [951, 531] width 38 height 38
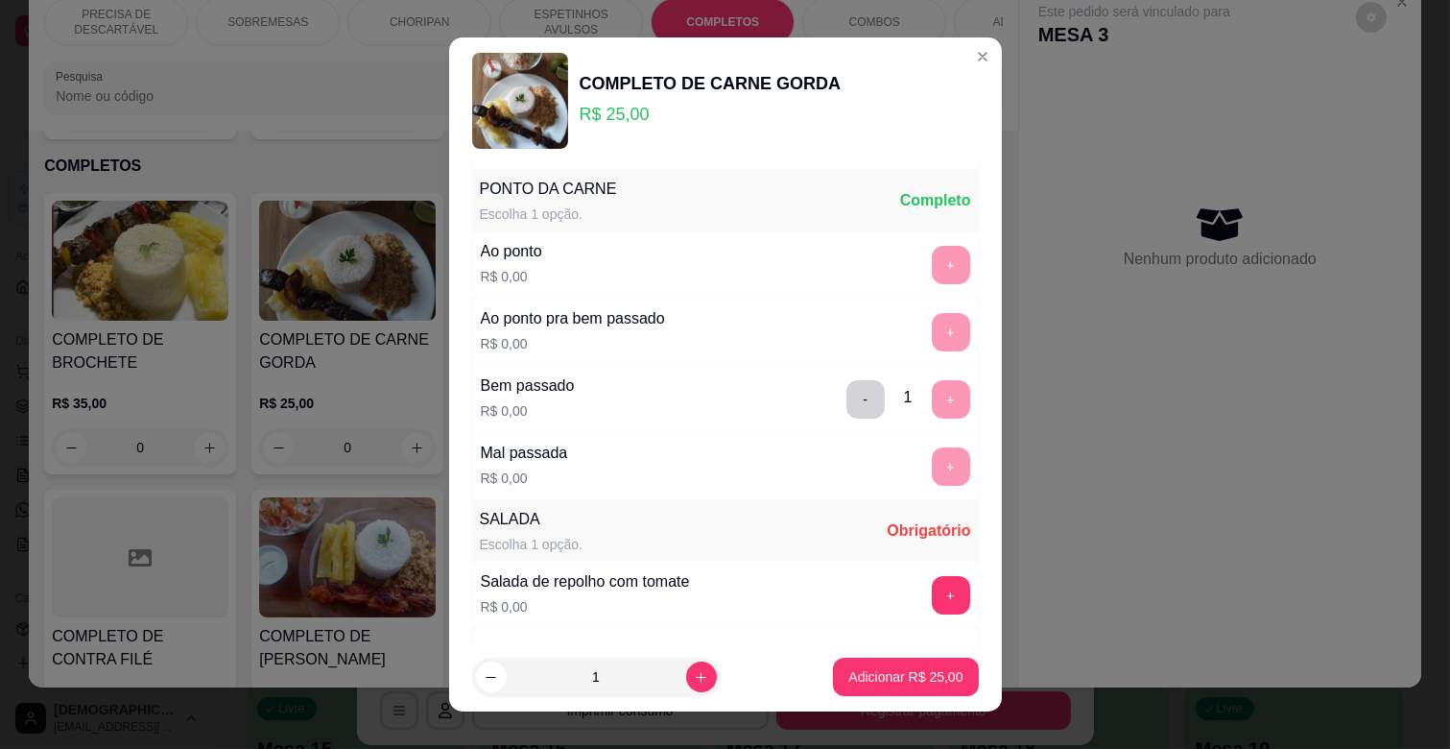
scroll to position [466, 0]
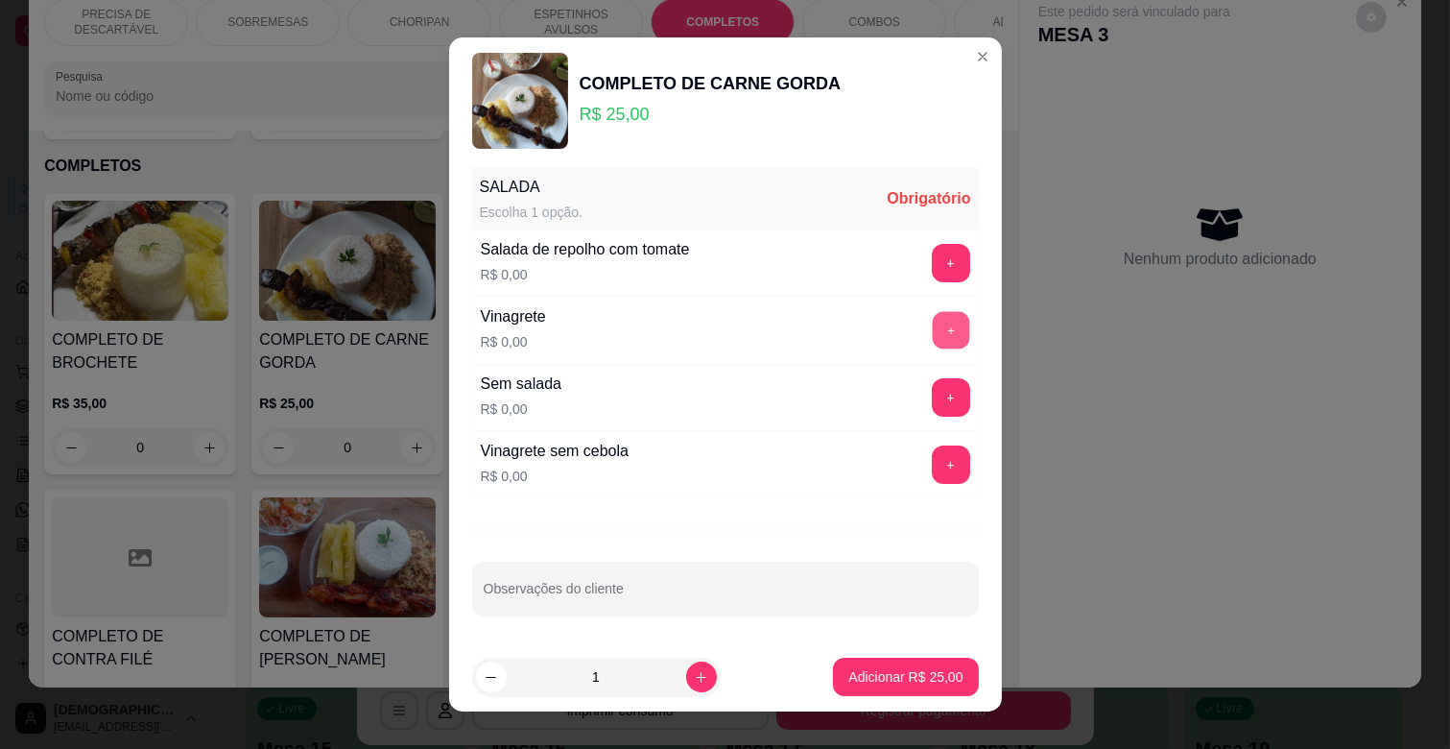
click at [932, 333] on button "+" at bounding box center [950, 330] width 37 height 37
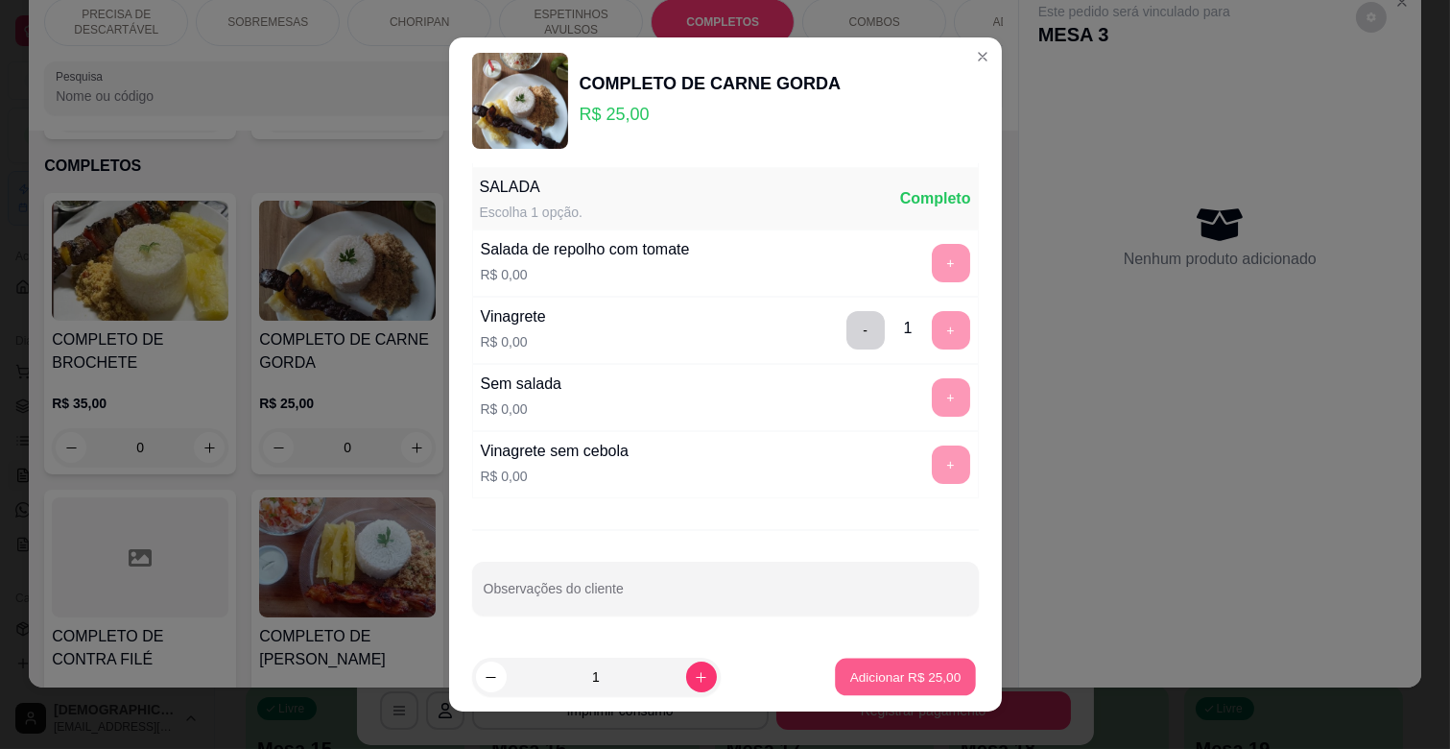
click at [904, 667] on p "Adicionar R$ 25,00" at bounding box center [905, 676] width 111 height 18
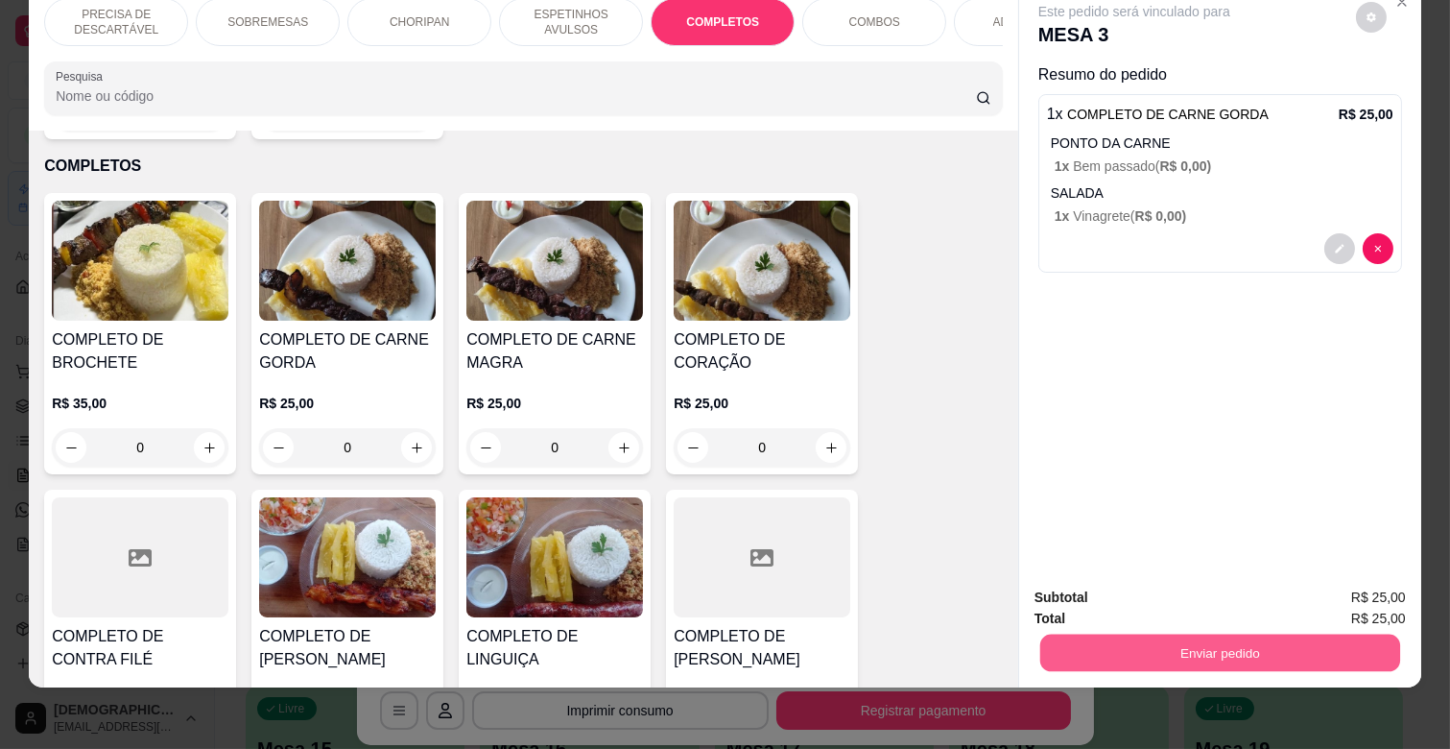
click at [1171, 636] on button "Enviar pedido" at bounding box center [1220, 651] width 360 height 37
click at [1406, 576] on button "Enviar pedido" at bounding box center [1355, 589] width 108 height 36
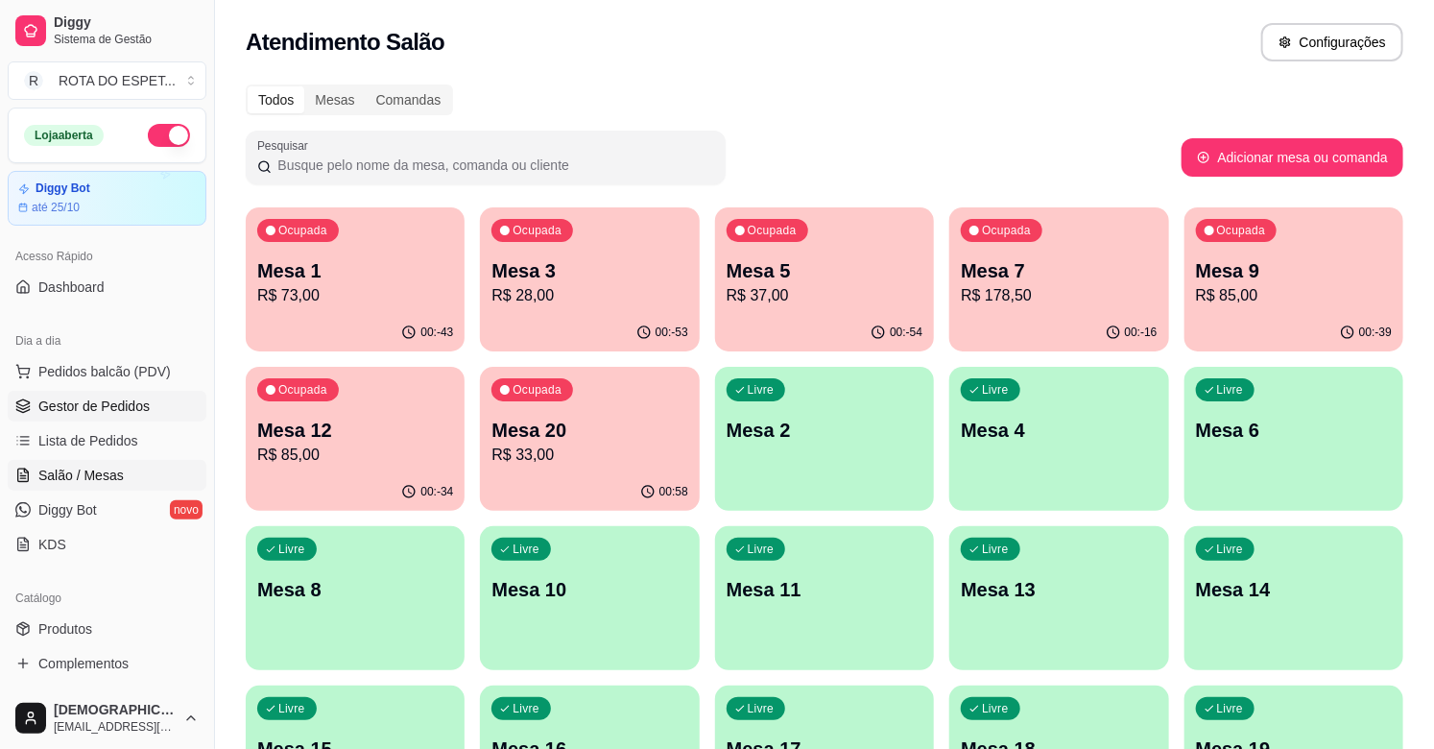
click at [77, 409] on span "Gestor de Pedidos" at bounding box center [93, 405] width 111 height 19
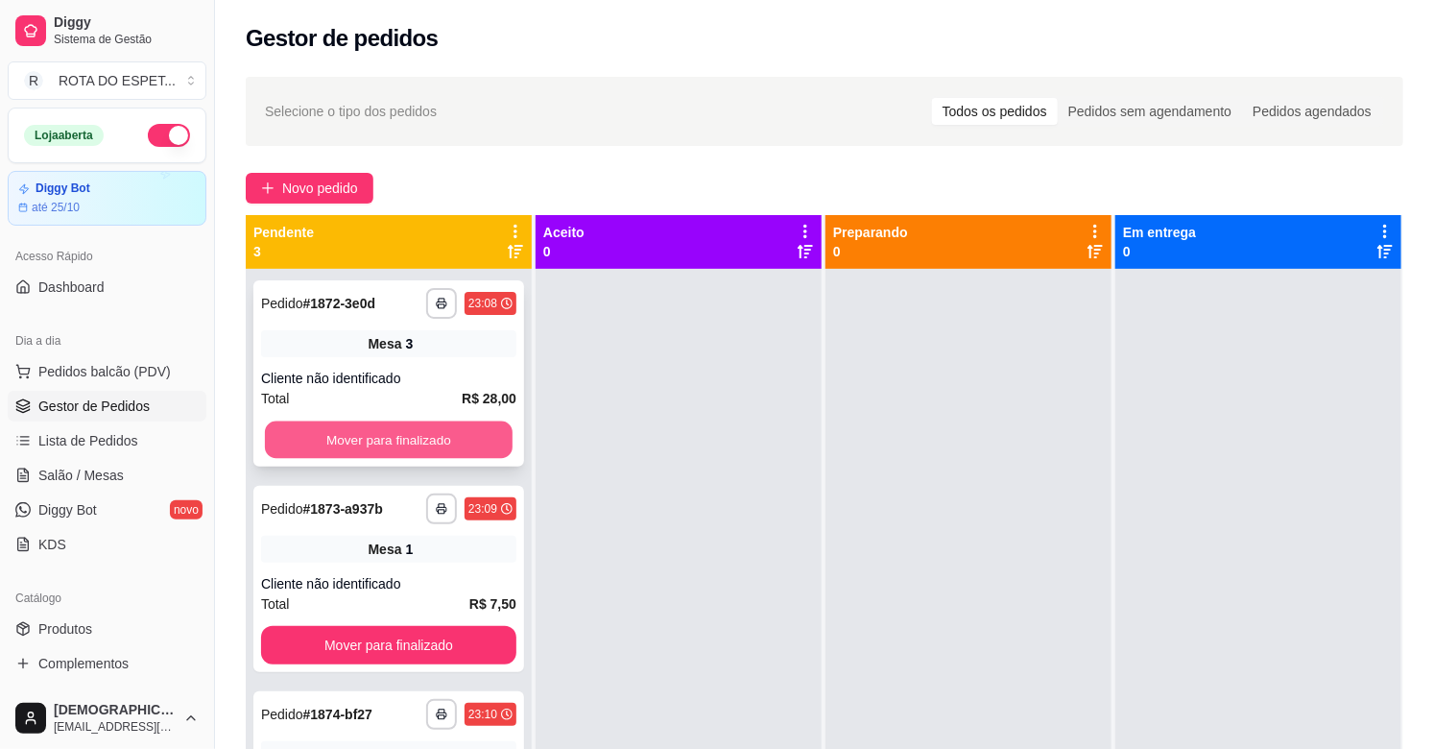
click at [353, 442] on button "Mover para finalizado" at bounding box center [389, 439] width 248 height 37
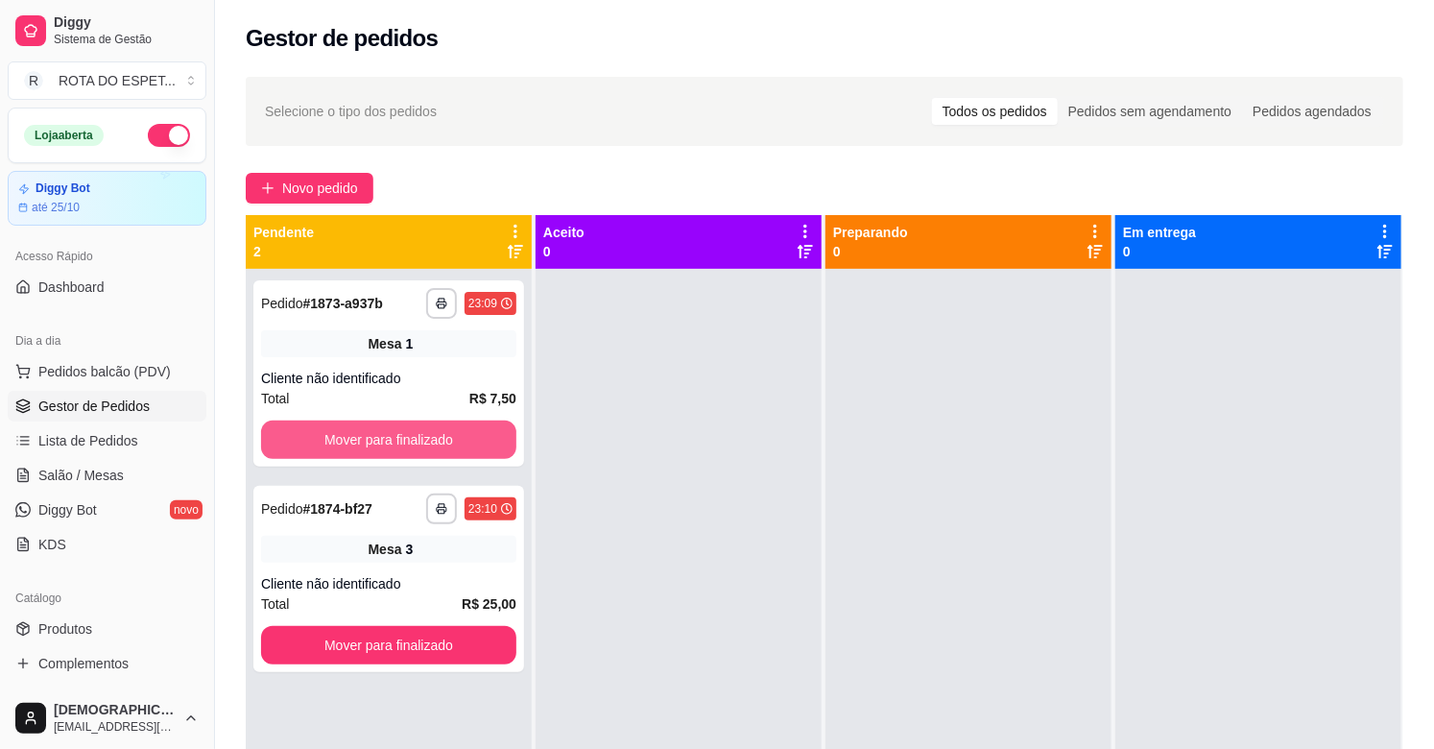
click at [353, 442] on button "Mover para finalizado" at bounding box center [388, 439] width 255 height 38
click at [353, 626] on button "Mover para finalizado" at bounding box center [388, 645] width 255 height 38
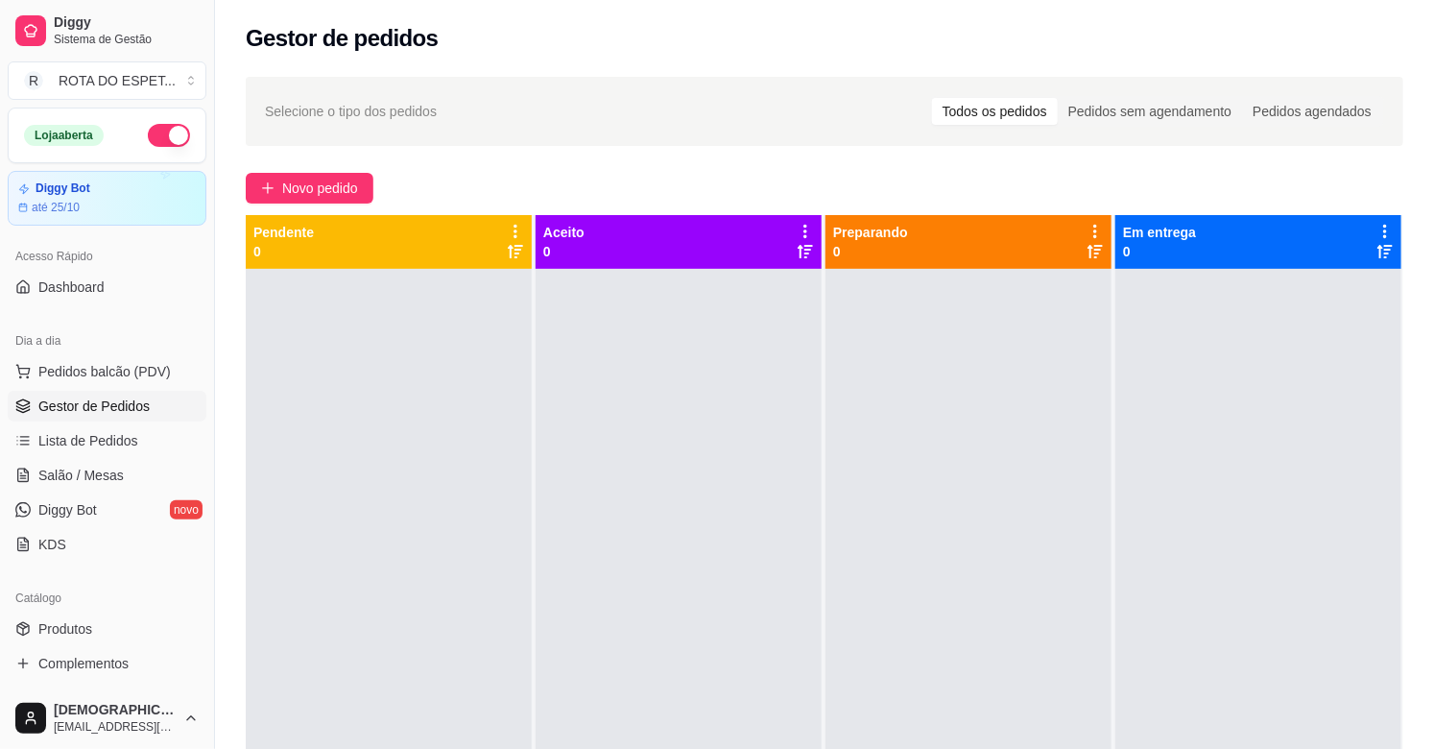
click at [576, 641] on div at bounding box center [678, 643] width 286 height 749
click at [627, 611] on div at bounding box center [678, 643] width 286 height 749
click at [122, 482] on link "Salão / Mesas" at bounding box center [107, 475] width 199 height 31
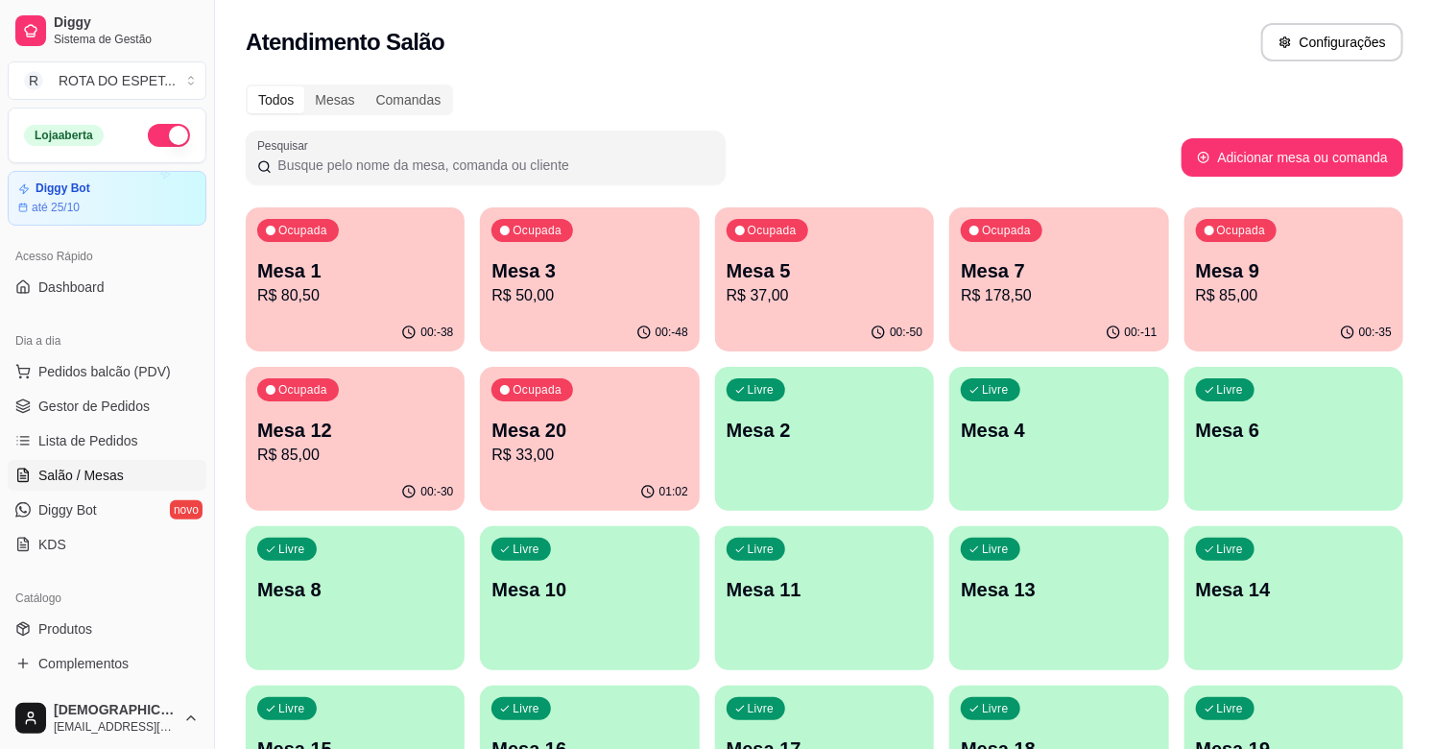
click at [1068, 313] on button "Ocupada Mesa 7 R$ 178,50 00:-11" at bounding box center [1058, 279] width 219 height 144
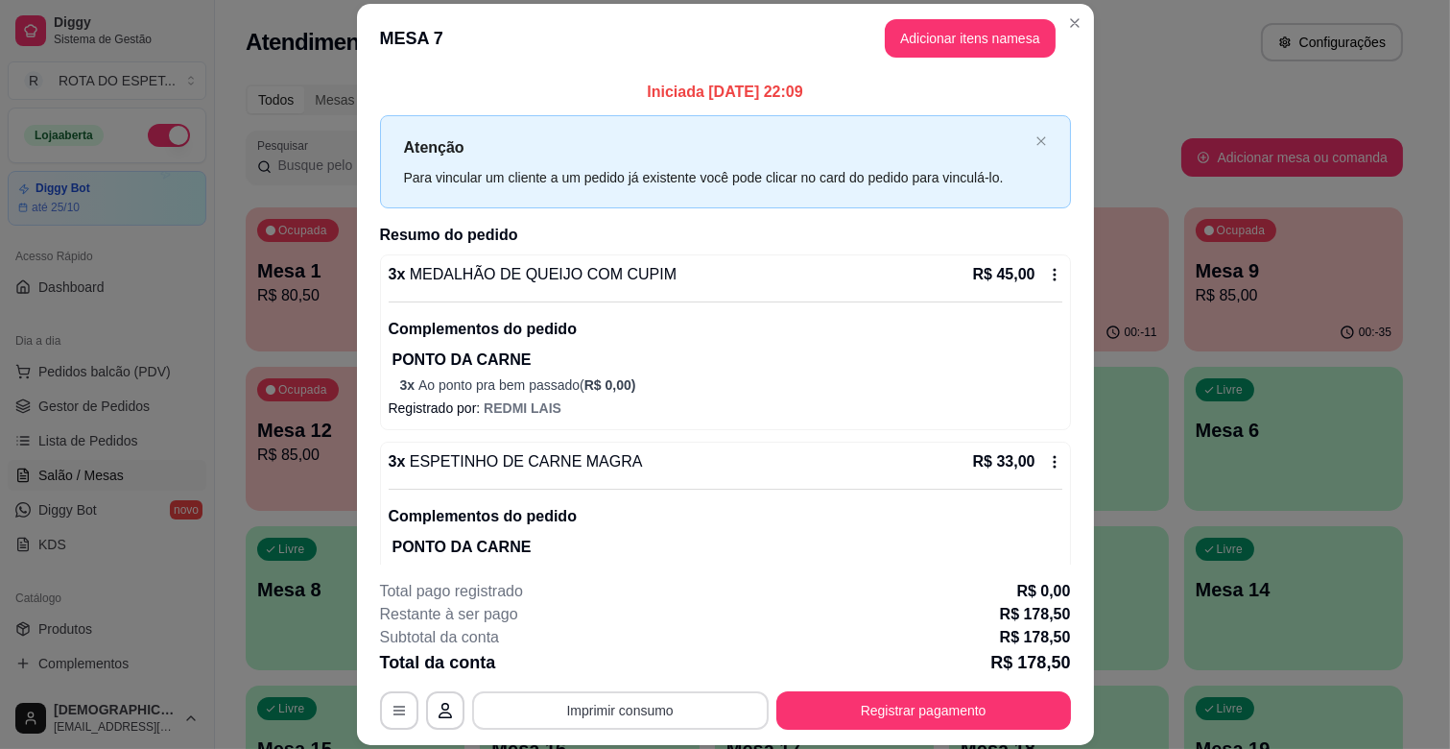
click at [627, 705] on button "Imprimir consumo" at bounding box center [620, 710] width 297 height 38
click at [638, 655] on button "IMPRESSORA CAIXA" at bounding box center [618, 666] width 154 height 30
click at [942, 716] on button "Registrar pagamento" at bounding box center [923, 710] width 295 height 38
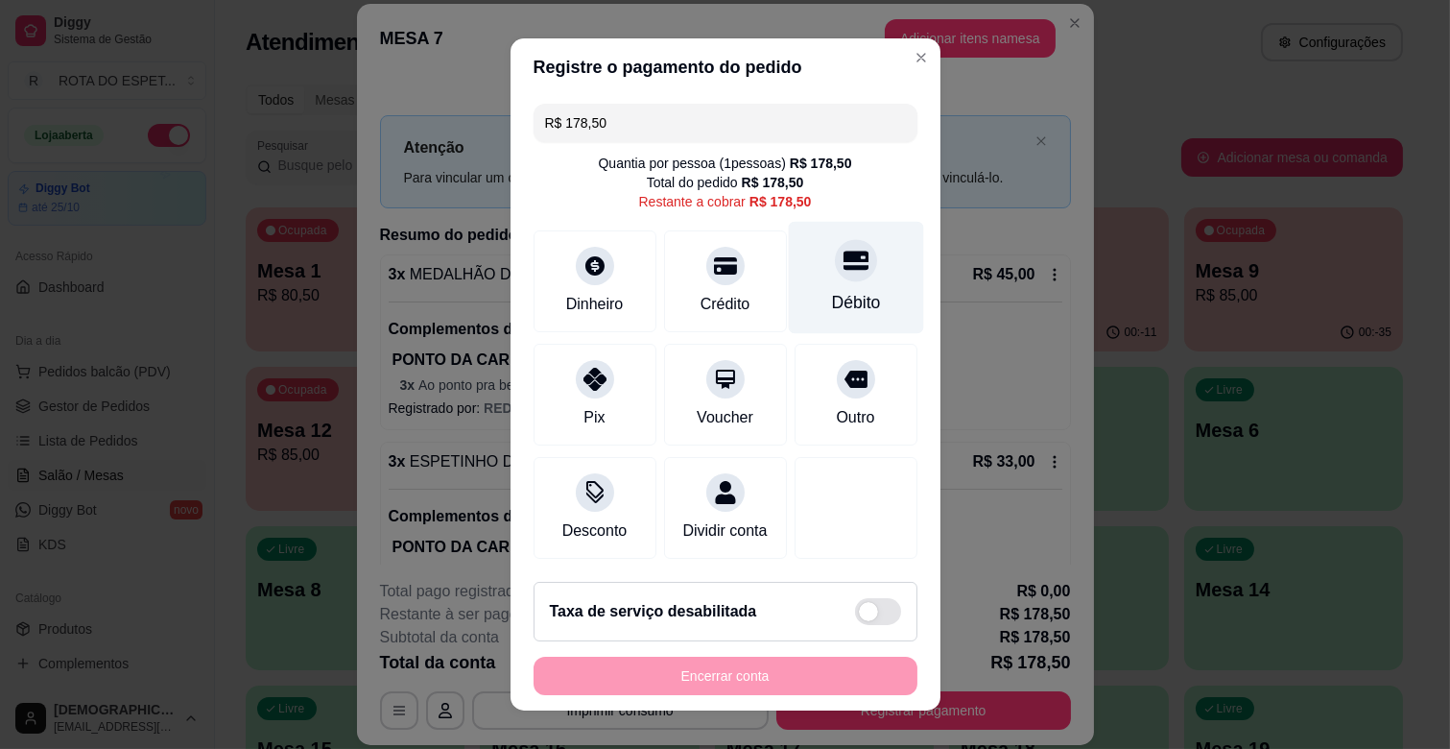
click at [830, 278] on div "Débito" at bounding box center [855, 278] width 135 height 112
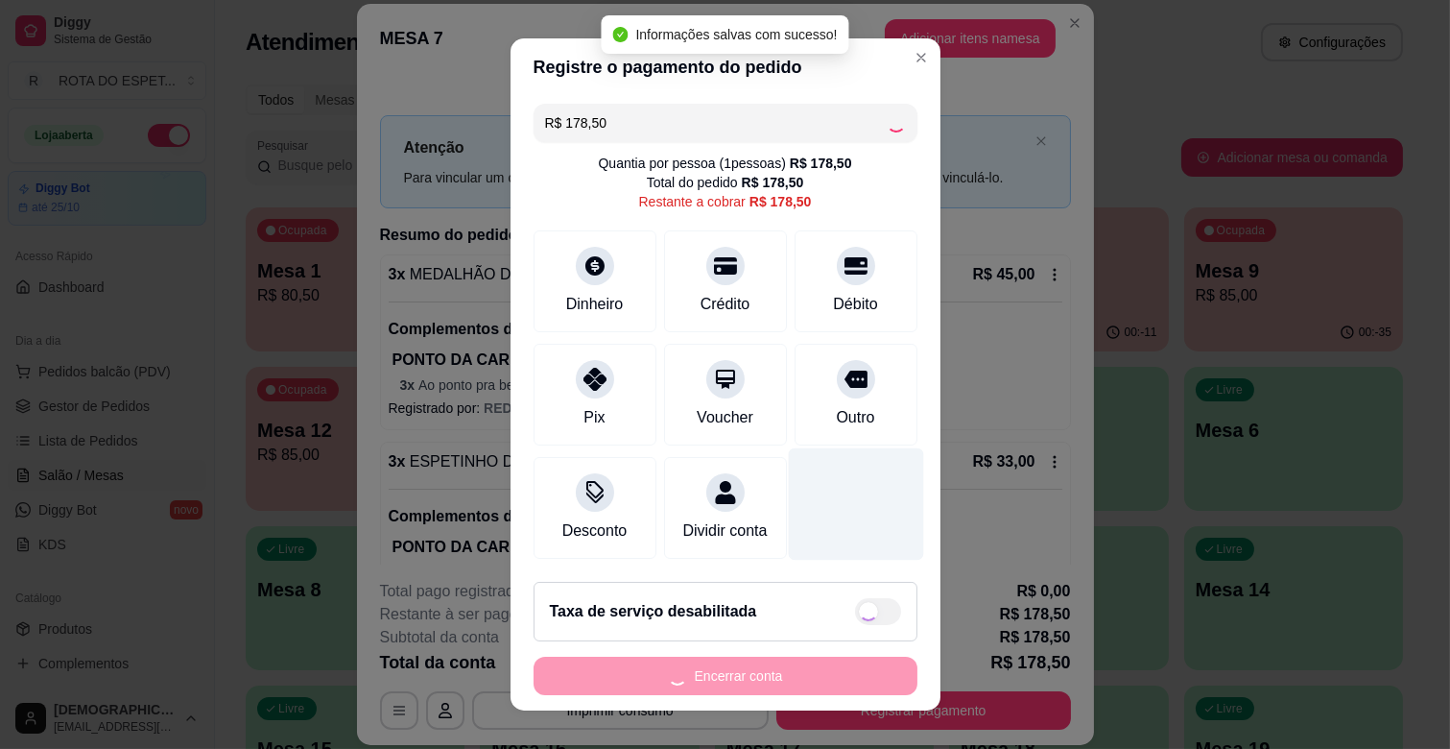
type input "R$ 0,00"
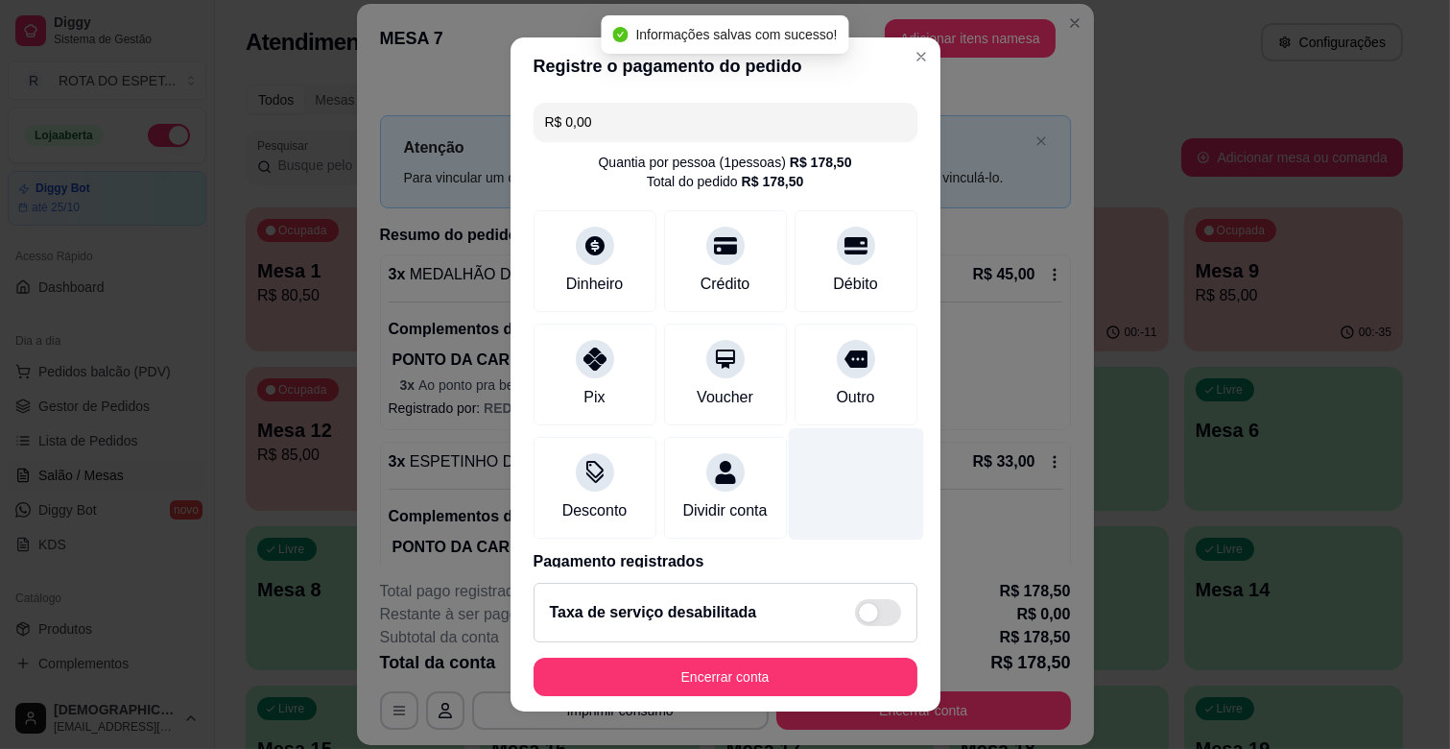
scroll to position [102, 0]
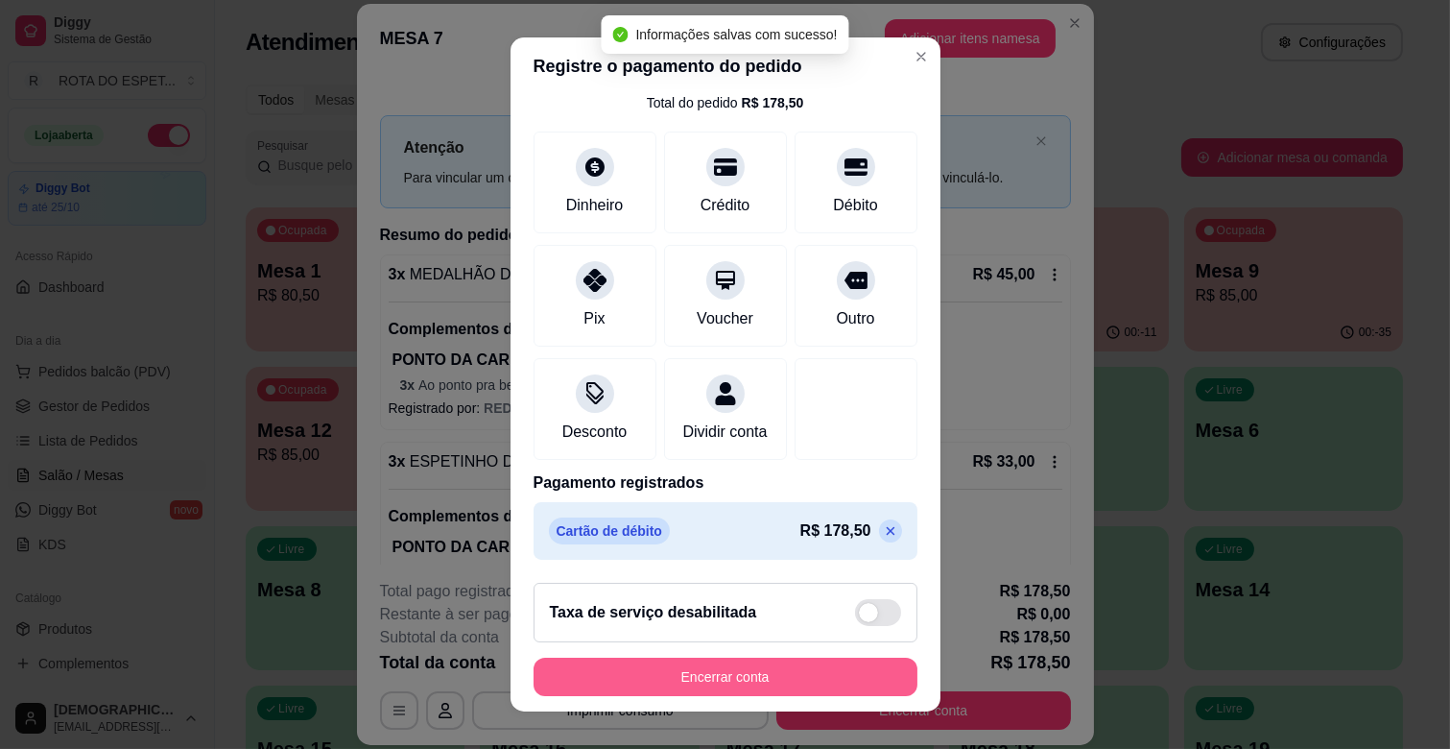
click at [802, 673] on button "Encerrar conta" at bounding box center [726, 676] width 384 height 38
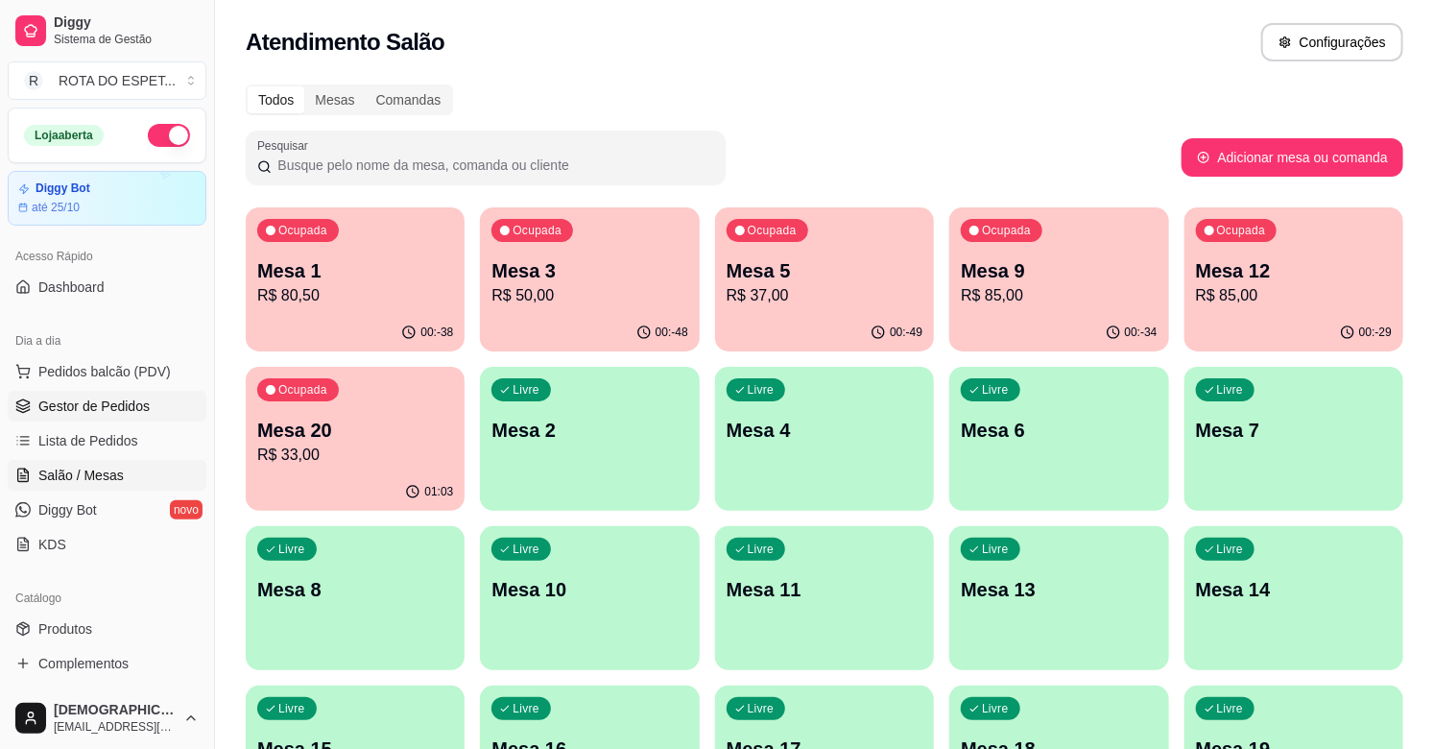
click at [106, 414] on span "Gestor de Pedidos" at bounding box center [93, 405] width 111 height 19
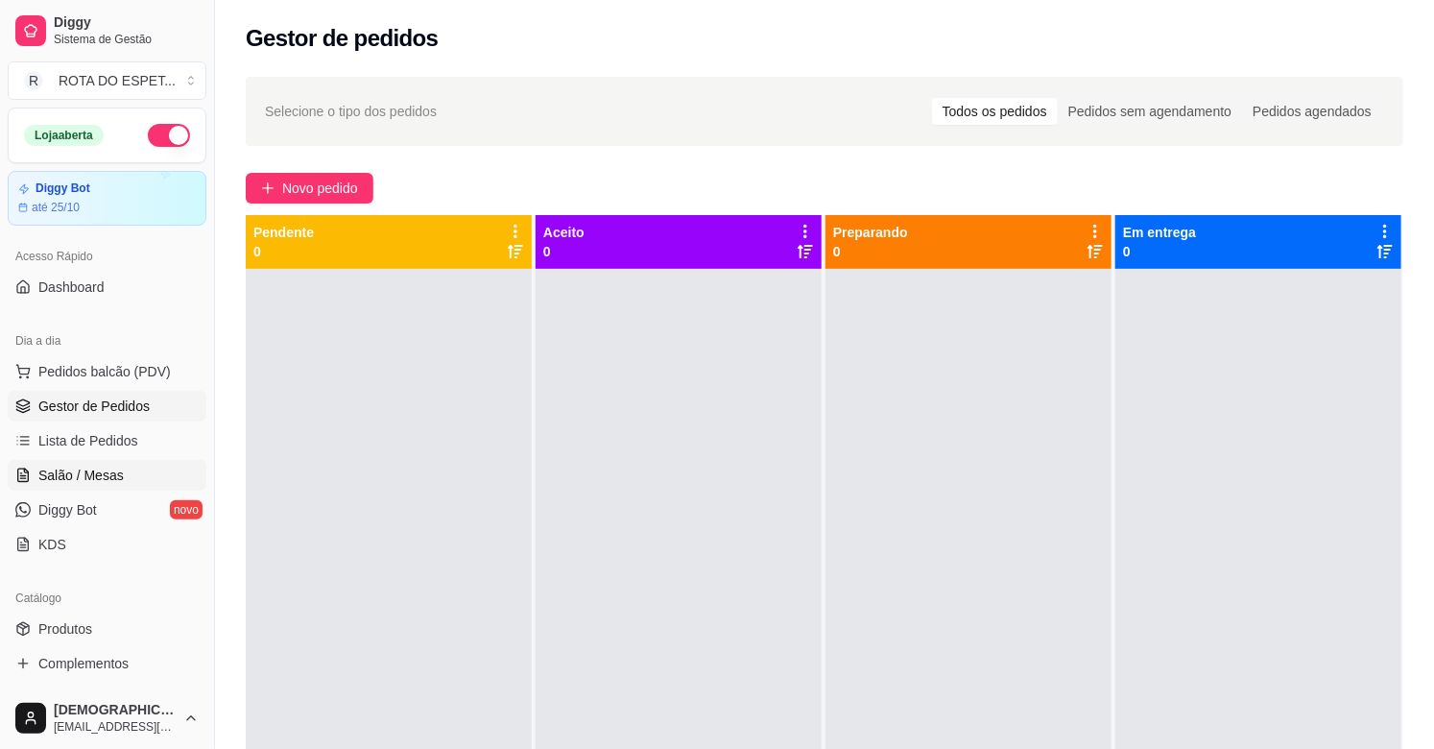
click at [82, 465] on span "Salão / Mesas" at bounding box center [80, 474] width 85 height 19
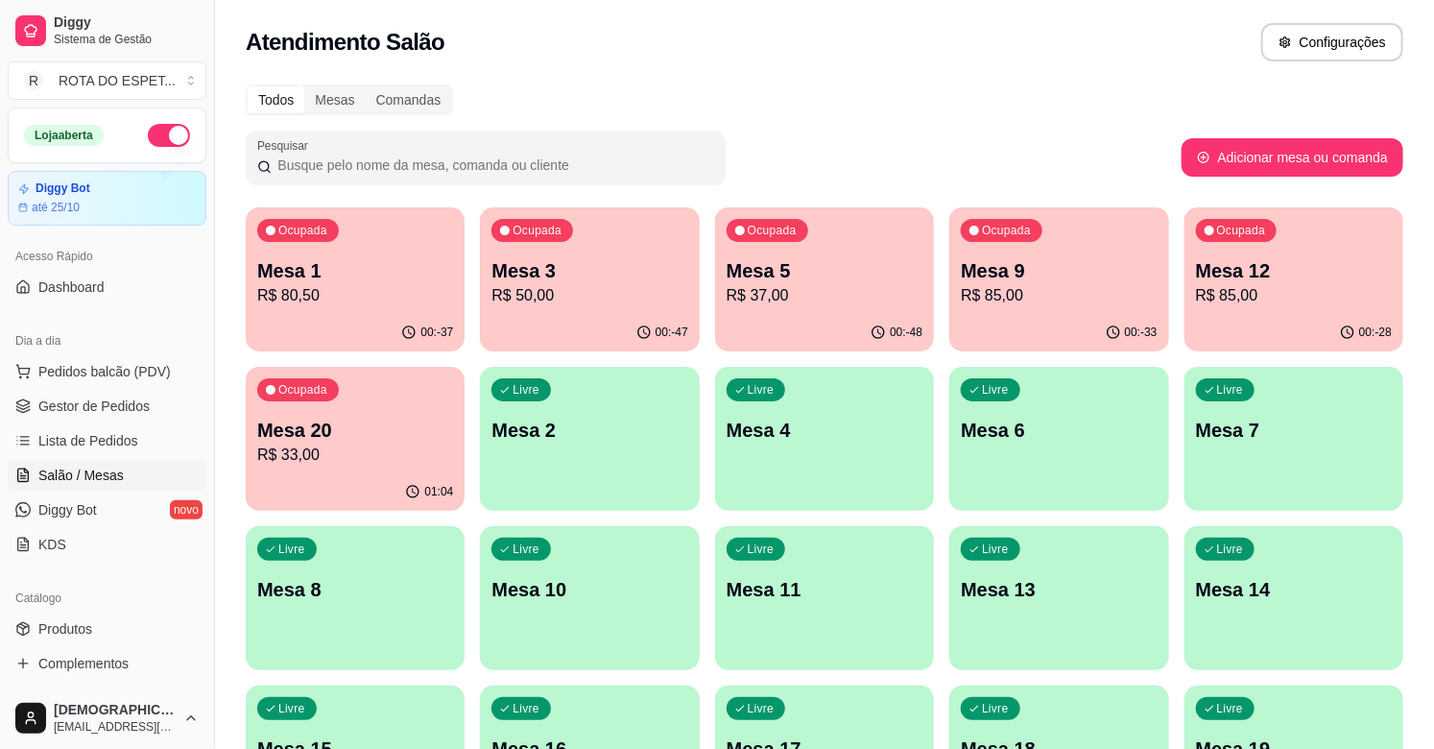
click at [1296, 292] on p "R$ 85,00" at bounding box center [1294, 295] width 196 height 23
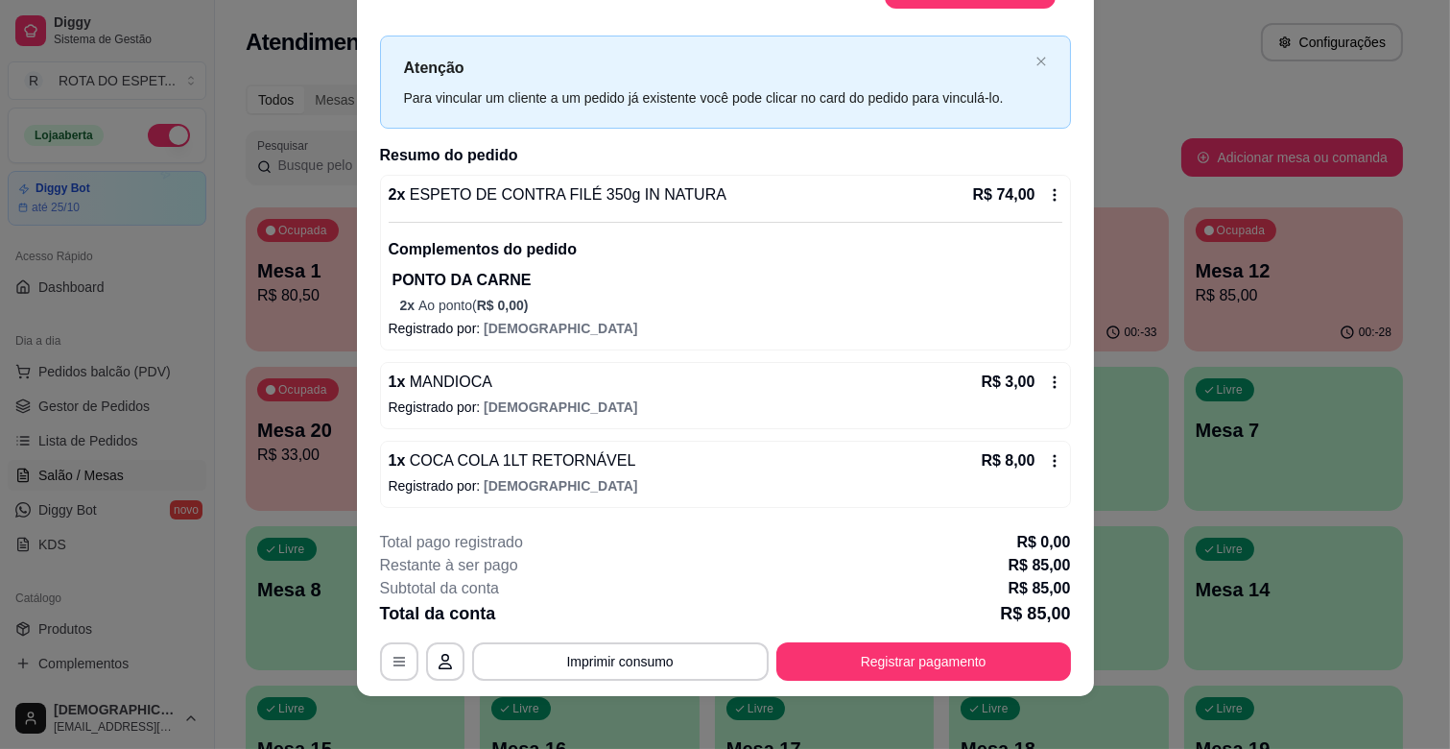
scroll to position [58, 0]
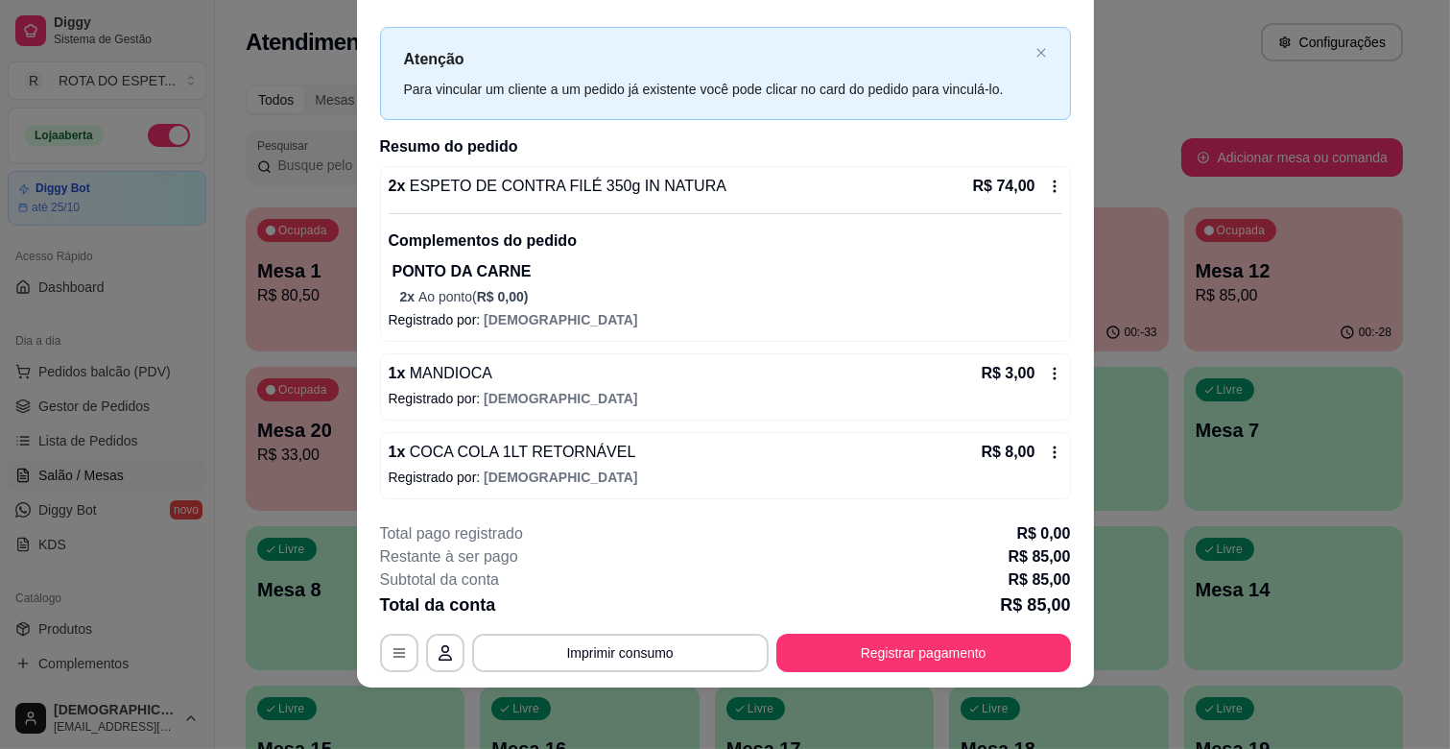
click at [941, 653] on button "Registrar pagamento" at bounding box center [923, 652] width 295 height 38
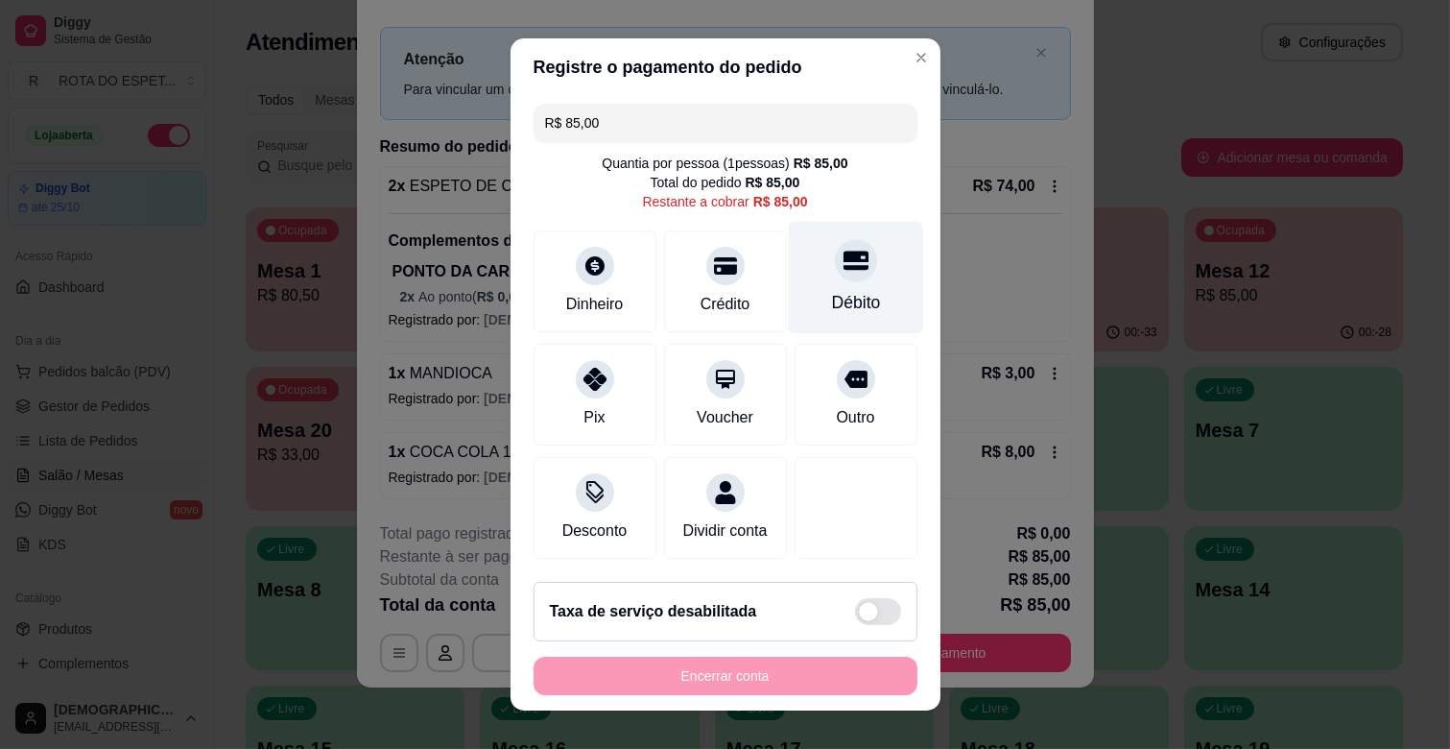
click at [835, 274] on div at bounding box center [856, 260] width 42 height 42
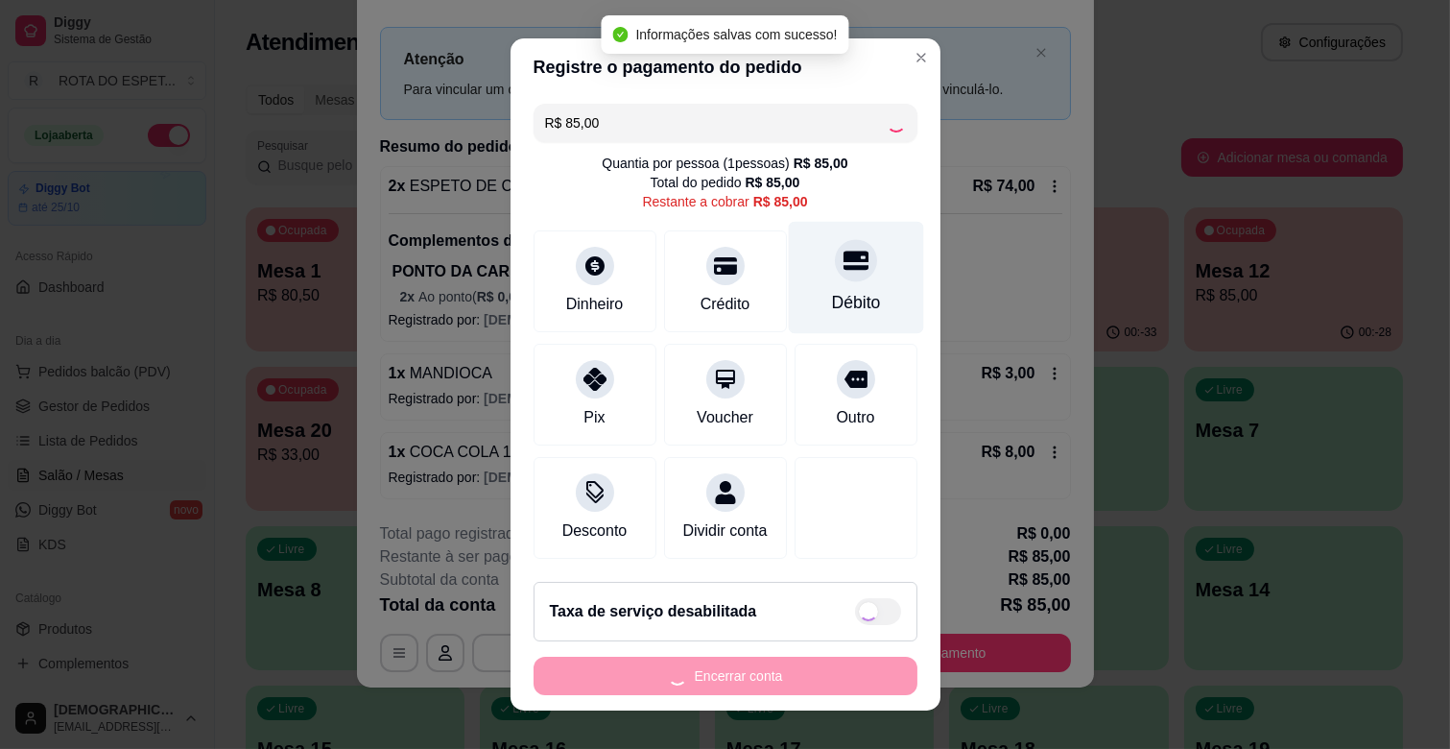
type input "R$ 0,00"
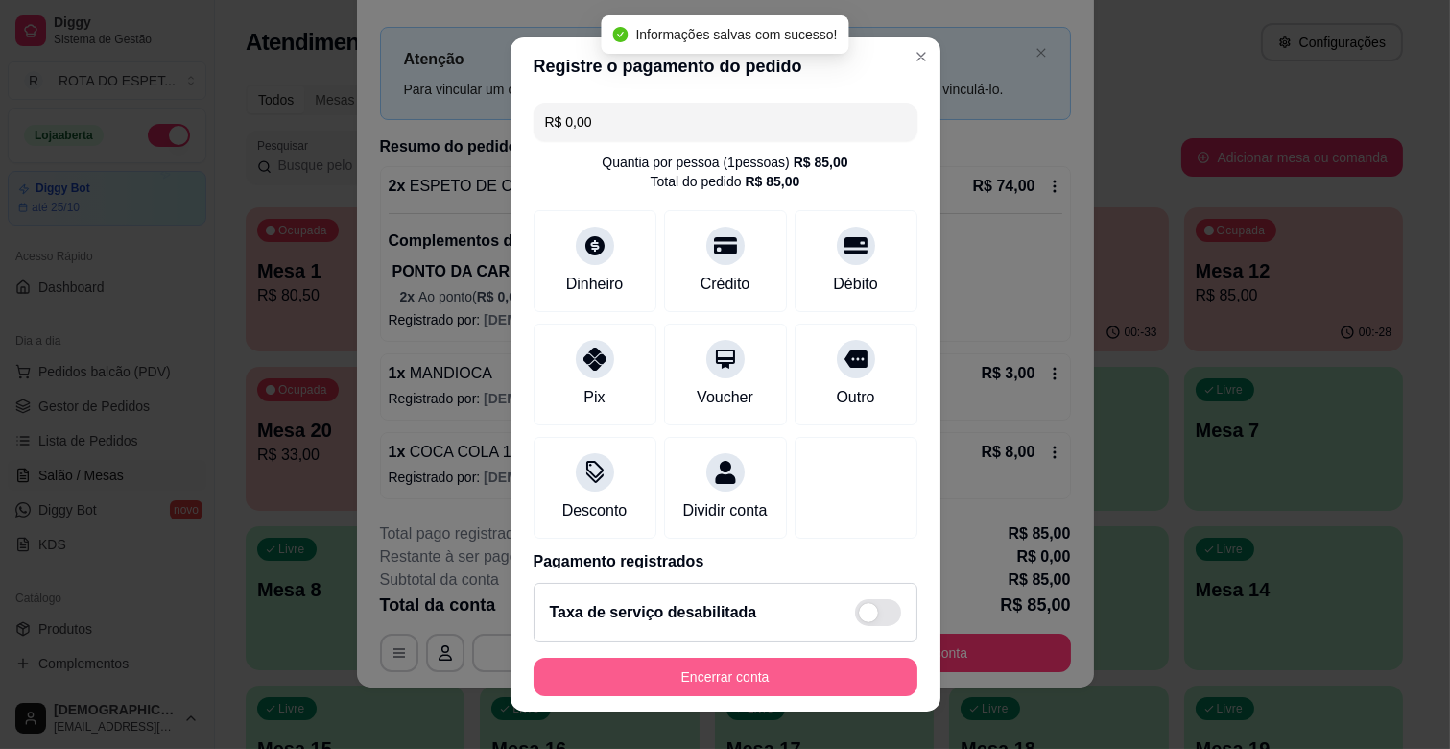
click at [829, 686] on button "Encerrar conta" at bounding box center [726, 676] width 384 height 38
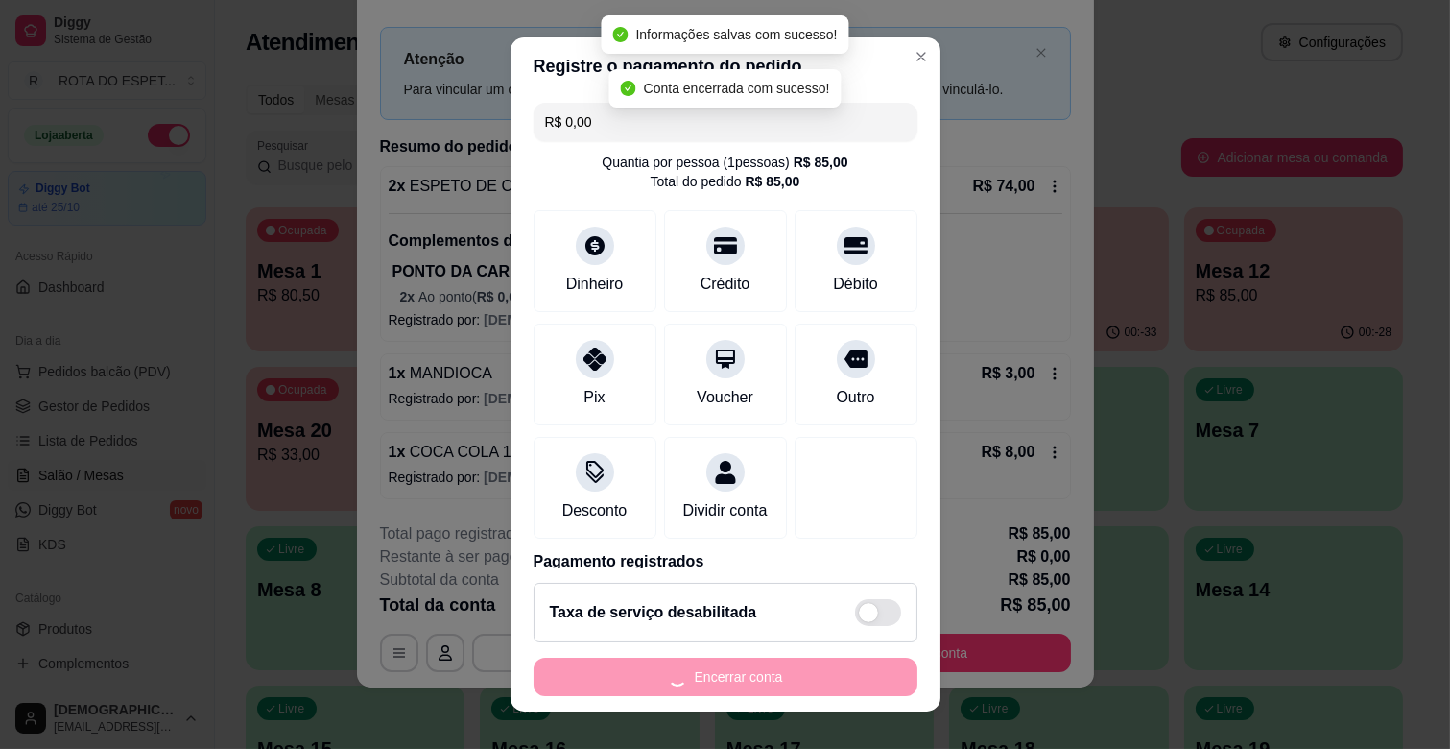
scroll to position [0, 0]
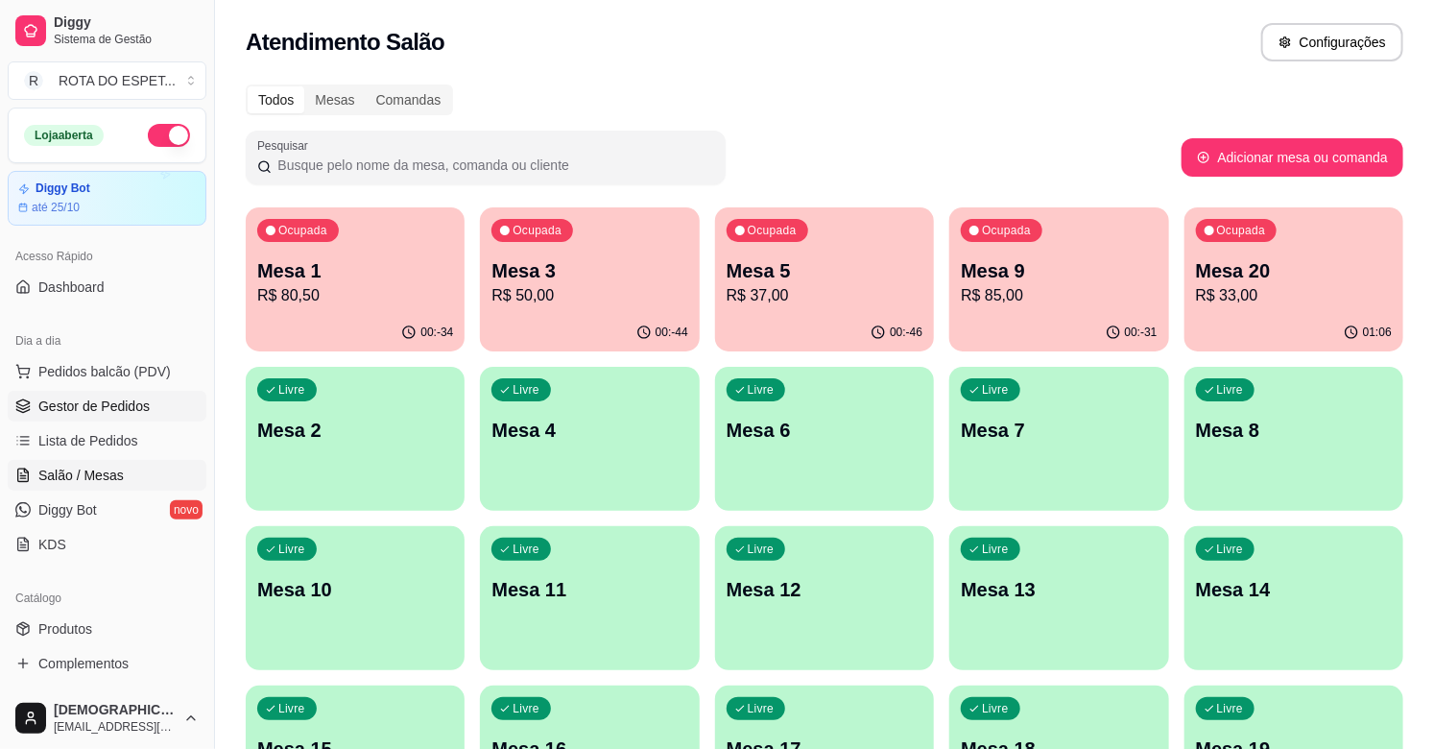
click at [121, 406] on span "Gestor de Pedidos" at bounding box center [93, 405] width 111 height 19
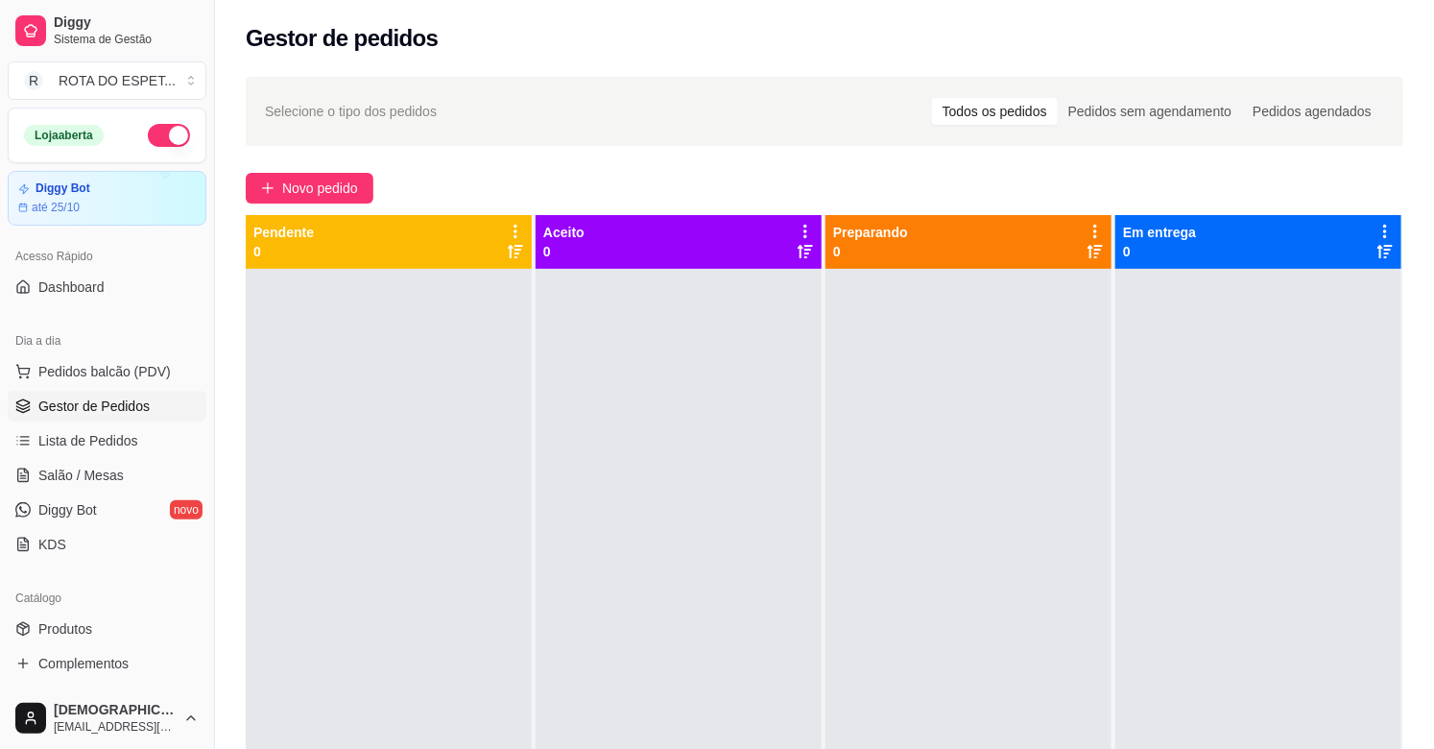
click at [628, 637] on div at bounding box center [678, 643] width 286 height 749
click at [94, 475] on span "Salão / Mesas" at bounding box center [80, 474] width 85 height 19
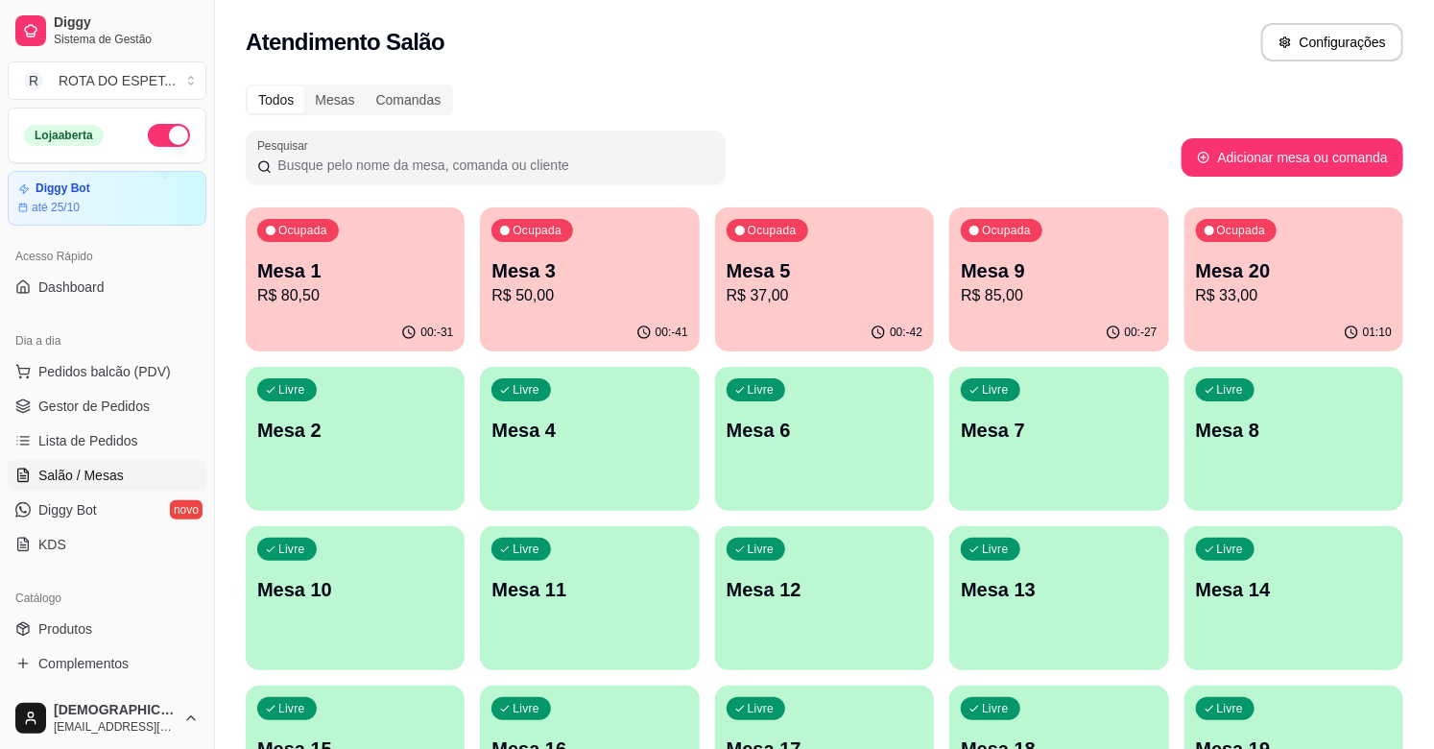
click at [554, 288] on p "R$ 50,00" at bounding box center [589, 295] width 196 height 23
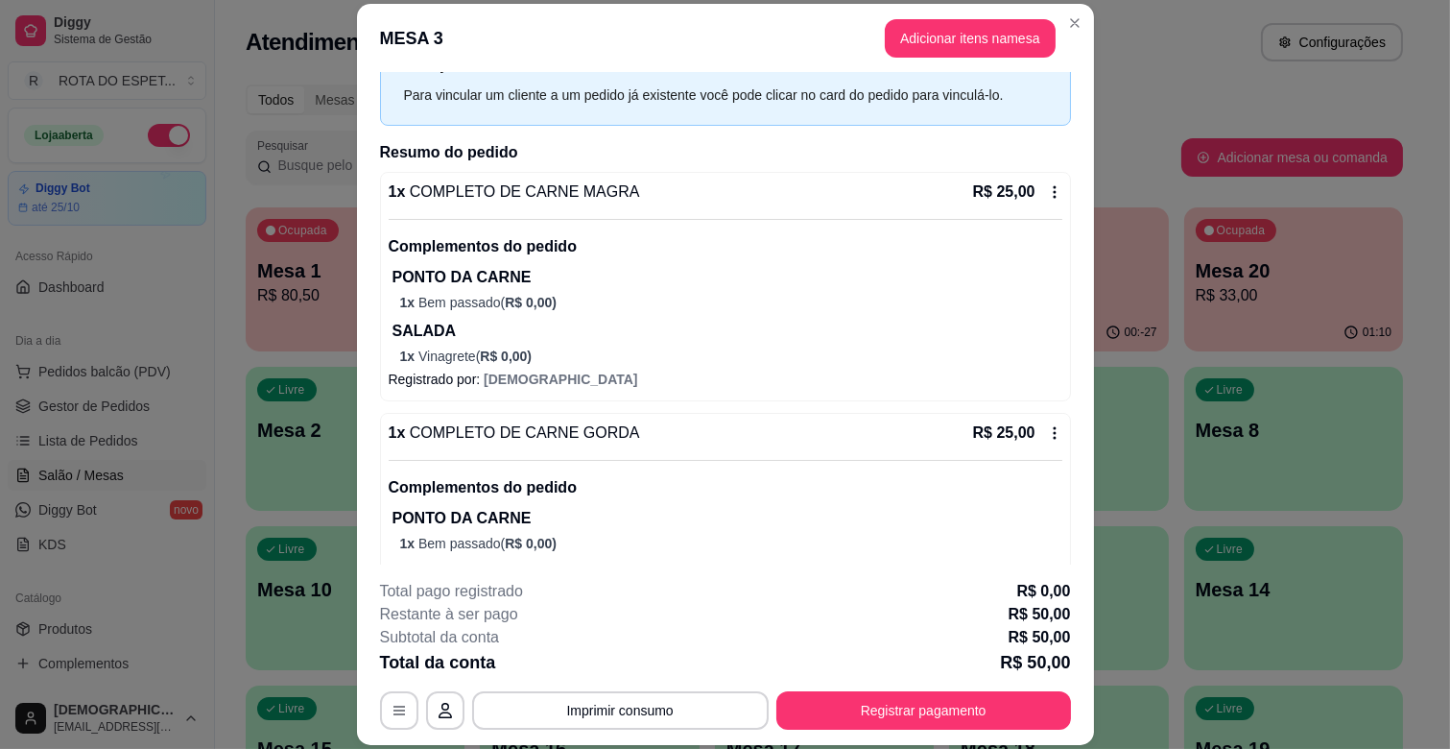
scroll to position [69, 0]
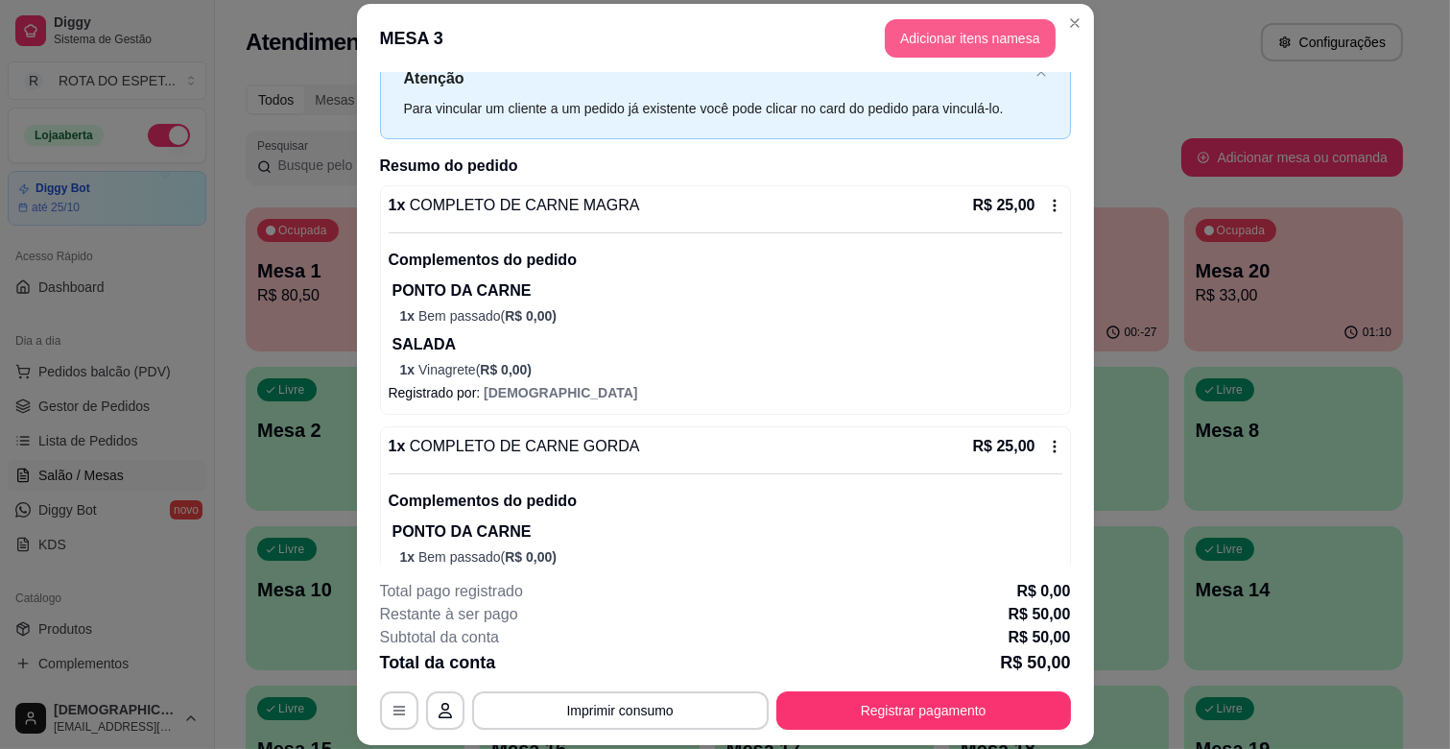
click at [974, 52] on button "Adicionar itens na mesa" at bounding box center [970, 38] width 171 height 38
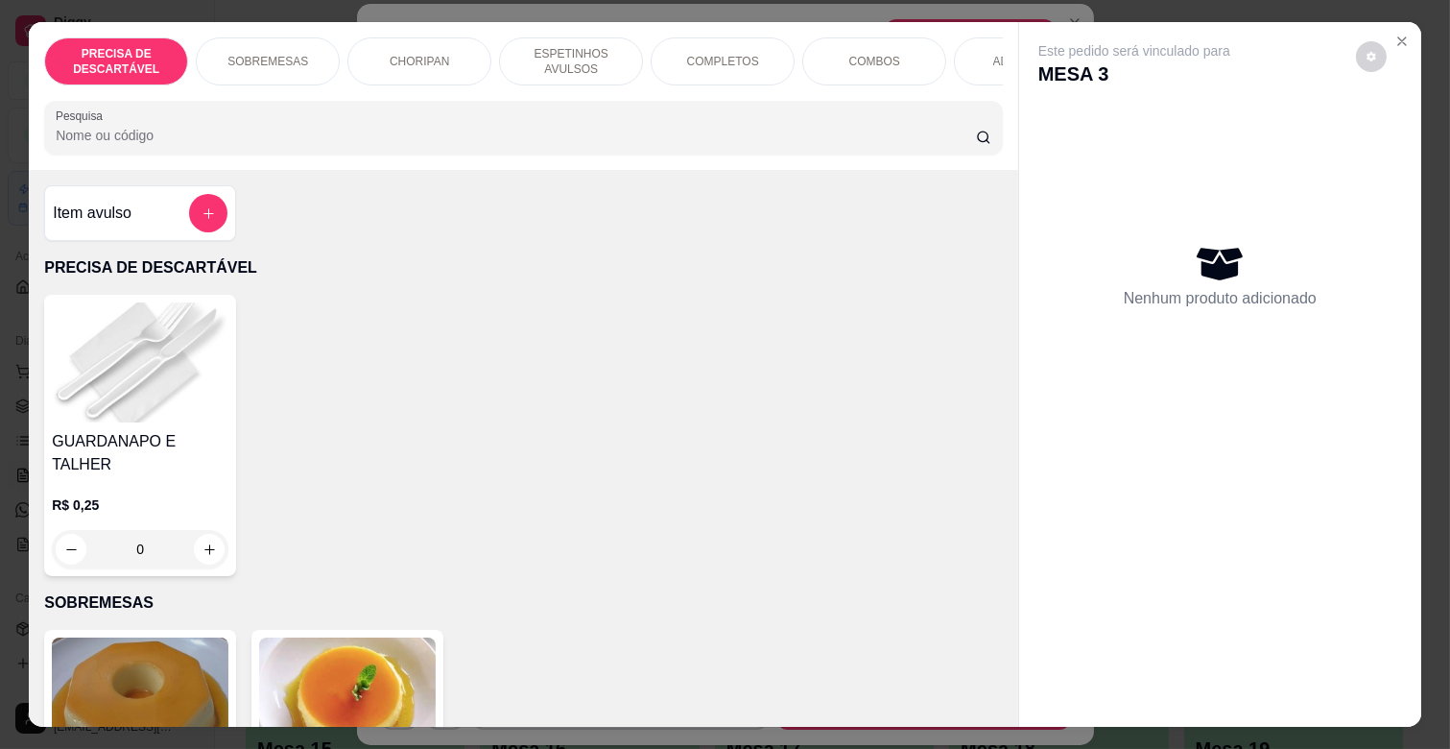
scroll to position [0, 839]
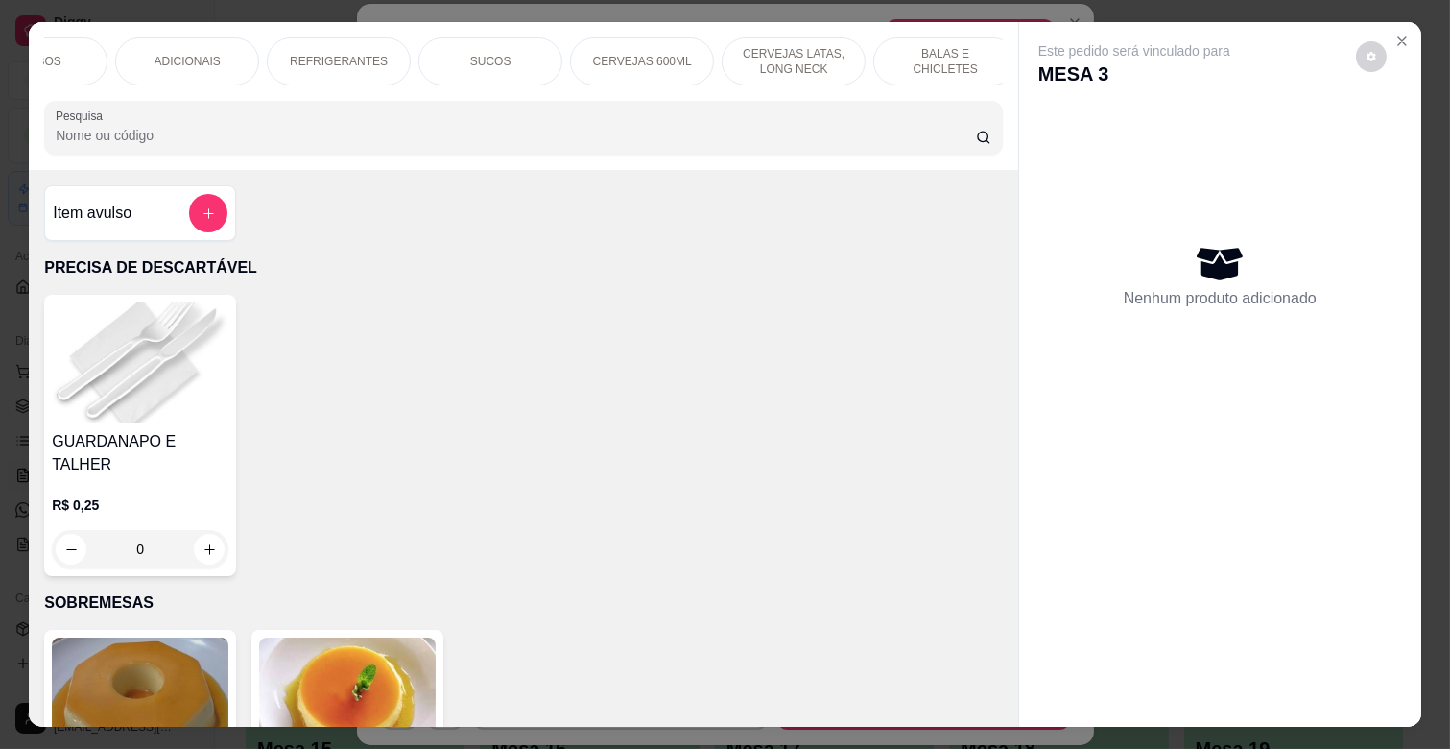
click at [369, 44] on div "REFRIGERANTES" at bounding box center [339, 61] width 144 height 48
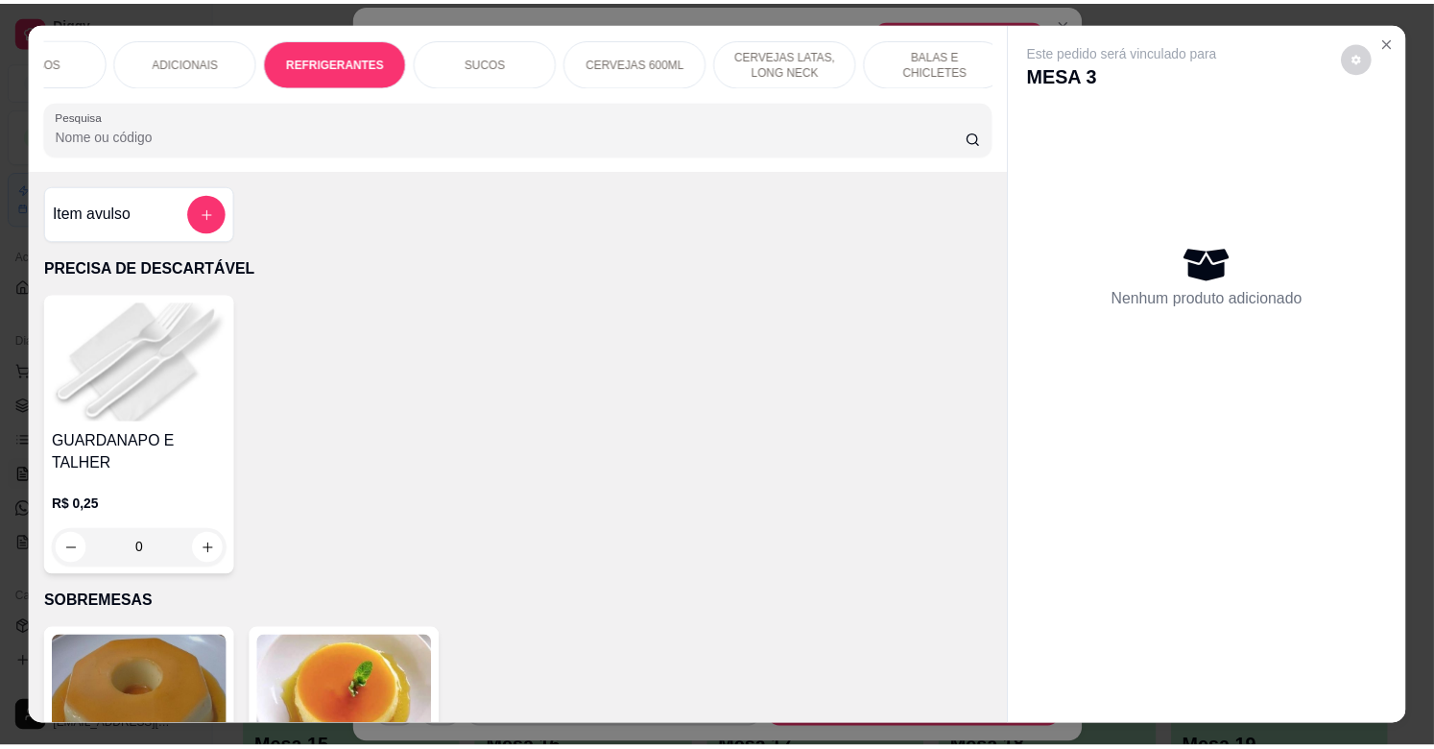
scroll to position [46, 0]
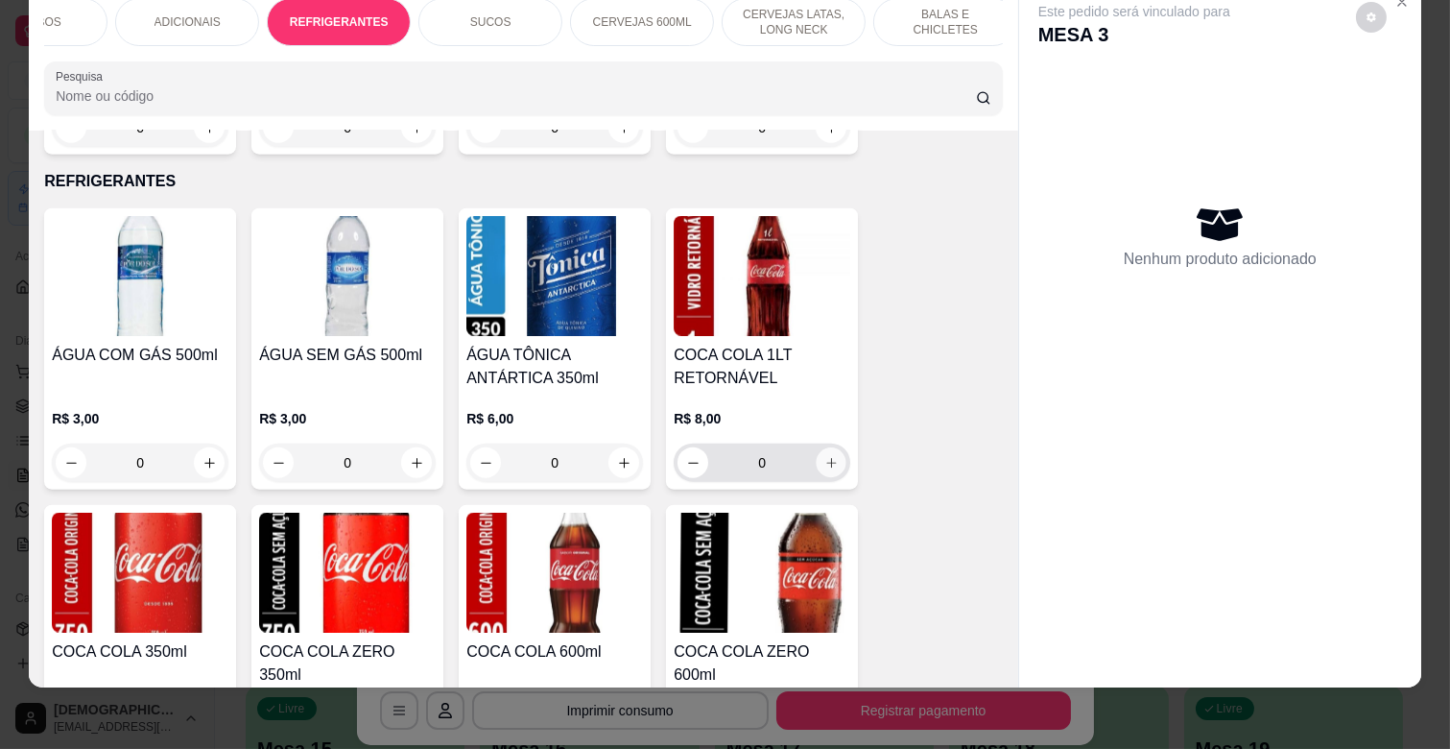
click at [824, 456] on icon "increase-product-quantity" at bounding box center [831, 463] width 14 height 14
type input "1"
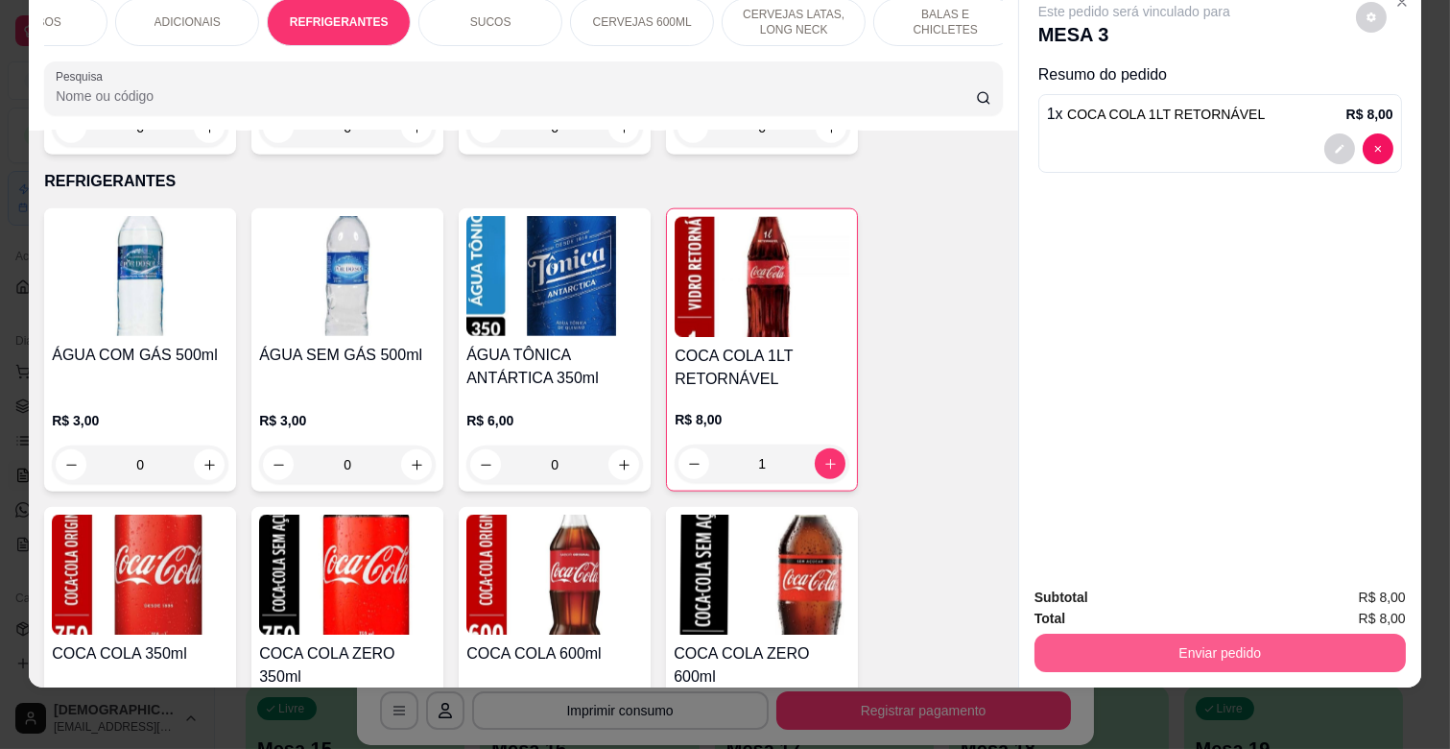
click at [1259, 638] on button "Enviar pedido" at bounding box center [1219, 652] width 371 height 38
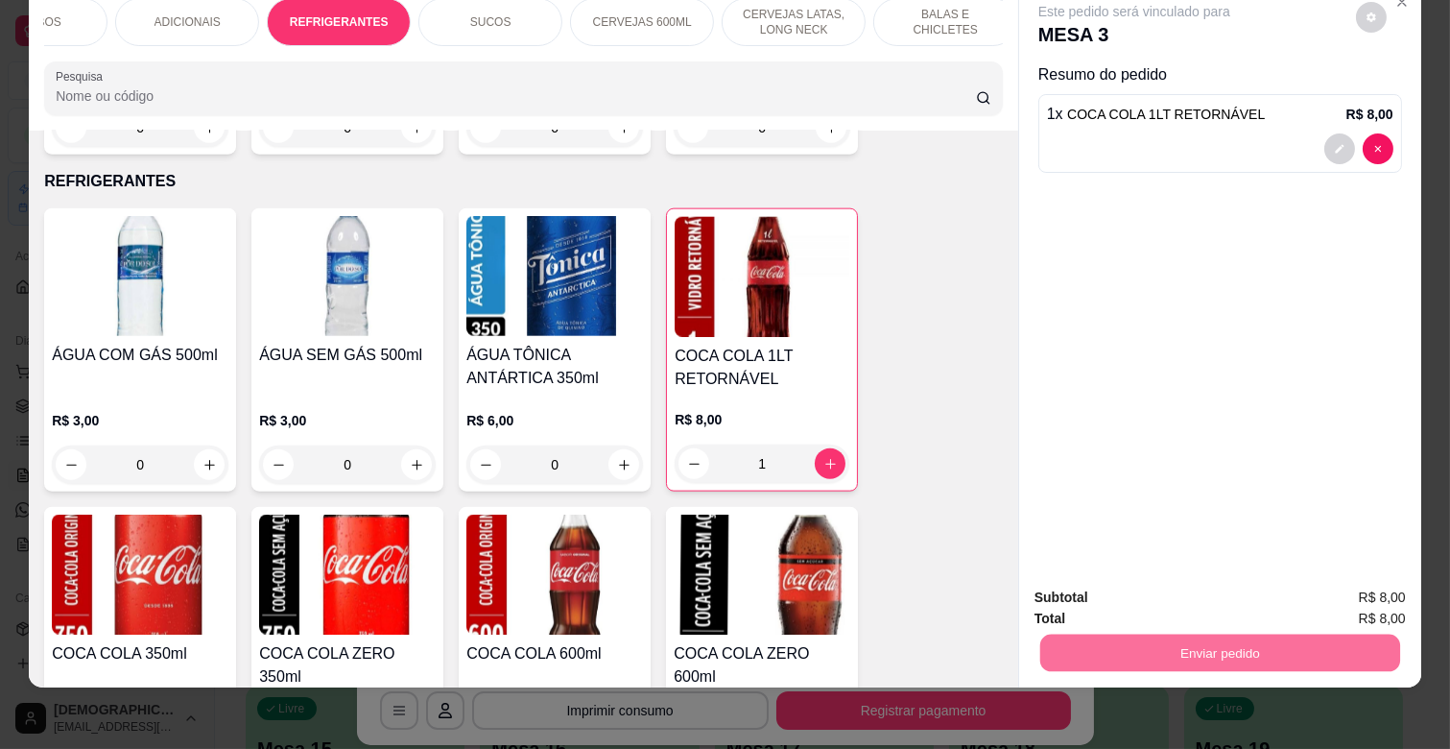
click at [1340, 587] on button "Enviar pedido" at bounding box center [1355, 589] width 106 height 36
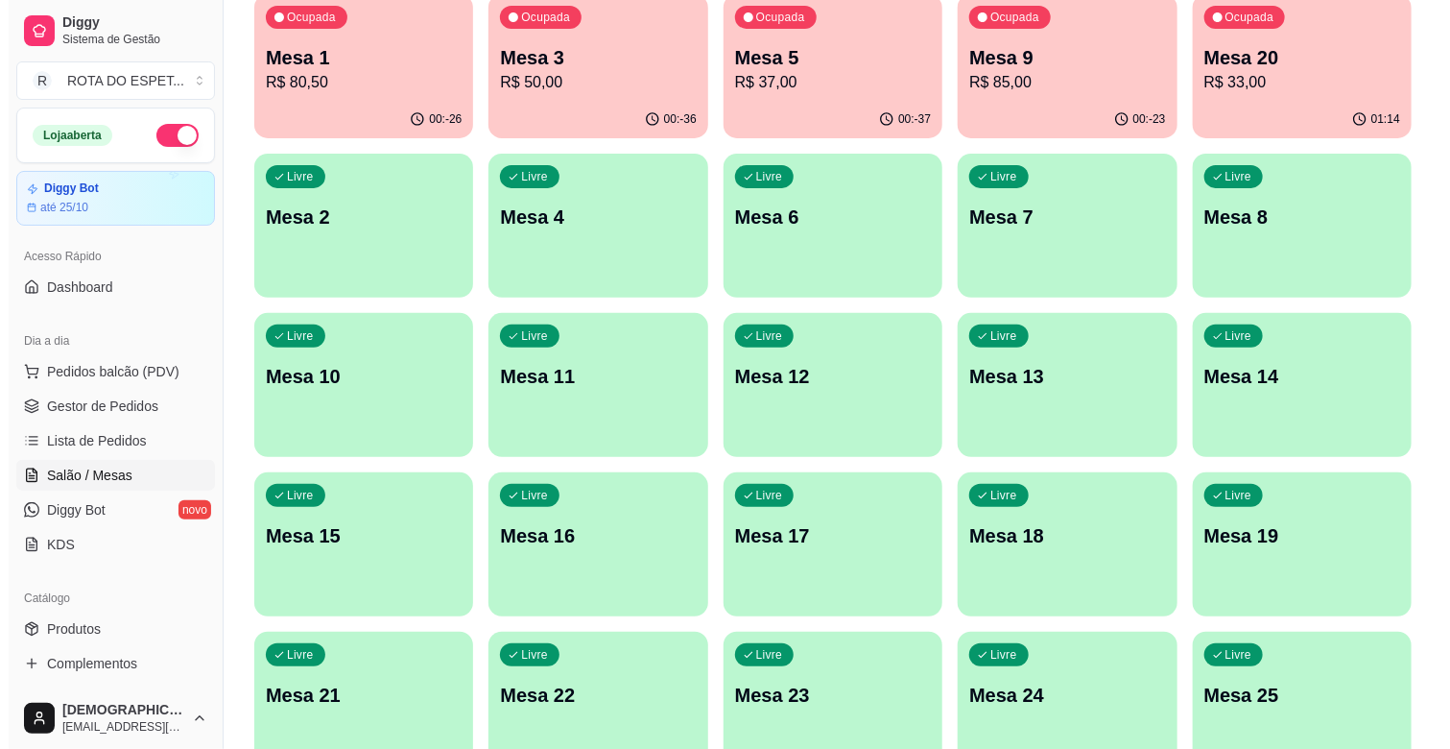
scroll to position [0, 0]
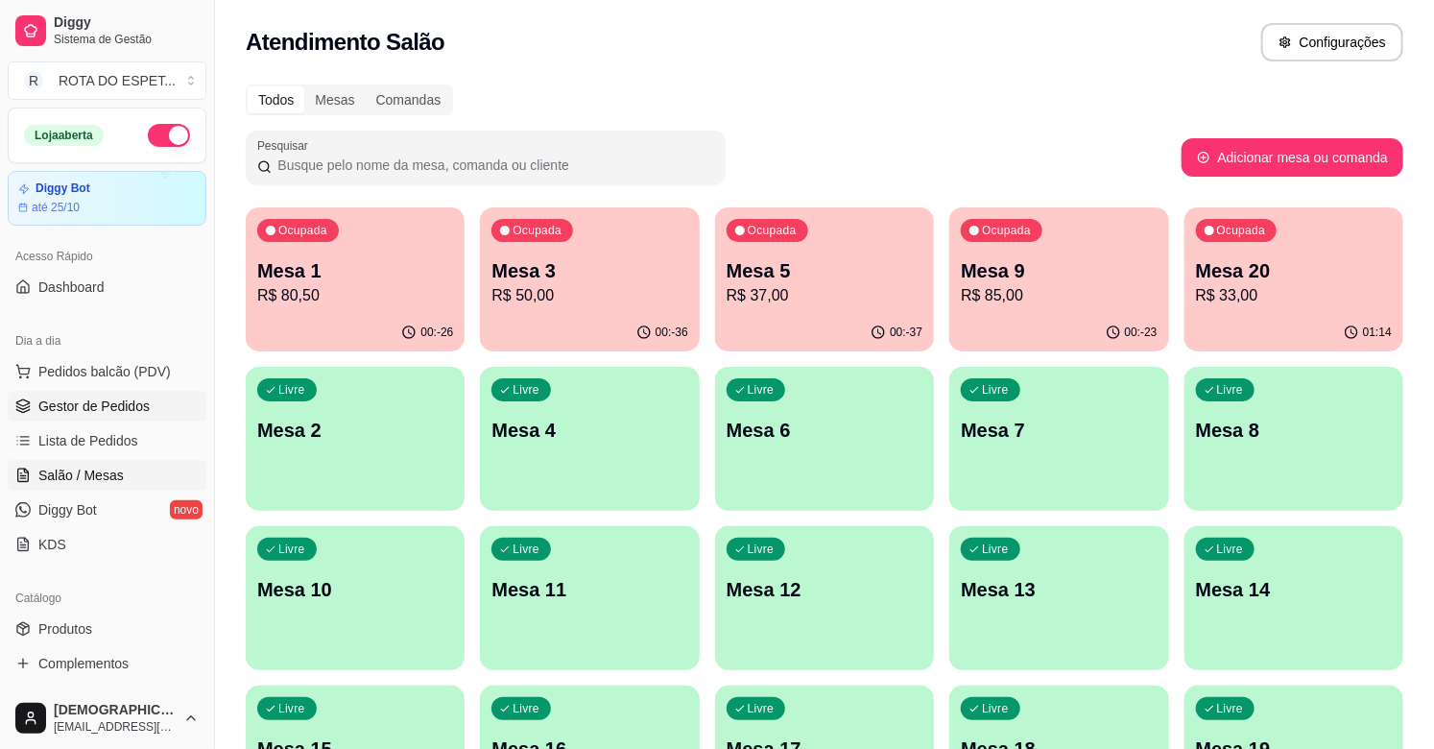
click at [99, 404] on span "Gestor de Pedidos" at bounding box center [93, 405] width 111 height 19
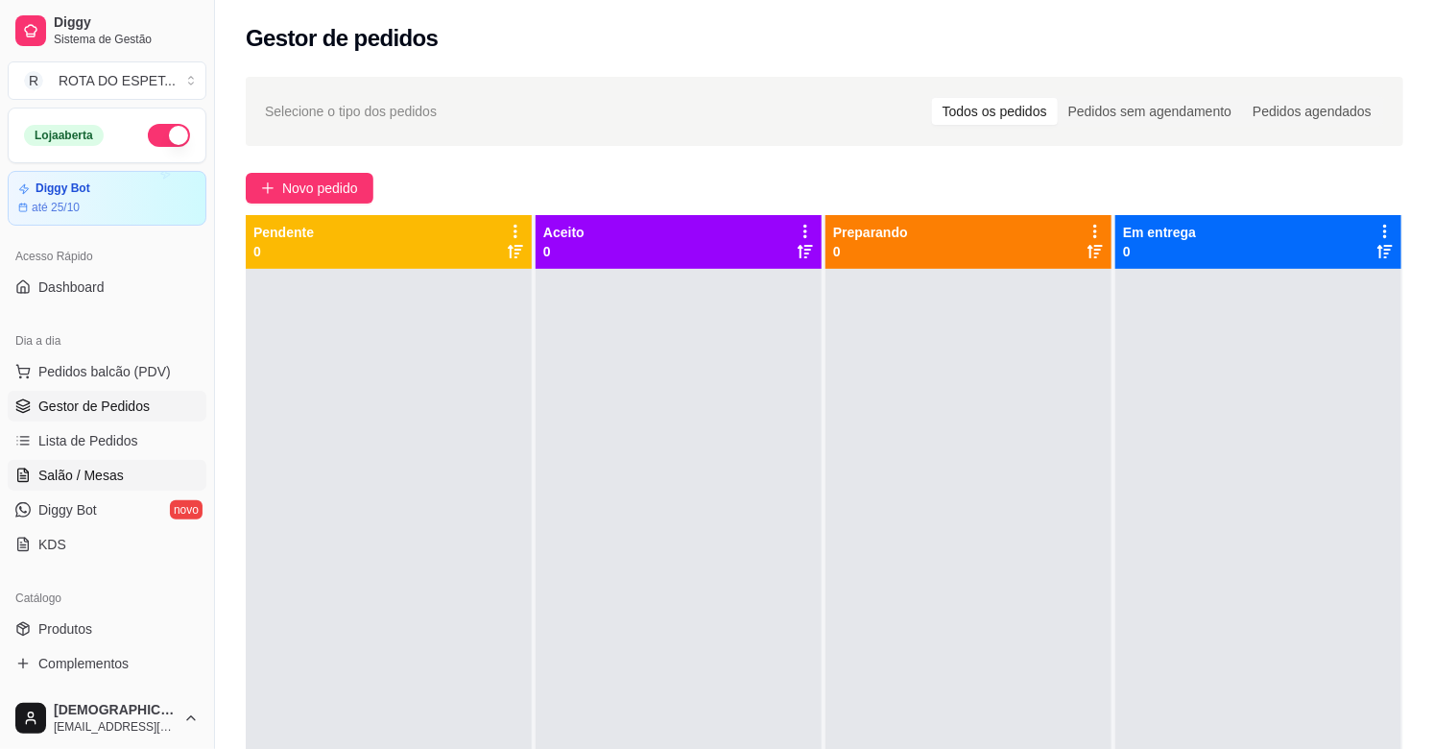
click at [101, 478] on span "Salão / Mesas" at bounding box center [80, 474] width 85 height 19
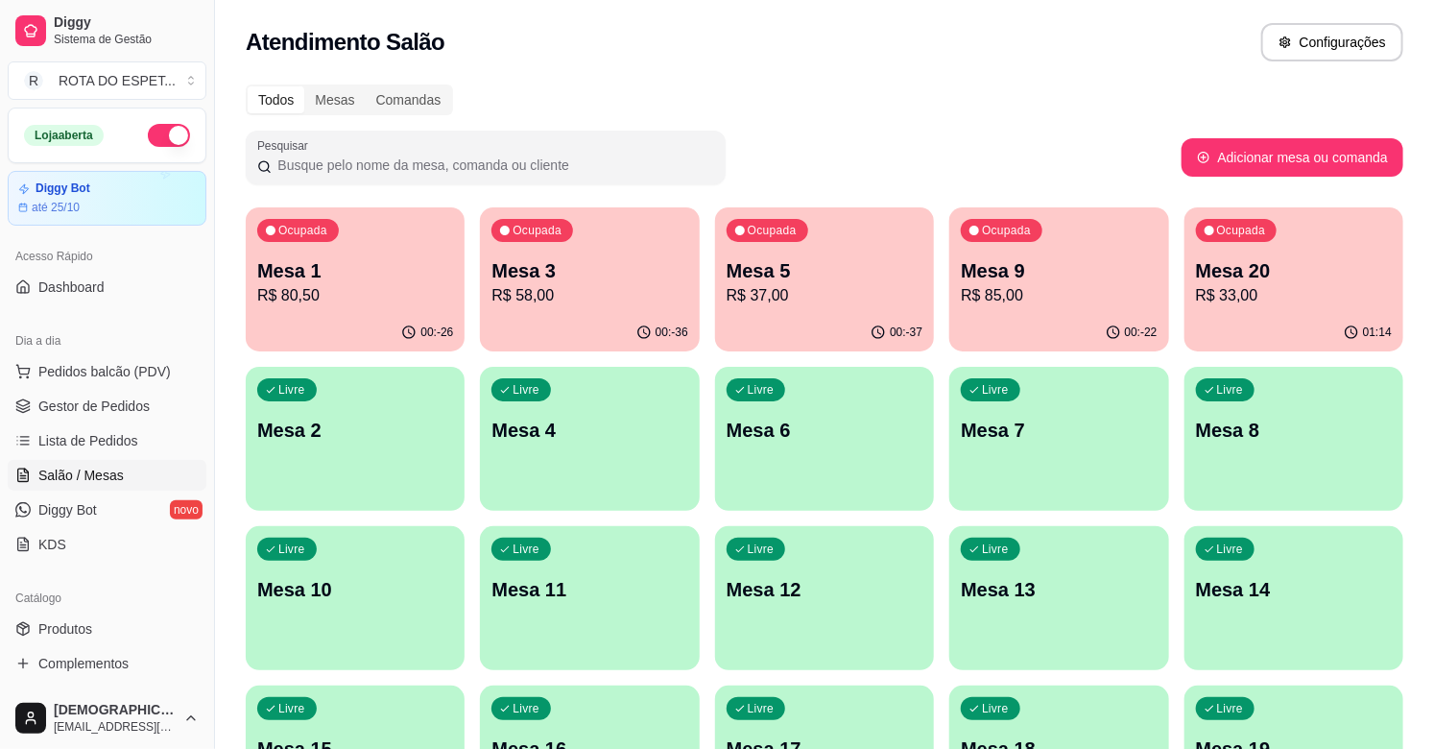
click at [1001, 87] on div "Todos Mesas Comandas" at bounding box center [824, 99] width 1157 height 31
click at [835, 272] on p "Mesa 5" at bounding box center [824, 271] width 190 height 26
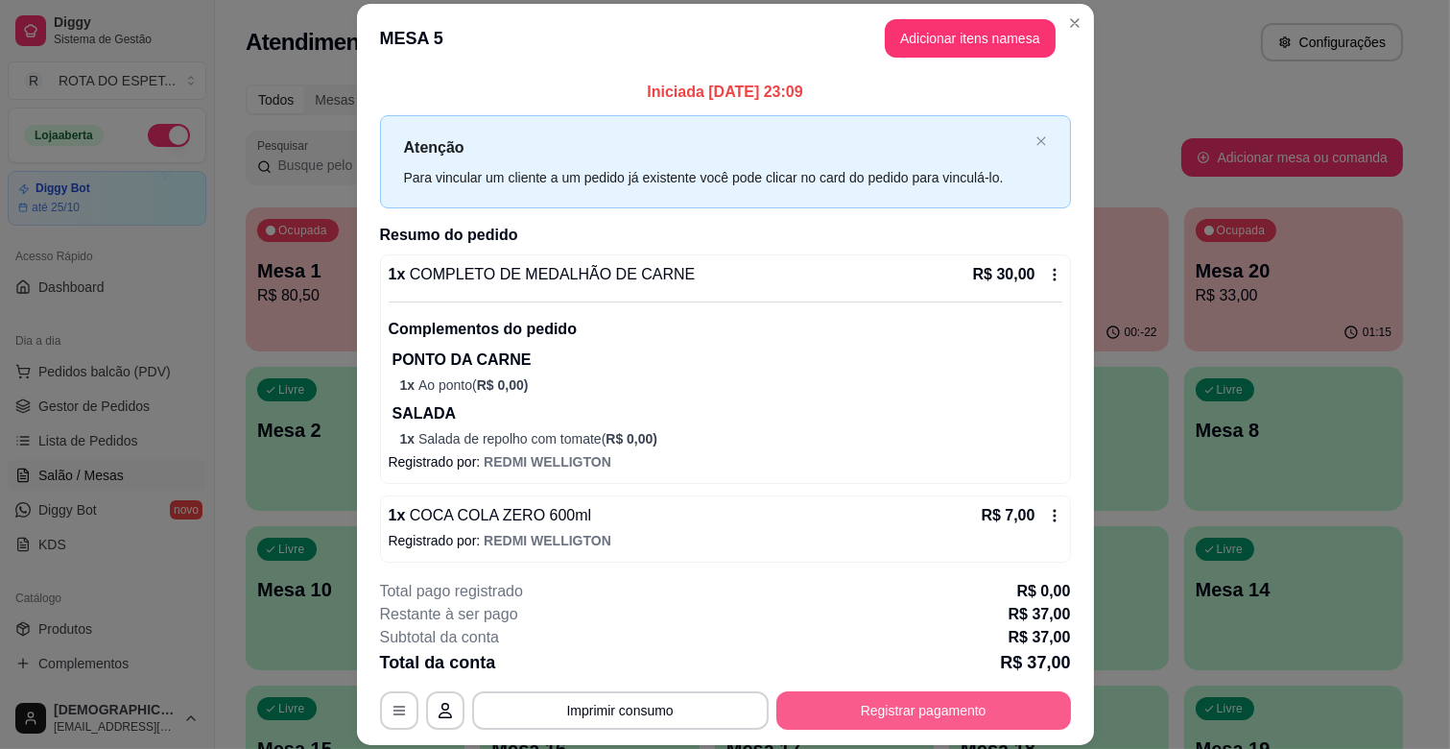
click at [963, 707] on button "Registrar pagamento" at bounding box center [923, 710] width 295 height 38
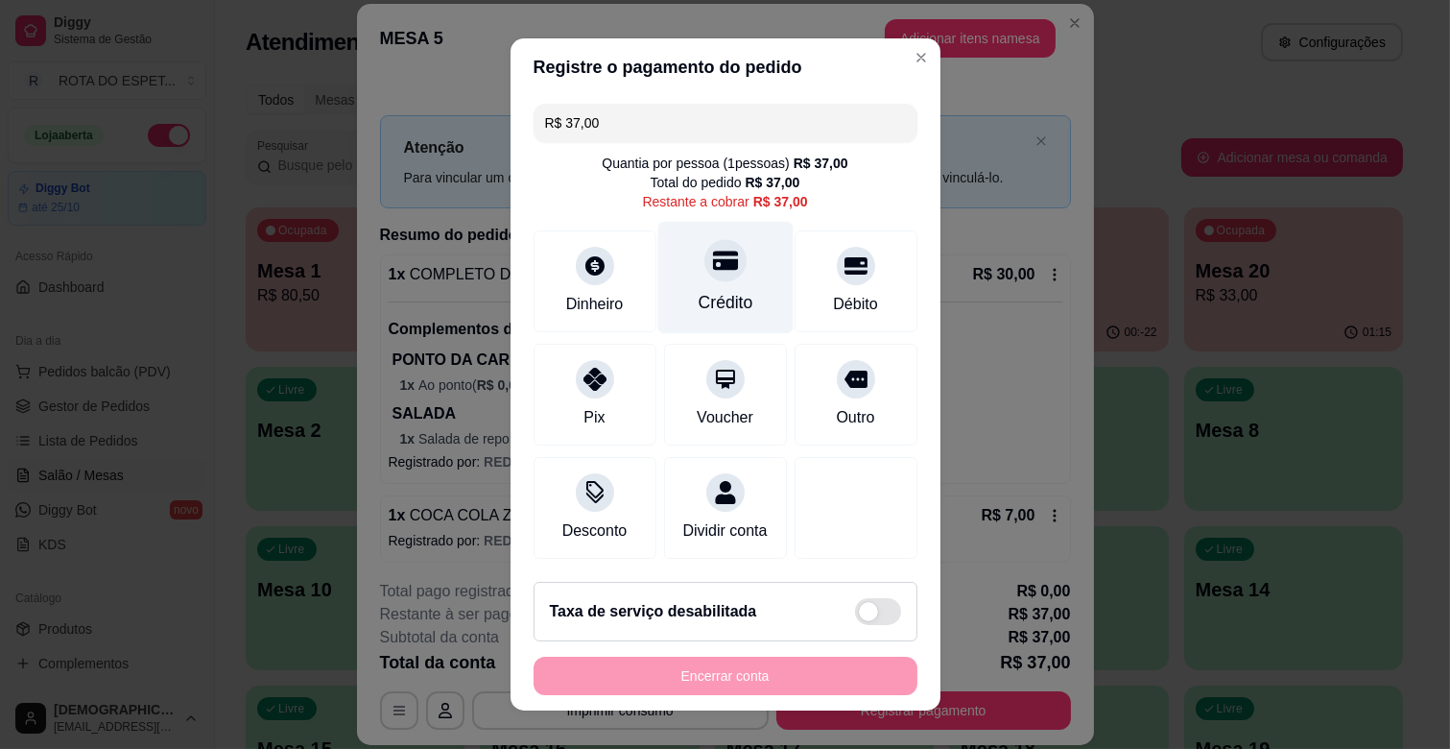
click at [718, 266] on div at bounding box center [725, 260] width 42 height 42
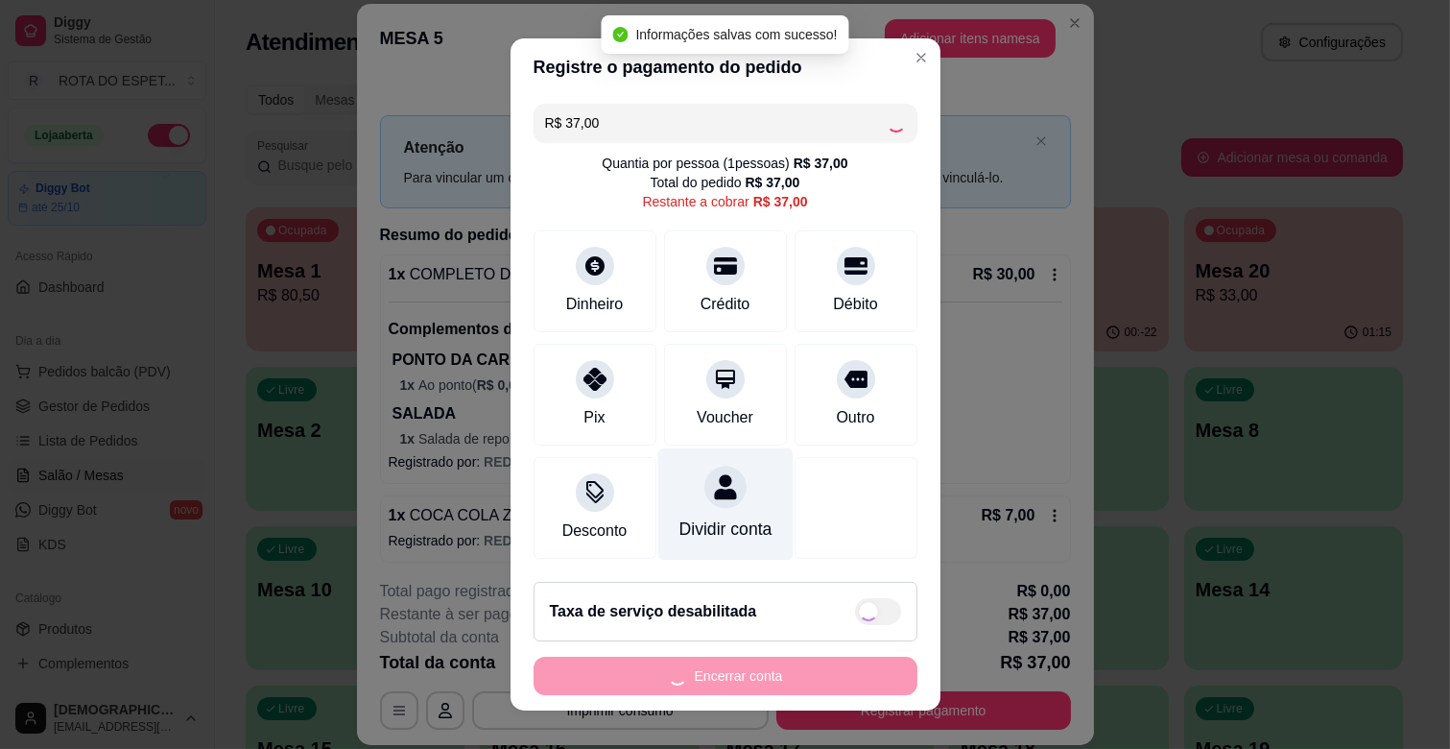
type input "R$ 0,00"
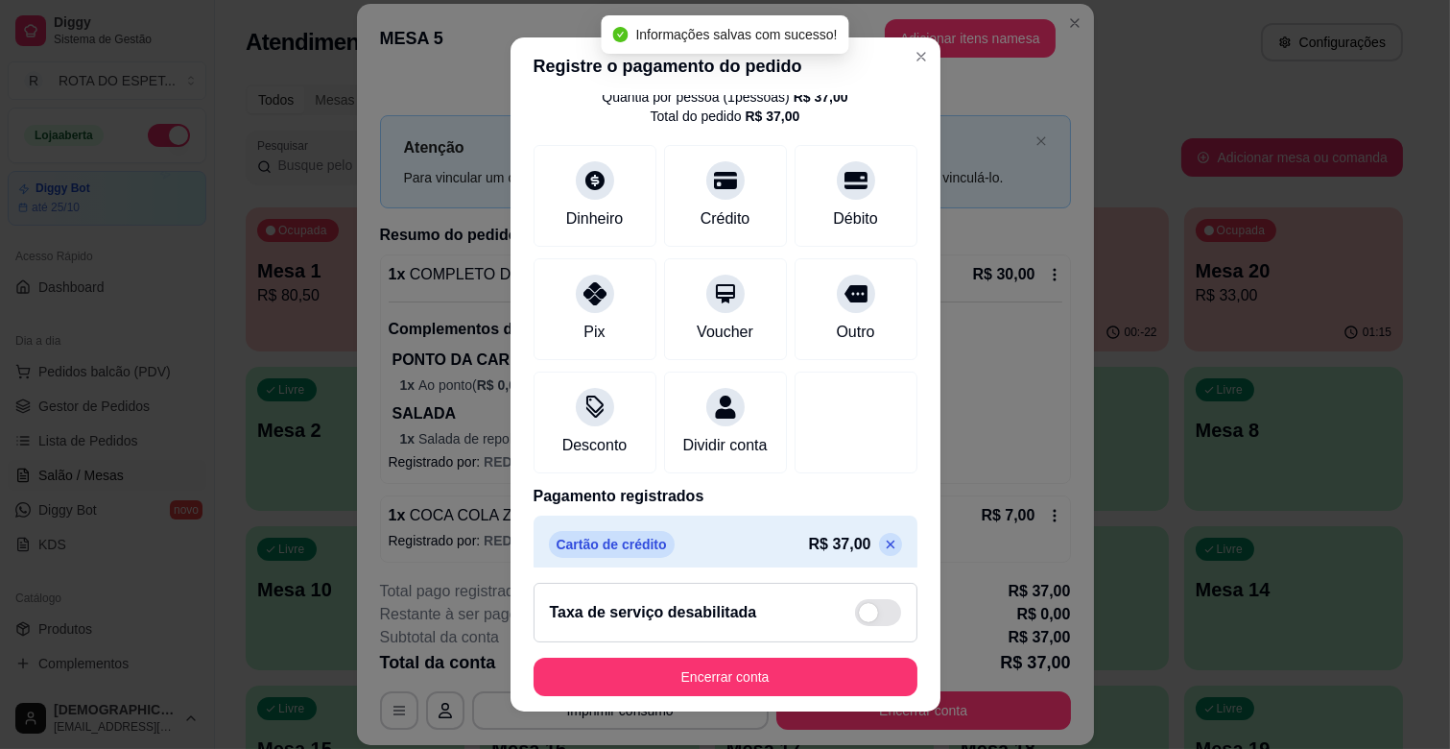
scroll to position [102, 0]
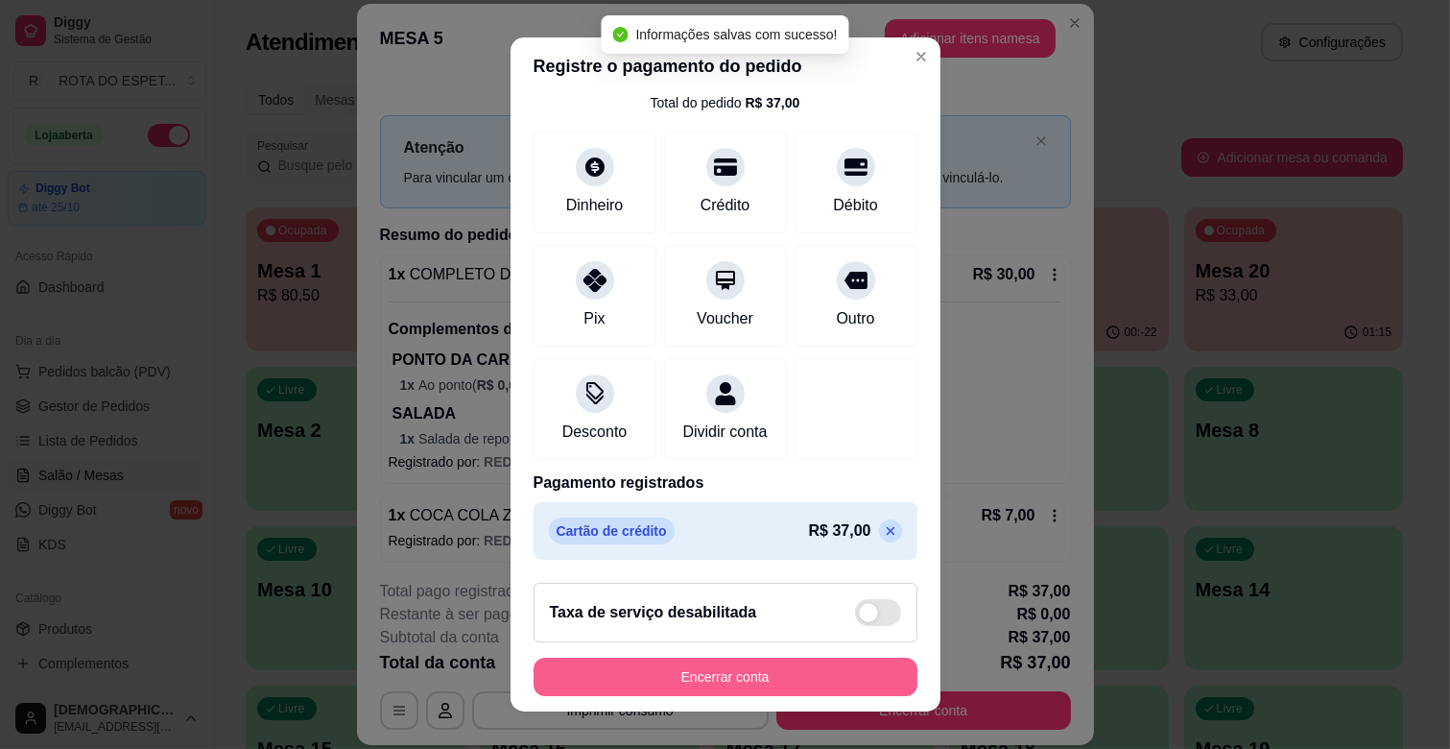
click at [773, 672] on button "Encerrar conta" at bounding box center [726, 676] width 384 height 38
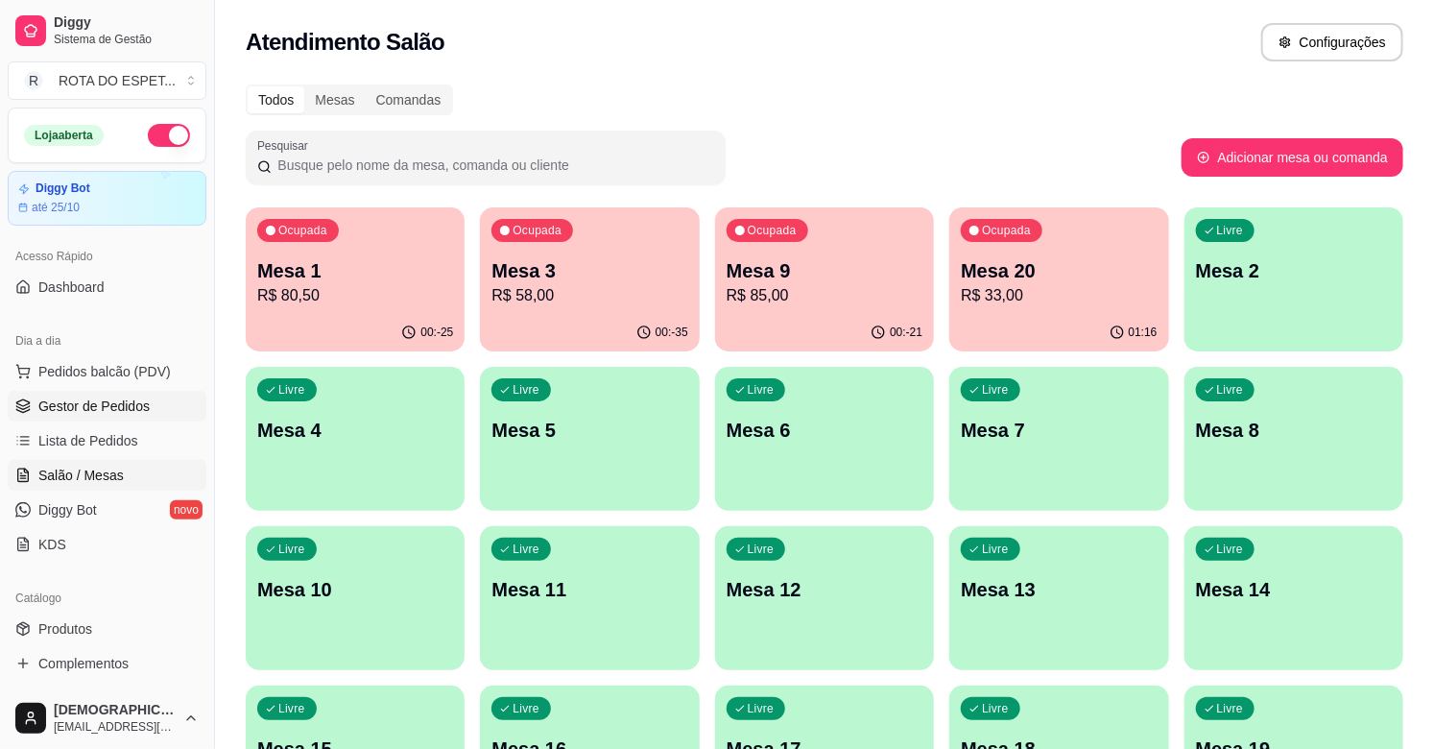
click at [125, 397] on span "Gestor de Pedidos" at bounding box center [93, 405] width 111 height 19
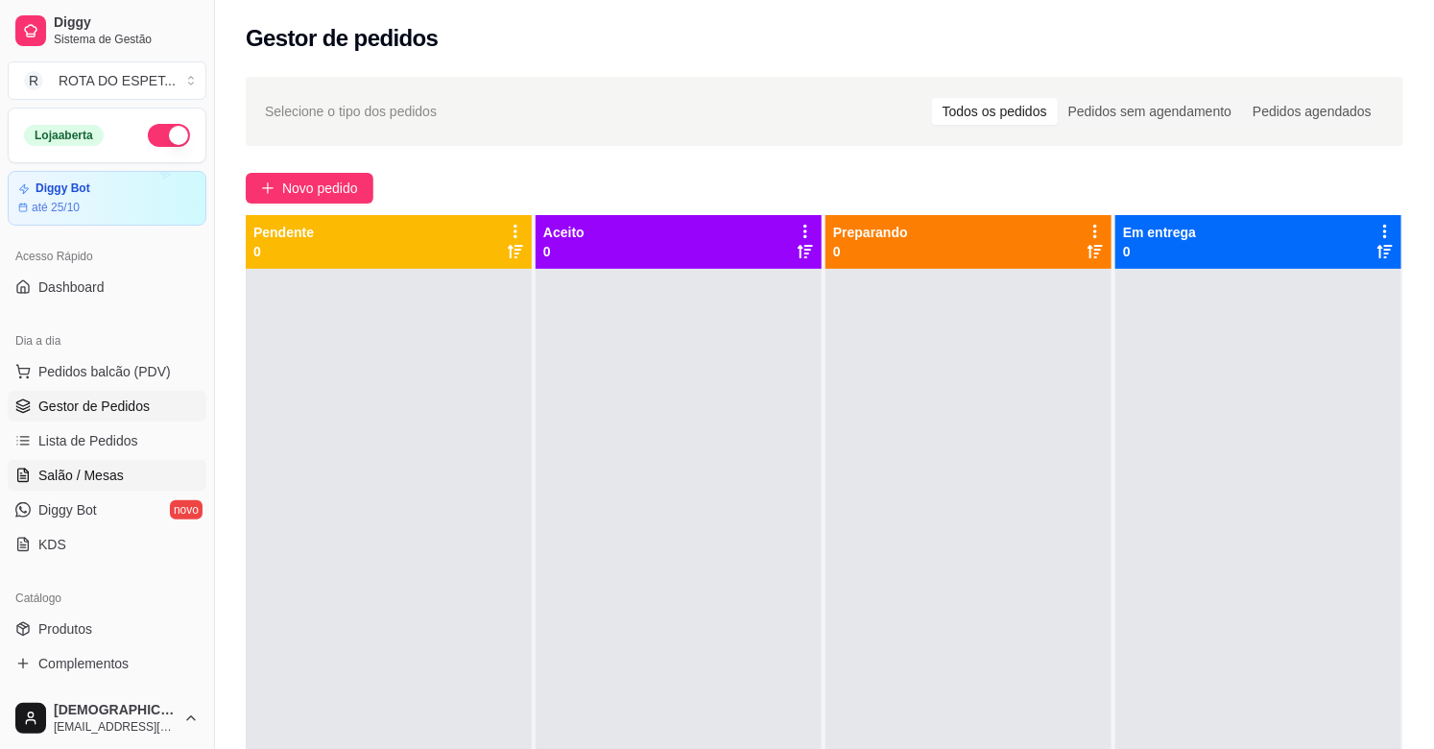
click at [127, 465] on link "Salão / Mesas" at bounding box center [107, 475] width 199 height 31
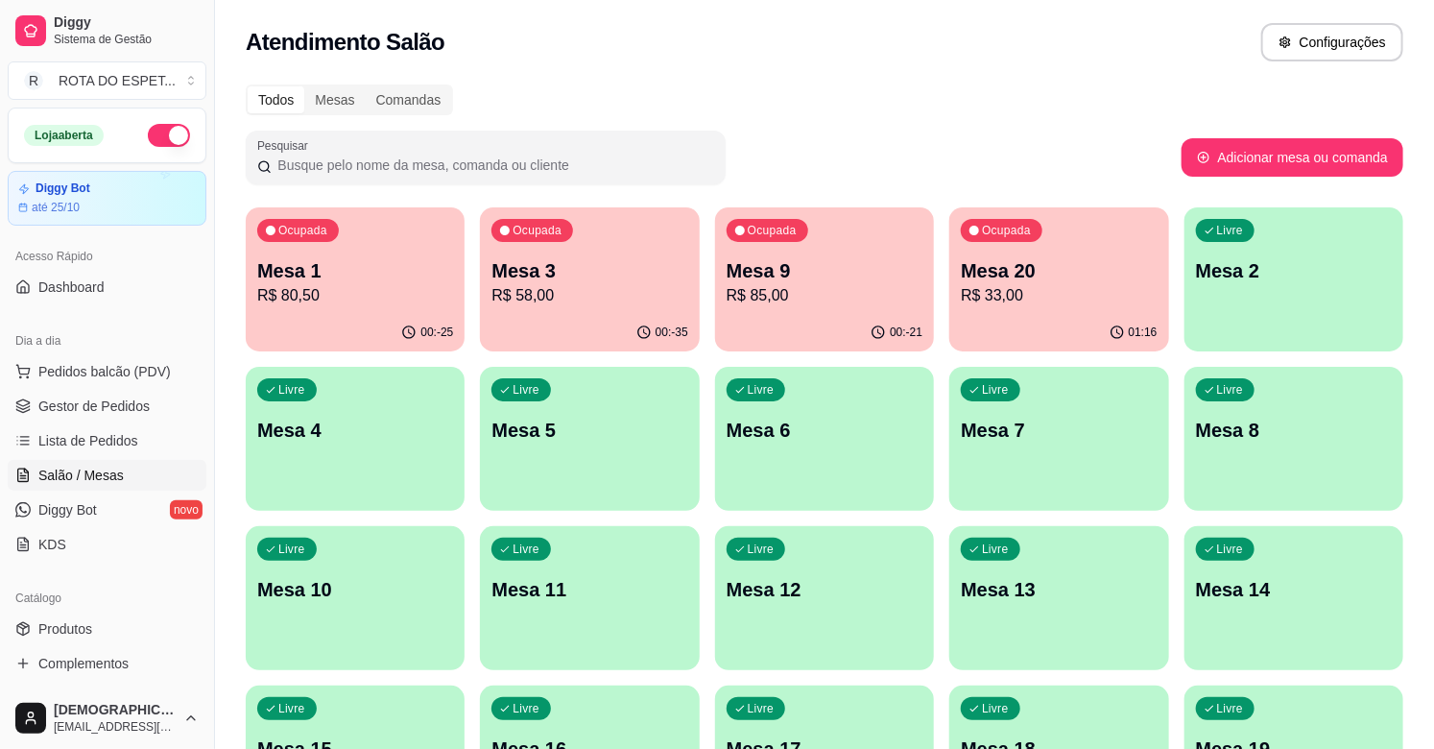
click at [836, 79] on div "Todos Mesas Comandas Pesquisar Adicionar mesa ou comanda Ocupada Mesa 1 R$ 80,5…" at bounding box center [824, 701] width 1219 height 1257
click at [1098, 305] on p "R$ 33,00" at bounding box center [1059, 295] width 196 height 23
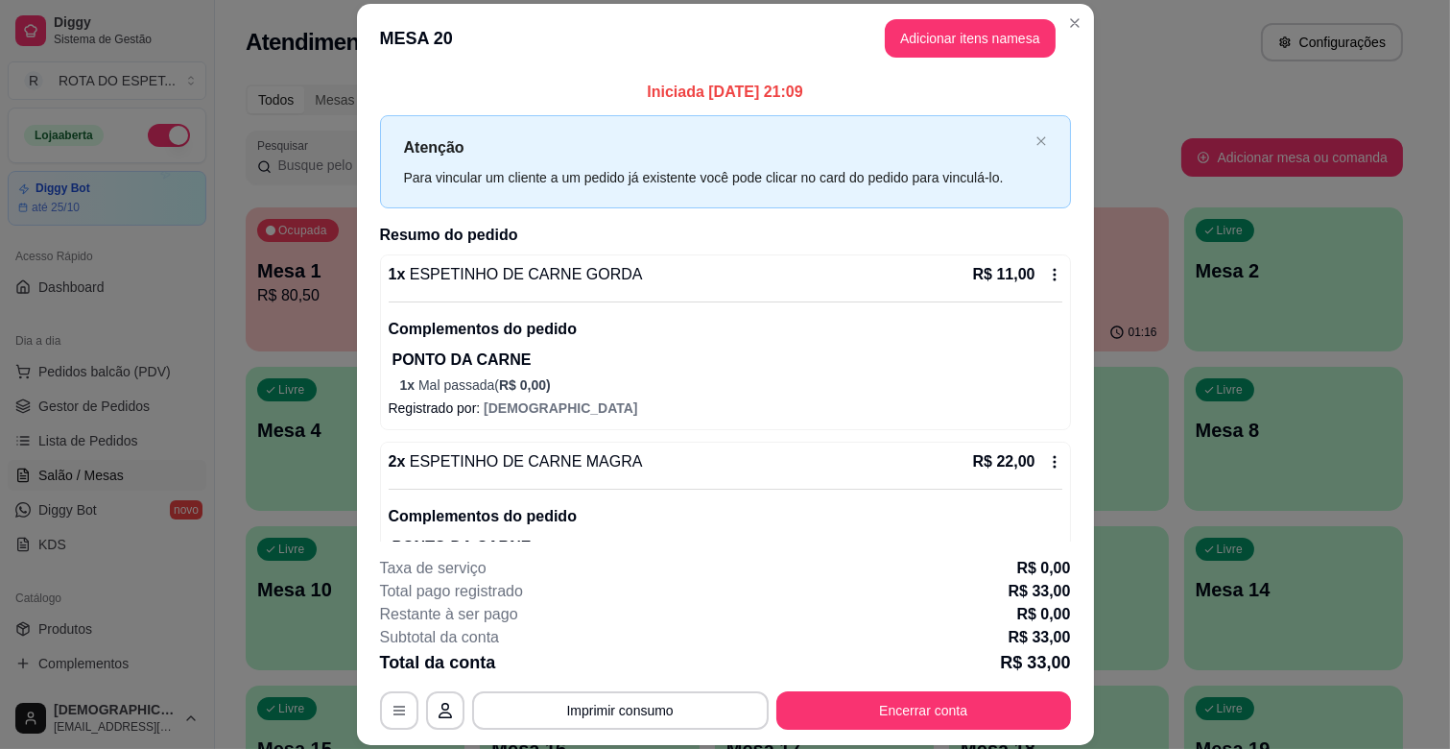
scroll to position [83, 0]
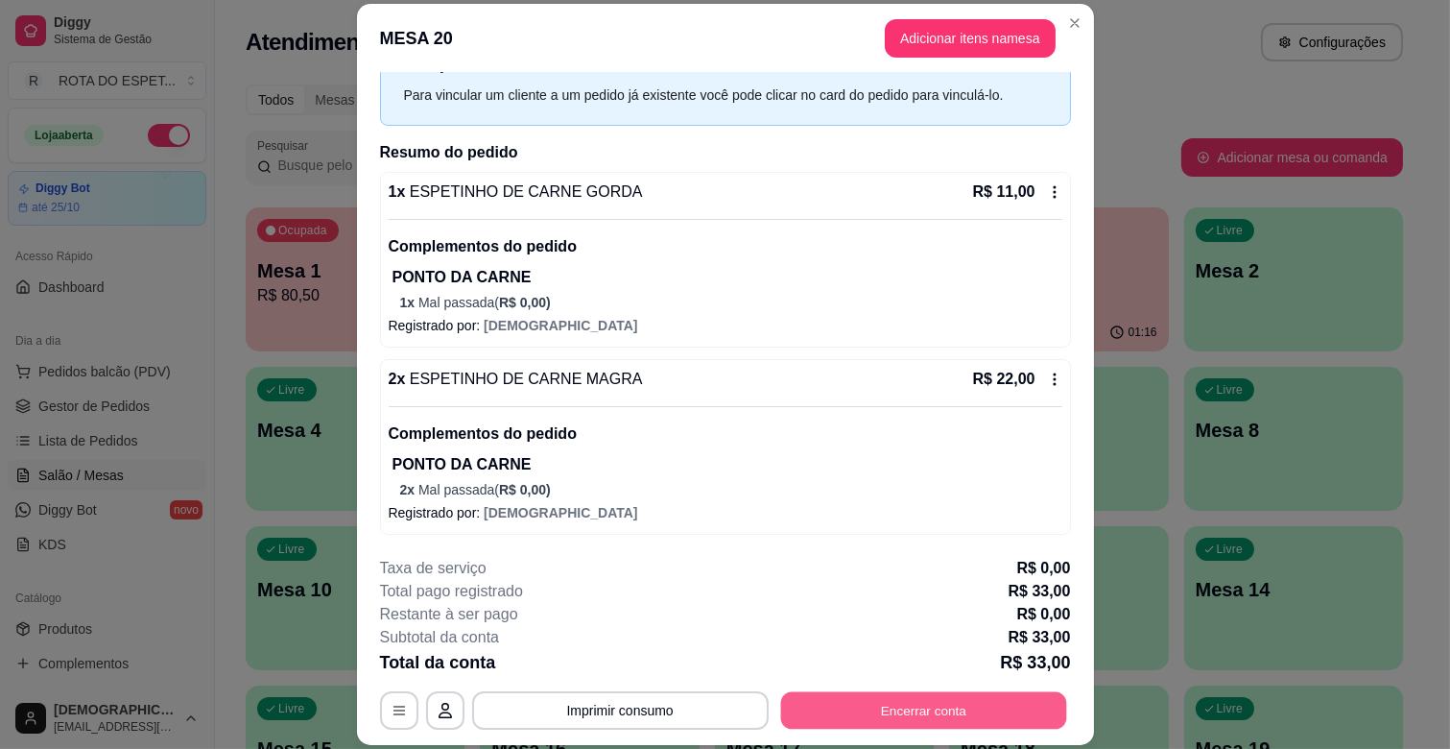
click at [933, 716] on button "Encerrar conta" at bounding box center [923, 710] width 286 height 37
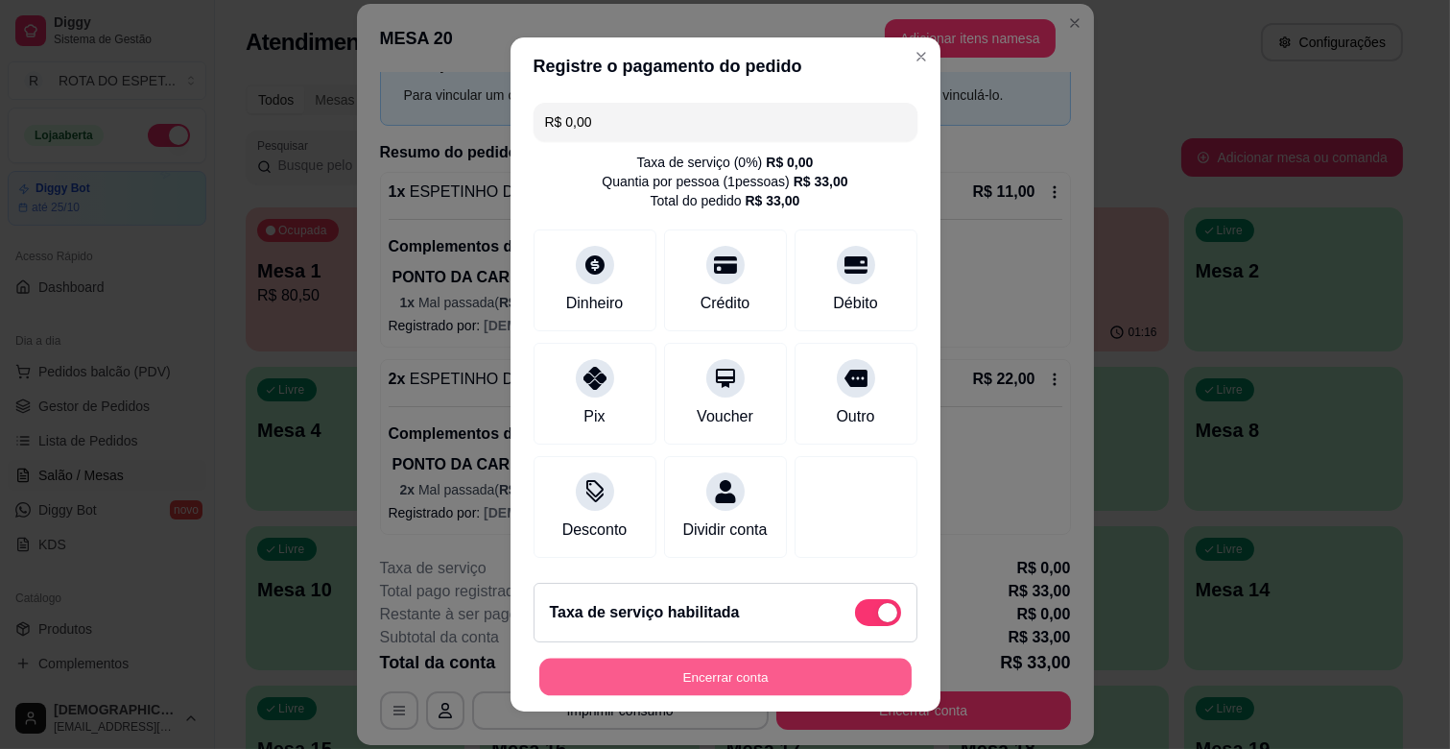
click at [843, 672] on button "Encerrar conta" at bounding box center [725, 676] width 372 height 37
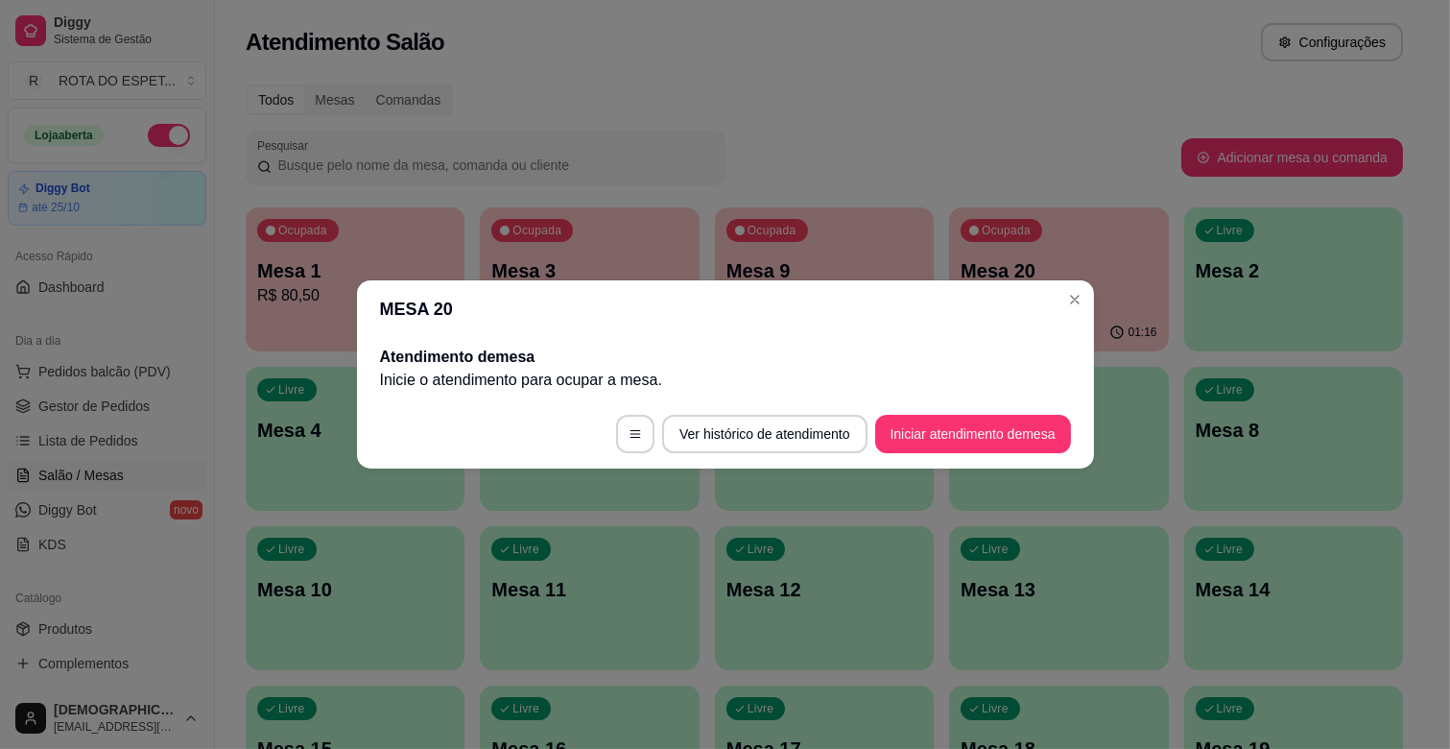
scroll to position [0, 0]
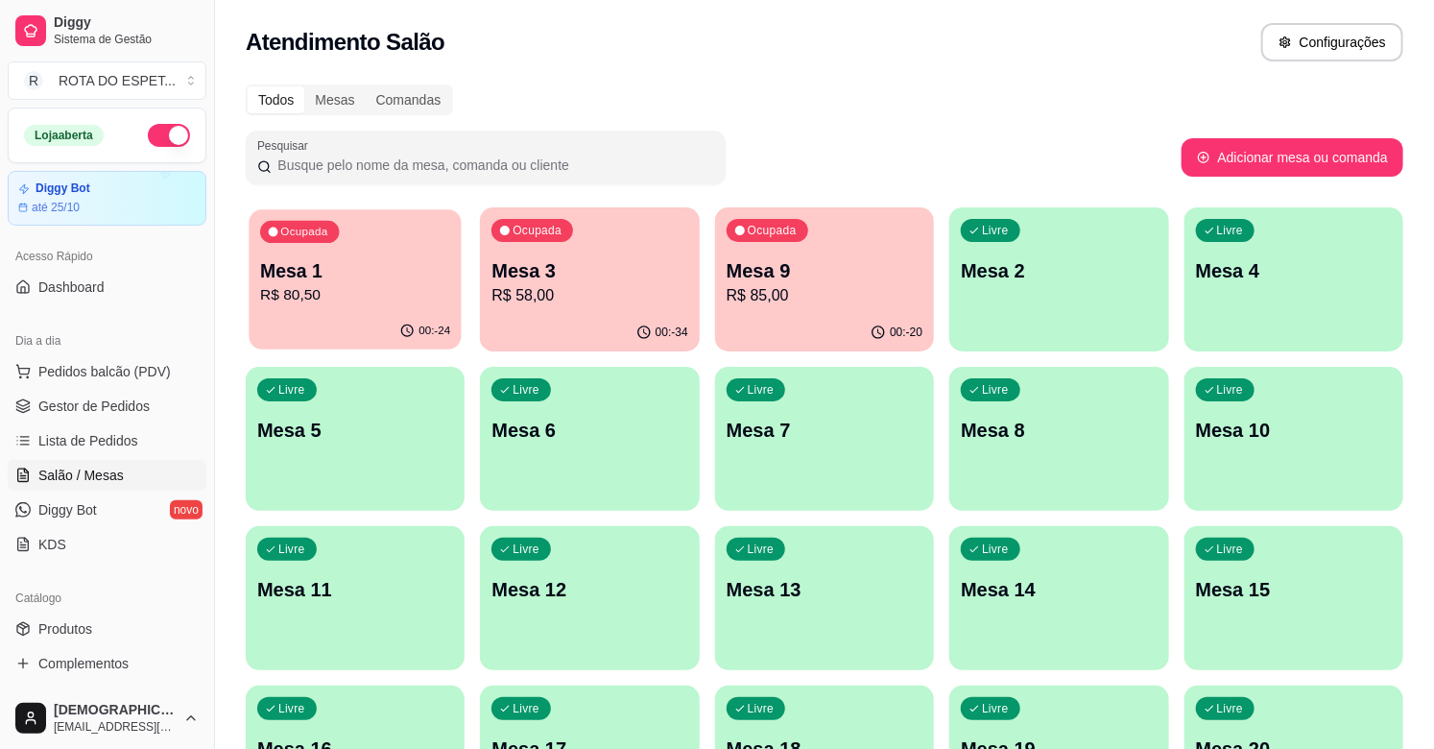
click at [299, 292] on p "R$ 80,50" at bounding box center [355, 295] width 190 height 22
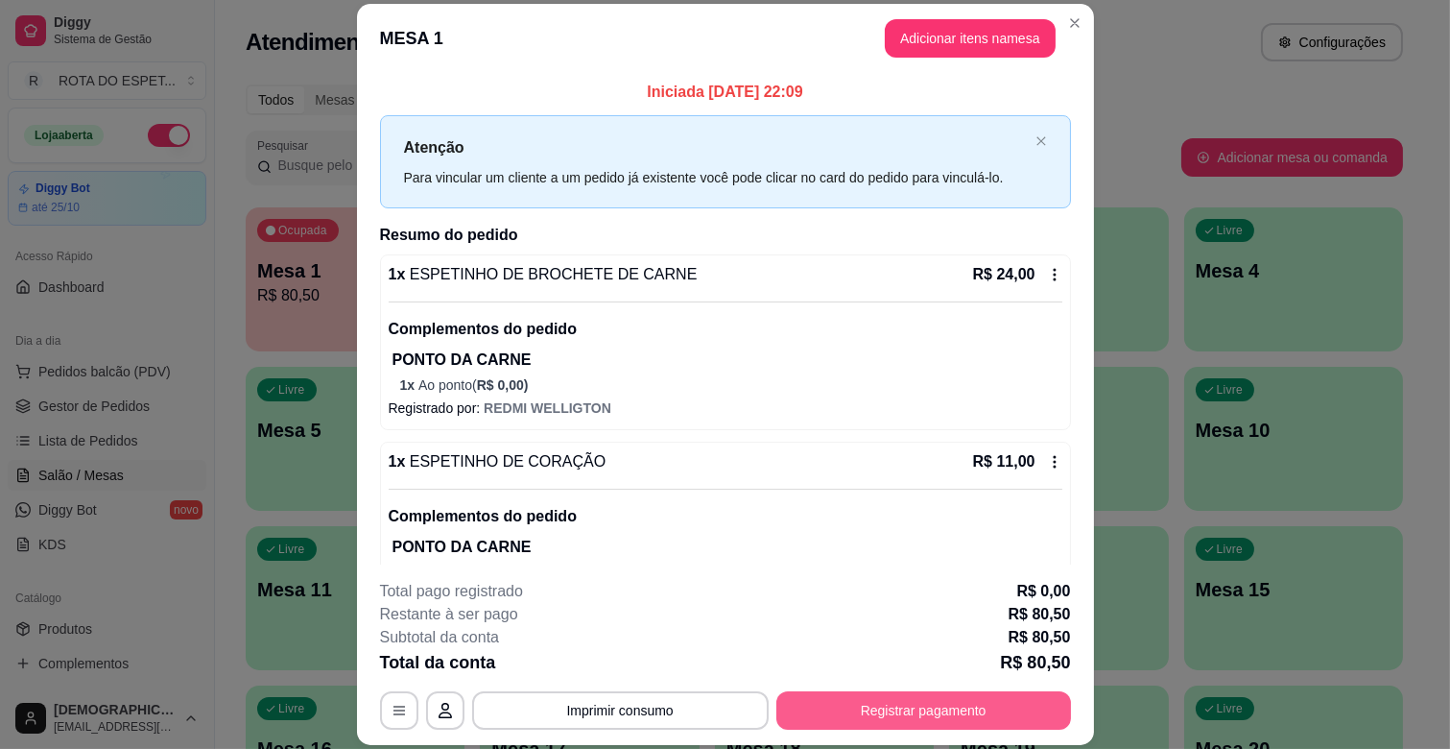
click at [890, 710] on button "Registrar pagamento" at bounding box center [923, 710] width 295 height 38
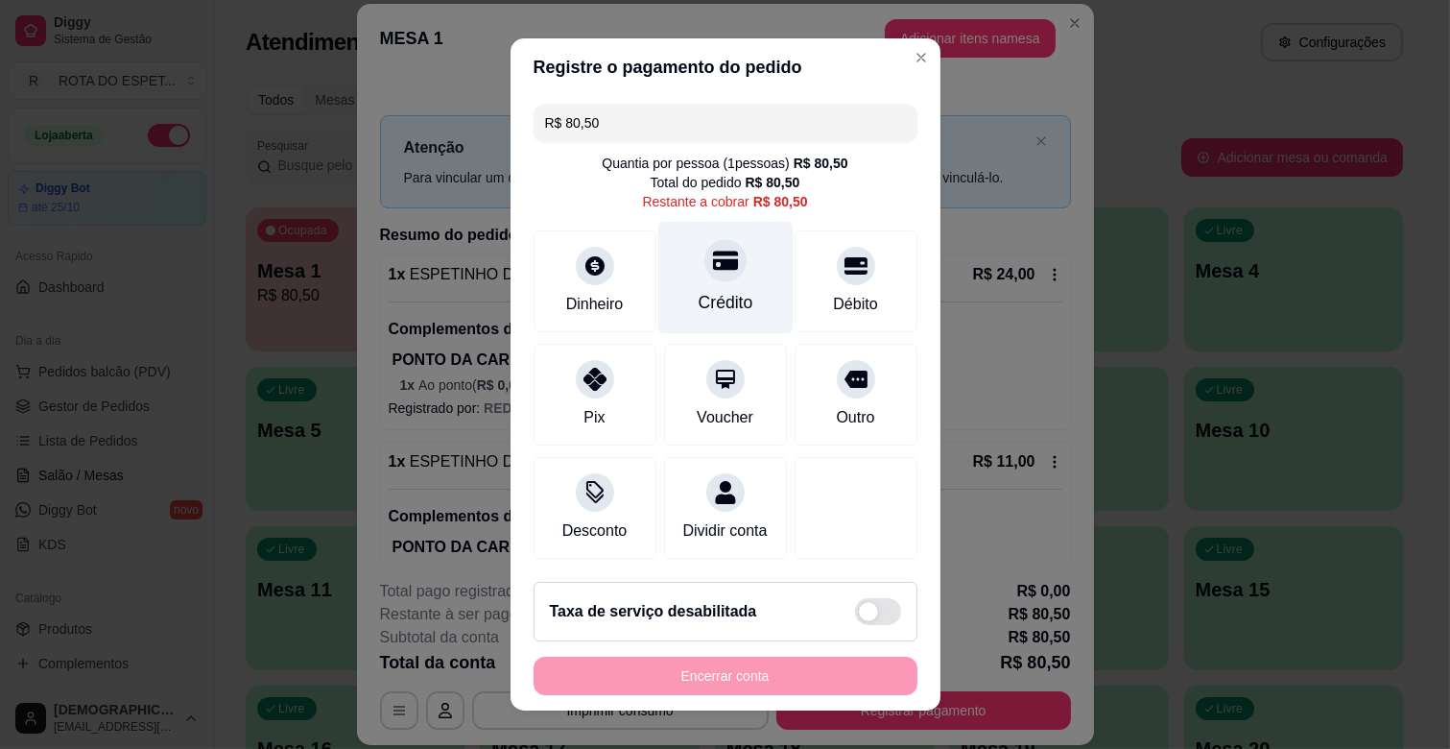
click at [701, 284] on div "Crédito" at bounding box center [724, 278] width 135 height 112
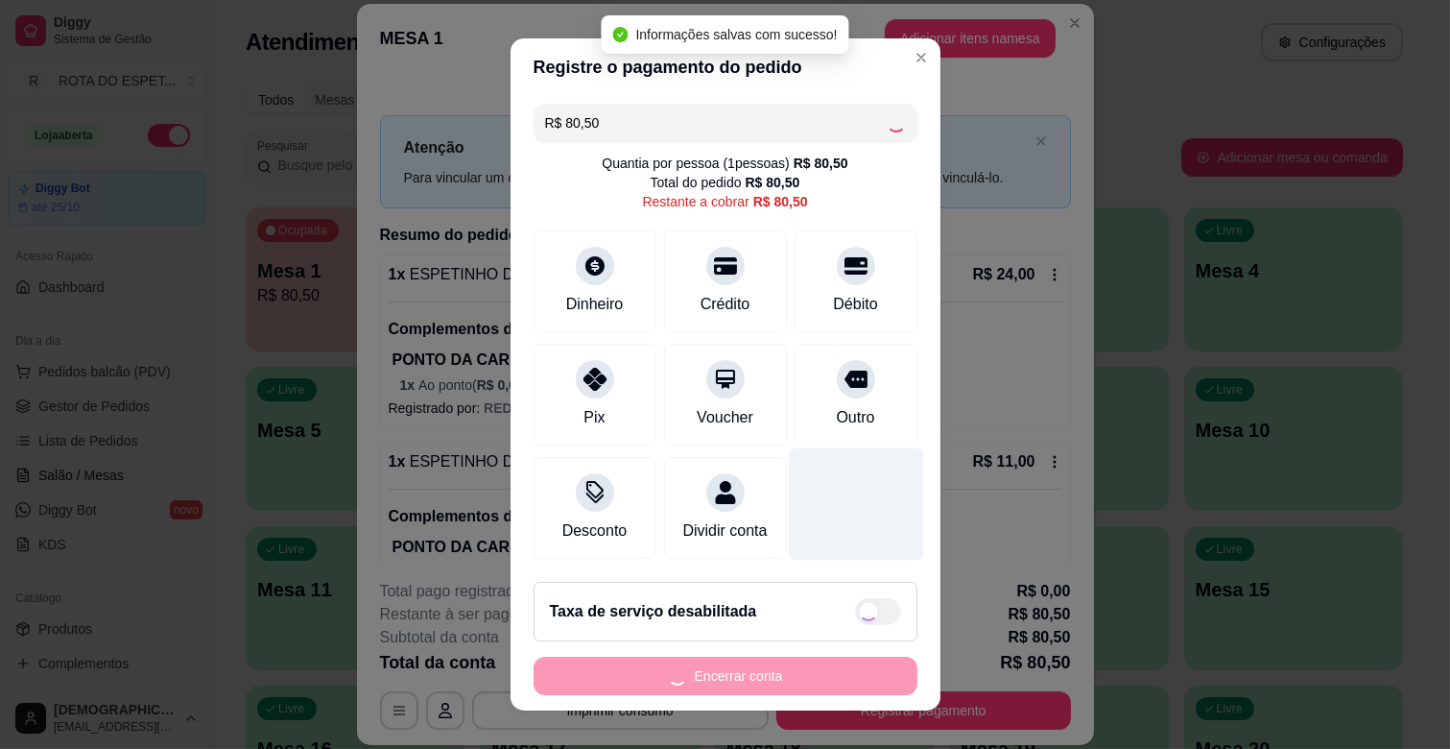
type input "R$ 0,00"
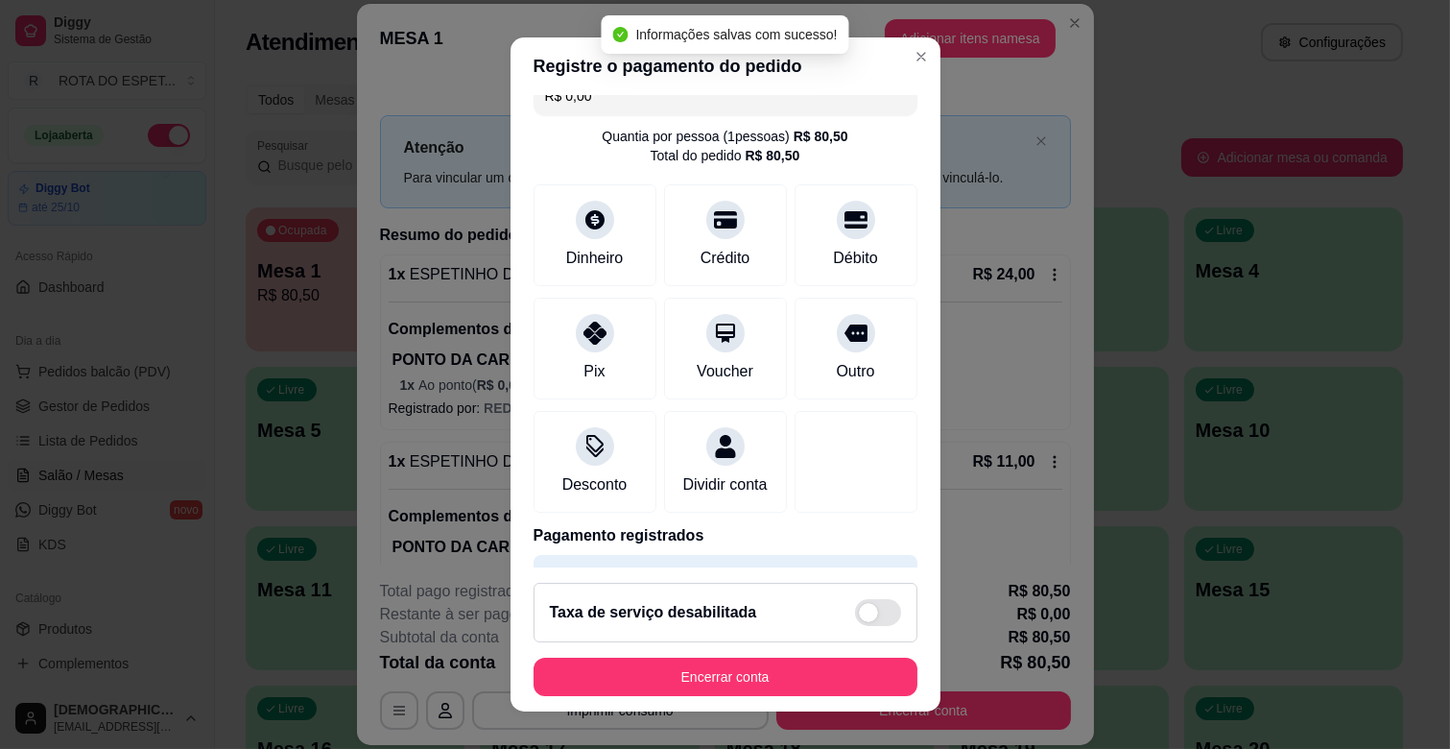
scroll to position [102, 0]
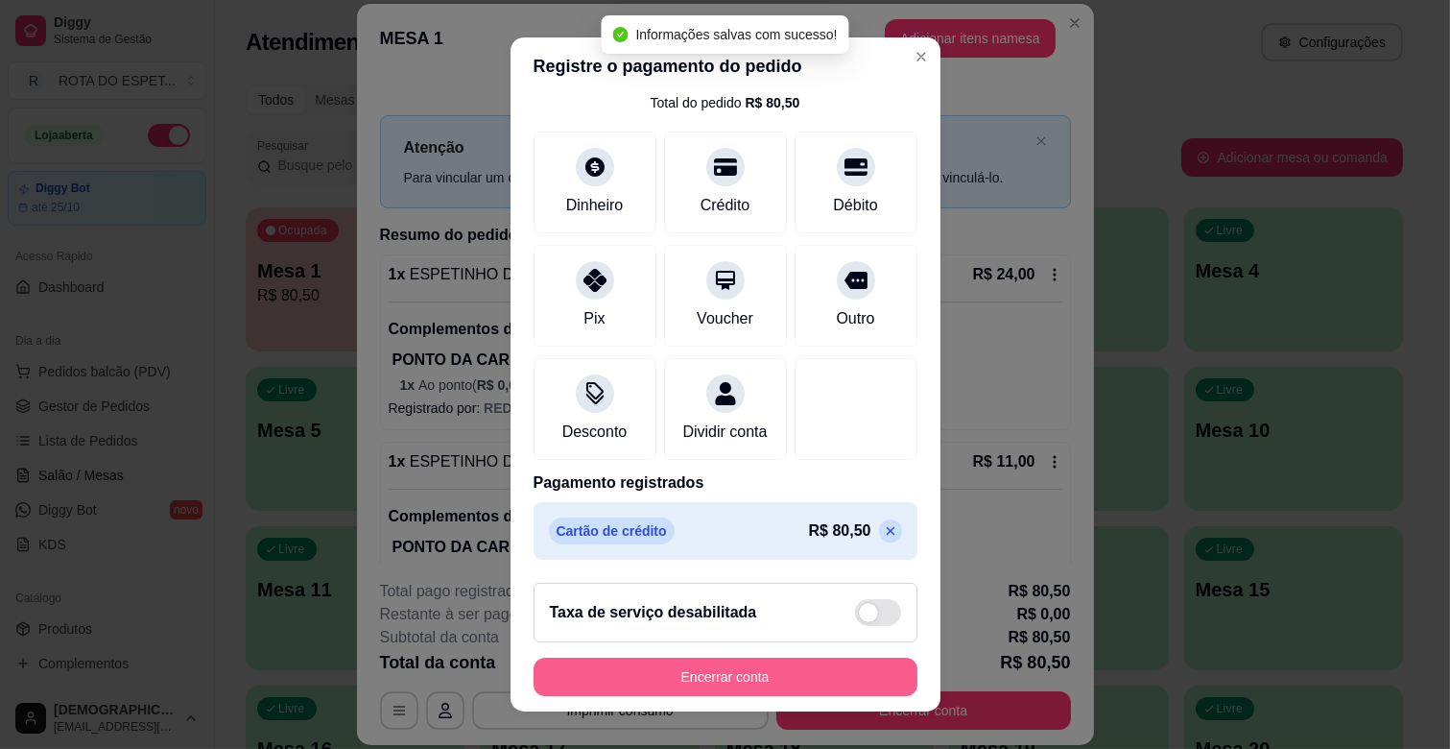
click at [798, 668] on button "Encerrar conta" at bounding box center [726, 676] width 384 height 38
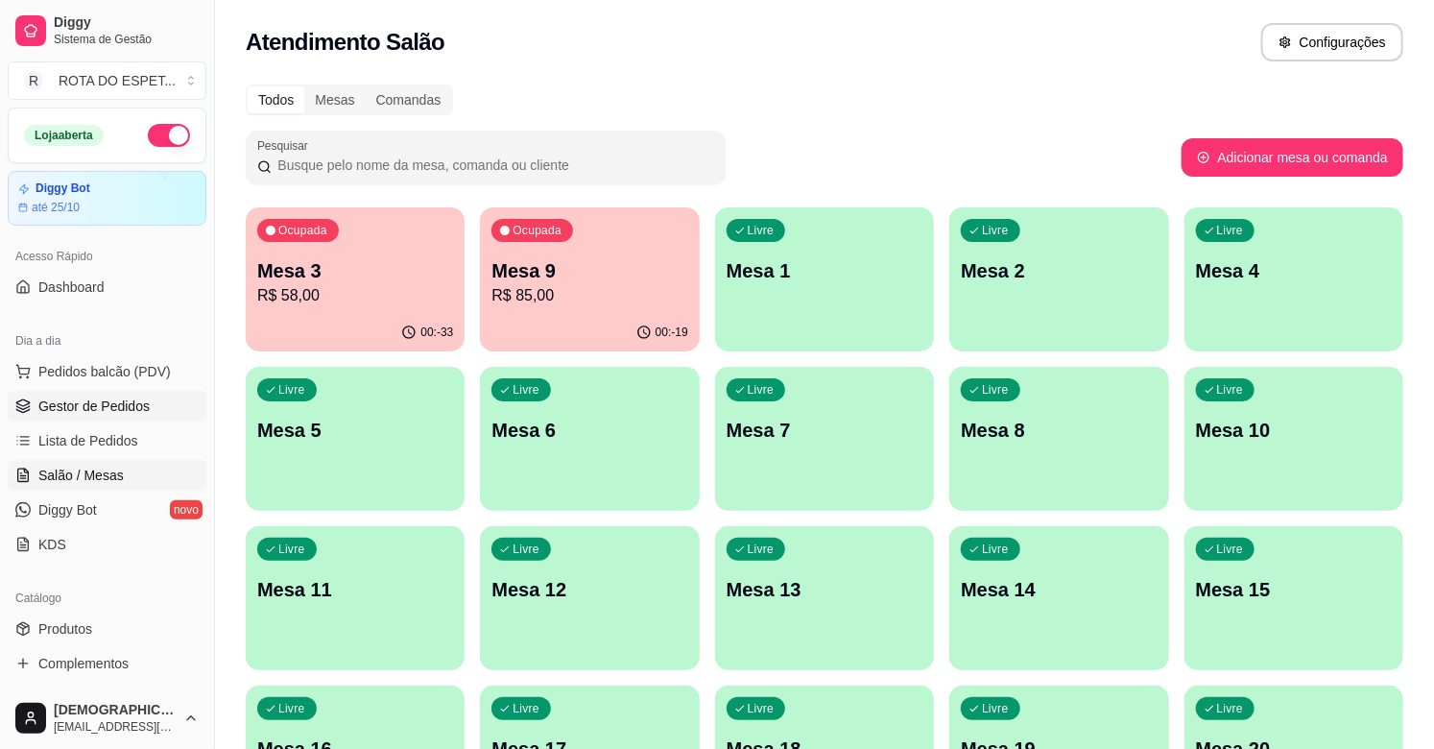
click at [101, 398] on span "Gestor de Pedidos" at bounding box center [93, 405] width 111 height 19
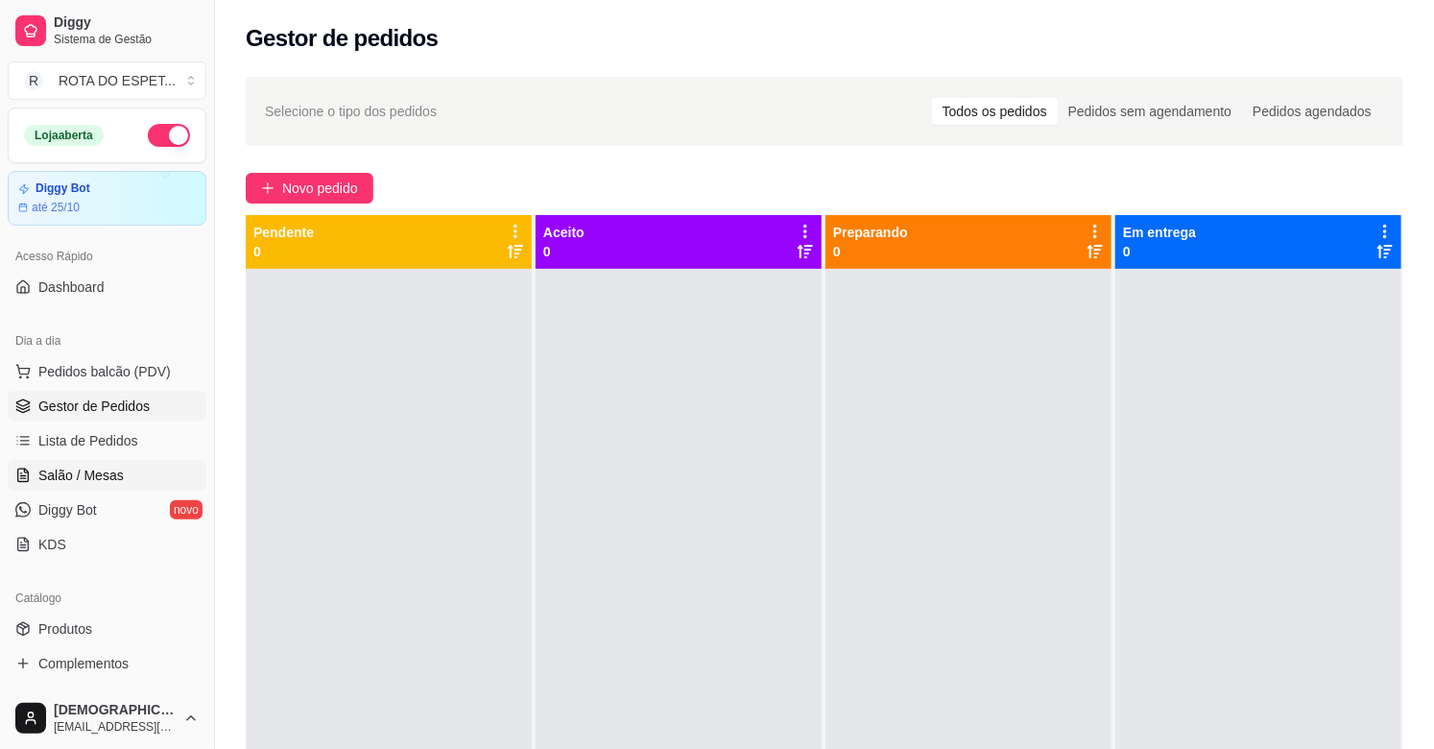
click at [79, 467] on span "Salão / Mesas" at bounding box center [80, 474] width 85 height 19
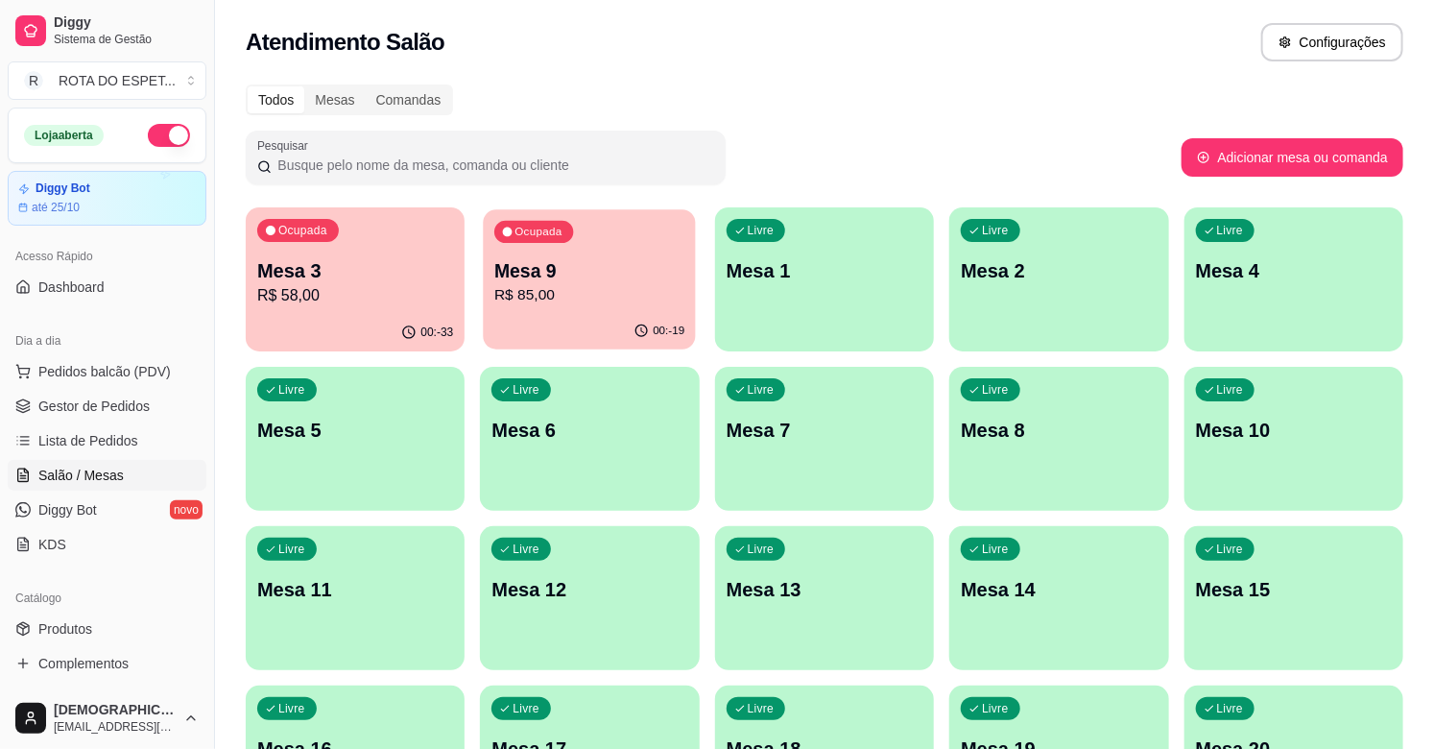
click at [600, 310] on div "Ocupada Mesa 9 R$ 85,00" at bounding box center [590, 261] width 213 height 104
click at [408, 262] on p "Mesa 3" at bounding box center [355, 270] width 196 height 27
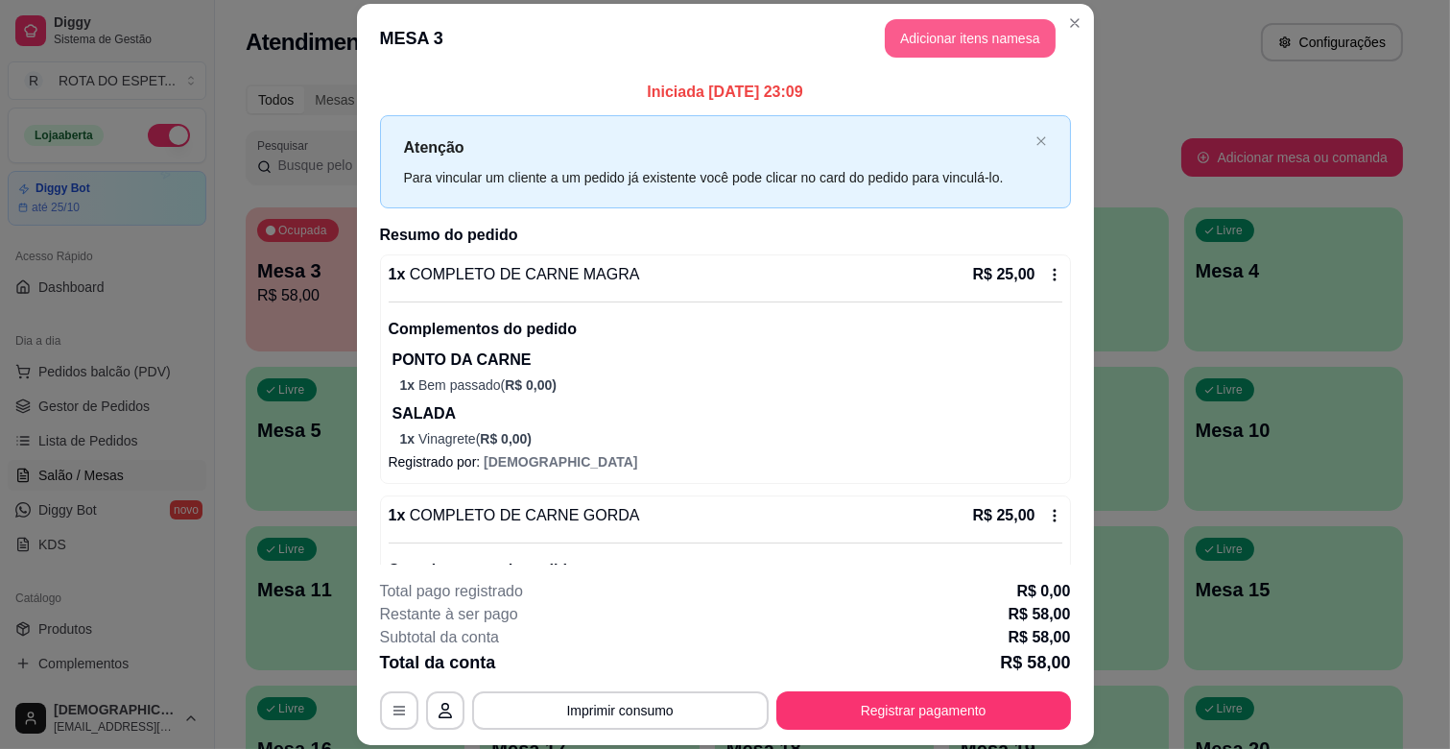
click at [963, 43] on button "Adicionar itens na mesa" at bounding box center [970, 38] width 171 height 38
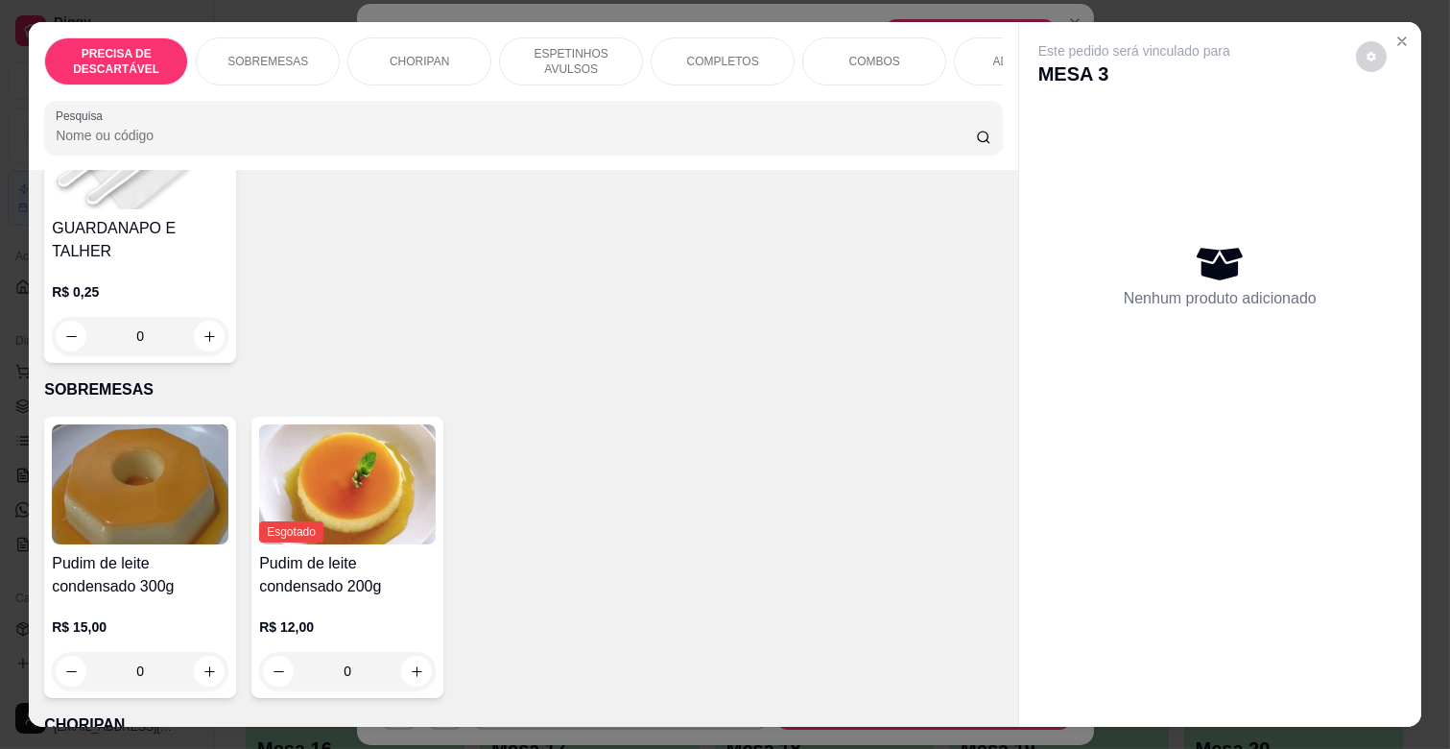
scroll to position [320, 0]
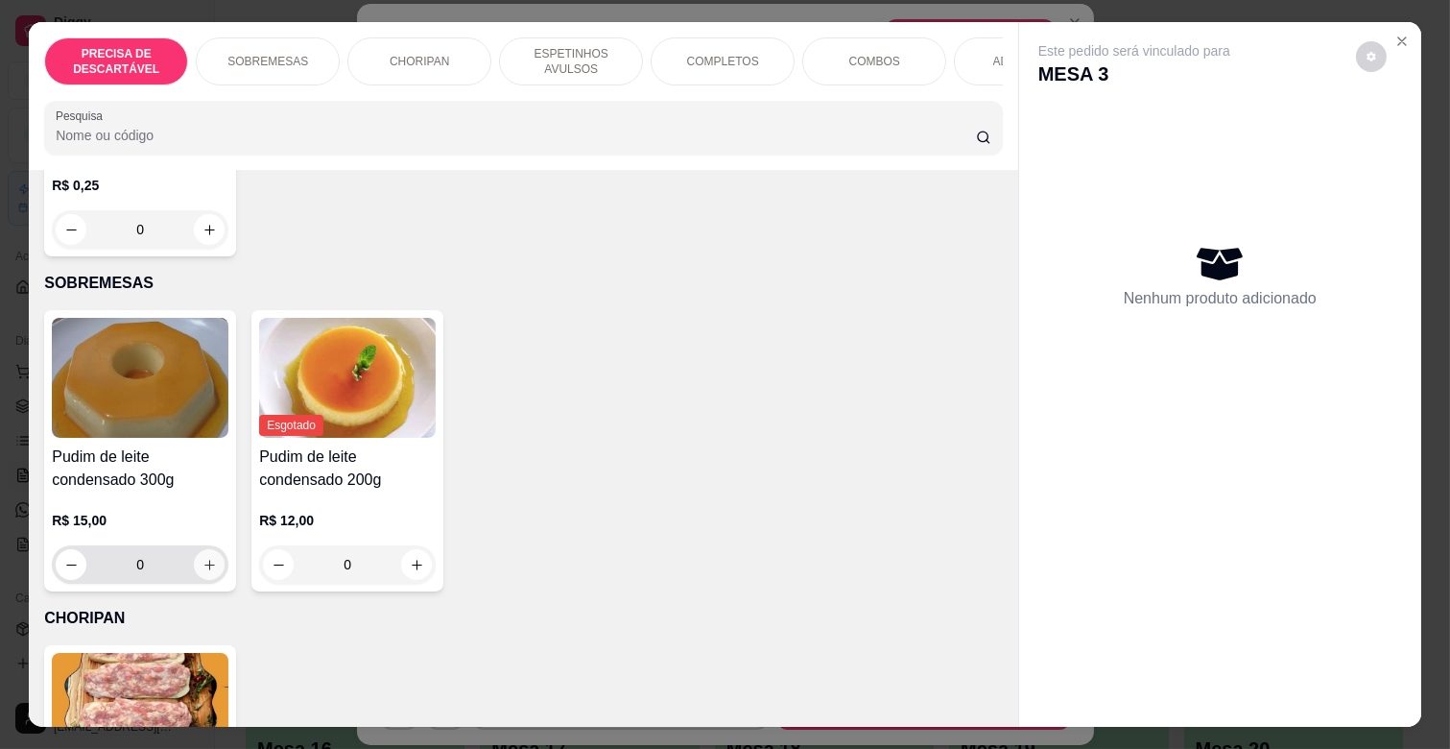
click at [197, 562] on button "increase-product-quantity" at bounding box center [209, 564] width 31 height 31
type input "1"
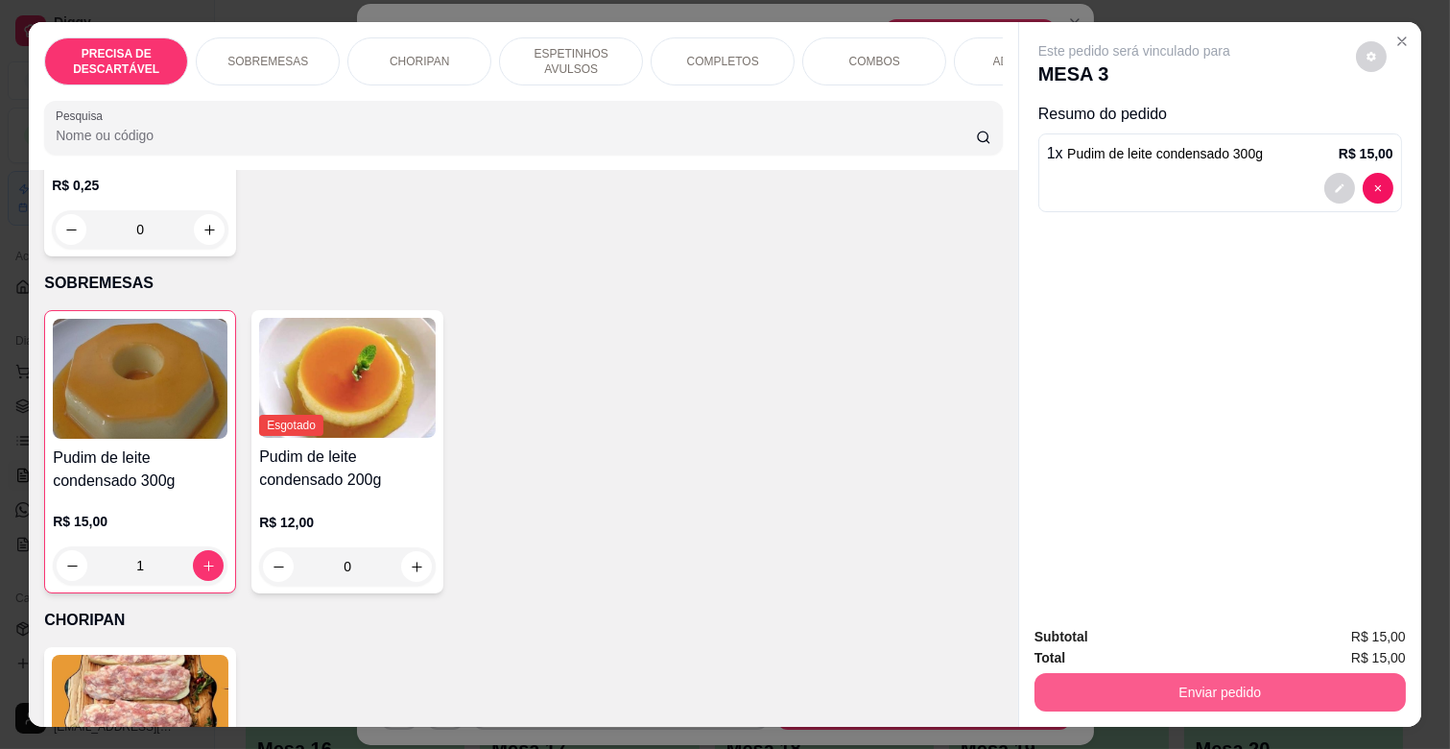
click at [1289, 683] on button "Enviar pedido" at bounding box center [1219, 692] width 371 height 38
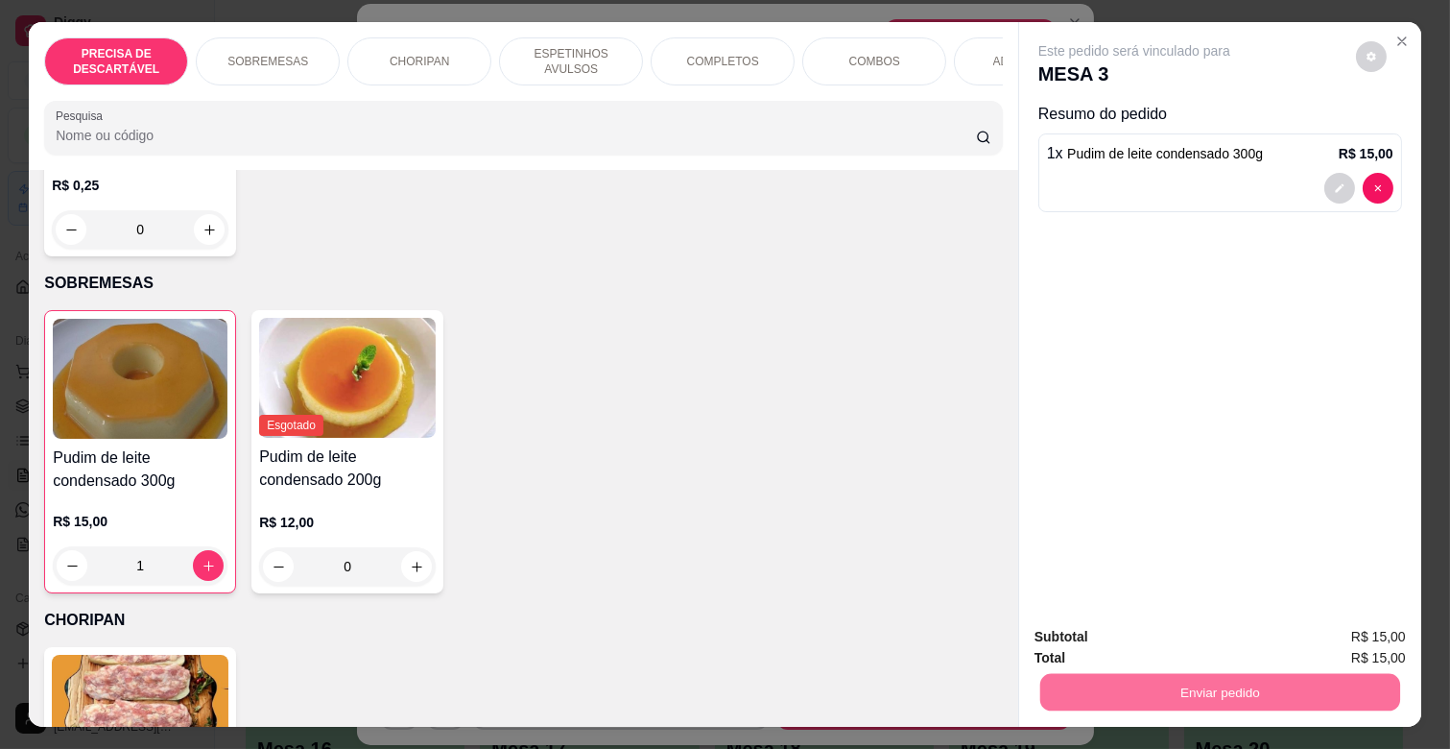
click at [1337, 633] on button "Enviar pedido" at bounding box center [1355, 636] width 106 height 36
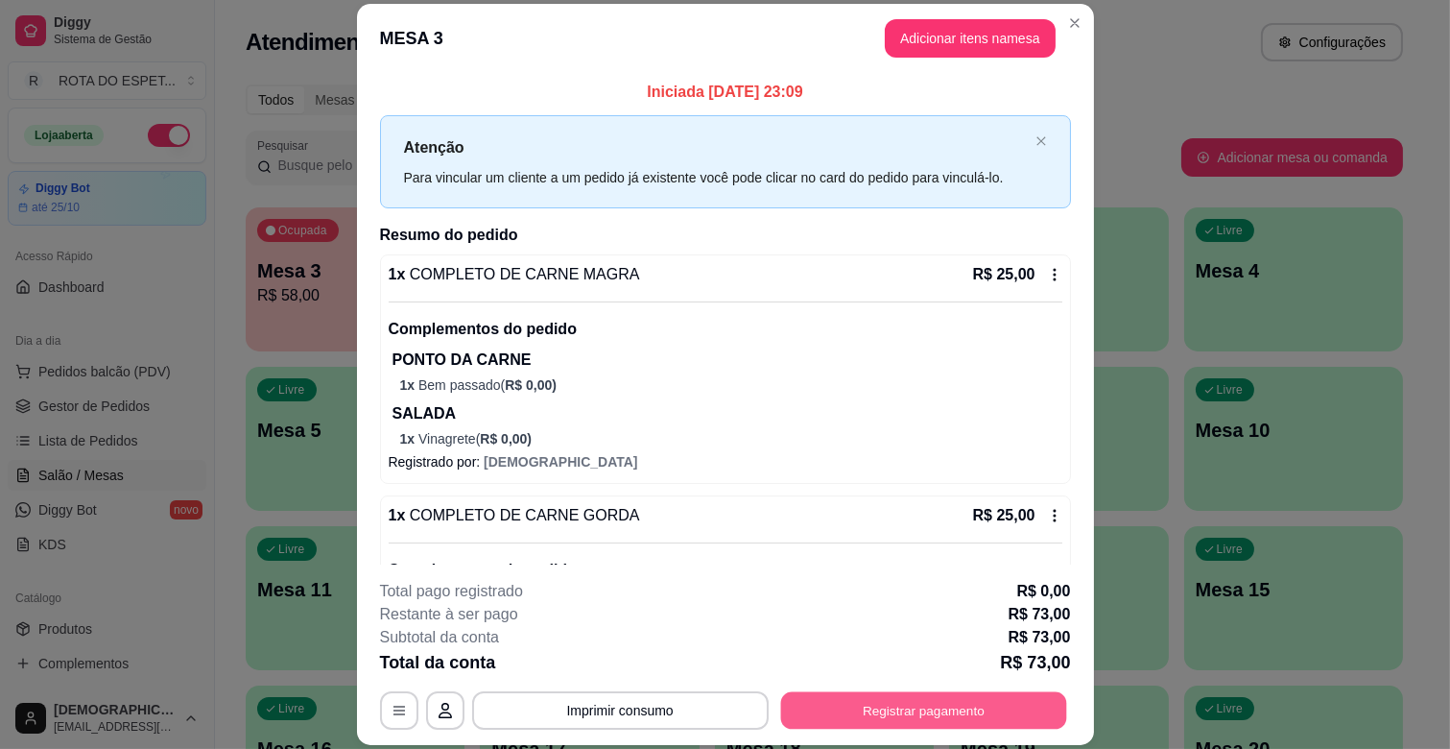
click at [942, 726] on button "Registrar pagamento" at bounding box center [923, 710] width 286 height 37
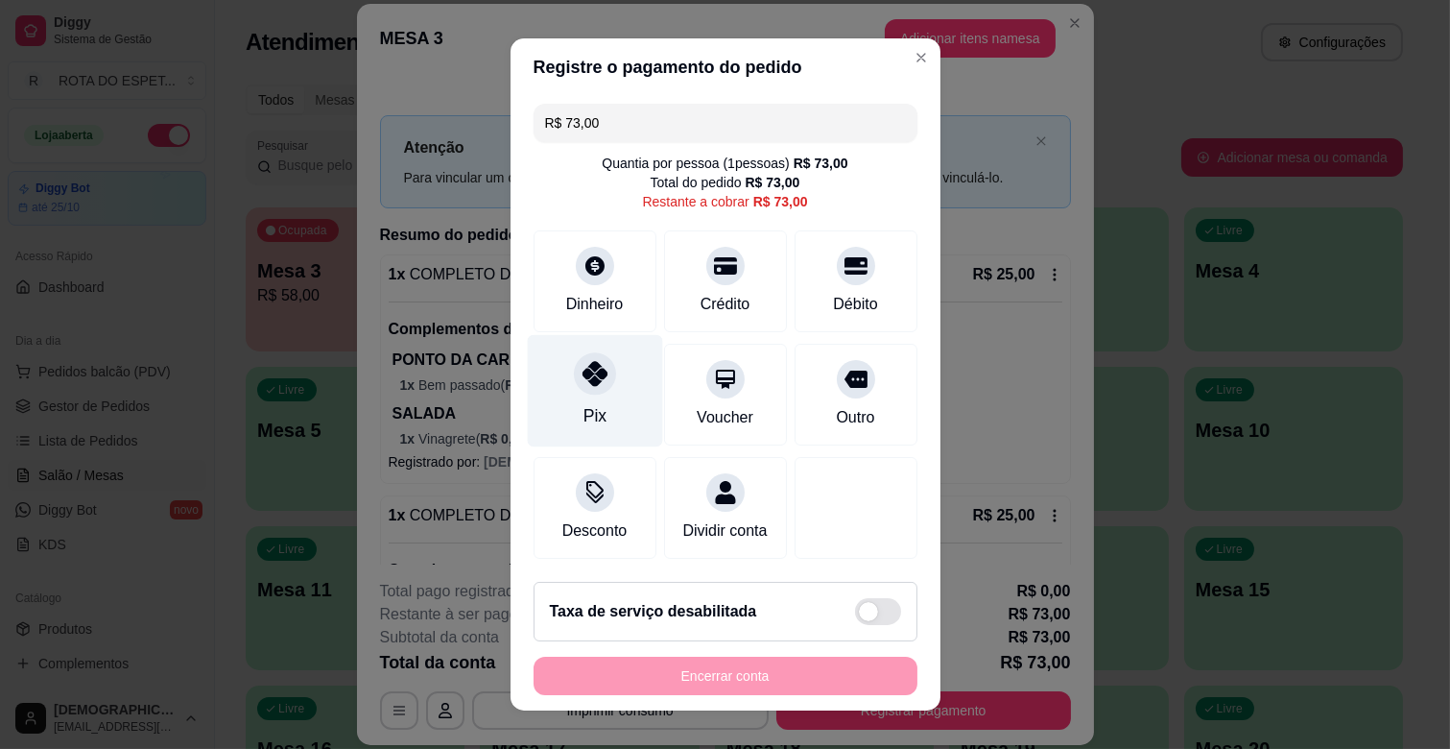
click at [582, 385] on icon at bounding box center [594, 373] width 25 height 25
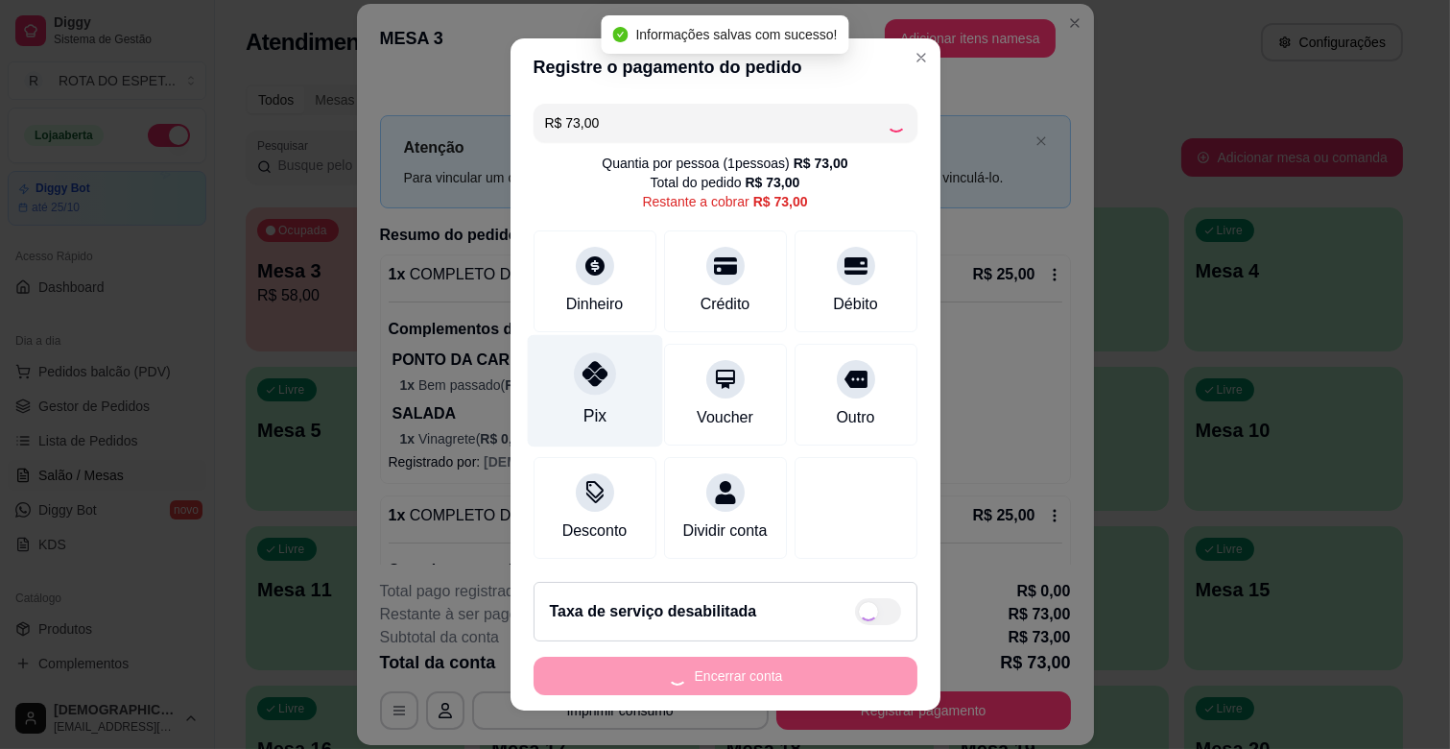
type input "R$ 0,00"
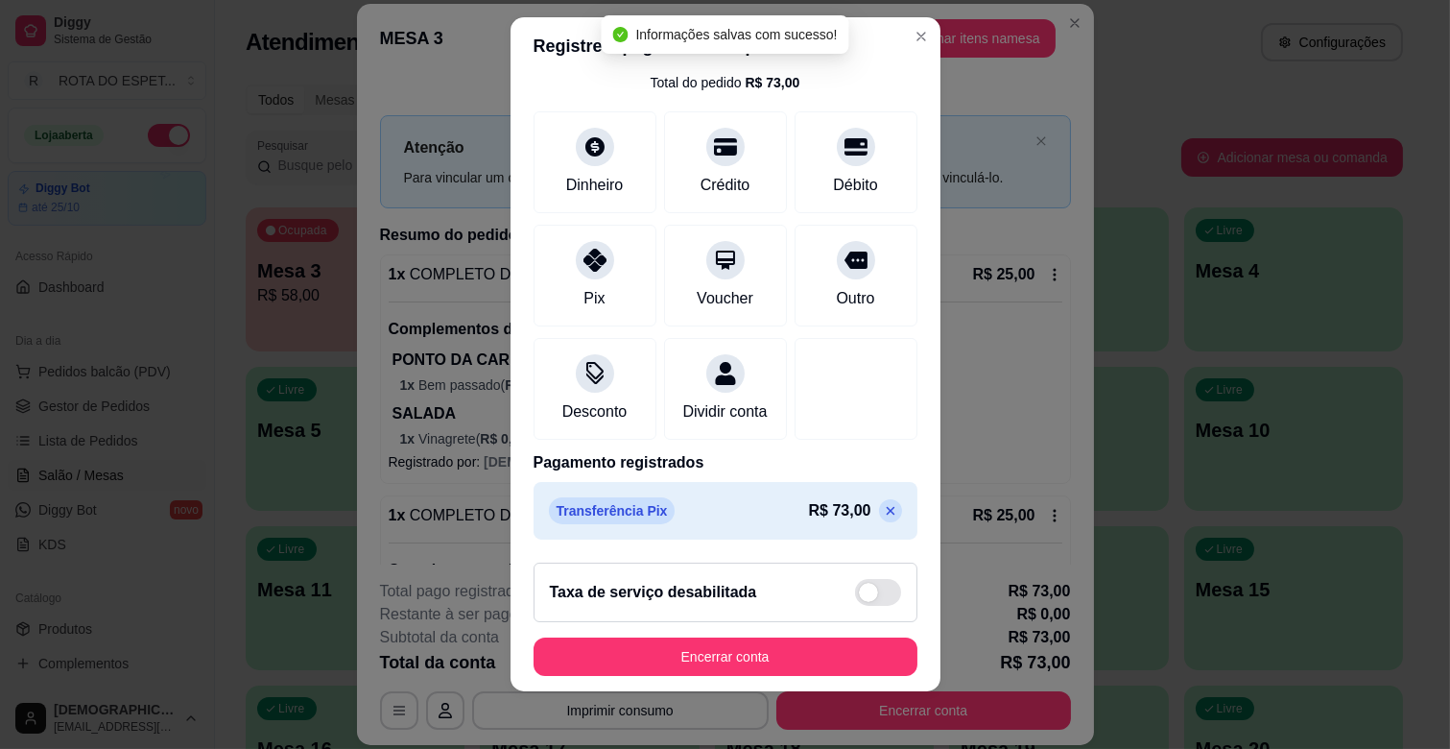
scroll to position [24, 0]
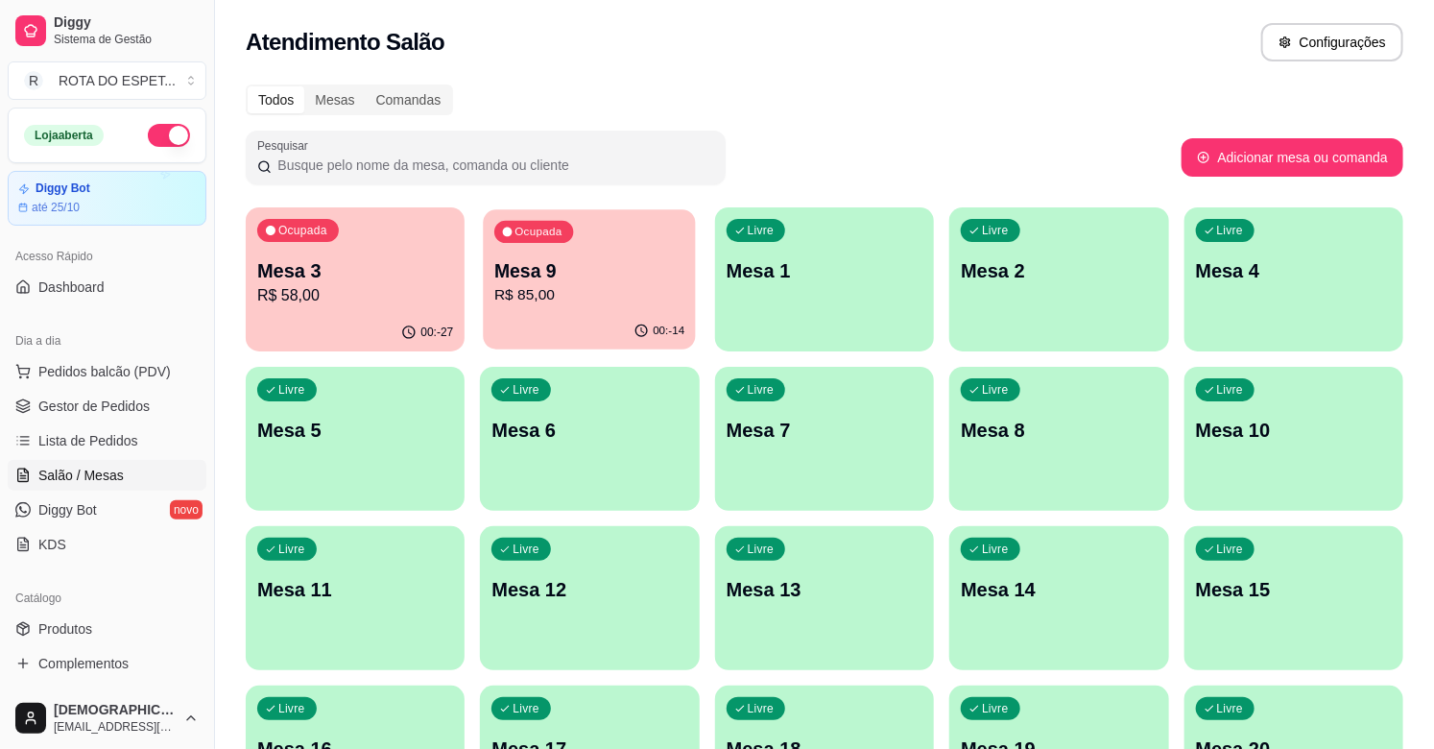
click at [595, 260] on p "Mesa 9" at bounding box center [589, 271] width 190 height 26
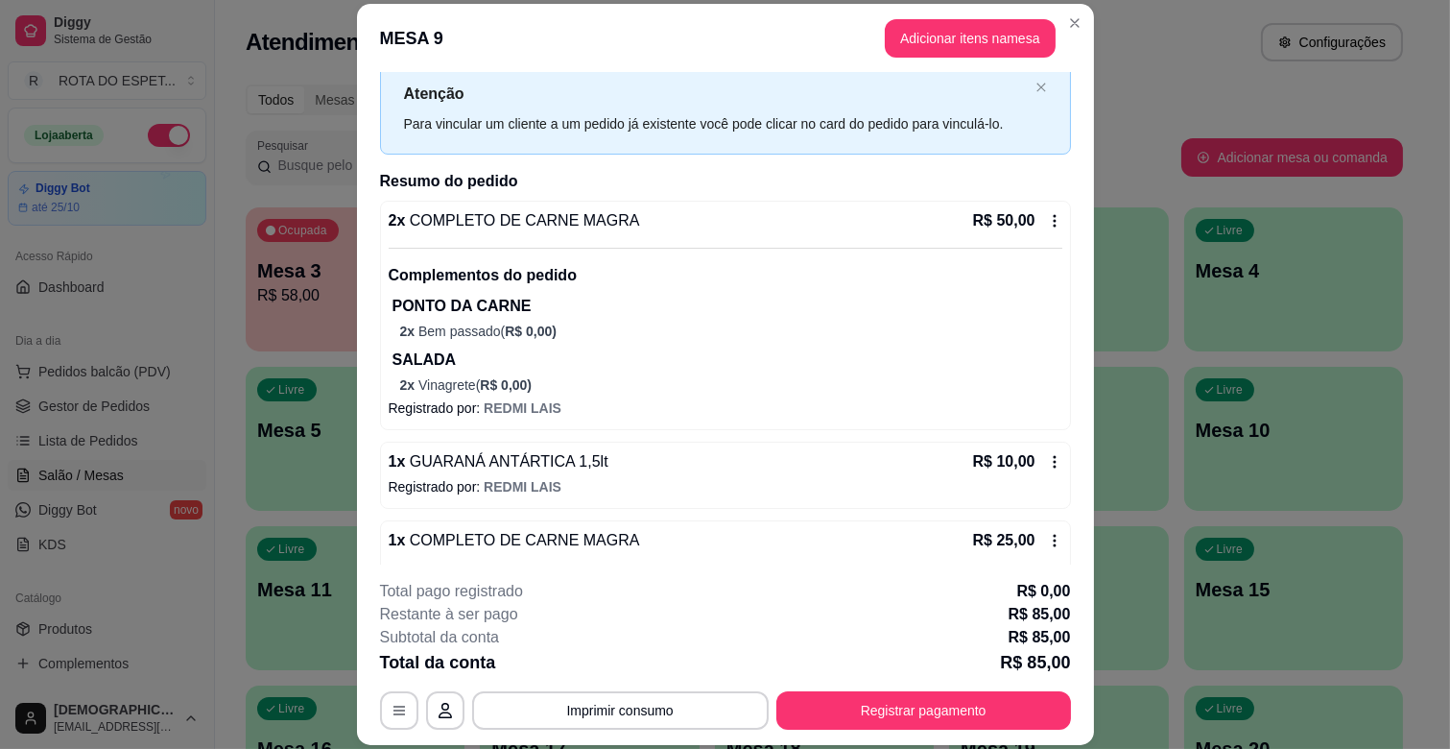
scroll to position [107, 0]
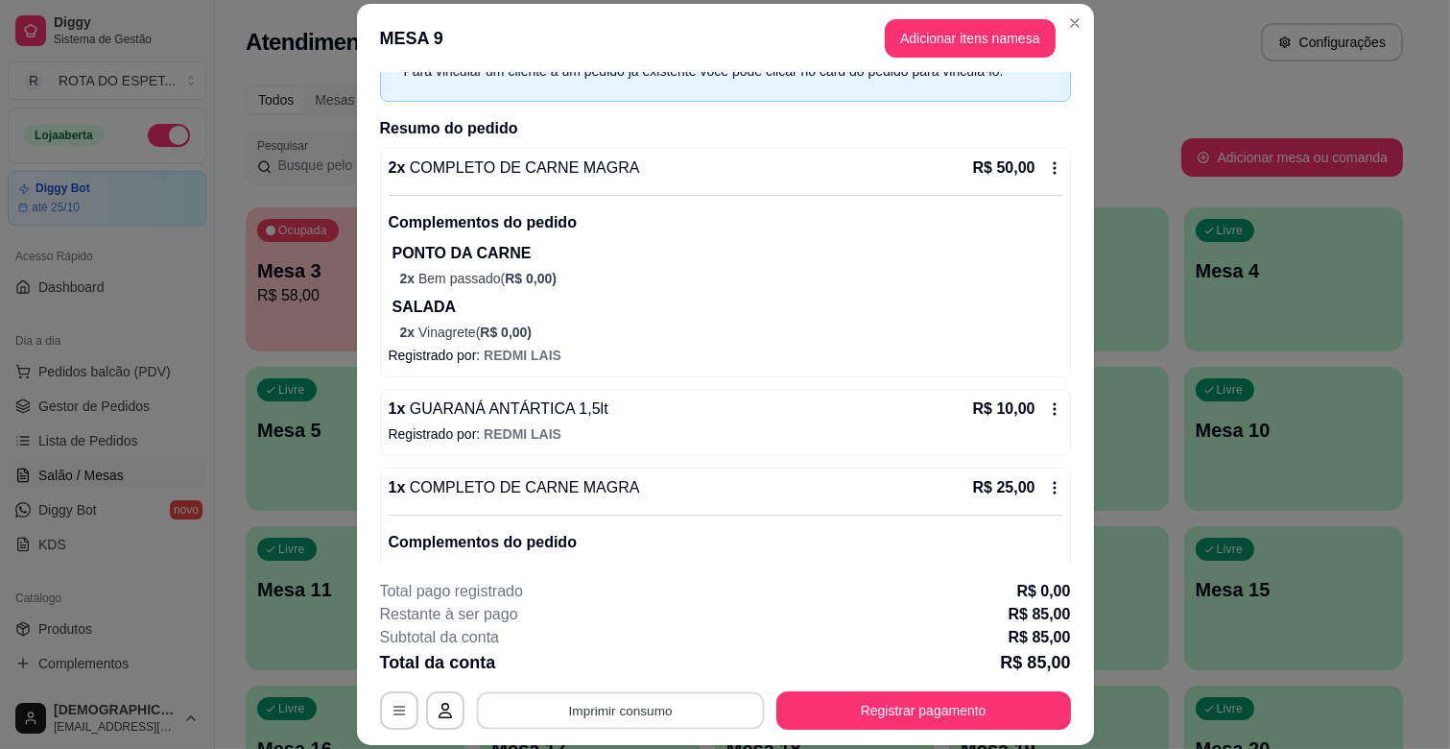
click at [637, 705] on button "Imprimir consumo" at bounding box center [620, 710] width 288 height 37
click at [643, 655] on button "IMPRESSORA CAIXA" at bounding box center [618, 666] width 154 height 30
click at [938, 706] on button "Registrar pagamento" at bounding box center [923, 710] width 295 height 38
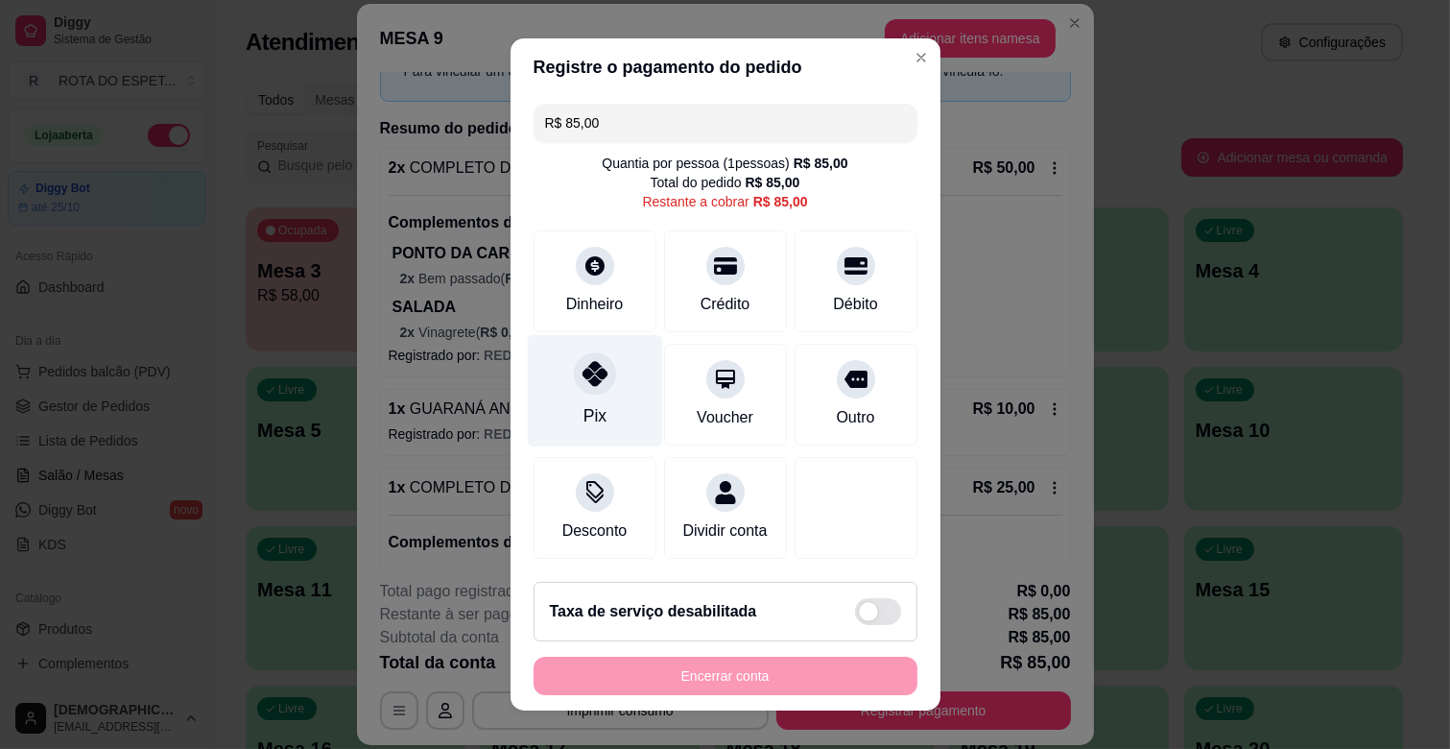
click at [582, 382] on icon at bounding box center [594, 373] width 25 height 25
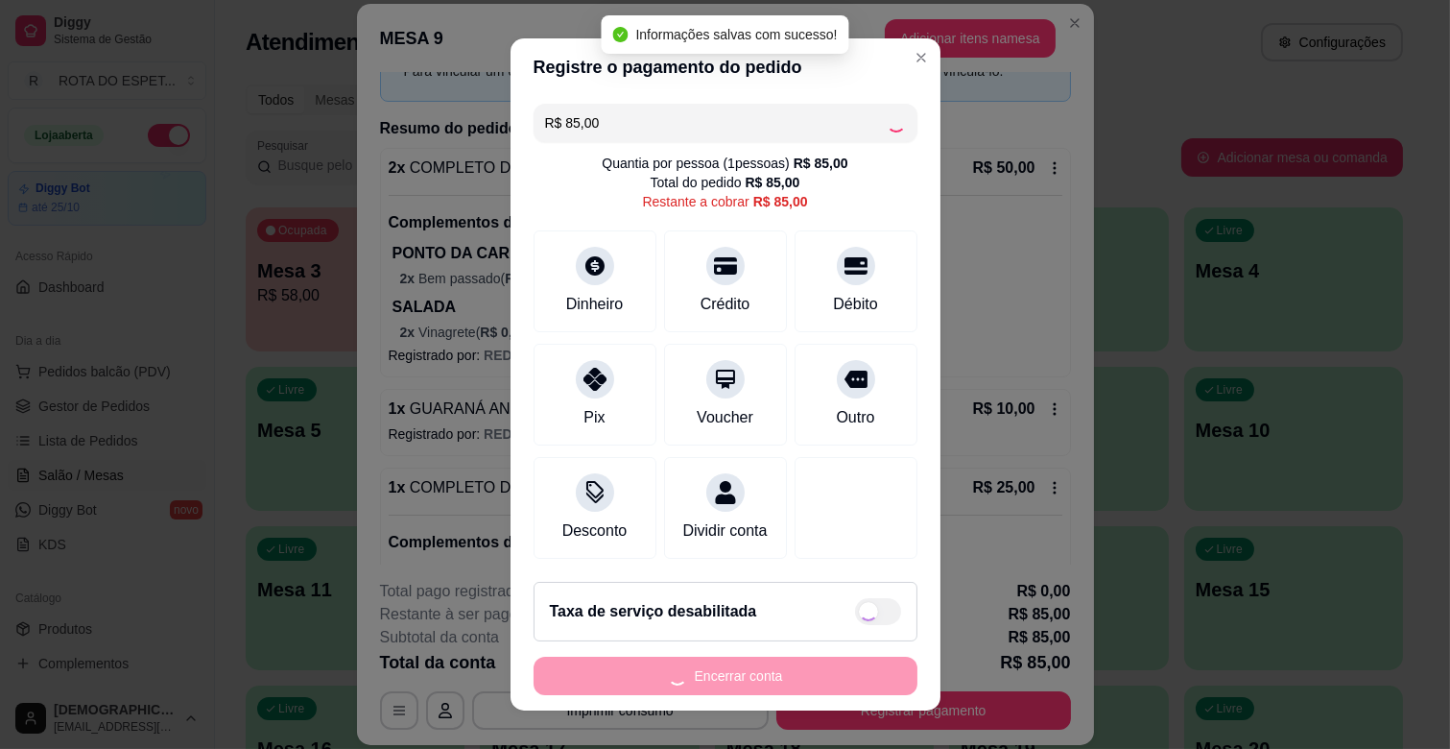
type input "R$ 0,00"
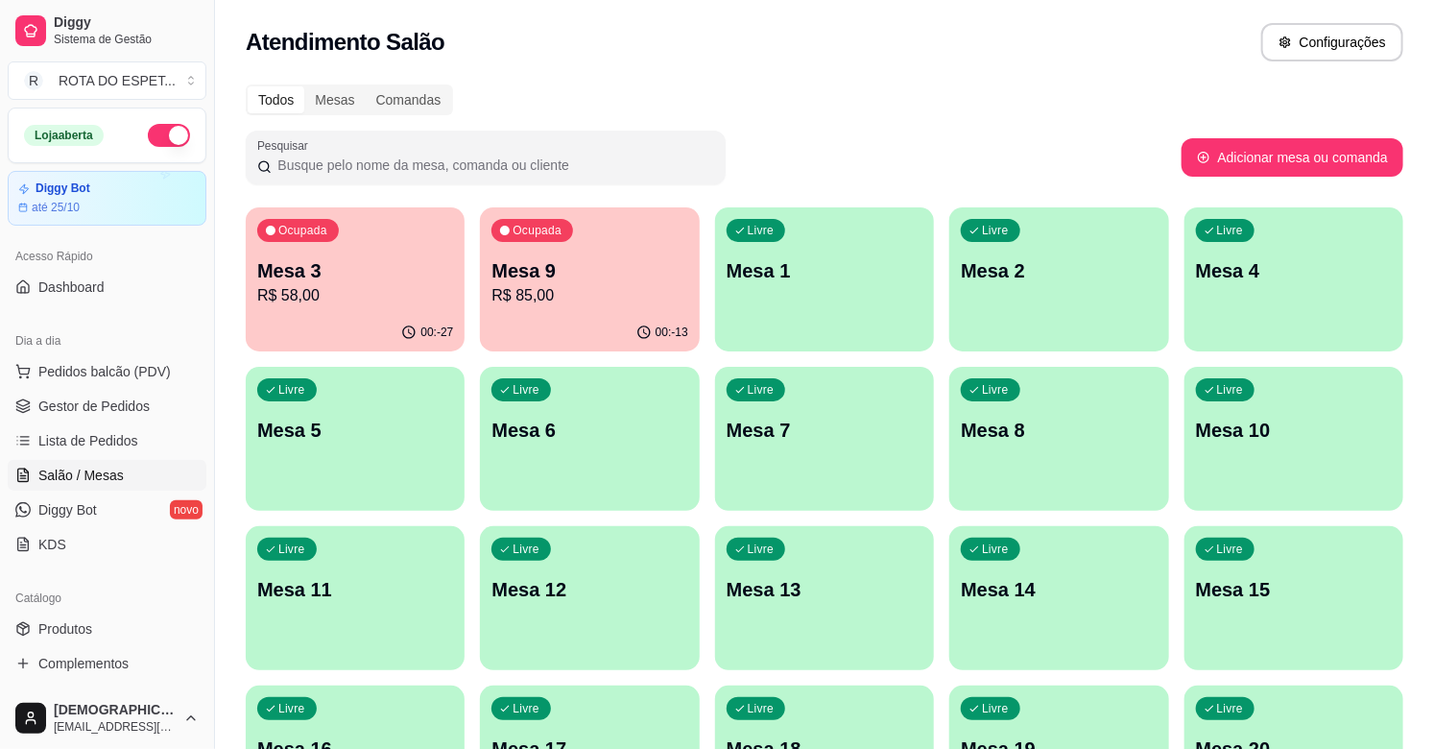
click at [385, 292] on p "R$ 58,00" at bounding box center [355, 295] width 196 height 23
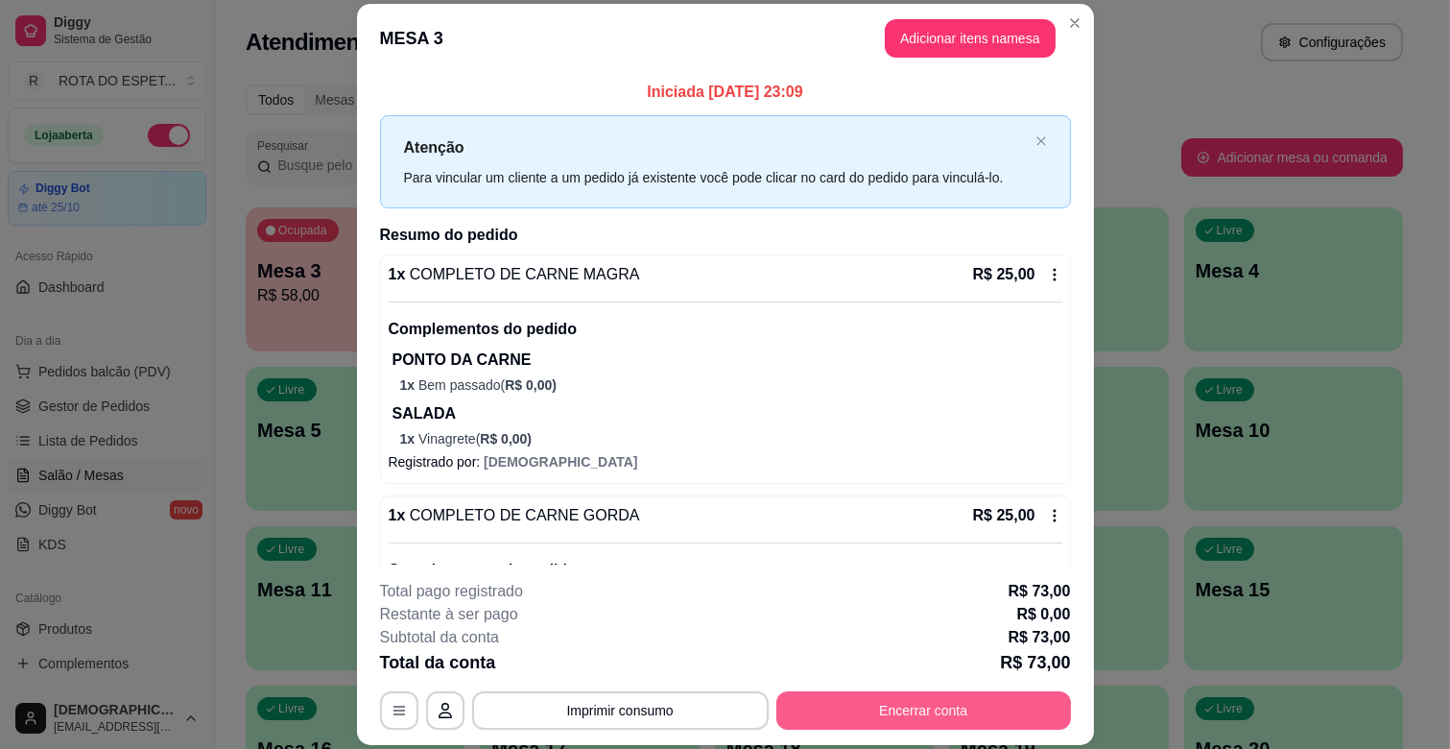
click at [899, 704] on button "Encerrar conta" at bounding box center [923, 710] width 295 height 38
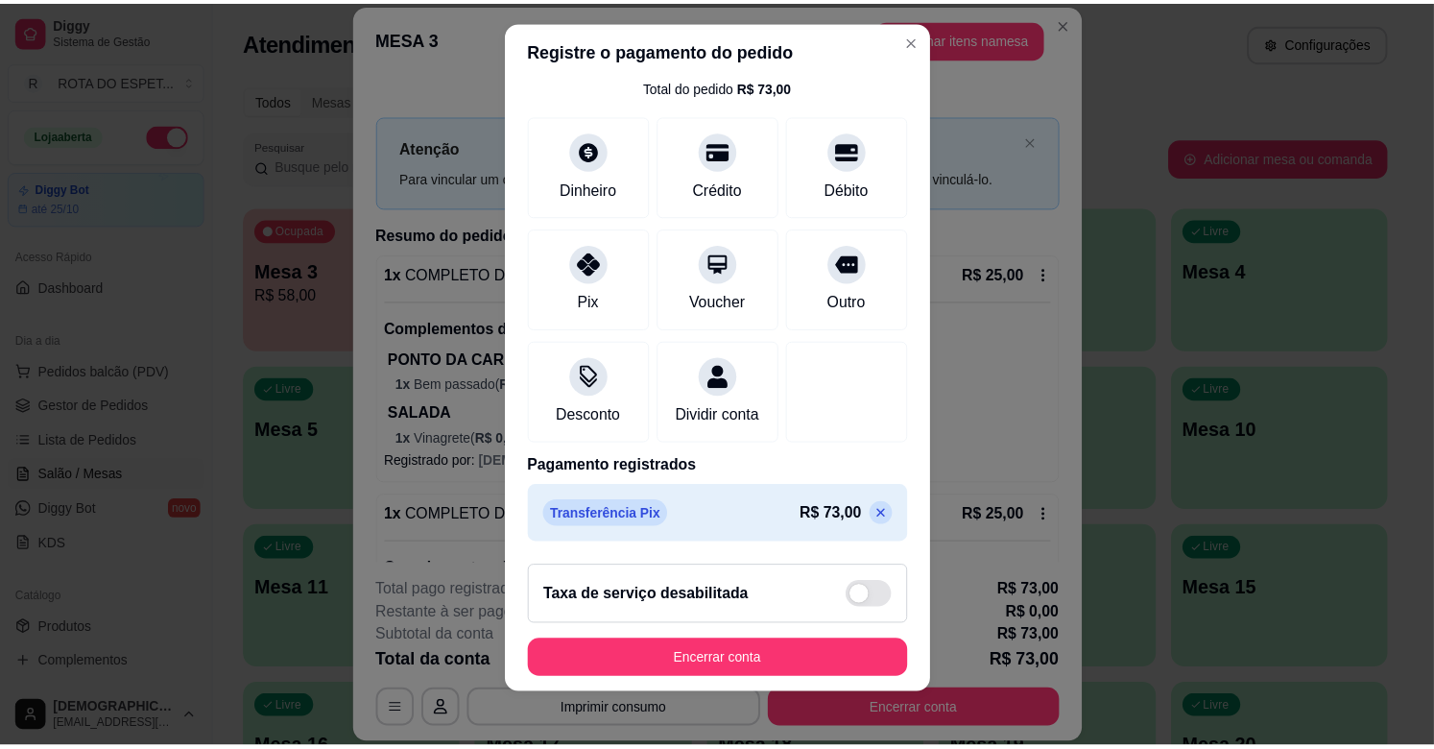
scroll to position [24, 0]
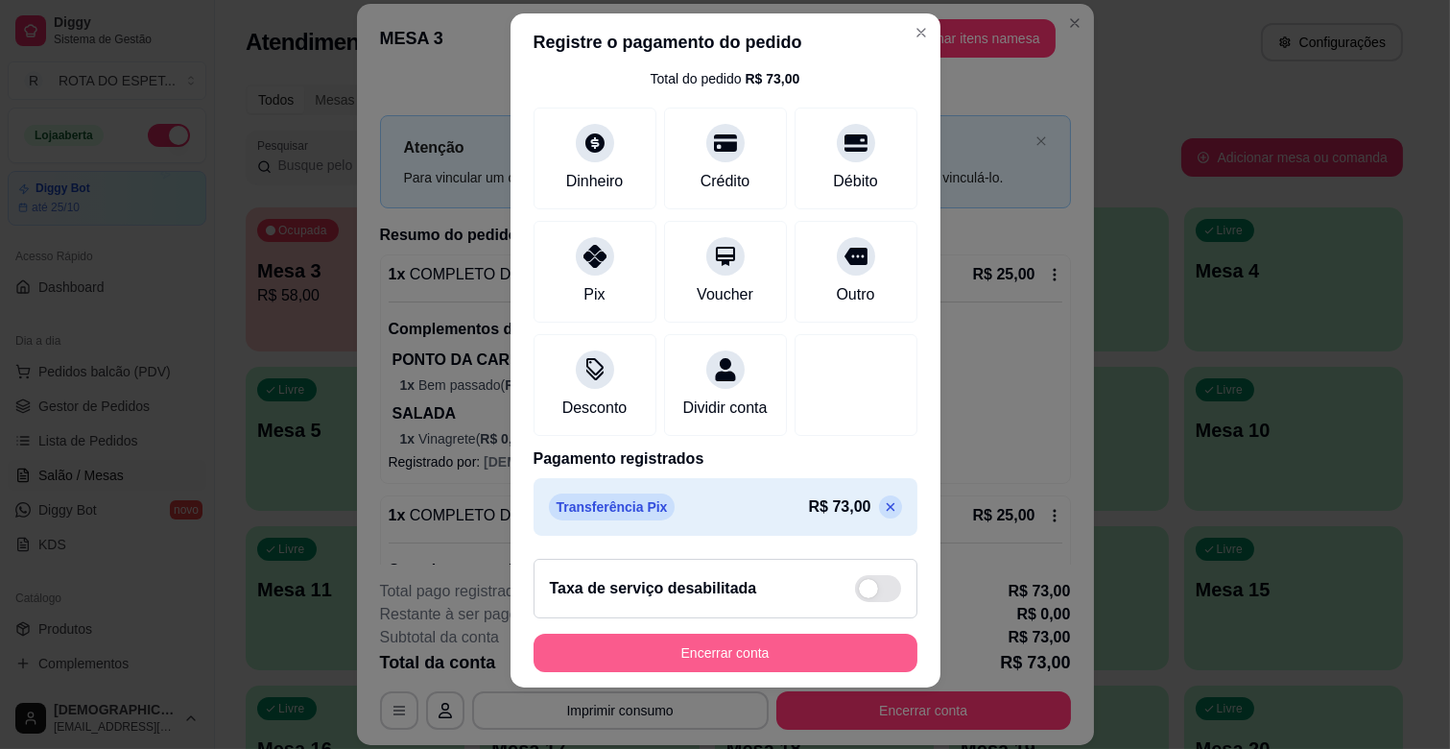
click at [778, 649] on button "Encerrar conta" at bounding box center [726, 652] width 384 height 38
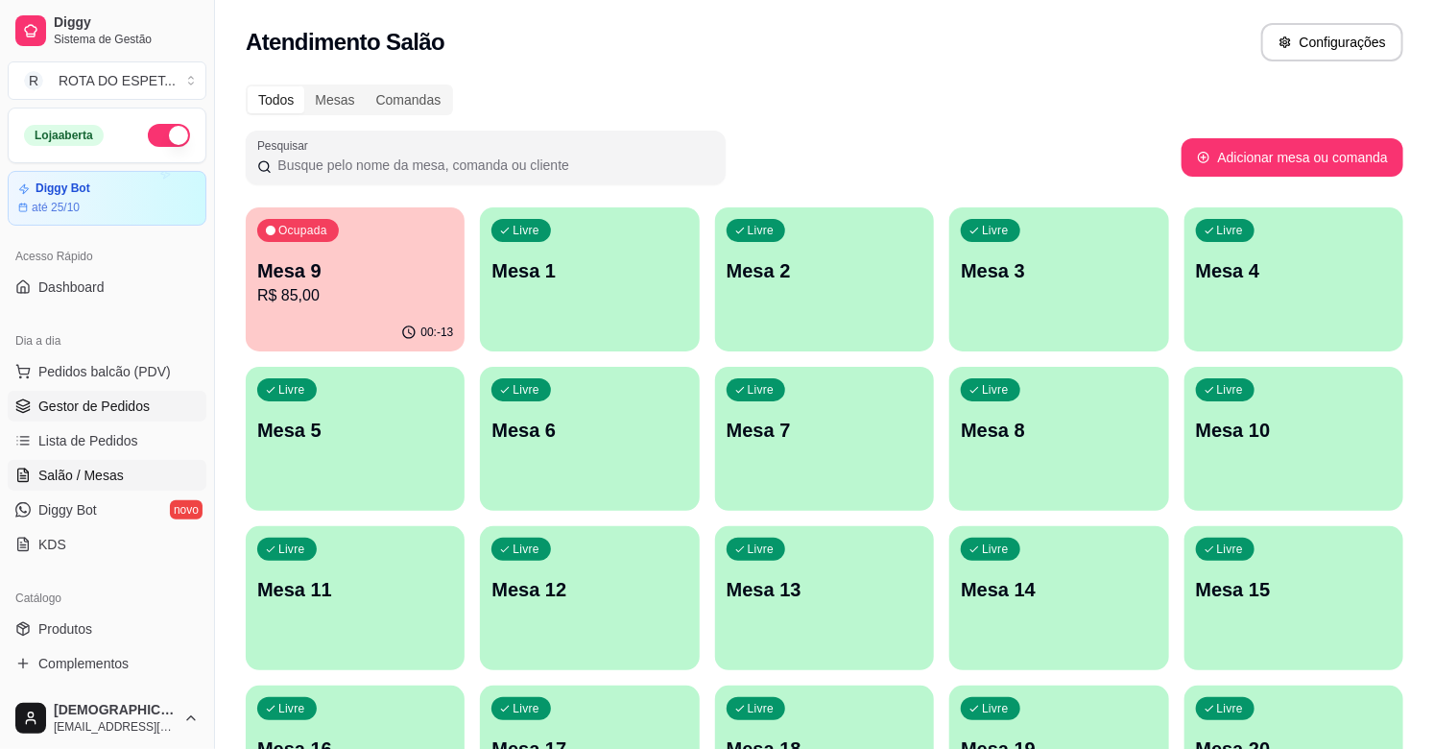
click at [100, 400] on span "Gestor de Pedidos" at bounding box center [93, 405] width 111 height 19
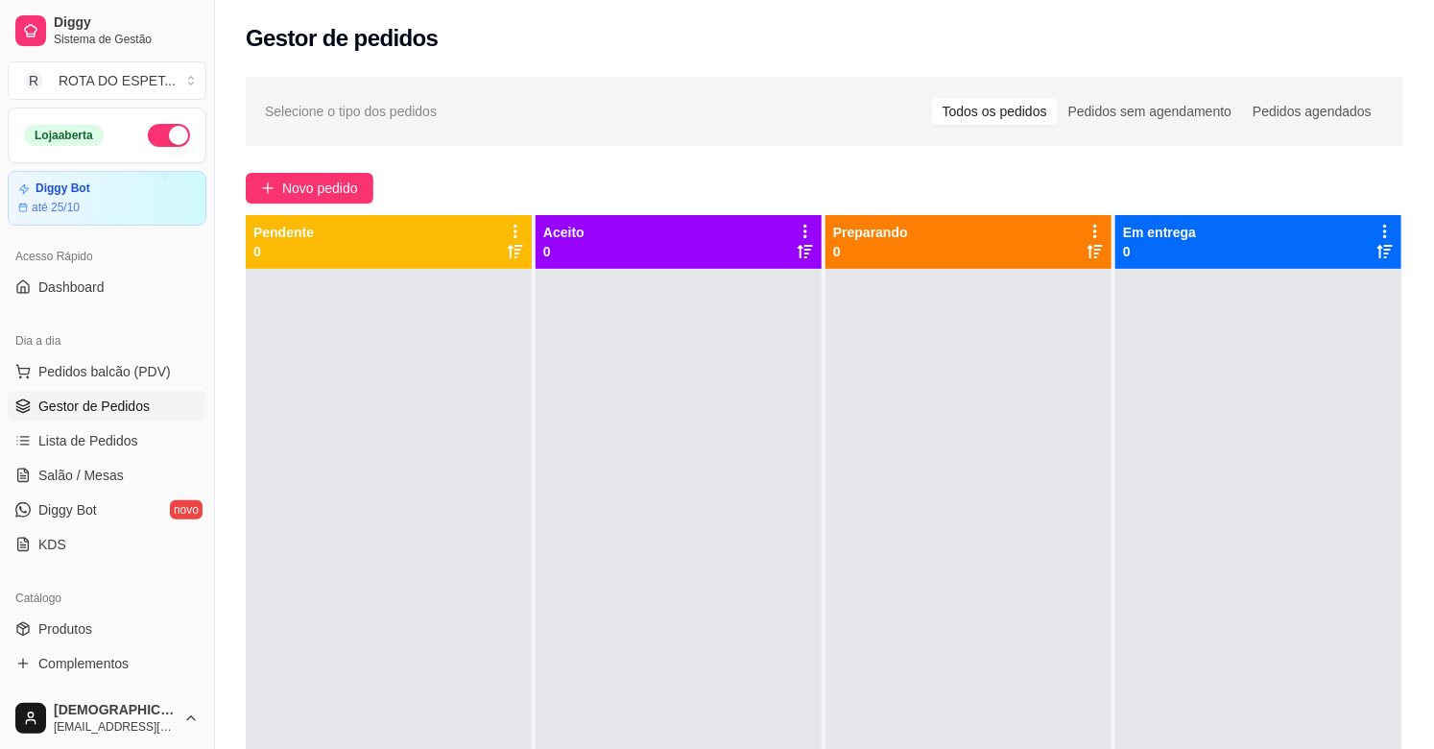
click at [561, 541] on div at bounding box center [678, 643] width 286 height 749
click at [96, 473] on span "Salão / Mesas" at bounding box center [80, 474] width 85 height 19
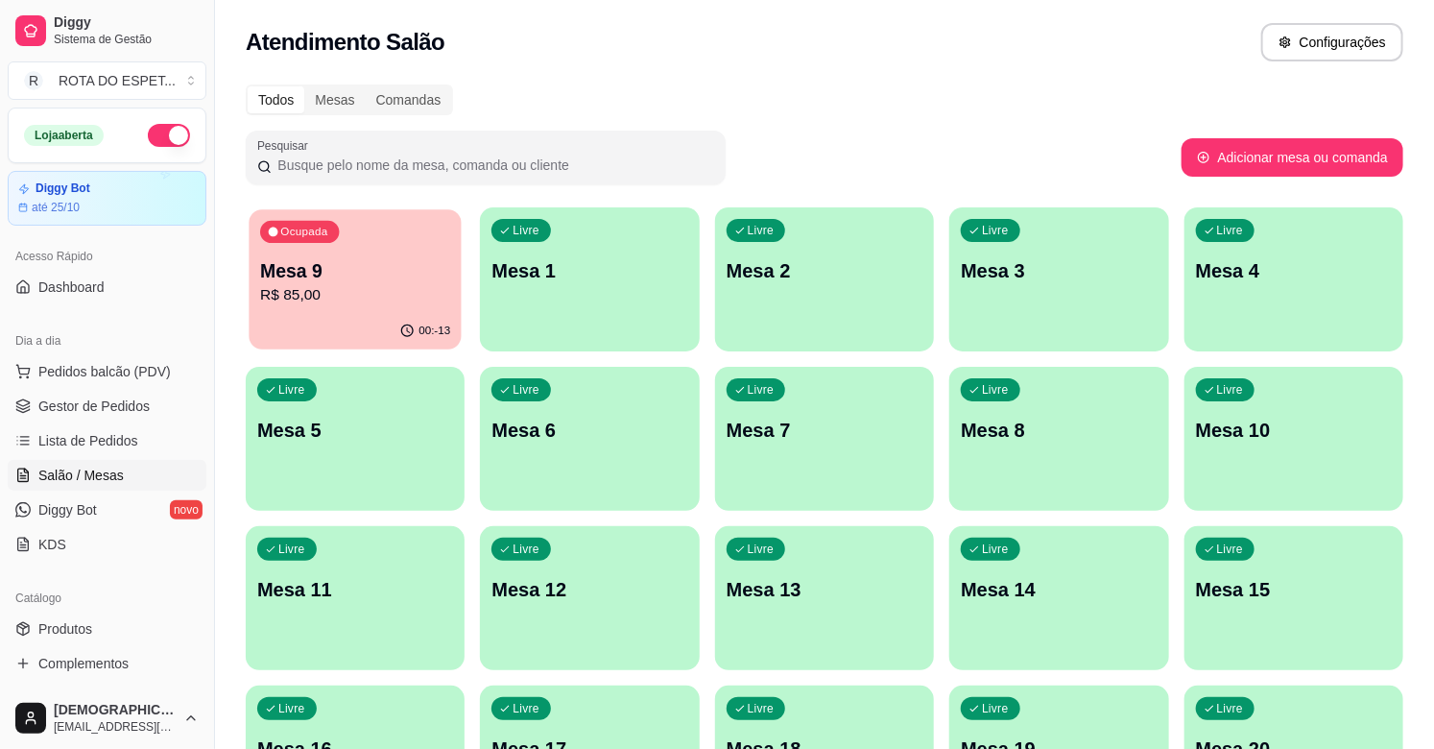
click at [368, 334] on div "00:-13" at bounding box center [355, 331] width 213 height 36
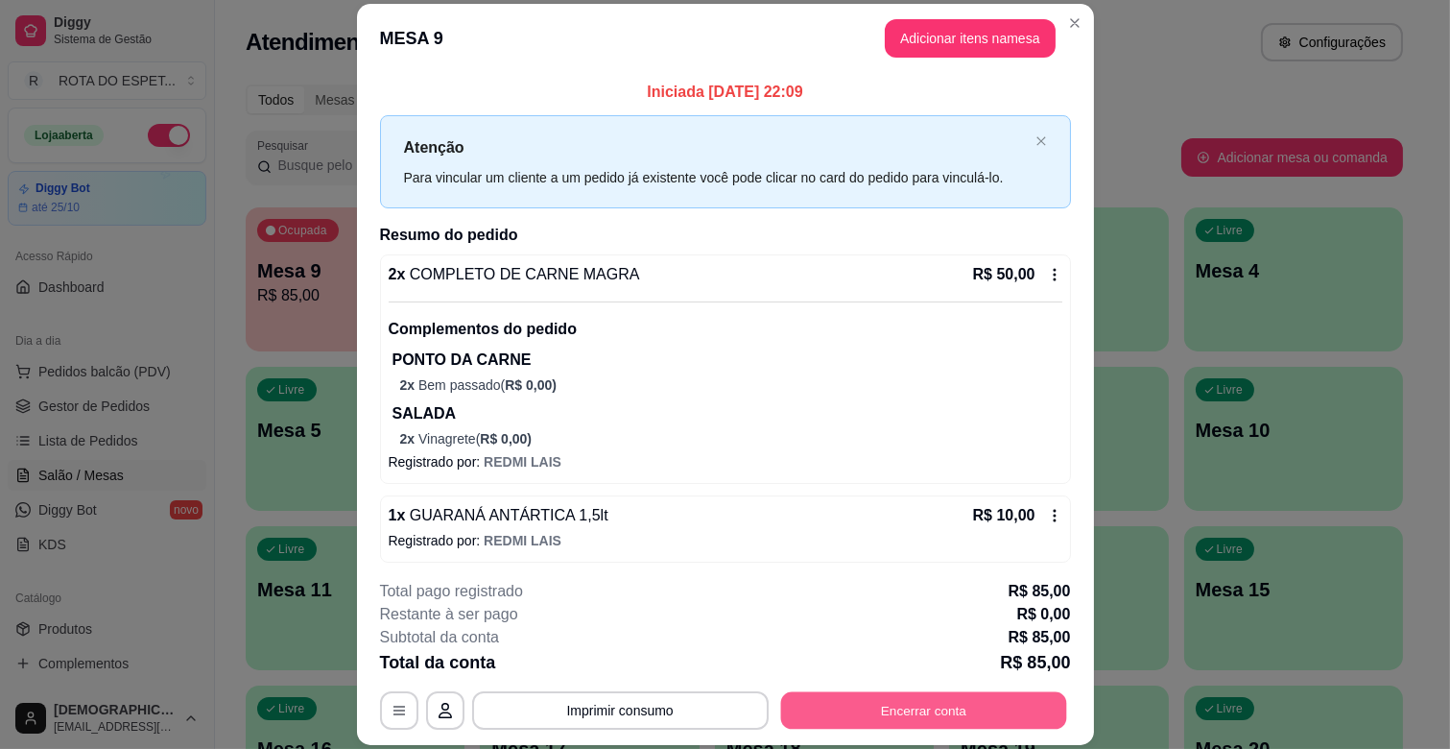
click at [886, 704] on button "Encerrar conta" at bounding box center [923, 710] width 286 height 37
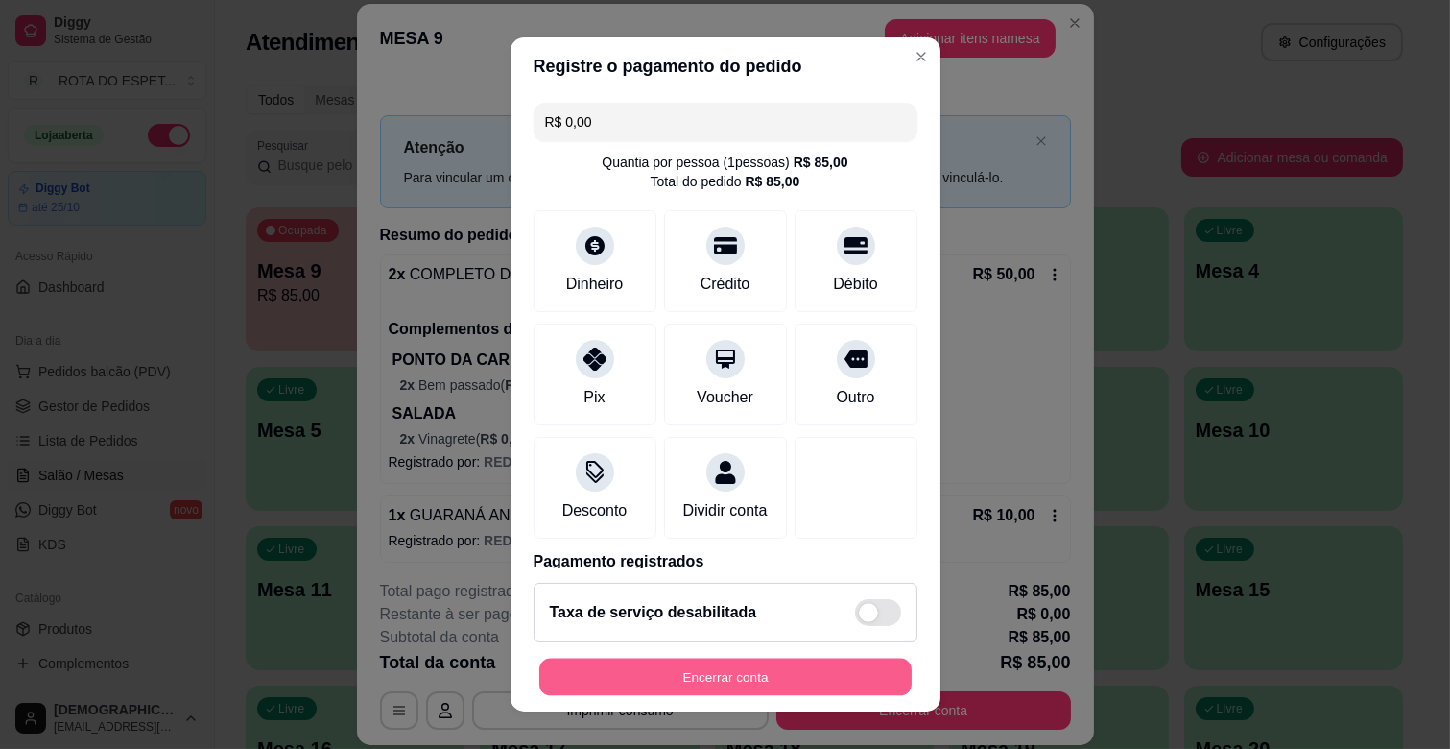
click at [800, 668] on button "Encerrar conta" at bounding box center [725, 676] width 372 height 37
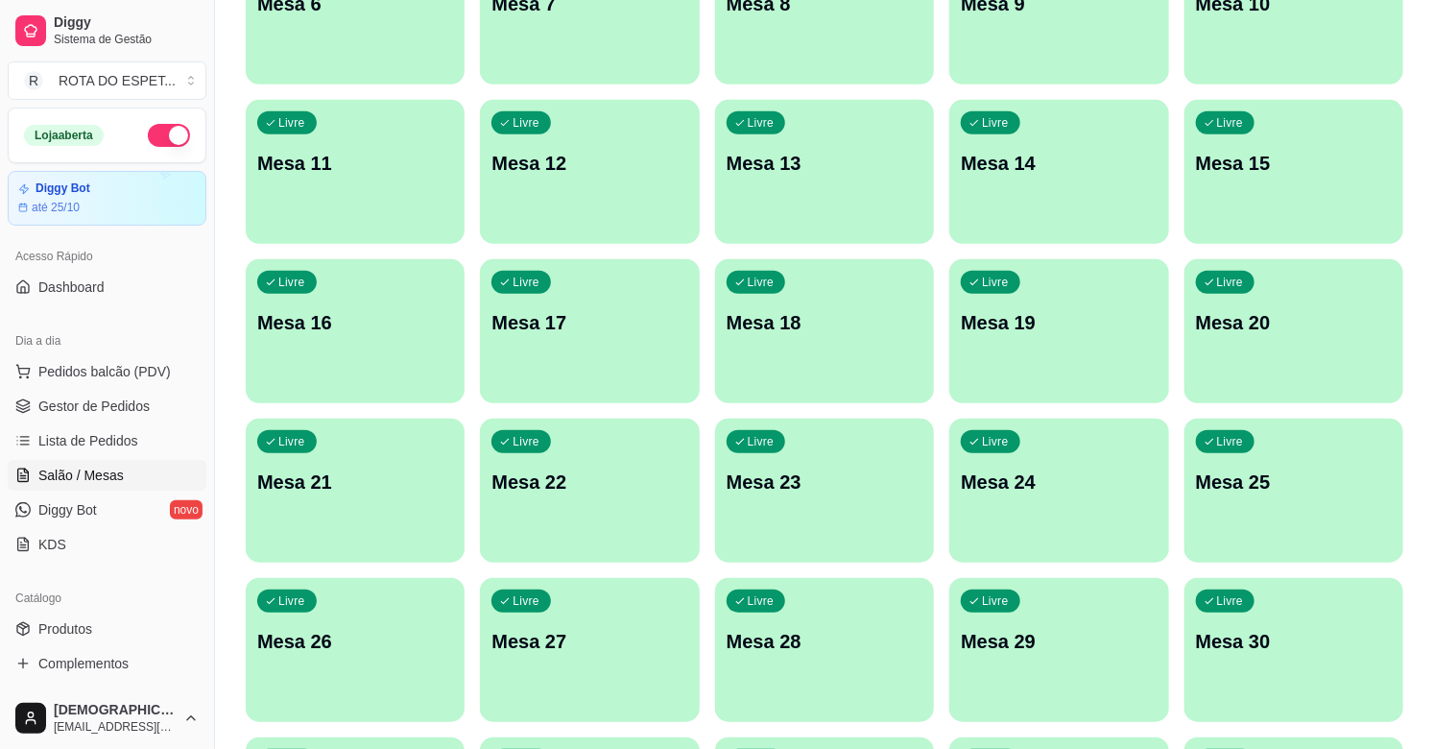
scroll to position [320, 0]
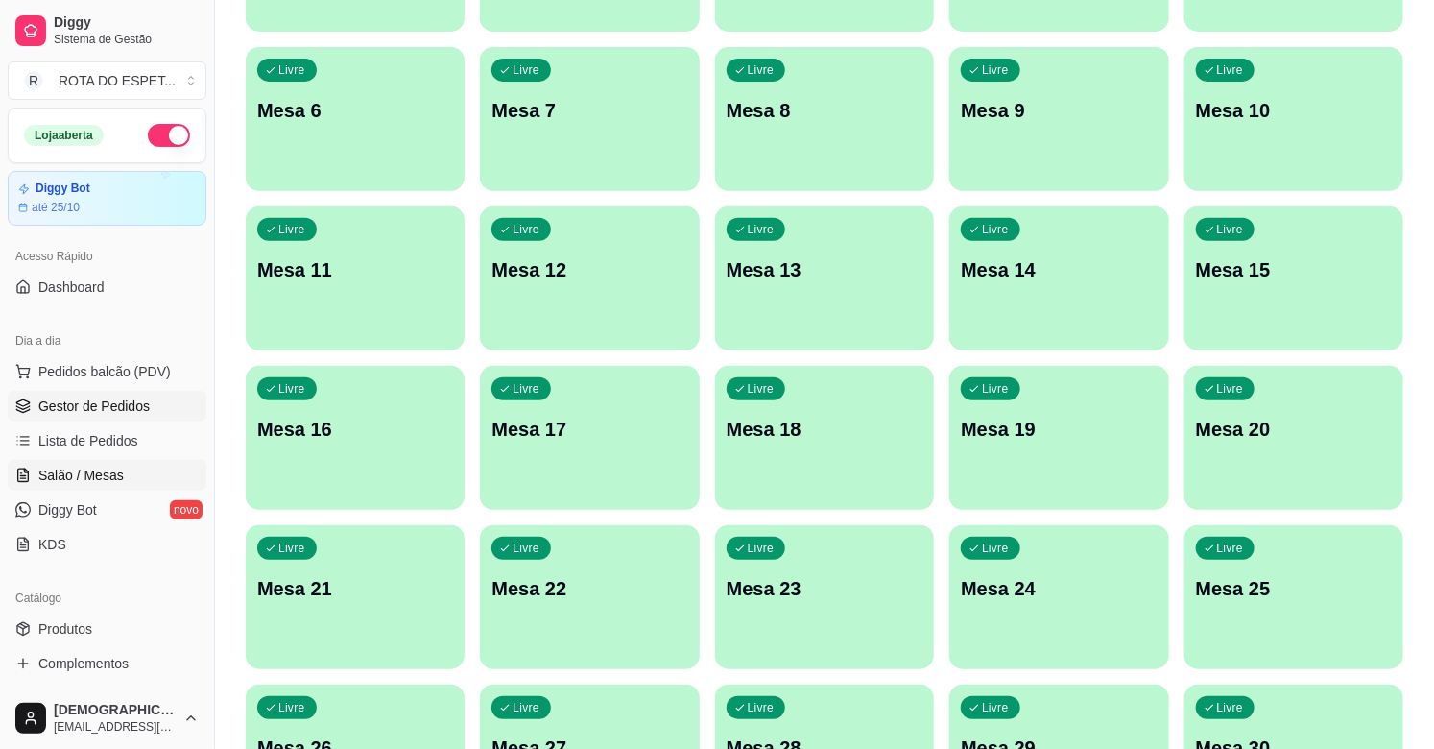
click at [75, 401] on span "Gestor de Pedidos" at bounding box center [93, 405] width 111 height 19
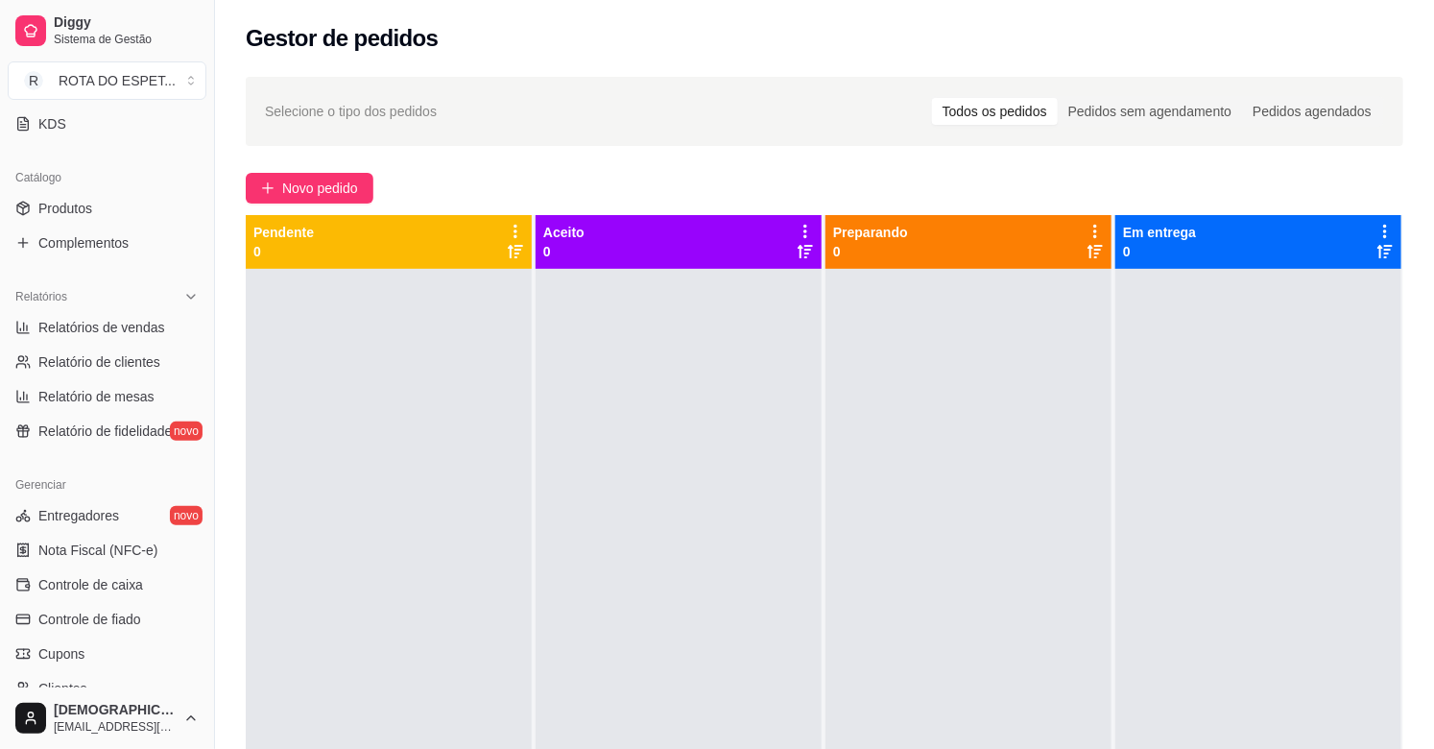
scroll to position [426, 0]
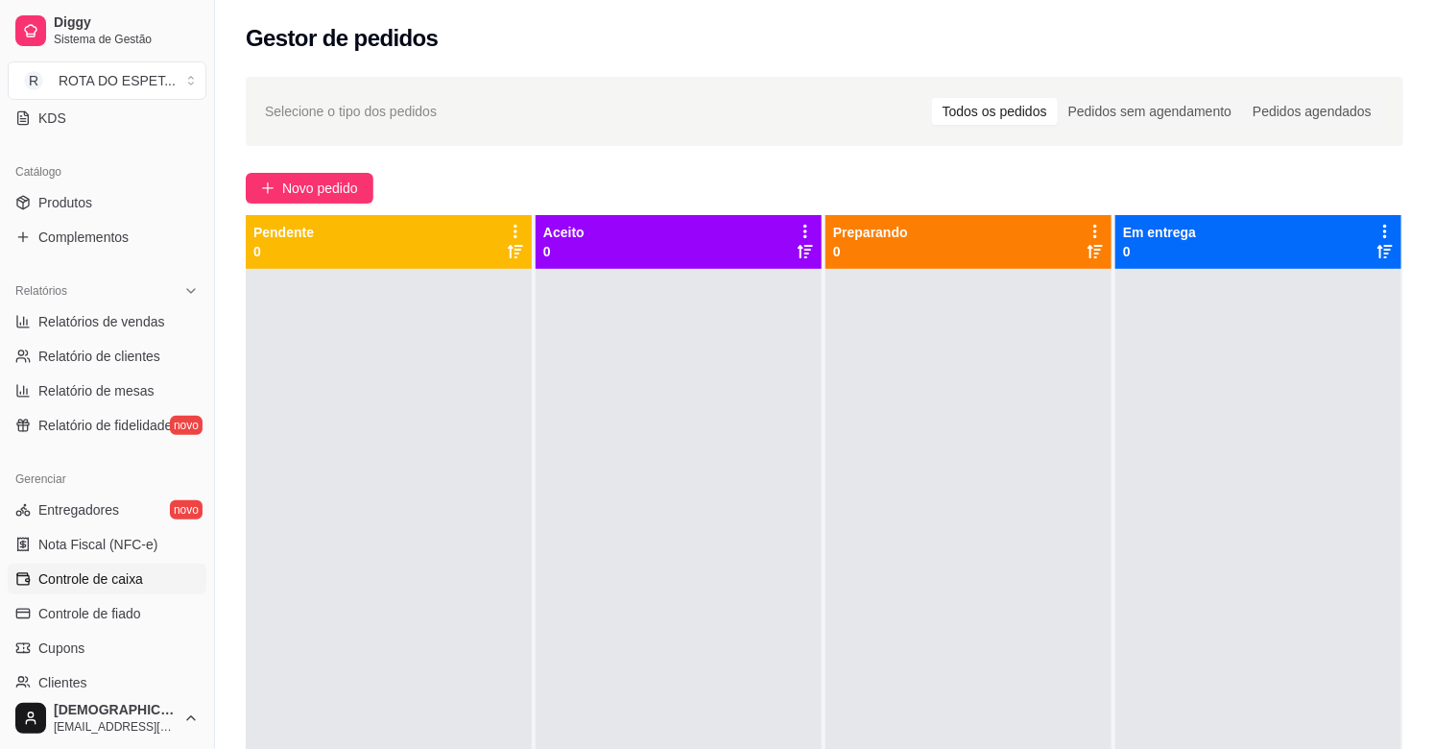
click at [127, 591] on link "Controle de caixa" at bounding box center [107, 578] width 199 height 31
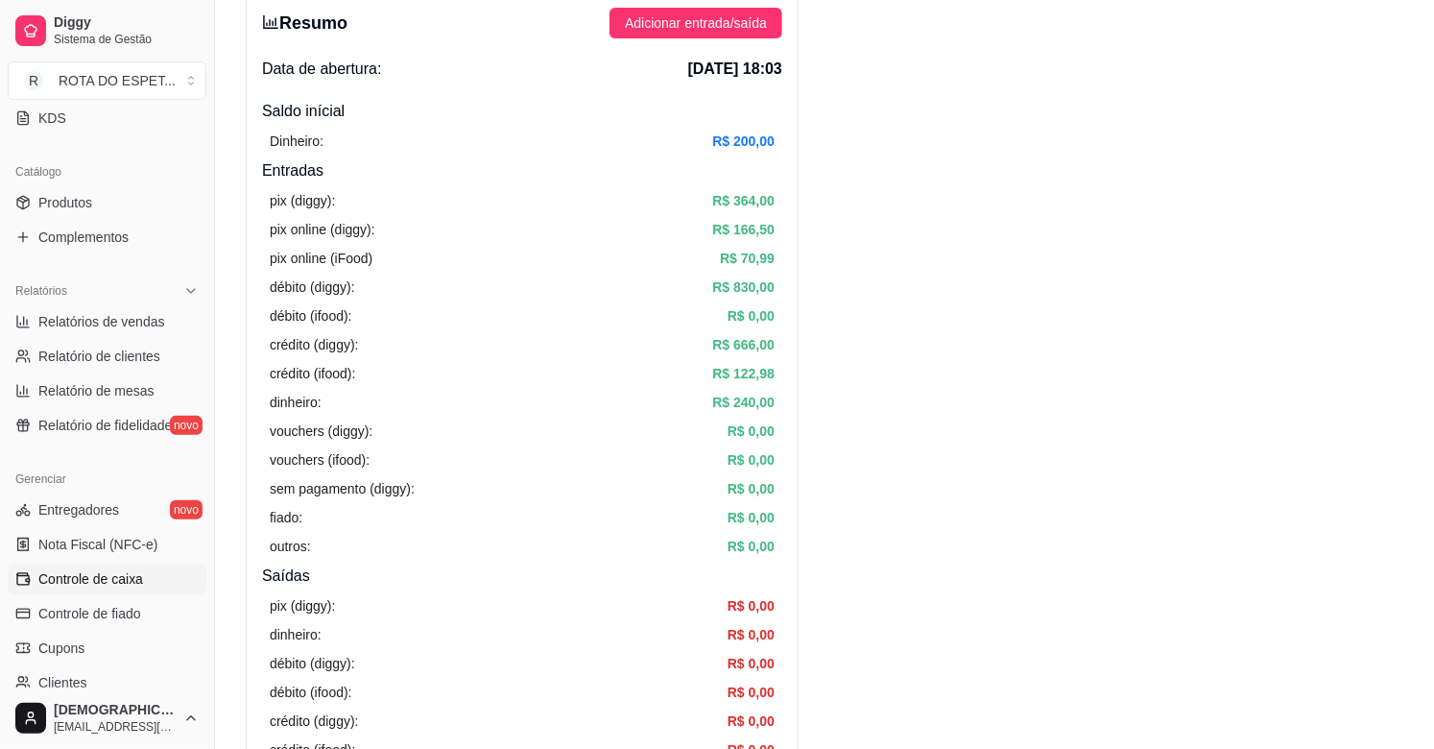
scroll to position [107, 0]
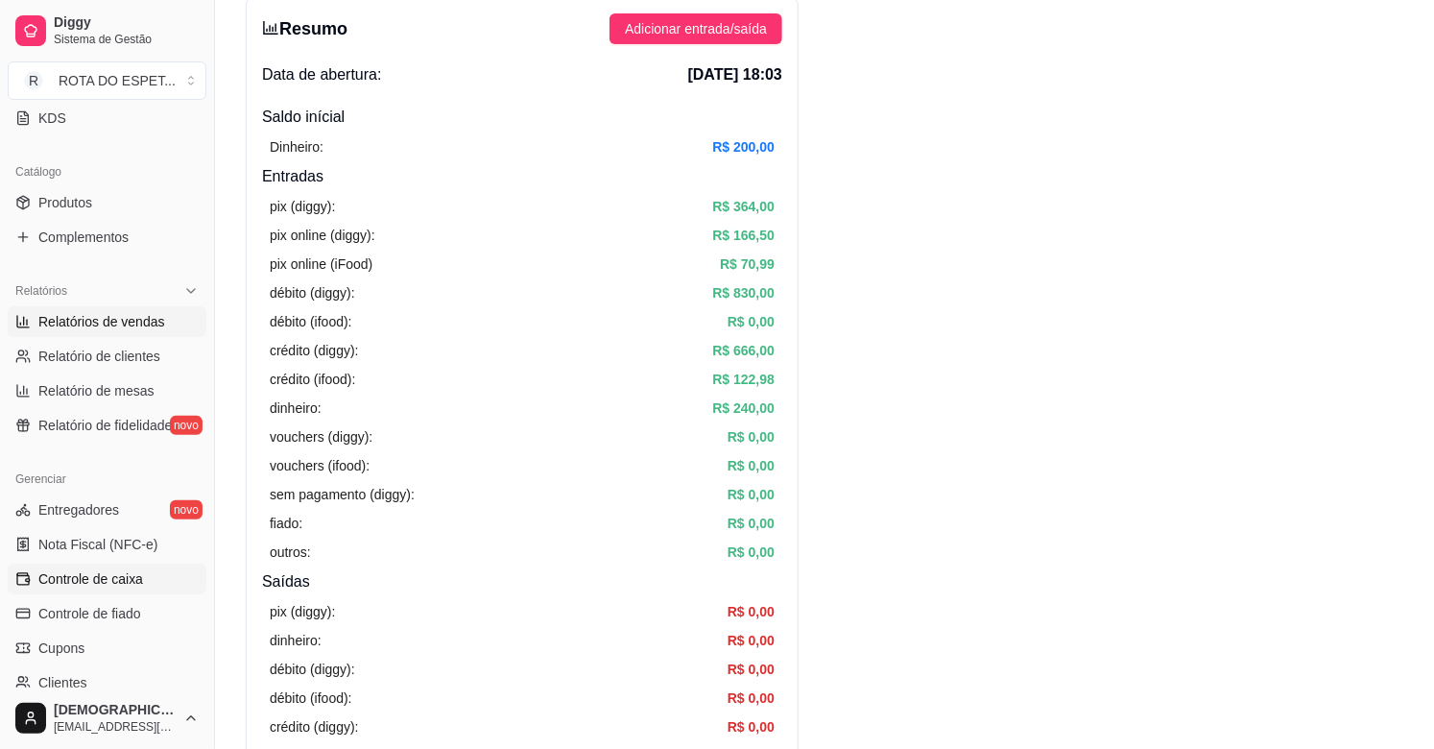
click at [108, 319] on span "Relatórios de vendas" at bounding box center [101, 321] width 127 height 19
select select "ALL"
select select "0"
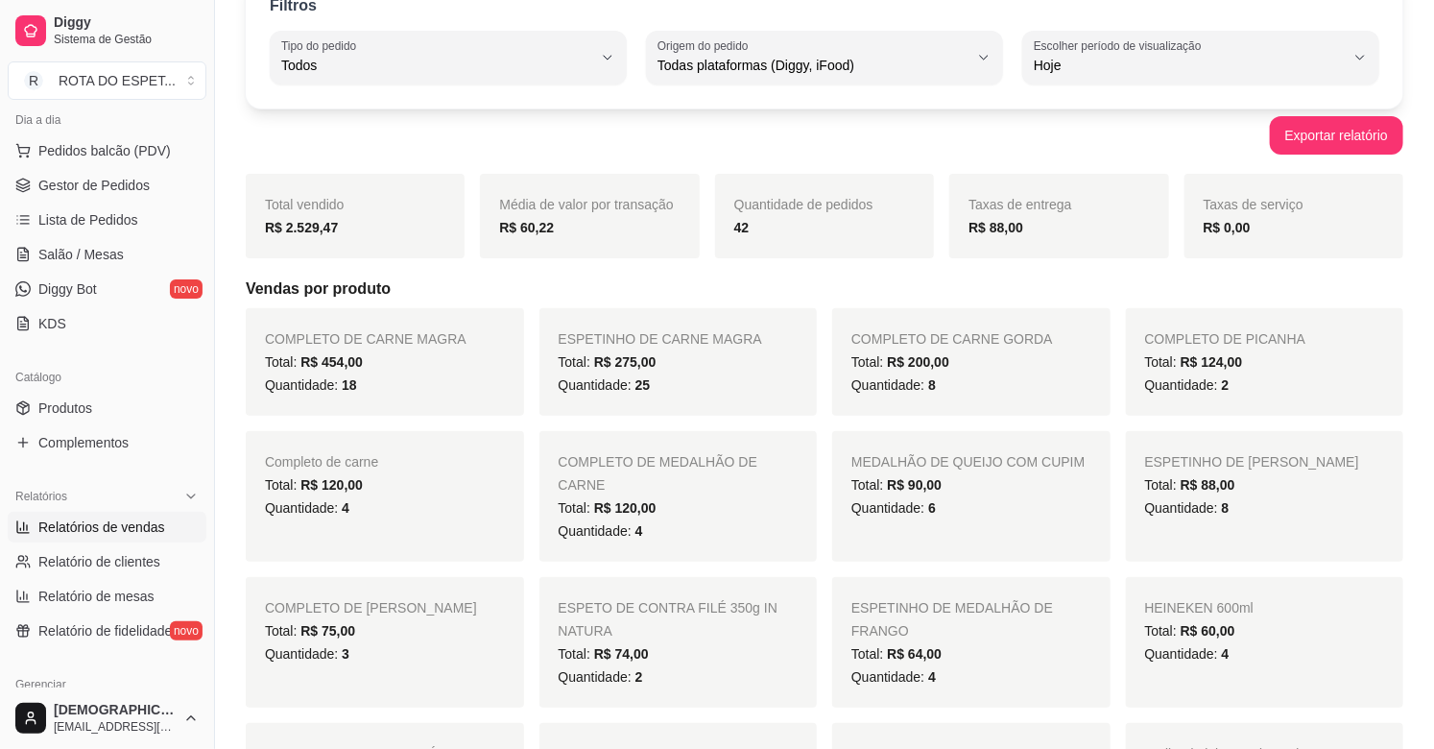
scroll to position [213, 0]
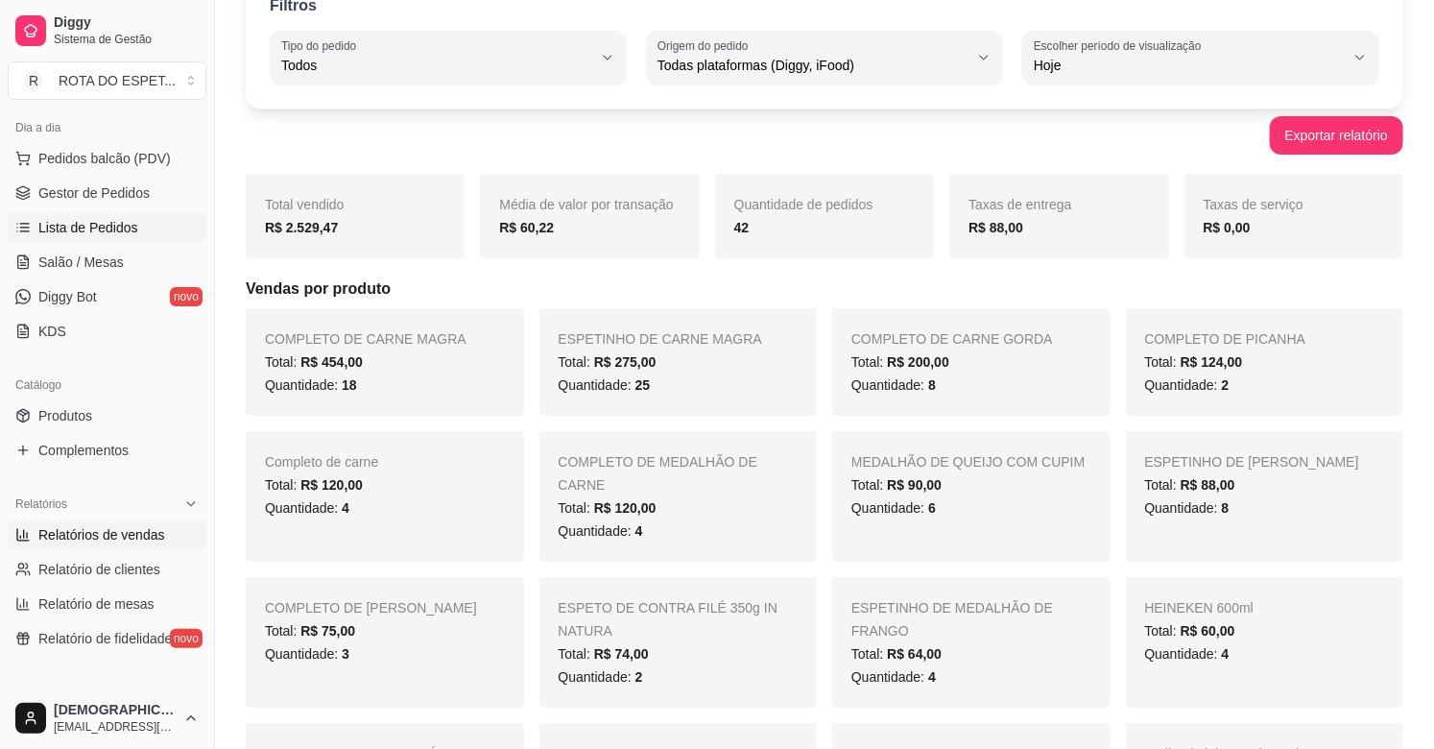
click at [122, 233] on span "Lista de Pedidos" at bounding box center [88, 227] width 100 height 19
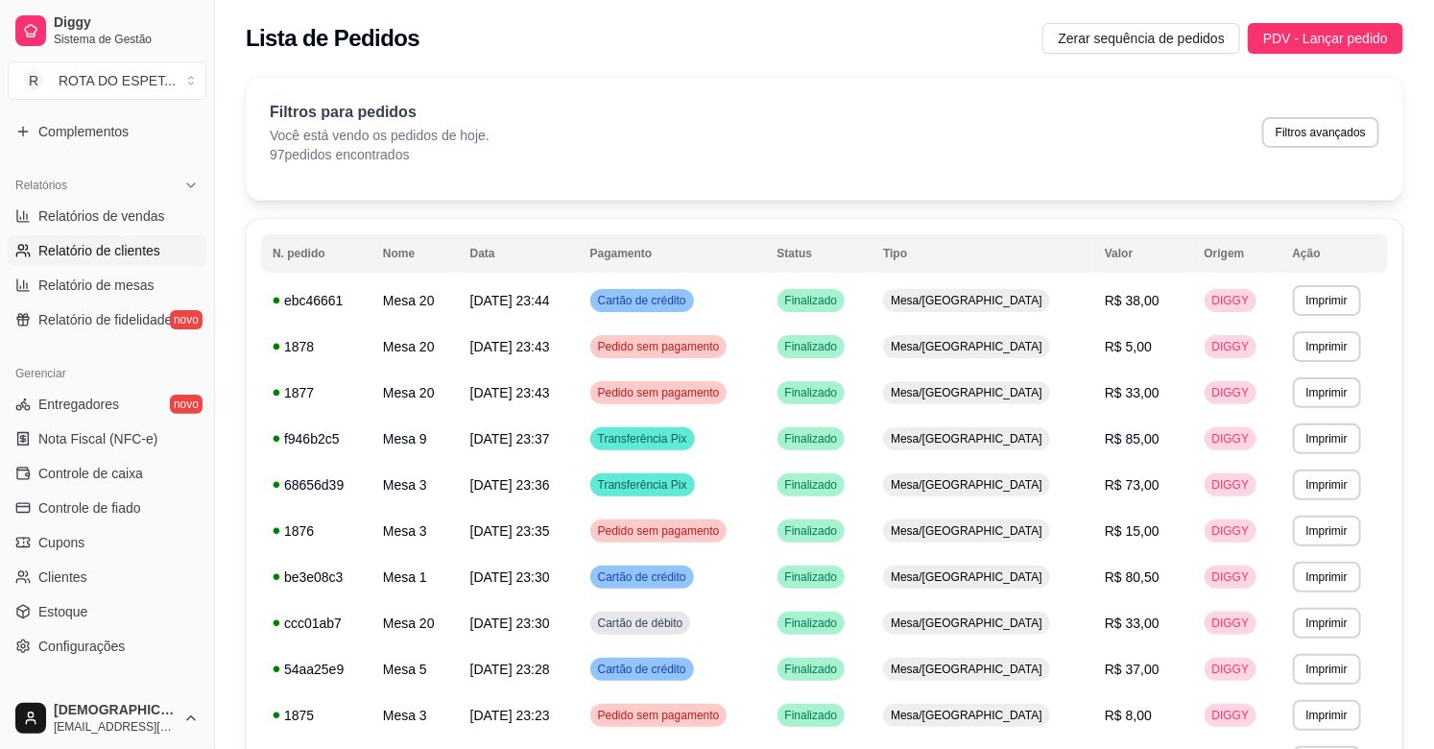
scroll to position [533, 0]
click at [116, 464] on span "Controle de caixa" at bounding box center [90, 472] width 105 height 19
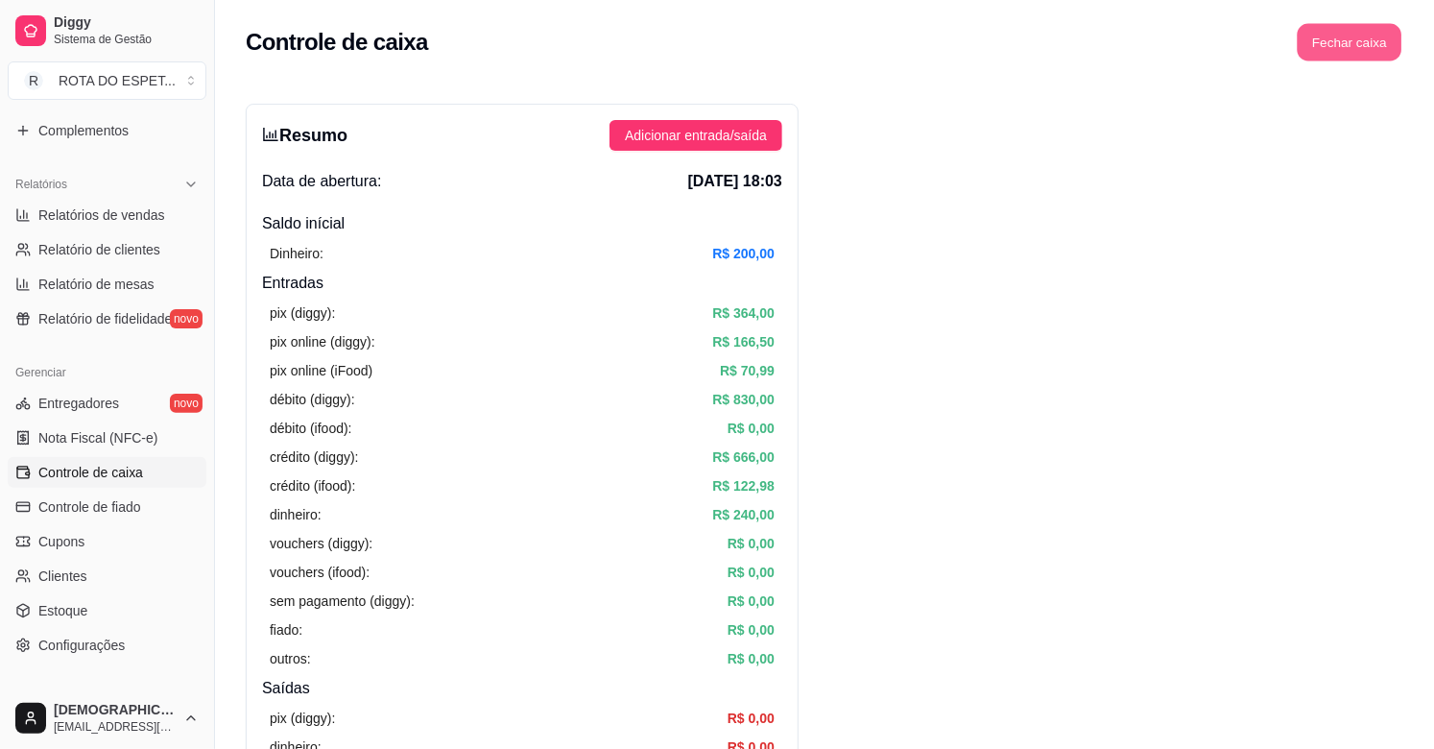
click at [1383, 50] on button "Fechar caixa" at bounding box center [1349, 42] width 105 height 37
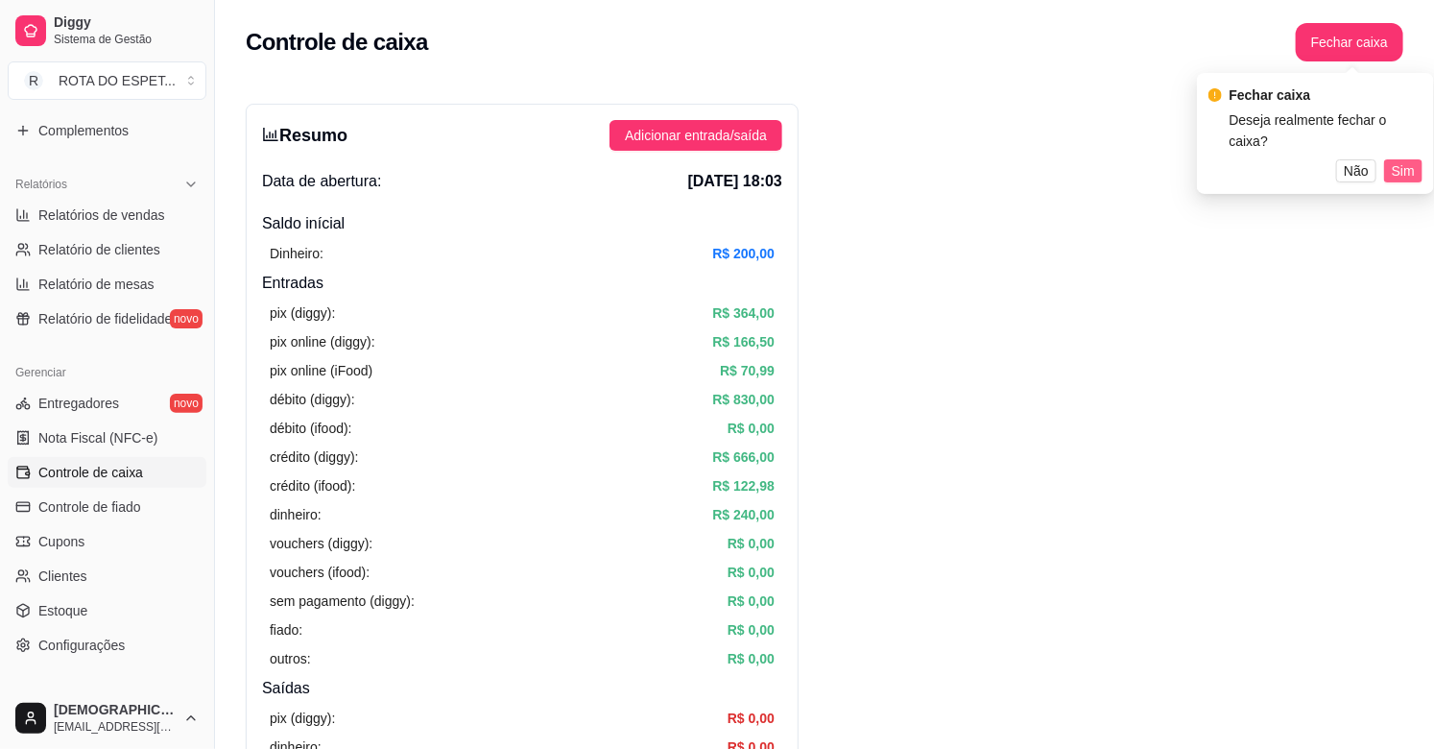
click at [1398, 160] on span "Sim" at bounding box center [1402, 170] width 23 height 21
